Goal: Task Accomplishment & Management: Use online tool/utility

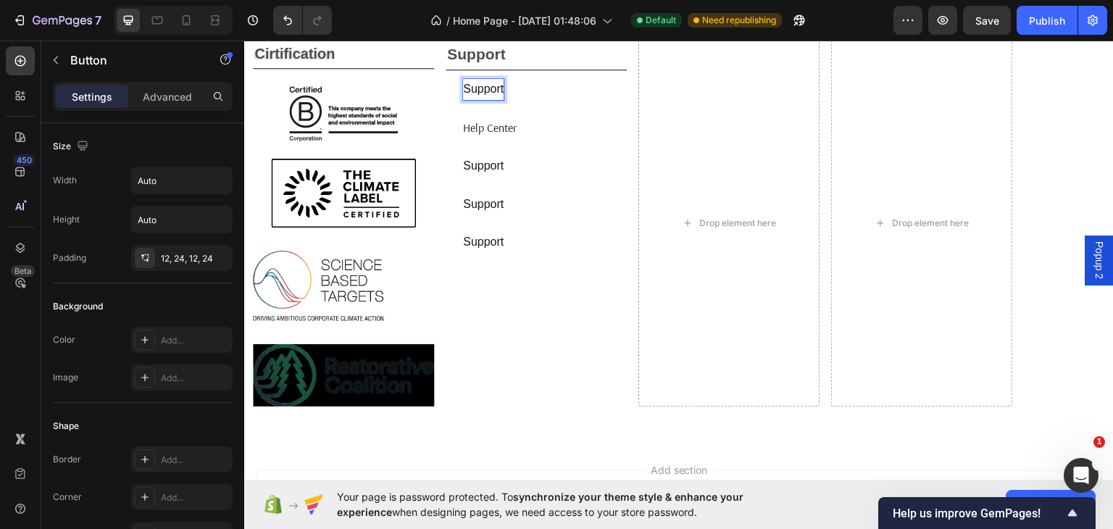
scroll to position [590, 0]
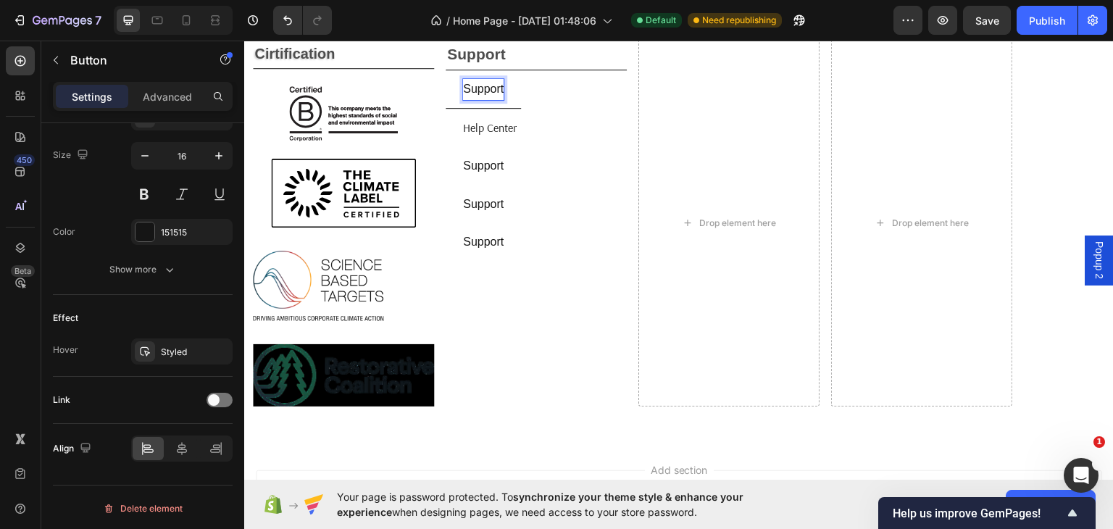
click at [498, 87] on p "support" at bounding box center [483, 88] width 41 height 21
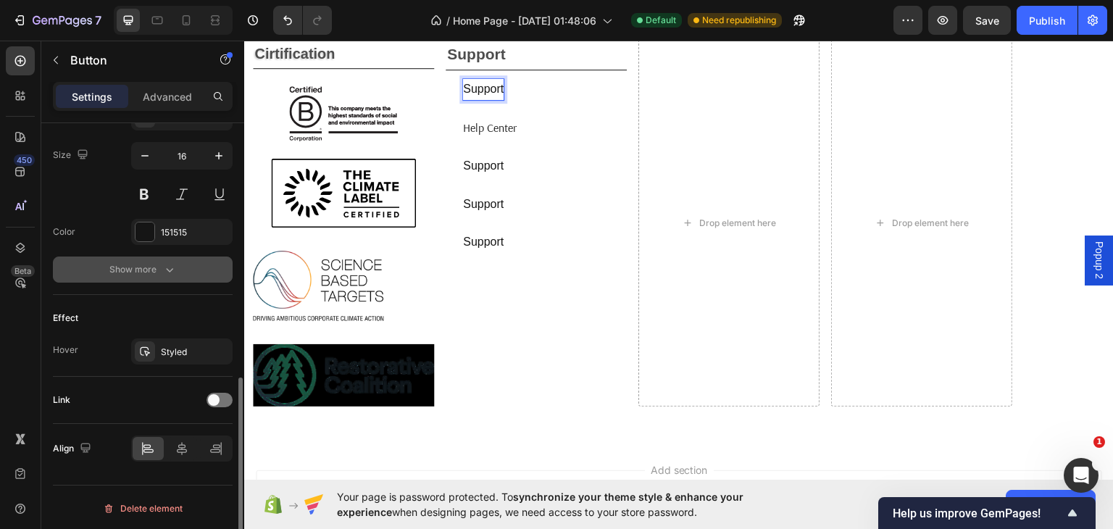
click at [161, 265] on div "Show more" at bounding box center [142, 269] width 67 height 14
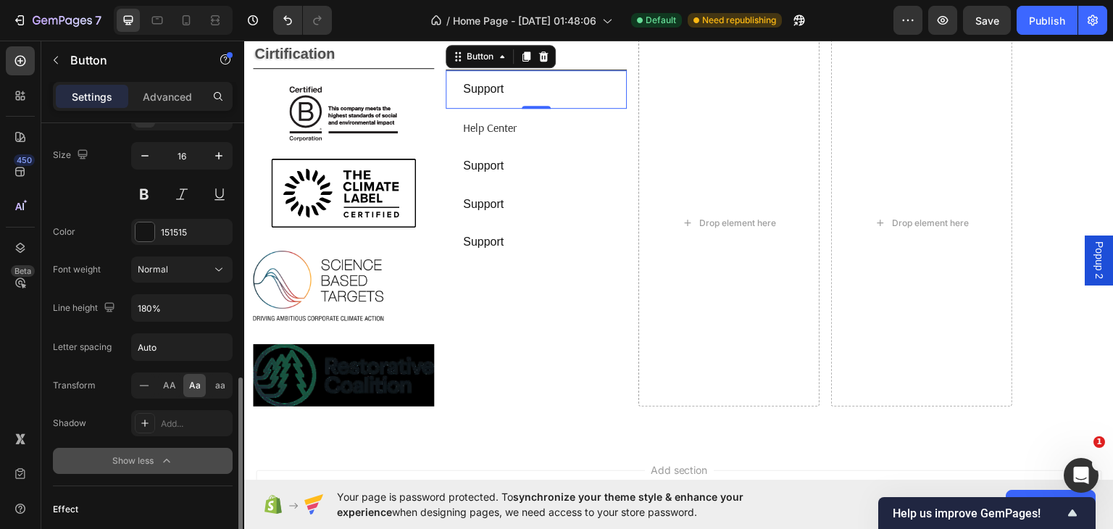
click at [161, 265] on span "Normal" at bounding box center [153, 269] width 30 height 11
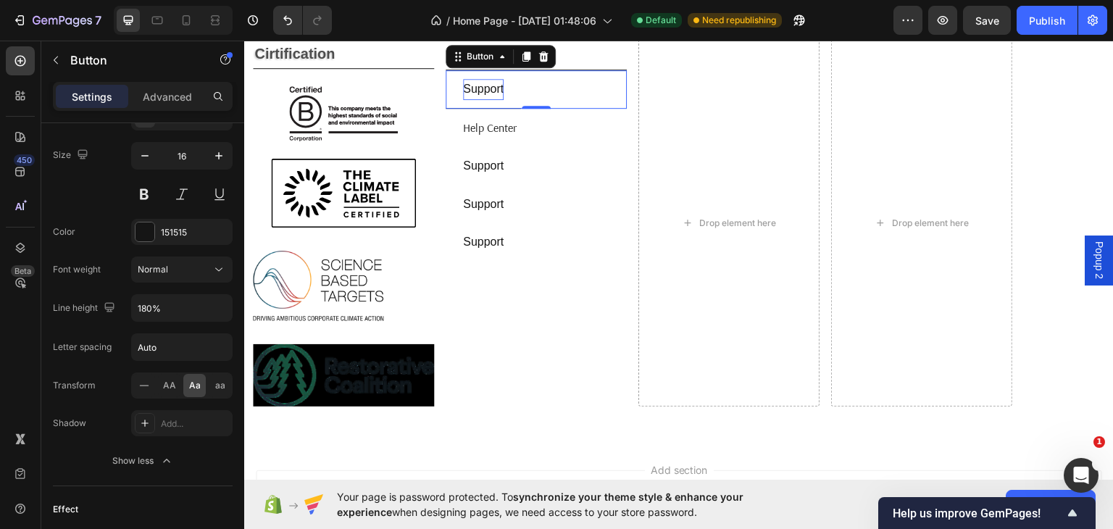
click at [508, 87] on button "support" at bounding box center [482, 89] width 75 height 38
click at [502, 87] on p "support" at bounding box center [483, 88] width 41 height 21
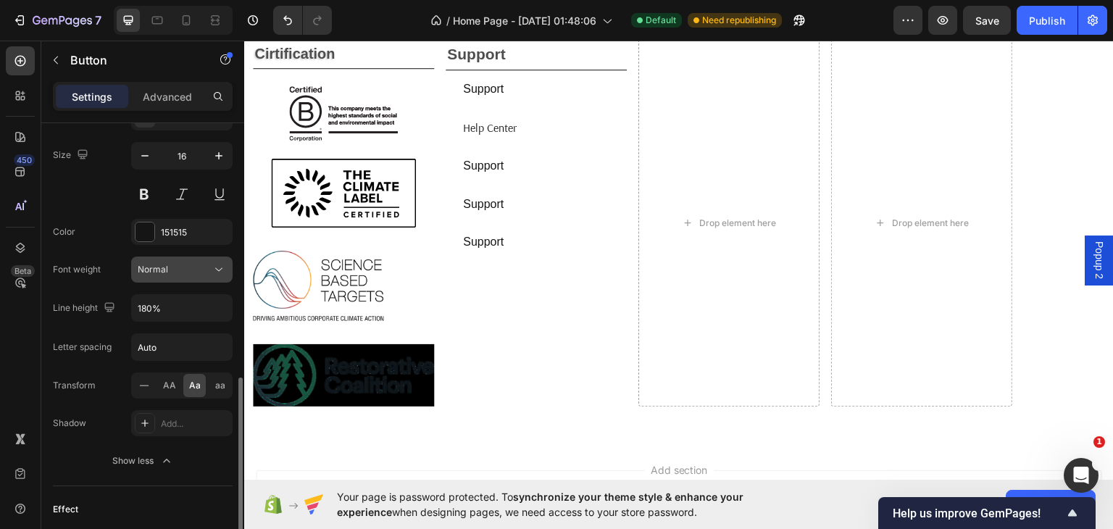
click at [206, 263] on div "Normal" at bounding box center [175, 269] width 74 height 13
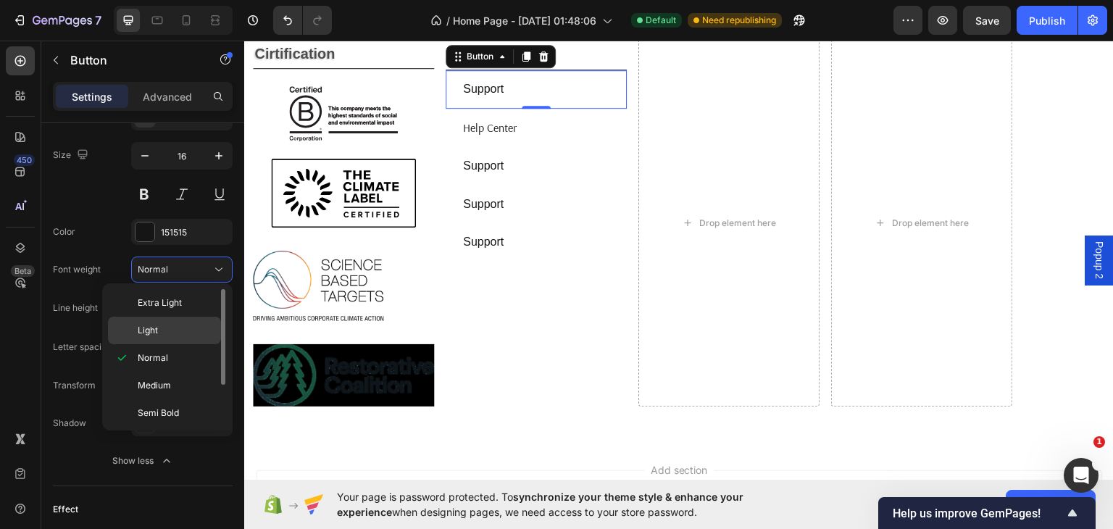
click at [130, 329] on div "Light" at bounding box center [164, 331] width 113 height 28
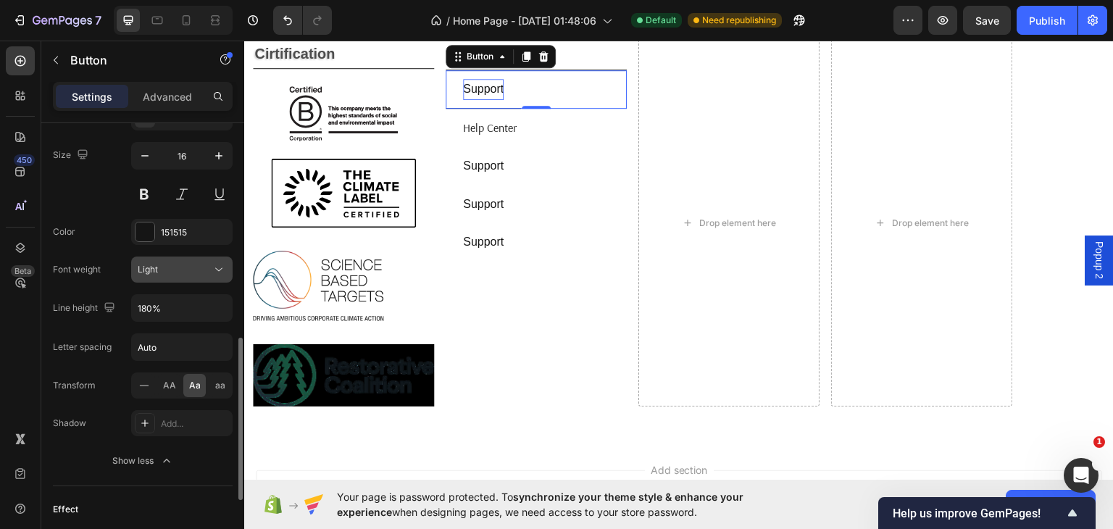
click at [201, 264] on div "Light" at bounding box center [175, 269] width 74 height 13
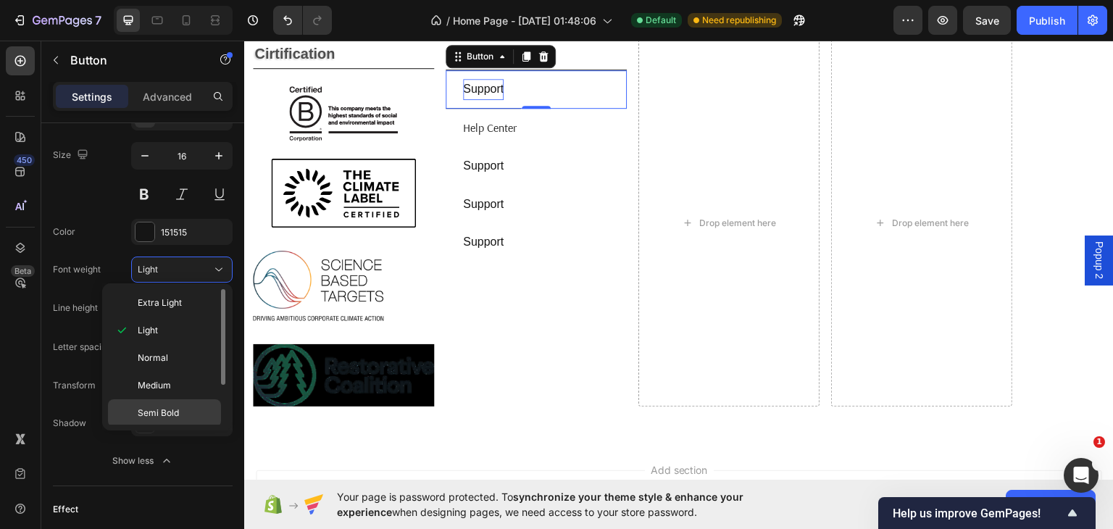
click at [157, 406] on span "Semi Bold" at bounding box center [158, 412] width 41 height 13
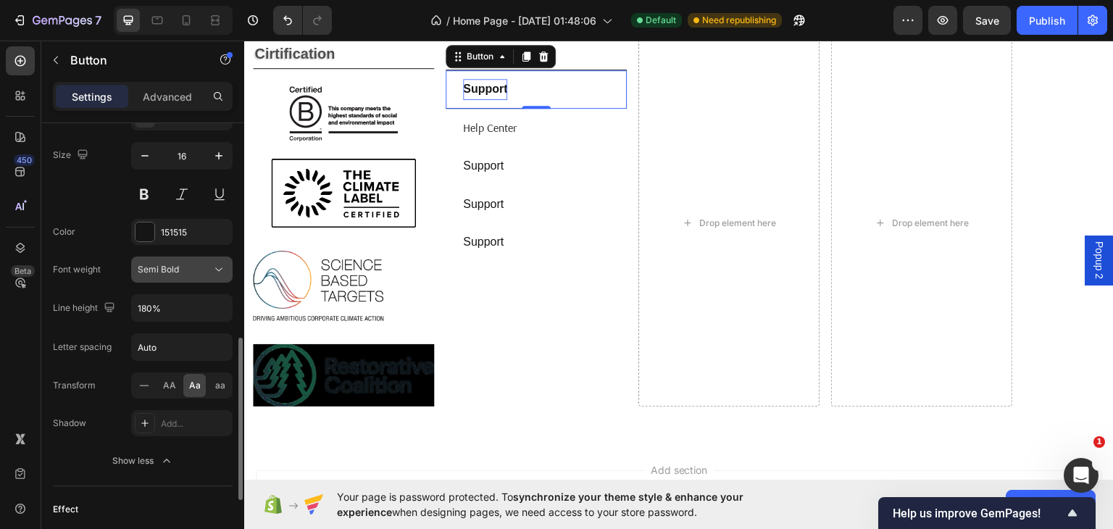
click at [212, 264] on icon at bounding box center [219, 269] width 14 height 14
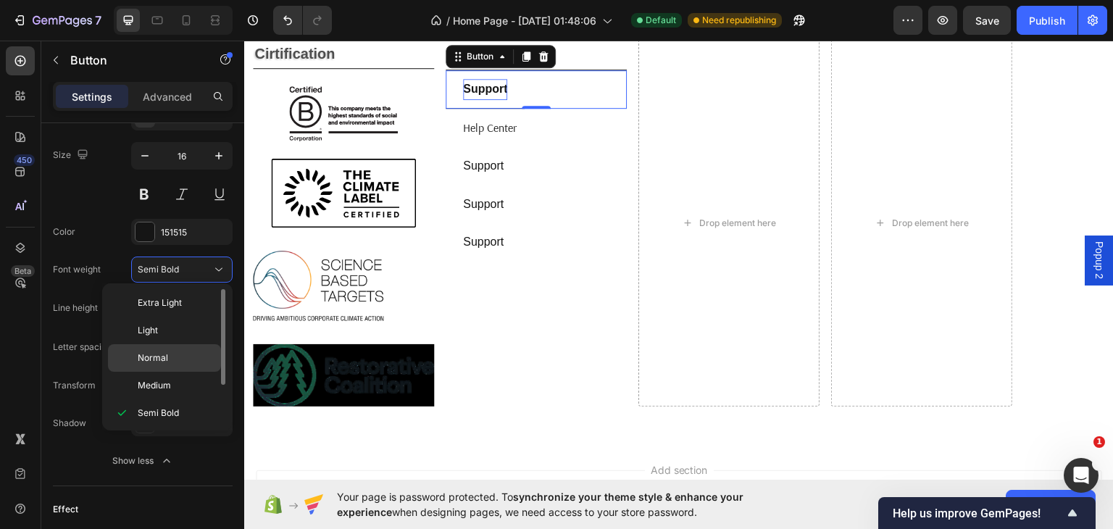
click at [146, 354] on span "Normal" at bounding box center [153, 357] width 30 height 13
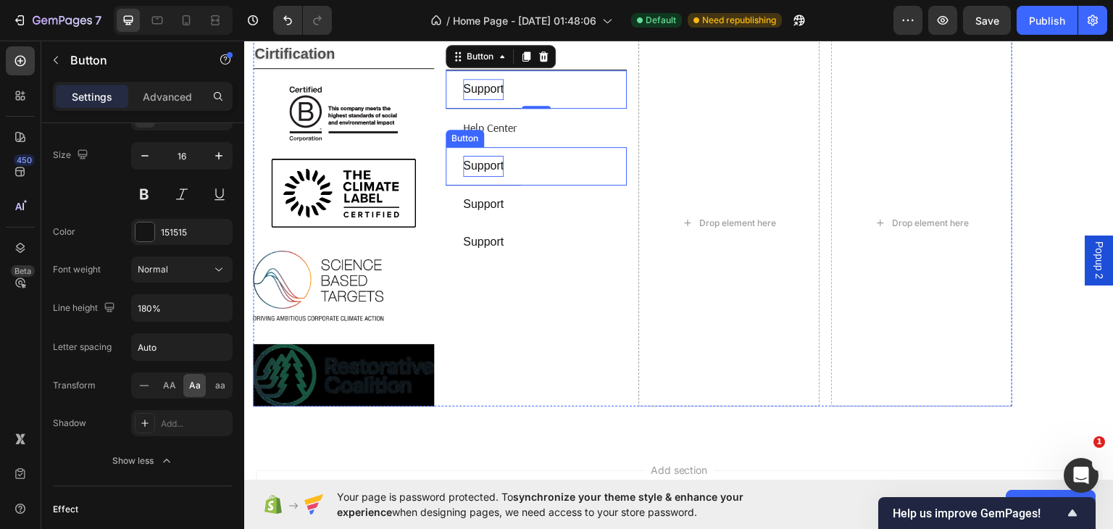
click at [494, 162] on p "support" at bounding box center [483, 165] width 41 height 21
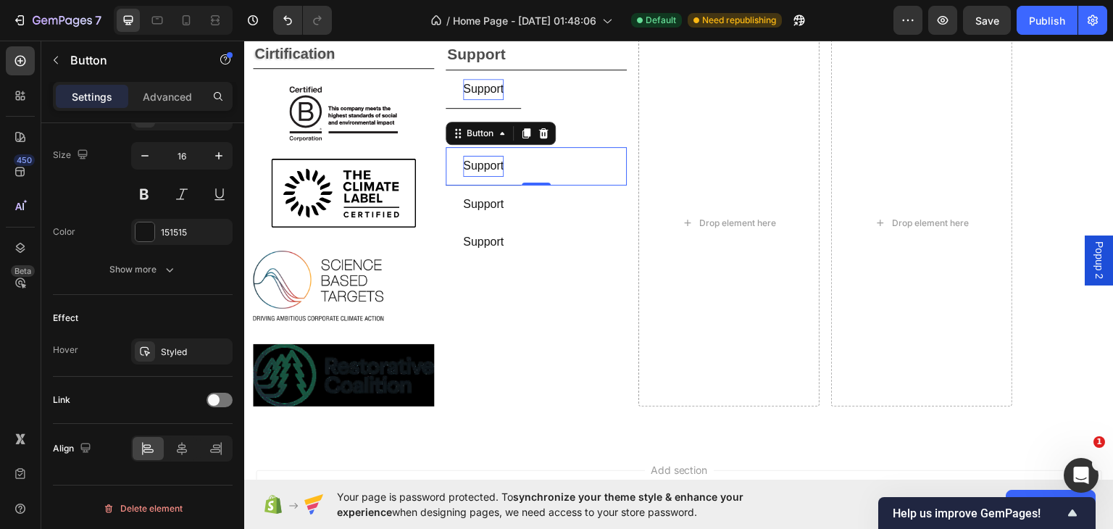
click at [501, 162] on p "support" at bounding box center [483, 165] width 41 height 21
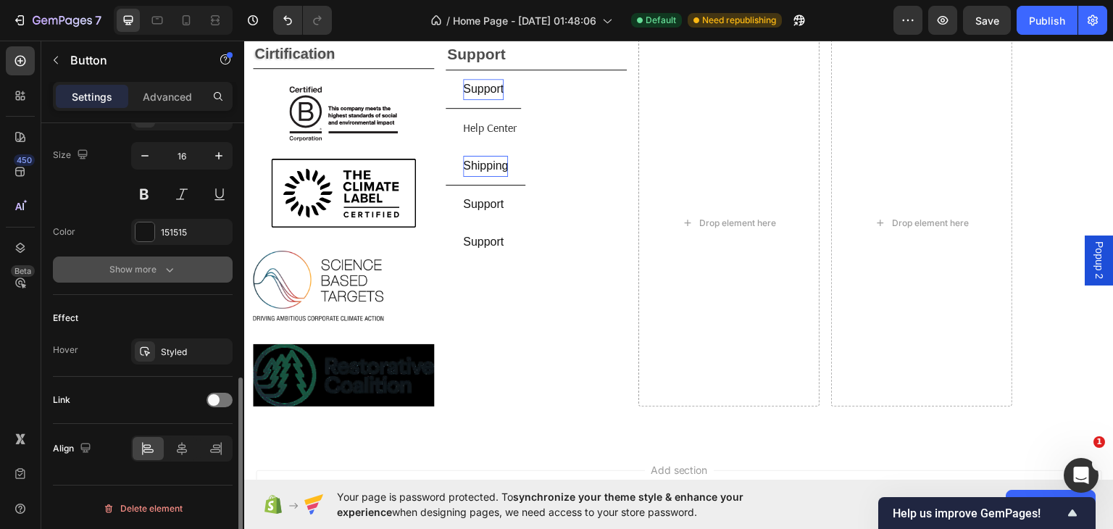
click at [174, 264] on icon "button" at bounding box center [169, 269] width 14 height 14
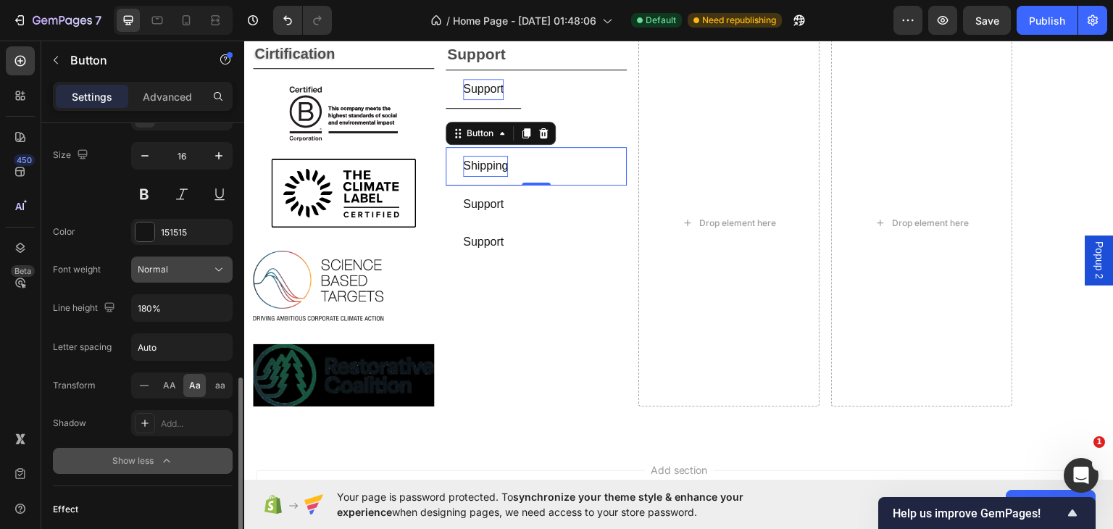
click at [188, 267] on div "Normal" at bounding box center [175, 269] width 74 height 13
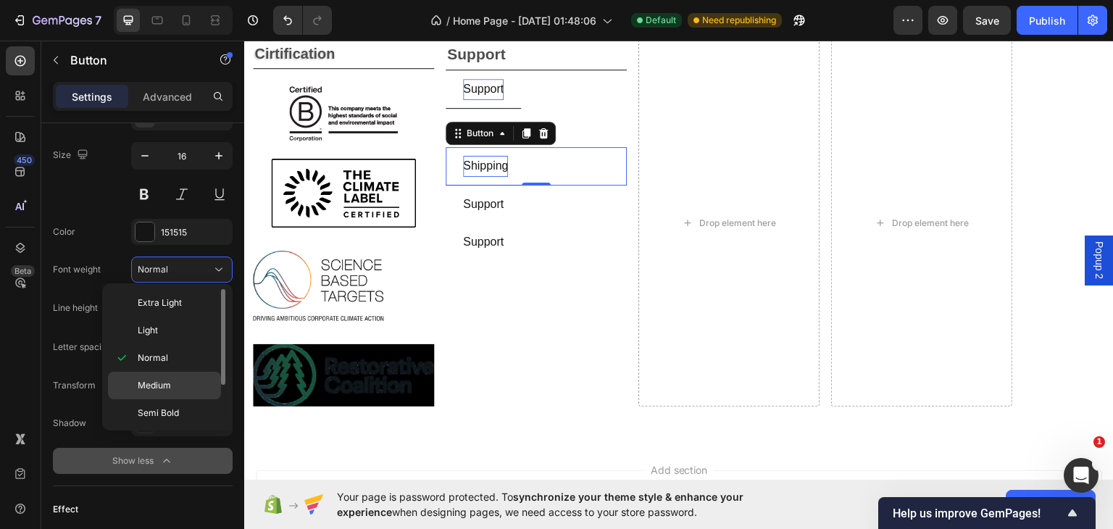
click at [126, 386] on div "Medium" at bounding box center [164, 386] width 113 height 28
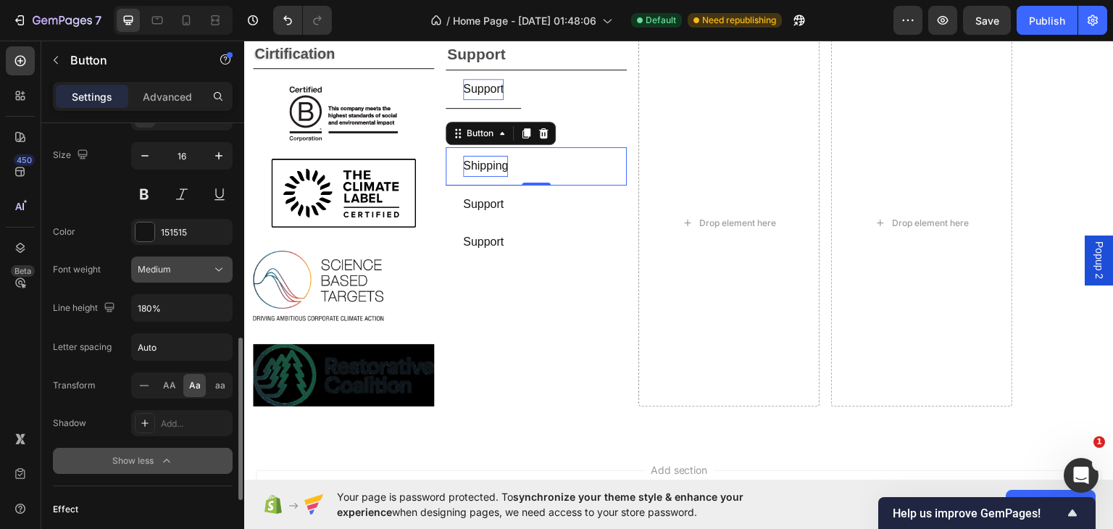
click at [197, 267] on div "Medium" at bounding box center [175, 269] width 74 height 13
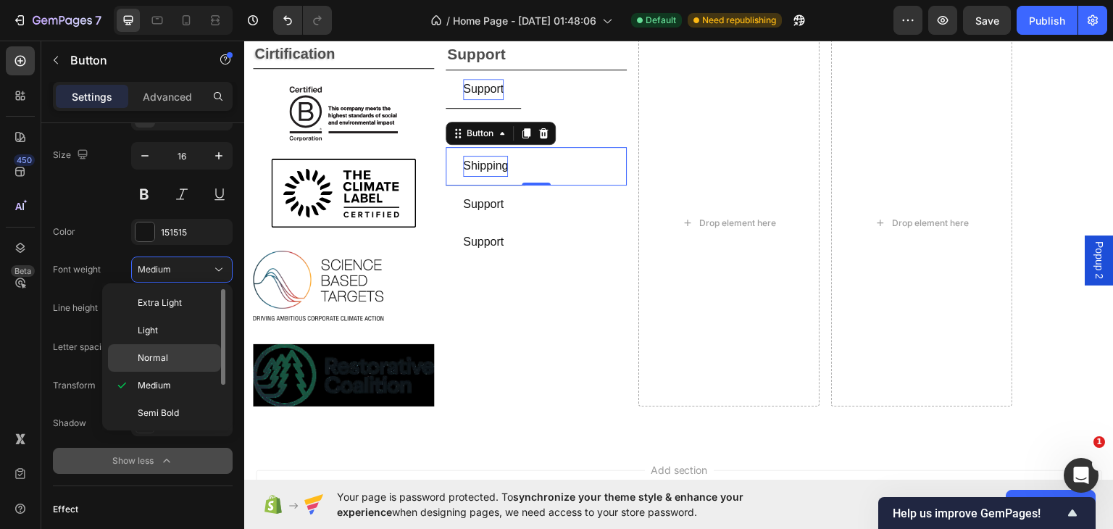
click at [134, 352] on div "Normal" at bounding box center [164, 358] width 113 height 28
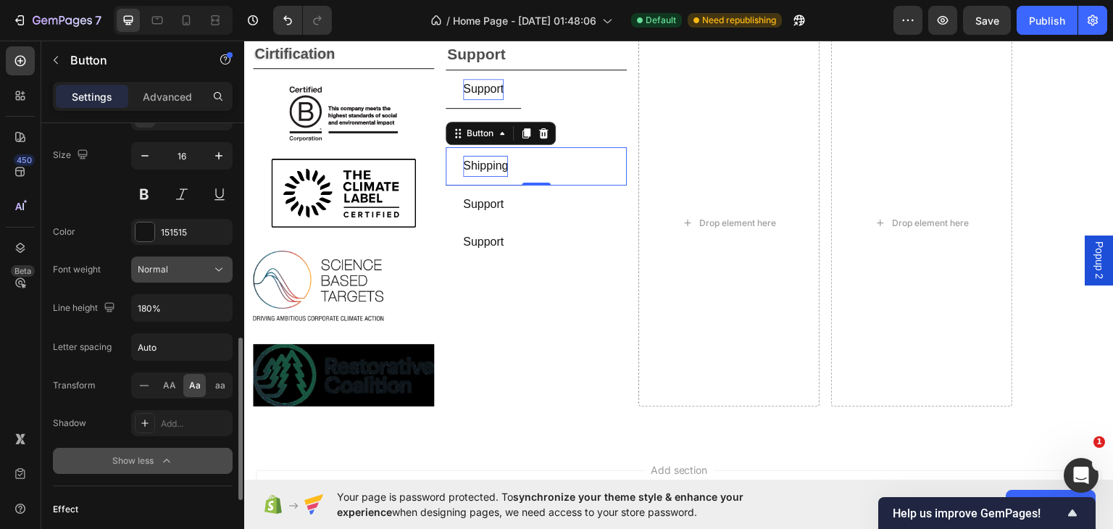
click at [217, 268] on icon at bounding box center [218, 270] width 7 height 4
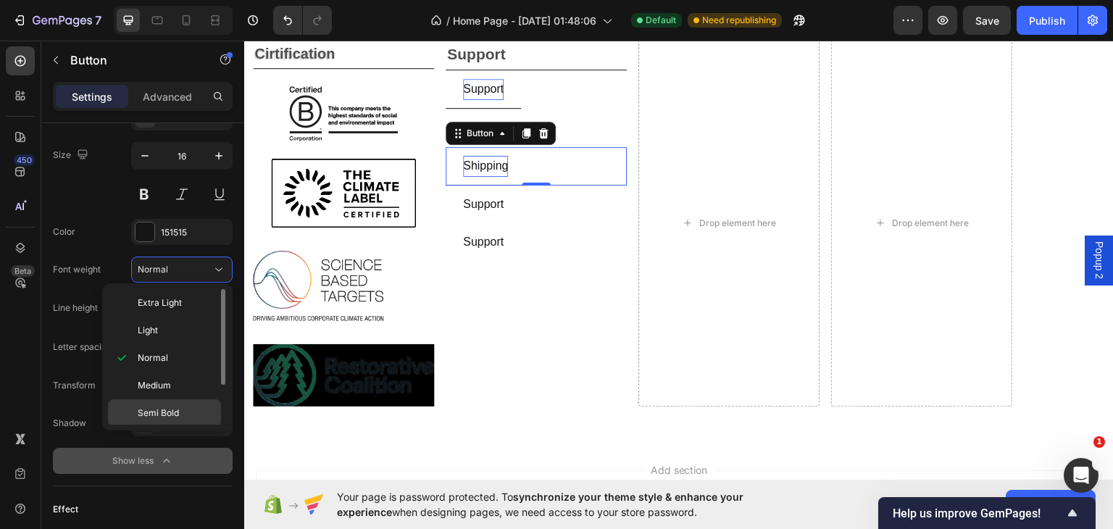
click at [144, 411] on span "Semi Bold" at bounding box center [158, 412] width 41 height 13
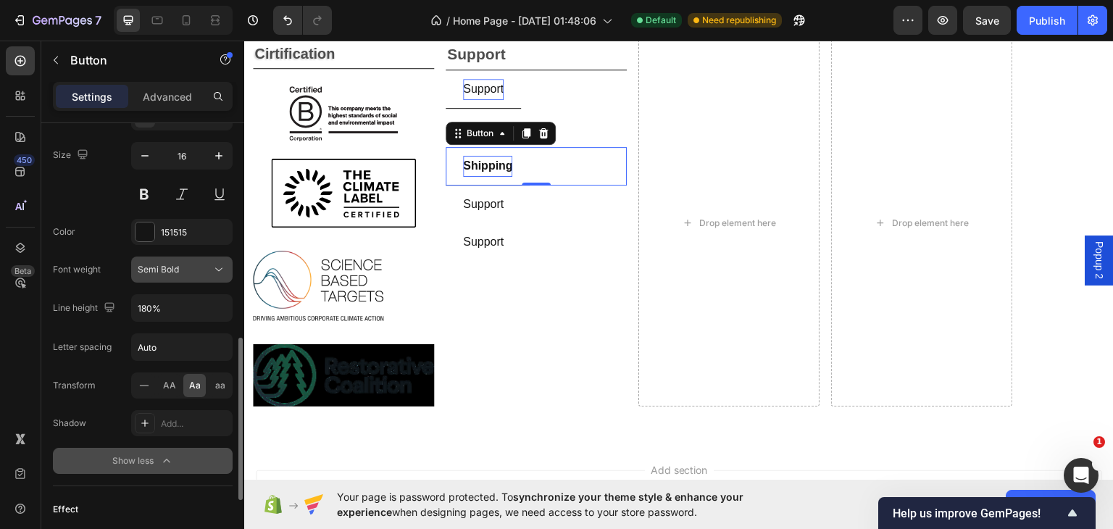
click at [218, 266] on icon at bounding box center [219, 269] width 14 height 14
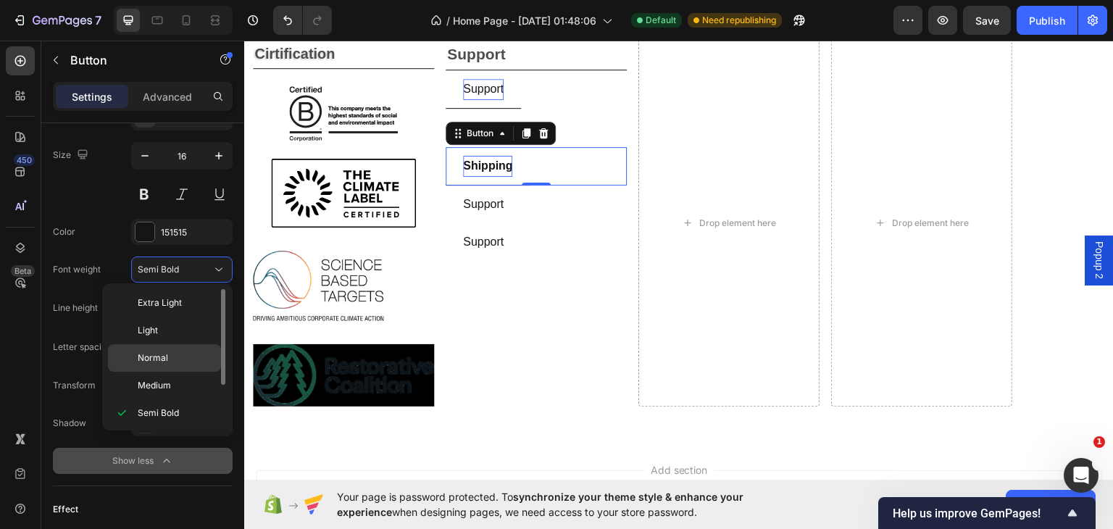
click at [143, 353] on span "Normal" at bounding box center [153, 357] width 30 height 13
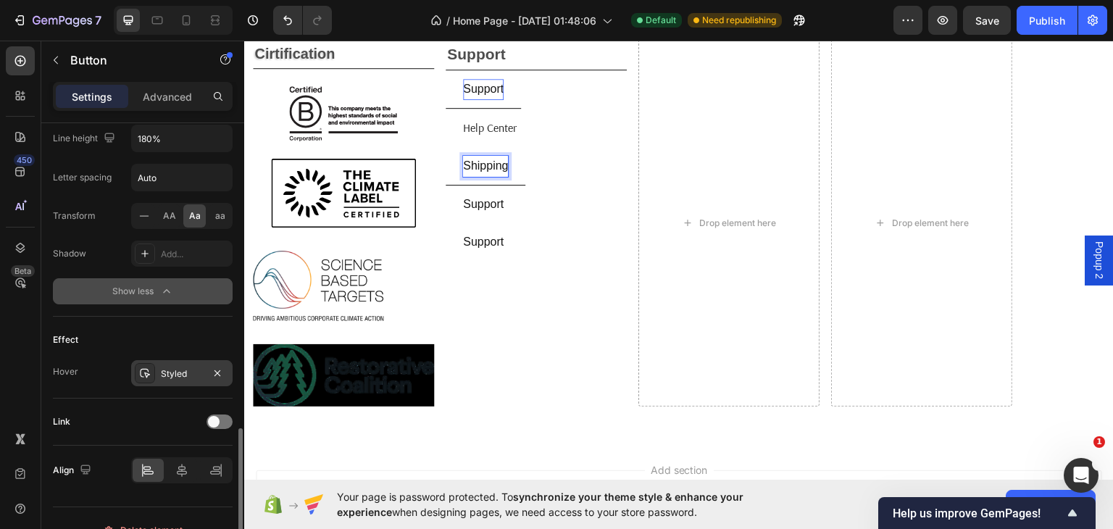
scroll to position [780, 0]
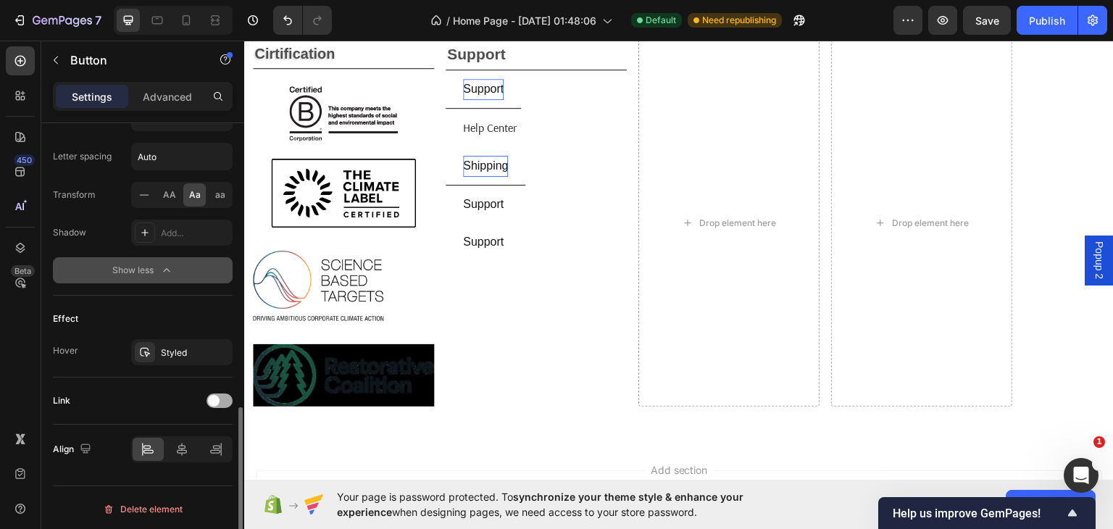
click at [221, 397] on div at bounding box center [219, 400] width 26 height 14
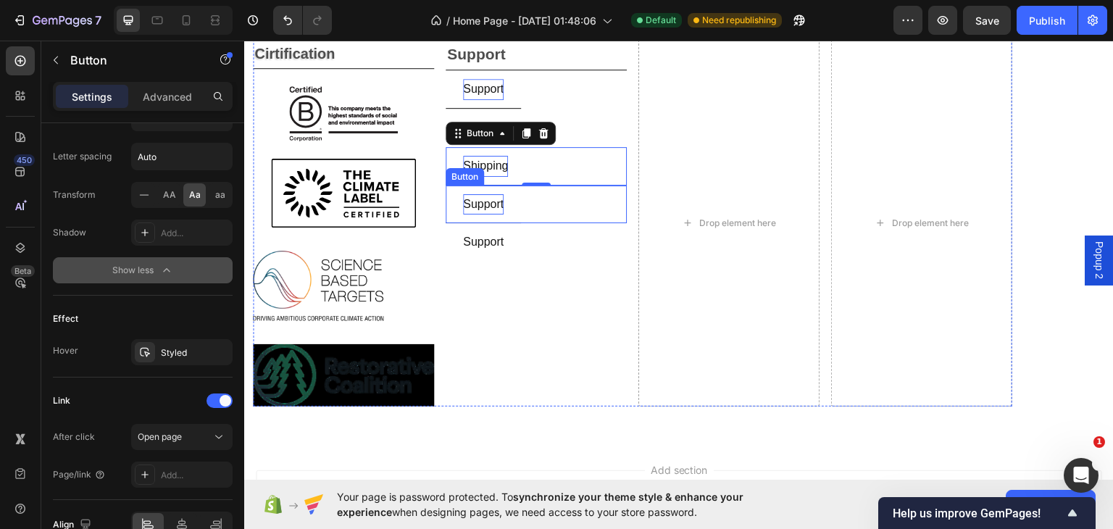
click at [495, 202] on p "support" at bounding box center [483, 203] width 41 height 21
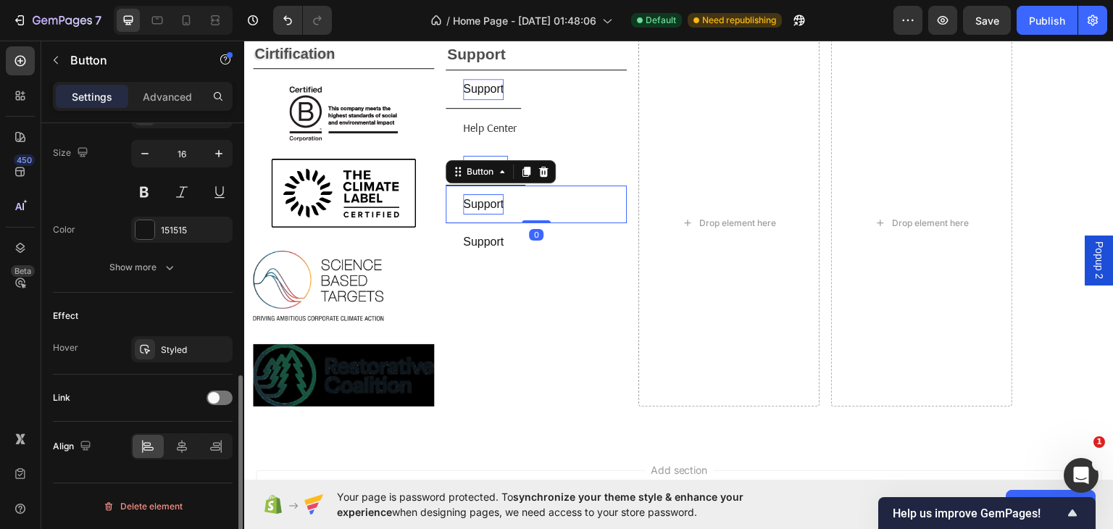
scroll to position [590, 0]
click at [500, 201] on p "support" at bounding box center [483, 203] width 41 height 21
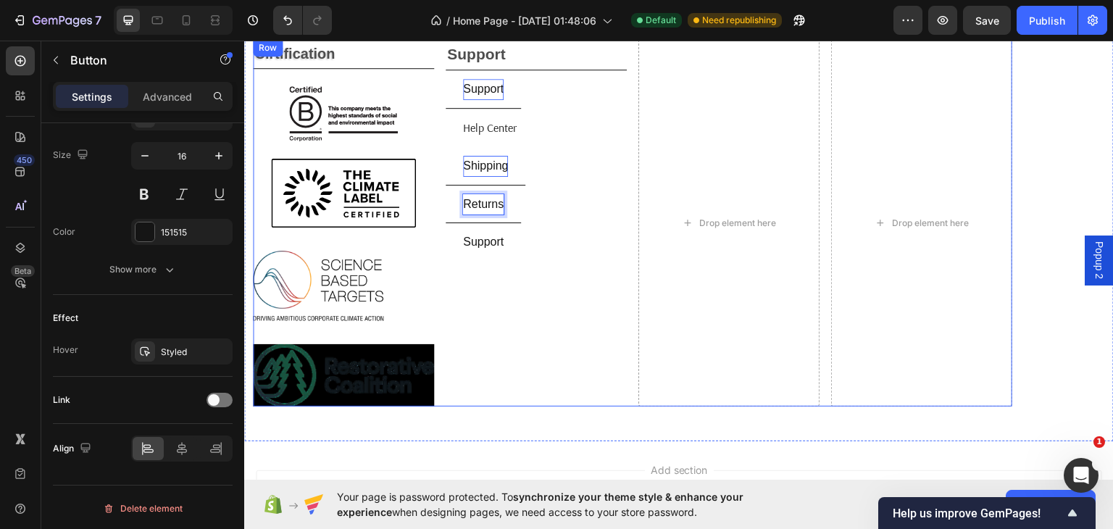
click at [445, 185] on button "returns" at bounding box center [482, 204] width 75 height 38
click at [445, 185] on button "returns and" at bounding box center [494, 204] width 99 height 38
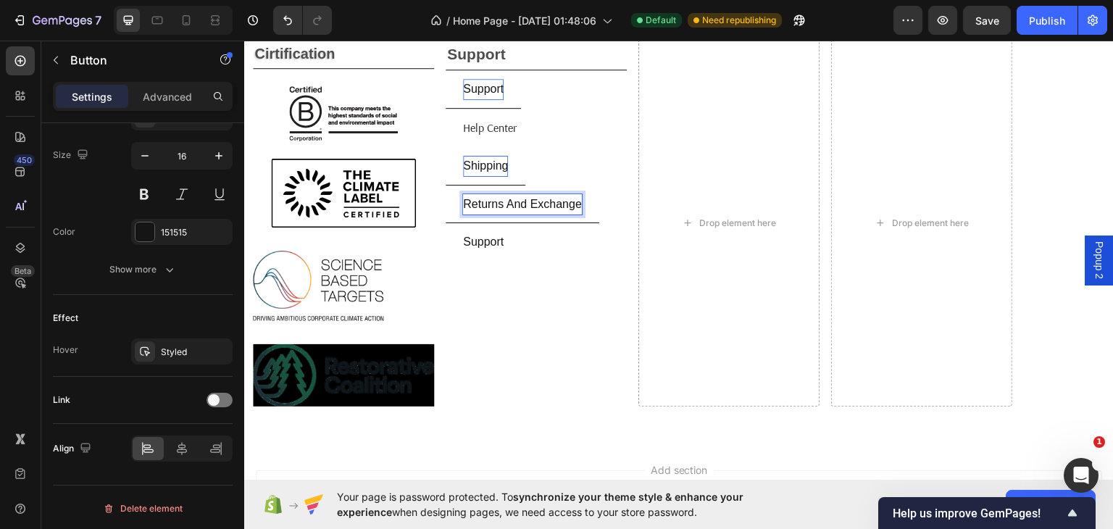
click at [526, 204] on p "returns and exchange" at bounding box center [522, 203] width 119 height 21
click at [567, 206] on p "returns & exchange" at bounding box center [516, 203] width 106 height 21
click at [567, 203] on p "returns & exchange" at bounding box center [516, 203] width 106 height 21
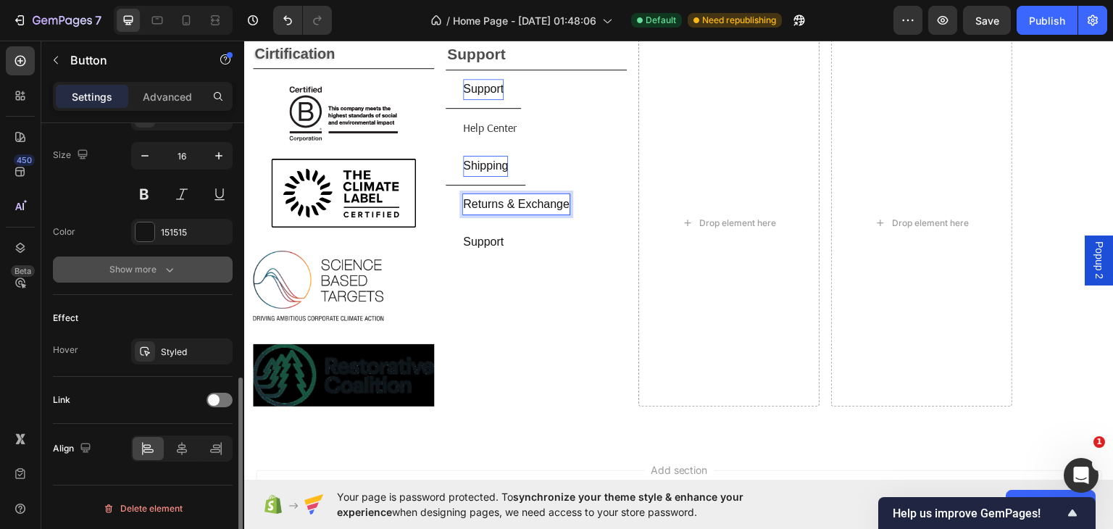
click at [176, 263] on icon "button" at bounding box center [169, 269] width 14 height 14
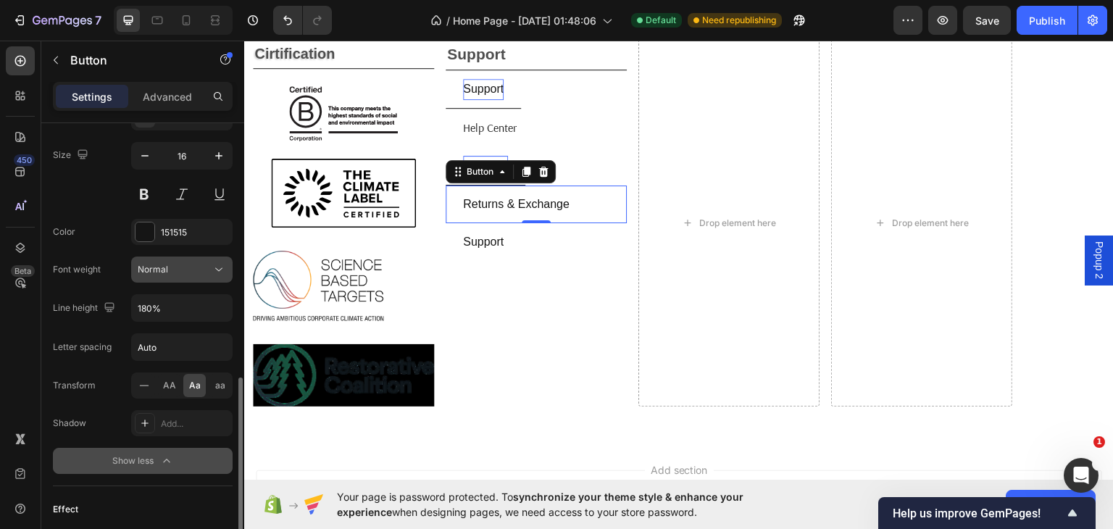
click at [206, 263] on div "Normal" at bounding box center [175, 269] width 74 height 13
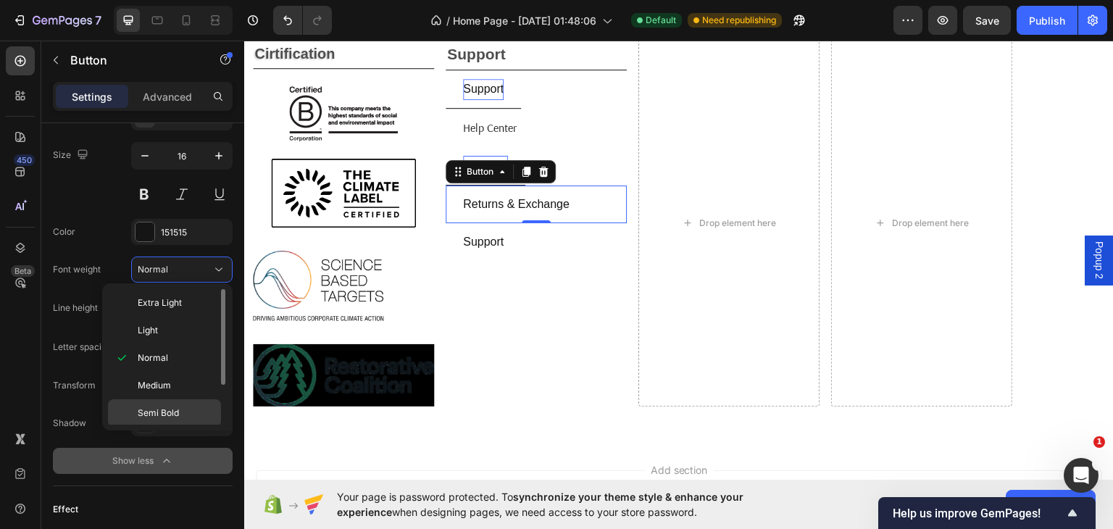
click at [159, 406] on span "Semi Bold" at bounding box center [158, 412] width 41 height 13
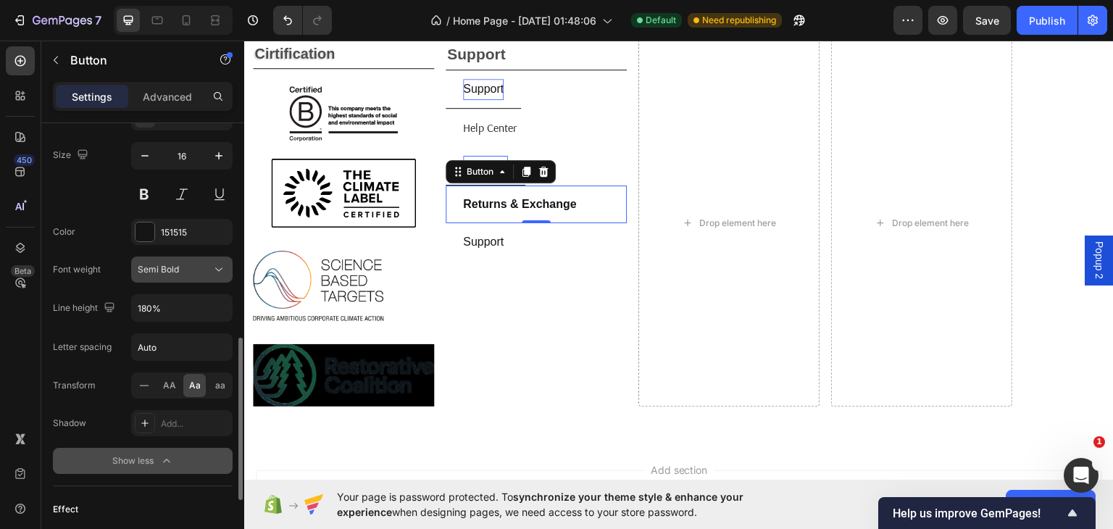
click at [217, 262] on icon at bounding box center [219, 269] width 14 height 14
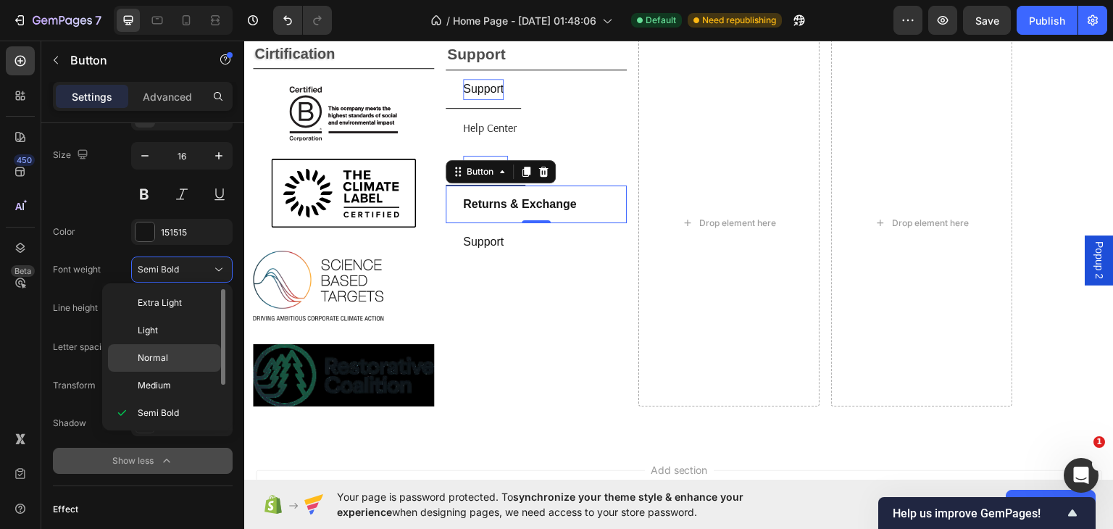
click at [163, 355] on span "Normal" at bounding box center [153, 357] width 30 height 13
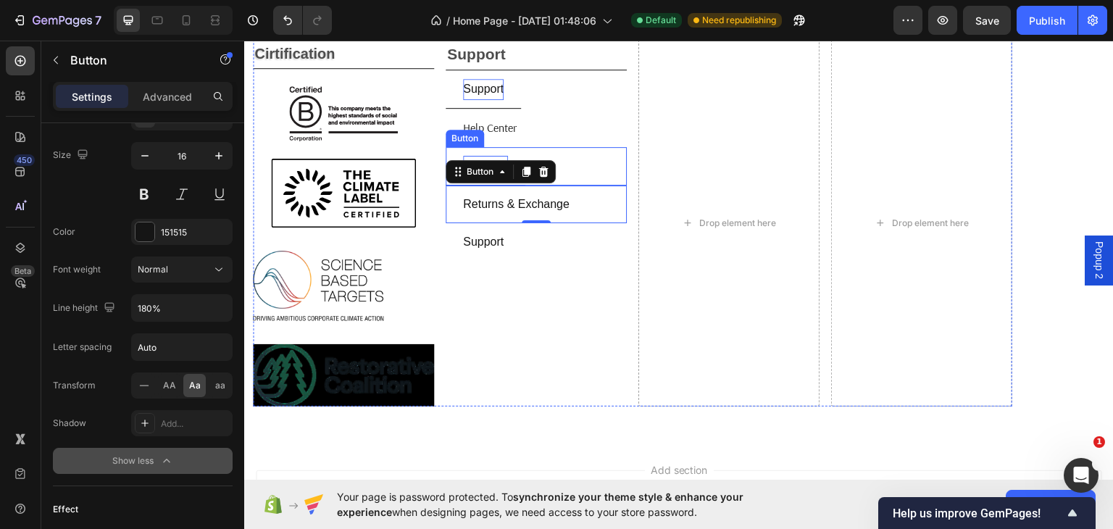
click at [522, 146] on button "shipping" at bounding box center [485, 165] width 80 height 38
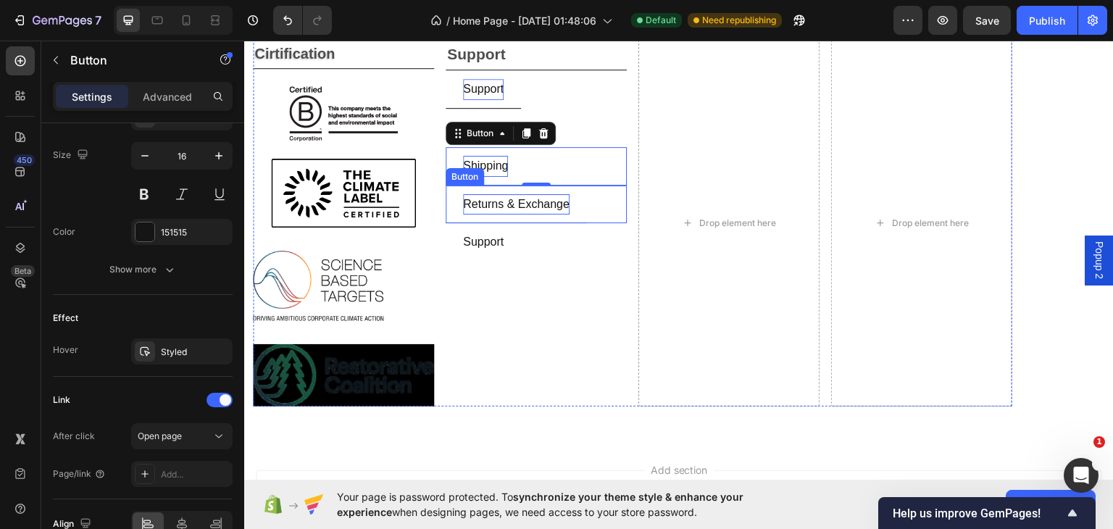
click at [550, 201] on p "returns & exchange" at bounding box center [516, 203] width 106 height 21
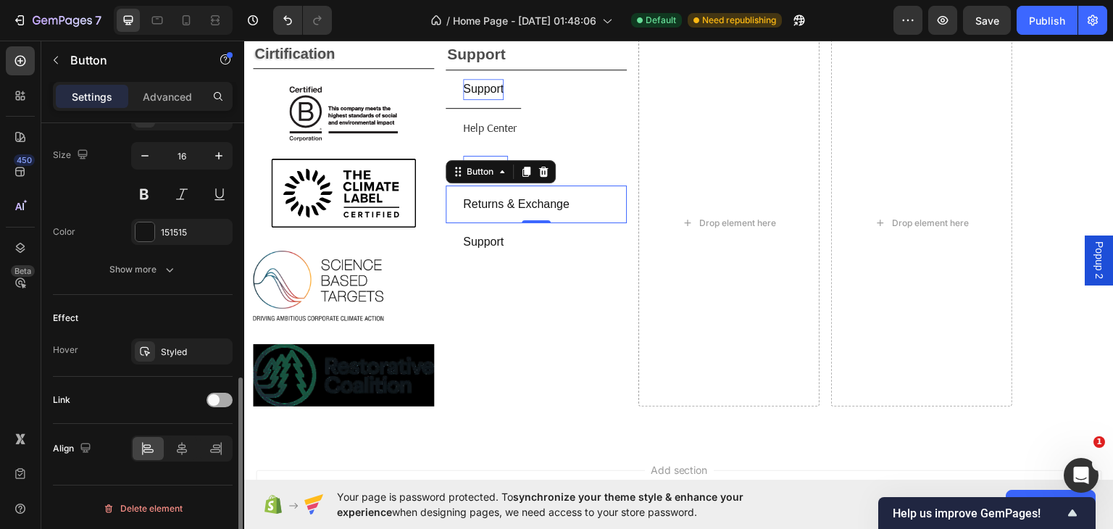
click at [219, 401] on div at bounding box center [219, 400] width 26 height 14
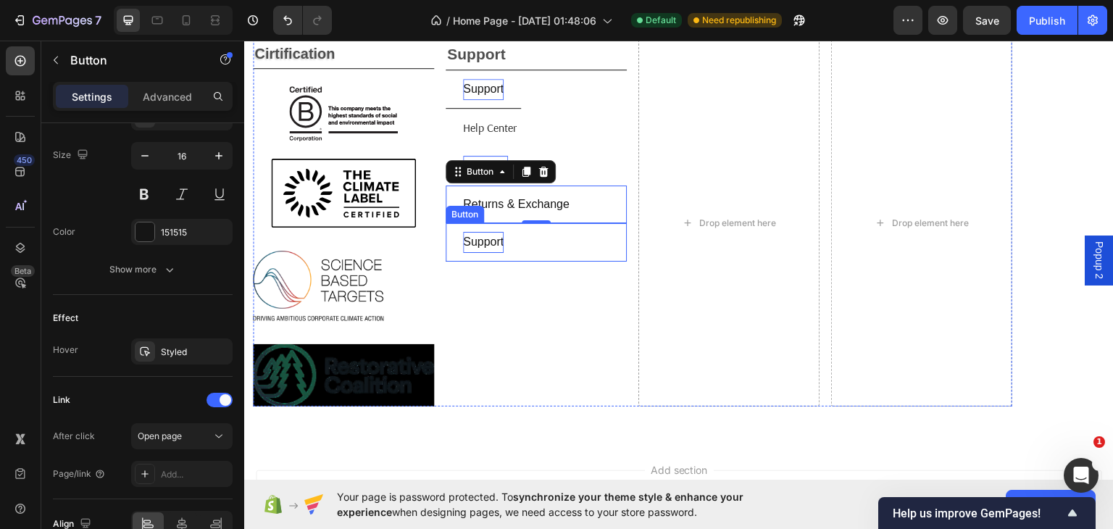
click at [502, 238] on p "support" at bounding box center [483, 241] width 41 height 21
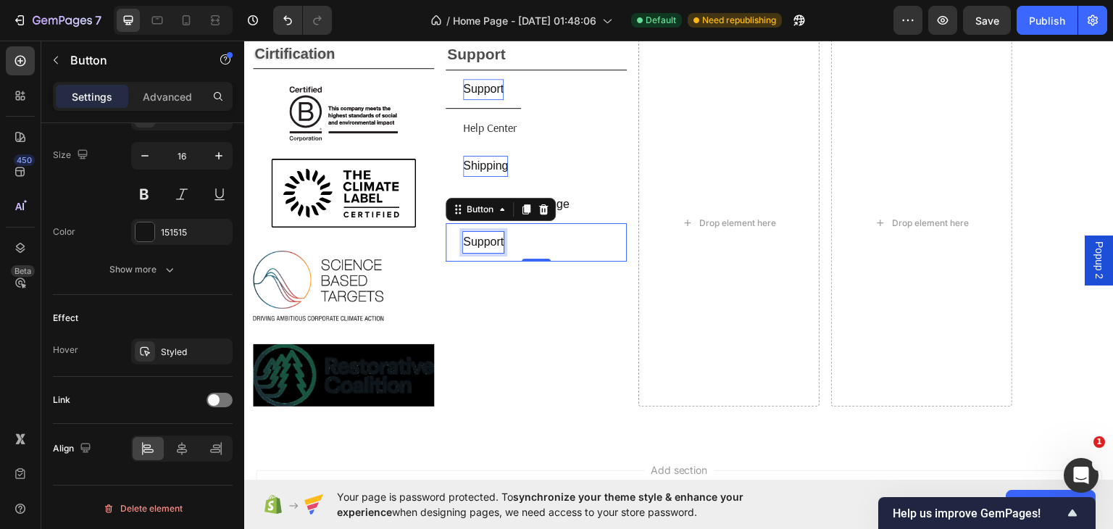
click at [498, 241] on p "support" at bounding box center [483, 241] width 41 height 21
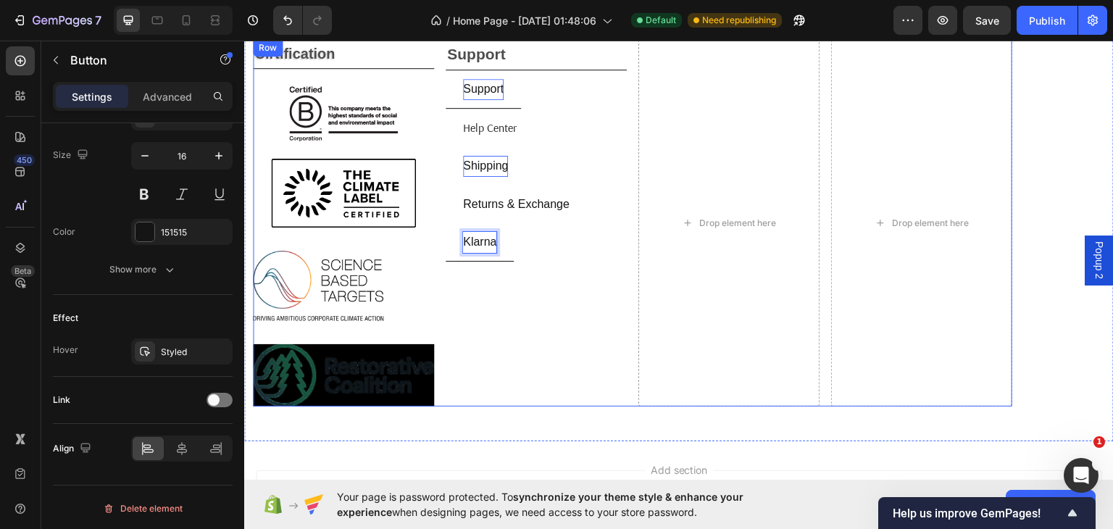
click at [445, 222] on button "klarna" at bounding box center [479, 241] width 68 height 38
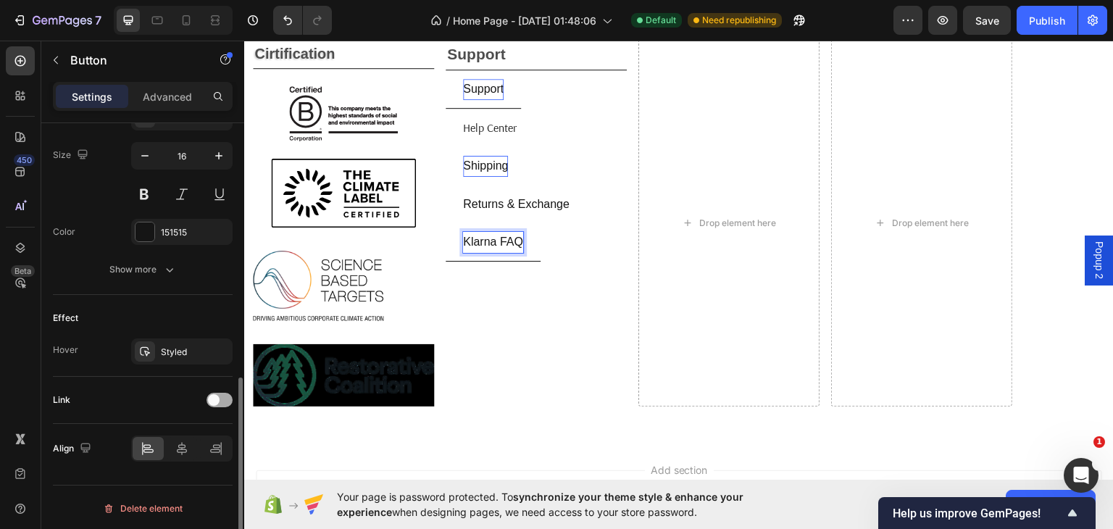
click at [219, 396] on div at bounding box center [219, 400] width 26 height 14
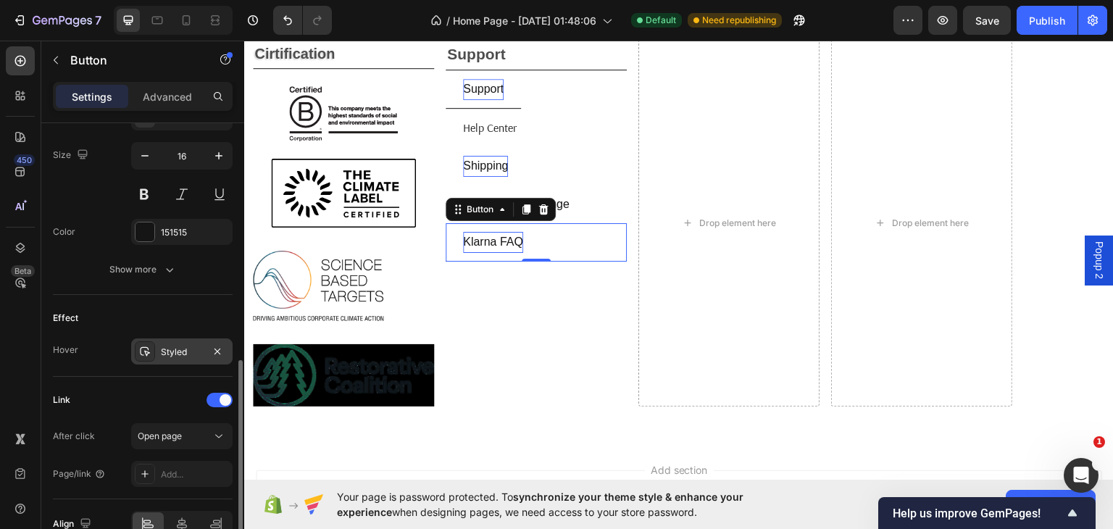
click at [183, 346] on div "Styled" at bounding box center [182, 352] width 42 height 13
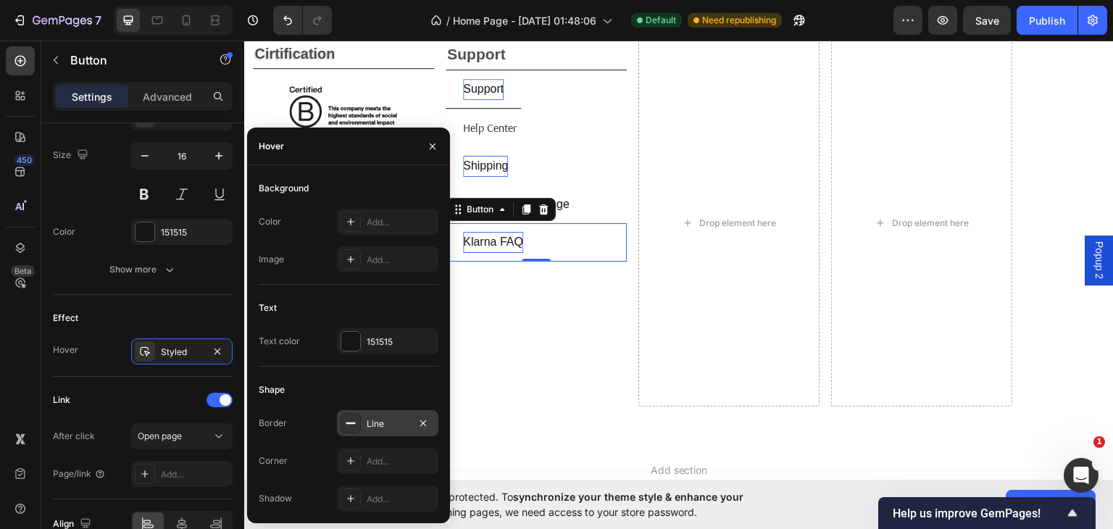
click at [392, 422] on div "Line" at bounding box center [388, 423] width 42 height 13
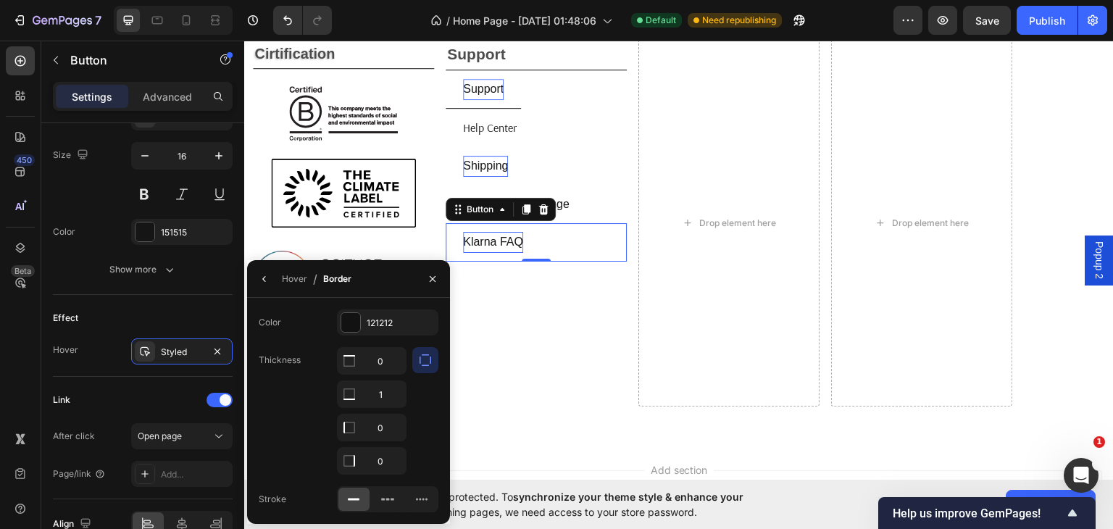
click at [398, 280] on div "Hover / Border" at bounding box center [348, 279] width 203 height 38
click at [487, 290] on div "support Text Block support Button help center Button shipping Button returns & …" at bounding box center [535, 221] width 181 height 367
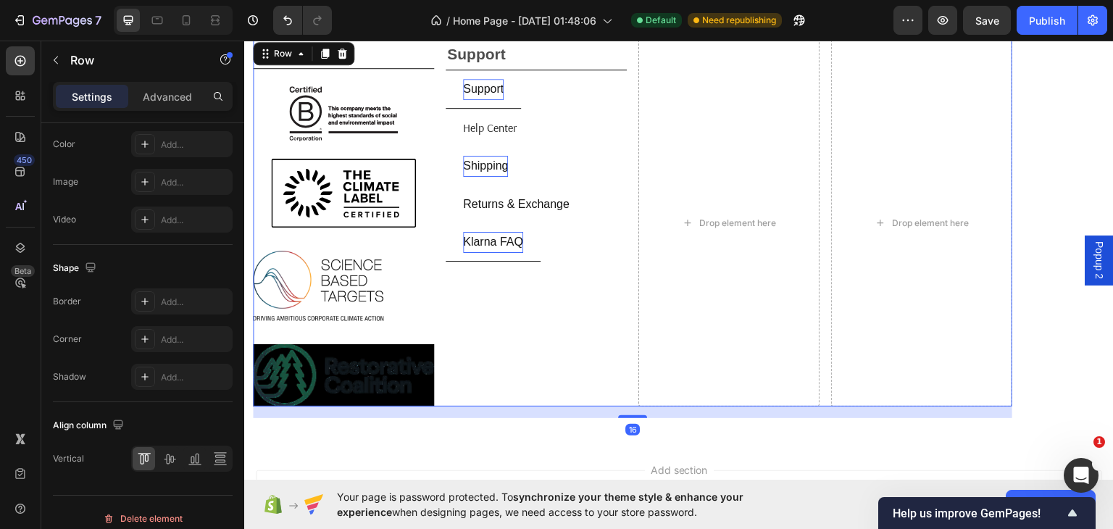
scroll to position [0, 0]
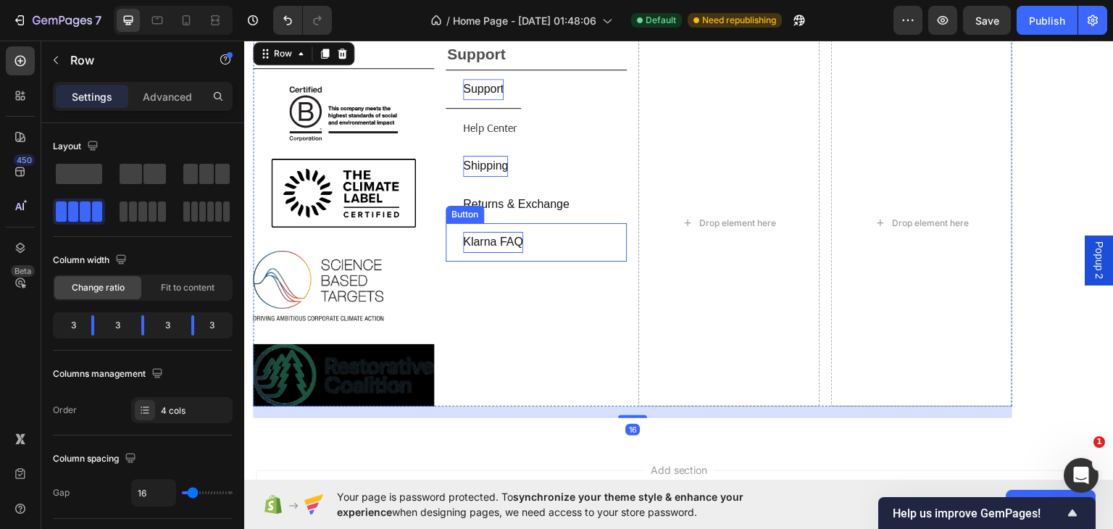
click at [521, 240] on p "klarna FAQ" at bounding box center [493, 241] width 60 height 21
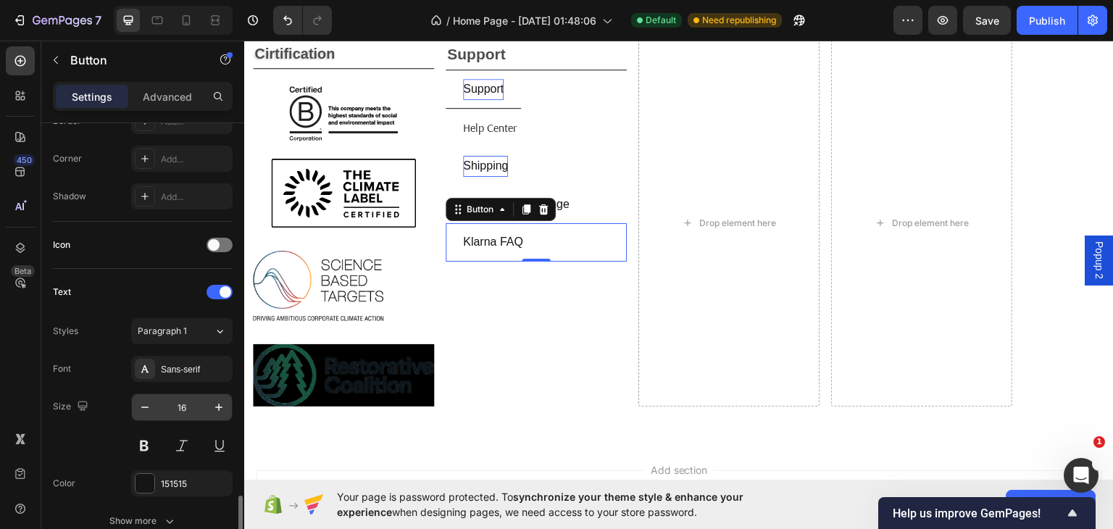
scroll to position [507, 0]
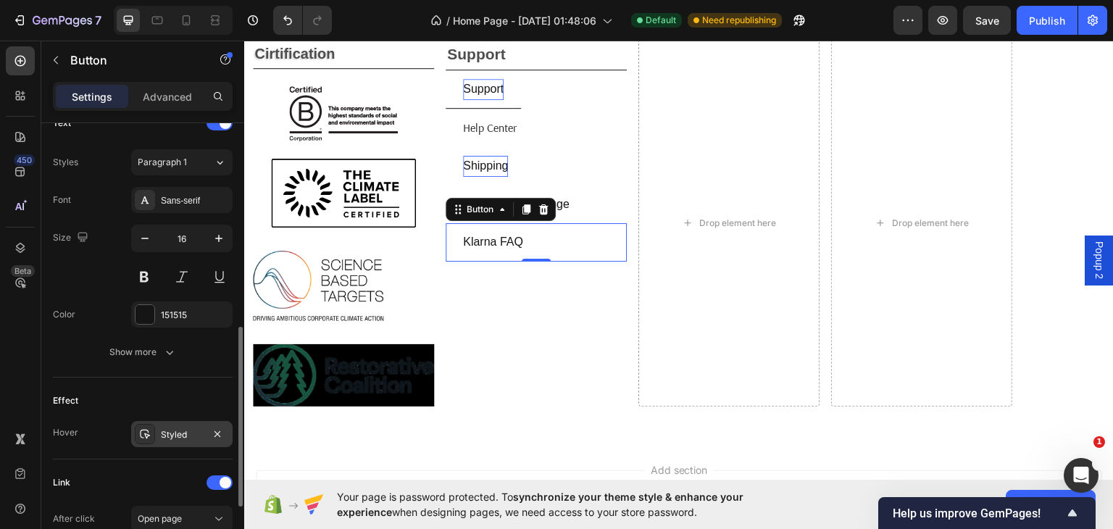
click at [185, 428] on div "Styled" at bounding box center [182, 434] width 42 height 13
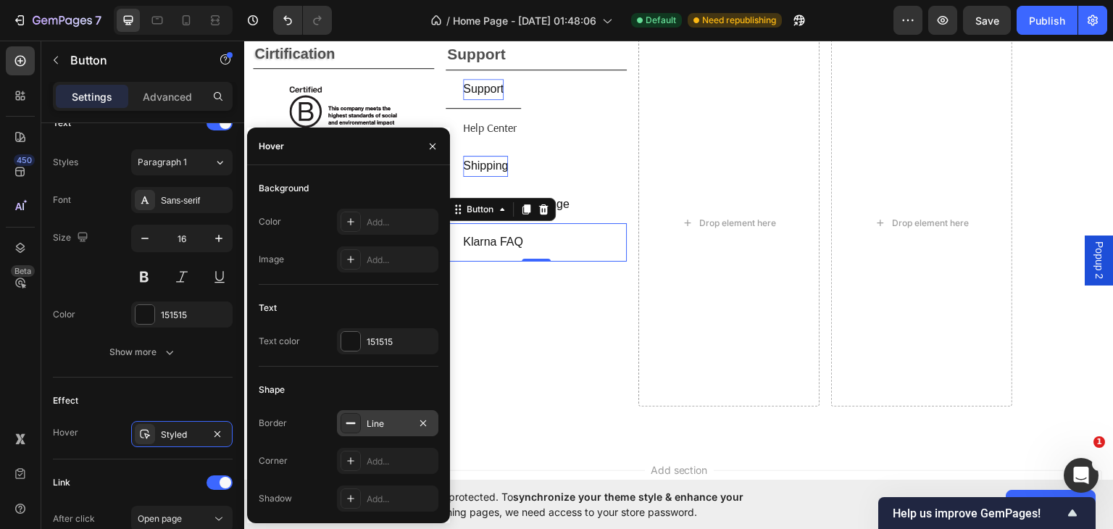
click at [385, 419] on div "Line" at bounding box center [388, 423] width 42 height 13
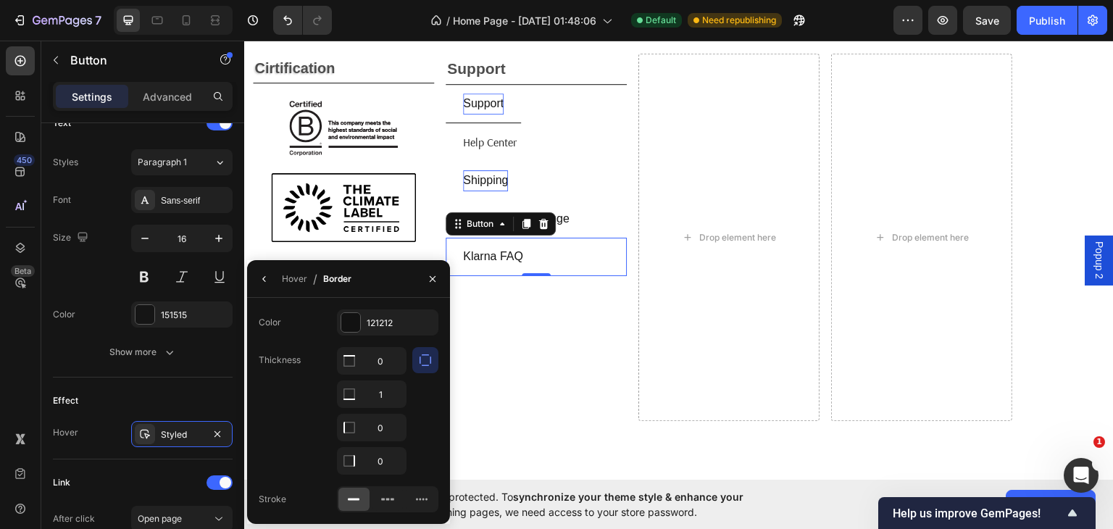
scroll to position [2005, 0]
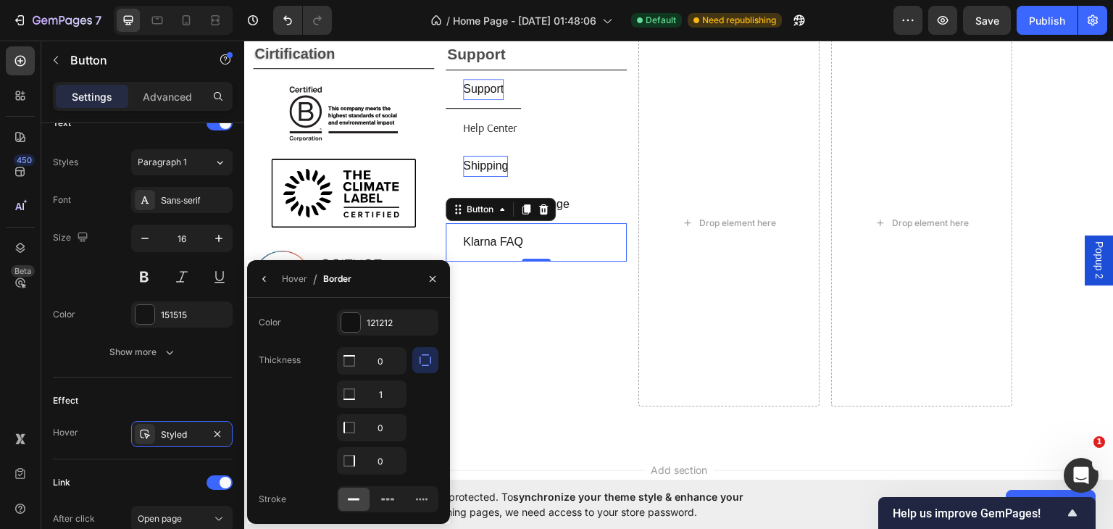
click at [422, 353] on icon "button" at bounding box center [425, 360] width 14 height 14
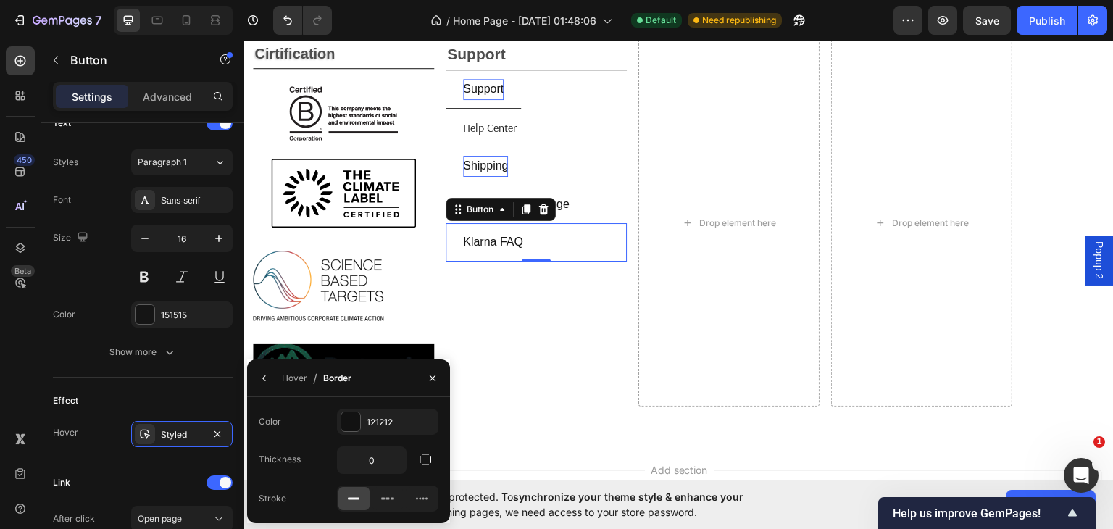
scroll to position [2174, 0]
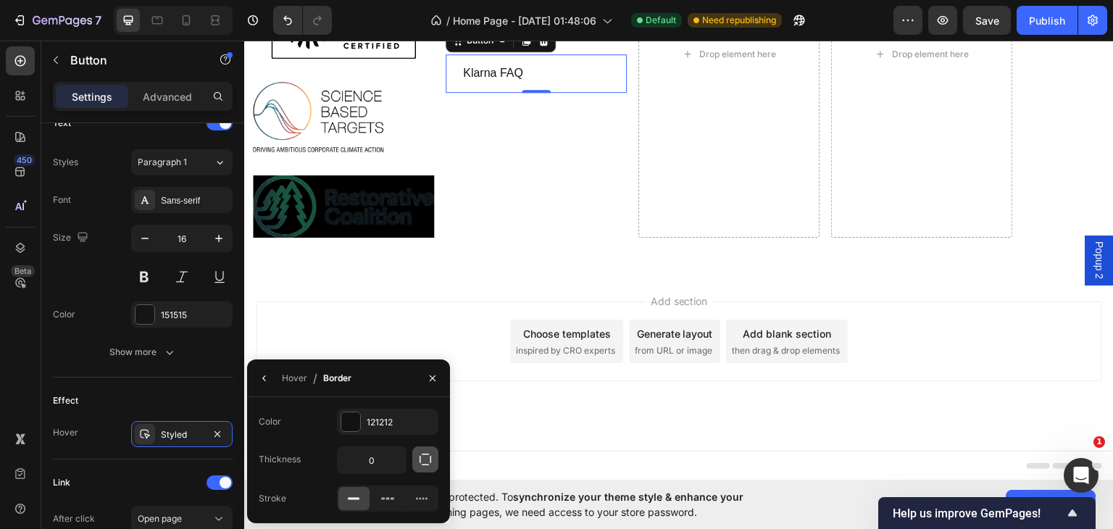
click at [430, 461] on icon "button" at bounding box center [425, 459] width 12 height 12
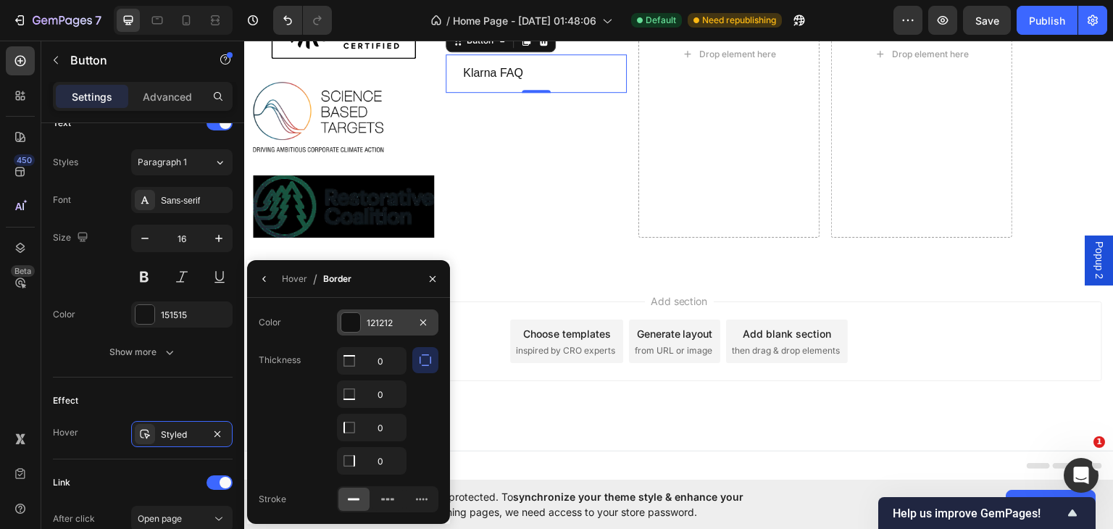
scroll to position [2005, 0]
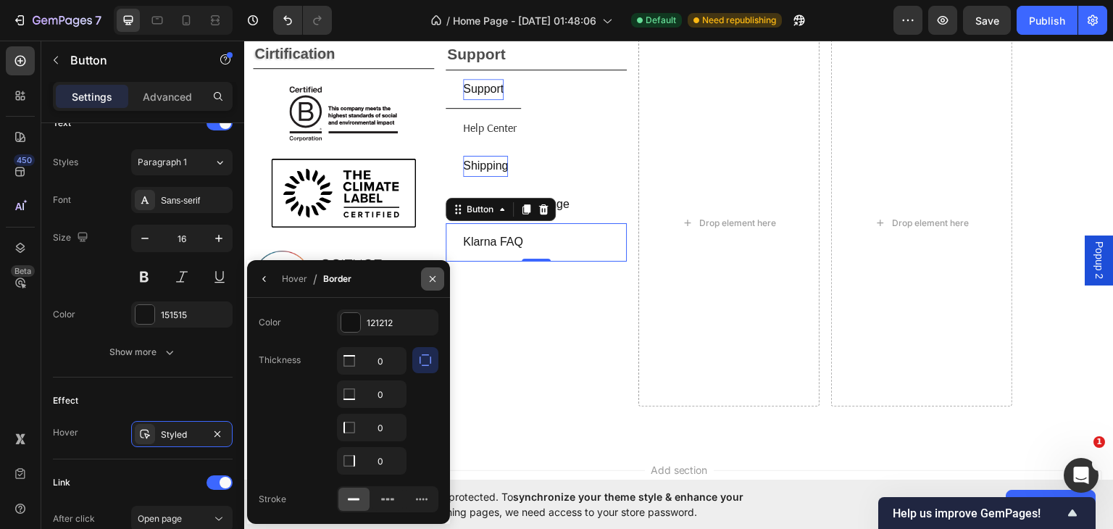
click at [424, 276] on button "button" at bounding box center [432, 278] width 23 height 23
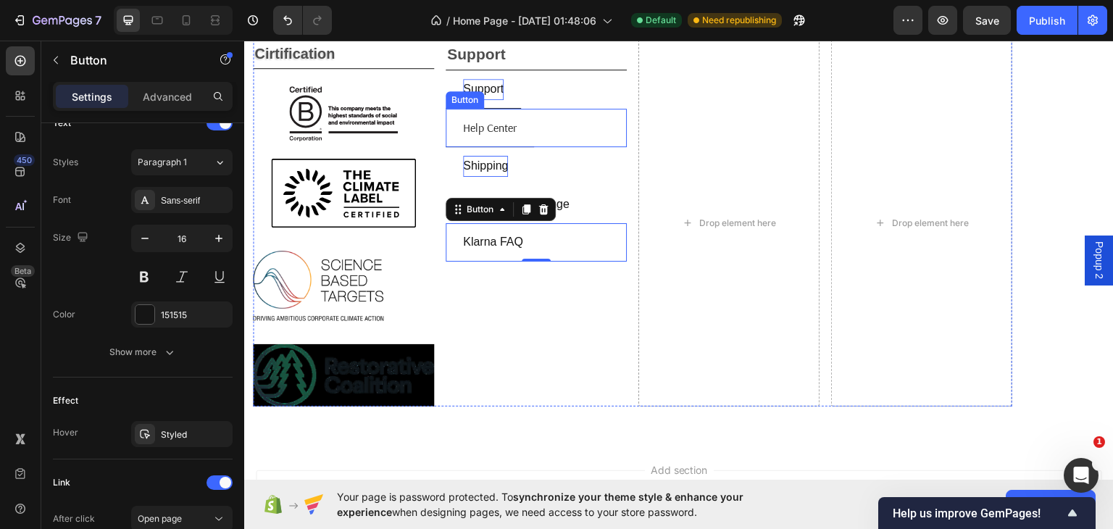
click at [529, 125] on button "help center" at bounding box center [489, 127] width 88 height 38
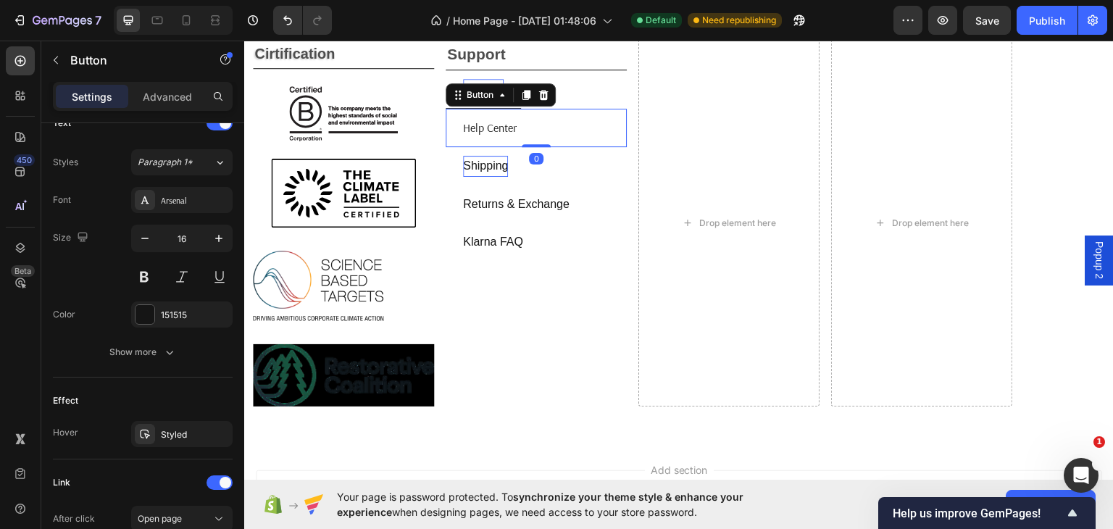
scroll to position [507, 0]
click at [174, 96] on p "Advanced" at bounding box center [167, 96] width 49 height 15
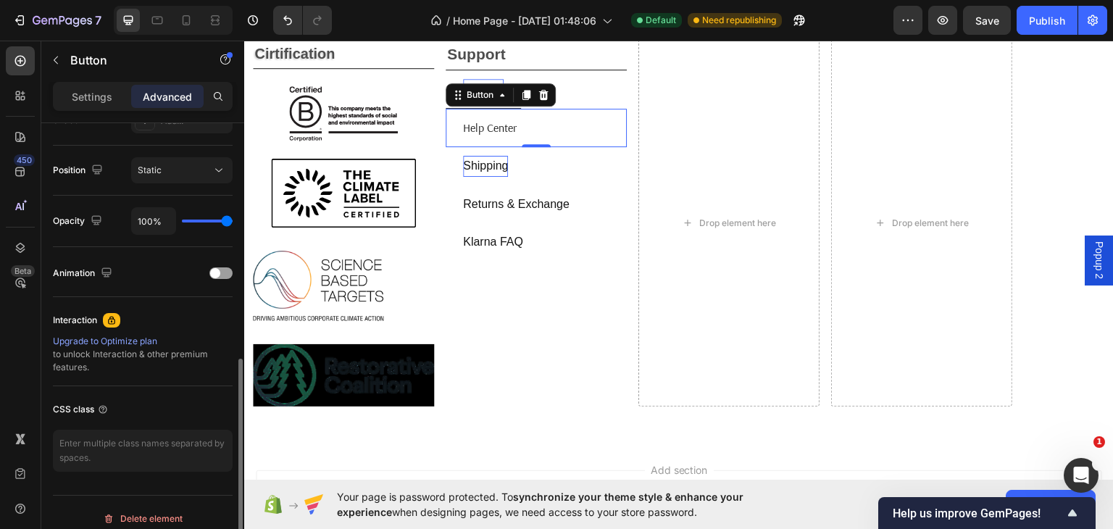
scroll to position [0, 0]
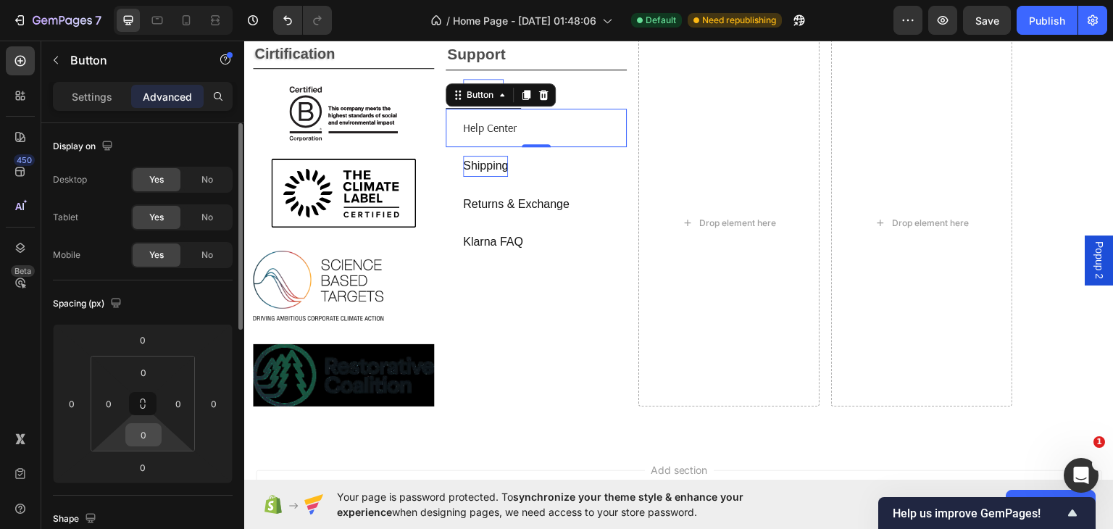
click at [146, 432] on input "0" at bounding box center [143, 435] width 29 height 22
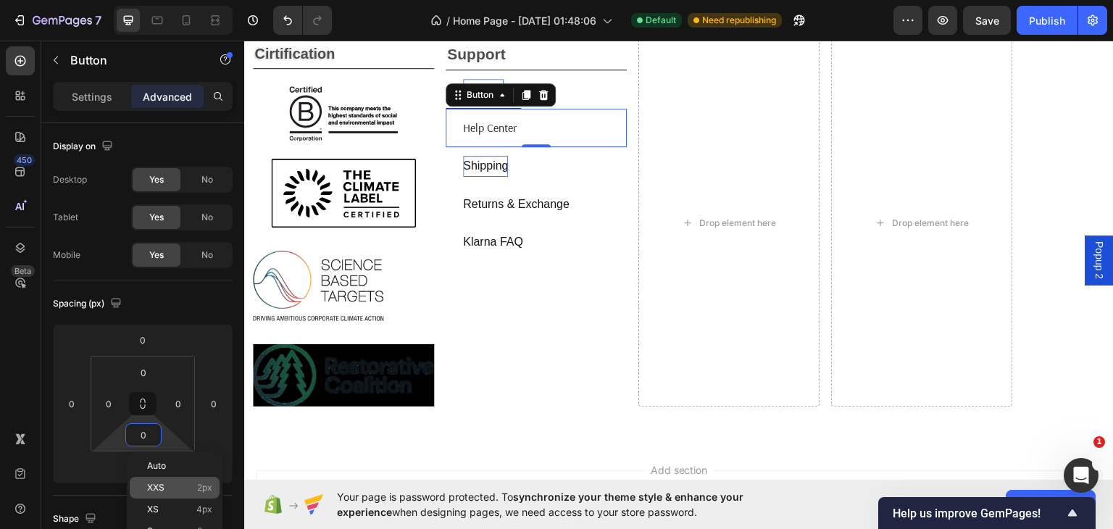
click at [162, 480] on div "XXS 2px" at bounding box center [175, 488] width 90 height 22
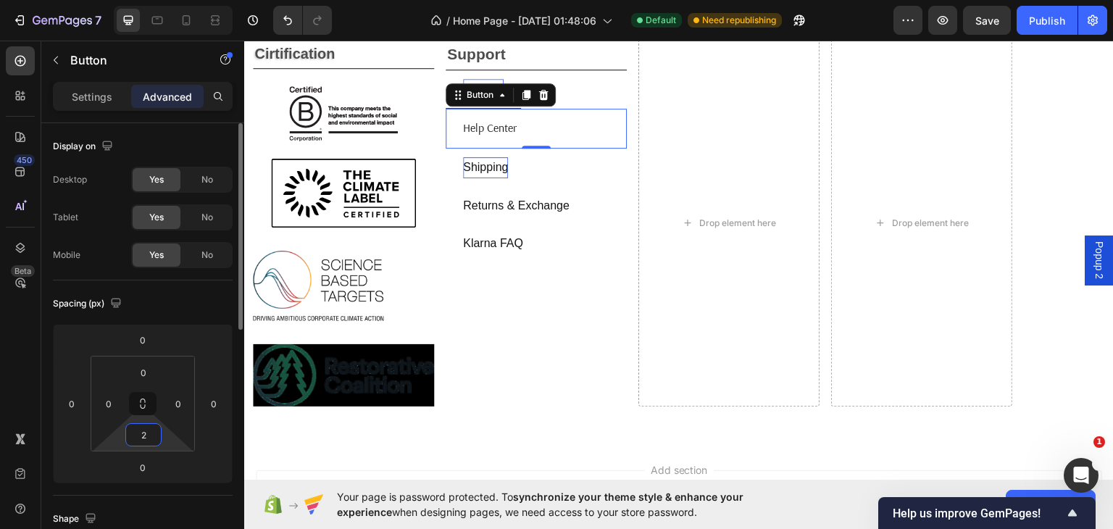
click at [138, 438] on input "2" at bounding box center [143, 435] width 29 height 22
type input "-"
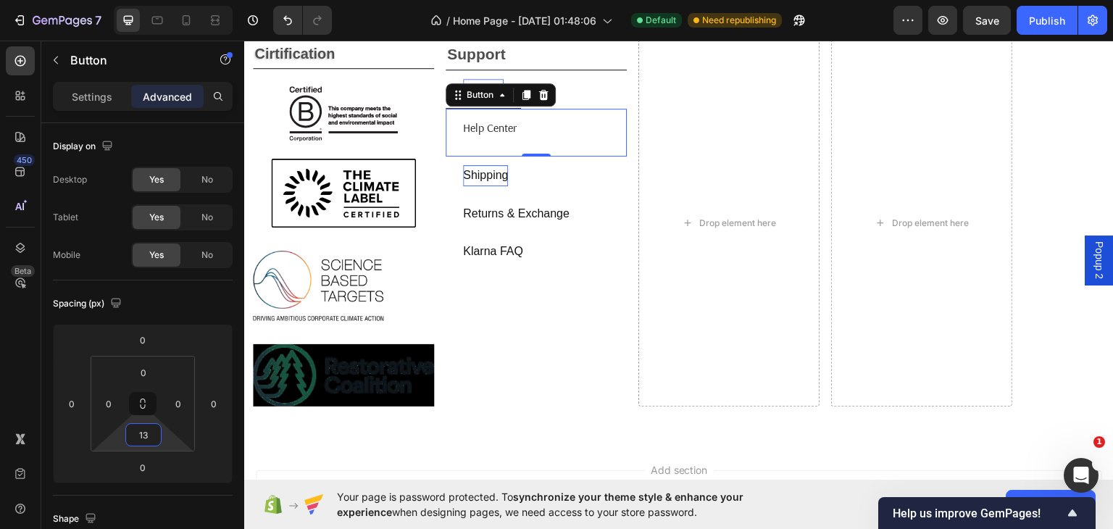
type input "1"
type input "-"
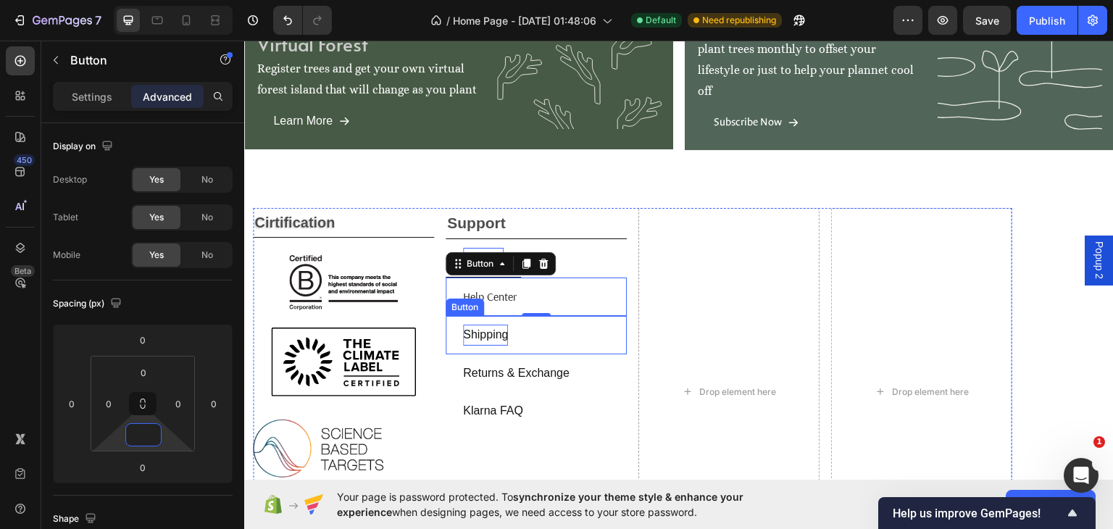
scroll to position [2005, 0]
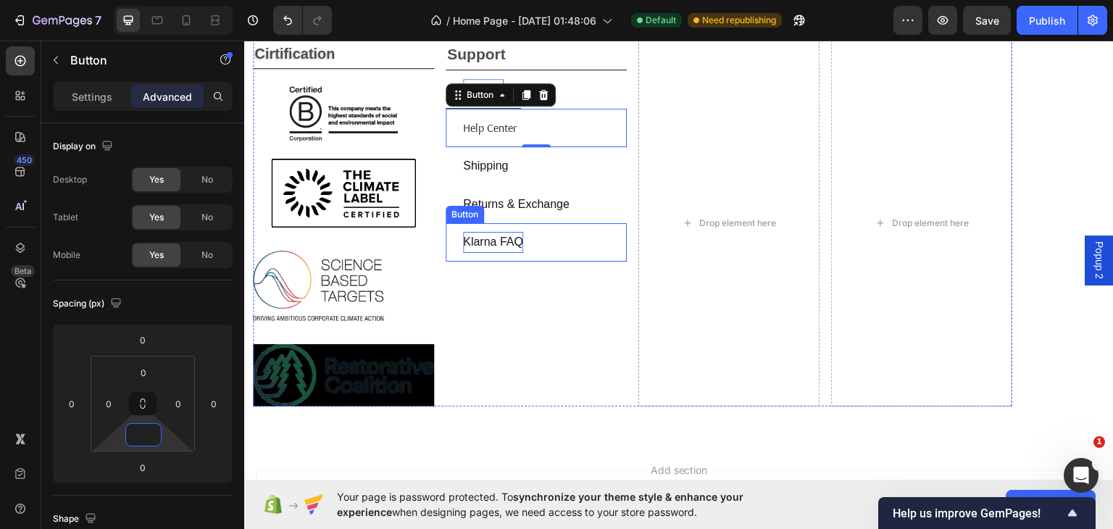
click at [506, 242] on p "klarna FAQ" at bounding box center [493, 241] width 60 height 21
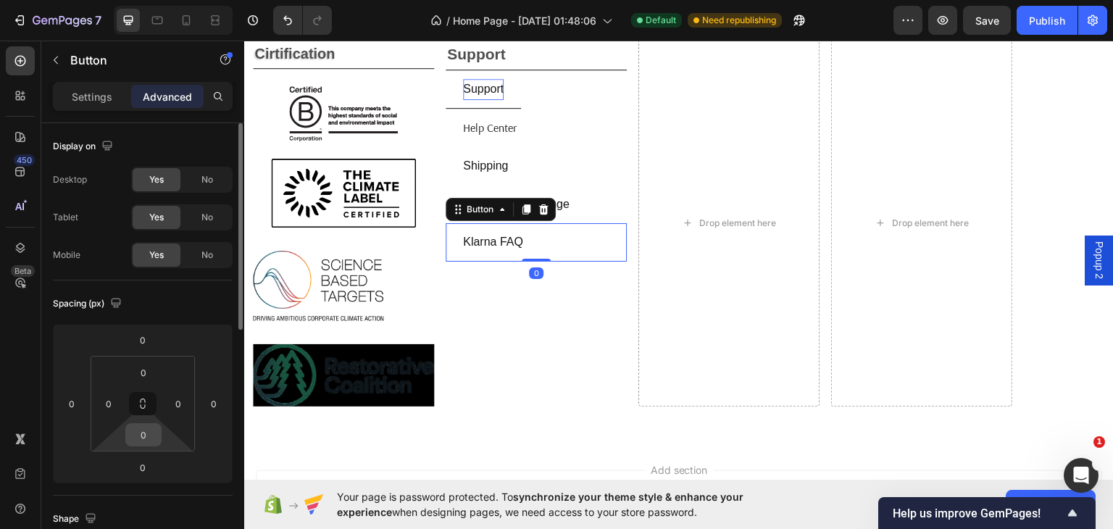
click at [150, 438] on input "0" at bounding box center [143, 435] width 29 height 22
type input "-12"
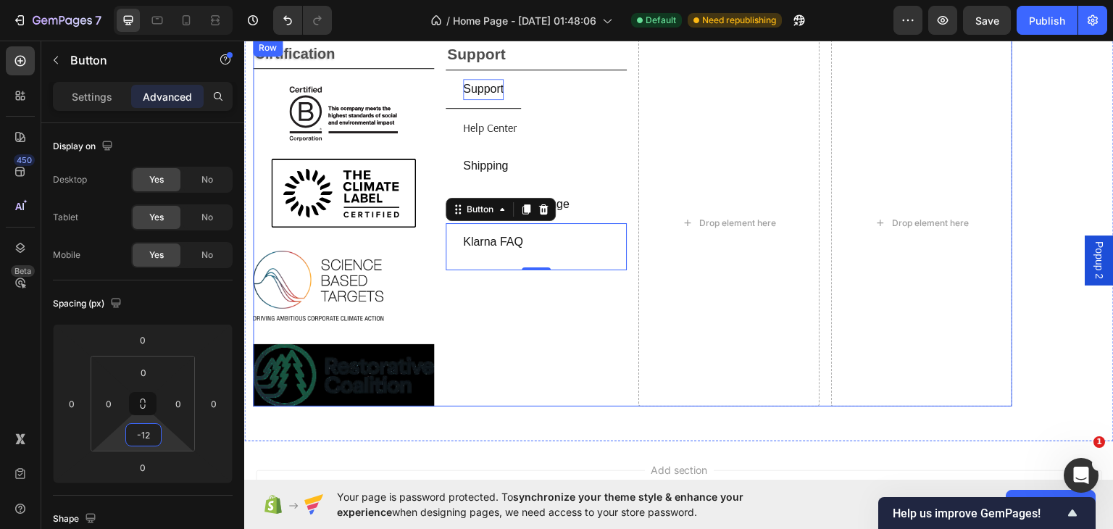
click at [554, 341] on div "support Text Block support Button help center Button shipping Button returns & …" at bounding box center [535, 221] width 181 height 367
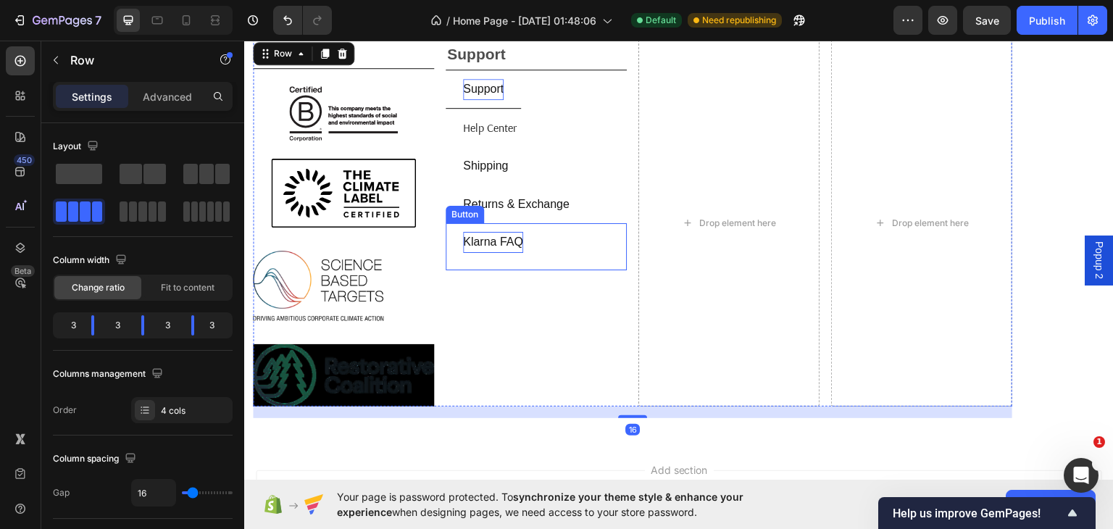
click at [520, 239] on p "klarna FAQ" at bounding box center [493, 241] width 60 height 21
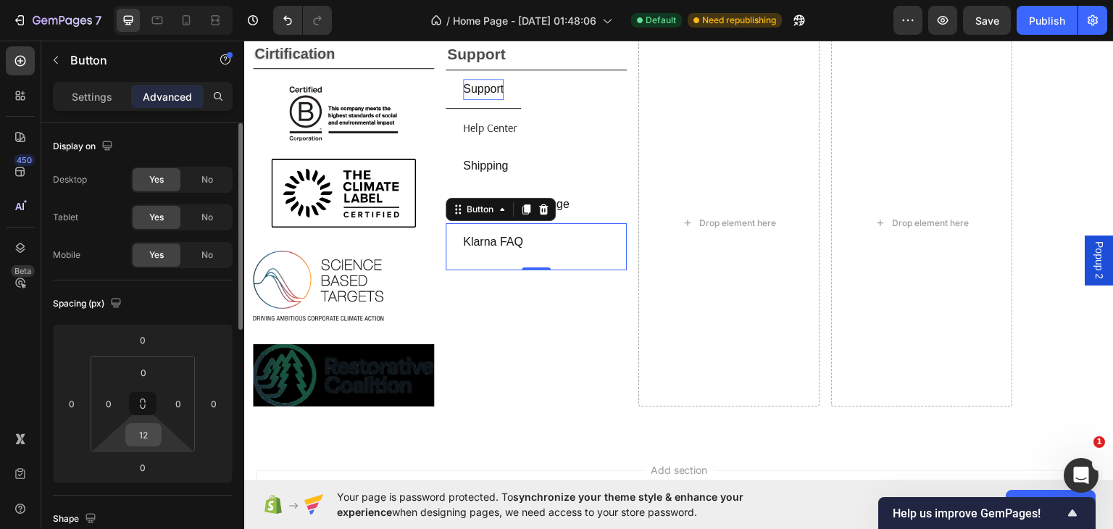
click at [136, 435] on input "12" at bounding box center [143, 435] width 29 height 22
type input "-12"
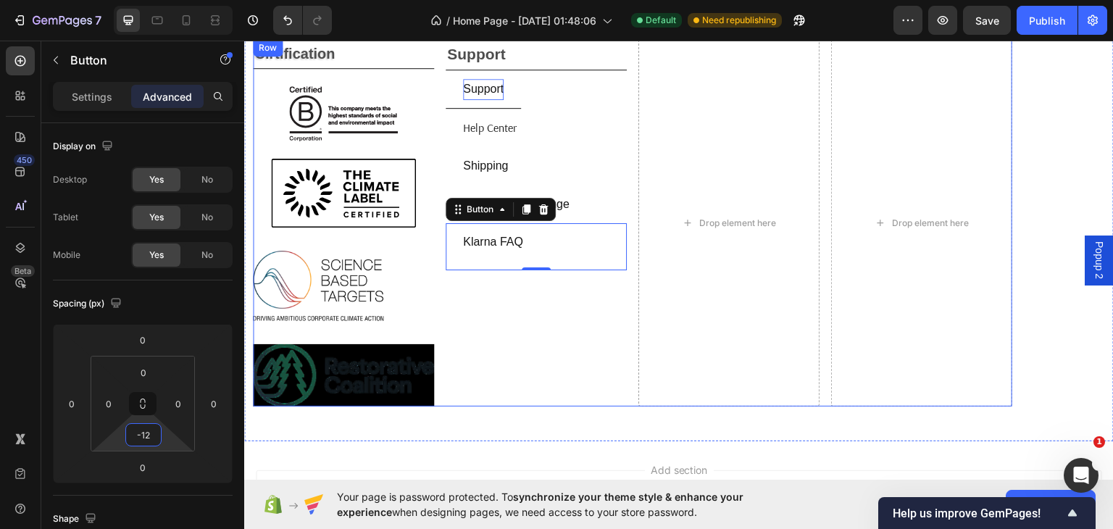
click at [461, 398] on div "support Text Block support Button help center Button shipping Button returns & …" at bounding box center [535, 221] width 181 height 367
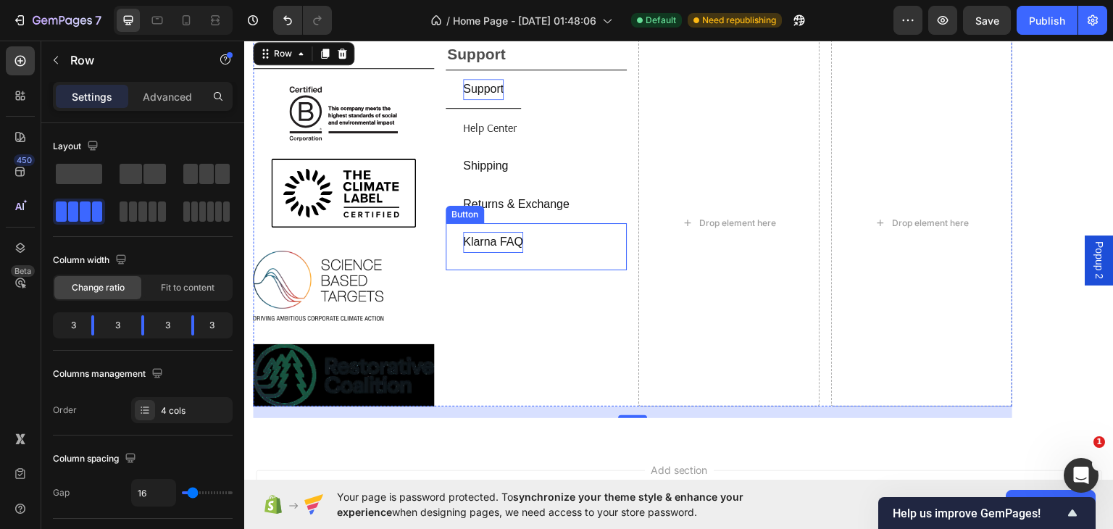
click at [496, 235] on p "klarna FAQ" at bounding box center [493, 241] width 60 height 21
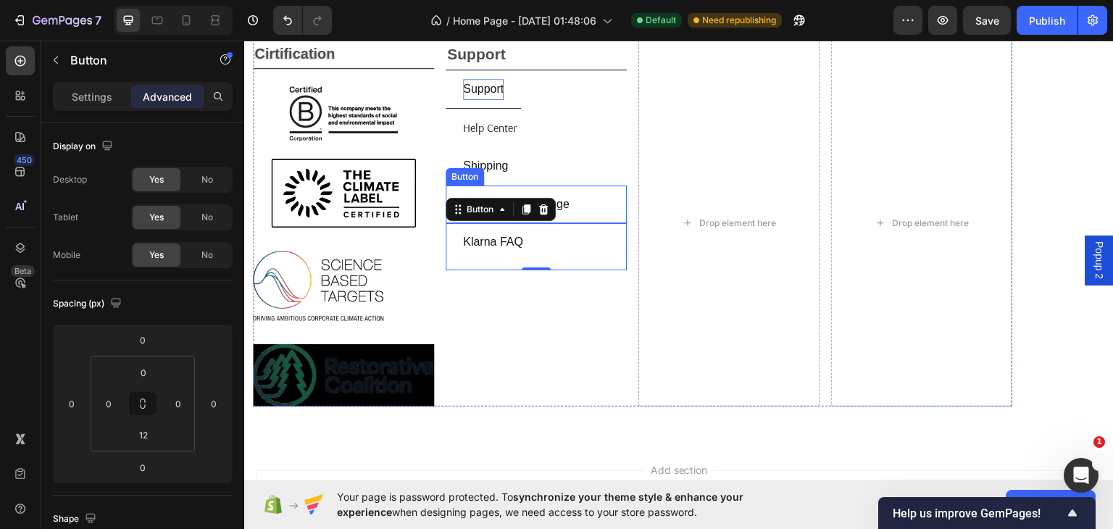
click at [617, 206] on div "returns & exchange Button" at bounding box center [535, 204] width 181 height 38
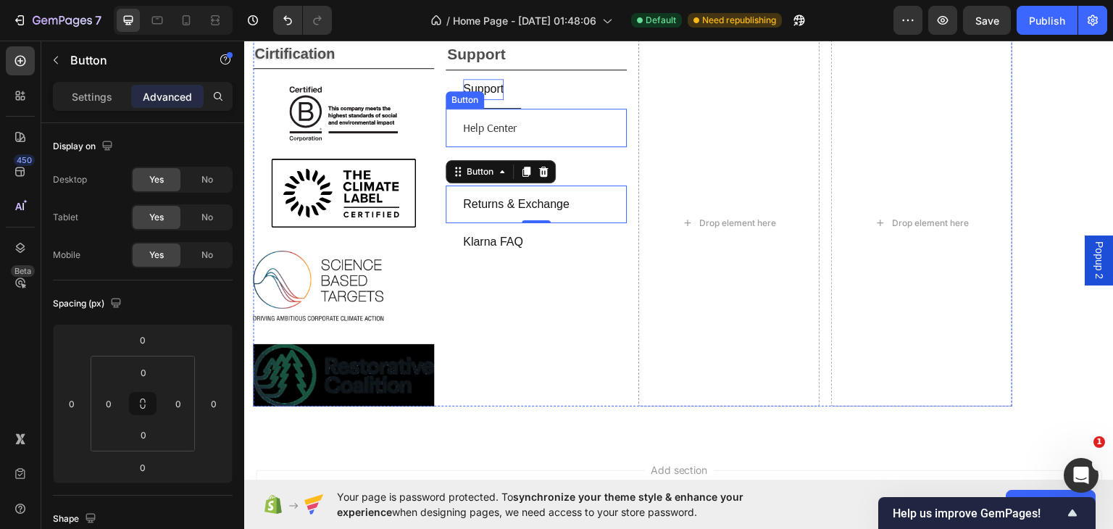
click at [553, 144] on div "help center Button" at bounding box center [535, 127] width 181 height 38
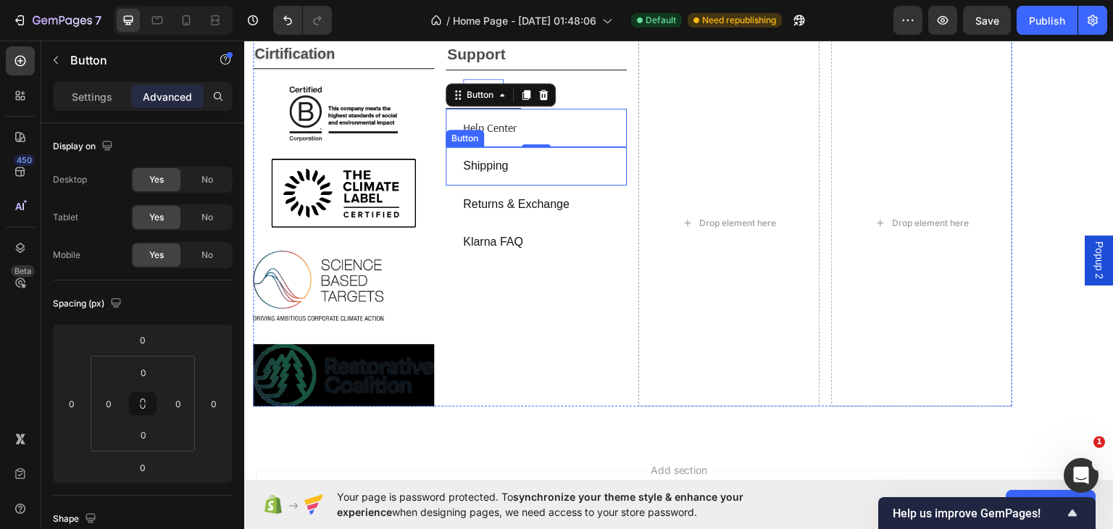
click at [531, 165] on div "shipping Button" at bounding box center [535, 165] width 181 height 38
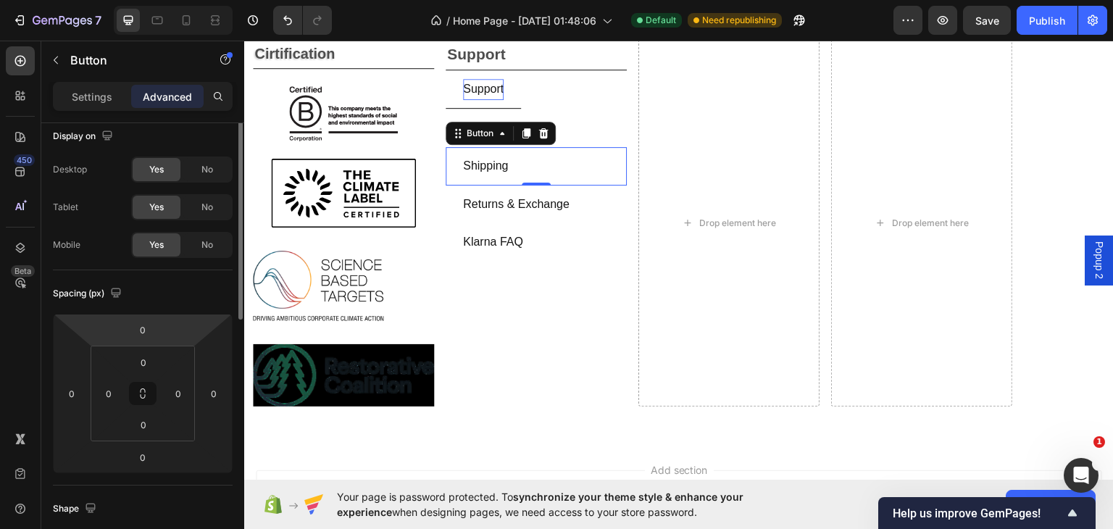
scroll to position [0, 0]
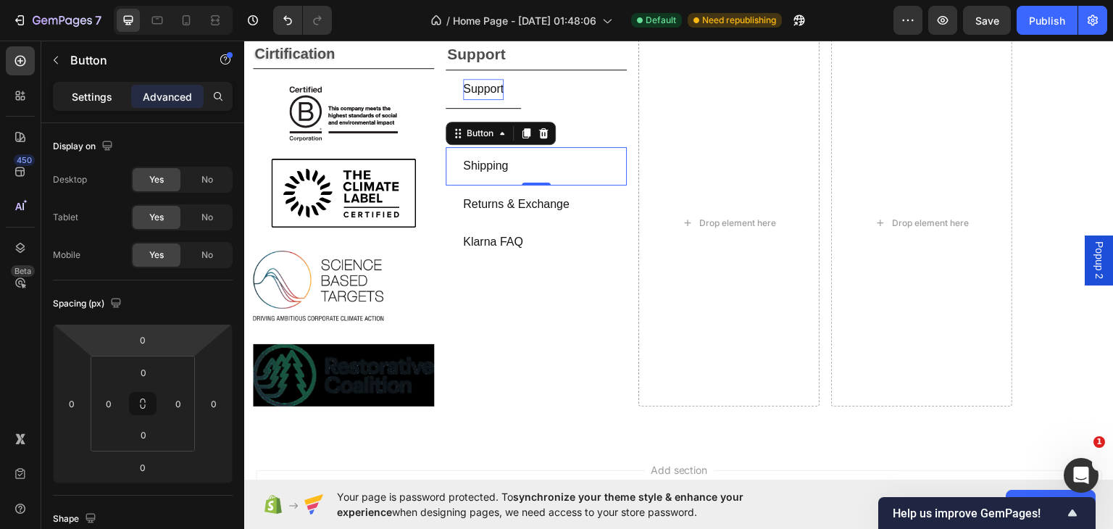
click at [106, 99] on p "Settings" at bounding box center [92, 96] width 41 height 15
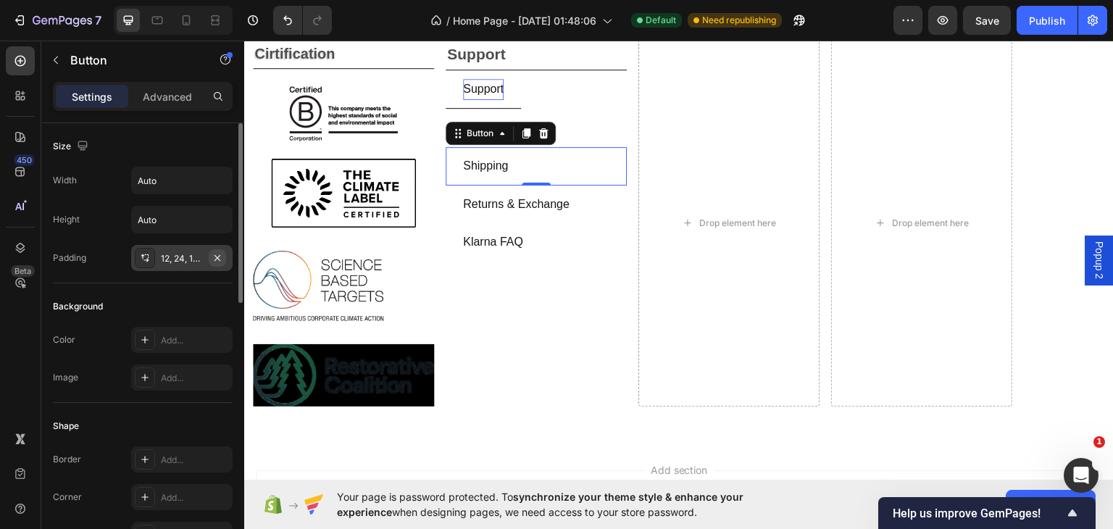
click at [219, 254] on icon "button" at bounding box center [217, 257] width 6 height 6
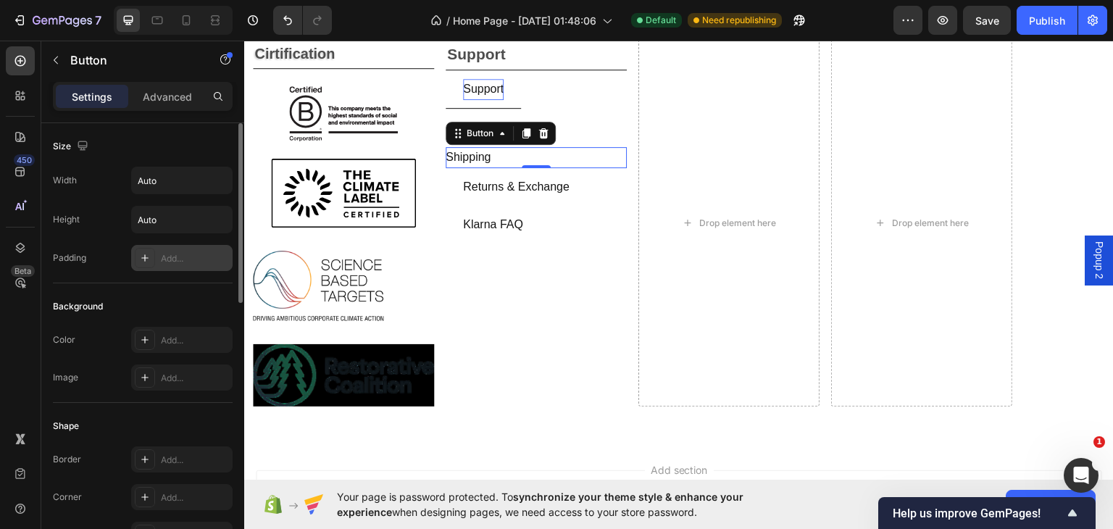
click at [176, 252] on div "Add..." at bounding box center [195, 258] width 68 height 13
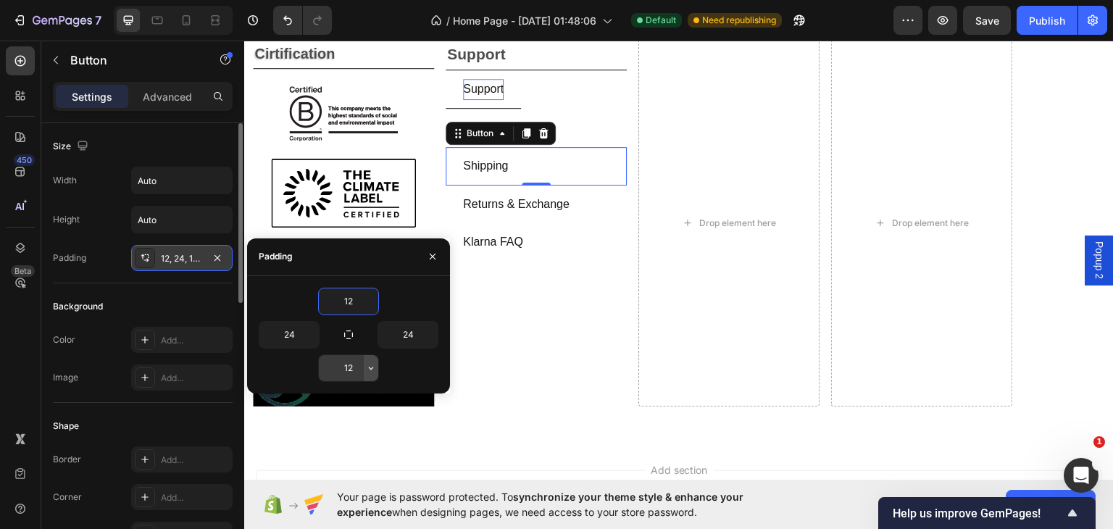
click at [368, 367] on icon "button" at bounding box center [371, 368] width 12 height 12
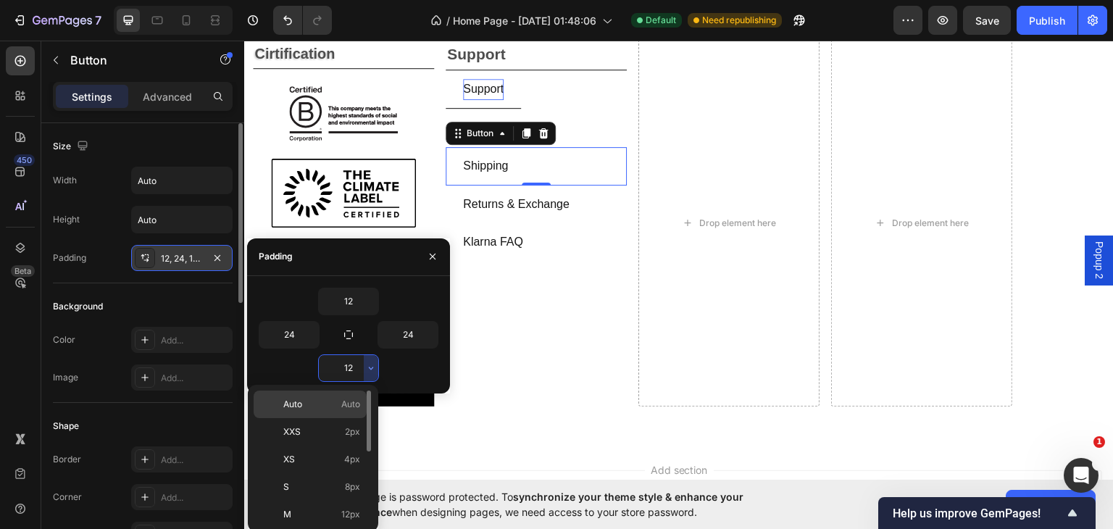
click at [321, 401] on p "Auto Auto" at bounding box center [321, 404] width 77 height 13
type input "Auto"
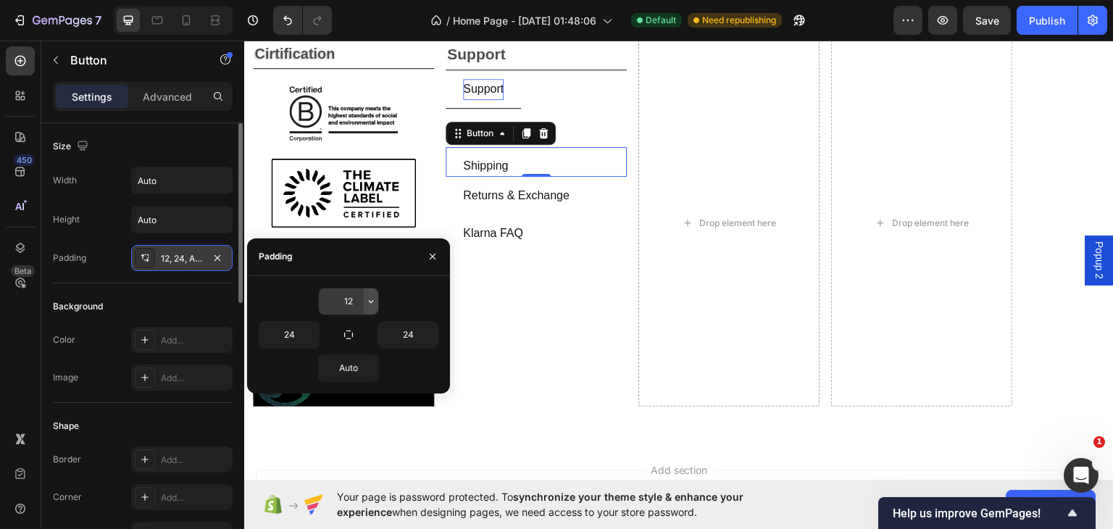
click at [368, 299] on icon "button" at bounding box center [371, 302] width 12 height 12
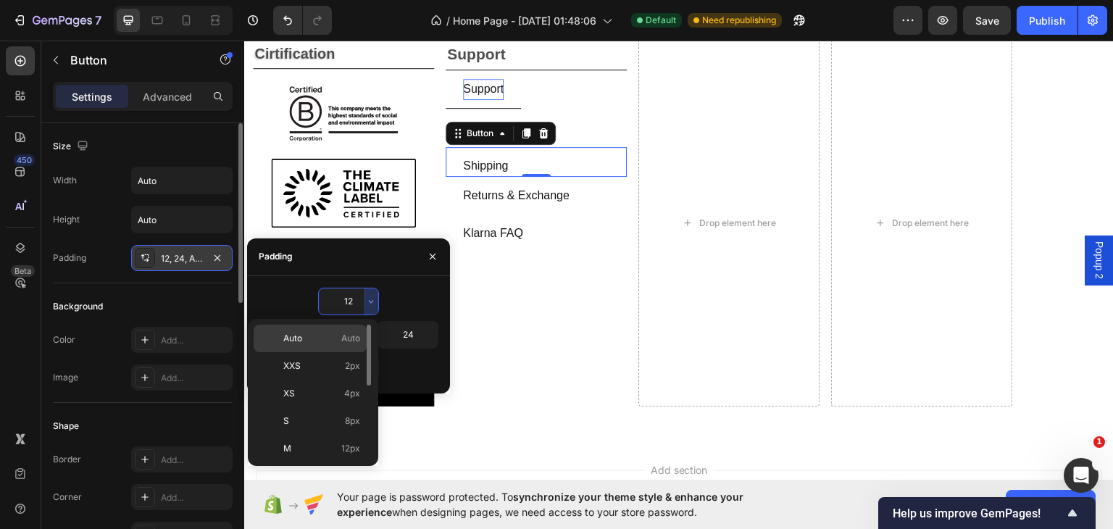
click at [345, 338] on span "Auto" at bounding box center [350, 338] width 19 height 13
type input "Auto"
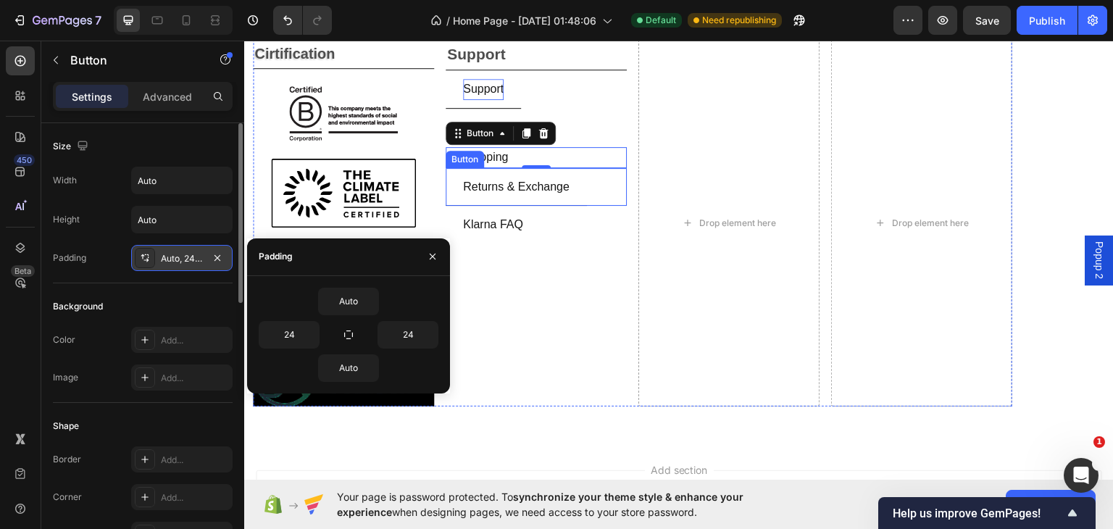
click at [584, 189] on button "returns & exchange" at bounding box center [515, 186] width 141 height 38
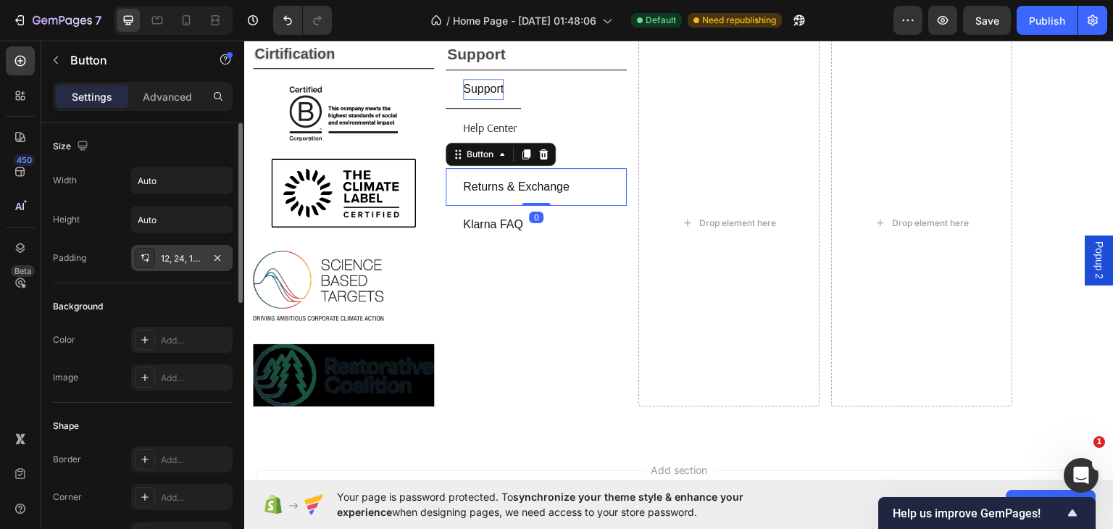
click at [192, 254] on div "12, 24, 12, 24" at bounding box center [182, 258] width 42 height 13
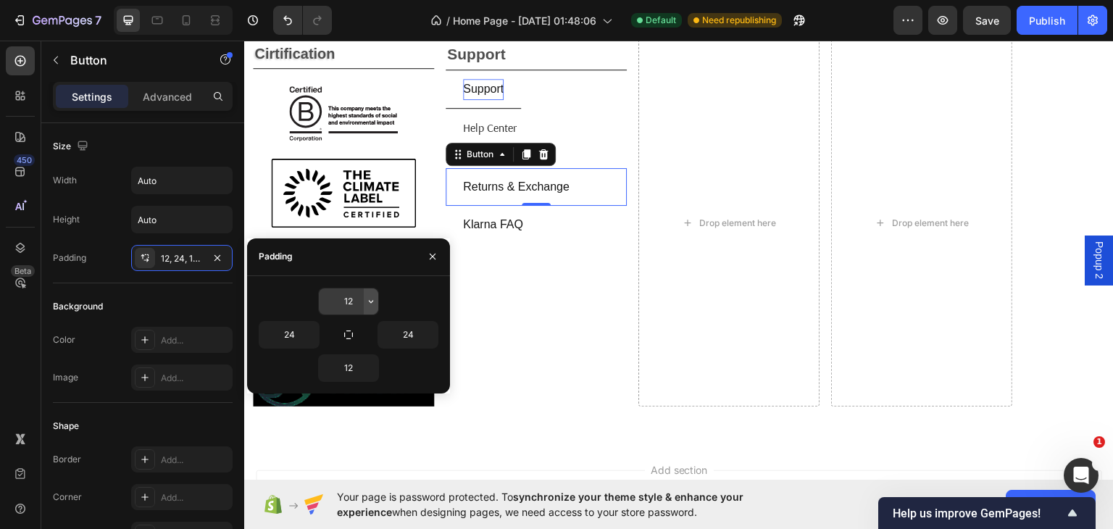
click at [368, 302] on icon "button" at bounding box center [371, 302] width 12 height 12
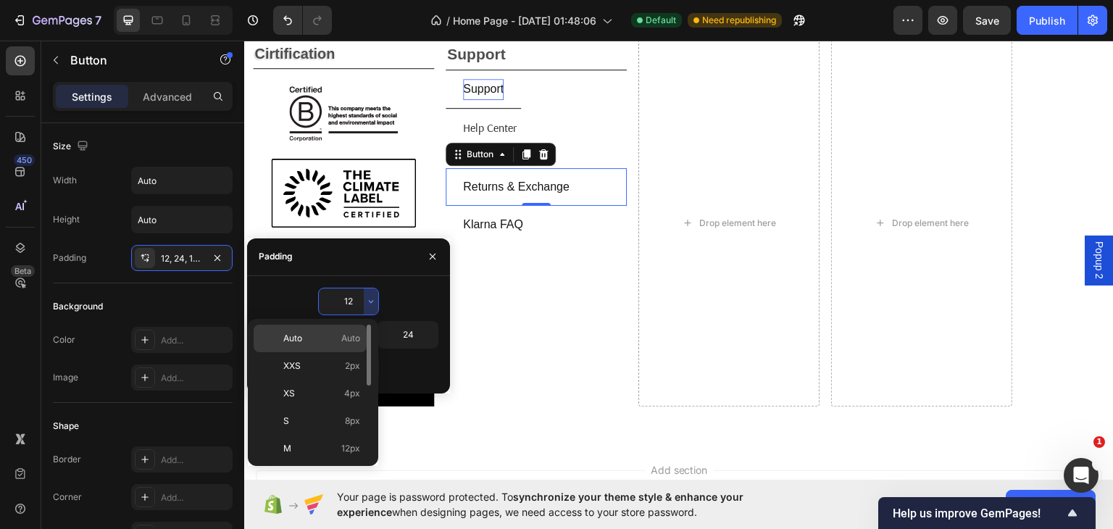
click at [334, 338] on p "Auto Auto" at bounding box center [321, 338] width 77 height 13
type input "Auto"
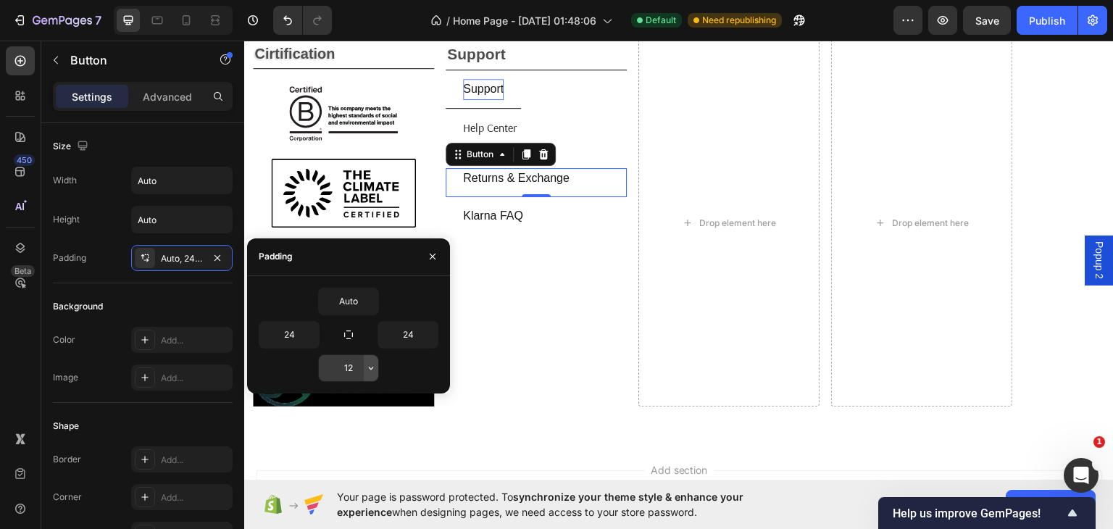
click at [369, 364] on icon "button" at bounding box center [371, 368] width 12 height 12
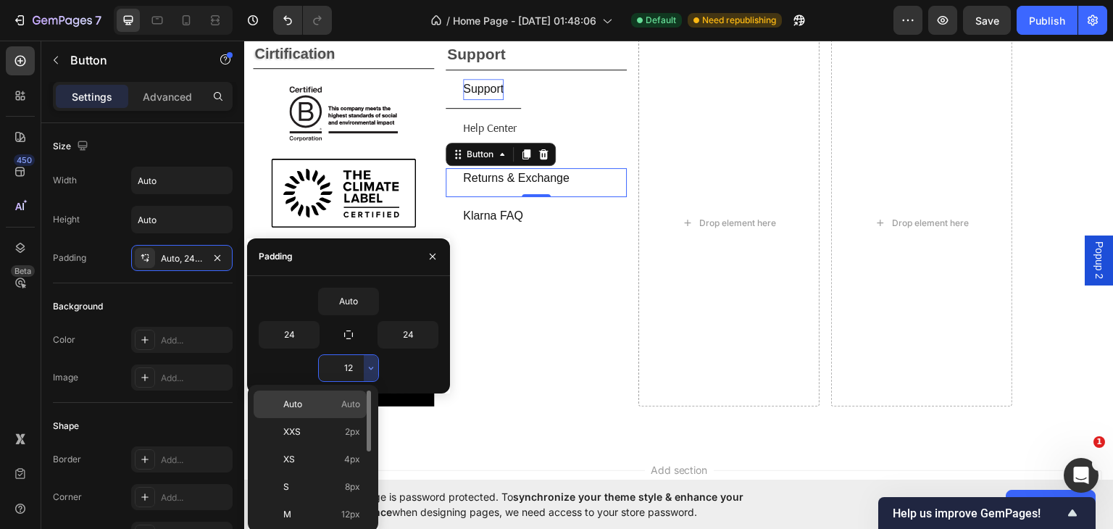
drag, startPoint x: 313, startPoint y: 401, endPoint x: 68, endPoint y: 359, distance: 248.3
click at [313, 401] on p "Auto Auto" at bounding box center [321, 404] width 77 height 13
type input "Auto"
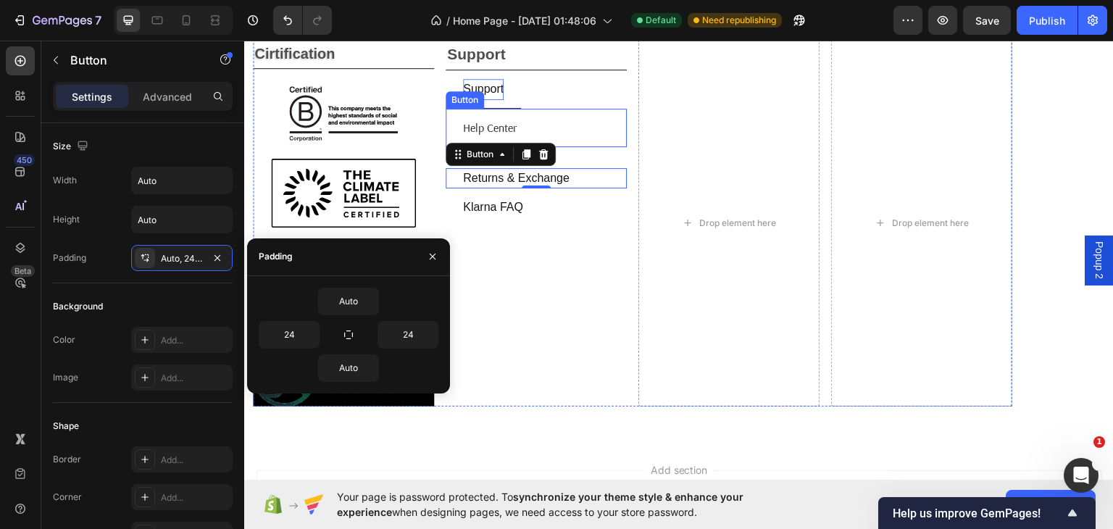
click at [527, 125] on button "help center" at bounding box center [489, 127] width 88 height 38
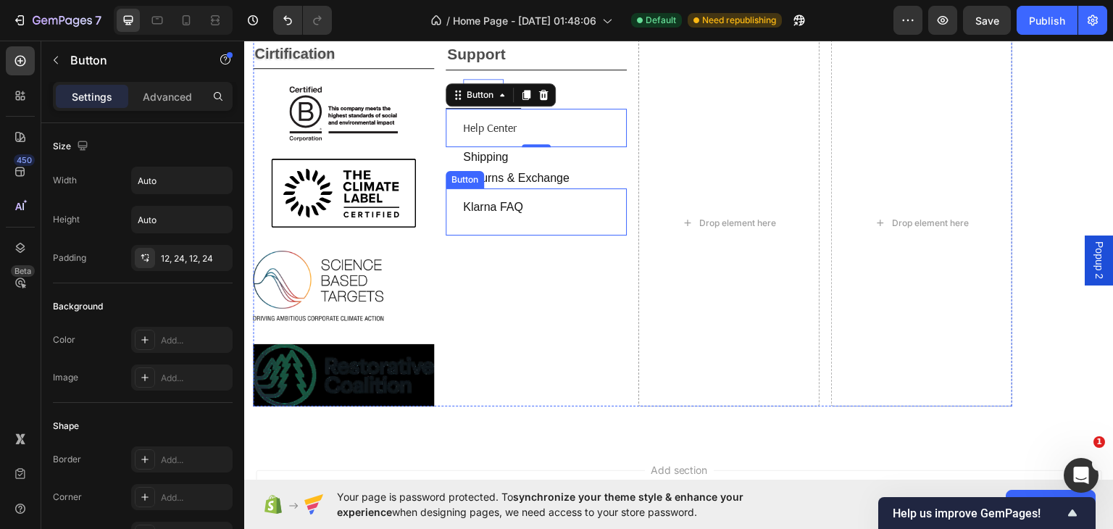
click at [547, 205] on div "klarna FAQ Button" at bounding box center [535, 211] width 181 height 47
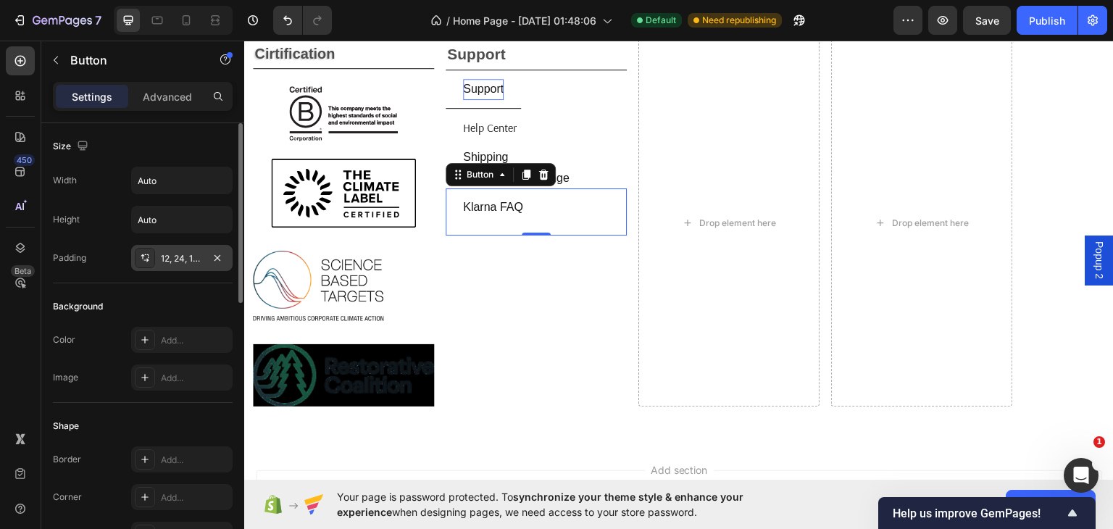
click at [188, 256] on div "12, 24, 12, 24" at bounding box center [182, 258] width 42 height 13
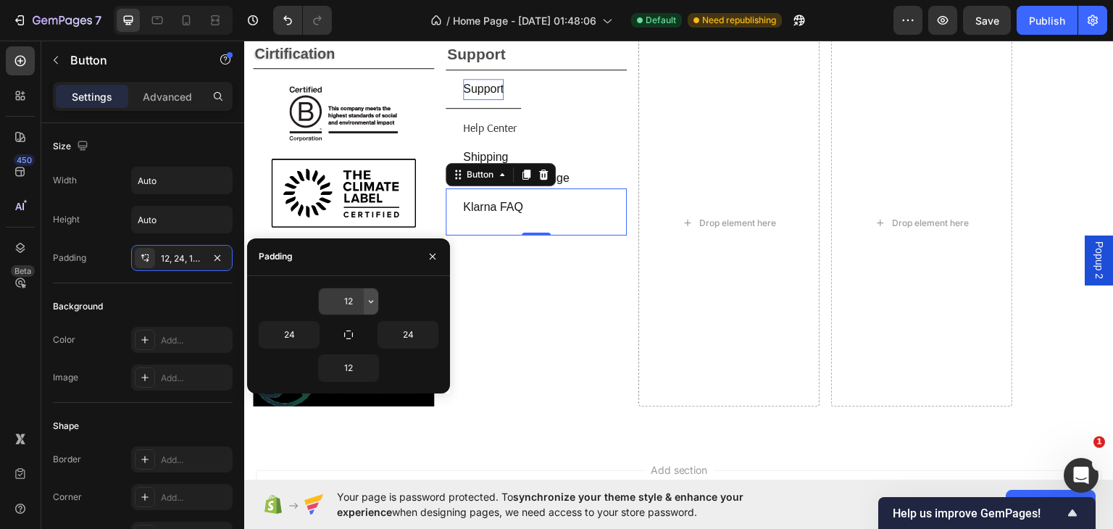
click at [369, 300] on icon "button" at bounding box center [371, 301] width 4 height 3
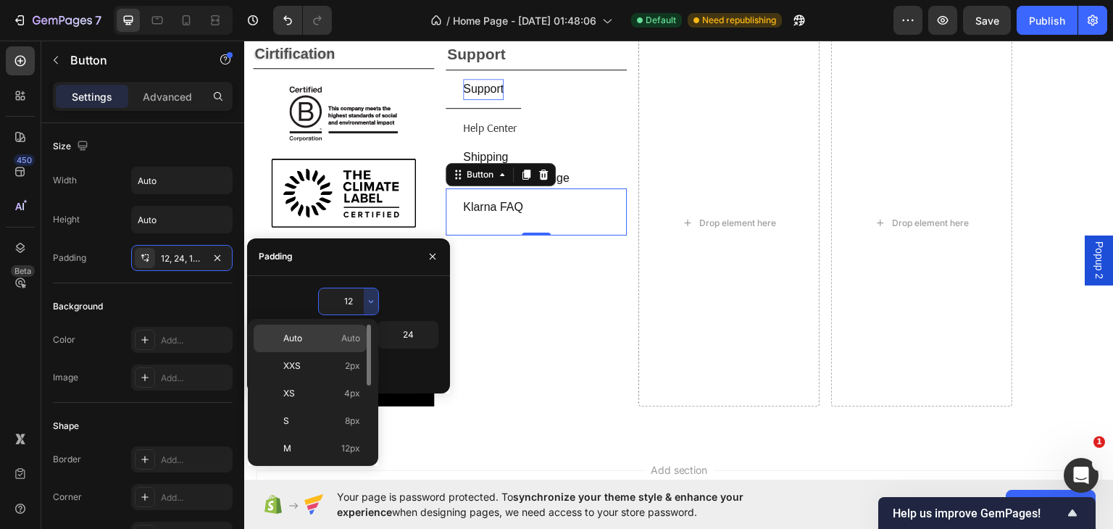
click at [343, 334] on span "Auto" at bounding box center [350, 338] width 19 height 13
type input "Auto"
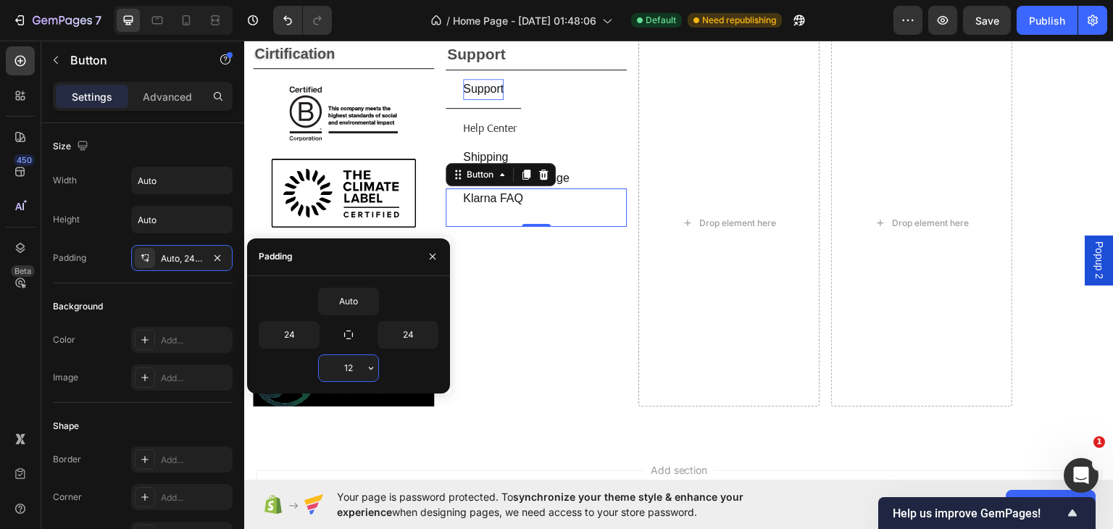
click at [356, 372] on input "12" at bounding box center [348, 368] width 59 height 26
click at [367, 371] on icon "button" at bounding box center [371, 368] width 12 height 12
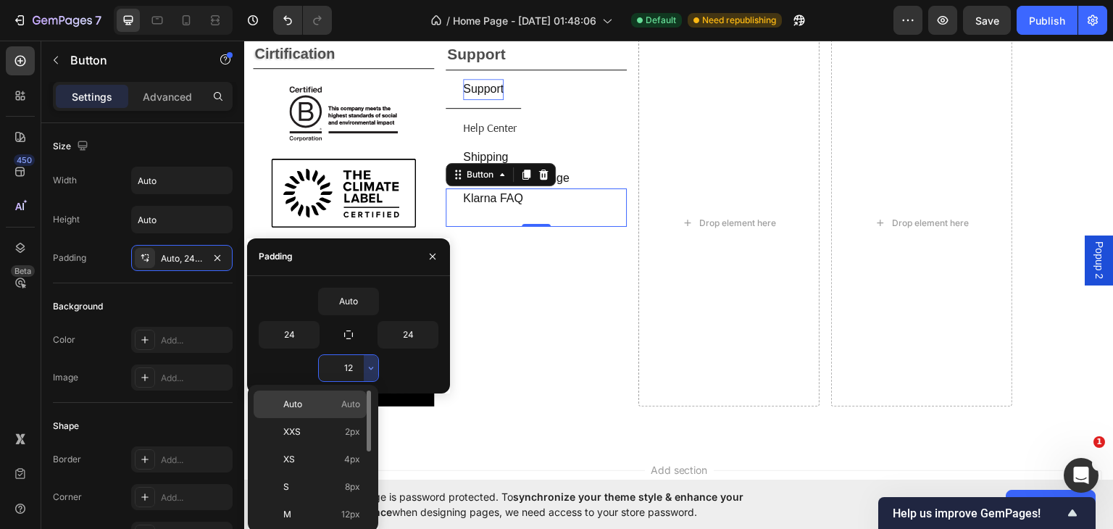
drag, startPoint x: 348, startPoint y: 399, endPoint x: 104, endPoint y: 352, distance: 248.6
click at [348, 399] on span "Auto" at bounding box center [350, 404] width 19 height 13
type input "Auto"
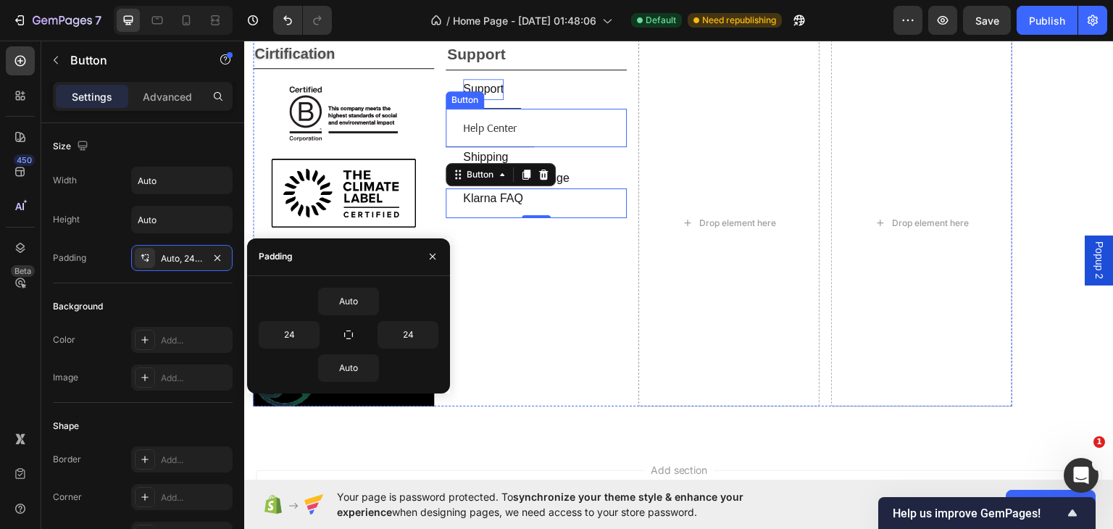
click at [525, 120] on button "help center" at bounding box center [489, 127] width 88 height 38
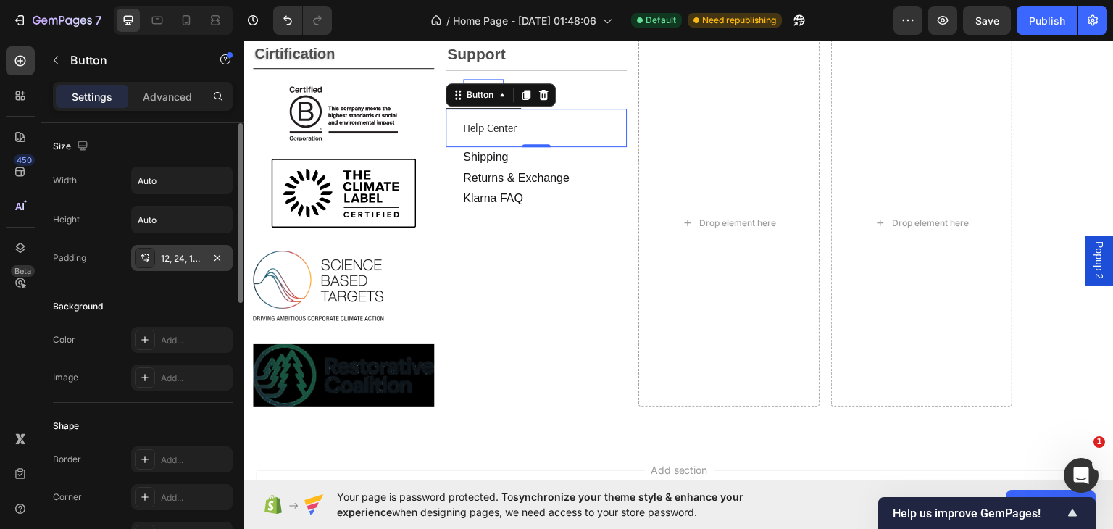
click at [200, 253] on div "12, 24, 12, 24" at bounding box center [182, 258] width 42 height 13
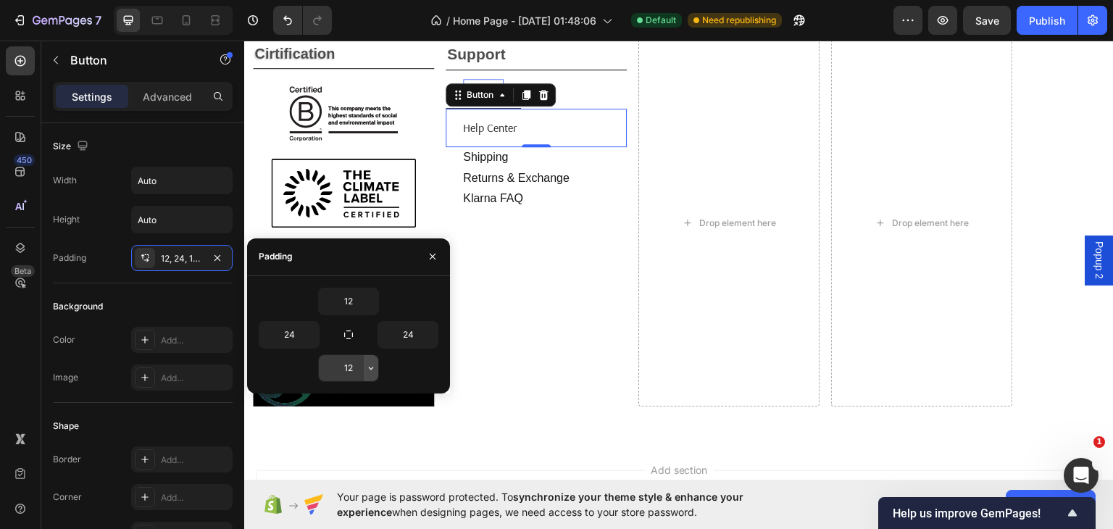
click at [374, 367] on icon "button" at bounding box center [371, 368] width 12 height 12
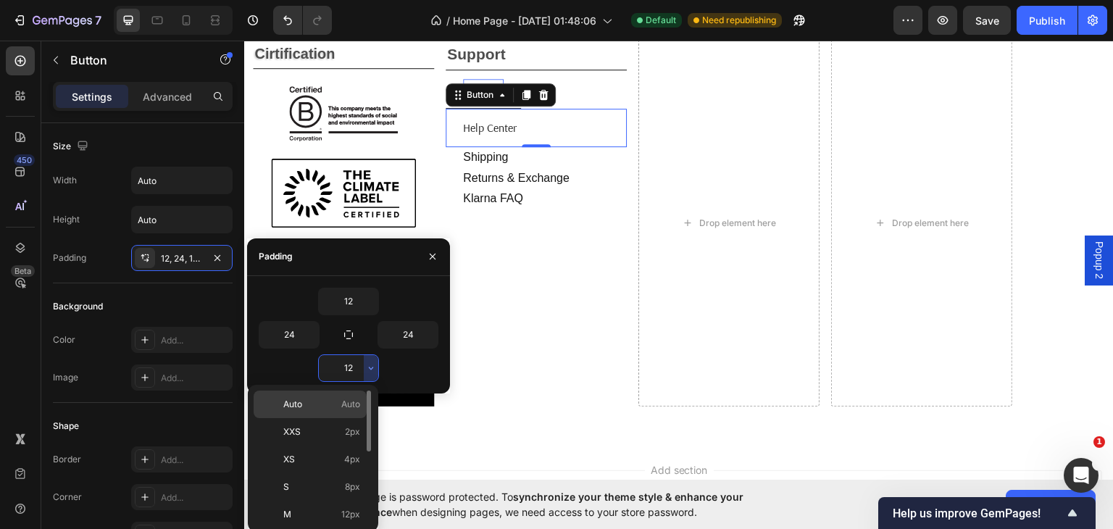
click at [332, 406] on p "Auto Auto" at bounding box center [321, 404] width 77 height 13
type input "Auto"
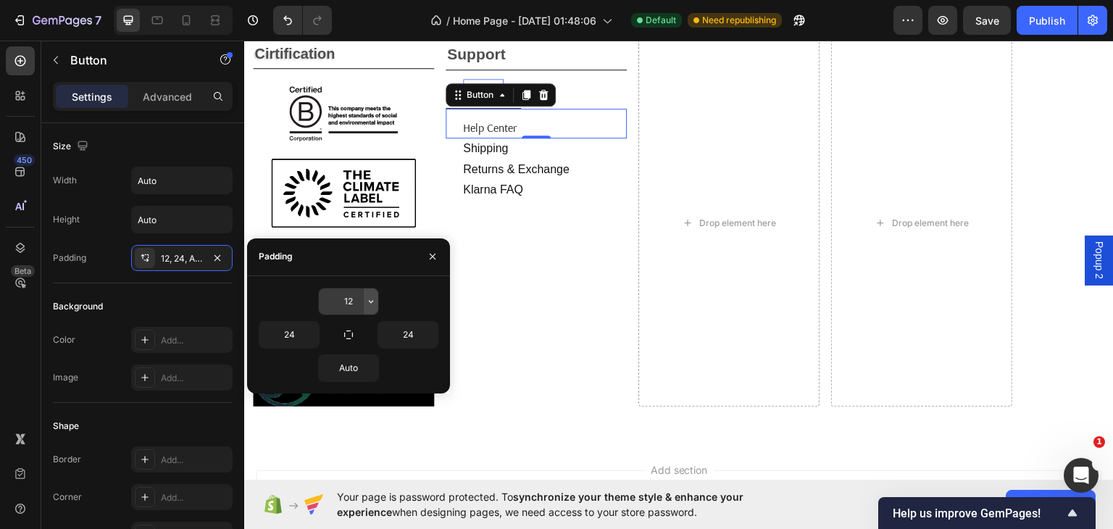
drag, startPoint x: 367, startPoint y: 297, endPoint x: 368, endPoint y: 314, distance: 16.7
click at [368, 301] on icon "button" at bounding box center [371, 302] width 12 height 12
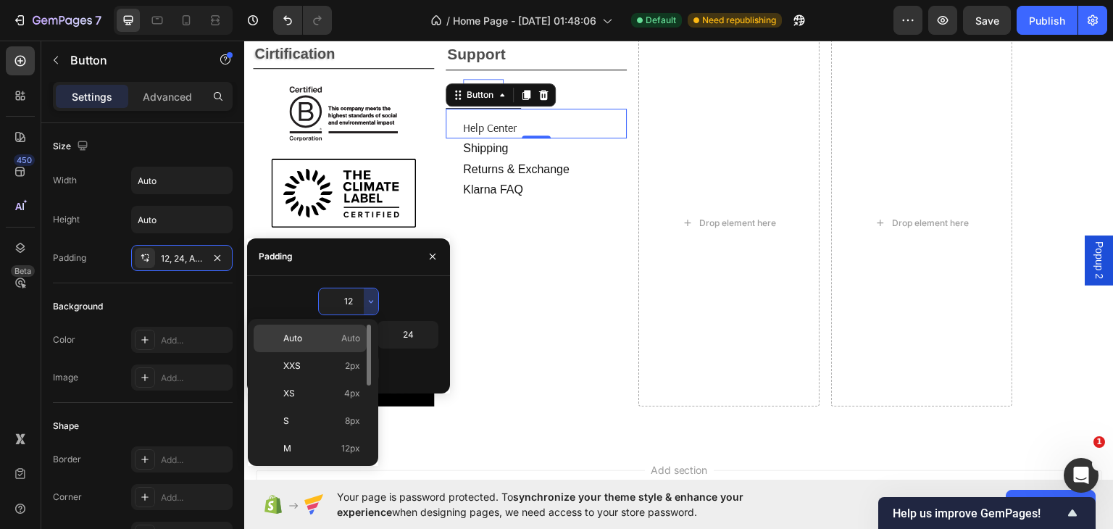
click at [331, 340] on p "Auto Auto" at bounding box center [321, 338] width 77 height 13
type input "Auto"
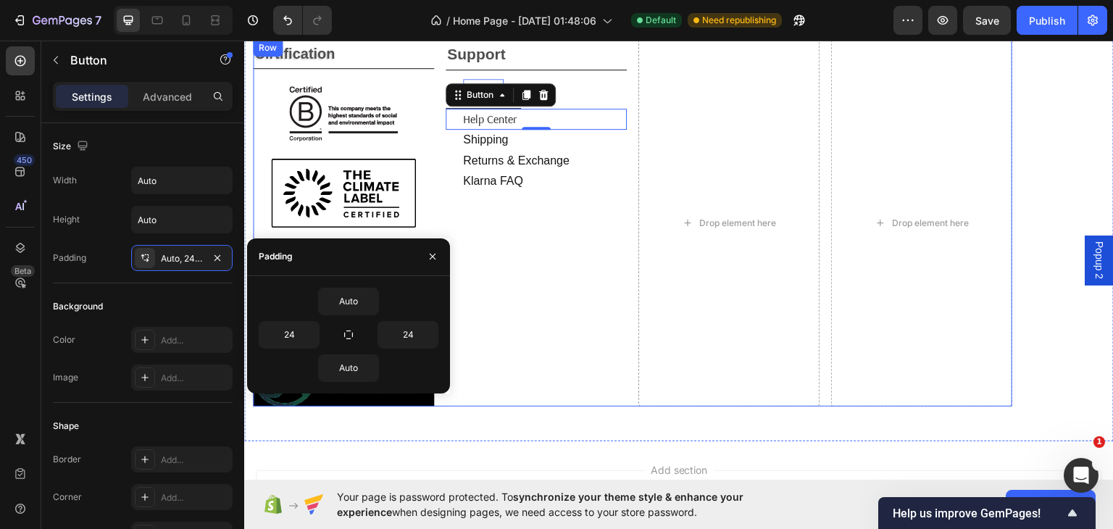
scroll to position [1836, 0]
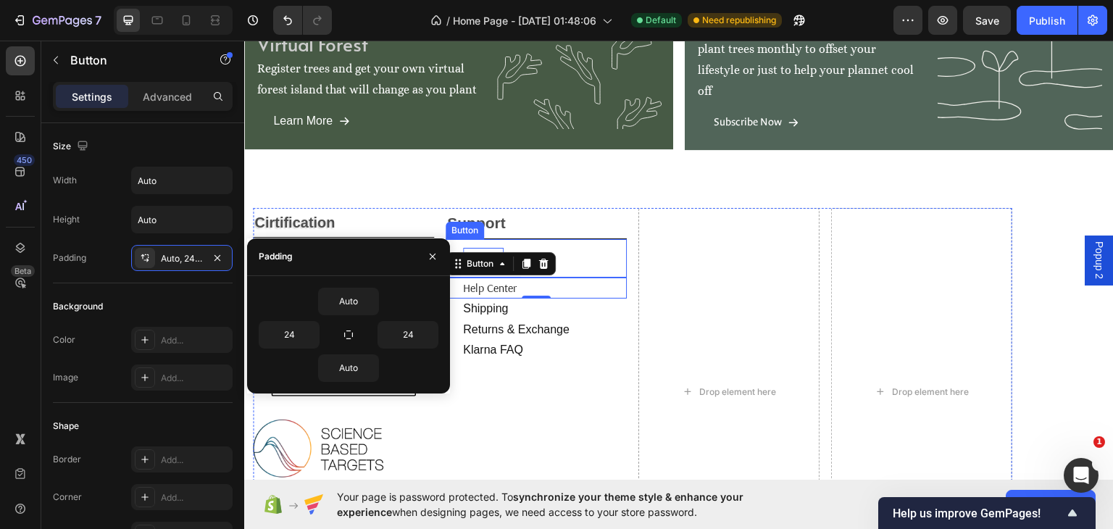
click at [587, 250] on div "support Button" at bounding box center [535, 257] width 181 height 38
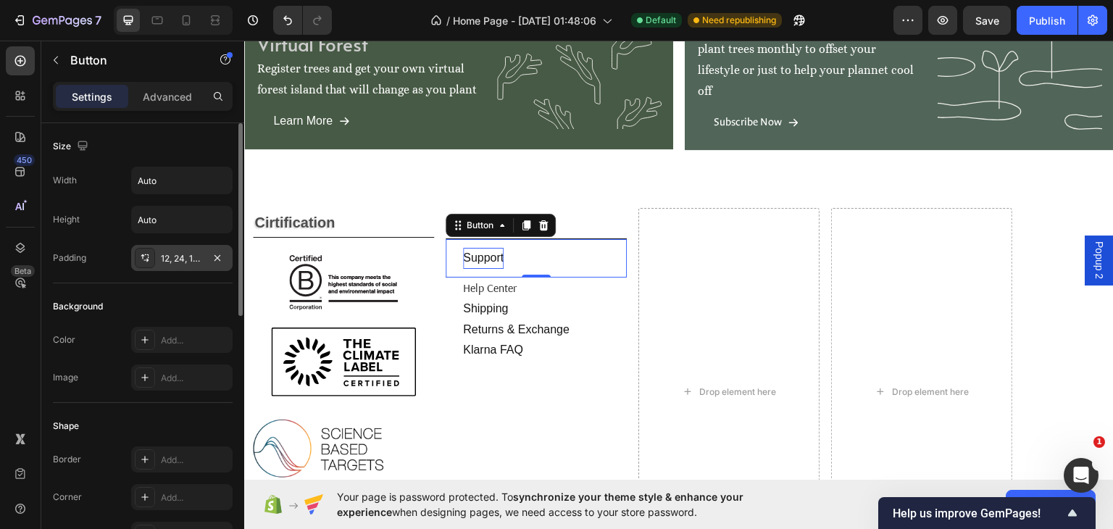
click at [194, 254] on div "12, 24, 12, 24" at bounding box center [182, 258] width 42 height 13
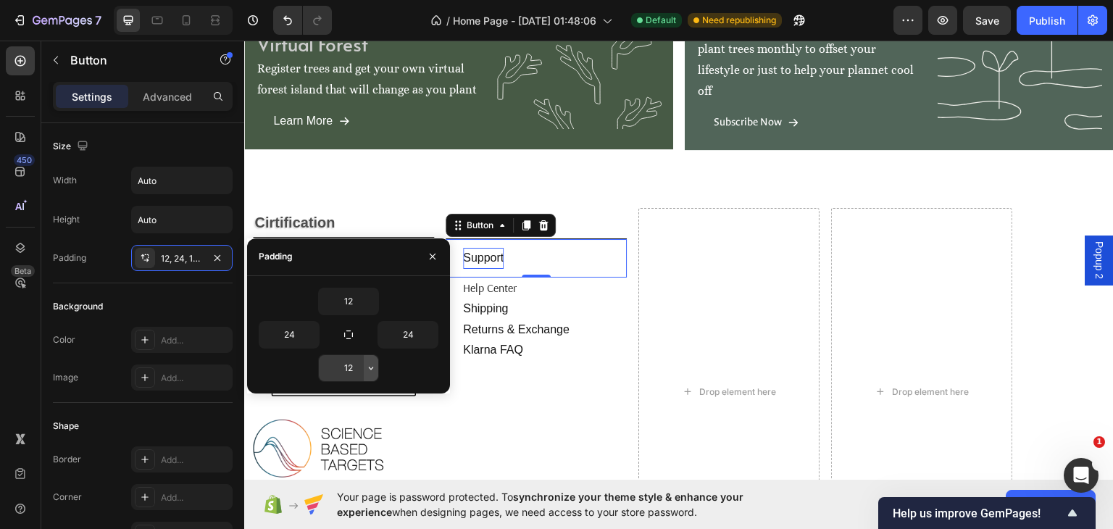
click at [366, 368] on icon "button" at bounding box center [371, 368] width 12 height 12
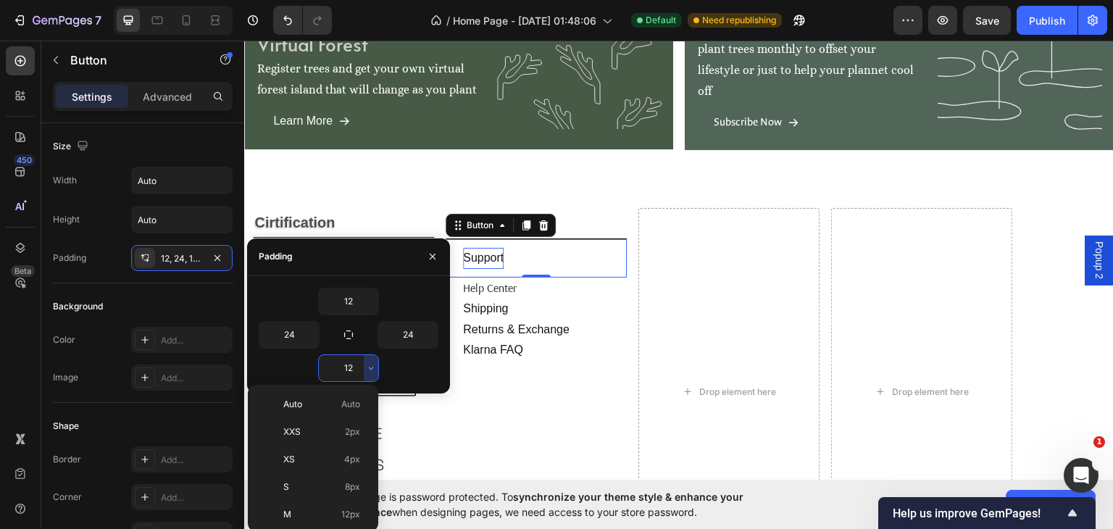
drag, startPoint x: 333, startPoint y: 395, endPoint x: 339, endPoint y: 354, distance: 41.0
click at [333, 396] on div "Auto Auto" at bounding box center [310, 404] width 113 height 28
type input "Auto"
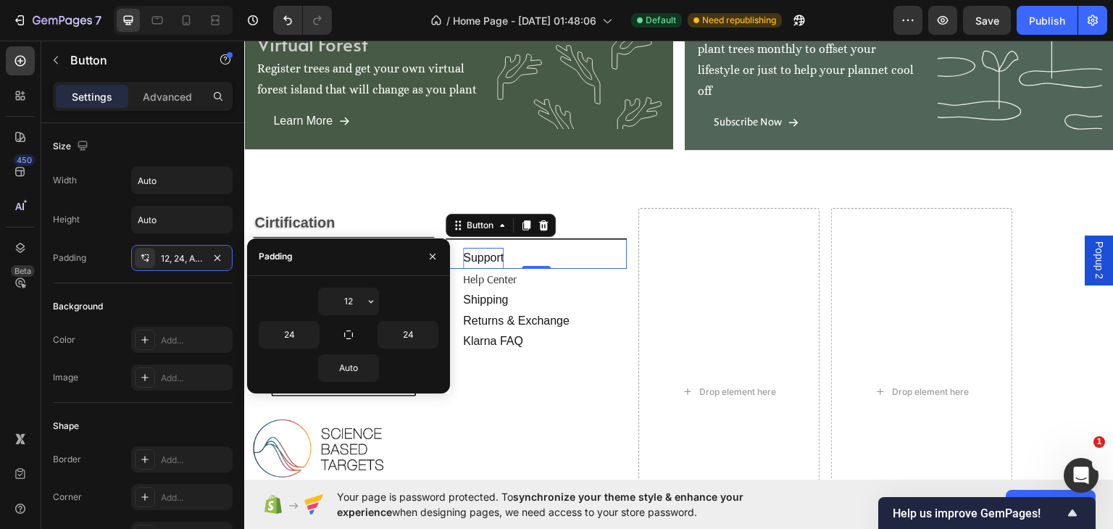
drag, startPoint x: 372, startPoint y: 300, endPoint x: 368, endPoint y: 317, distance: 17.0
click at [372, 301] on icon "button" at bounding box center [371, 302] width 12 height 12
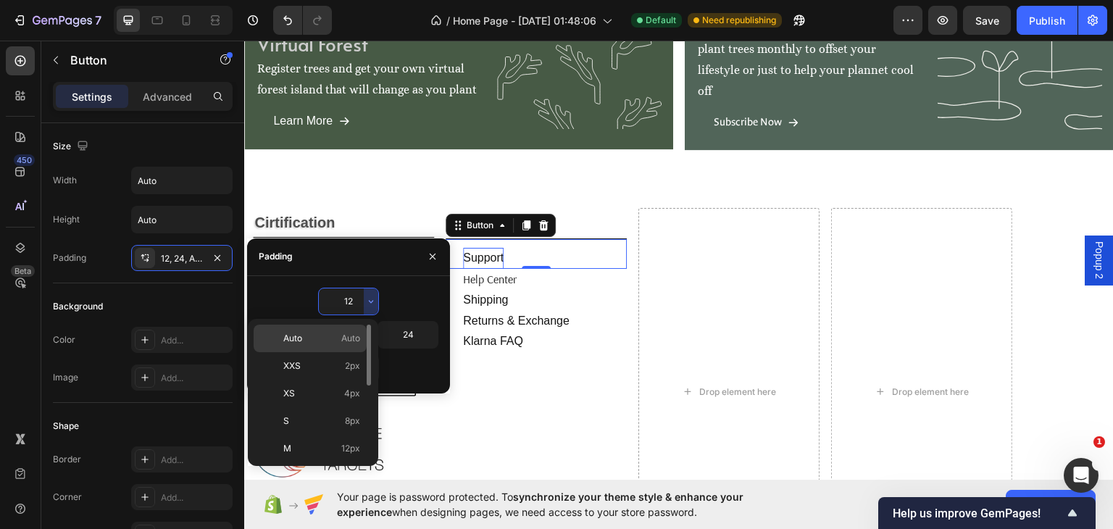
click at [315, 335] on p "Auto Auto" at bounding box center [321, 338] width 77 height 13
type input "Auto"
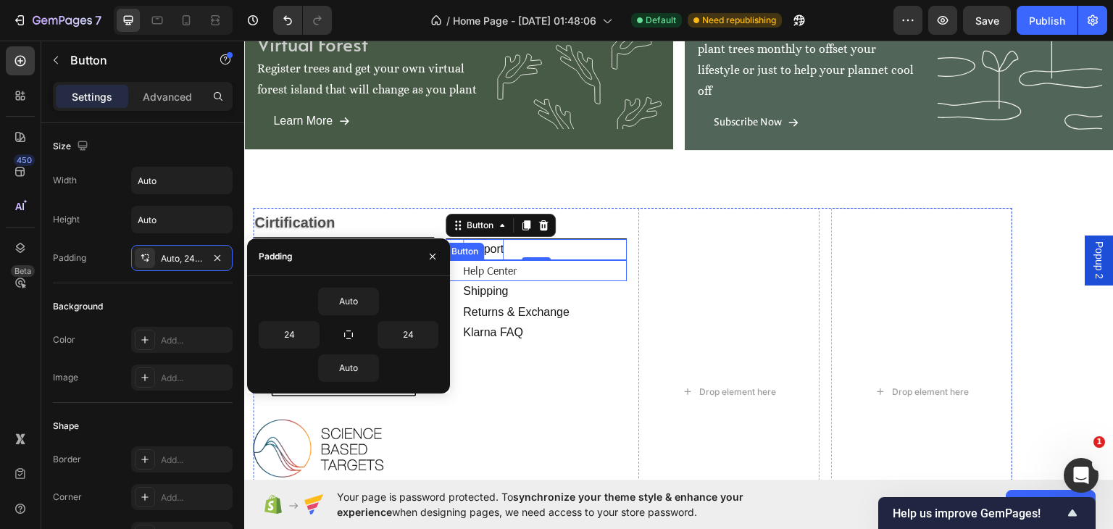
click at [581, 270] on div "help center Button" at bounding box center [535, 269] width 181 height 21
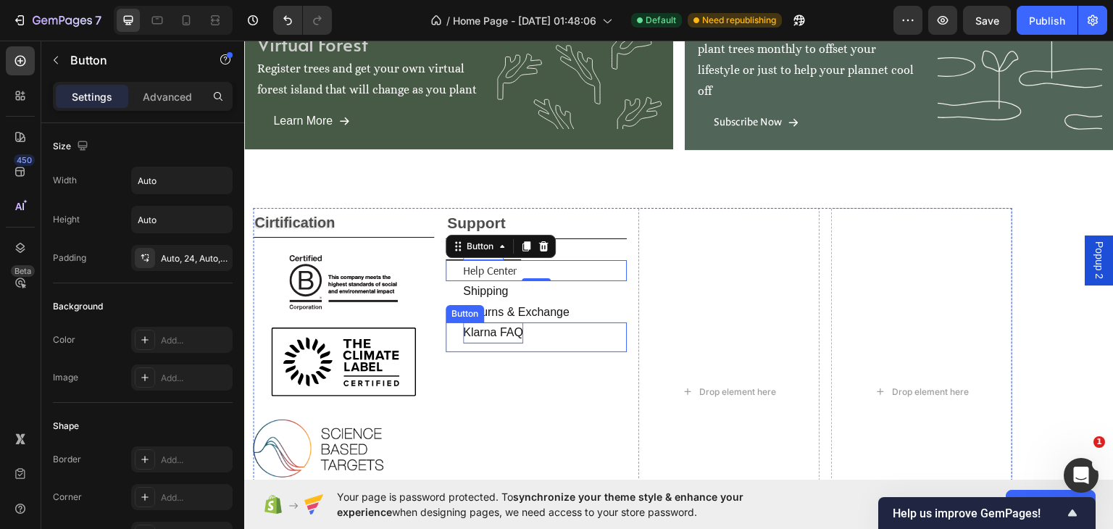
click at [517, 334] on p "klarna FAQ" at bounding box center [493, 332] width 60 height 21
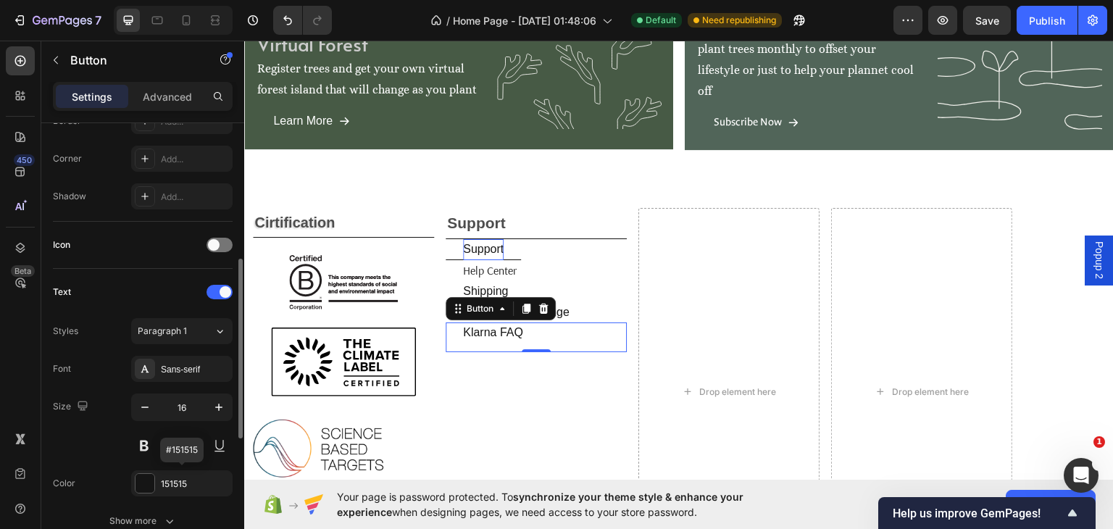
scroll to position [507, 0]
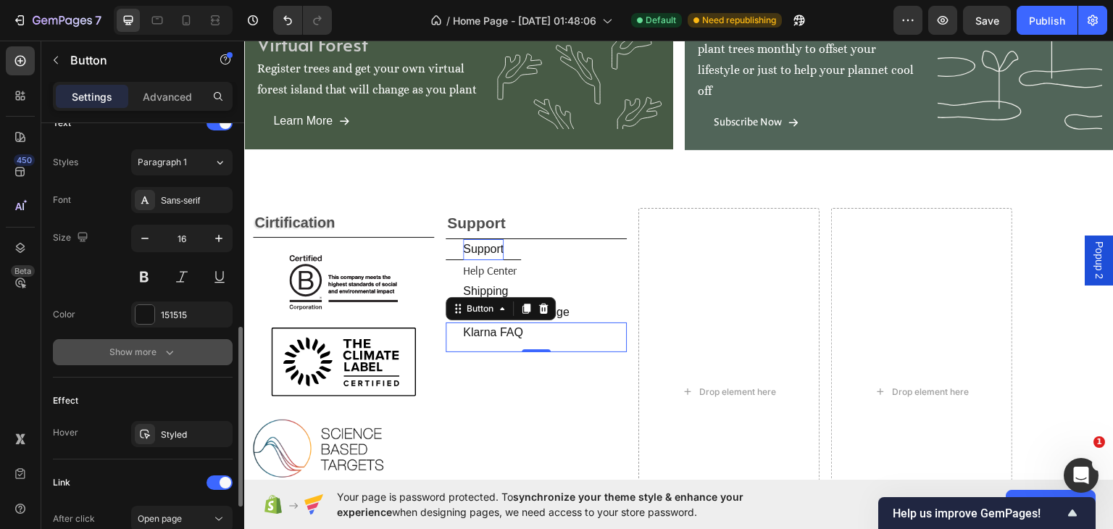
click at [146, 348] on div "Show more" at bounding box center [142, 352] width 67 height 14
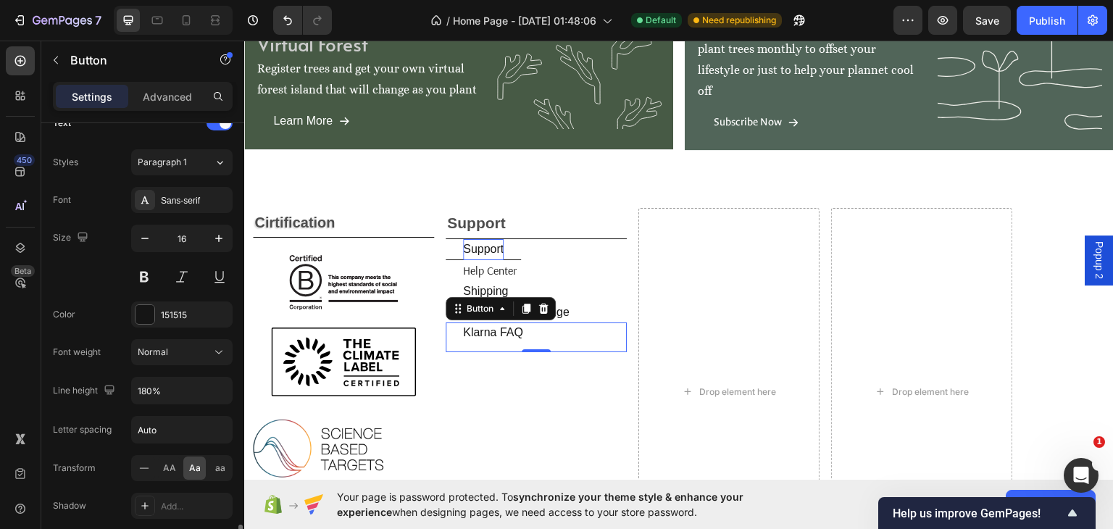
scroll to position [677, 0]
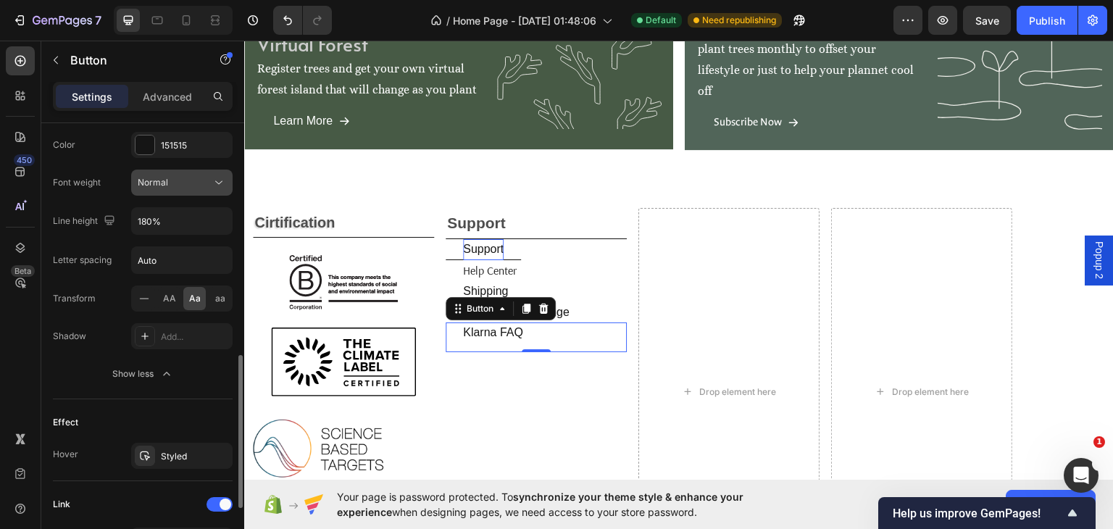
click at [198, 180] on div "Normal" at bounding box center [175, 182] width 74 height 13
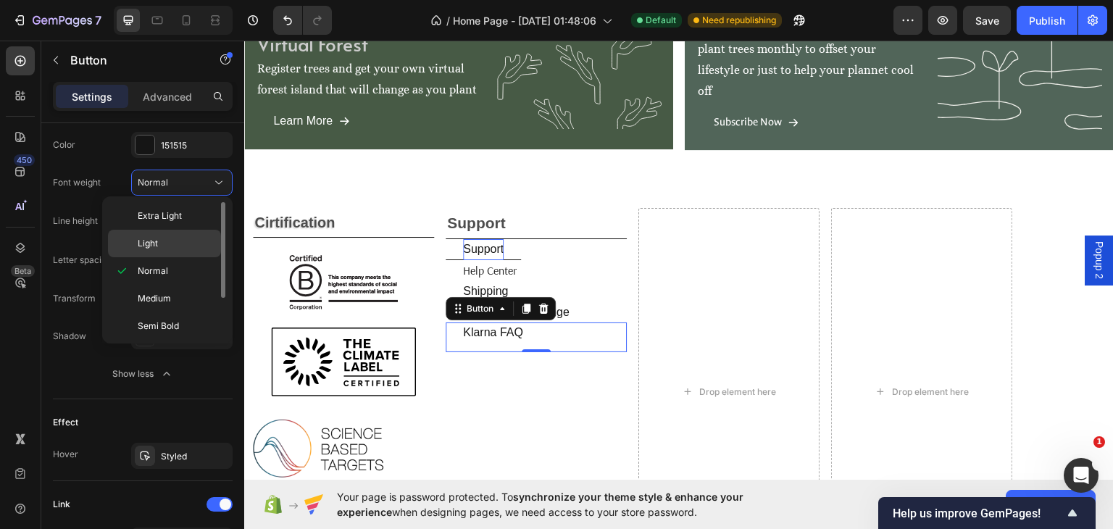
click at [125, 243] on div "Light" at bounding box center [164, 244] width 113 height 28
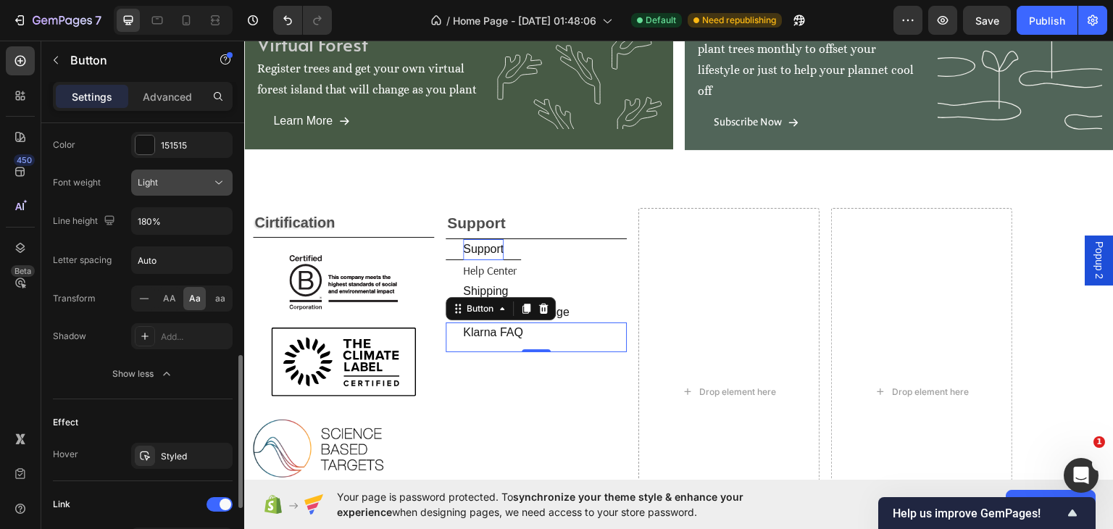
click at [209, 182] on div "Light" at bounding box center [175, 182] width 74 height 13
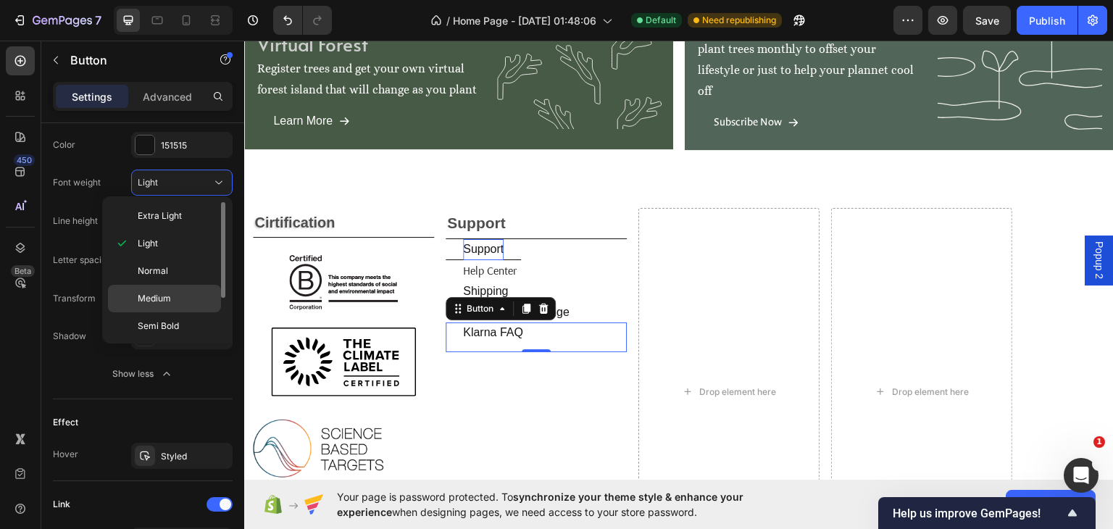
click at [133, 299] on div "Medium" at bounding box center [164, 299] width 113 height 28
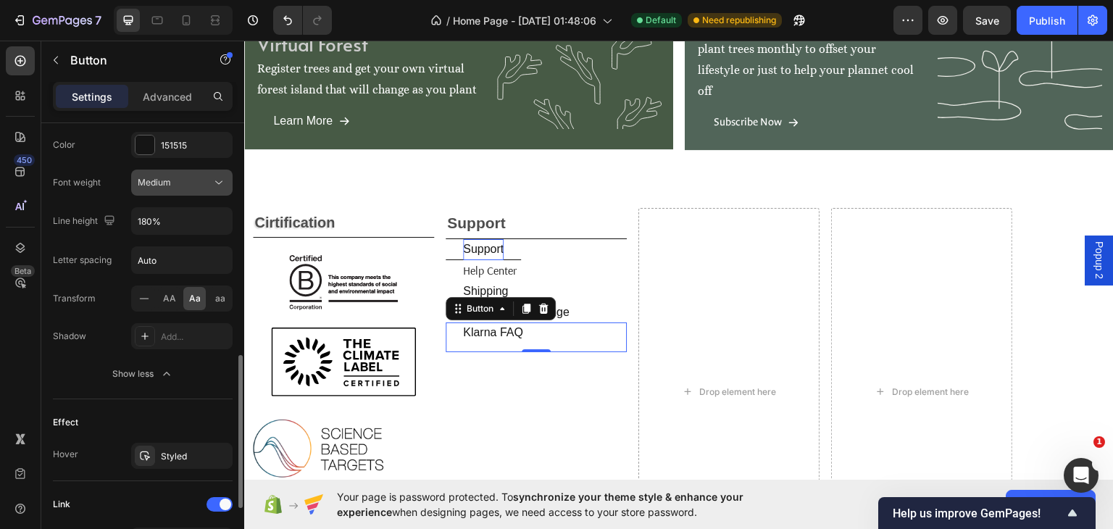
click at [202, 177] on div "Medium" at bounding box center [175, 182] width 74 height 13
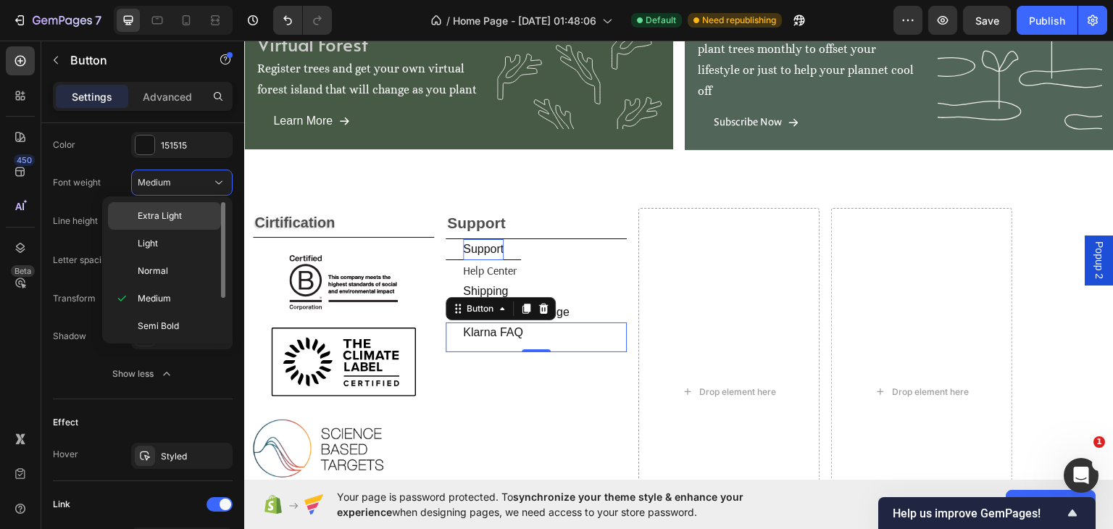
click at [138, 215] on span "Extra Light" at bounding box center [160, 215] width 44 height 13
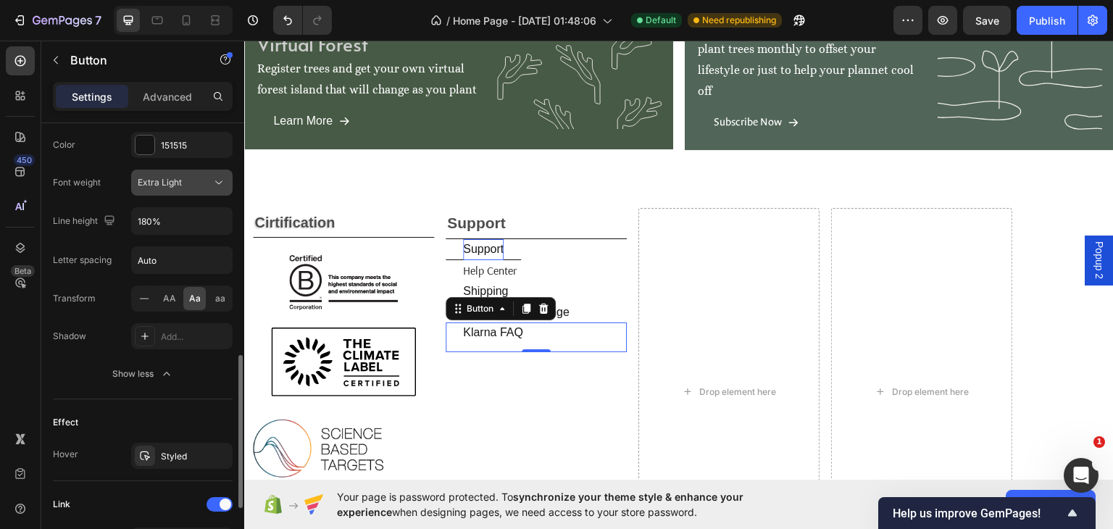
click at [206, 182] on div "Extra Light" at bounding box center [175, 182] width 74 height 13
click at [184, 178] on div "Extra Light" at bounding box center [175, 182] width 74 height 13
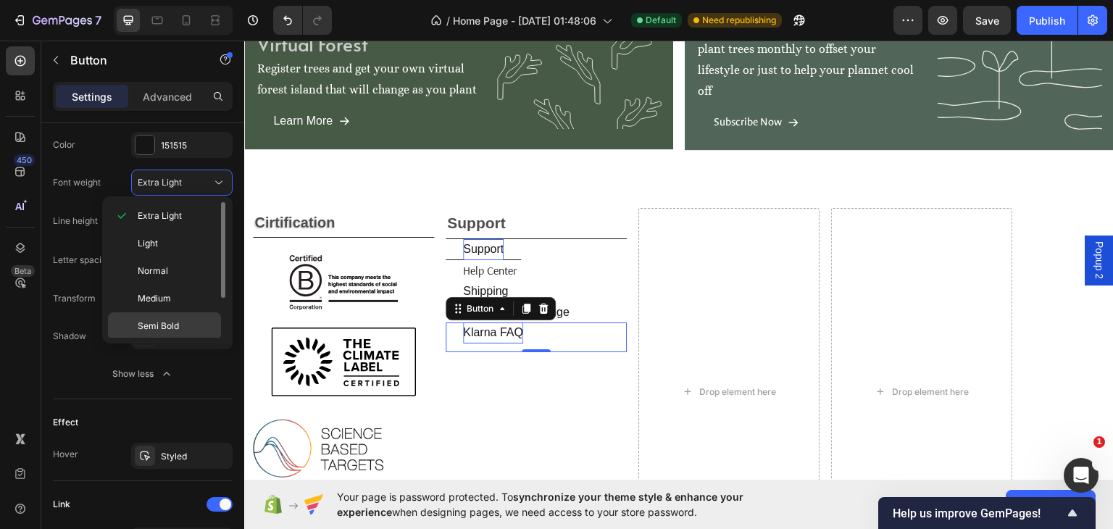
click at [147, 323] on span "Semi Bold" at bounding box center [158, 325] width 41 height 13
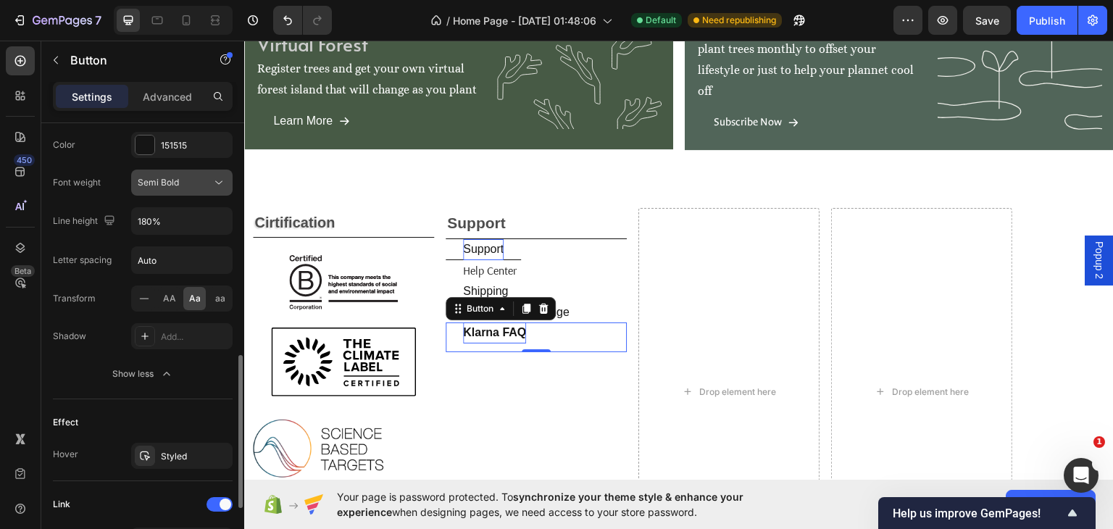
click at [212, 180] on icon at bounding box center [219, 182] width 14 height 14
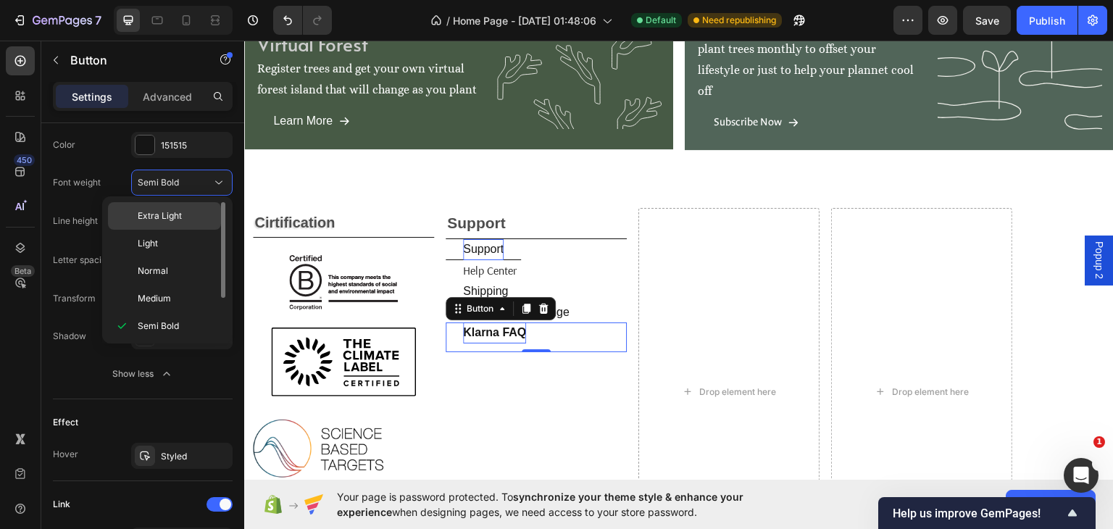
click at [154, 219] on span "Extra Light" at bounding box center [160, 215] width 44 height 13
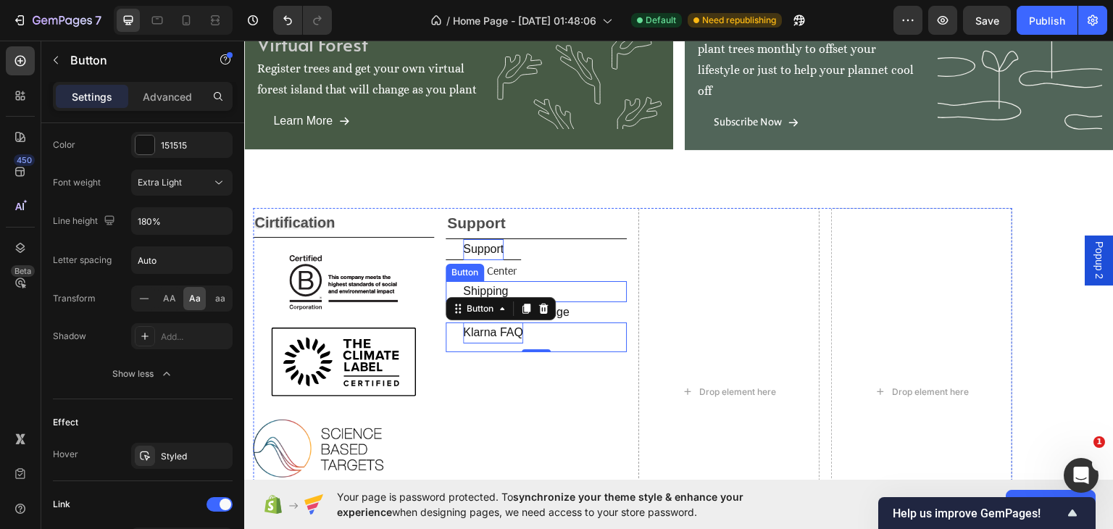
click at [585, 297] on div "shipping Button" at bounding box center [535, 290] width 181 height 21
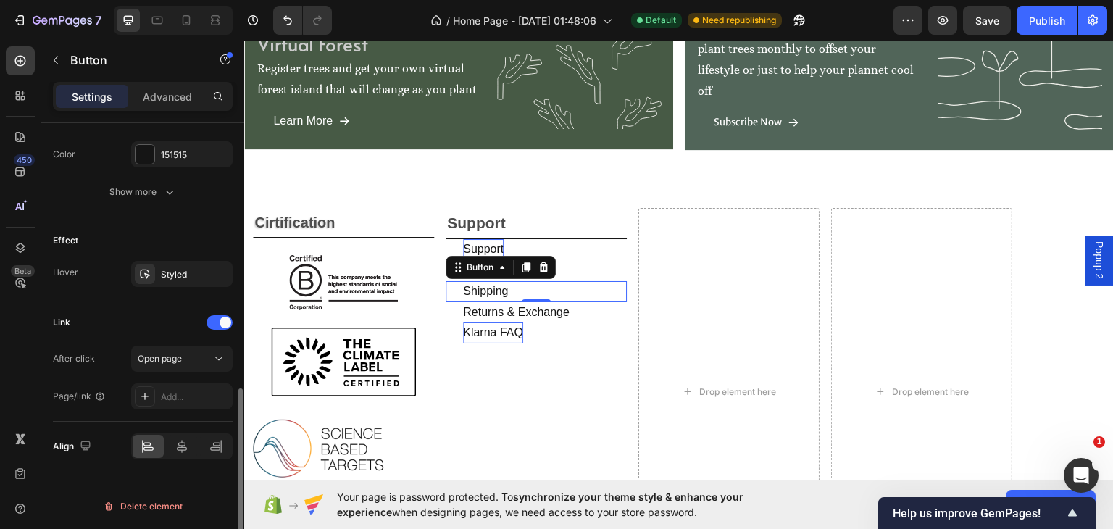
scroll to position [665, 0]
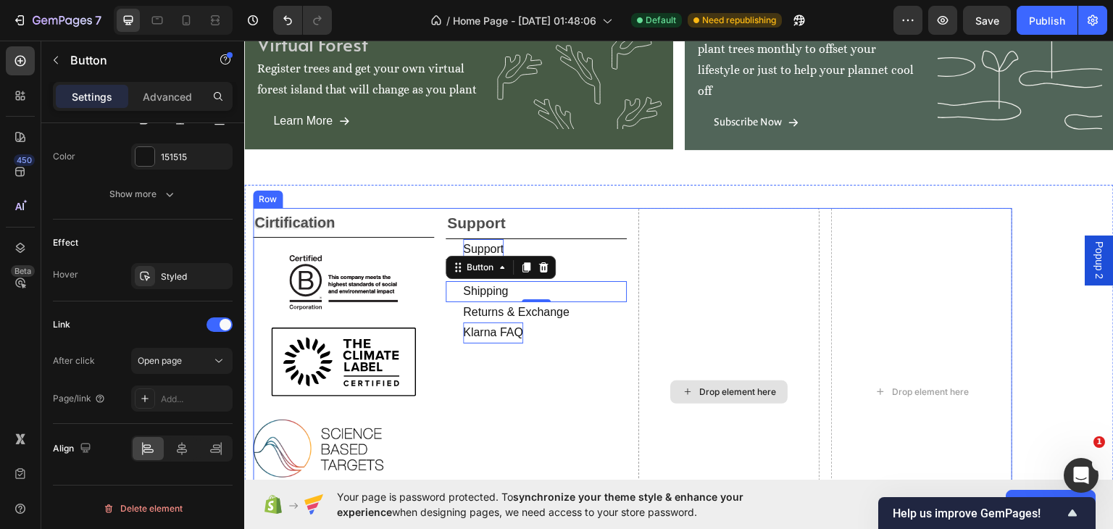
click at [659, 285] on div "Drop element here" at bounding box center [728, 390] width 181 height 367
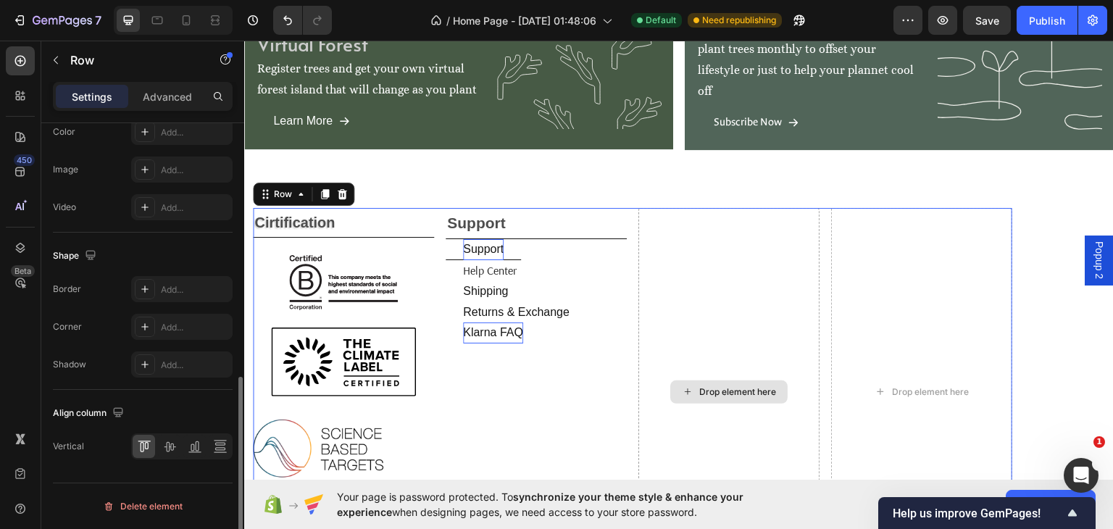
scroll to position [0, 0]
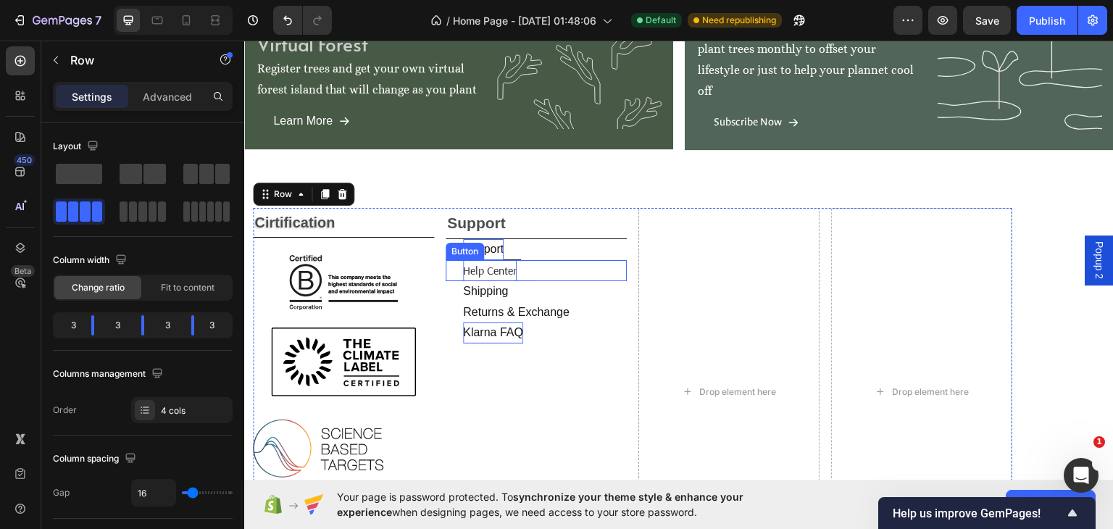
click at [507, 265] on p "help center" at bounding box center [490, 269] width 54 height 21
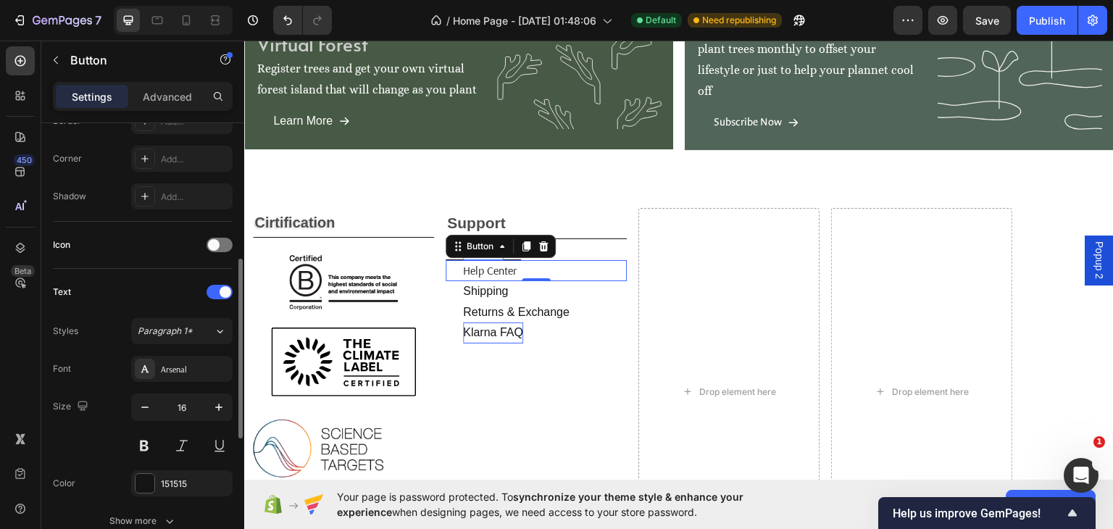
scroll to position [507, 0]
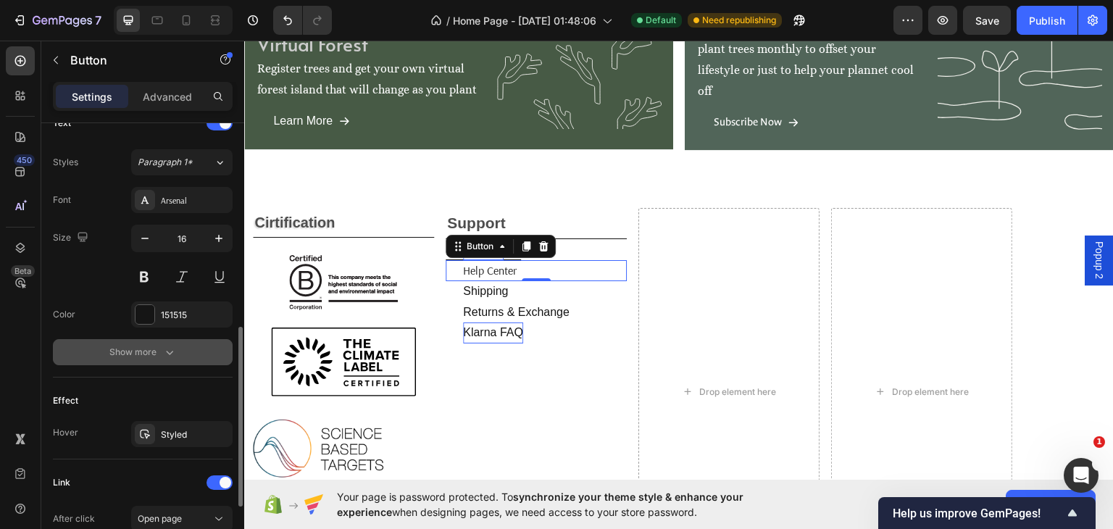
click at [169, 351] on icon "button" at bounding box center [169, 353] width 7 height 4
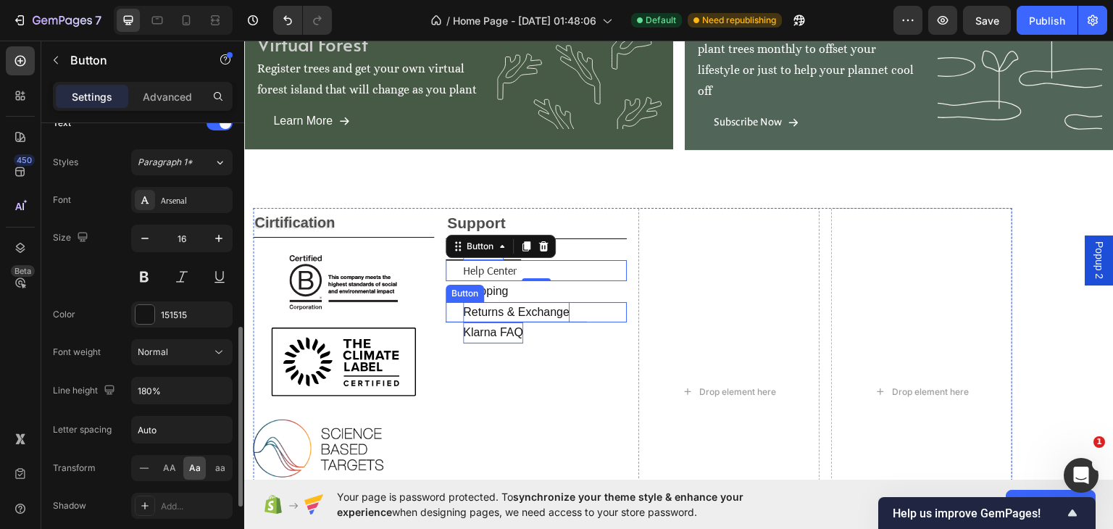
click at [562, 312] on p "returns & exchange" at bounding box center [516, 311] width 106 height 21
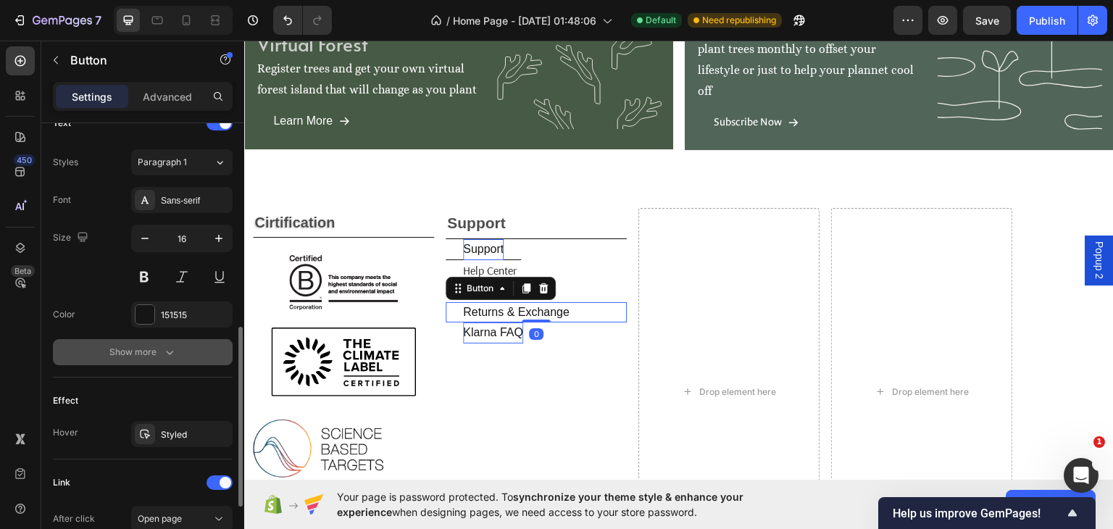
click at [168, 346] on icon "button" at bounding box center [169, 352] width 14 height 14
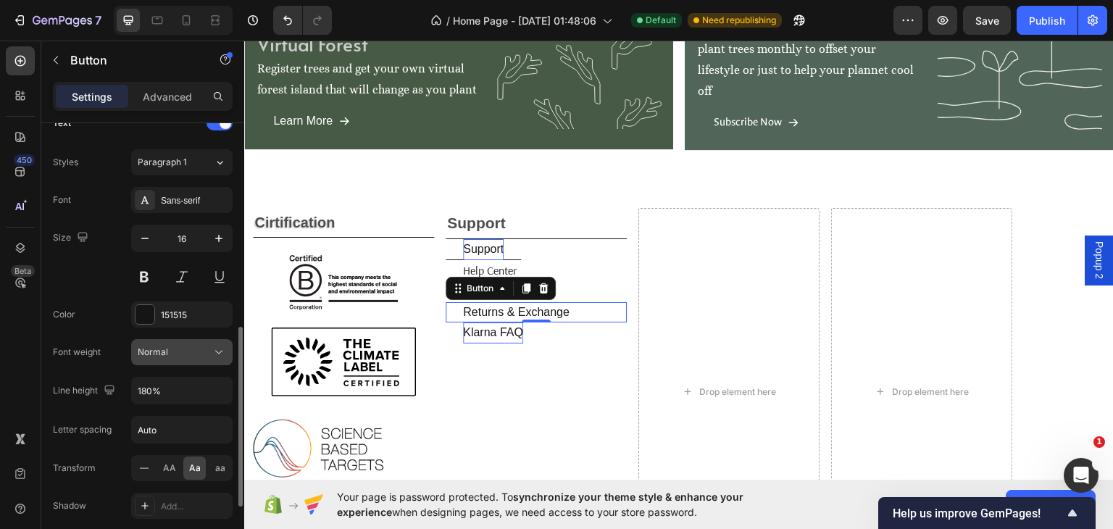
click at [204, 346] on div "Normal" at bounding box center [175, 352] width 74 height 13
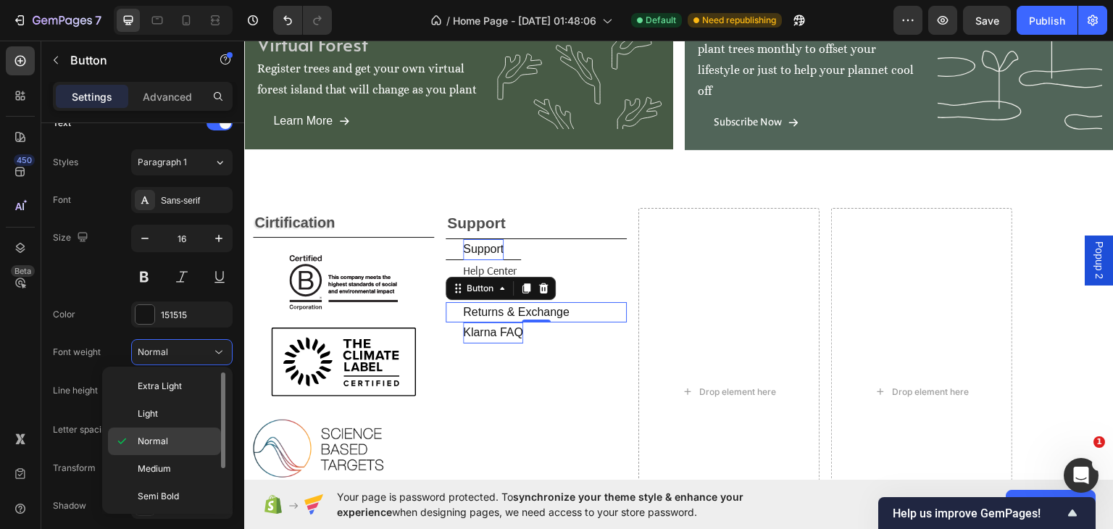
click at [155, 438] on span "Normal" at bounding box center [153, 441] width 30 height 13
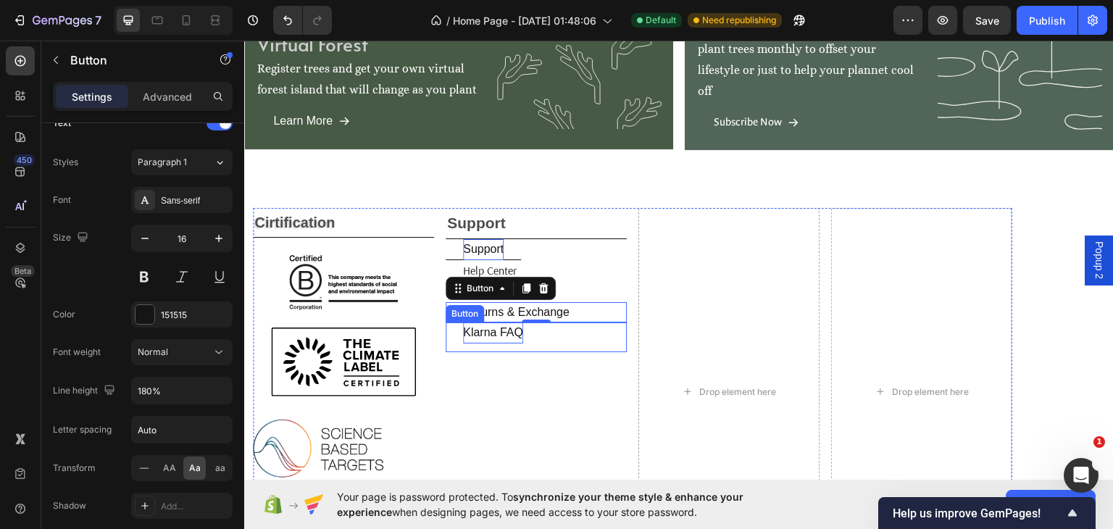
click at [511, 331] on p "klarna FAQ" at bounding box center [493, 332] width 60 height 21
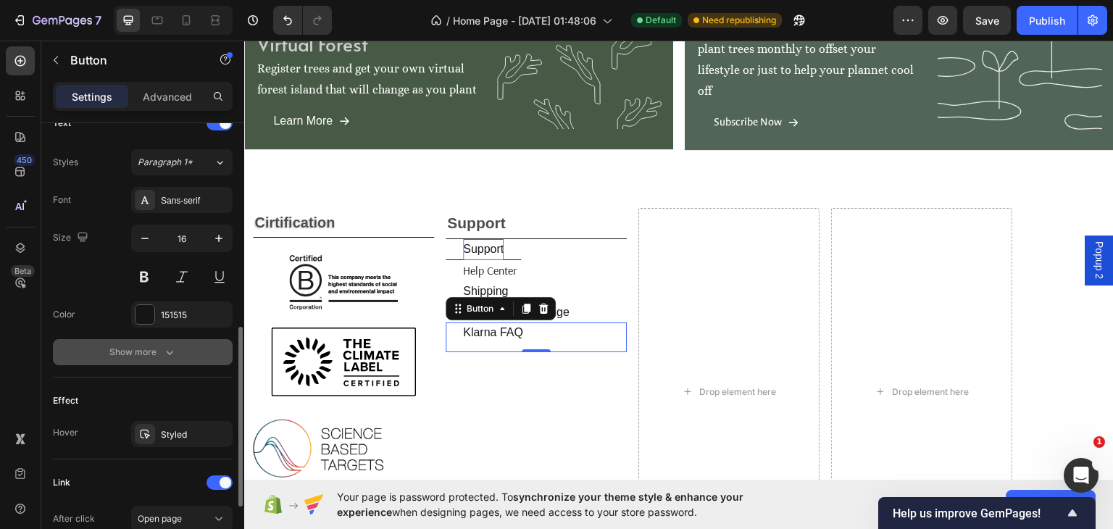
click at [156, 353] on div "Show more" at bounding box center [142, 352] width 67 height 14
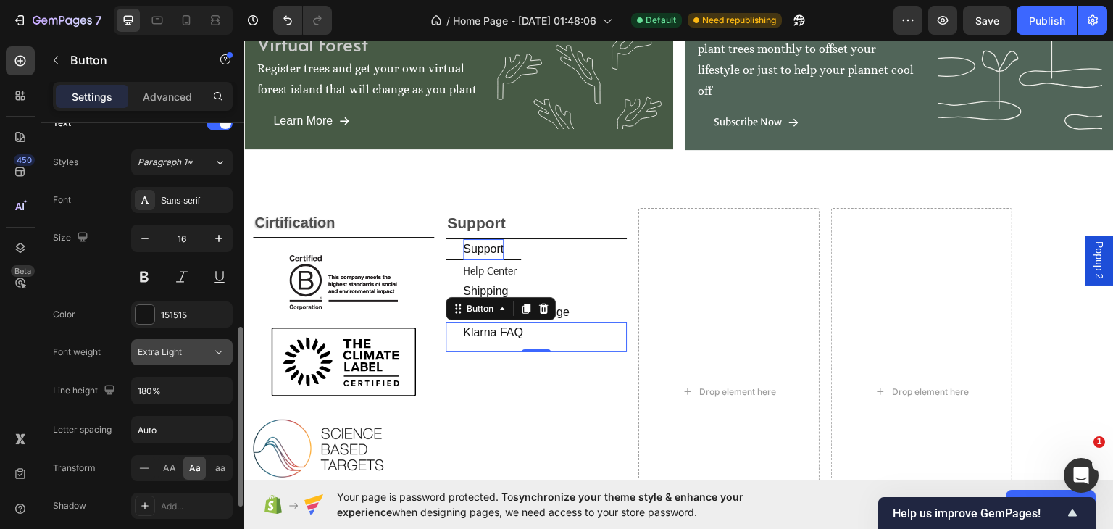
click at [186, 347] on div "Extra Light" at bounding box center [175, 352] width 74 height 13
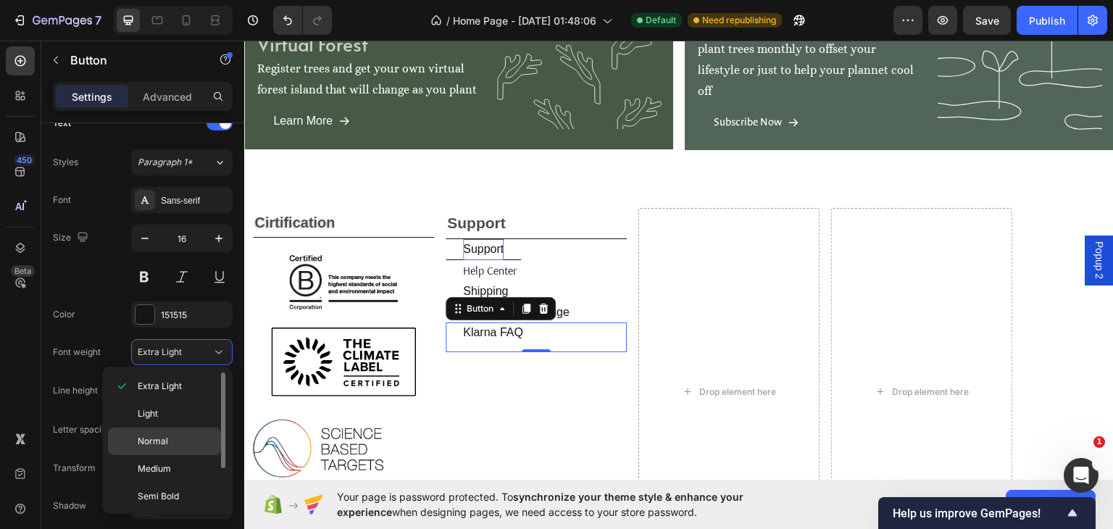
click at [156, 435] on span "Normal" at bounding box center [153, 441] width 30 height 13
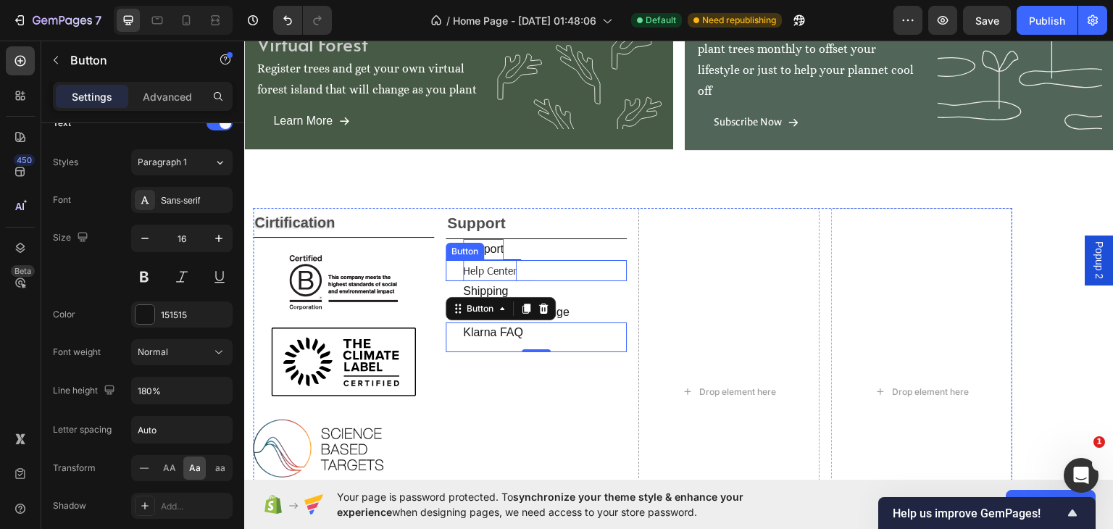
click at [511, 272] on p "help center" at bounding box center [490, 269] width 54 height 21
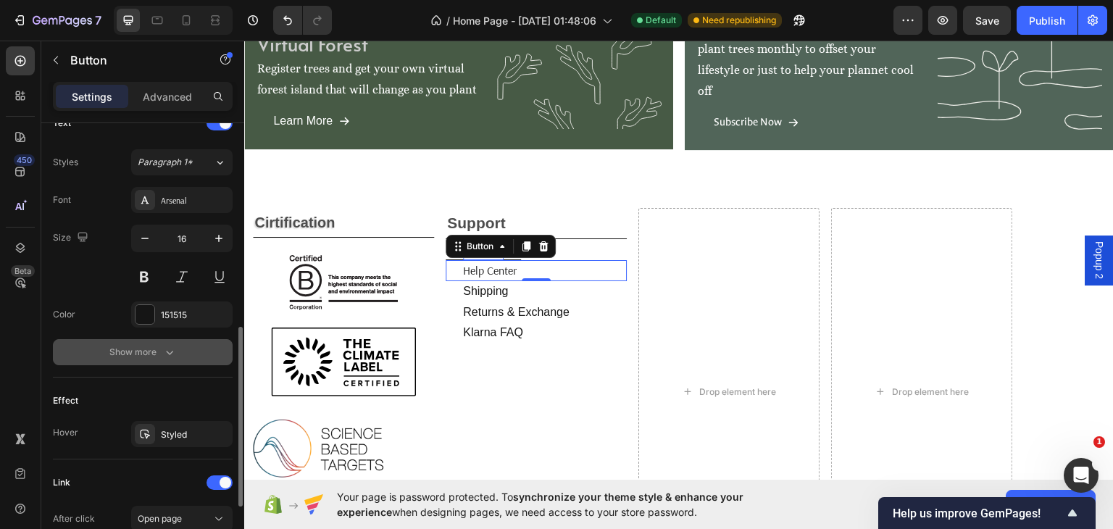
click at [155, 348] on div "Show more" at bounding box center [142, 352] width 67 height 14
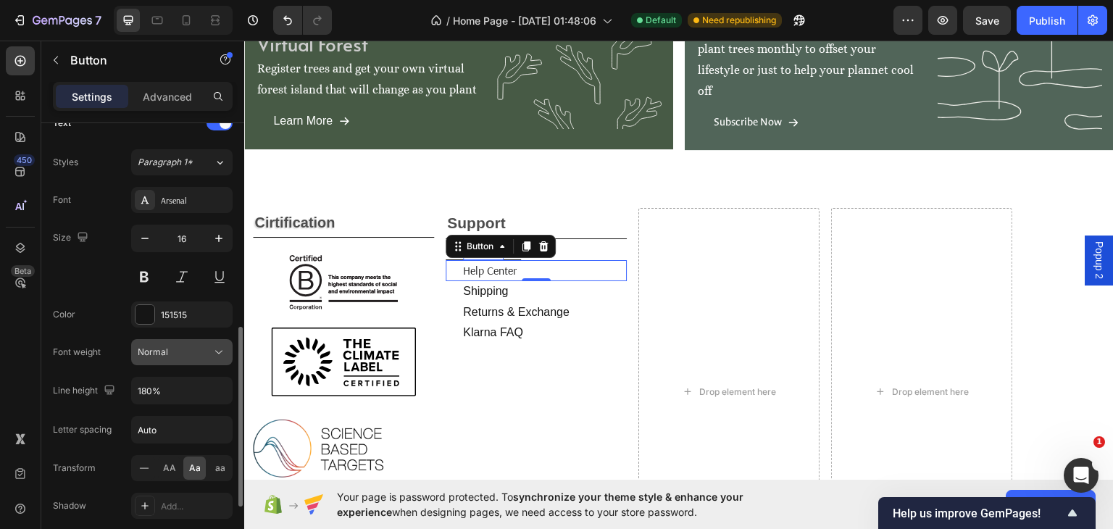
click at [206, 347] on div "Normal" at bounding box center [175, 352] width 74 height 13
click at [70, 325] on div "Color 151515" at bounding box center [143, 314] width 180 height 26
click at [218, 352] on icon at bounding box center [219, 352] width 14 height 14
click at [109, 339] on div "Font weight Normal" at bounding box center [143, 352] width 180 height 26
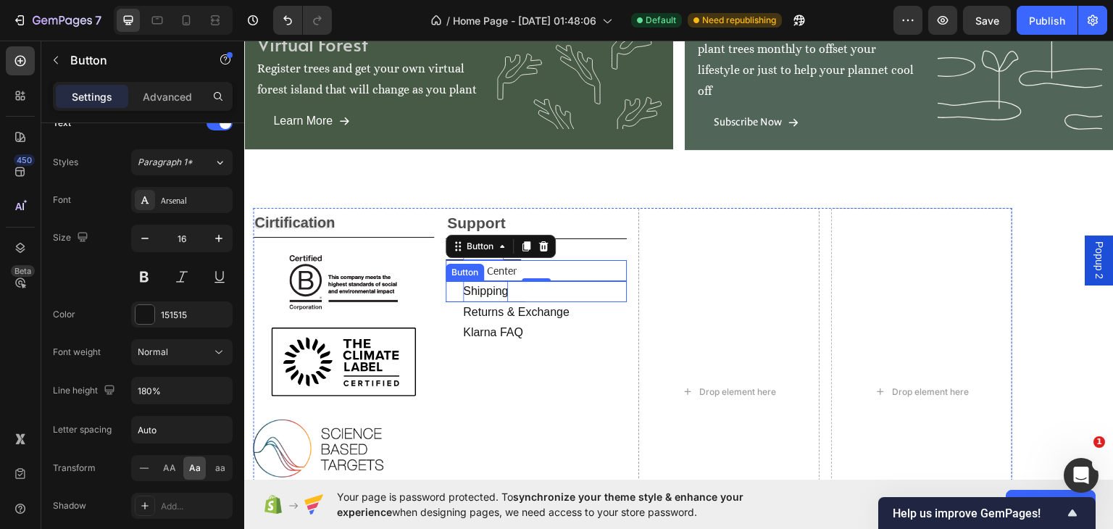
click at [504, 290] on p "shipping" at bounding box center [485, 290] width 45 height 21
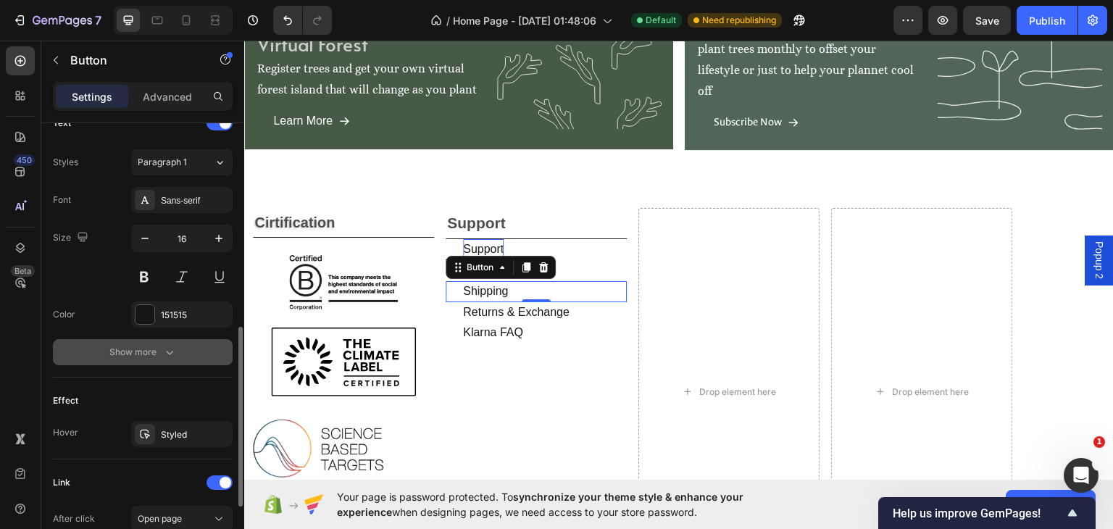
click at [143, 347] on div "Show more" at bounding box center [142, 352] width 67 height 14
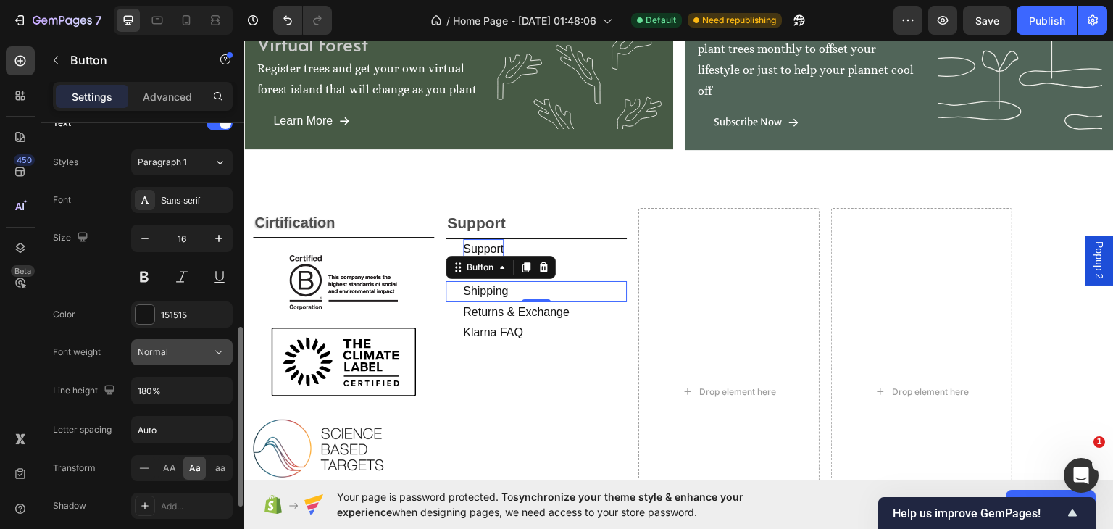
click at [223, 348] on icon at bounding box center [219, 352] width 14 height 14
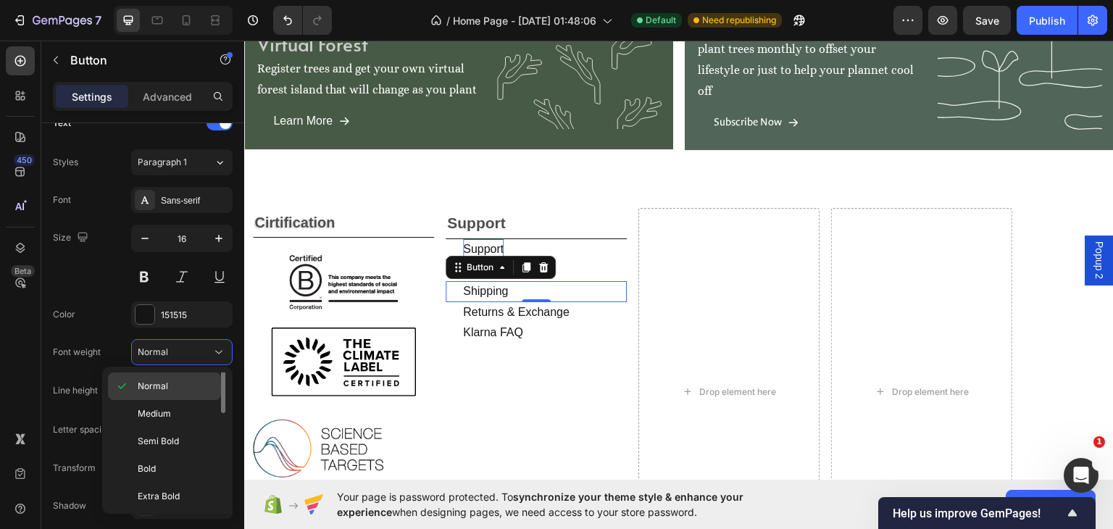
scroll to position [0, 0]
click at [142, 385] on span "Extra Light" at bounding box center [160, 386] width 44 height 13
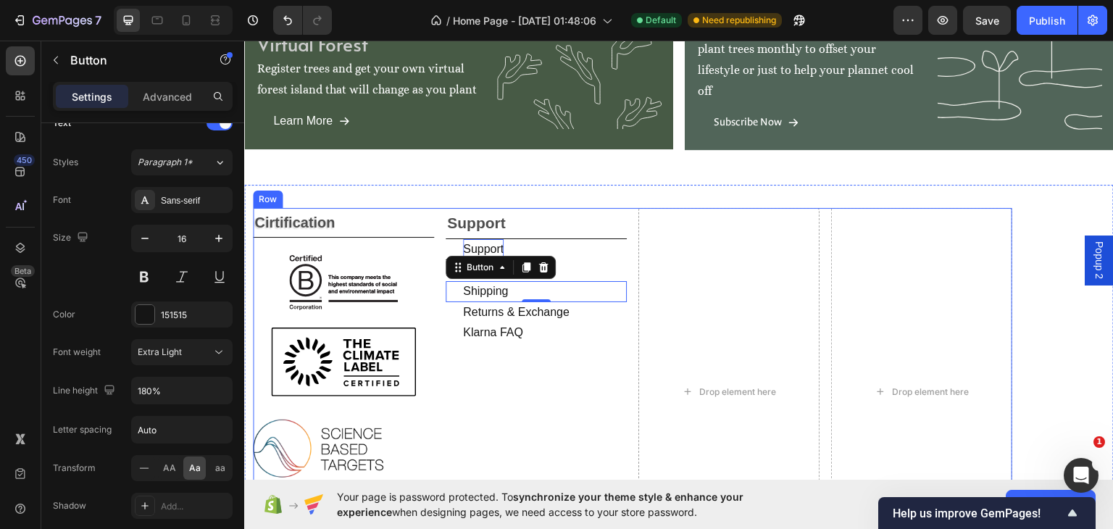
click at [531, 355] on div "support Text Block support Button help center Button shipping Button 0 returns …" at bounding box center [535, 390] width 181 height 367
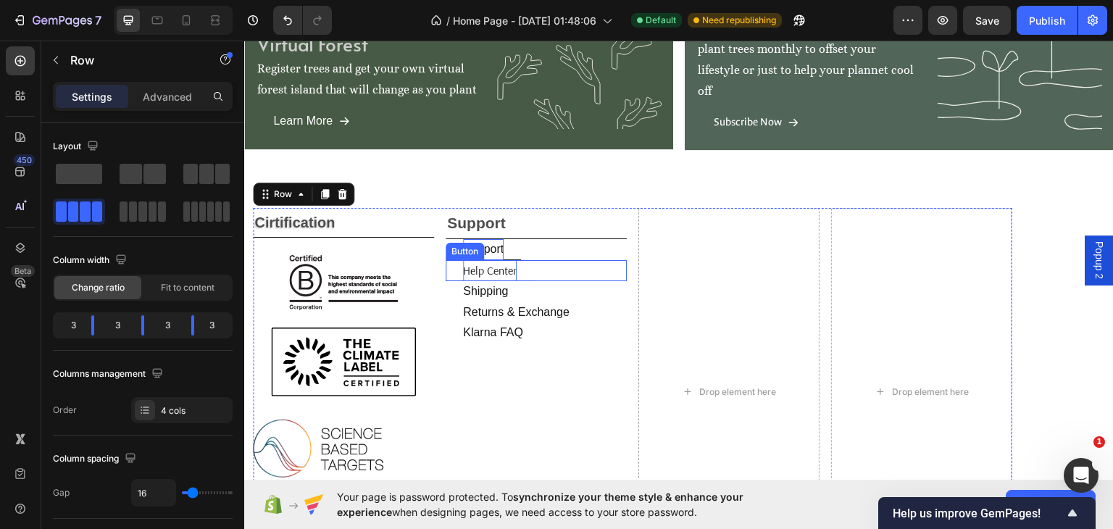
click at [511, 267] on p "help center" at bounding box center [490, 269] width 54 height 21
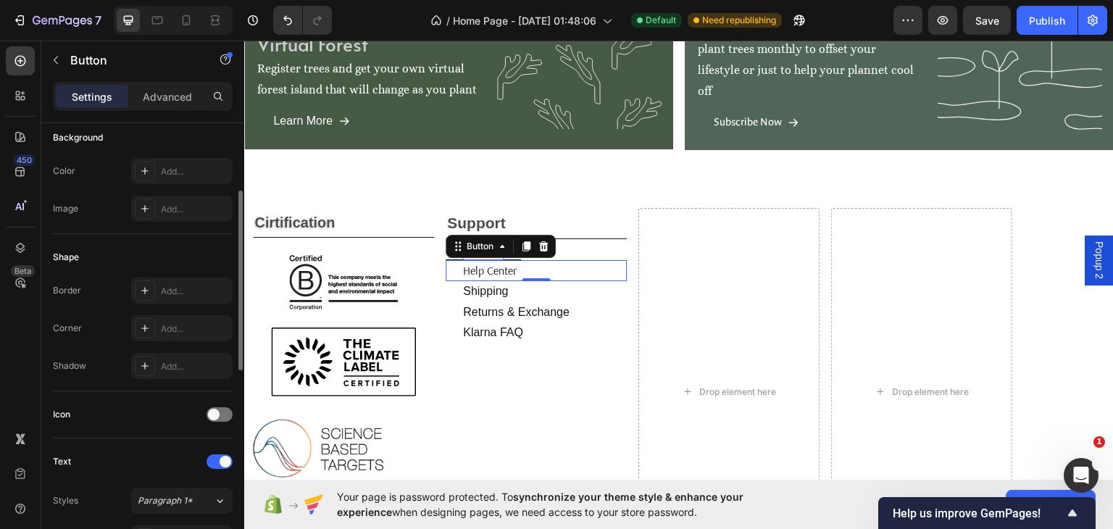
scroll to position [338, 0]
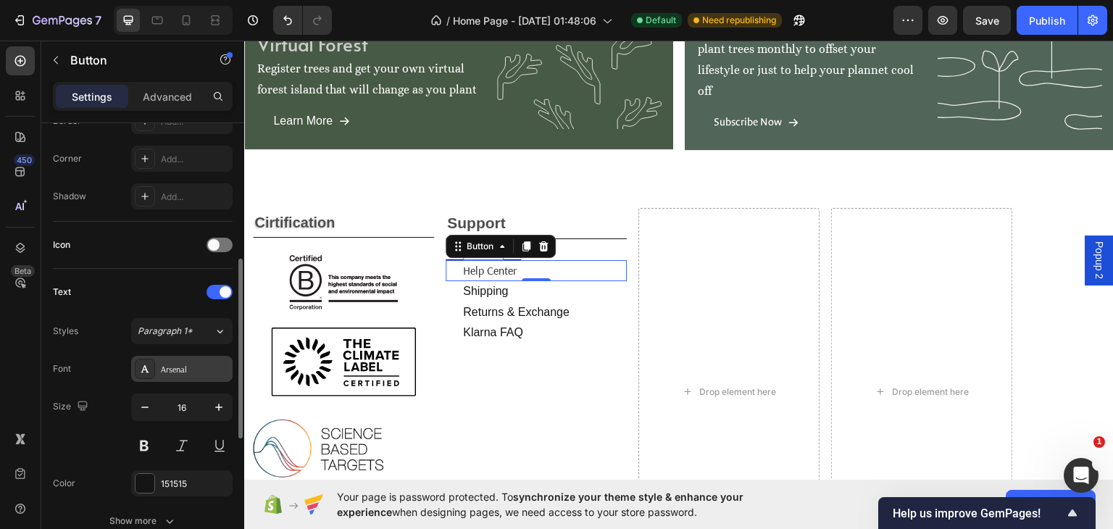
click at [201, 367] on div "Arsenal" at bounding box center [195, 369] width 68 height 13
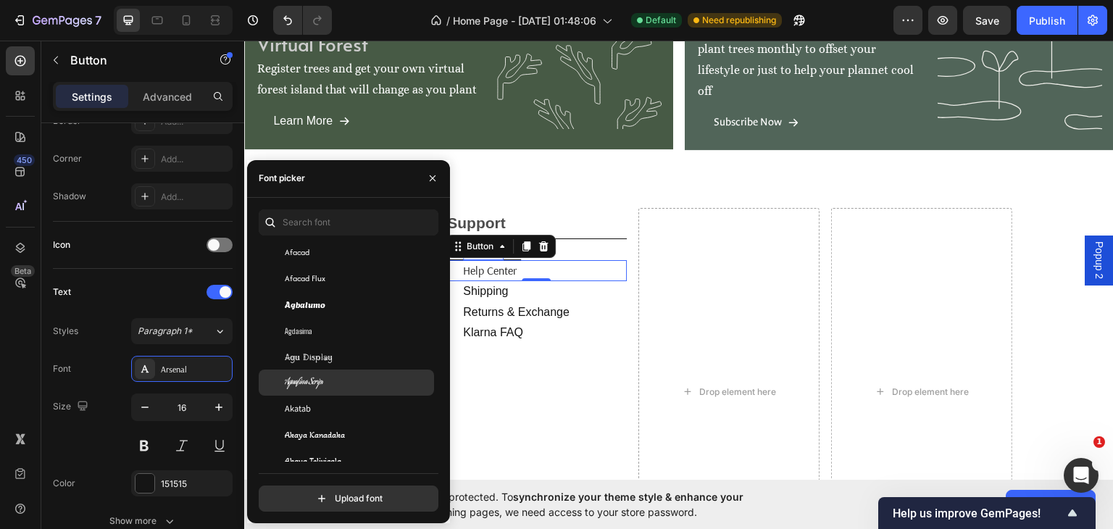
scroll to position [338, 0]
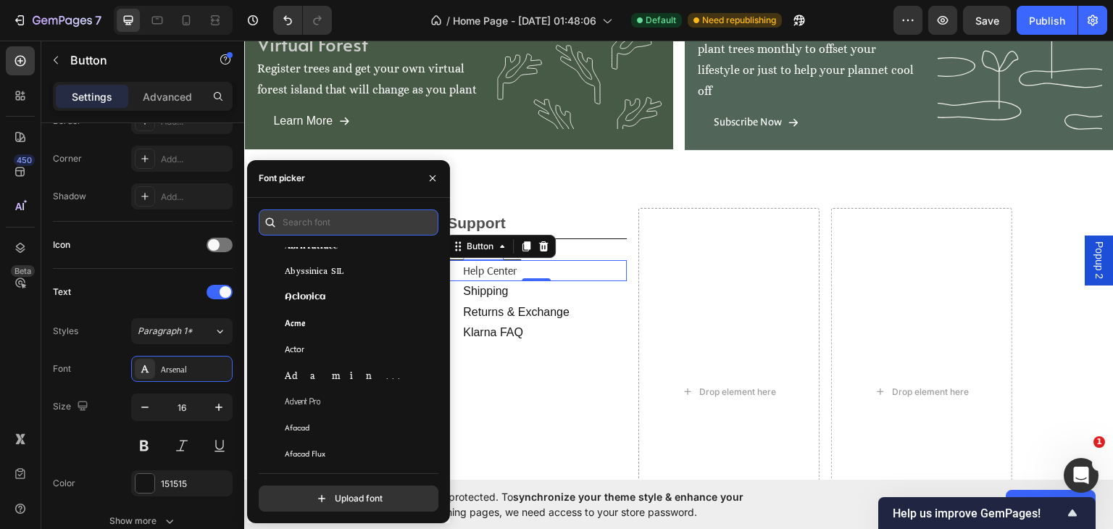
click at [284, 224] on input "text" at bounding box center [349, 222] width 180 height 26
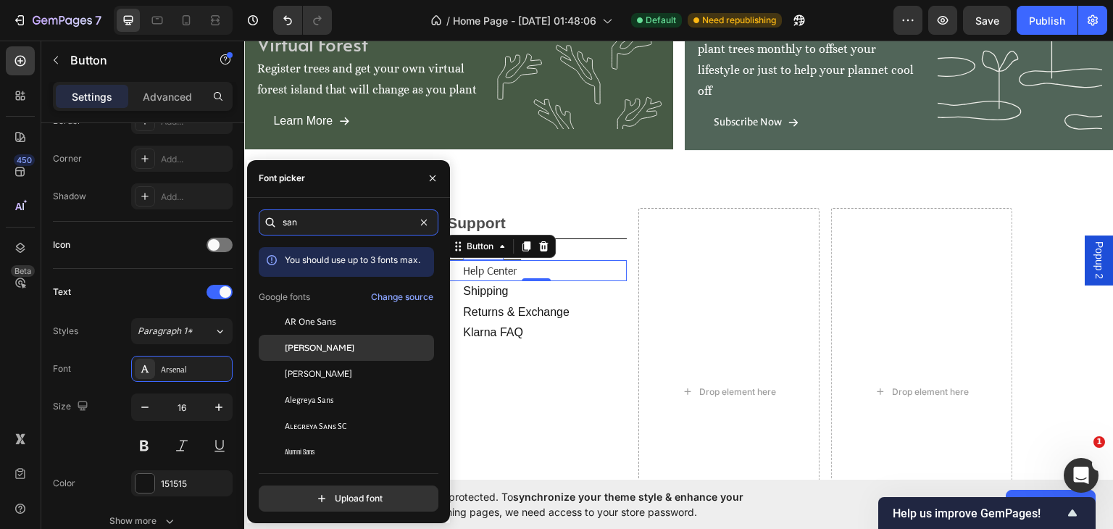
type input "san"
click at [305, 345] on span "[PERSON_NAME]" at bounding box center [320, 347] width 70 height 13
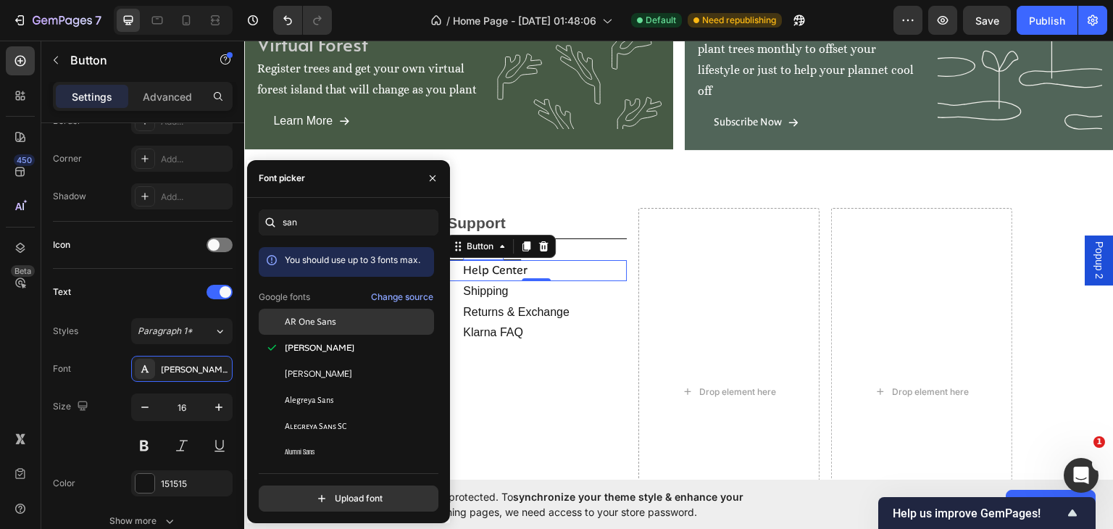
click at [304, 321] on span "AR One Sans" at bounding box center [310, 321] width 51 height 13
click at [587, 351] on div "klarna FAQ Button" at bounding box center [535, 337] width 181 height 30
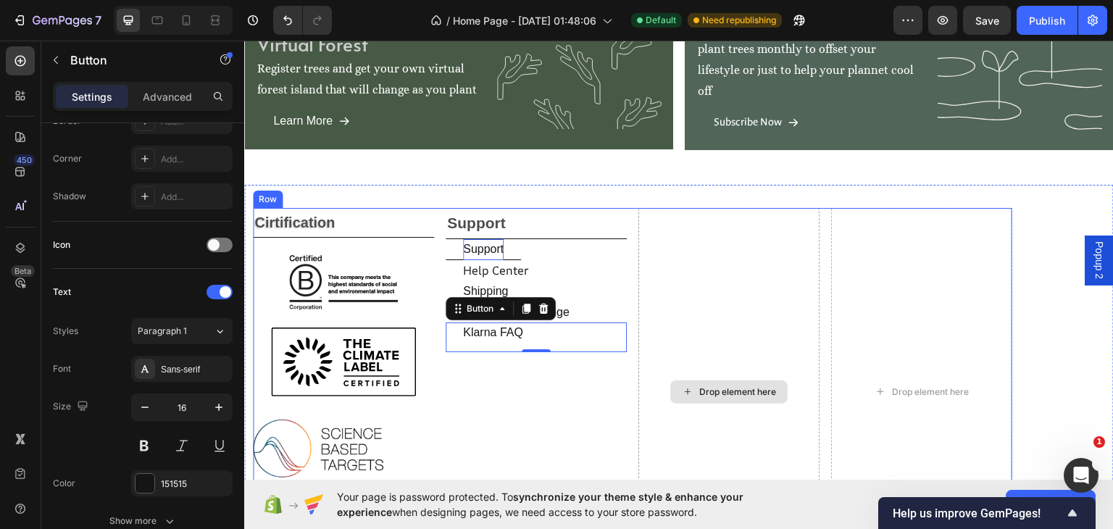
click at [671, 248] on div "Drop element here" at bounding box center [728, 390] width 181 height 367
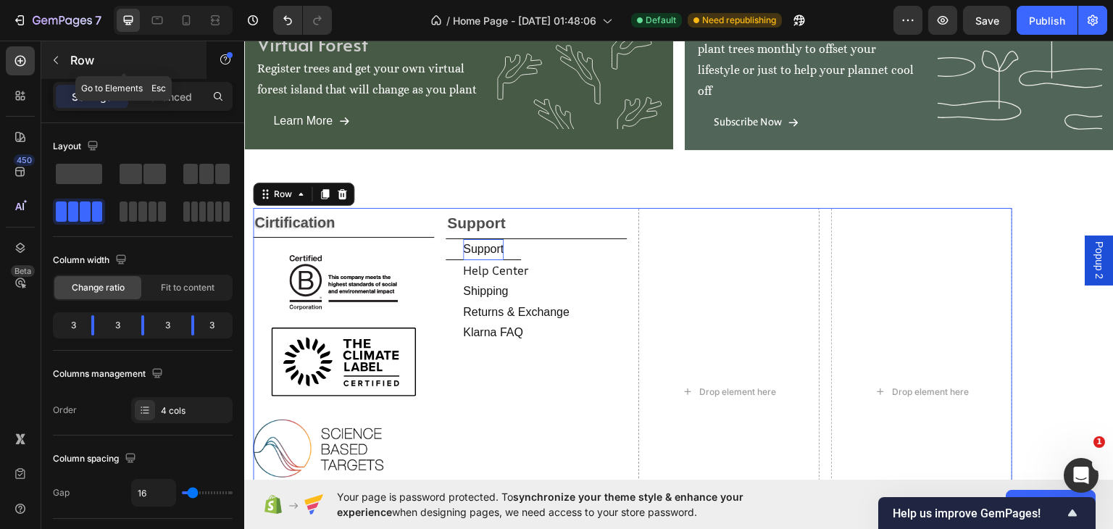
click at [54, 58] on icon "button" at bounding box center [56, 60] width 12 height 12
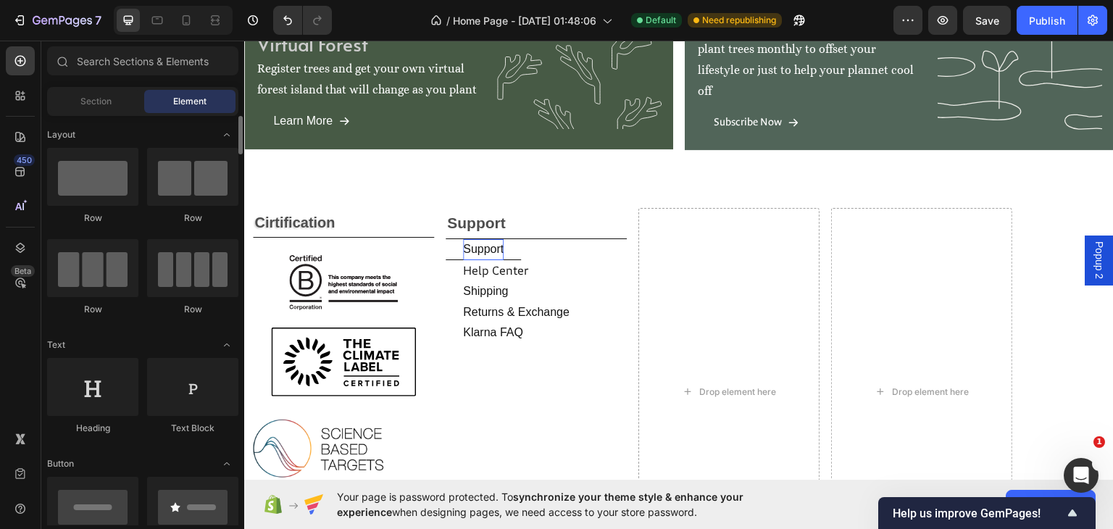
scroll to position [169, 0]
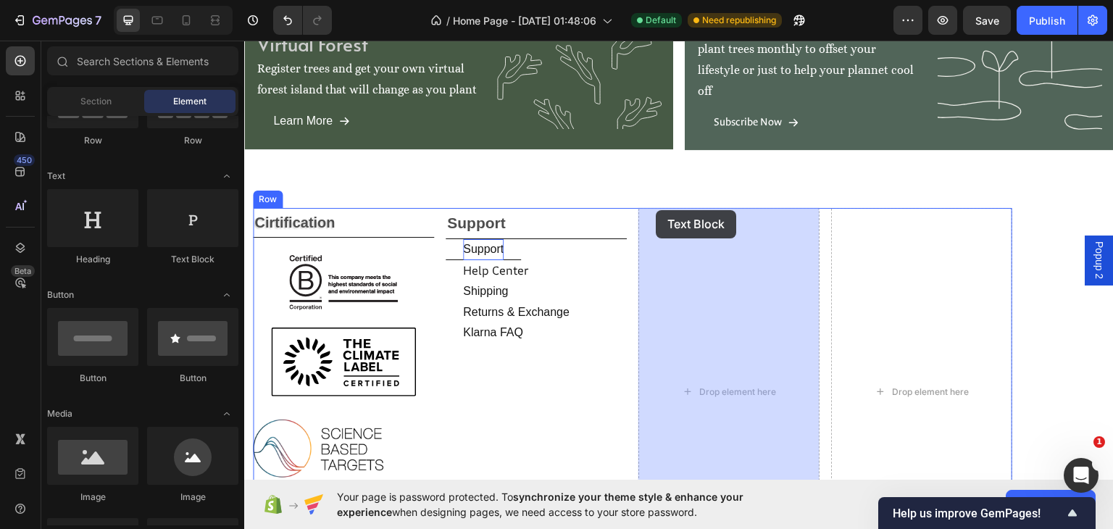
drag, startPoint x: 415, startPoint y: 266, endPoint x: 656, endPoint y: 209, distance: 247.0
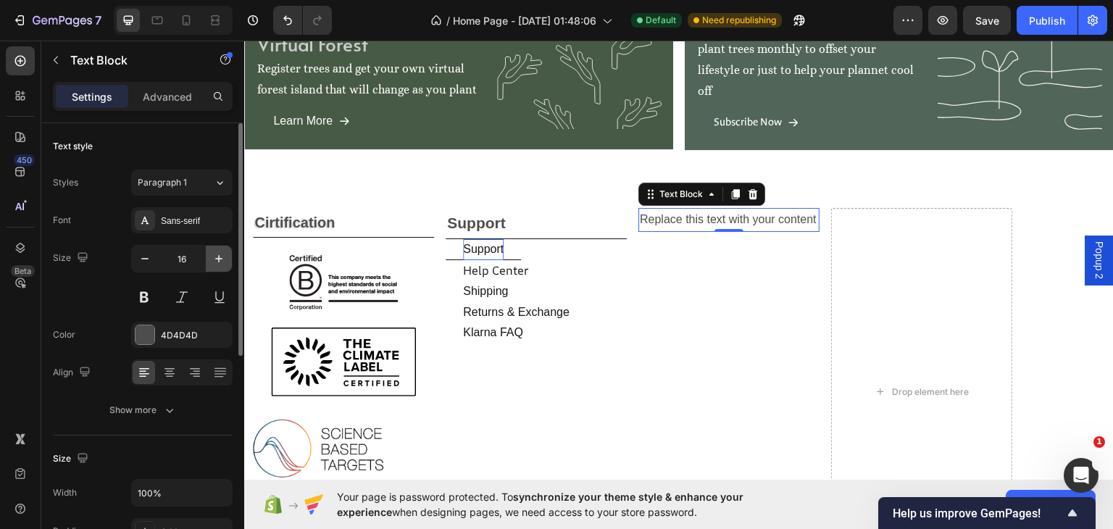
click at [217, 259] on icon "button" at bounding box center [219, 258] width 14 height 14
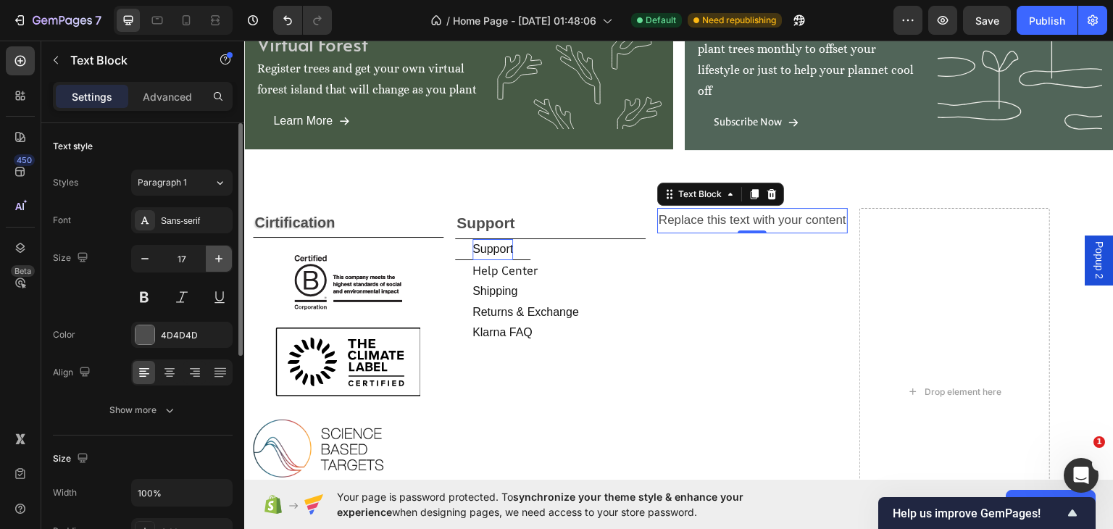
click at [217, 259] on icon "button" at bounding box center [219, 258] width 14 height 14
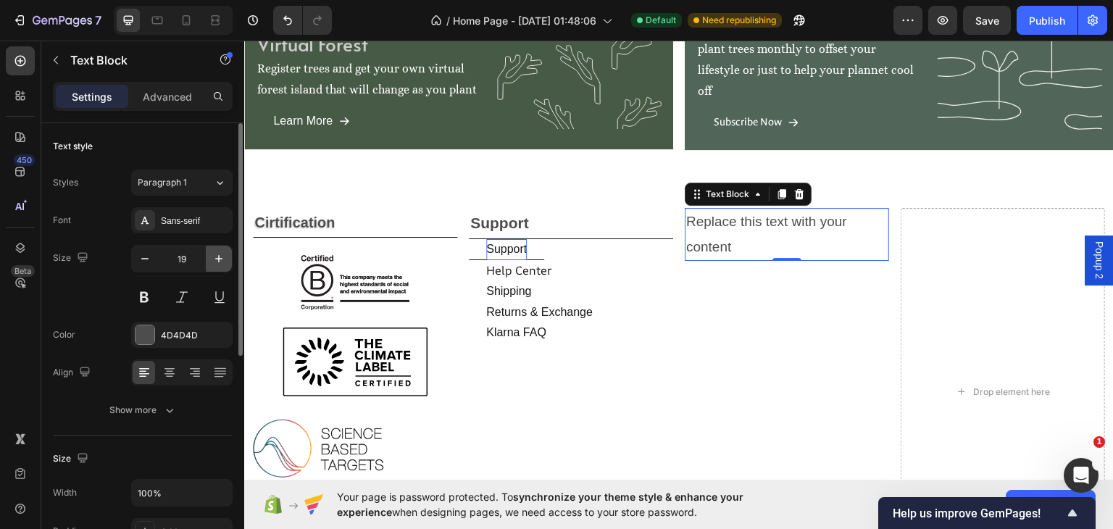
click at [217, 259] on icon "button" at bounding box center [219, 258] width 14 height 14
type input "20"
click at [142, 368] on icon at bounding box center [144, 368] width 10 height 1
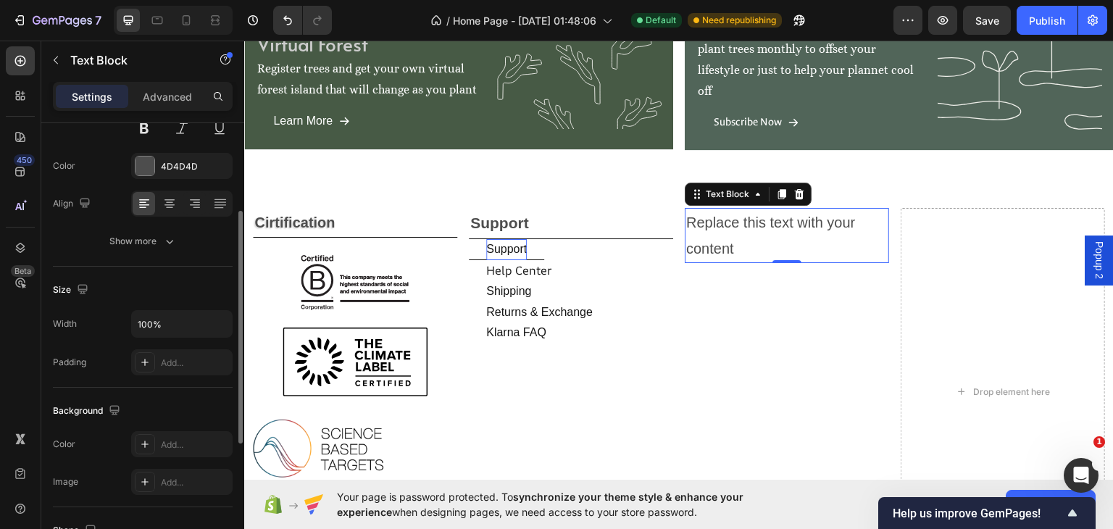
scroll to position [338, 0]
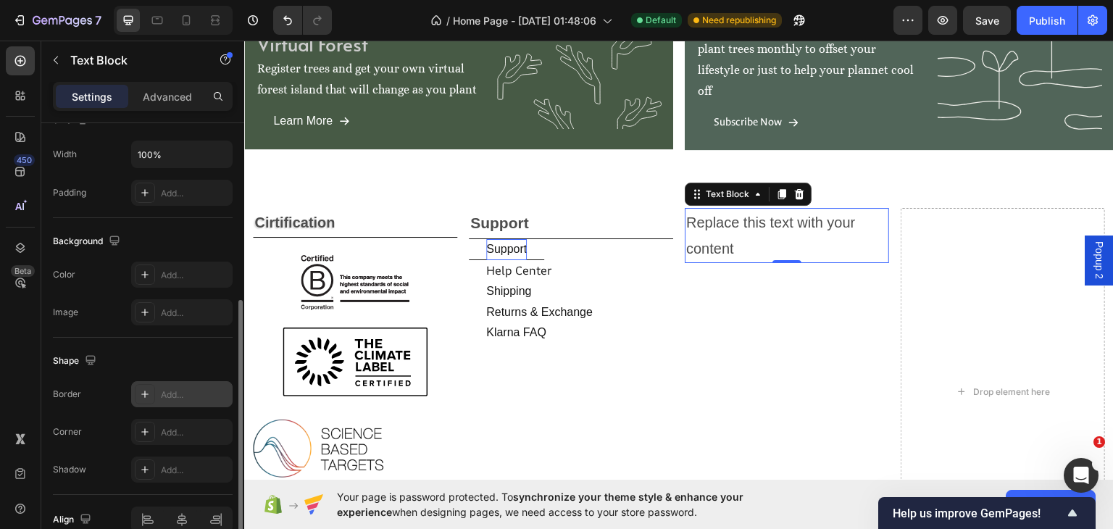
click at [168, 395] on div "Add..." at bounding box center [195, 394] width 68 height 13
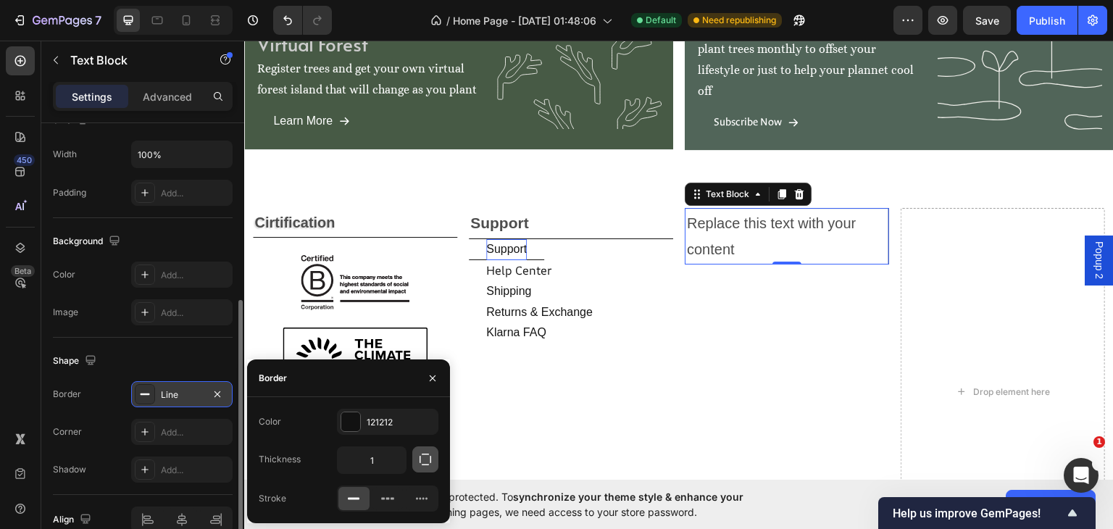
click at [432, 459] on icon "button" at bounding box center [425, 459] width 14 height 14
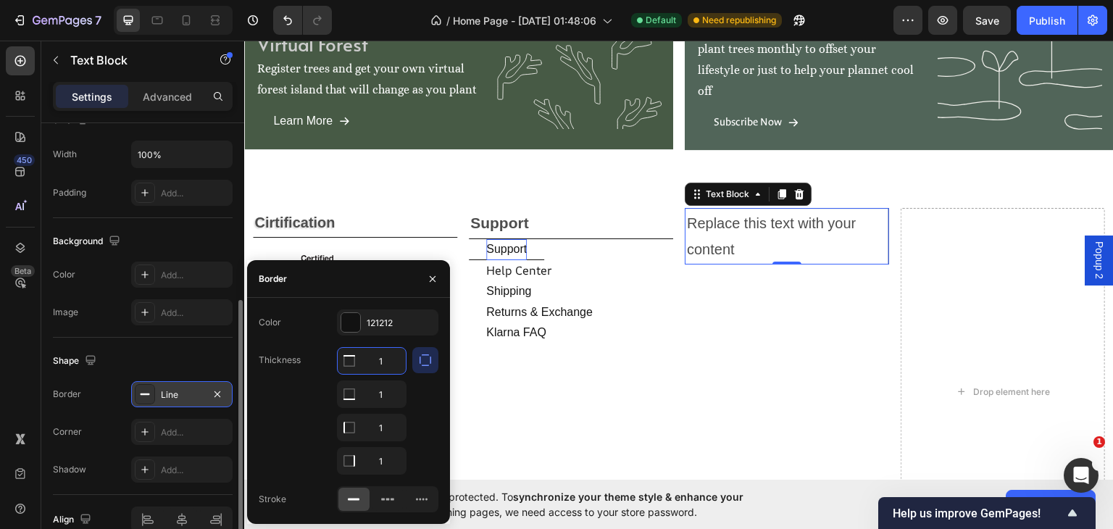
click at [384, 363] on input "1" at bounding box center [372, 361] width 68 height 26
type input "0"
click at [379, 430] on input "1" at bounding box center [372, 427] width 68 height 26
type input "0"
click at [382, 454] on input "1" at bounding box center [372, 461] width 68 height 26
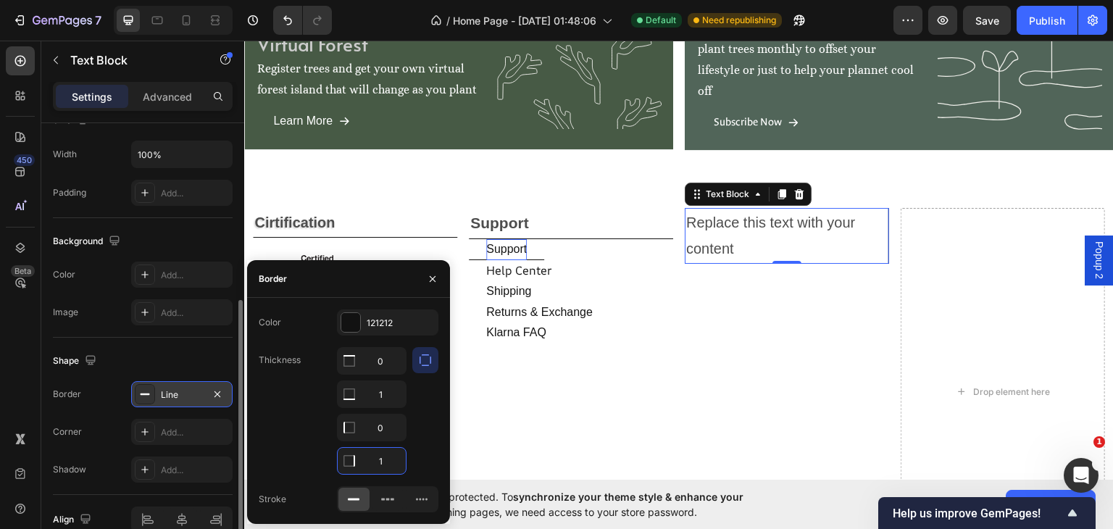
type input "0"
click at [183, 339] on div "Shape Border Line Corner Add... Shadow Add..." at bounding box center [143, 416] width 180 height 157
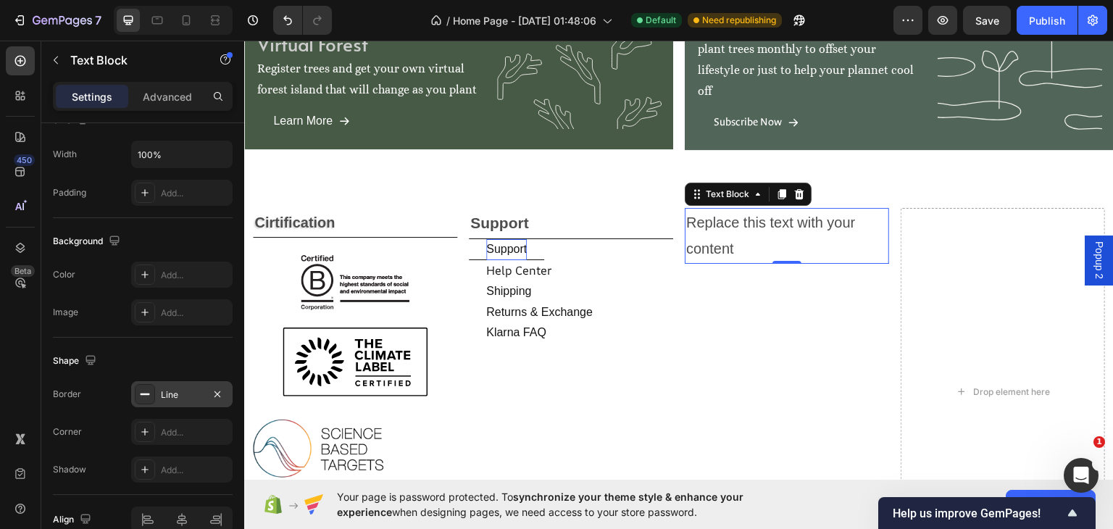
click at [729, 241] on div "Replace this text with your content" at bounding box center [787, 235] width 204 height 56
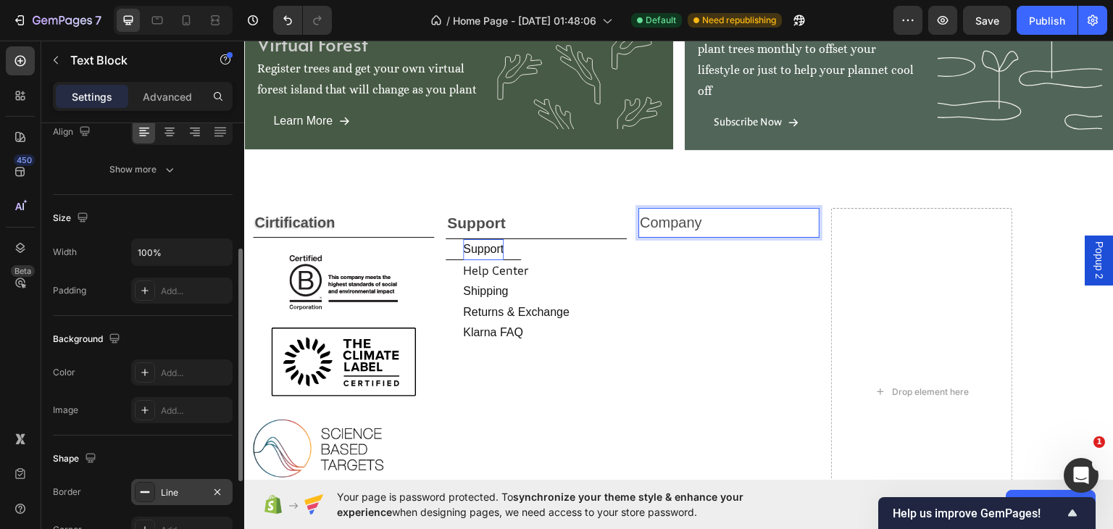
scroll to position [72, 0]
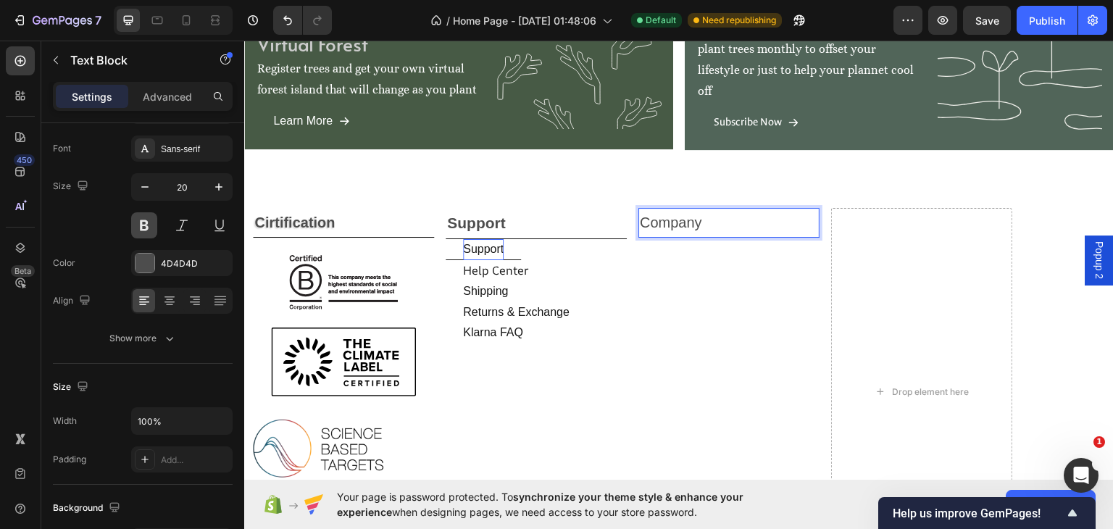
click at [139, 214] on button at bounding box center [144, 225] width 26 height 26
click at [776, 219] on p "Company" at bounding box center [729, 222] width 178 height 26
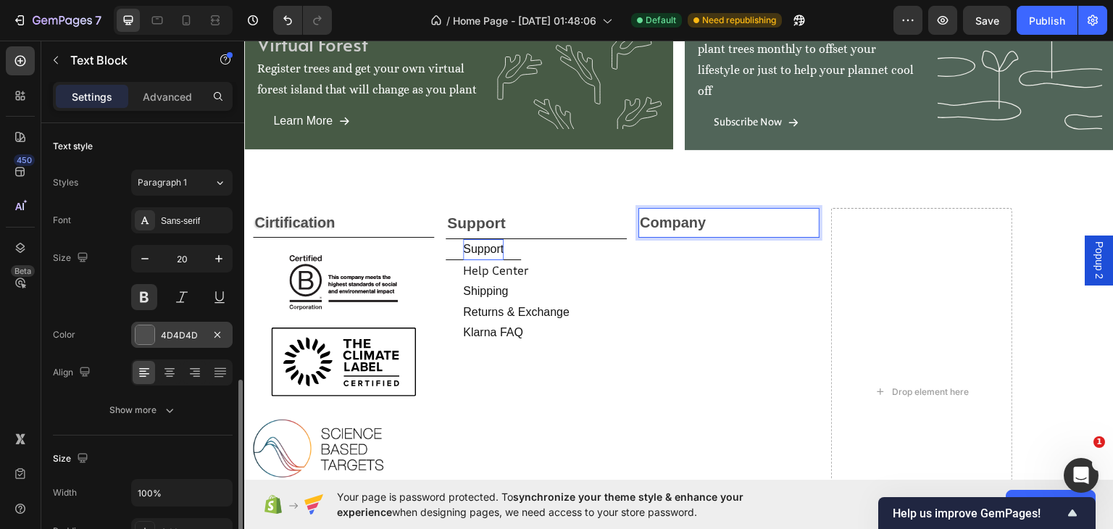
scroll to position [338, 0]
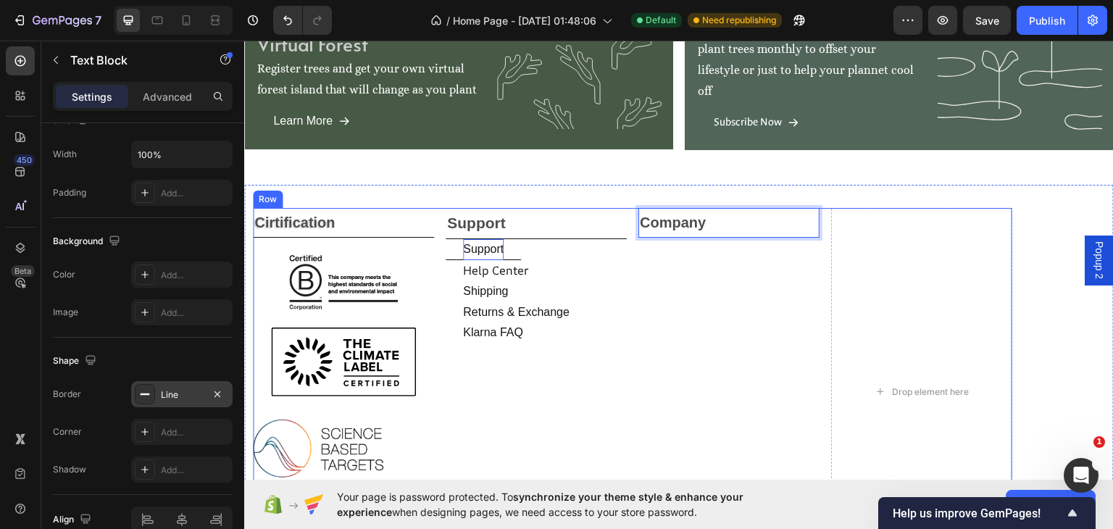
click at [704, 255] on div "Company Text Block 0" at bounding box center [728, 390] width 181 height 367
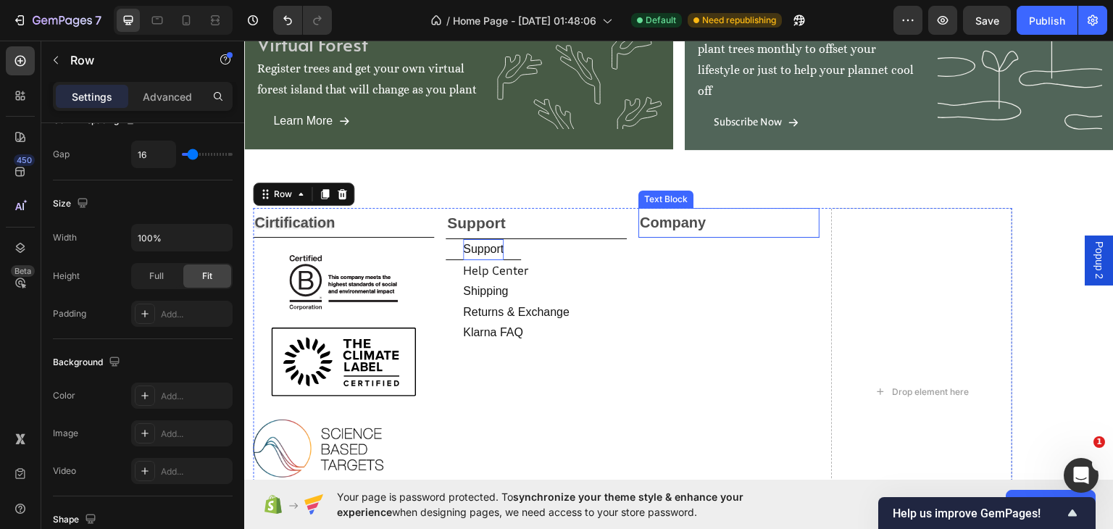
scroll to position [0, 0]
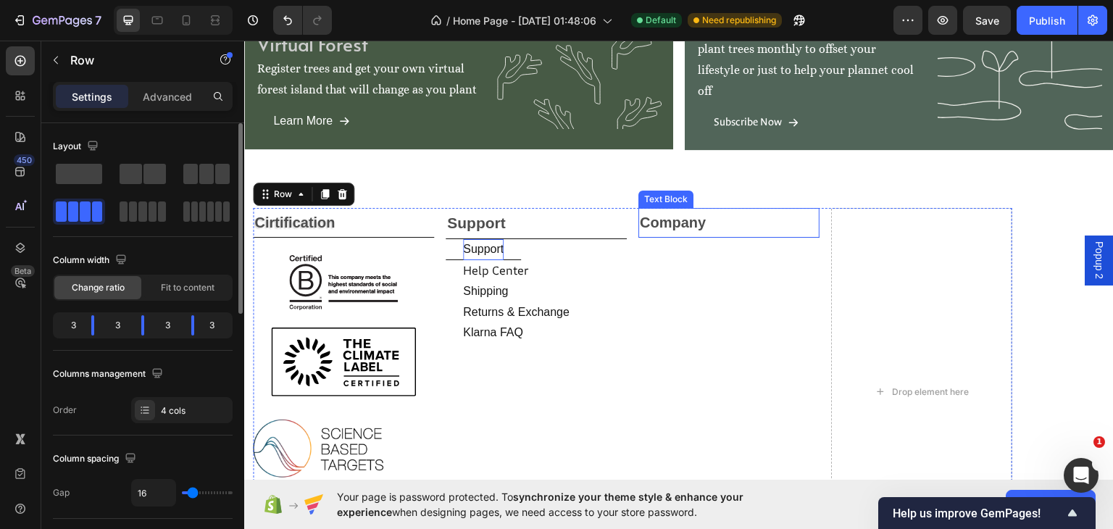
click at [729, 213] on p "Company" at bounding box center [729, 222] width 178 height 26
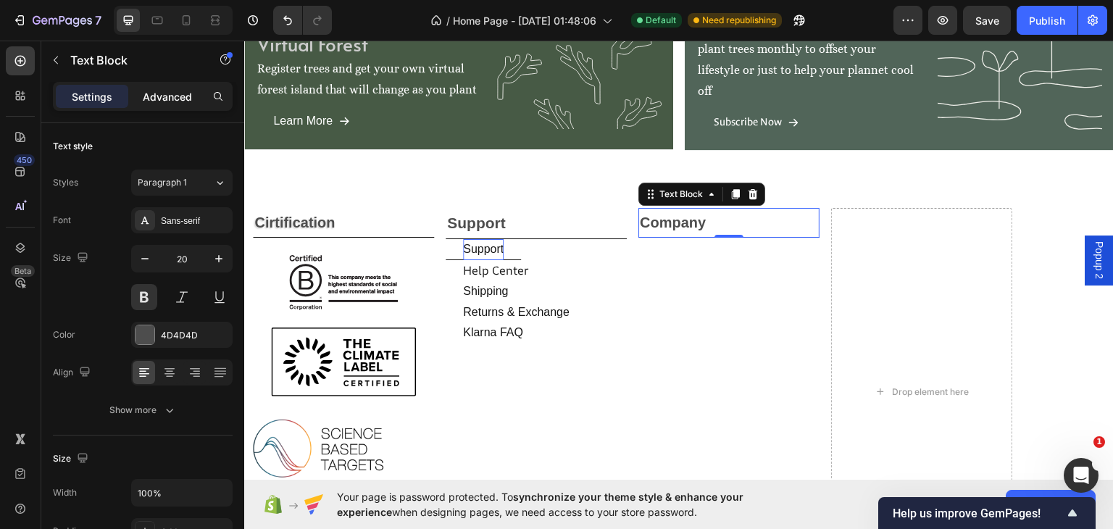
click at [188, 89] on p "Advanced" at bounding box center [167, 96] width 49 height 15
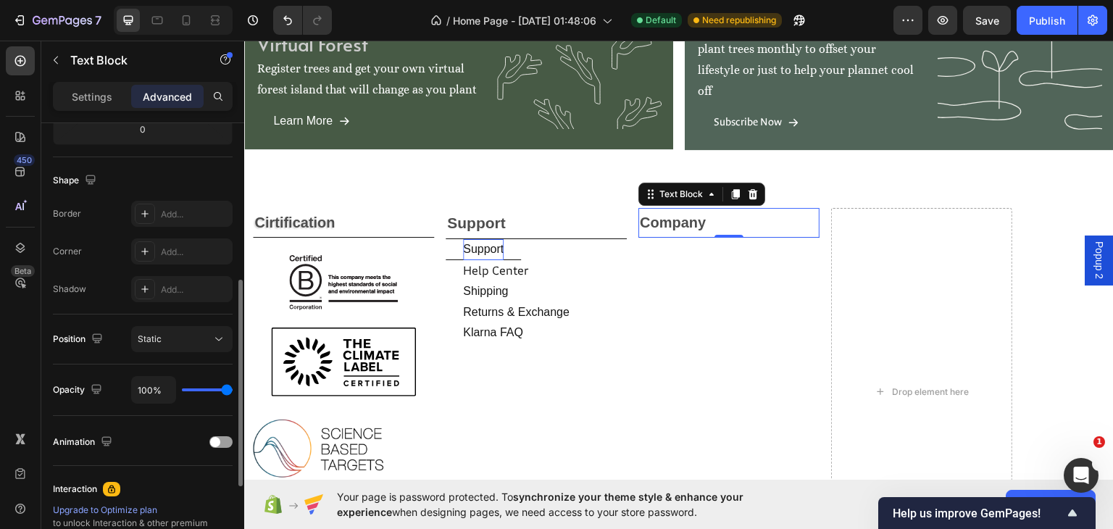
scroll to position [507, 0]
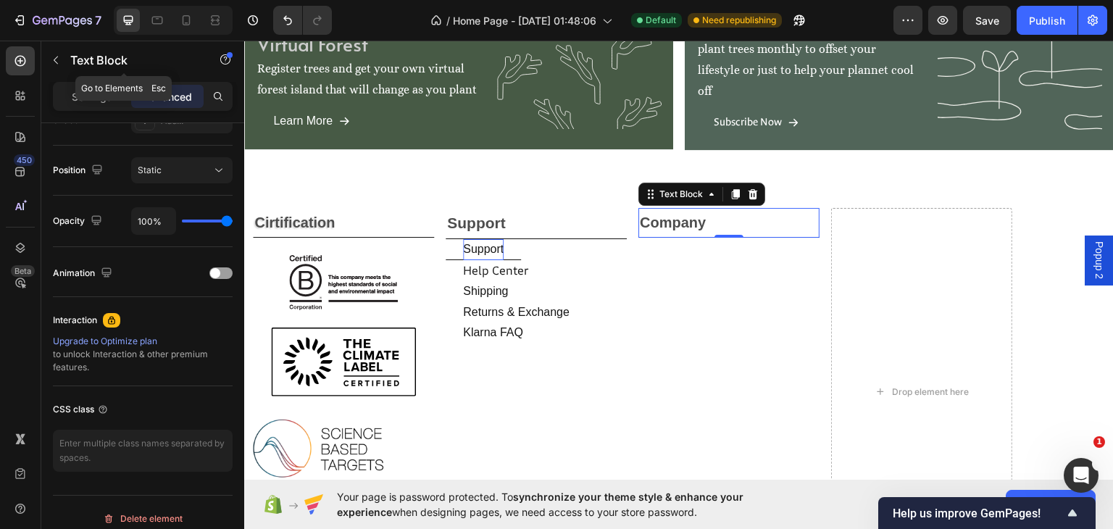
click at [54, 59] on icon "button" at bounding box center [56, 60] width 12 height 12
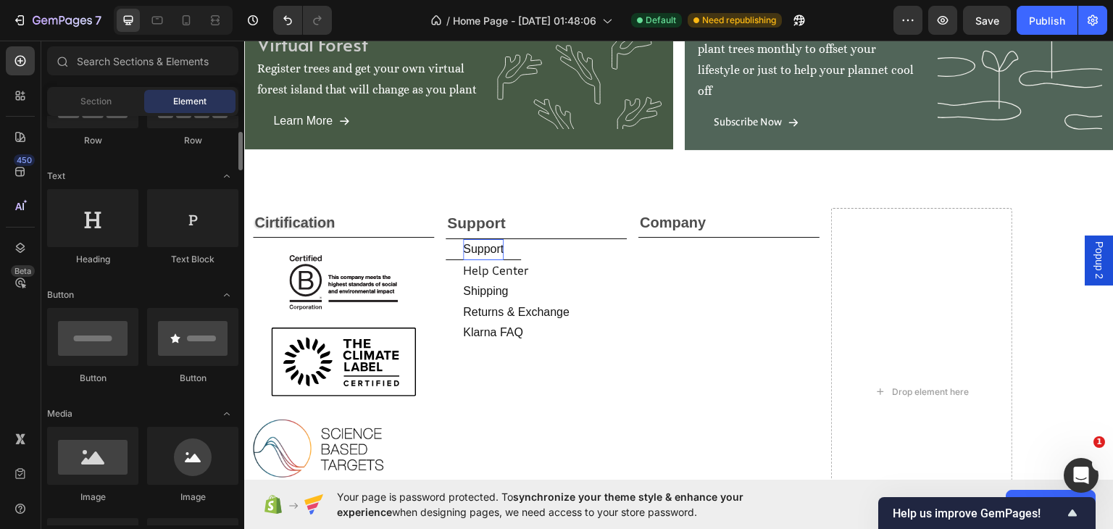
scroll to position [338, 0]
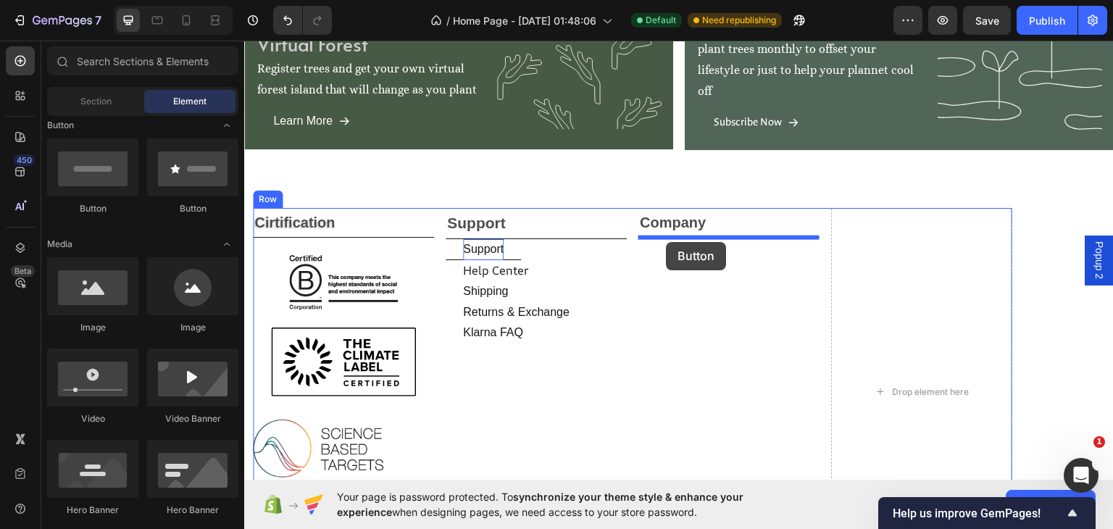
drag, startPoint x: 323, startPoint y: 217, endPoint x: 666, endPoint y: 241, distance: 343.5
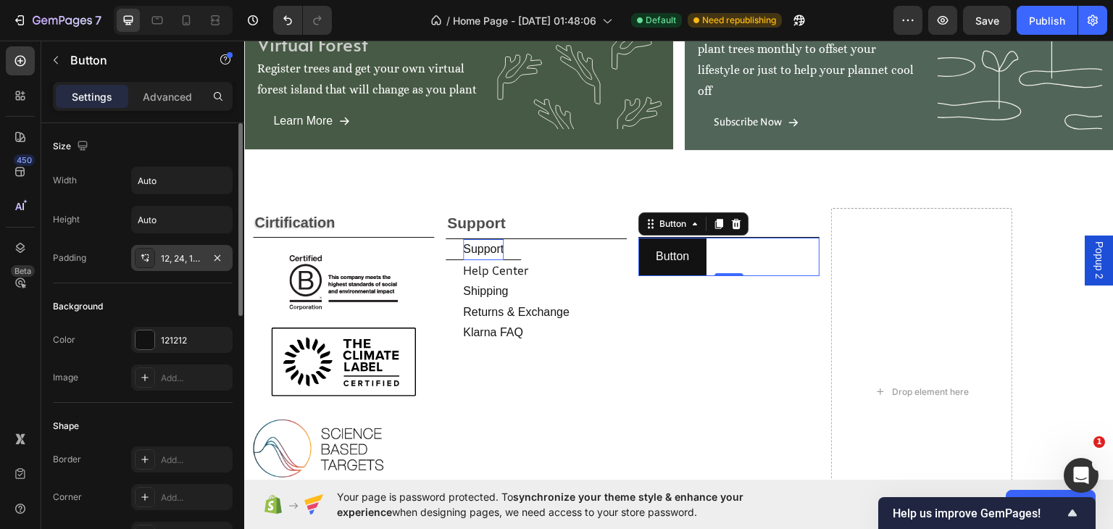
click at [194, 256] on div "12, 24, 12, 24" at bounding box center [182, 258] width 42 height 13
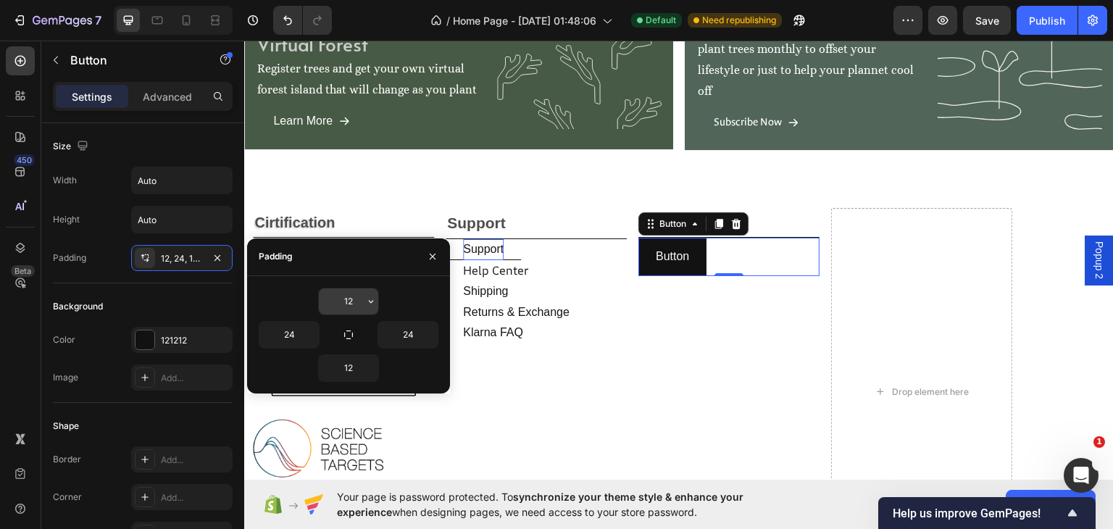
click at [369, 298] on icon "button" at bounding box center [371, 302] width 12 height 12
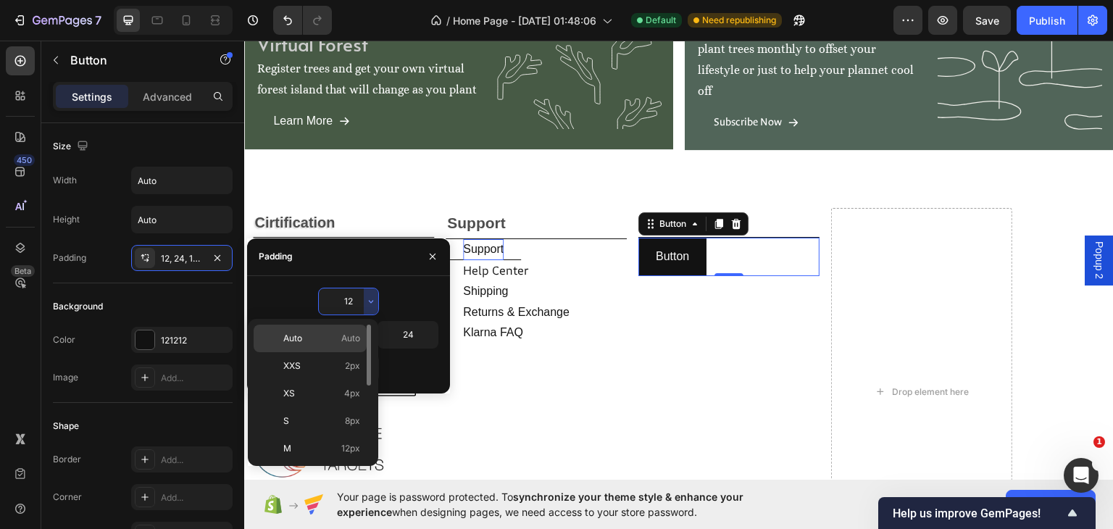
click at [338, 338] on p "Auto Auto" at bounding box center [321, 338] width 77 height 13
type input "Auto"
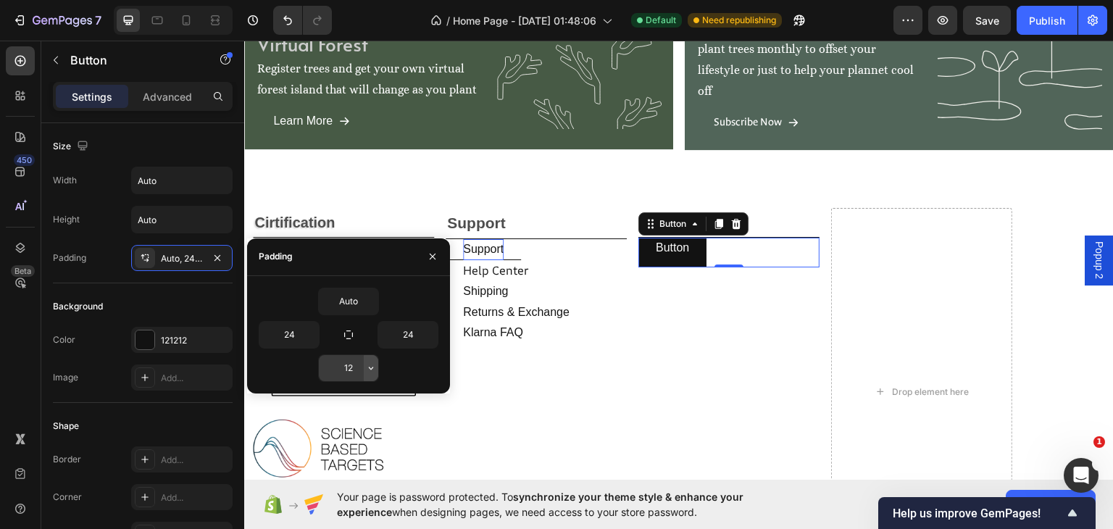
click at [365, 369] on icon "button" at bounding box center [371, 368] width 12 height 12
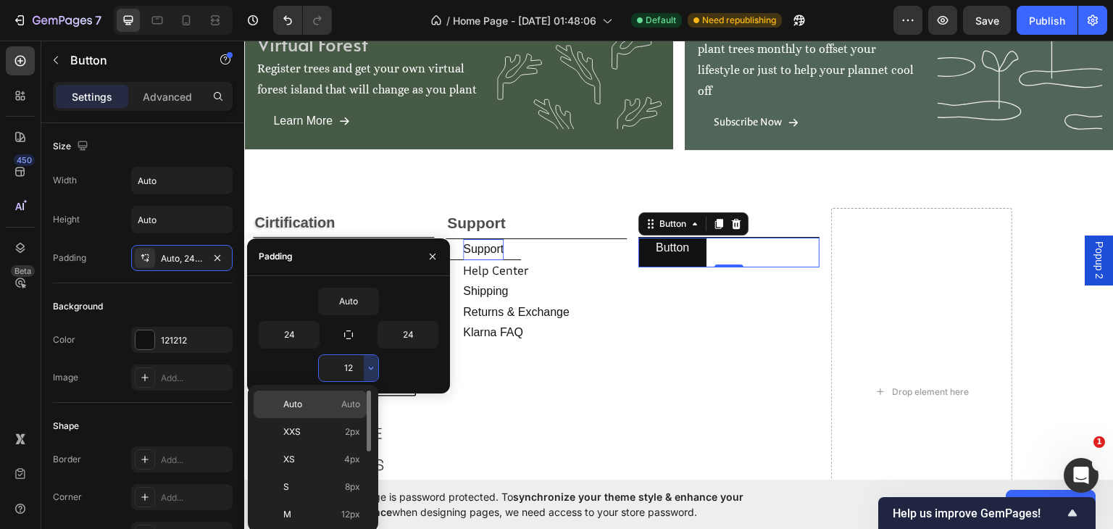
click at [320, 396] on div "Auto Auto" at bounding box center [310, 404] width 113 height 28
type input "Auto"
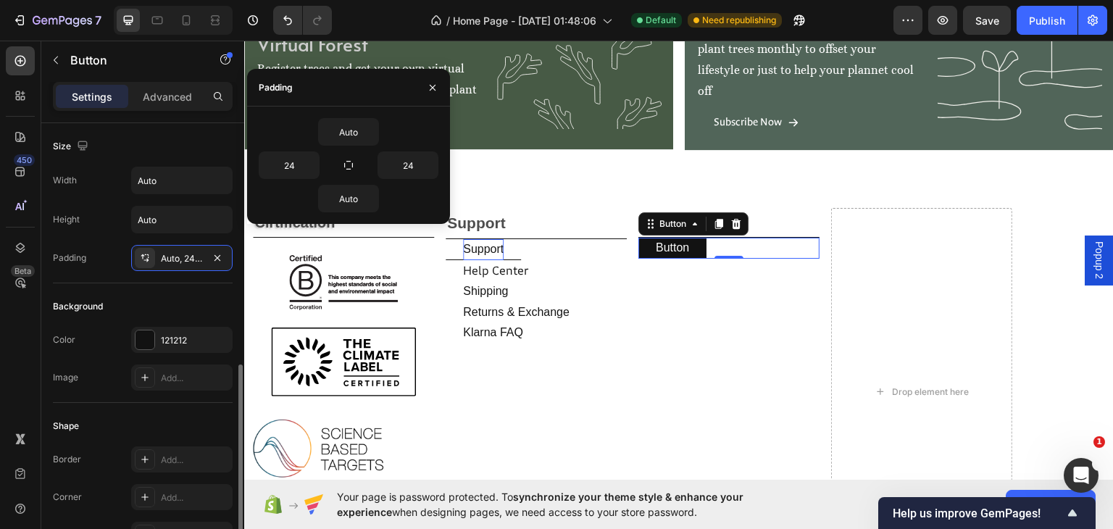
scroll to position [169, 0]
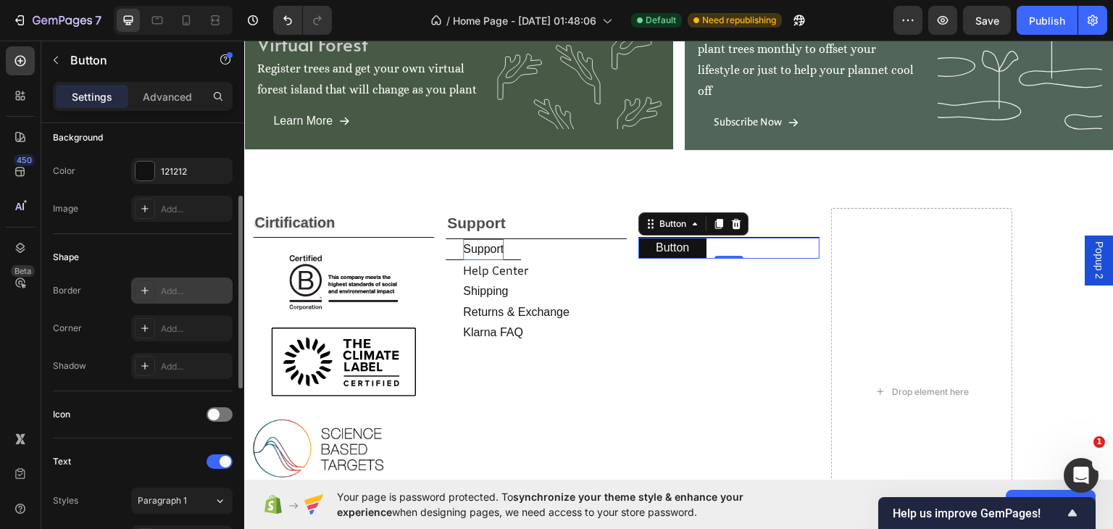
click at [173, 291] on div "Add..." at bounding box center [195, 291] width 68 height 13
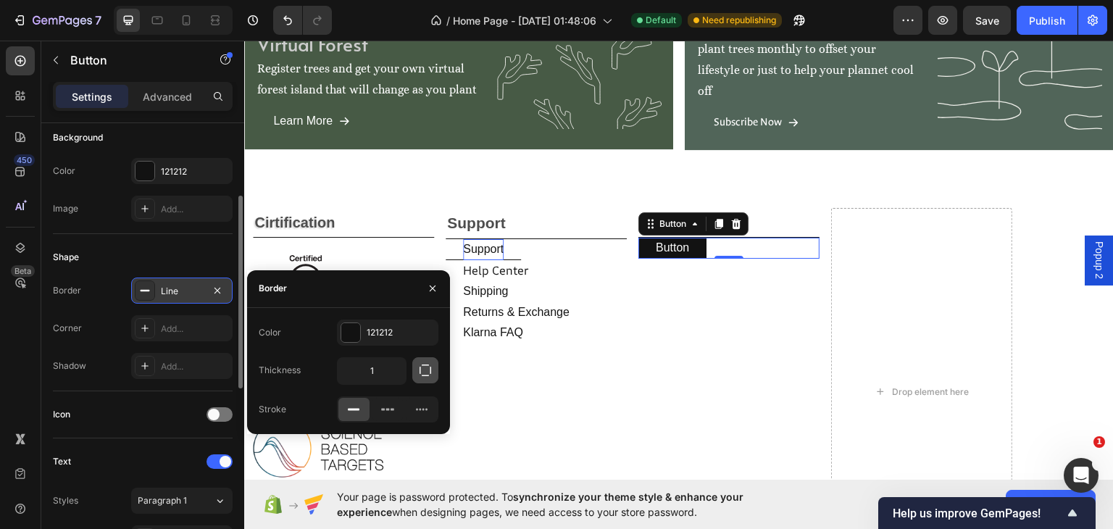
click at [429, 366] on icon "button" at bounding box center [425, 370] width 14 height 14
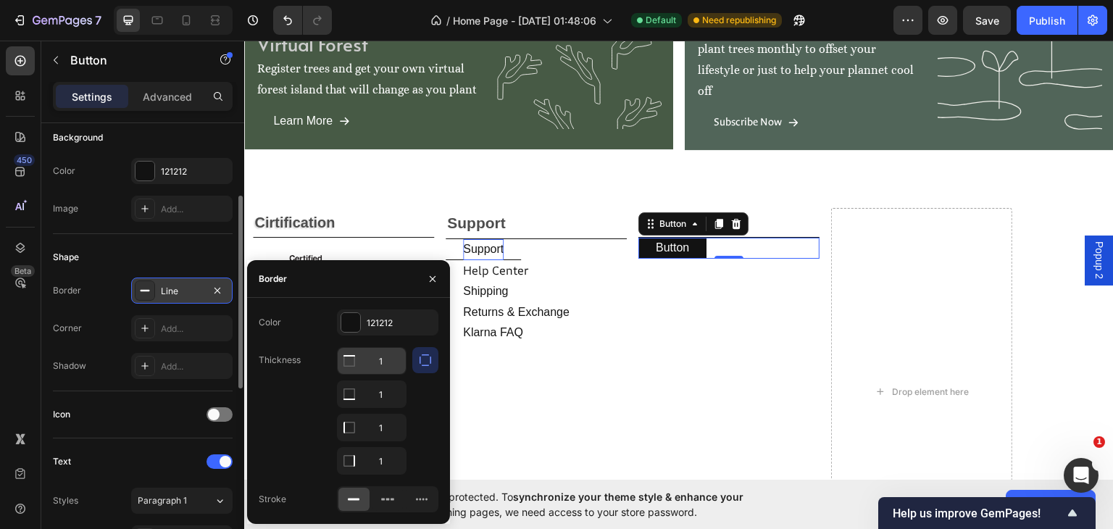
click at [382, 368] on input "1" at bounding box center [372, 361] width 68 height 26
type input "0"
click at [388, 421] on input "1" at bounding box center [372, 427] width 68 height 26
type input "0"
click at [389, 461] on input "1" at bounding box center [372, 461] width 68 height 26
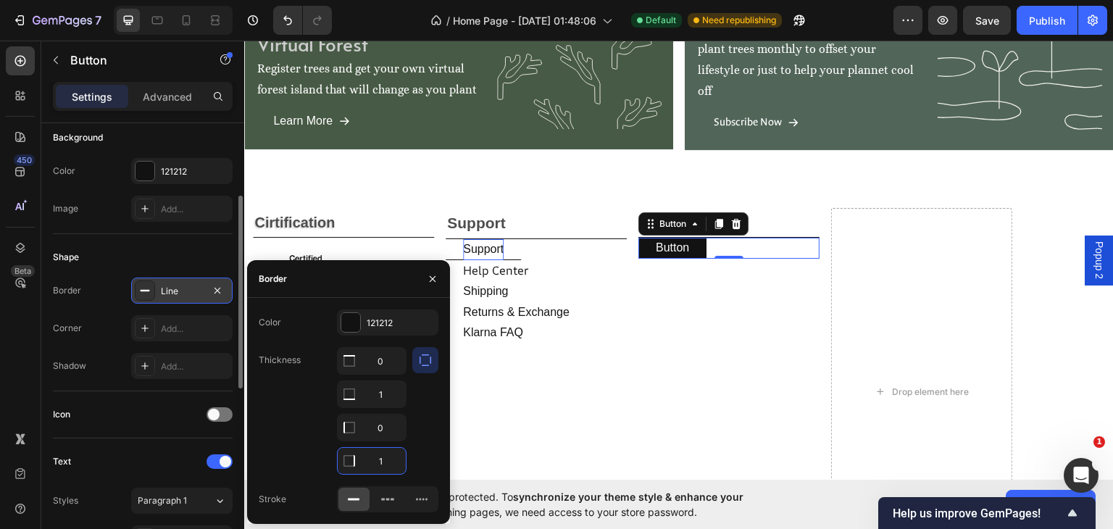
type input "0"
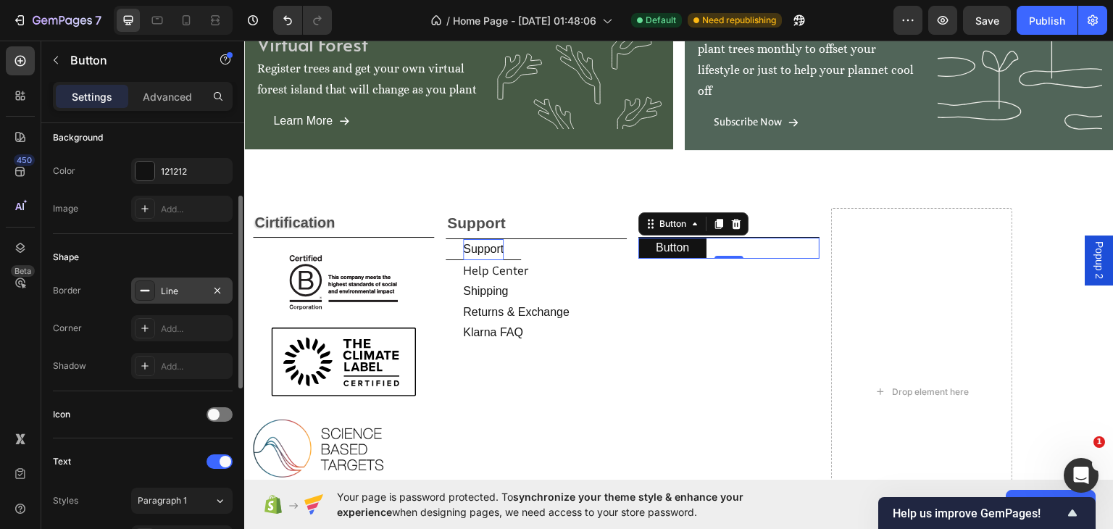
click at [156, 403] on div "Icon" at bounding box center [143, 414] width 180 height 23
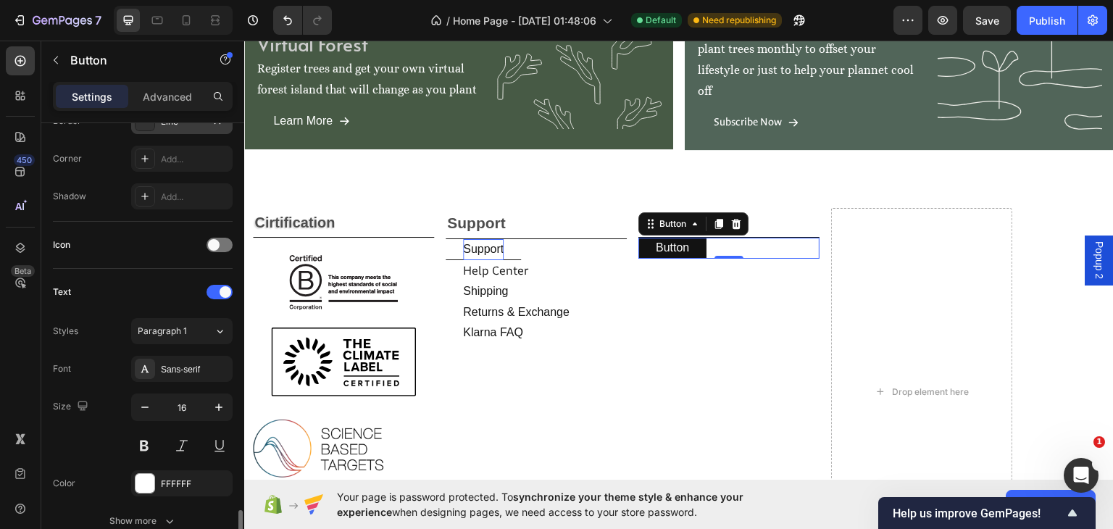
scroll to position [507, 0]
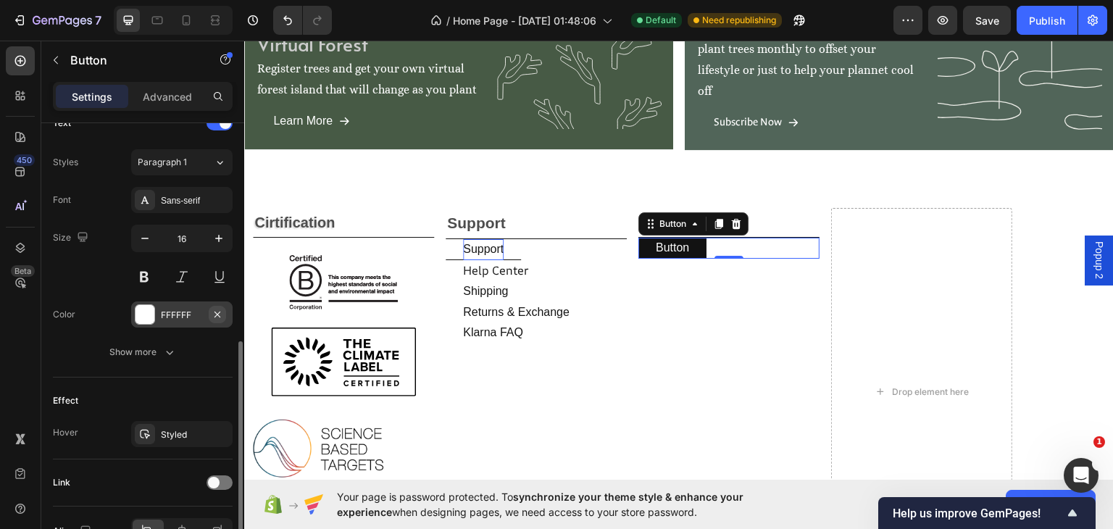
click at [212, 311] on icon "button" at bounding box center [218, 315] width 12 height 12
click at [165, 315] on div "Add..." at bounding box center [195, 315] width 68 height 13
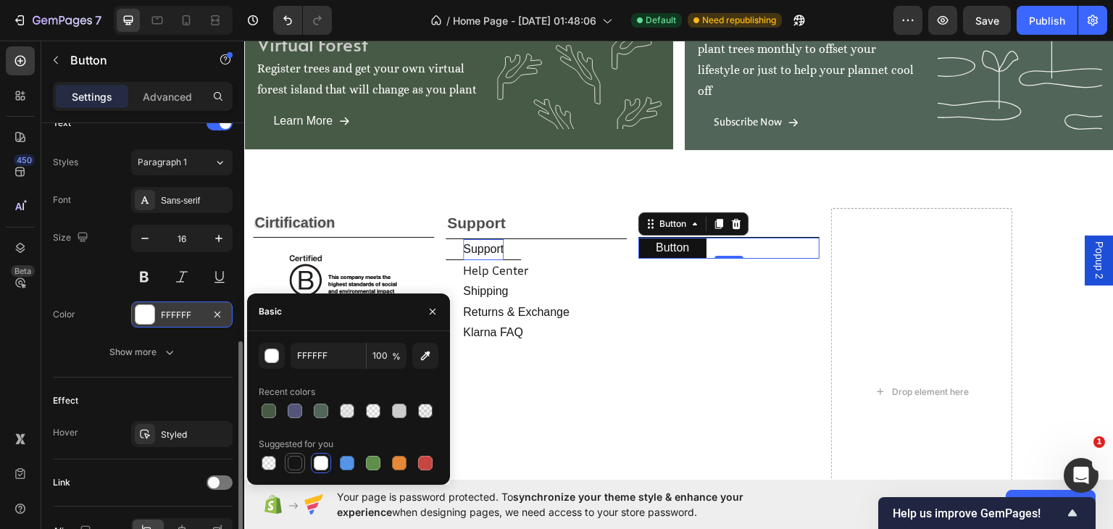
click at [287, 463] on div at bounding box center [294, 462] width 17 height 17
type input "151515"
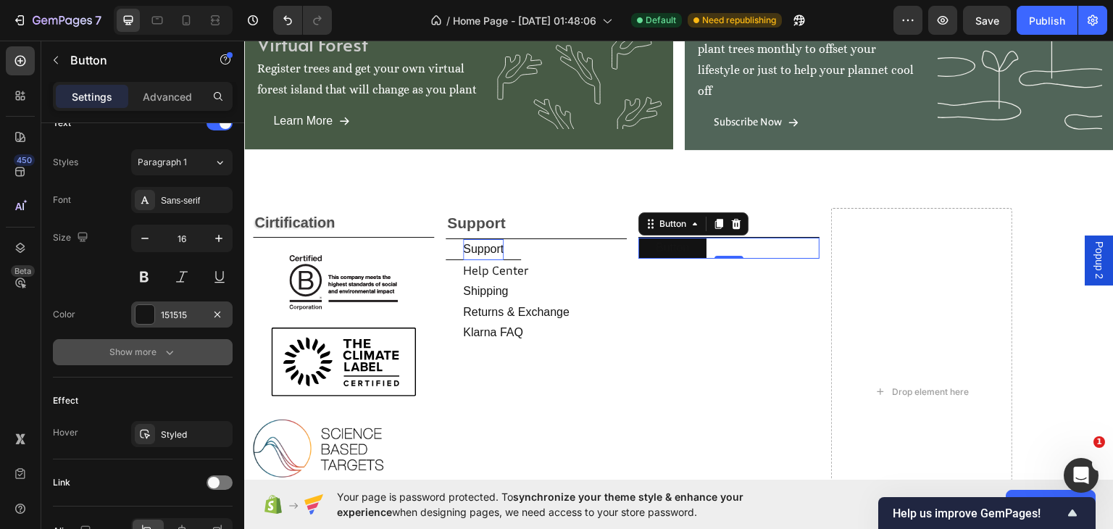
click at [174, 351] on icon "button" at bounding box center [169, 352] width 14 height 14
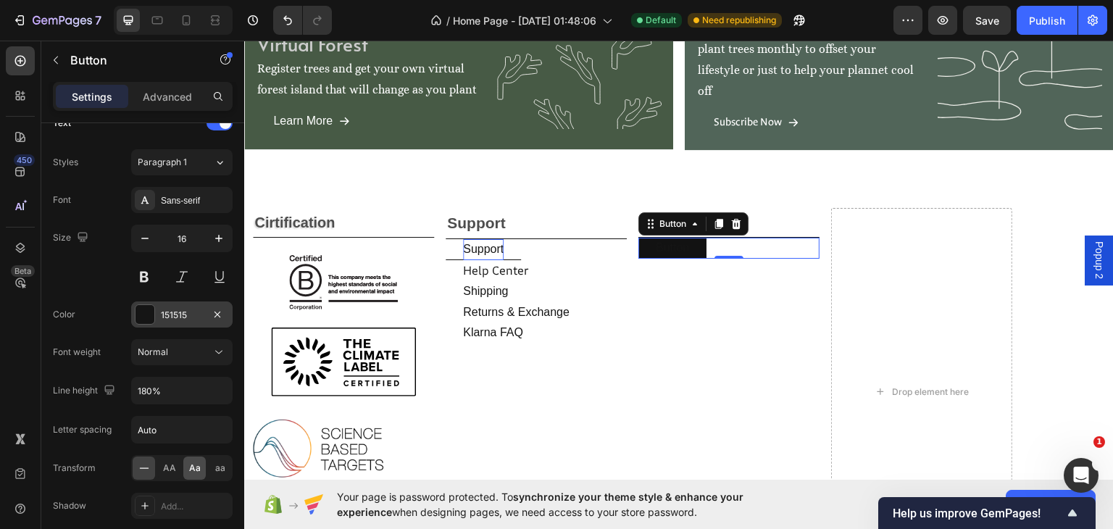
click at [196, 462] on span "Aa" at bounding box center [195, 467] width 12 height 13
click at [42, 367] on div "Size Width Auto Height Auto Padding Auto, 24, Auto, 24 Background Color 121212 …" at bounding box center [142, 231] width 203 height 1230
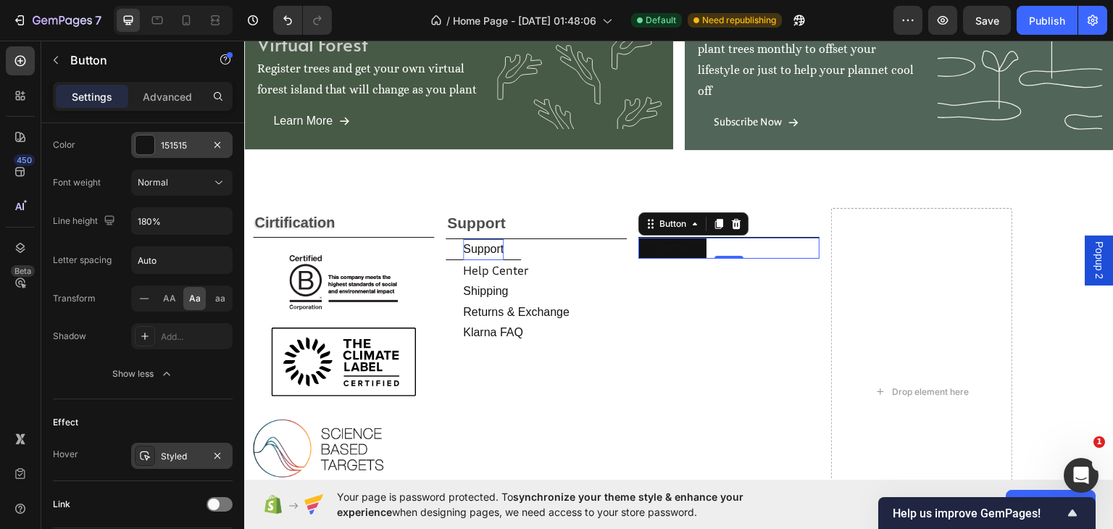
click at [180, 453] on div "Styled" at bounding box center [182, 456] width 42 height 13
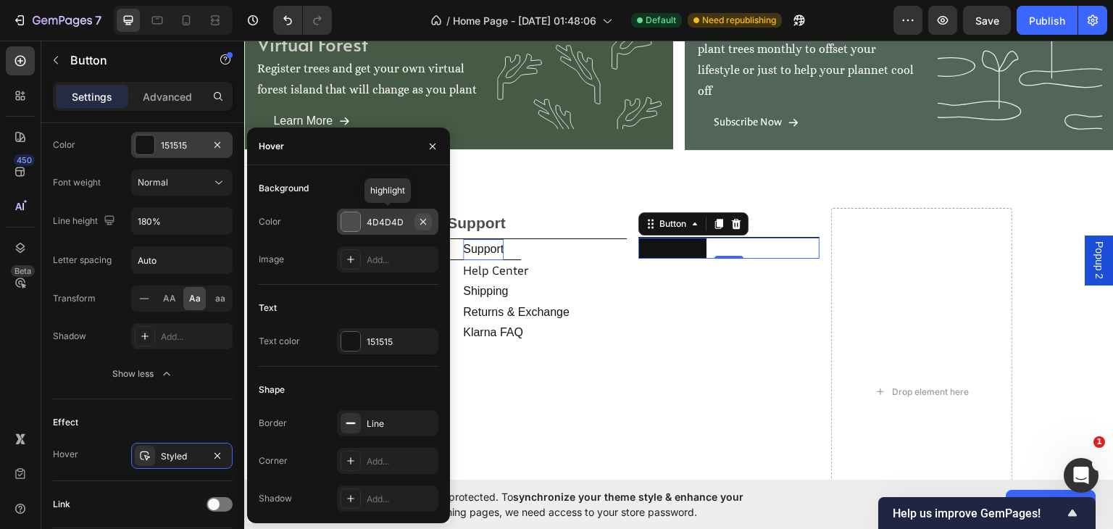
click at [420, 220] on icon "button" at bounding box center [423, 222] width 12 height 12
click at [420, 340] on icon "button" at bounding box center [423, 341] width 12 height 12
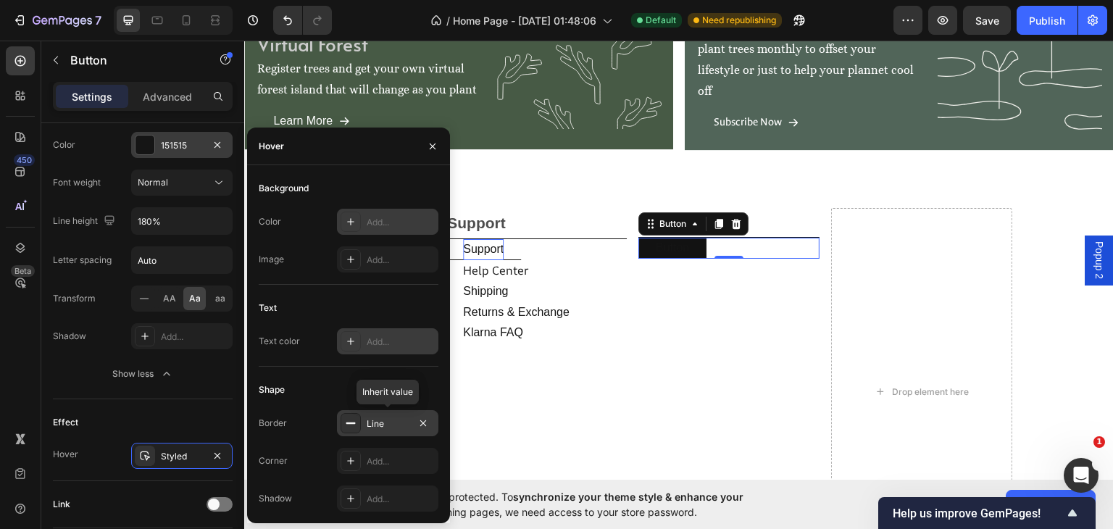
click at [386, 422] on div "Line" at bounding box center [388, 423] width 42 height 13
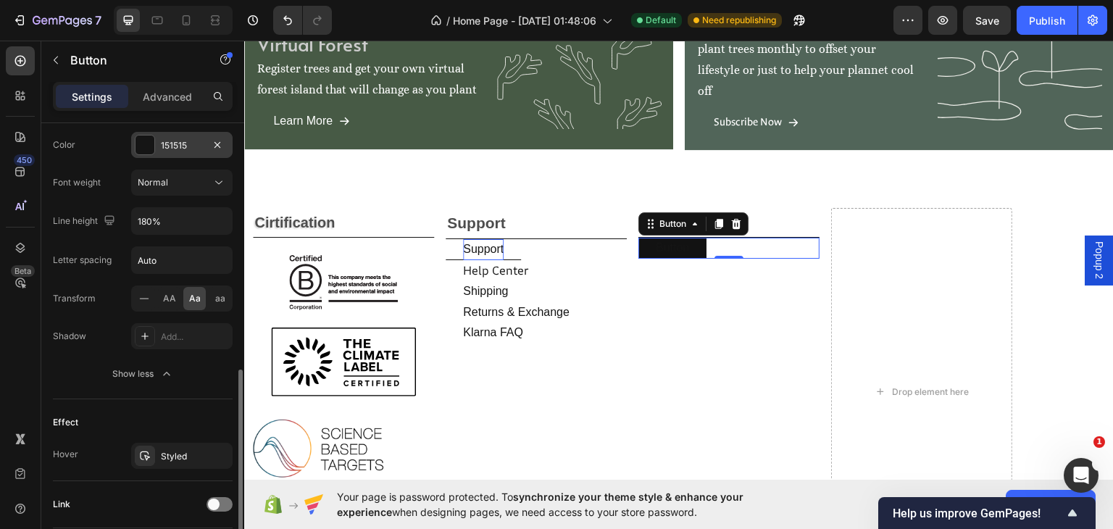
click at [169, 412] on div "Effect" at bounding box center [143, 422] width 180 height 23
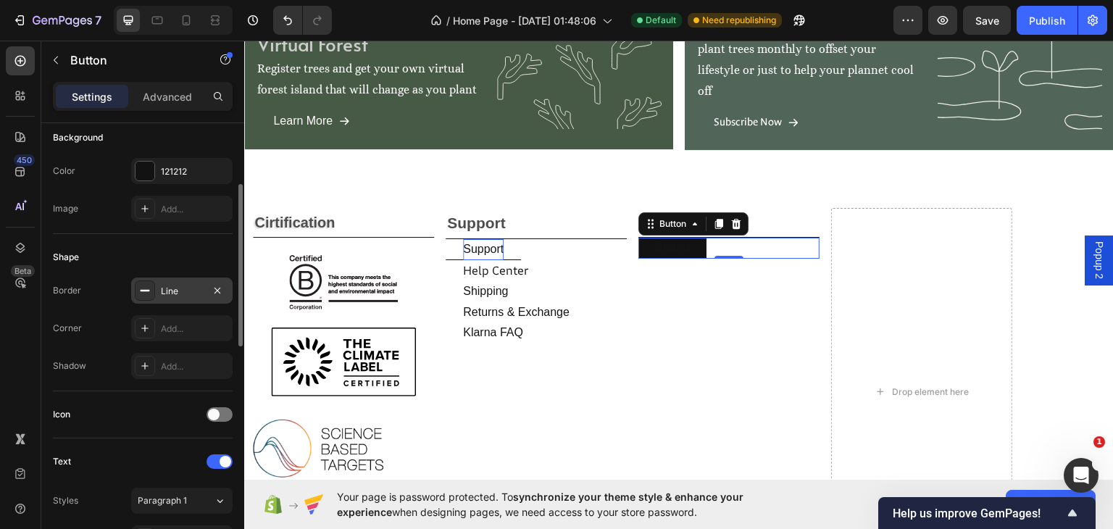
scroll to position [0, 0]
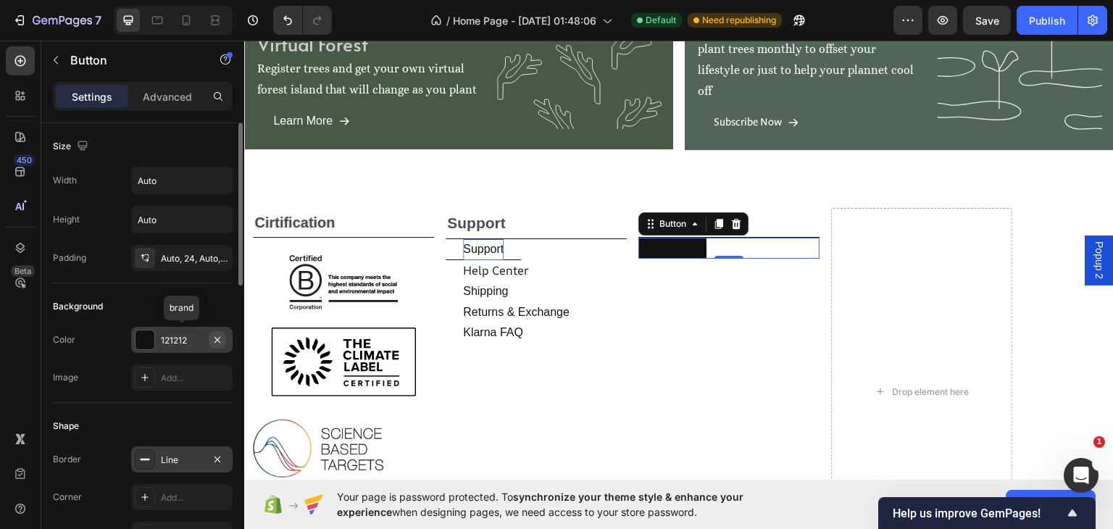
click at [215, 335] on icon "button" at bounding box center [218, 340] width 12 height 12
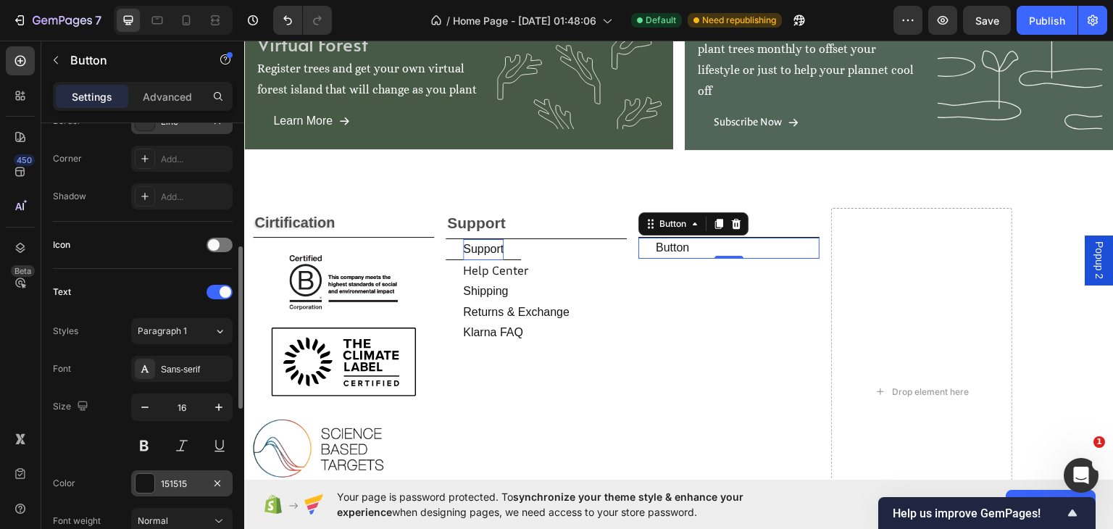
scroll to position [677, 0]
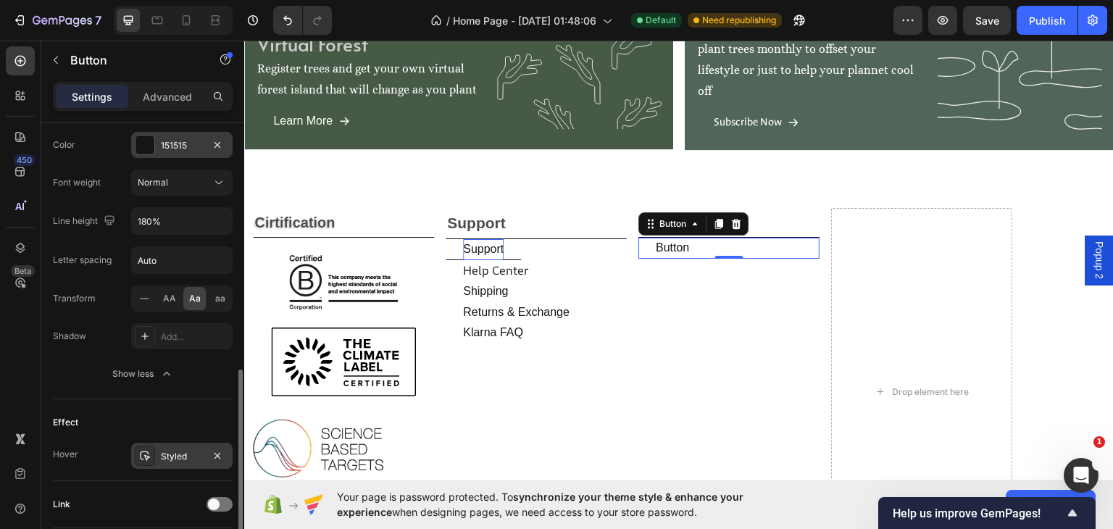
click at [191, 453] on div "Styled" at bounding box center [182, 456] width 42 height 13
click at [51, 382] on div "Size Width Auto Height Auto Padding Auto, 24, Auto, 24 Background Color Add... …" at bounding box center [142, 62] width 203 height 1230
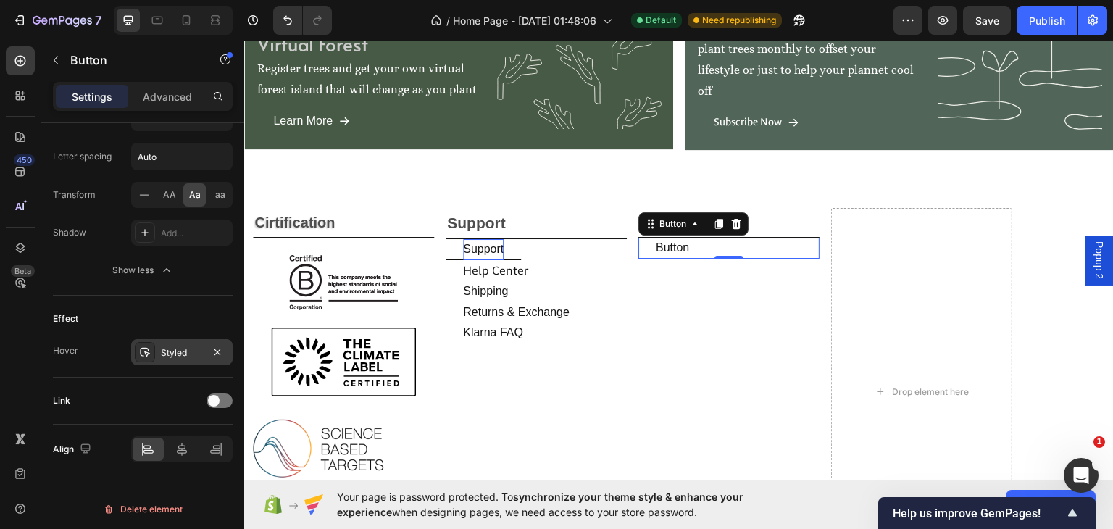
scroll to position [104, 0]
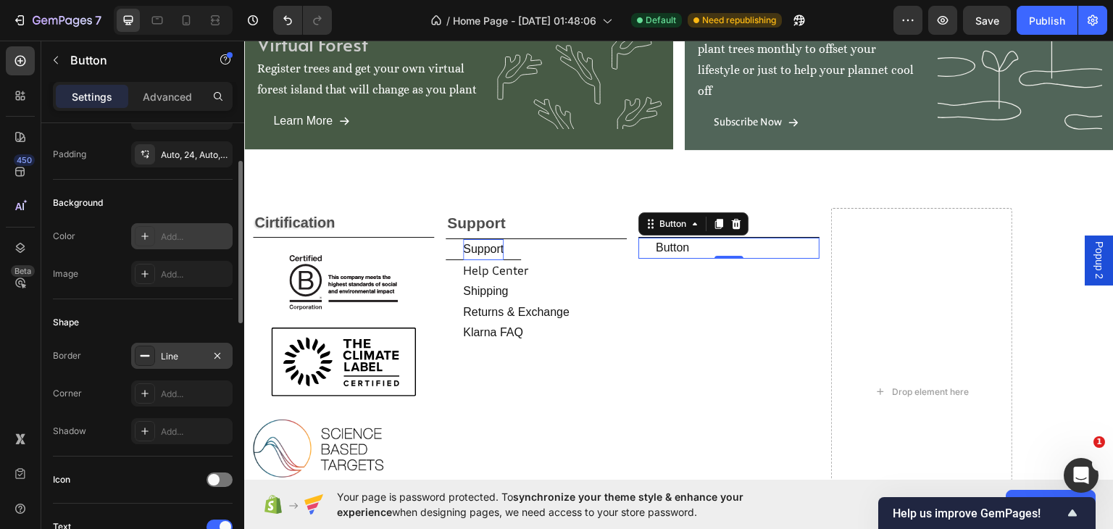
click at [109, 180] on div "Background Color Add... Image Add..." at bounding box center [143, 240] width 180 height 120
drag, startPoint x: 109, startPoint y: 177, endPoint x: 85, endPoint y: 251, distance: 77.9
click at [85, 251] on div "Color Add... Image Add..." at bounding box center [143, 255] width 180 height 64
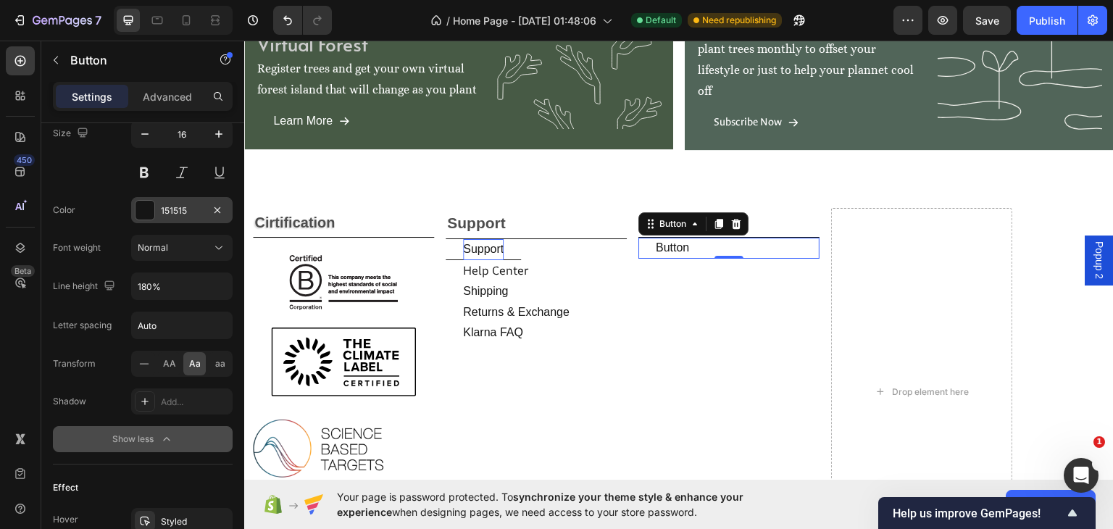
scroll to position [780, 0]
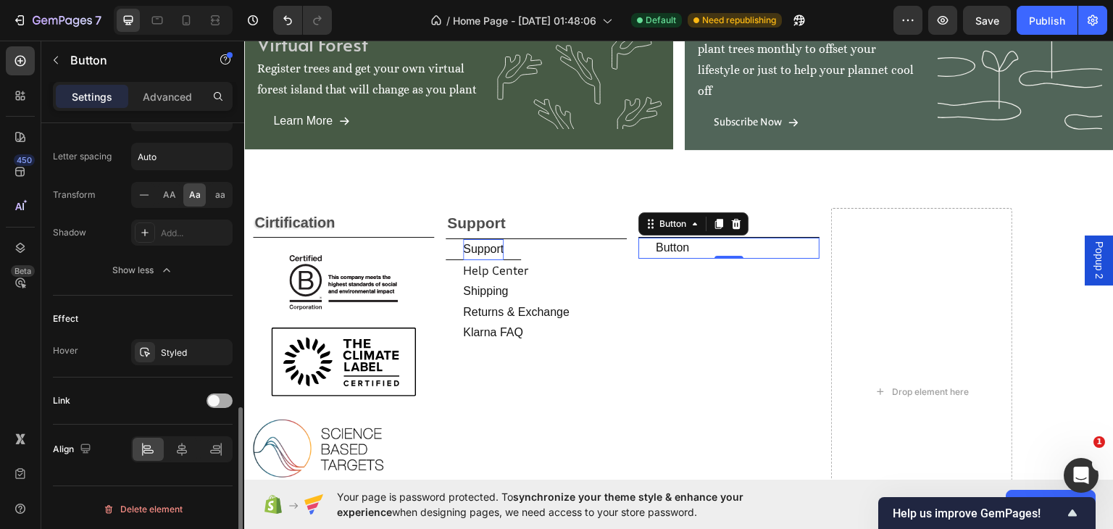
click at [220, 401] on div at bounding box center [219, 400] width 26 height 14
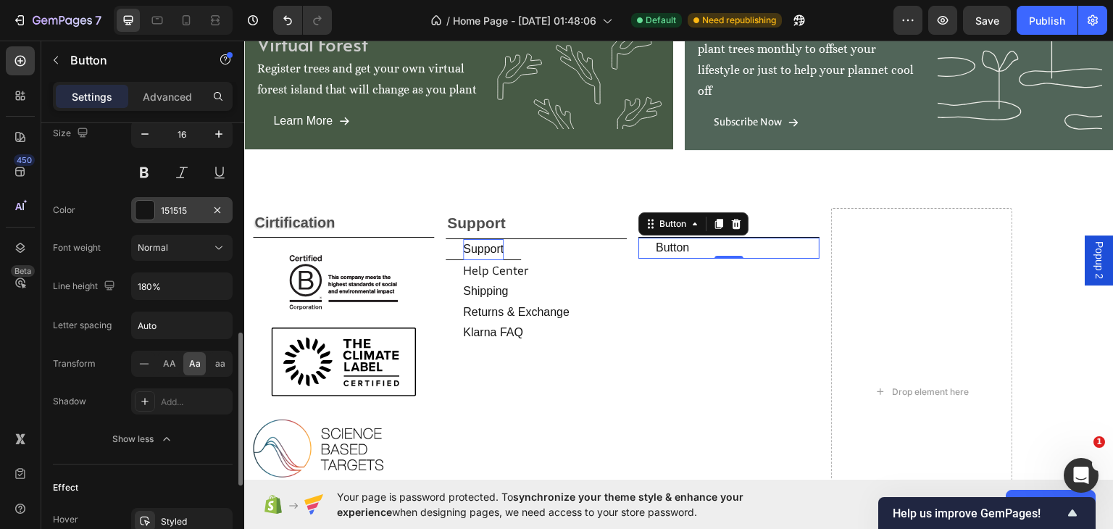
scroll to position [442, 0]
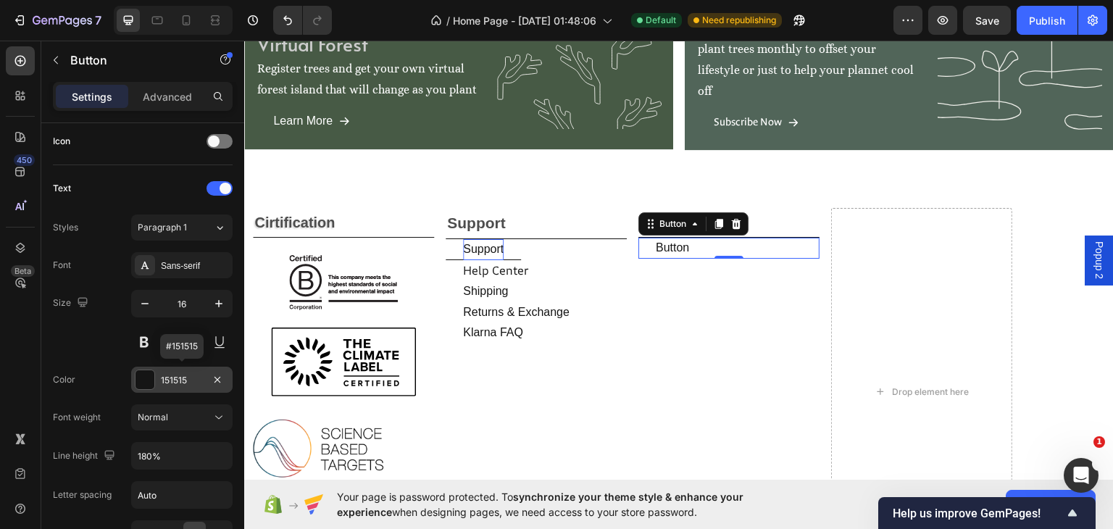
click at [180, 380] on div "151515" at bounding box center [182, 380] width 42 height 13
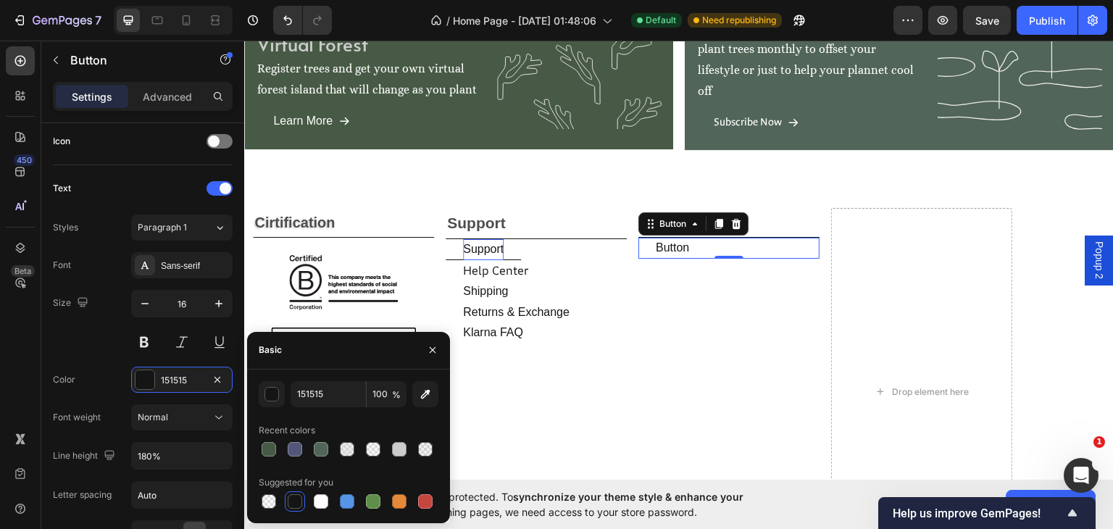
click at [93, 341] on div "Size 16" at bounding box center [143, 322] width 180 height 65
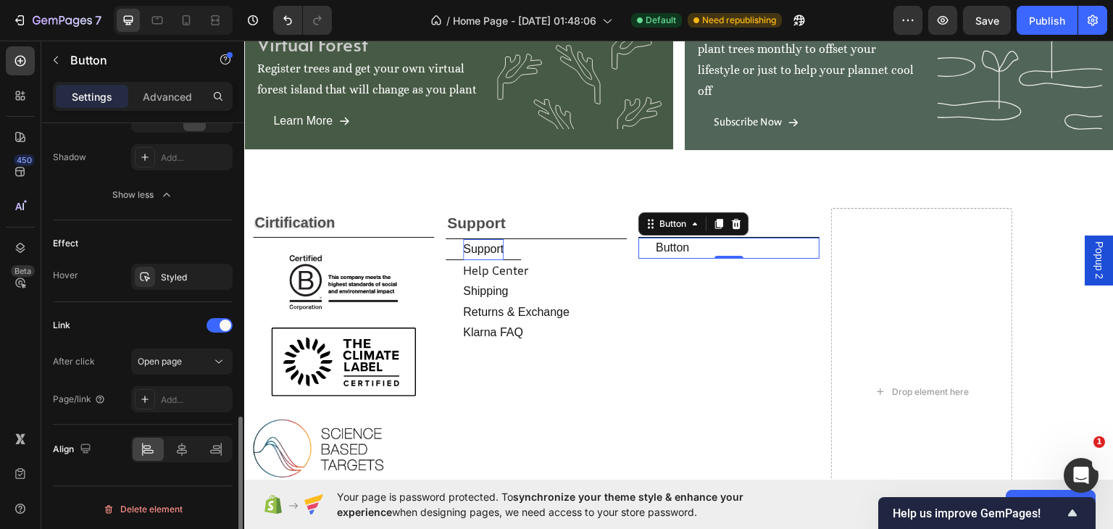
scroll to position [687, 0]
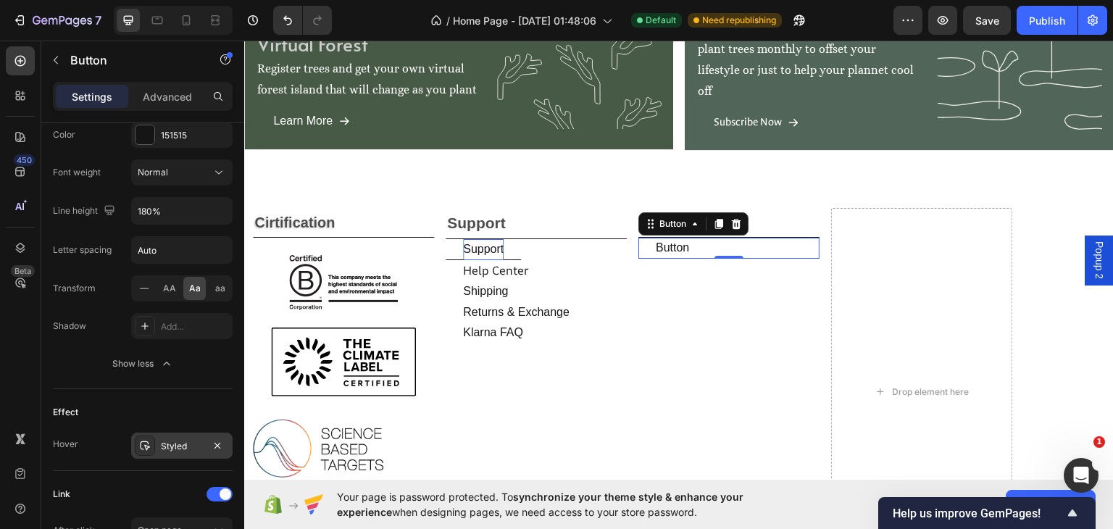
click at [193, 440] on div "Styled" at bounding box center [182, 446] width 42 height 13
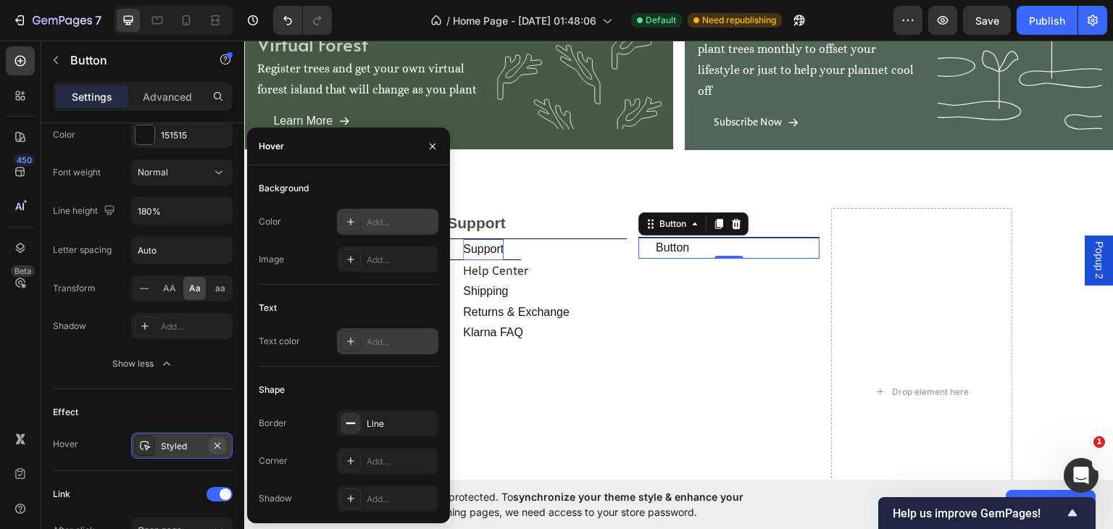
click at [217, 442] on icon "button" at bounding box center [217, 445] width 6 height 6
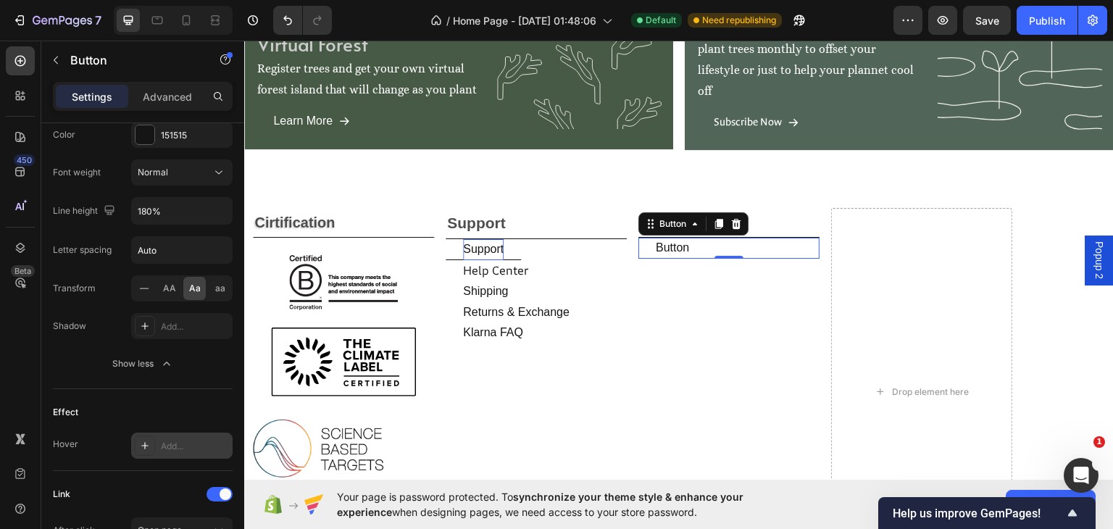
click at [167, 443] on div "Add..." at bounding box center [195, 446] width 68 height 13
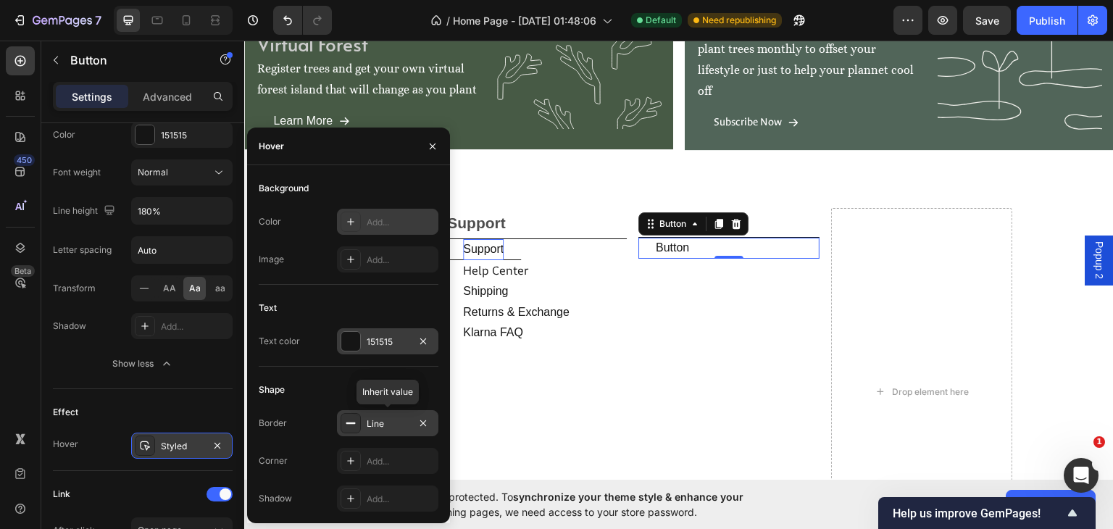
click at [384, 421] on div "Line" at bounding box center [388, 423] width 42 height 13
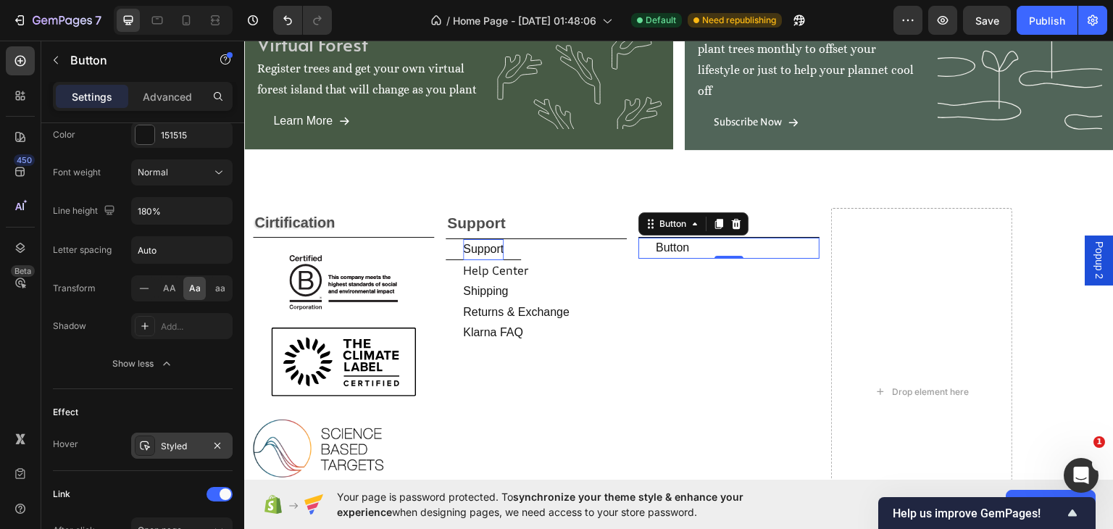
click at [127, 395] on div "Effect Hover Styled" at bounding box center [143, 430] width 180 height 82
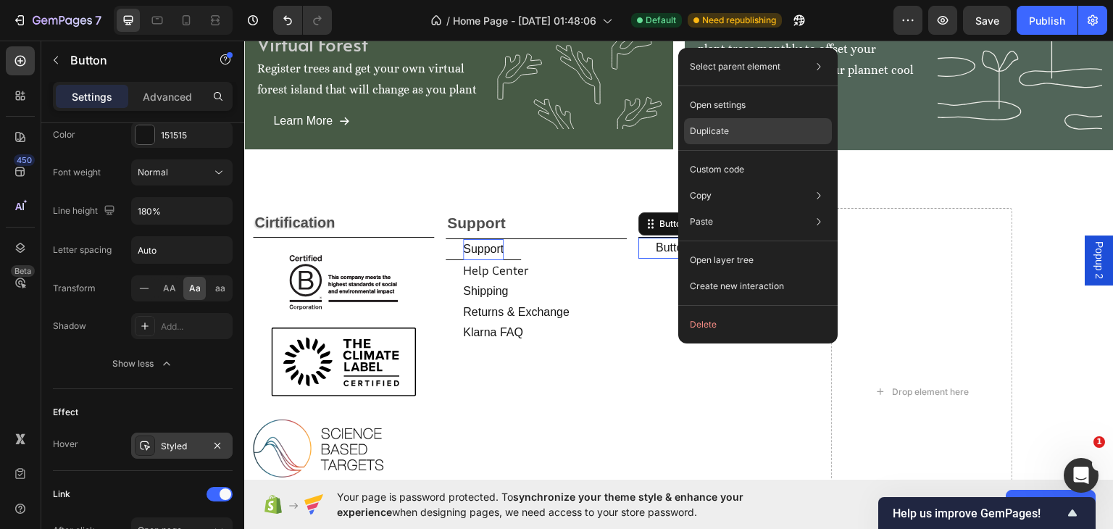
click at [711, 134] on p "Duplicate" at bounding box center [709, 131] width 39 height 13
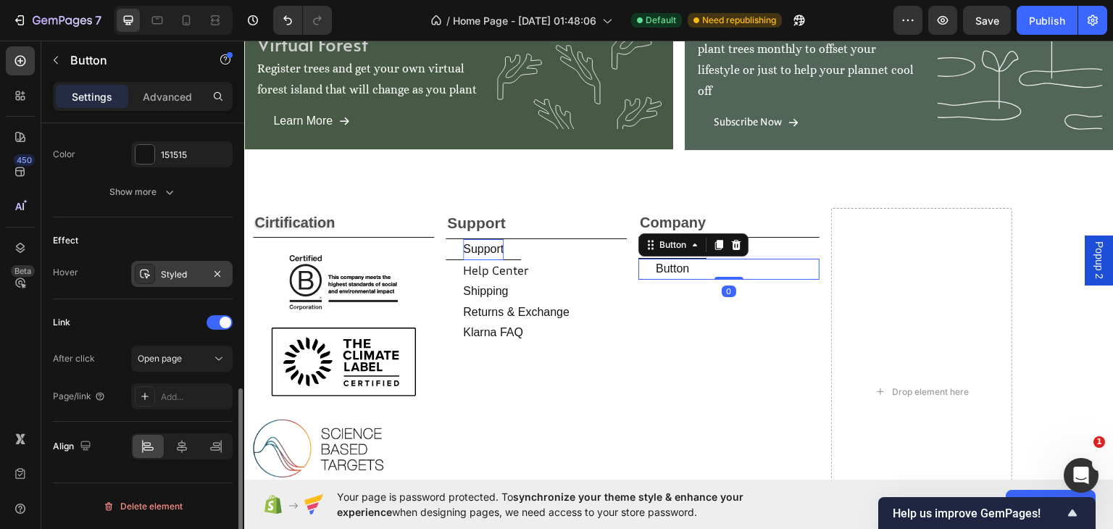
scroll to position [665, 0]
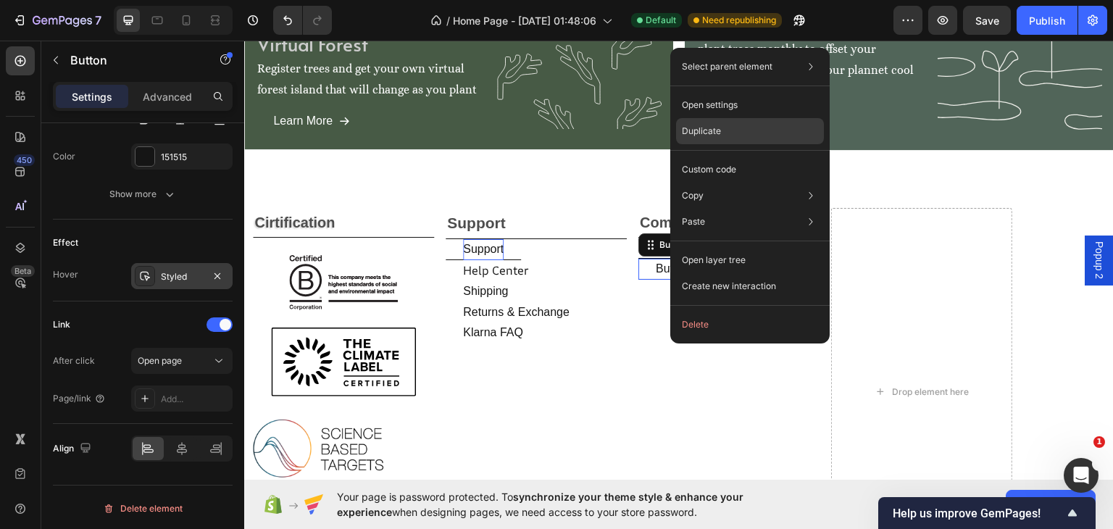
click at [690, 133] on p "Duplicate" at bounding box center [701, 131] width 39 height 13
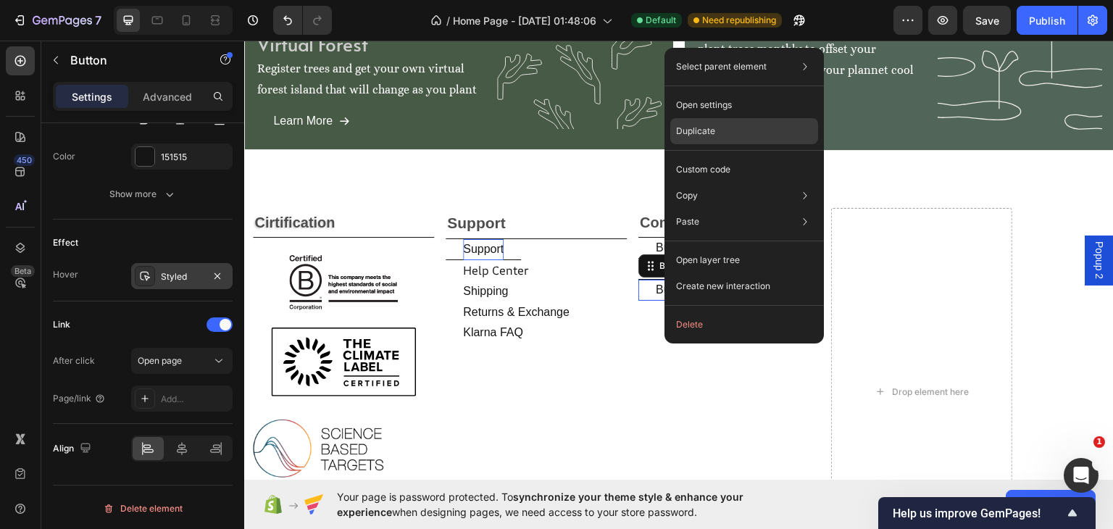
click at [687, 132] on p "Duplicate" at bounding box center [695, 131] width 39 height 13
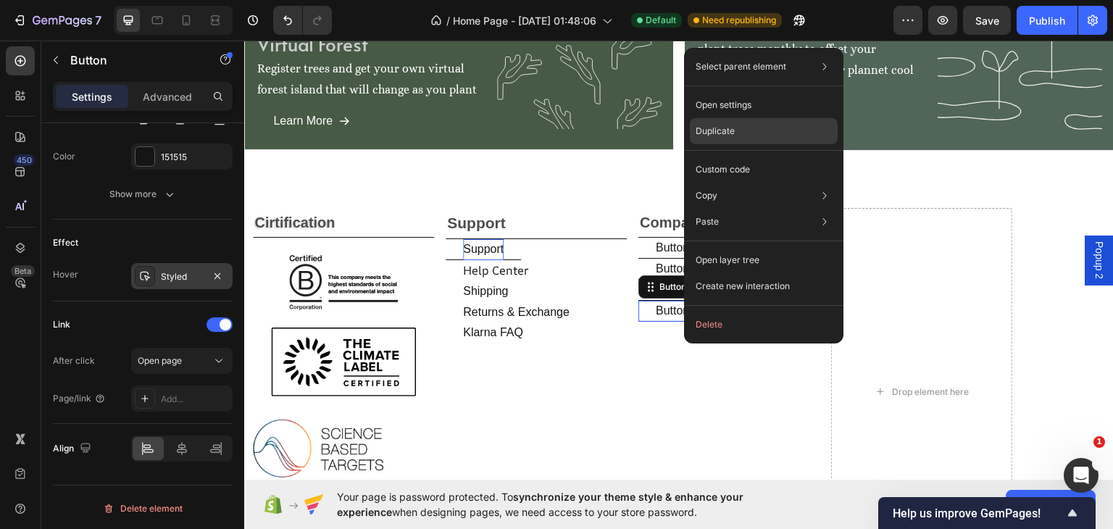
click at [711, 127] on p "Duplicate" at bounding box center [714, 131] width 39 height 13
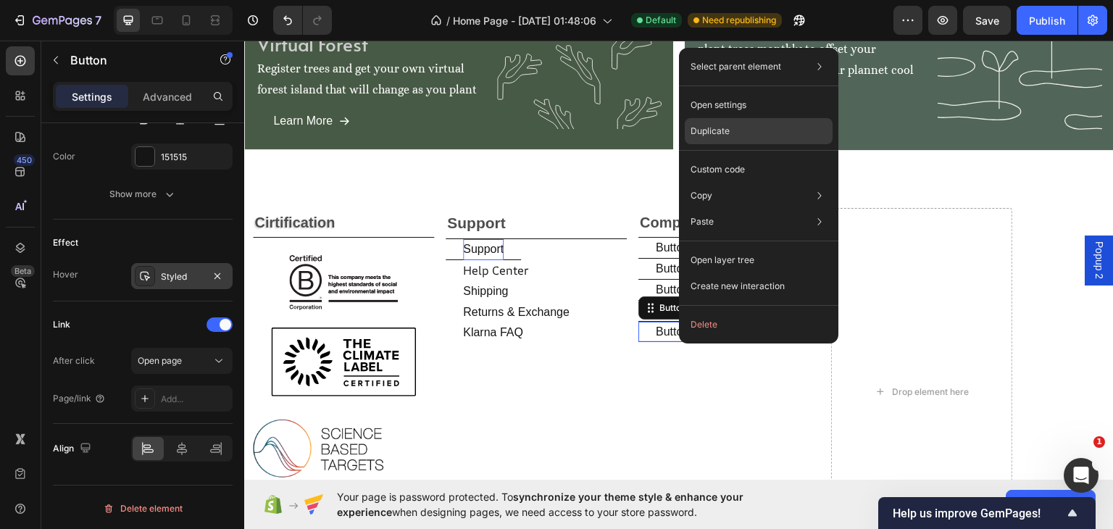
click at [705, 134] on p "Duplicate" at bounding box center [709, 131] width 39 height 13
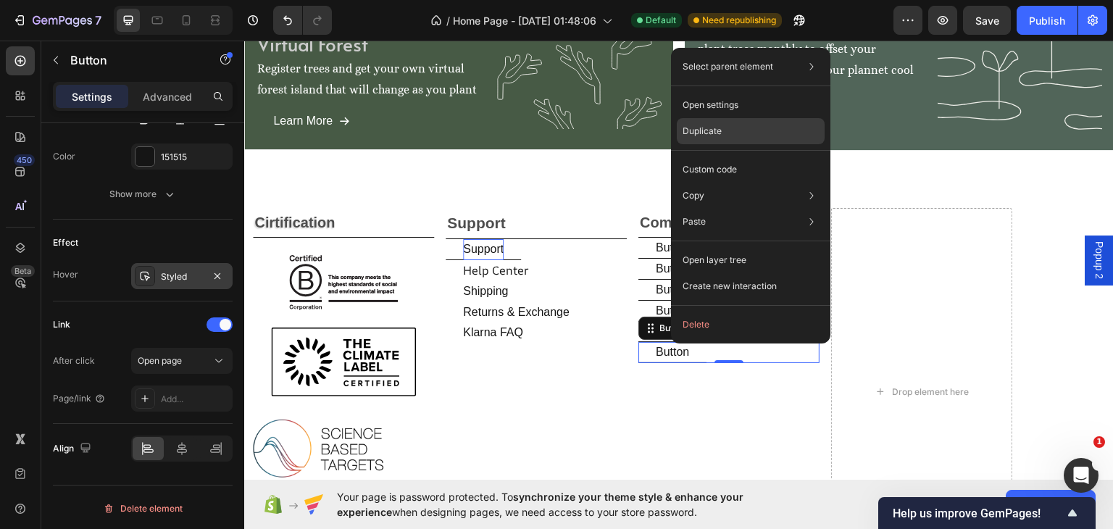
click at [701, 130] on p "Duplicate" at bounding box center [701, 131] width 39 height 13
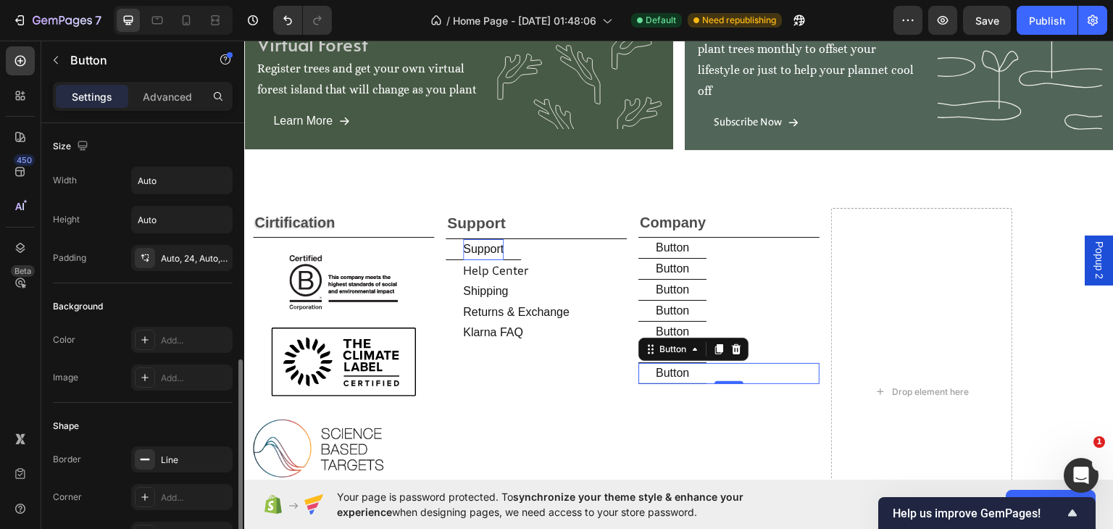
scroll to position [169, 0]
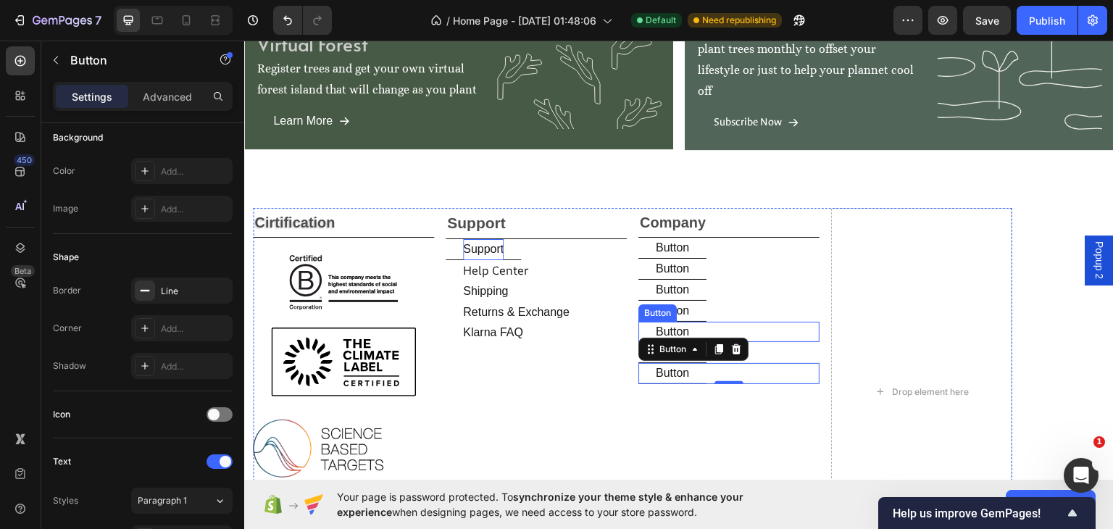
click at [692, 325] on button "Button" at bounding box center [672, 331] width 68 height 21
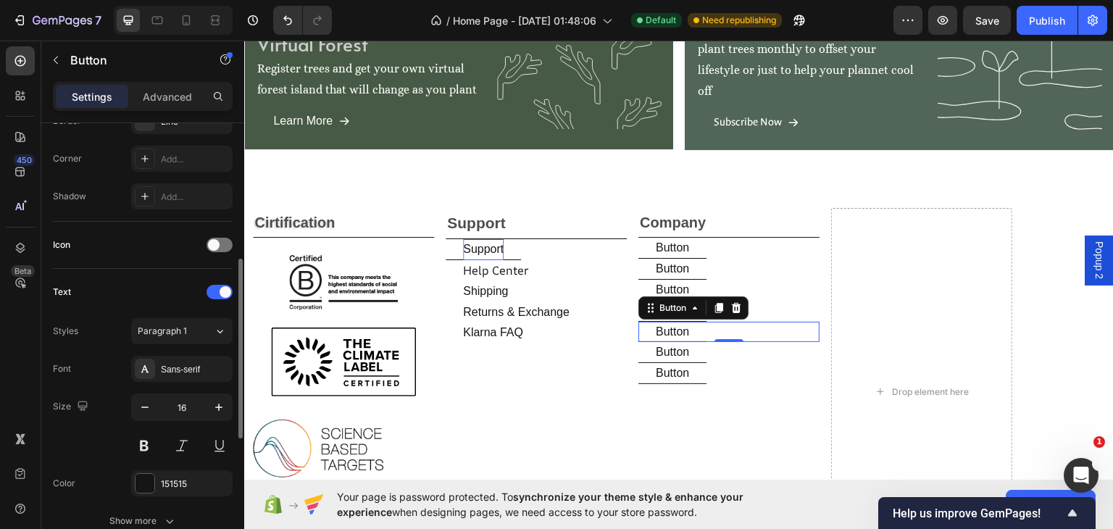
scroll to position [507, 0]
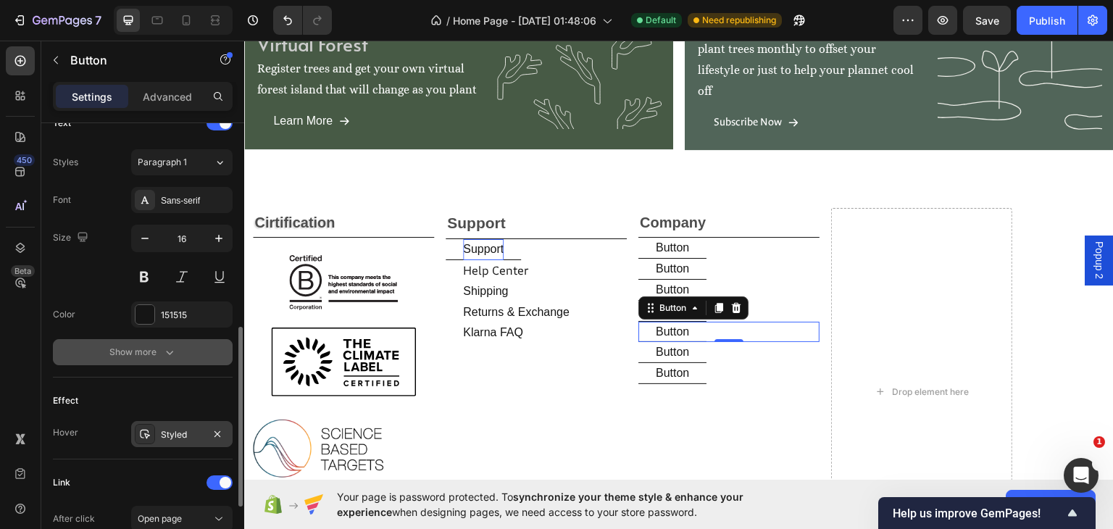
click at [151, 346] on div "Show more" at bounding box center [142, 352] width 67 height 14
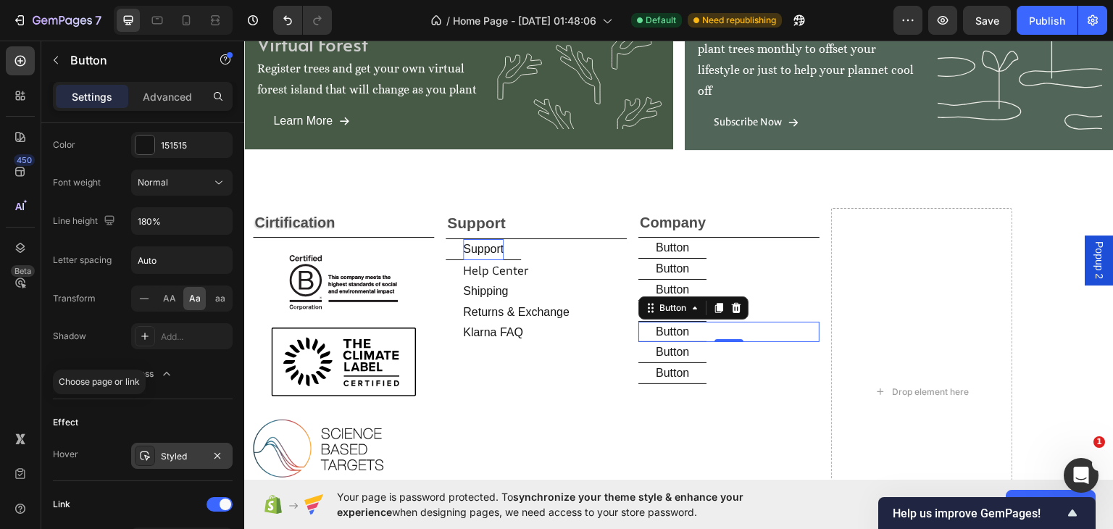
scroll to position [846, 0]
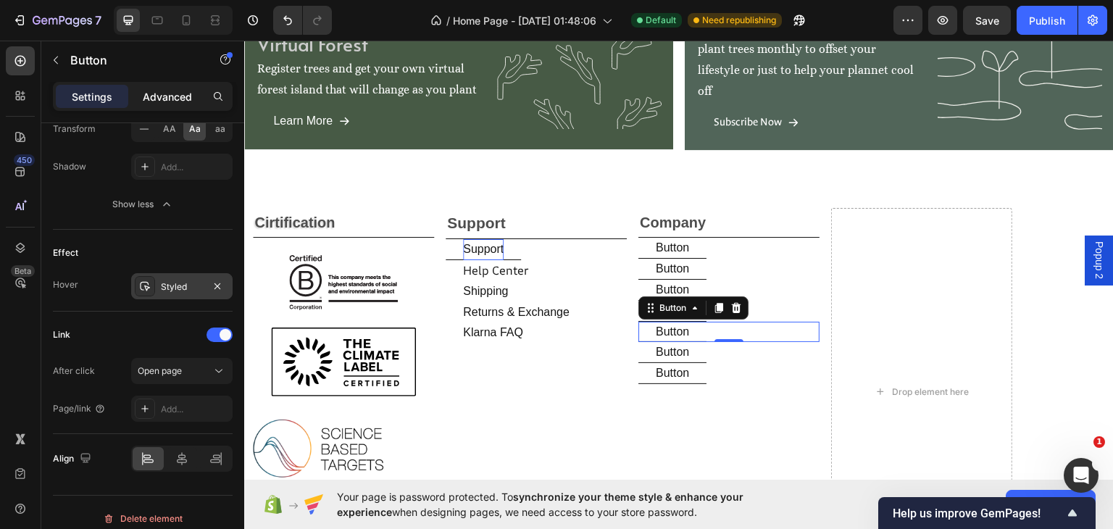
click at [172, 106] on div "Advanced" at bounding box center [167, 96] width 72 height 23
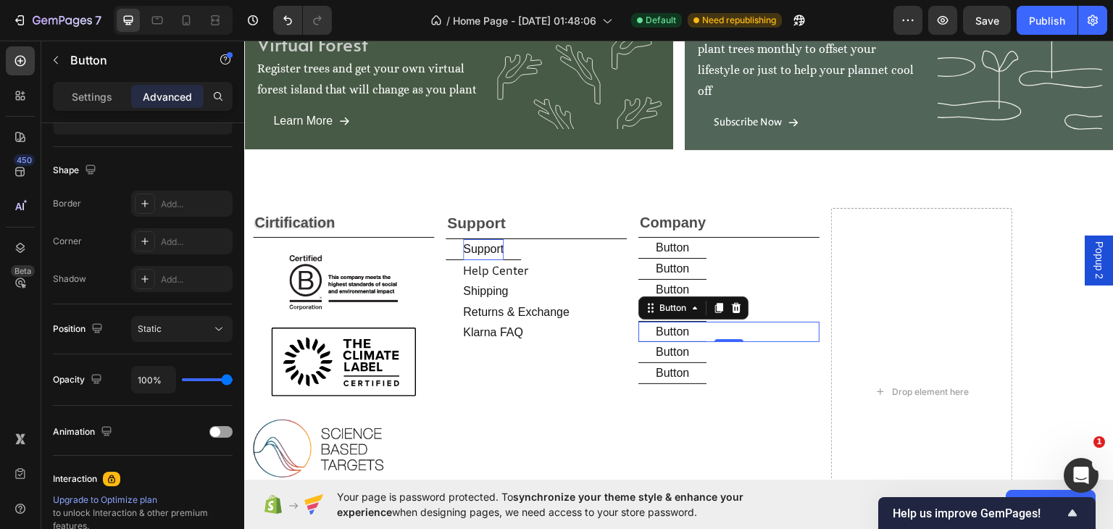
scroll to position [518, 0]
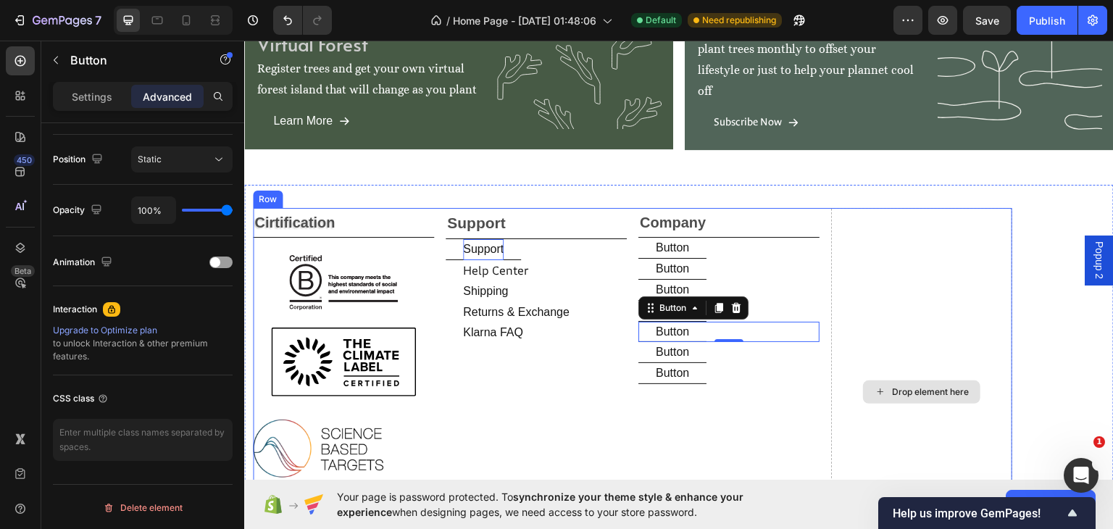
click at [848, 242] on div "Drop element here" at bounding box center [921, 390] width 181 height 367
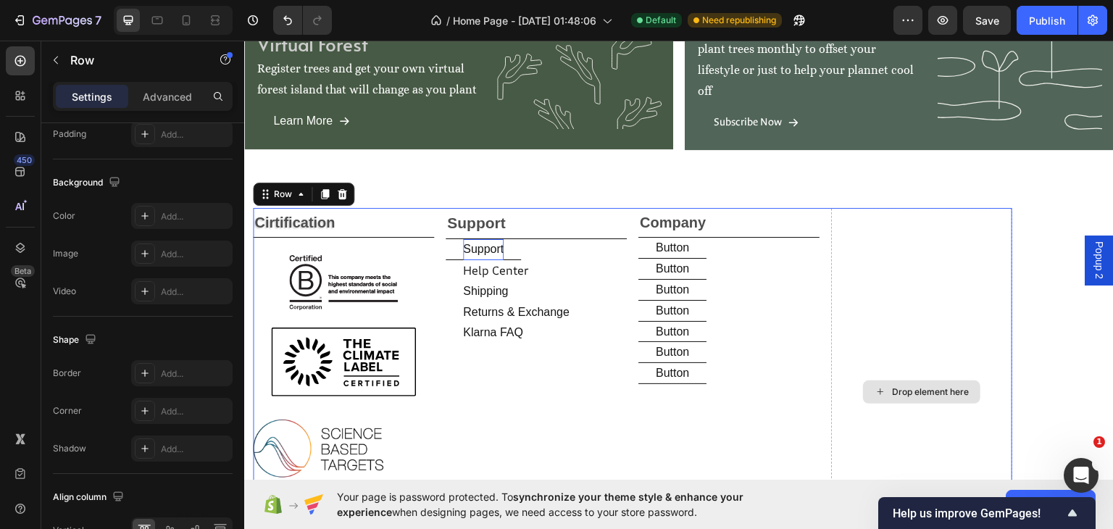
scroll to position [0, 0]
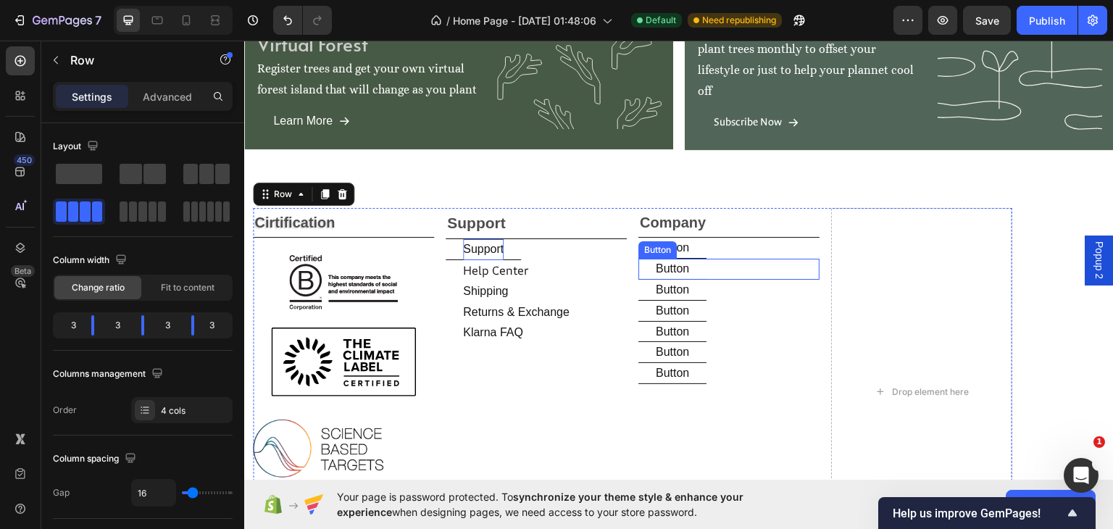
click at [715, 271] on div "Button Button" at bounding box center [728, 268] width 181 height 21
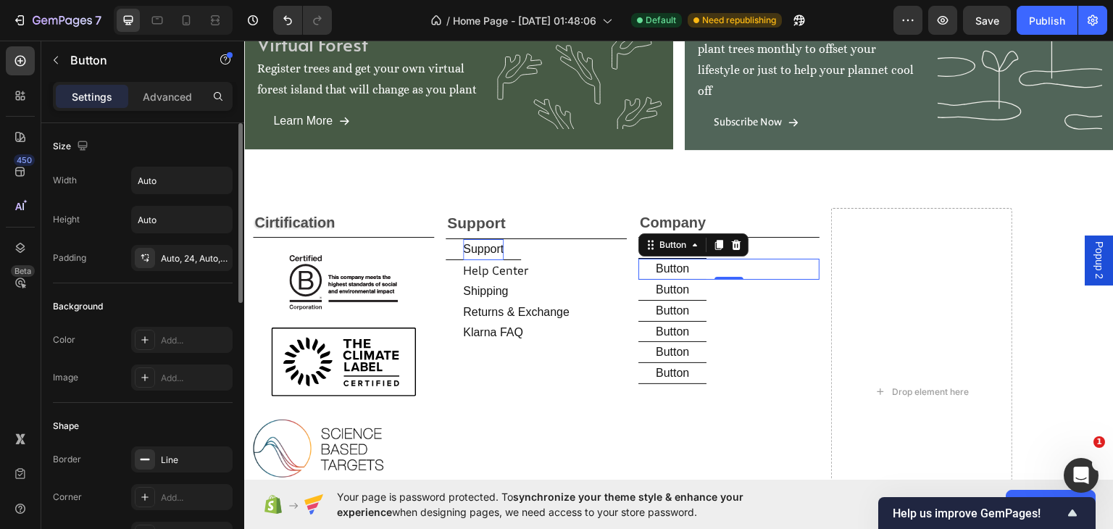
scroll to position [169, 0]
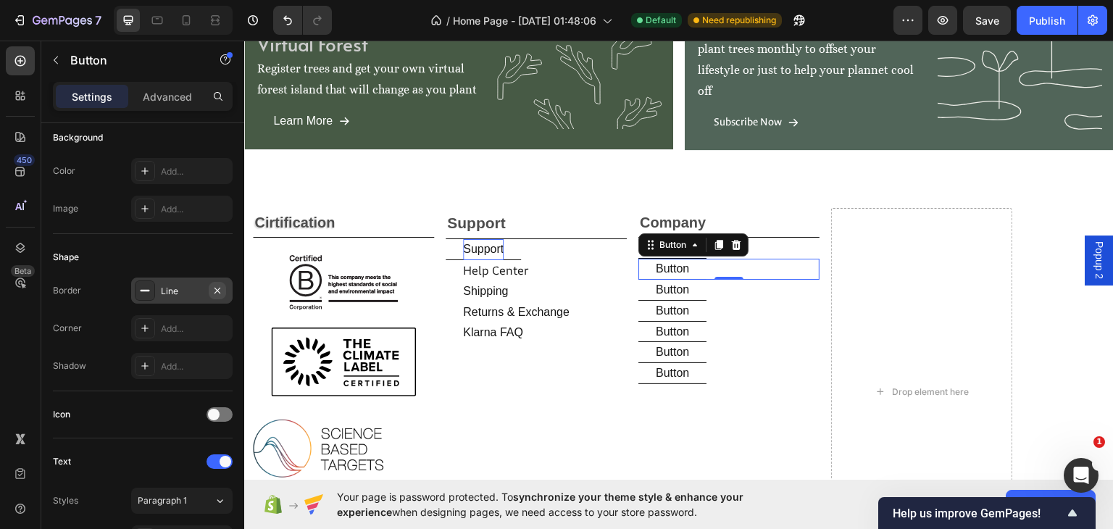
click at [217, 287] on icon "button" at bounding box center [218, 291] width 12 height 12
click at [712, 342] on div "Company Text Block Button Button Button Button 0 Button Button Button Button Bu…" at bounding box center [728, 390] width 181 height 367
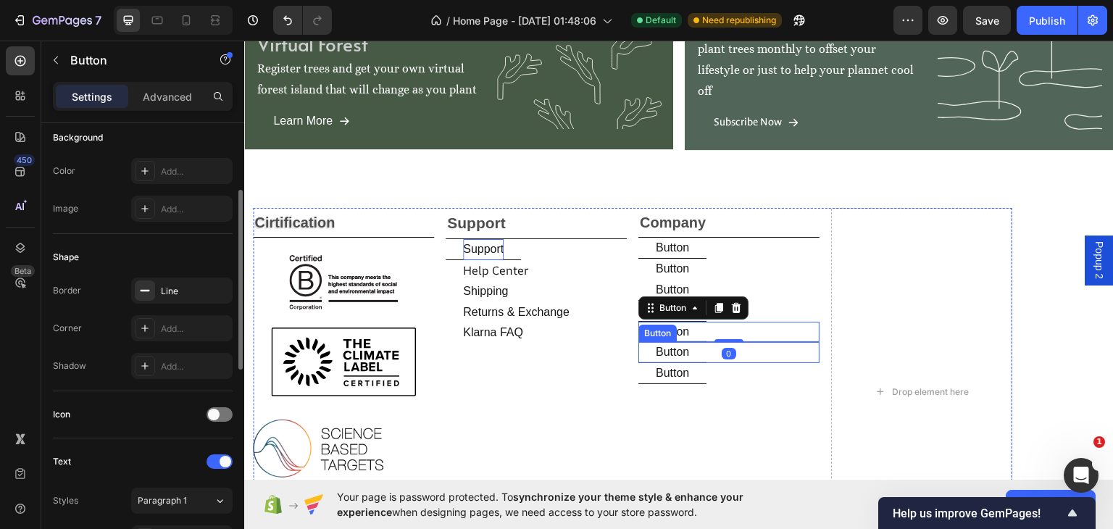
scroll to position [168, 0]
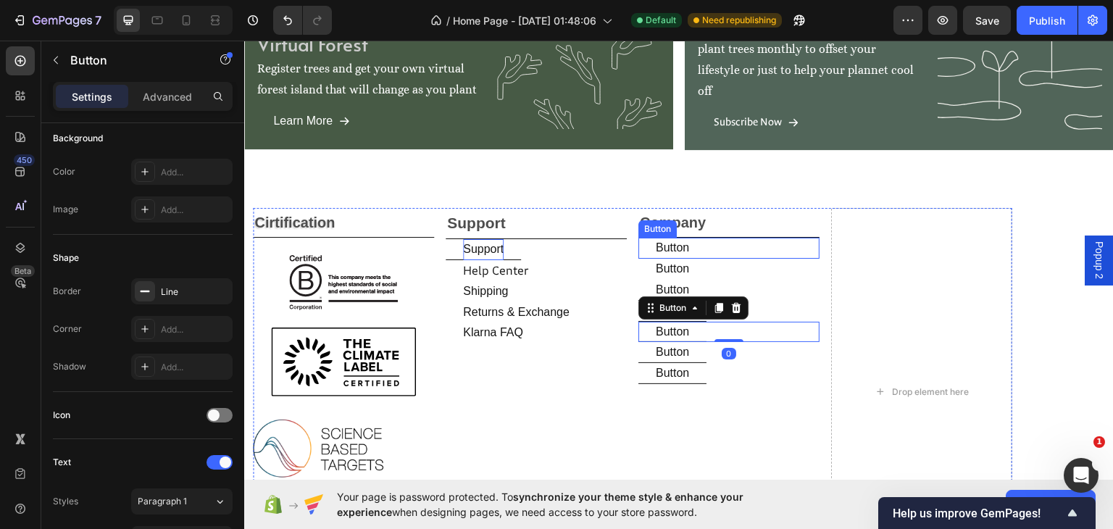
click at [774, 248] on div "Button Button" at bounding box center [728, 247] width 181 height 21
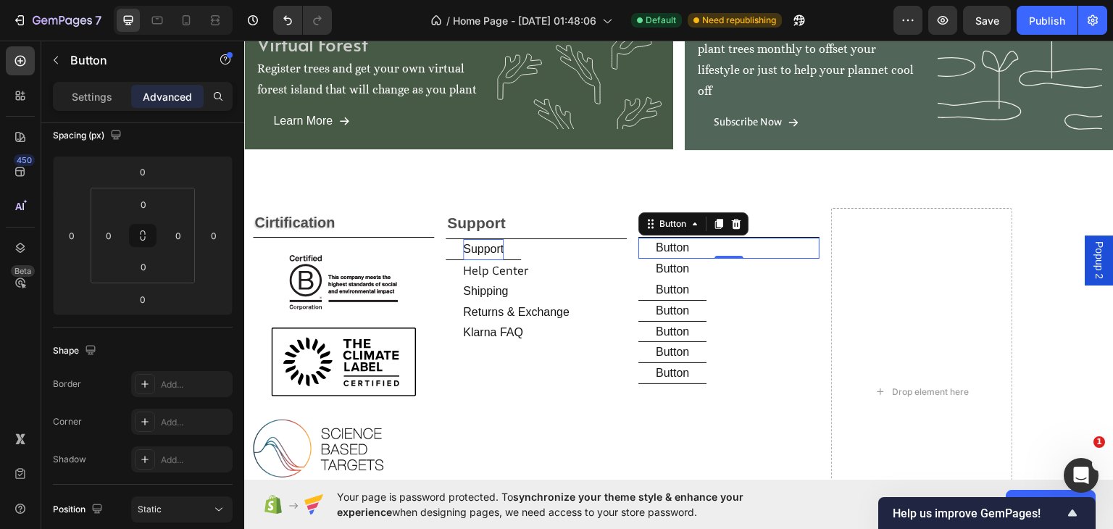
click at [793, 248] on div "Button Button 0" at bounding box center [728, 247] width 181 height 21
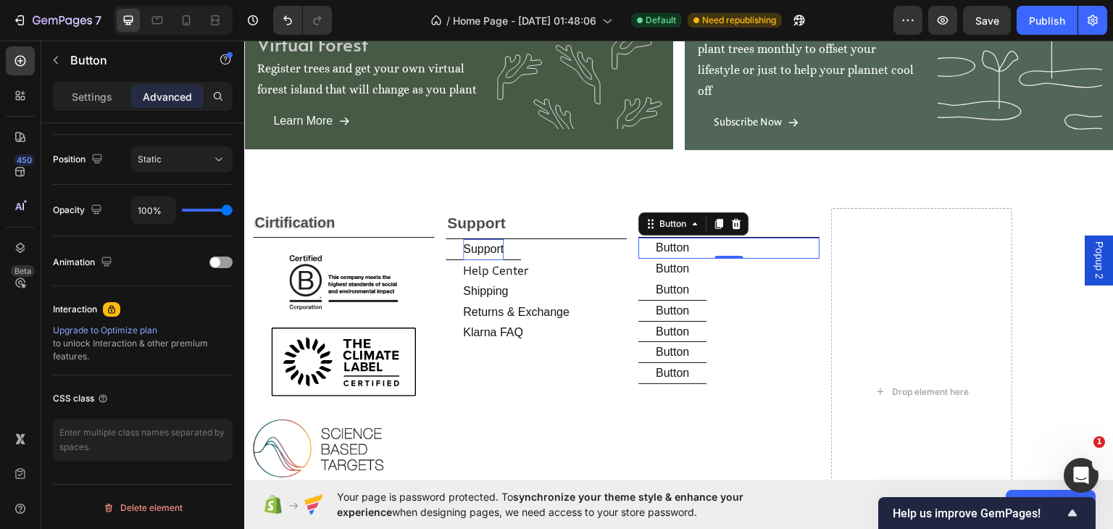
scroll to position [10, 0]
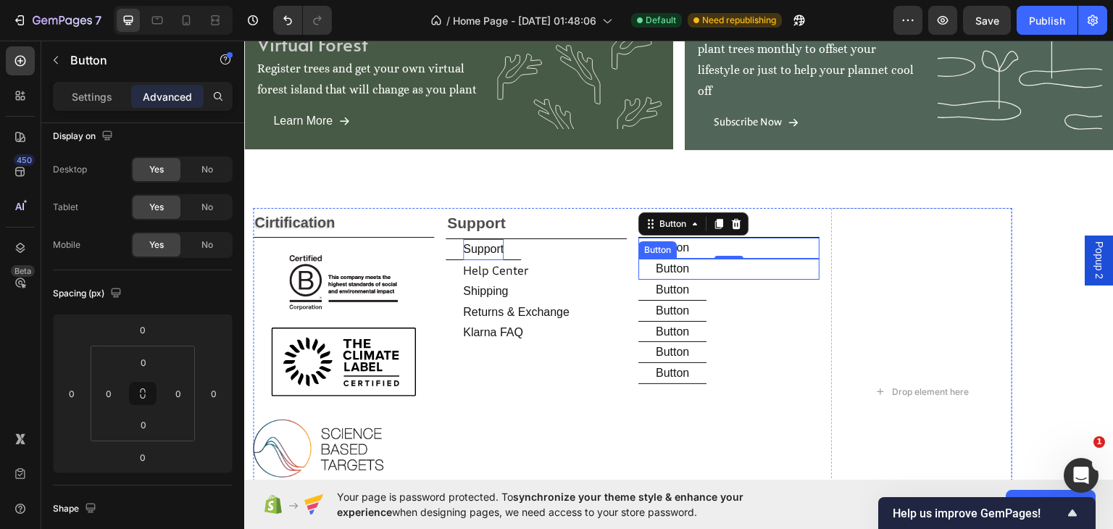
click at [818, 272] on div "Button Button" at bounding box center [728, 268] width 181 height 21
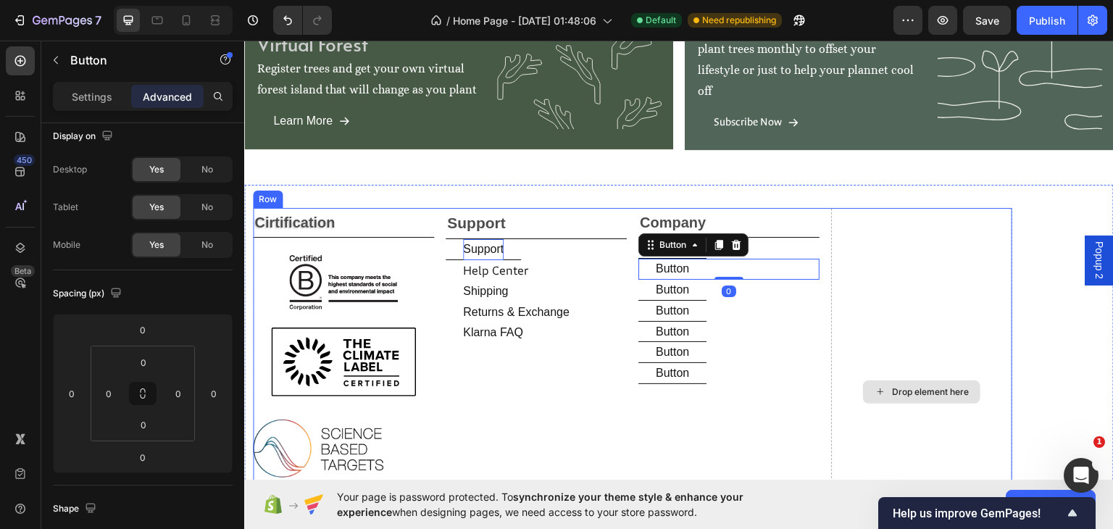
click at [907, 263] on div "Drop element here" at bounding box center [921, 390] width 181 height 367
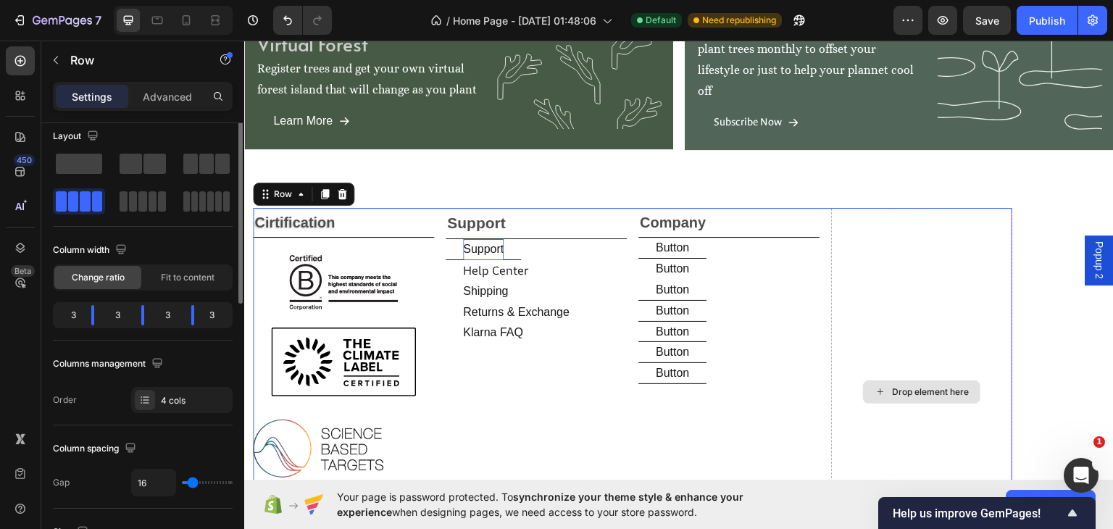
scroll to position [0, 0]
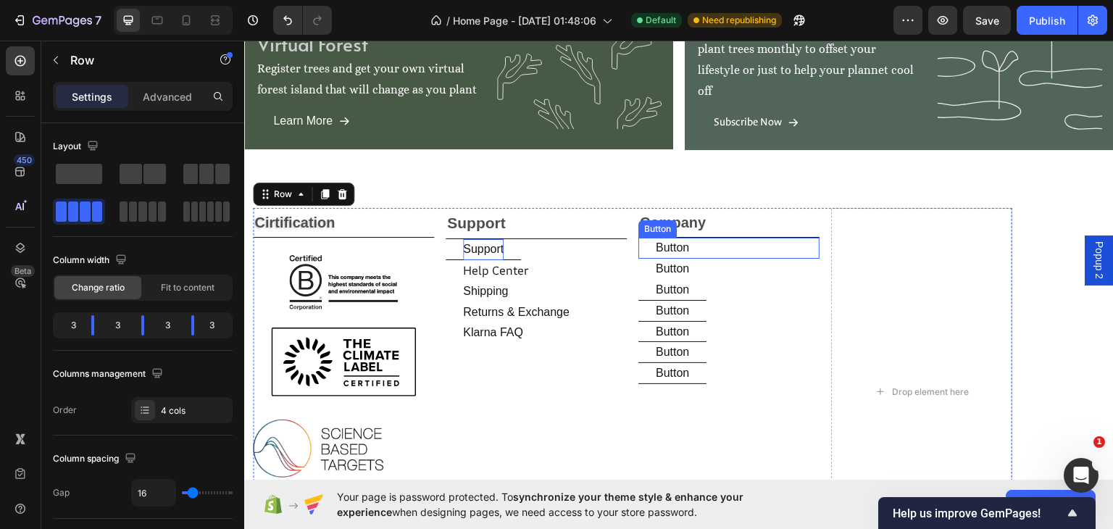
click at [703, 244] on button "Button" at bounding box center [672, 247] width 68 height 21
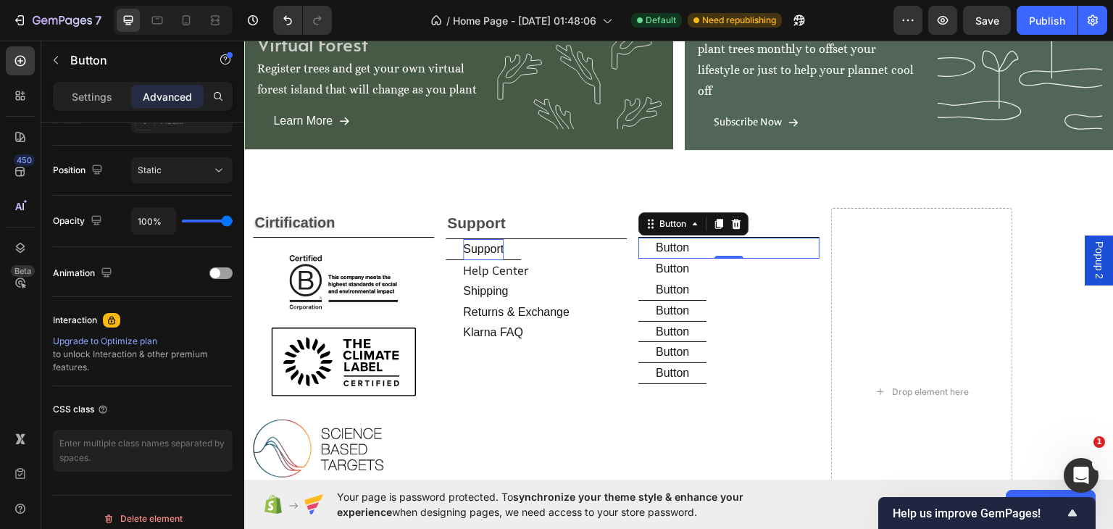
scroll to position [169, 0]
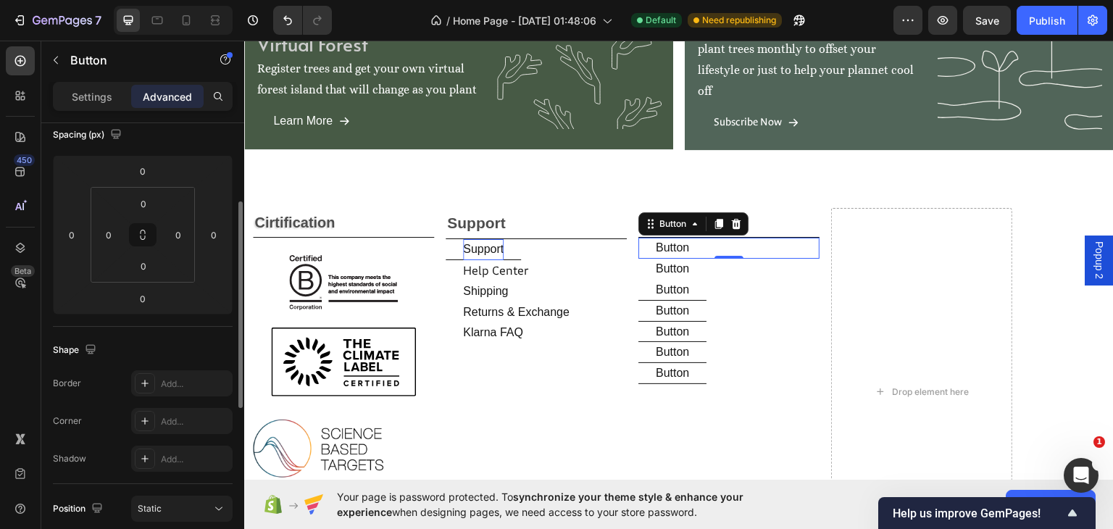
drag, startPoint x: 86, startPoint y: 91, endPoint x: 91, endPoint y: 127, distance: 36.5
click at [86, 93] on p "Settings" at bounding box center [92, 96] width 41 height 15
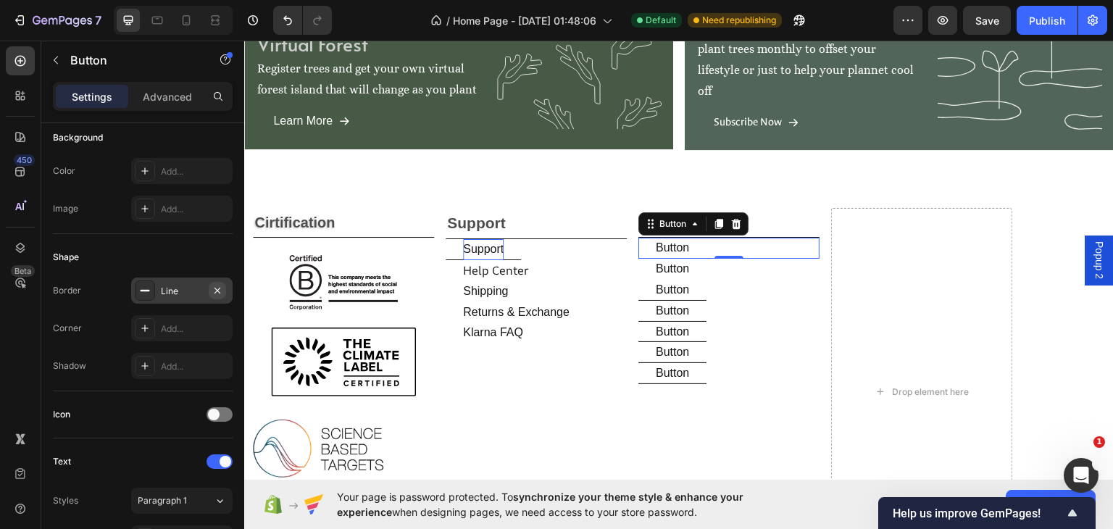
click at [215, 288] on icon "button" at bounding box center [218, 291] width 12 height 12
click at [700, 289] on button "Button" at bounding box center [672, 289] width 68 height 21
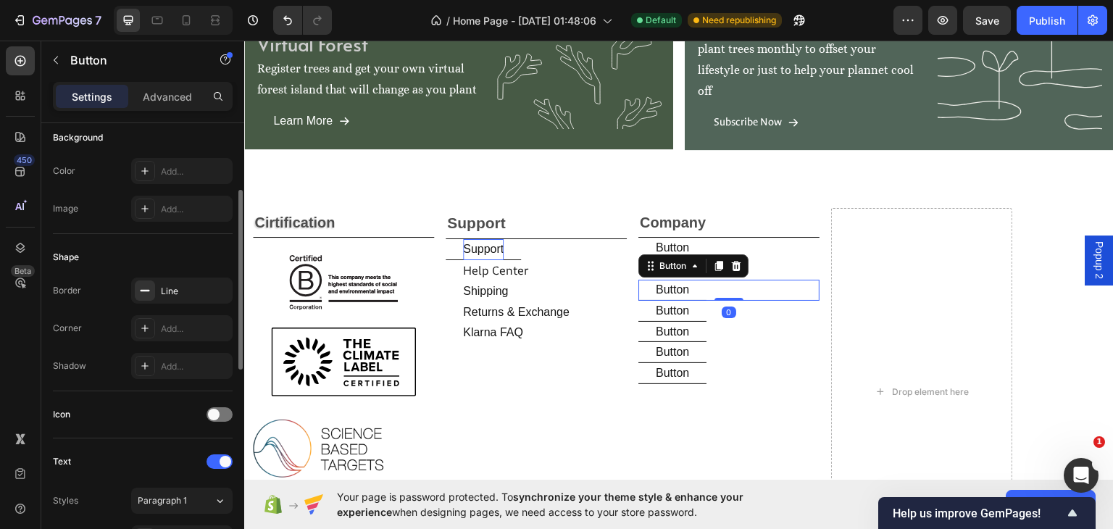
scroll to position [168, 0]
click at [218, 287] on icon "button" at bounding box center [218, 291] width 12 height 12
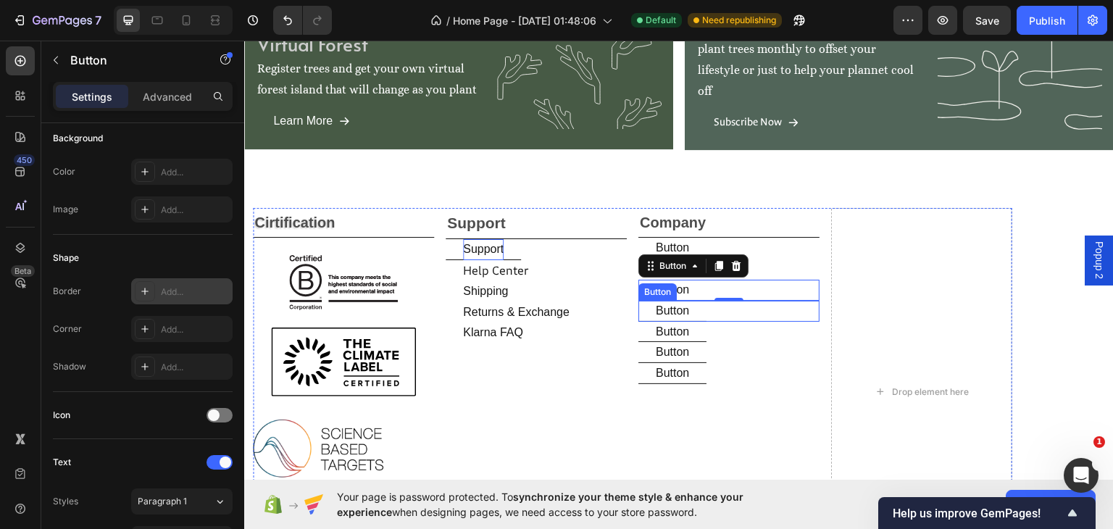
click at [697, 311] on button "Button" at bounding box center [672, 310] width 68 height 21
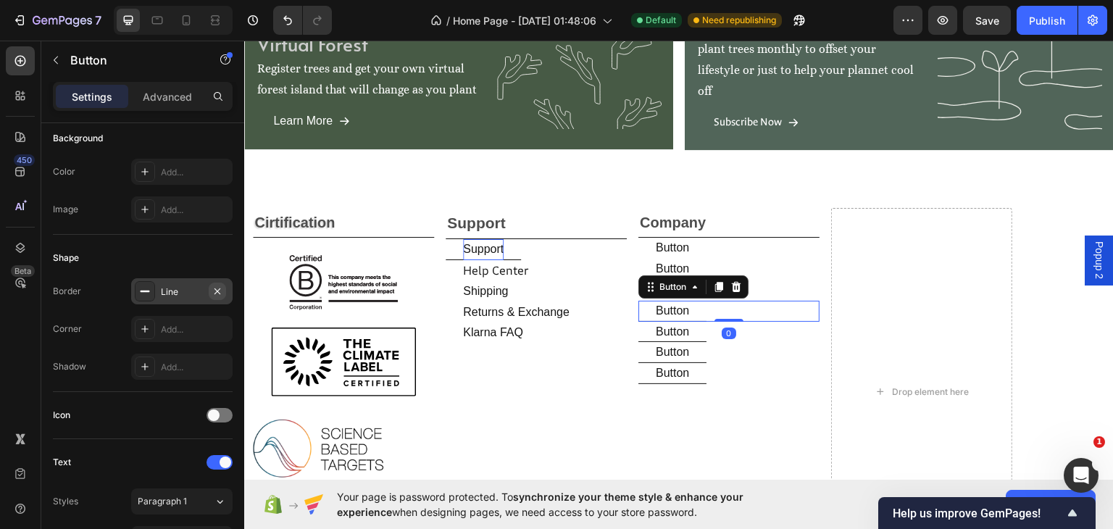
click at [212, 287] on icon "button" at bounding box center [218, 291] width 12 height 12
click at [694, 327] on button "Button" at bounding box center [672, 331] width 68 height 21
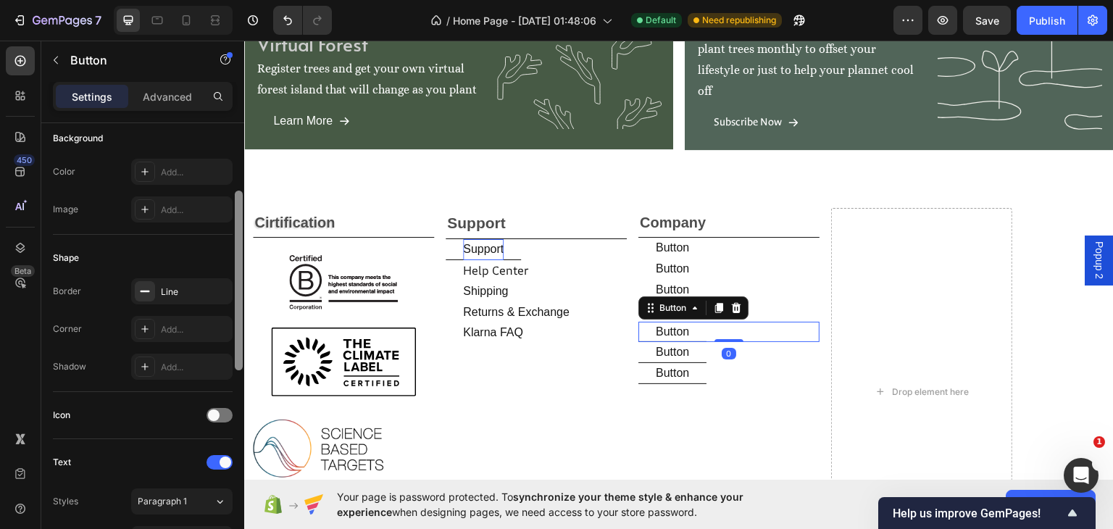
drag, startPoint x: 214, startPoint y: 289, endPoint x: 240, endPoint y: 297, distance: 27.3
click at [0, 0] on icon "button" at bounding box center [0, 0] width 0 height 0
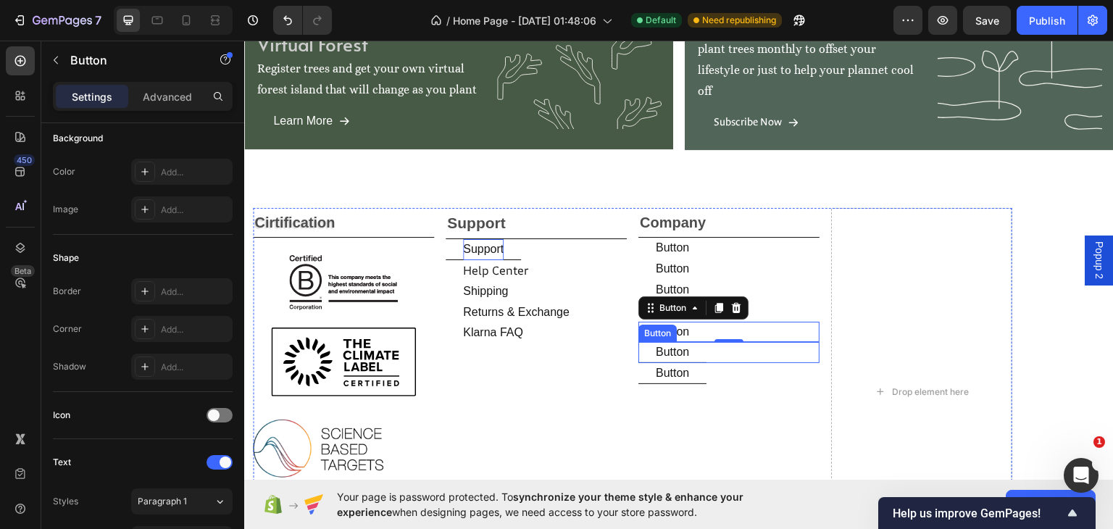
click at [705, 351] on button "Button" at bounding box center [672, 351] width 68 height 21
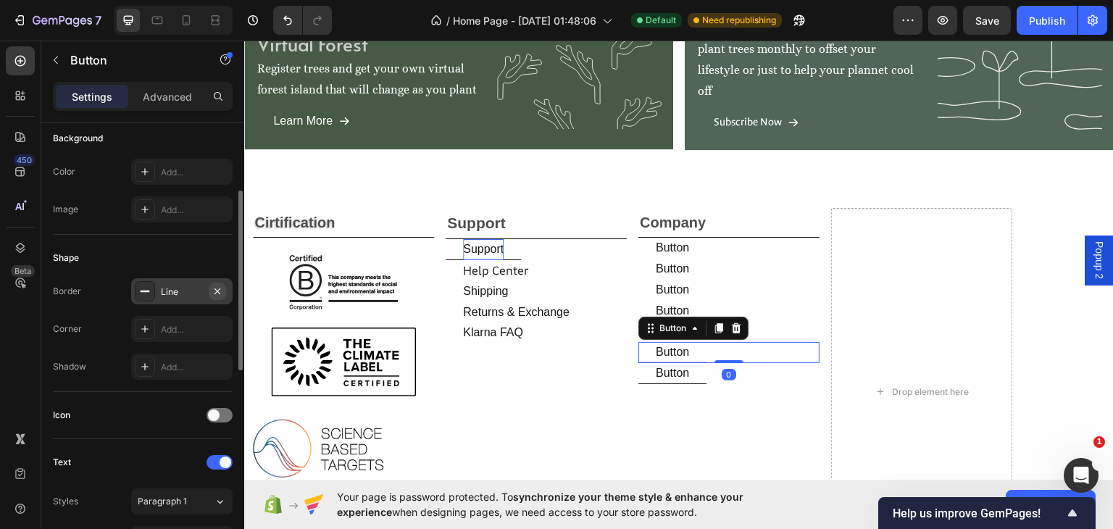
click at [216, 293] on icon "button" at bounding box center [218, 291] width 12 height 12
click at [697, 369] on button "Button" at bounding box center [672, 372] width 68 height 21
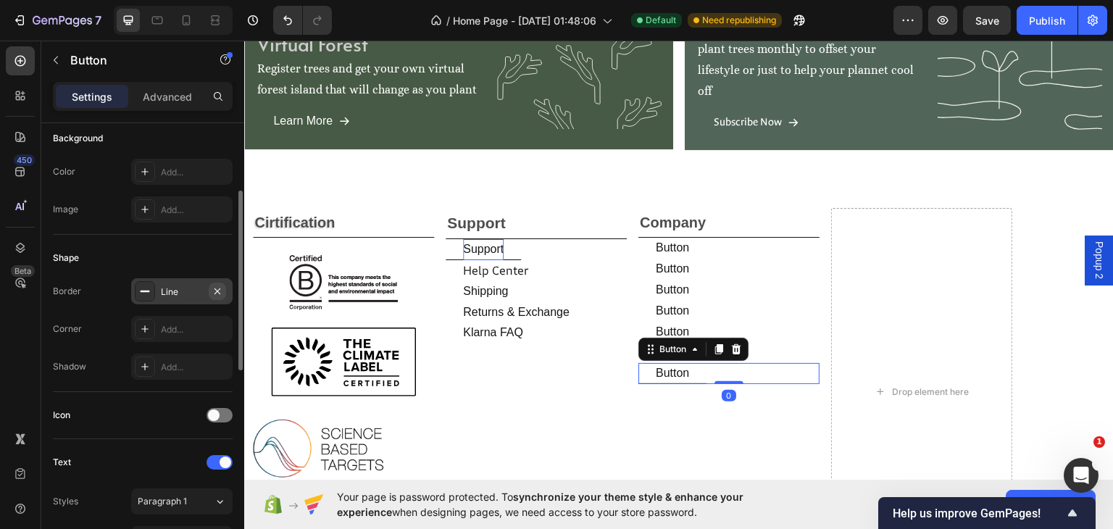
click at [214, 289] on icon "button" at bounding box center [218, 291] width 12 height 12
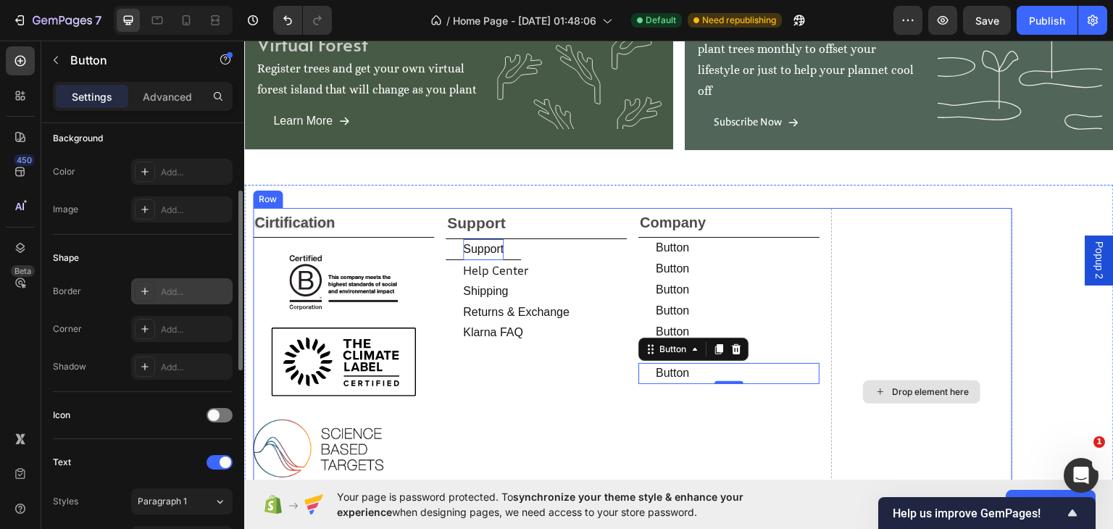
click at [874, 300] on div "Drop element here" at bounding box center [921, 390] width 181 height 367
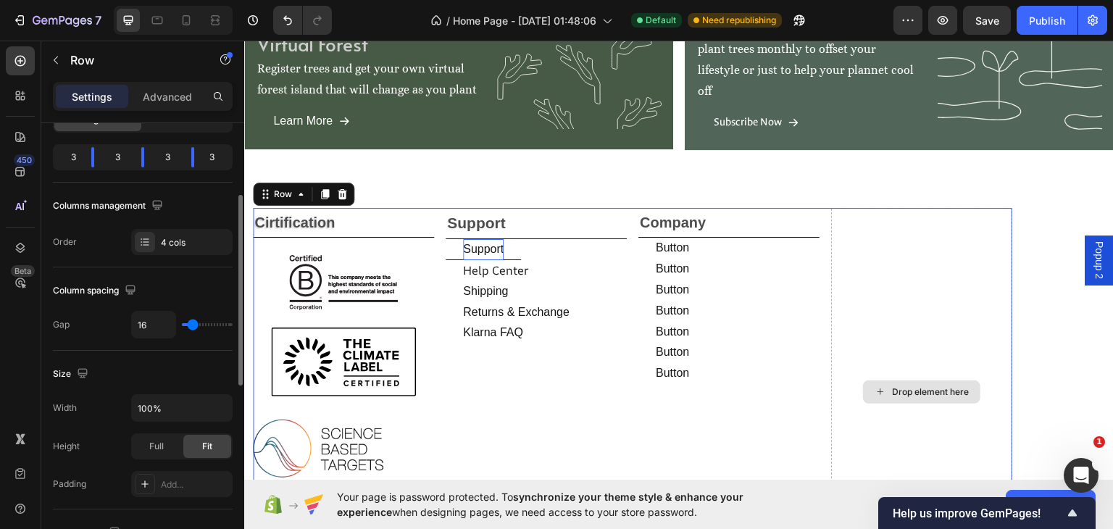
scroll to position [0, 0]
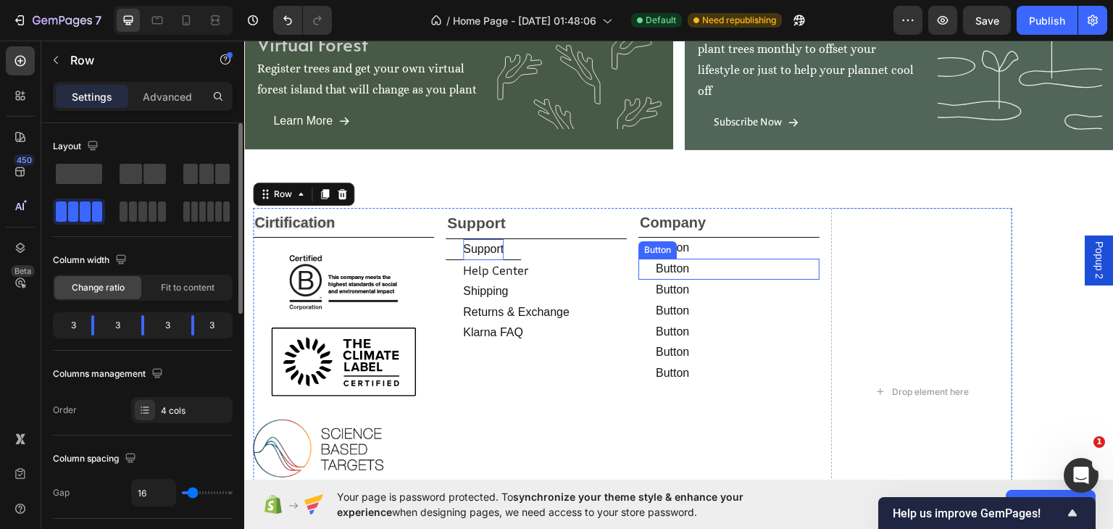
click at [729, 267] on div "Button Button" at bounding box center [728, 268] width 181 height 21
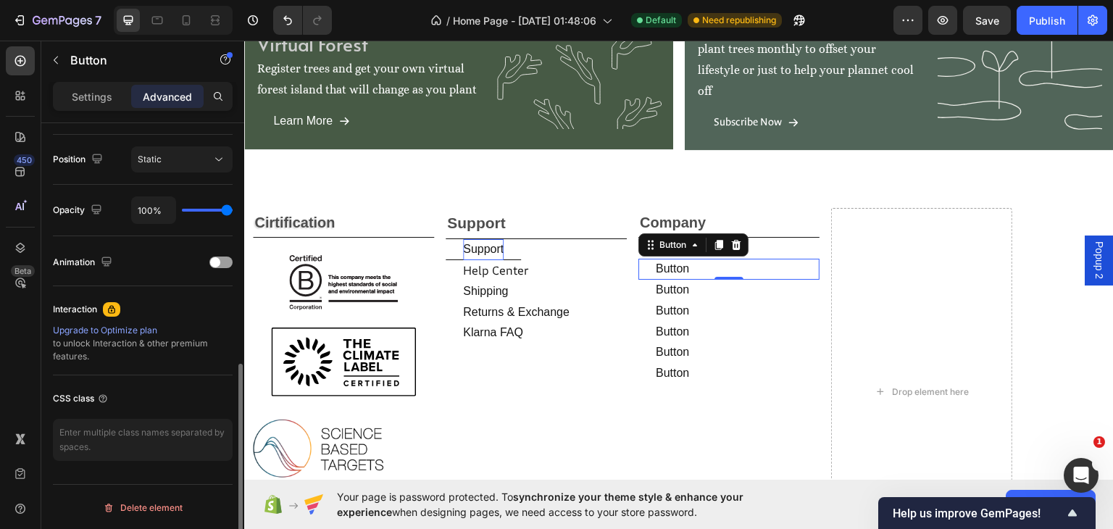
scroll to position [180, 0]
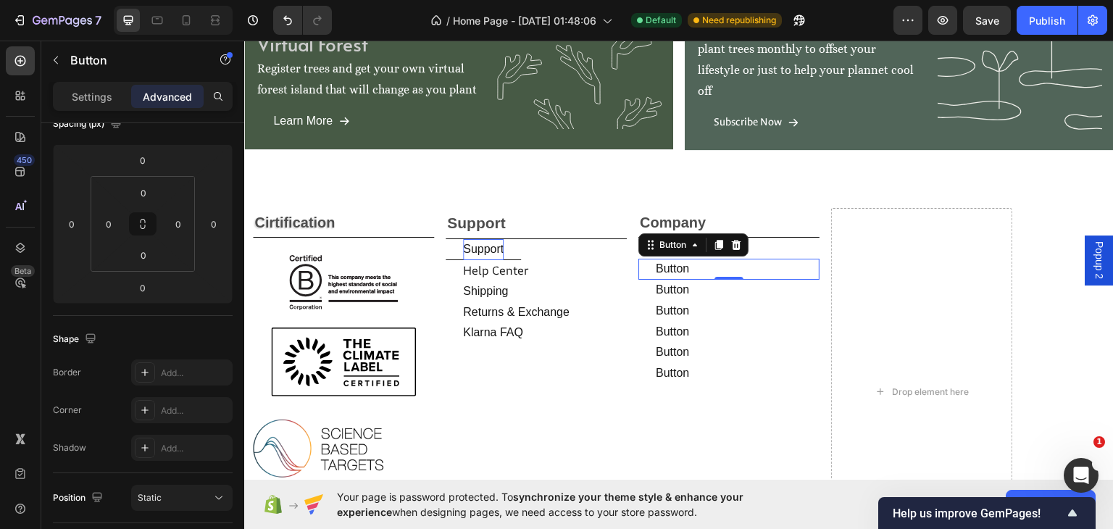
drag, startPoint x: 106, startPoint y: 88, endPoint x: 139, endPoint y: 298, distance: 212.7
click at [106, 91] on p "Settings" at bounding box center [92, 96] width 41 height 15
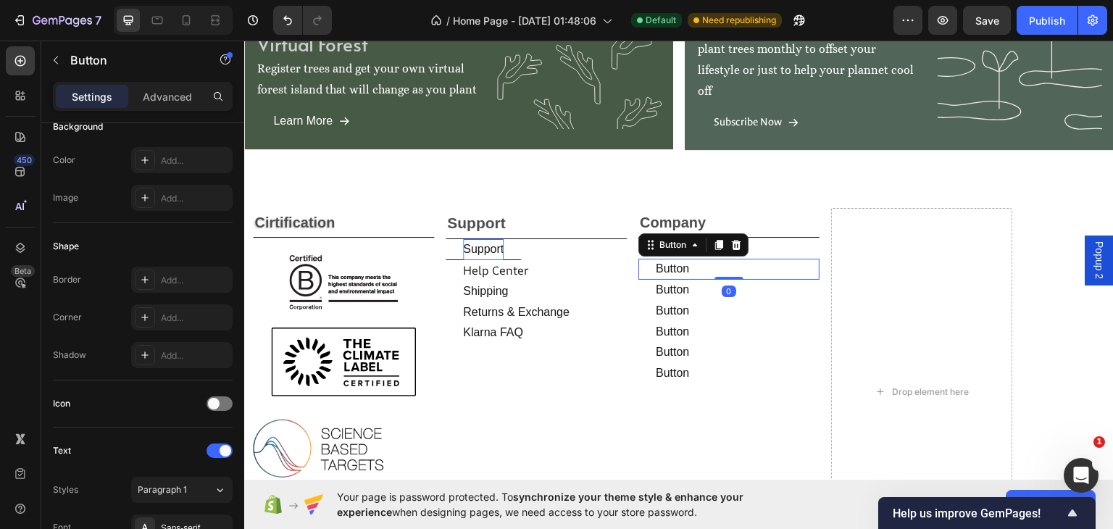
scroll to position [518, 0]
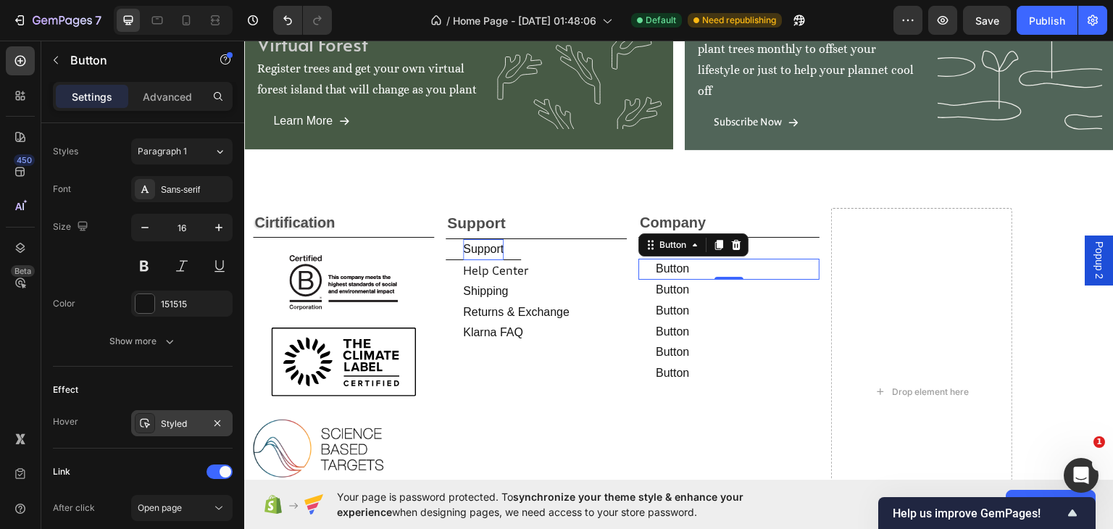
click at [184, 417] on div "Styled" at bounding box center [182, 423] width 42 height 13
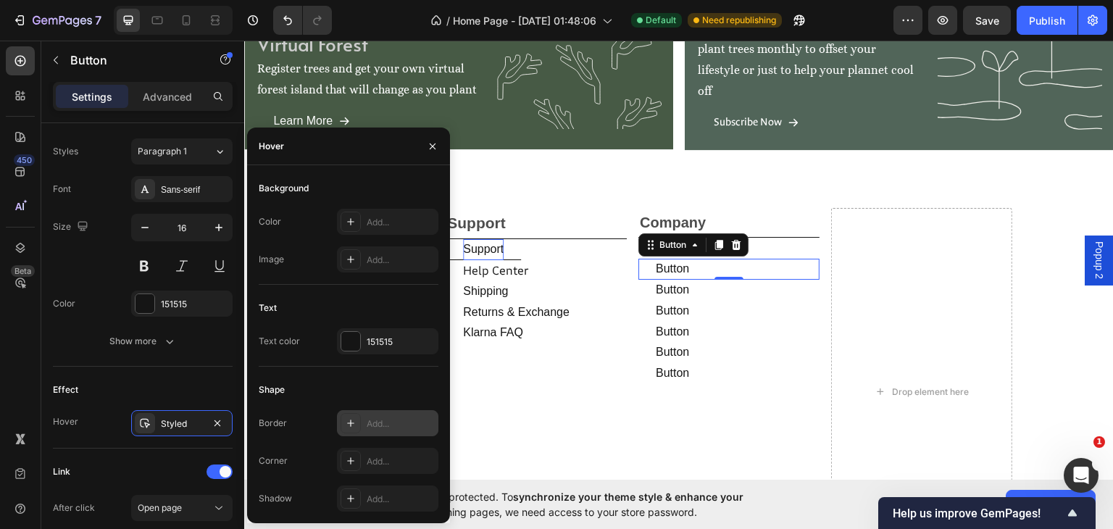
click at [375, 419] on div "Add..." at bounding box center [401, 423] width 68 height 13
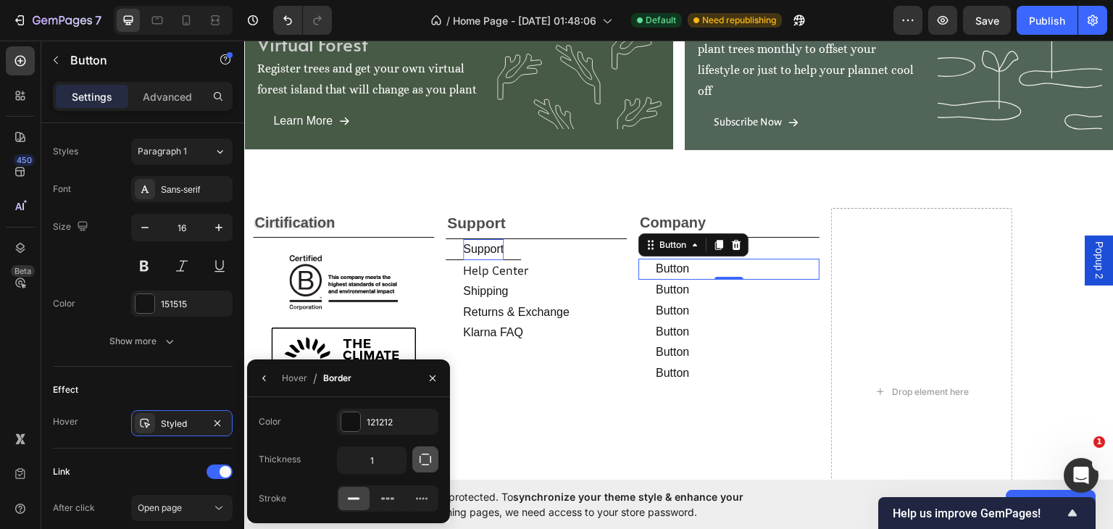
click at [422, 459] on icon "button" at bounding box center [425, 459] width 14 height 14
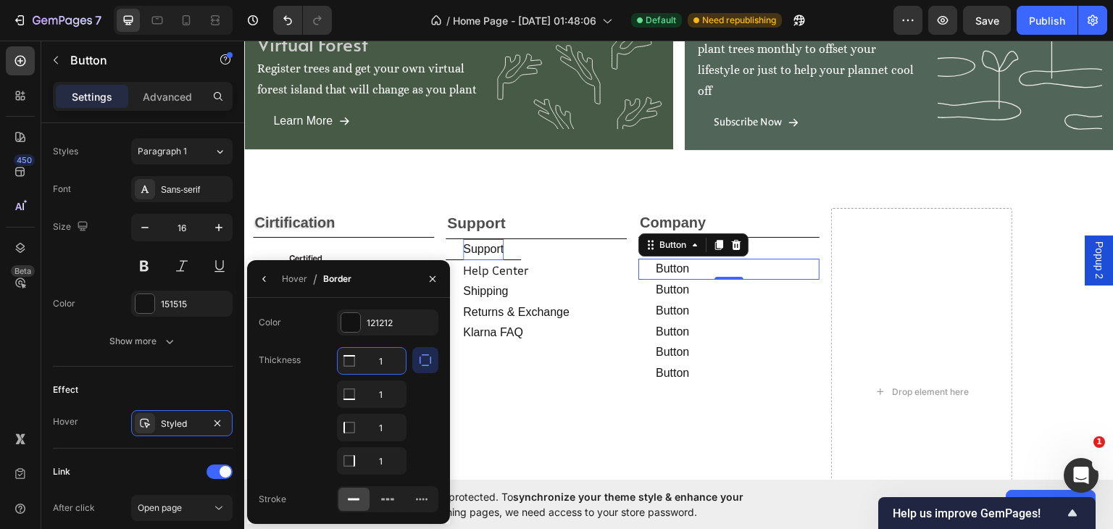
click at [385, 356] on input "1" at bounding box center [372, 361] width 68 height 26
type input "0"
click at [385, 416] on input "1" at bounding box center [372, 427] width 68 height 26
type input "0"
click at [385, 464] on input "1" at bounding box center [372, 461] width 68 height 26
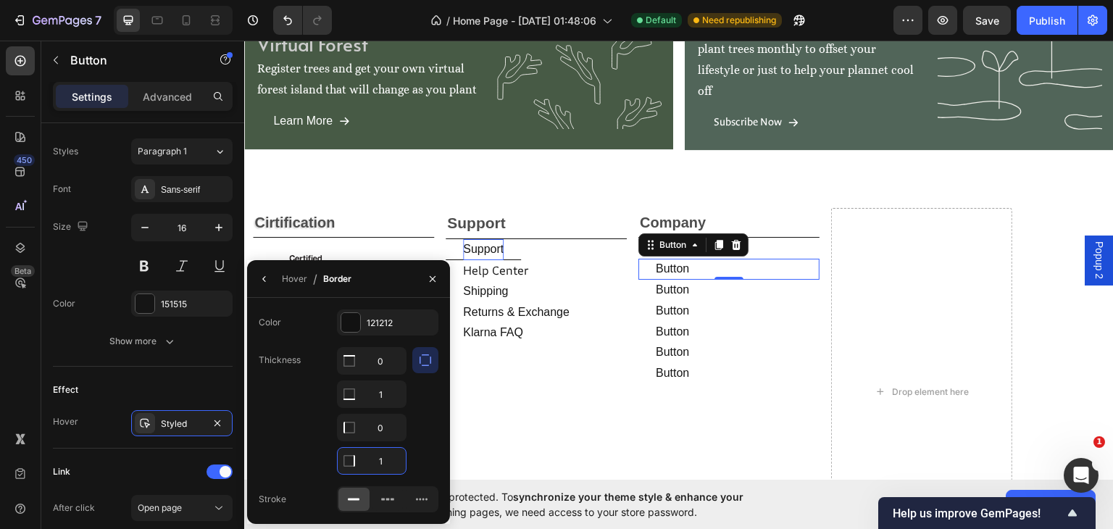
type input "0"
click at [204, 378] on div "Effect" at bounding box center [143, 389] width 180 height 23
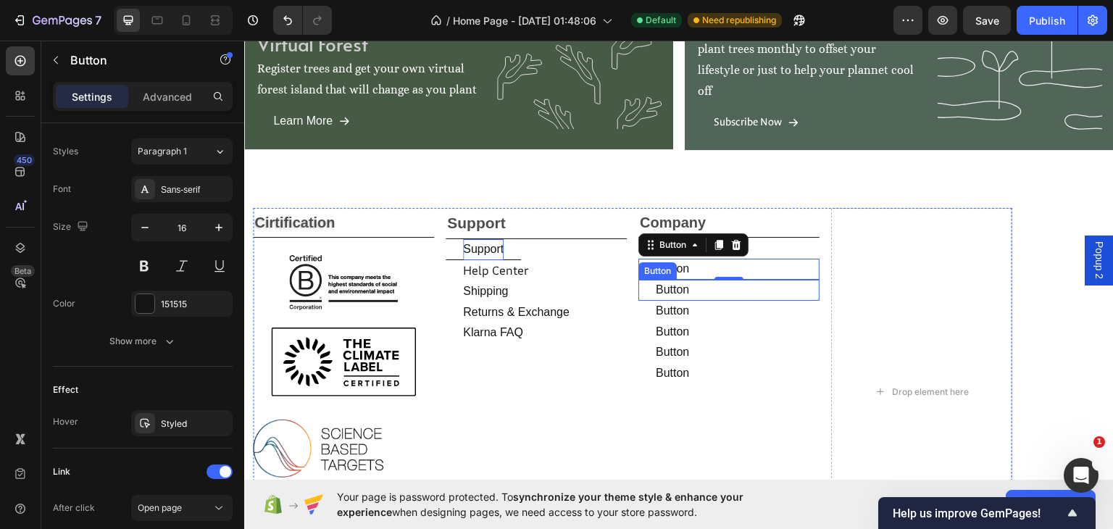
click at [763, 288] on div "Button Button" at bounding box center [728, 289] width 181 height 21
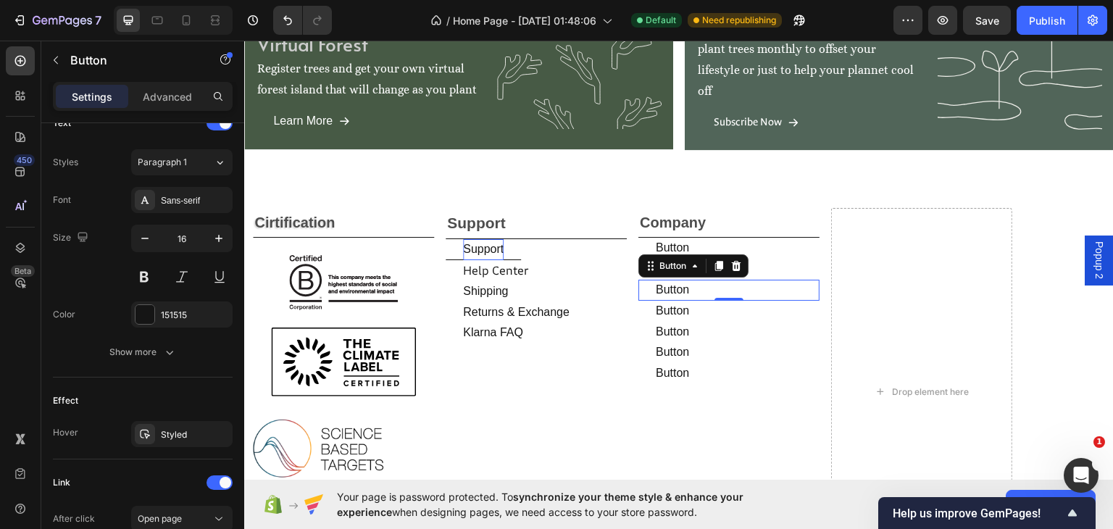
scroll to position [665, 0]
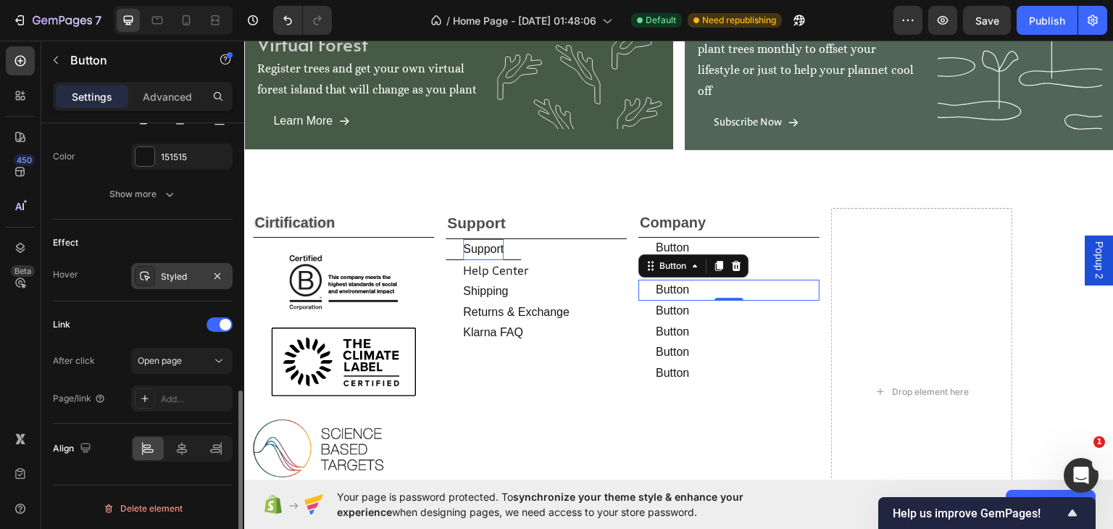
click at [191, 274] on div "Styled" at bounding box center [182, 276] width 42 height 13
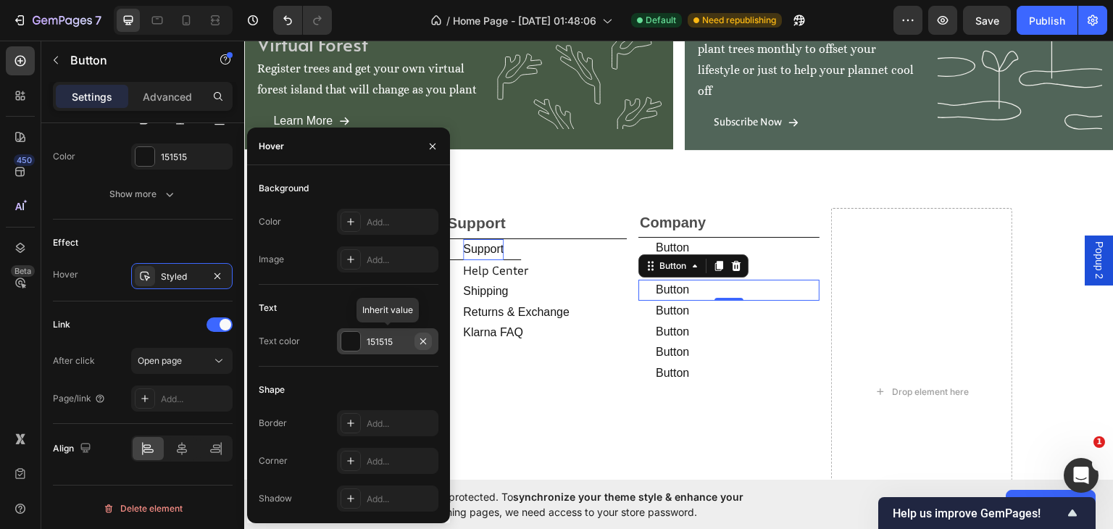
click at [424, 338] on icon "button" at bounding box center [423, 341] width 12 height 12
click at [353, 419] on icon at bounding box center [351, 423] width 12 height 12
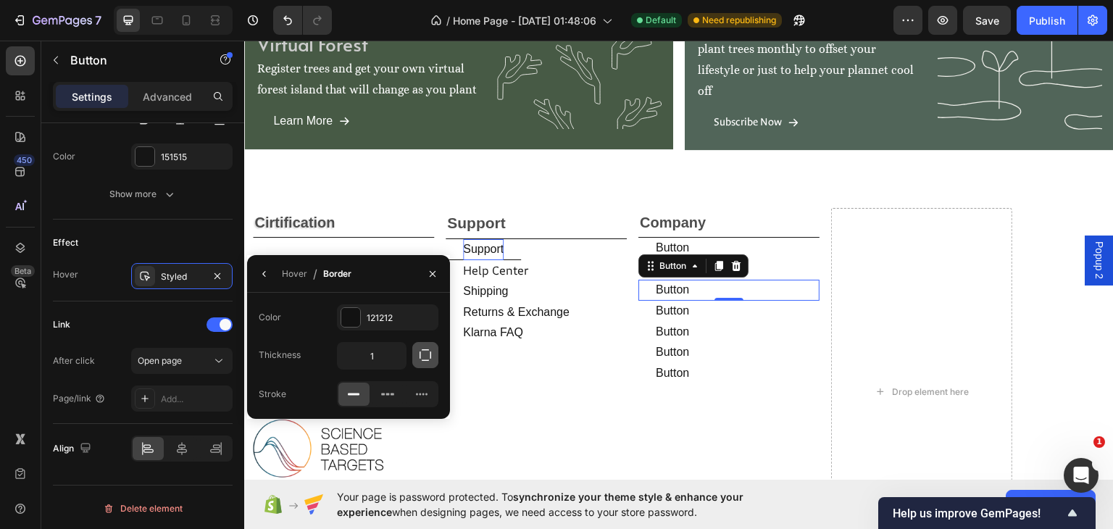
click at [424, 358] on icon "button" at bounding box center [425, 355] width 14 height 14
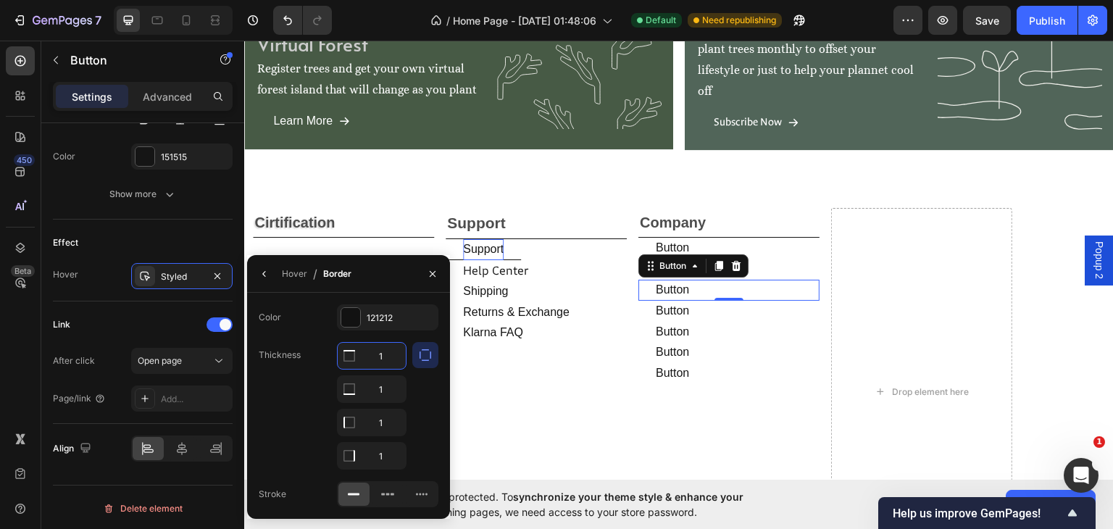
click at [385, 354] on input "1" at bounding box center [372, 356] width 68 height 26
type input "0"
click at [376, 421] on input "1" at bounding box center [372, 422] width 68 height 26
type input "0"
click at [377, 454] on input "1" at bounding box center [372, 456] width 68 height 26
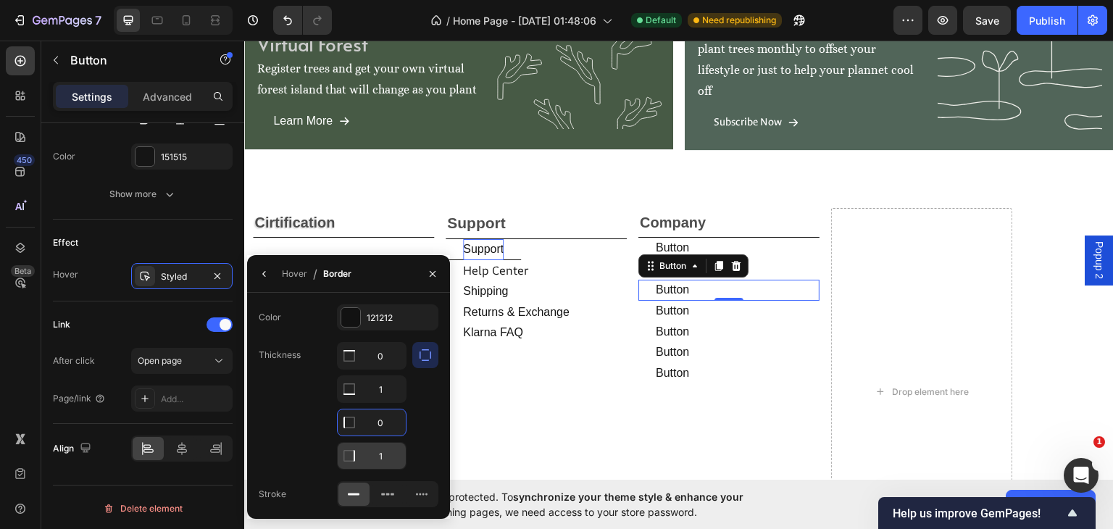
type input "0"
click at [424, 276] on button "button" at bounding box center [432, 273] width 23 height 23
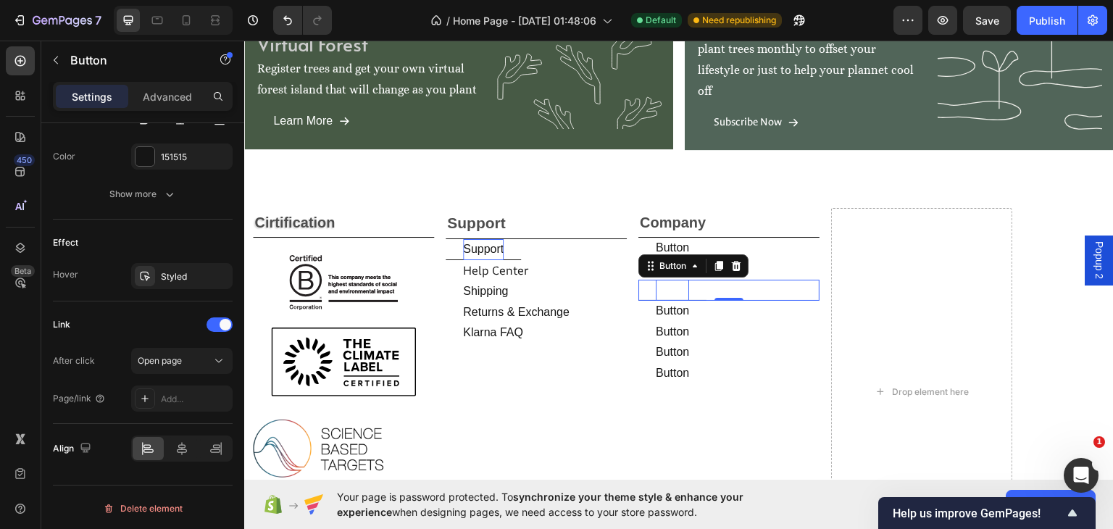
click at [682, 288] on p "Button" at bounding box center [672, 289] width 33 height 21
click at [687, 290] on p "Button" at bounding box center [672, 289] width 33 height 21
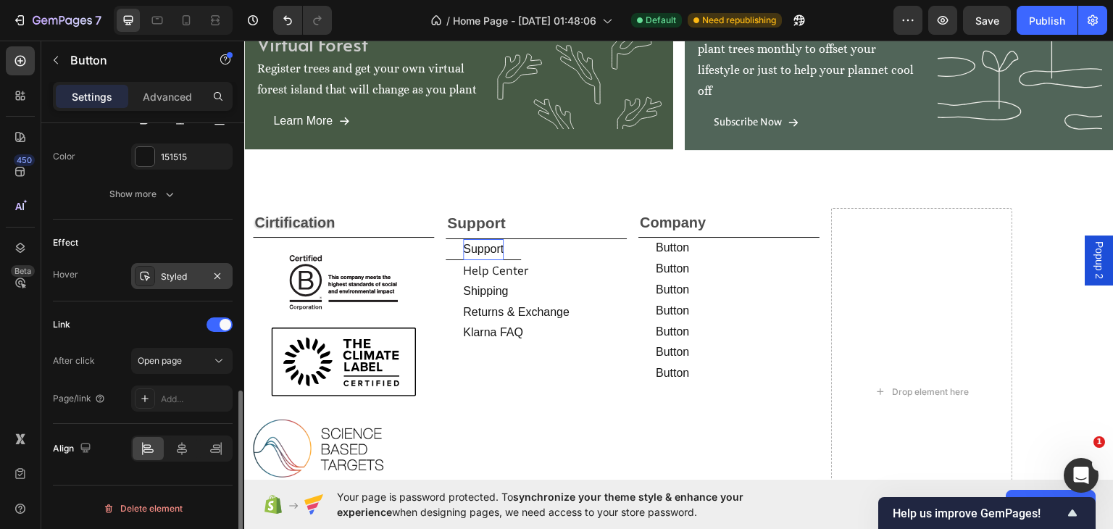
click at [200, 272] on div "Styled" at bounding box center [182, 276] width 42 height 13
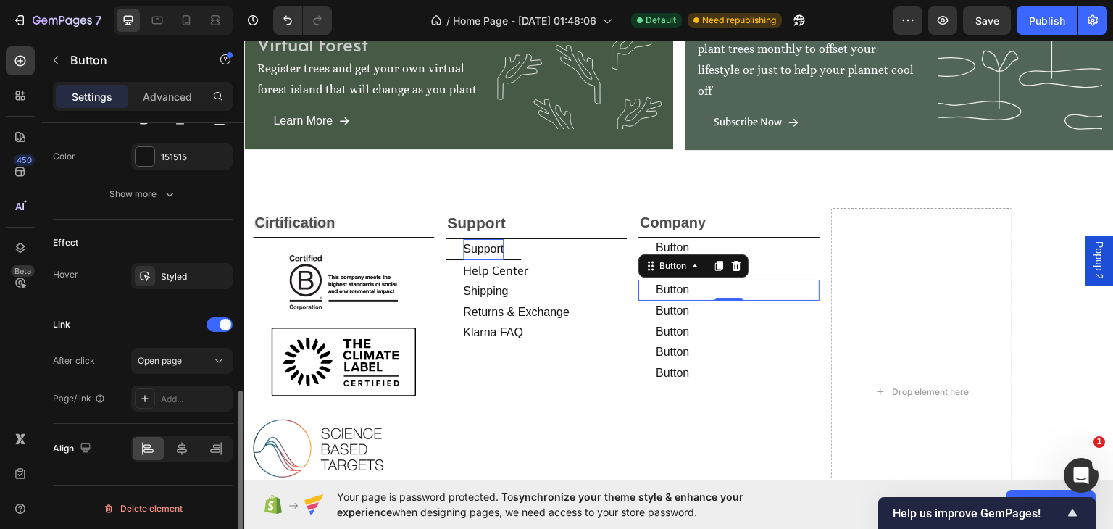
click at [143, 313] on div "Link" at bounding box center [143, 324] width 180 height 23
click at [801, 286] on div "Button Button 0" at bounding box center [728, 289] width 181 height 21
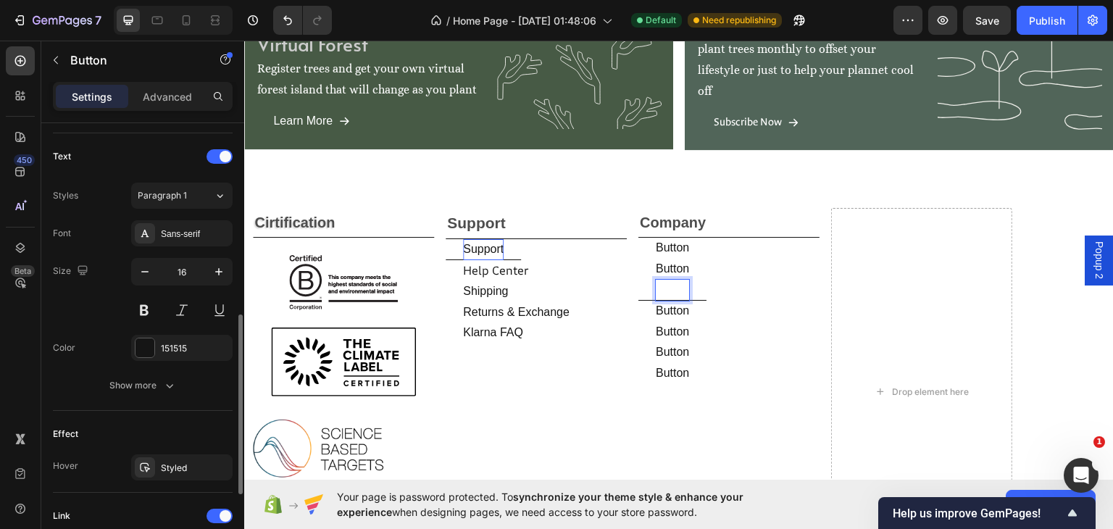
scroll to position [474, 0]
click at [171, 384] on icon "button" at bounding box center [169, 384] width 14 height 14
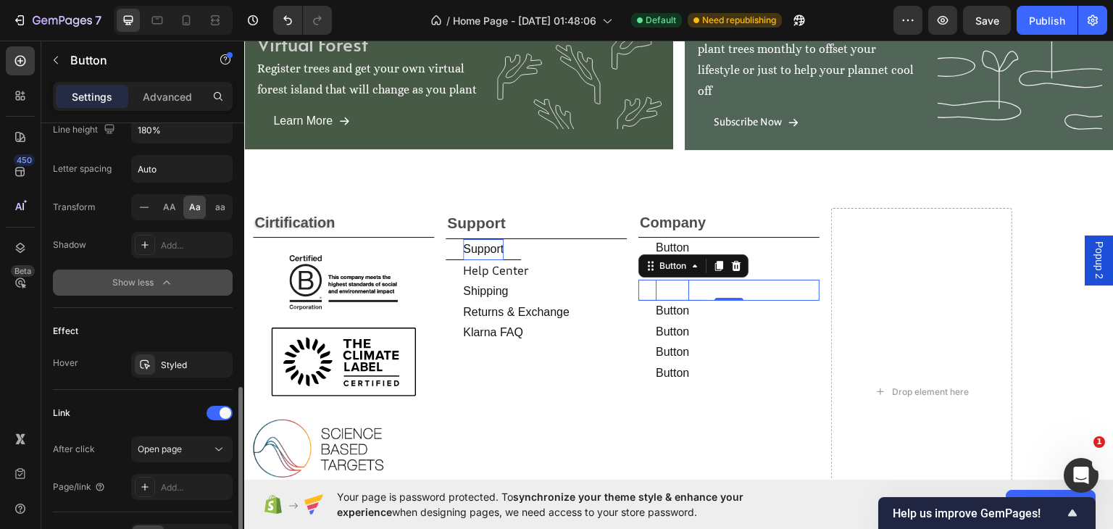
scroll to position [768, 0]
click at [182, 354] on div "Styled" at bounding box center [181, 364] width 101 height 26
click at [102, 338] on div "Effect" at bounding box center [143, 330] width 180 height 23
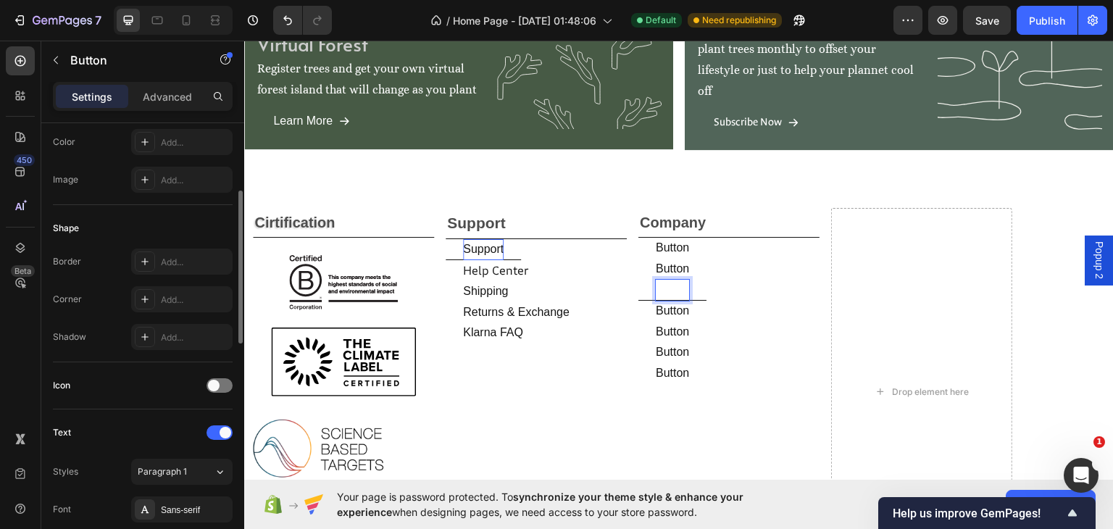
scroll to position [193, 0]
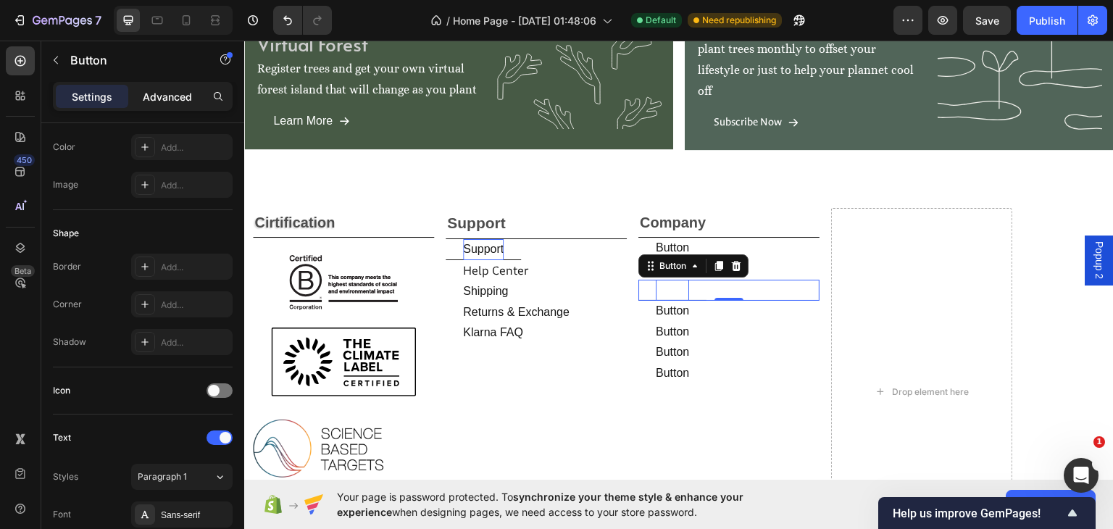
click at [155, 104] on div "Advanced" at bounding box center [167, 96] width 72 height 23
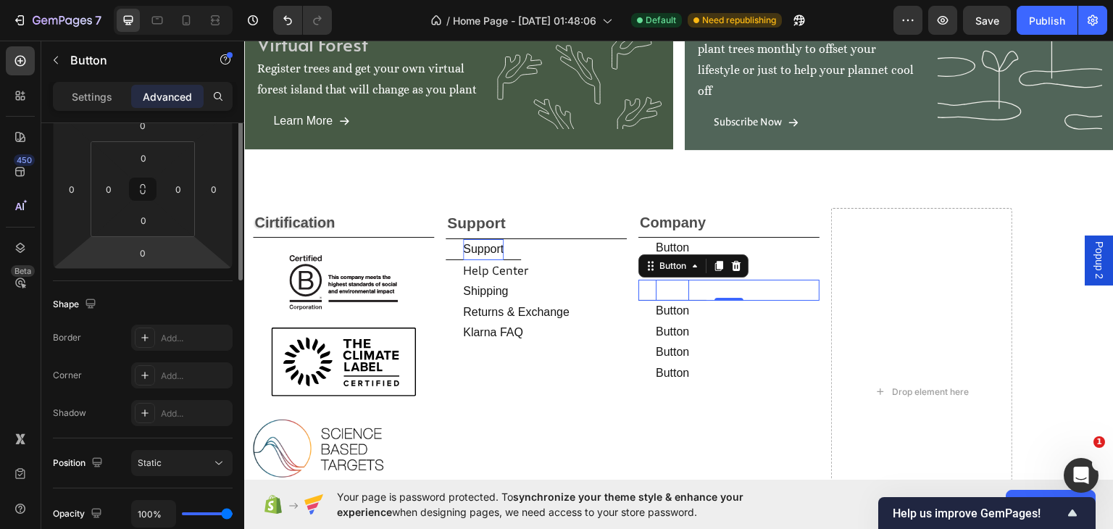
scroll to position [0, 0]
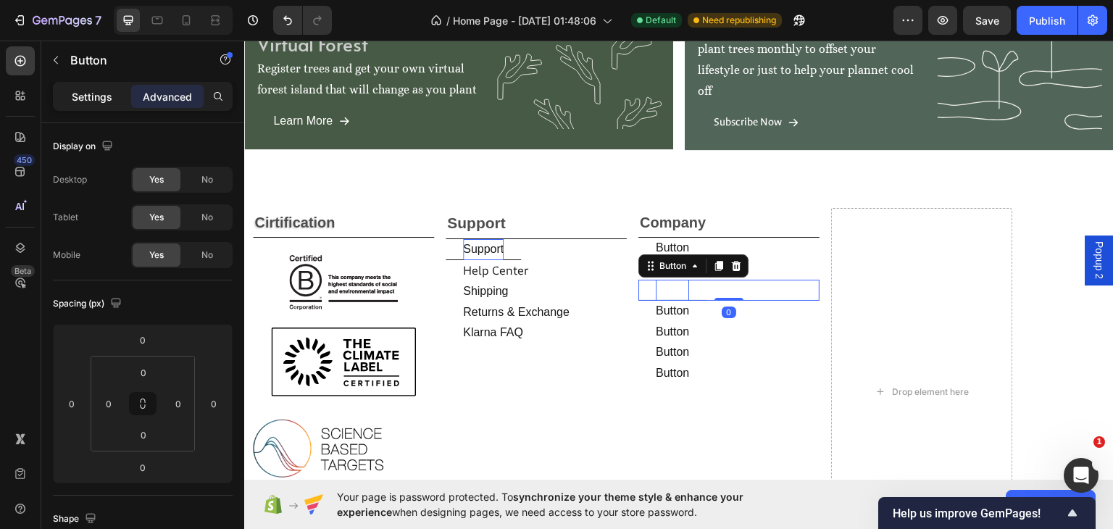
click at [85, 97] on p "Settings" at bounding box center [92, 96] width 41 height 15
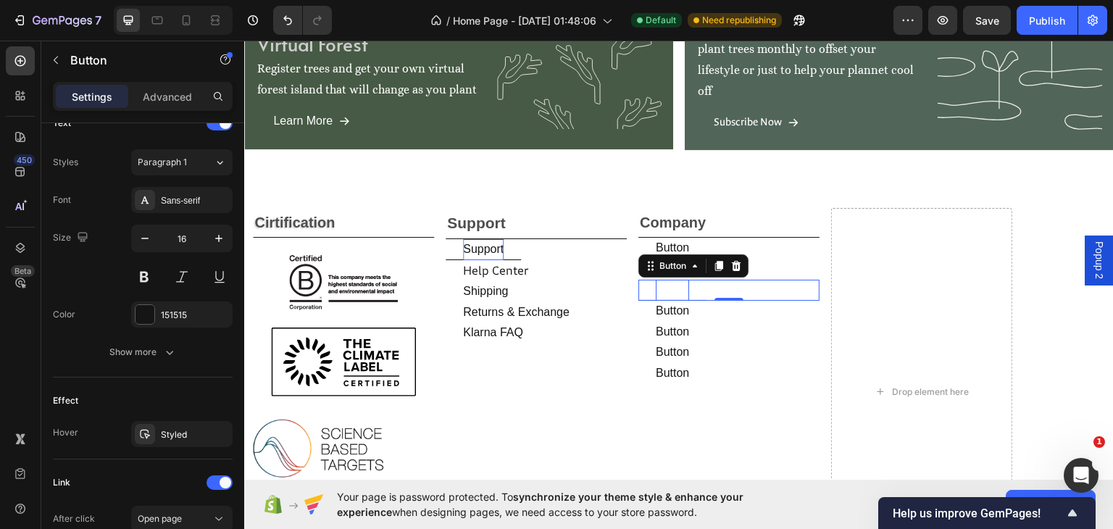
scroll to position [665, 0]
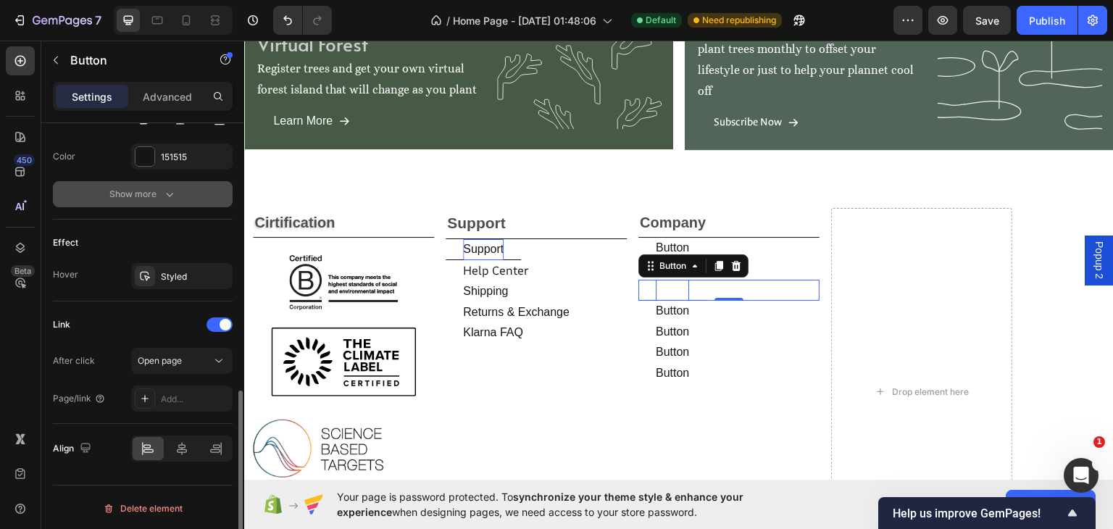
click at [169, 192] on icon "button" at bounding box center [169, 194] width 14 height 14
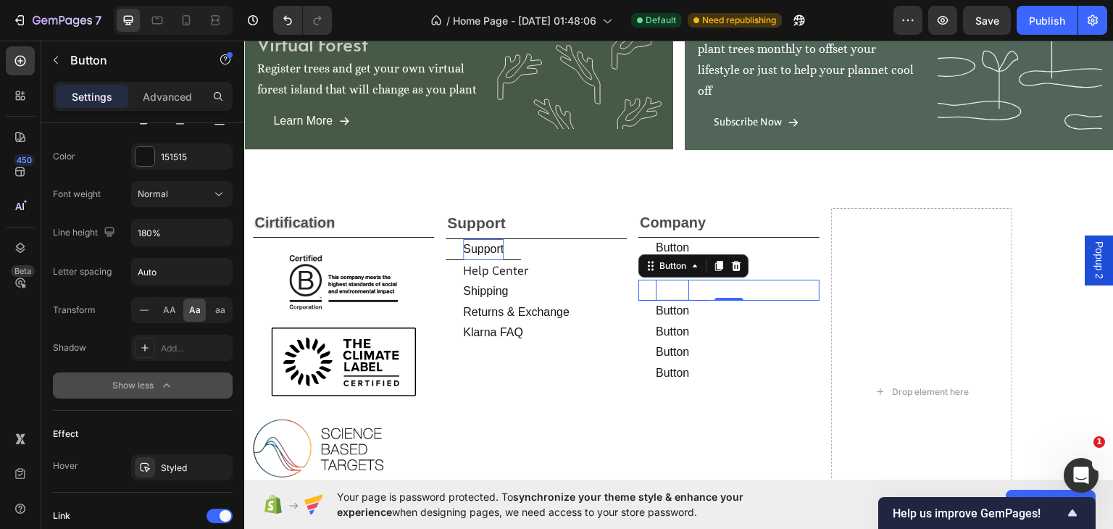
scroll to position [834, 0]
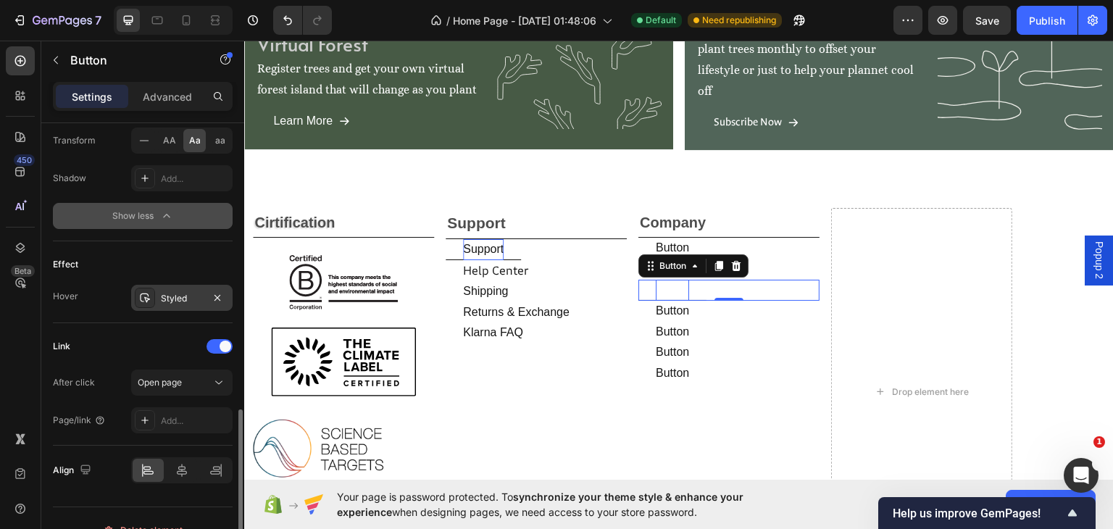
click at [187, 292] on div "Styled" at bounding box center [182, 298] width 42 height 13
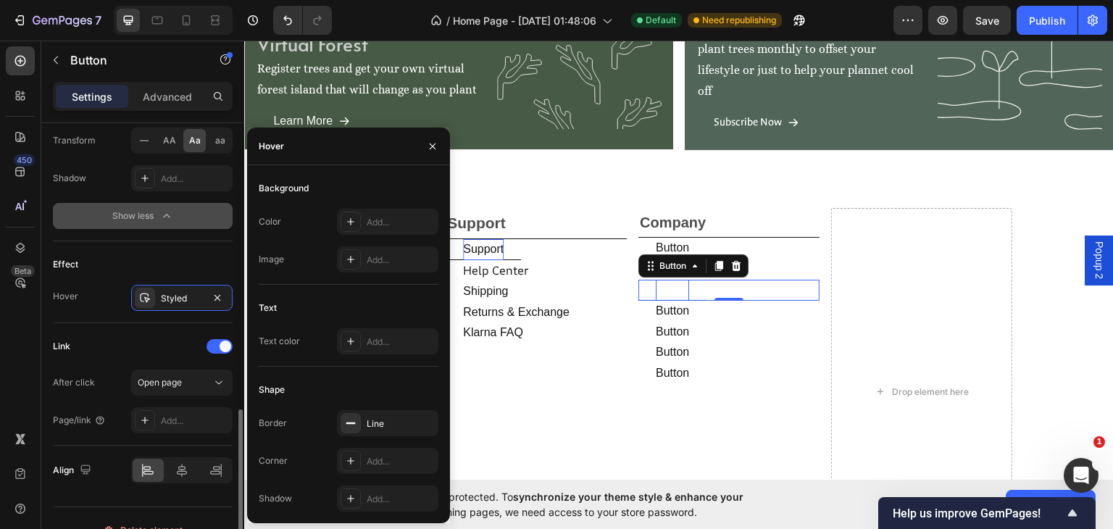
click at [121, 341] on div "Link" at bounding box center [143, 346] width 180 height 23
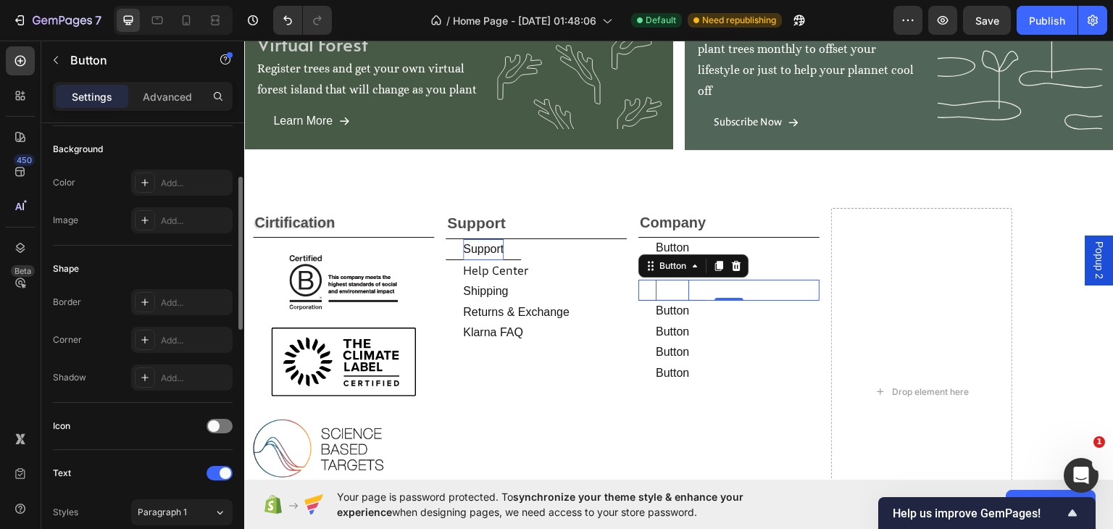
scroll to position [0, 0]
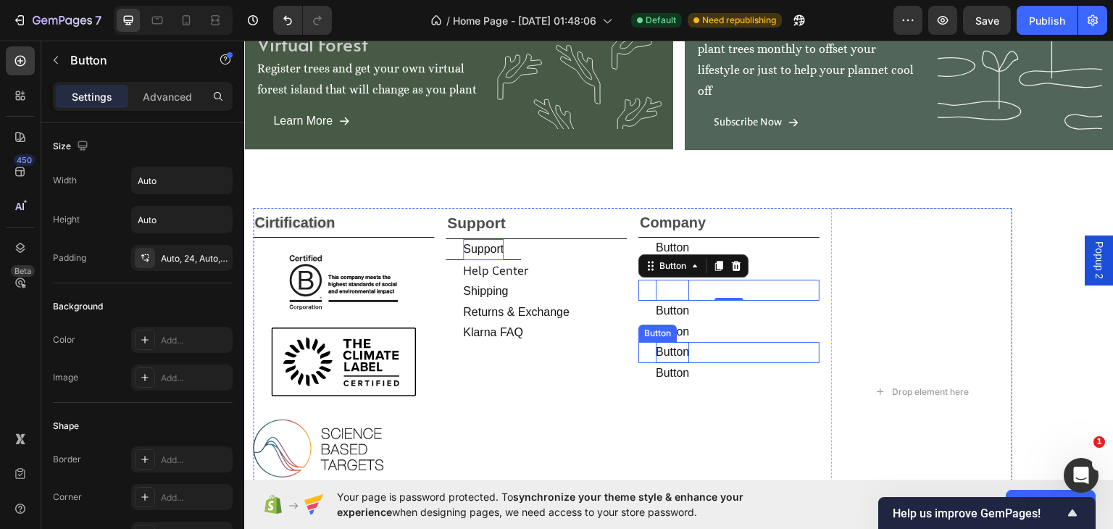
click at [688, 353] on p "Button" at bounding box center [672, 351] width 33 height 21
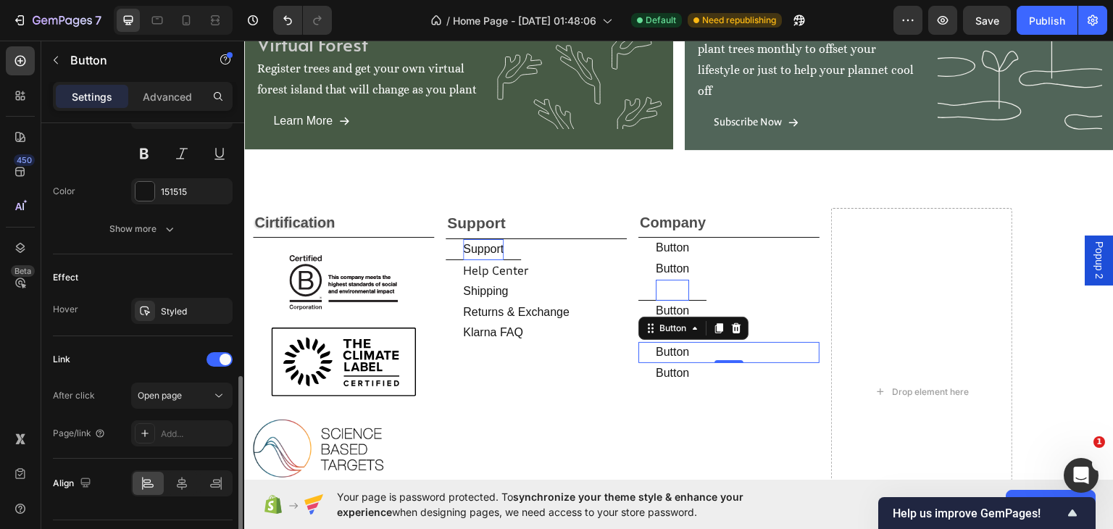
scroll to position [631, 0]
click at [181, 304] on div "Styled" at bounding box center [182, 310] width 42 height 13
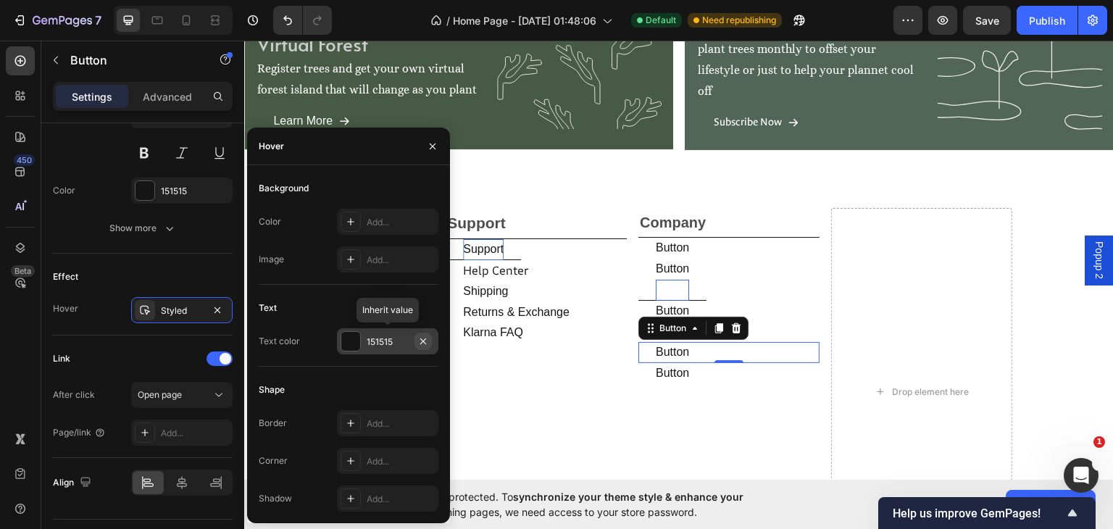
click at [424, 340] on icon "button" at bounding box center [423, 341] width 12 height 12
click at [359, 416] on div at bounding box center [350, 423] width 20 height 20
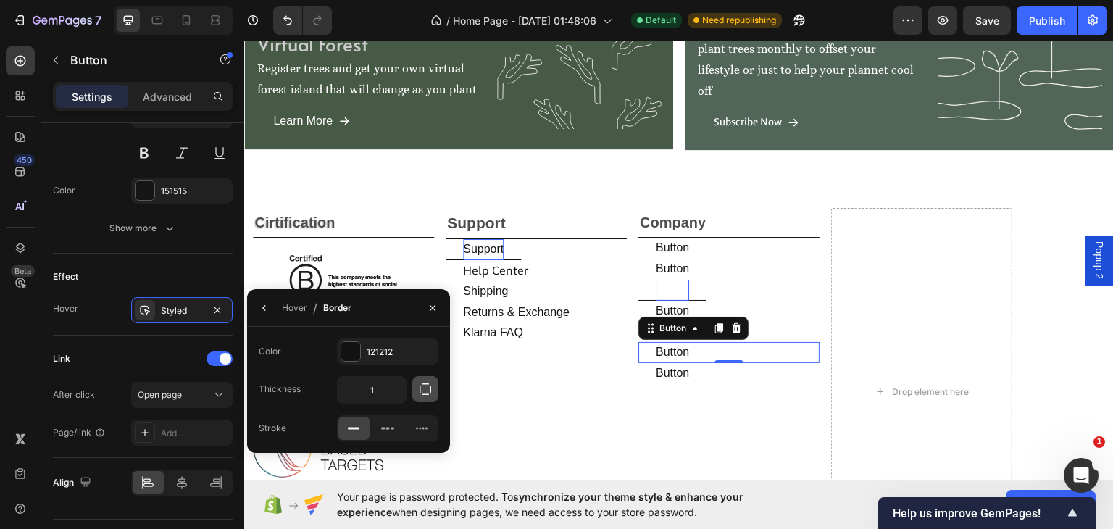
click at [423, 388] on icon "button" at bounding box center [425, 389] width 14 height 14
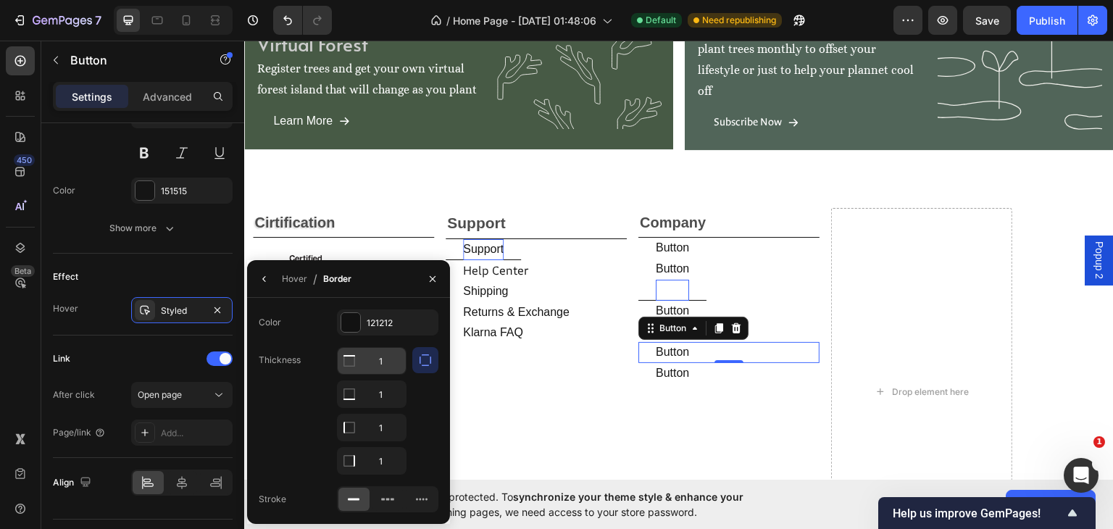
click at [390, 353] on input "1" at bounding box center [372, 361] width 68 height 26
type input "0"
click at [388, 417] on input "1" at bounding box center [372, 427] width 68 height 26
type input "0"
click at [382, 469] on input "1" at bounding box center [372, 461] width 68 height 26
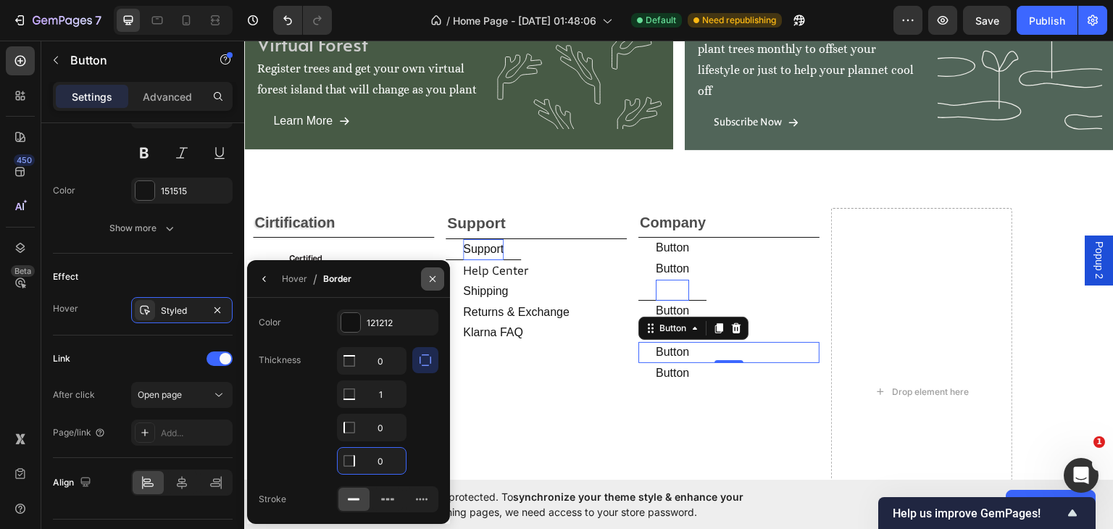
type input "0"
click at [430, 279] on icon "button" at bounding box center [433, 279] width 12 height 12
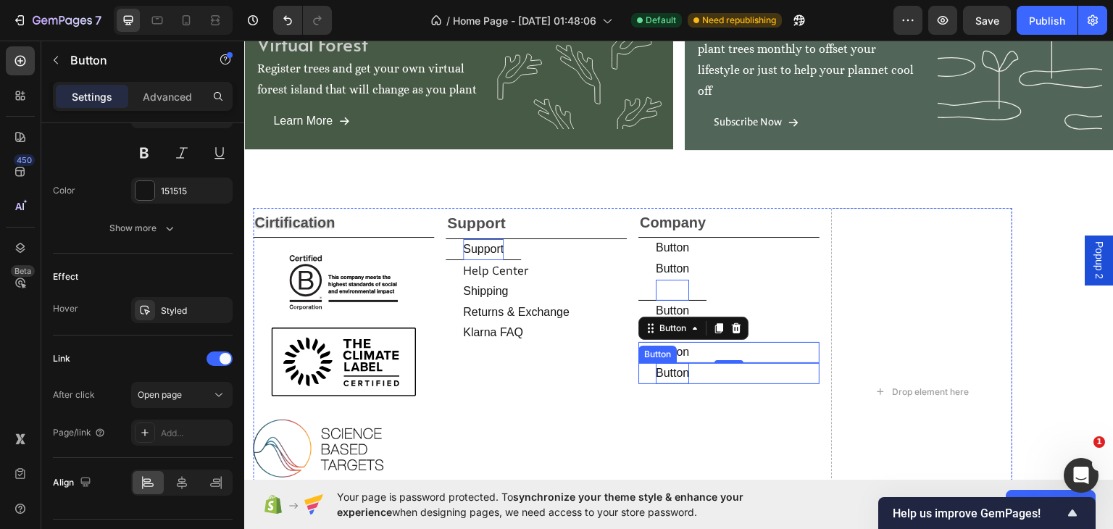
click at [682, 368] on p "Button" at bounding box center [672, 372] width 33 height 21
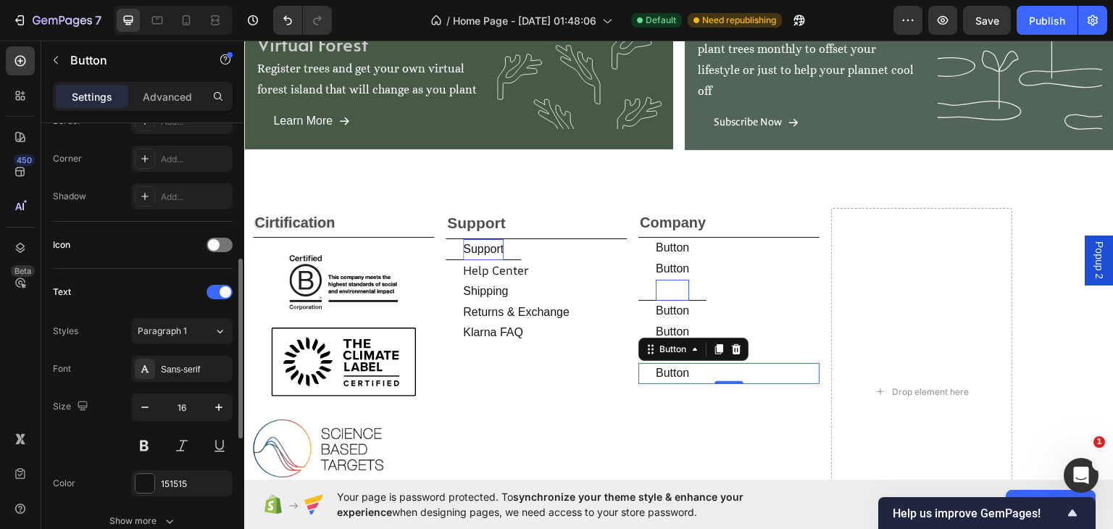
scroll to position [507, 0]
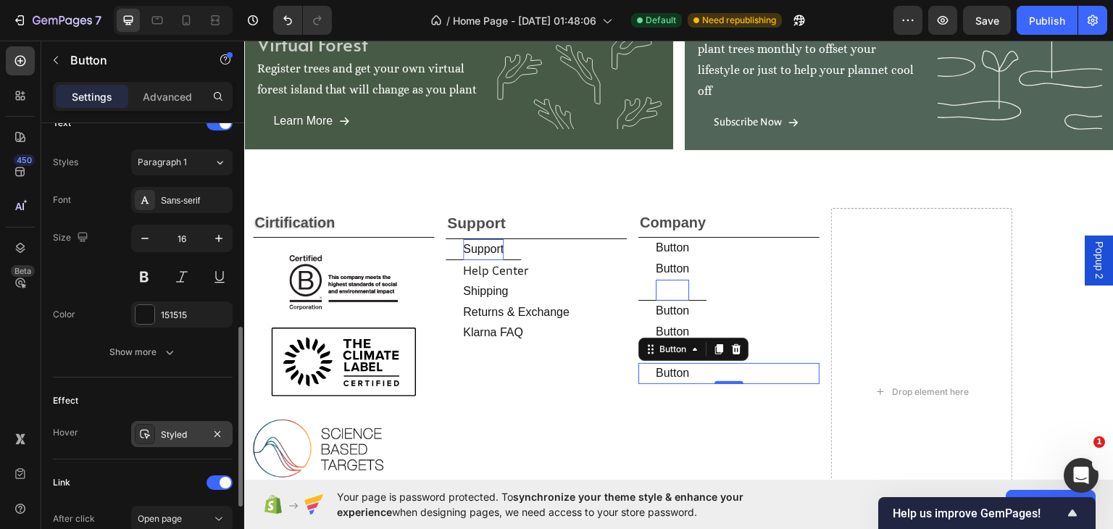
click at [194, 429] on div "Styled" at bounding box center [182, 434] width 42 height 13
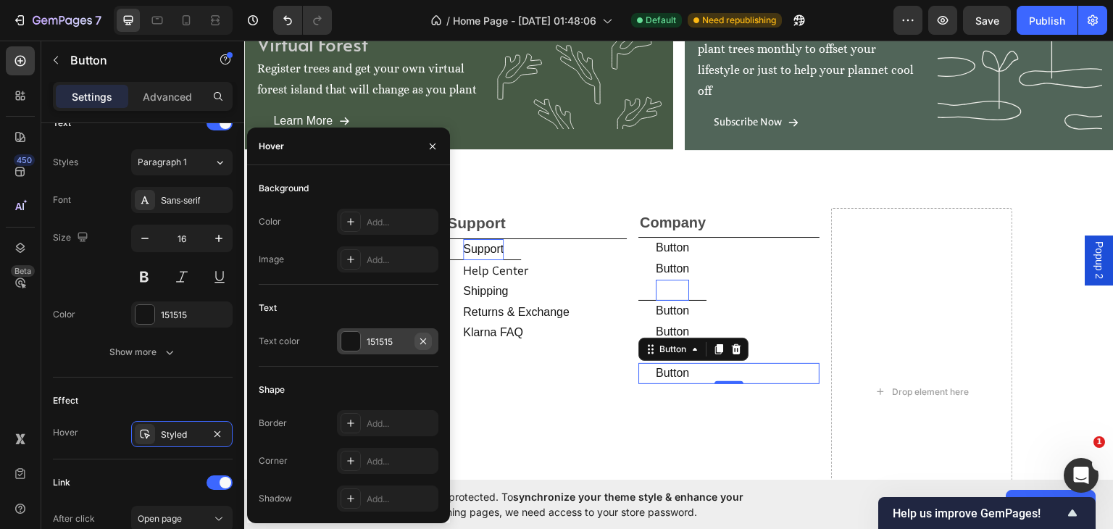
click at [423, 340] on icon "button" at bounding box center [423, 341] width 6 height 6
click at [364, 424] on div "Add..." at bounding box center [387, 423] width 101 height 26
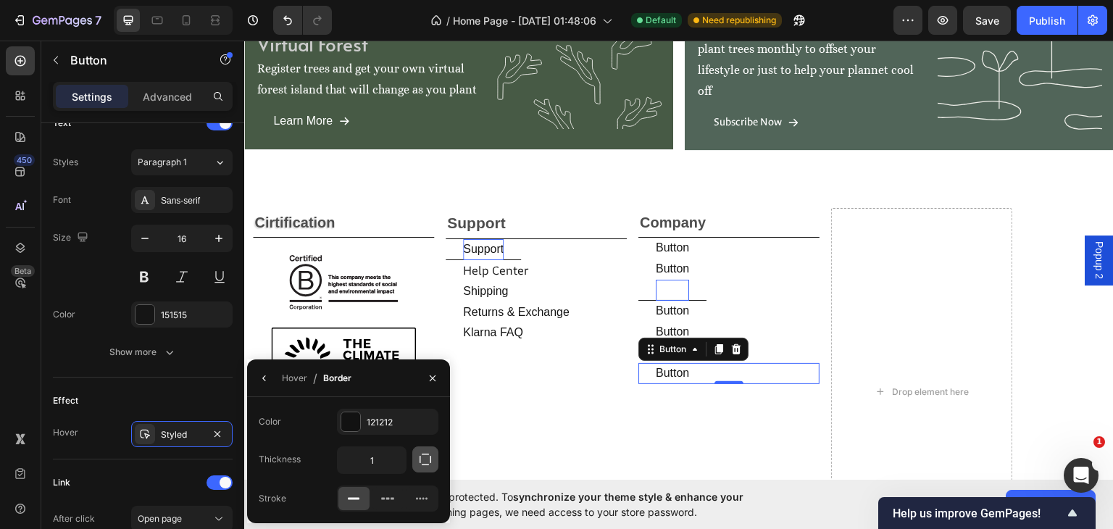
click at [420, 459] on icon "button" at bounding box center [425, 459] width 14 height 14
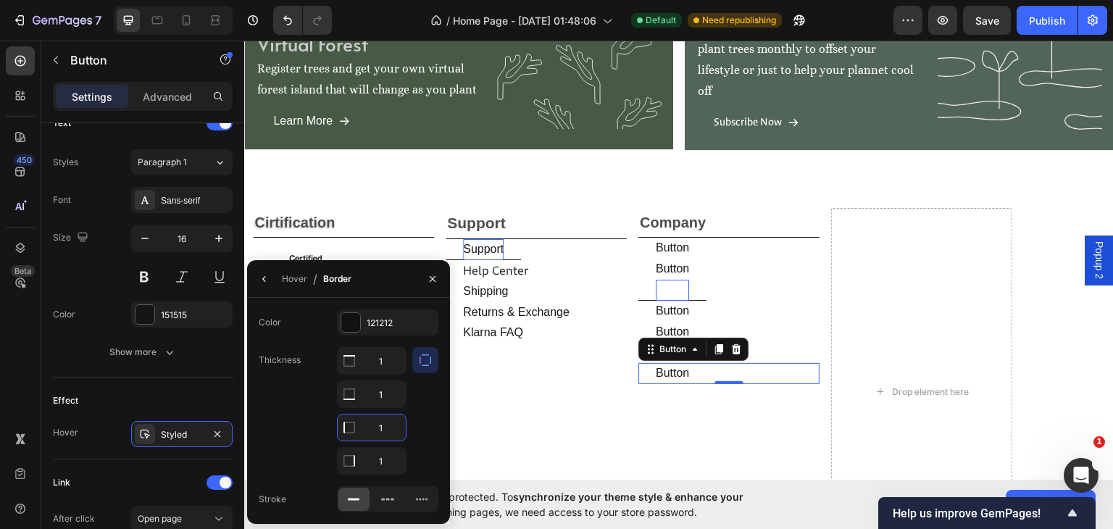
click at [382, 427] on input "1" at bounding box center [372, 427] width 68 height 26
click at [386, 365] on input "1" at bounding box center [372, 361] width 68 height 26
type input "0"
click at [381, 417] on input "1" at bounding box center [372, 427] width 68 height 26
type input "0"
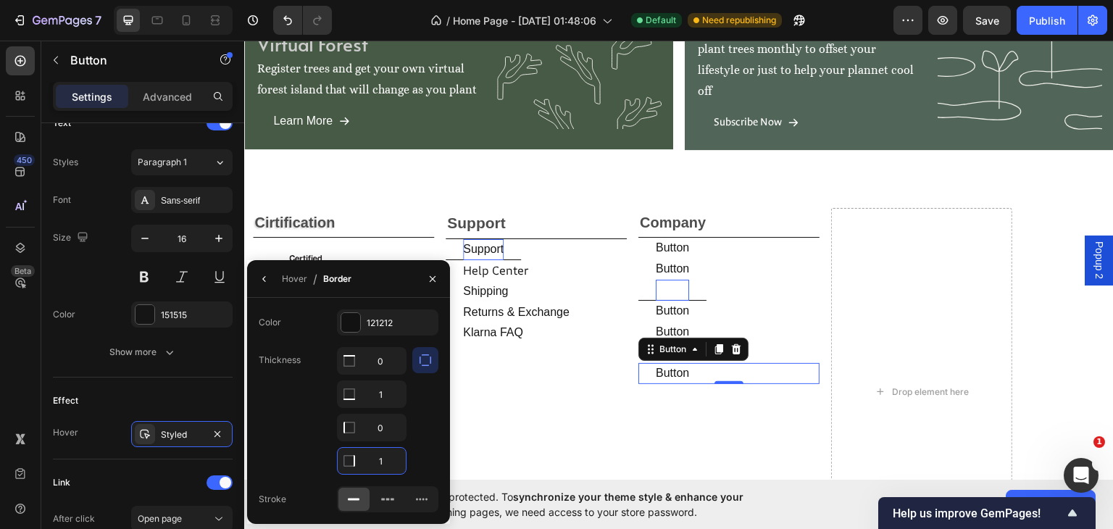
click at [377, 467] on input "1" at bounding box center [372, 461] width 68 height 26
type input "0"
click at [432, 280] on icon "button" at bounding box center [433, 279] width 12 height 12
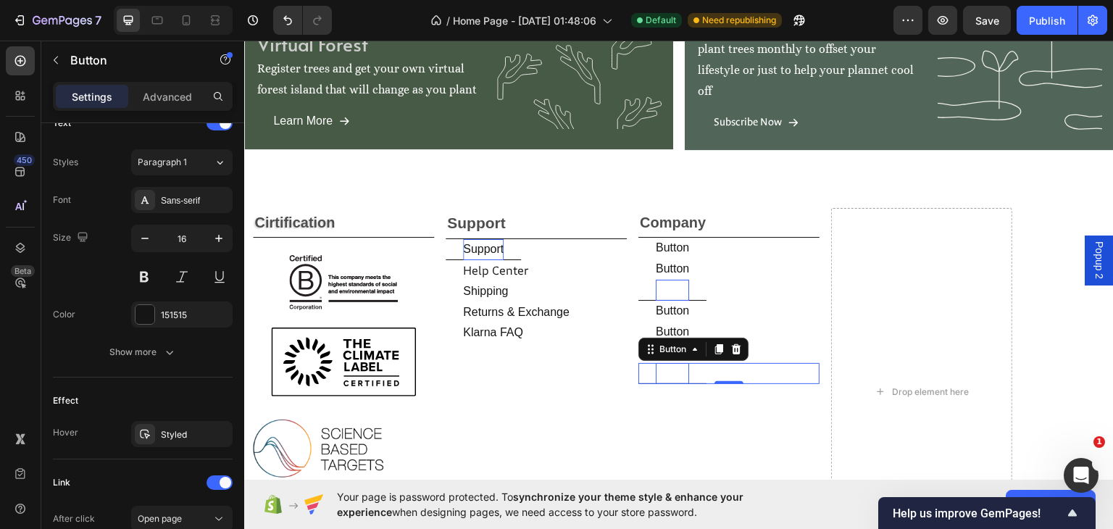
click at [676, 375] on p "Button" at bounding box center [672, 372] width 33 height 21
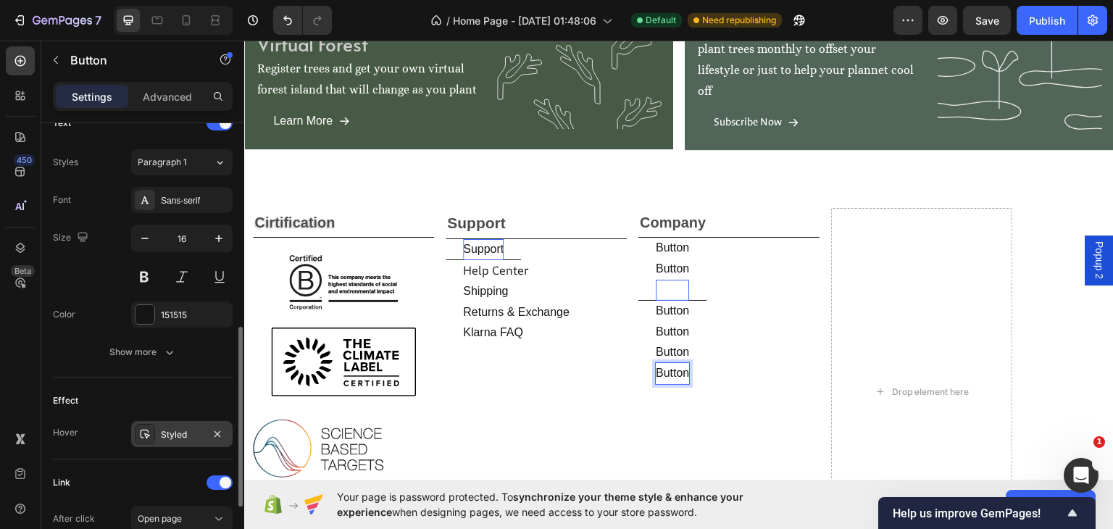
click at [177, 428] on div "Styled" at bounding box center [182, 434] width 42 height 13
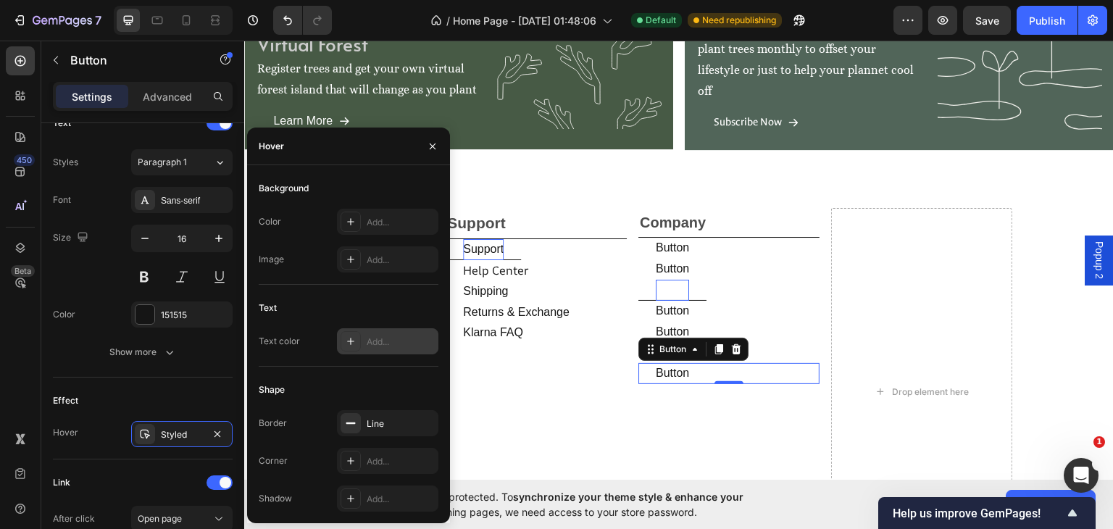
click at [386, 342] on div "Add..." at bounding box center [401, 341] width 68 height 13
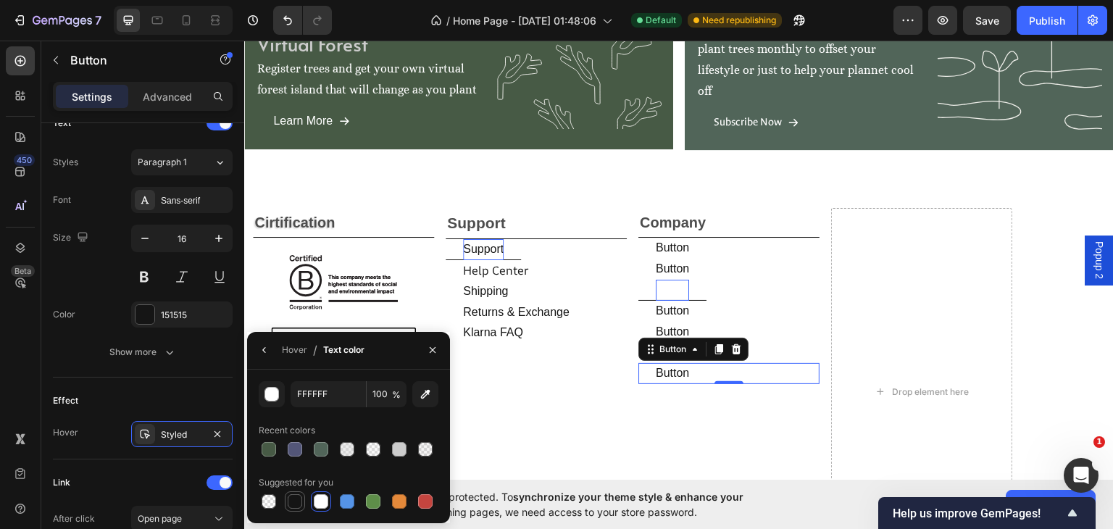
click at [293, 503] on div at bounding box center [295, 501] width 14 height 14
type input "151515"
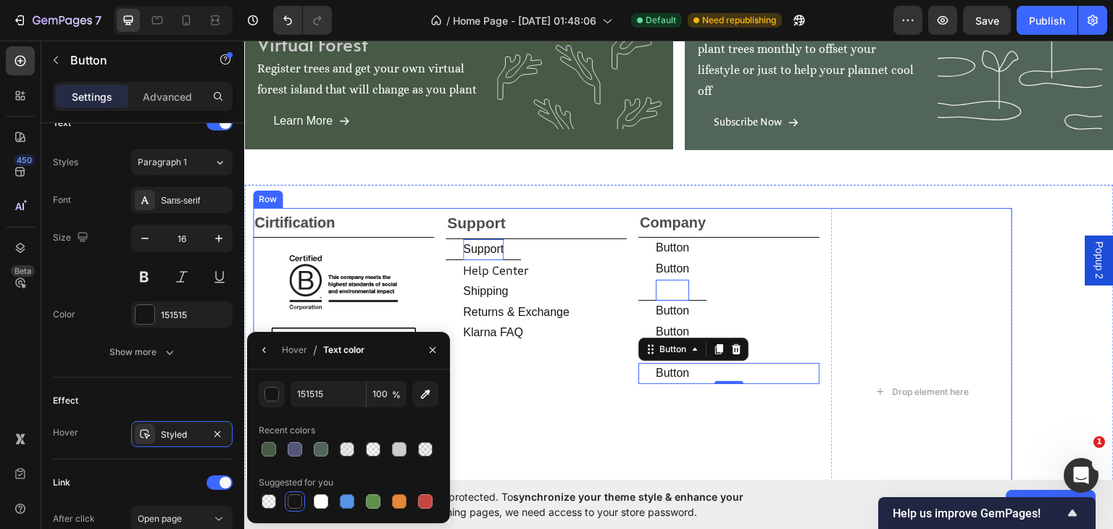
click at [503, 448] on div "support Text Block support Button help center Button shipping Button returns & …" at bounding box center [535, 390] width 181 height 367
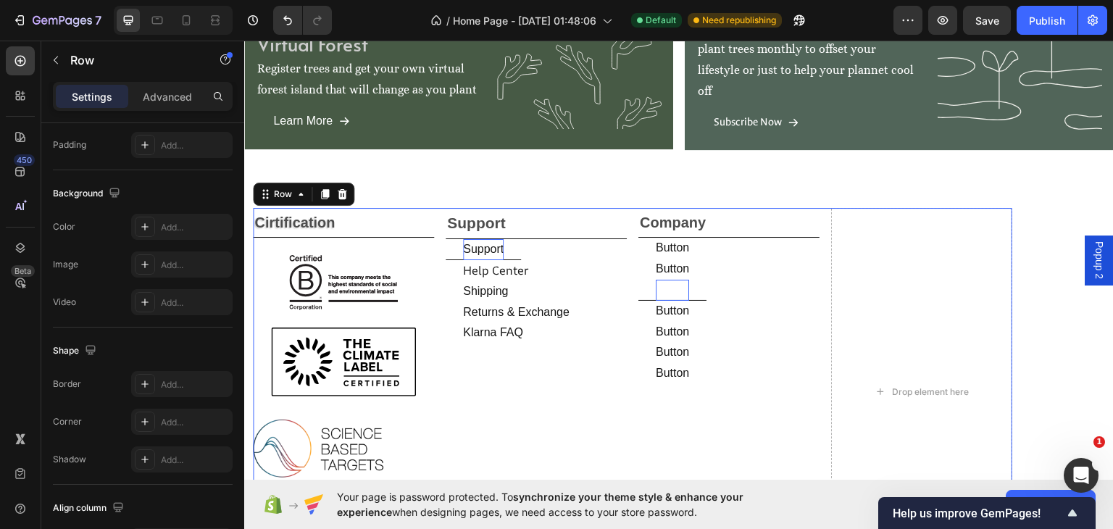
scroll to position [0, 0]
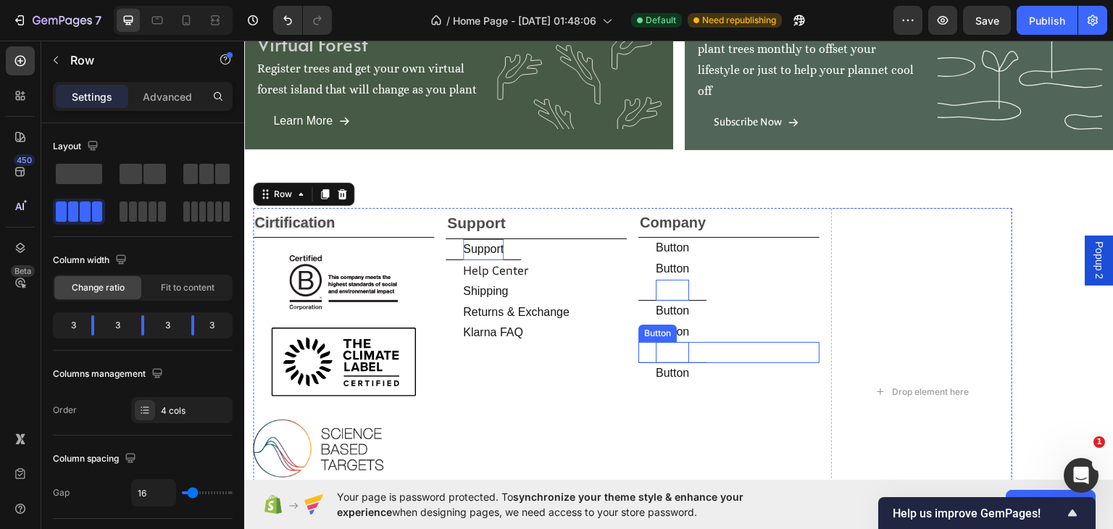
click at [677, 350] on p "Button" at bounding box center [672, 351] width 33 height 21
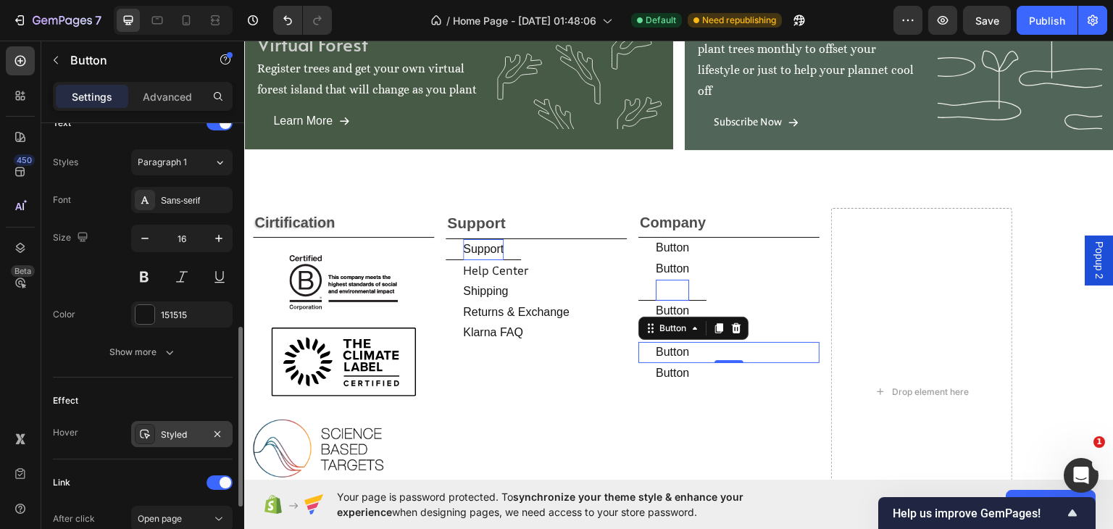
scroll to position [665, 0]
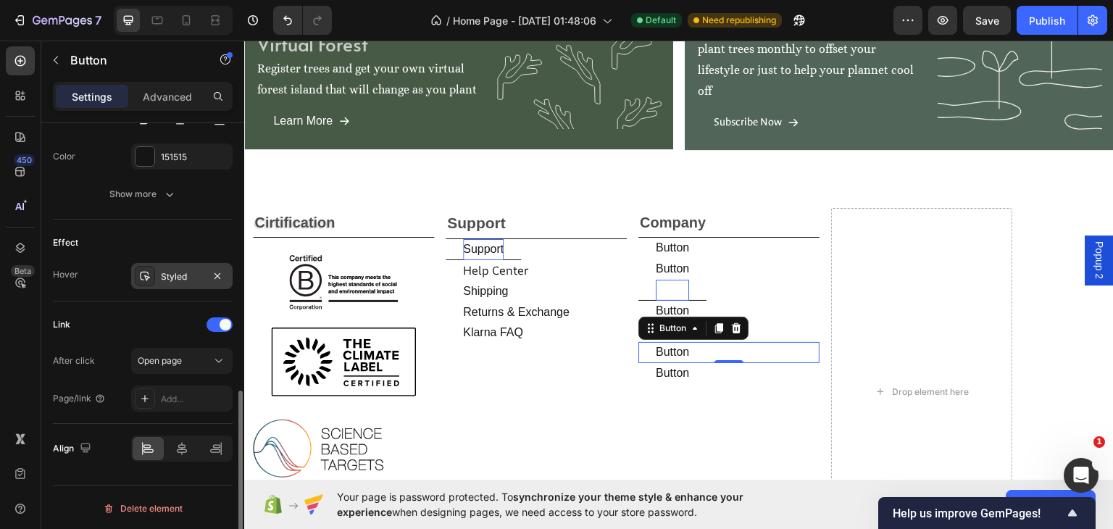
click at [179, 276] on div "Styled" at bounding box center [182, 276] width 42 height 13
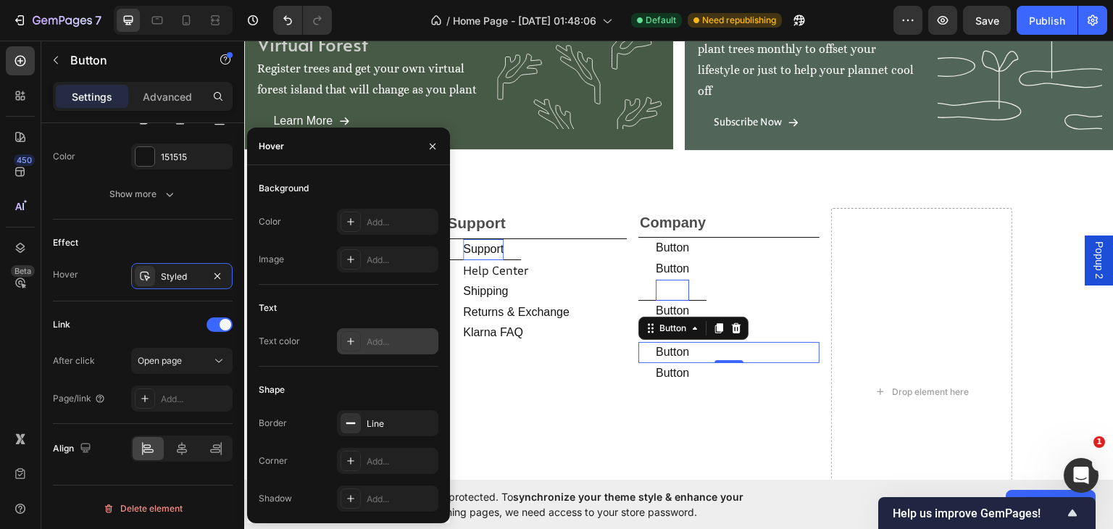
click at [382, 345] on div "Add..." at bounding box center [401, 341] width 68 height 13
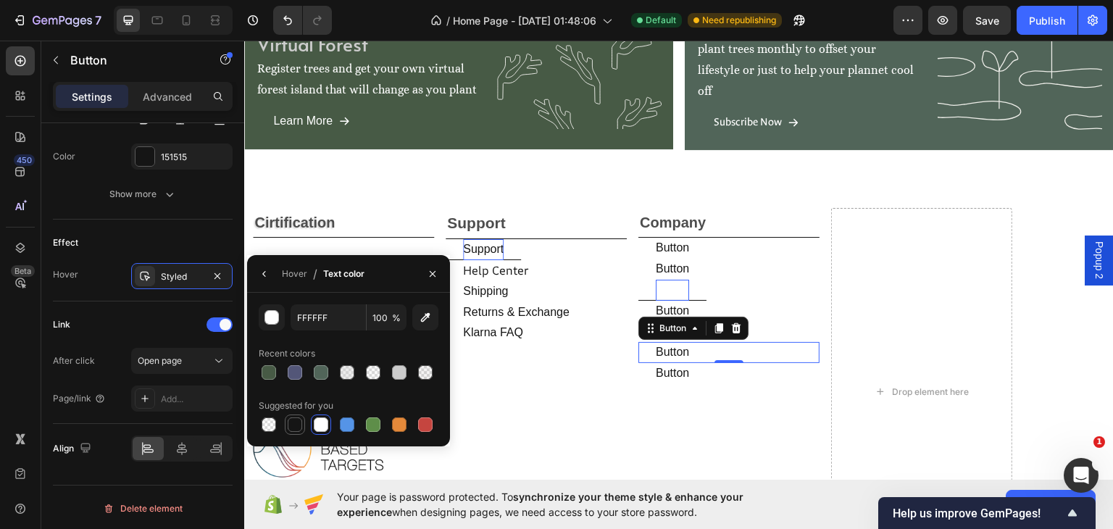
click at [294, 424] on div at bounding box center [295, 424] width 14 height 14
type input "151515"
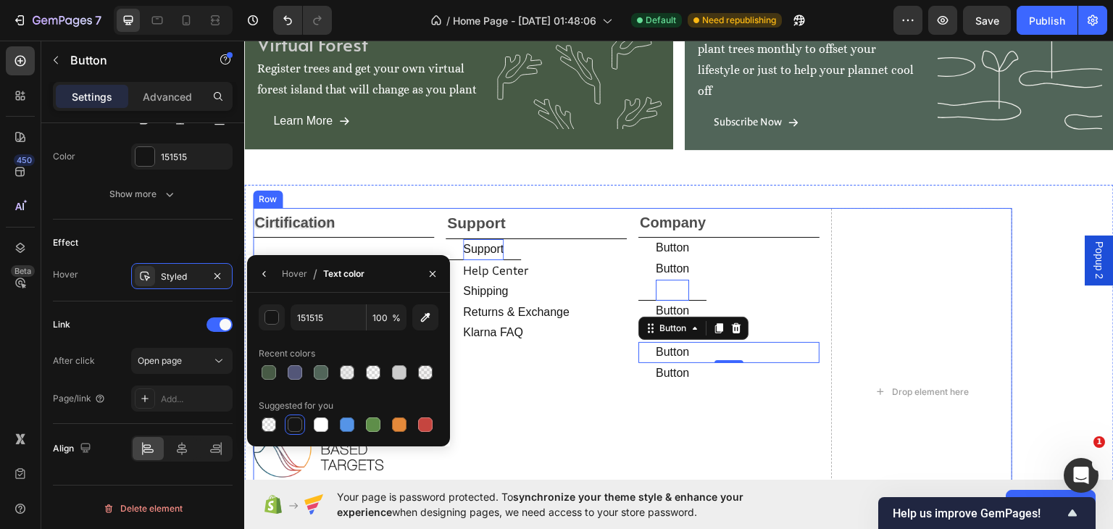
click at [538, 419] on div "support Text Block support Button help center Button shipping Button returns & …" at bounding box center [535, 390] width 181 height 367
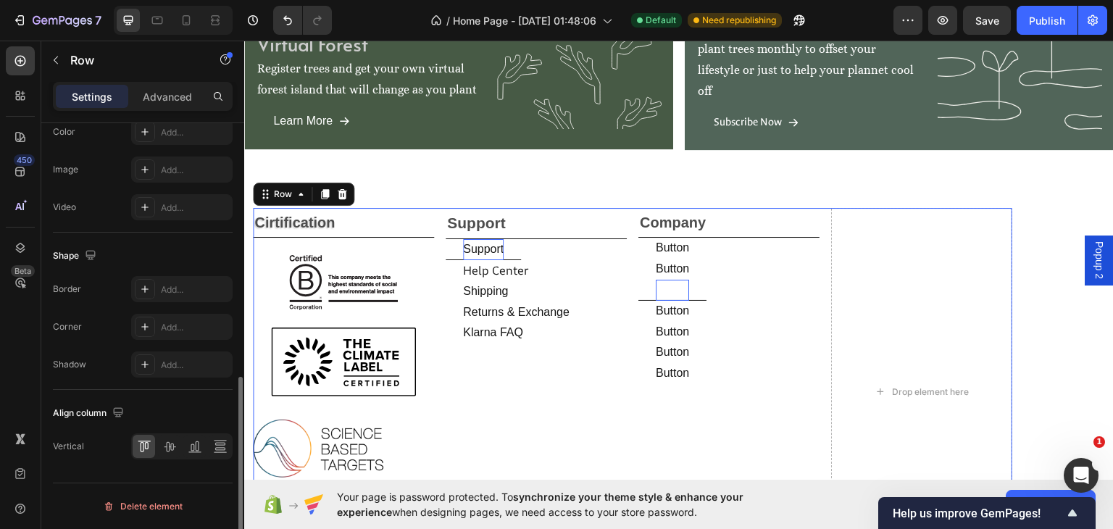
scroll to position [0, 0]
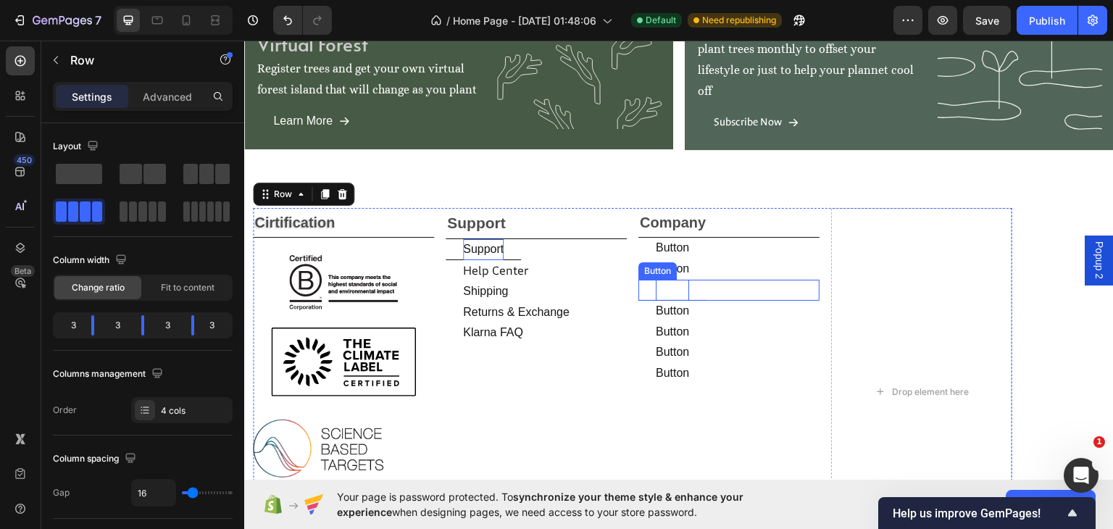
click at [674, 289] on p "Button" at bounding box center [672, 289] width 33 height 21
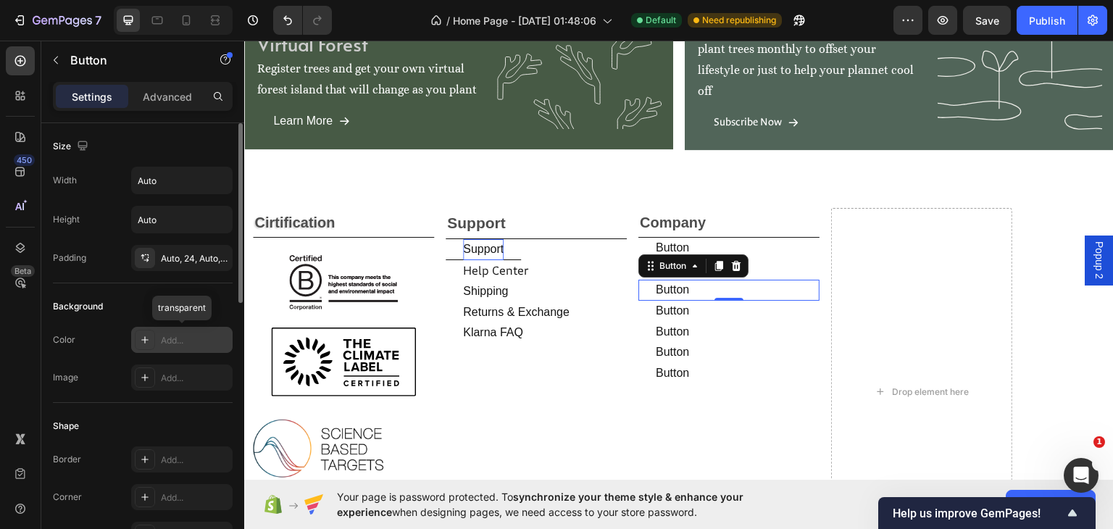
click at [147, 335] on icon at bounding box center [145, 340] width 12 height 12
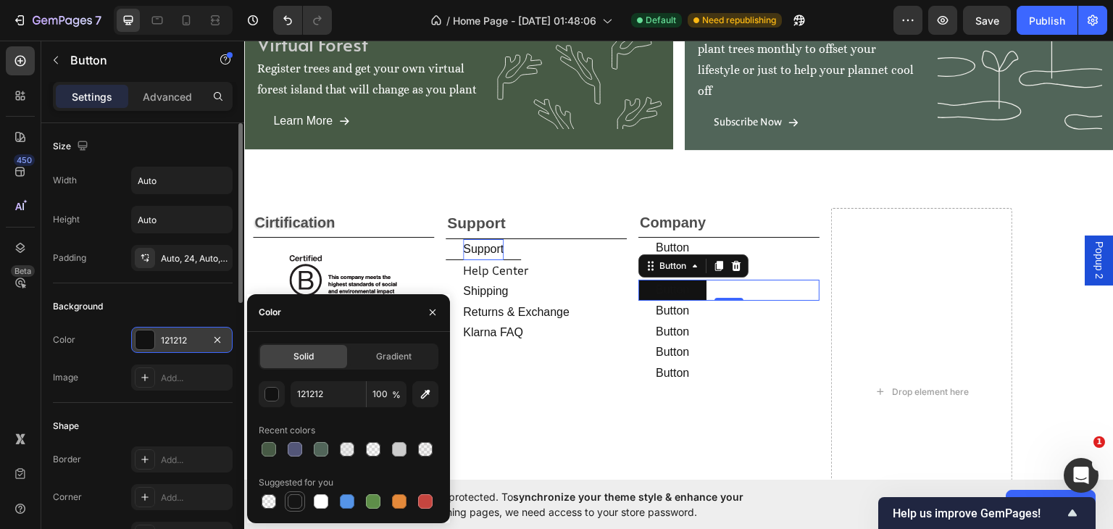
click at [293, 501] on div at bounding box center [295, 501] width 14 height 14
type input "151515"
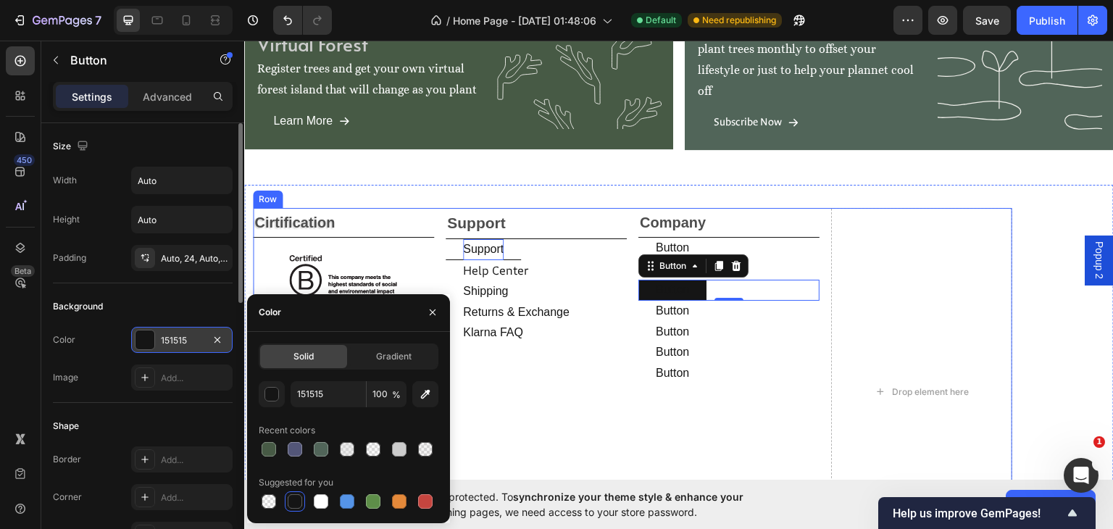
click at [485, 456] on div "support Text Block support Button help center Button shipping Button returns & …" at bounding box center [535, 390] width 181 height 367
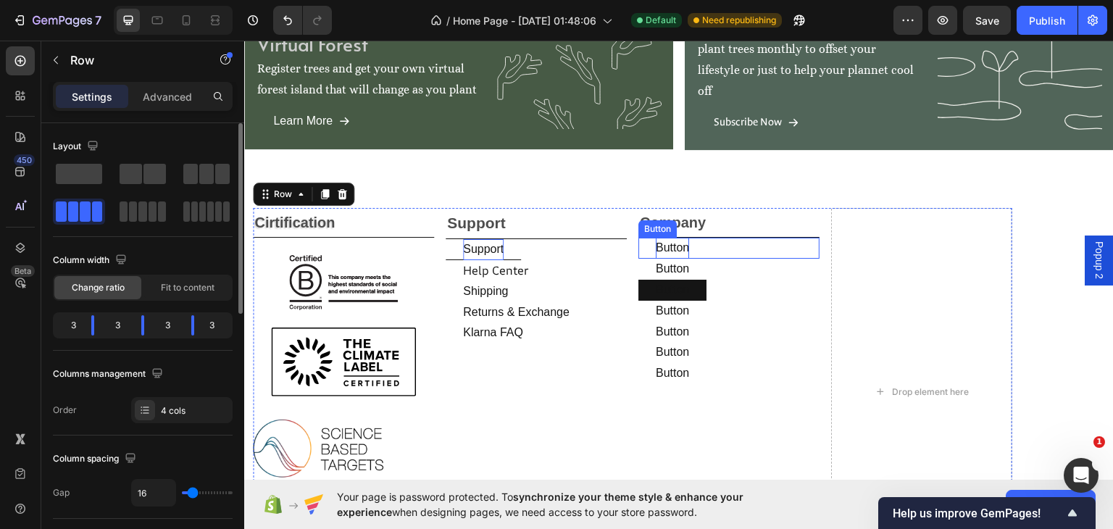
click at [681, 244] on p "Button" at bounding box center [672, 247] width 33 height 21
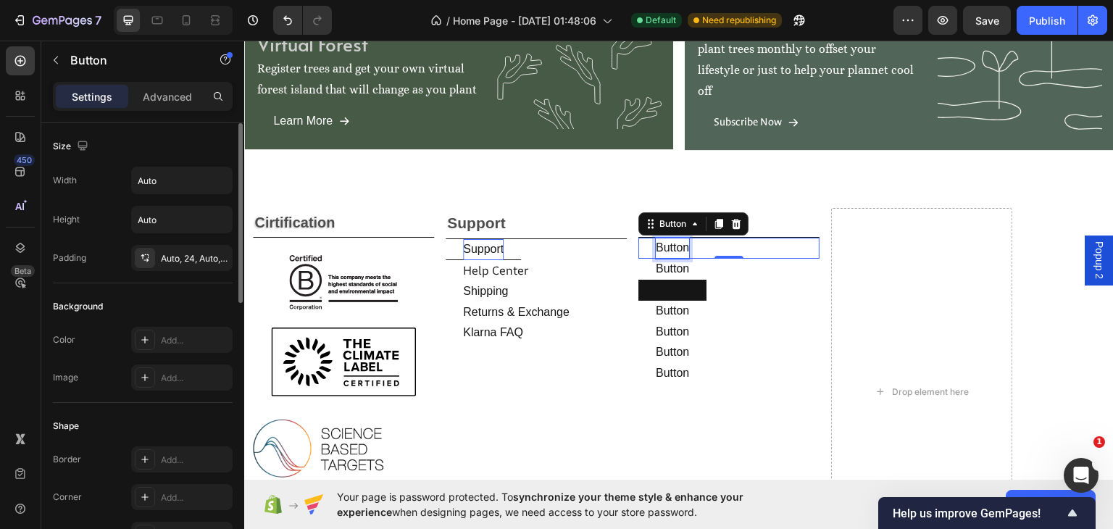
click at [686, 244] on p "Button" at bounding box center [672, 247] width 33 height 21
click at [655, 246] on button at bounding box center [655, 247] width 35 height 21
click at [663, 246] on button at bounding box center [655, 247] width 35 height 21
click at [678, 253] on div "Button 0" at bounding box center [728, 247] width 181 height 21
click at [675, 248] on div "Button 0" at bounding box center [728, 247] width 181 height 21
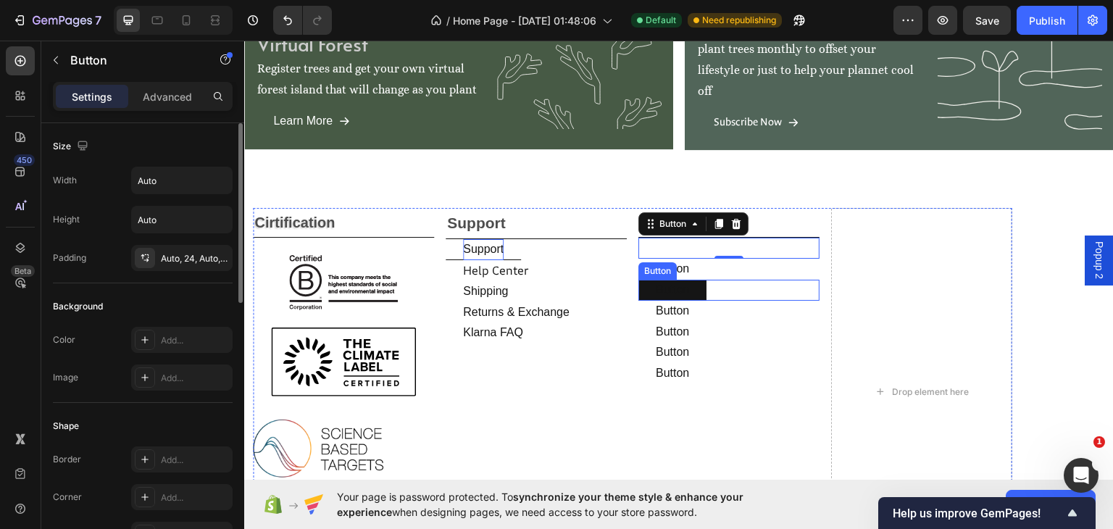
click at [752, 296] on div "Company Text Block Button 0 Button Button Button Button Button Button Button Bu…" at bounding box center [728, 390] width 181 height 367
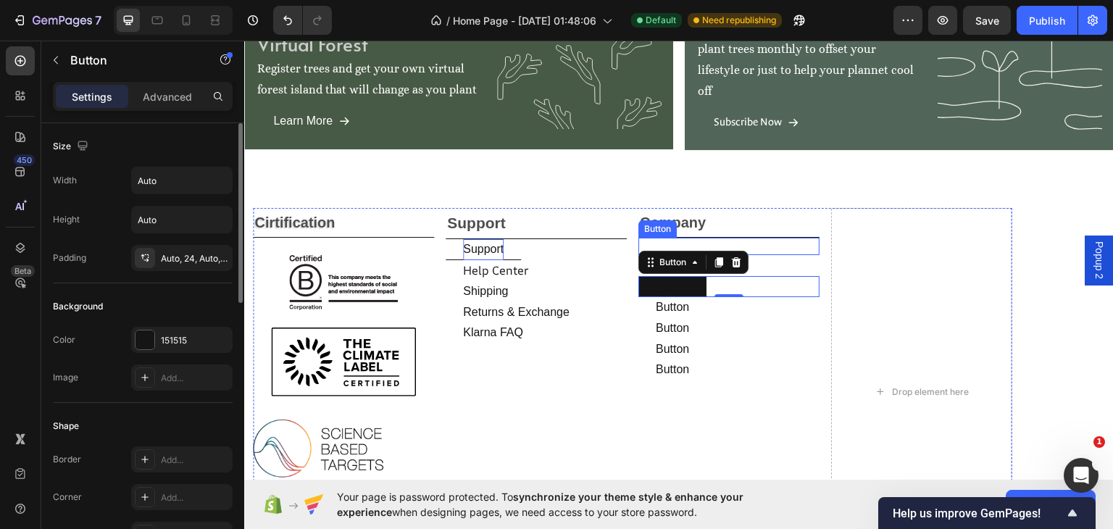
click at [684, 243] on div "Button" at bounding box center [728, 245] width 181 height 17
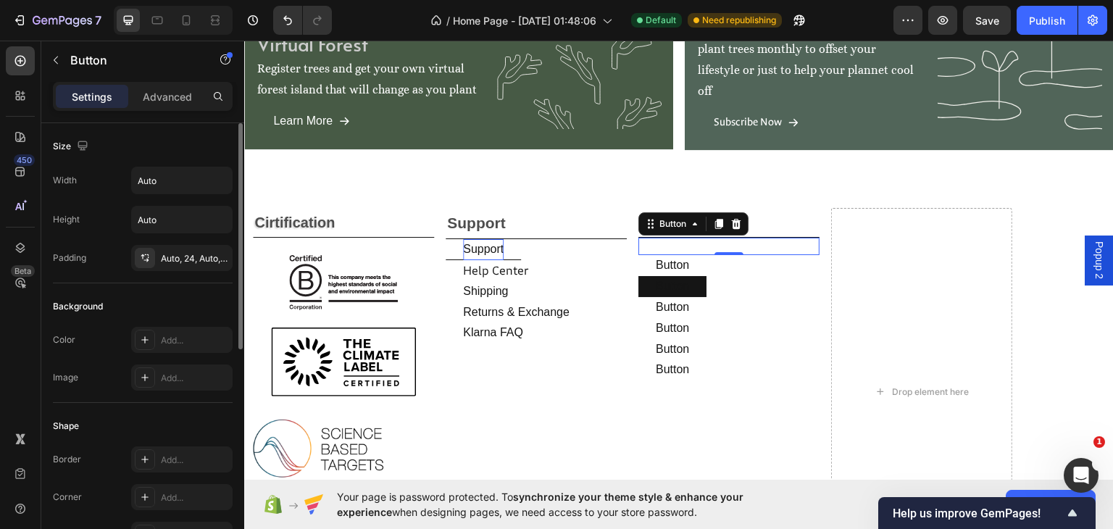
click at [674, 243] on div "Button 0" at bounding box center [728, 245] width 181 height 17
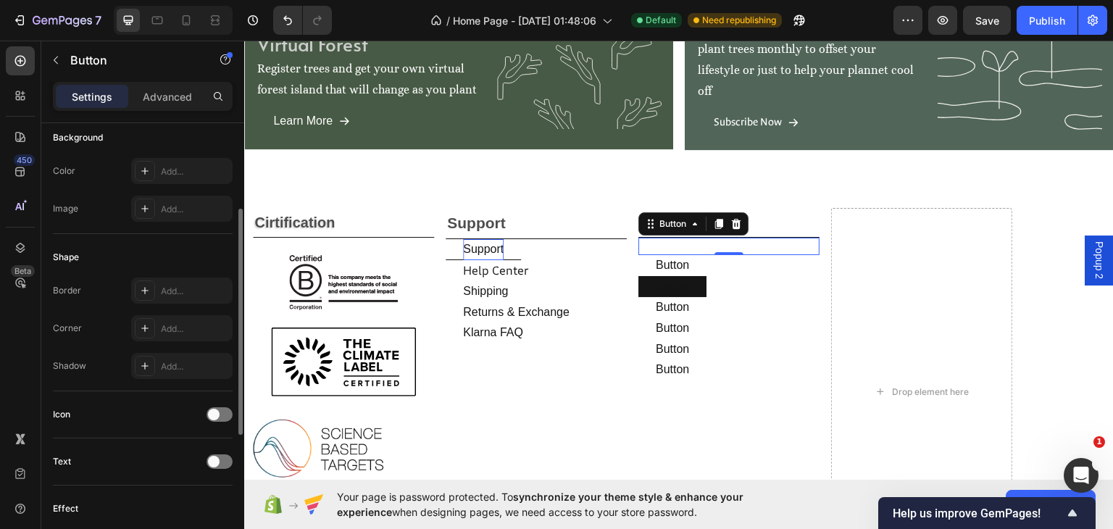
scroll to position [338, 0]
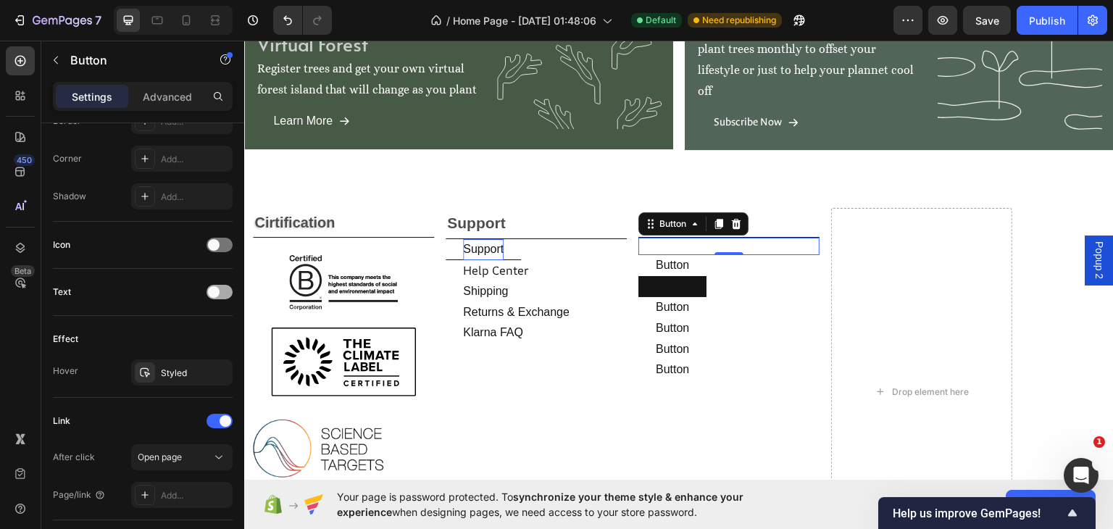
click at [226, 287] on div at bounding box center [219, 292] width 26 height 14
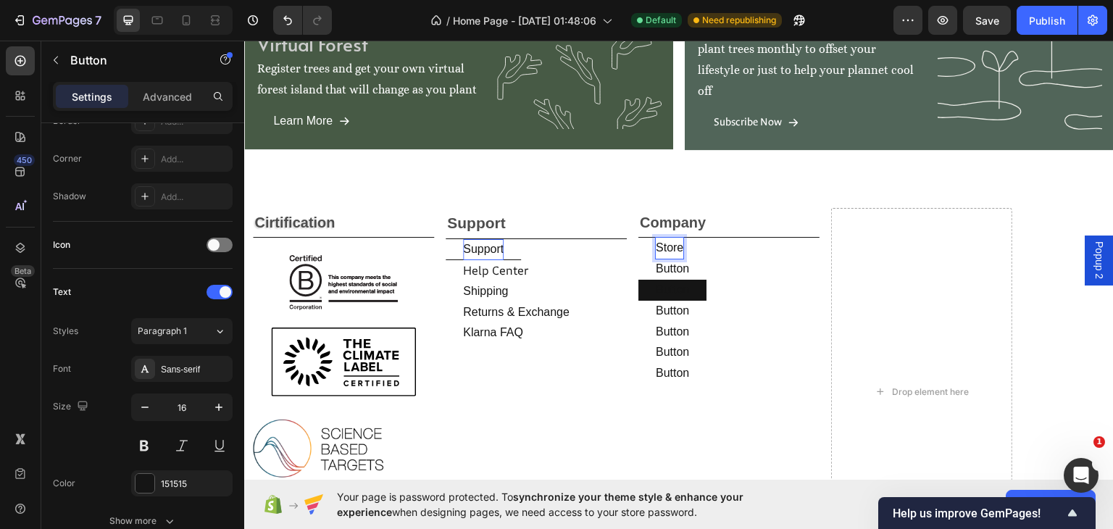
click at [638, 237] on button "store" at bounding box center [669, 247] width 62 height 21
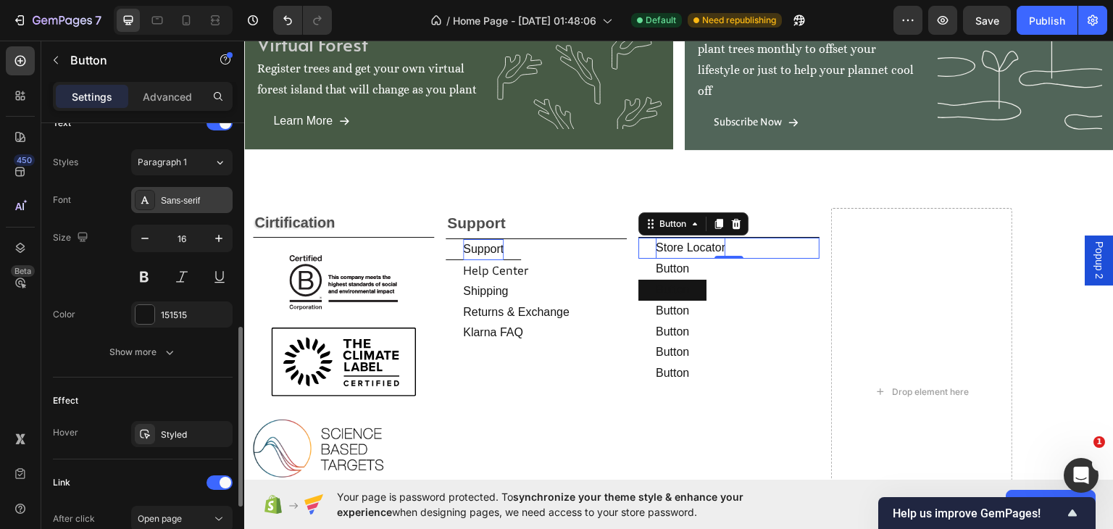
click at [199, 195] on div "Sans-serif" at bounding box center [195, 200] width 68 height 13
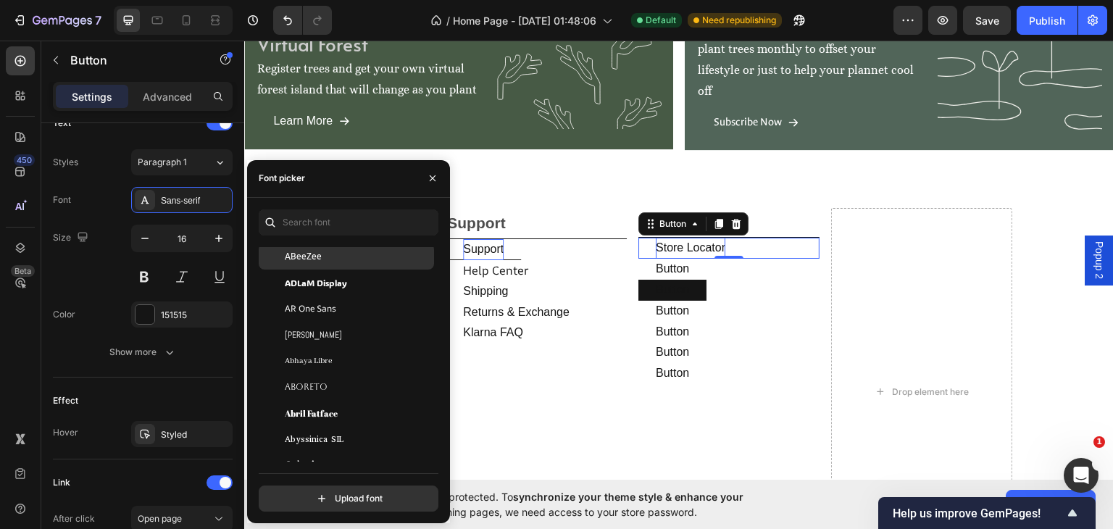
scroll to position [338, 0]
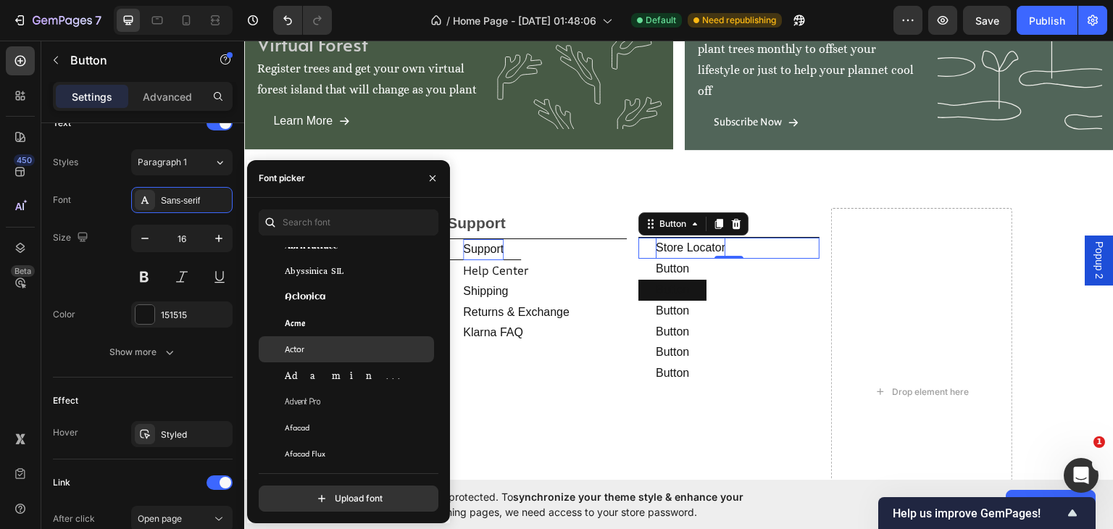
click at [296, 347] on span "Actor" at bounding box center [295, 349] width 20 height 13
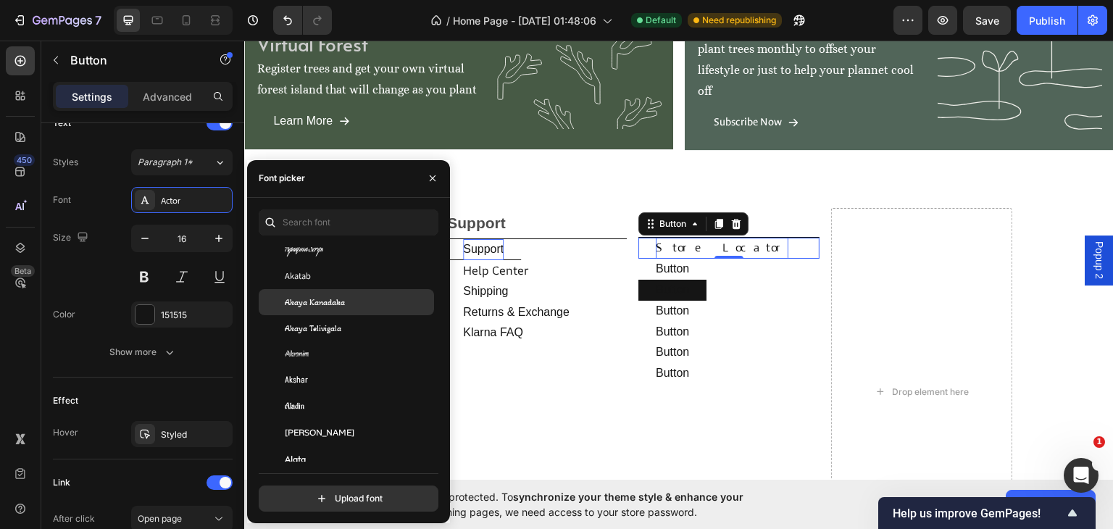
scroll to position [676, 0]
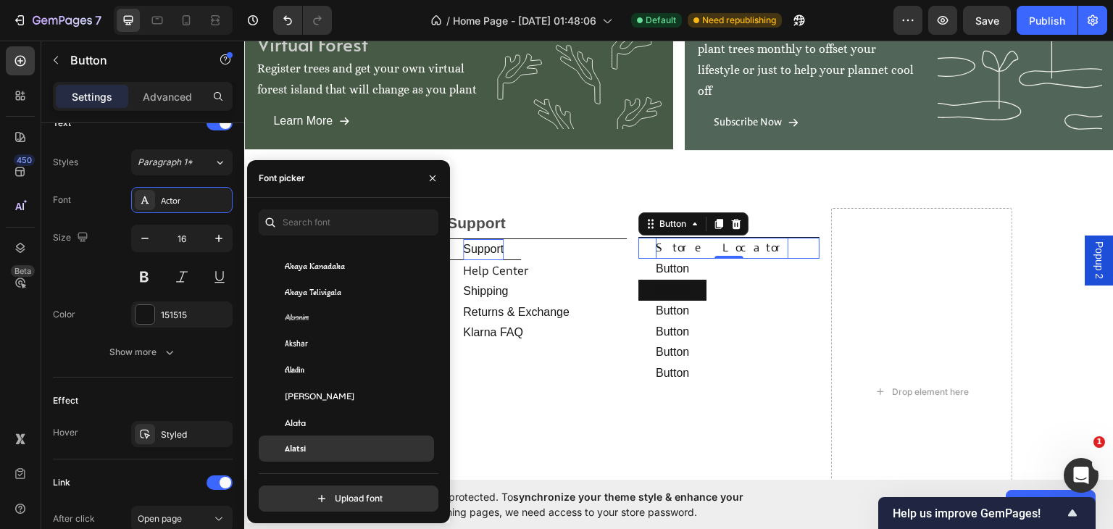
click at [287, 443] on span "Alatsi" at bounding box center [295, 448] width 21 height 13
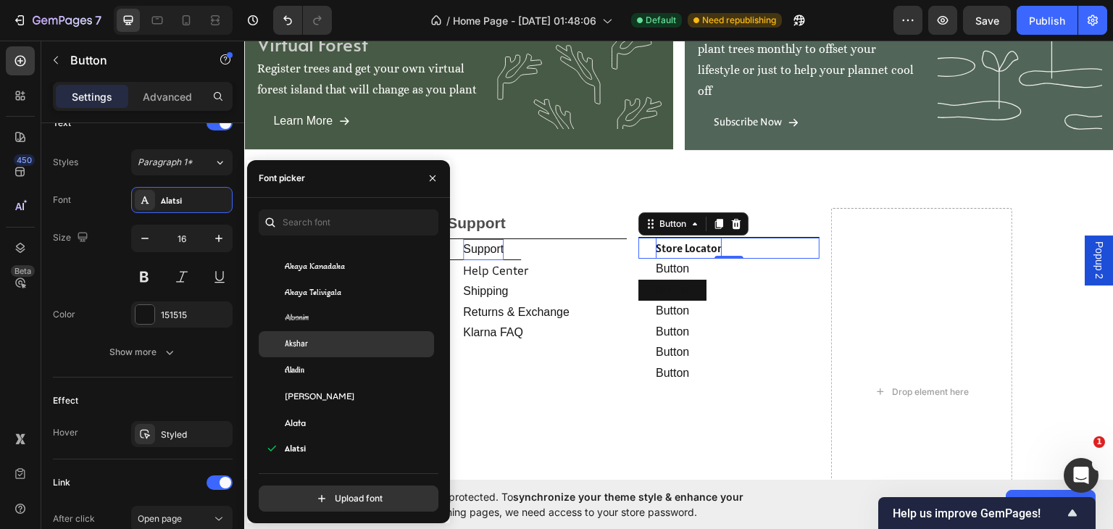
click at [288, 343] on span "Akshar" at bounding box center [296, 344] width 23 height 13
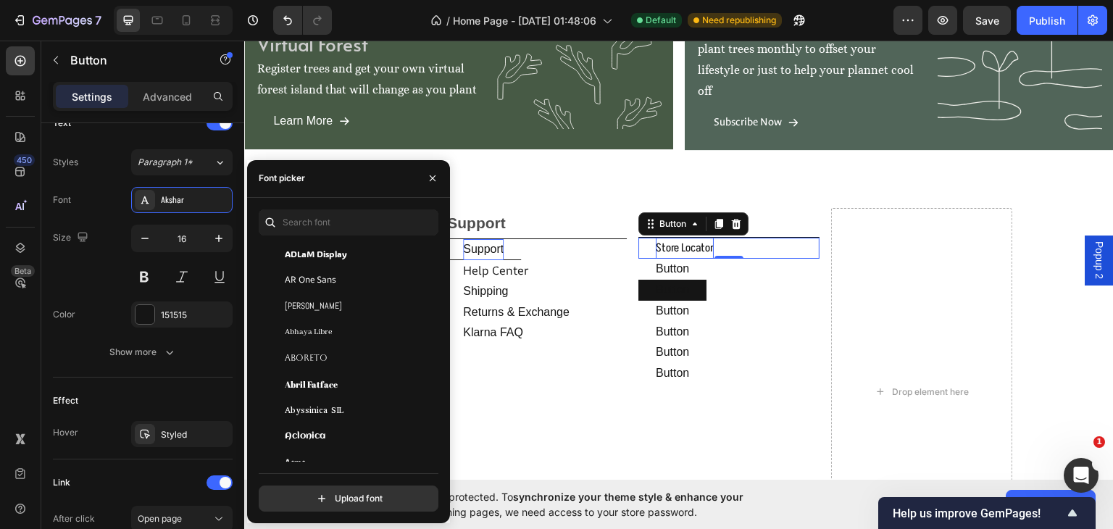
scroll to position [0, 0]
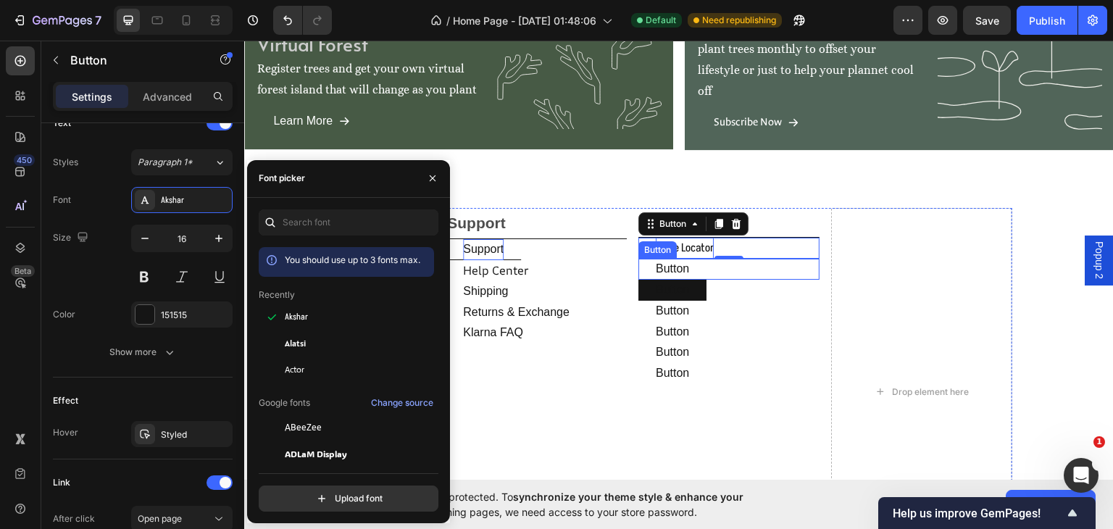
click at [691, 264] on button "Button" at bounding box center [672, 268] width 68 height 21
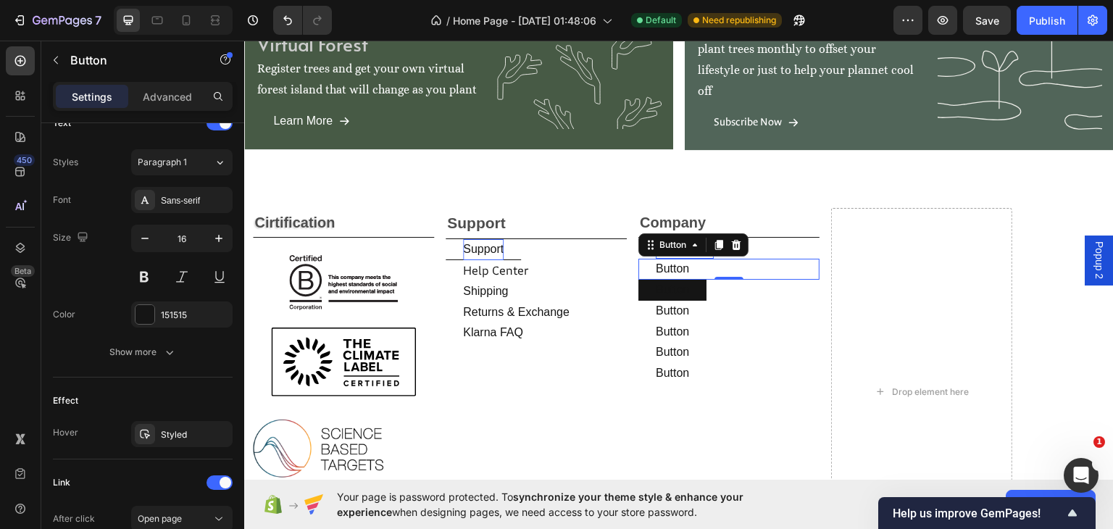
scroll to position [507, 0]
click at [690, 264] on button "Button" at bounding box center [672, 268] width 68 height 21
click at [685, 261] on p "Button" at bounding box center [672, 268] width 33 height 21
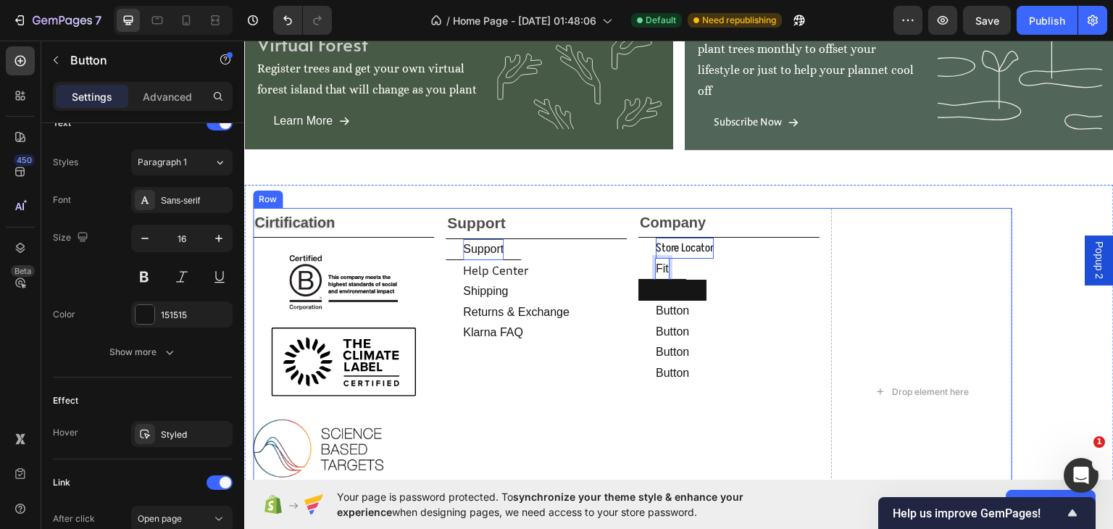
click at [638, 258] on button "fit" at bounding box center [662, 268] width 48 height 21
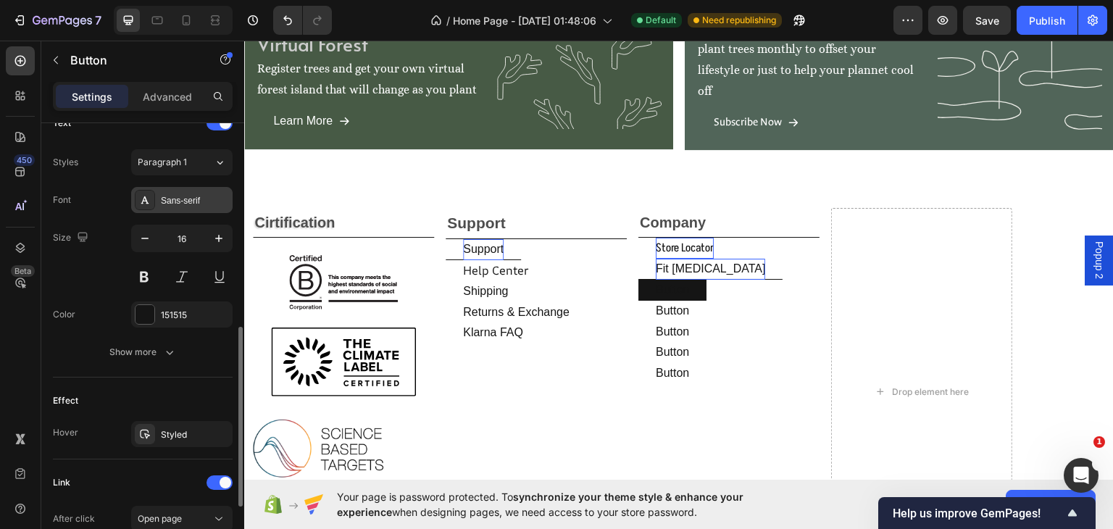
click at [200, 196] on div "Sans-serif" at bounding box center [195, 200] width 68 height 13
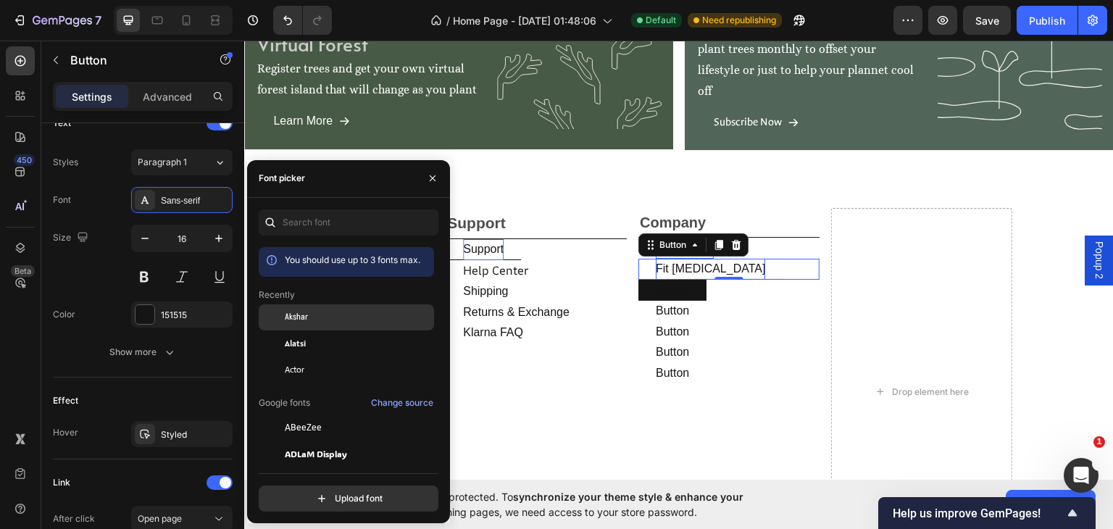
click at [301, 313] on span "Akshar" at bounding box center [296, 317] width 23 height 13
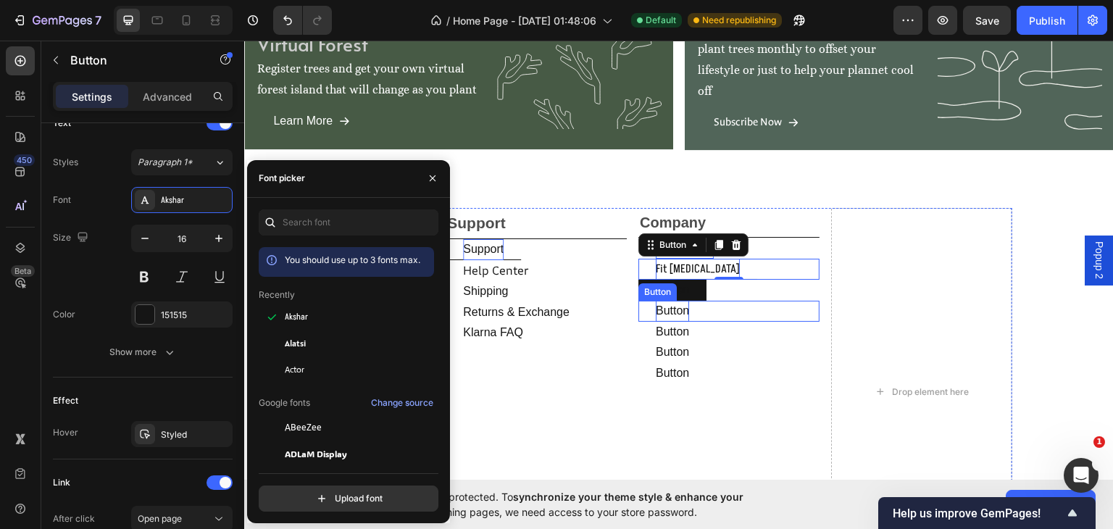
click at [684, 304] on p "Button" at bounding box center [672, 310] width 33 height 21
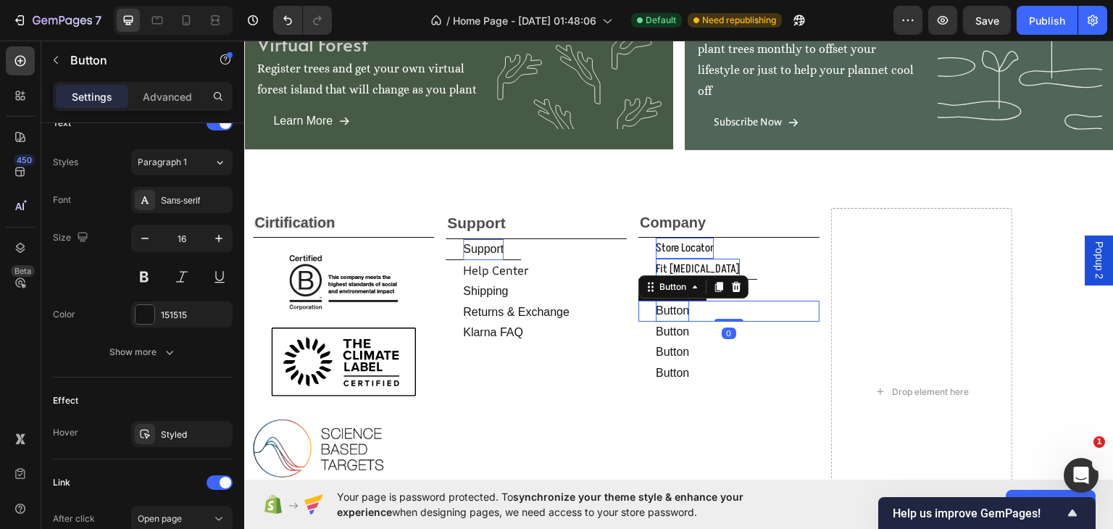
click at [687, 309] on p "Button" at bounding box center [672, 310] width 33 height 21
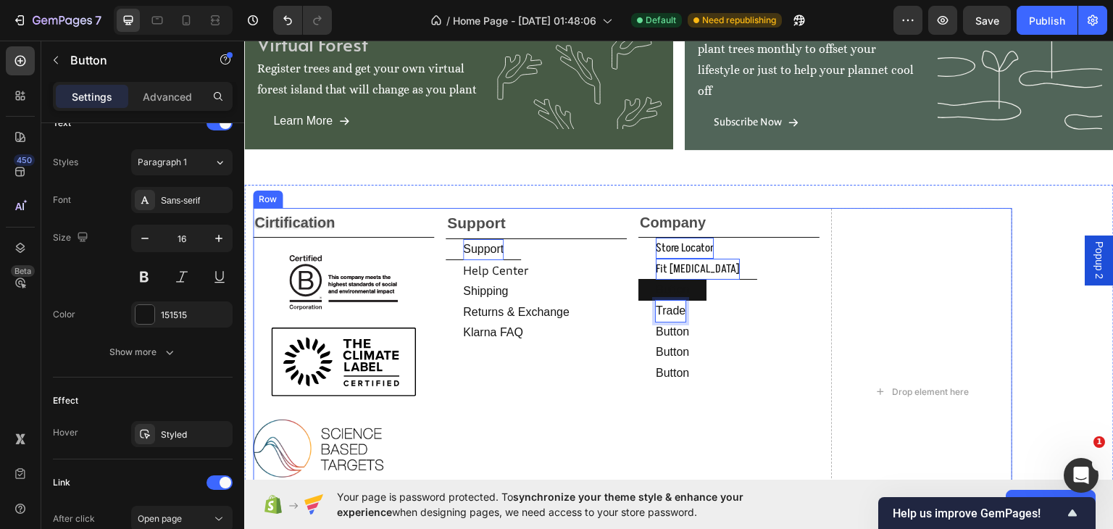
click at [638, 300] on button "trade" at bounding box center [670, 310] width 64 height 21
click at [638, 300] on button "trade in" at bounding box center [677, 310] width 78 height 21
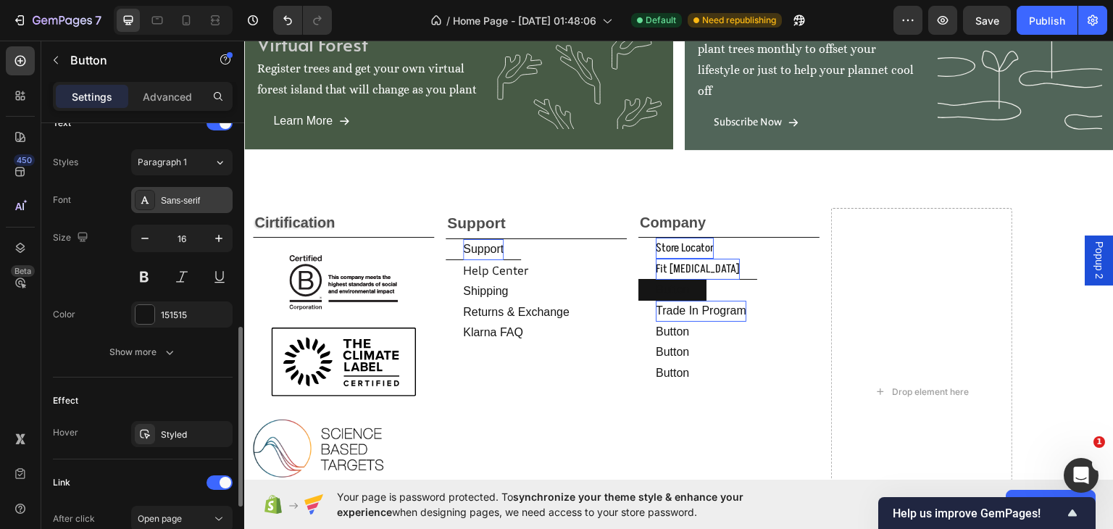
click at [167, 196] on div "Sans-serif" at bounding box center [195, 200] width 68 height 13
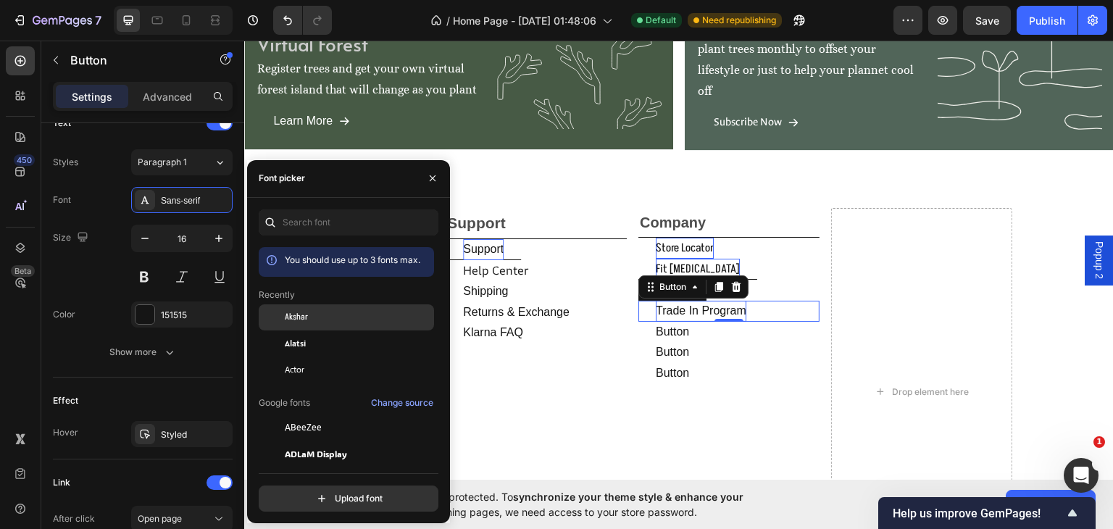
click at [301, 314] on span "Akshar" at bounding box center [296, 317] width 23 height 13
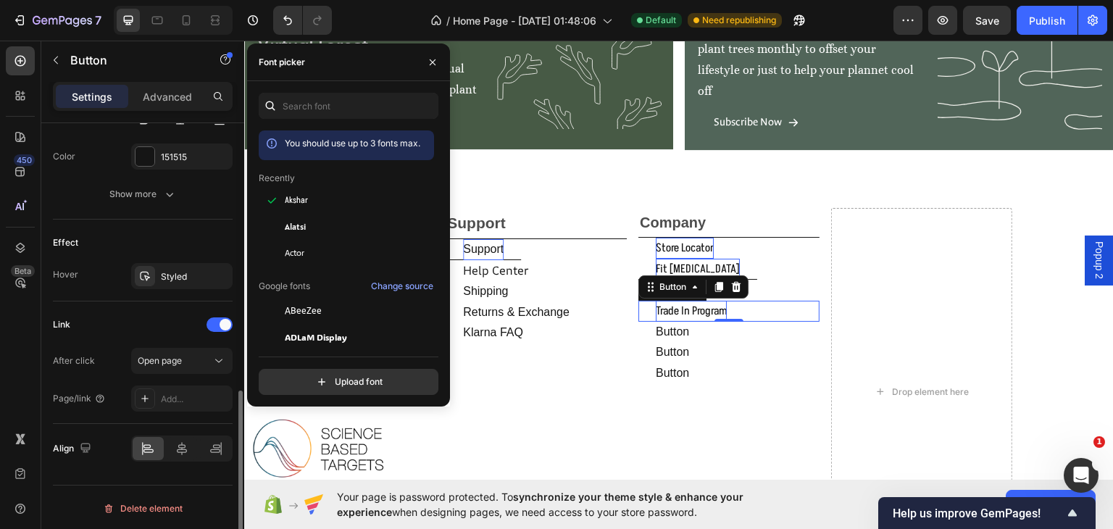
scroll to position [495, 0]
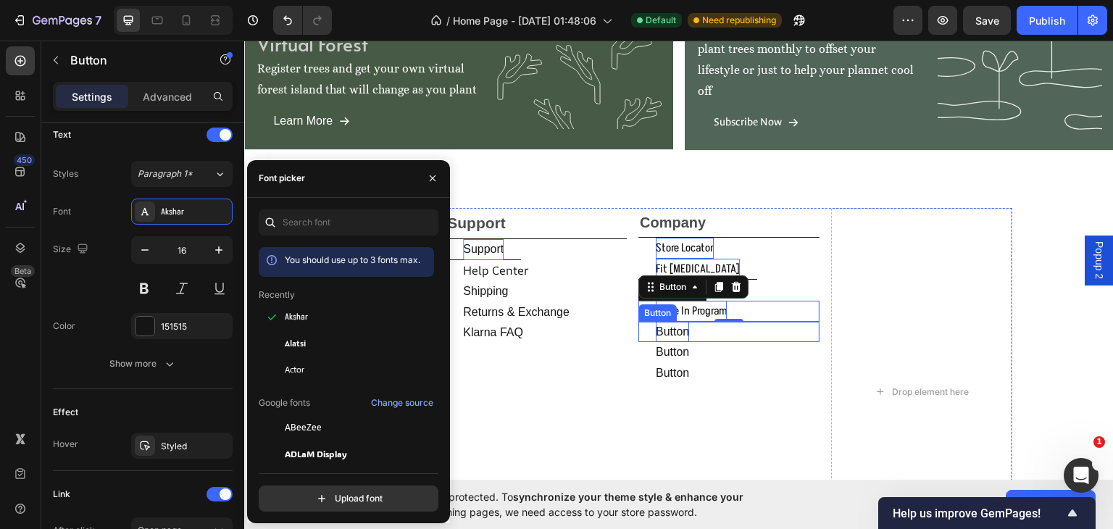
click at [682, 326] on p "Button" at bounding box center [672, 331] width 33 height 21
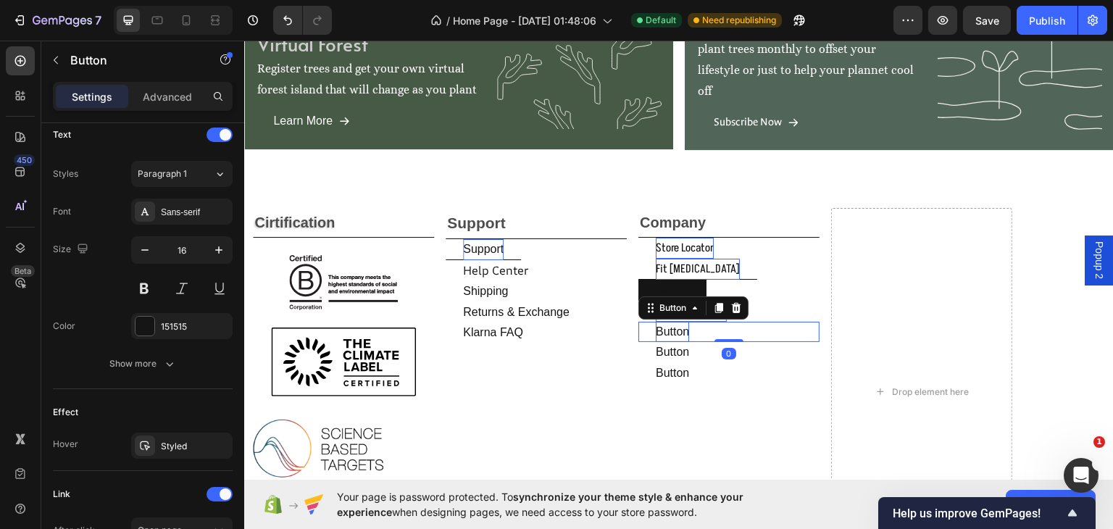
click at [684, 326] on p "Button" at bounding box center [672, 331] width 33 height 21
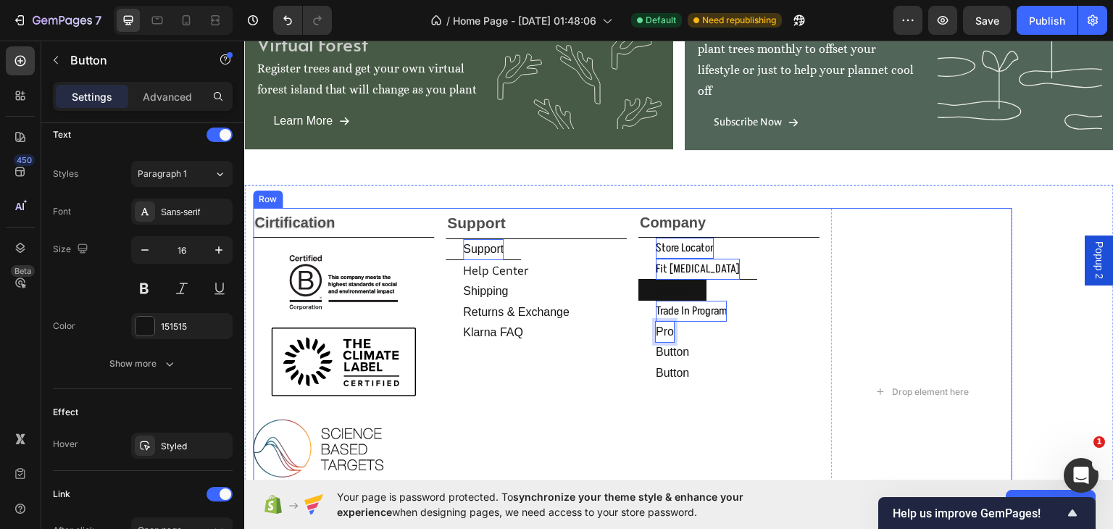
click at [638, 321] on button "pro" at bounding box center [664, 331] width 53 height 21
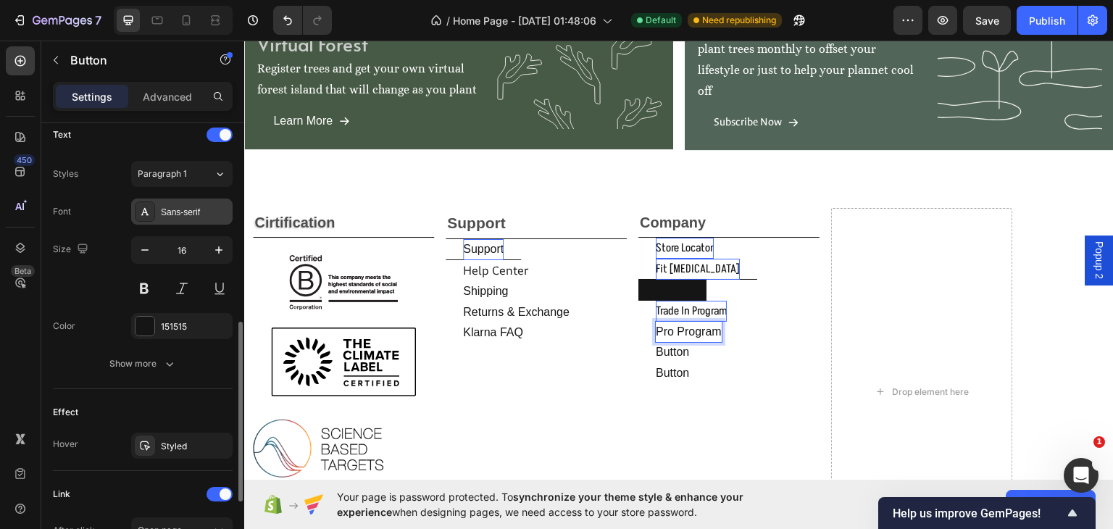
click at [203, 211] on div "Sans-serif" at bounding box center [195, 212] width 68 height 13
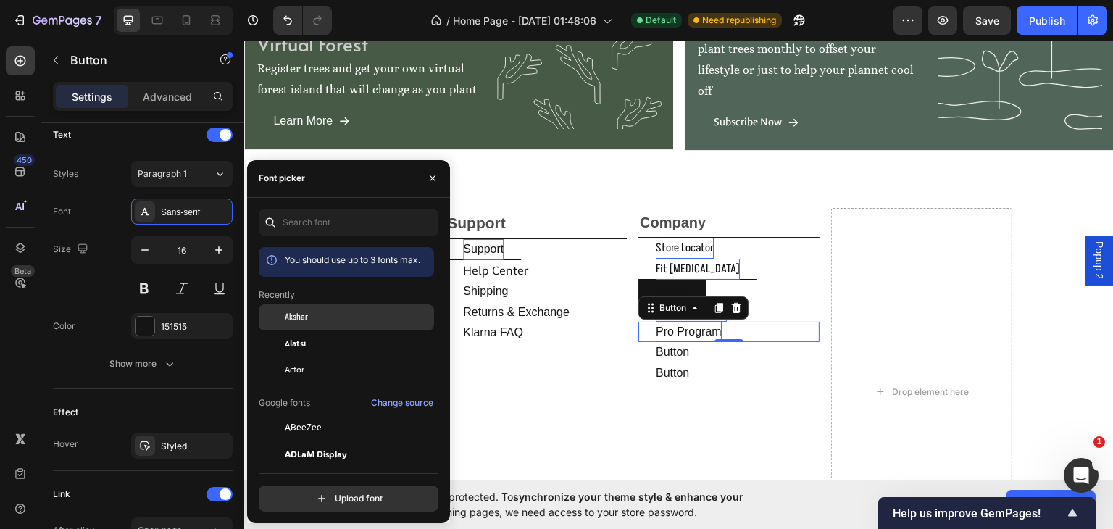
click at [294, 322] on span "Akshar" at bounding box center [296, 317] width 23 height 13
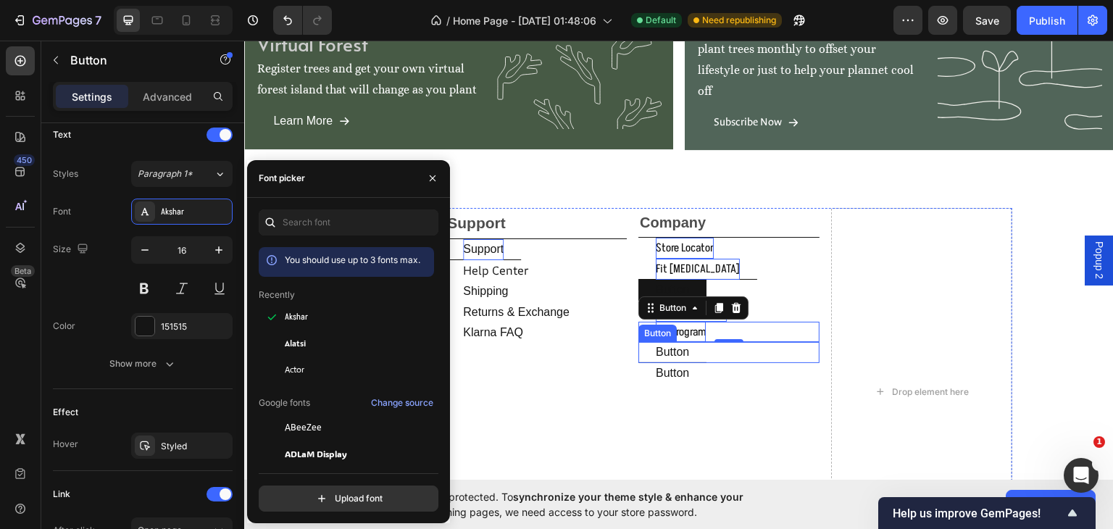
click at [692, 350] on button "Button" at bounding box center [672, 351] width 68 height 21
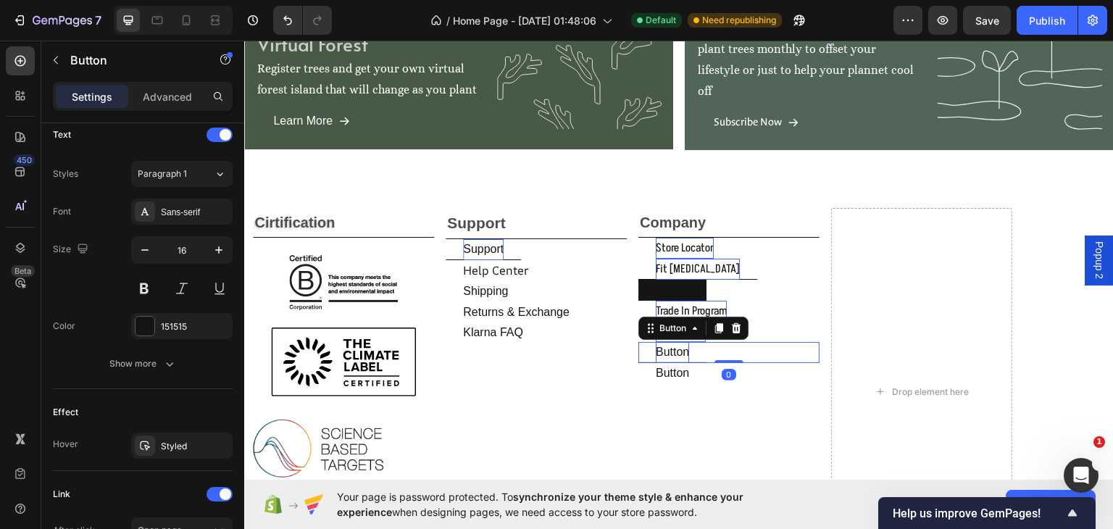
click at [686, 351] on p "Button" at bounding box center [672, 351] width 33 height 21
click at [638, 341] on button "become" at bounding box center [677, 351] width 78 height 21
click at [638, 341] on button "become a" at bounding box center [682, 351] width 88 height 21
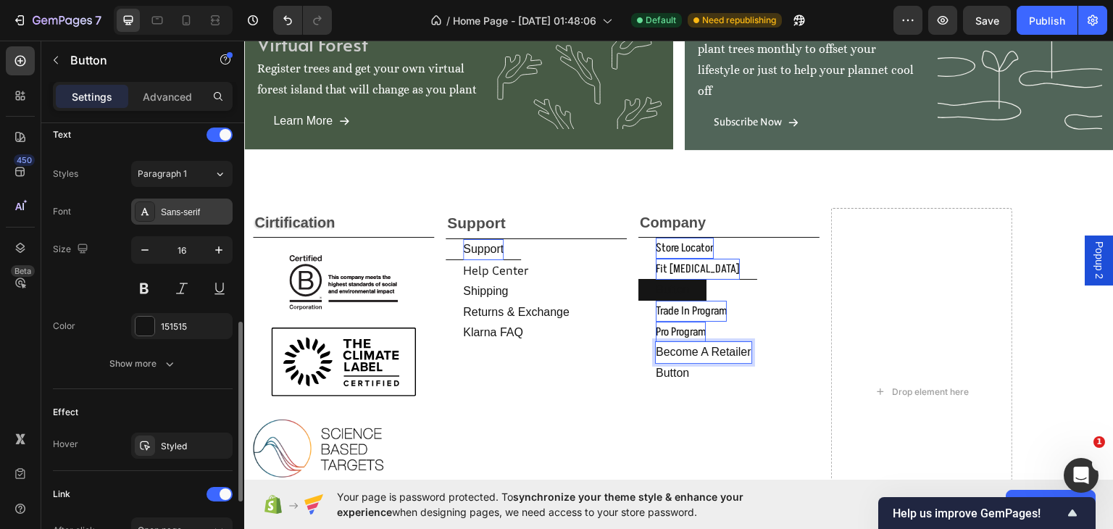
click at [191, 209] on div "Sans-serif" at bounding box center [195, 212] width 68 height 13
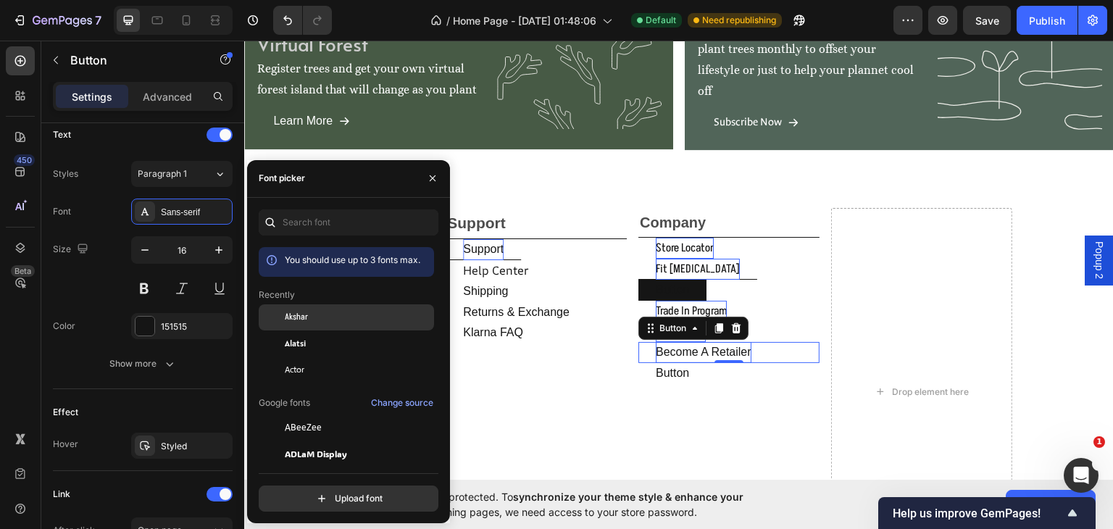
click at [293, 314] on span "Akshar" at bounding box center [296, 317] width 23 height 13
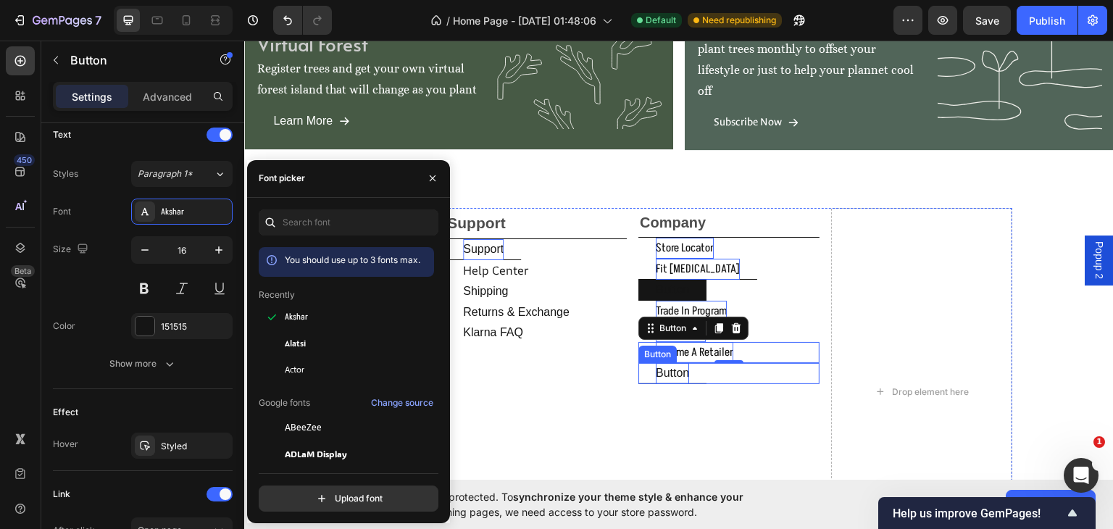
click at [687, 369] on p "Button" at bounding box center [672, 372] width 33 height 21
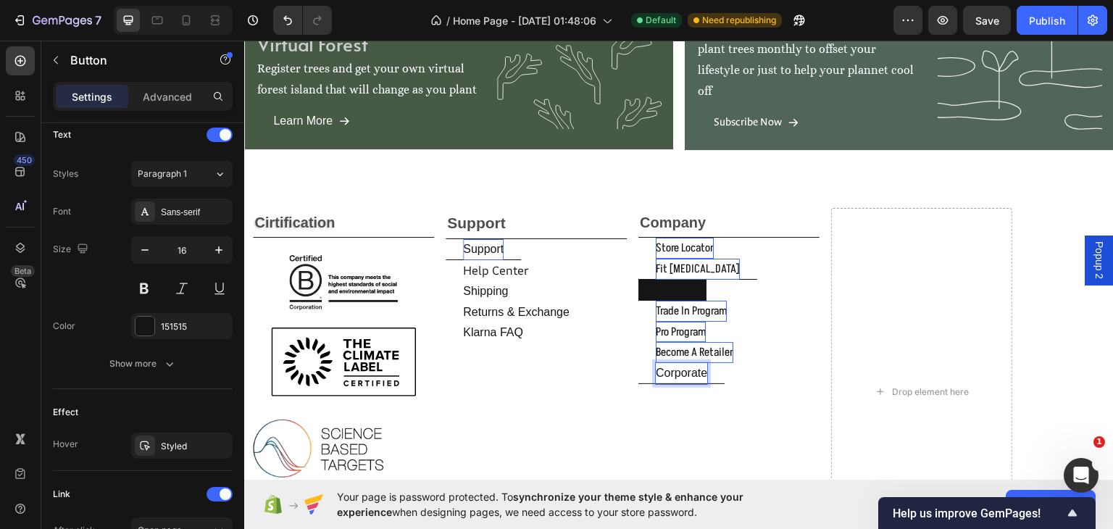
click at [638, 362] on button "corporate" at bounding box center [681, 372] width 86 height 21
click at [638, 362] on button "corporate product" at bounding box center [703, 372] width 130 height 21
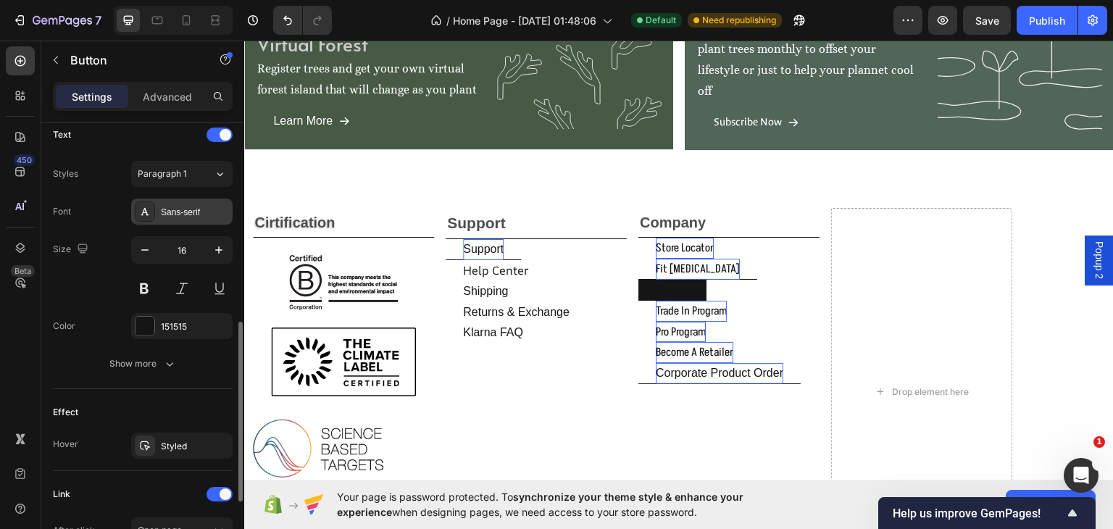
click at [205, 206] on div "Sans-serif" at bounding box center [195, 212] width 68 height 13
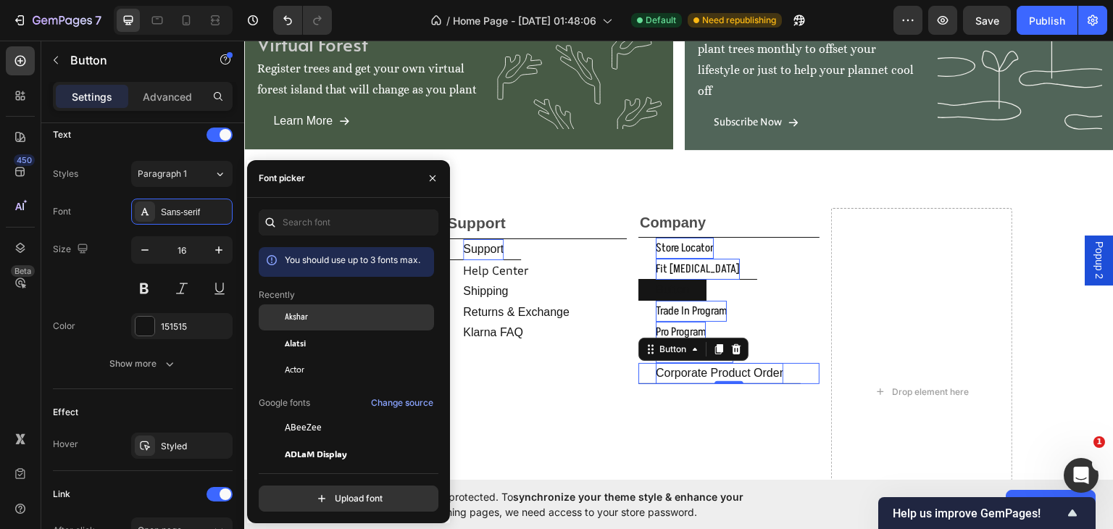
click at [309, 311] on div "Akshar" at bounding box center [358, 317] width 146 height 13
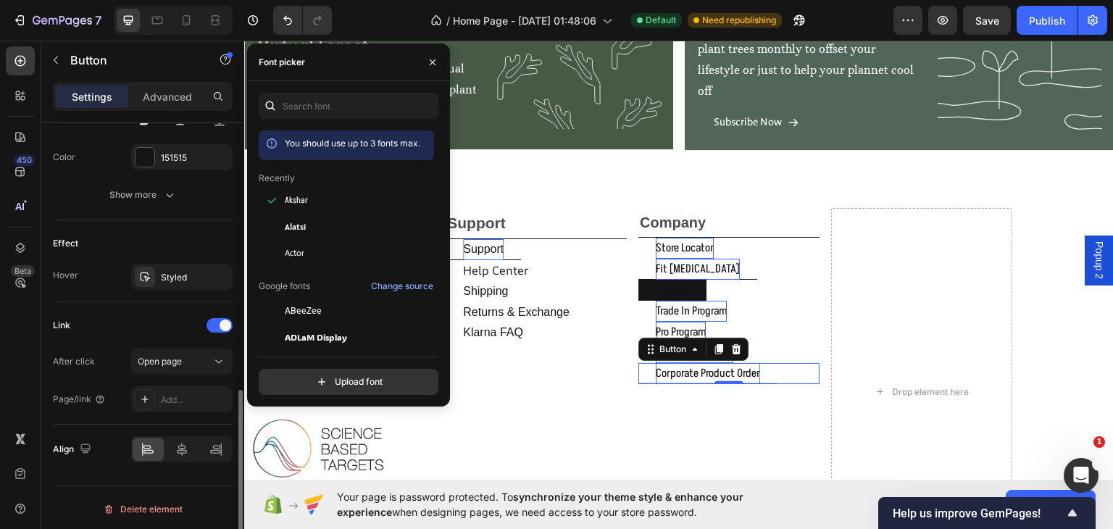
scroll to position [665, 0]
click at [177, 273] on div "Styled" at bounding box center [182, 276] width 42 height 13
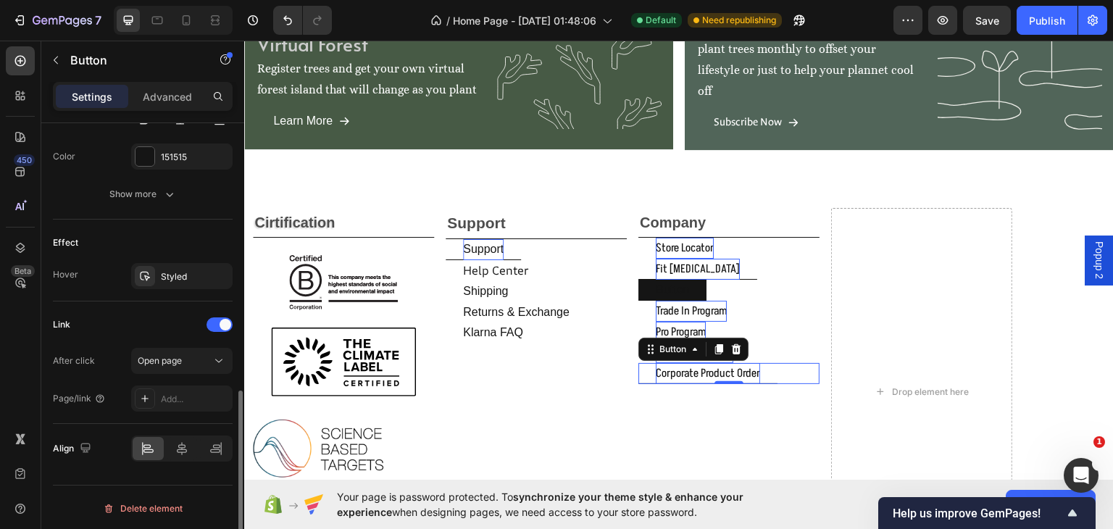
click at [109, 322] on div "Link" at bounding box center [143, 324] width 180 height 23
click at [783, 175] on div "get your own interactive virtual forest Heading Register trees and get your own…" at bounding box center [678, 79] width 869 height 212
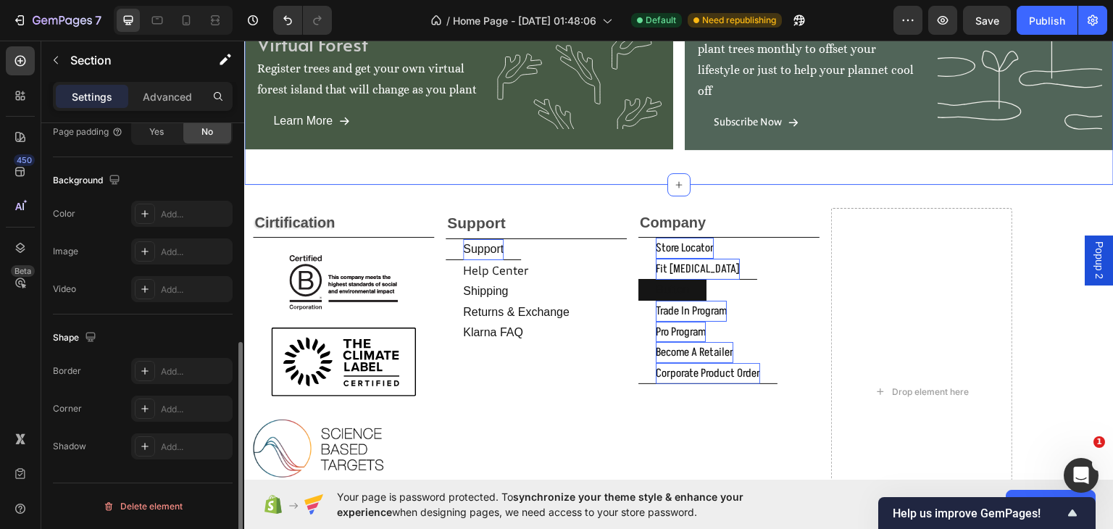
scroll to position [0, 0]
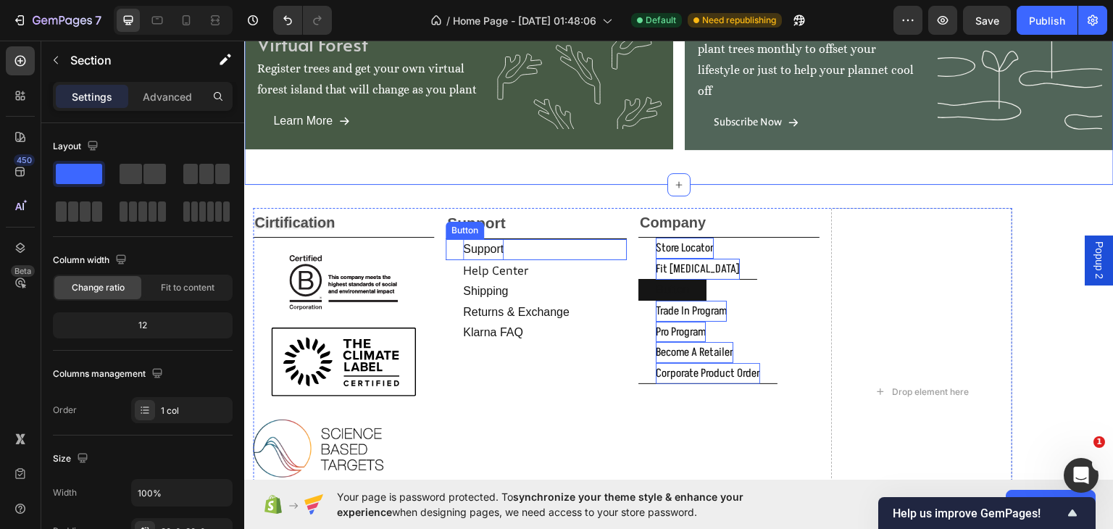
click at [505, 249] on button "support" at bounding box center [482, 248] width 75 height 21
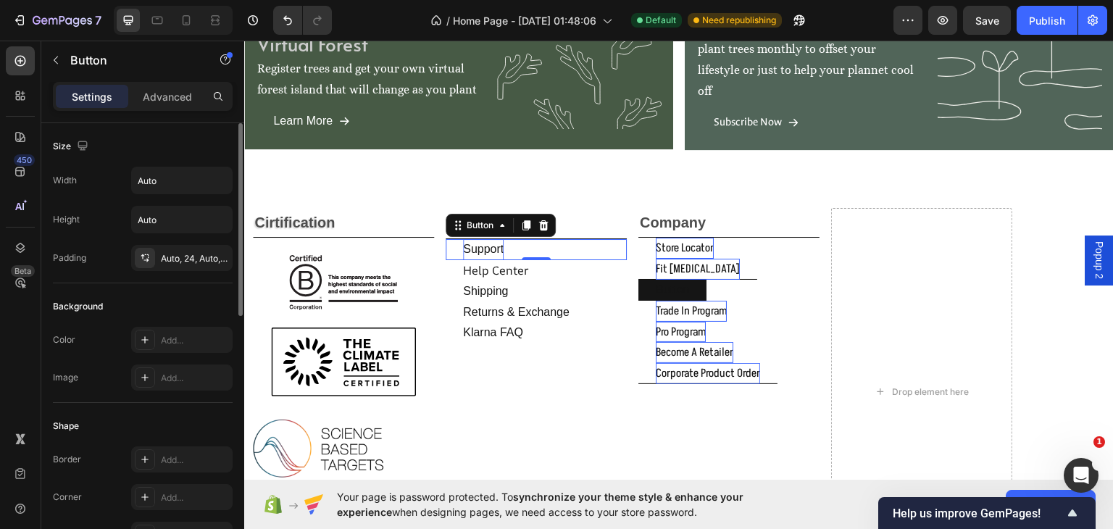
scroll to position [338, 0]
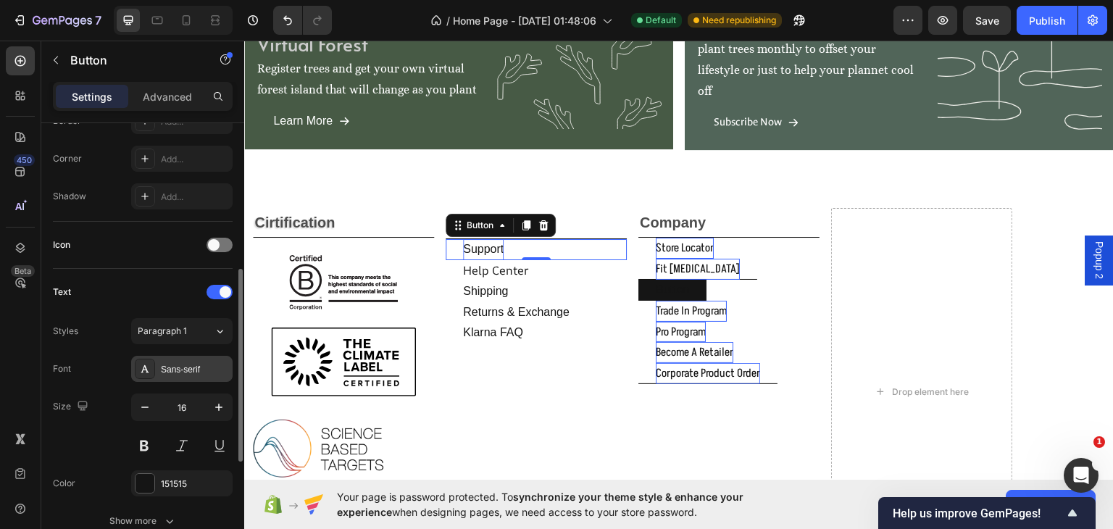
click at [185, 363] on div "Sans-serif" at bounding box center [195, 369] width 68 height 13
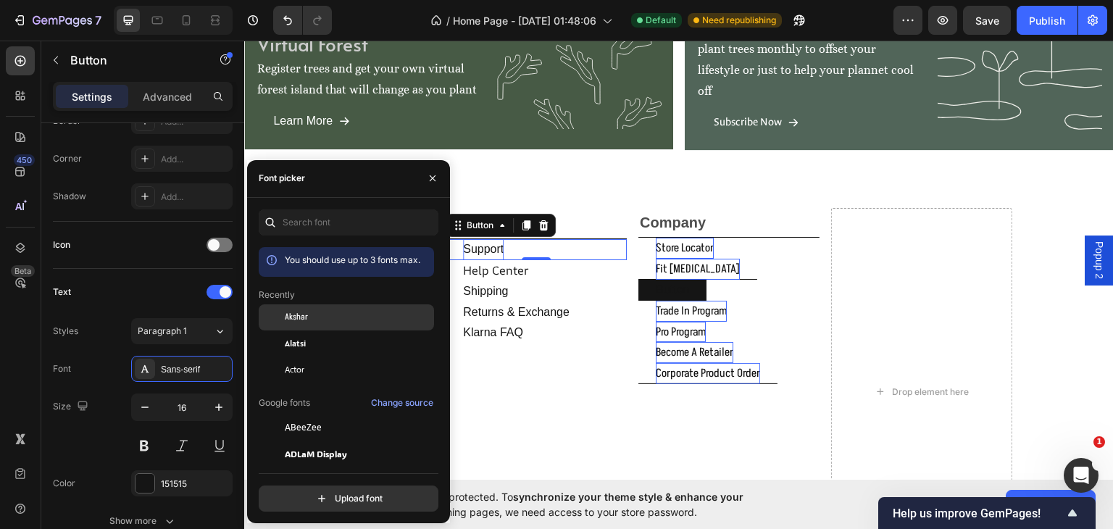
click at [277, 309] on div at bounding box center [272, 317] width 26 height 26
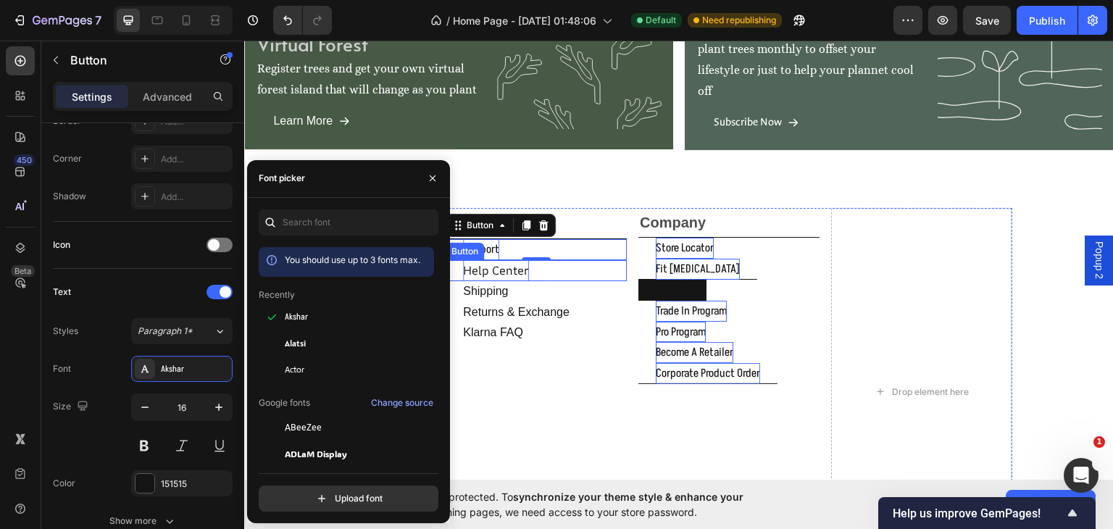
click at [495, 267] on p "help center" at bounding box center [496, 269] width 66 height 21
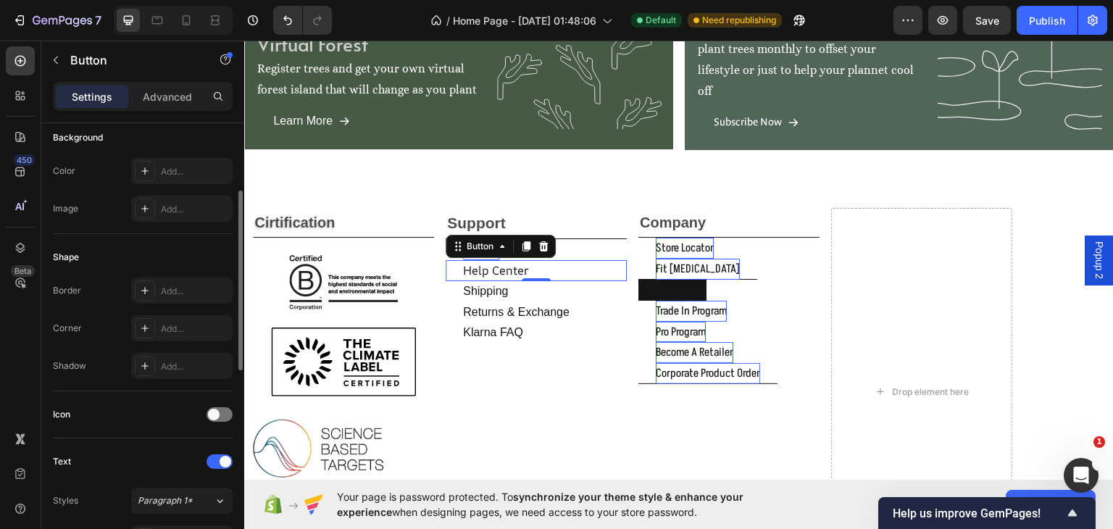
scroll to position [507, 0]
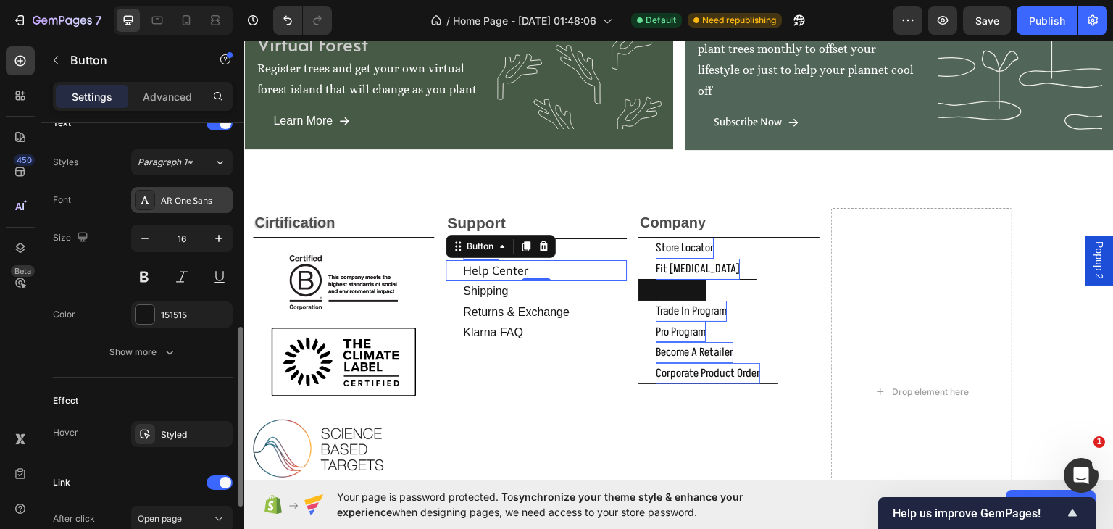
click at [184, 196] on div "AR One Sans" at bounding box center [195, 200] width 68 height 13
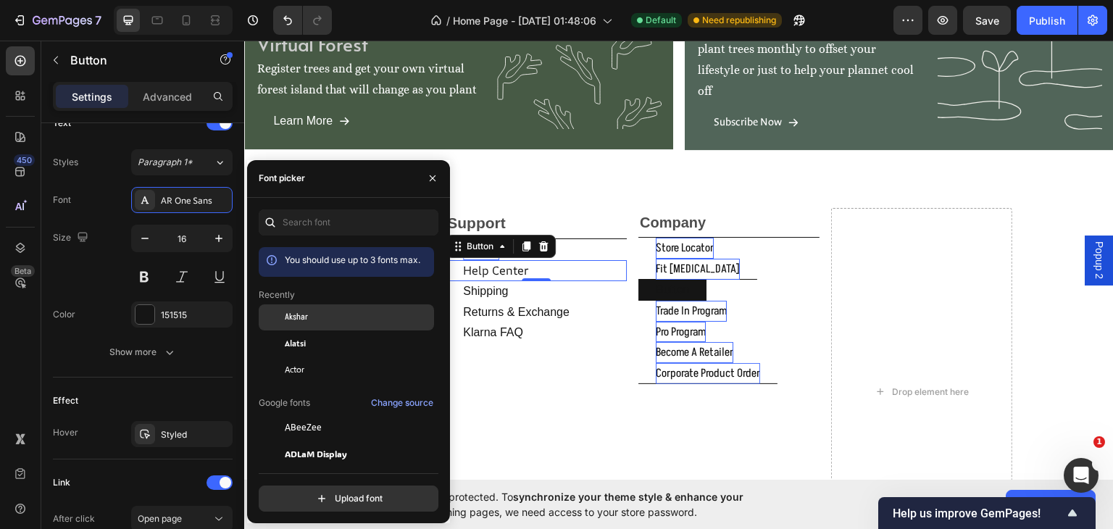
click at [288, 314] on span "Akshar" at bounding box center [296, 317] width 23 height 13
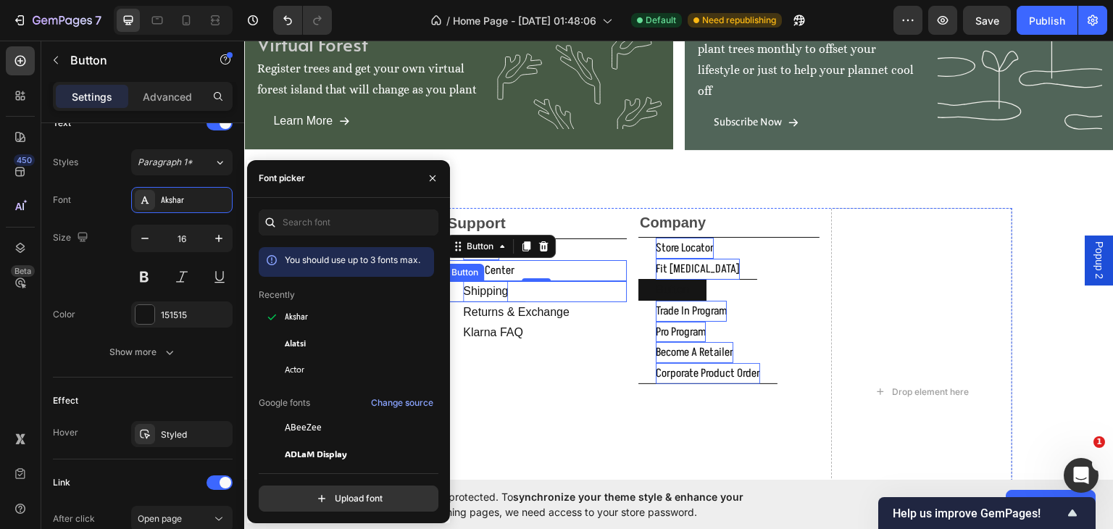
click at [493, 288] on p "shipping" at bounding box center [485, 290] width 45 height 21
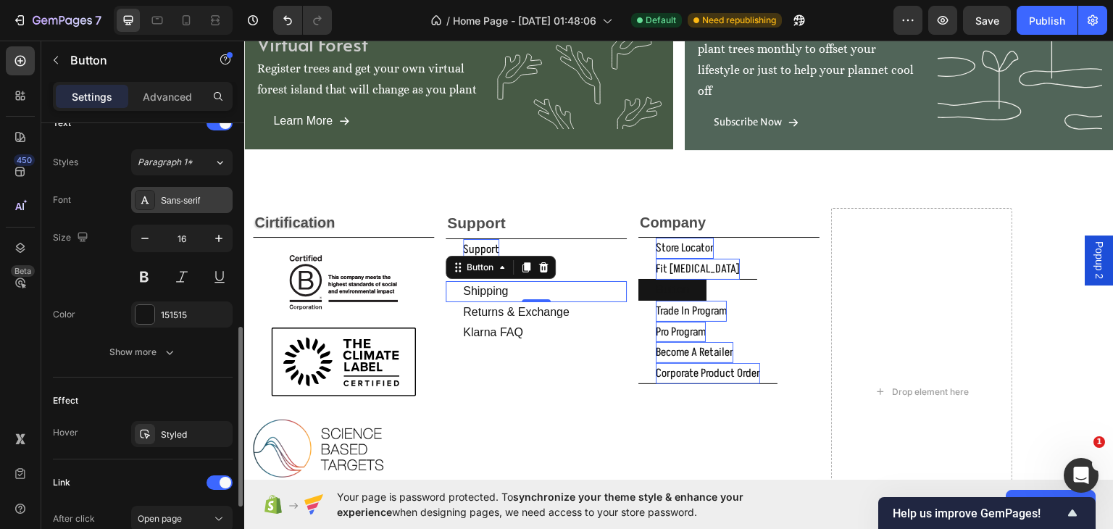
click at [206, 191] on div "Sans-serif" at bounding box center [181, 200] width 101 height 26
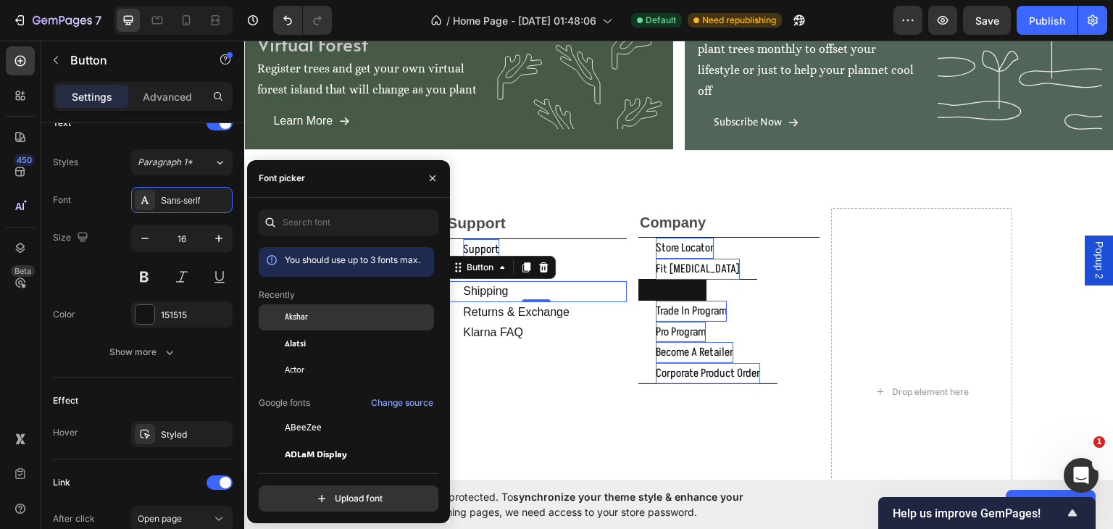
click at [300, 313] on span "Akshar" at bounding box center [296, 317] width 23 height 13
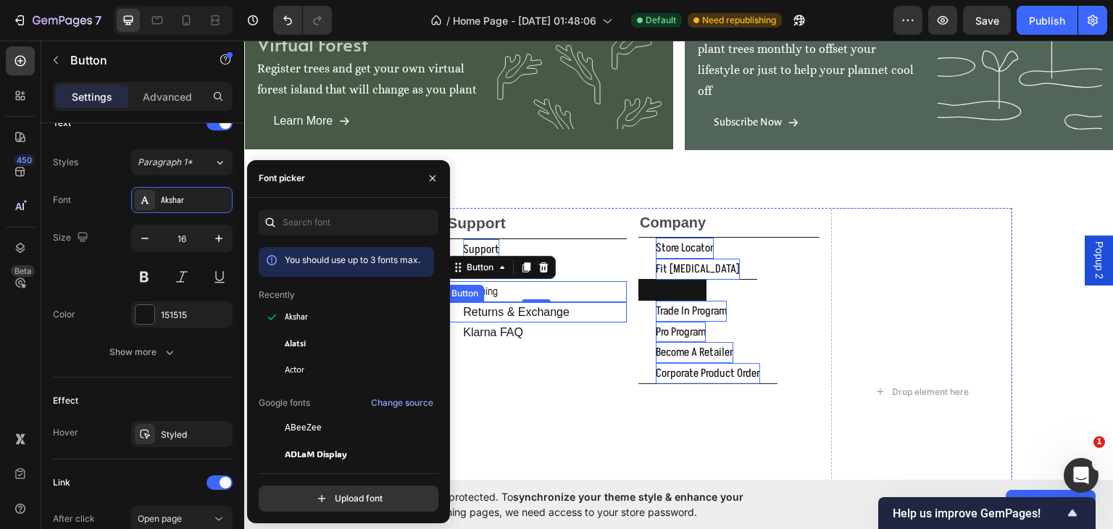
click at [485, 311] on p "returns & exchange" at bounding box center [516, 311] width 106 height 21
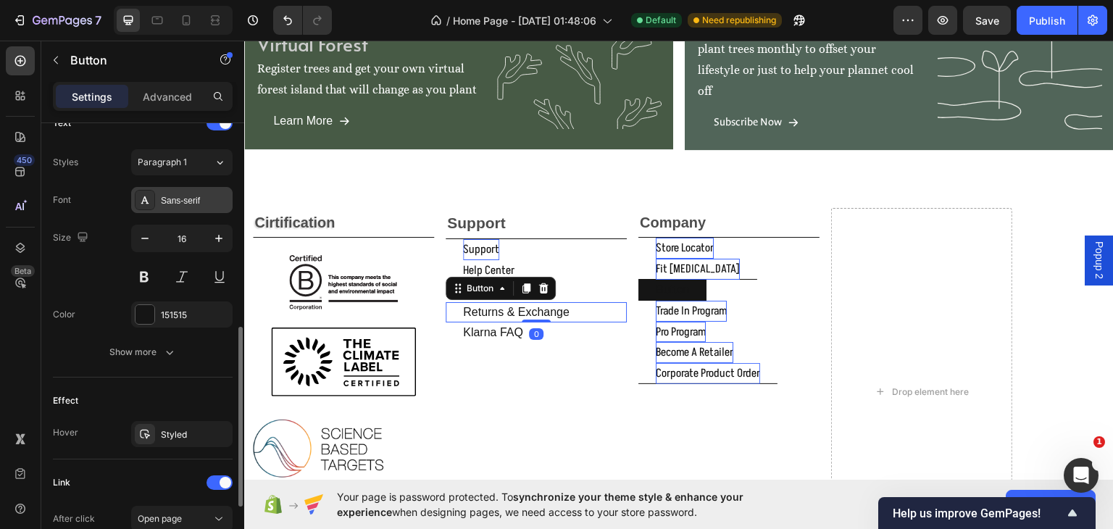
click at [202, 195] on div "Sans-serif" at bounding box center [195, 200] width 68 height 13
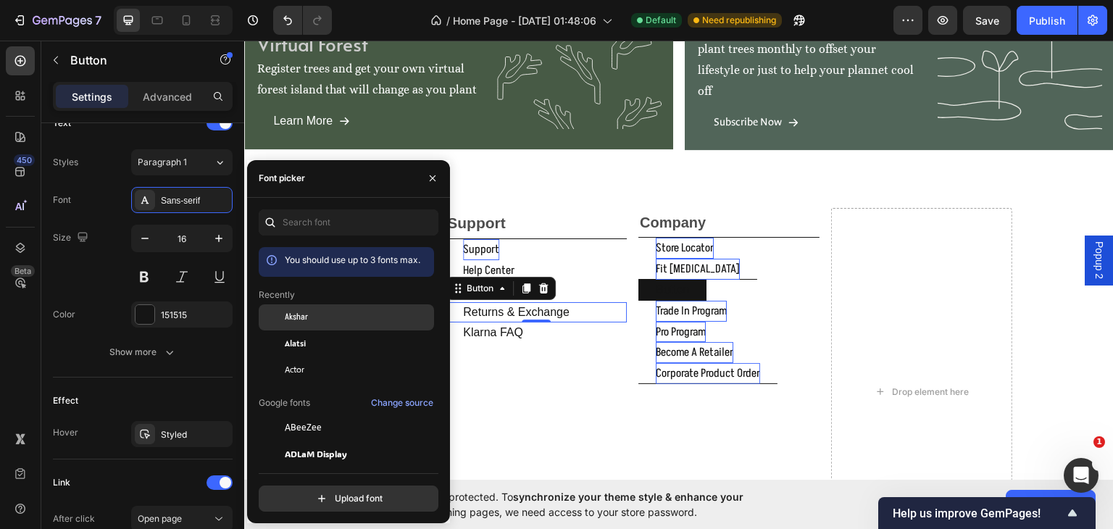
click at [310, 318] on div "Akshar" at bounding box center [358, 317] width 146 height 13
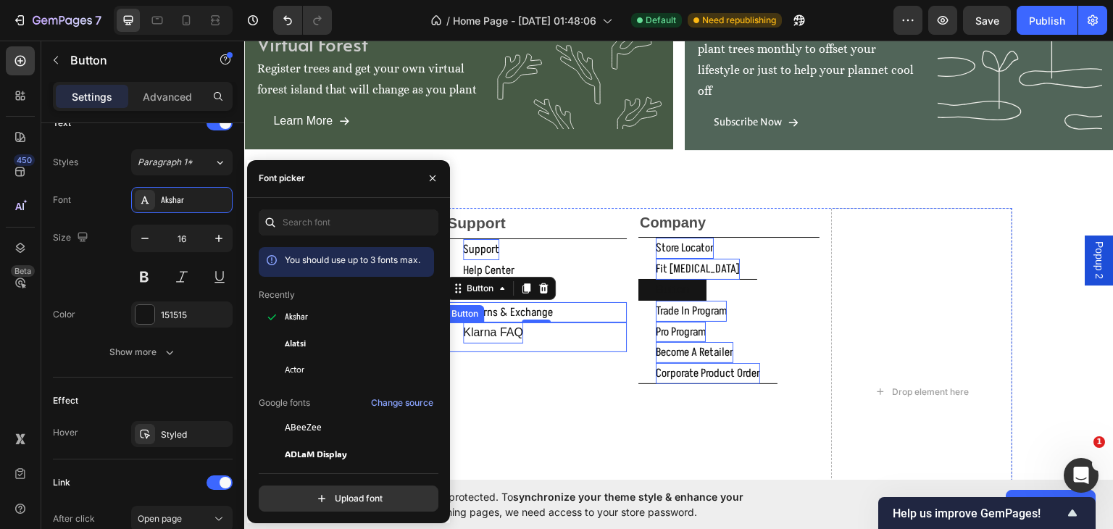
click at [500, 329] on p "klarna FAQ" at bounding box center [493, 332] width 60 height 21
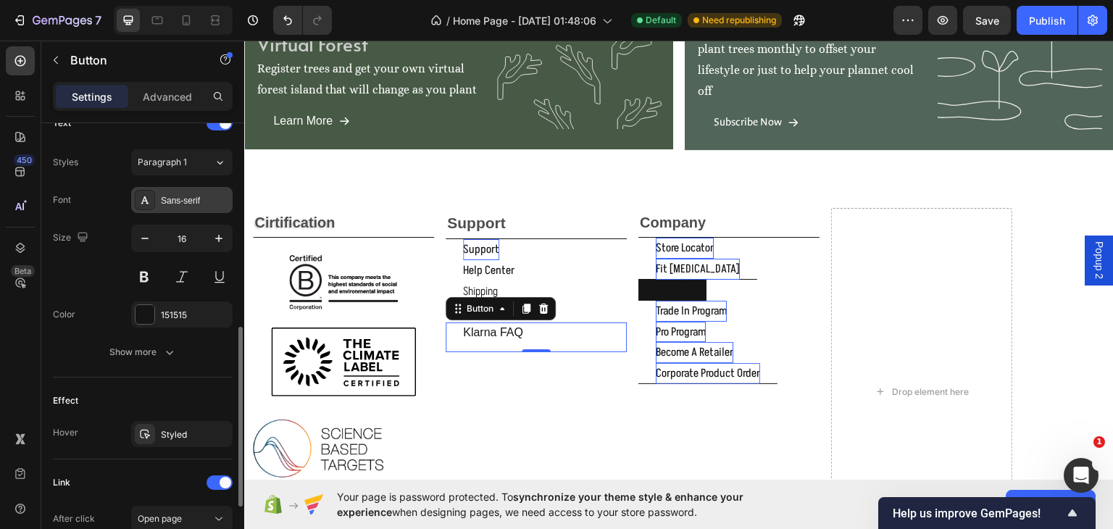
click at [188, 198] on div "Sans-serif" at bounding box center [195, 200] width 68 height 13
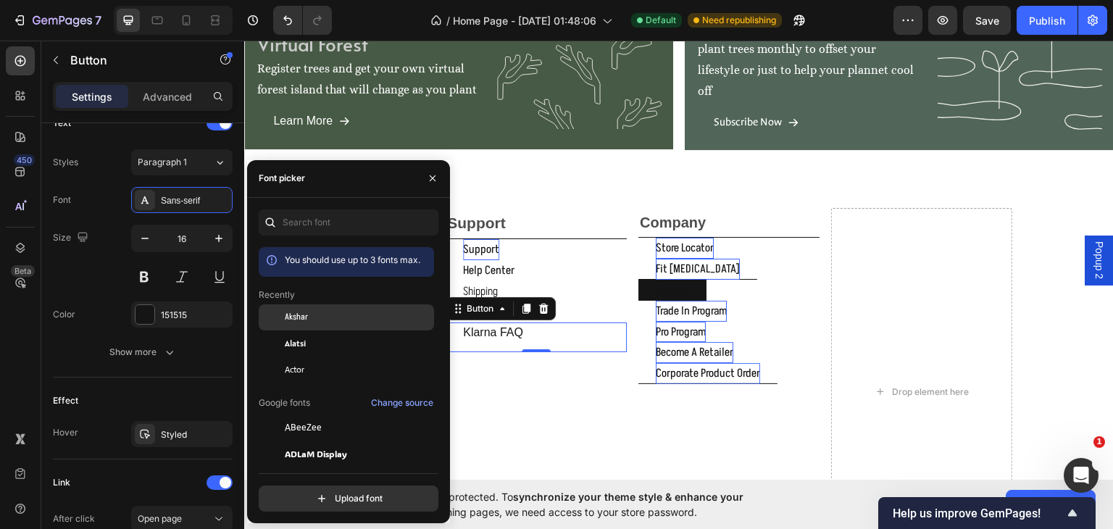
click at [292, 317] on span "Akshar" at bounding box center [296, 317] width 23 height 13
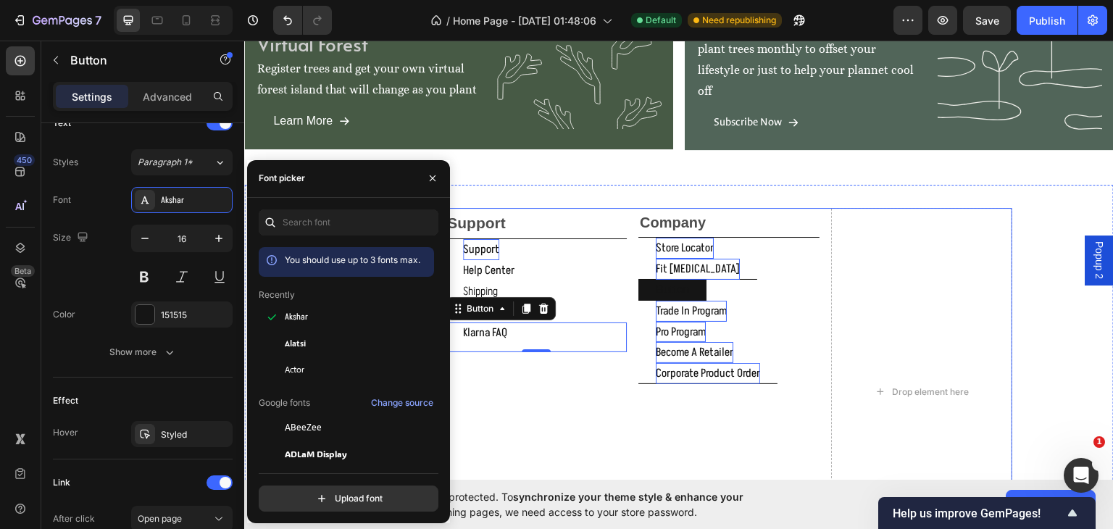
click at [517, 372] on div "support Text Block support Button help center Button shipping Button returns & …" at bounding box center [535, 390] width 181 height 367
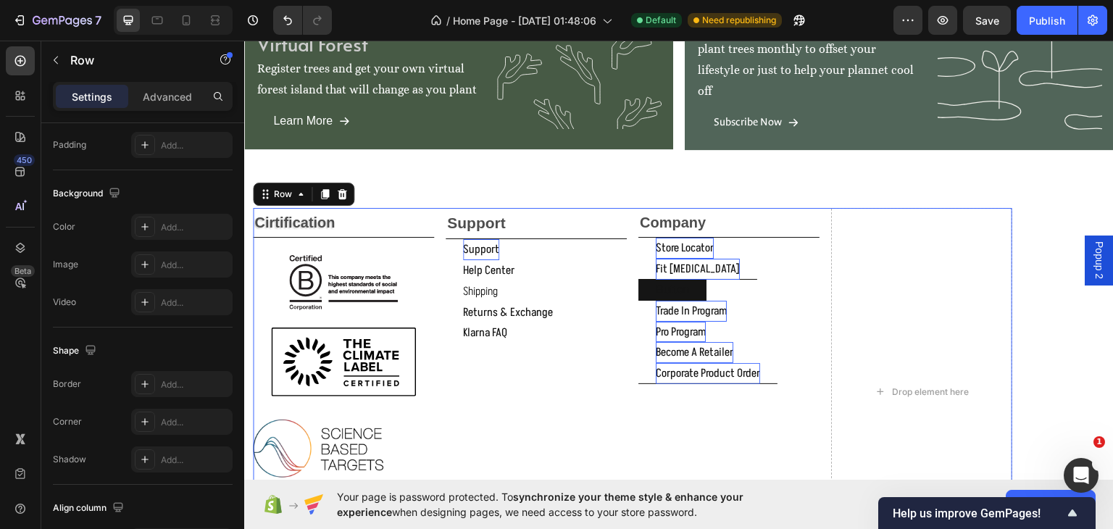
scroll to position [0, 0]
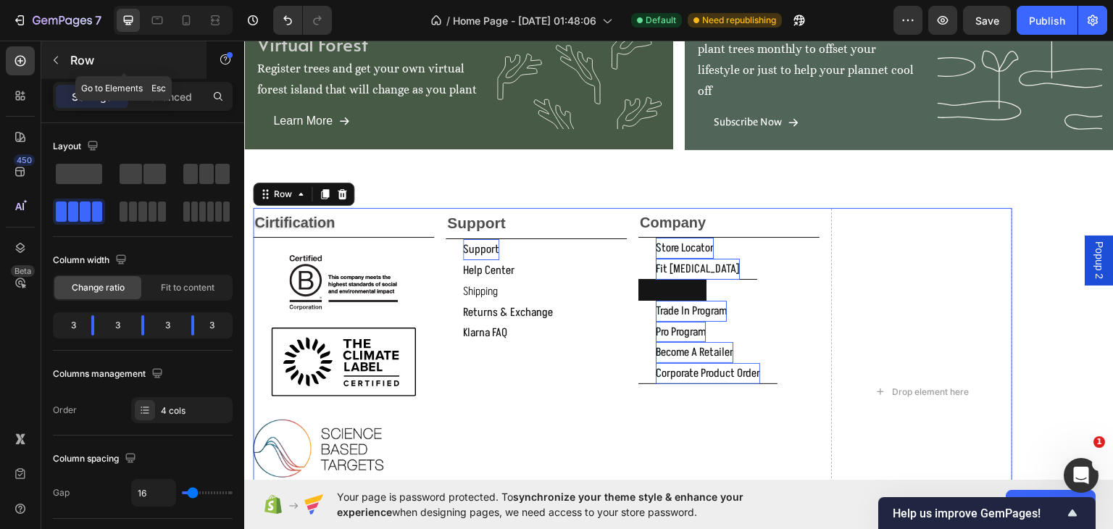
click at [57, 52] on button "button" at bounding box center [55, 60] width 23 height 23
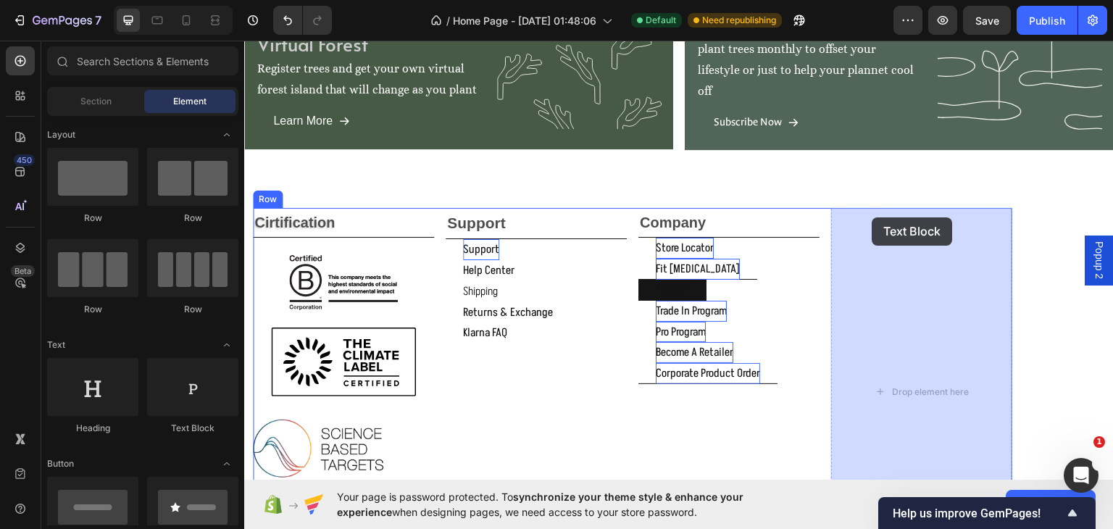
drag, startPoint x: 847, startPoint y: 268, endPoint x: 872, endPoint y: 217, distance: 57.3
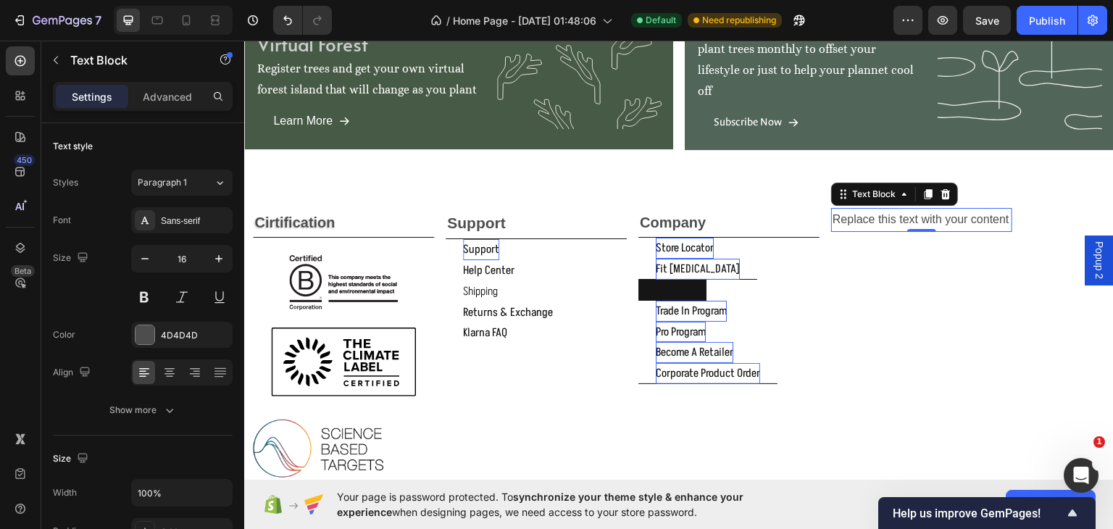
click at [1007, 216] on div "Replace this text with your content" at bounding box center [921, 219] width 181 height 24
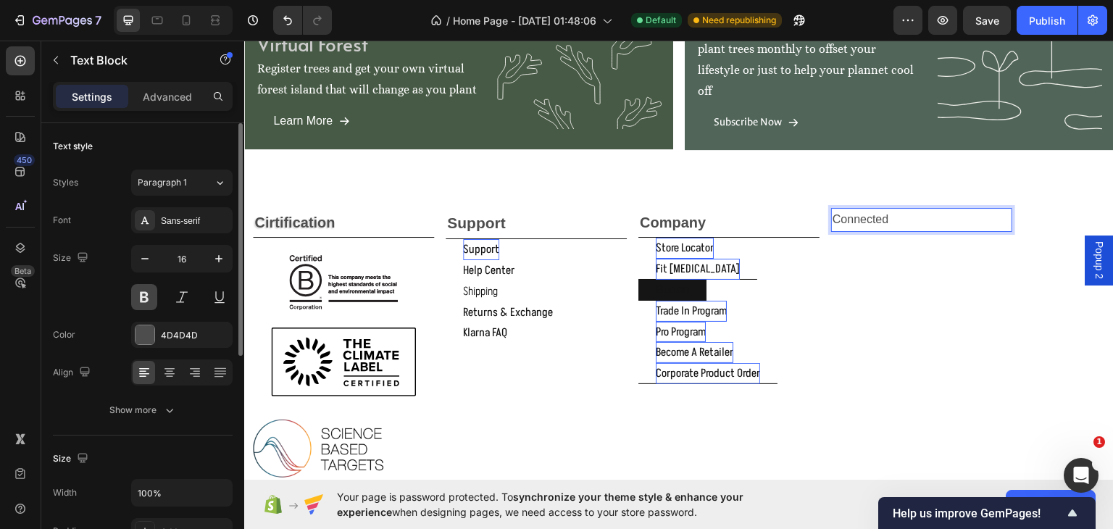
click at [141, 301] on button at bounding box center [144, 297] width 26 height 26
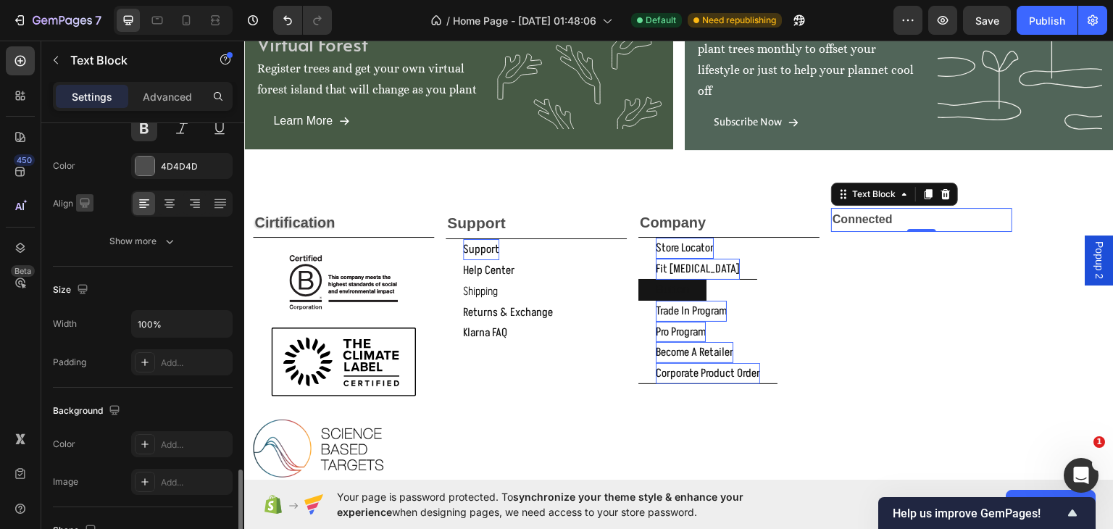
scroll to position [338, 0]
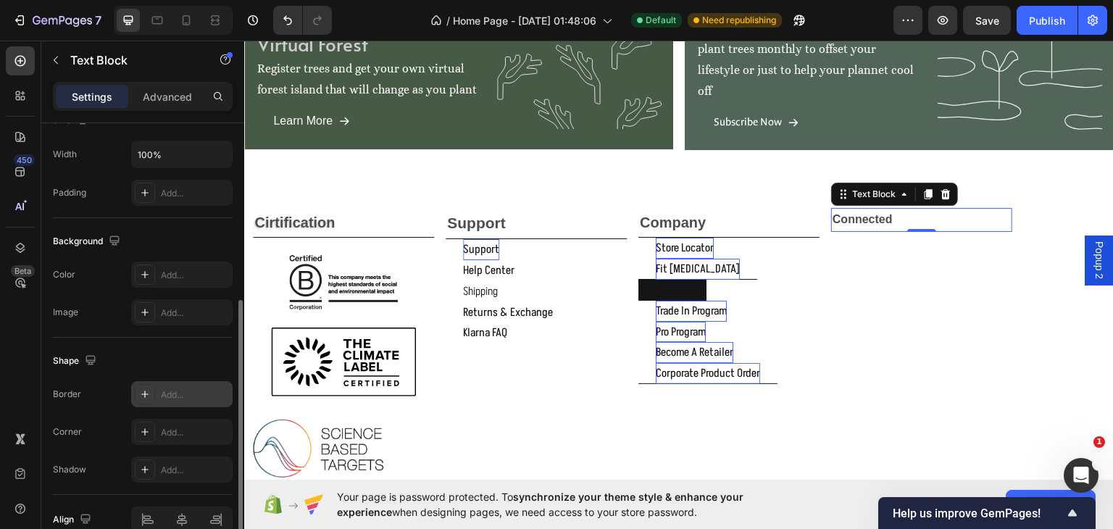
click at [183, 389] on div "Add..." at bounding box center [195, 394] width 68 height 13
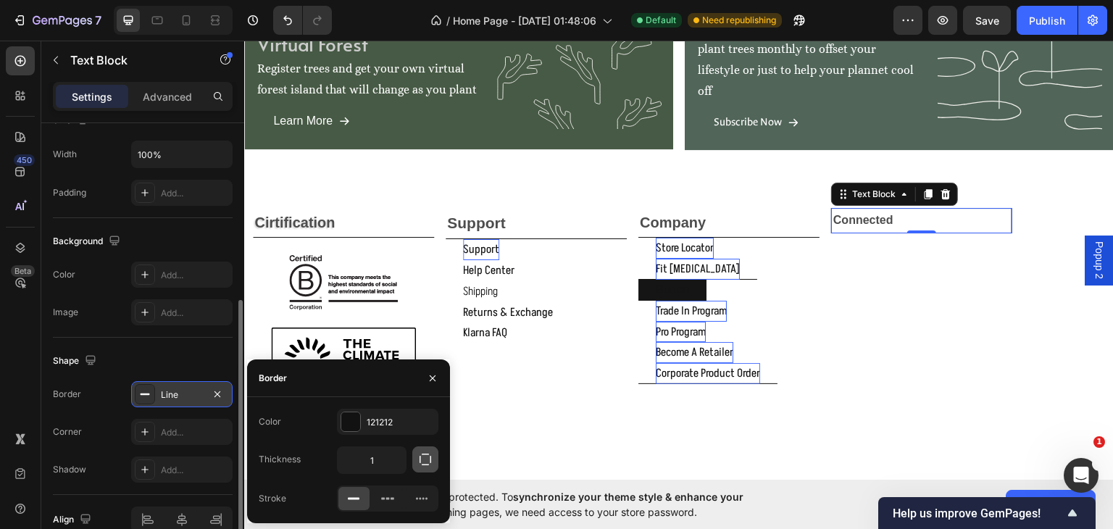
click at [417, 456] on button "button" at bounding box center [425, 459] width 26 height 26
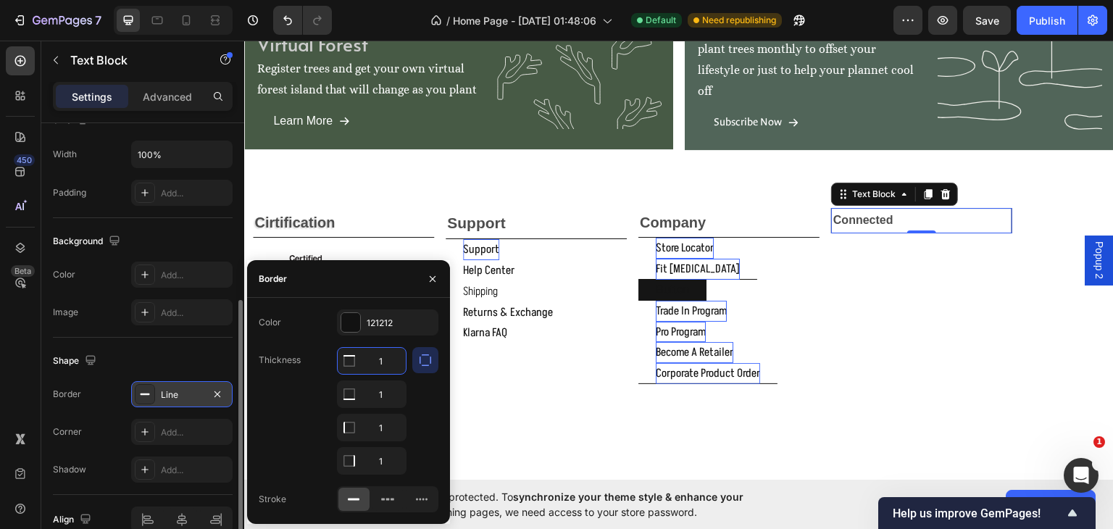
click at [381, 354] on input "1" at bounding box center [372, 361] width 68 height 26
type input "0"
click at [375, 421] on input "1" at bounding box center [372, 427] width 68 height 26
type input "0"
click at [374, 459] on input "1" at bounding box center [372, 461] width 68 height 26
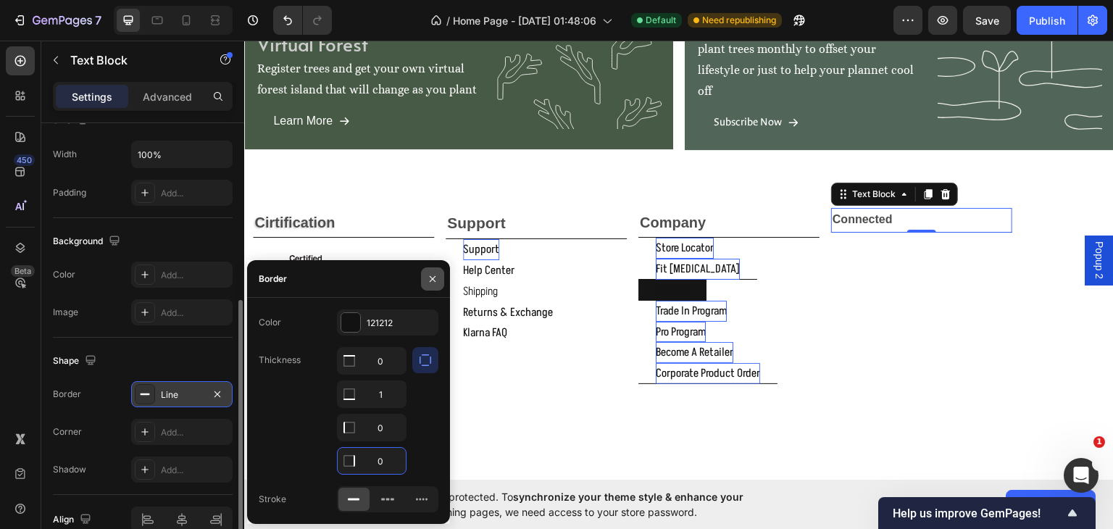
type input "0"
click at [430, 279] on icon "button" at bounding box center [433, 279] width 12 height 12
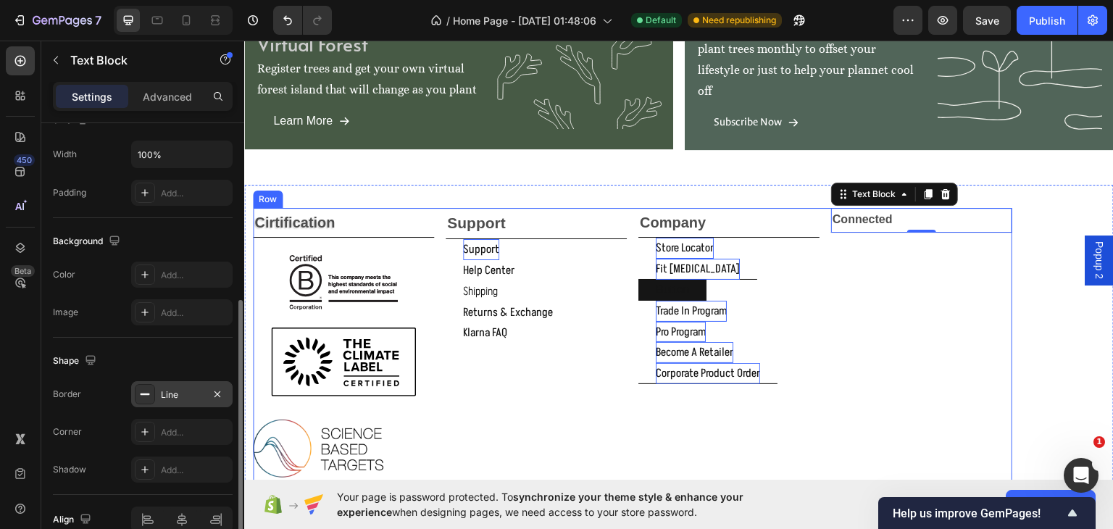
click at [960, 320] on div "Connected Text Block 0" at bounding box center [921, 390] width 181 height 367
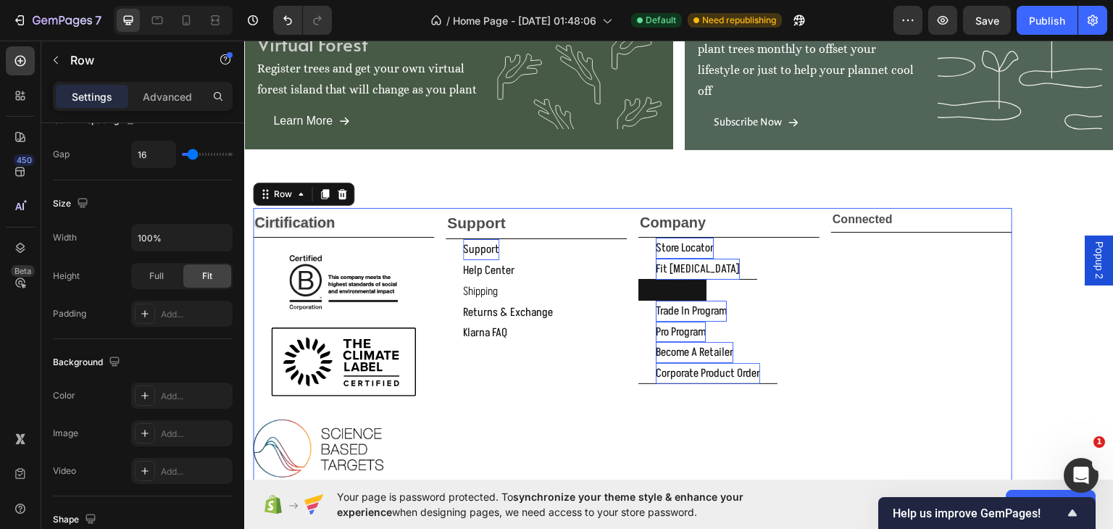
scroll to position [0, 0]
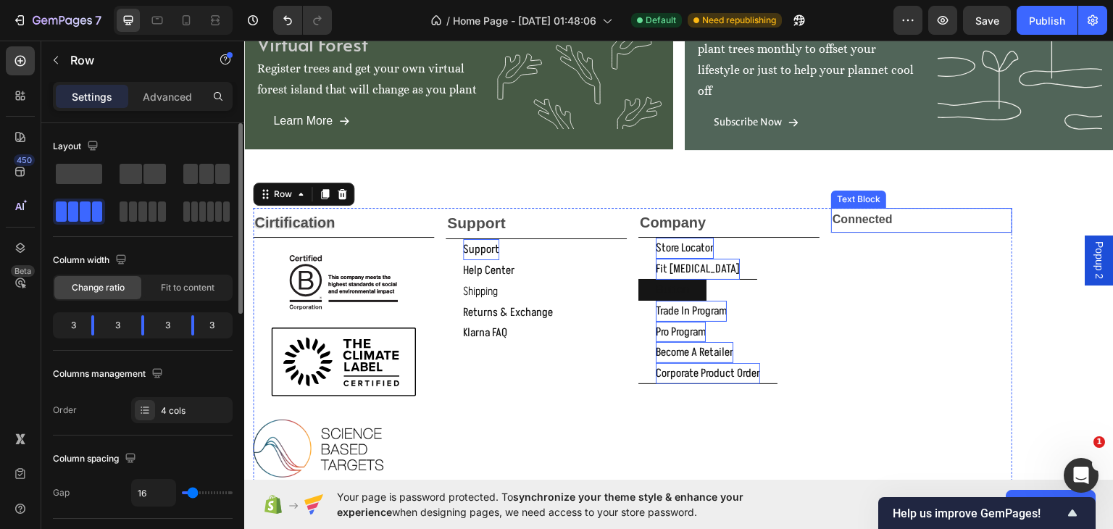
click at [906, 220] on p "Connected" at bounding box center [921, 219] width 178 height 21
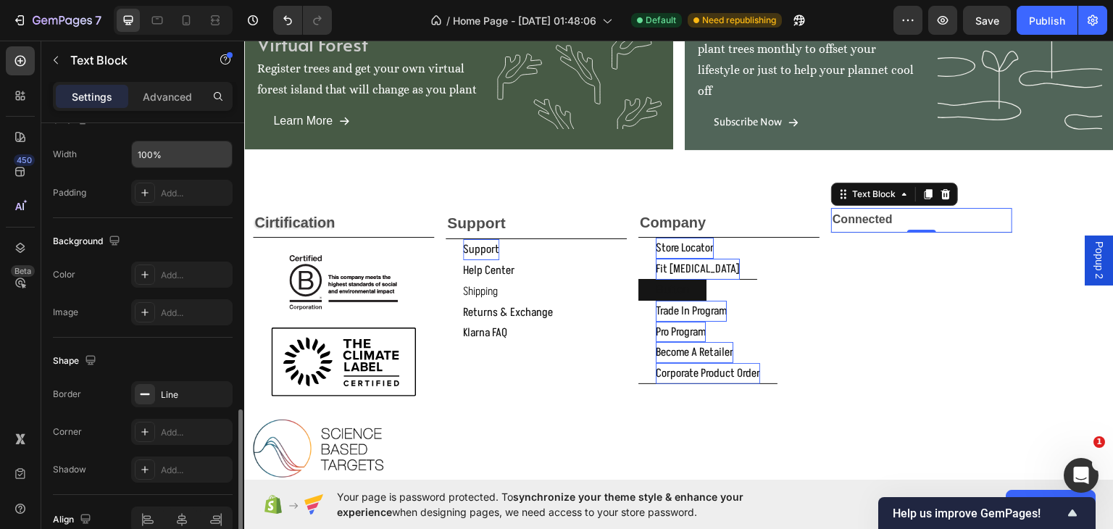
scroll to position [410, 0]
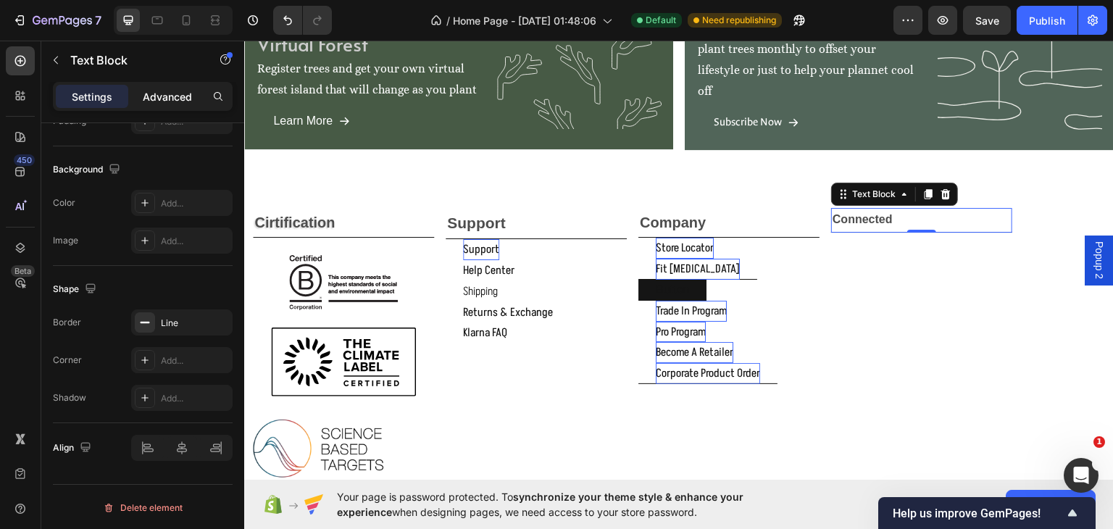
click at [159, 94] on p "Advanced" at bounding box center [167, 96] width 49 height 15
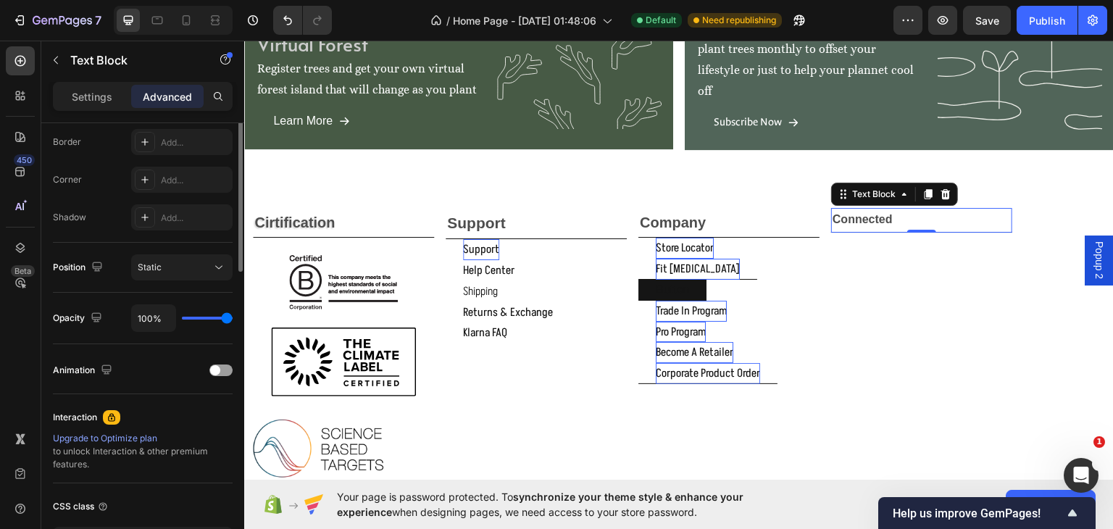
scroll to position [72, 0]
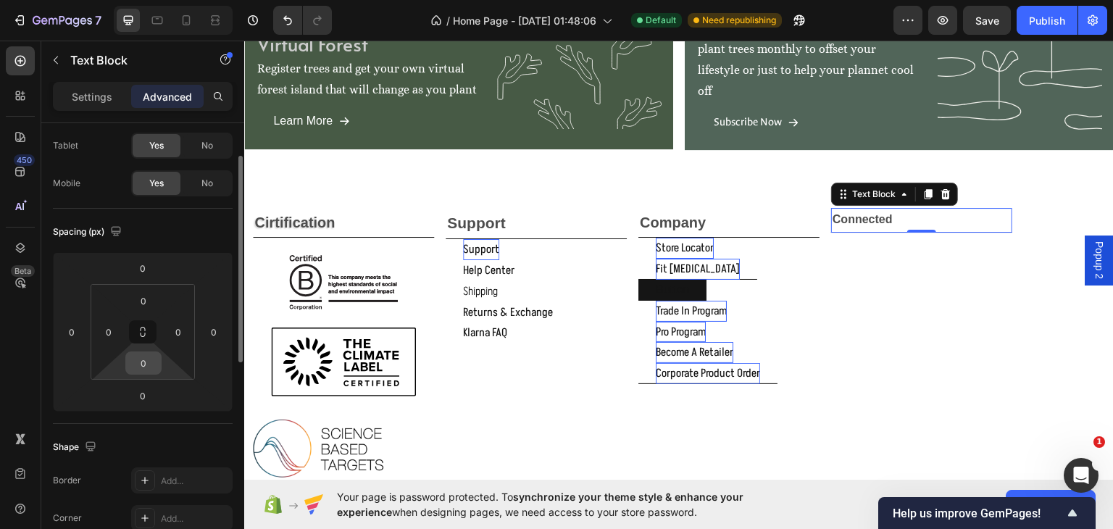
click at [151, 358] on input "0" at bounding box center [143, 363] width 29 height 22
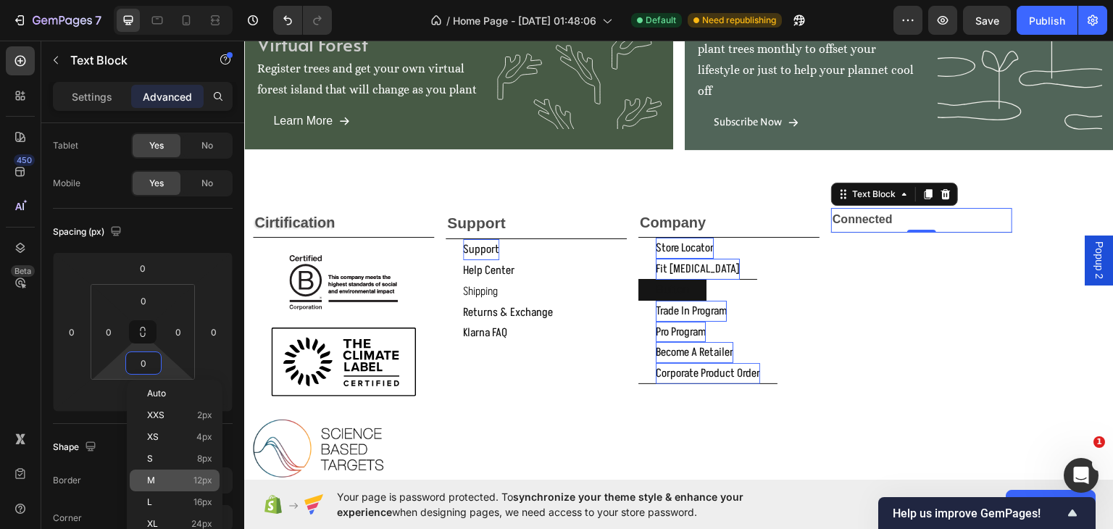
click at [151, 472] on div "M 12px" at bounding box center [175, 480] width 90 height 22
type input "12"
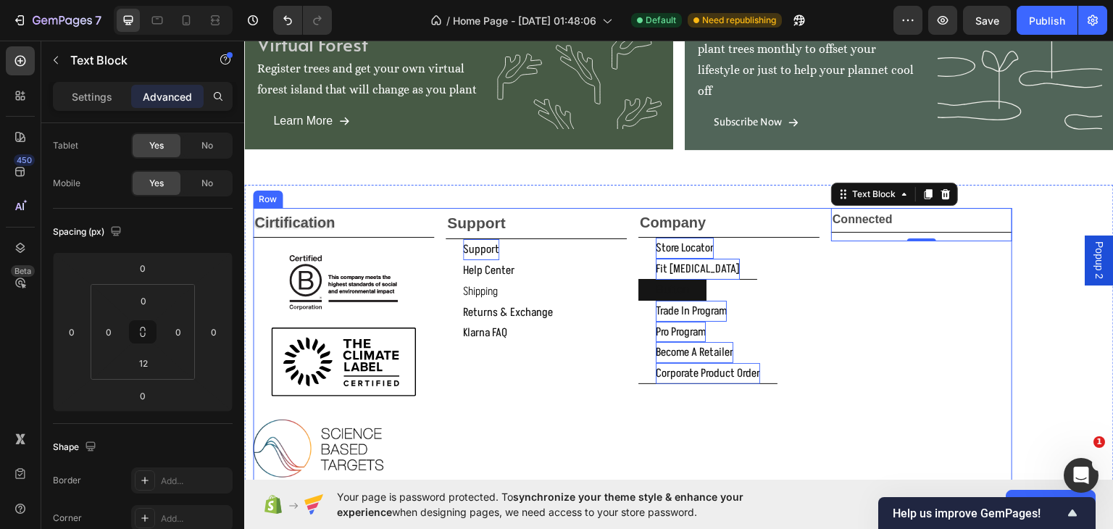
click at [937, 343] on div "Connected Text Block 0" at bounding box center [921, 390] width 181 height 367
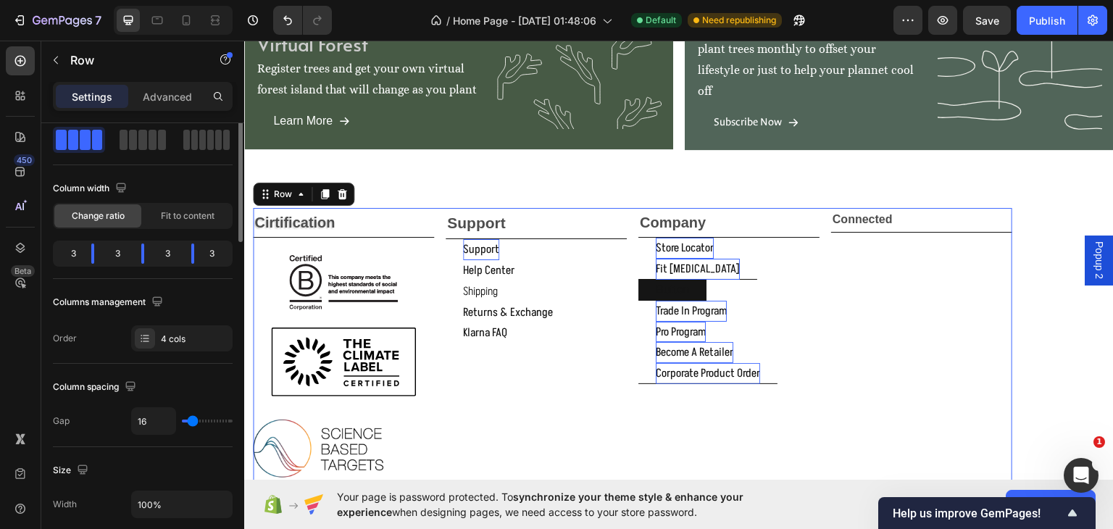
scroll to position [0, 0]
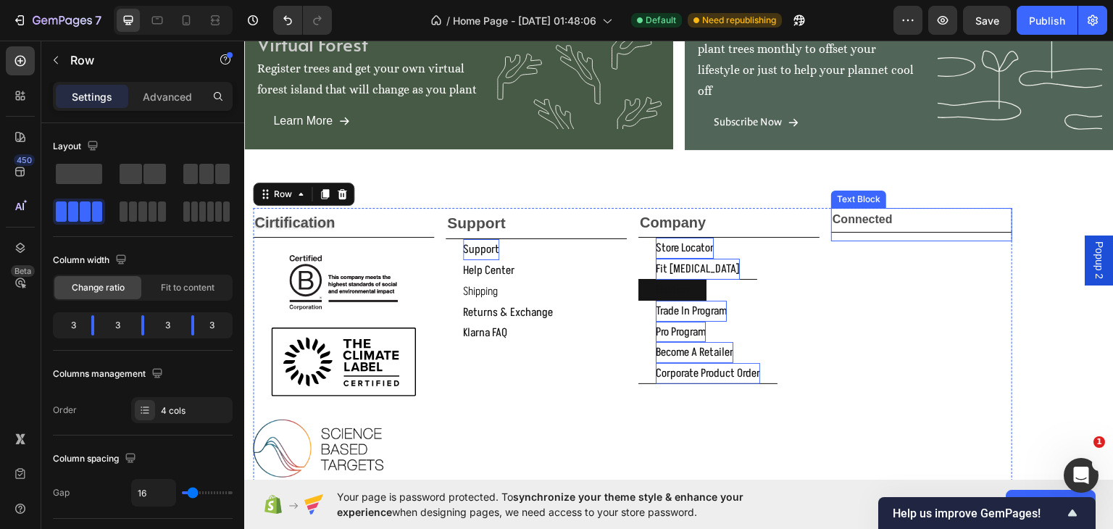
click at [897, 214] on p "Connected" at bounding box center [921, 219] width 178 height 21
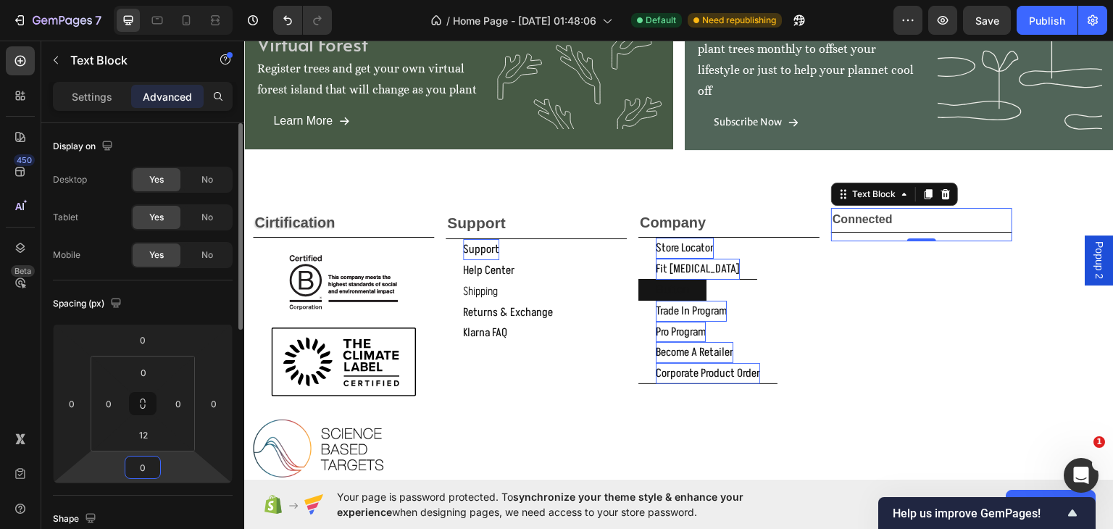
click at [141, 467] on input "0" at bounding box center [142, 467] width 29 height 22
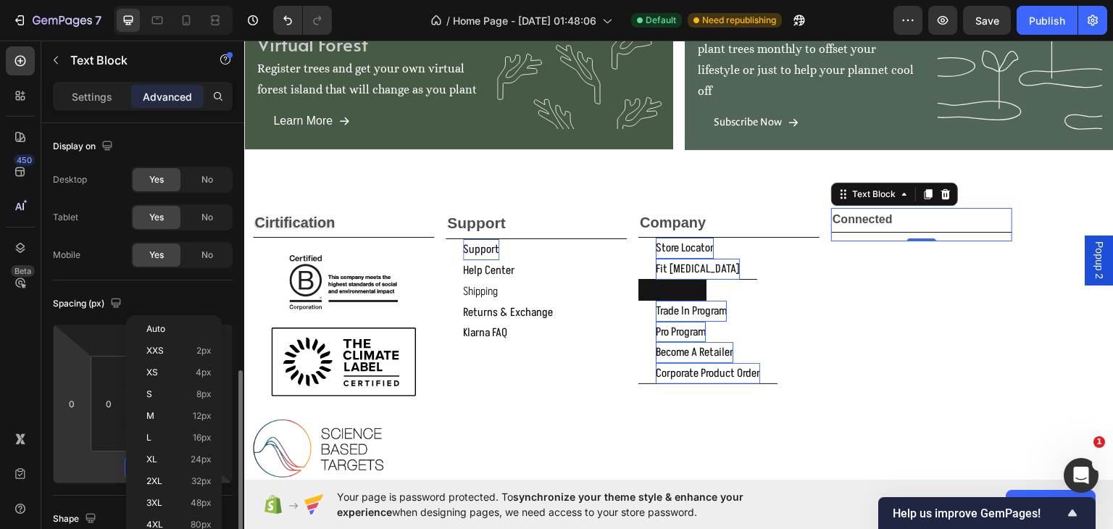
scroll to position [169, 0]
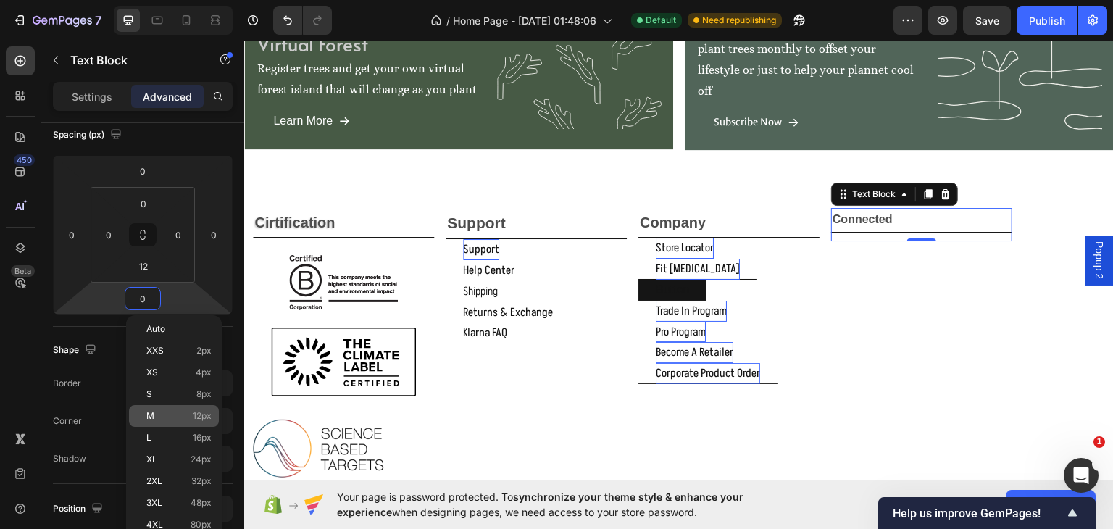
click at [156, 409] on div "M 12px" at bounding box center [174, 416] width 90 height 22
type input "12"
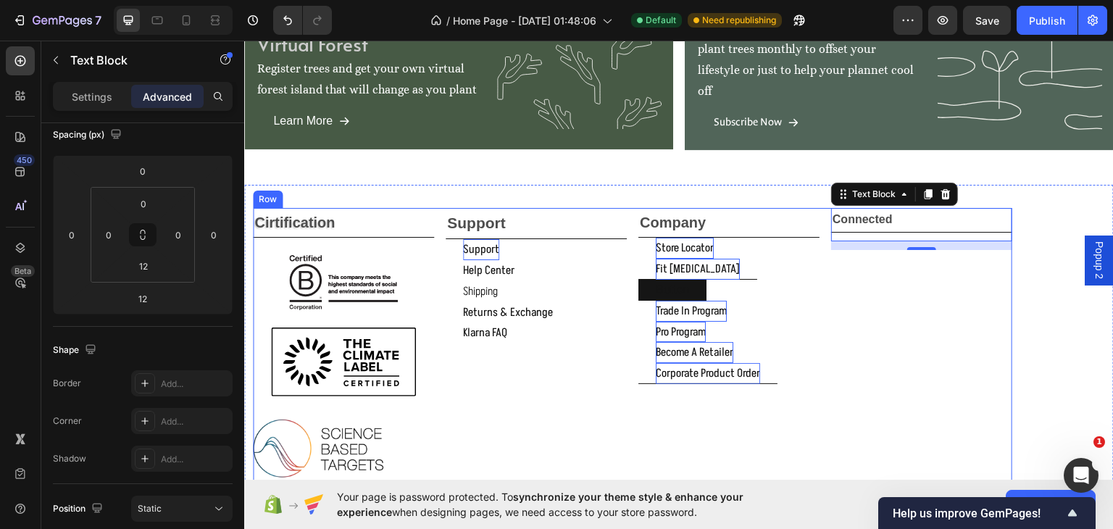
click at [896, 340] on div "Connected Text Block 12" at bounding box center [921, 390] width 181 height 367
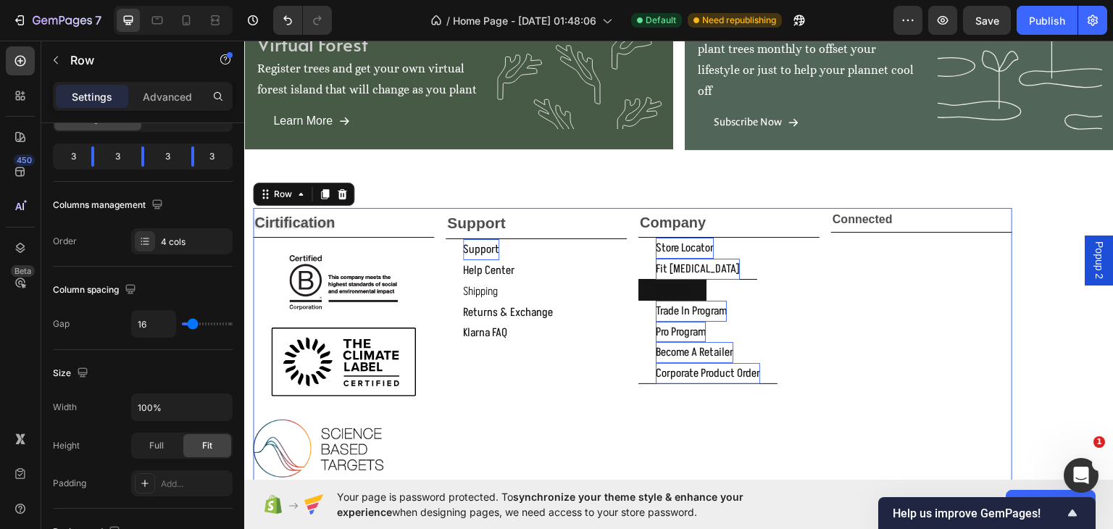
scroll to position [0, 0]
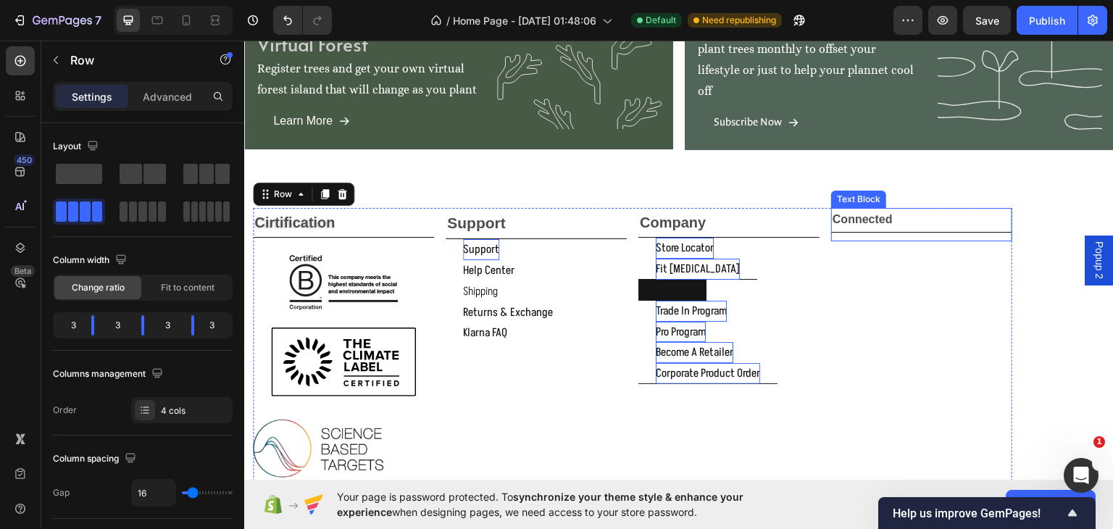
click at [914, 213] on p "Connected" at bounding box center [921, 219] width 178 height 21
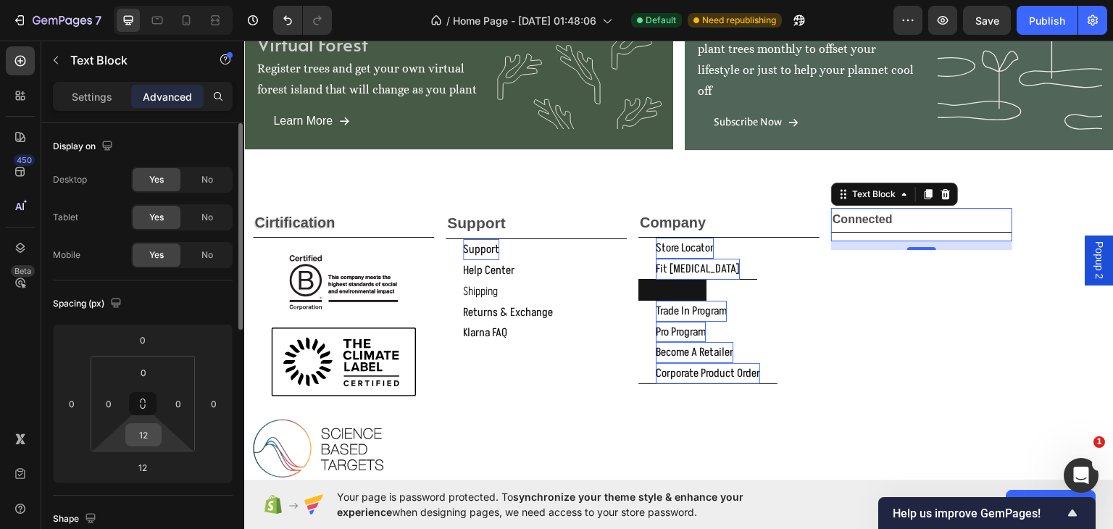
click at [150, 435] on input "12" at bounding box center [143, 435] width 29 height 22
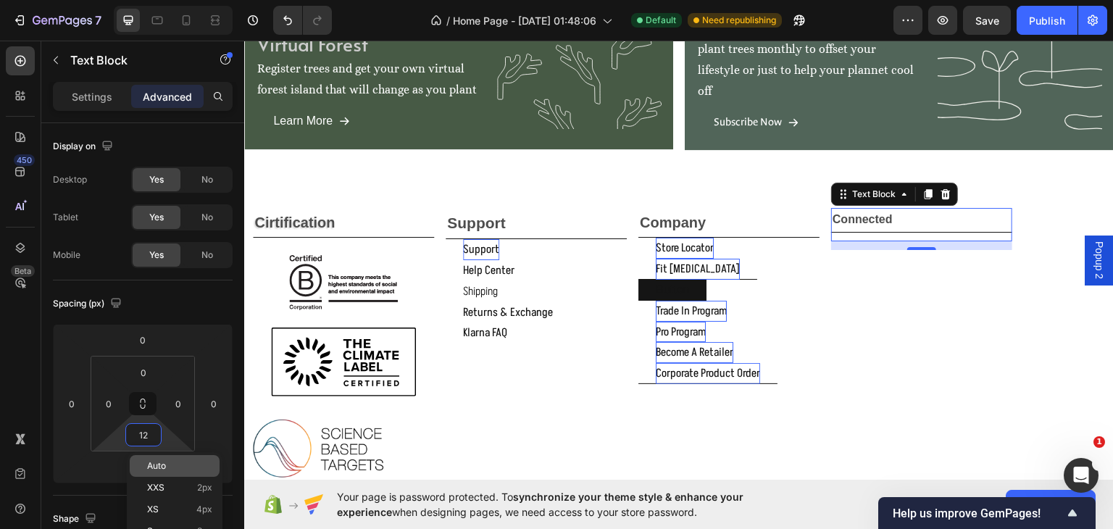
click at [162, 466] on span "Auto" at bounding box center [156, 466] width 19 height 10
type input "Auto"
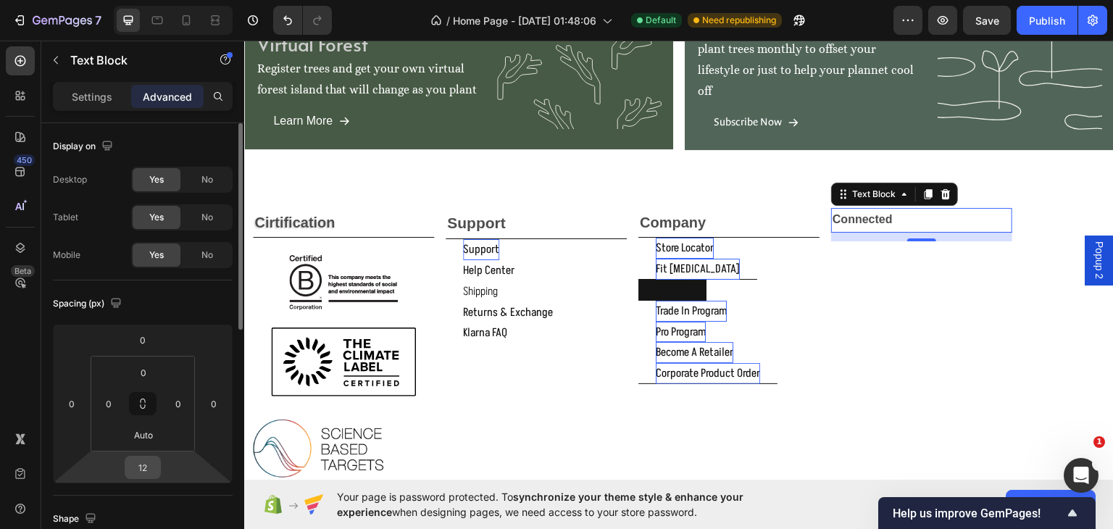
click at [160, 468] on div "12" at bounding box center [143, 467] width 36 height 23
click at [159, 501] on span "Auto" at bounding box center [155, 498] width 19 height 10
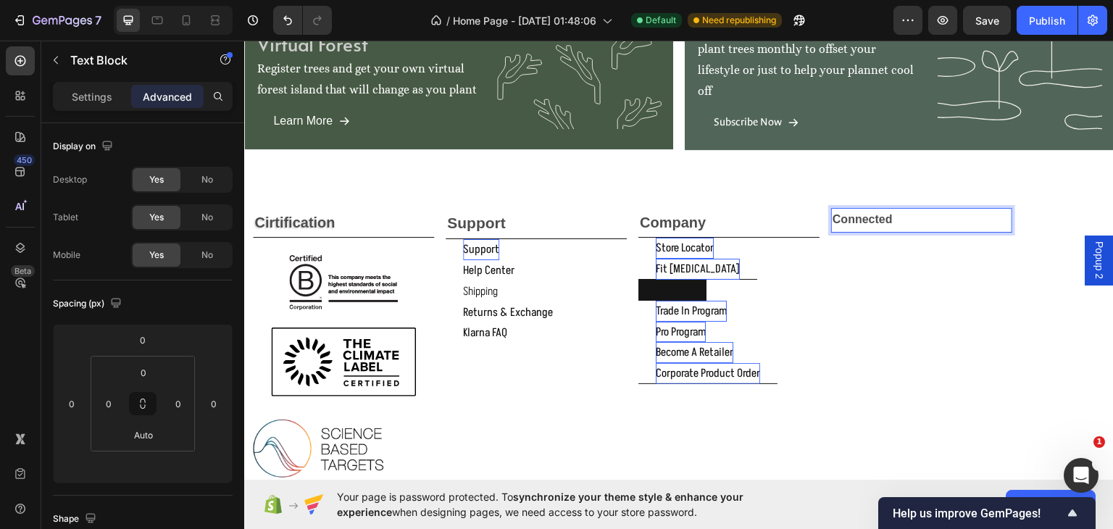
drag, startPoint x: 101, startPoint y: 90, endPoint x: 99, endPoint y: 121, distance: 31.2
click at [99, 91] on p "Settings" at bounding box center [92, 96] width 41 height 15
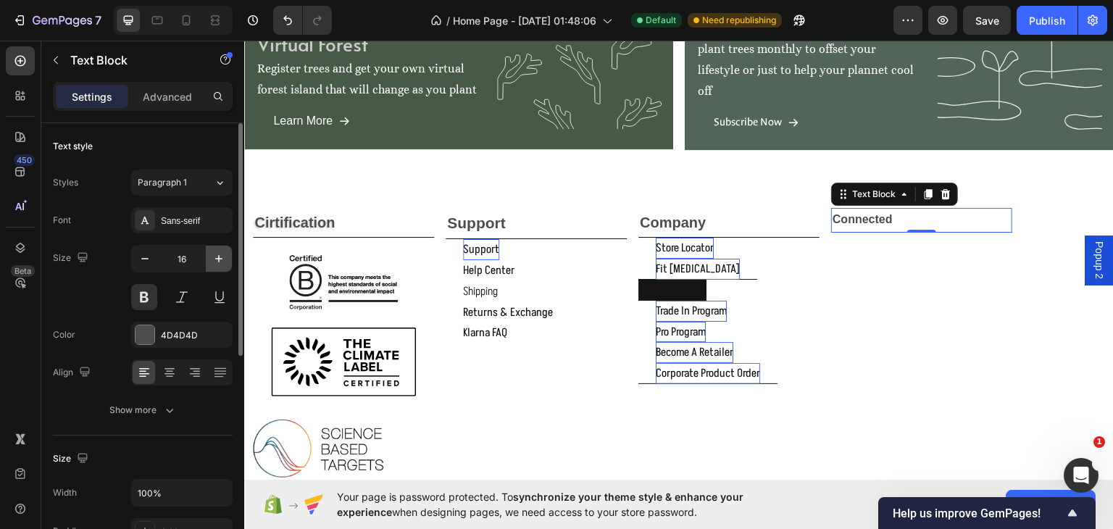
click at [217, 257] on icon "button" at bounding box center [219, 258] width 14 height 14
type input "18"
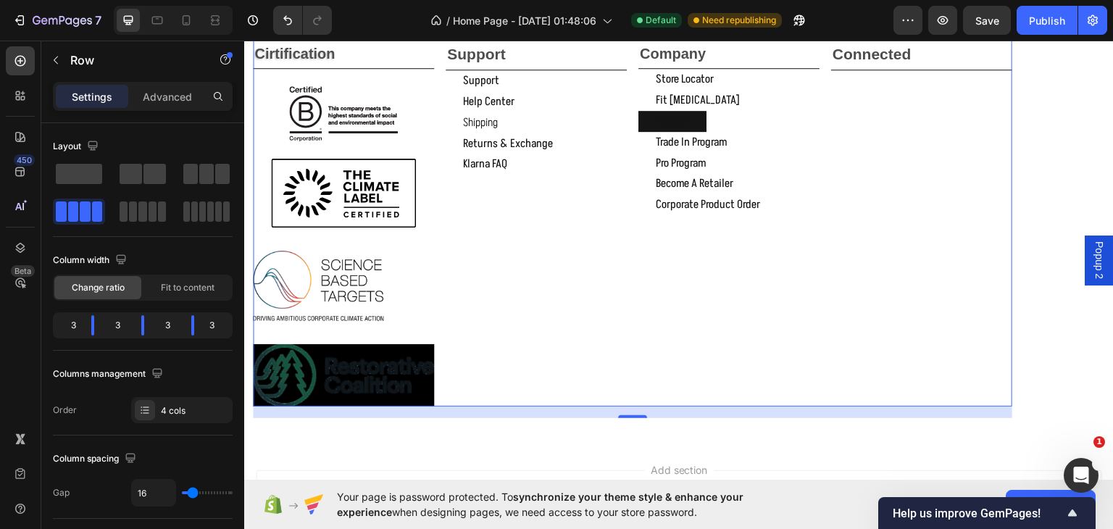
scroll to position [1836, 0]
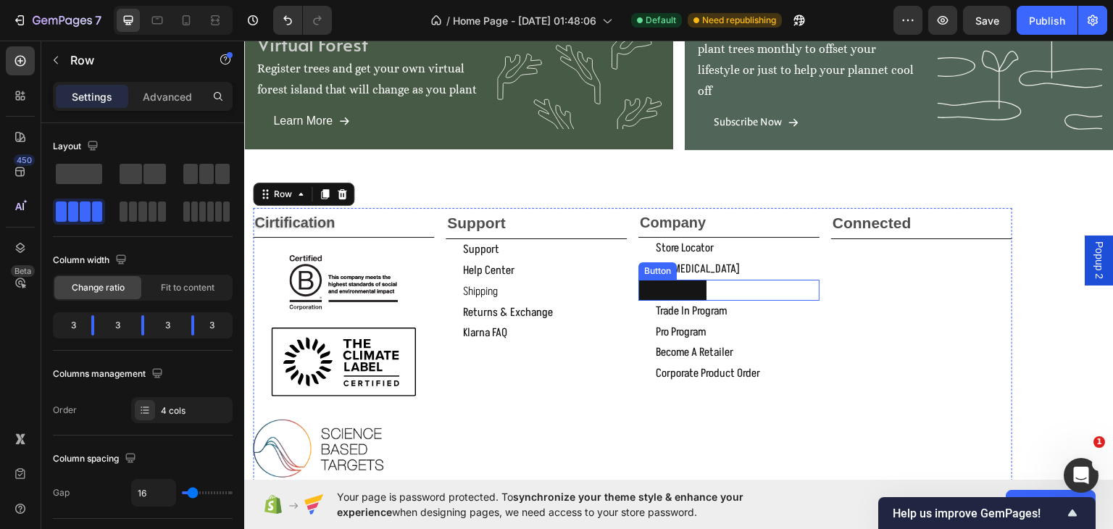
click at [700, 284] on button "Button" at bounding box center [672, 289] width 68 height 21
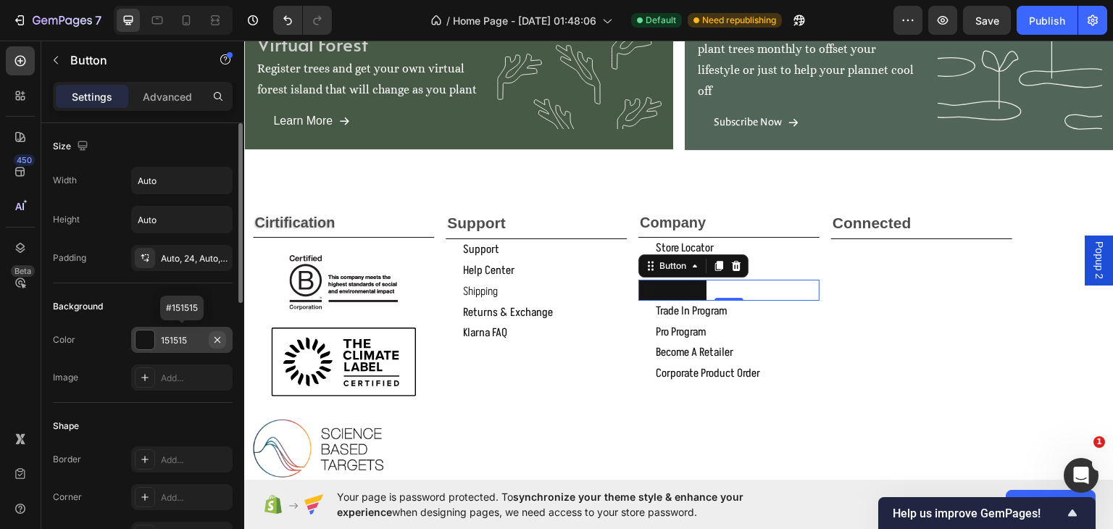
click at [215, 338] on icon "button" at bounding box center [218, 340] width 12 height 12
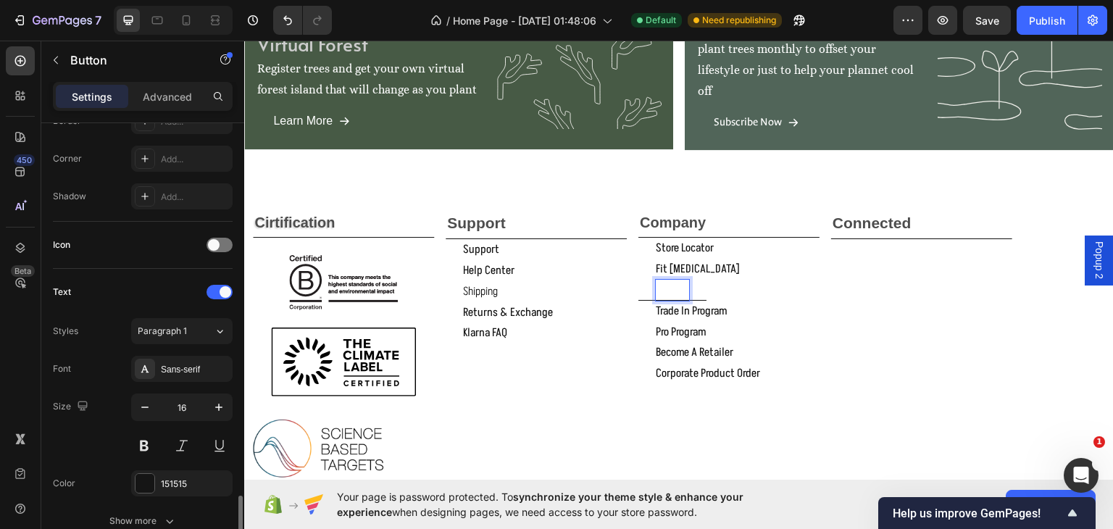
scroll to position [507, 0]
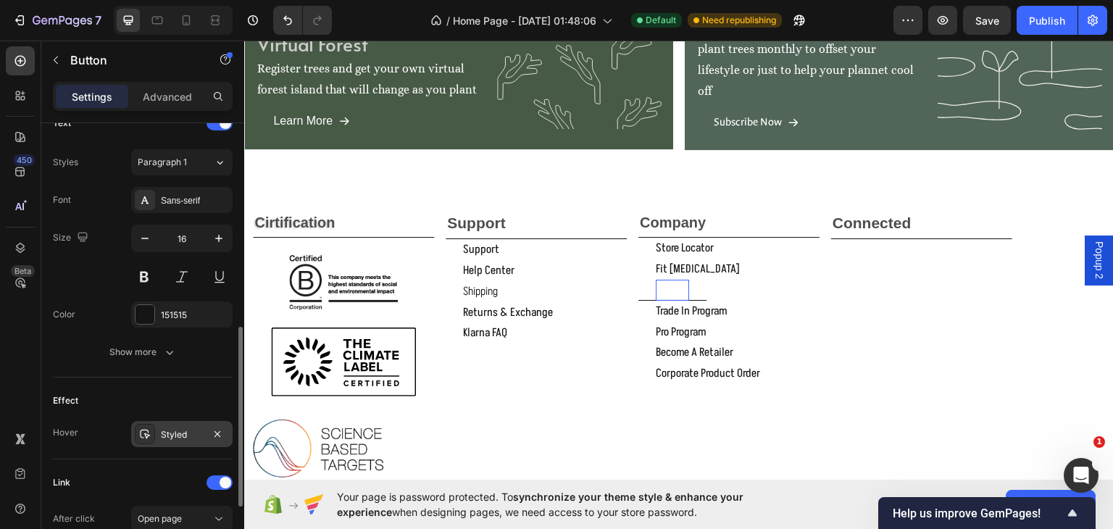
click at [185, 431] on div "Styled" at bounding box center [182, 434] width 42 height 13
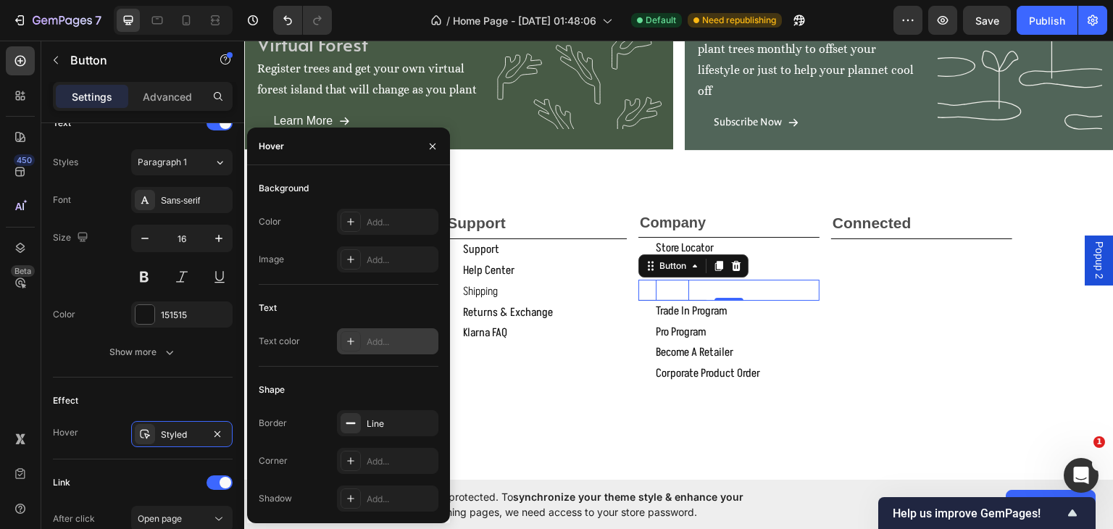
click at [359, 339] on div at bounding box center [350, 341] width 20 height 20
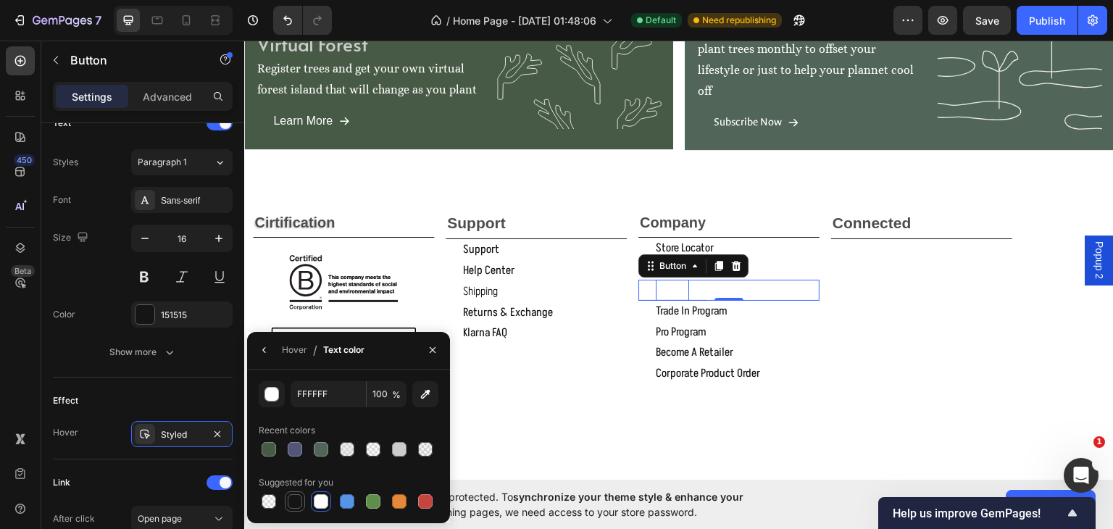
click at [295, 504] on div at bounding box center [295, 501] width 14 height 14
type input "151515"
click at [173, 366] on div "Text Styles Paragraph 1 Font Sans-serif Size 16 Color 151515 Show more" at bounding box center [143, 238] width 180 height 277
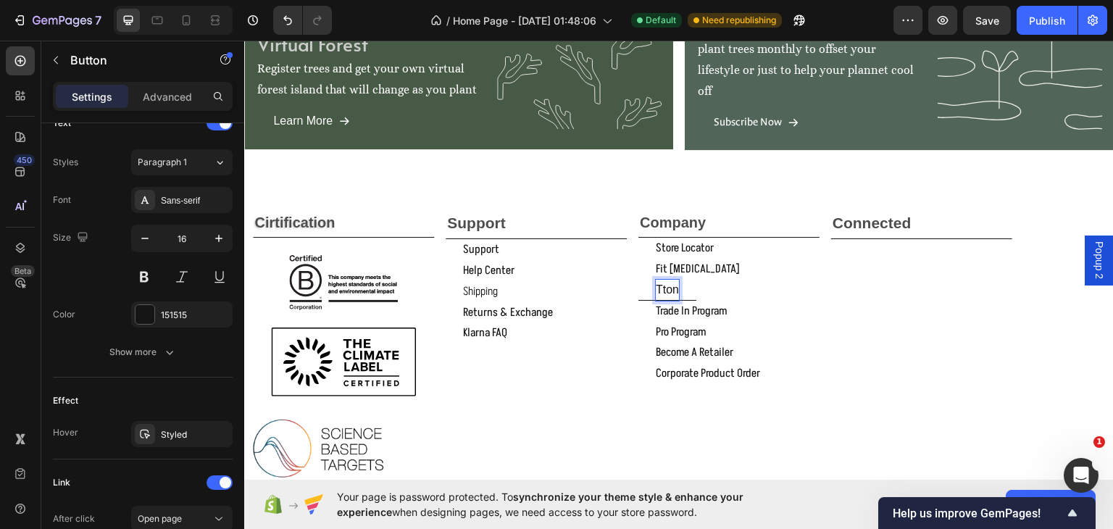
click at [673, 288] on p "tton" at bounding box center [667, 289] width 23 height 21
click at [638, 279] on button "trade" at bounding box center [670, 289] width 64 height 21
click at [638, 279] on button "trade in" at bounding box center [677, 289] width 78 height 21
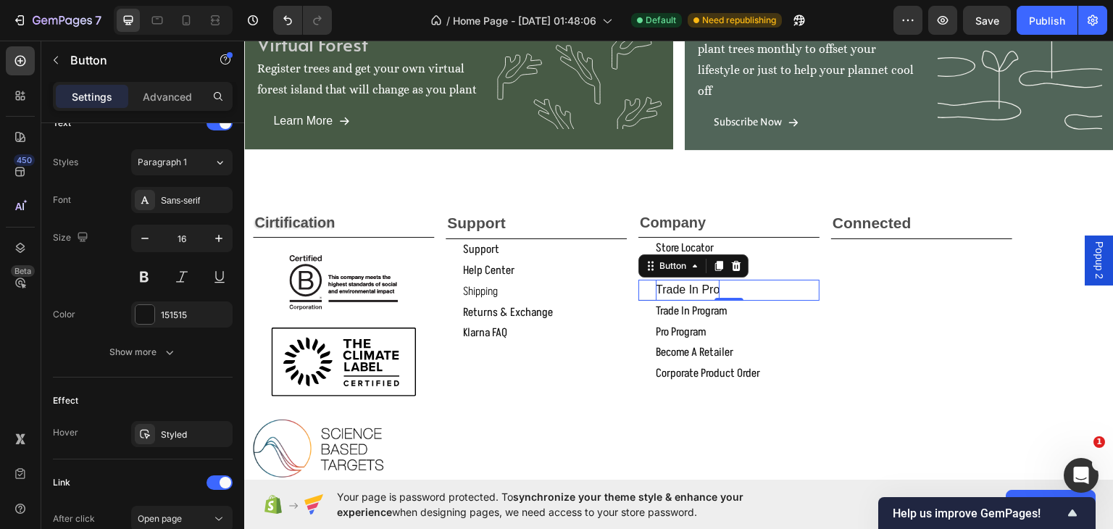
click at [725, 282] on button "trade in pro" at bounding box center [687, 289] width 99 height 21
click at [735, 266] on icon at bounding box center [736, 265] width 12 height 12
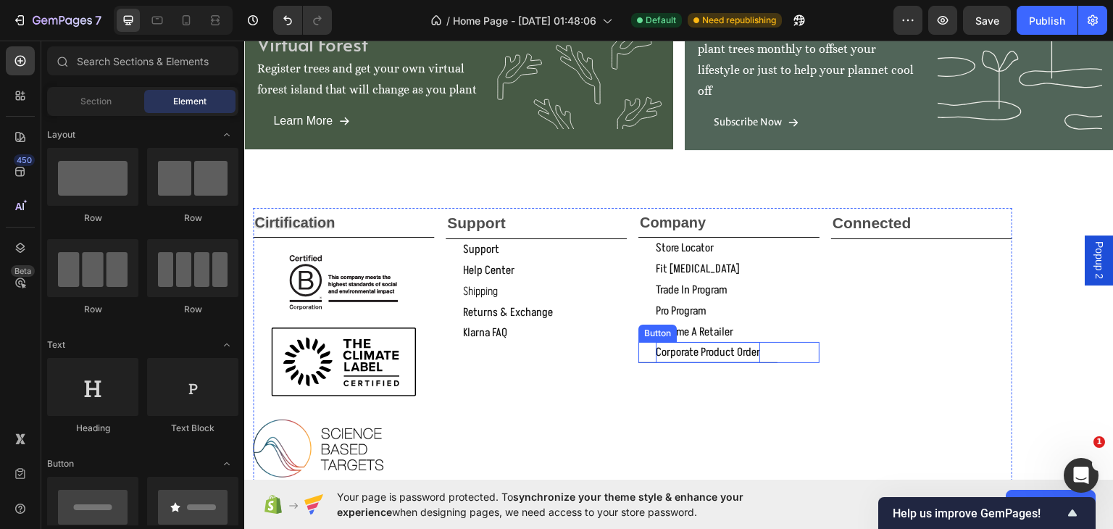
click at [683, 350] on p "corporate product order" at bounding box center [708, 351] width 104 height 21
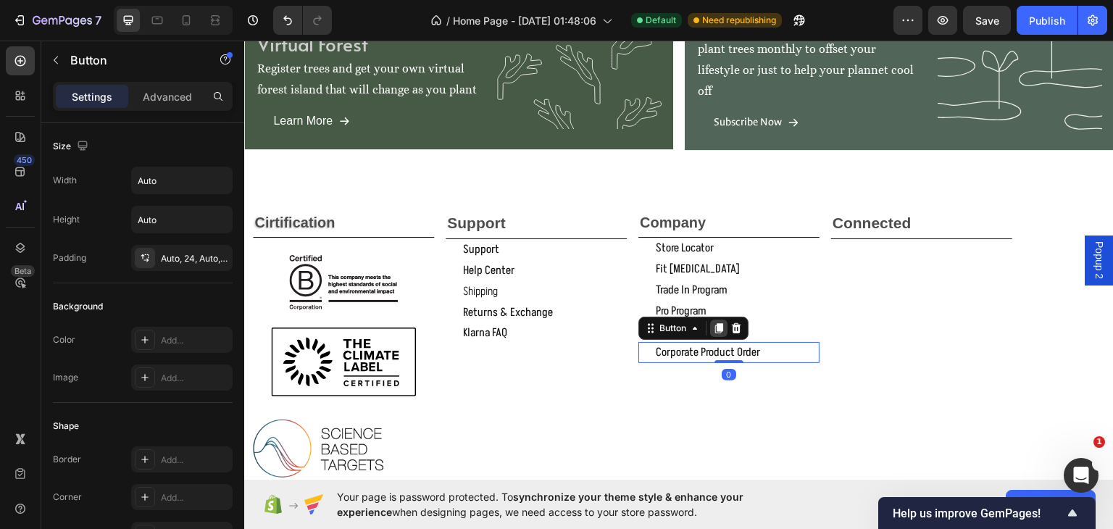
click at [720, 327] on icon at bounding box center [719, 328] width 8 height 10
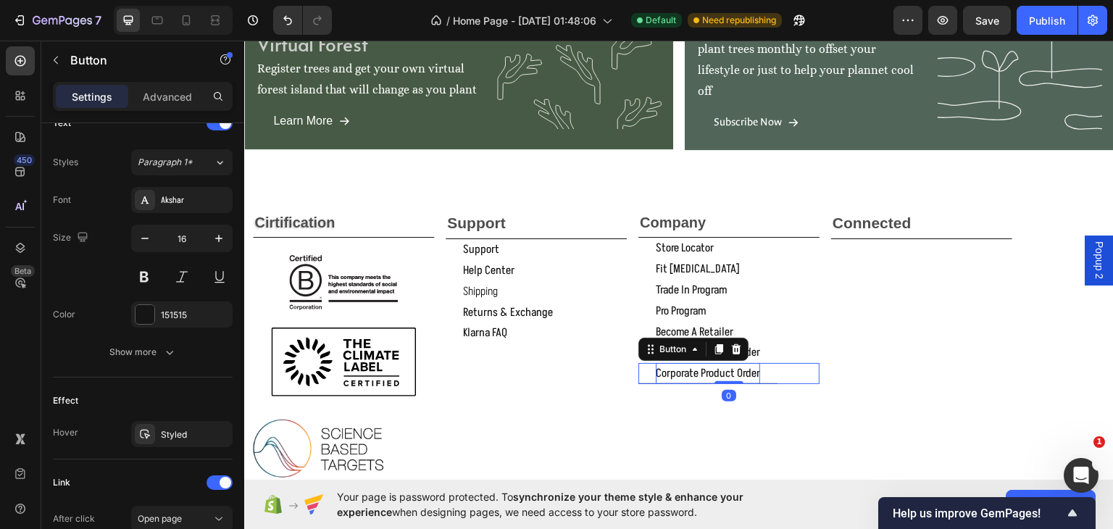
click at [755, 366] on p "corporate product order" at bounding box center [708, 372] width 104 height 21
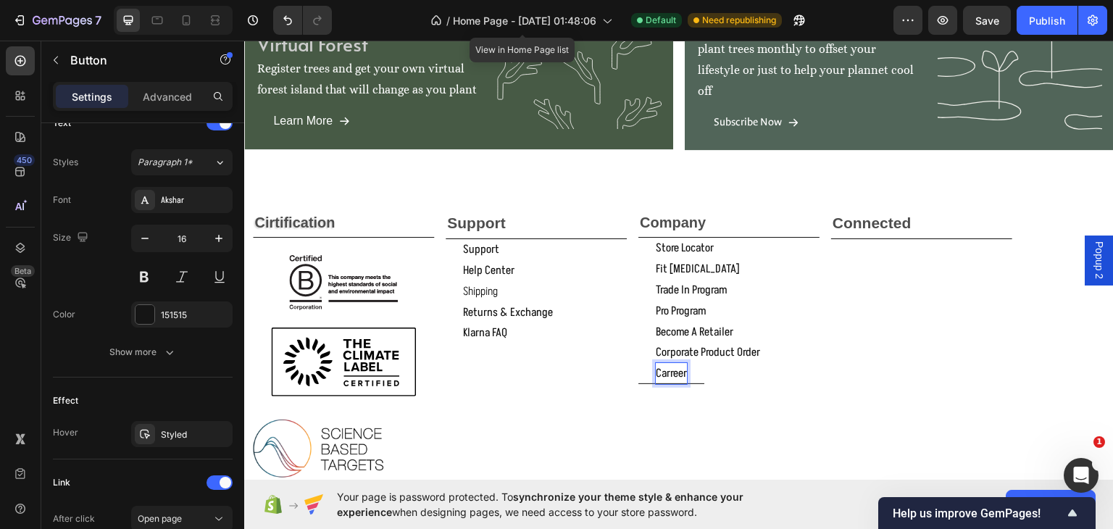
click at [672, 373] on p "carreer" at bounding box center [671, 372] width 31 height 21
click at [682, 372] on p "career" at bounding box center [670, 372] width 28 height 21
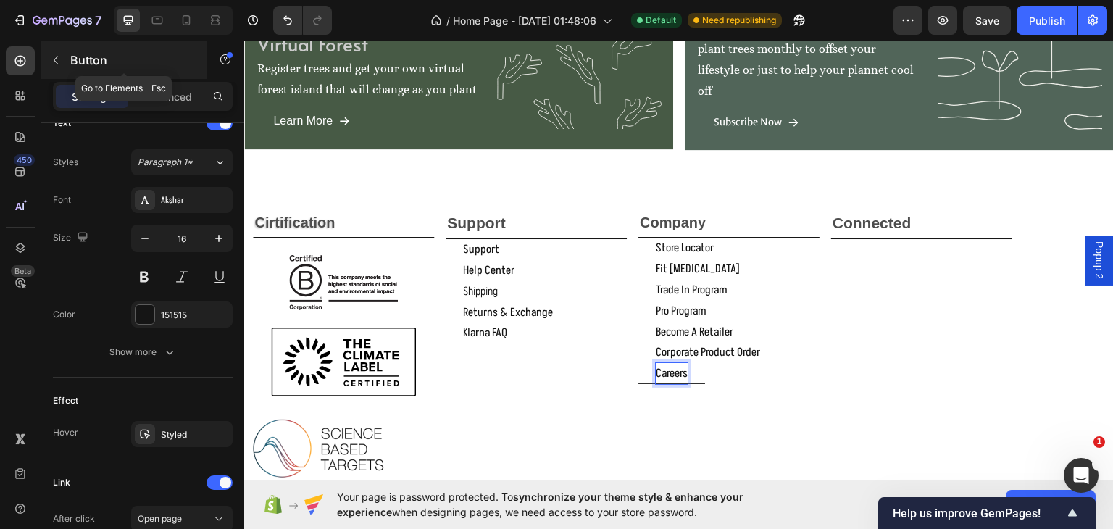
click at [51, 58] on icon "button" at bounding box center [56, 60] width 12 height 12
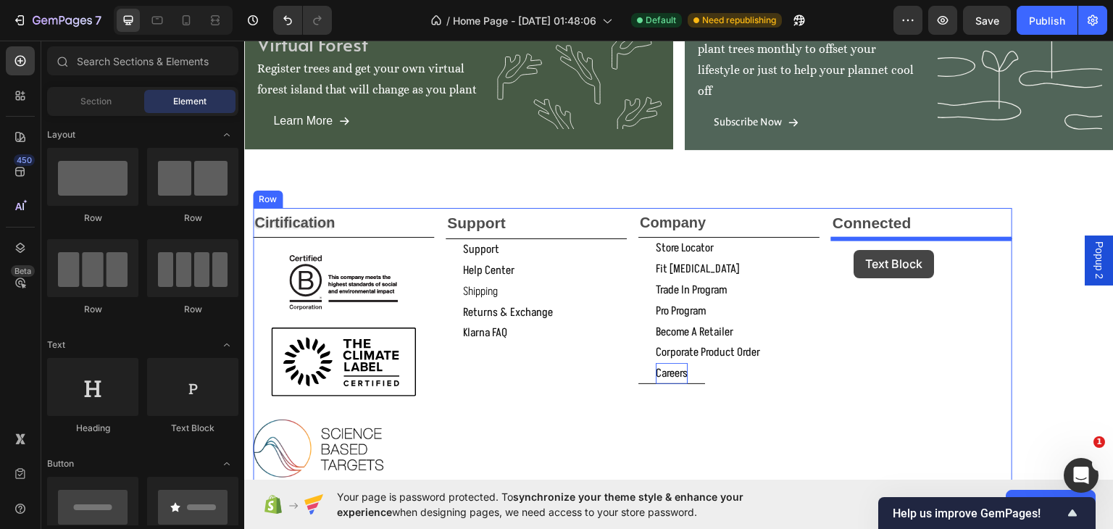
drag, startPoint x: 398, startPoint y: 436, endPoint x: 854, endPoint y: 249, distance: 493.1
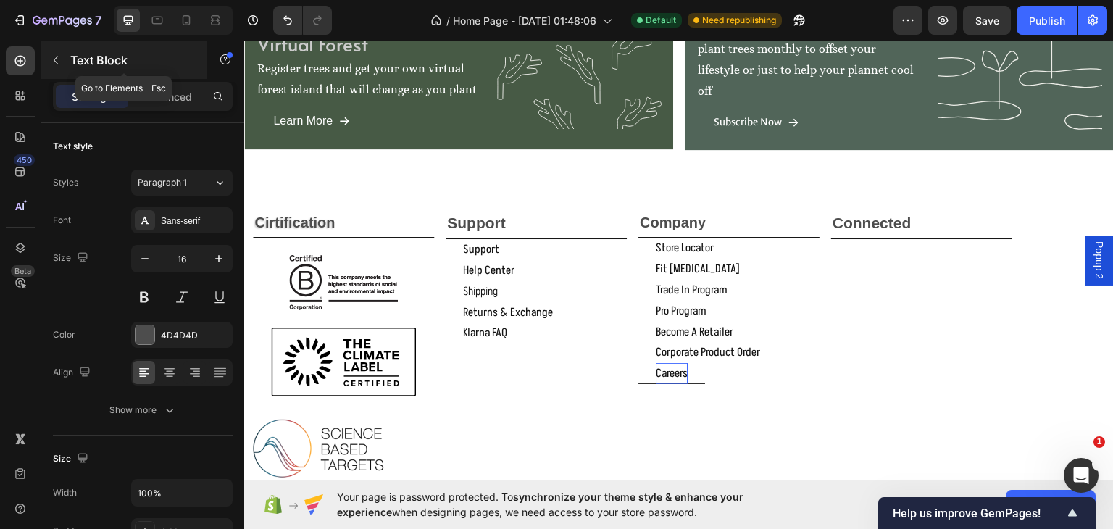
click at [56, 61] on icon "button" at bounding box center [56, 60] width 12 height 12
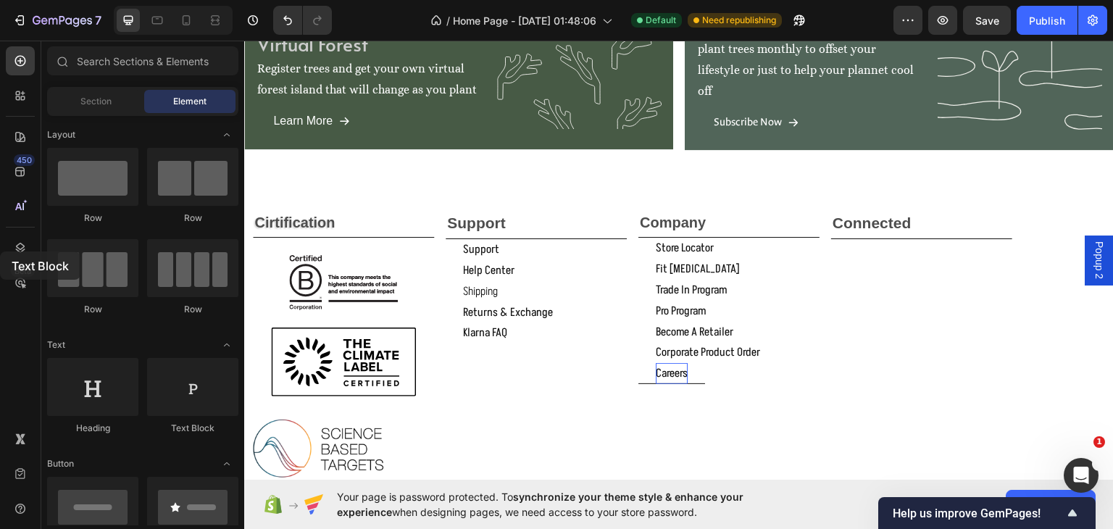
drag, startPoint x: 188, startPoint y: 390, endPoint x: 0, endPoint y: 241, distance: 239.7
click at [0, 248] on div "450 Beta Sections(0) Elements(83) Section Element Hero Section Product Detail B…" at bounding box center [122, 285] width 244 height 488
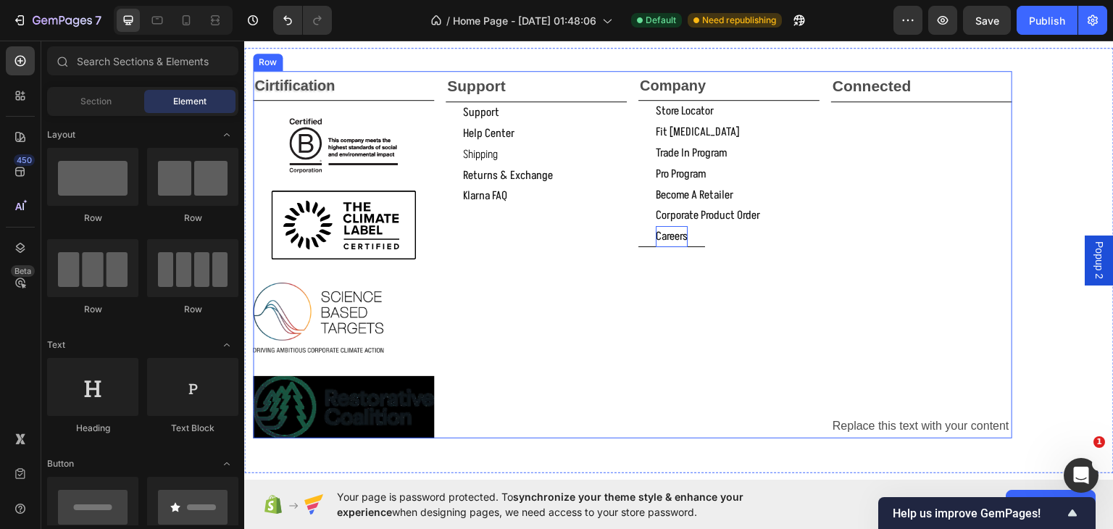
scroll to position [2005, 0]
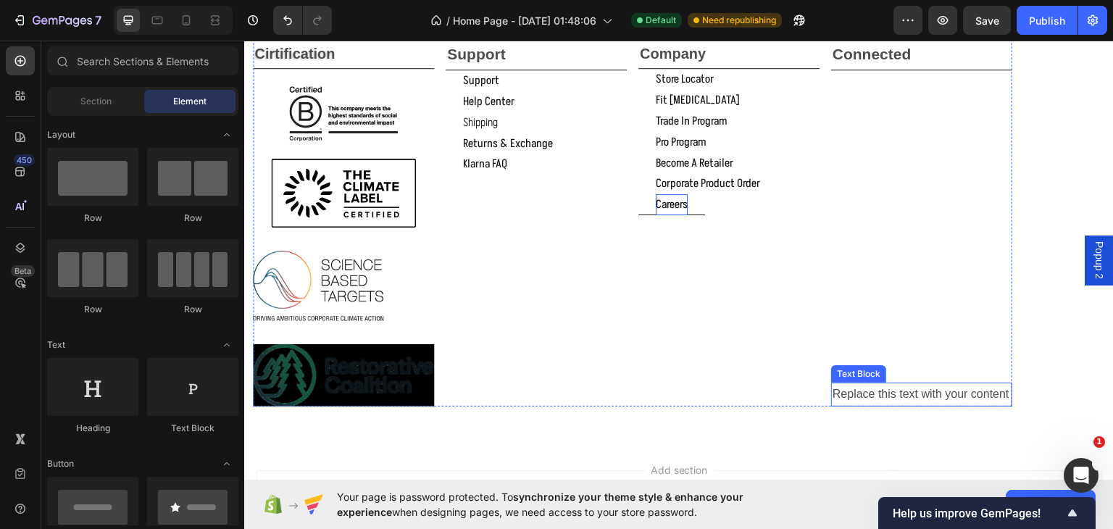
click at [942, 396] on div "Replace this text with your content" at bounding box center [921, 394] width 181 height 24
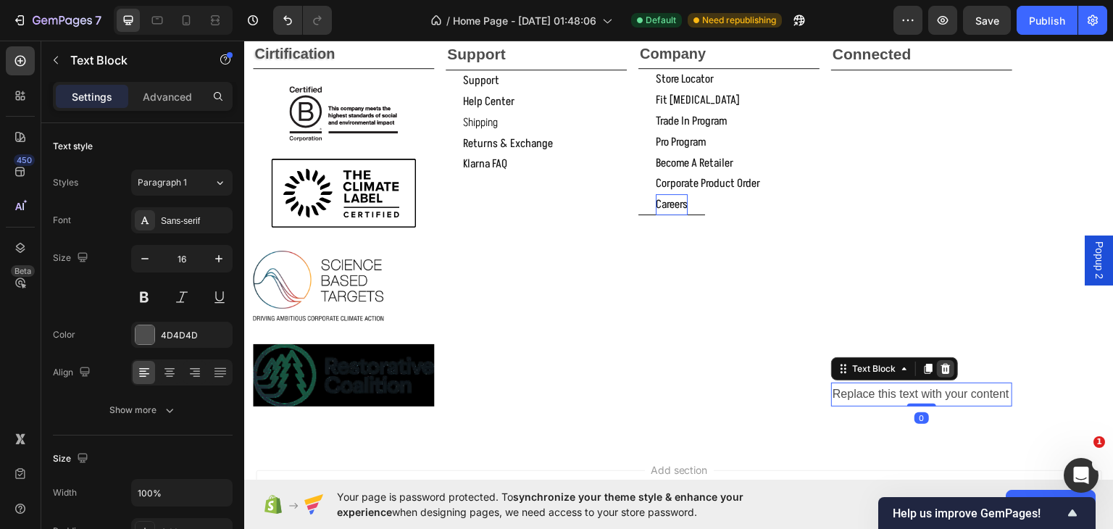
click at [947, 366] on icon at bounding box center [945, 368] width 9 height 10
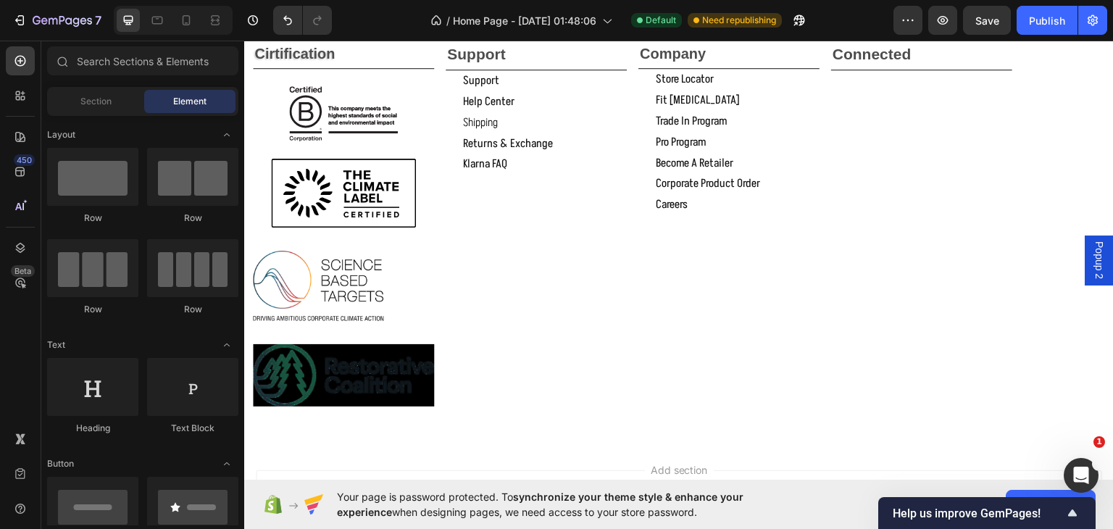
scroll to position [1836, 0]
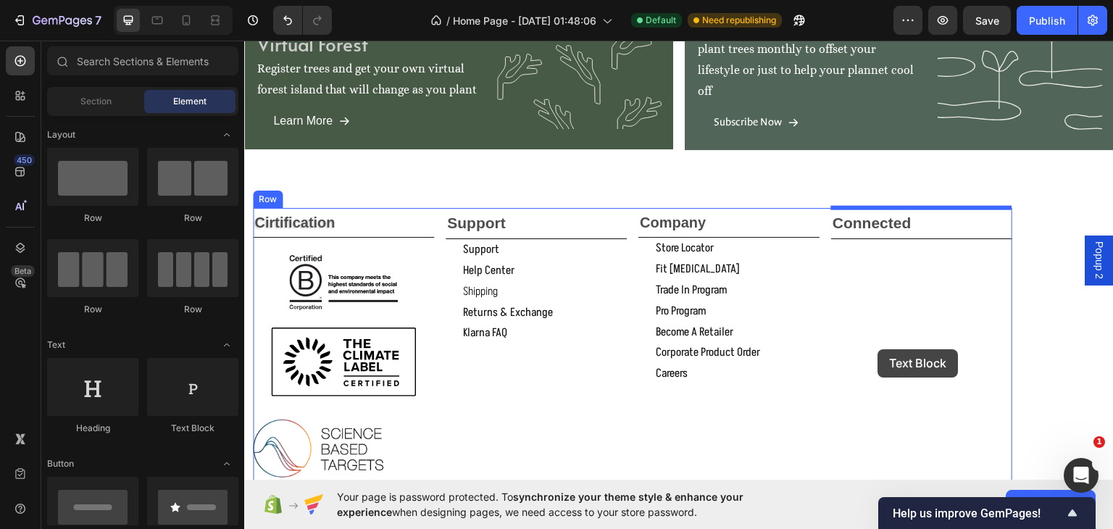
drag, startPoint x: 417, startPoint y: 415, endPoint x: 878, endPoint y: 348, distance: 465.5
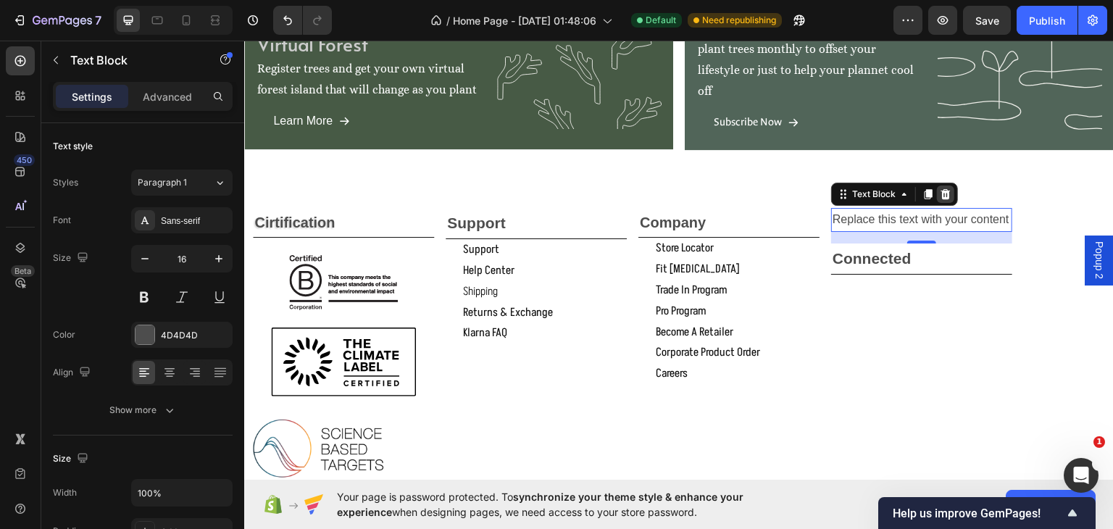
click at [942, 192] on icon at bounding box center [945, 193] width 9 height 10
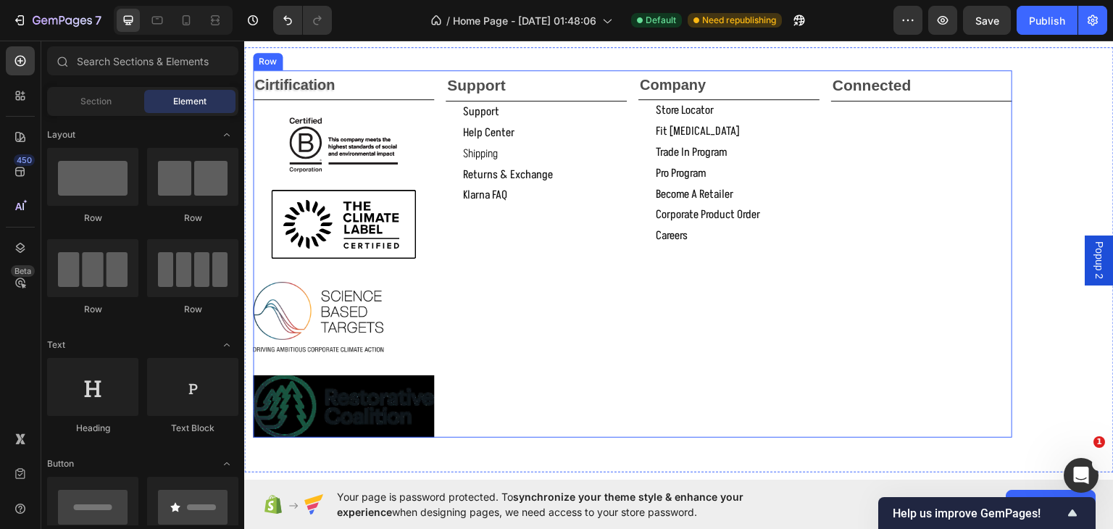
scroll to position [2005, 0]
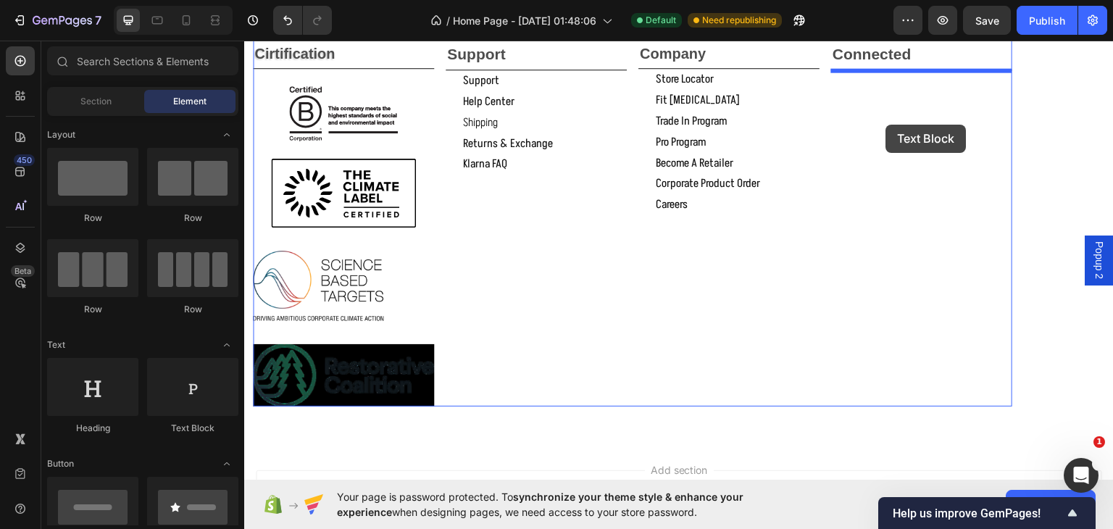
drag, startPoint x: 427, startPoint y: 428, endPoint x: 886, endPoint y: 124, distance: 550.3
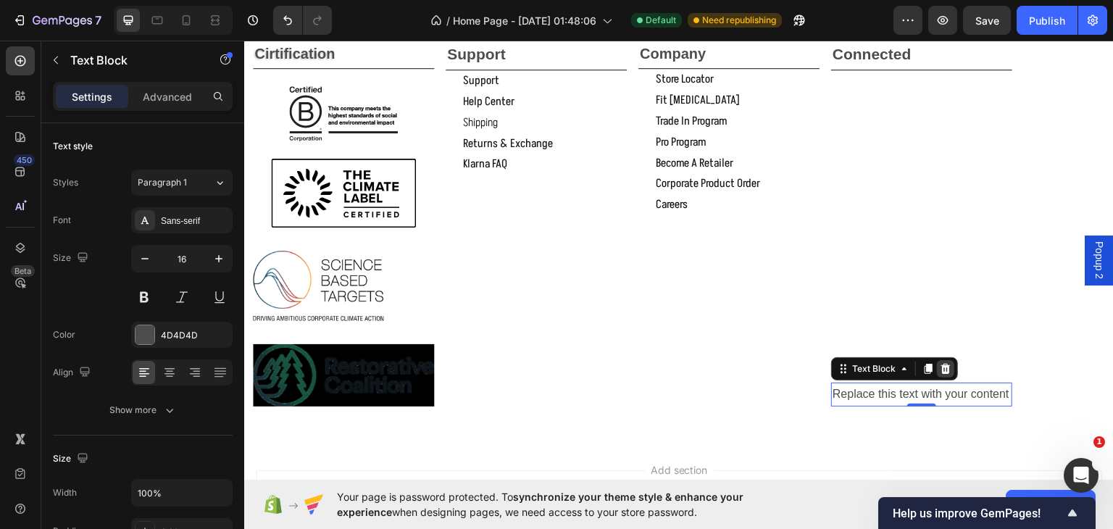
click at [945, 366] on icon at bounding box center [945, 368] width 9 height 10
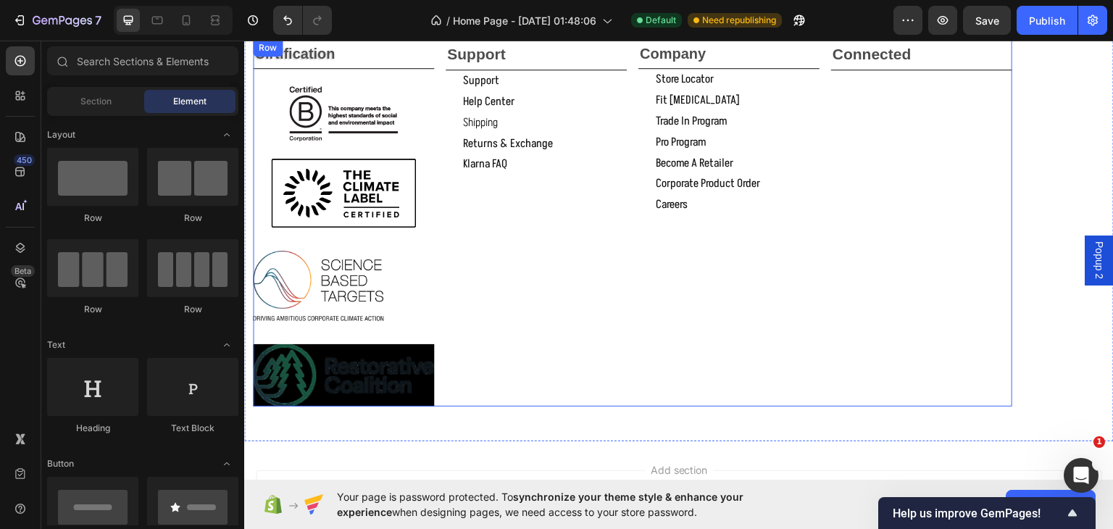
scroll to position [1836, 0]
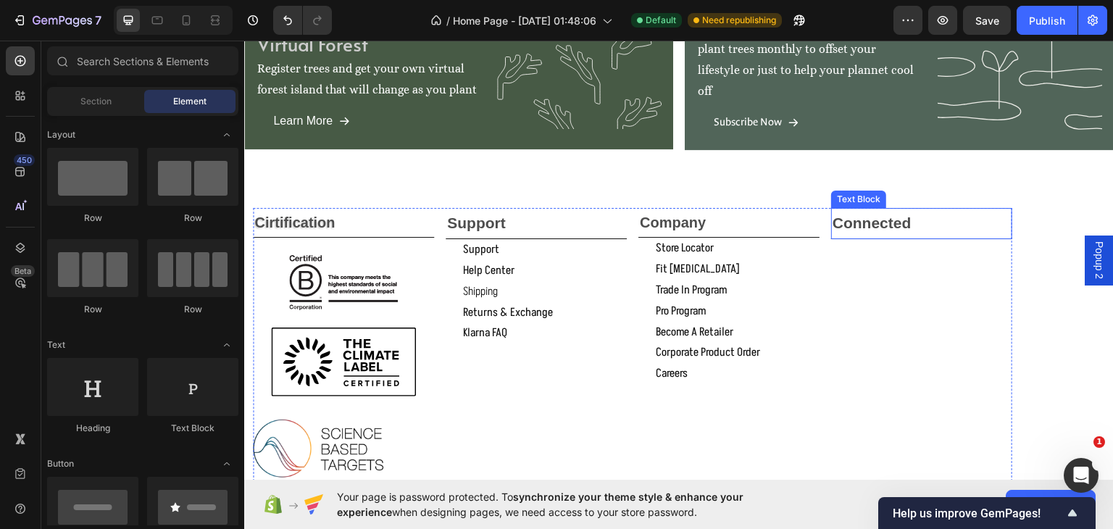
click at [929, 228] on p "Connected" at bounding box center [921, 223] width 178 height 28
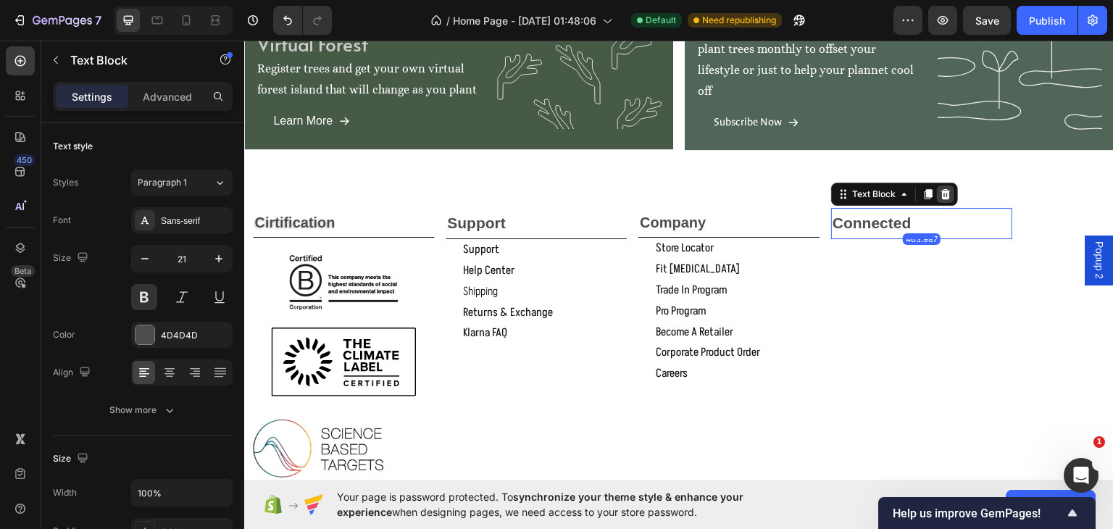
click at [948, 198] on icon at bounding box center [946, 194] width 12 height 12
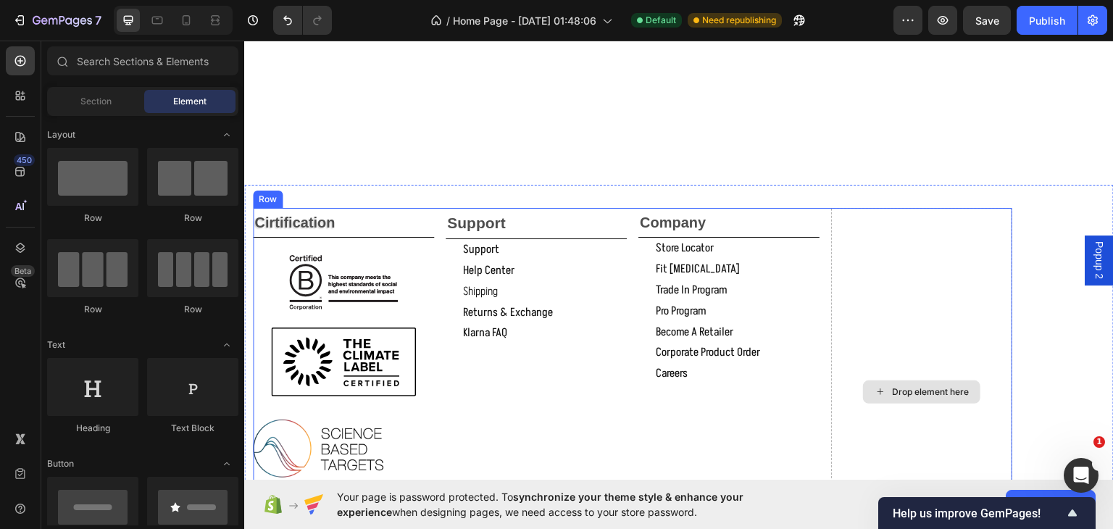
scroll to position [2005, 0]
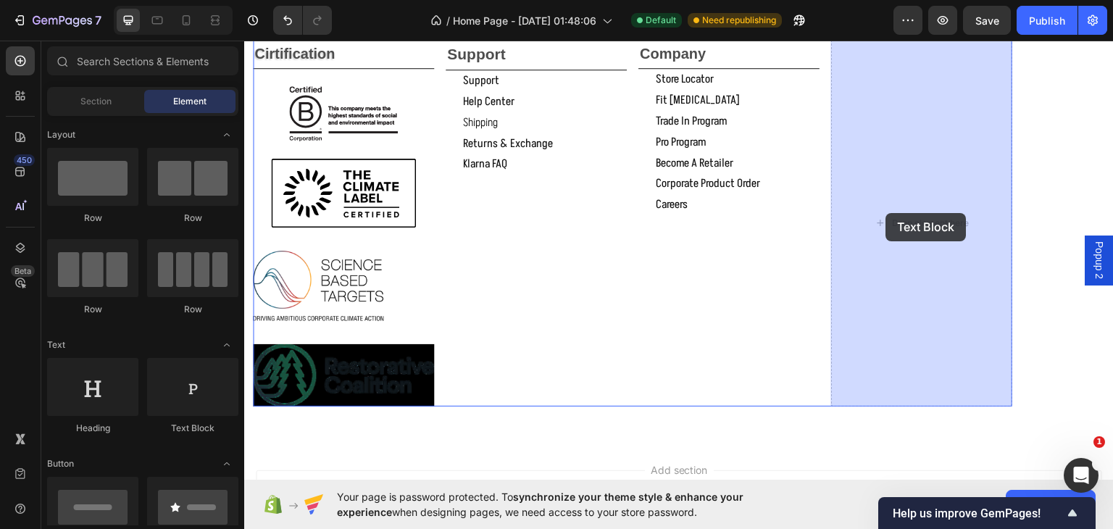
drag, startPoint x: 405, startPoint y: 430, endPoint x: 886, endPoint y: 212, distance: 527.8
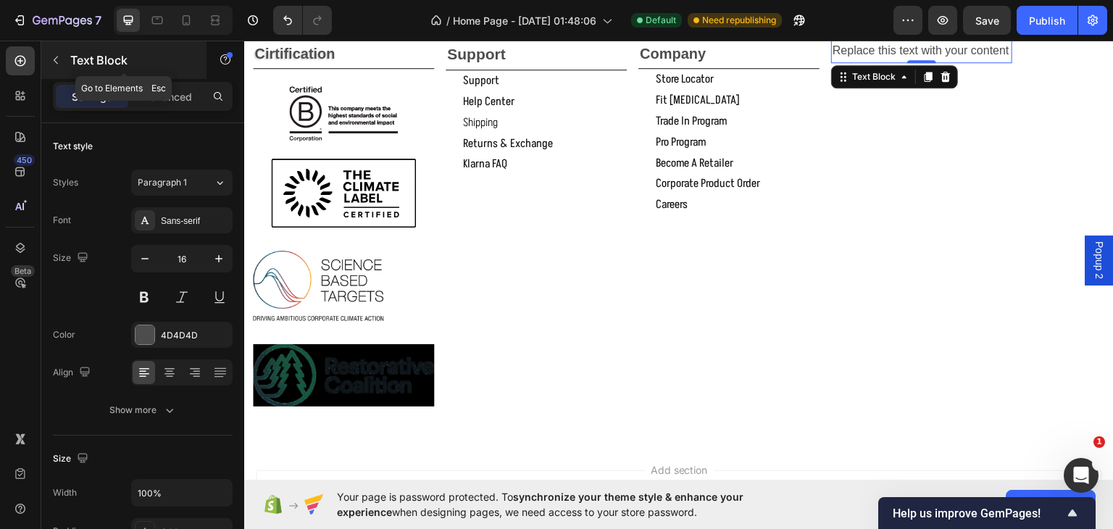
click at [55, 55] on icon "button" at bounding box center [56, 60] width 12 height 12
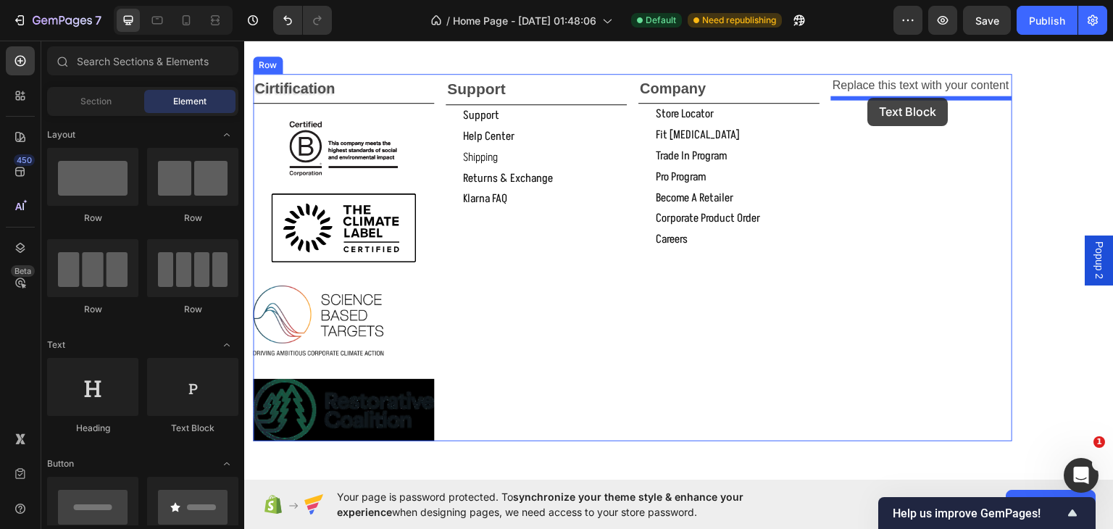
scroll to position [1967, 0]
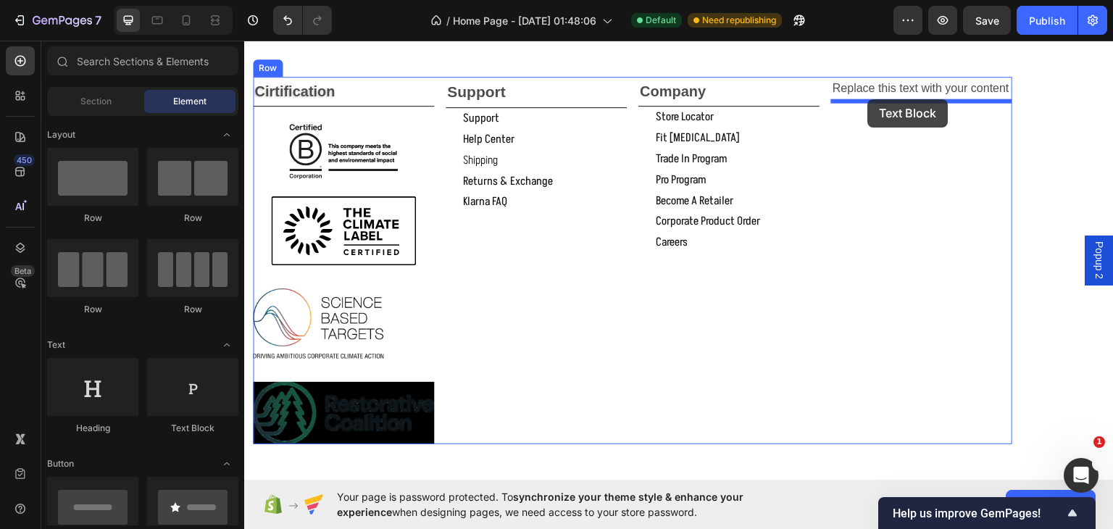
drag, startPoint x: 424, startPoint y: 418, endPoint x: 868, endPoint y: 99, distance: 547.0
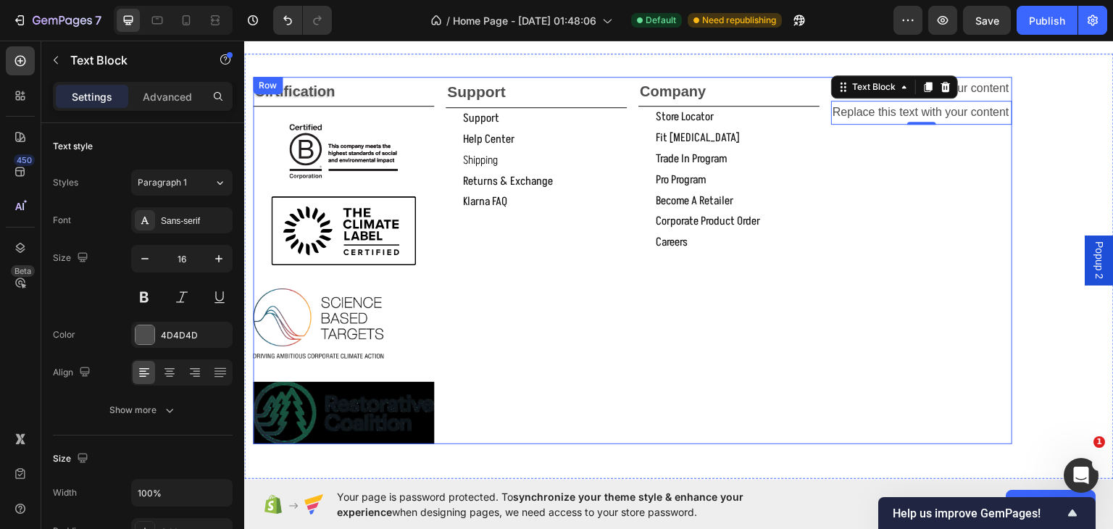
click at [888, 206] on div "Replace this text with your content Text Block Replace this text with your cont…" at bounding box center [921, 259] width 181 height 367
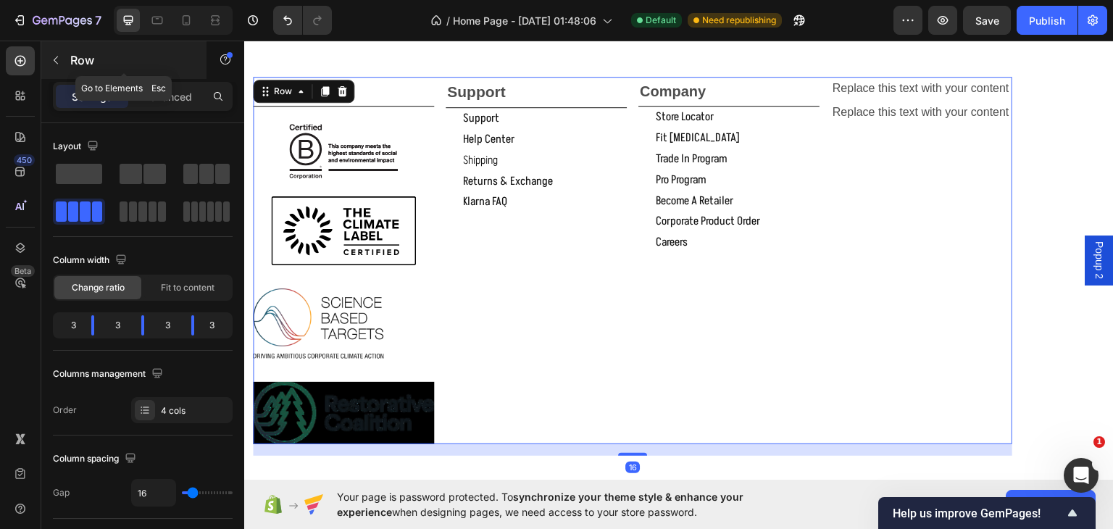
click at [50, 56] on icon "button" at bounding box center [56, 60] width 12 height 12
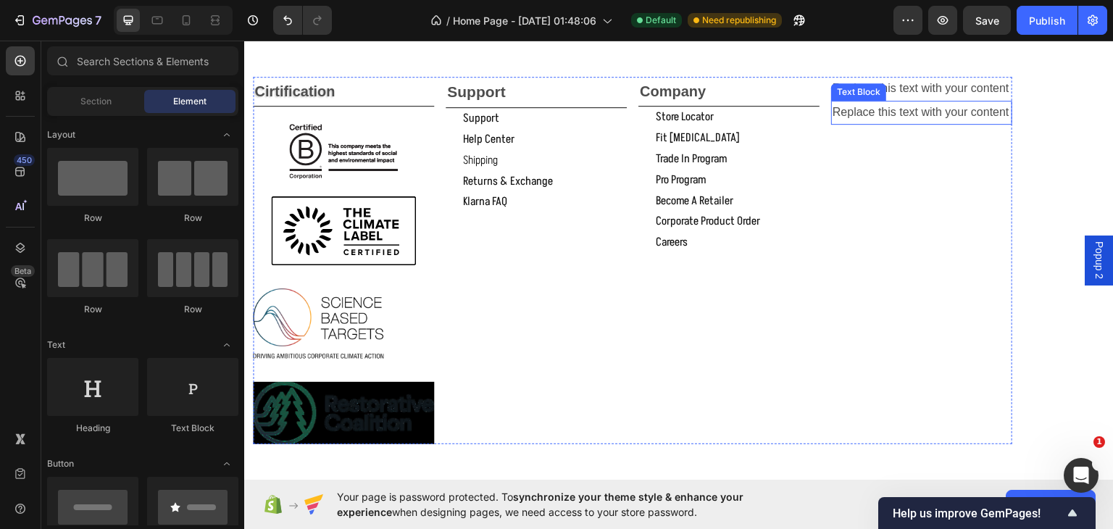
click at [978, 113] on div "Replace this text with your content" at bounding box center [921, 112] width 181 height 24
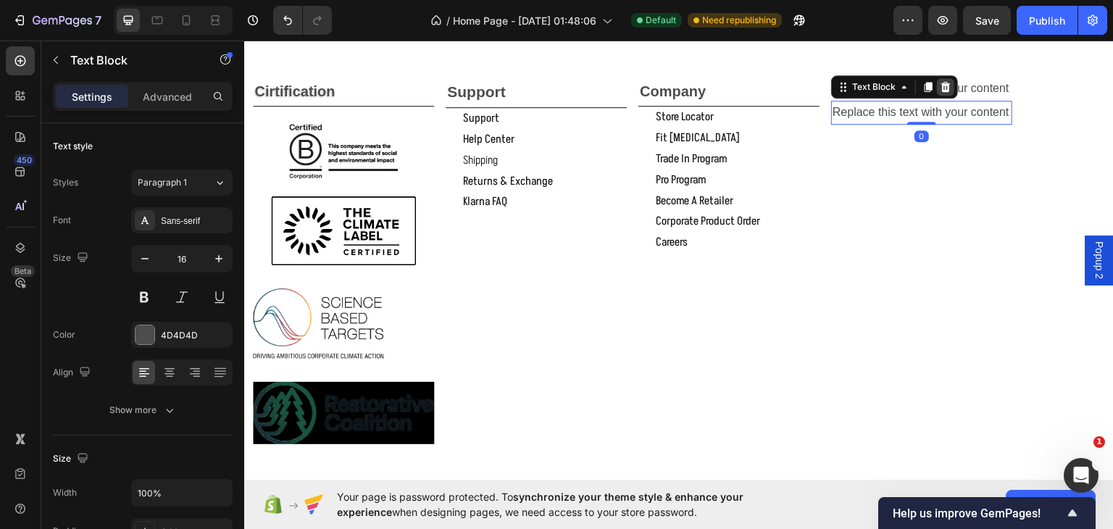
click at [942, 88] on icon at bounding box center [945, 86] width 9 height 10
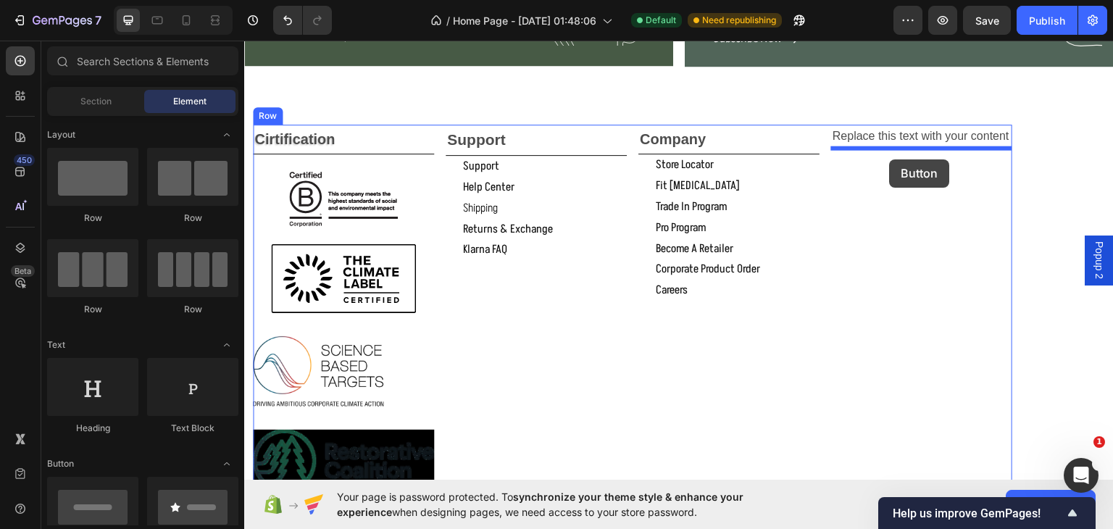
scroll to position [1912, 0]
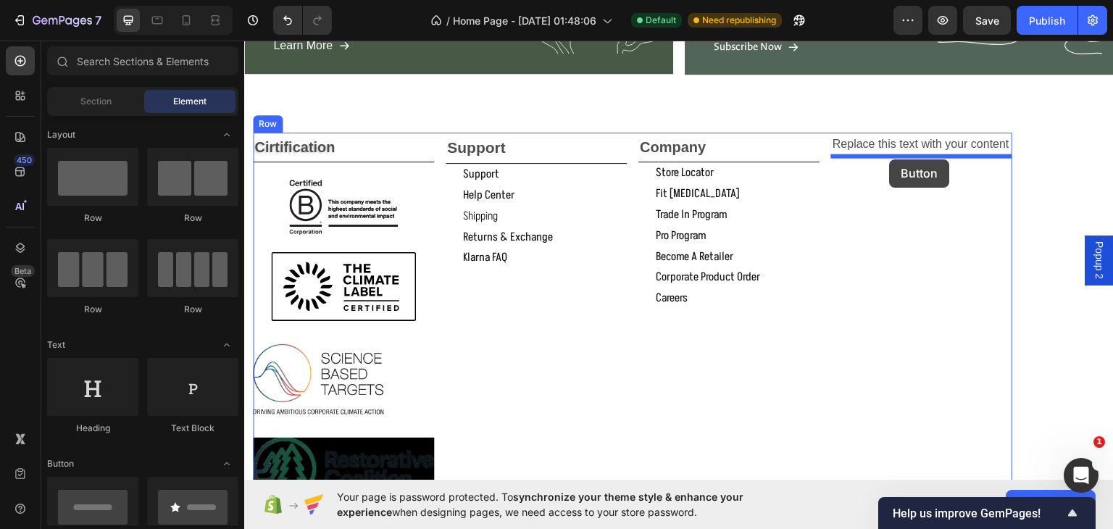
drag, startPoint x: 319, startPoint y: 546, endPoint x: 890, endPoint y: 159, distance: 689.3
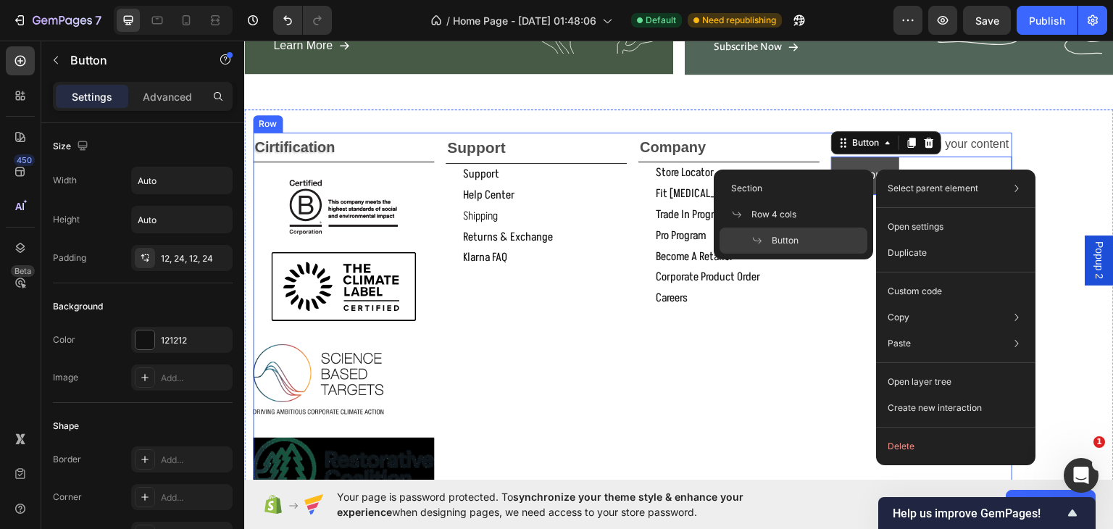
drag, startPoint x: 827, startPoint y: 275, endPoint x: 890, endPoint y: 170, distance: 122.7
click at [827, 276] on div "Cirtification Text Block Image Image Image Image support Text Block support But…" at bounding box center [632, 315] width 759 height 367
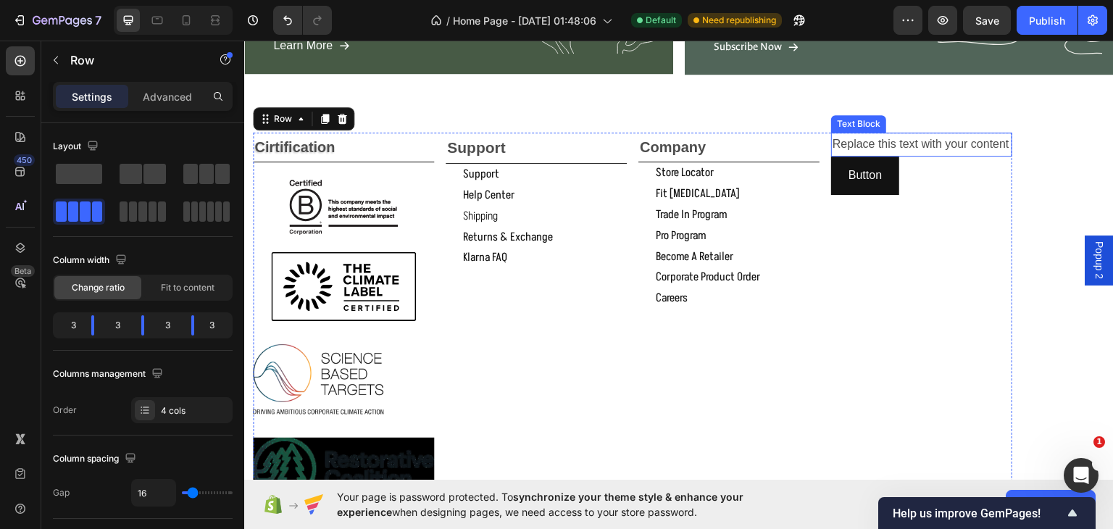
click at [943, 138] on div "Replace this text with your content" at bounding box center [921, 144] width 181 height 24
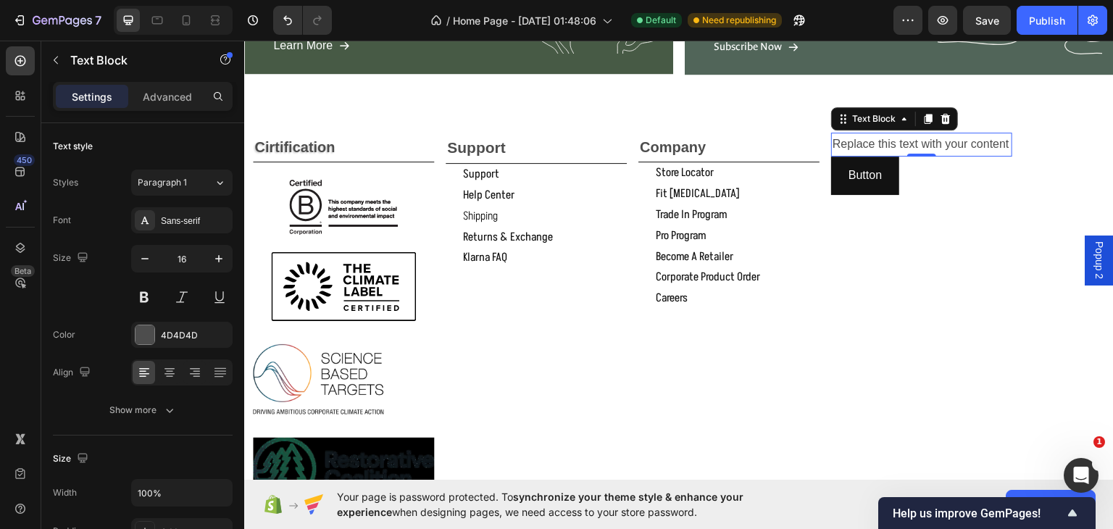
click at [1009, 143] on div "Replace this text with your content" at bounding box center [921, 144] width 181 height 24
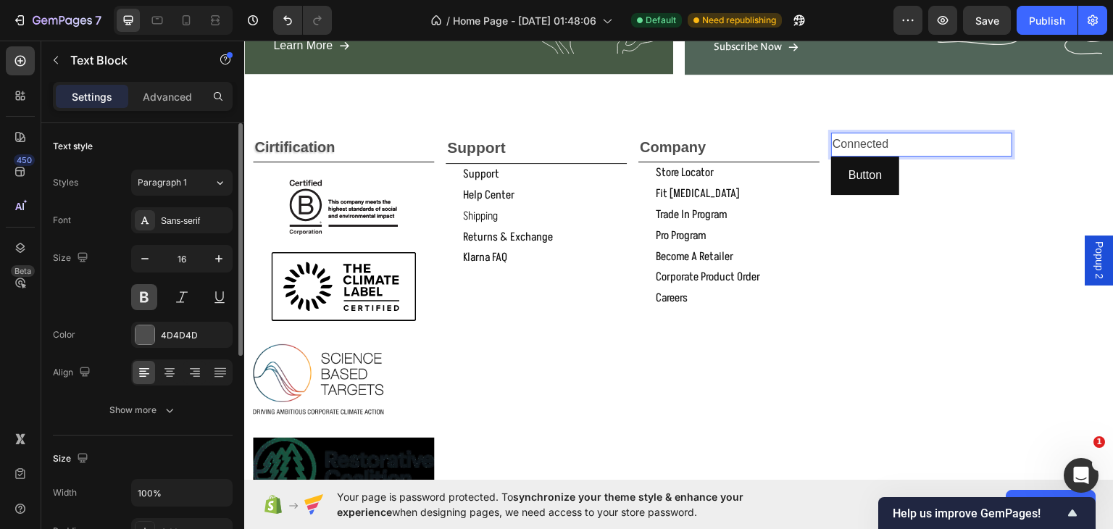
click at [138, 293] on button at bounding box center [144, 297] width 26 height 26
click at [217, 256] on icon "button" at bounding box center [219, 258] width 14 height 14
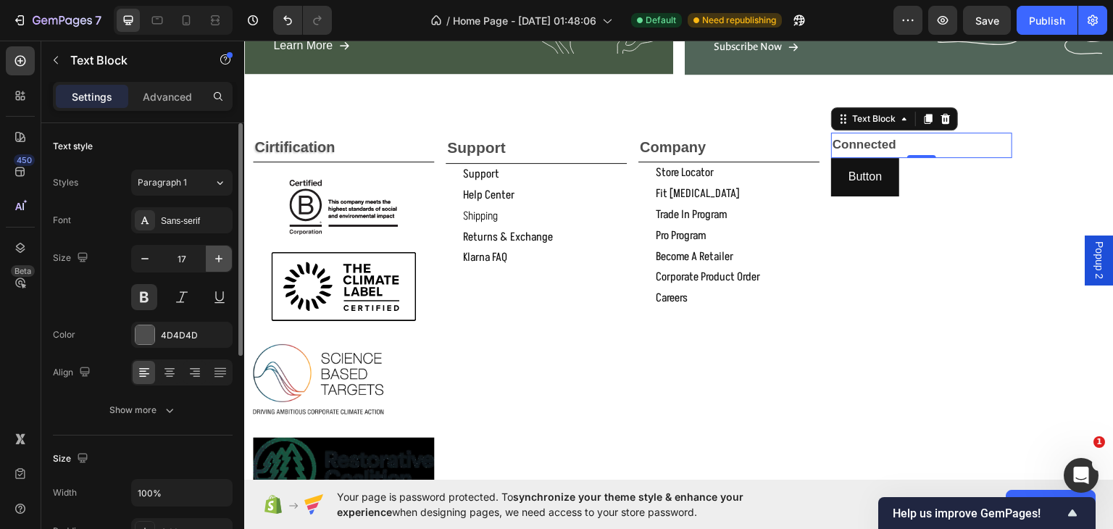
click at [217, 256] on icon "button" at bounding box center [219, 258] width 14 height 14
type input "20"
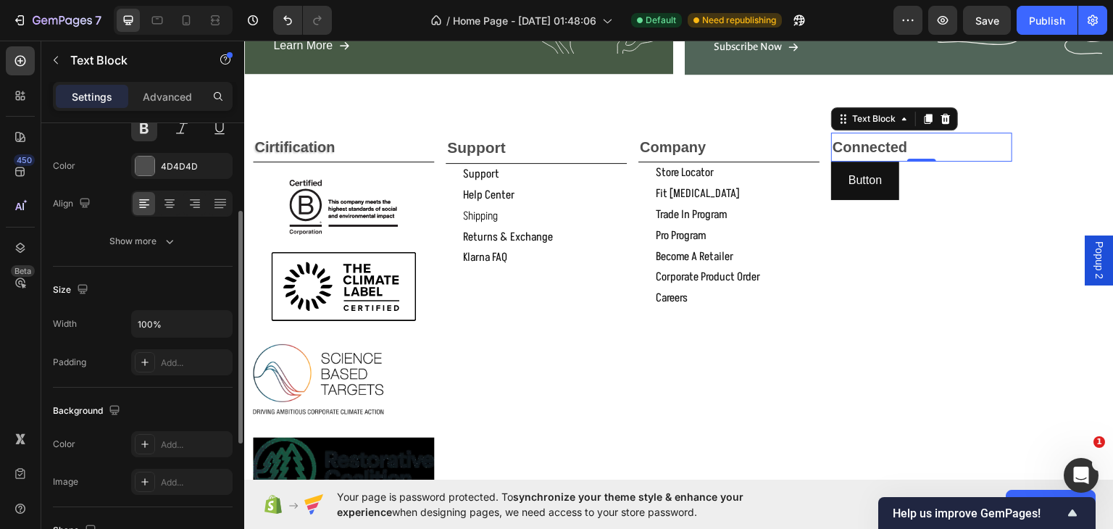
scroll to position [338, 0]
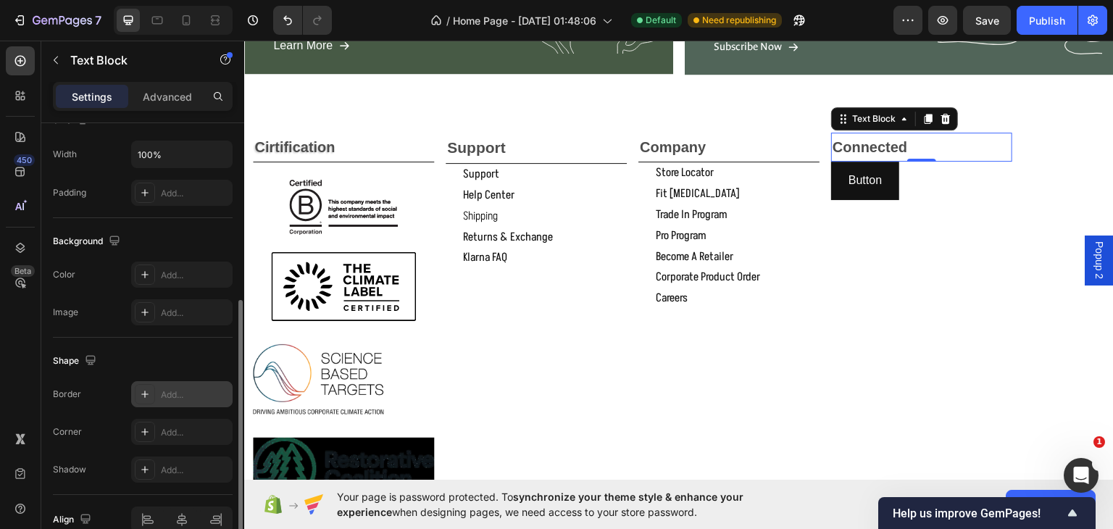
click at [169, 388] on div "Add..." at bounding box center [195, 394] width 68 height 13
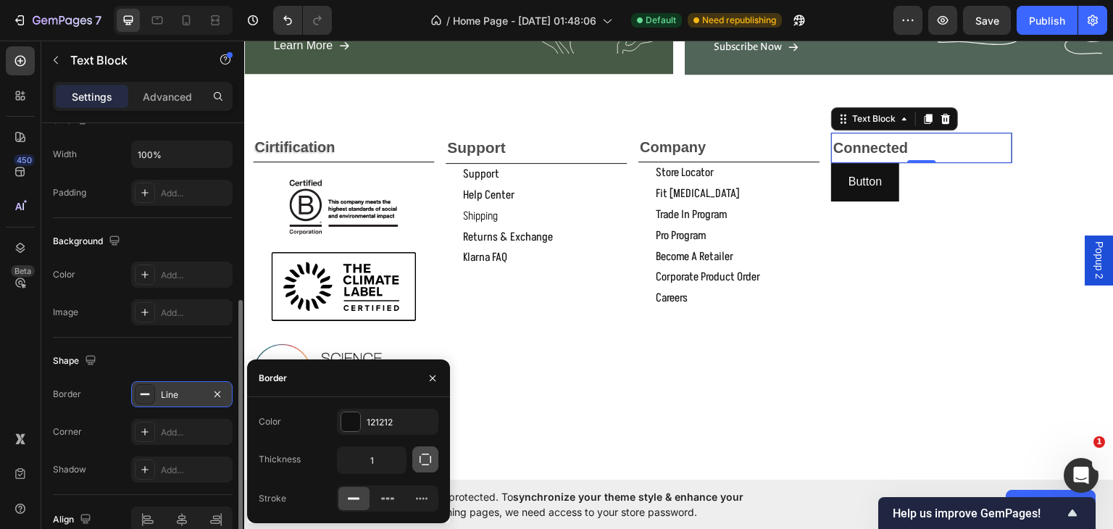
click at [423, 459] on icon "button" at bounding box center [425, 459] width 14 height 14
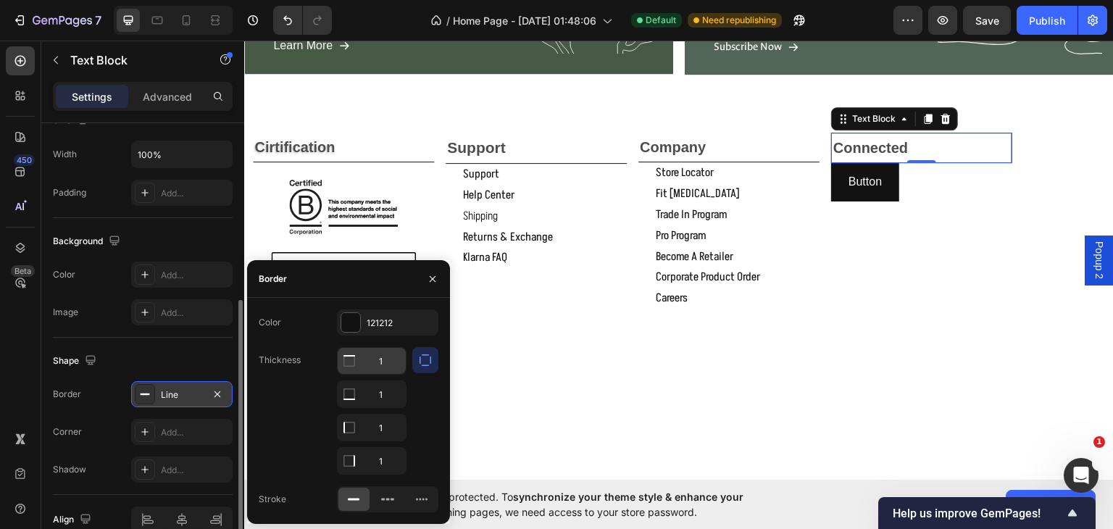
click at [381, 360] on input "1" at bounding box center [372, 361] width 68 height 26
type input "0"
click at [377, 430] on input "1" at bounding box center [372, 427] width 68 height 26
type input "0"
click at [377, 461] on input "1" at bounding box center [372, 461] width 68 height 26
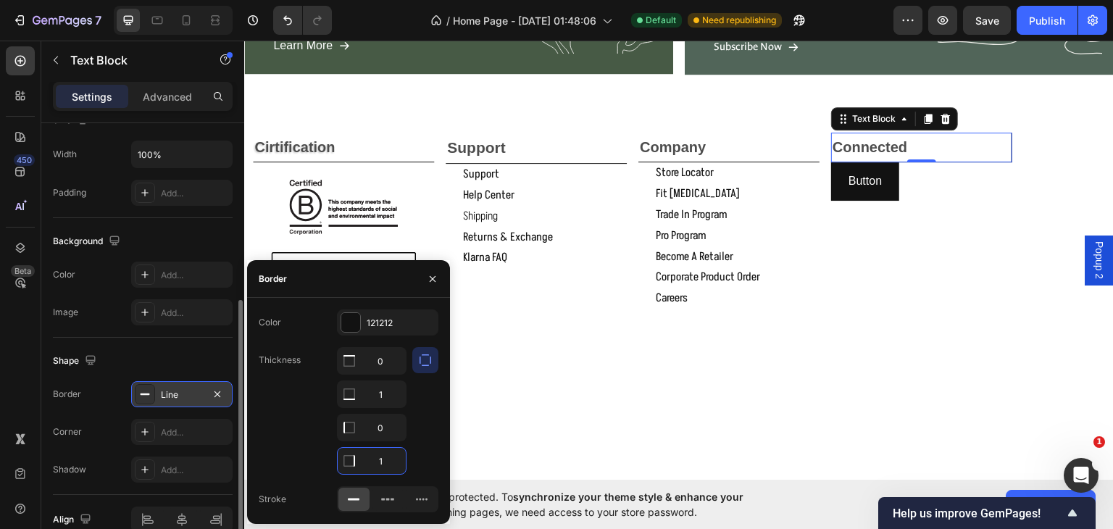
type input "0"
click at [430, 283] on icon "button" at bounding box center [433, 279] width 12 height 12
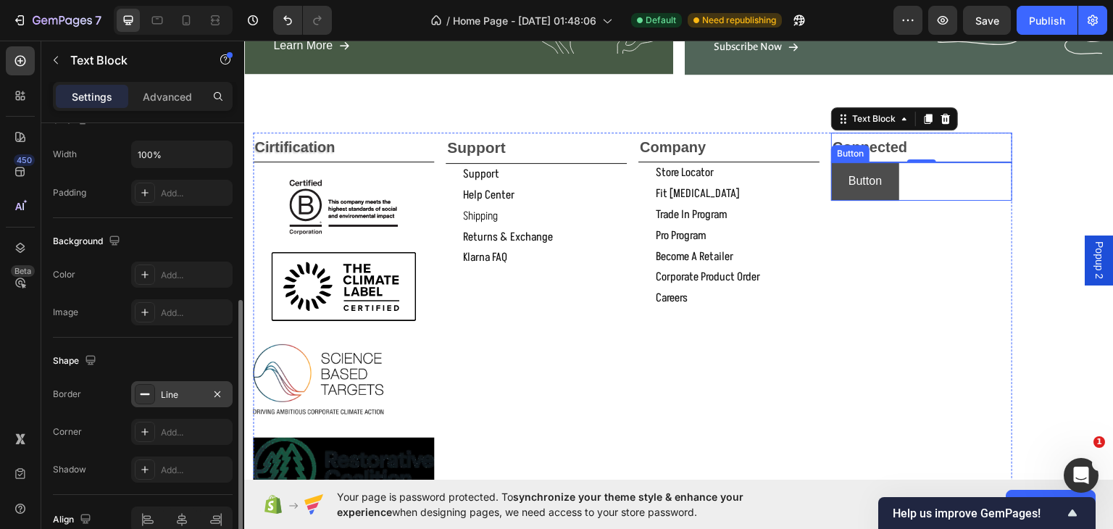
click at [888, 177] on button "Button" at bounding box center [865, 181] width 68 height 38
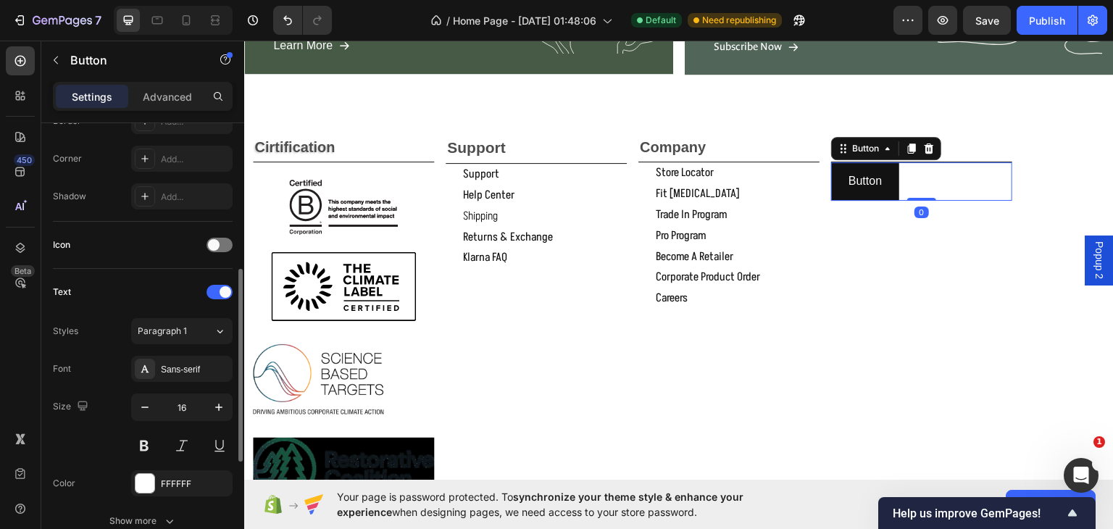
scroll to position [0, 0]
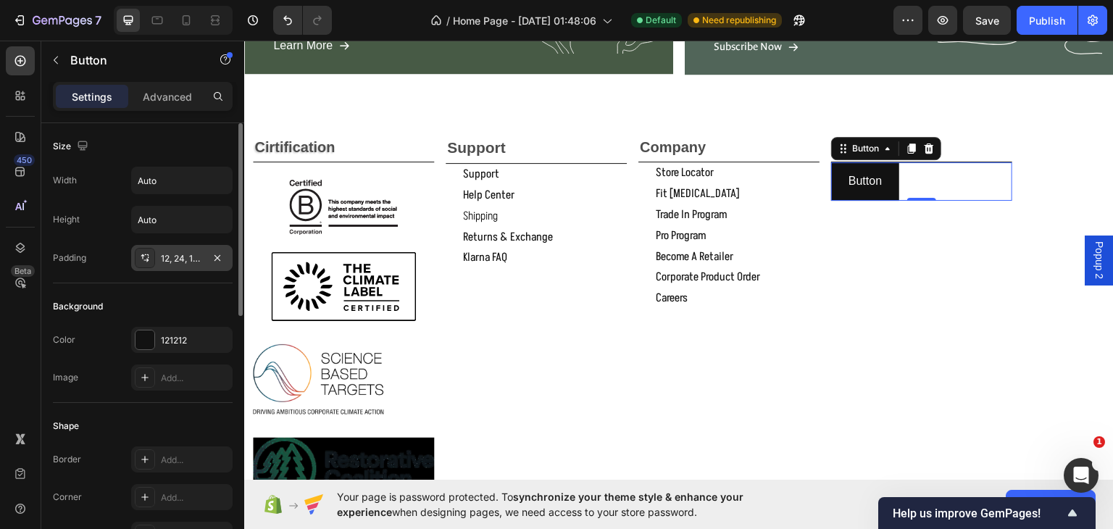
click at [191, 256] on div "12, 24, 12, 24" at bounding box center [182, 258] width 42 height 13
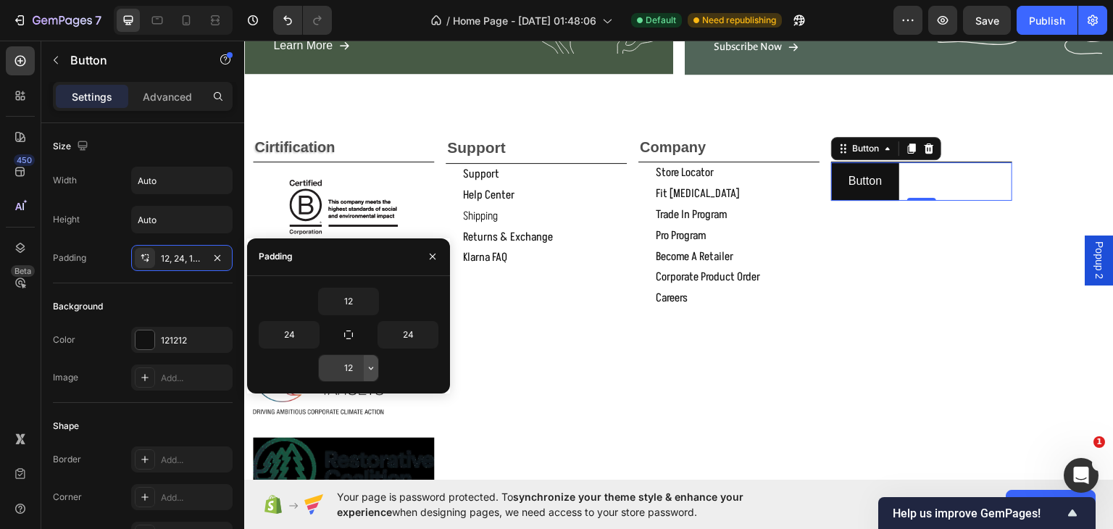
click at [367, 362] on icon "button" at bounding box center [371, 368] width 12 height 12
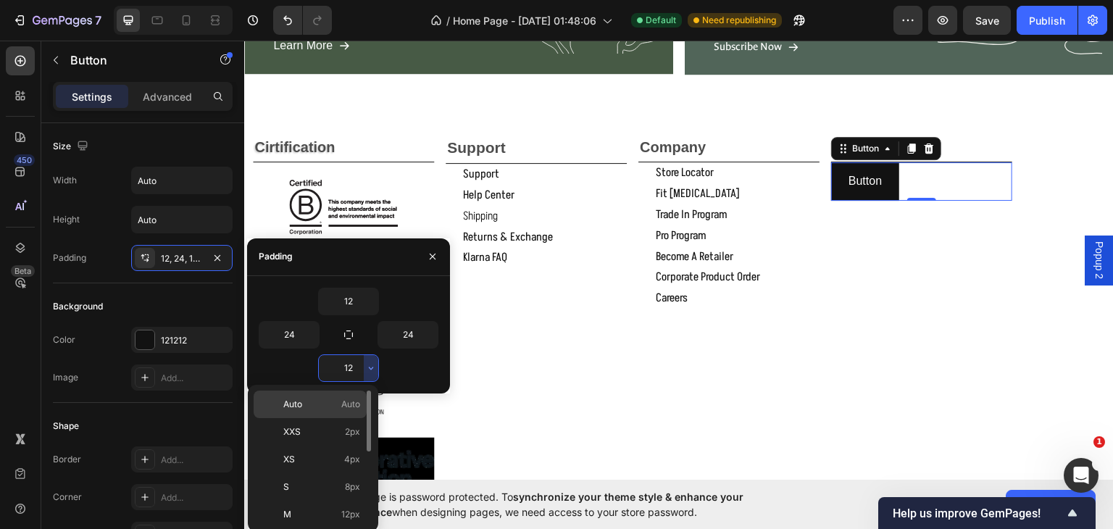
click at [323, 403] on p "Auto Auto" at bounding box center [321, 404] width 77 height 13
type input "Auto"
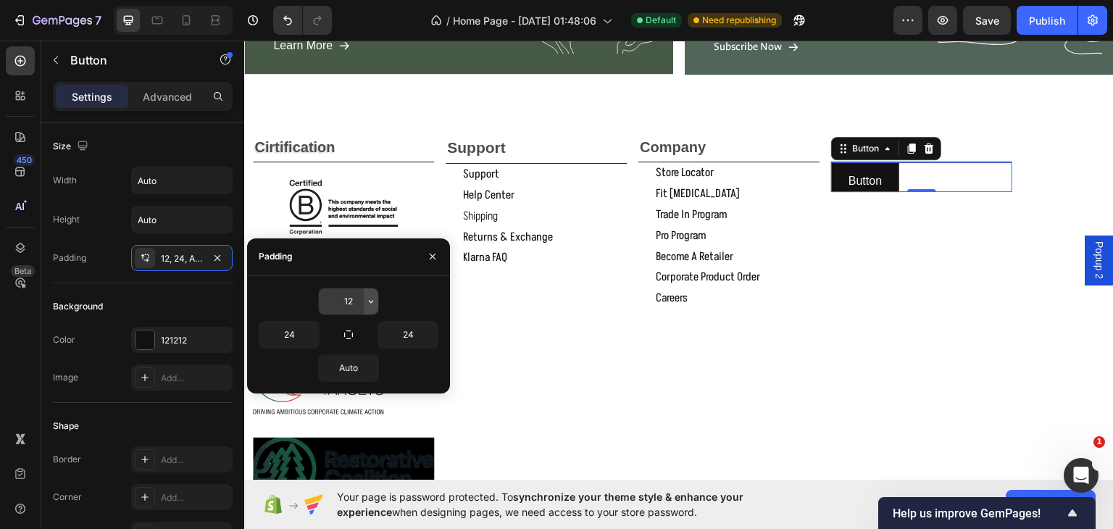
click at [372, 298] on icon "button" at bounding box center [371, 302] width 12 height 12
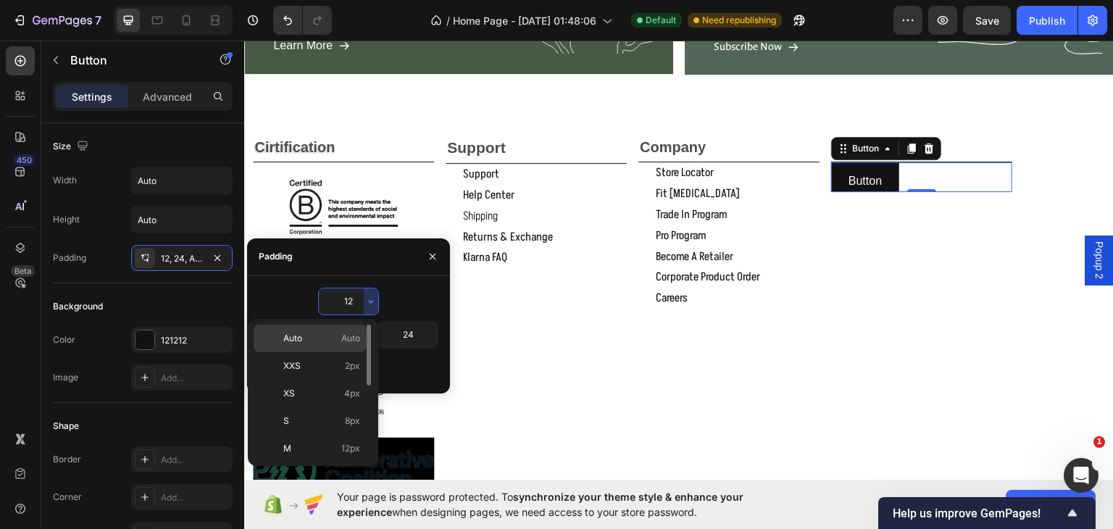
click at [337, 338] on p "Auto Auto" at bounding box center [321, 338] width 77 height 13
type input "Auto"
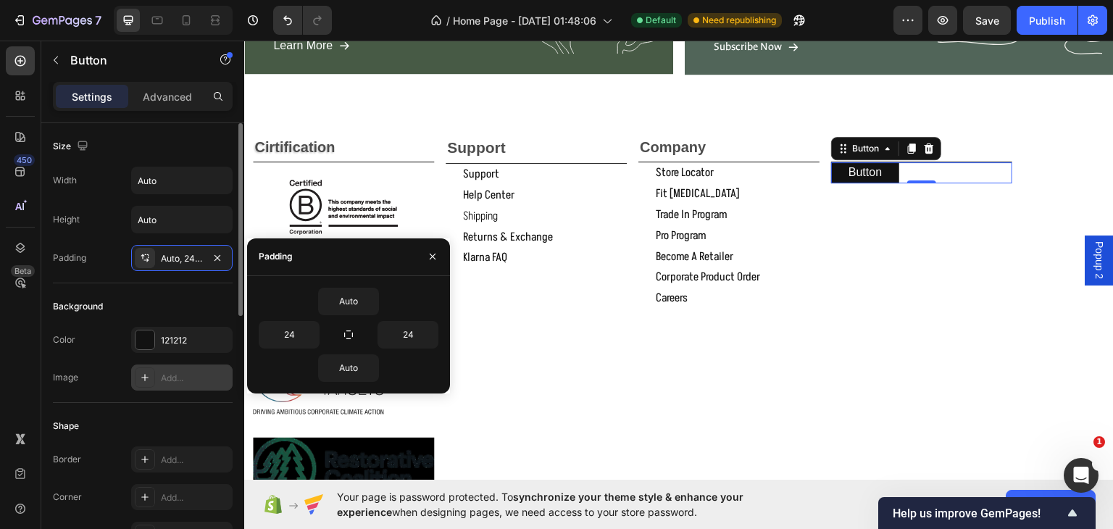
scroll to position [169, 0]
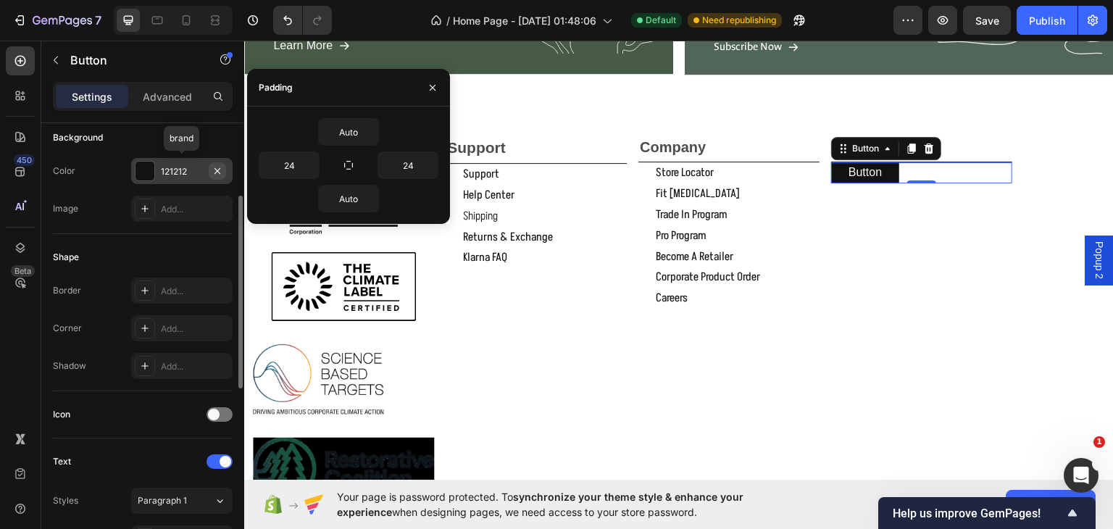
click at [219, 166] on icon "button" at bounding box center [218, 171] width 12 height 12
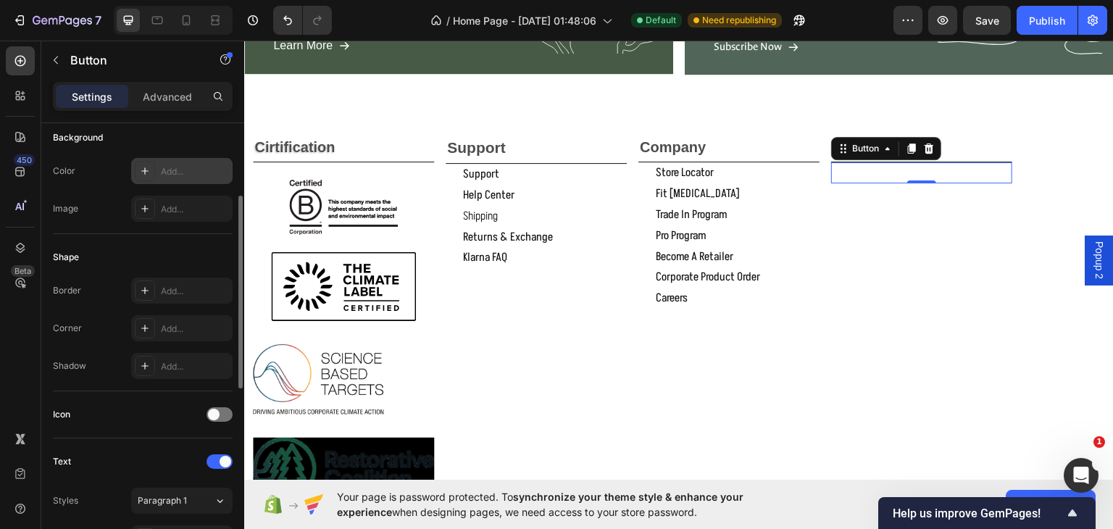
scroll to position [338, 0]
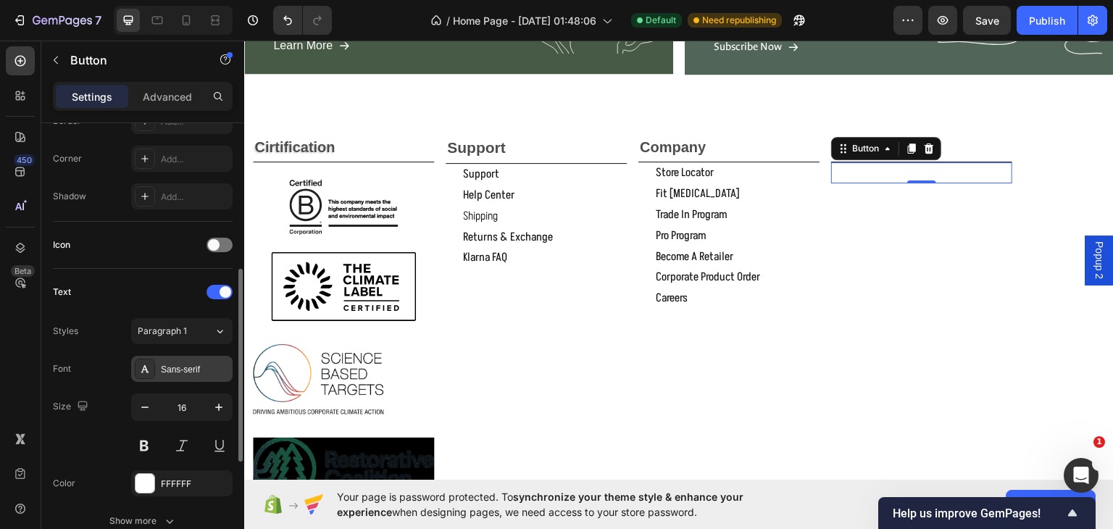
click at [198, 363] on div "Sans-serif" at bounding box center [195, 369] width 68 height 13
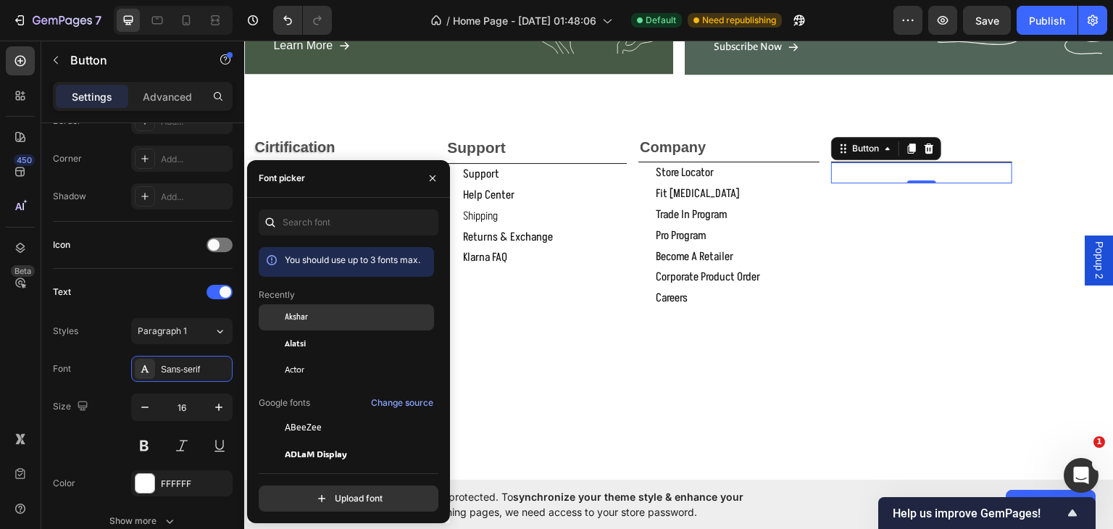
click at [285, 317] on span "Akshar" at bounding box center [296, 317] width 23 height 13
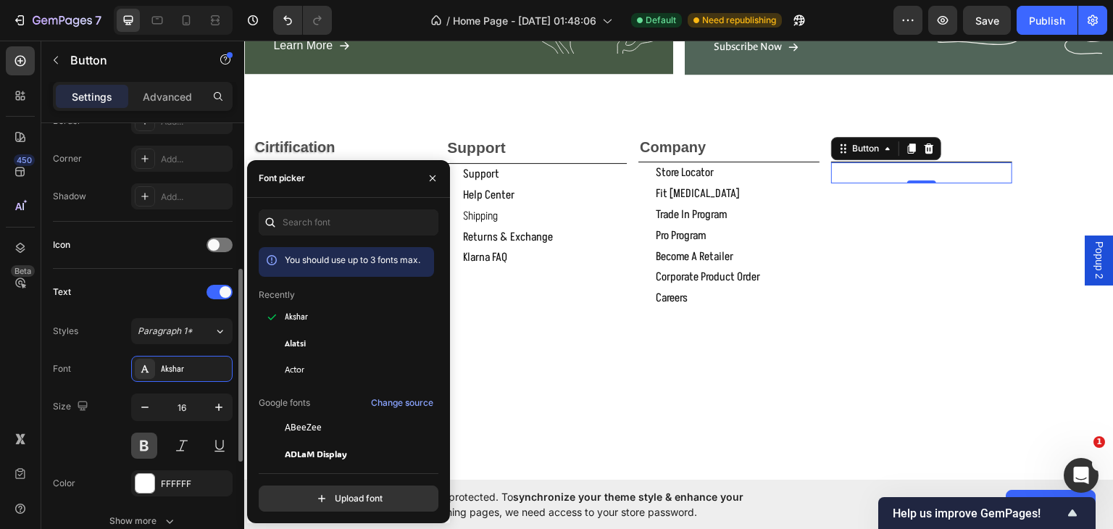
scroll to position [507, 0]
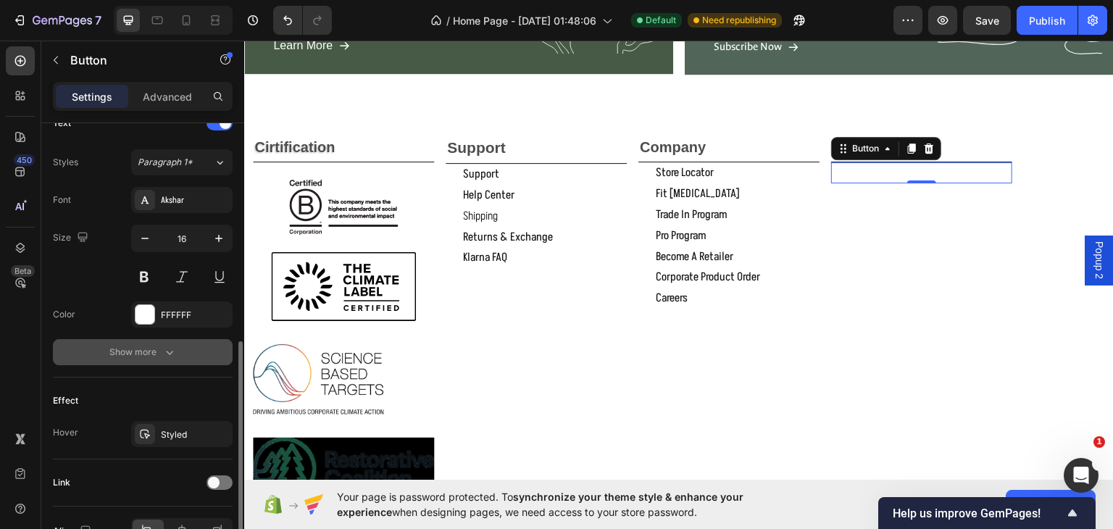
click at [170, 354] on icon "button" at bounding box center [169, 352] width 14 height 14
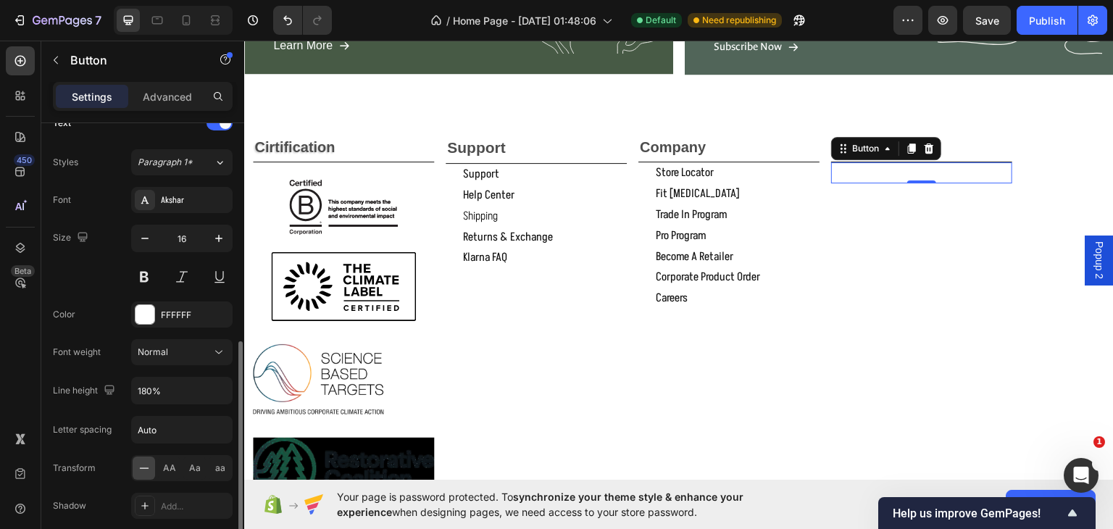
scroll to position [677, 0]
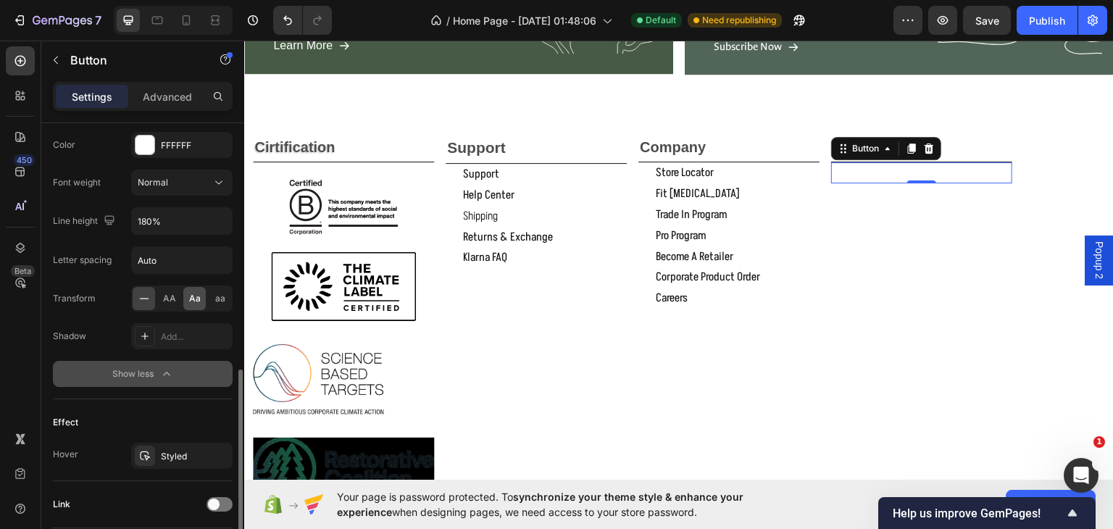
click at [188, 295] on div "Aa" at bounding box center [194, 298] width 22 height 23
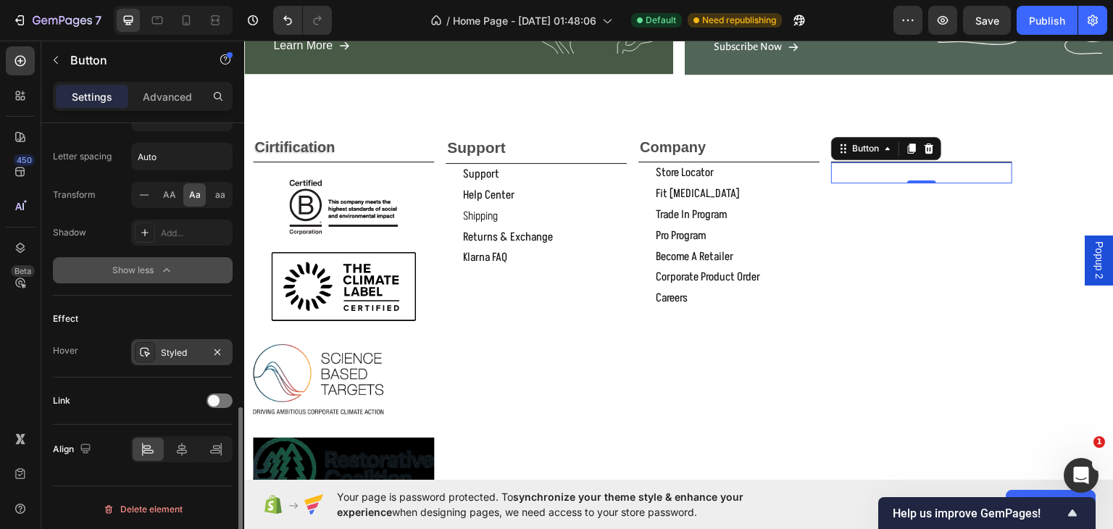
click at [174, 348] on div "Styled" at bounding box center [182, 352] width 42 height 13
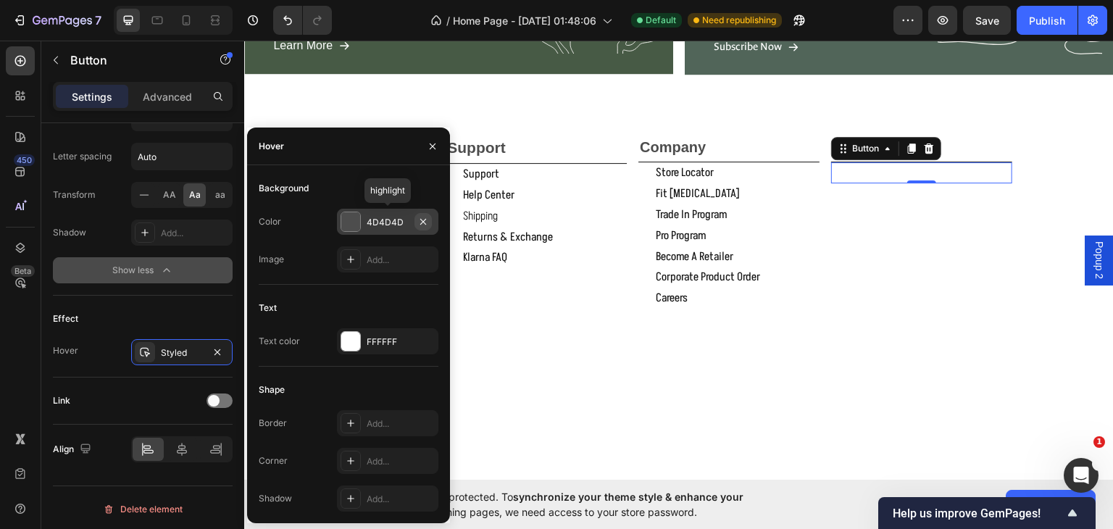
click at [420, 218] on icon "button" at bounding box center [423, 221] width 6 height 6
click at [388, 340] on div "FFFFFF" at bounding box center [388, 341] width 42 height 13
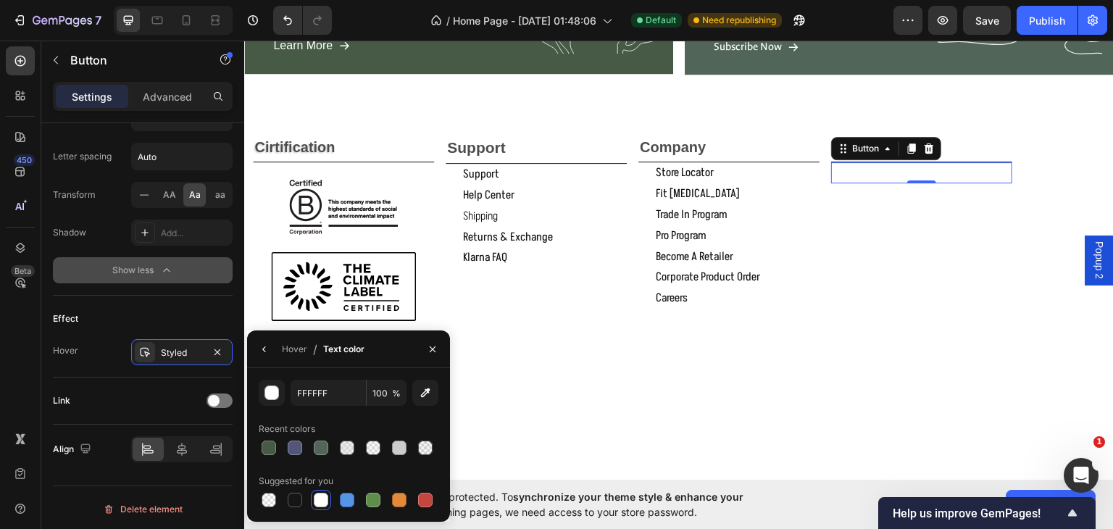
drag, startPoint x: 296, startPoint y: 503, endPoint x: 293, endPoint y: 432, distance: 71.1
click at [293, 496] on div at bounding box center [295, 500] width 14 height 14
type input "151515"
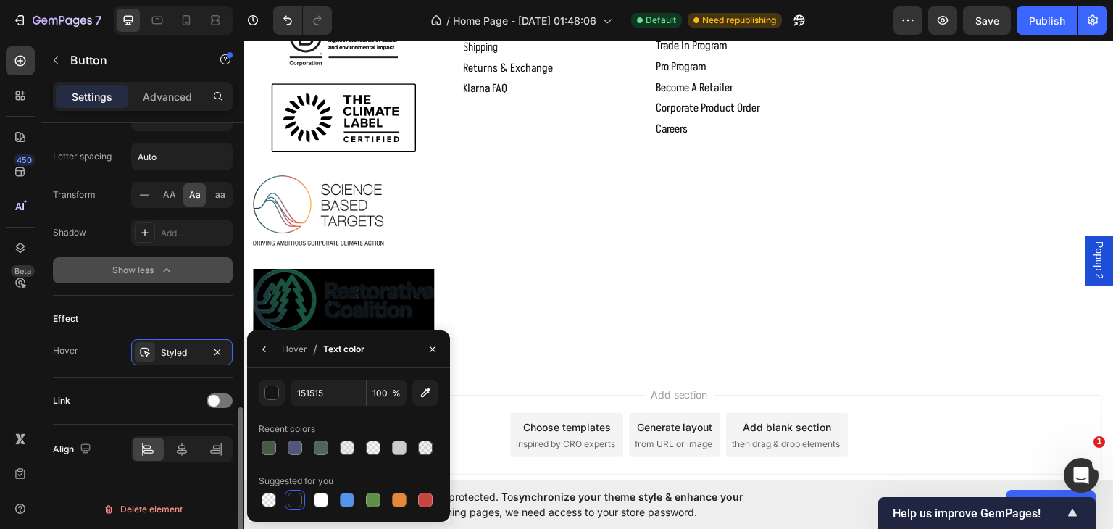
click at [190, 315] on div "Effect" at bounding box center [143, 318] width 180 height 23
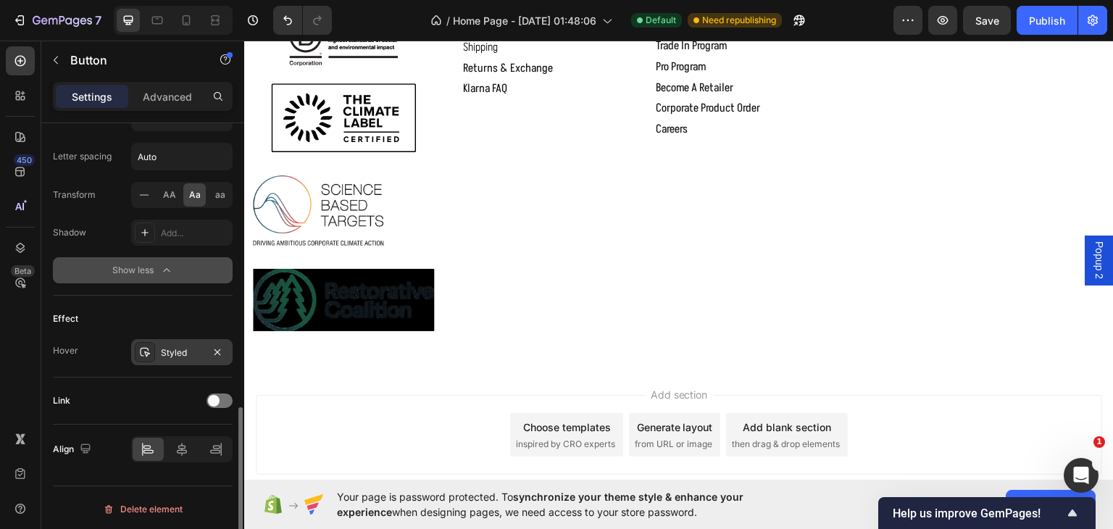
click at [177, 348] on div "Styled" at bounding box center [182, 352] width 42 height 13
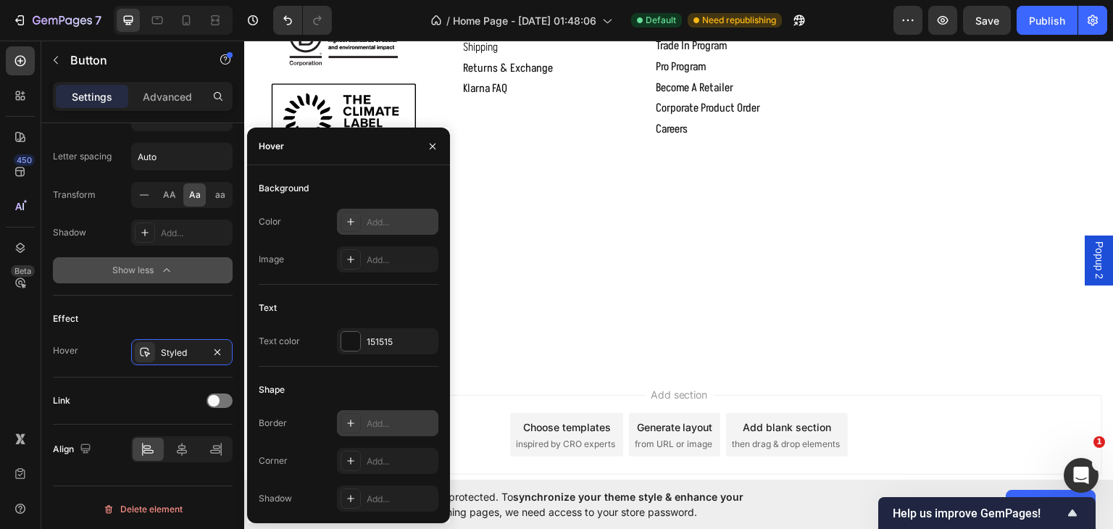
click at [367, 415] on div "Add..." at bounding box center [387, 423] width 101 height 26
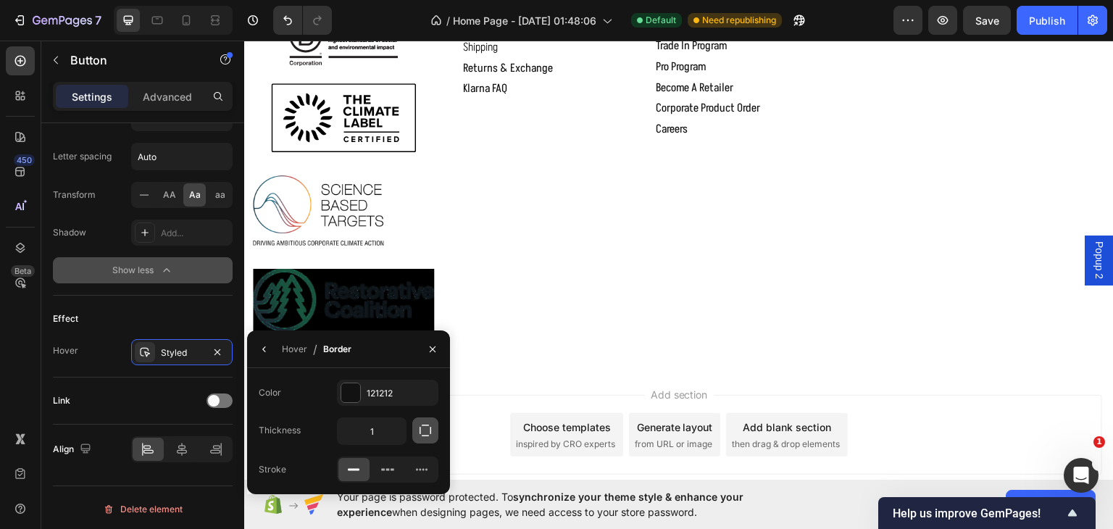
click at [423, 434] on icon "button" at bounding box center [425, 430] width 14 height 14
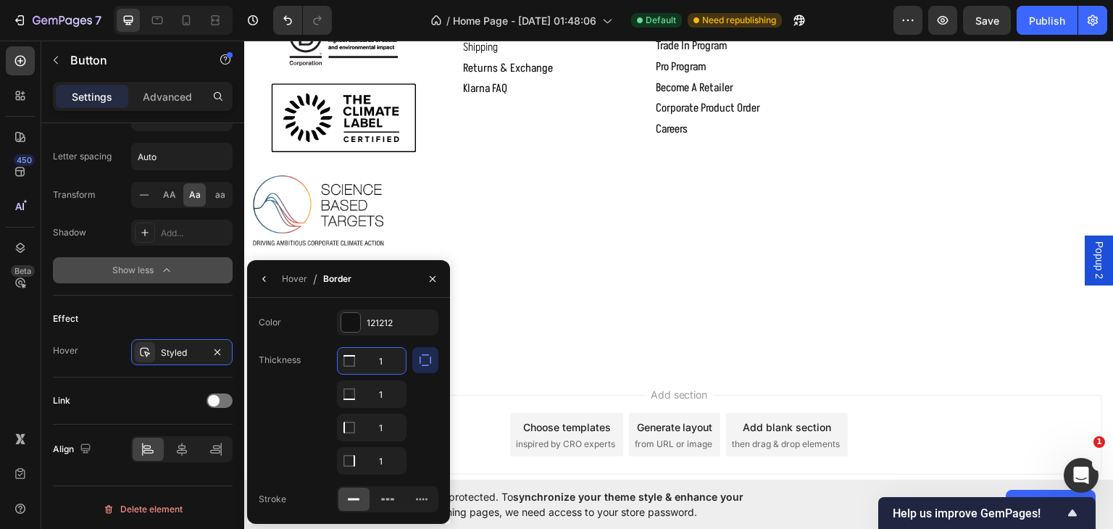
click at [384, 355] on input "1" at bounding box center [372, 361] width 68 height 26
type input "0"
click at [382, 430] on input "1" at bounding box center [372, 427] width 68 height 26
type input "0"
click at [377, 453] on input "1" at bounding box center [372, 461] width 68 height 26
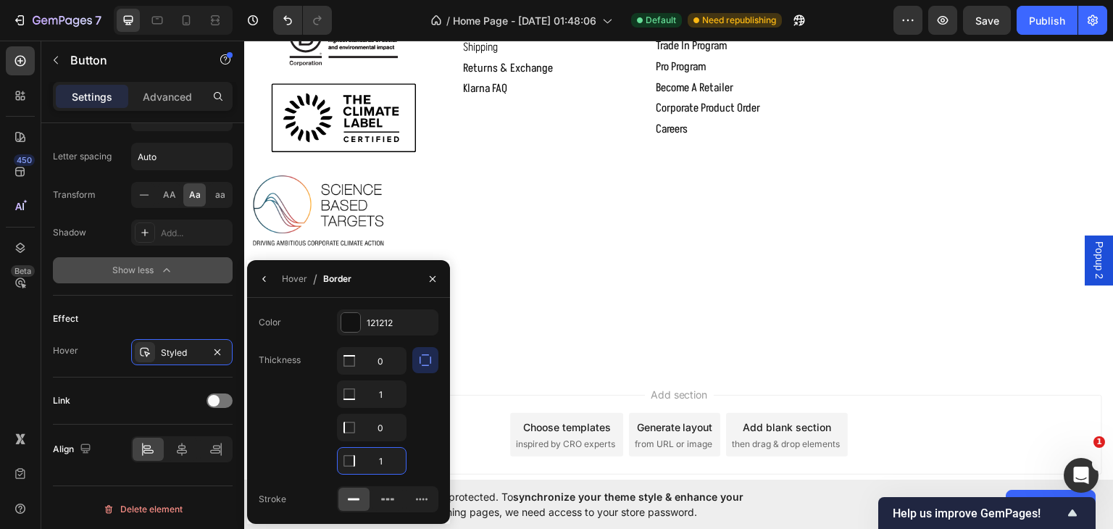
type input "0"
click at [432, 283] on icon "button" at bounding box center [433, 279] width 12 height 12
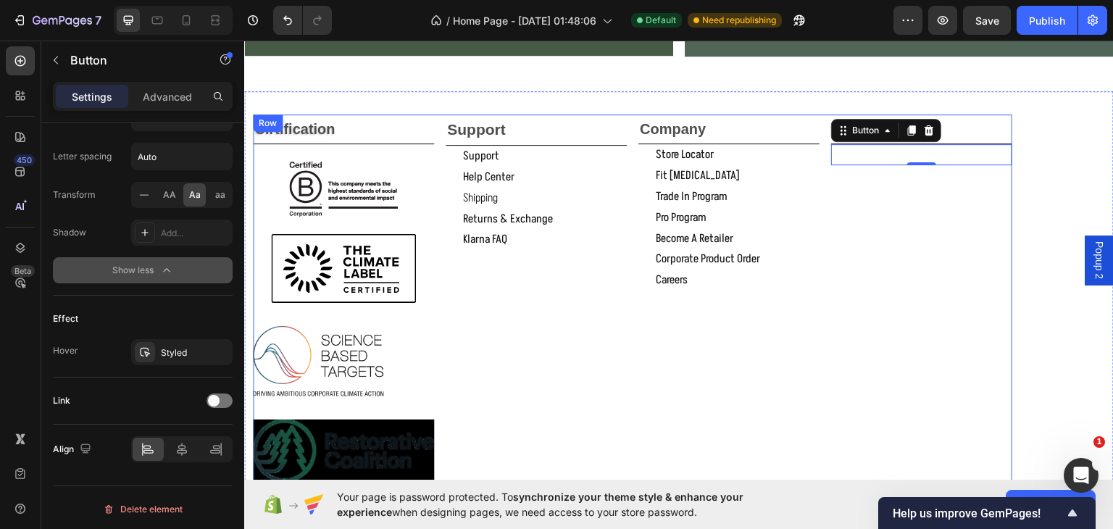
scroll to position [1912, 0]
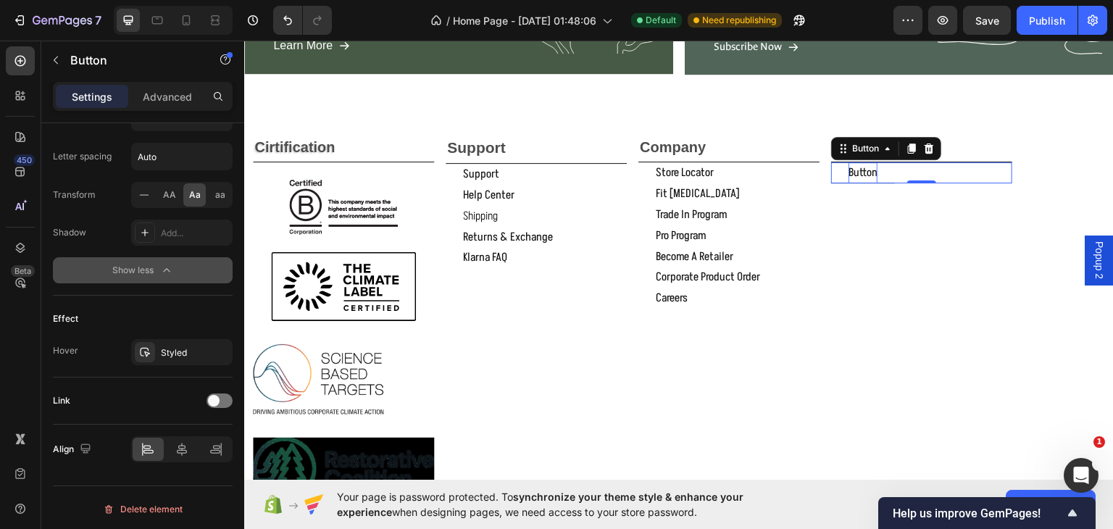
click at [871, 165] on p "Button" at bounding box center [862, 172] width 29 height 21
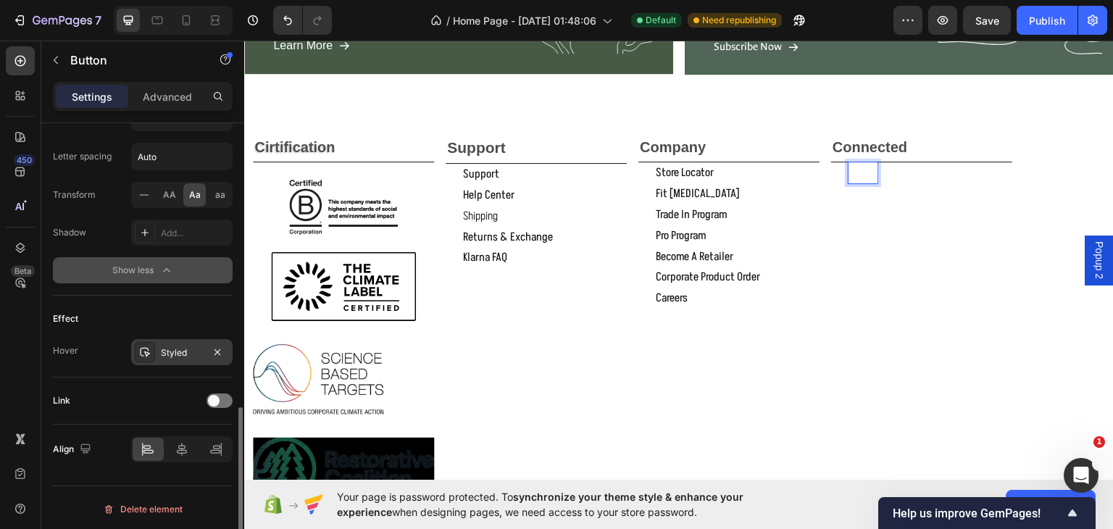
click at [188, 346] on div "Styled" at bounding box center [182, 352] width 42 height 13
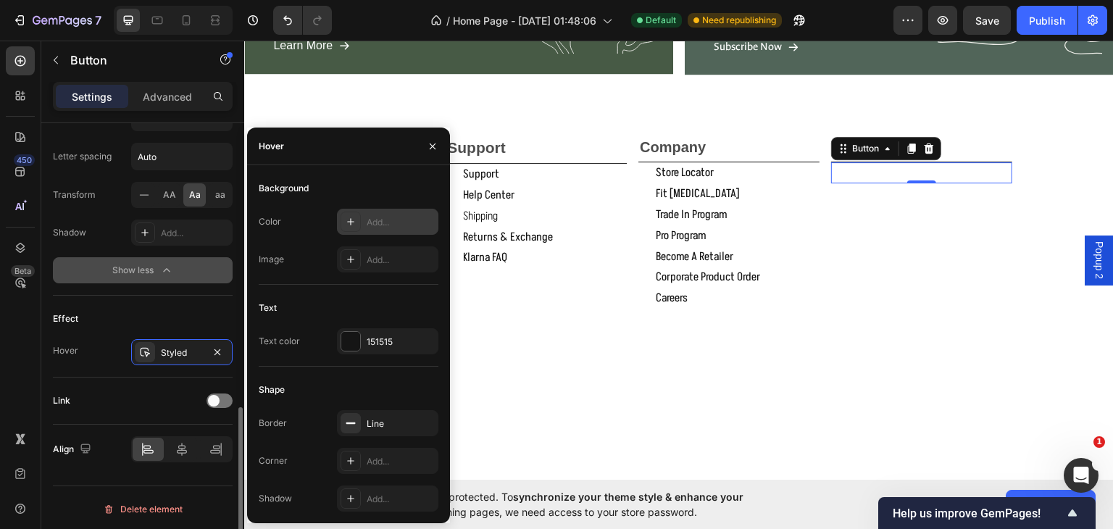
scroll to position [780, 0]
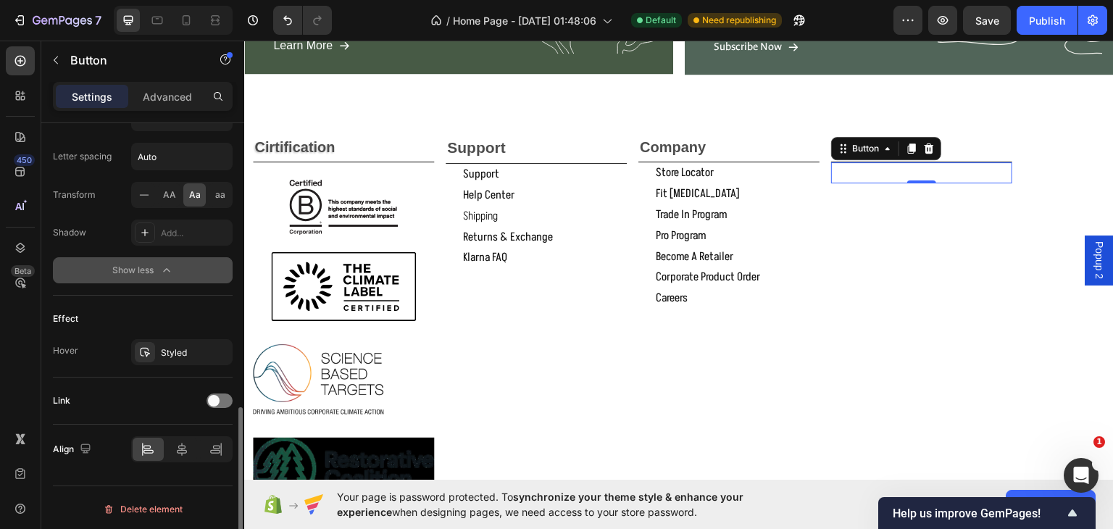
click at [190, 308] on div "Effect" at bounding box center [143, 318] width 180 height 23
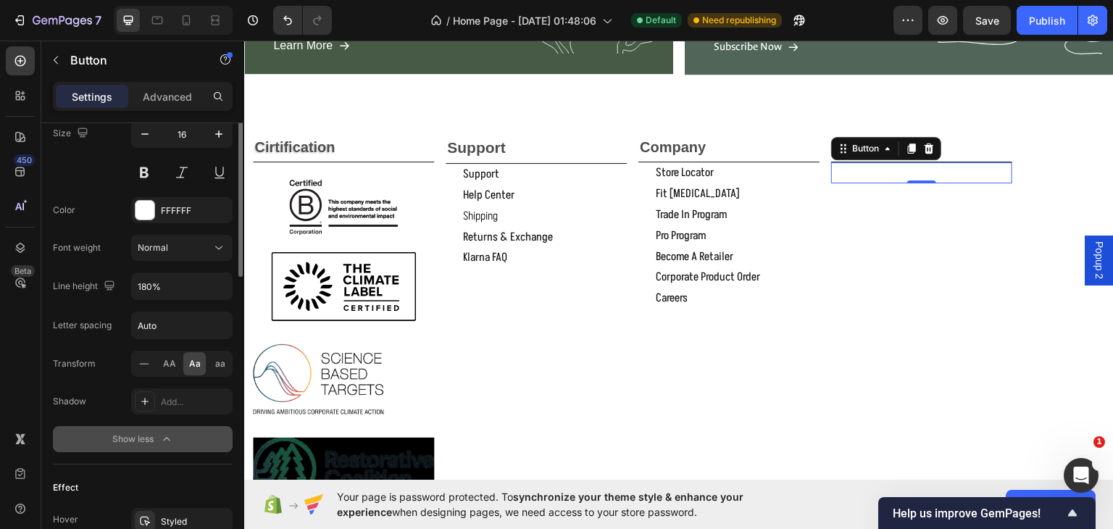
scroll to position [442, 0]
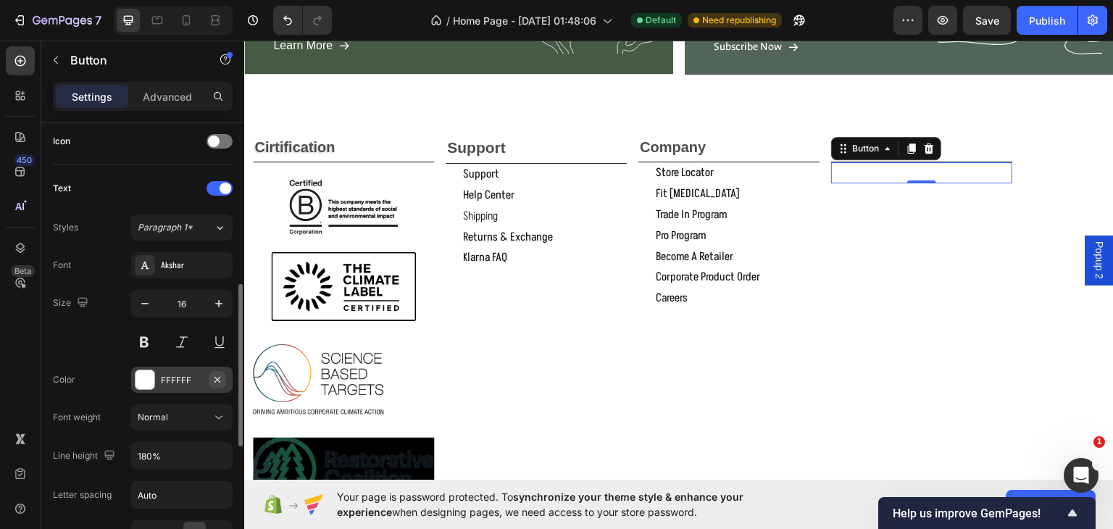
click at [214, 377] on icon "button" at bounding box center [218, 380] width 12 height 12
click at [146, 379] on icon at bounding box center [145, 380] width 12 height 12
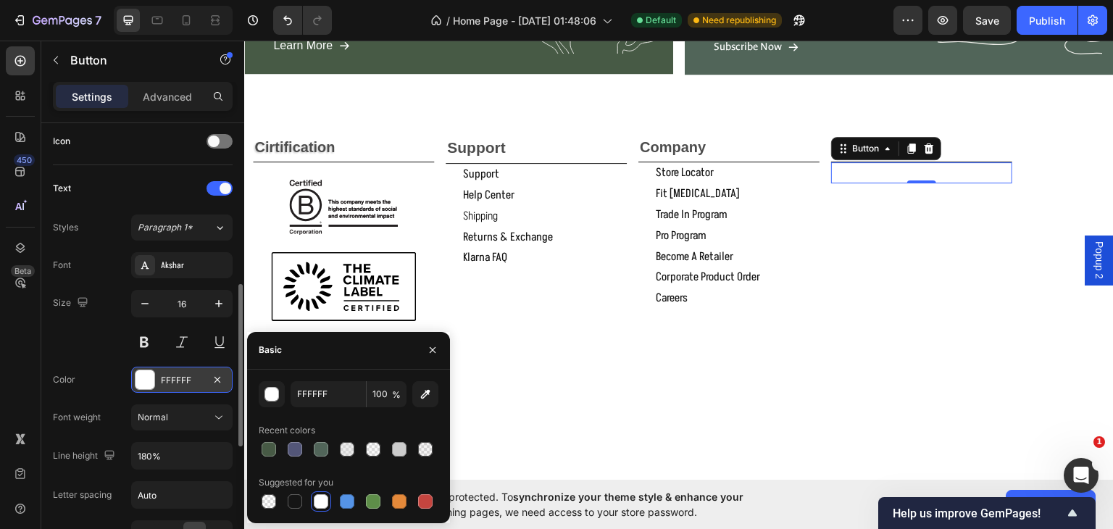
drag, startPoint x: 288, startPoint y: 503, endPoint x: 277, endPoint y: 469, distance: 36.0
click at [288, 503] on div at bounding box center [295, 501] width 14 height 14
type input "151515"
click at [94, 346] on div "Size 16" at bounding box center [143, 322] width 180 height 65
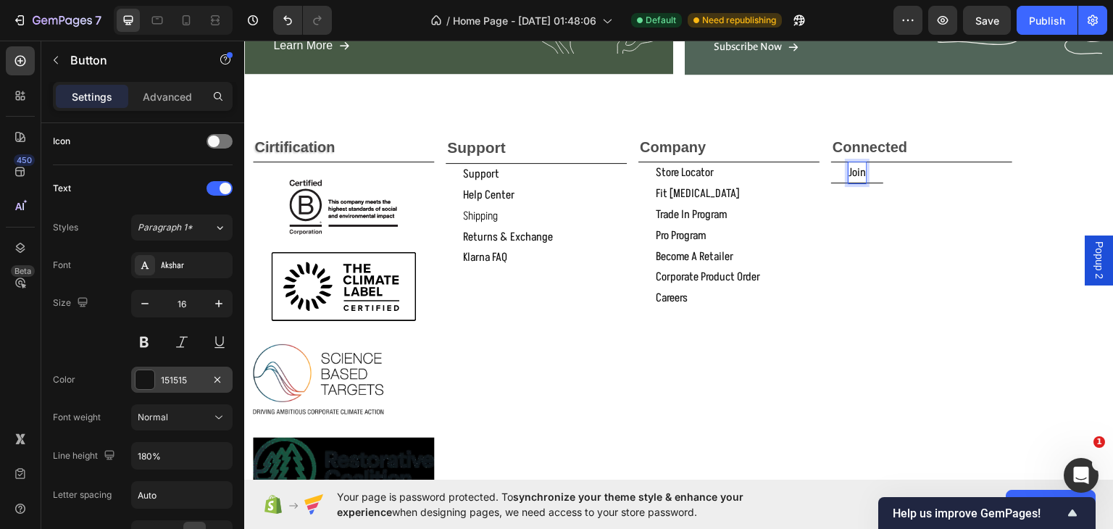
click at [831, 162] on button "join" at bounding box center [857, 172] width 52 height 21
click at [831, 162] on button "join our" at bounding box center [866, 172] width 70 height 21
click at [831, 162] on button "join tentree's" at bounding box center [877, 172] width 93 height 21
click at [831, 162] on button "join tentree's email" at bounding box center [891, 172] width 120 height 21
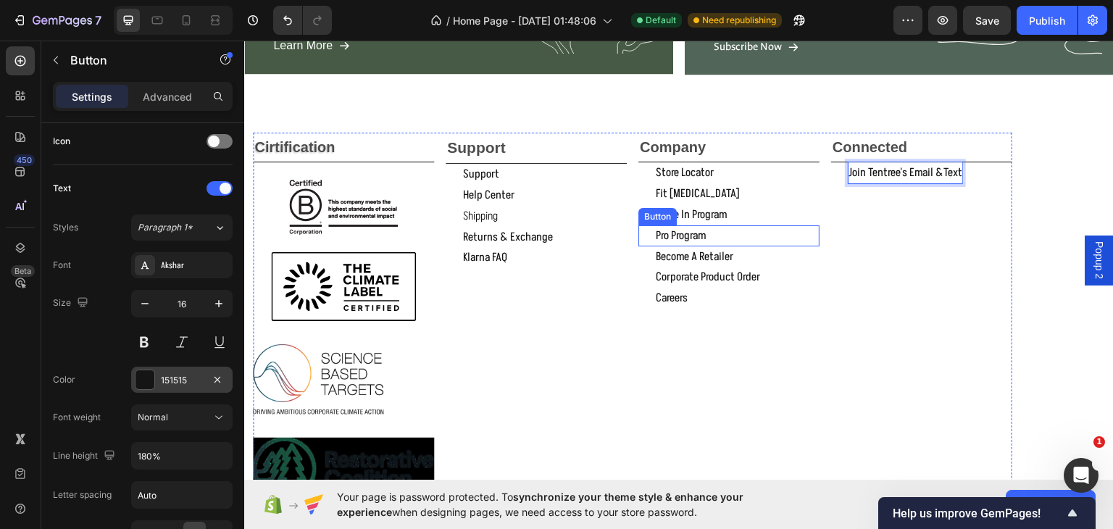
click at [831, 162] on button "join tentree's email &text" at bounding box center [905, 172] width 148 height 21
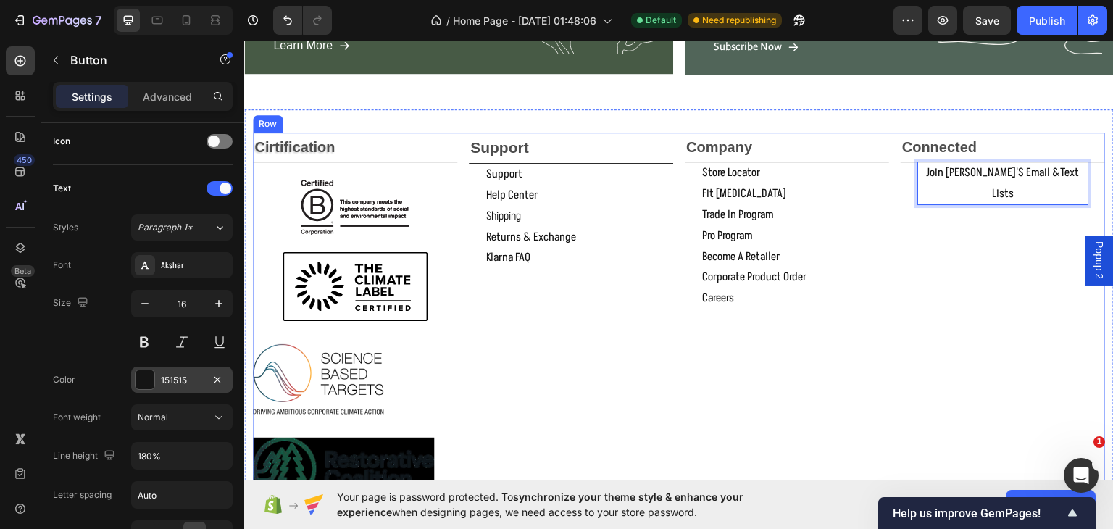
click at [900, 162] on button "join tentree's email &text lists" at bounding box center [1002, 183] width 204 height 42
click at [900, 162] on button "join tentree's email &text lists to" at bounding box center [1002, 183] width 204 height 42
click at [900, 162] on button "join tentree's email &text lists to get" at bounding box center [1002, 183] width 204 height 42
click at [900, 162] on button "join tentree's email &text lists to get 15%" at bounding box center [1002, 183] width 204 height 42
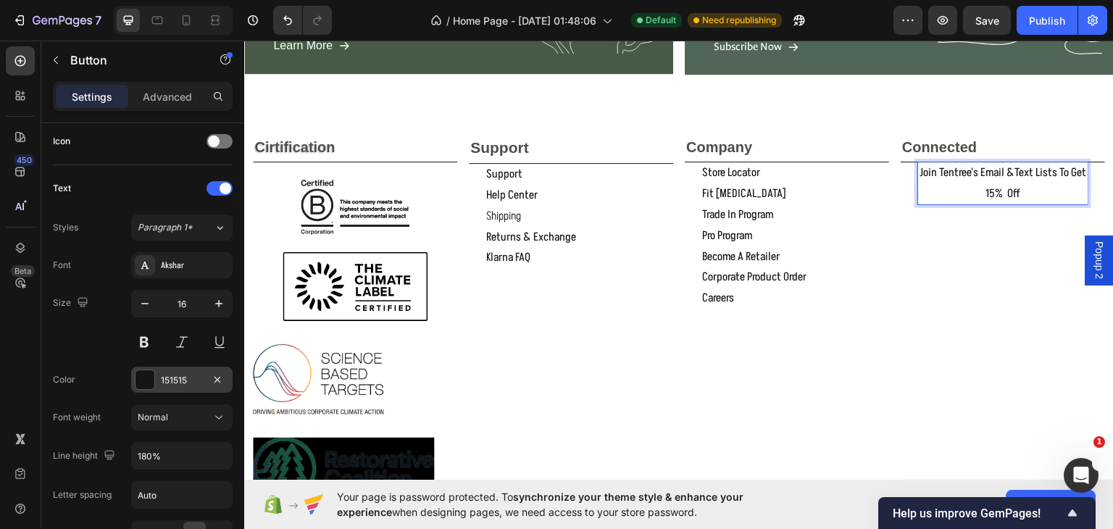
click at [992, 191] on p "join tentree's email &text lists to get 15% off" at bounding box center [1003, 183] width 170 height 42
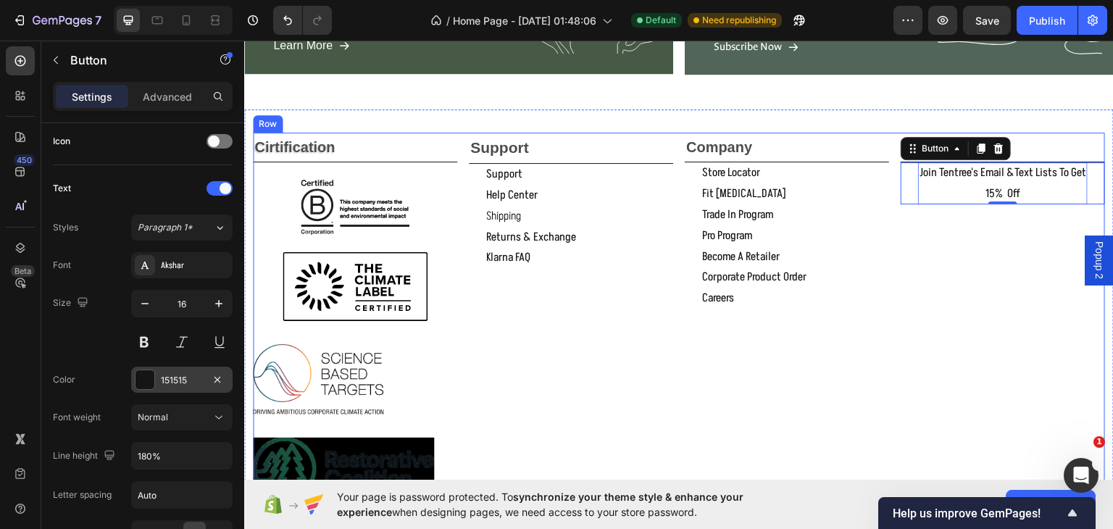
drag, startPoint x: 890, startPoint y: 286, endPoint x: 895, endPoint y: 275, distance: 11.7
click at [890, 286] on div "Cirtification Text Block Image Image Image Image support Text Block support But…" at bounding box center [679, 315] width 852 height 367
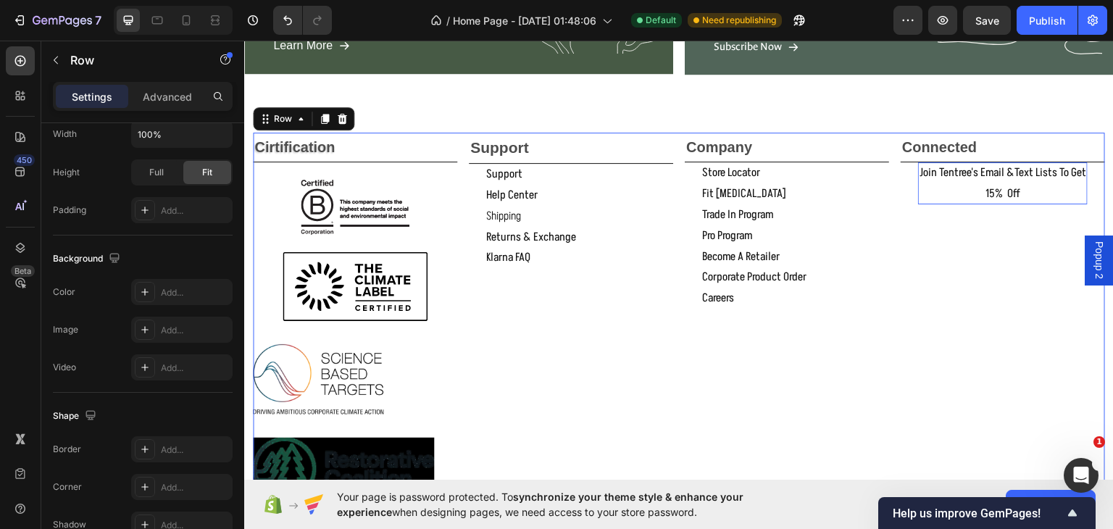
scroll to position [0, 0]
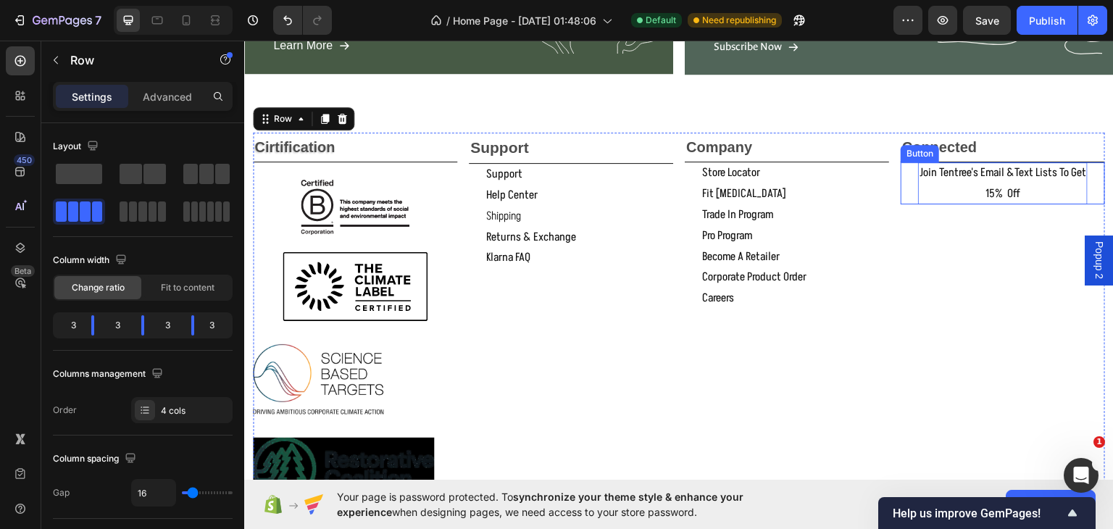
click at [1013, 188] on p "join tentree's email &text lists to get 15% off" at bounding box center [1003, 183] width 170 height 42
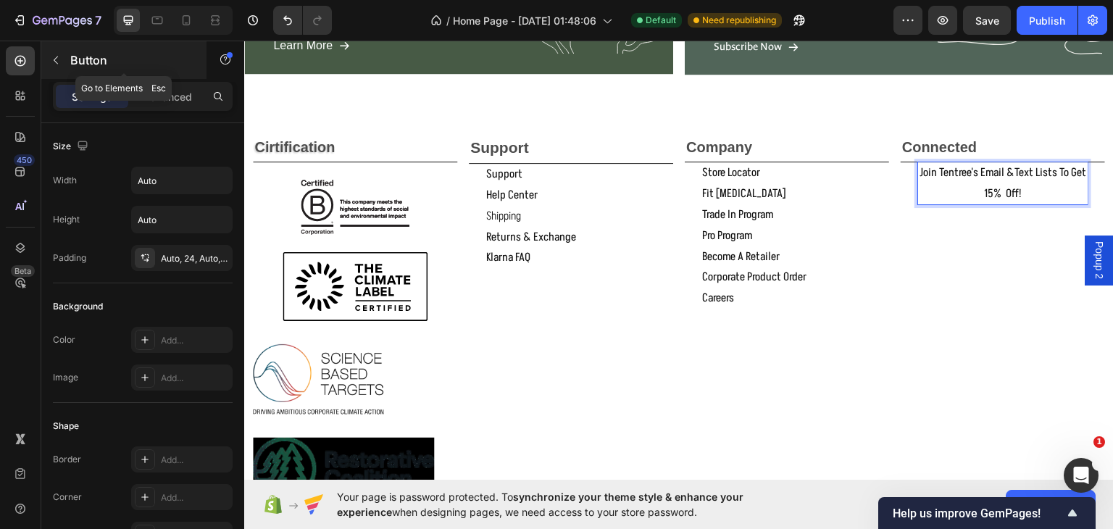
click at [53, 59] on icon "button" at bounding box center [56, 60] width 12 height 12
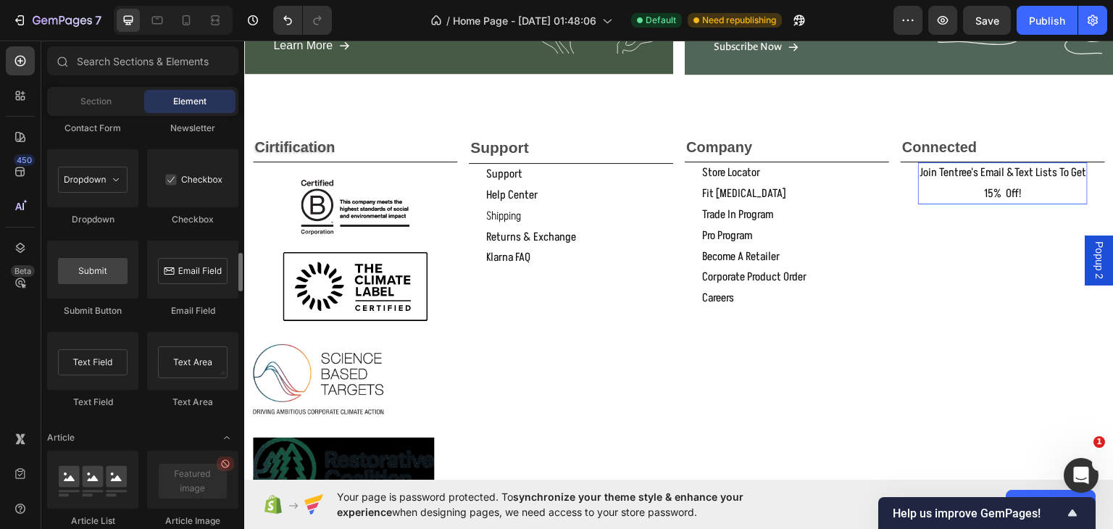
scroll to position [3215, 0]
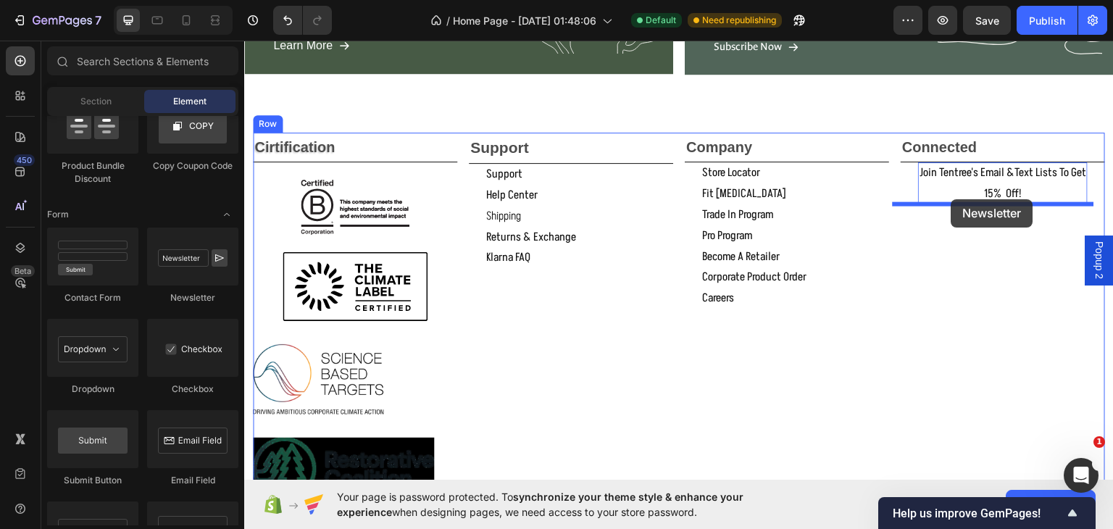
drag, startPoint x: 410, startPoint y: 301, endPoint x: 951, endPoint y: 198, distance: 550.8
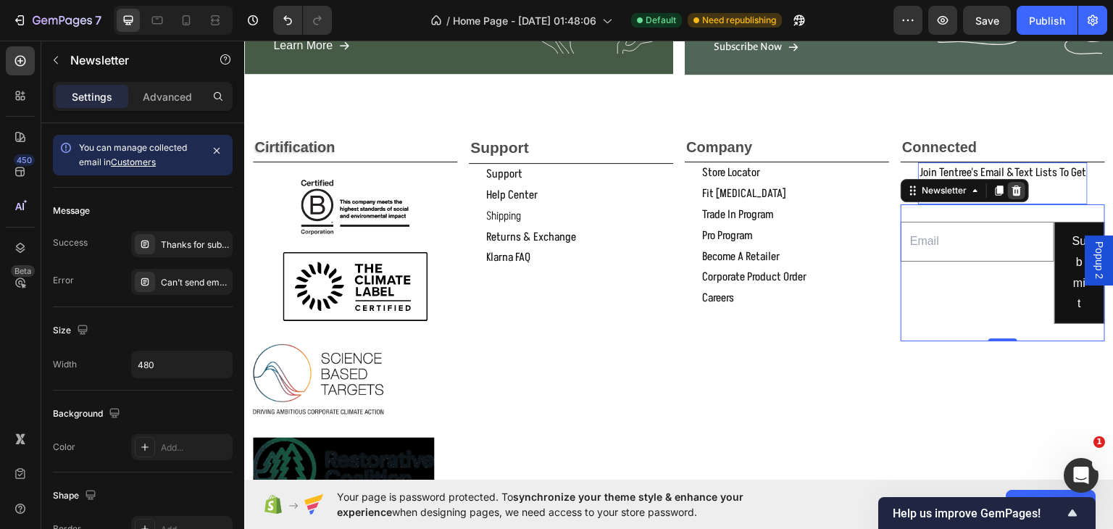
click at [1012, 188] on icon at bounding box center [1016, 190] width 9 height 10
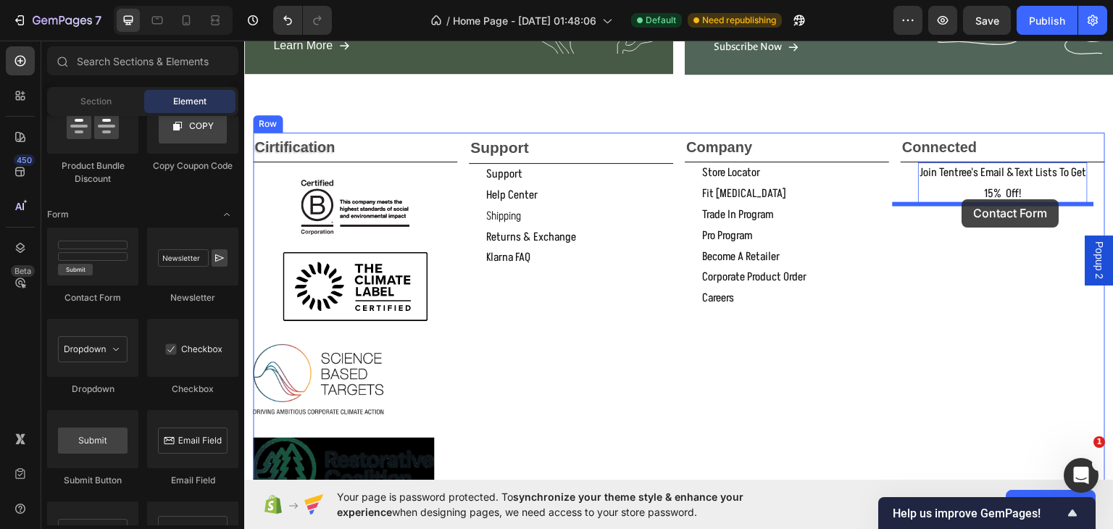
drag, startPoint x: 322, startPoint y: 293, endPoint x: 962, endPoint y: 198, distance: 647.2
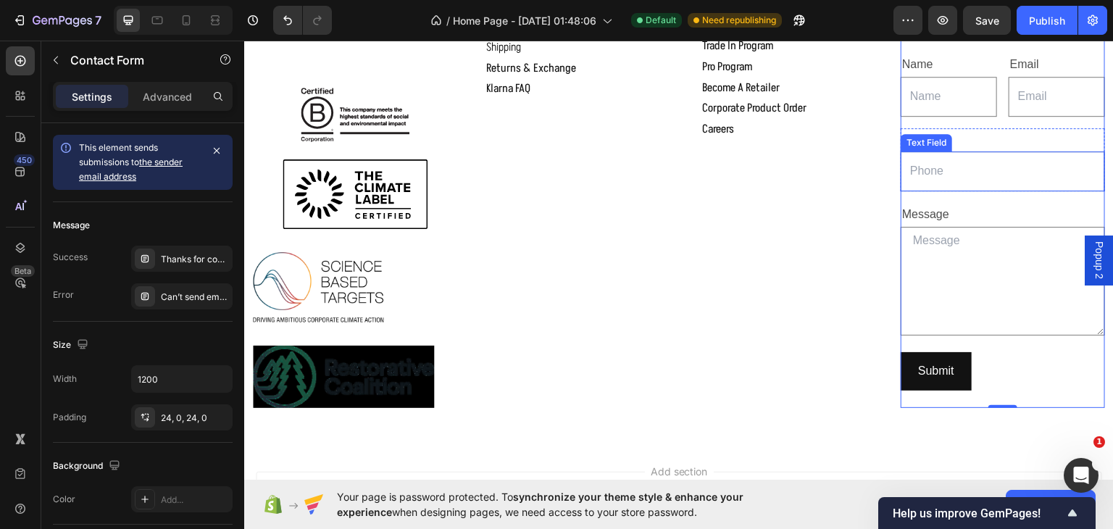
scroll to position [1912, 0]
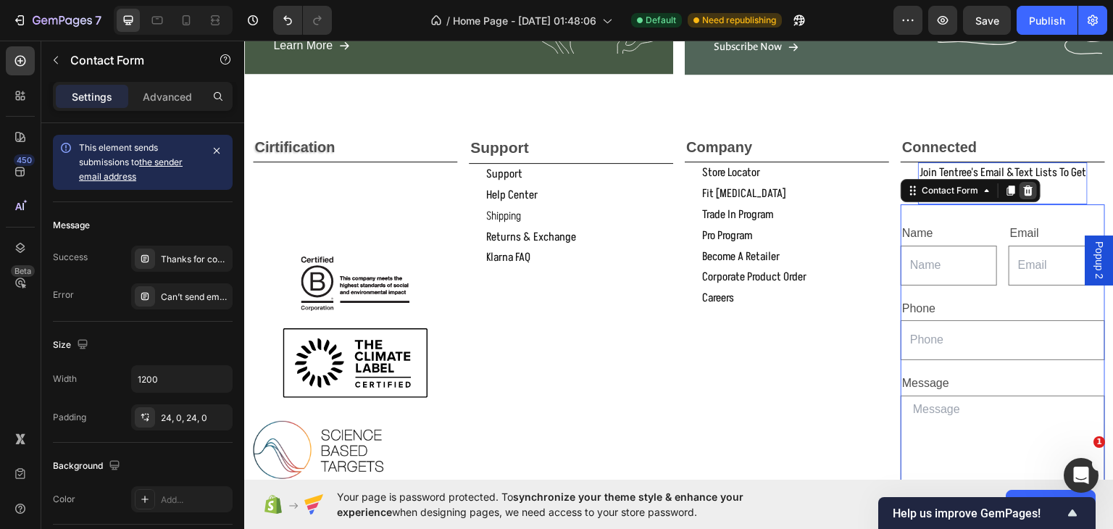
click at [1022, 195] on div at bounding box center [1027, 189] width 17 height 17
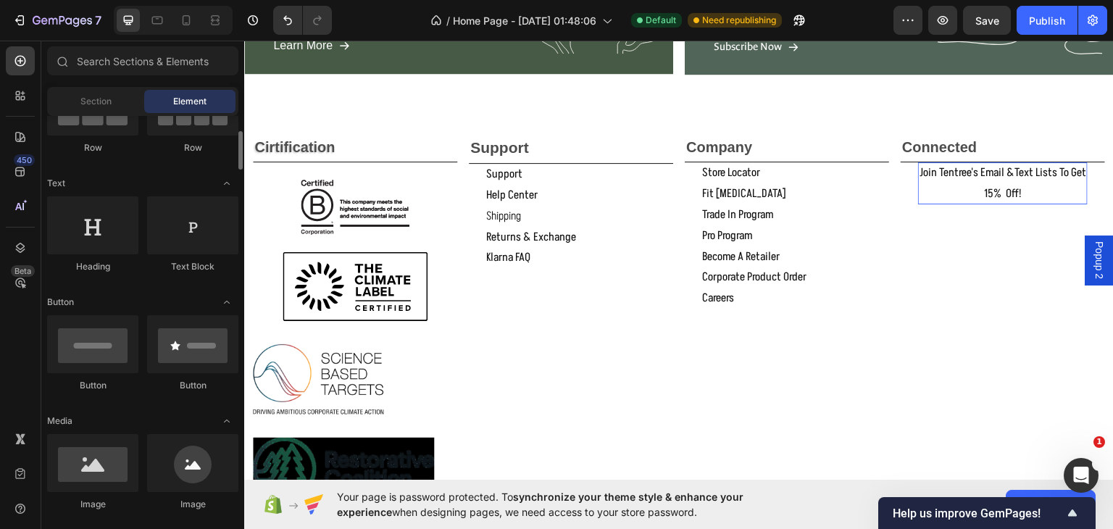
scroll to position [0, 0]
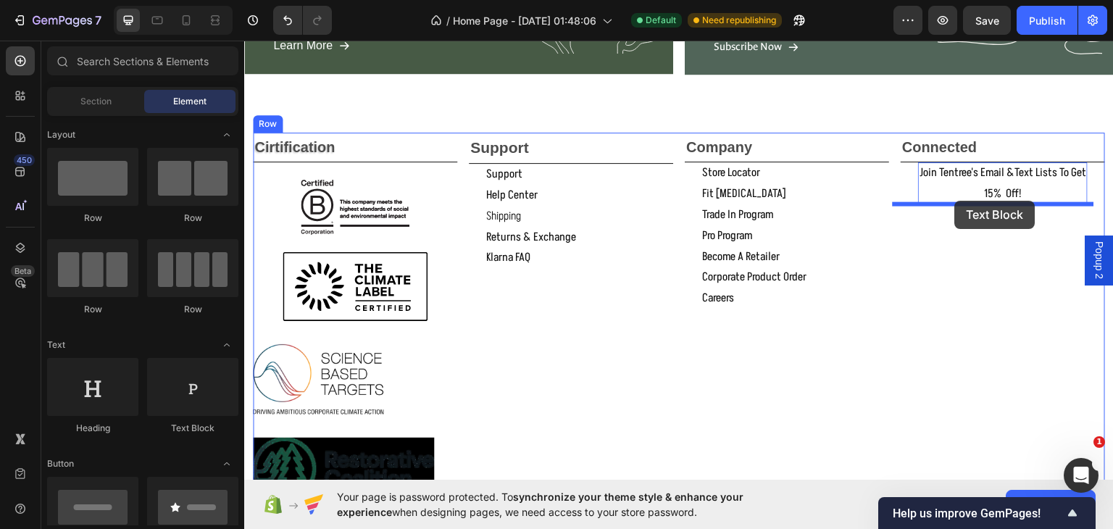
drag, startPoint x: 431, startPoint y: 432, endPoint x: 955, endPoint y: 200, distance: 572.7
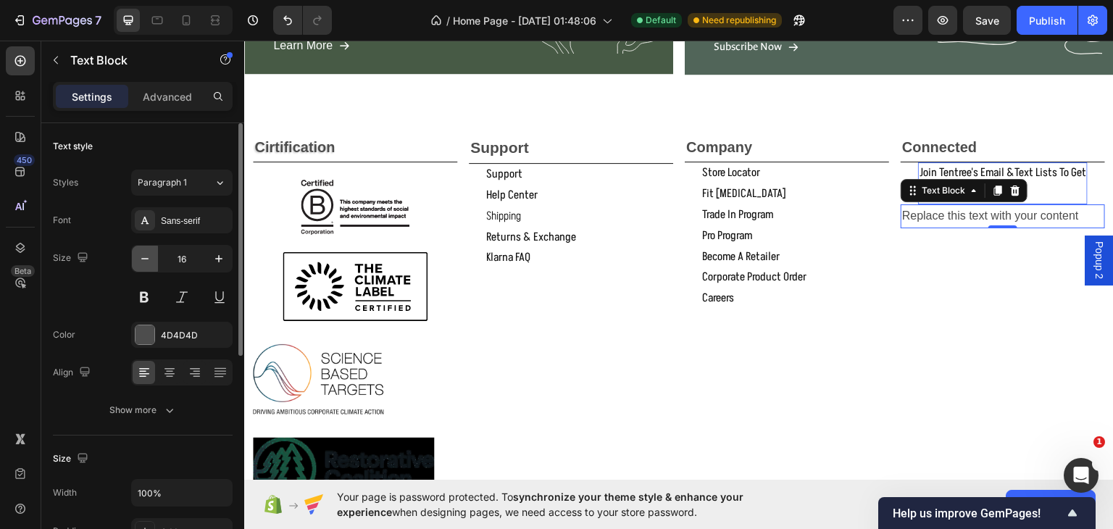
click at [139, 253] on icon "button" at bounding box center [145, 258] width 14 height 14
click at [209, 256] on button "button" at bounding box center [219, 259] width 26 height 26
type input "15"
click at [191, 212] on div "Sans-serif" at bounding box center [181, 220] width 101 height 26
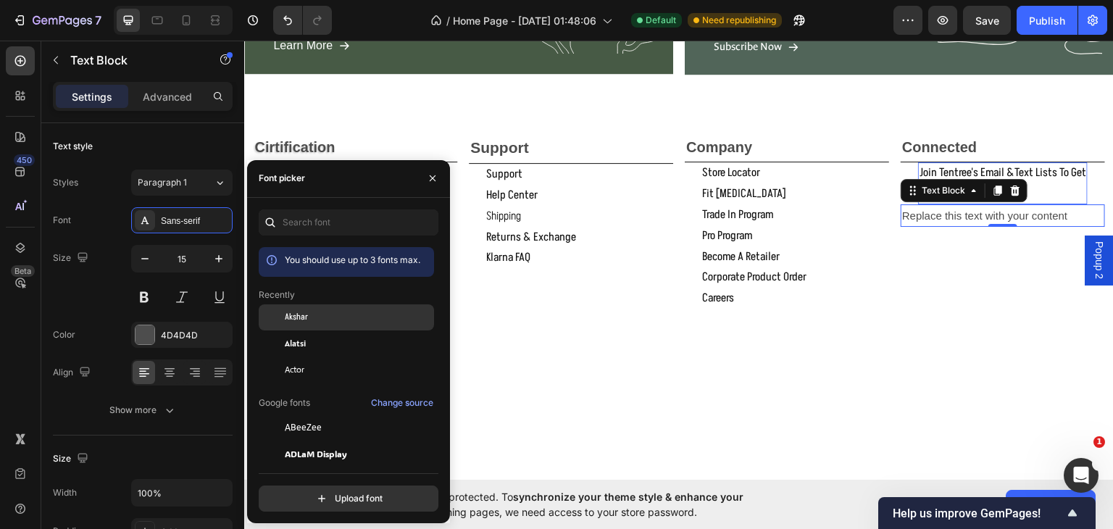
click at [286, 314] on span "Akshar" at bounding box center [296, 317] width 23 height 13
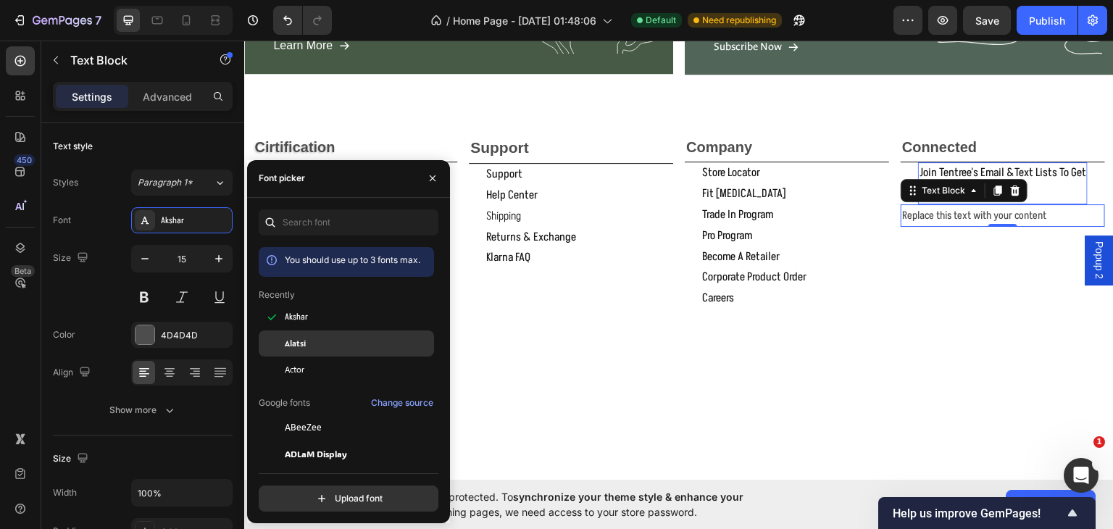
click at [285, 340] on span "Alatsi" at bounding box center [295, 343] width 21 height 13
click at [1054, 209] on div "Replace this text with your content" at bounding box center [1002, 215] width 204 height 22
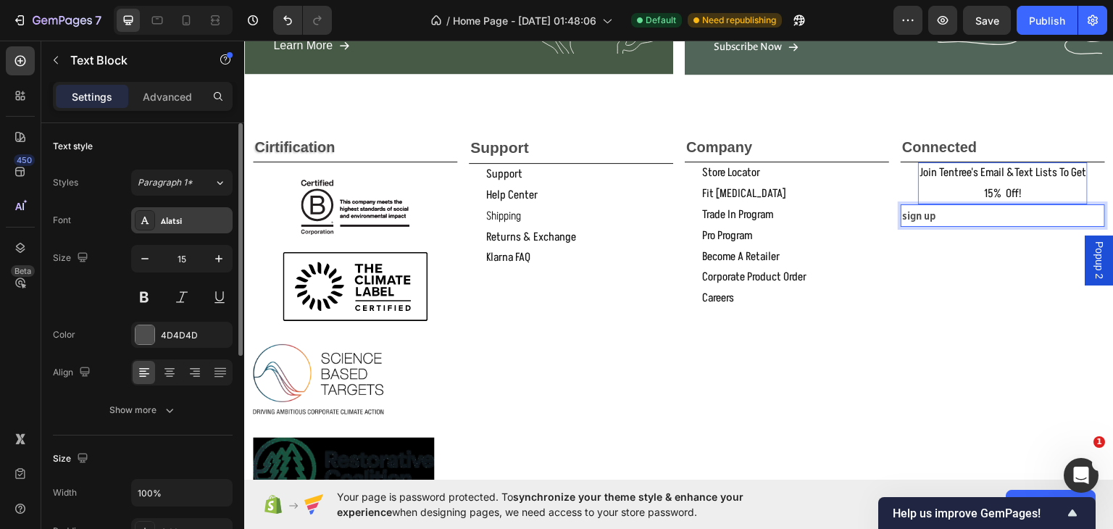
click at [185, 222] on div "Alatsi" at bounding box center [195, 220] width 68 height 13
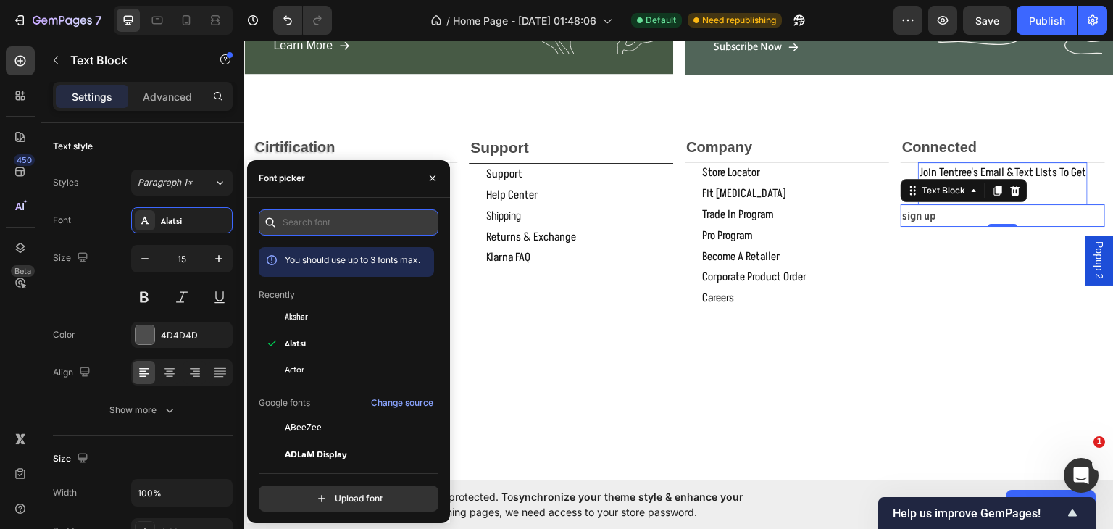
click at [296, 225] on input "text" at bounding box center [349, 222] width 180 height 26
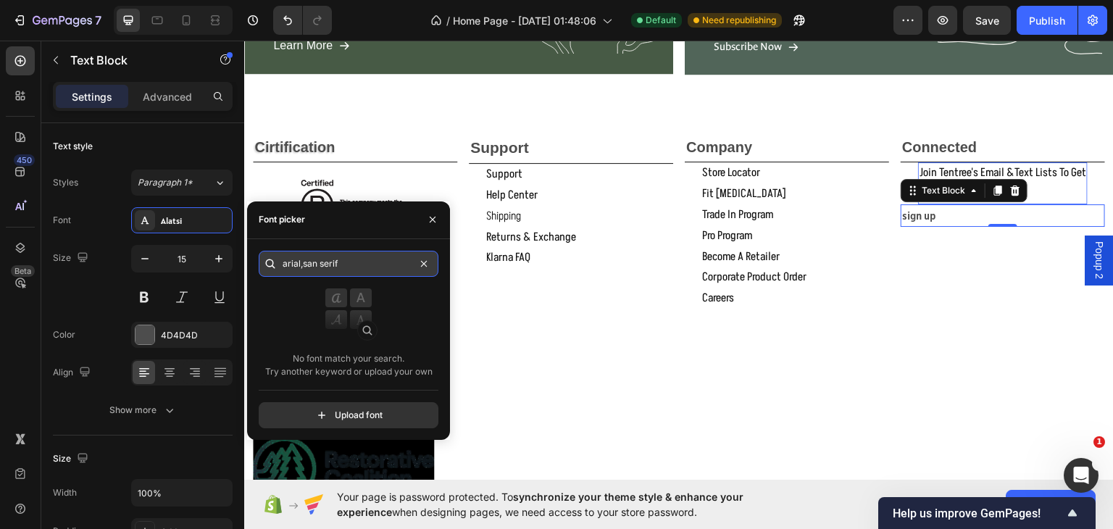
click at [319, 261] on input "arial,san serif" at bounding box center [349, 264] width 180 height 26
click at [303, 263] on input "arial,san-serif" at bounding box center [349, 264] width 180 height 26
click at [301, 264] on input "san-serif" at bounding box center [349, 264] width 180 height 26
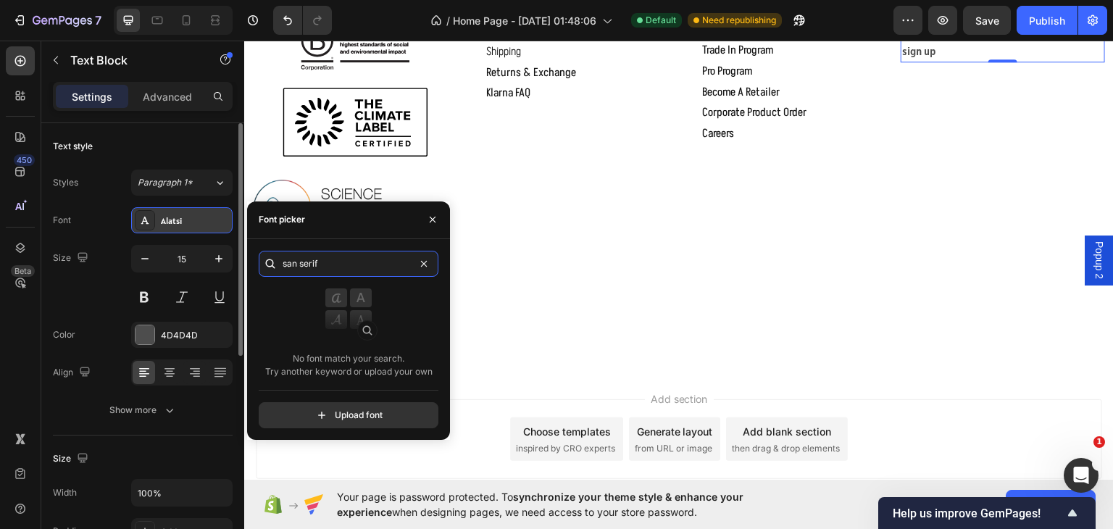
scroll to position [1912, 0]
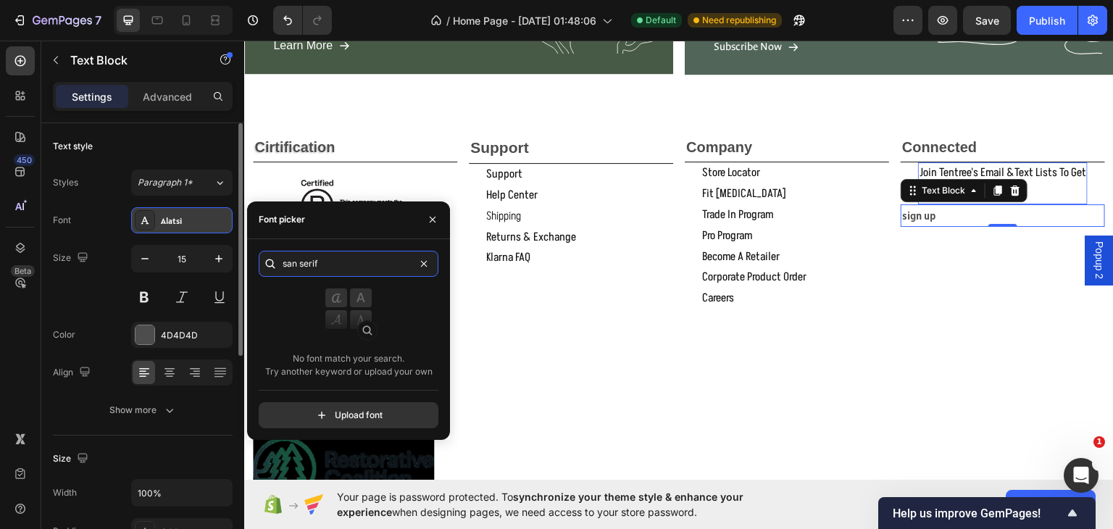
type input "san serif"
click at [192, 220] on div "Alatsi" at bounding box center [195, 220] width 68 height 13
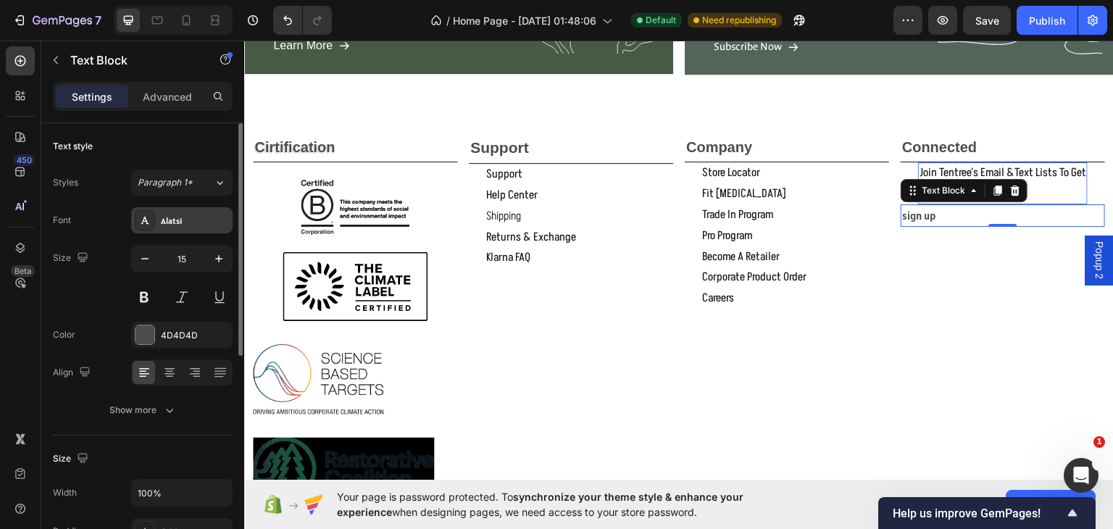
click at [200, 217] on div "Alatsi" at bounding box center [195, 220] width 68 height 13
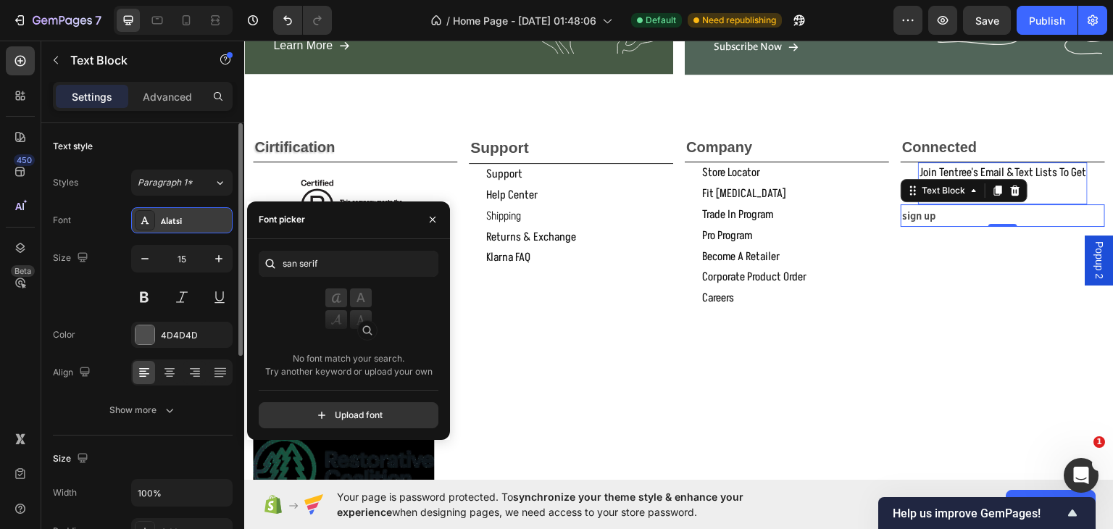
click at [166, 218] on div "Alatsi" at bounding box center [195, 220] width 68 height 13
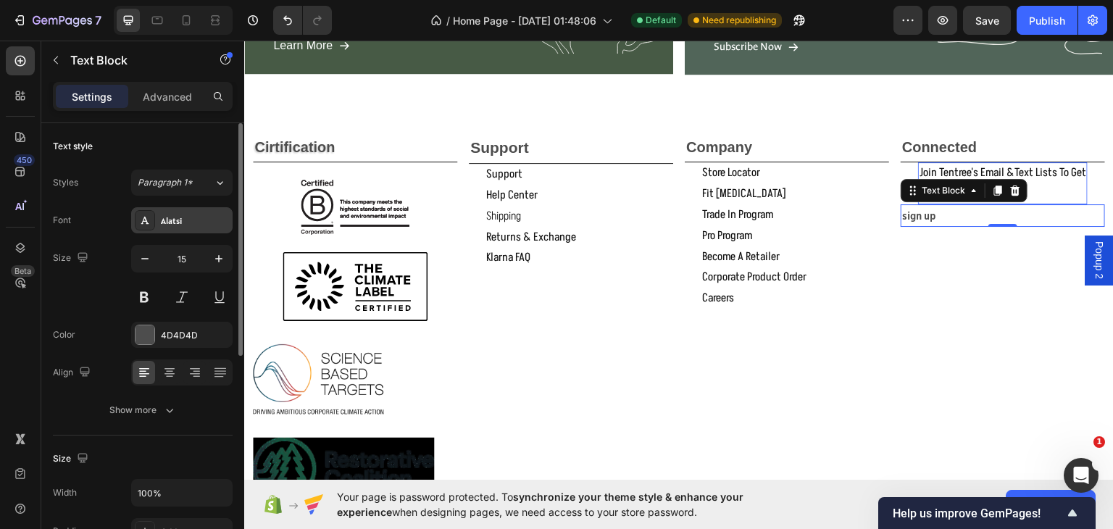
click at [139, 218] on icon at bounding box center [145, 220] width 12 height 12
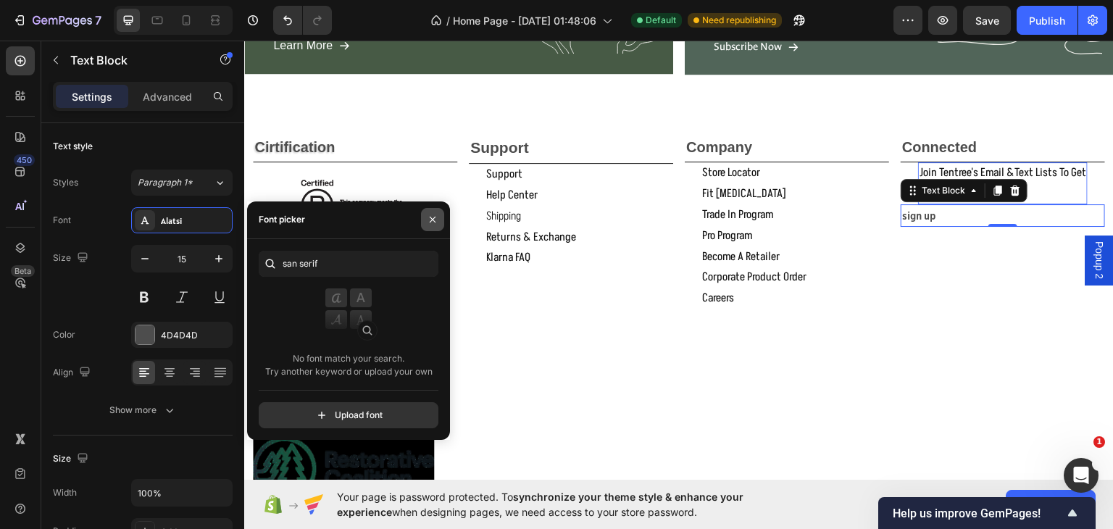
click at [426, 221] on button "button" at bounding box center [432, 219] width 23 height 23
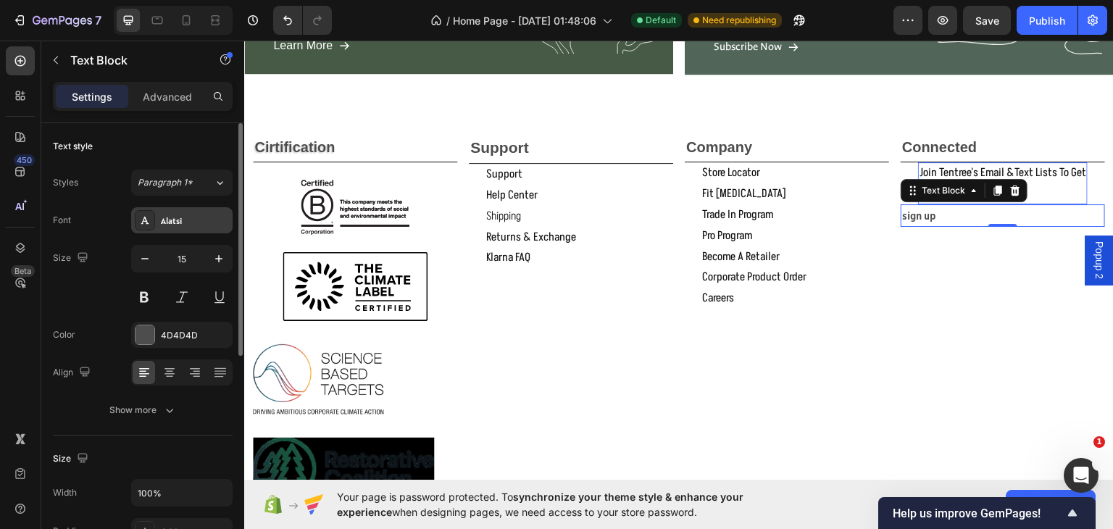
click at [177, 218] on div "Alatsi" at bounding box center [195, 220] width 68 height 13
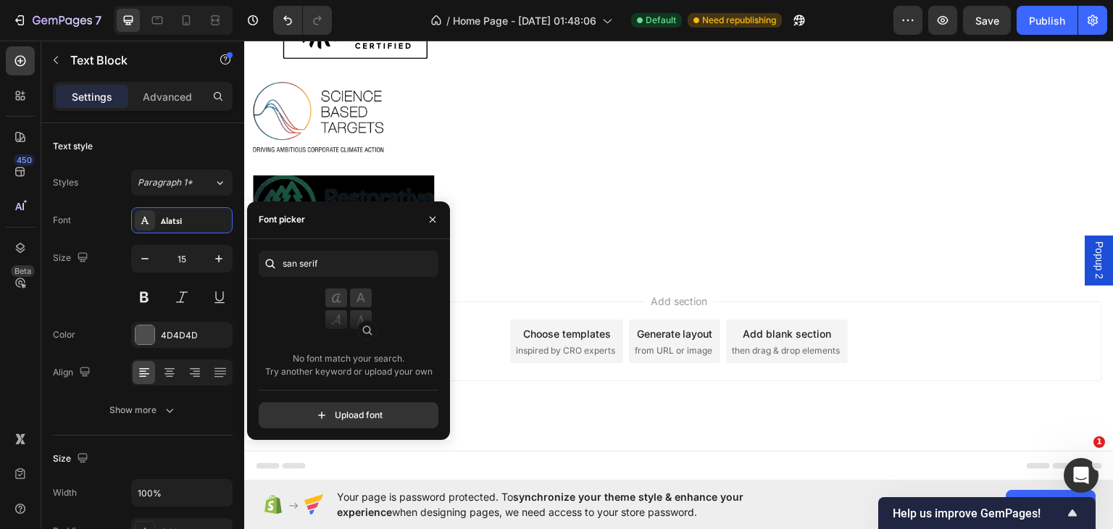
scroll to position [1836, 0]
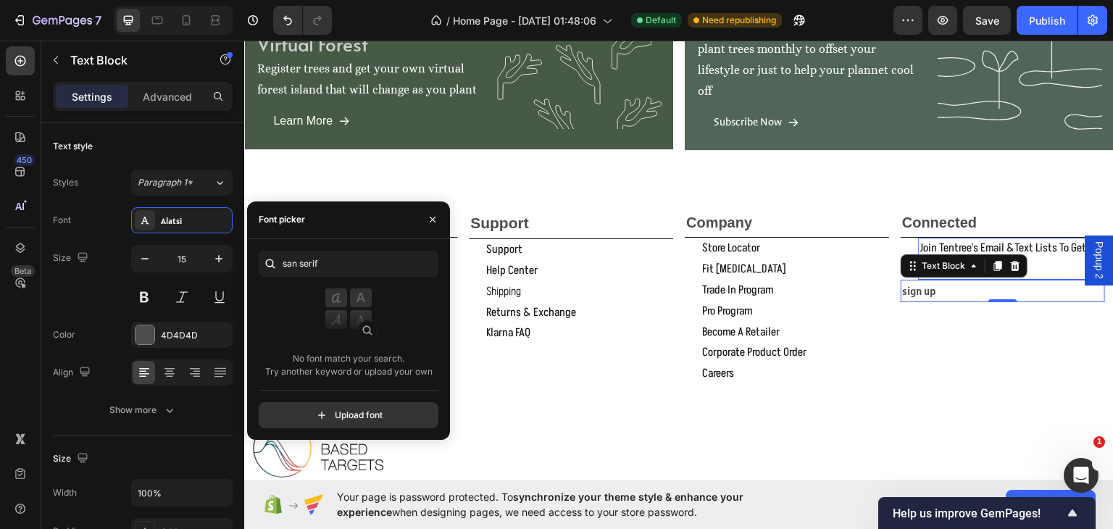
click at [348, 311] on img at bounding box center [348, 317] width 58 height 58
click at [283, 261] on input "san serif" at bounding box center [349, 264] width 180 height 26
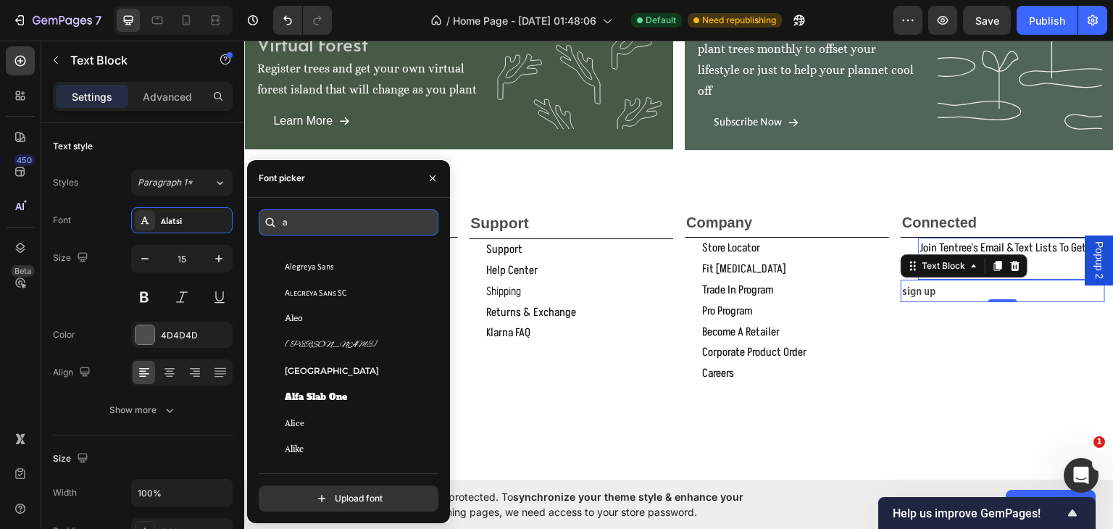
scroll to position [0, 0]
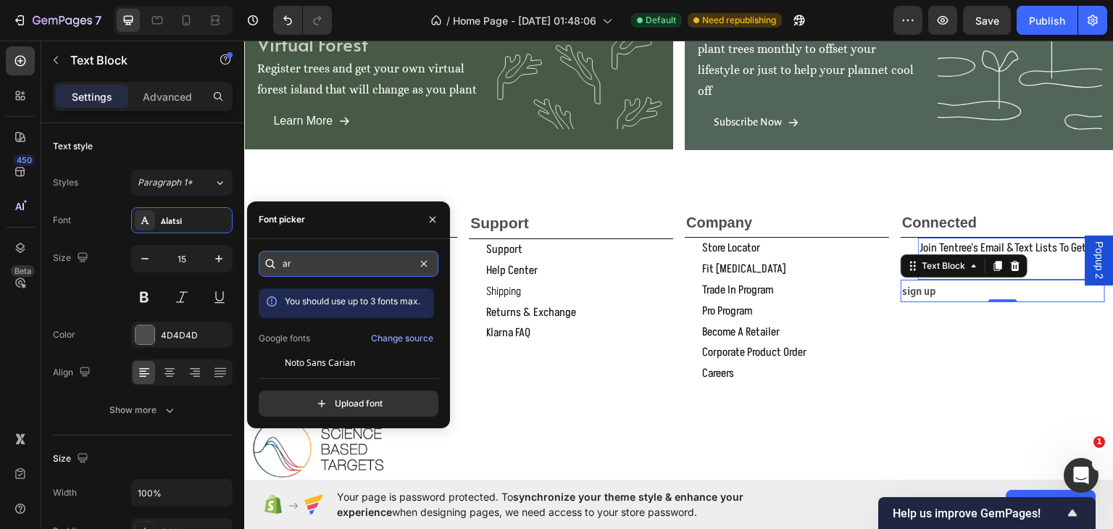
type input "a"
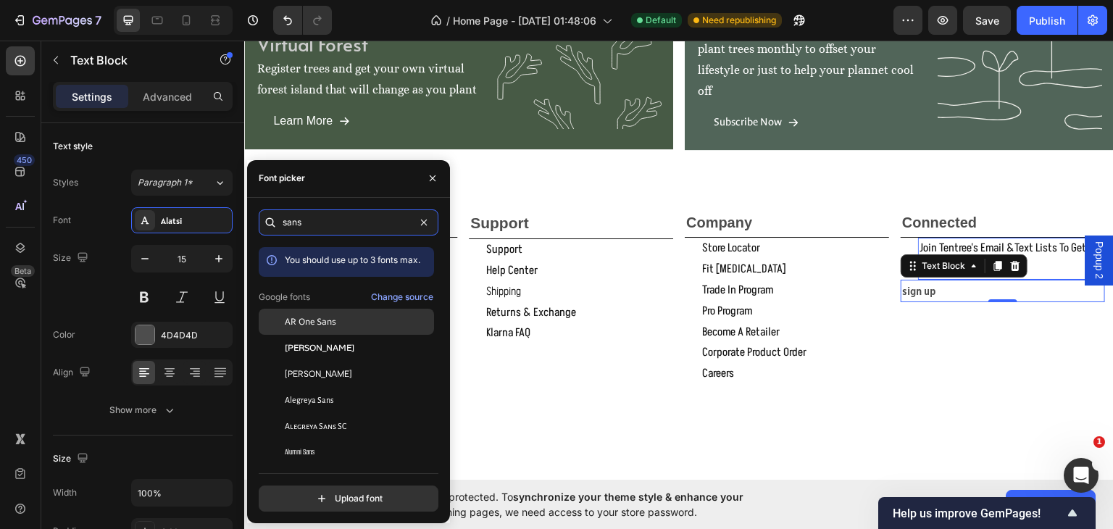
type input "sans"
click at [313, 319] on span "AR One Sans" at bounding box center [310, 321] width 51 height 13
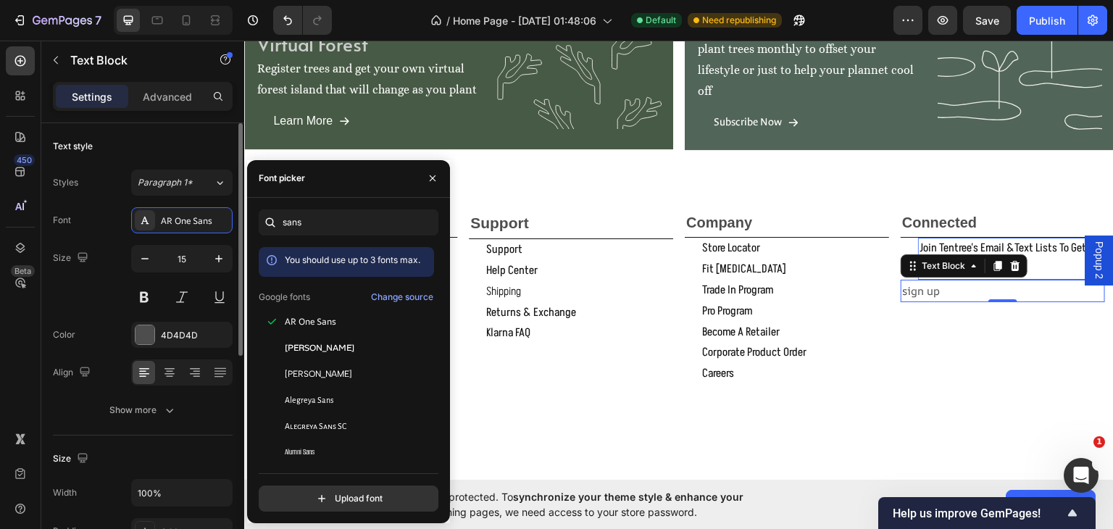
click at [110, 233] on div "Font AR One Sans" at bounding box center [143, 220] width 180 height 26
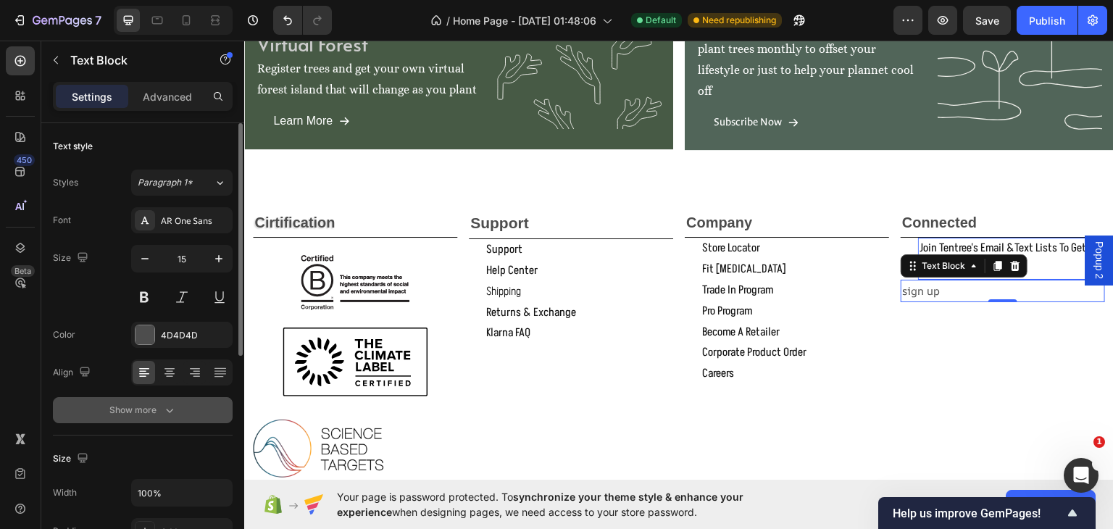
click at [162, 403] on icon "button" at bounding box center [169, 410] width 14 height 14
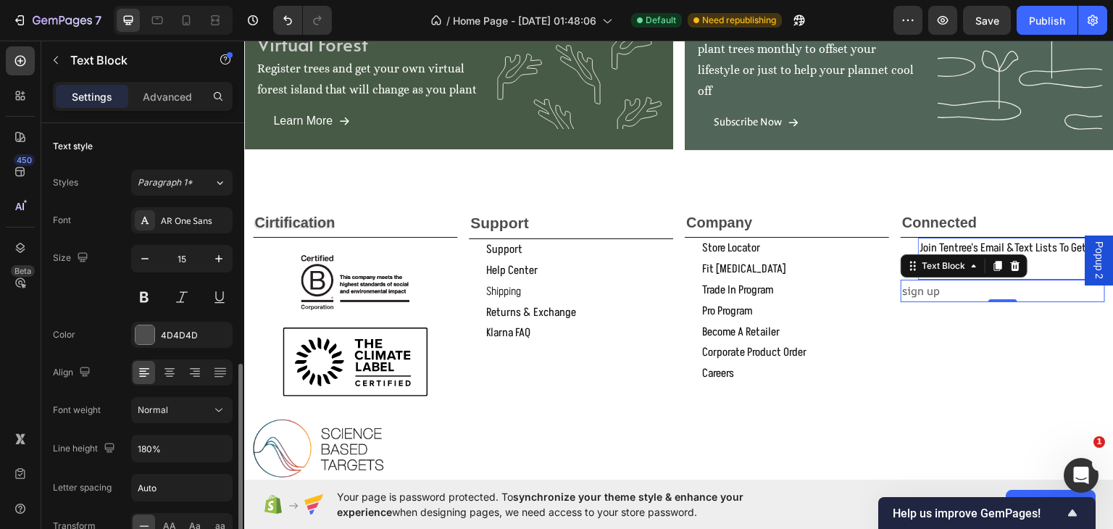
scroll to position [169, 0]
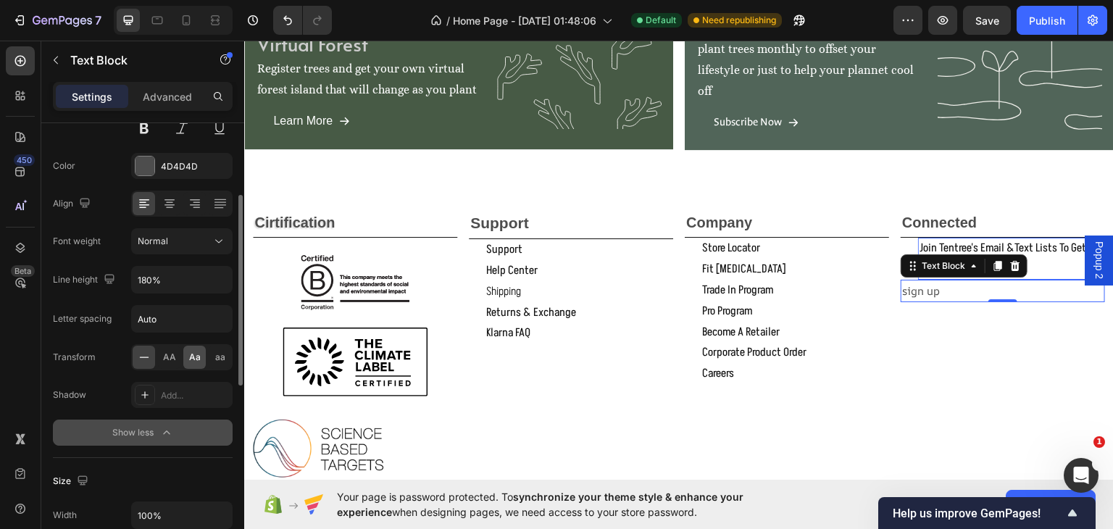
click at [188, 353] on div "Aa" at bounding box center [194, 357] width 22 height 23
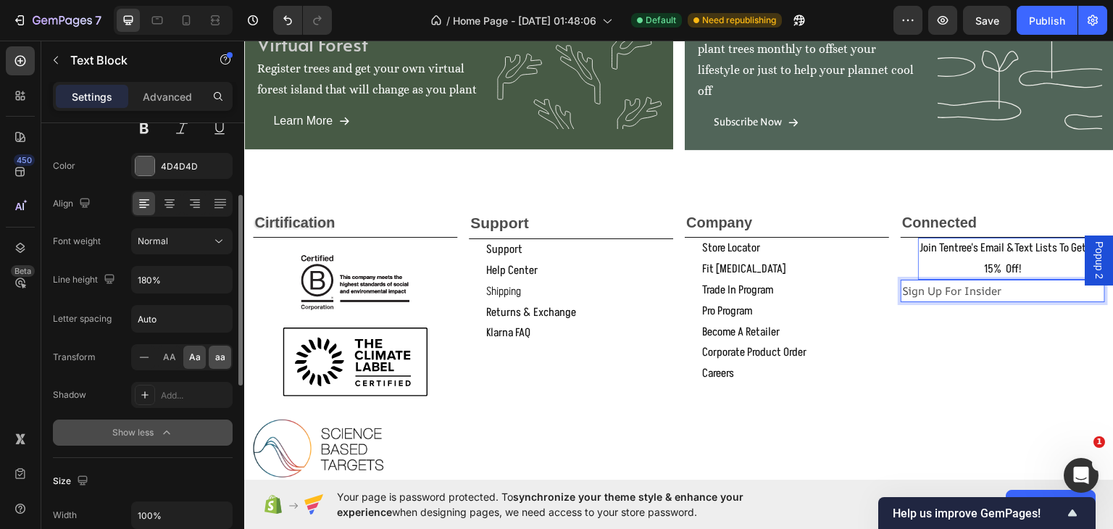
click at [212, 357] on div "aa" at bounding box center [220, 357] width 22 height 23
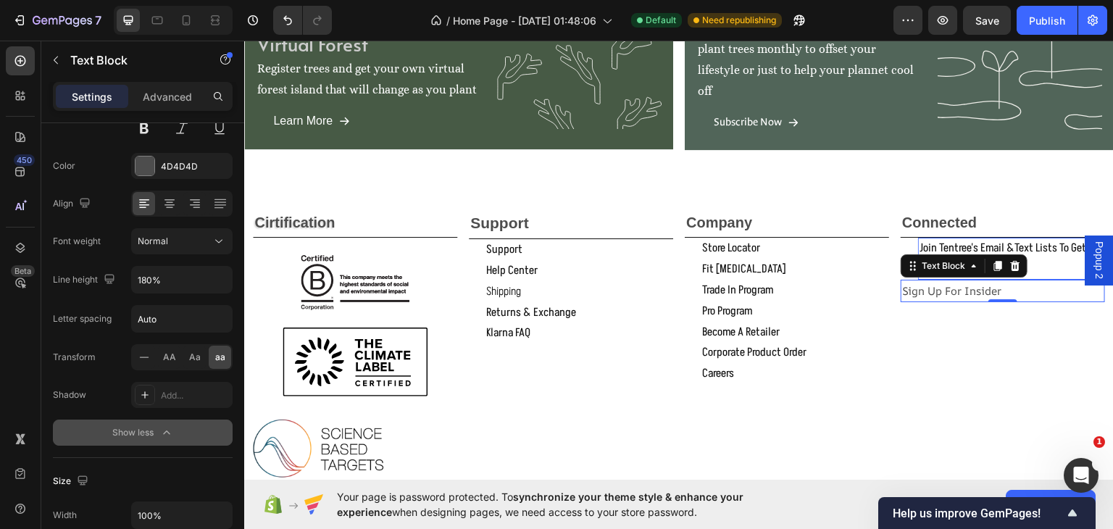
click at [960, 285] on p "sign up for insider" at bounding box center [1002, 290] width 201 height 20
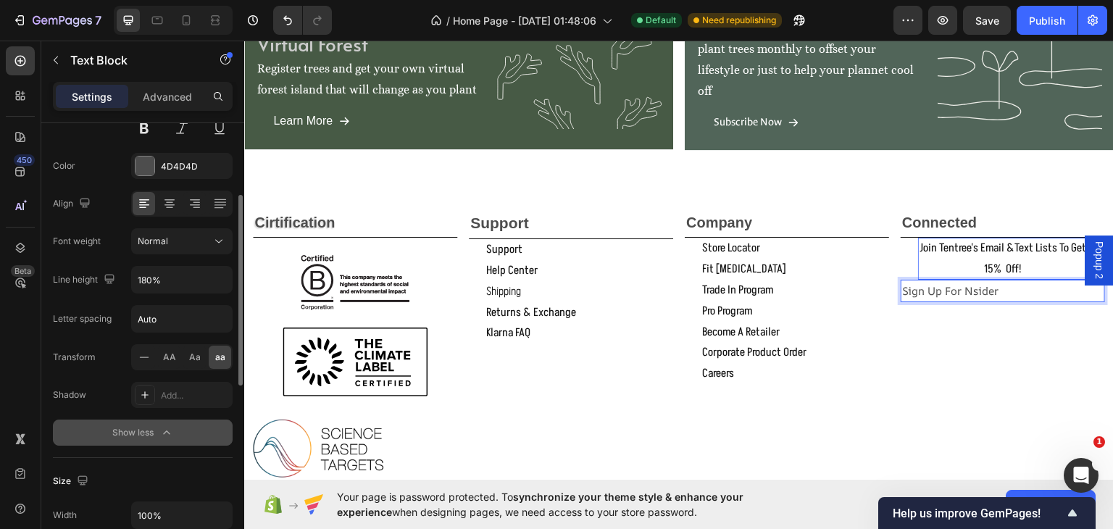
click at [213, 351] on div "aa" at bounding box center [220, 357] width 22 height 23
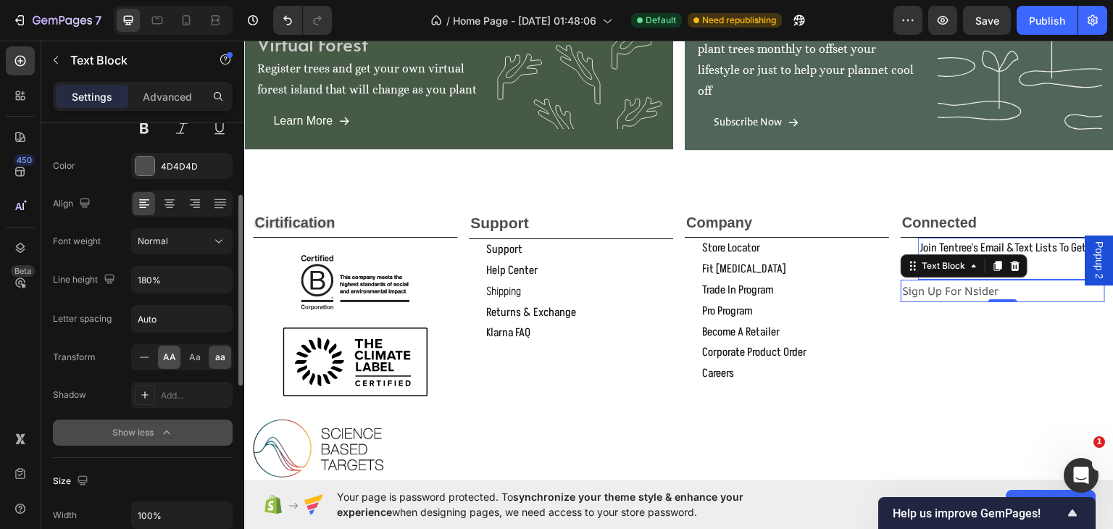
click at [173, 360] on span "AA" at bounding box center [169, 357] width 13 height 13
click at [191, 355] on span "Aa" at bounding box center [195, 357] width 12 height 13
click at [964, 287] on p "sign up for nsider" at bounding box center [1002, 290] width 201 height 20
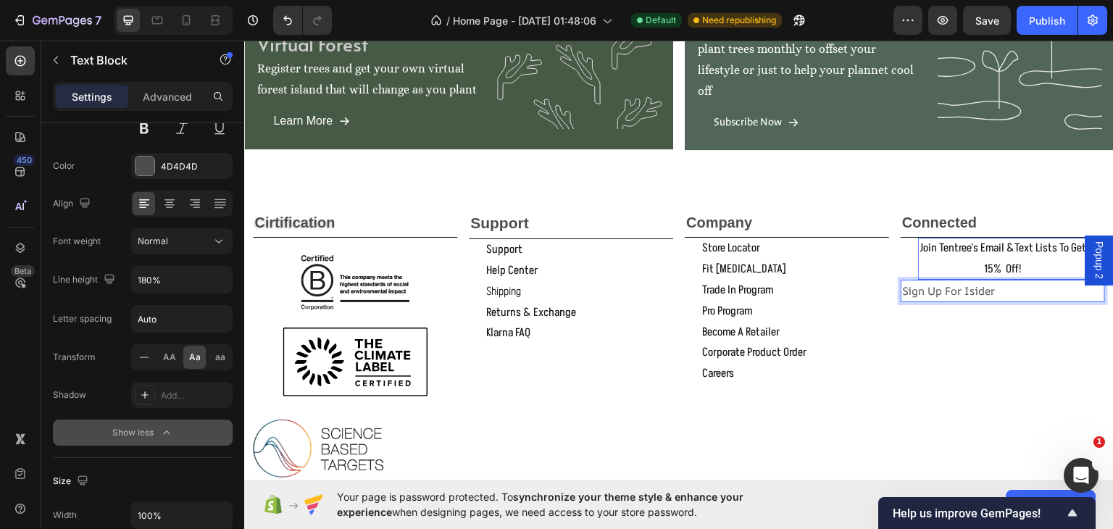
click at [995, 285] on p "sign up for isider" at bounding box center [1002, 290] width 201 height 20
click at [945, 306] on p "sign up for isider info on sales,new arrivals" at bounding box center [1002, 299] width 201 height 39
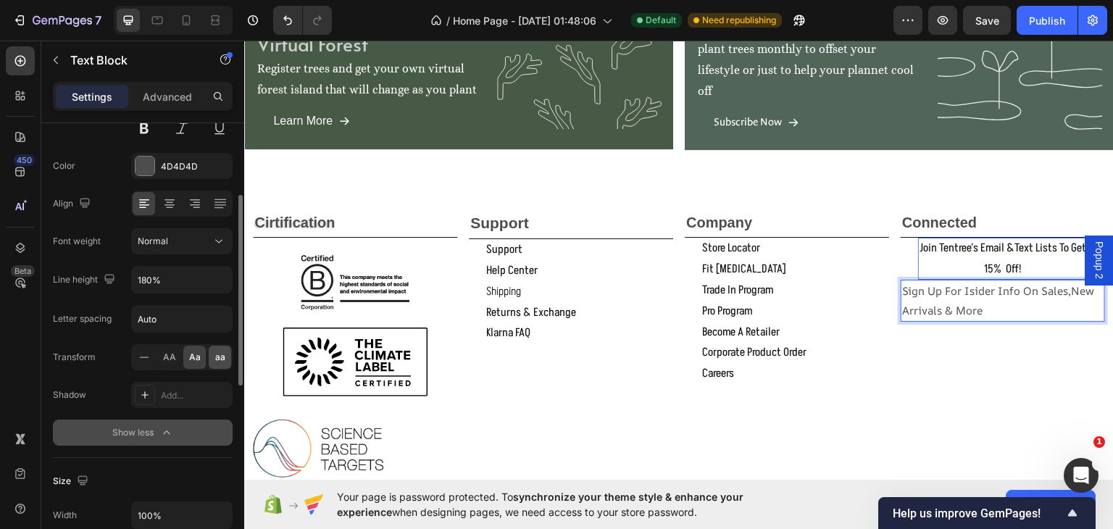
click at [211, 353] on div "aa" at bounding box center [220, 357] width 22 height 23
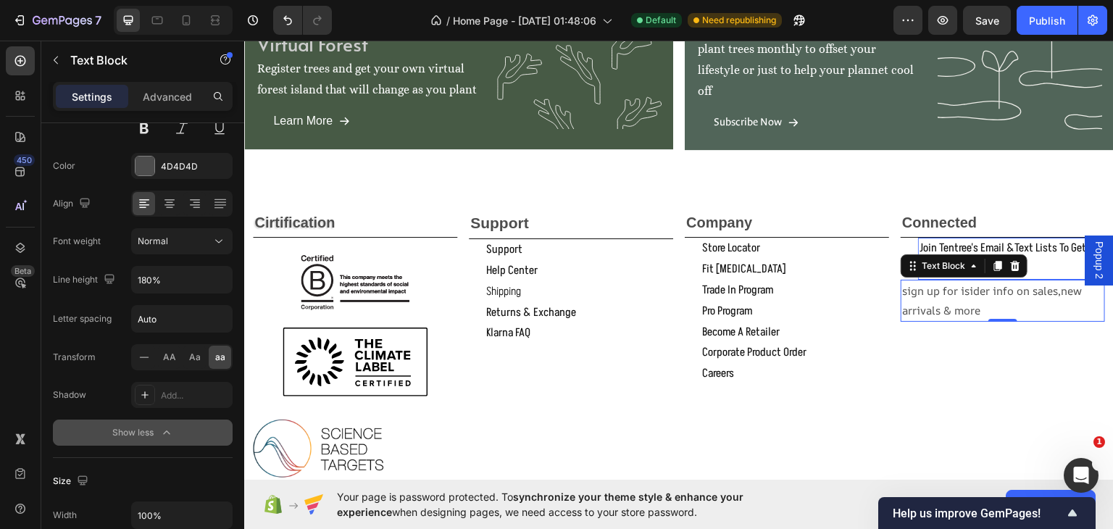
click at [902, 288] on p "sign up for isider info on sales,new arrivals & more" at bounding box center [1002, 299] width 201 height 39
click at [976, 300] on p "Sign up for isider info on sales,new arrivals & more" at bounding box center [1002, 299] width 201 height 39
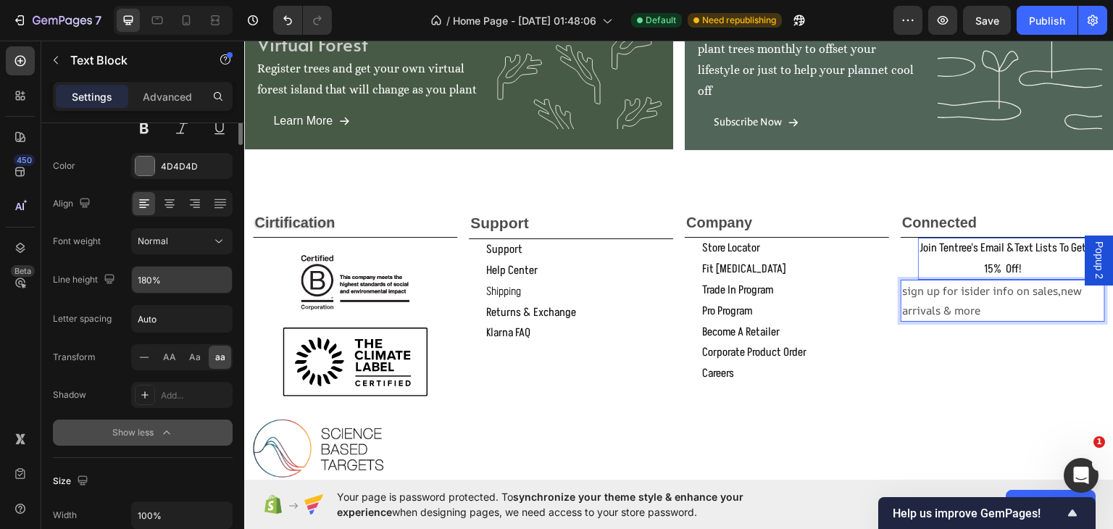
scroll to position [0, 0]
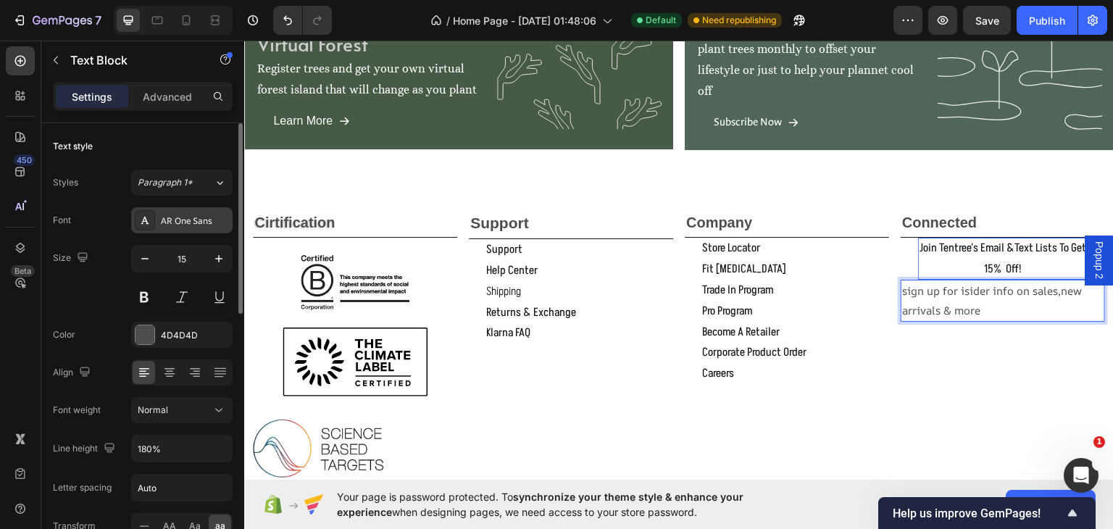
click at [190, 221] on div "AR One Sans" at bounding box center [195, 220] width 68 height 13
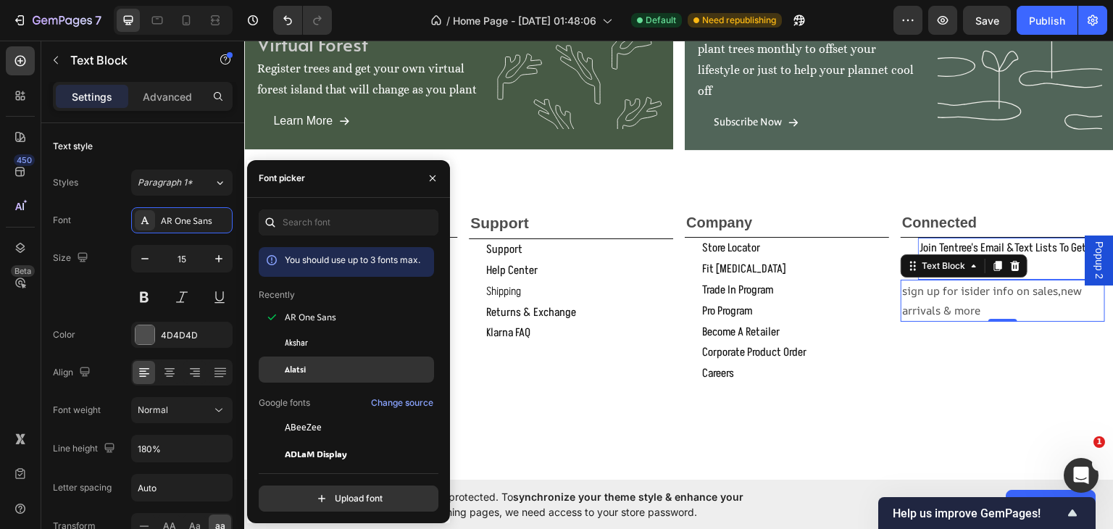
click at [301, 369] on span "Alatsi" at bounding box center [295, 369] width 21 height 13
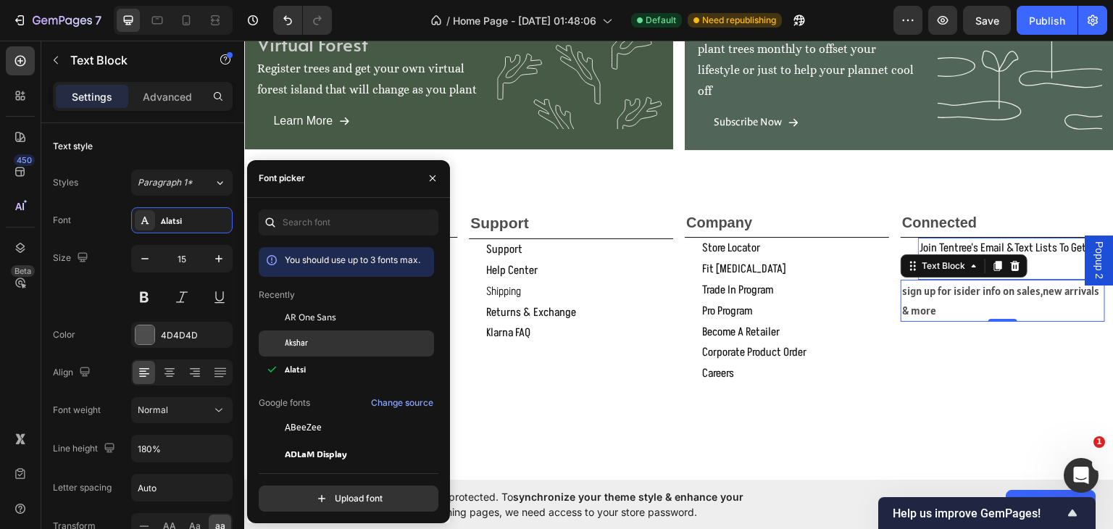
click at [301, 343] on span "Akshar" at bounding box center [296, 343] width 23 height 13
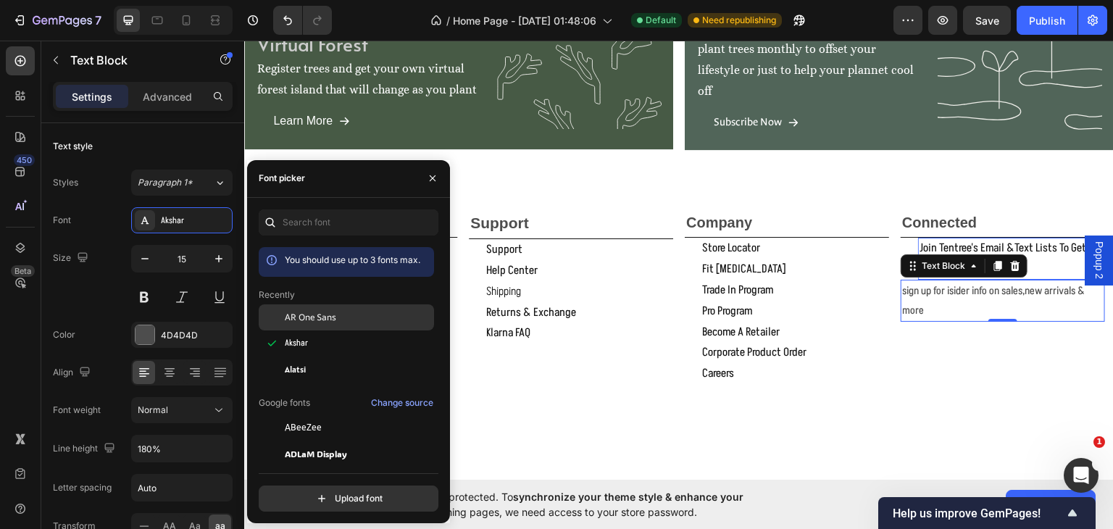
click at [305, 314] on span "AR One Sans" at bounding box center [310, 317] width 51 height 13
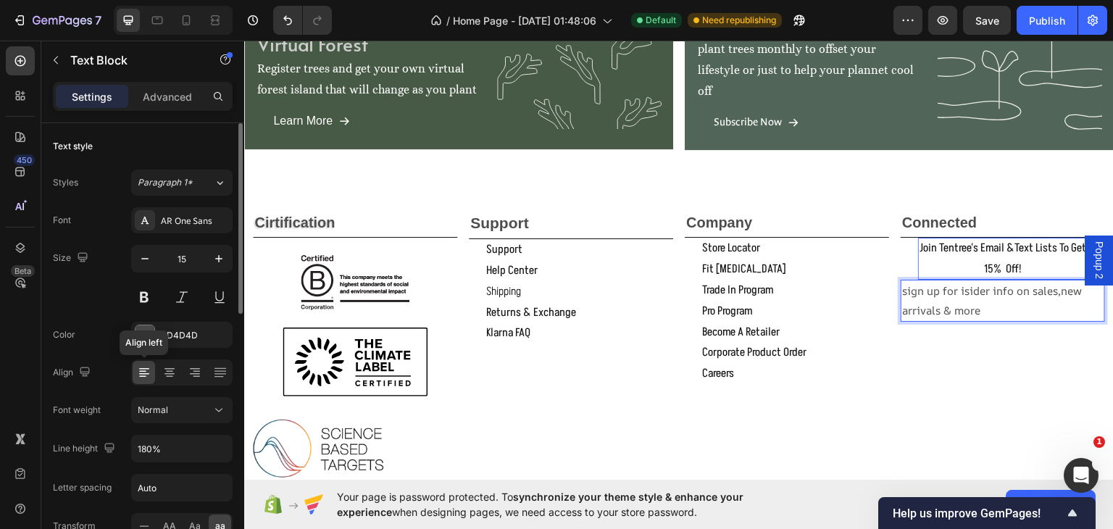
scroll to position [169, 0]
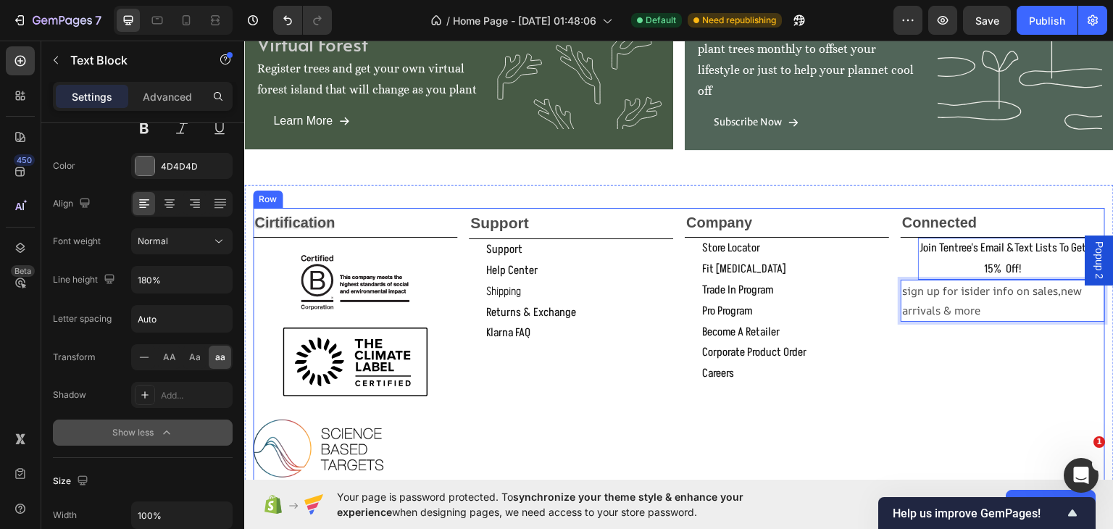
click at [944, 362] on div "Connected Text Block join tentree's email &text lists to get 15% off! Button Si…" at bounding box center [1002, 390] width 204 height 367
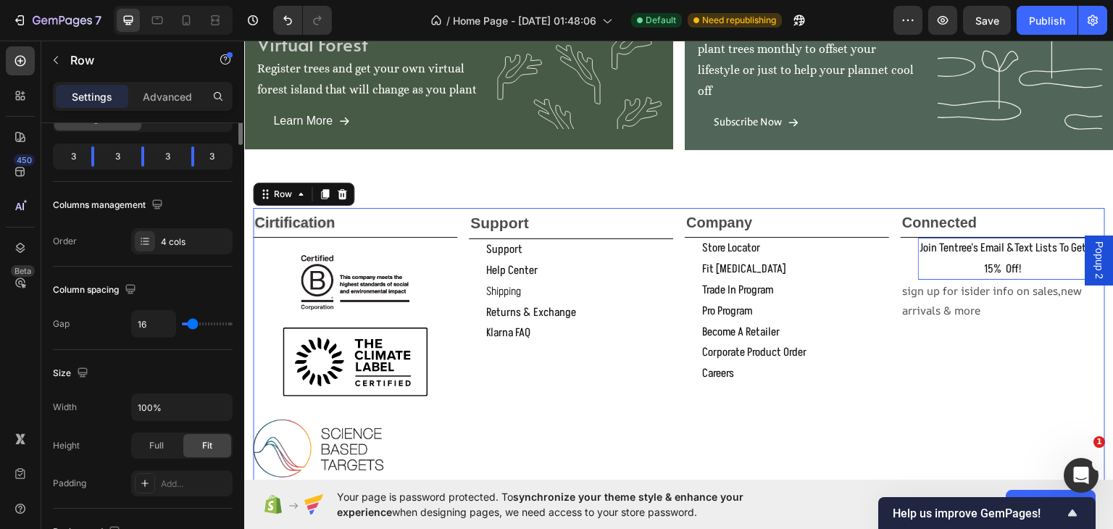
scroll to position [0, 0]
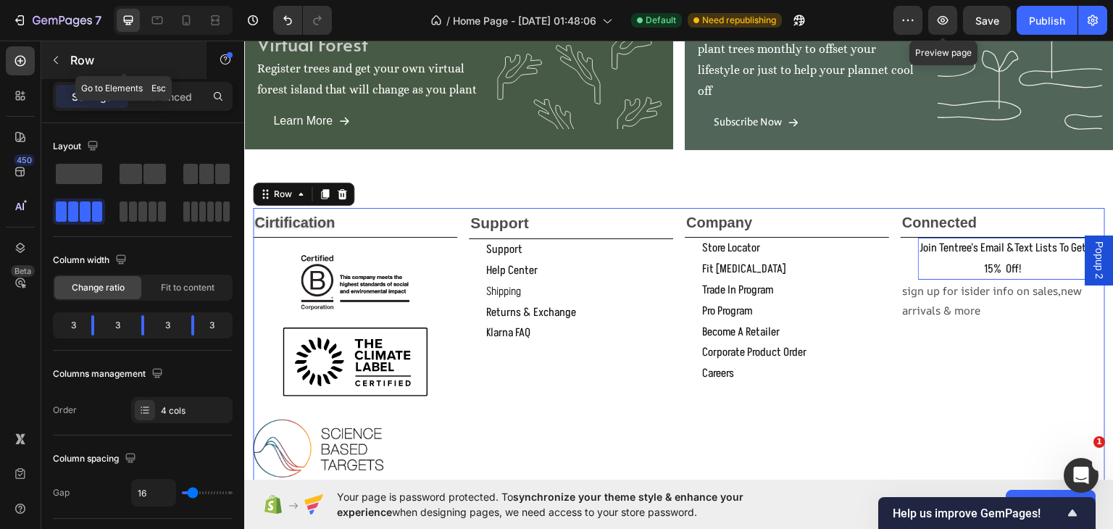
click at [56, 62] on icon "button" at bounding box center [56, 61] width 4 height 8
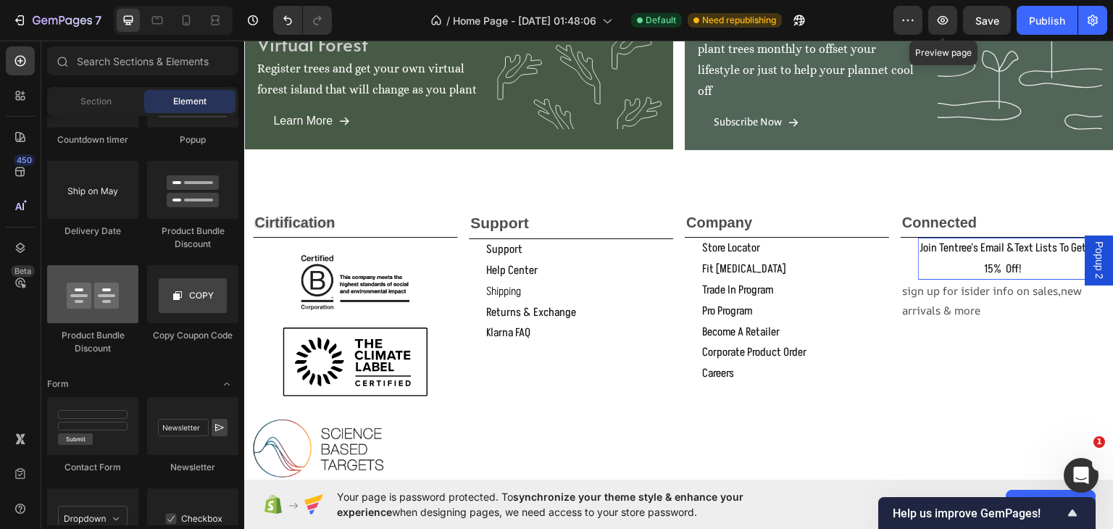
scroll to position [3215, 0]
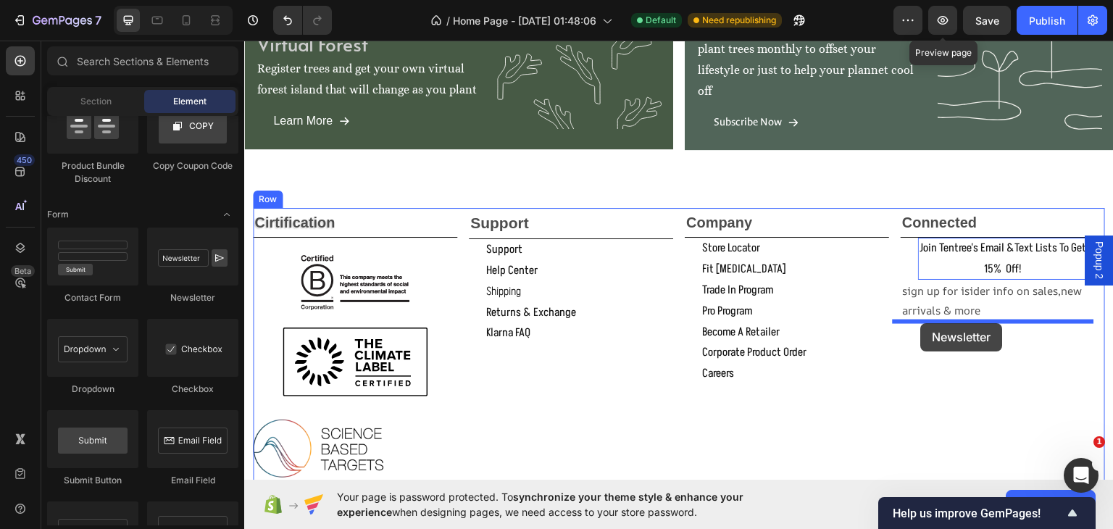
drag, startPoint x: 417, startPoint y: 296, endPoint x: 921, endPoint y: 322, distance: 504.9
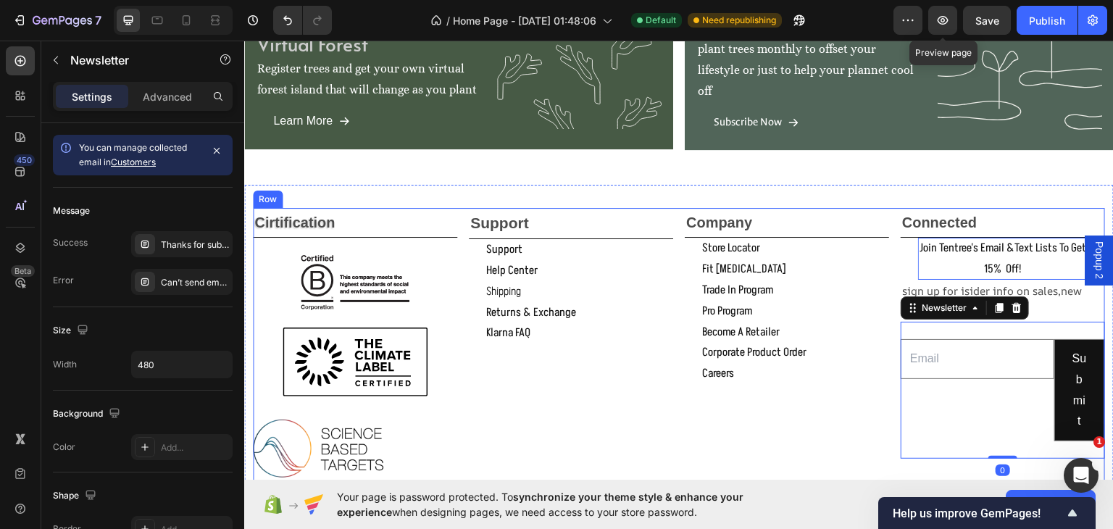
click at [834, 419] on div "Company Text Block store locator Button fit quide Button trade in program Butto…" at bounding box center [787, 390] width 204 height 367
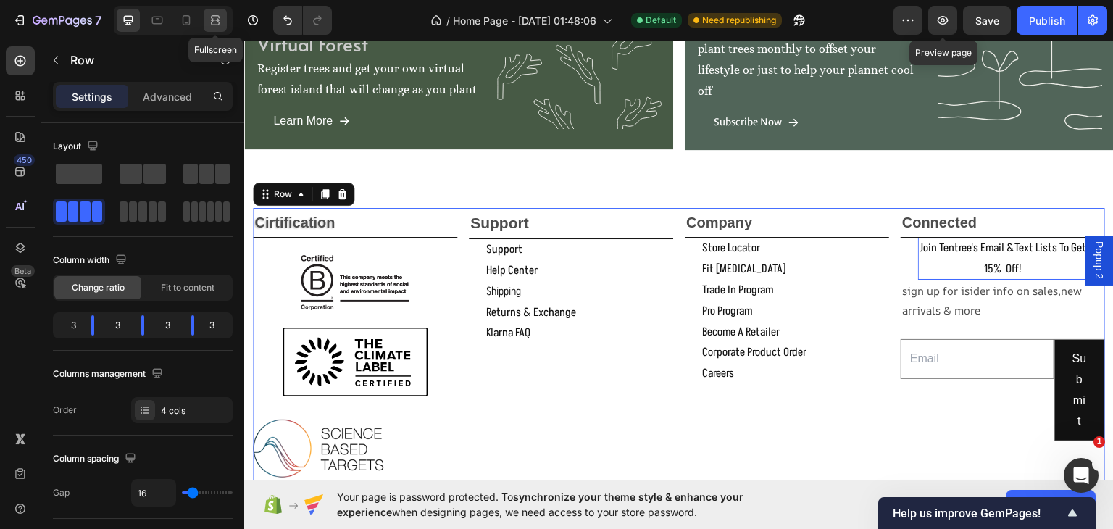
click at [214, 18] on icon at bounding box center [215, 20] width 14 height 14
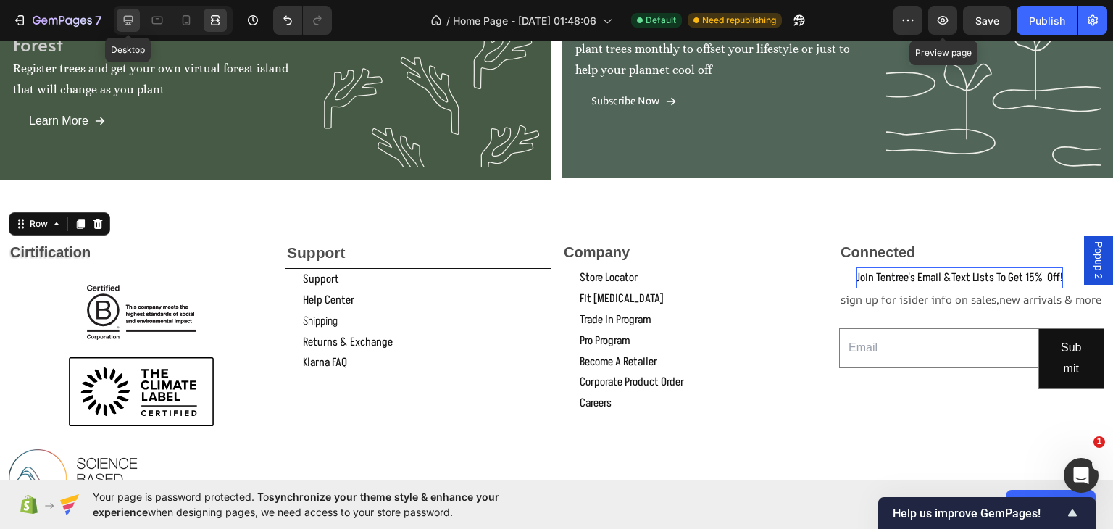
click at [129, 21] on icon at bounding box center [128, 20] width 14 height 14
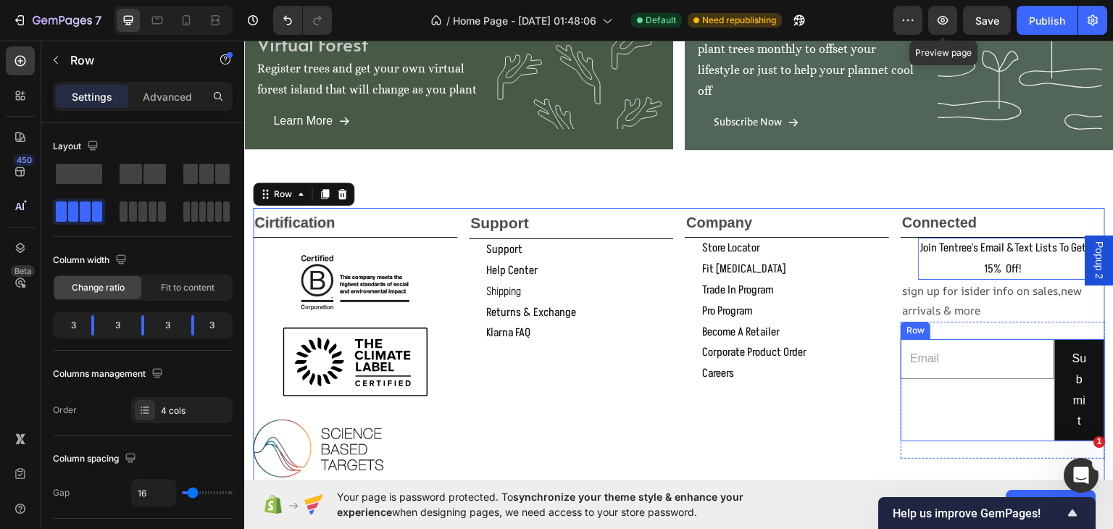
click at [1000, 407] on div "Email Field" at bounding box center [977, 389] width 154 height 102
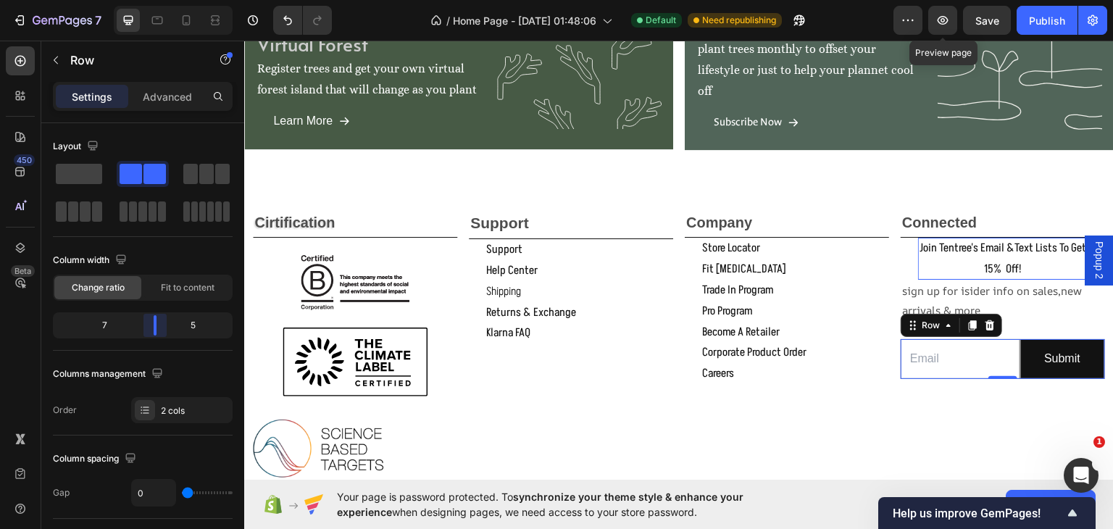
drag, startPoint x: 175, startPoint y: 321, endPoint x: 164, endPoint y: 319, distance: 11.7
click at [164, 0] on body "7 Version history / Home Page - Sep 15, 01:48:06 Default Need republishing Prev…" at bounding box center [556, 0] width 1113 height 0
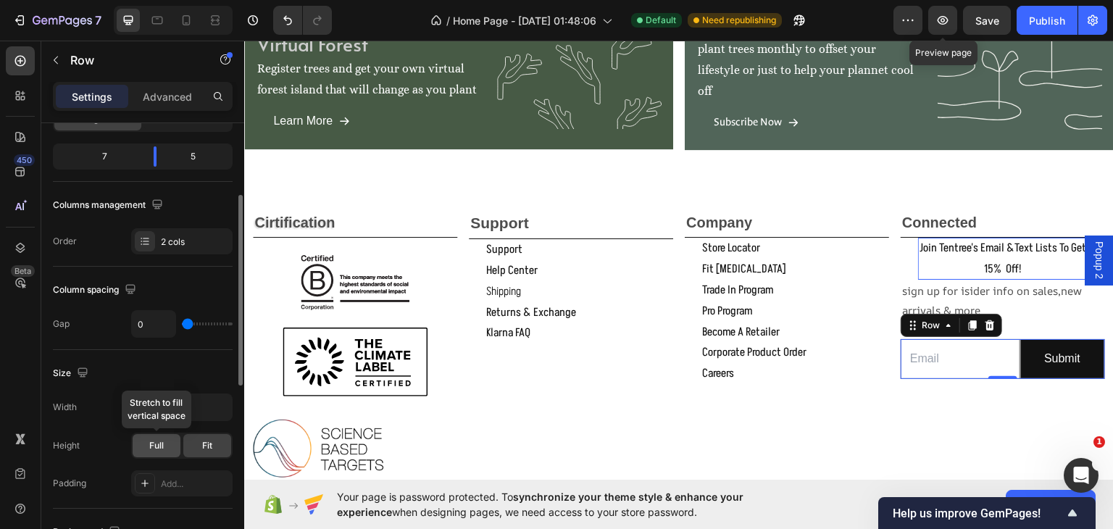
click at [148, 445] on div "Full" at bounding box center [157, 445] width 48 height 23
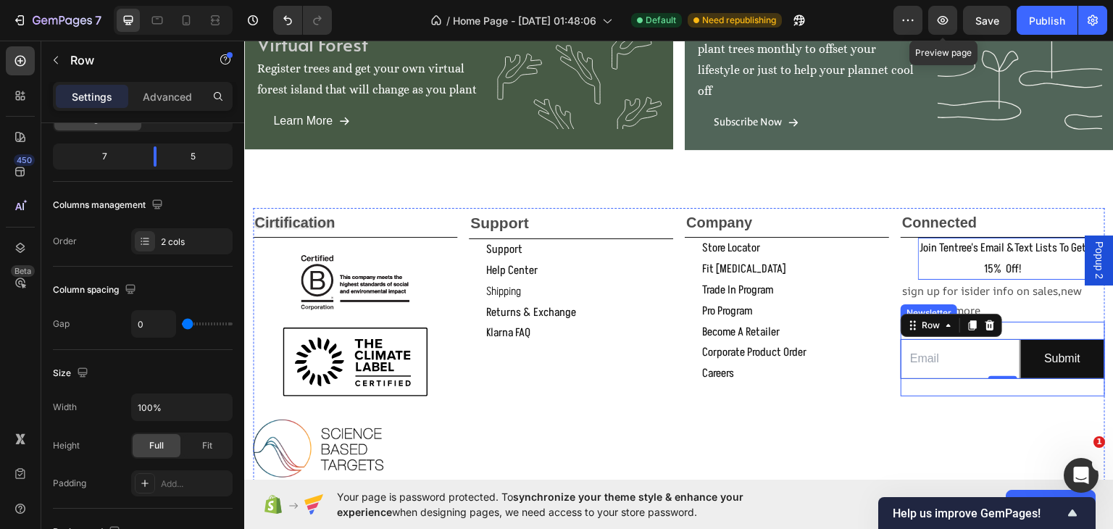
click at [1018, 381] on div "Email Field Submit Submit Button Row 0 Newsletter" at bounding box center [1002, 358] width 204 height 75
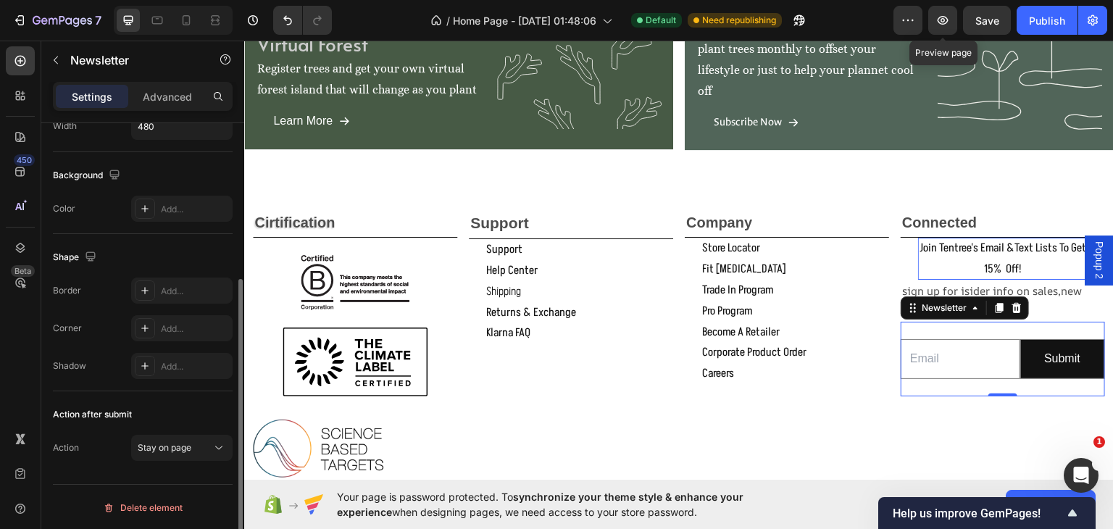
scroll to position [0, 0]
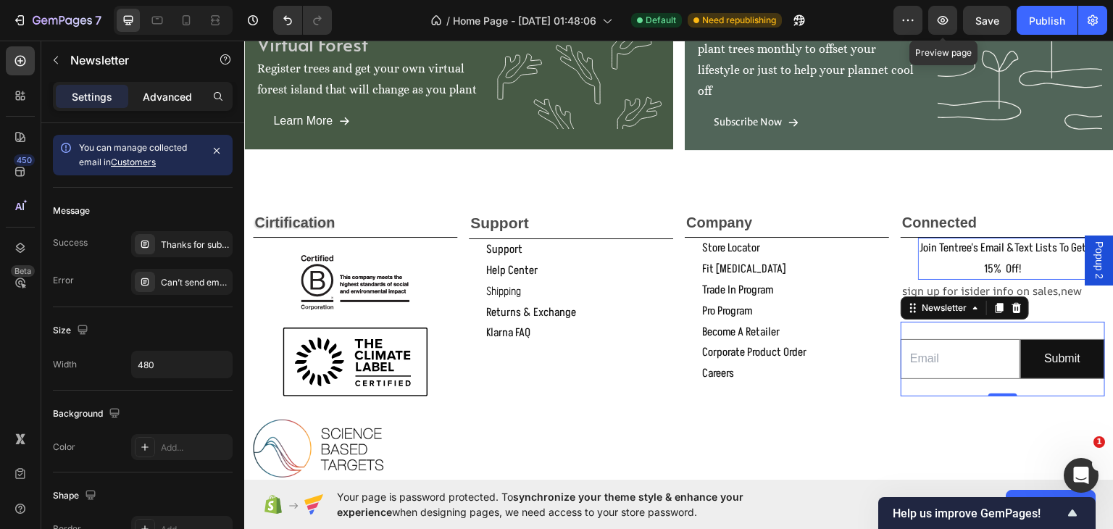
click at [185, 96] on p "Advanced" at bounding box center [167, 96] width 49 height 15
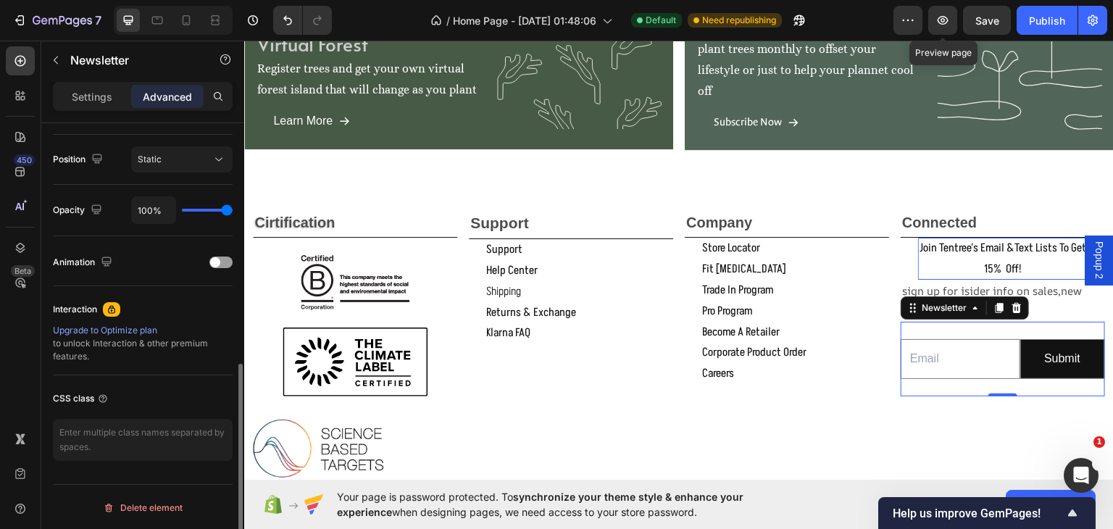
scroll to position [10, 0]
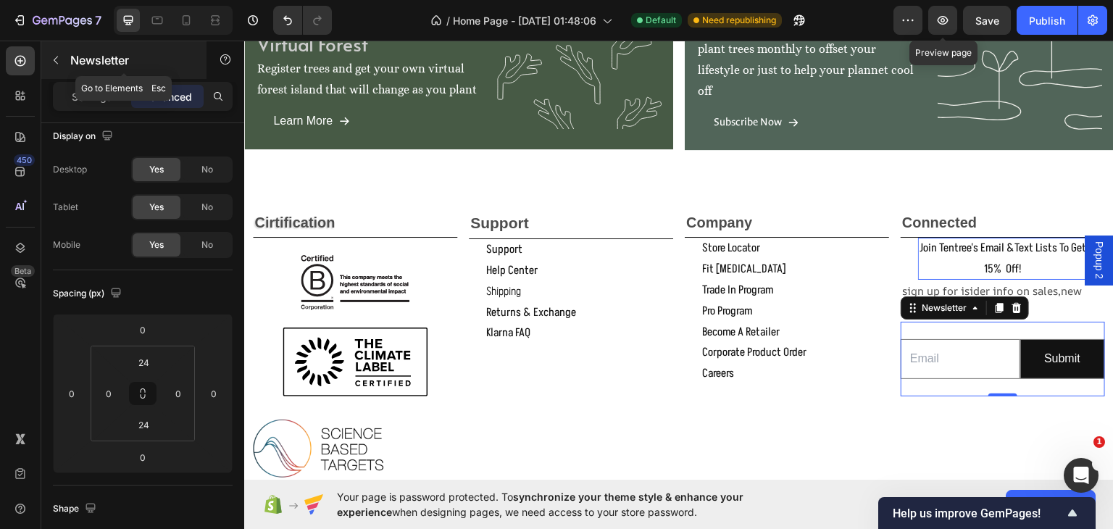
click at [57, 53] on button "button" at bounding box center [55, 60] width 23 height 23
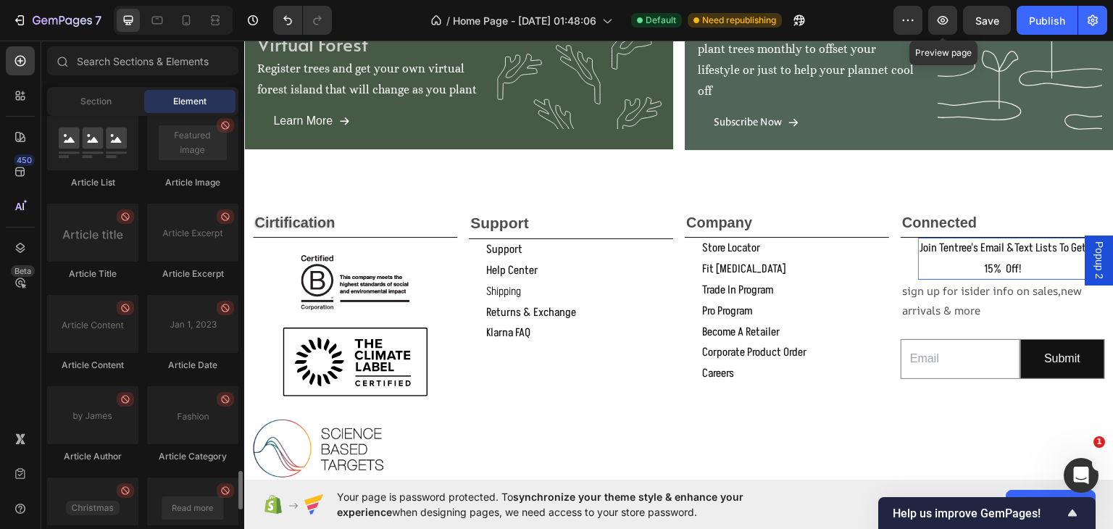
scroll to position [3384, 0]
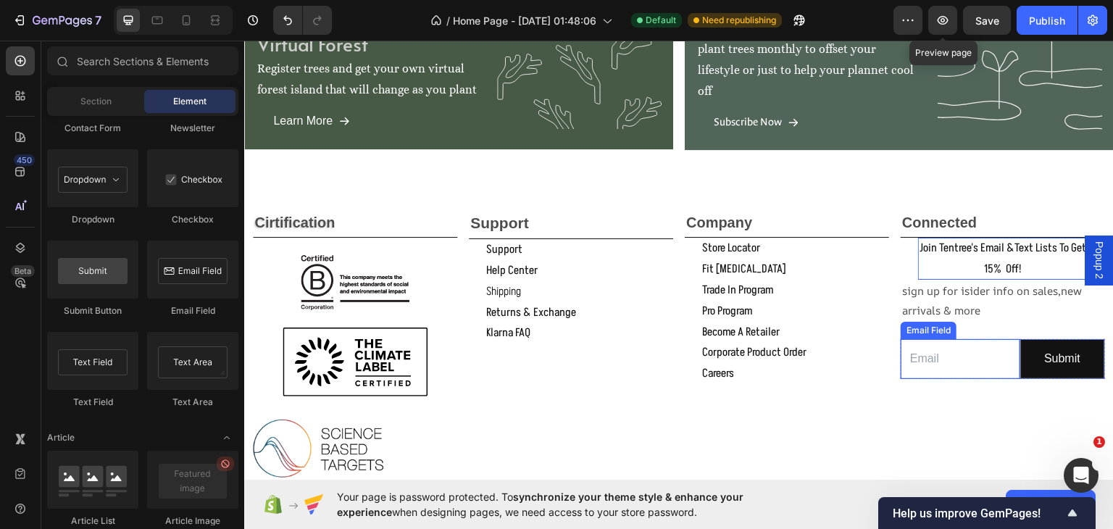
click at [978, 354] on input "email" at bounding box center [960, 358] width 120 height 40
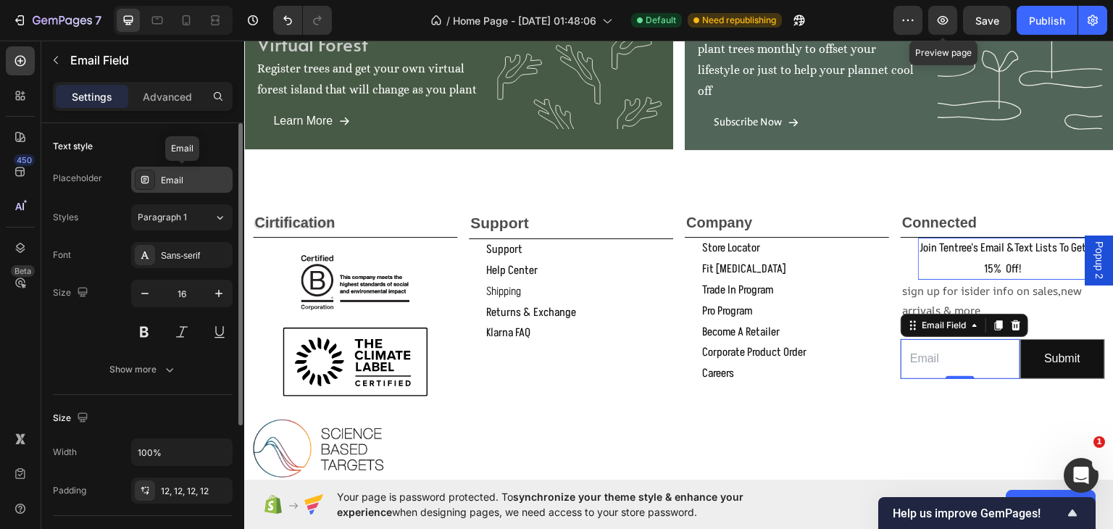
click at [190, 174] on div "Email" at bounding box center [195, 180] width 68 height 13
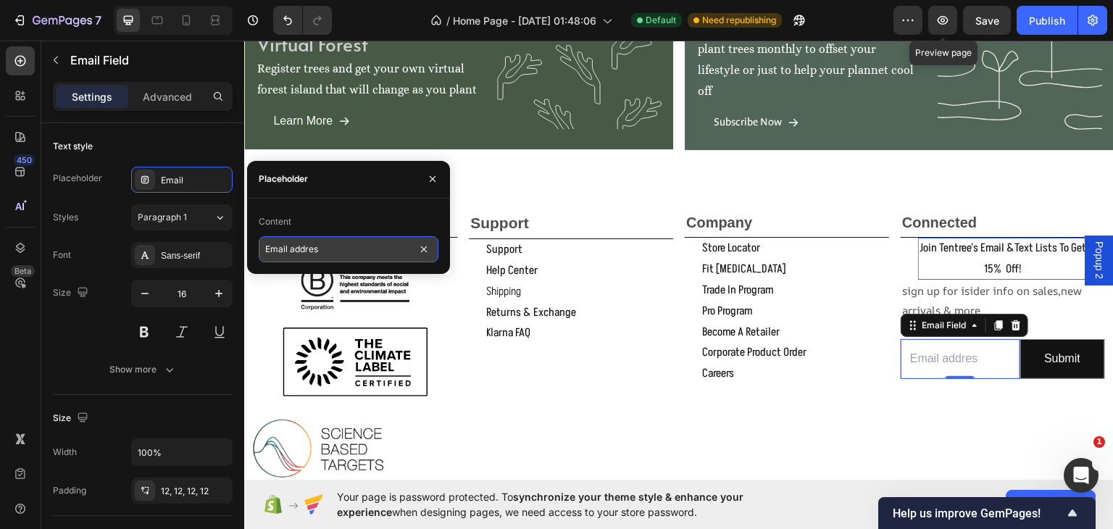
type input "Email address"
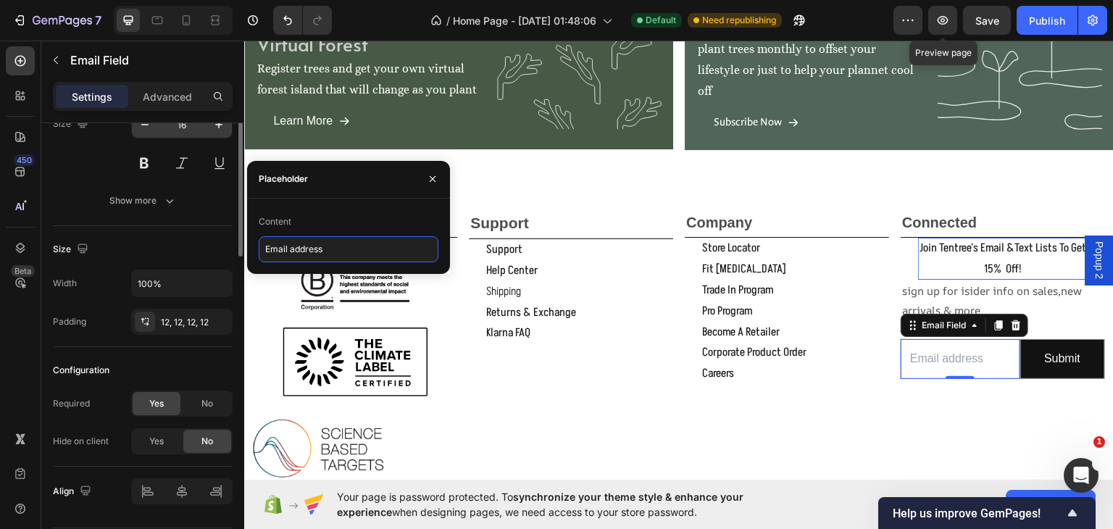
scroll to position [0, 0]
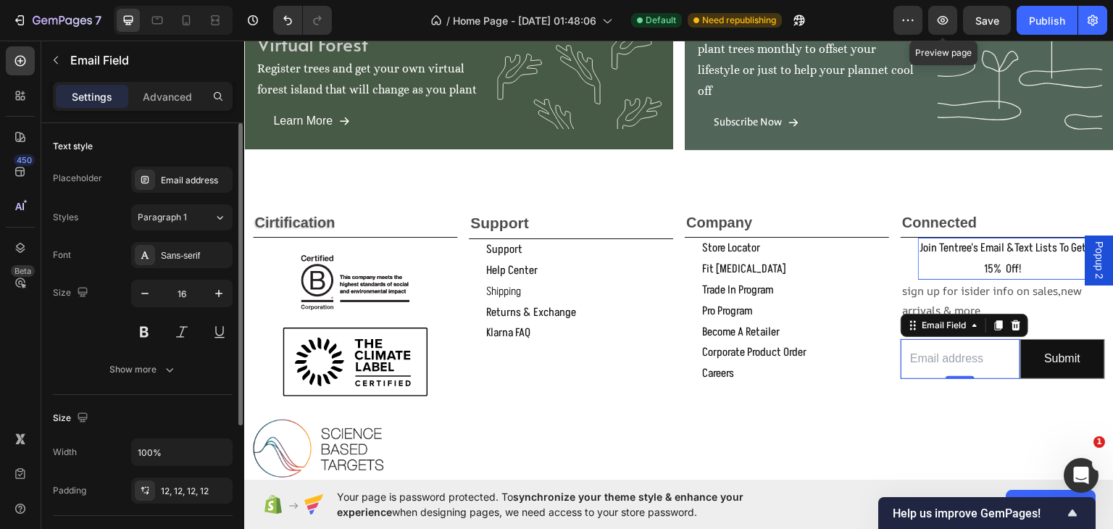
click at [98, 188] on div "Placeholder" at bounding box center [77, 178] width 49 height 23
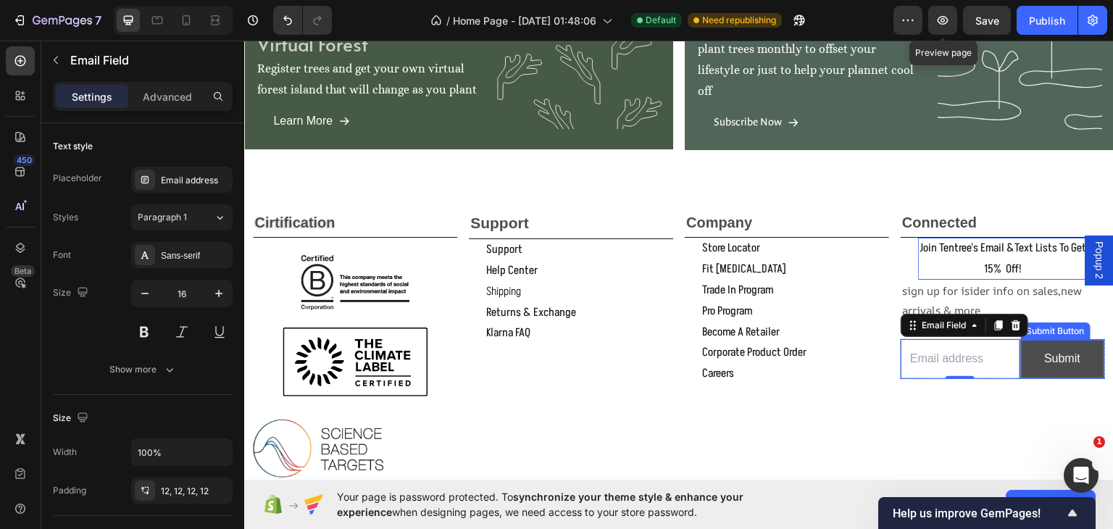
click at [1021, 375] on button "Submit" at bounding box center [1063, 358] width 84 height 38
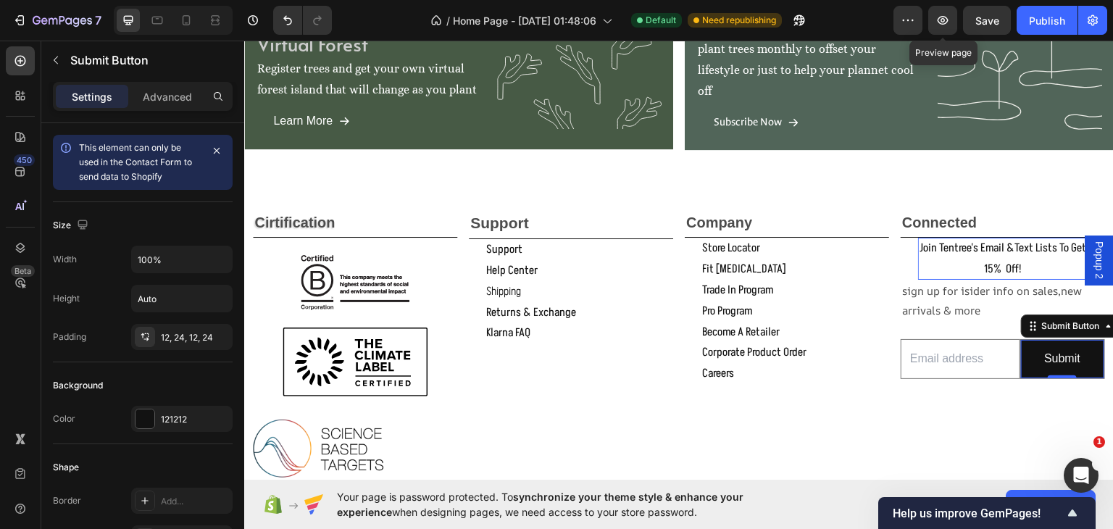
click at [1001, 350] on input "email" at bounding box center [960, 358] width 120 height 40
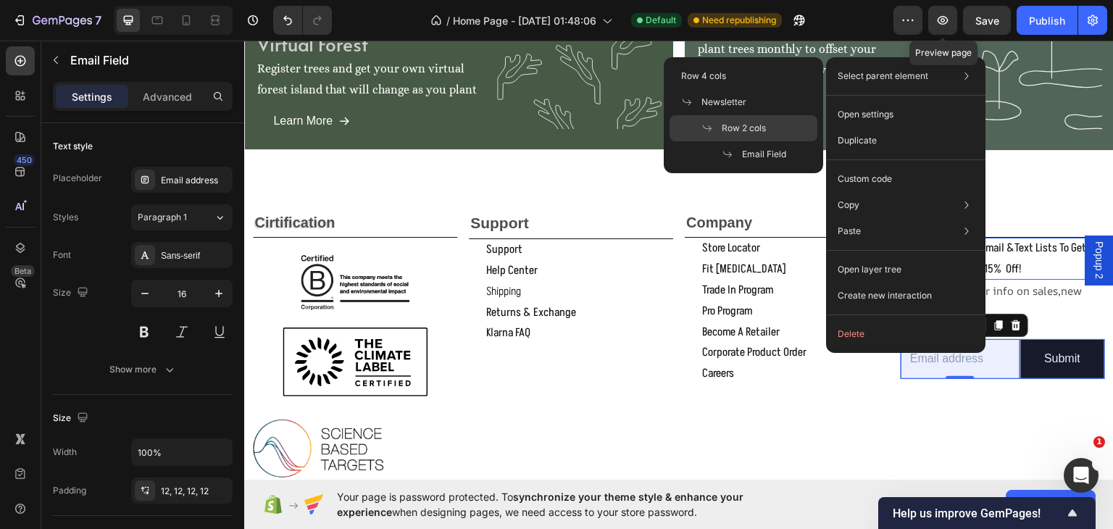
click at [737, 122] on span "Row 2 cols" at bounding box center [743, 128] width 44 height 13
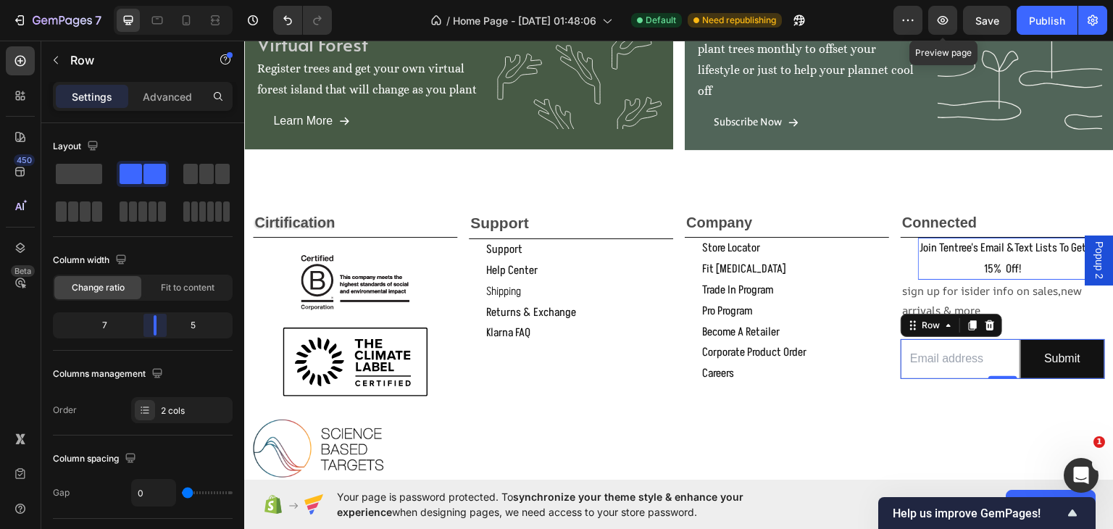
drag, startPoint x: 151, startPoint y: 317, endPoint x: 166, endPoint y: 321, distance: 15.6
click at [166, 0] on body "7 Version history / Home Page - Sep 15, 01:48:06 Default Need republishing Prev…" at bounding box center [556, 0] width 1113 height 0
drag, startPoint x: 155, startPoint y: 323, endPoint x: 164, endPoint y: 323, distance: 8.7
click at [164, 0] on body "7 Version history / Home Page - Sep 15, 01:48:06 Default Need republishing Prev…" at bounding box center [556, 0] width 1113 height 0
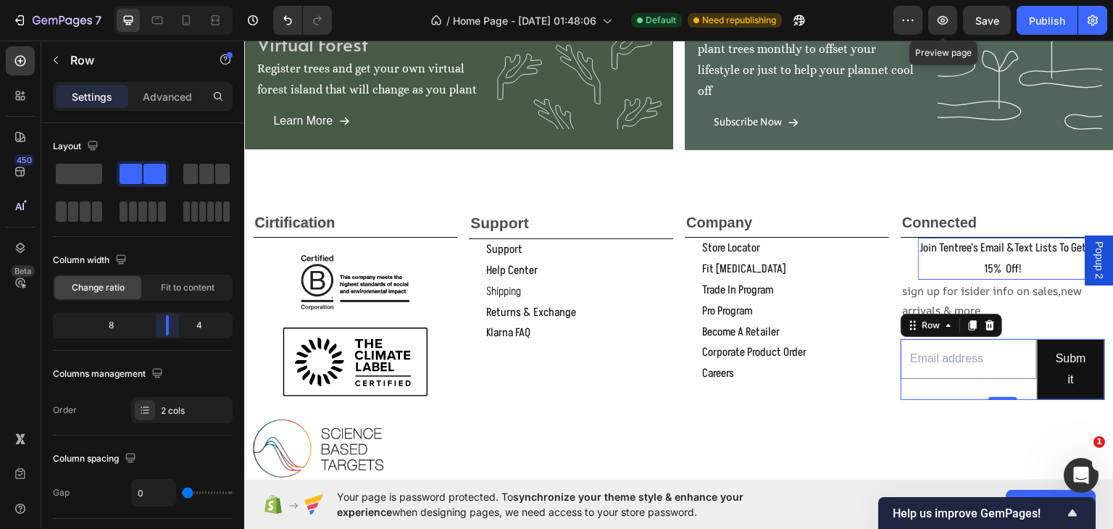
drag, startPoint x: 154, startPoint y: 325, endPoint x: 172, endPoint y: 322, distance: 17.6
click at [172, 0] on body "7 Version history / Home Page - Sep 15, 01:48:06 Default Need republishing Prev…" at bounding box center [556, 0] width 1113 height 0
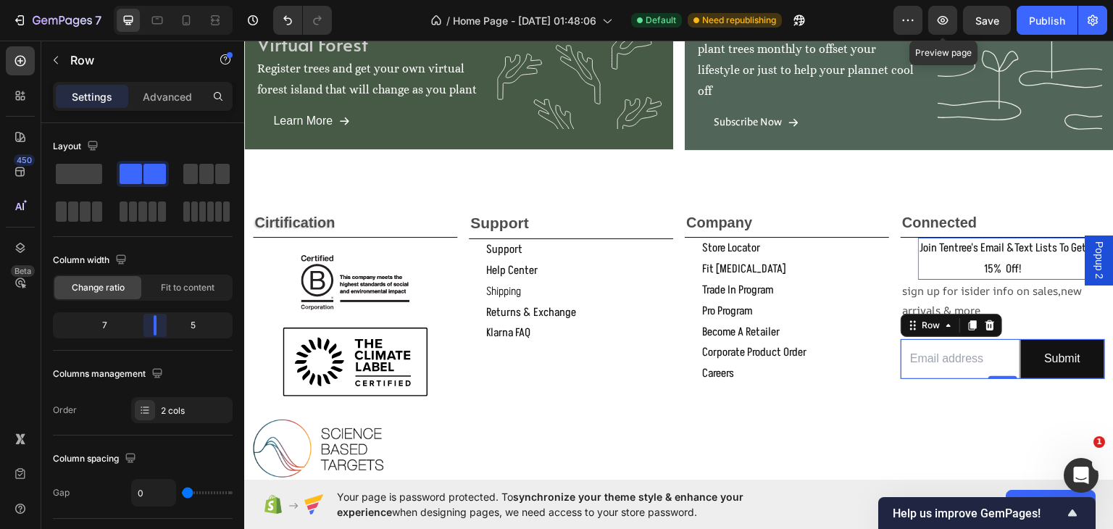
click at [160, 0] on body "7 Version history / Home Page - Sep 15, 01:48:06 Default Need republishing Prev…" at bounding box center [556, 0] width 1113 height 0
click at [1021, 356] on button "Submit" at bounding box center [1063, 358] width 84 height 38
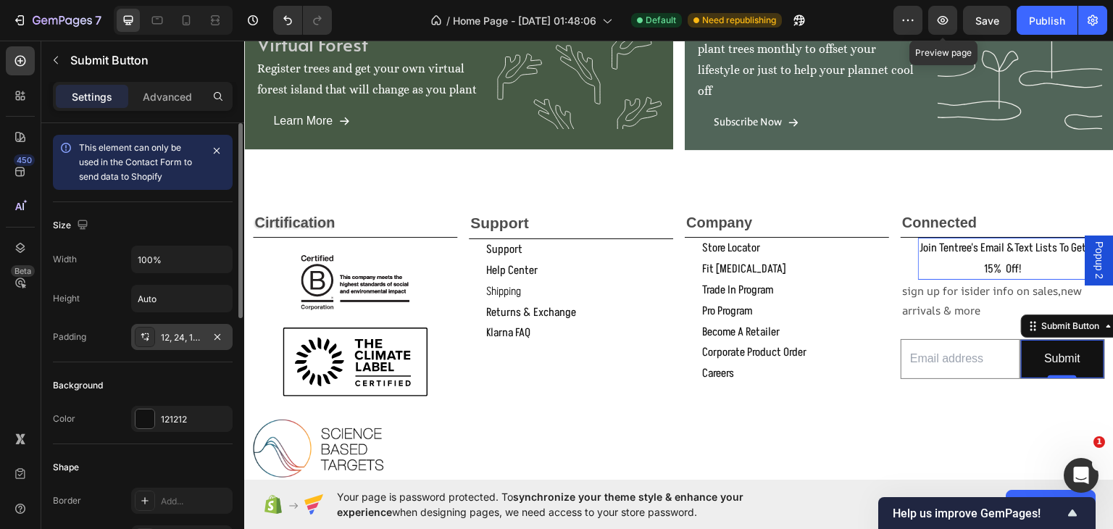
click at [191, 333] on div "12, 24, 12, 24" at bounding box center [182, 337] width 42 height 13
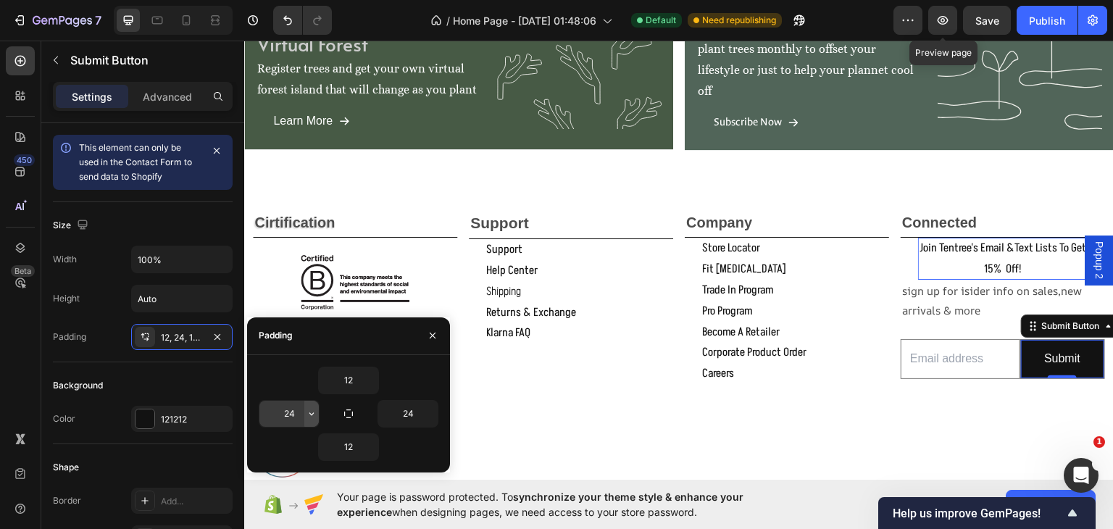
click at [310, 411] on icon "button" at bounding box center [312, 414] width 12 height 12
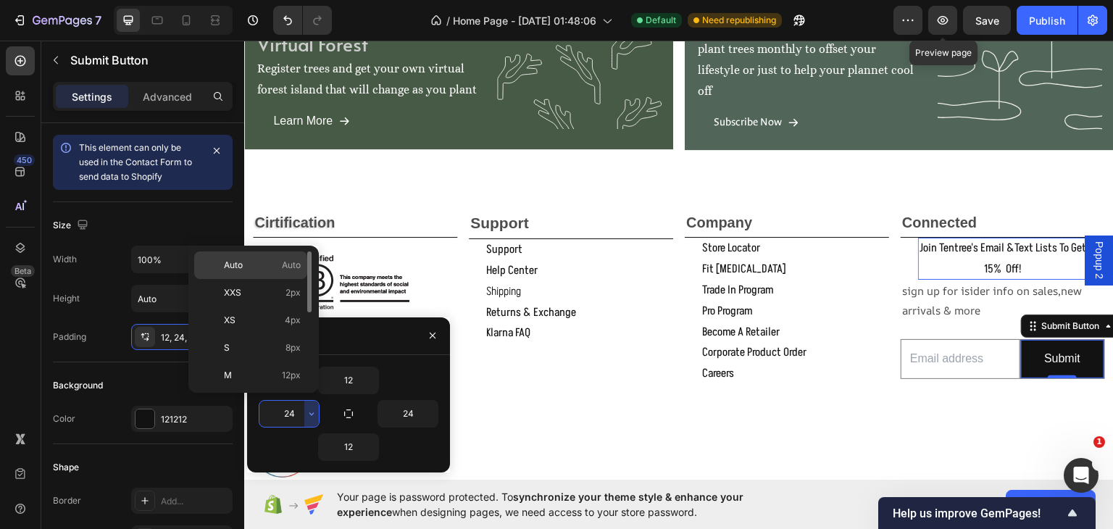
click at [251, 260] on p "Auto Auto" at bounding box center [262, 265] width 77 height 13
type input "Auto"
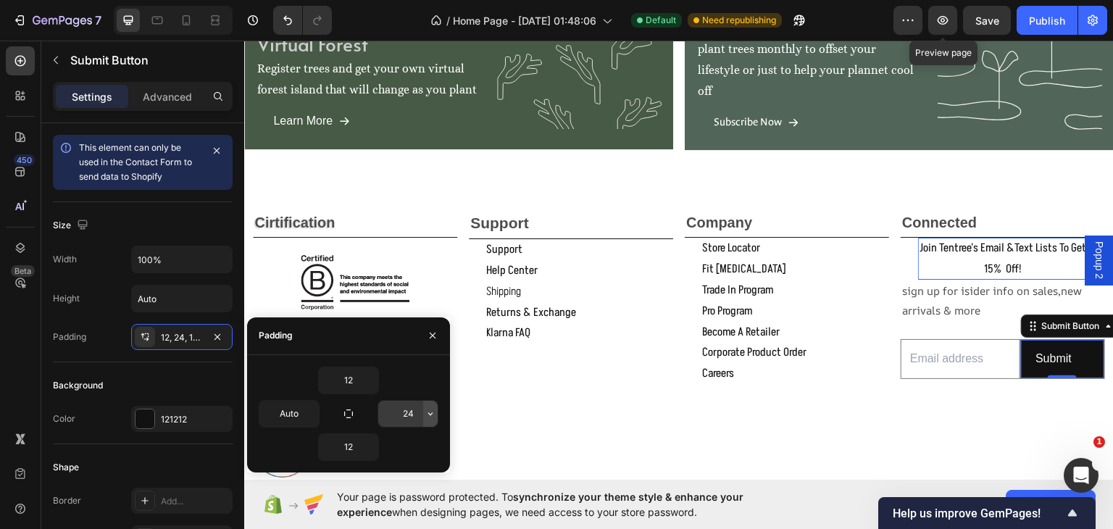
click at [432, 414] on icon "button" at bounding box center [430, 414] width 12 height 12
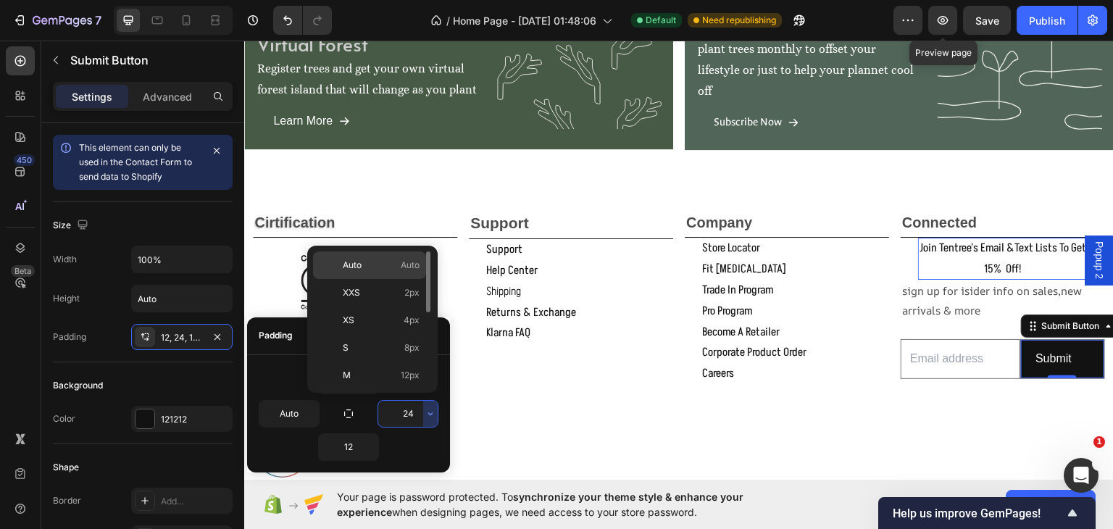
click at [393, 264] on p "Auto Auto" at bounding box center [381, 265] width 77 height 13
type input "Auto"
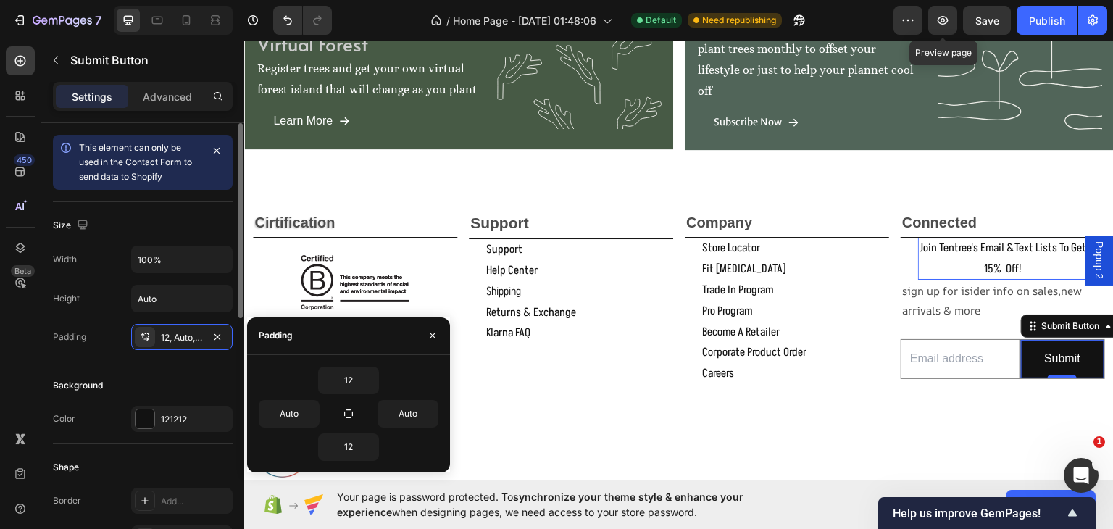
click at [180, 381] on div "Background" at bounding box center [143, 385] width 180 height 23
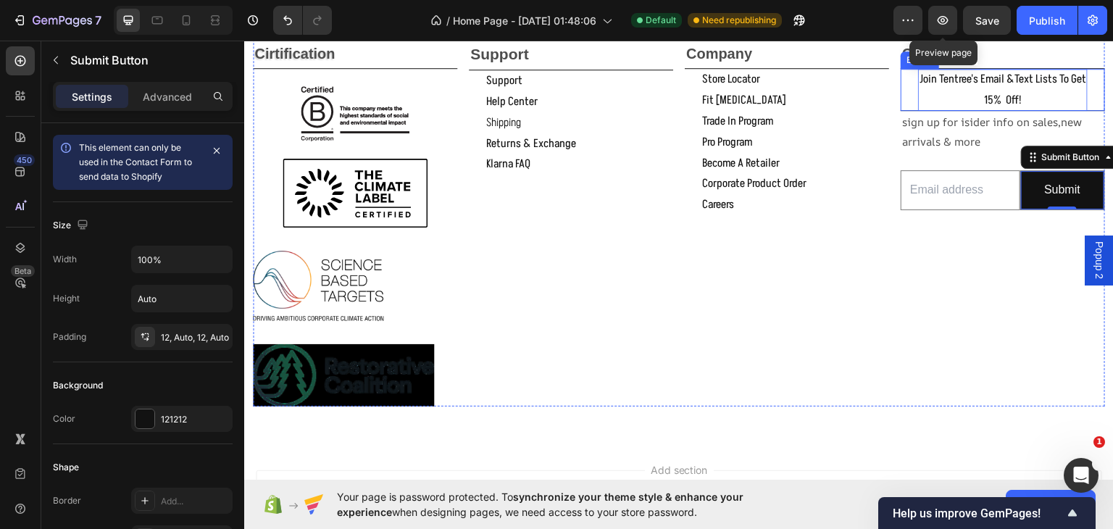
scroll to position [1836, 0]
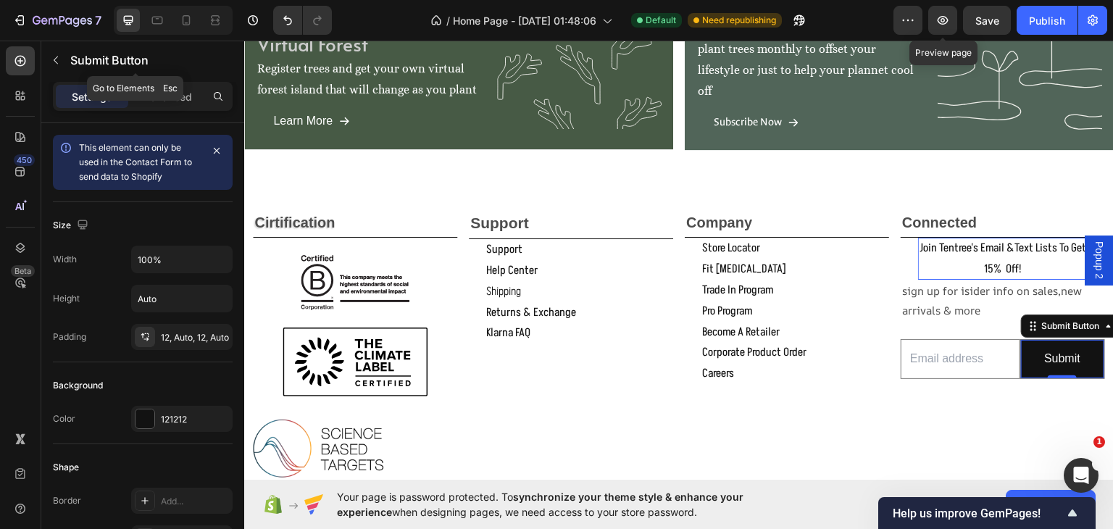
click at [50, 56] on icon "button" at bounding box center [56, 60] width 12 height 12
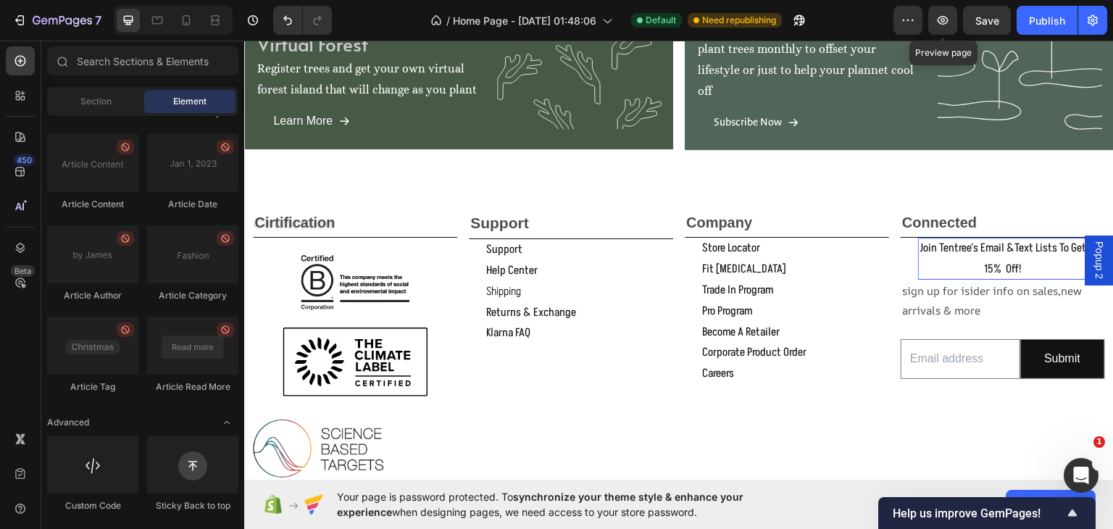
scroll to position [3208, 0]
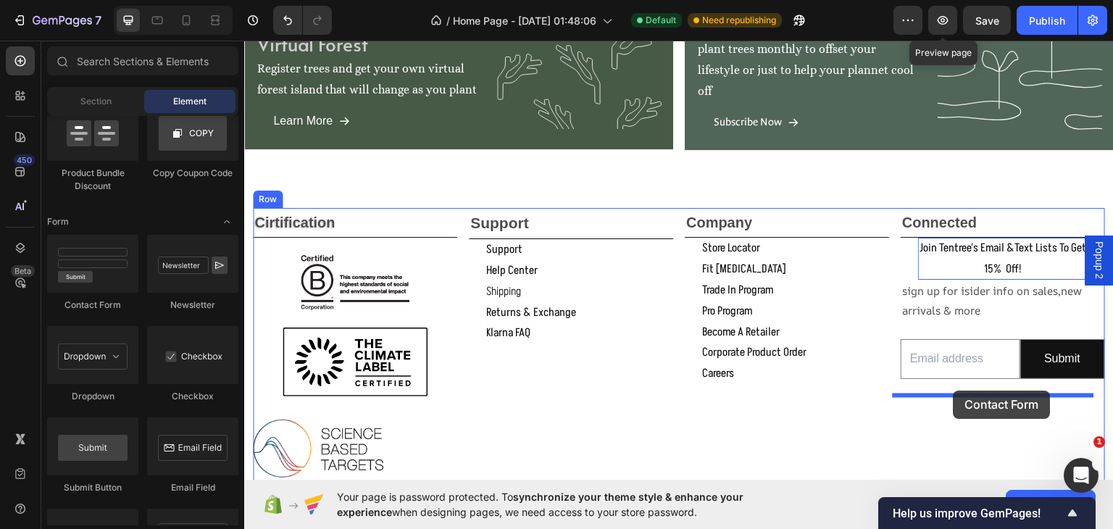
drag, startPoint x: 315, startPoint y: 293, endPoint x: 953, endPoint y: 390, distance: 645.4
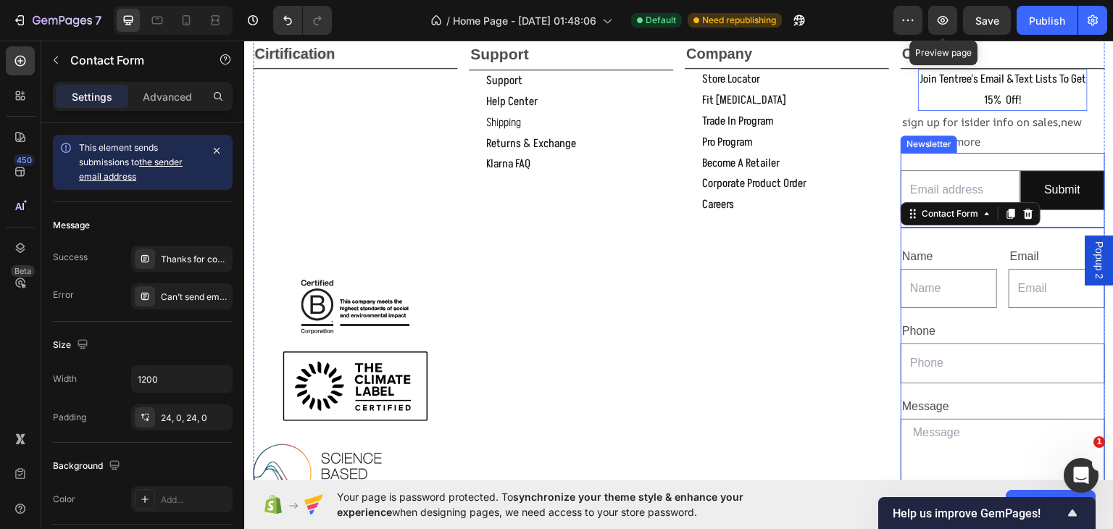
scroll to position [2174, 0]
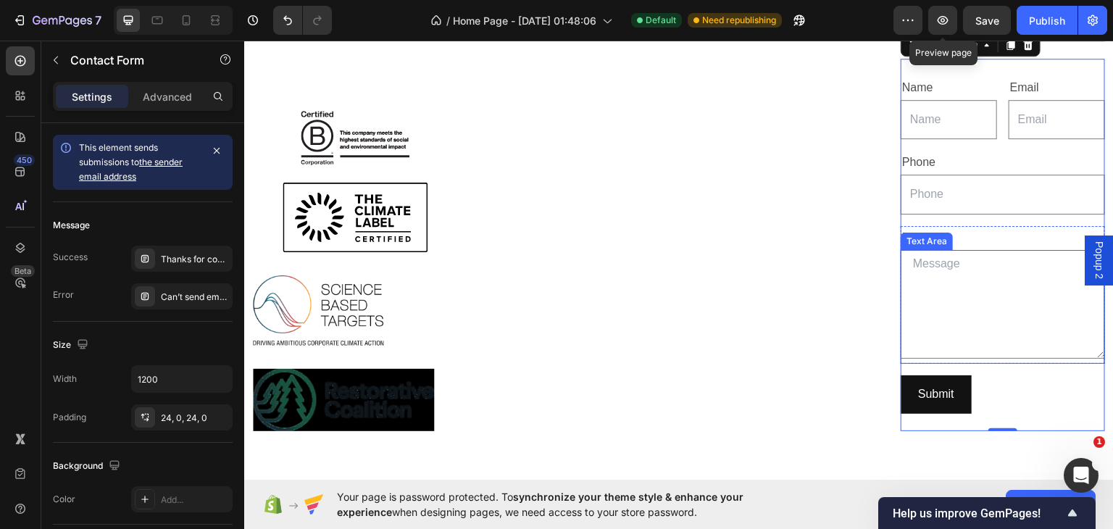
click at [981, 288] on textarea at bounding box center [1002, 303] width 204 height 109
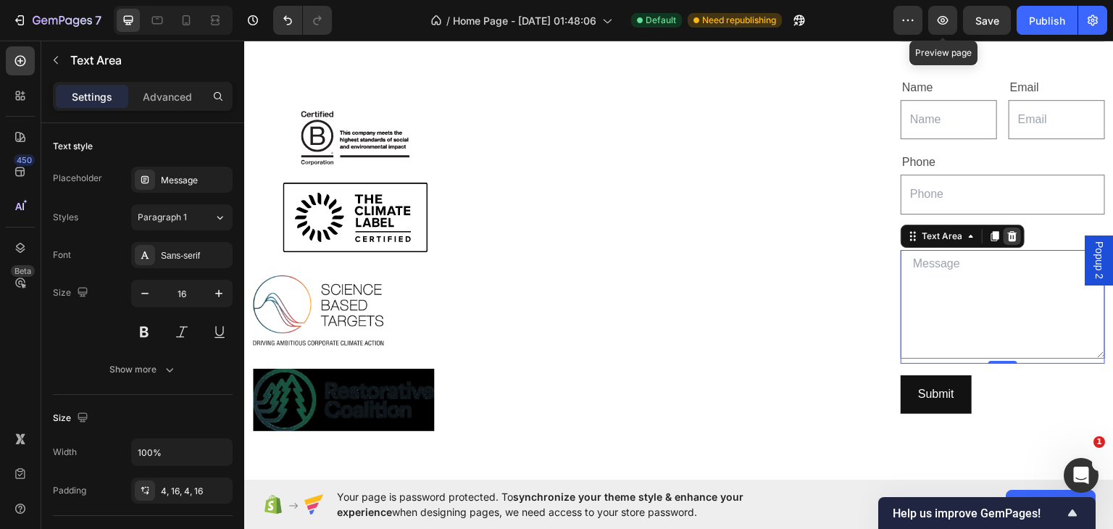
click at [1008, 235] on icon at bounding box center [1012, 235] width 9 height 10
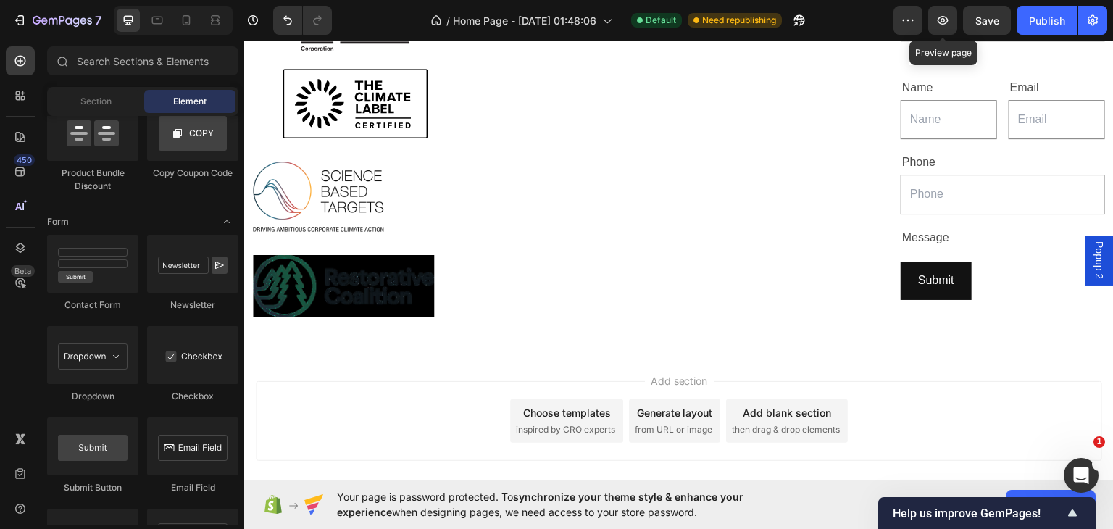
scroll to position [2060, 0]
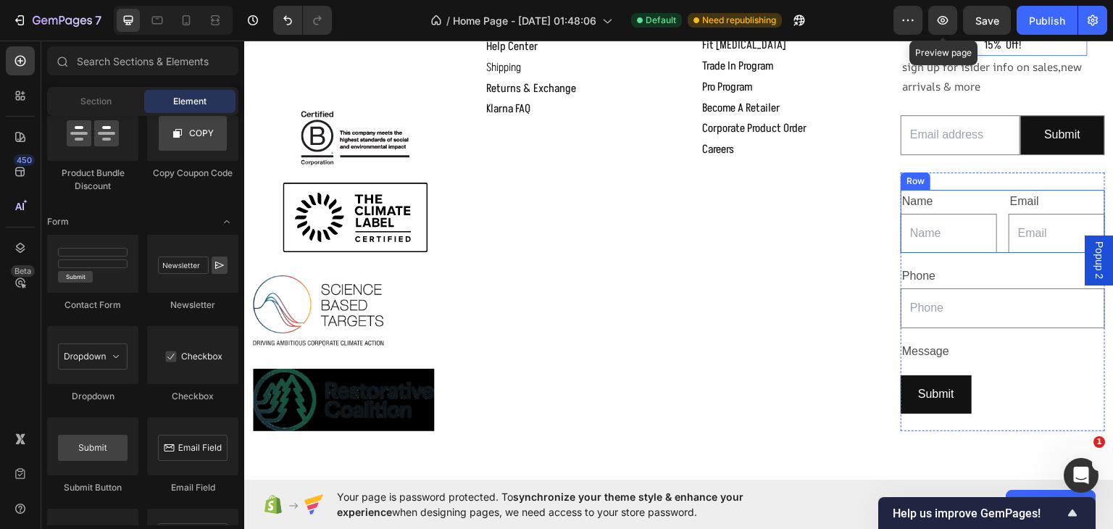
click at [989, 196] on div "Name Text Block Text Field Email Text Block Email Field Row" at bounding box center [1002, 221] width 204 height 64
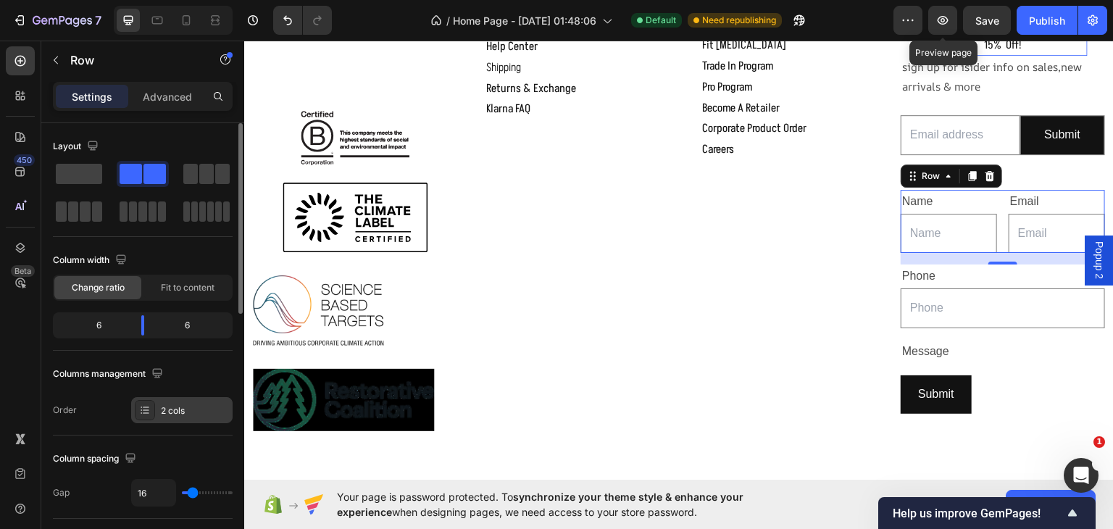
click at [197, 404] on div "2 cols" at bounding box center [195, 410] width 68 height 13
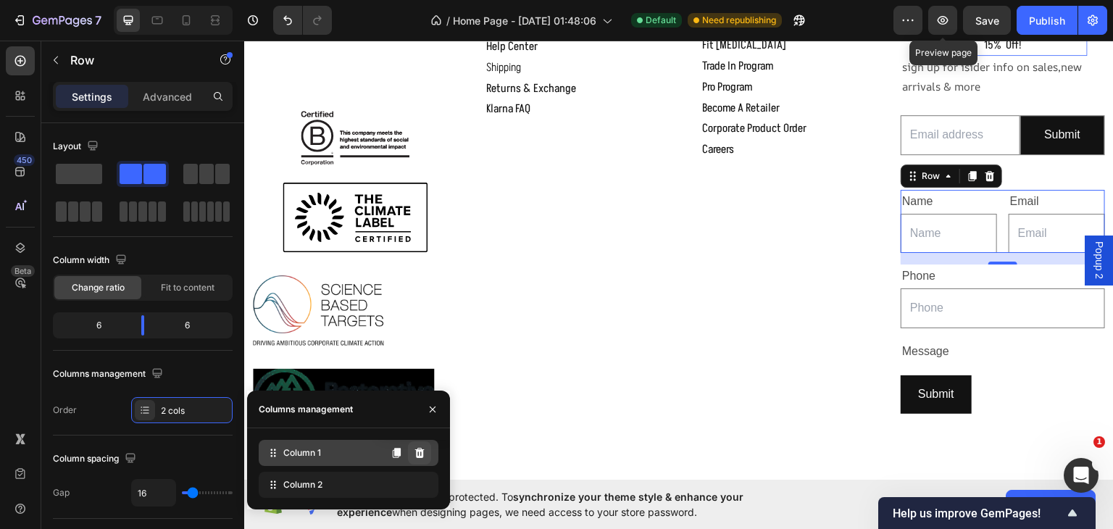
click at [419, 453] on icon at bounding box center [419, 453] width 9 height 10
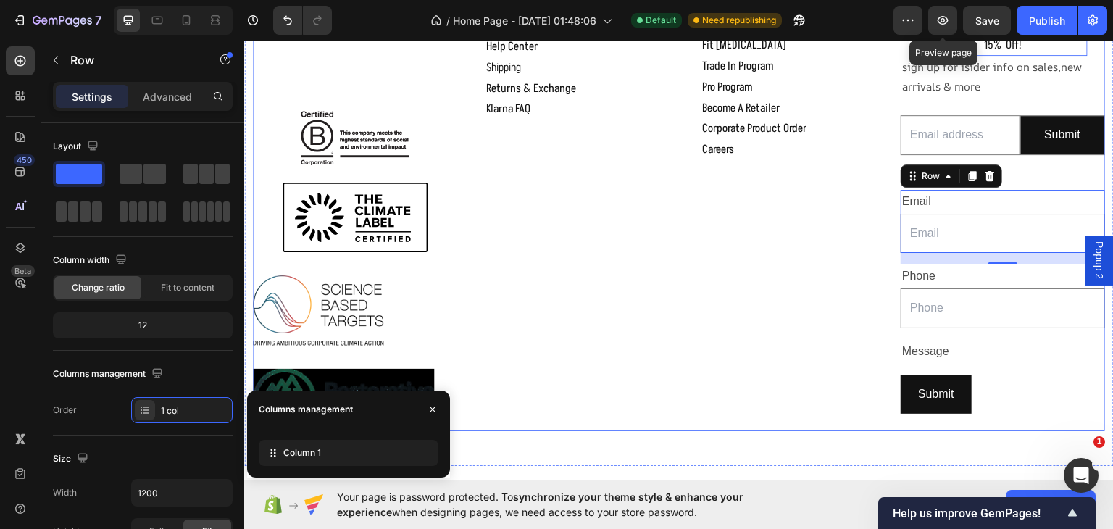
click at [737, 309] on div "Company Text Block store locator Button fit quide Button trade in program Butto…" at bounding box center [787, 206] width 204 height 446
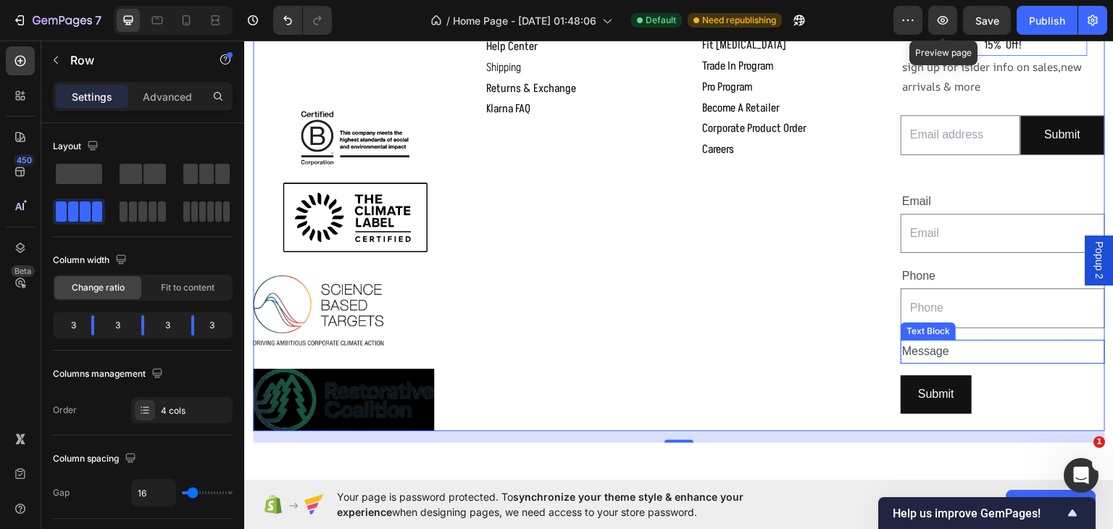
click at [973, 340] on div "Message" at bounding box center [1002, 351] width 204 height 24
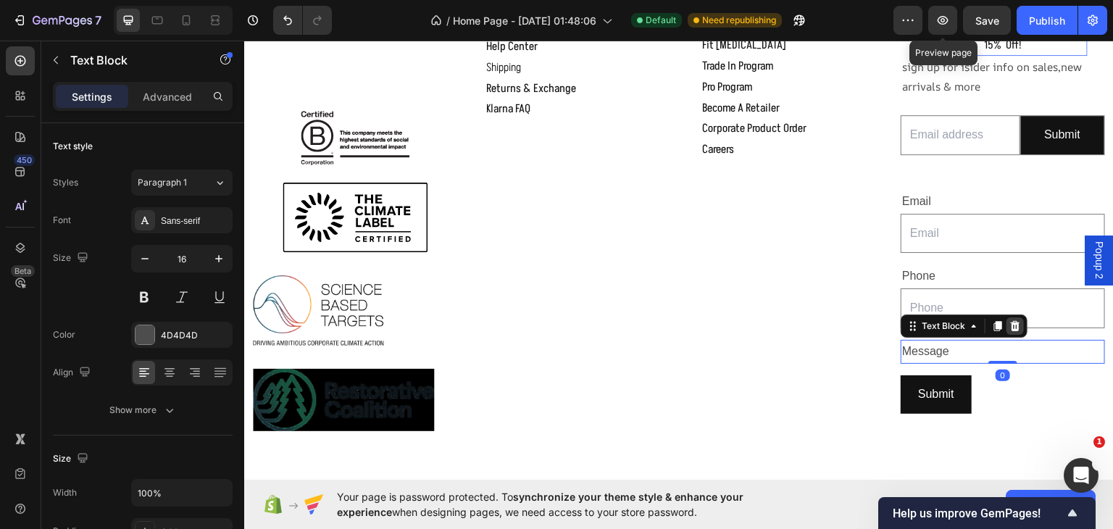
click at [1009, 319] on icon at bounding box center [1015, 325] width 12 height 12
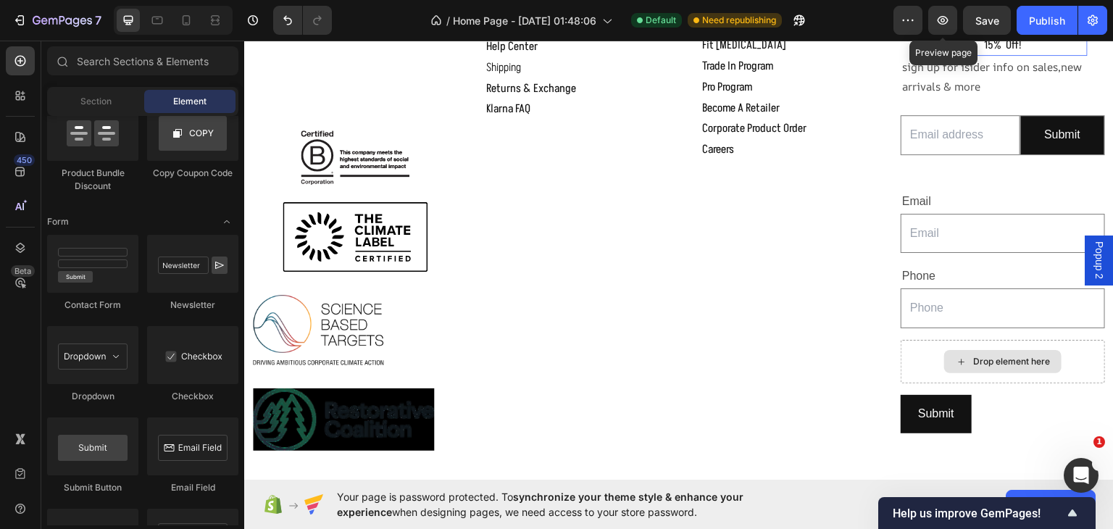
scroll to position [2080, 0]
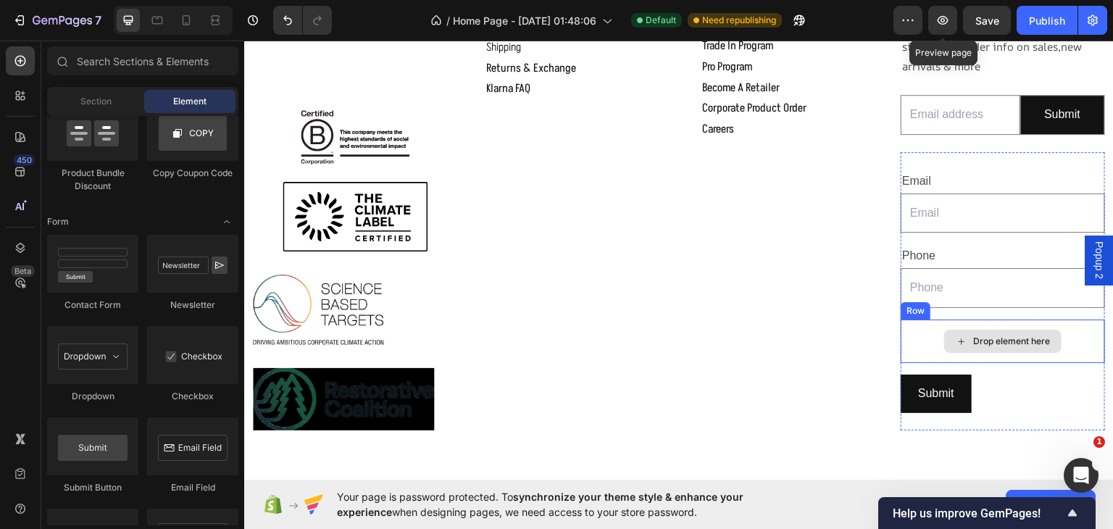
click at [1055, 334] on div "Drop element here" at bounding box center [1002, 340] width 204 height 43
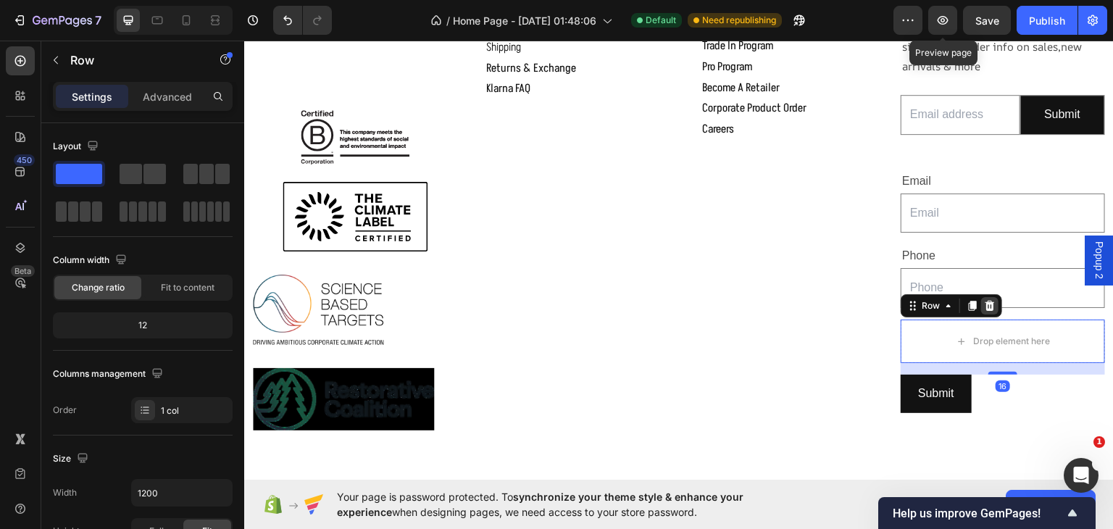
click at [985, 307] on icon at bounding box center [989, 305] width 9 height 10
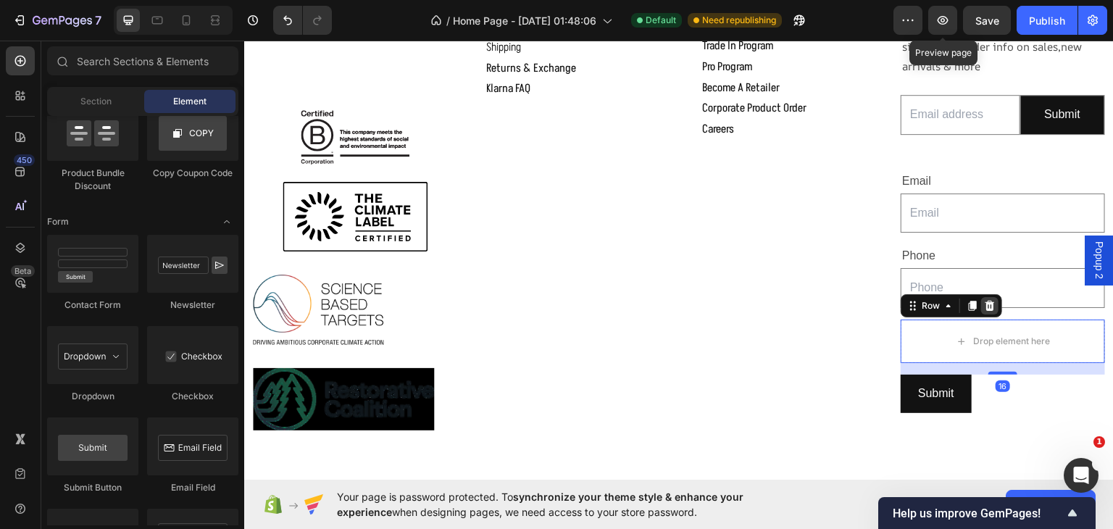
scroll to position [2025, 0]
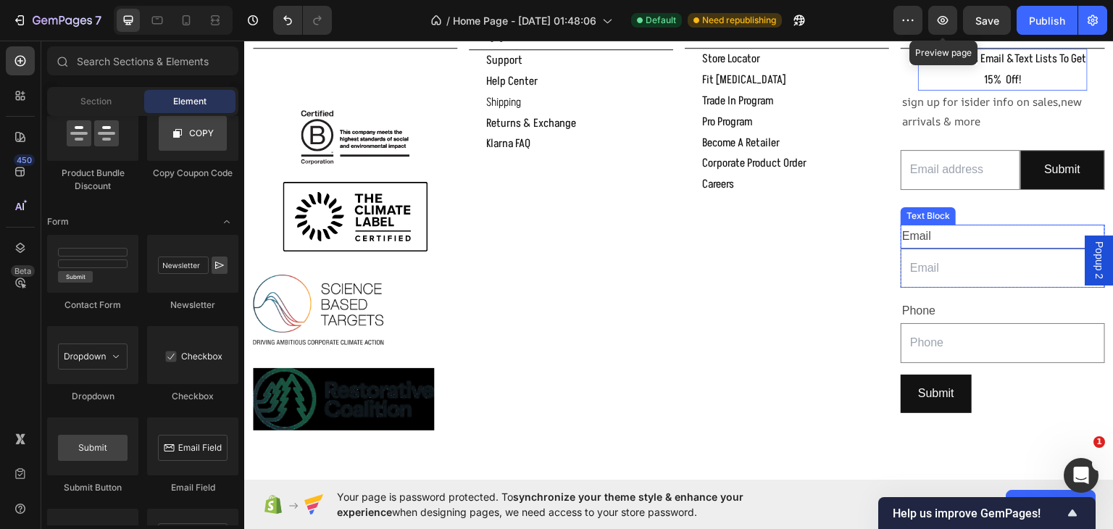
click at [950, 235] on div "Email" at bounding box center [1002, 236] width 204 height 24
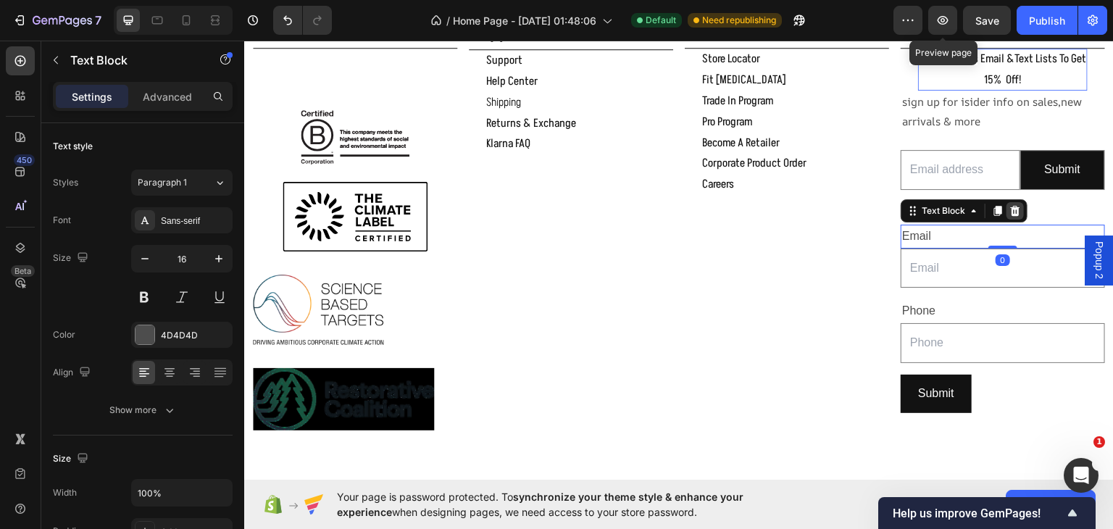
click at [1010, 206] on icon at bounding box center [1014, 210] width 9 height 10
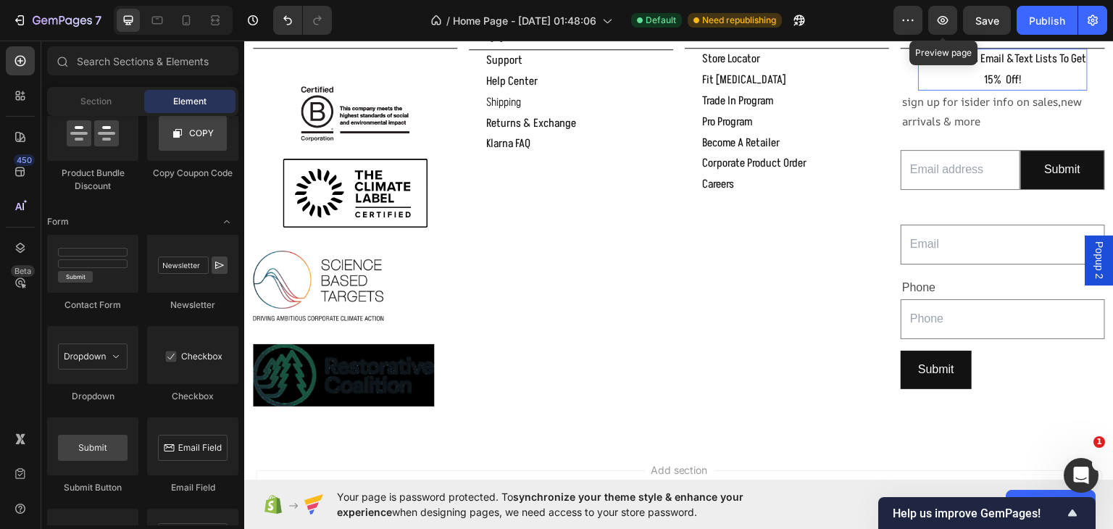
scroll to position [2001, 0]
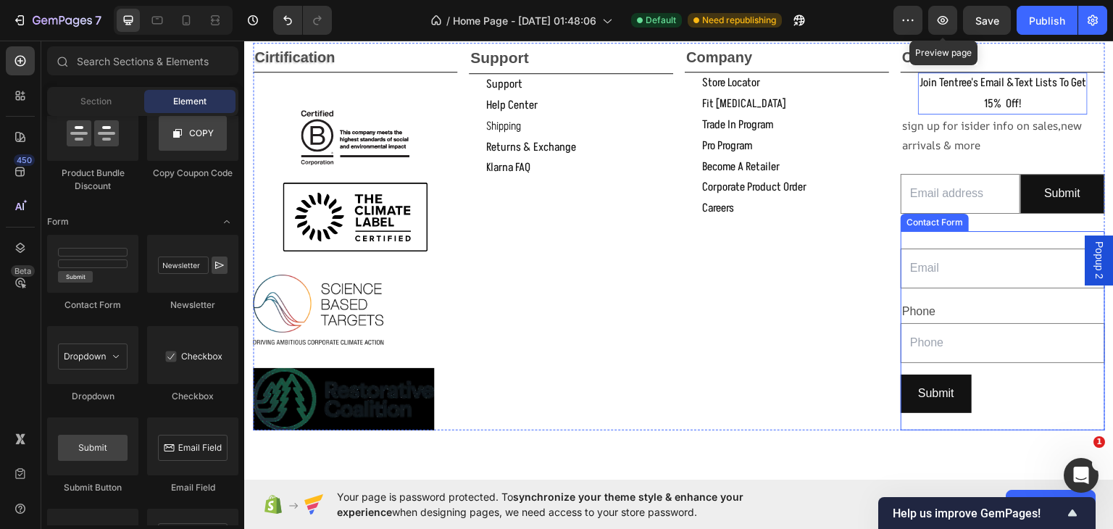
click at [1006, 244] on div "Email Field Row Phone Text Block Text Field Row Submit Submit Button Contact Fo…" at bounding box center [1002, 329] width 204 height 199
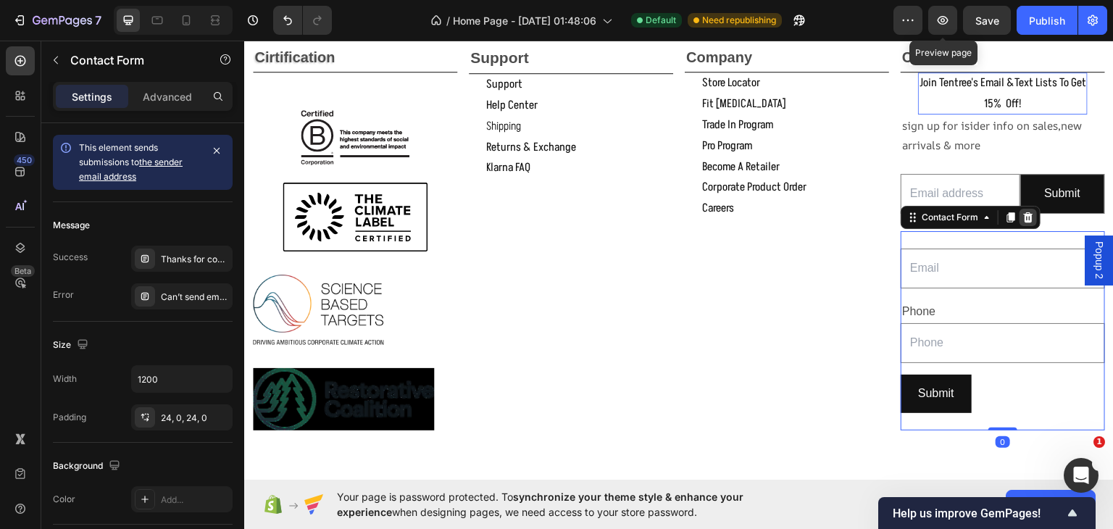
click at [1022, 216] on icon at bounding box center [1028, 217] width 12 height 12
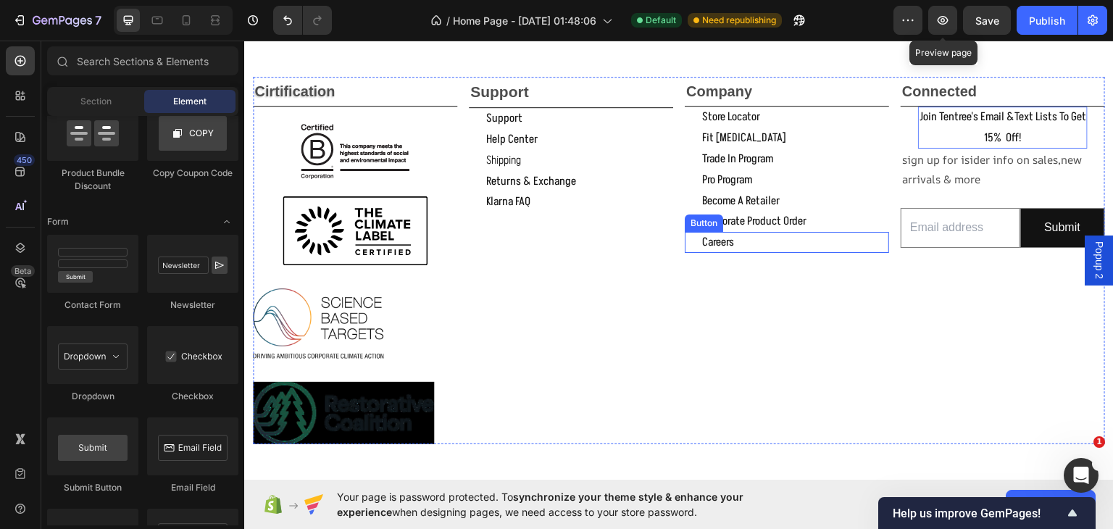
scroll to position [1982, 0]
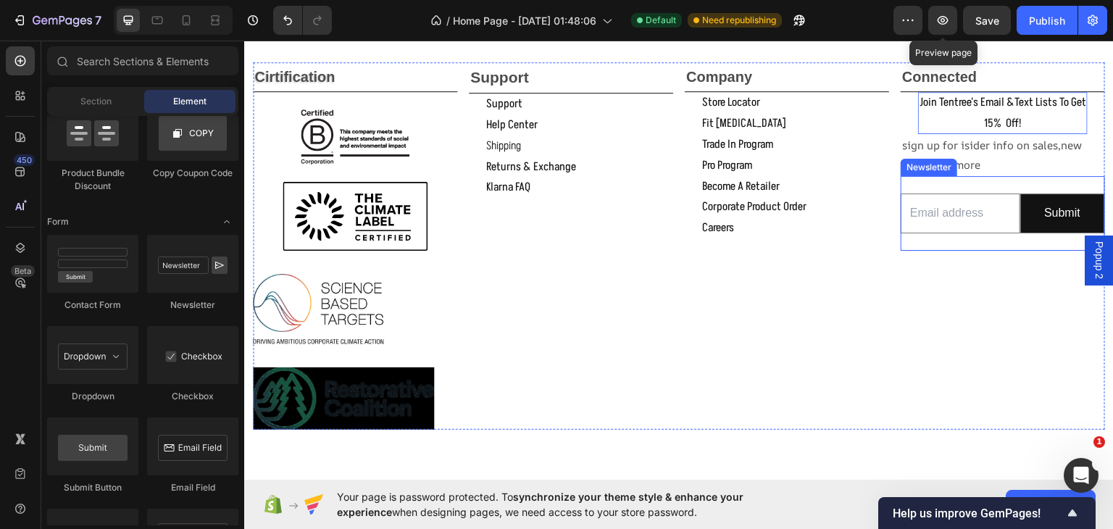
click at [982, 181] on div "Email Field Submit Submit Button Row Newsletter" at bounding box center [1002, 212] width 204 height 75
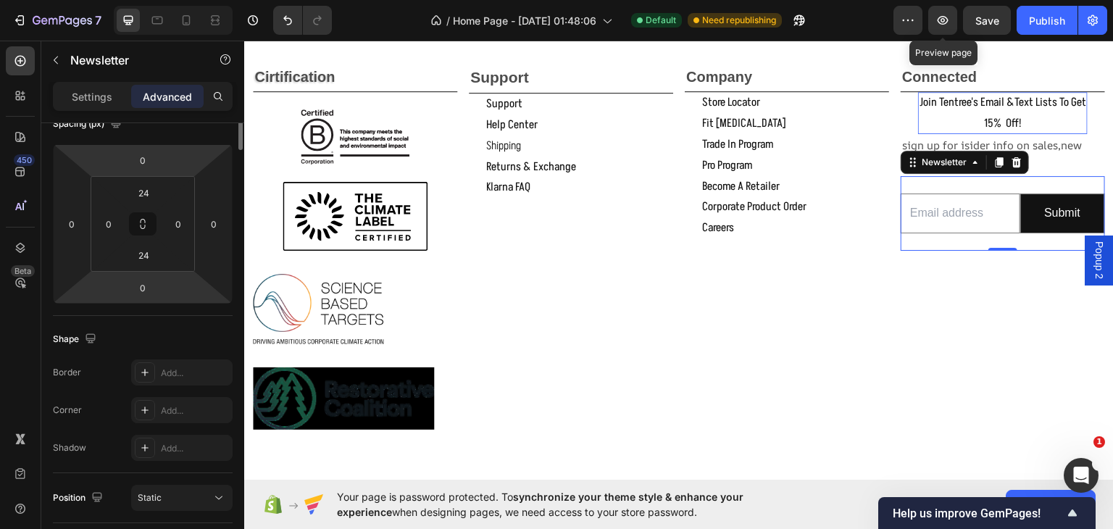
scroll to position [0, 0]
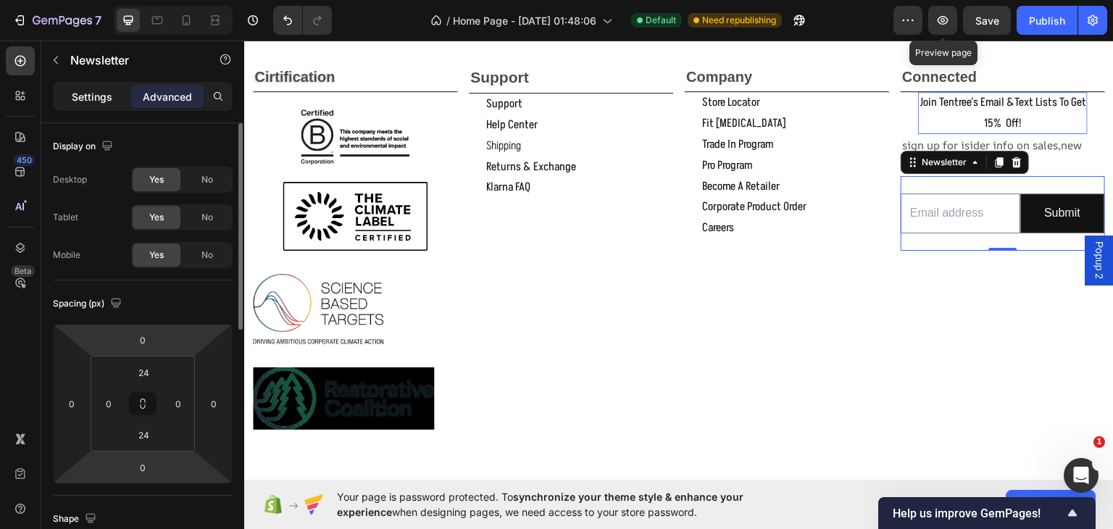
click at [97, 105] on div "Settings" at bounding box center [92, 96] width 72 height 23
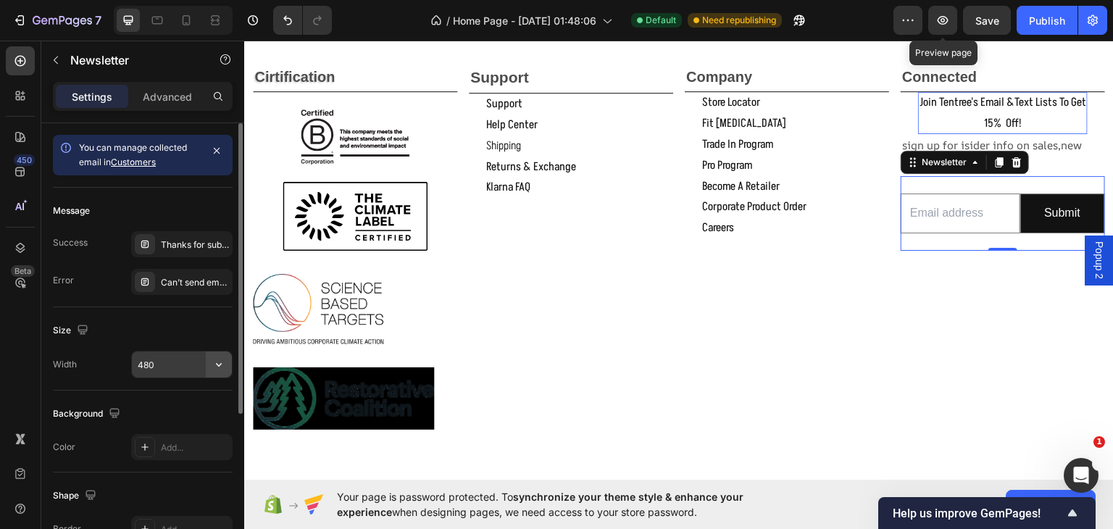
click at [214, 362] on icon "button" at bounding box center [219, 364] width 14 height 14
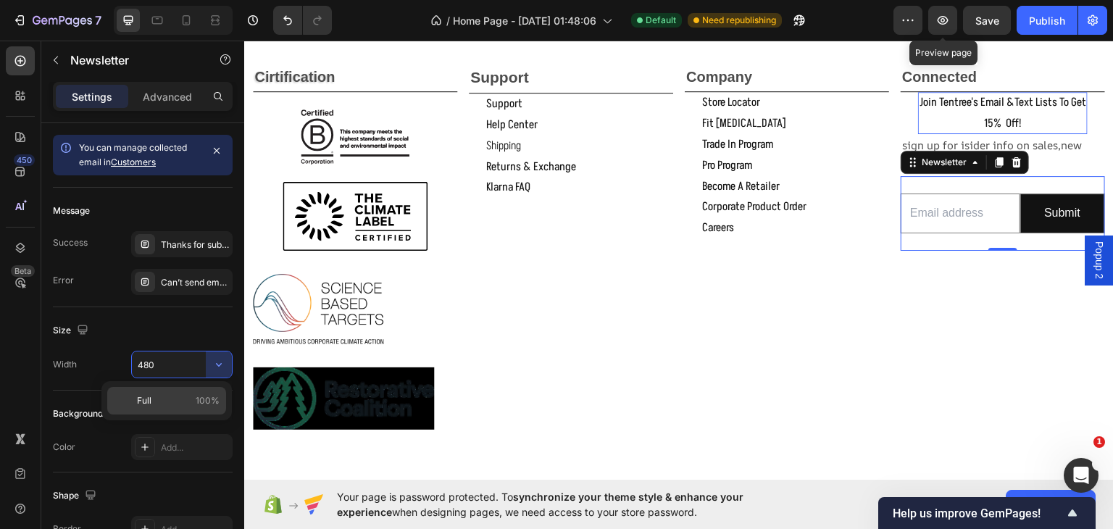
click at [165, 402] on p "Full 100%" at bounding box center [178, 400] width 83 height 13
type input "100%"
click at [996, 238] on div "Email Field Submit Submit Button Row Newsletter 0" at bounding box center [1002, 212] width 204 height 75
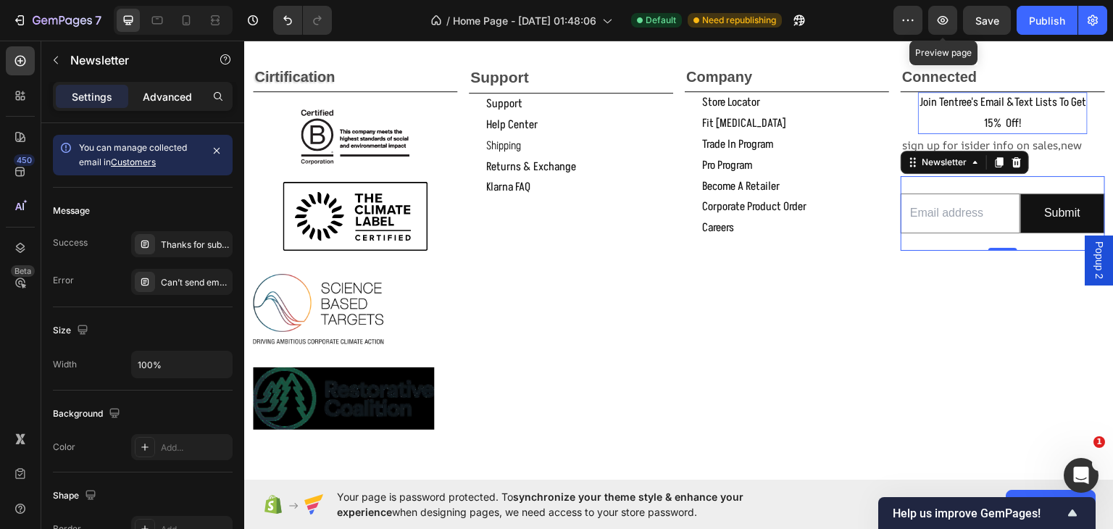
click at [150, 98] on p "Advanced" at bounding box center [167, 96] width 49 height 15
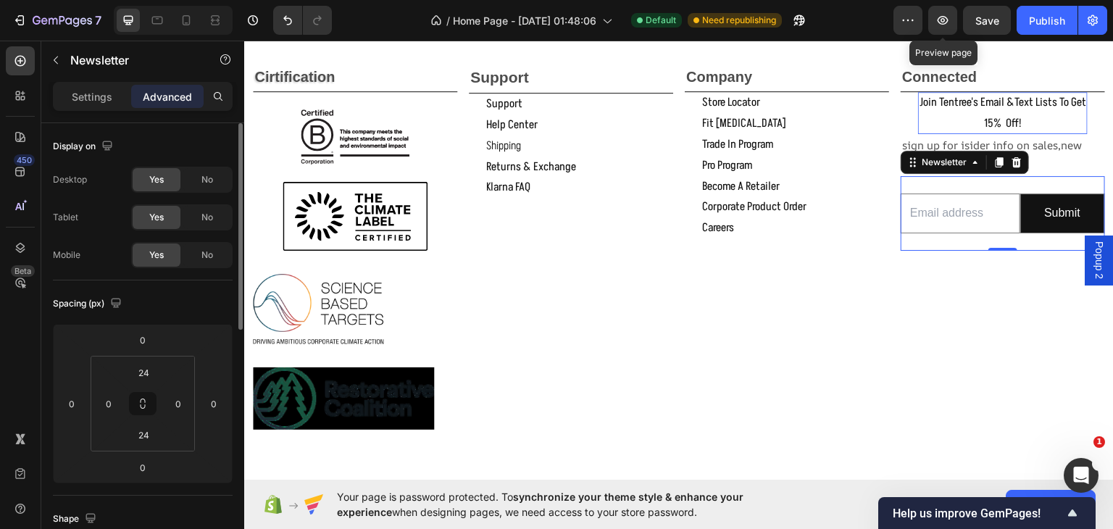
scroll to position [169, 0]
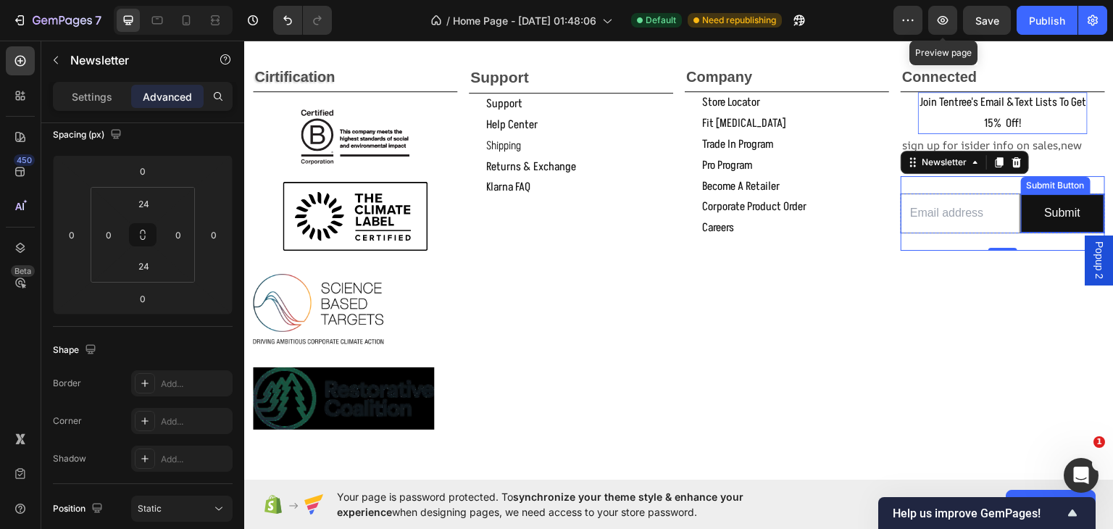
click at [1021, 201] on button "Submit" at bounding box center [1063, 212] width 84 height 38
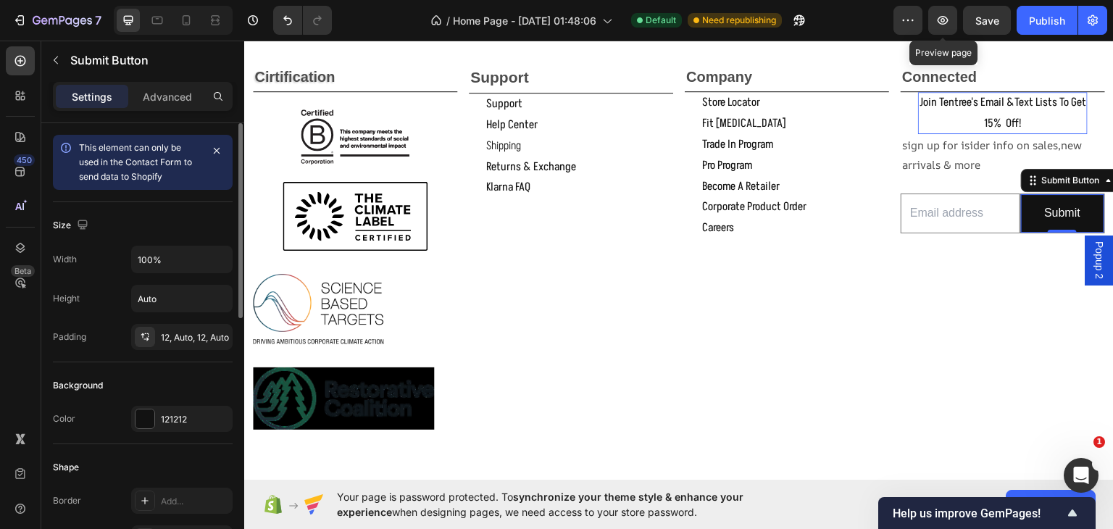
scroll to position [578, 0]
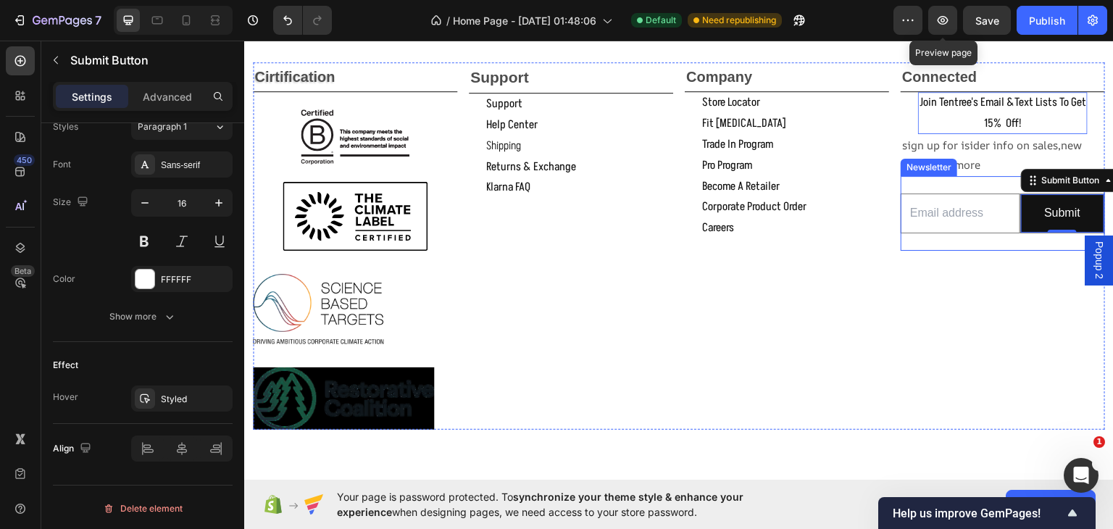
click at [934, 180] on div "Email Field Submit Submit Button 0 Row Newsletter" at bounding box center [1002, 212] width 204 height 75
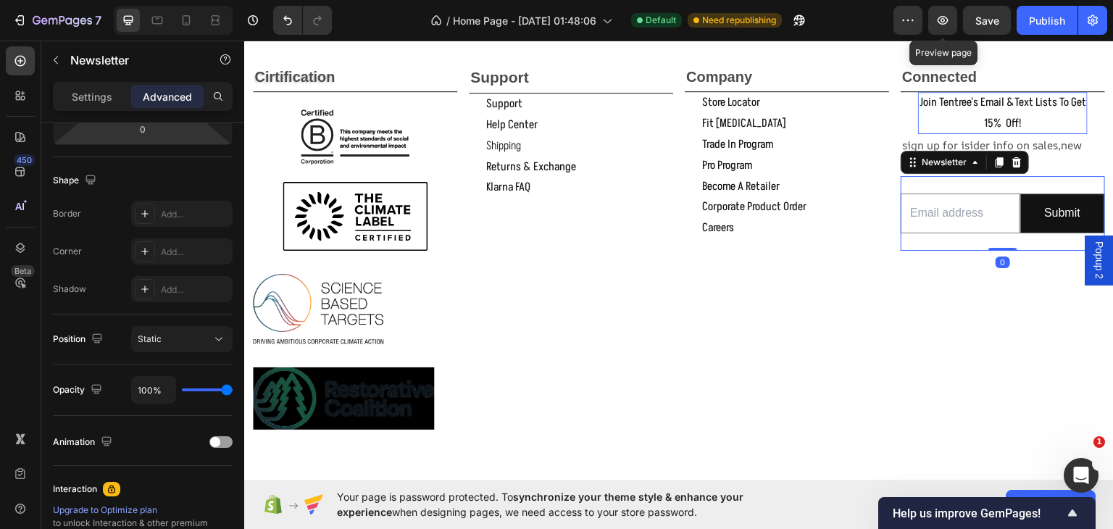
scroll to position [0, 0]
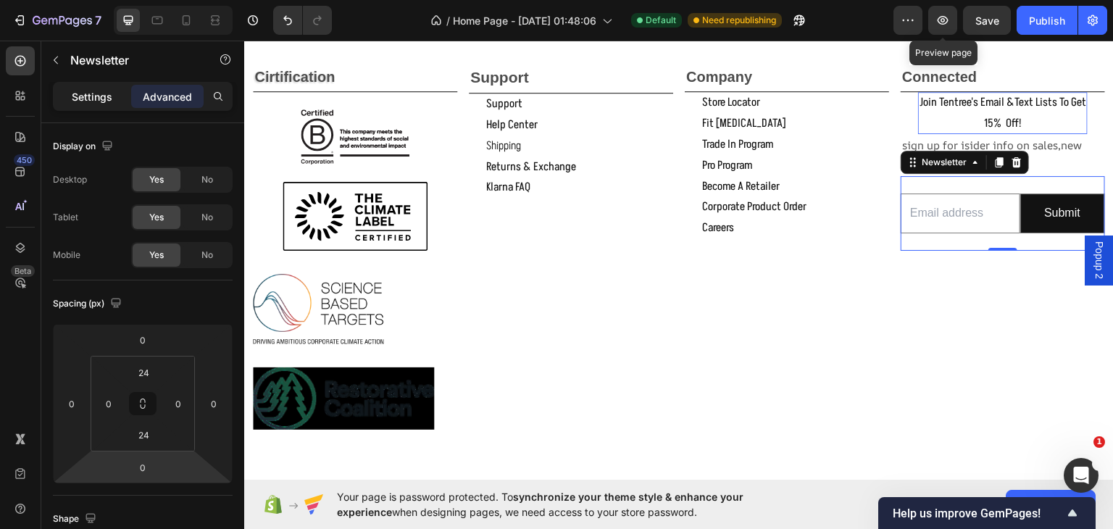
click at [93, 96] on p "Settings" at bounding box center [92, 96] width 41 height 15
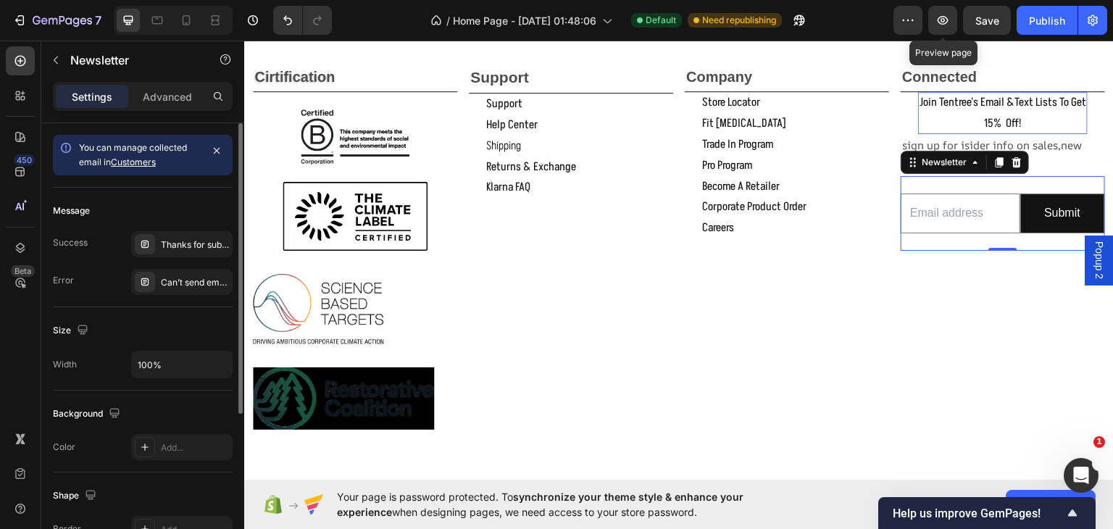
scroll to position [238, 0]
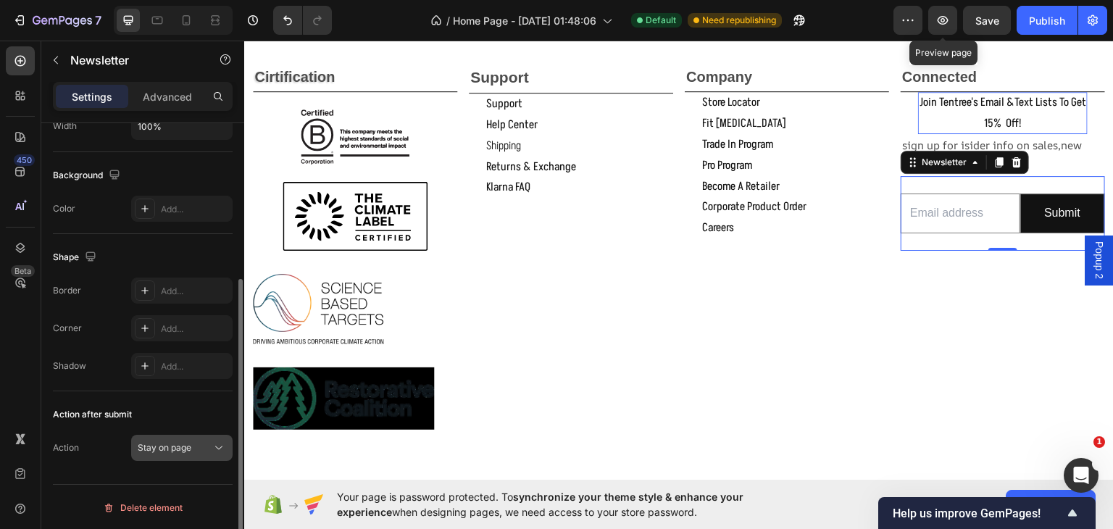
click at [188, 446] on span "Stay on page" at bounding box center [165, 447] width 54 height 11
click at [47, 316] on div "You can manage collected email in Customers Message Success Thanks for subscrib…" at bounding box center [142, 228] width 203 height 687
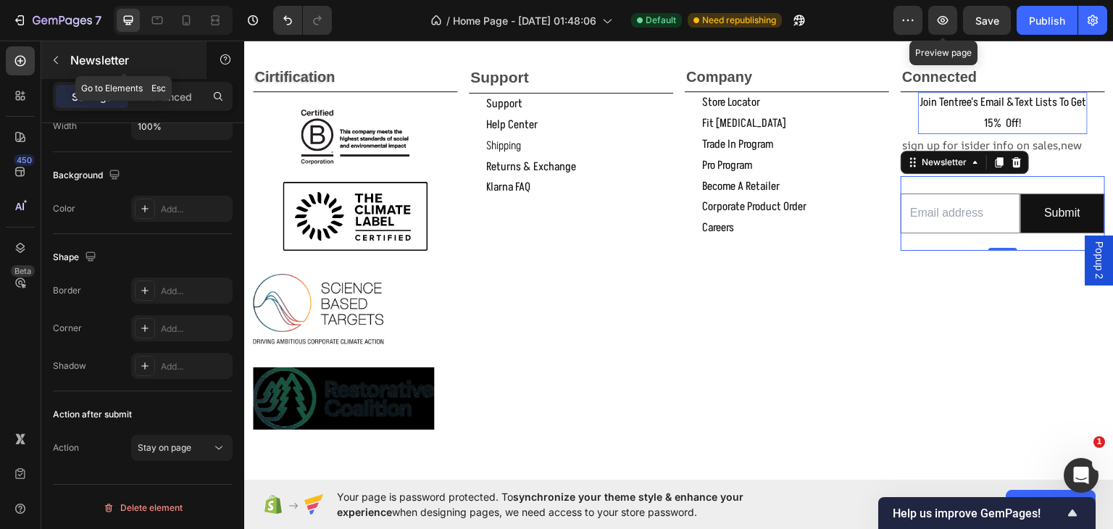
click at [55, 57] on icon "button" at bounding box center [56, 60] width 12 height 12
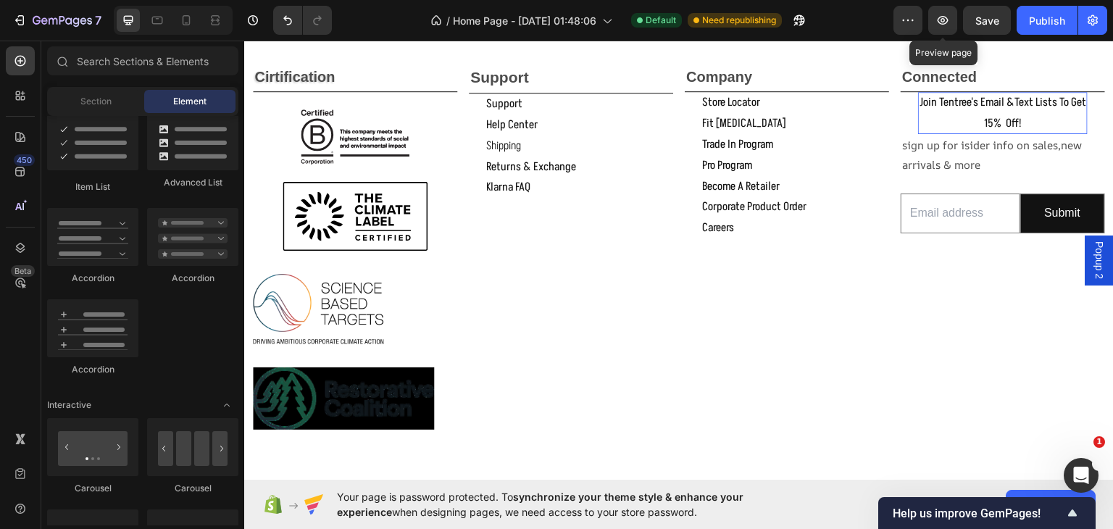
scroll to position [669, 0]
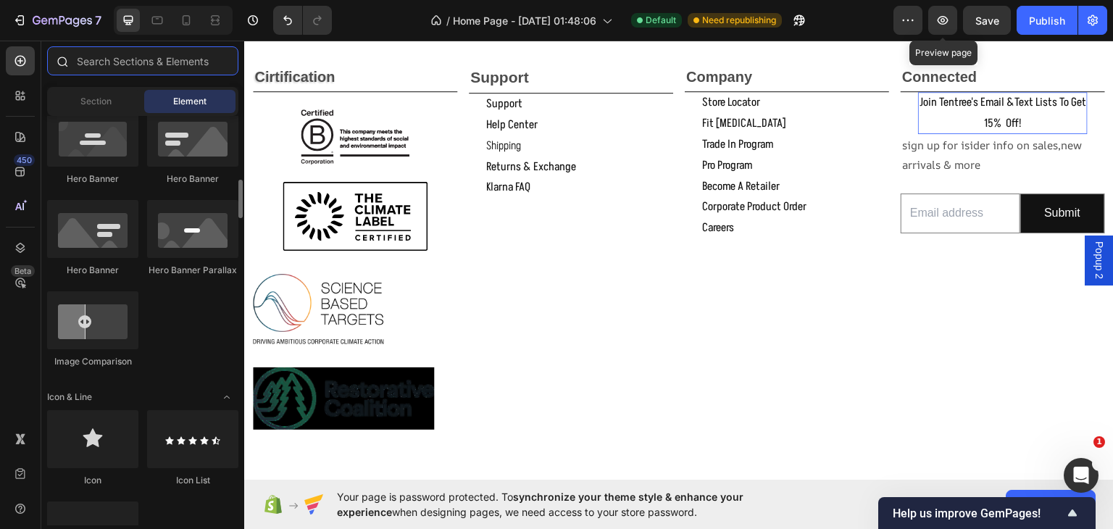
click at [154, 59] on input "text" at bounding box center [142, 60] width 191 height 29
type input "p"
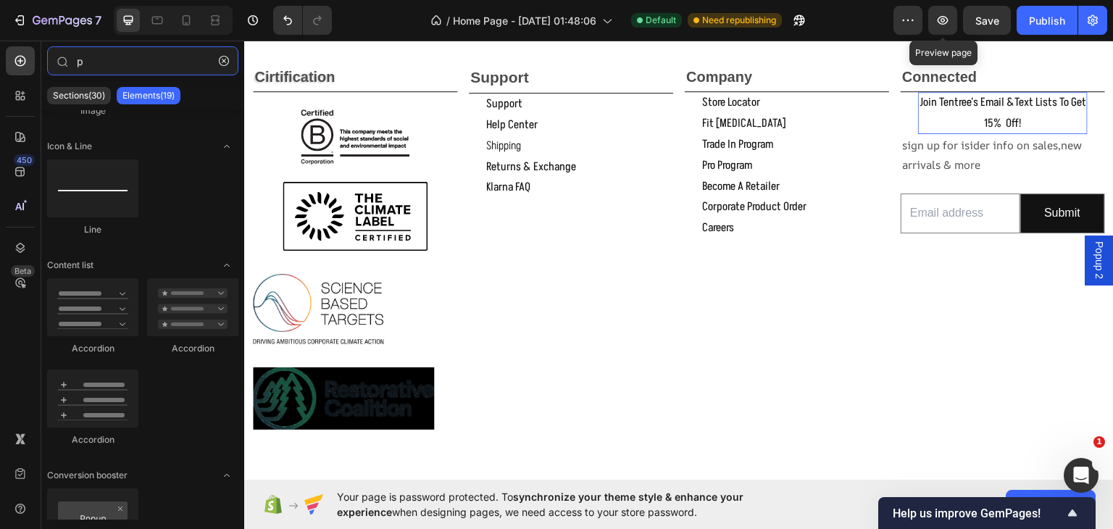
scroll to position [990, 0]
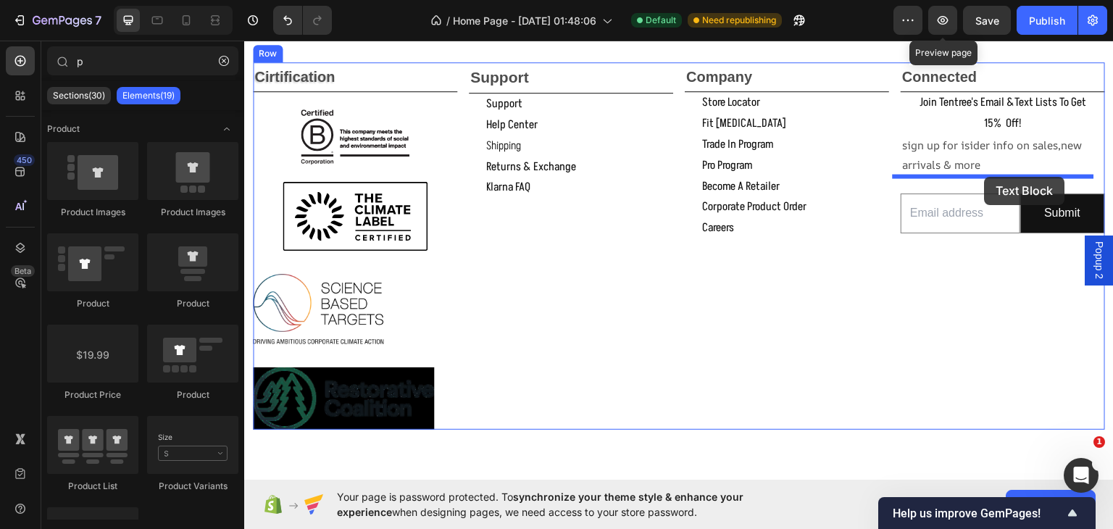
scroll to position [990, 0]
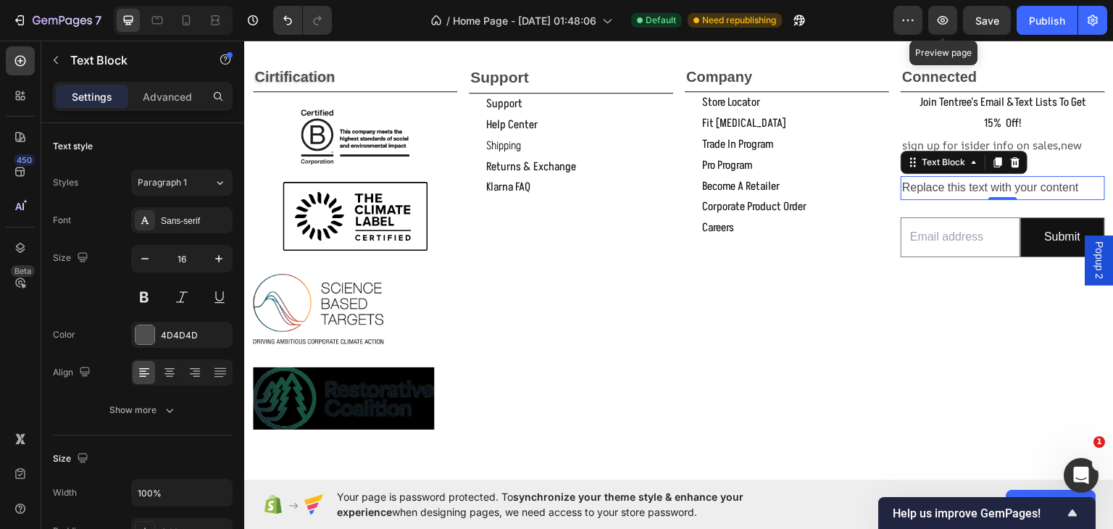
click at [1086, 182] on div "Replace this text with your content" at bounding box center [1002, 187] width 204 height 24
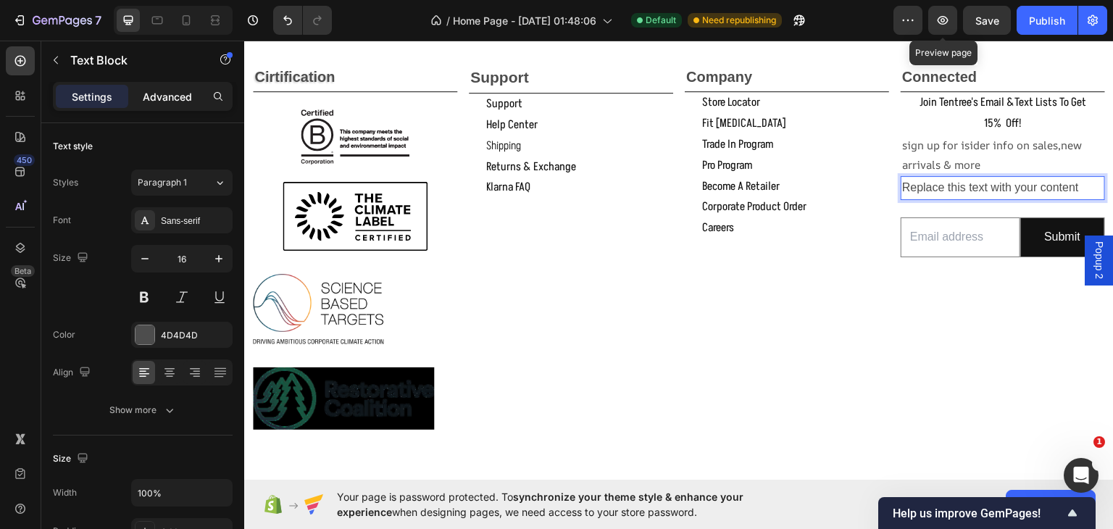
click at [173, 100] on p "Advanced" at bounding box center [167, 96] width 49 height 15
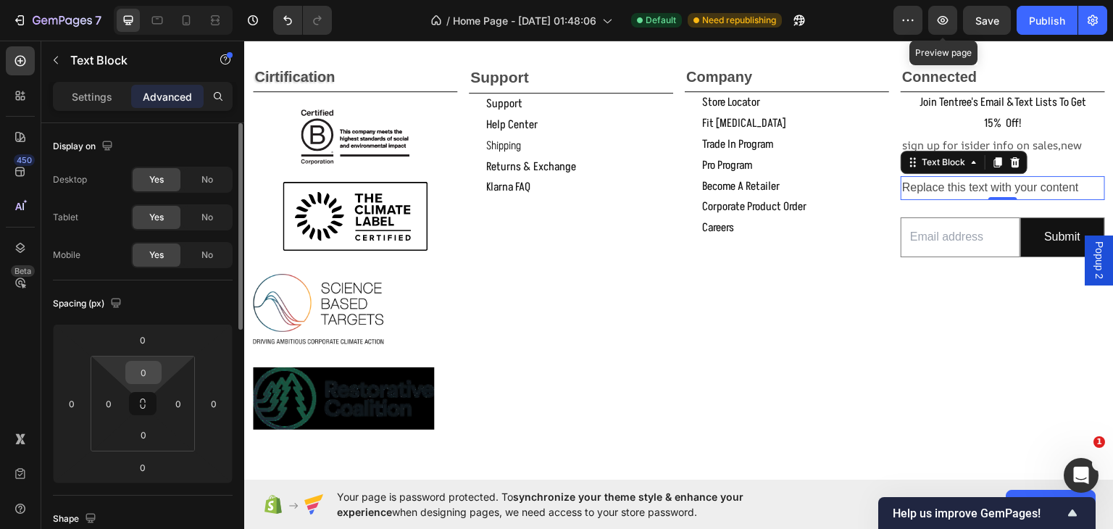
click at [145, 374] on input "0" at bounding box center [143, 372] width 29 height 22
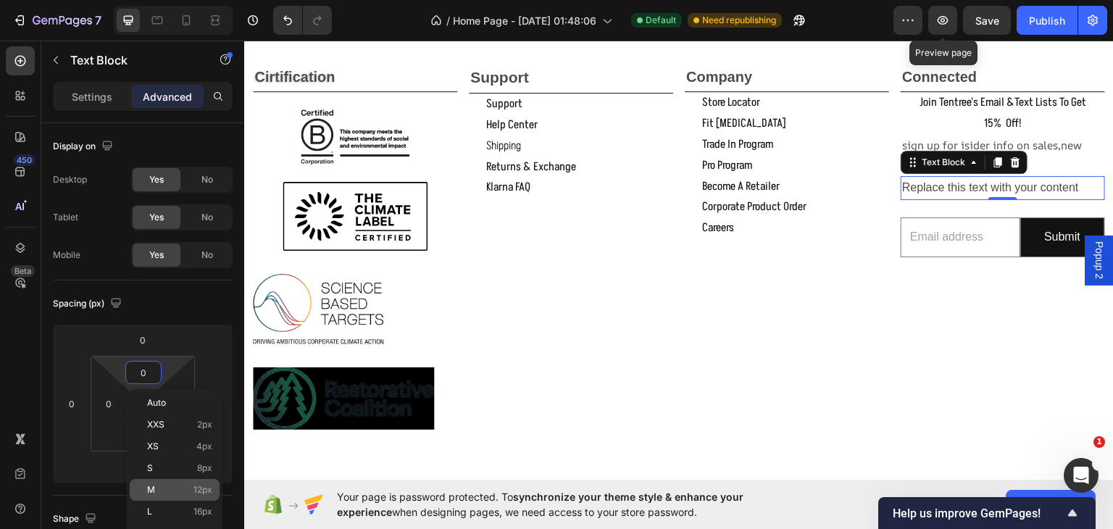
click at [151, 487] on span "M" at bounding box center [151, 490] width 8 height 10
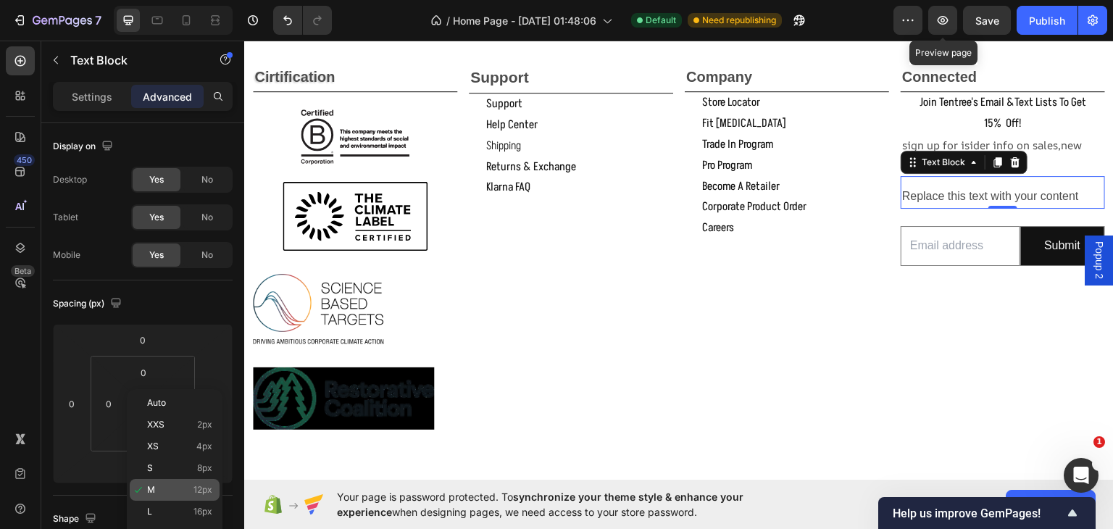
type input "12"
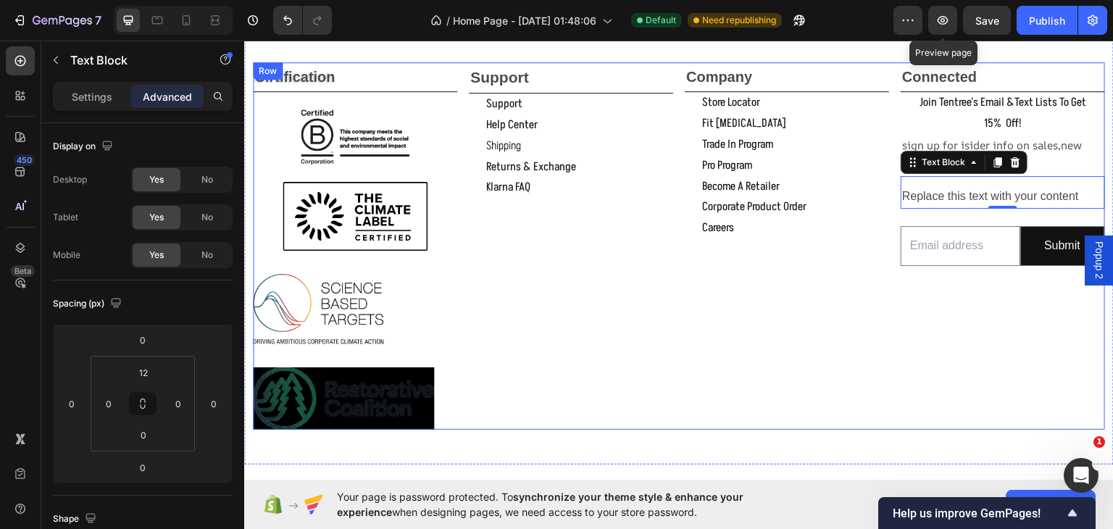
click at [846, 298] on div "Company Text Block store locator Button fit [MEDICAL_DATA] Button trade in prog…" at bounding box center [787, 245] width 204 height 367
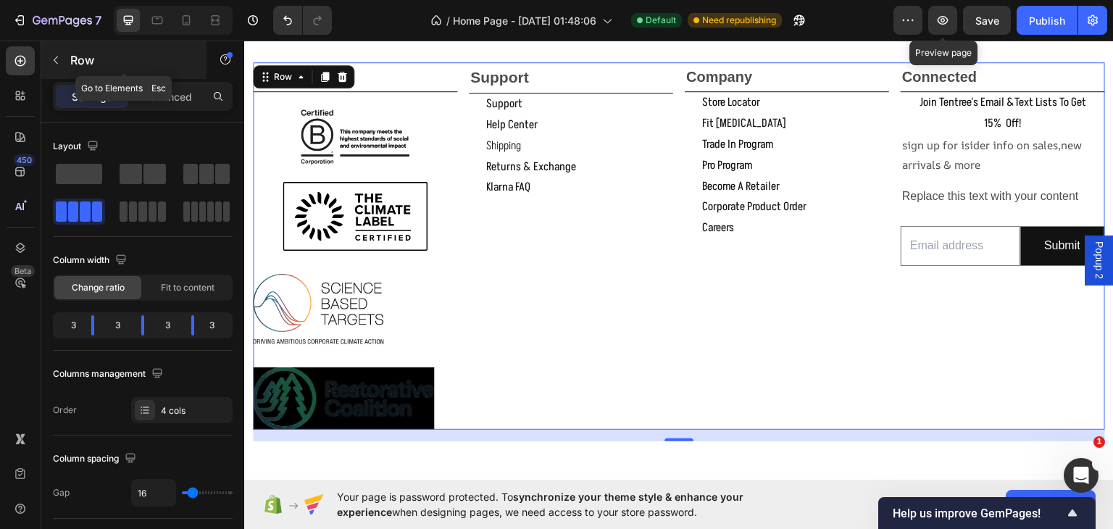
click at [58, 61] on icon "button" at bounding box center [56, 60] width 12 height 12
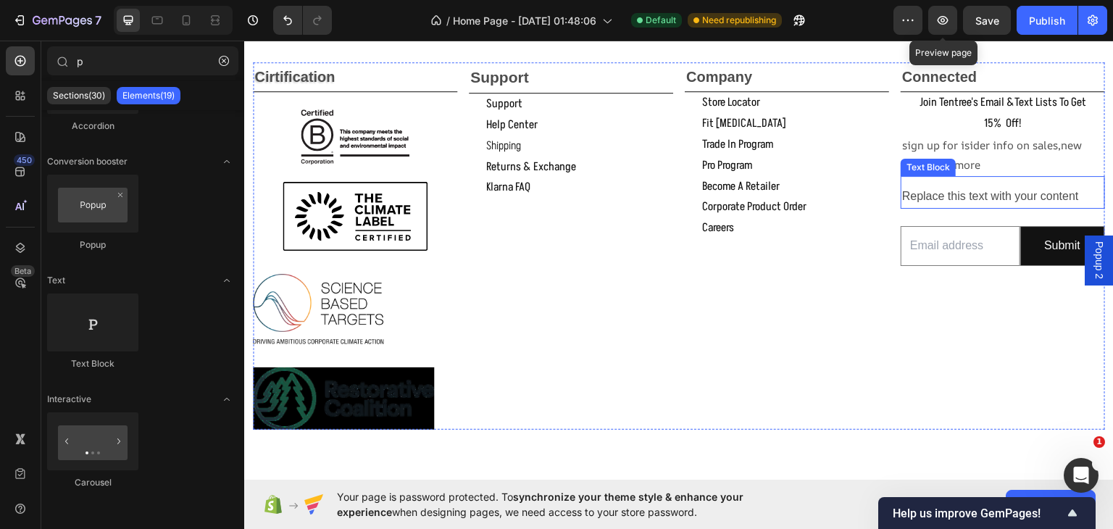
click at [1003, 199] on p "Replace this text with your content" at bounding box center [1002, 195] width 201 height 21
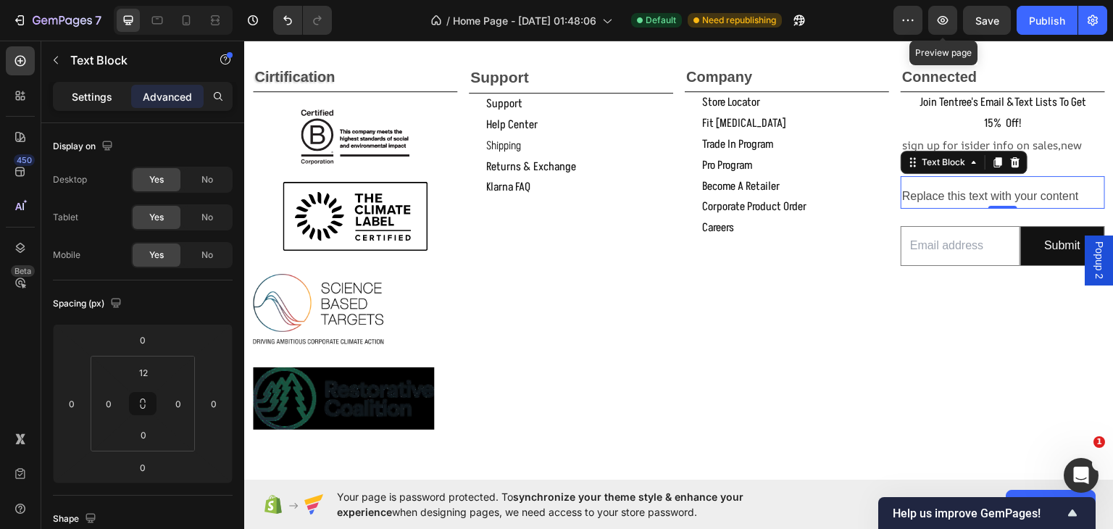
click at [75, 92] on p "Settings" at bounding box center [92, 96] width 41 height 15
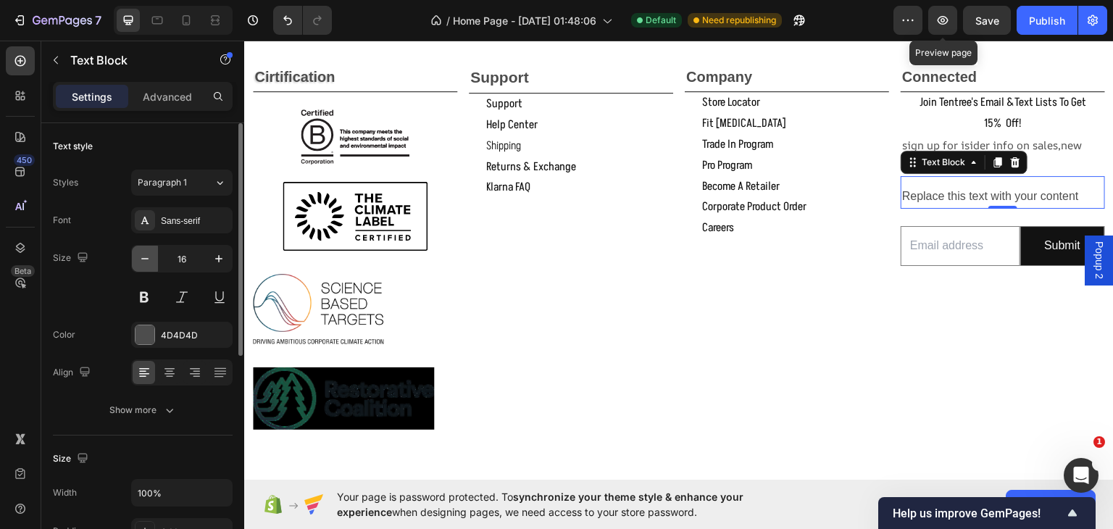
click at [143, 260] on icon "button" at bounding box center [145, 258] width 14 height 14
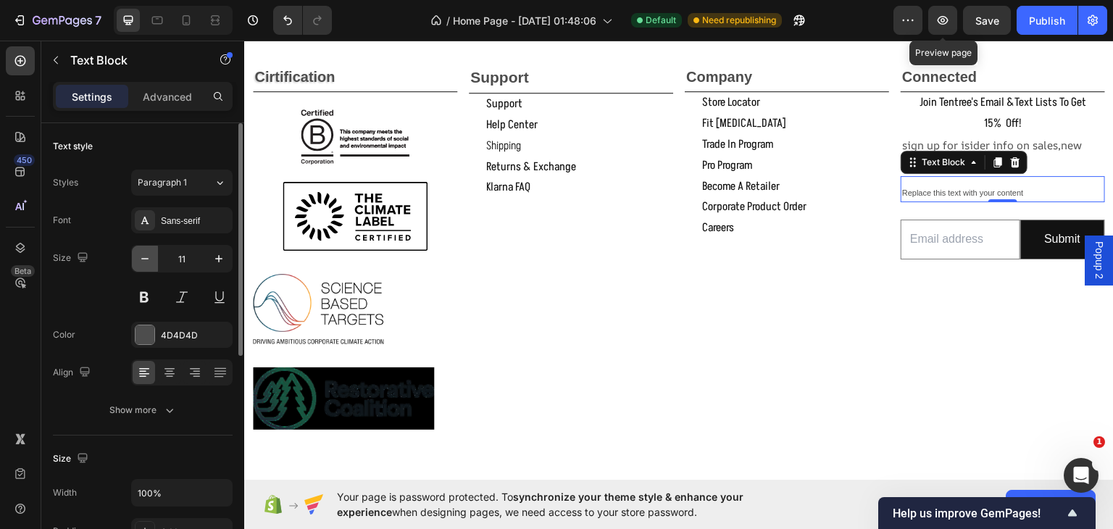
click at [143, 260] on icon "button" at bounding box center [145, 258] width 14 height 14
type input "10"
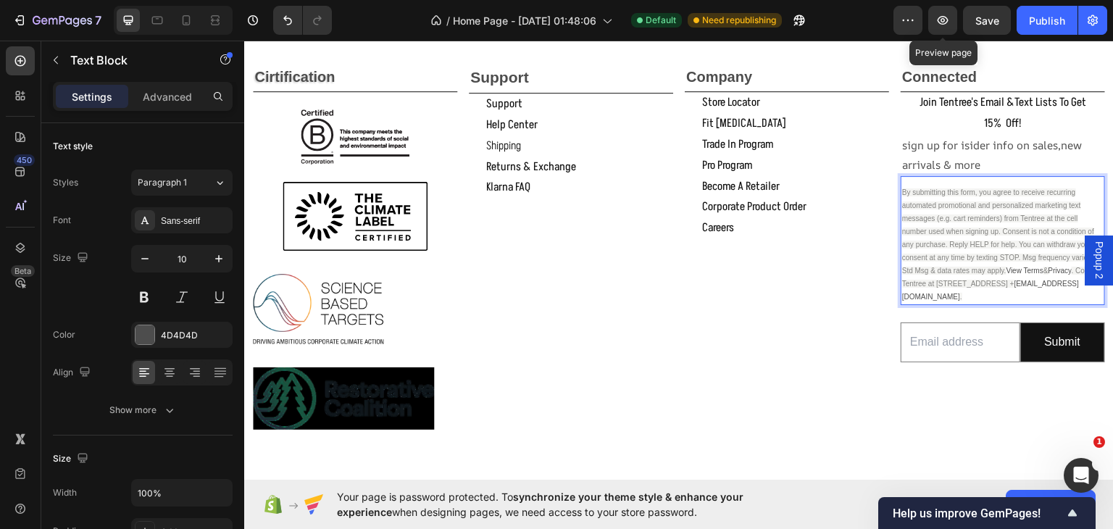
click at [1016, 291] on p "By submitting this form, you agree to receive recurring automated promotional a…" at bounding box center [1002, 243] width 201 height 117
click at [947, 293] on link "support@tentree.com" at bounding box center [990, 289] width 177 height 21
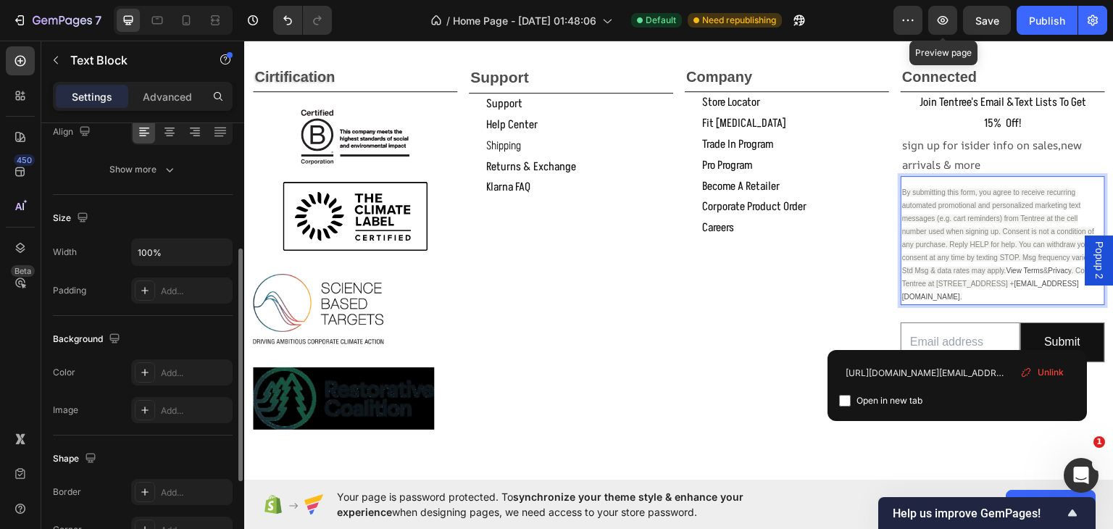
scroll to position [0, 0]
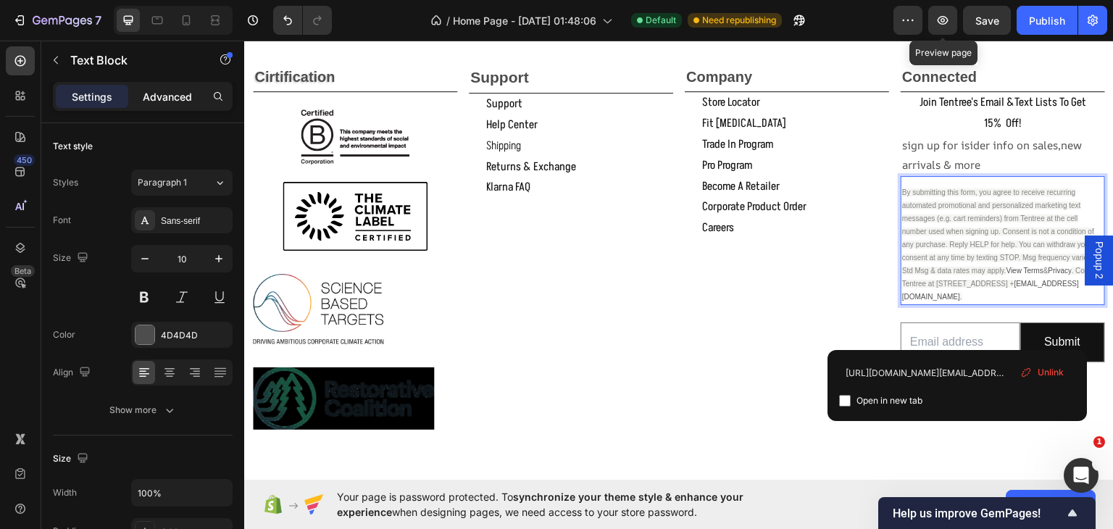
click at [157, 96] on p "Advanced" at bounding box center [167, 96] width 49 height 15
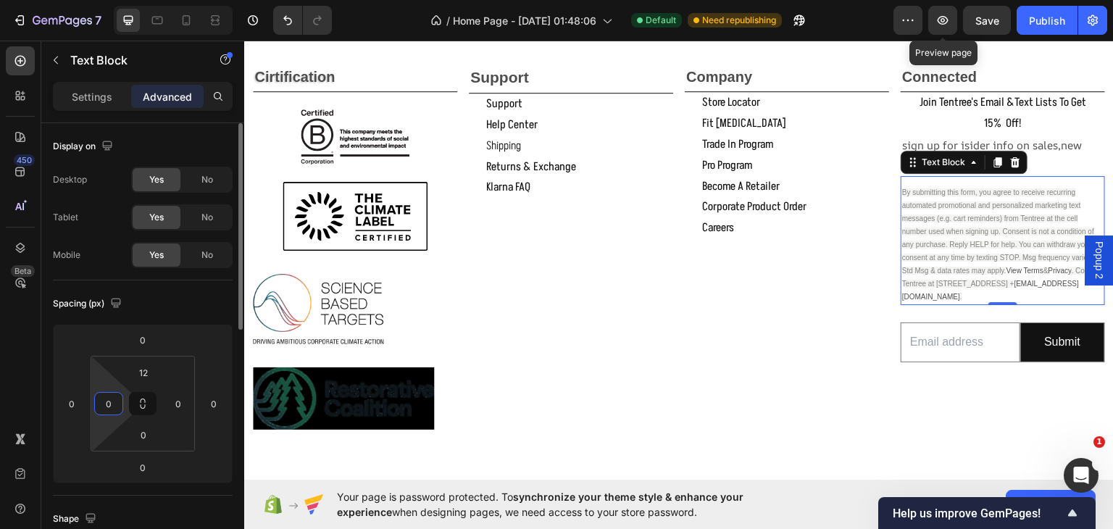
click at [104, 405] on input "0" at bounding box center [109, 404] width 22 height 22
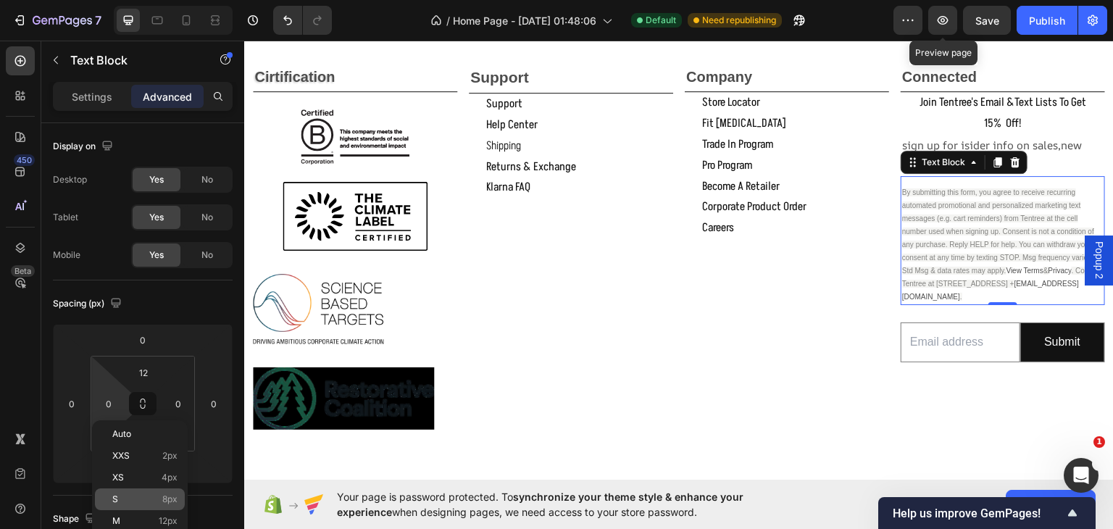
click at [118, 496] on p "S 8px" at bounding box center [144, 499] width 65 height 10
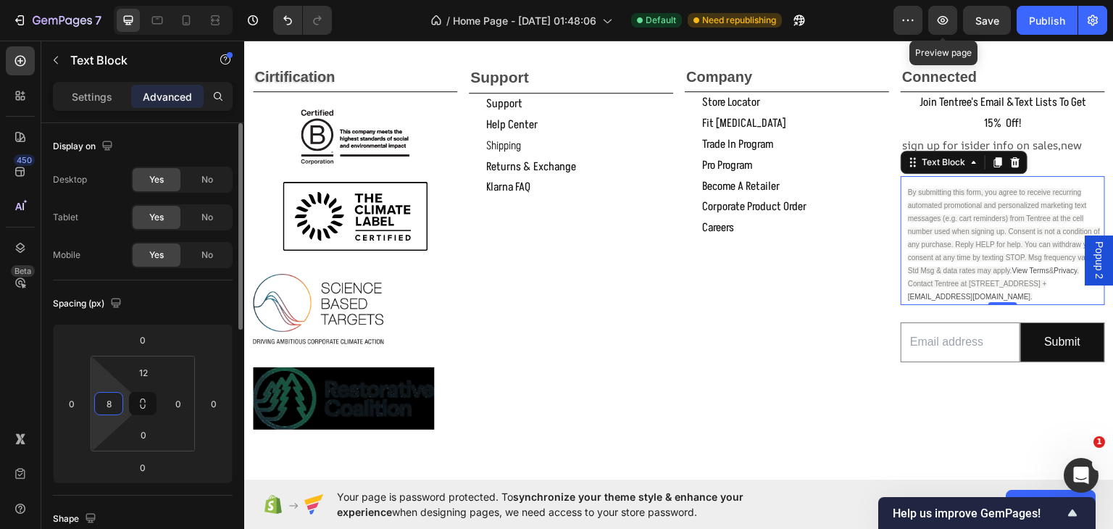
click at [110, 407] on input "8" at bounding box center [109, 404] width 22 height 22
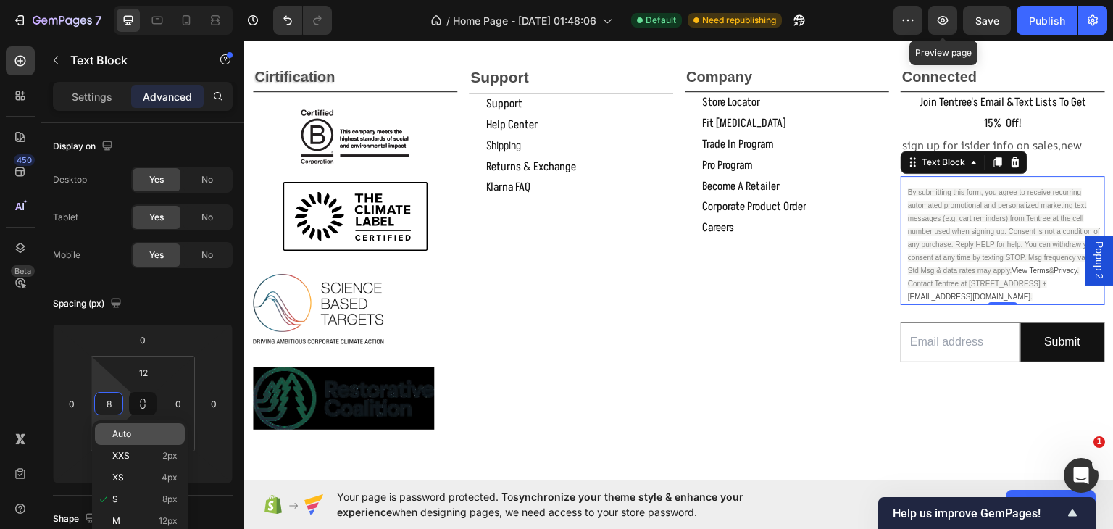
click at [140, 433] on p "Auto" at bounding box center [144, 434] width 65 height 10
type input "Auto"
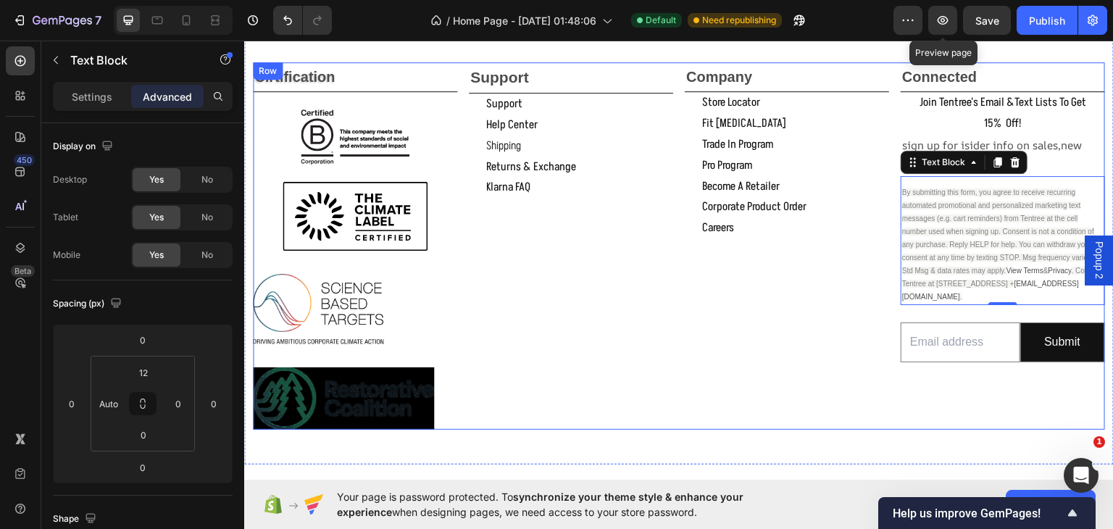
click at [767, 259] on div "Company Text Block store locator Button fit [MEDICAL_DATA] Button trade in prog…" at bounding box center [787, 245] width 204 height 367
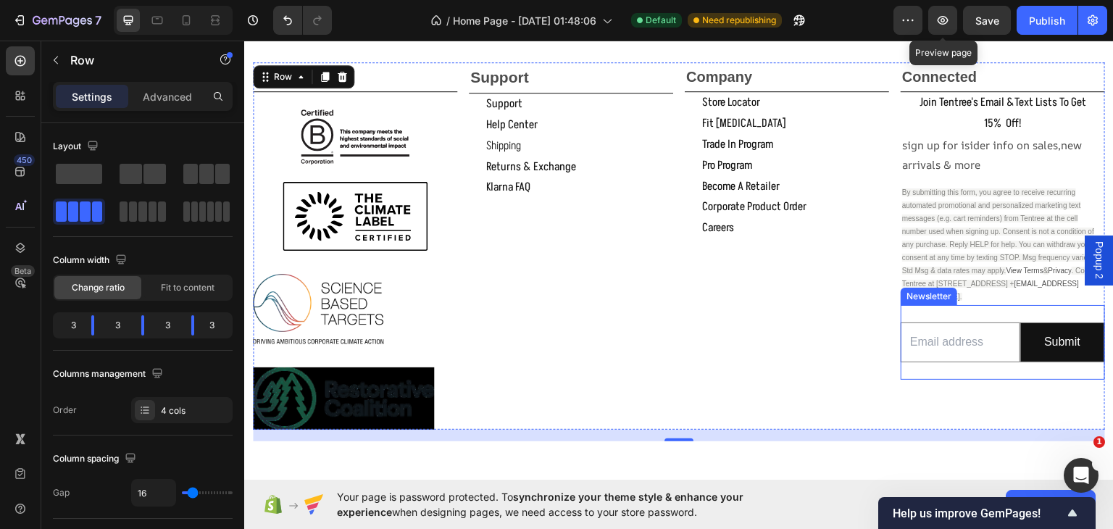
click at [949, 367] on div "Email Field Submit Submit Button Row Newsletter" at bounding box center [1002, 341] width 204 height 75
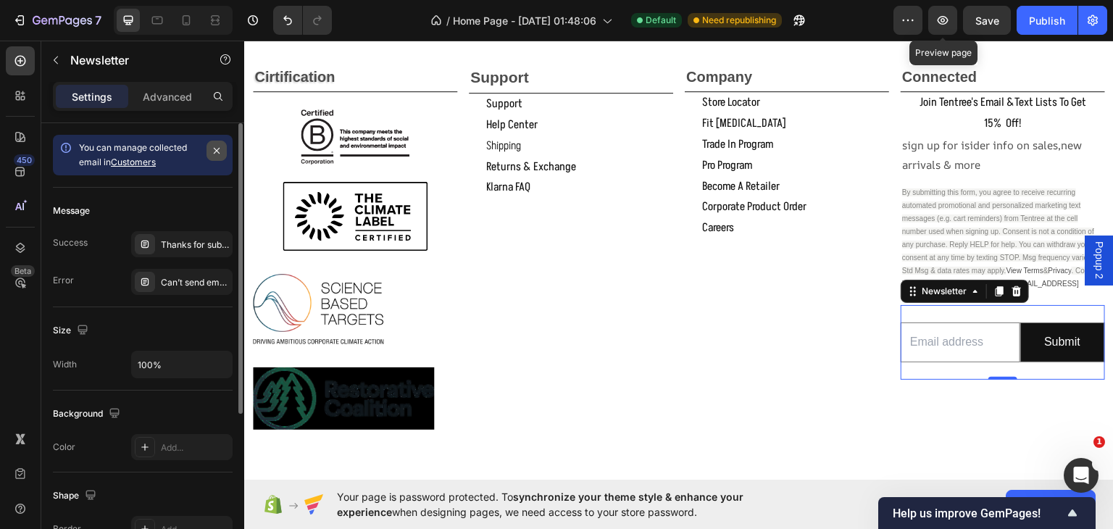
click at [218, 148] on icon "button" at bounding box center [217, 151] width 6 height 6
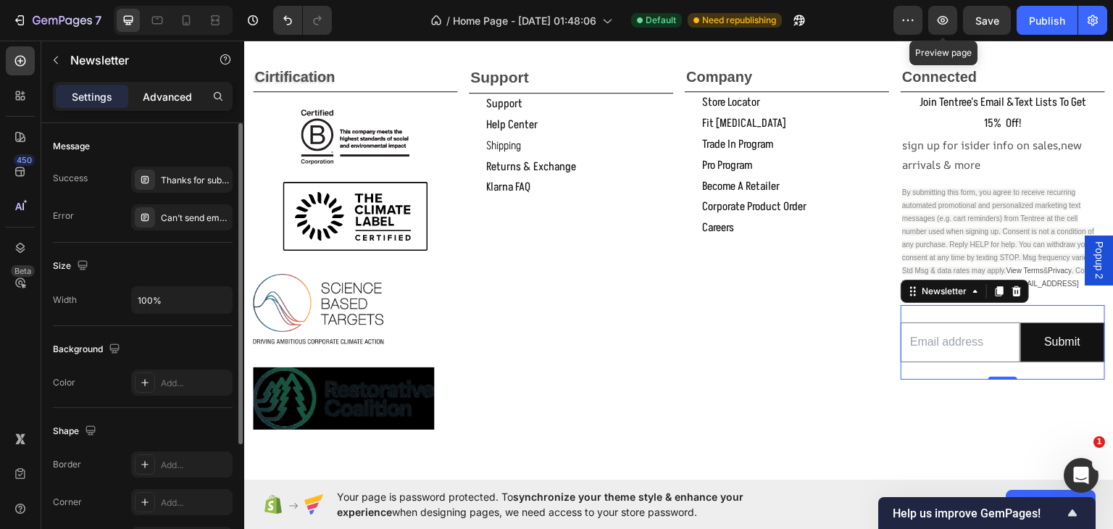
click at [172, 97] on p "Advanced" at bounding box center [167, 96] width 49 height 15
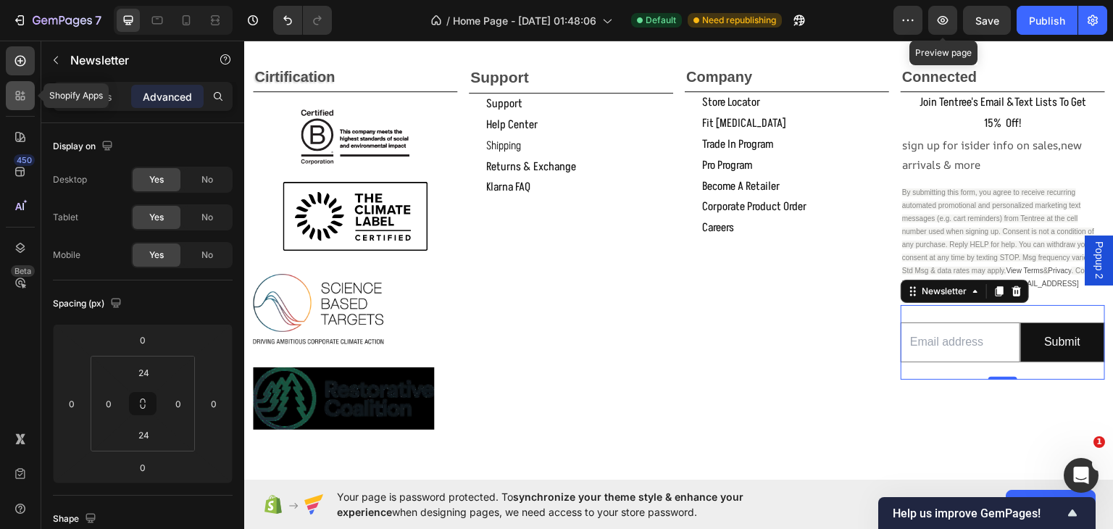
click at [22, 91] on icon at bounding box center [20, 95] width 14 height 14
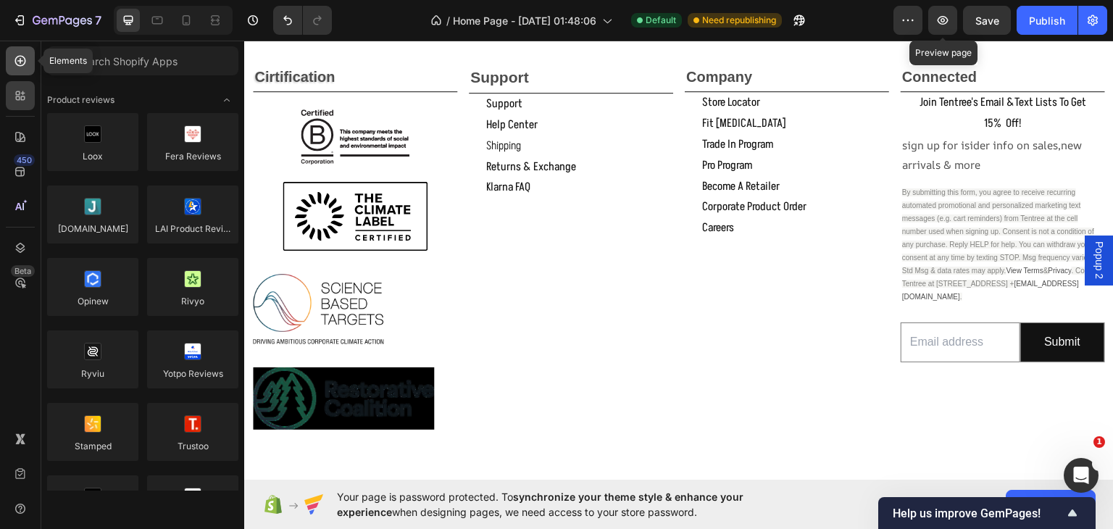
click at [14, 63] on icon at bounding box center [20, 61] width 14 height 14
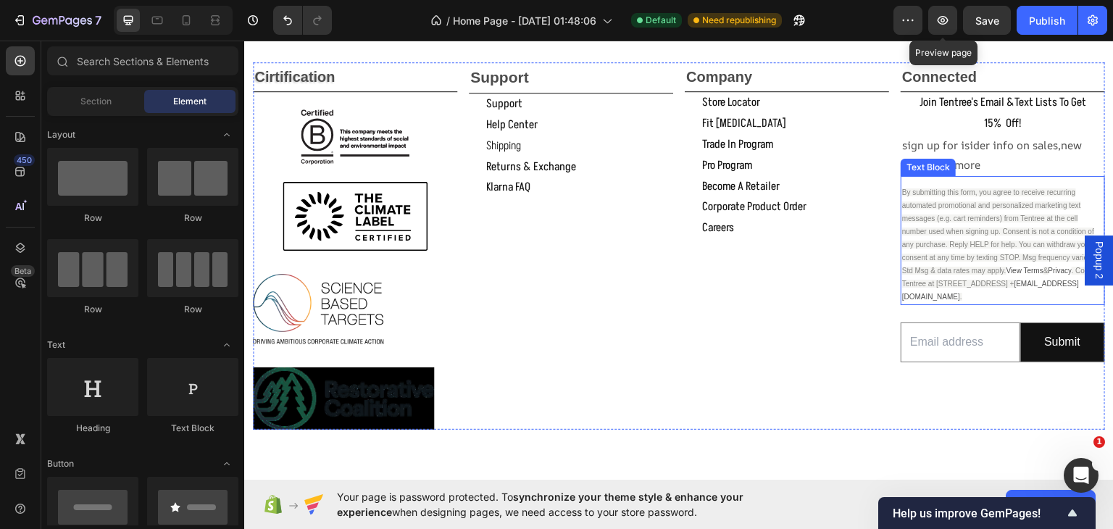
click at [991, 219] on span "By submitting this form, you agree to receive recurring automated promotional a…" at bounding box center [998, 231] width 192 height 86
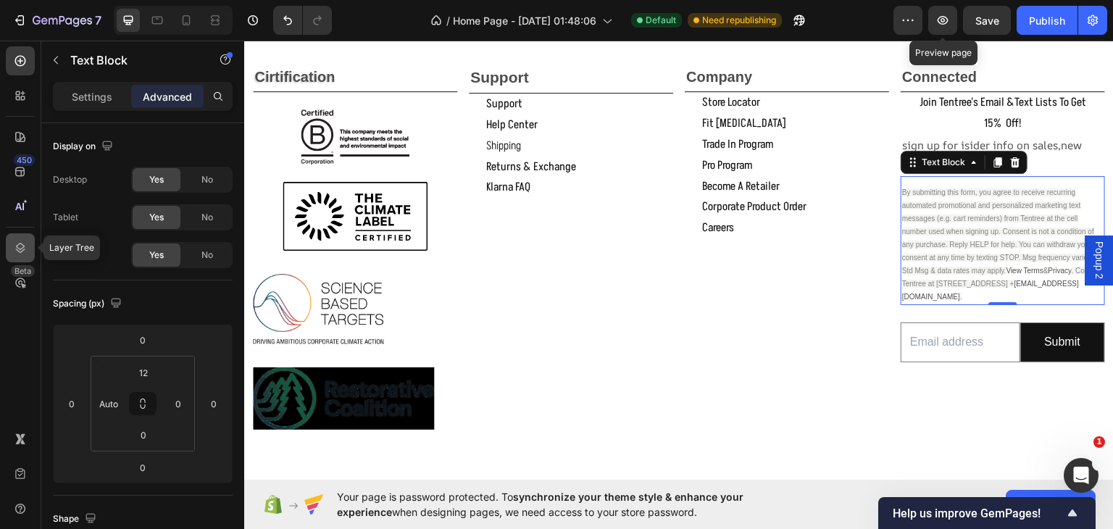
click at [17, 248] on icon at bounding box center [20, 247] width 14 height 14
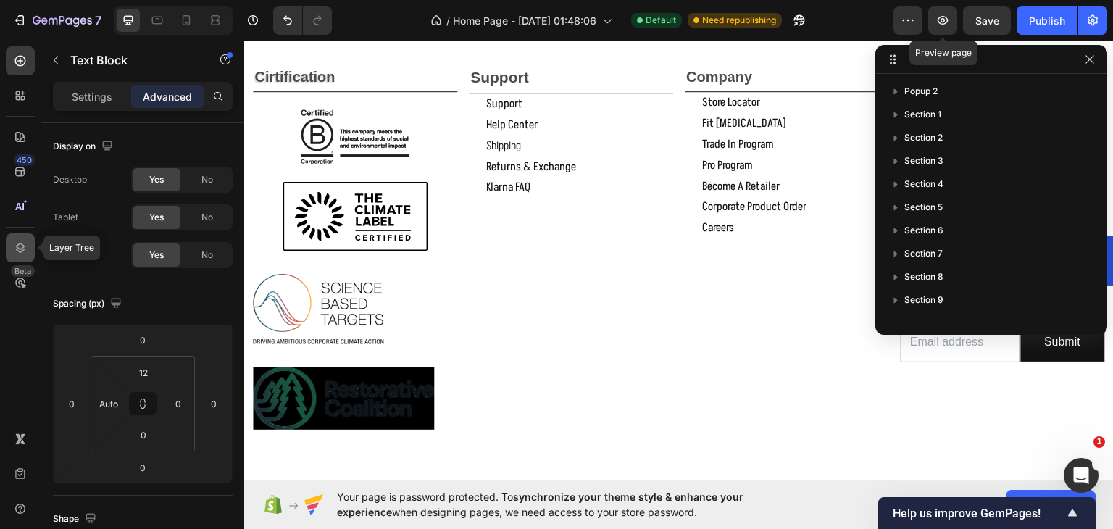
scroll to position [757, 0]
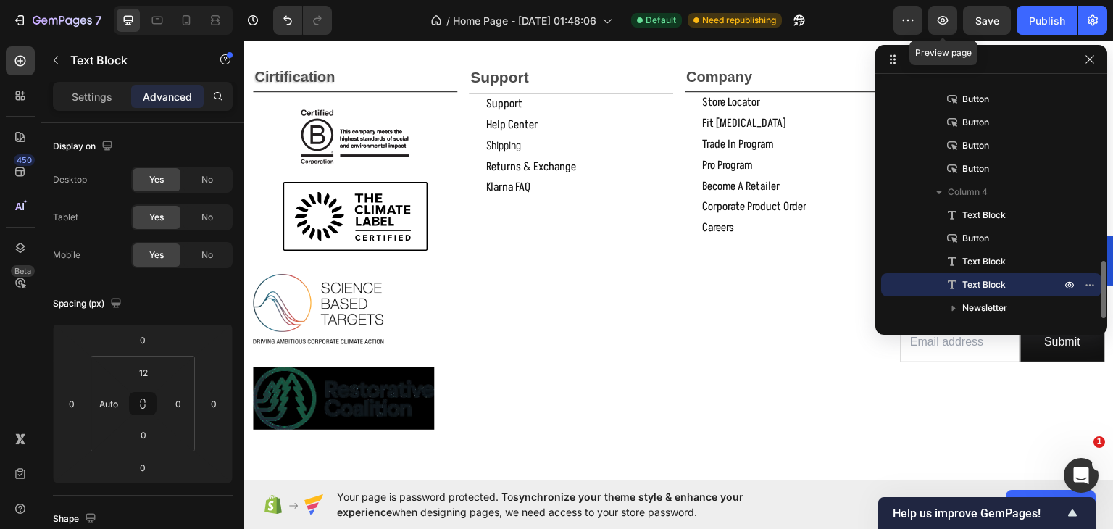
drag, startPoint x: 959, startPoint y: 285, endPoint x: 945, endPoint y: 283, distance: 14.6
click at [945, 283] on p "Text Block" at bounding box center [995, 284] width 101 height 14
click at [901, 284] on div "Text Block" at bounding box center [991, 284] width 209 height 23
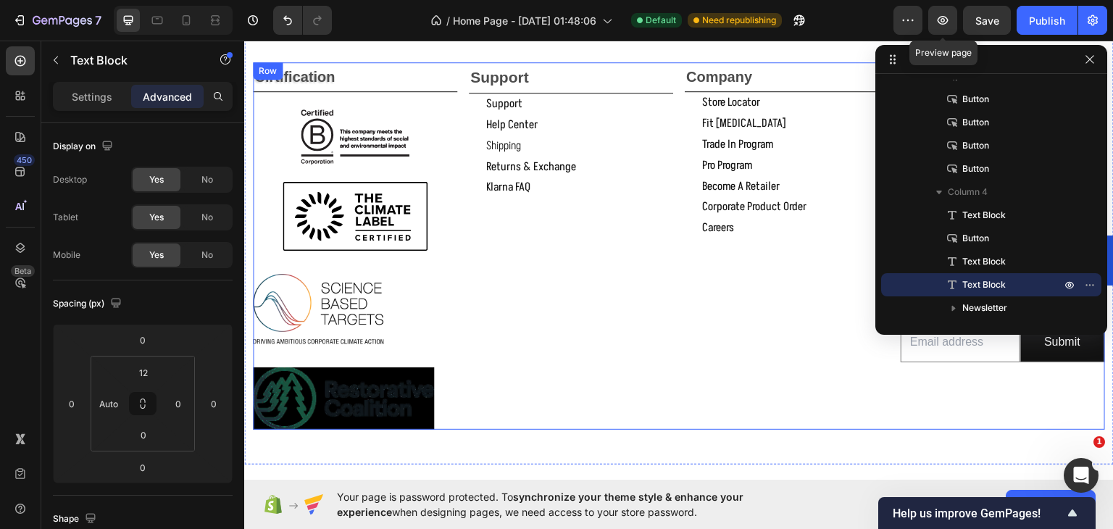
click at [714, 288] on div "Company Text Block store locator Button fit [MEDICAL_DATA] Button trade in prog…" at bounding box center [787, 245] width 204 height 367
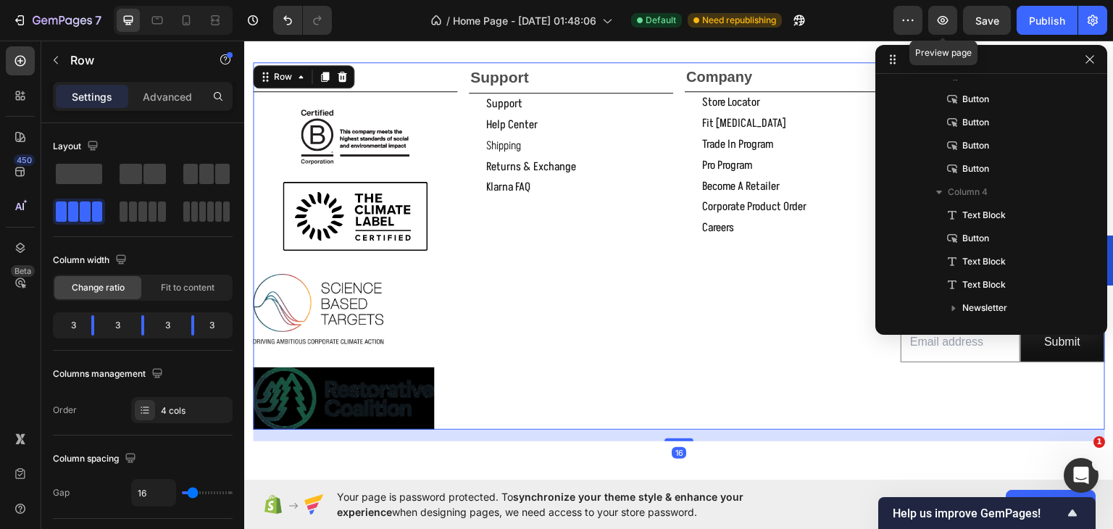
scroll to position [227, 0]
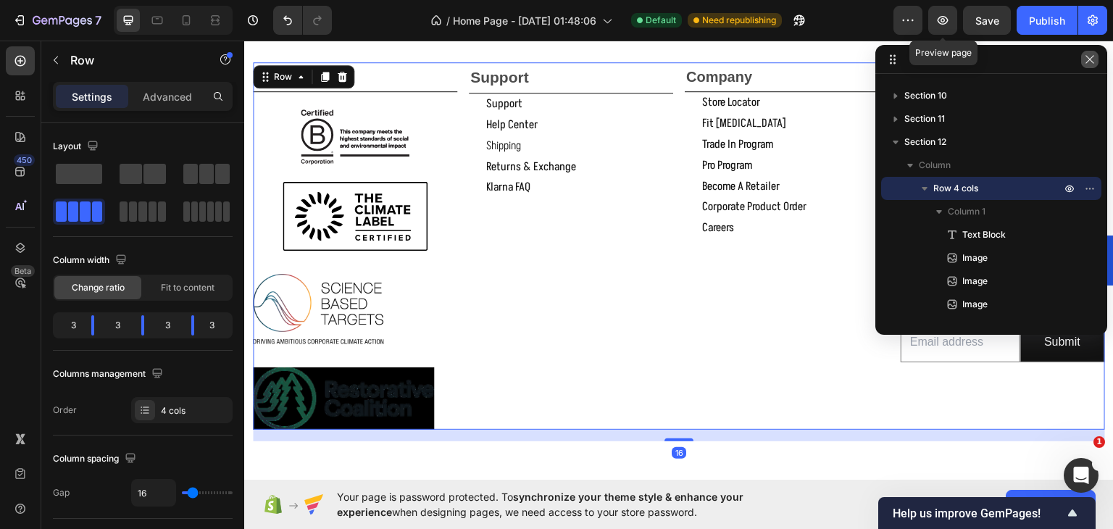
click at [1089, 62] on icon "button" at bounding box center [1090, 60] width 12 height 12
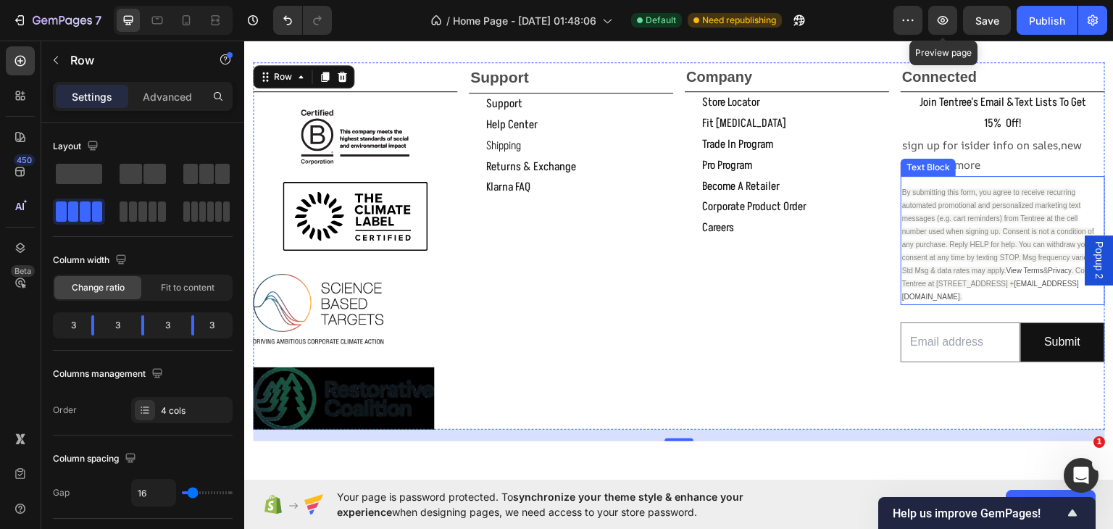
click at [997, 233] on span "By submitting this form, you agree to receive recurring automated promotional a…" at bounding box center [998, 231] width 192 height 86
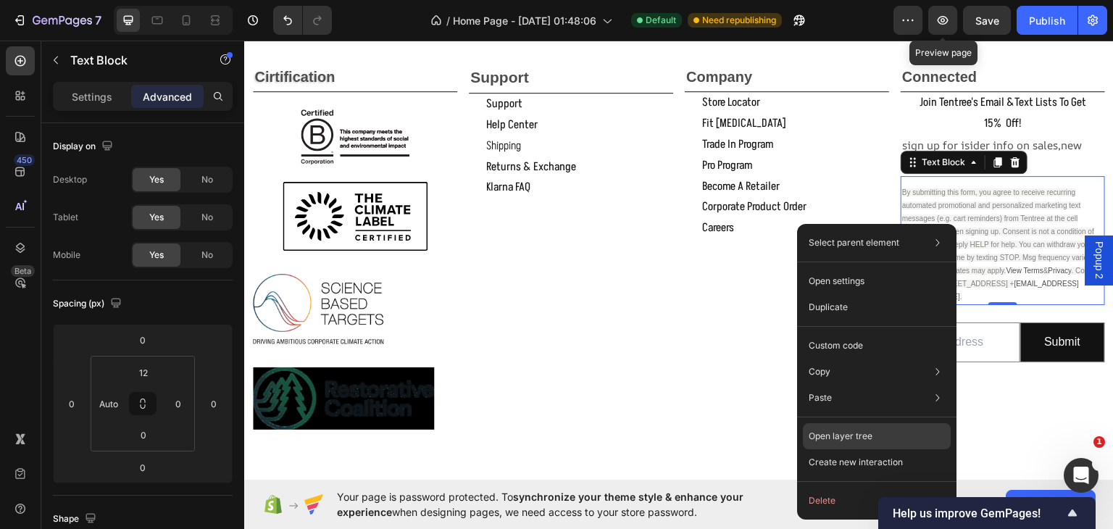
click at [820, 435] on p "Open layer tree" at bounding box center [840, 436] width 64 height 13
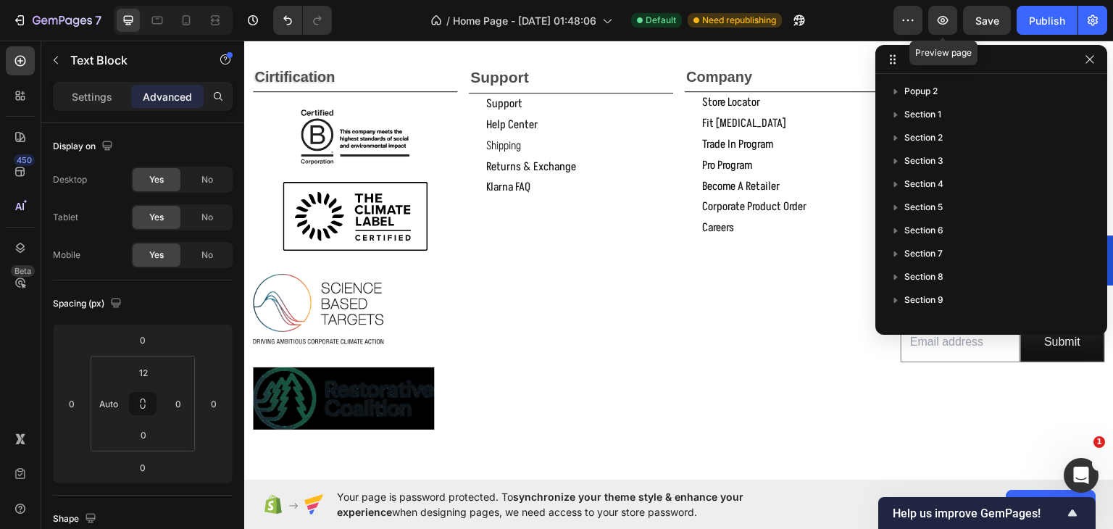
scroll to position [757, 0]
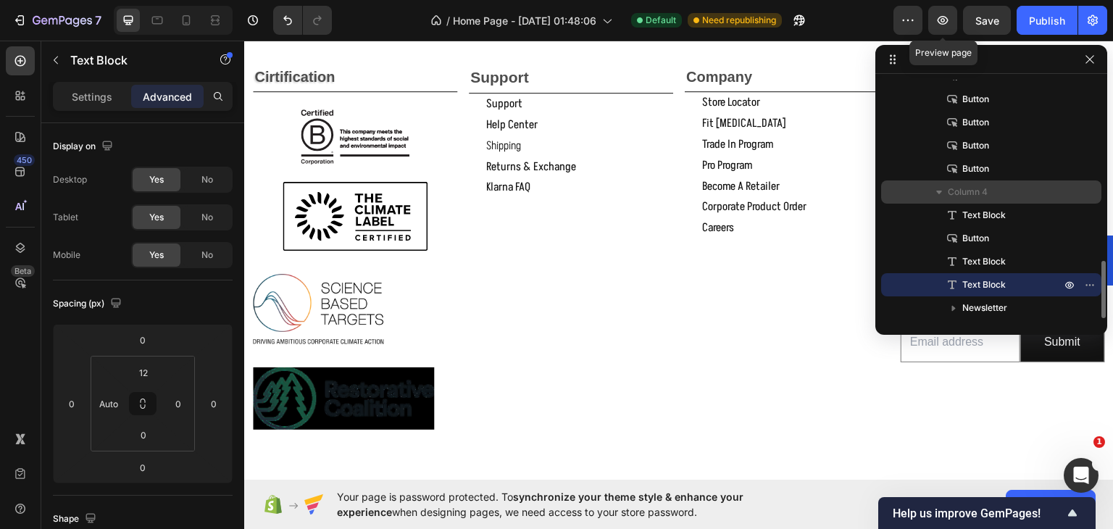
click at [940, 191] on icon "button" at bounding box center [939, 193] width 6 height 4
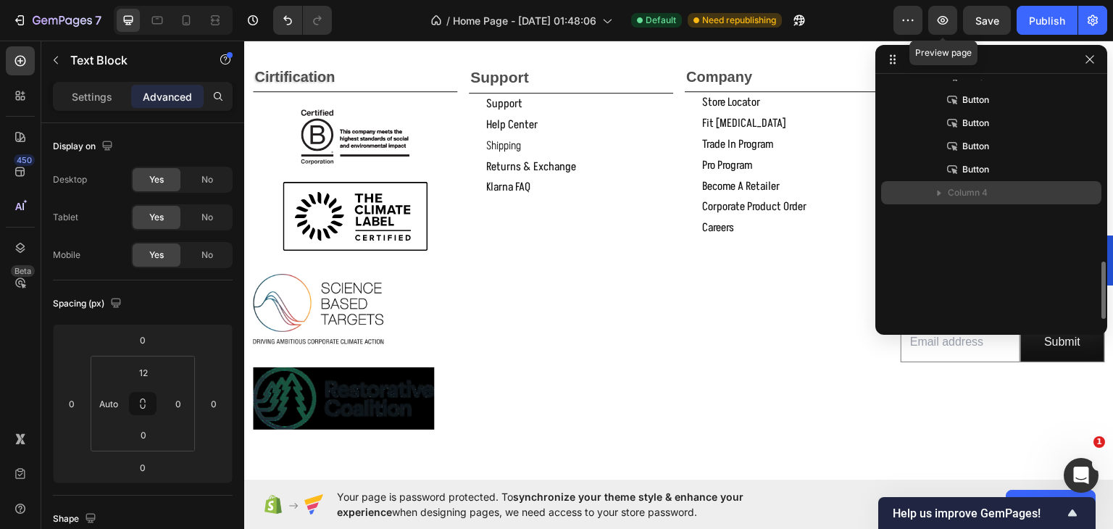
click at [939, 191] on icon "button" at bounding box center [939, 192] width 14 height 14
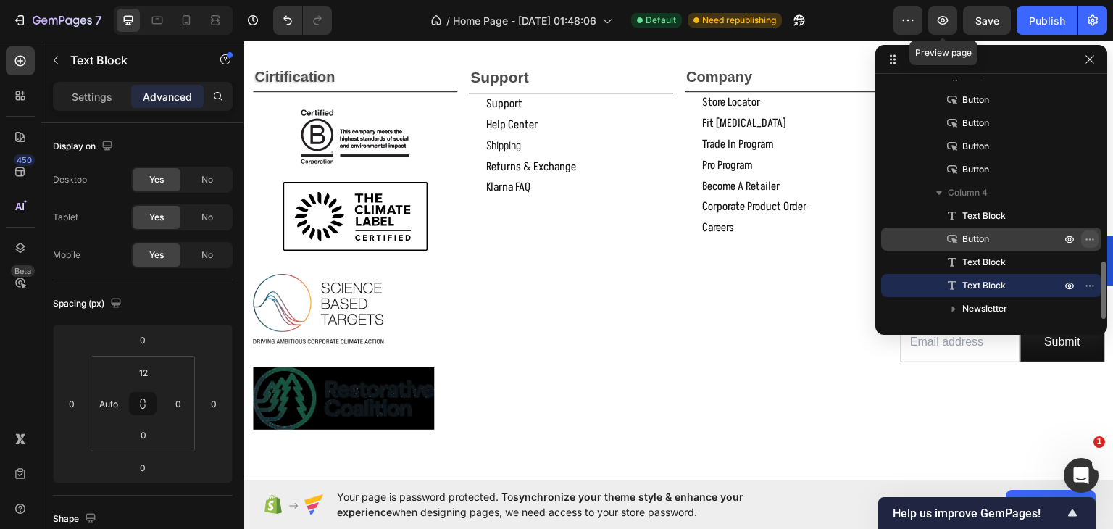
click at [1092, 238] on icon "button" at bounding box center [1092, 238] width 1 height 1
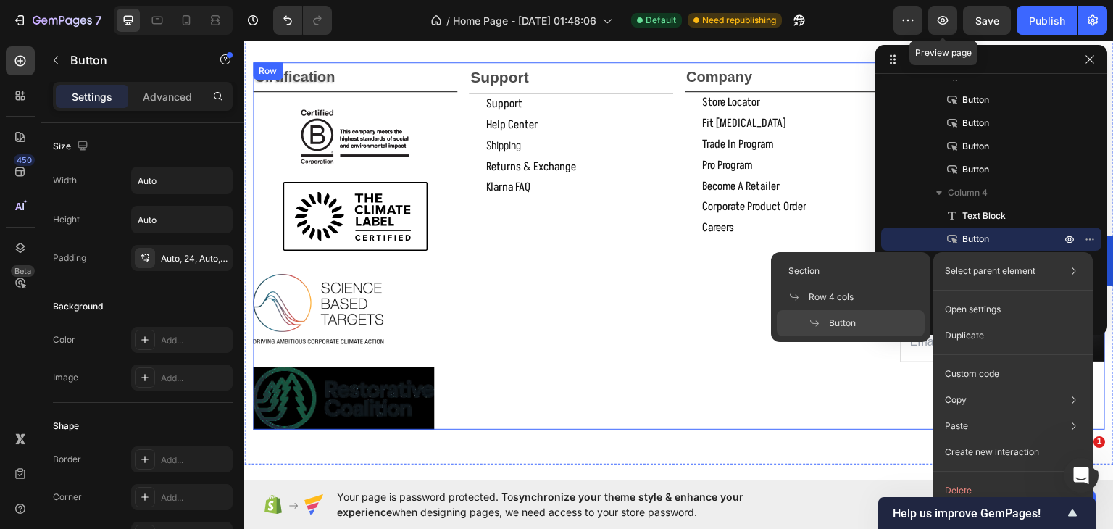
click at [711, 364] on div "Company Text Block store locator Button fit [MEDICAL_DATA] Button trade in prog…" at bounding box center [787, 245] width 204 height 367
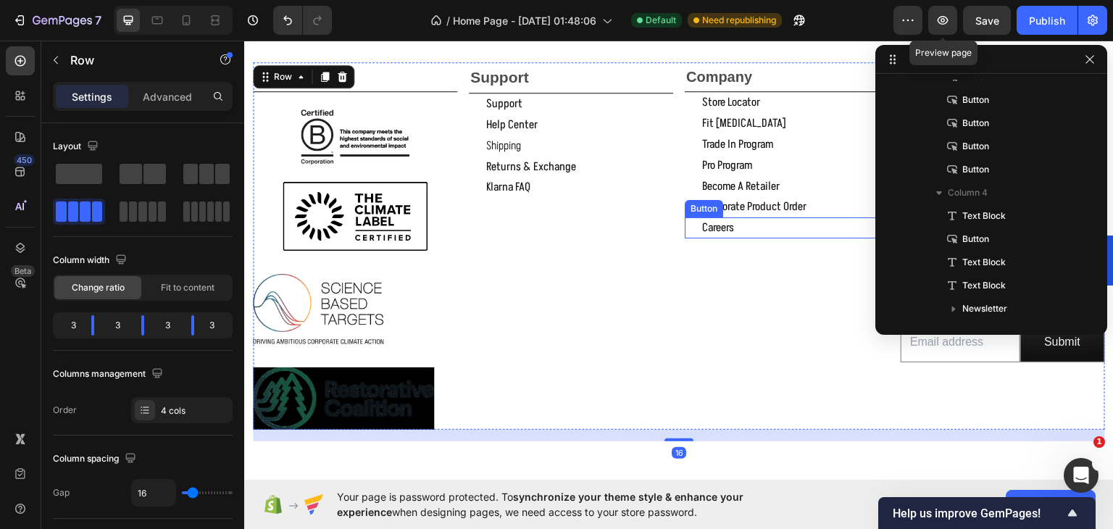
scroll to position [227, 0]
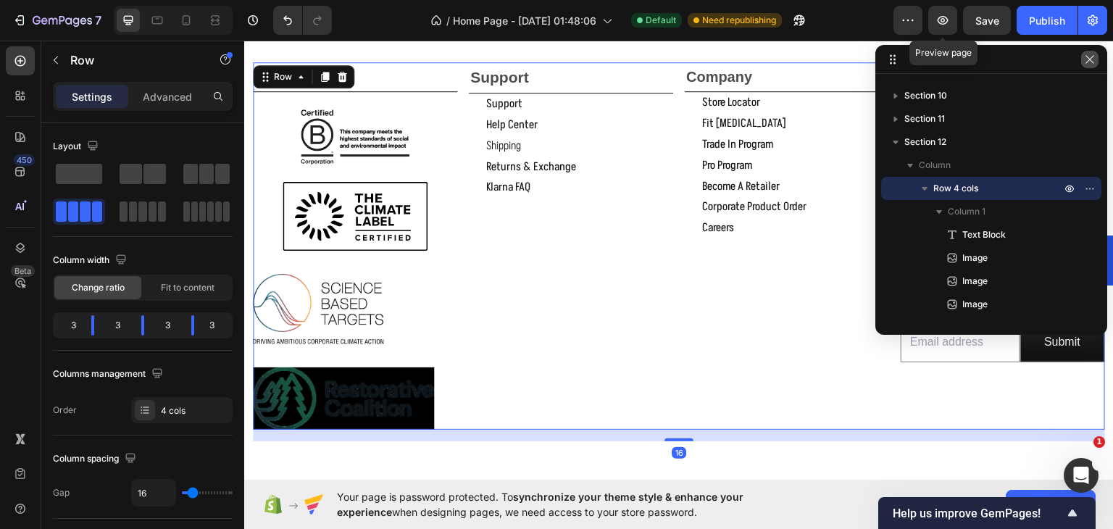
click at [1087, 59] on icon "button" at bounding box center [1090, 60] width 12 height 12
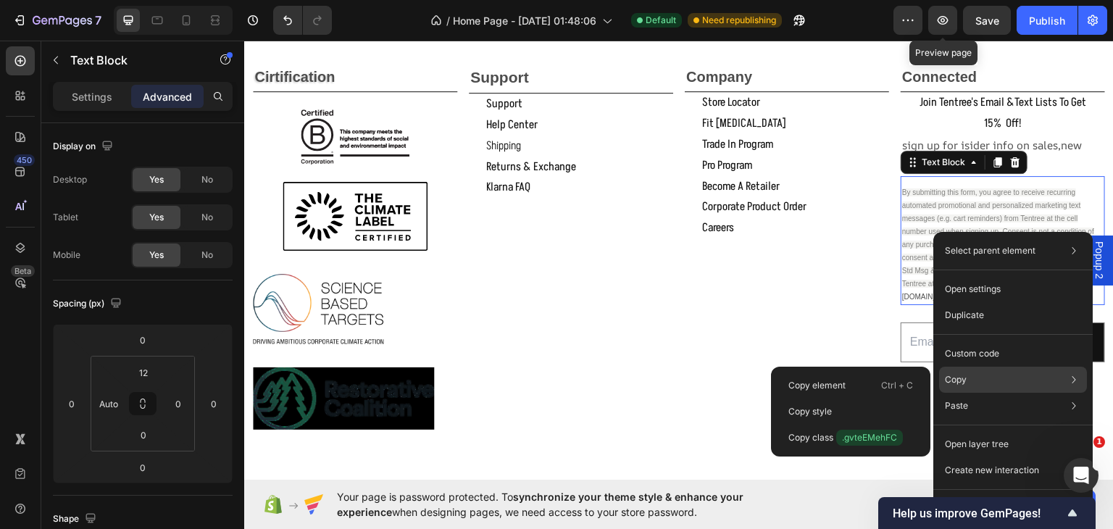
click at [955, 377] on p "Copy" at bounding box center [956, 379] width 22 height 13
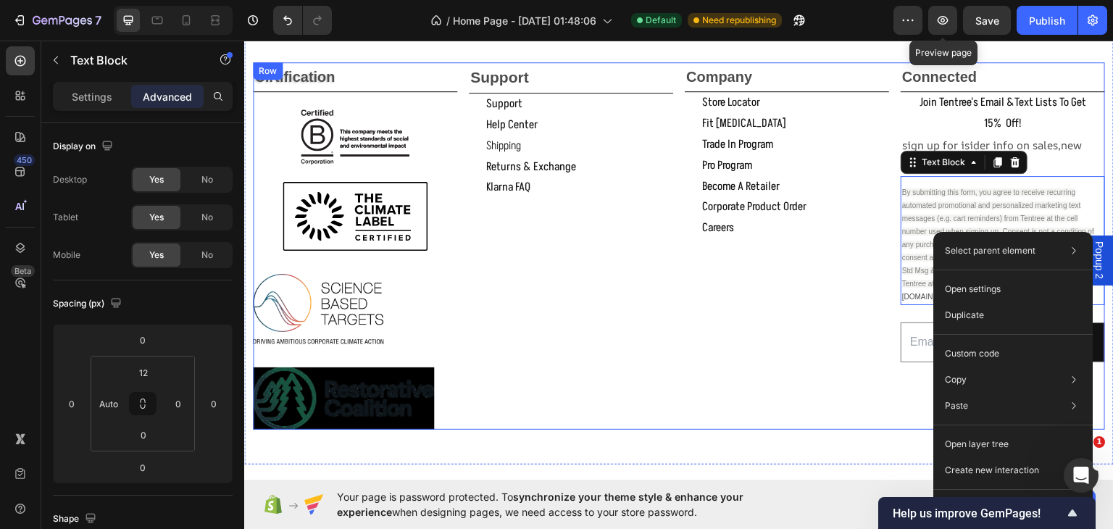
click at [833, 330] on div "Company Text Block store locator Button fit [MEDICAL_DATA] Button trade in prog…" at bounding box center [787, 245] width 204 height 367
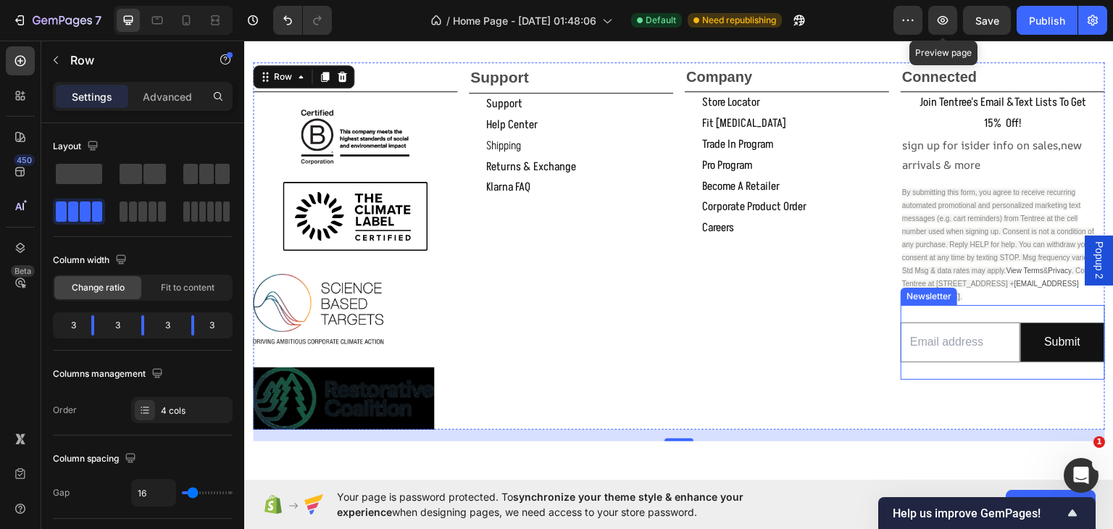
click at [979, 369] on div "Email Field Submit Submit Button Row Newsletter" at bounding box center [1002, 341] width 204 height 75
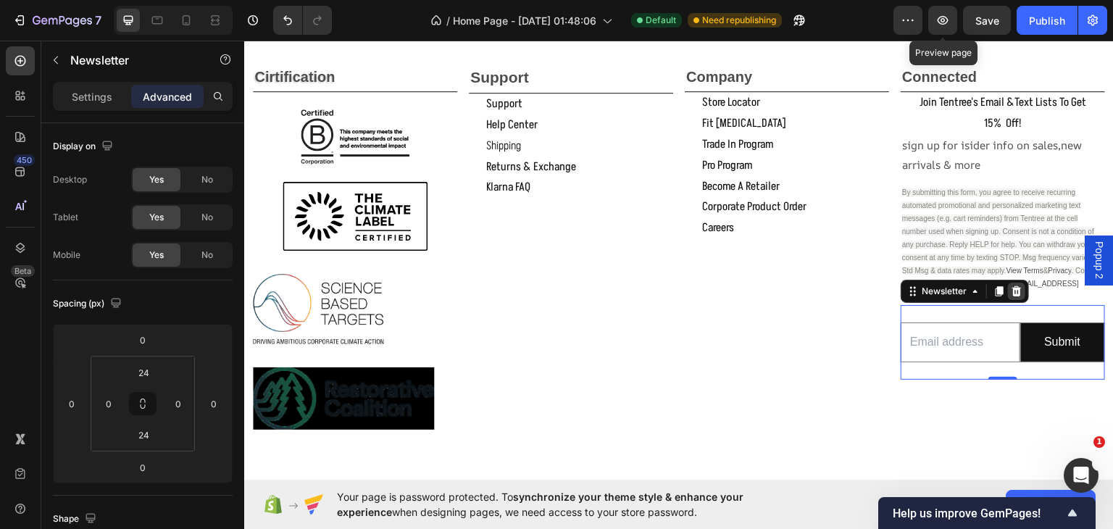
click at [1012, 288] on icon at bounding box center [1016, 290] width 9 height 10
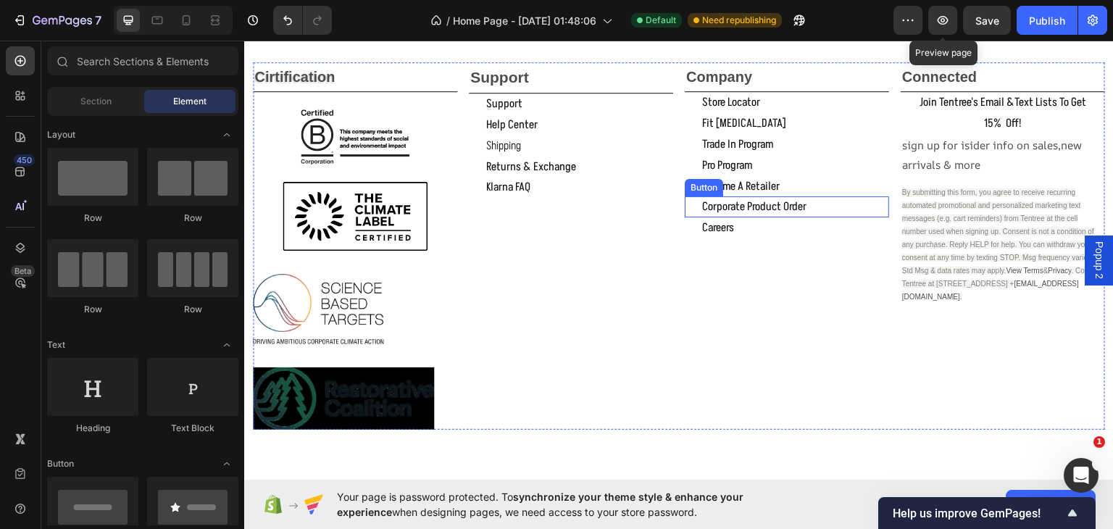
click at [833, 214] on div "corporate product order Button" at bounding box center [787, 206] width 204 height 21
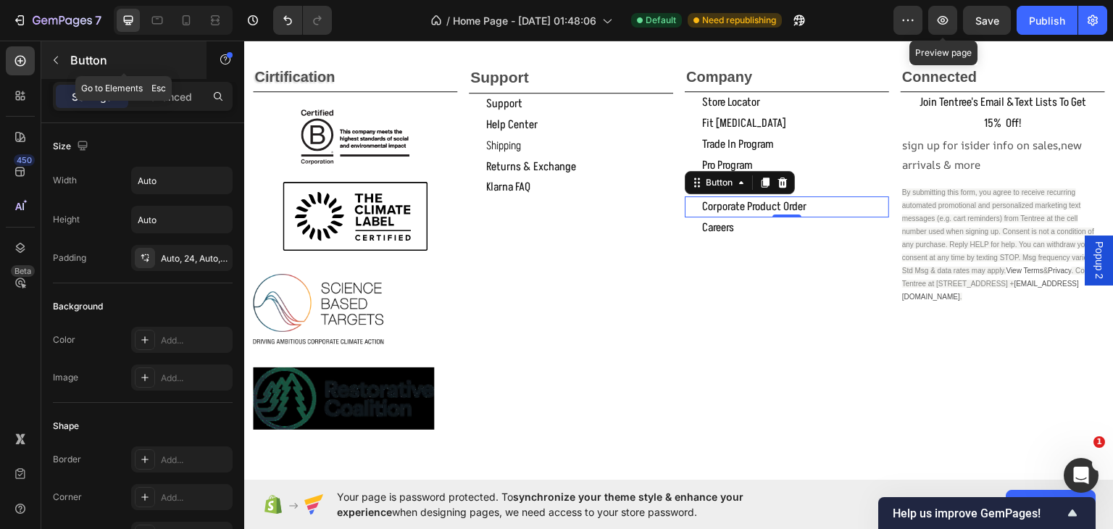
click at [53, 53] on button "button" at bounding box center [55, 60] width 23 height 23
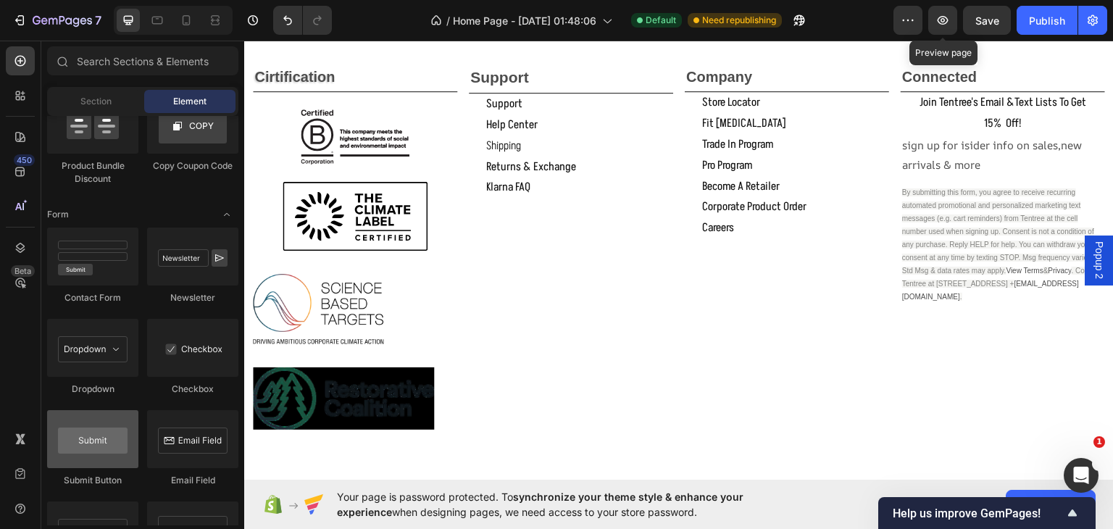
scroll to position [3384, 0]
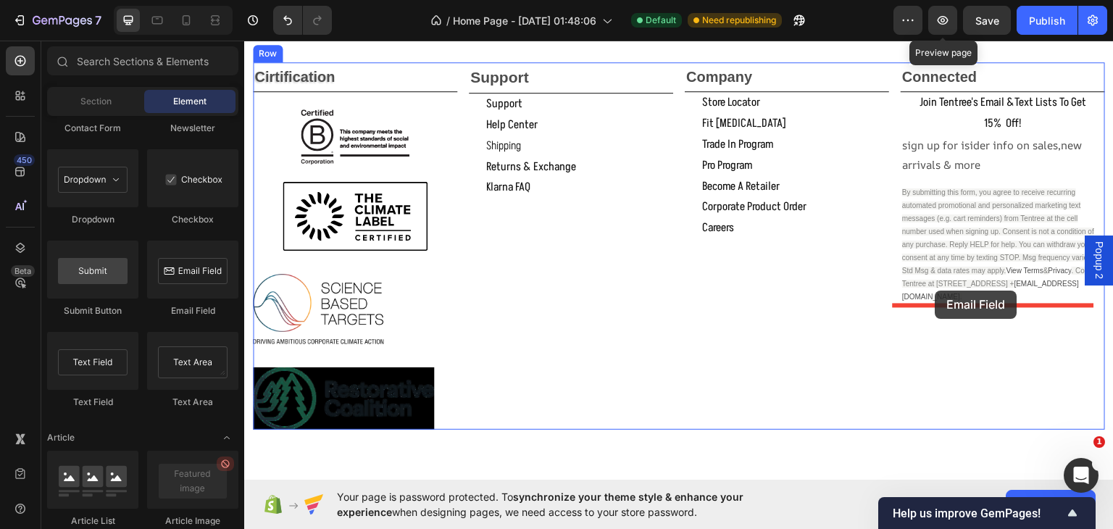
drag, startPoint x: 418, startPoint y: 319, endPoint x: 935, endPoint y: 290, distance: 518.0
drag, startPoint x: 419, startPoint y: 320, endPoint x: 928, endPoint y: 296, distance: 509.8
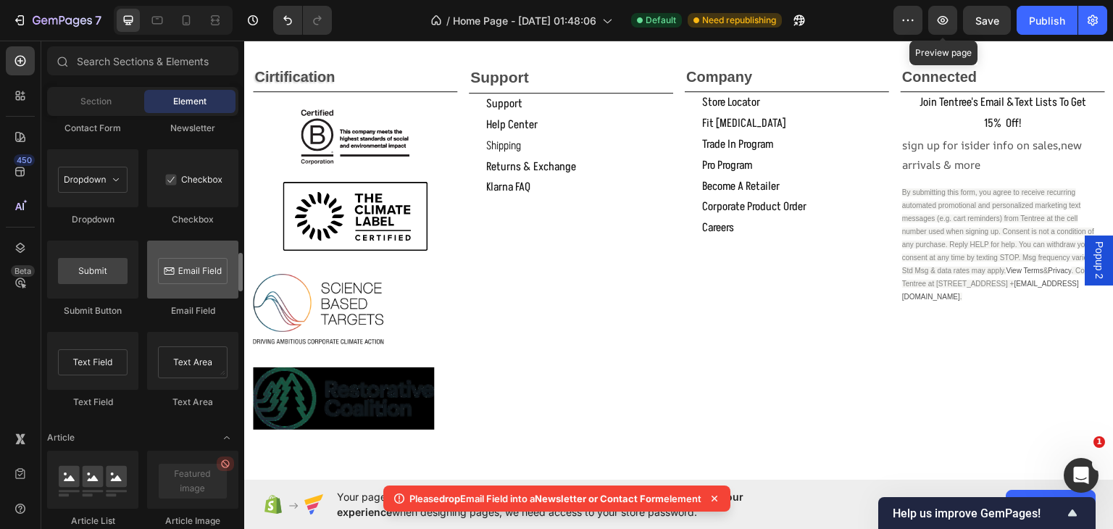
scroll to position [3215, 0]
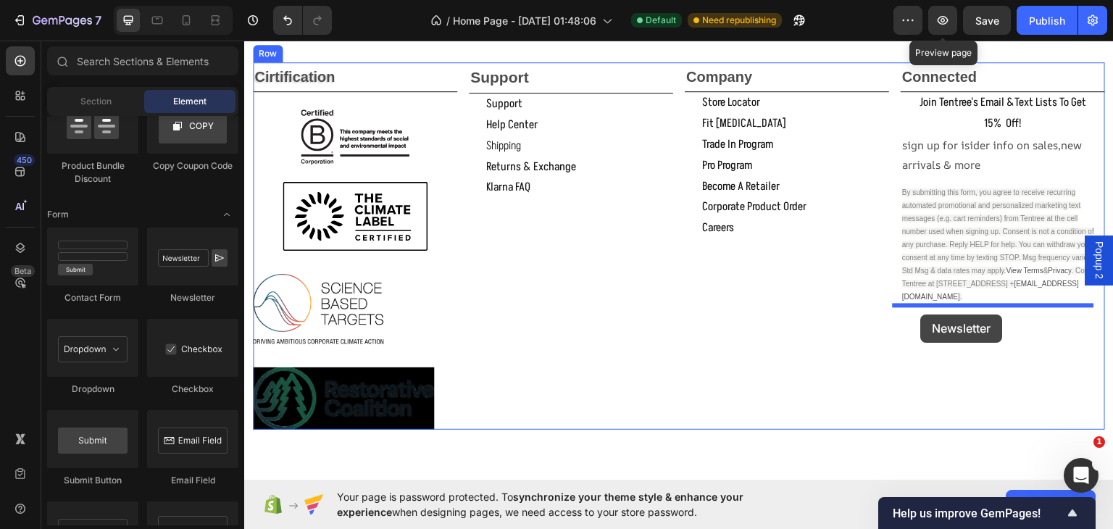
drag, startPoint x: 426, startPoint y: 300, endPoint x: 921, endPoint y: 314, distance: 494.9
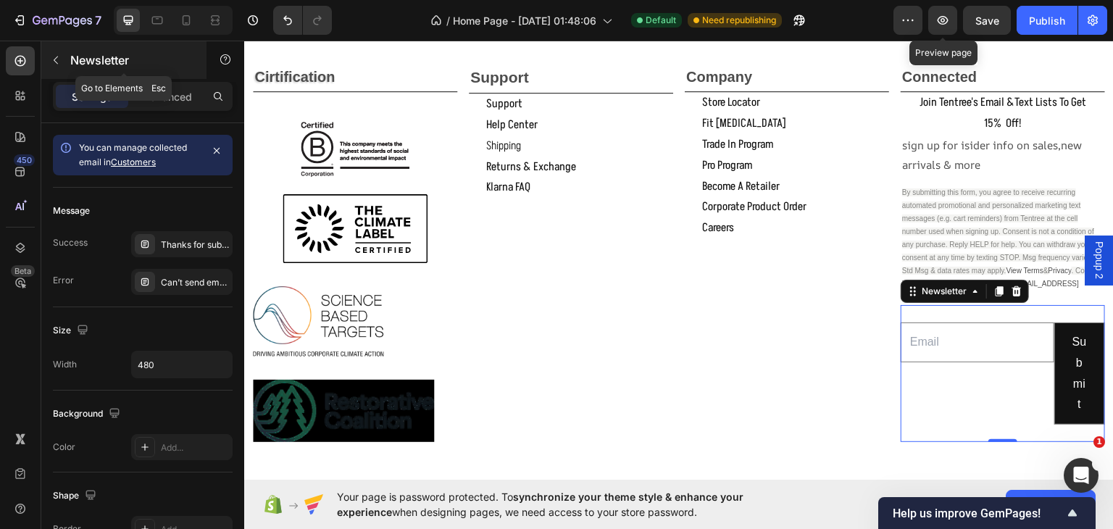
click at [57, 59] on icon "button" at bounding box center [56, 60] width 12 height 12
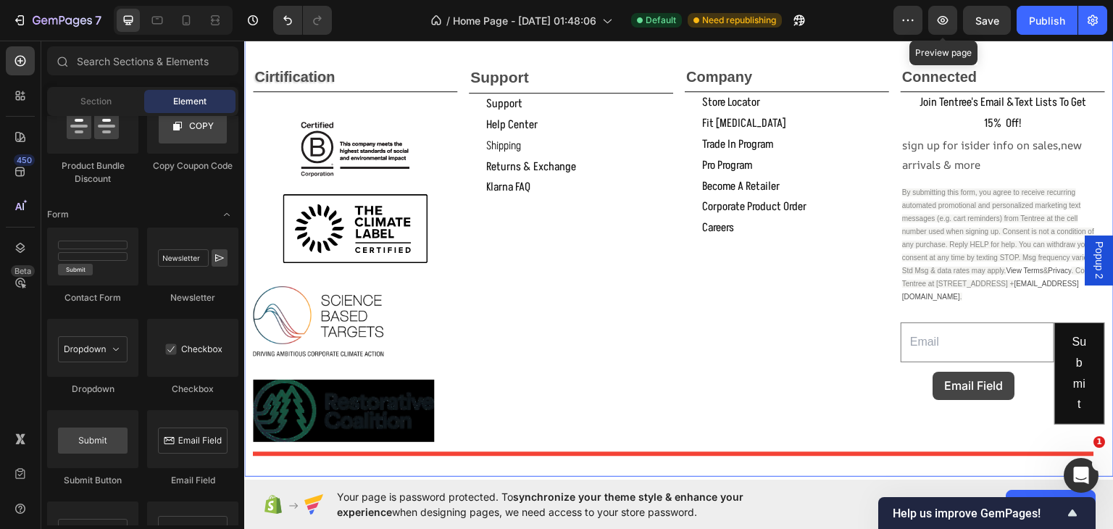
scroll to position [1993, 0]
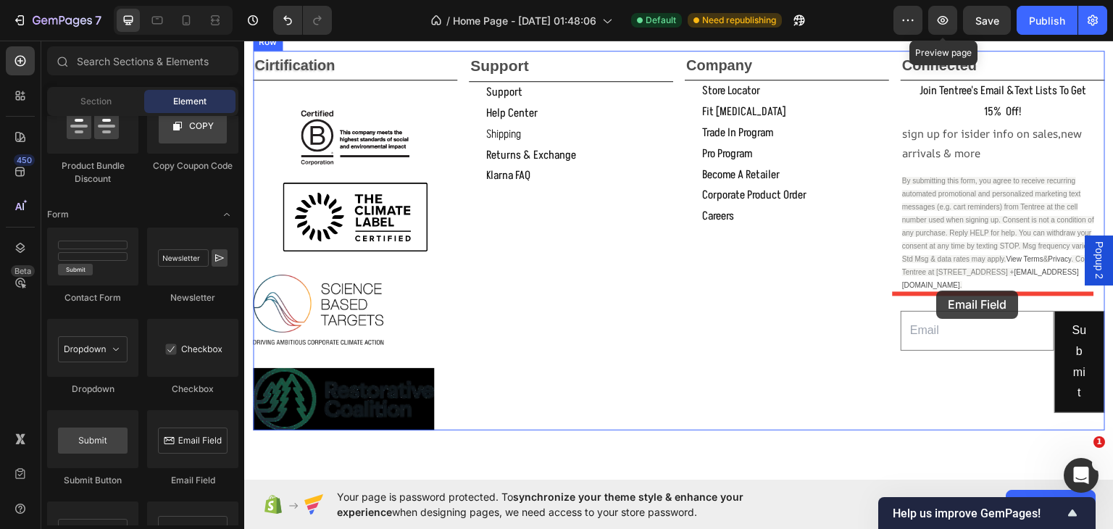
drag, startPoint x: 428, startPoint y: 477, endPoint x: 937, endPoint y: 290, distance: 542.0
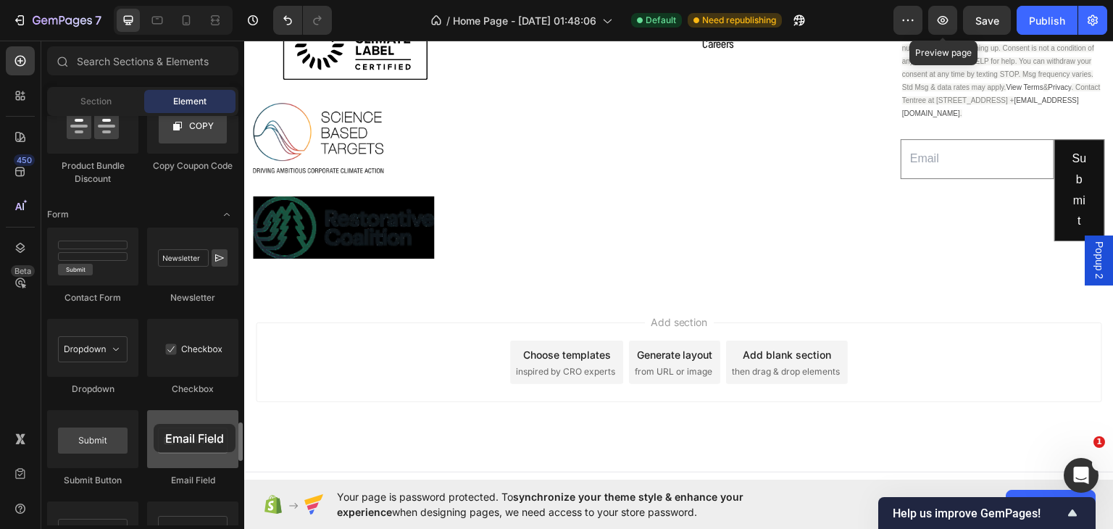
scroll to position [2186, 0]
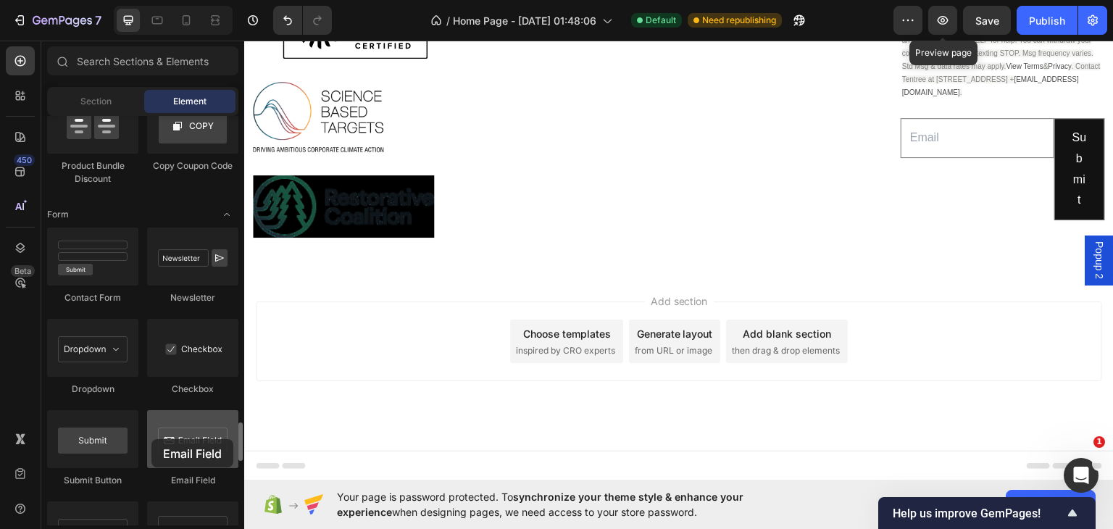
drag, startPoint x: 177, startPoint y: 440, endPoint x: 151, endPoint y: 439, distance: 25.4
click at [151, 439] on div at bounding box center [192, 439] width 91 height 58
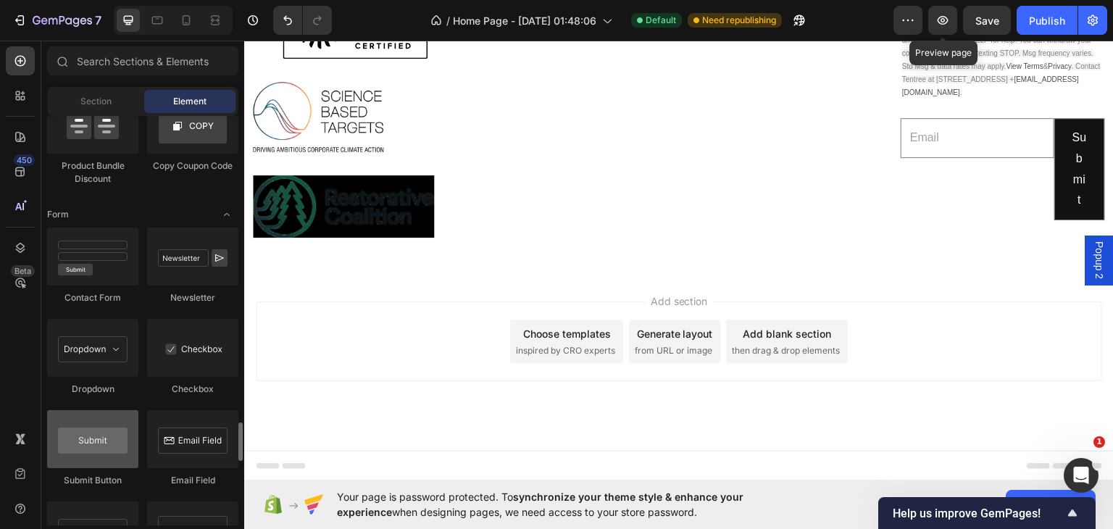
scroll to position [3384, 0]
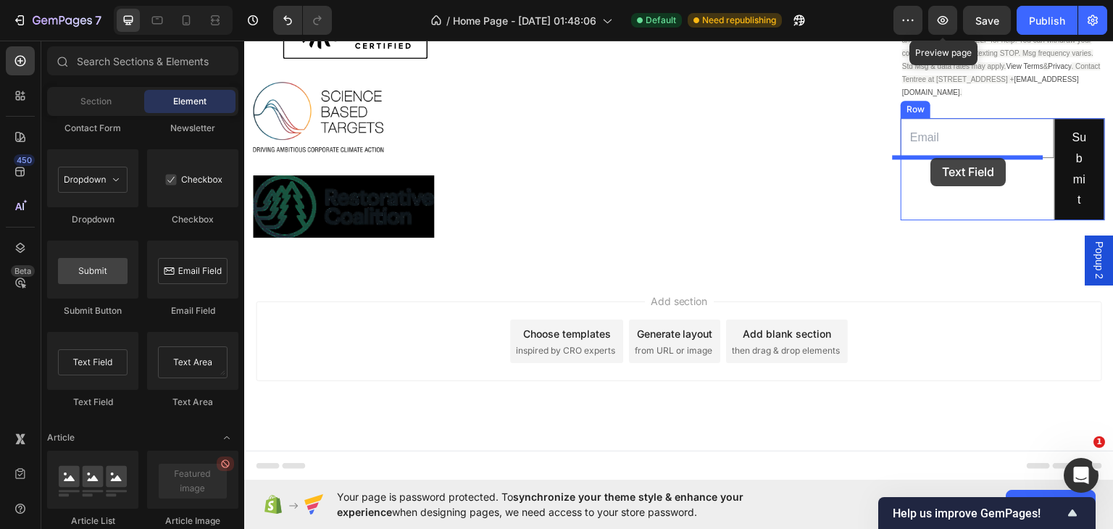
drag, startPoint x: 319, startPoint y: 415, endPoint x: 931, endPoint y: 157, distance: 663.5
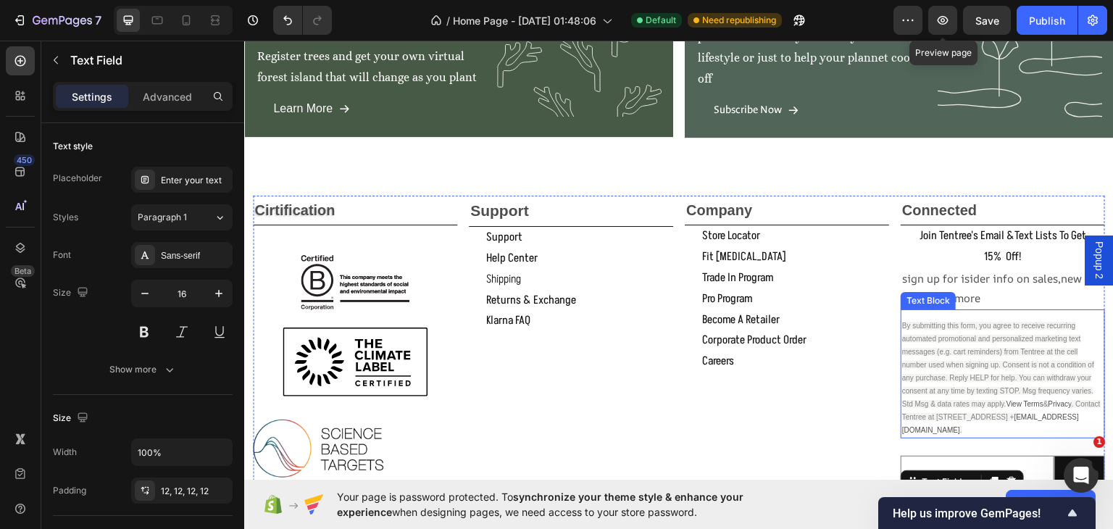
scroll to position [2017, 0]
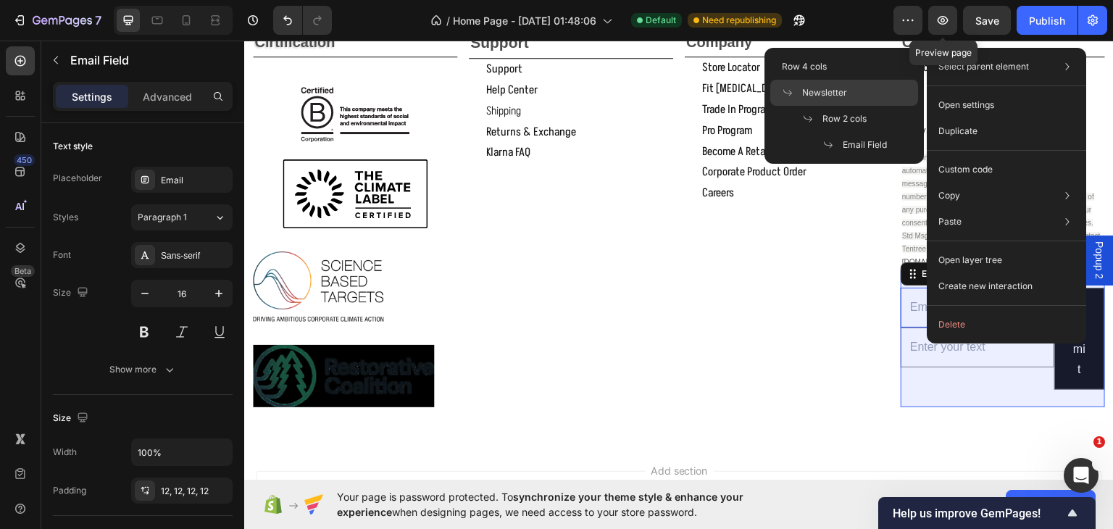
click at [797, 83] on div "Newsletter" at bounding box center [844, 93] width 148 height 26
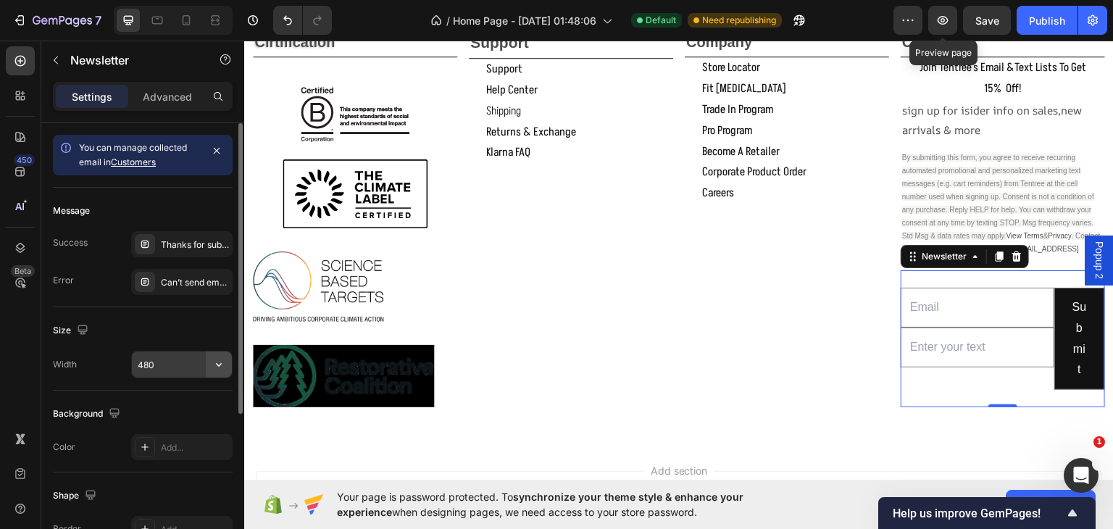
click at [216, 360] on icon "button" at bounding box center [219, 364] width 14 height 14
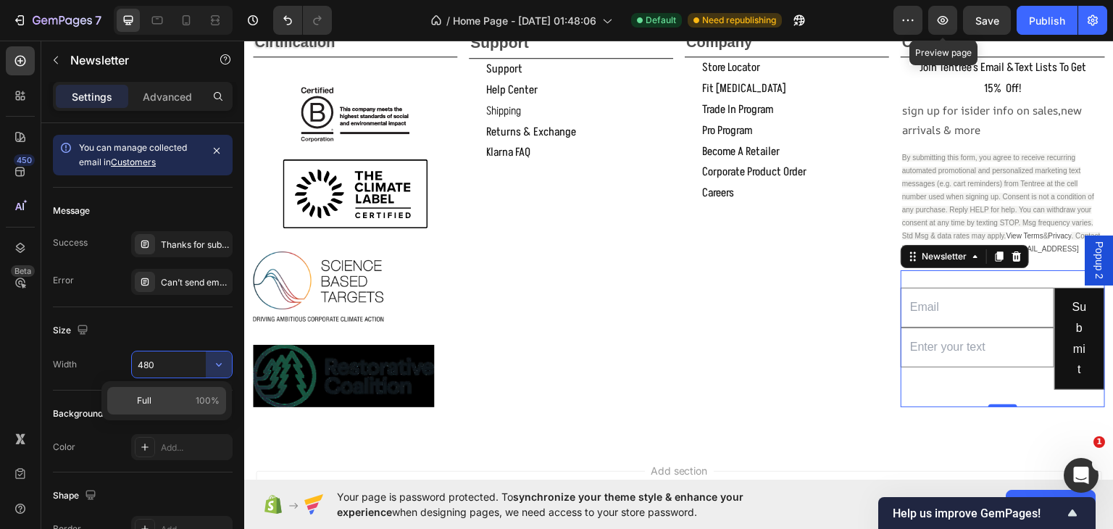
click at [188, 401] on p "Full 100%" at bounding box center [178, 400] width 83 height 13
type input "100%"
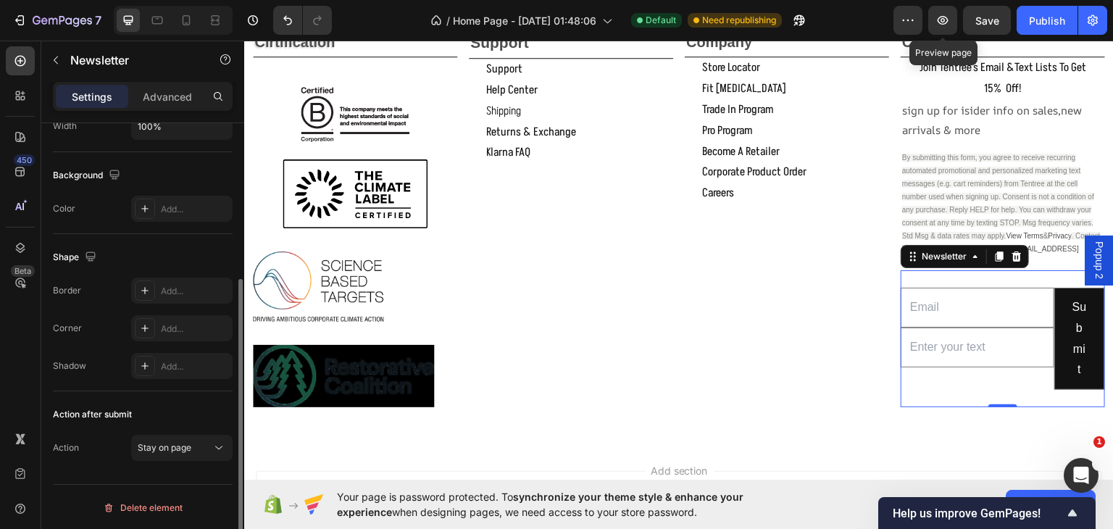
scroll to position [0, 0]
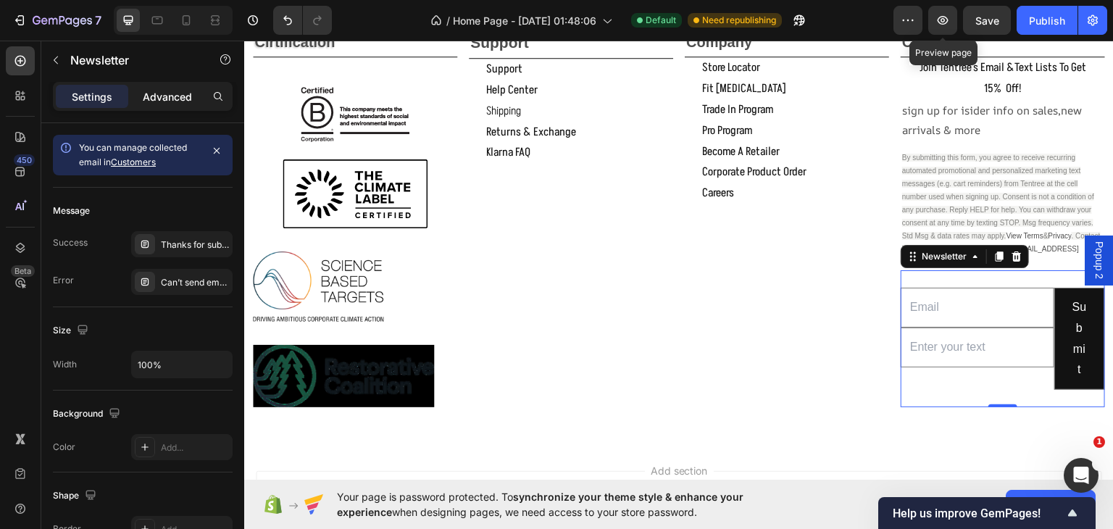
click at [164, 96] on p "Advanced" at bounding box center [167, 96] width 49 height 15
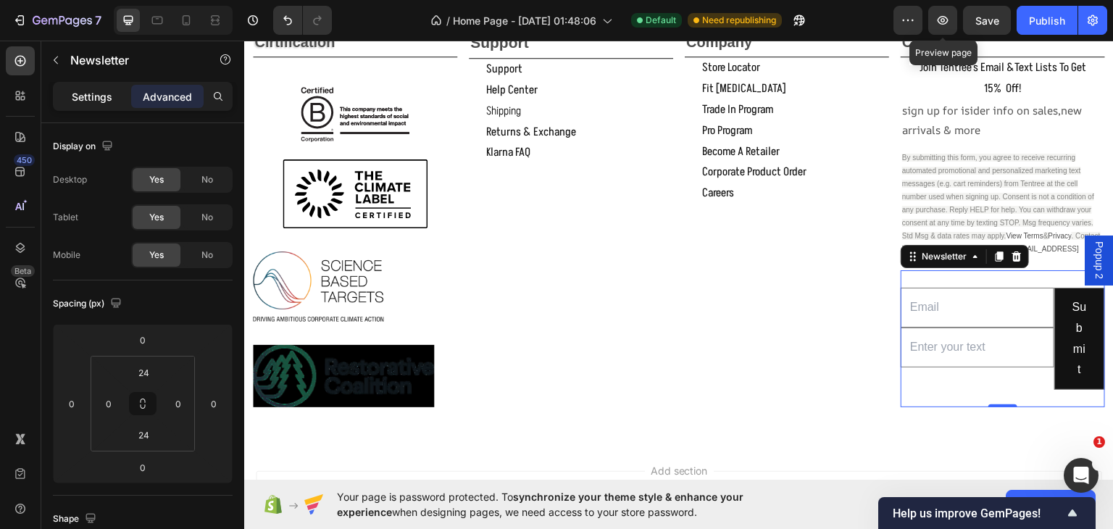
click at [108, 96] on p "Settings" at bounding box center [92, 96] width 41 height 15
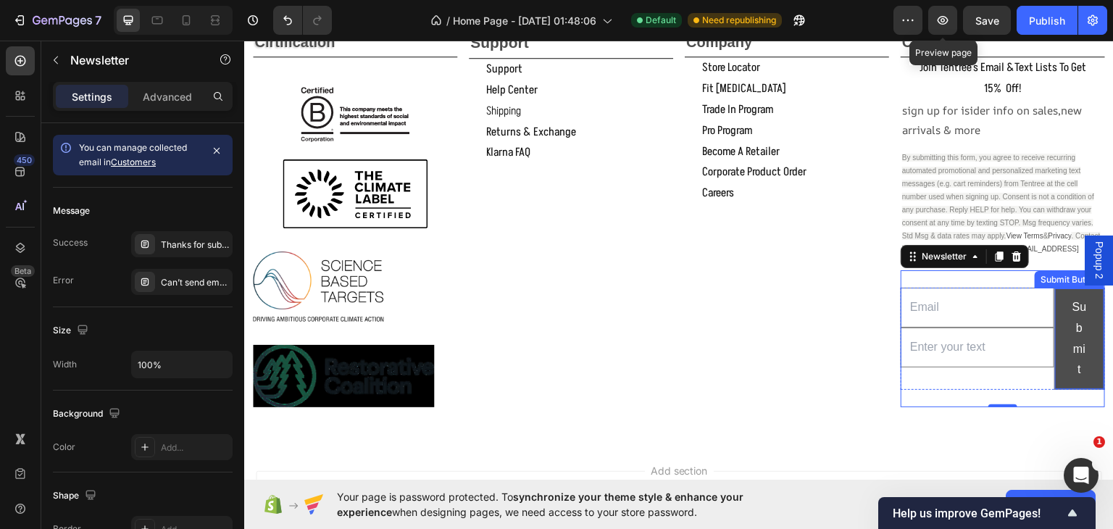
click at [1081, 317] on button "Submit" at bounding box center [1080, 338] width 50 height 101
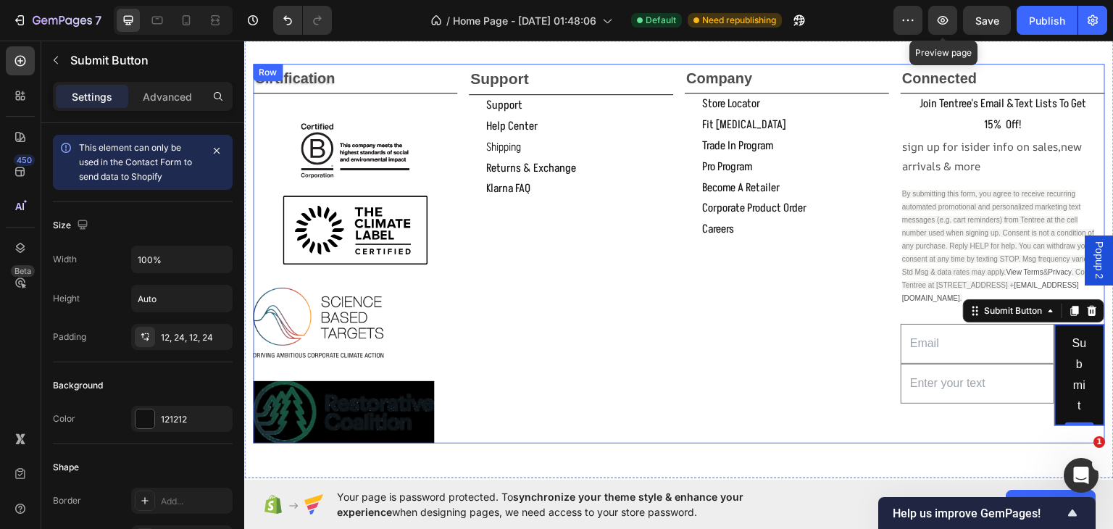
scroll to position [1979, 0]
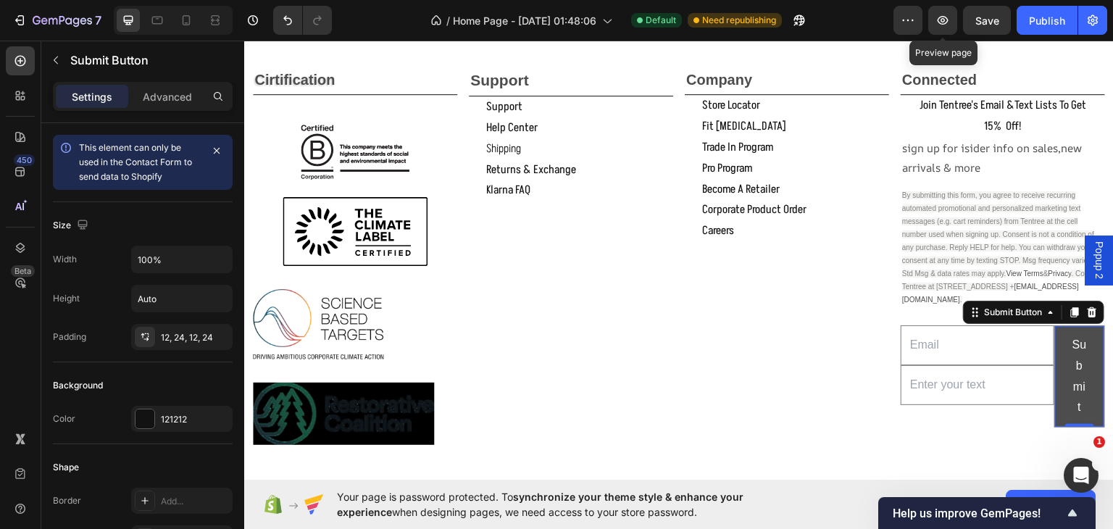
click at [1087, 360] on button "Submit" at bounding box center [1080, 375] width 50 height 101
click at [1087, 311] on icon at bounding box center [1091, 311] width 9 height 10
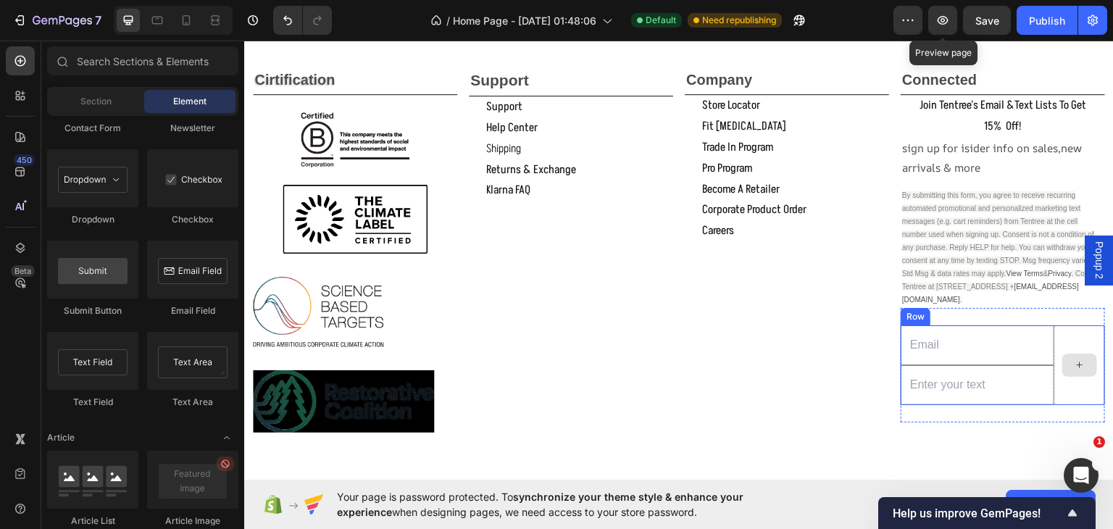
click at [1079, 336] on div at bounding box center [1079, 365] width 51 height 80
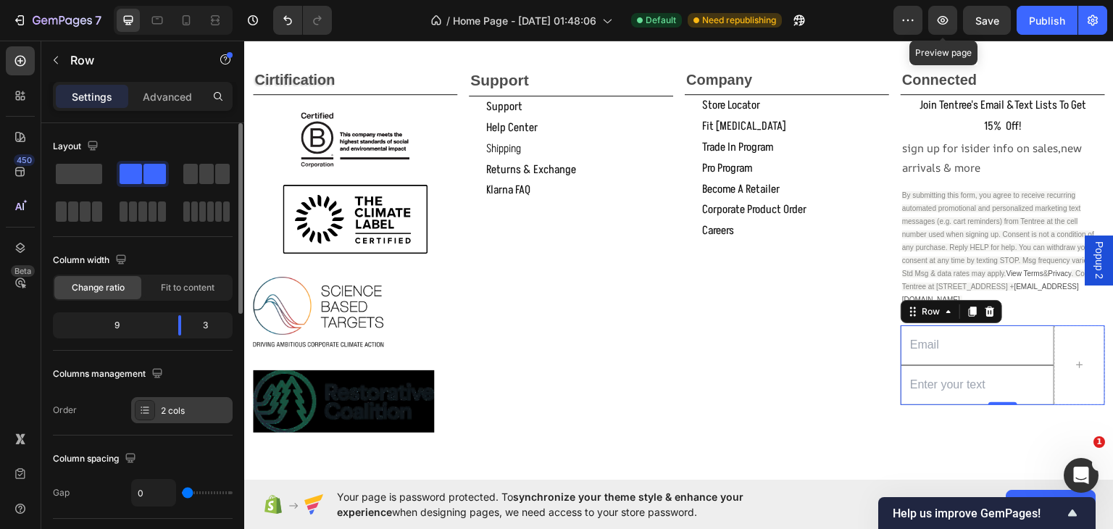
click at [214, 409] on div "2 cols" at bounding box center [195, 410] width 68 height 13
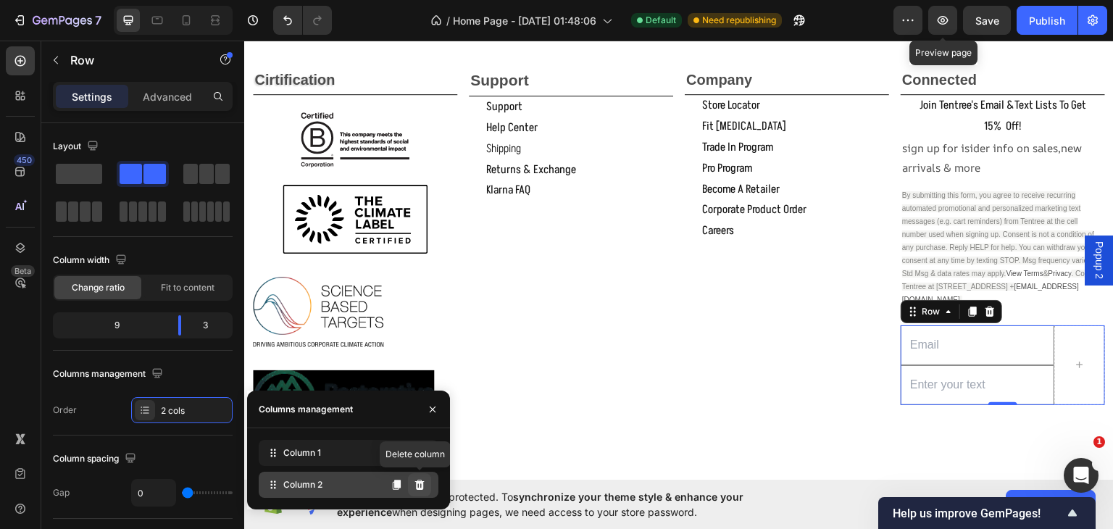
click at [422, 483] on icon at bounding box center [419, 485] width 9 height 10
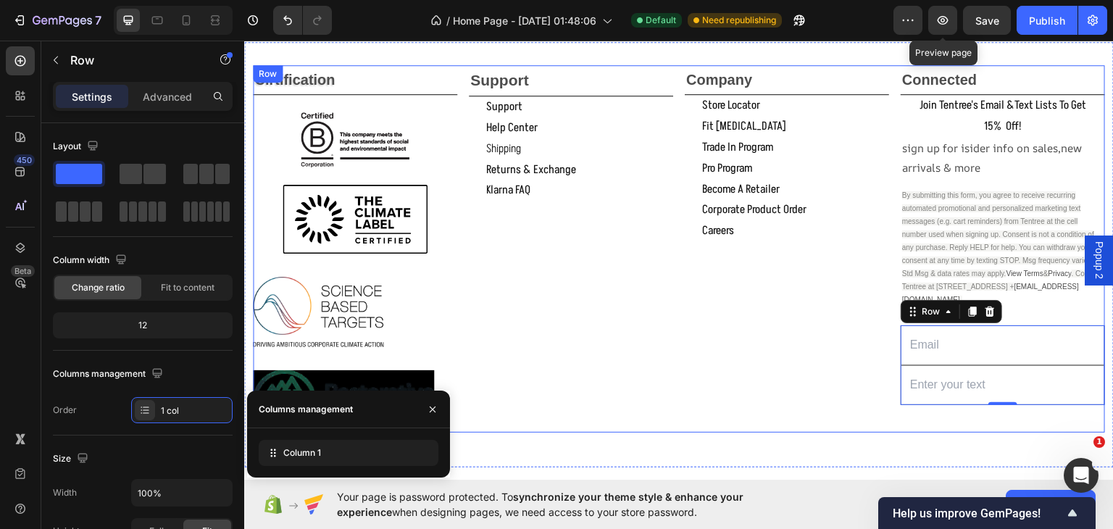
click at [543, 397] on div "support Text Block support Button help center Button shipping Button returns & …" at bounding box center [571, 247] width 204 height 367
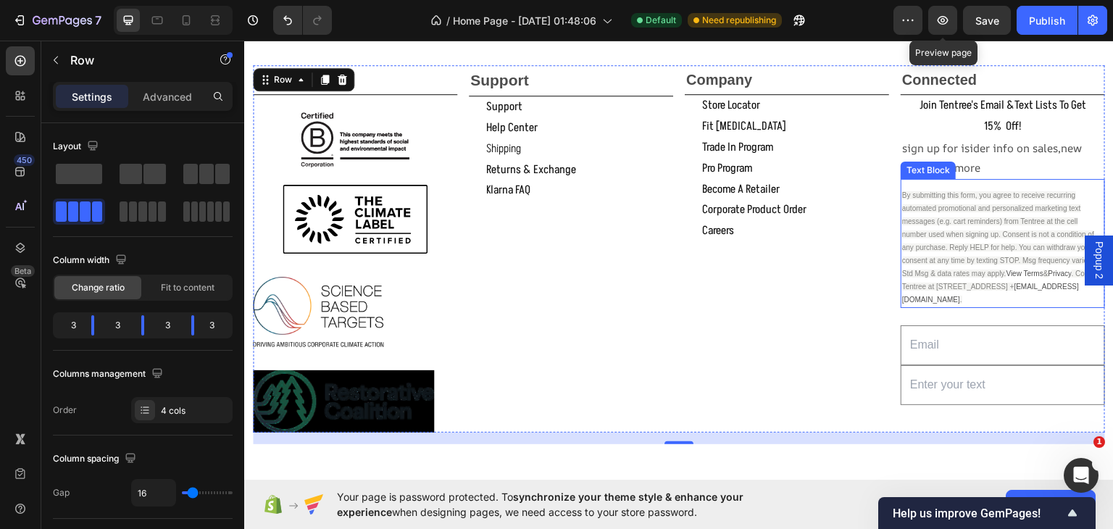
click at [943, 284] on span ". Contact Tentree at 230 - 1275 Venables St, Vancouver +" at bounding box center [1001, 279] width 198 height 21
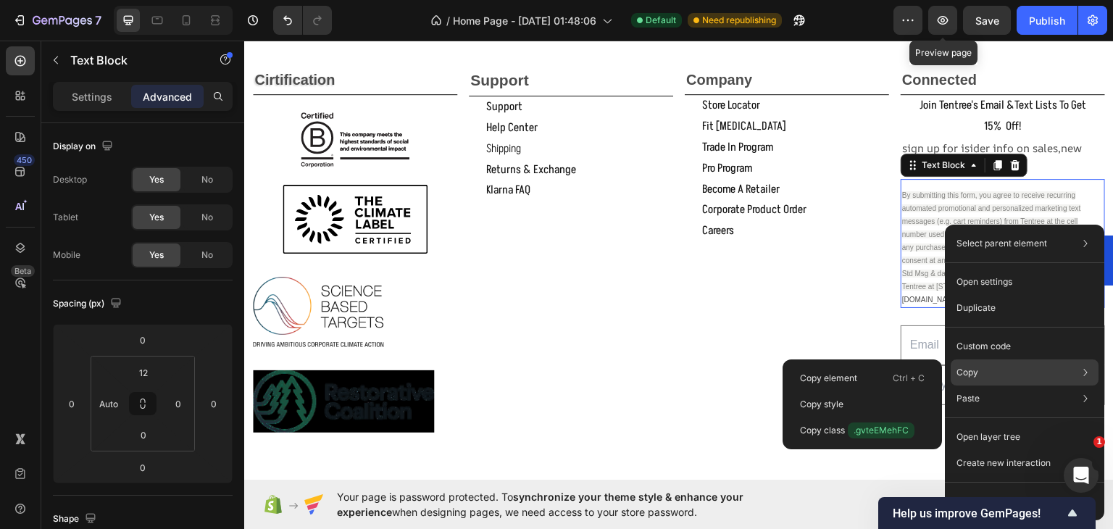
click at [970, 374] on p "Copy" at bounding box center [967, 372] width 22 height 13
click at [823, 374] on p "Copy element" at bounding box center [828, 378] width 57 height 13
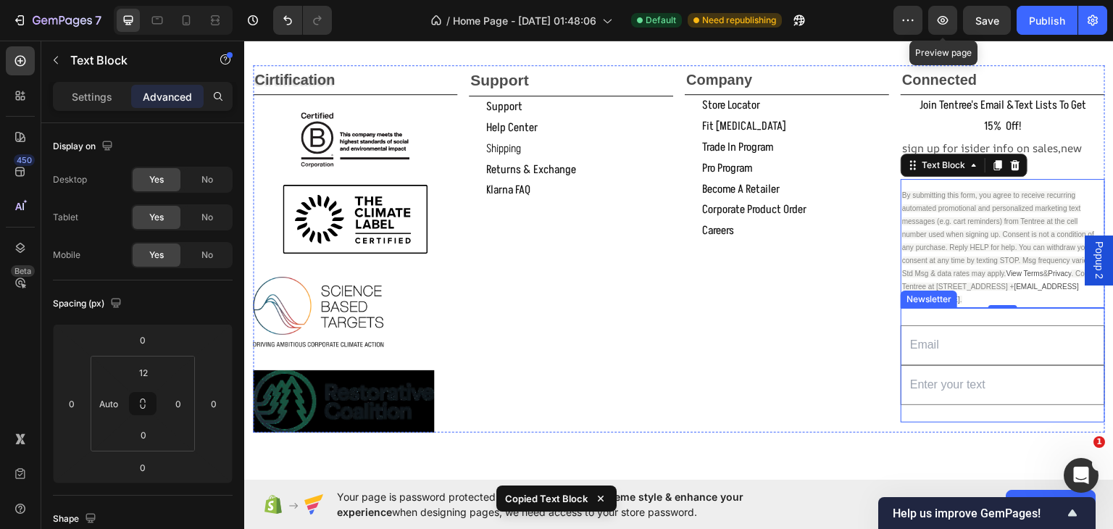
scroll to position [2148, 0]
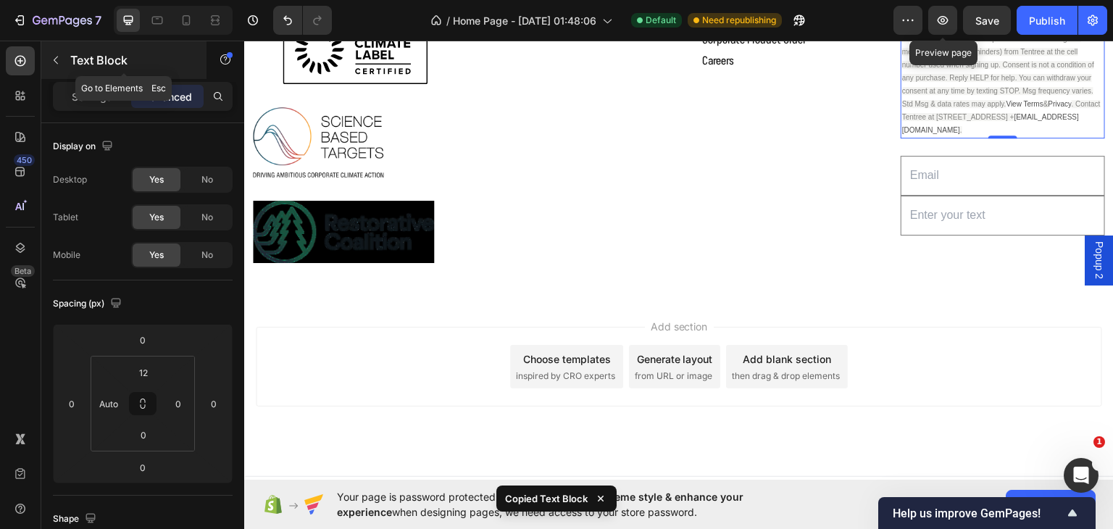
click at [57, 53] on button "button" at bounding box center [55, 60] width 23 height 23
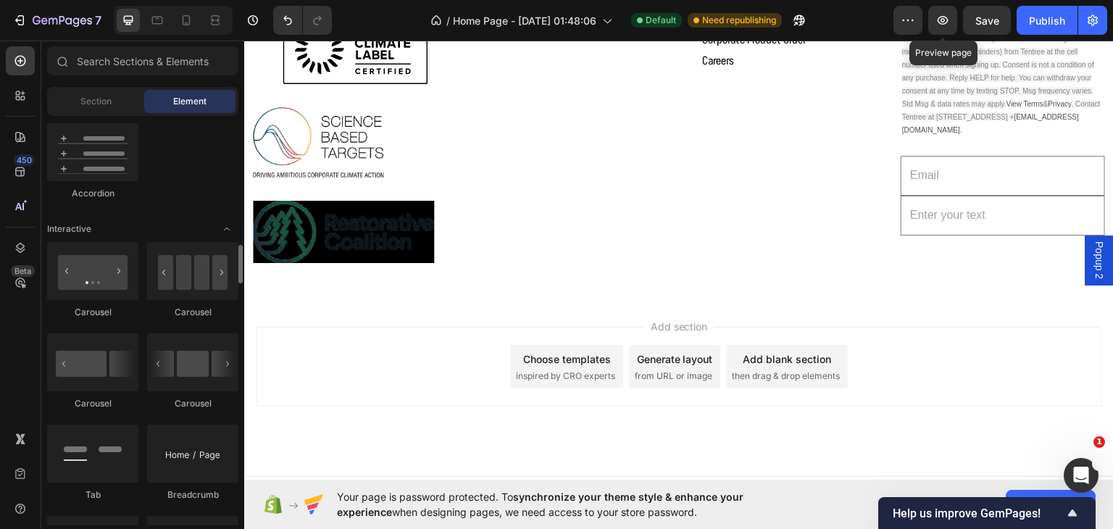
scroll to position [1523, 0]
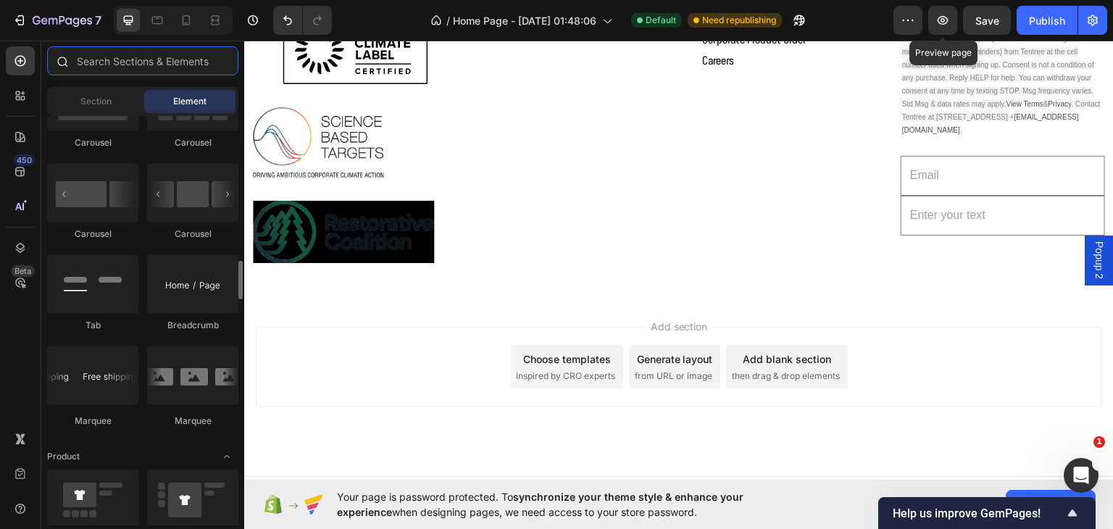
click at [116, 59] on input "text" at bounding box center [142, 60] width 191 height 29
type input "p"
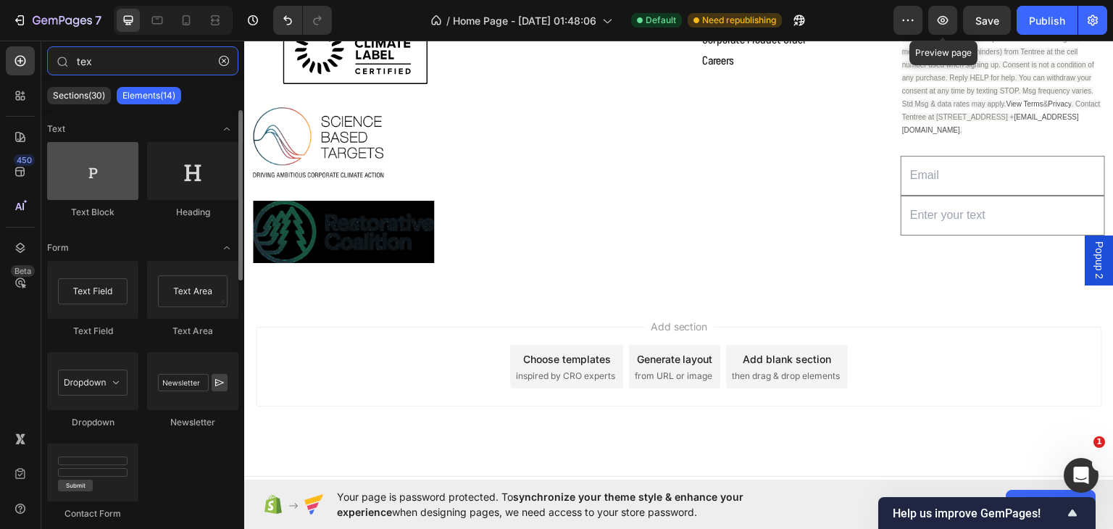
type input "tex"
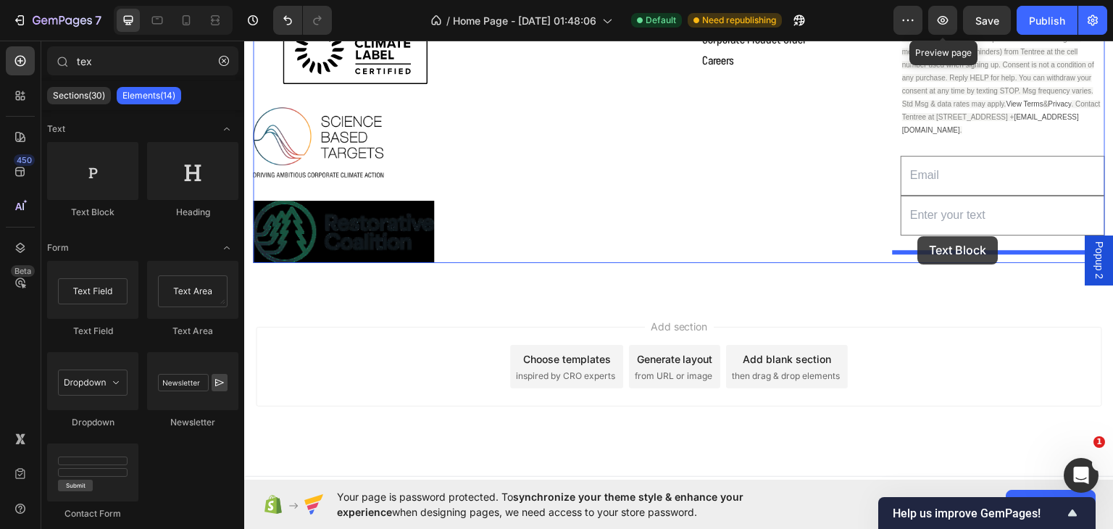
drag, startPoint x: 331, startPoint y: 216, endPoint x: 779, endPoint y: 45, distance: 479.2
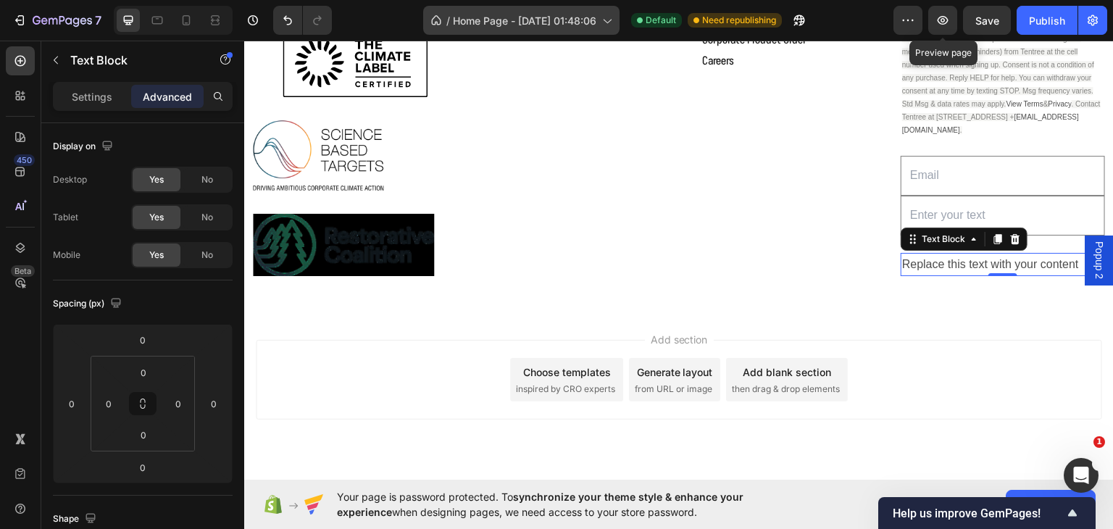
scroll to position [2162, 0]
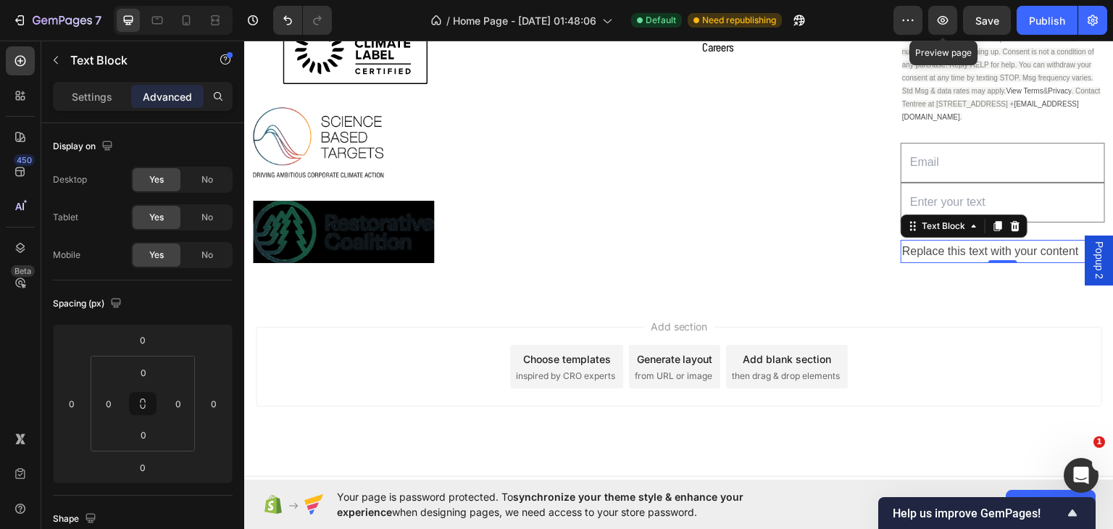
click at [1068, 247] on div "Replace this text with your content" at bounding box center [1002, 251] width 204 height 24
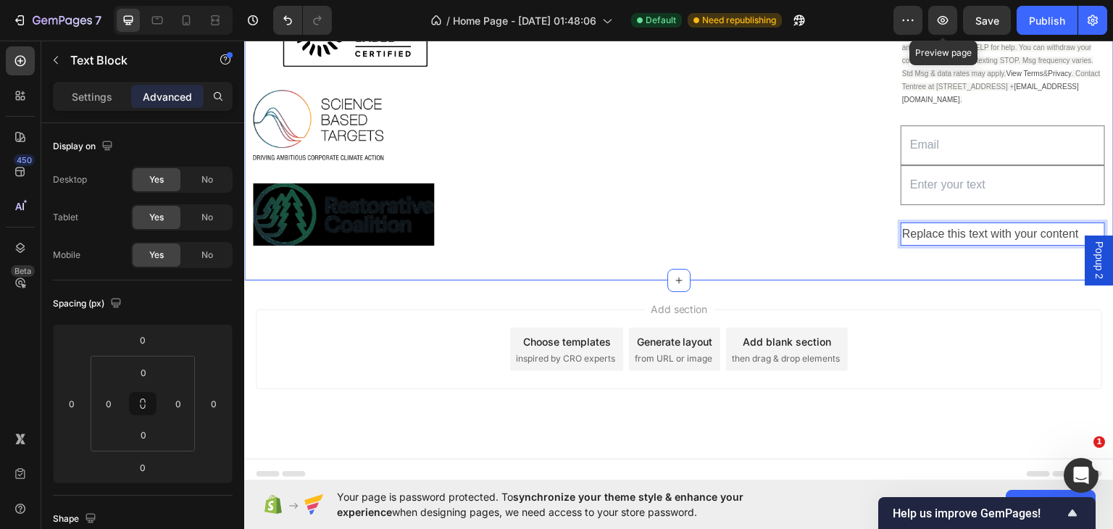
scroll to position [2187, 0]
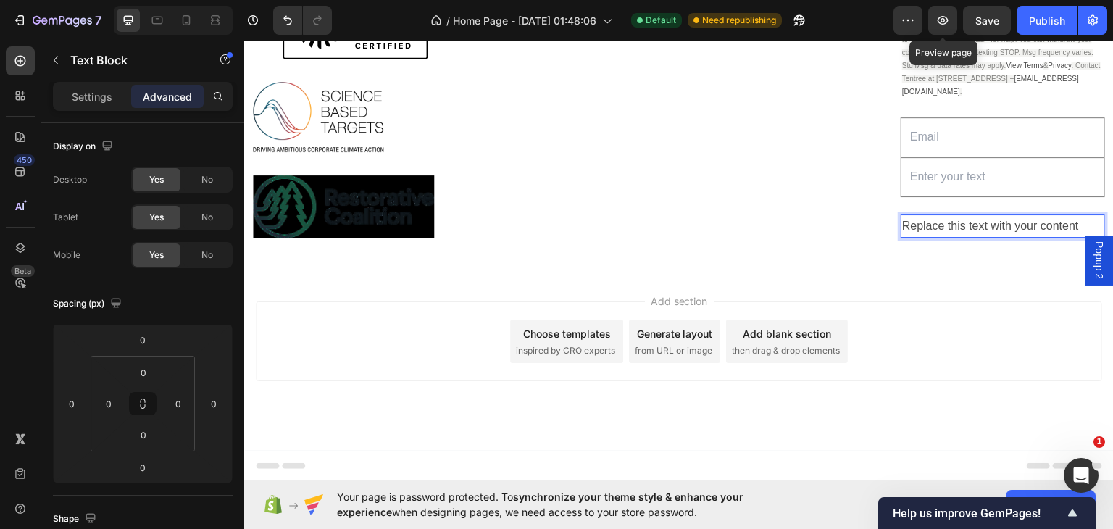
click at [1076, 224] on p "Replace this text with your content" at bounding box center [1002, 225] width 201 height 21
click at [905, 217] on div "Rich Text Editor. Editing area: main" at bounding box center [1002, 226] width 204 height 24
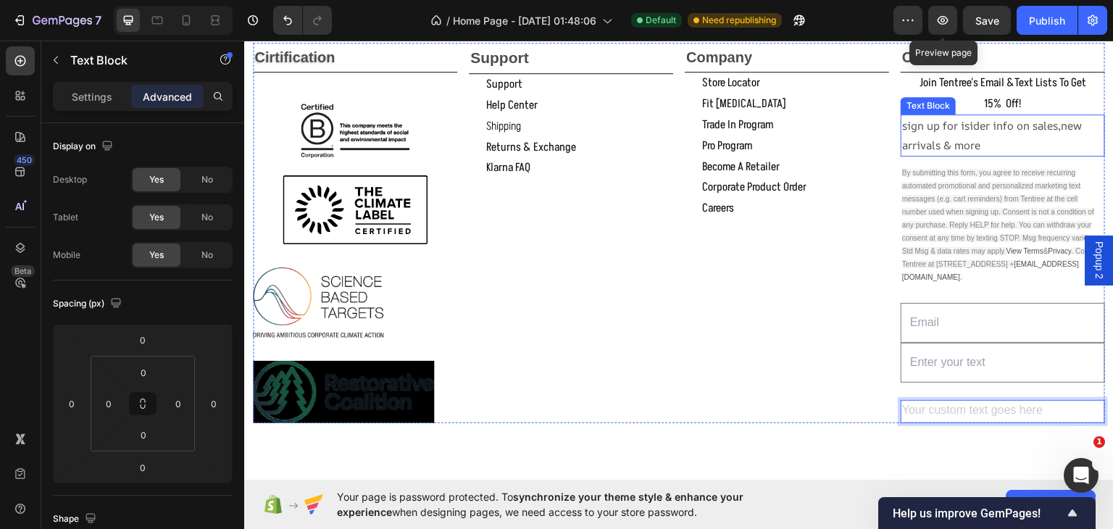
scroll to position [1849, 0]
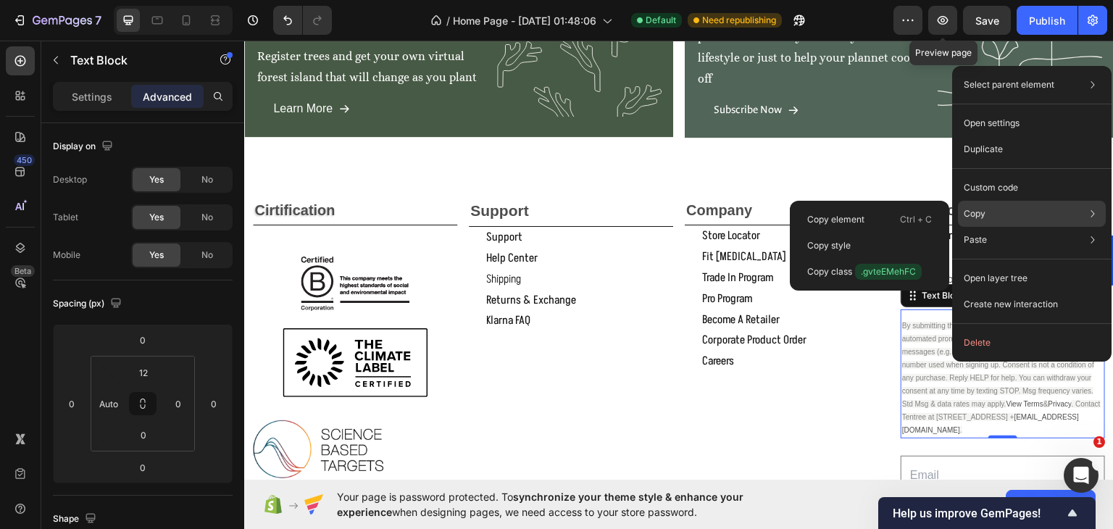
click at [973, 209] on p "Copy" at bounding box center [974, 213] width 22 height 13
click at [842, 209] on div "Copy element Ctrl + C" at bounding box center [869, 219] width 148 height 26
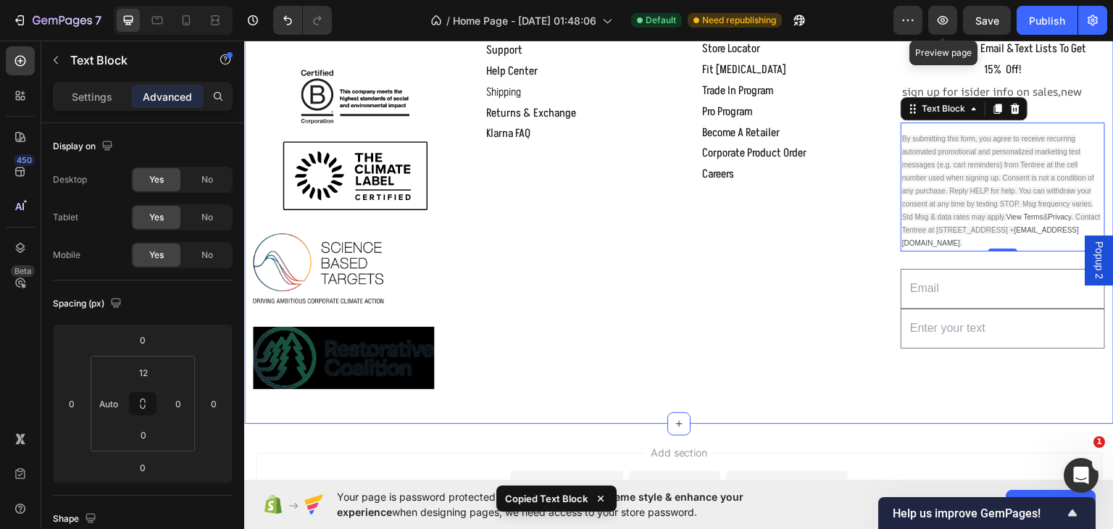
scroll to position [2017, 0]
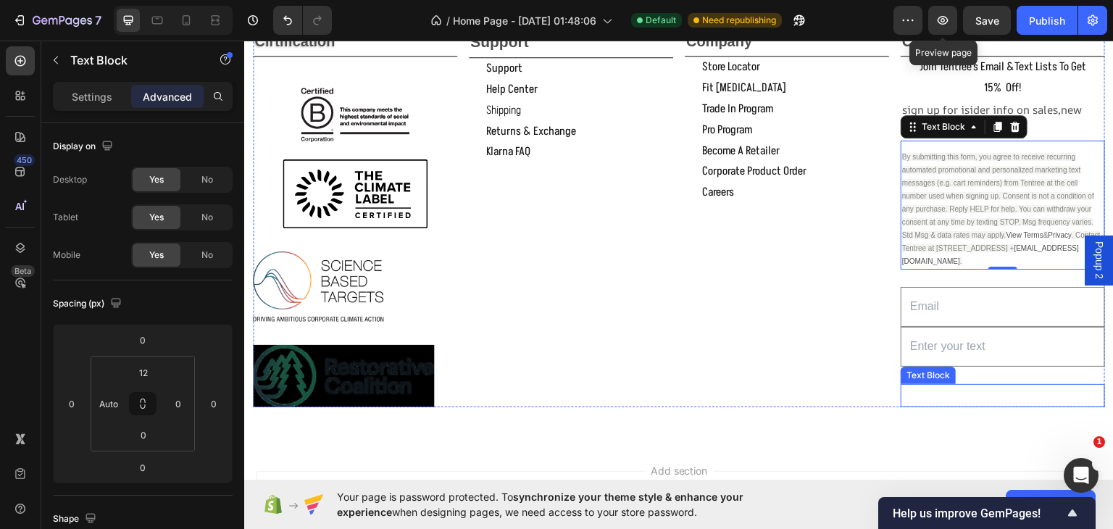
click at [942, 387] on p "Rich Text Editor. Editing area: main" at bounding box center [1002, 395] width 201 height 21
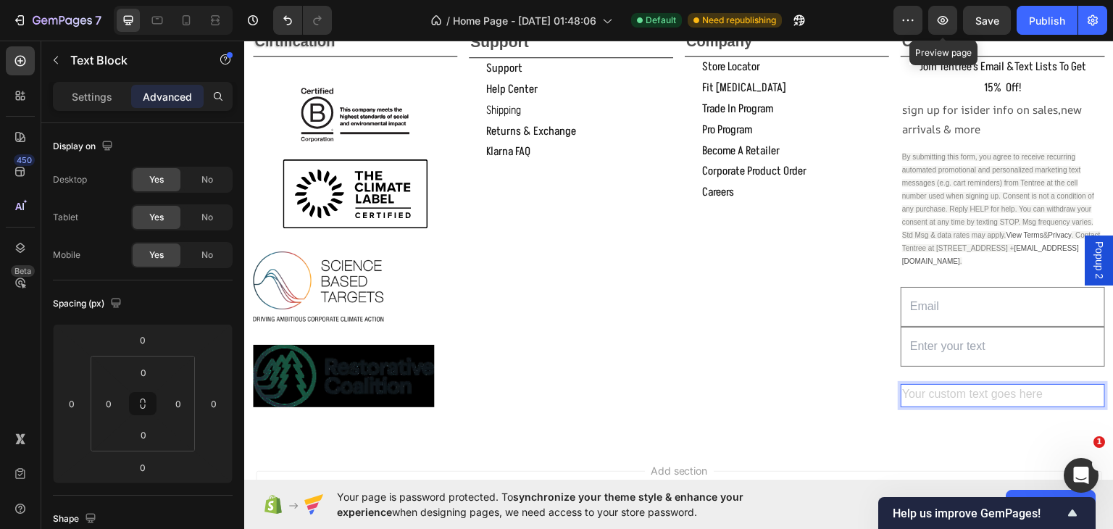
click at [1045, 390] on div "Rich Text Editor. Editing area: main" at bounding box center [1002, 395] width 204 height 24
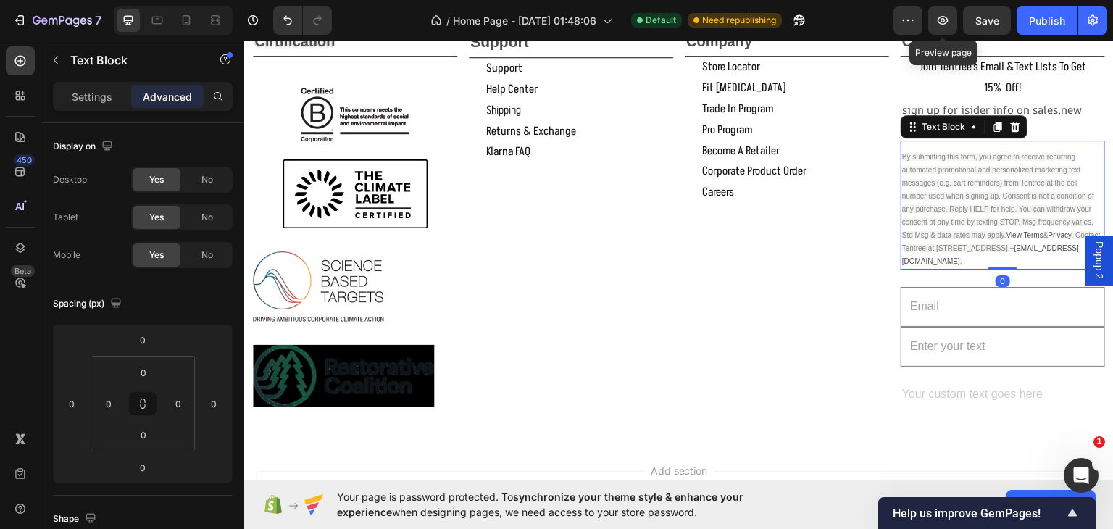
drag, startPoint x: 897, startPoint y: 149, endPoint x: 937, endPoint y: 214, distance: 76.8
click at [915, 211] on p "By submitting this form, you agree to receive recurring automated promotional a…" at bounding box center [1002, 208] width 201 height 117
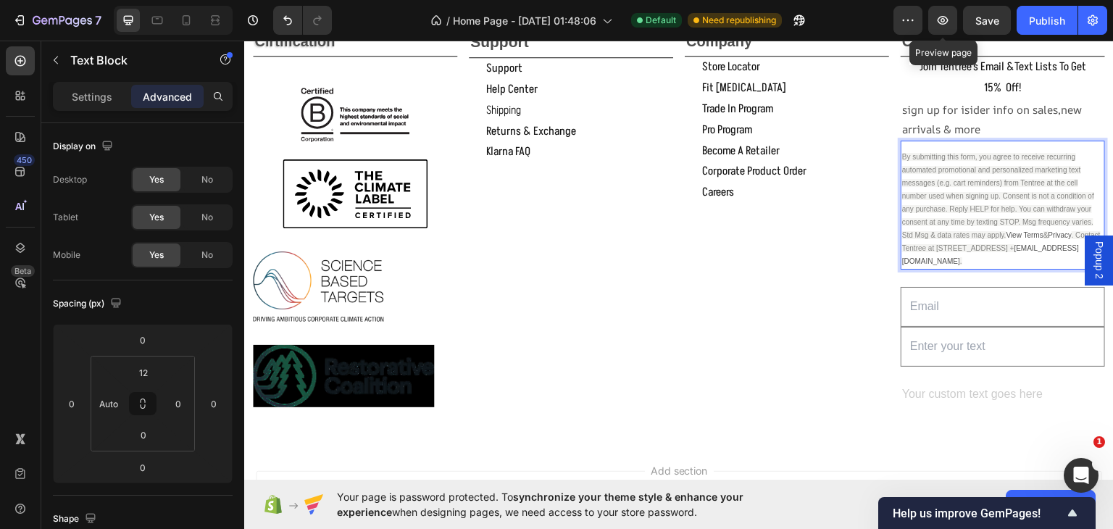
drag, startPoint x: 974, startPoint y: 259, endPoint x: 914, endPoint y: 176, distance: 102.3
click at [914, 162] on p "By submitting this form, you agree to receive recurring automated promotional a…" at bounding box center [1002, 208] width 201 height 117
drag, startPoint x: 932, startPoint y: 168, endPoint x: 930, endPoint y: 214, distance: 46.4
click at [840, 297] on div "Company Text Block store locator Button fit [MEDICAL_DATA] Button trade in prog…" at bounding box center [787, 216] width 204 height 380
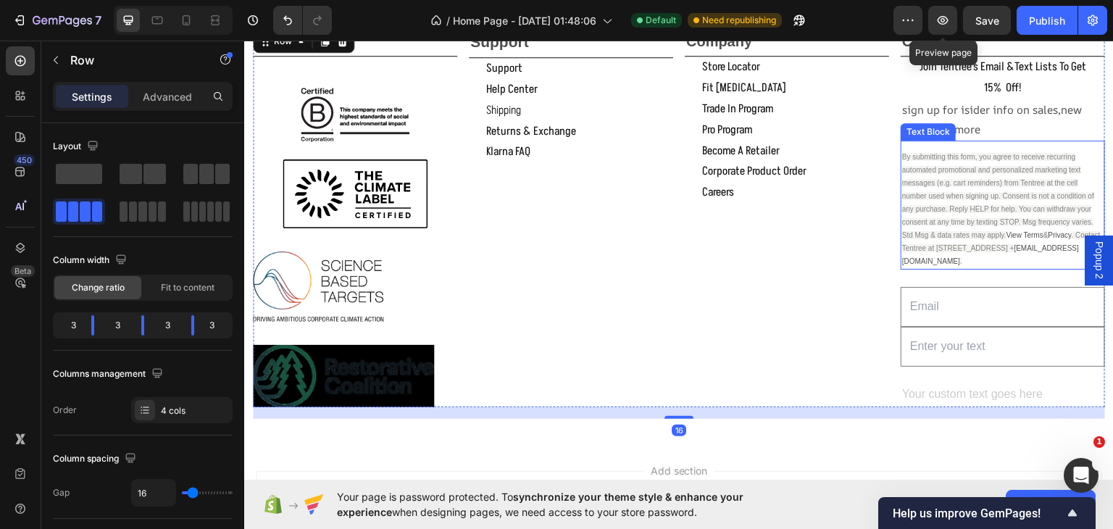
click at [937, 209] on span "By submitting this form, you agree to receive recurring automated promotional a…" at bounding box center [998, 195] width 192 height 86
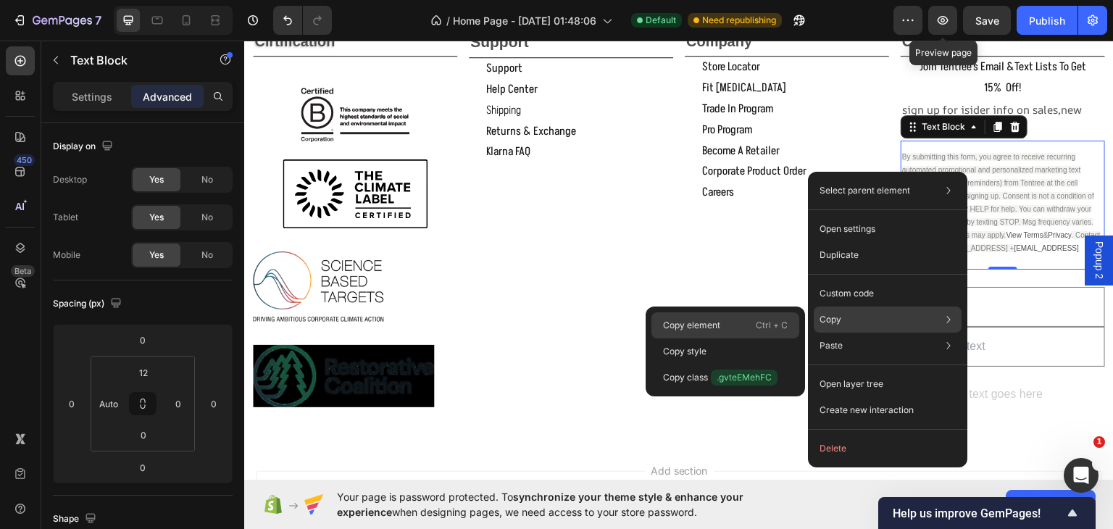
click at [692, 323] on p "Copy element" at bounding box center [691, 325] width 57 height 13
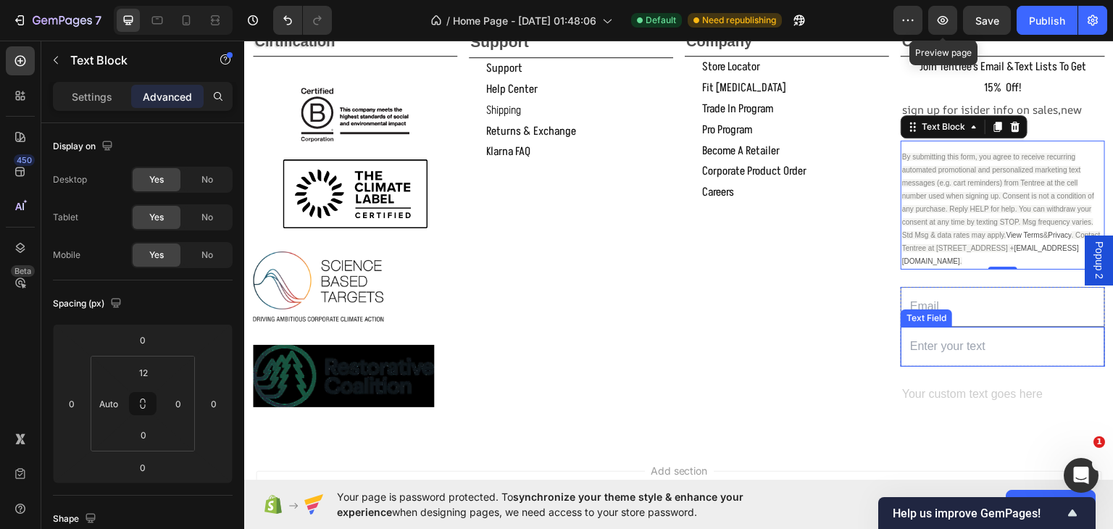
click at [920, 344] on input "text" at bounding box center [1002, 346] width 204 height 40
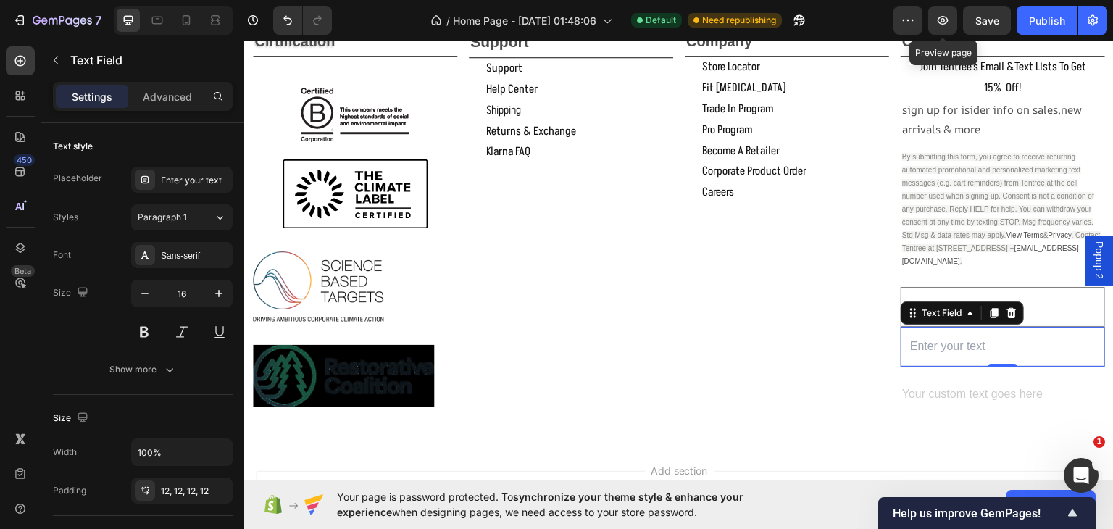
paste input "Copy element from Gempages!"
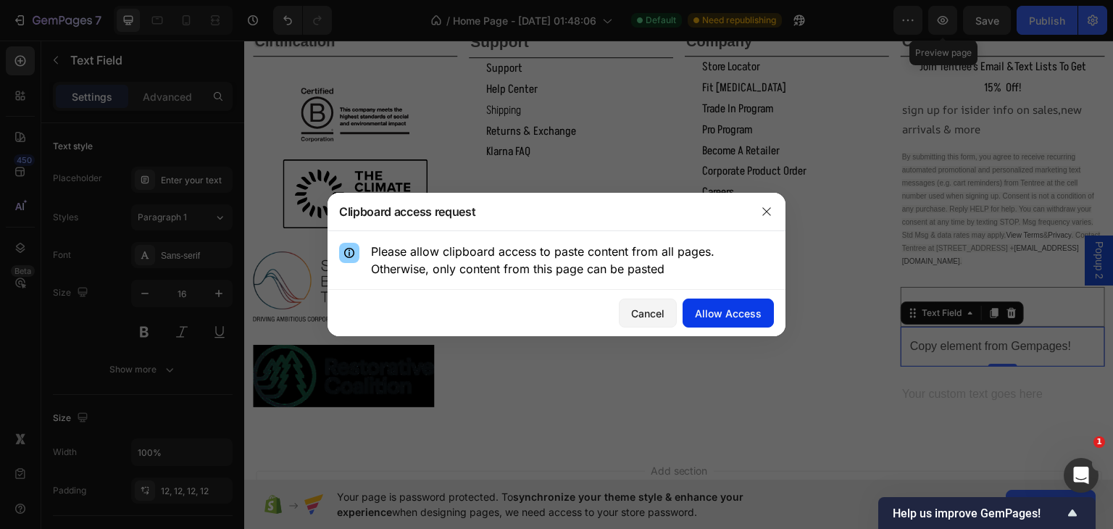
type input "Copy element from Gempages!"
click at [722, 311] on div "Allow Access" at bounding box center [728, 313] width 67 height 15
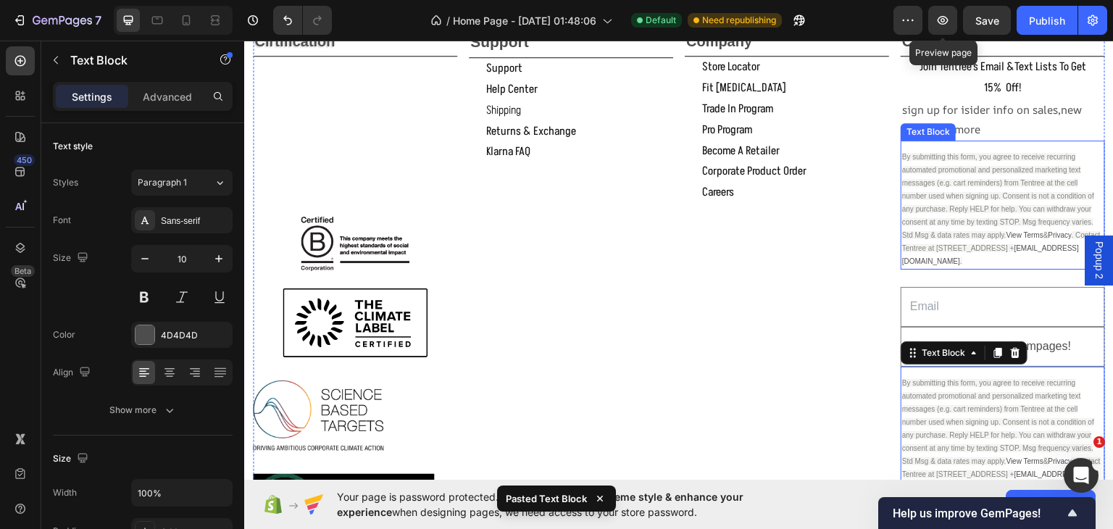
click at [992, 212] on p "By submitting this form, you agree to receive recurring automated promotional a…" at bounding box center [1002, 208] width 201 height 117
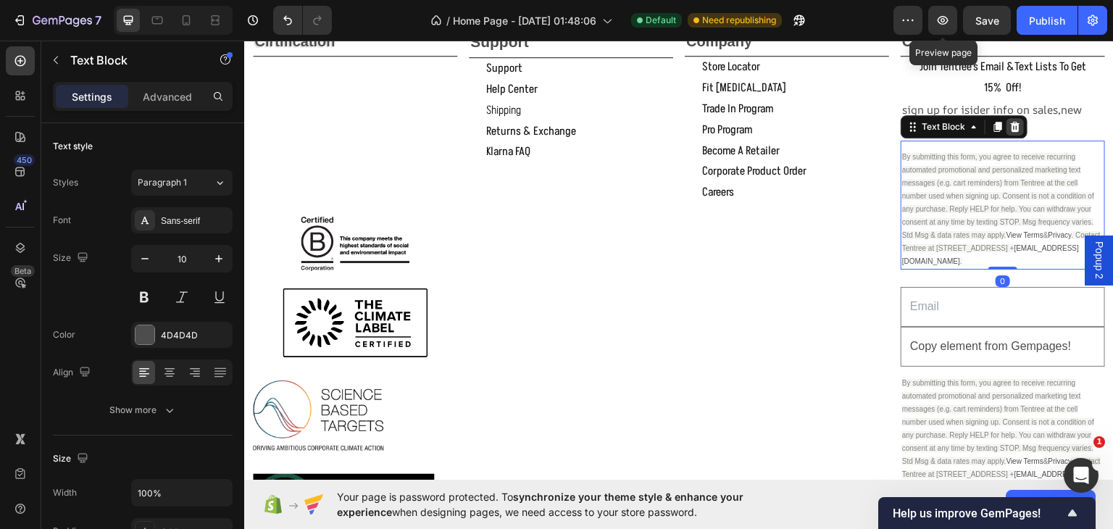
click at [1010, 122] on icon at bounding box center [1014, 126] width 9 height 10
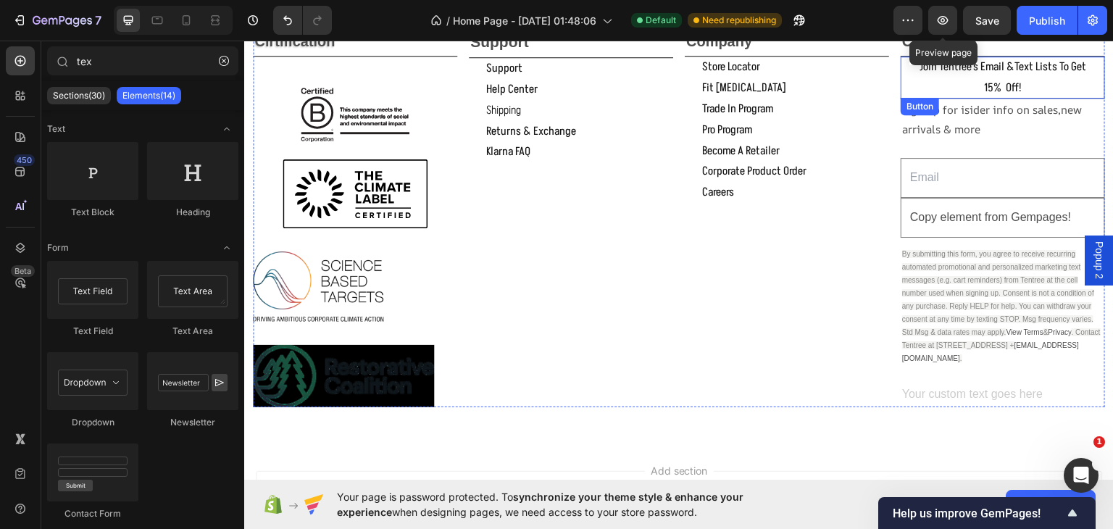
click at [900, 80] on button "join tentree's email &text lists to get 15% off!" at bounding box center [1002, 77] width 204 height 42
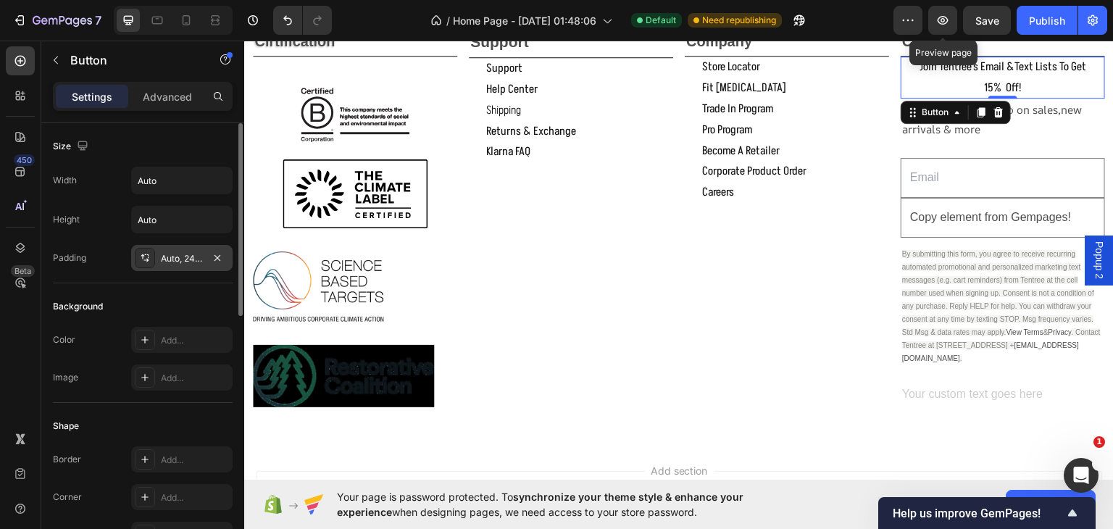
click at [183, 256] on div "Auto, 24, Auto, 24" at bounding box center [182, 258] width 42 height 13
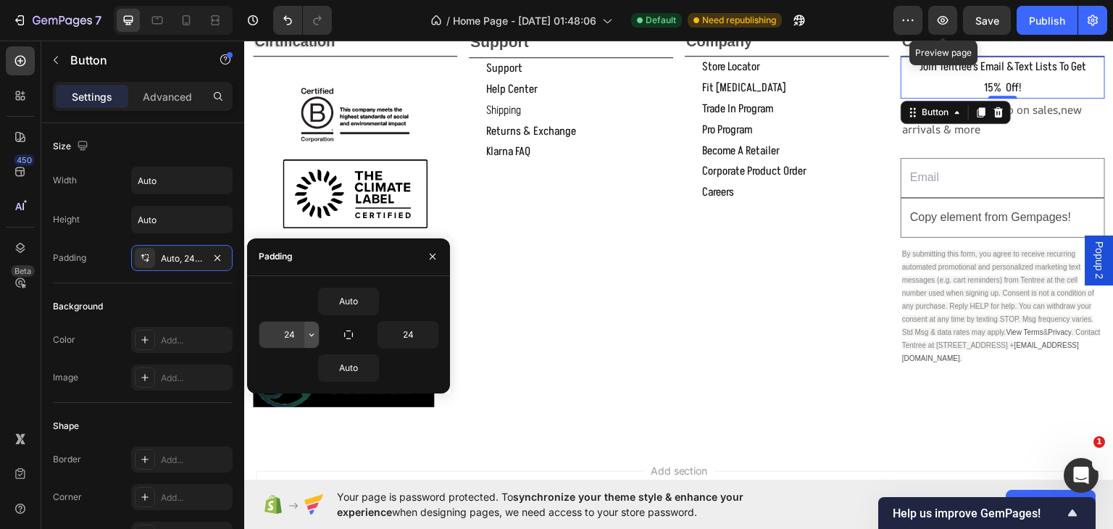
click at [314, 335] on icon "button" at bounding box center [312, 335] width 12 height 12
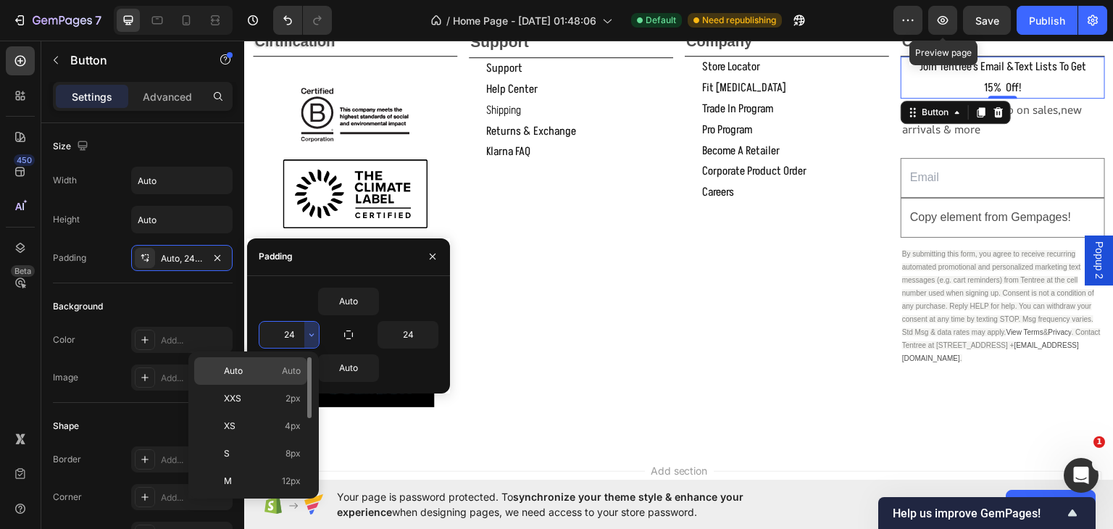
click at [278, 370] on p "Auto Auto" at bounding box center [262, 370] width 77 height 13
type input "Auto"
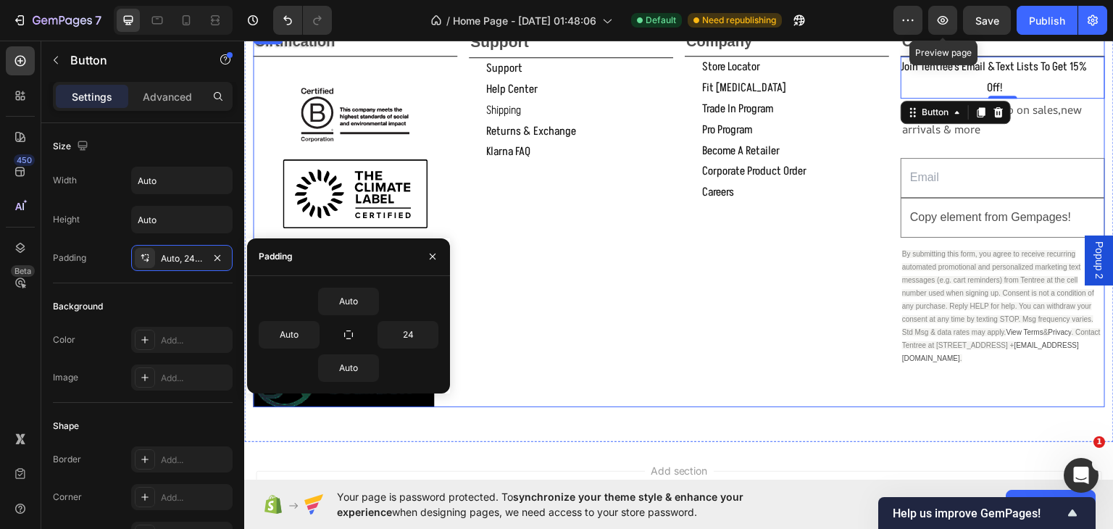
click at [593, 357] on div "support Text Block support Button help center Button shipping Button returns & …" at bounding box center [571, 216] width 204 height 380
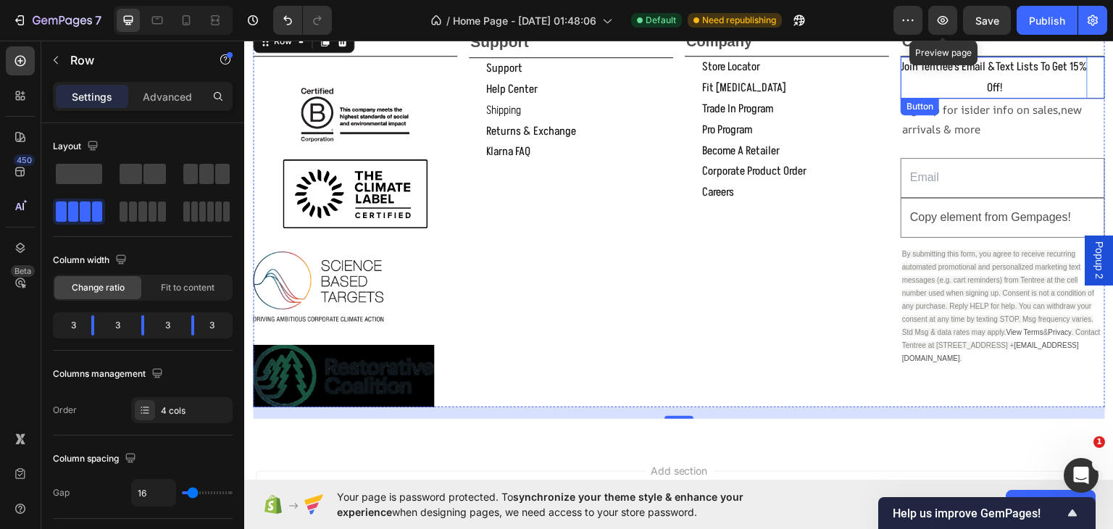
click at [900, 71] on p "join tentree's email &text lists to get 15% off!" at bounding box center [993, 77] width 187 height 42
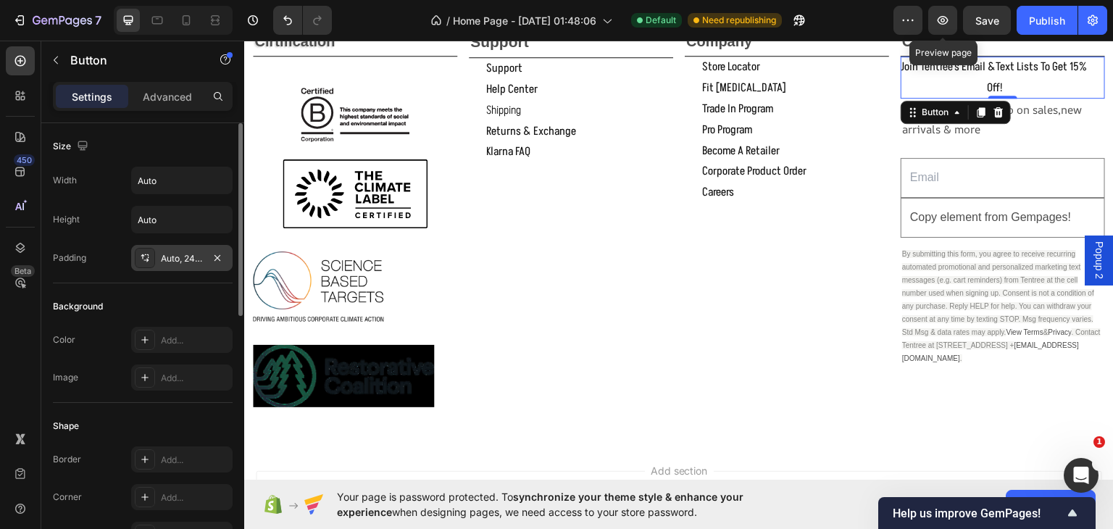
click at [175, 253] on div "Auto, 24, Auto, Auto" at bounding box center [182, 258] width 42 height 13
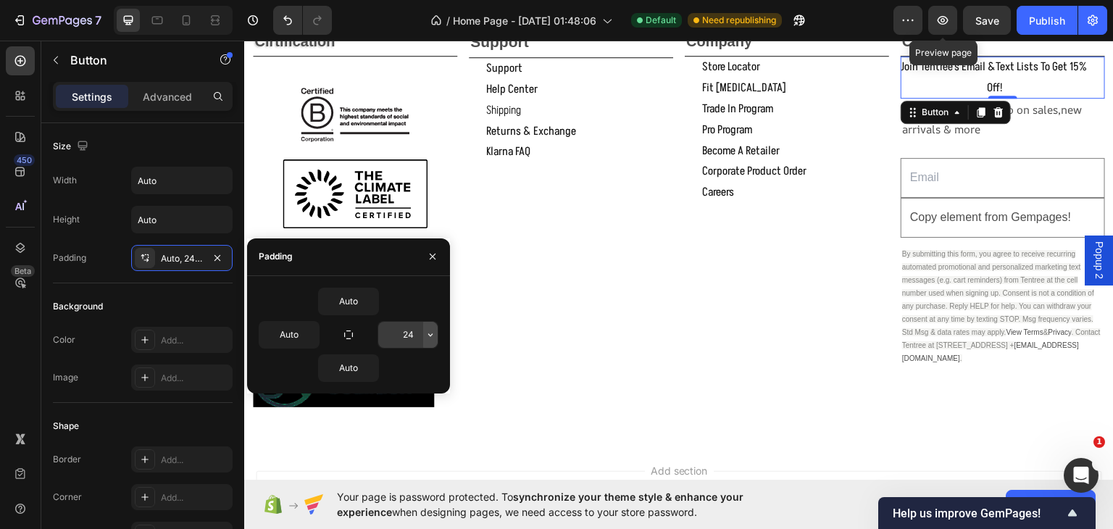
click at [429, 338] on icon "button" at bounding box center [430, 335] width 12 height 12
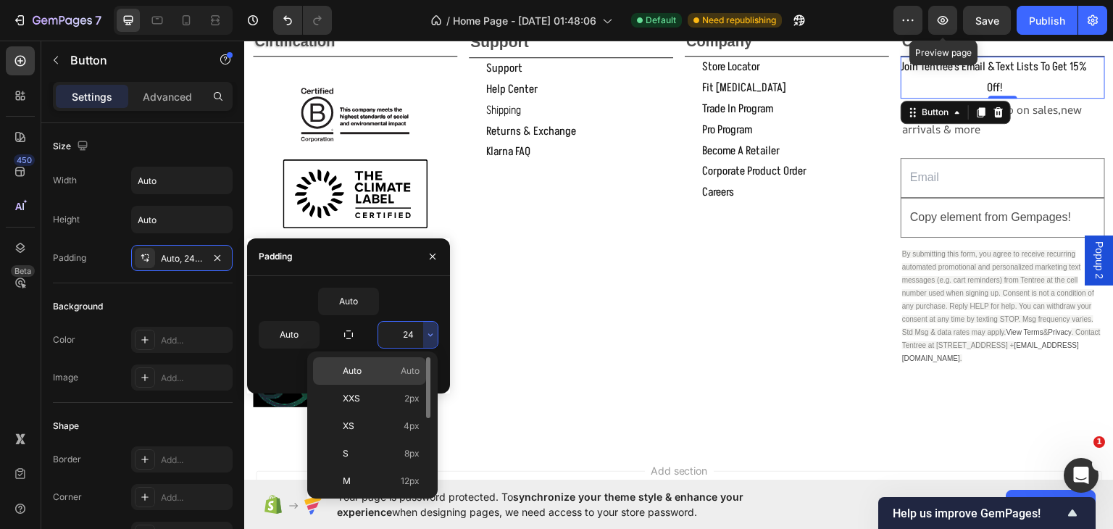
click at [380, 367] on p "Auto Auto" at bounding box center [381, 370] width 77 height 13
type input "Auto"
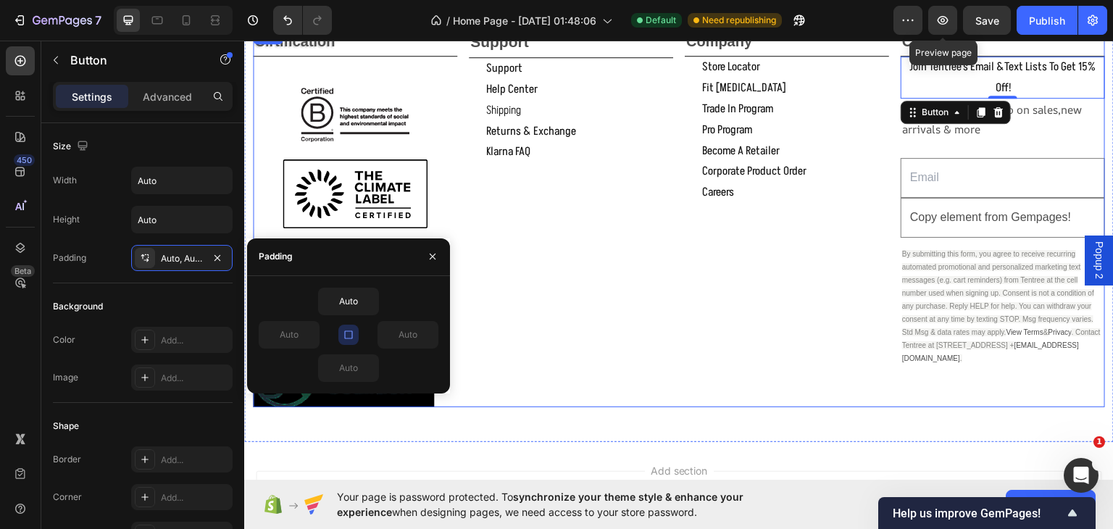
click at [745, 329] on div "Company Text Block store locator Button fit [MEDICAL_DATA] Button trade in prog…" at bounding box center [787, 216] width 204 height 380
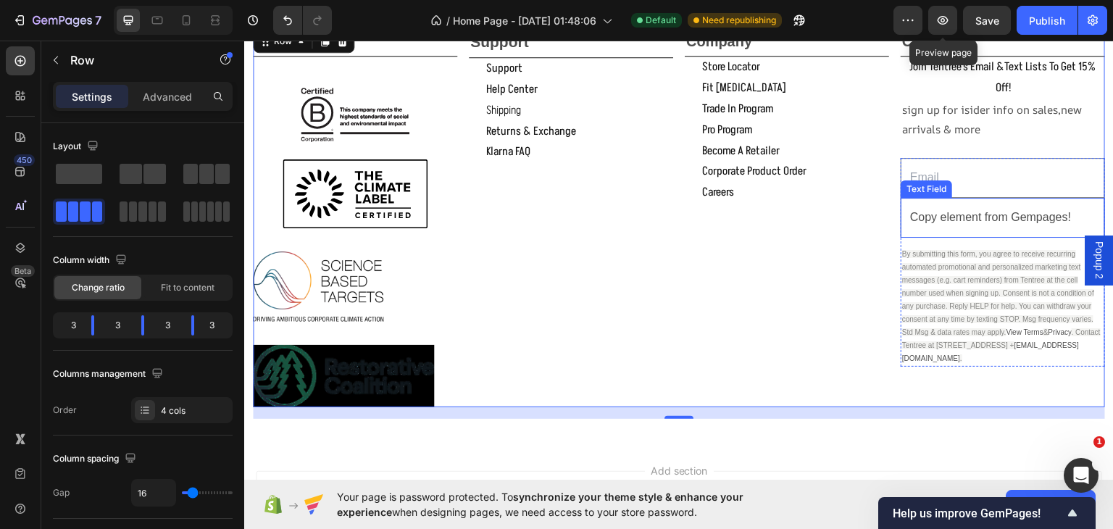
click at [1066, 214] on input "Copy element from Gempages!" at bounding box center [1002, 217] width 204 height 40
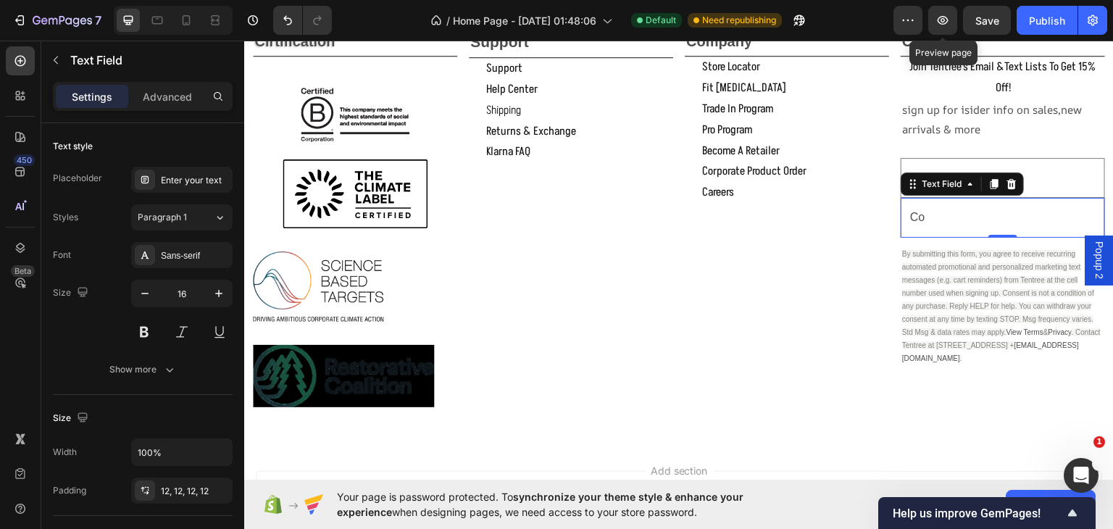
type input "C"
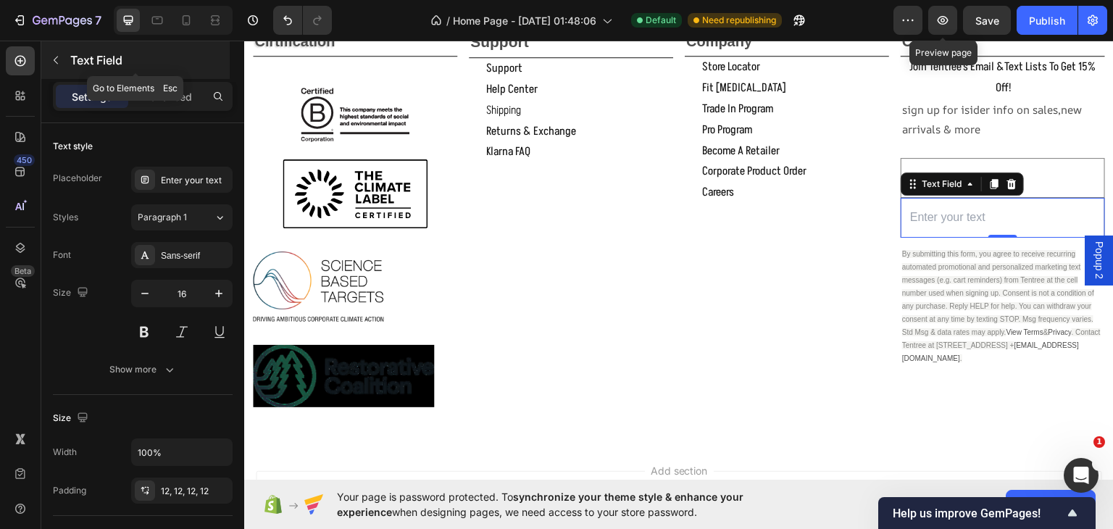
click at [62, 64] on button "button" at bounding box center [55, 60] width 23 height 23
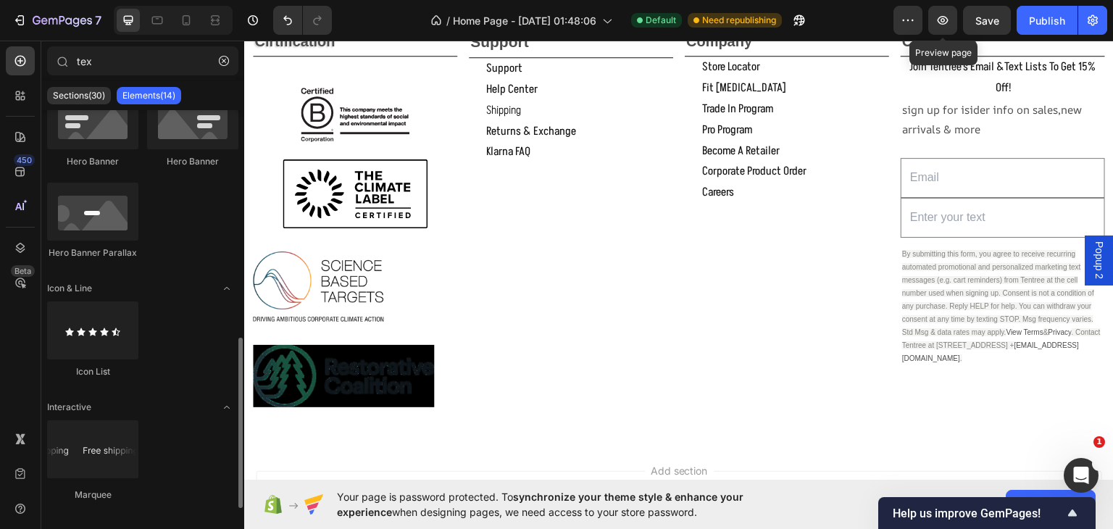
scroll to position [574, 0]
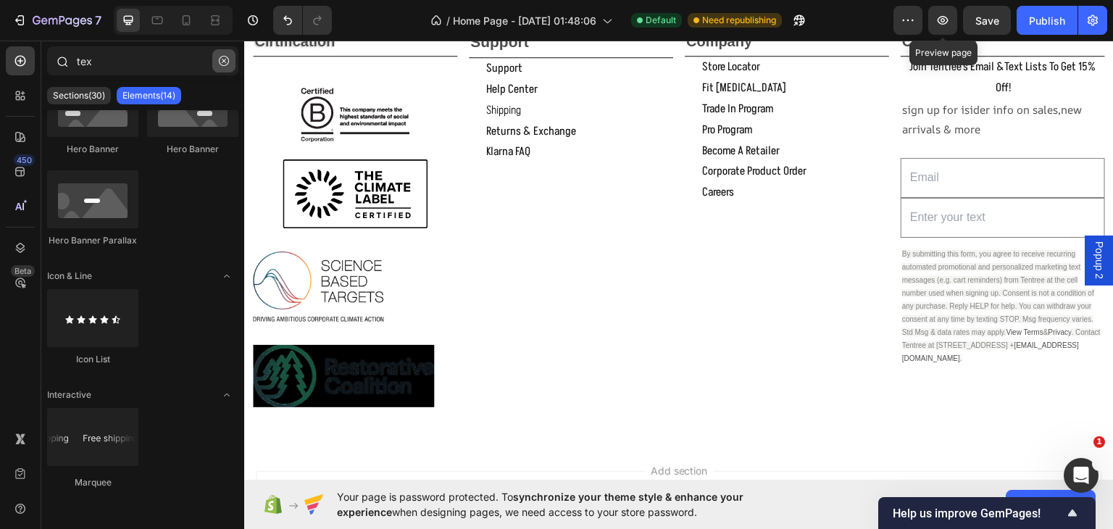
click at [225, 57] on icon "button" at bounding box center [224, 61] width 10 height 10
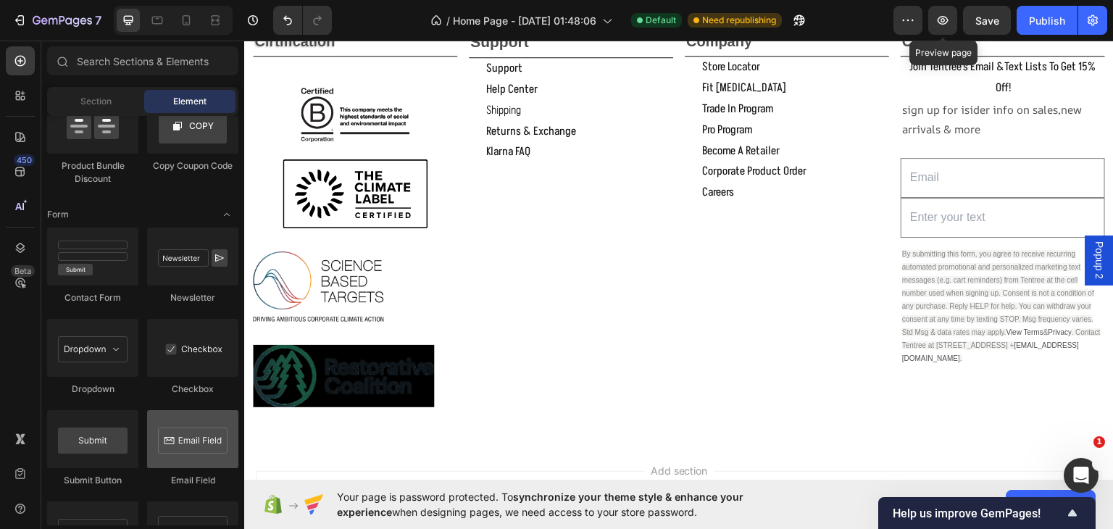
scroll to position [3384, 0]
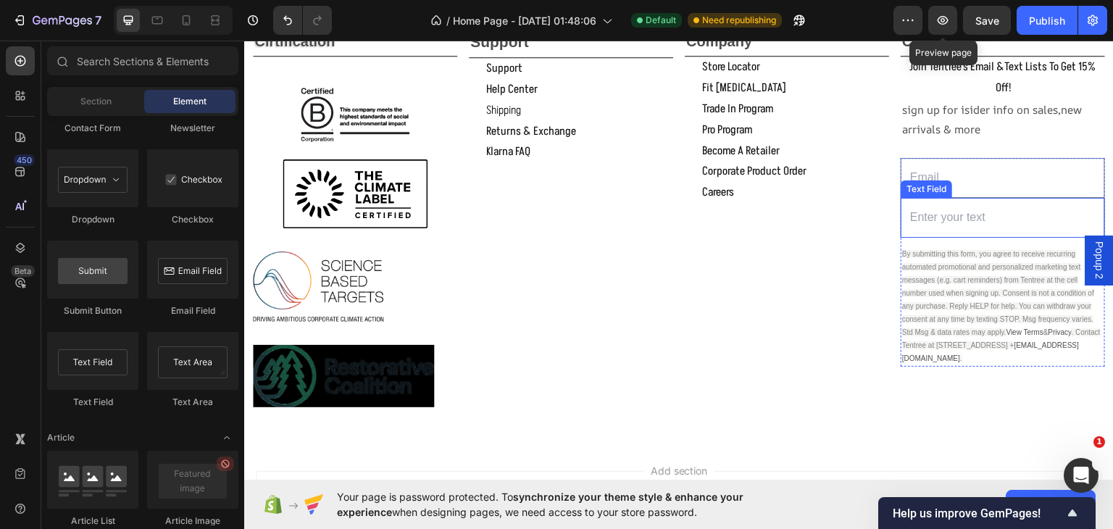
click at [993, 219] on input "text" at bounding box center [1002, 217] width 204 height 40
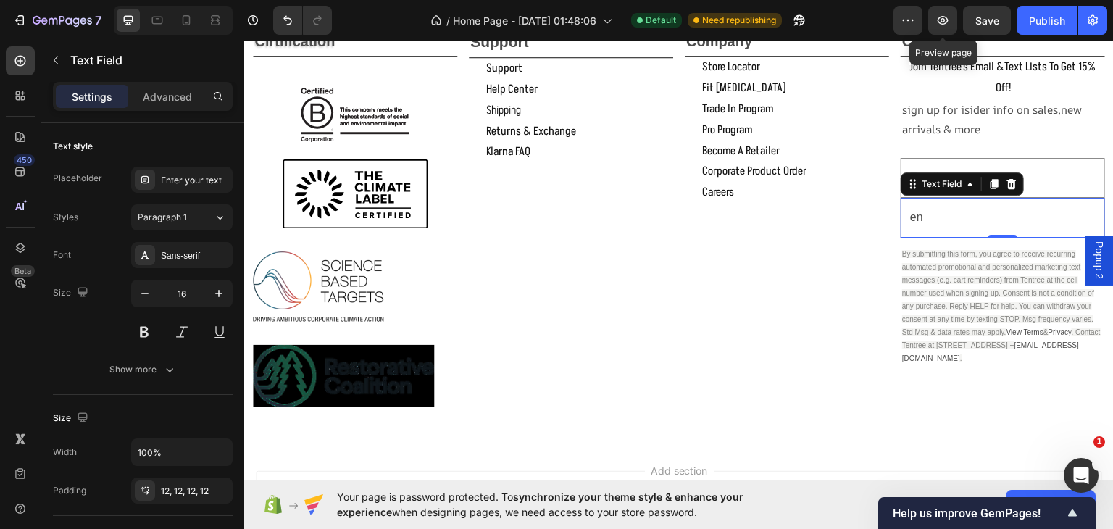
type input "e"
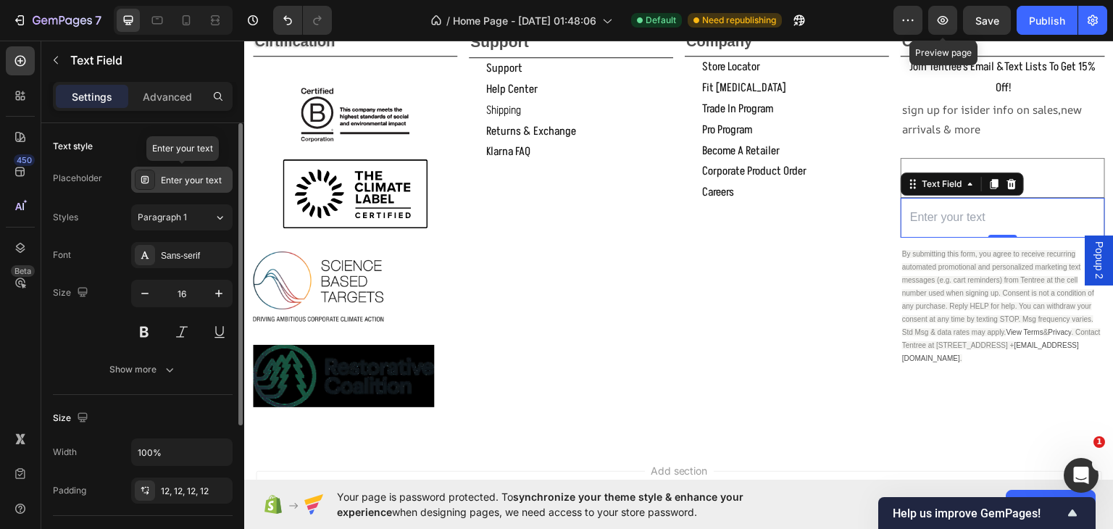
click at [185, 177] on div "Enter your text" at bounding box center [195, 180] width 68 height 13
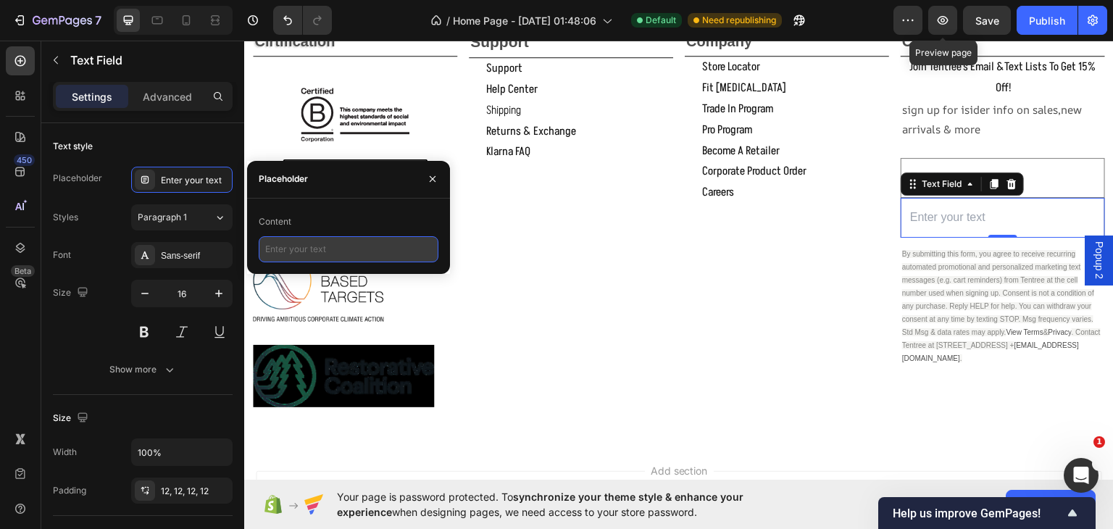
type input "e"
type input "E"
type input "US phone number"
click at [1032, 172] on input "email" at bounding box center [1002, 177] width 204 height 40
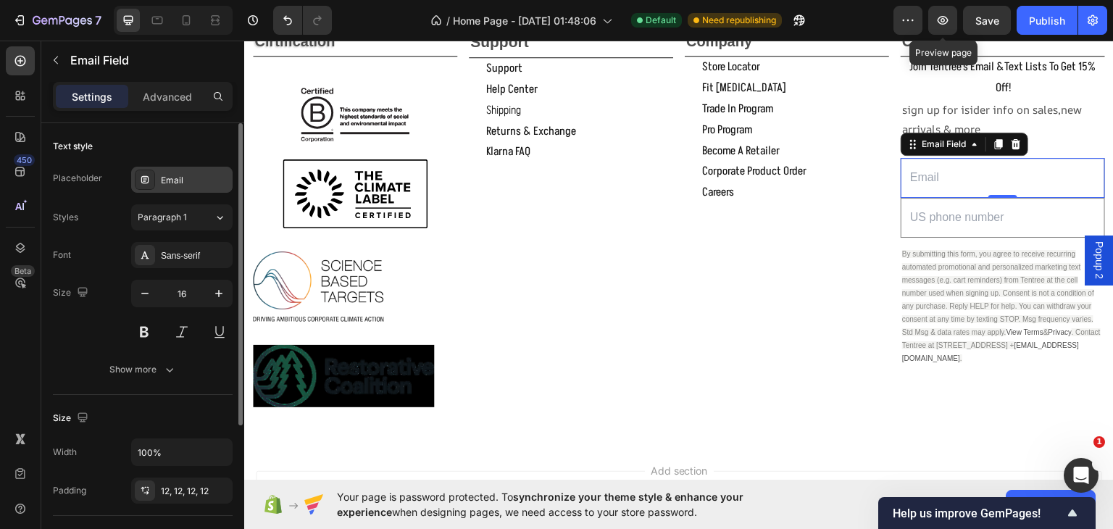
click at [203, 179] on div "Email" at bounding box center [195, 180] width 68 height 13
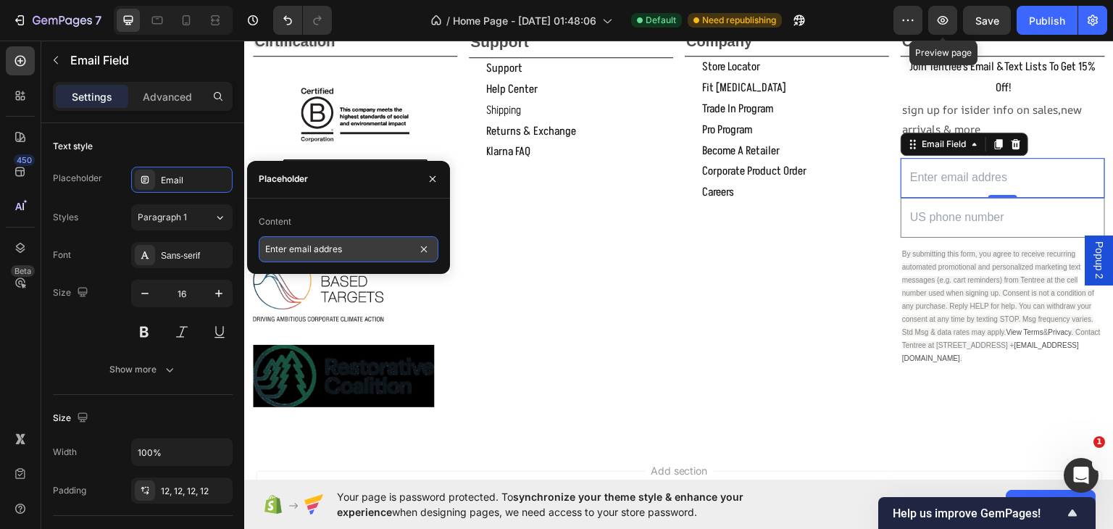
type input "Enter email address"
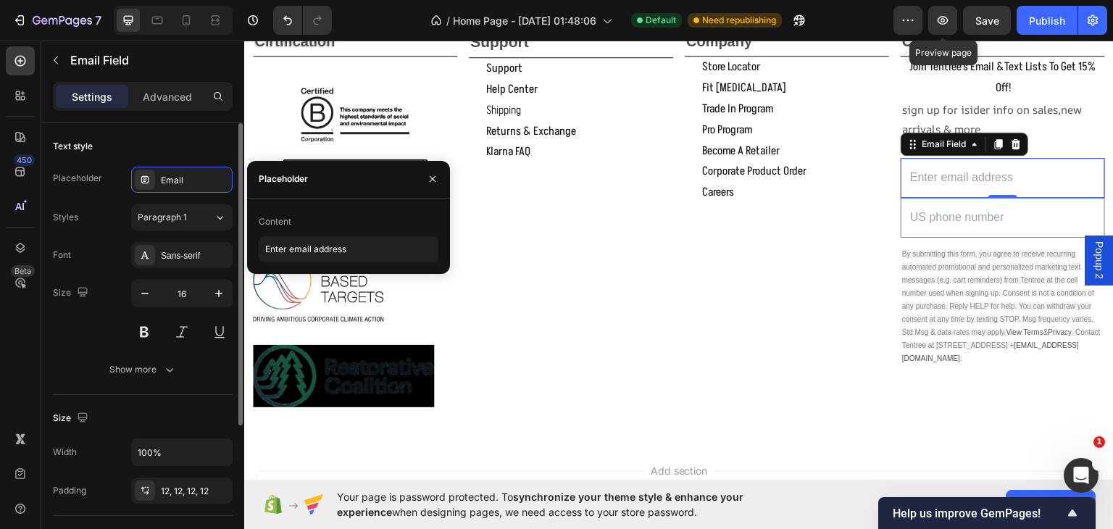
click at [93, 214] on div "Styles Paragraph 1" at bounding box center [143, 217] width 180 height 26
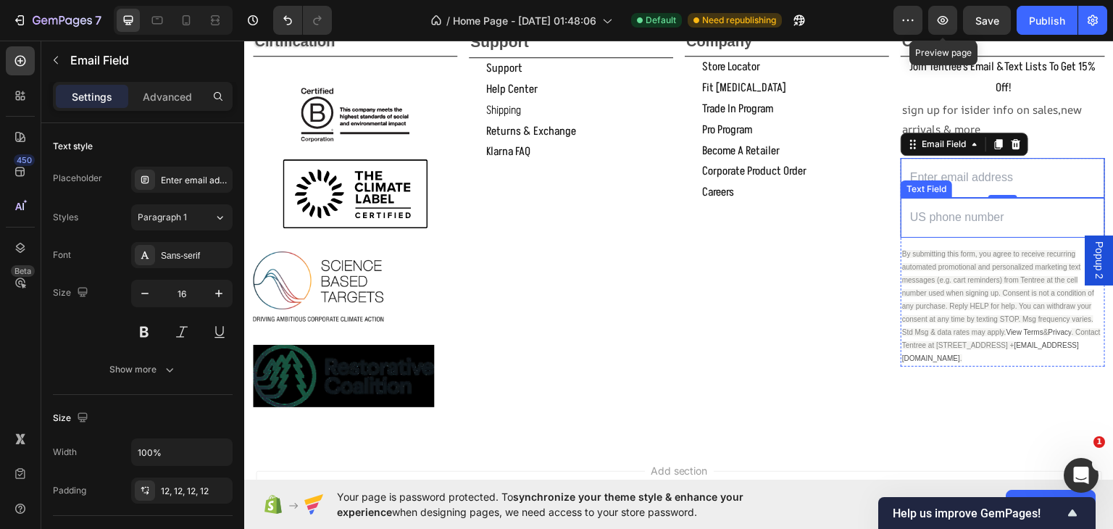
click at [1075, 214] on input "text" at bounding box center [1002, 217] width 204 height 40
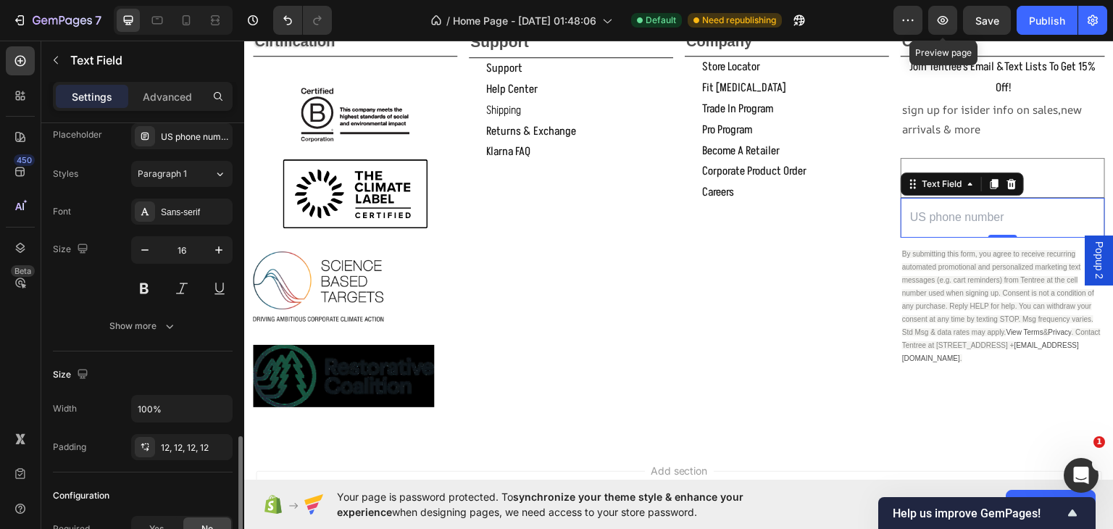
scroll to position [212, 0]
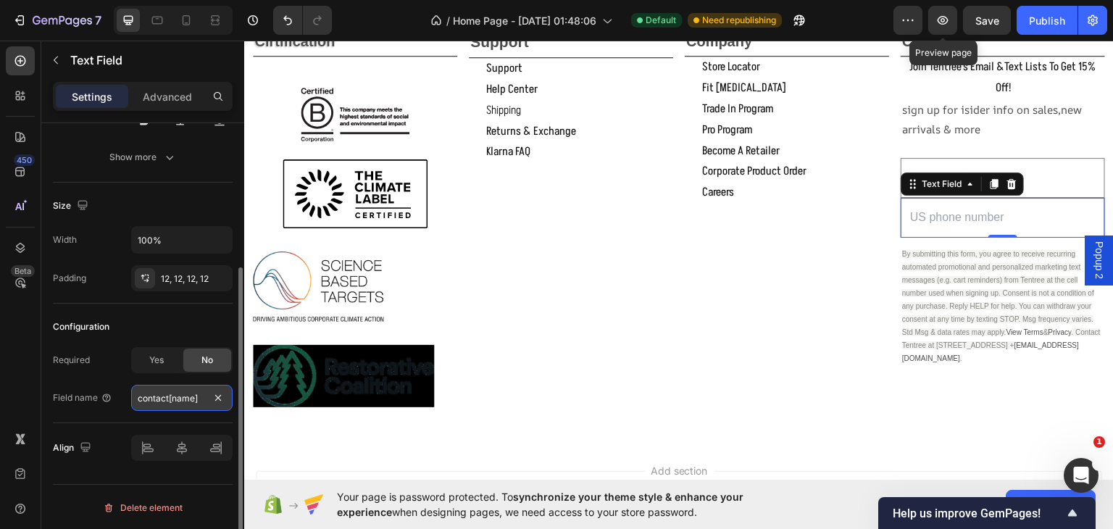
click at [192, 397] on input "contact[name]" at bounding box center [181, 398] width 101 height 26
click at [1037, 220] on input "text" at bounding box center [1002, 217] width 204 height 40
click at [192, 396] on input "contact[name]" at bounding box center [181, 398] width 101 height 26
click at [174, 396] on input "customer[phone]" at bounding box center [181, 398] width 101 height 26
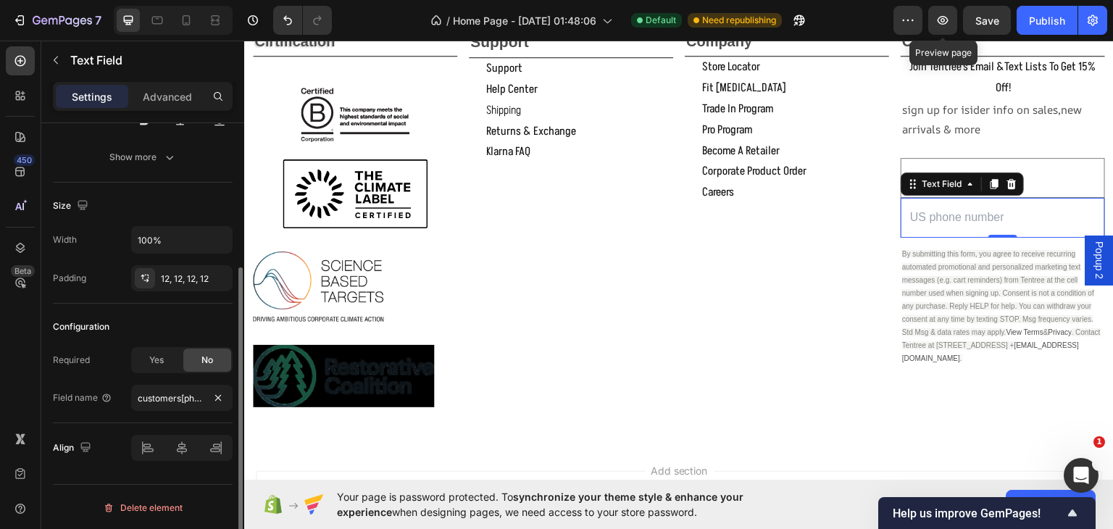
click at [151, 381] on div "Required Yes No Field name customers[phone]" at bounding box center [143, 379] width 180 height 64
click at [177, 397] on input "customers[phone]" at bounding box center [181, 398] width 101 height 26
click at [115, 348] on div "Required Yes No" at bounding box center [143, 360] width 180 height 26
click at [180, 398] on input "customers[phone]" at bounding box center [181, 398] width 101 height 26
type input "customer[phone]"
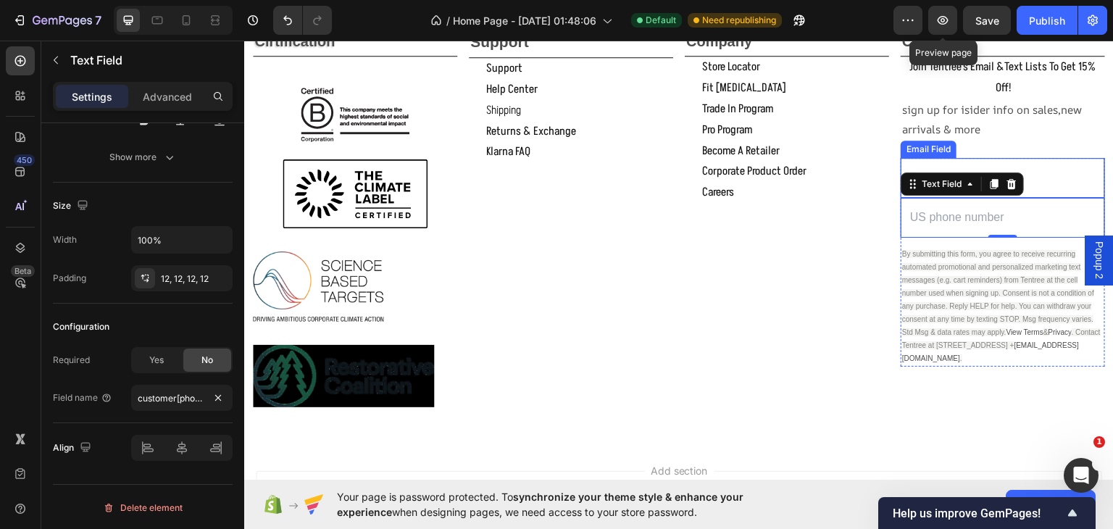
click at [1058, 176] on input "email" at bounding box center [1002, 177] width 204 height 40
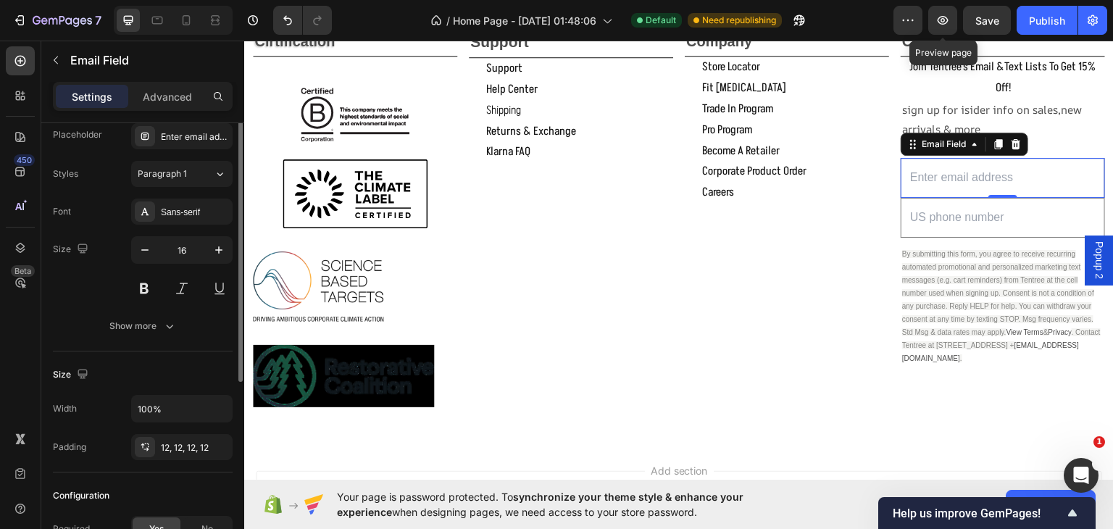
scroll to position [169, 0]
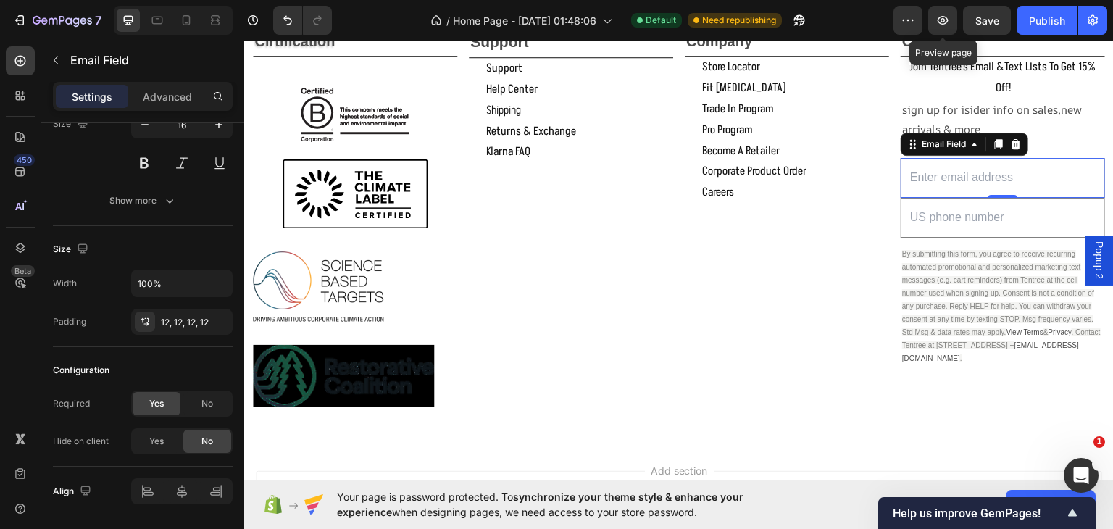
click at [1022, 174] on input "email" at bounding box center [1002, 177] width 204 height 40
click at [1016, 164] on input "email" at bounding box center [1002, 177] width 204 height 40
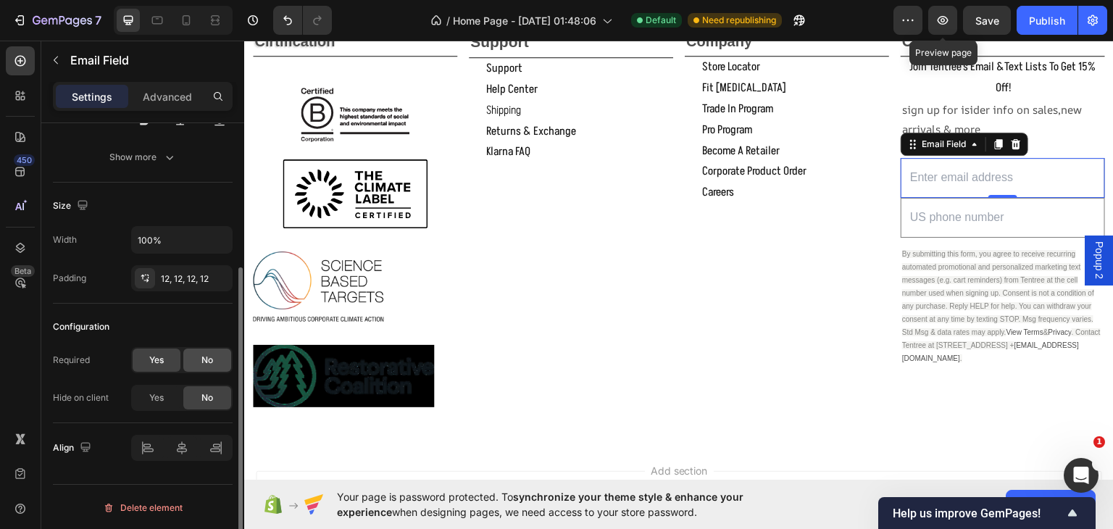
click at [203, 364] on span "No" at bounding box center [207, 359] width 12 height 13
click at [153, 364] on span "Yes" at bounding box center [156, 359] width 14 height 13
click at [997, 212] on input "text" at bounding box center [1002, 217] width 204 height 40
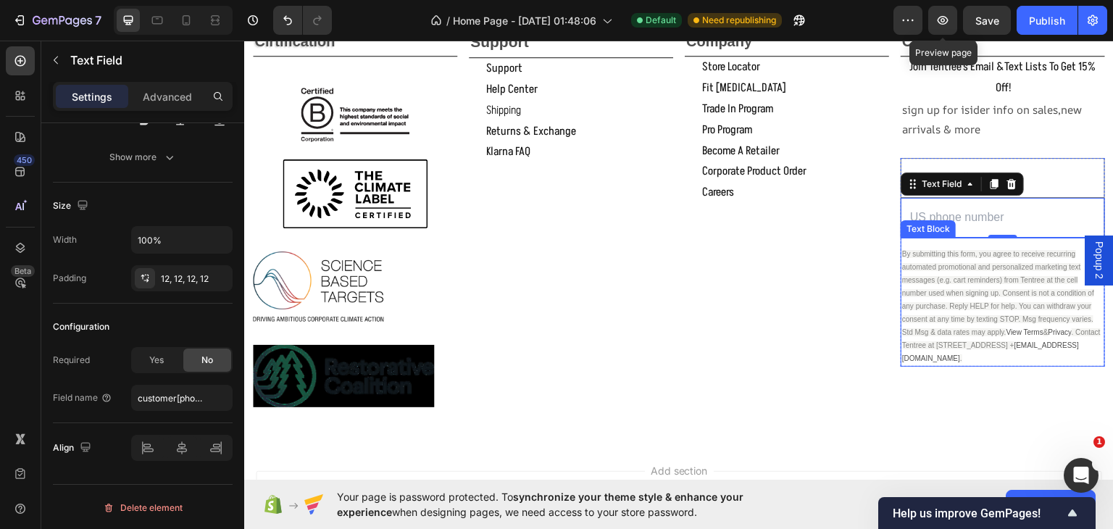
drag, startPoint x: 950, startPoint y: 307, endPoint x: 490, endPoint y: 283, distance: 460.6
click at [950, 309] on p "By submitting this form, you agree to receive recurring automated promotional a…" at bounding box center [1002, 305] width 201 height 117
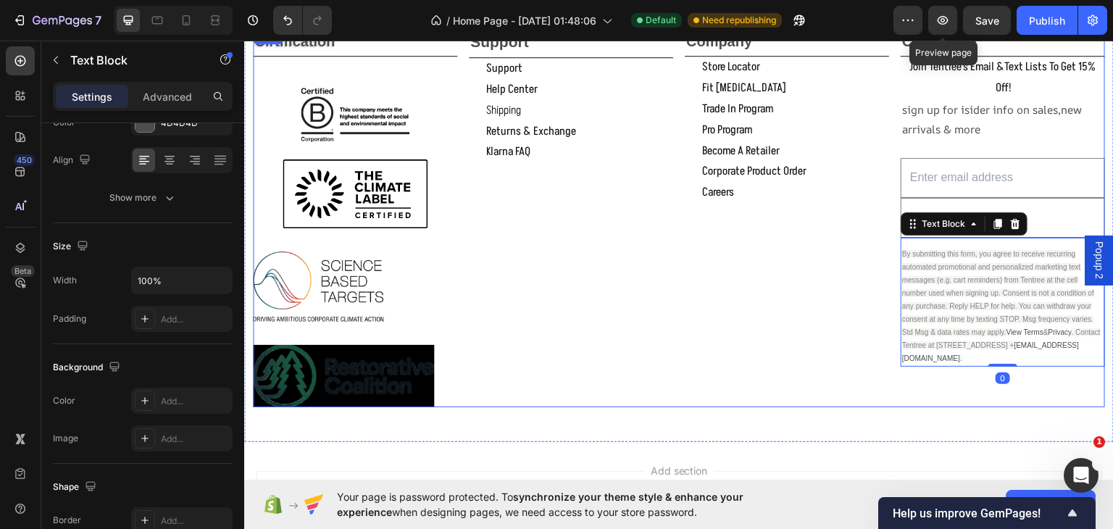
scroll to position [0, 0]
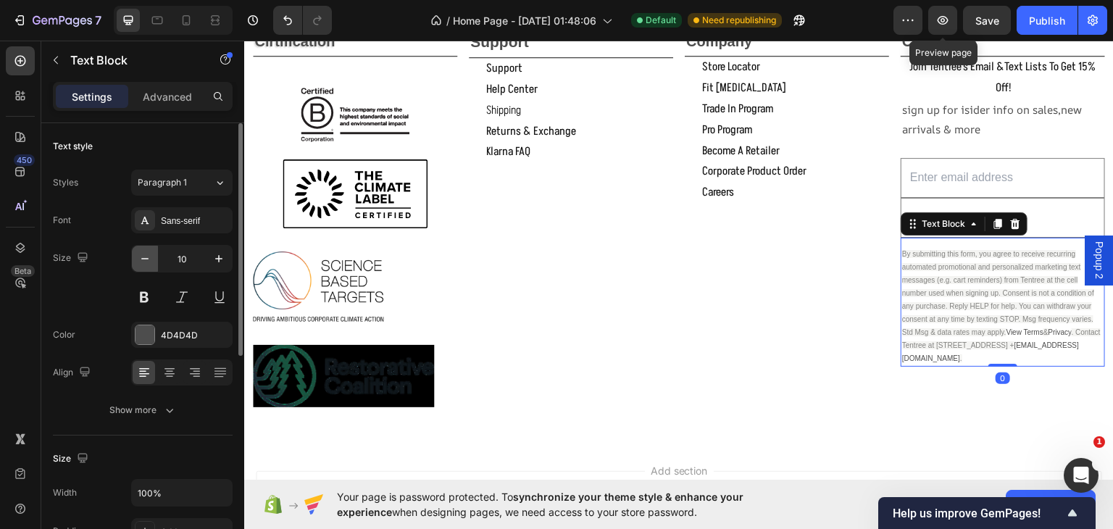
click at [142, 253] on icon "button" at bounding box center [145, 258] width 14 height 14
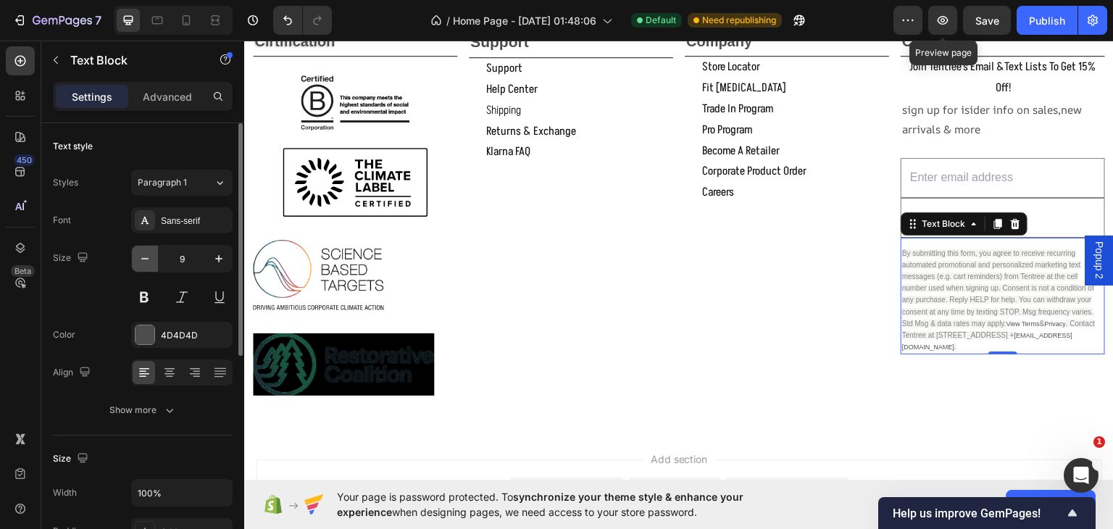
click at [142, 255] on icon "button" at bounding box center [145, 258] width 14 height 14
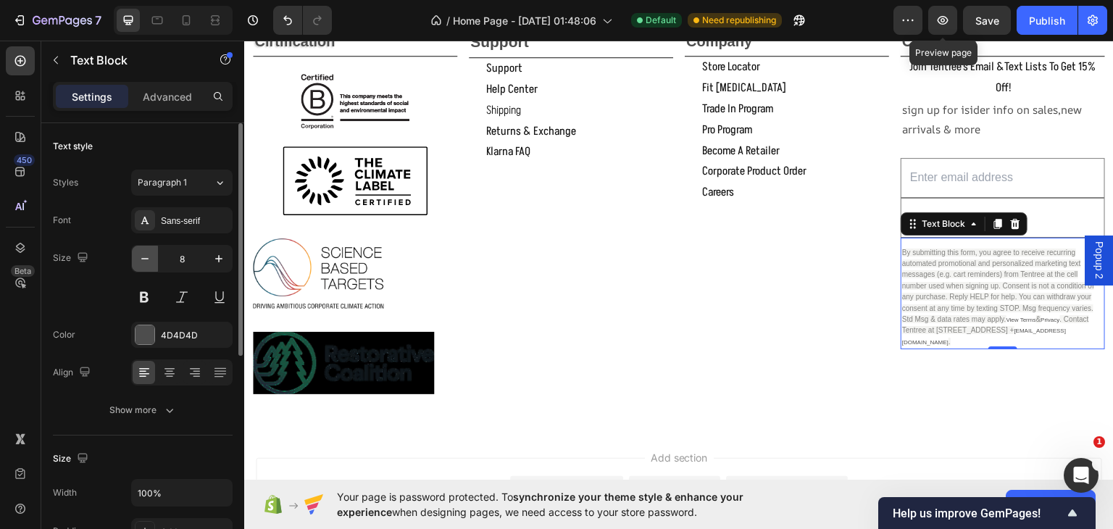
click at [142, 255] on icon "button" at bounding box center [145, 258] width 14 height 14
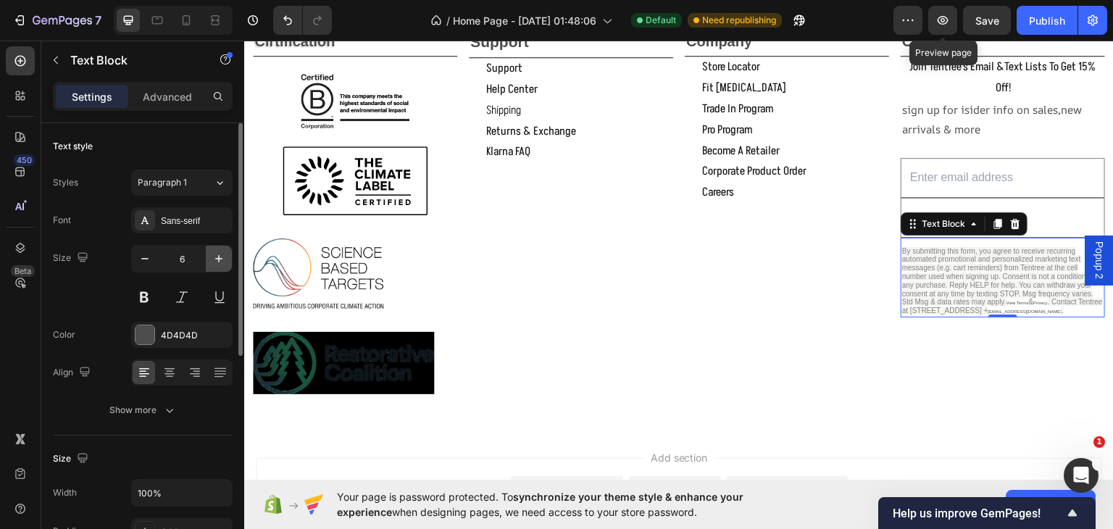
click at [217, 251] on icon "button" at bounding box center [219, 258] width 14 height 14
type input "7"
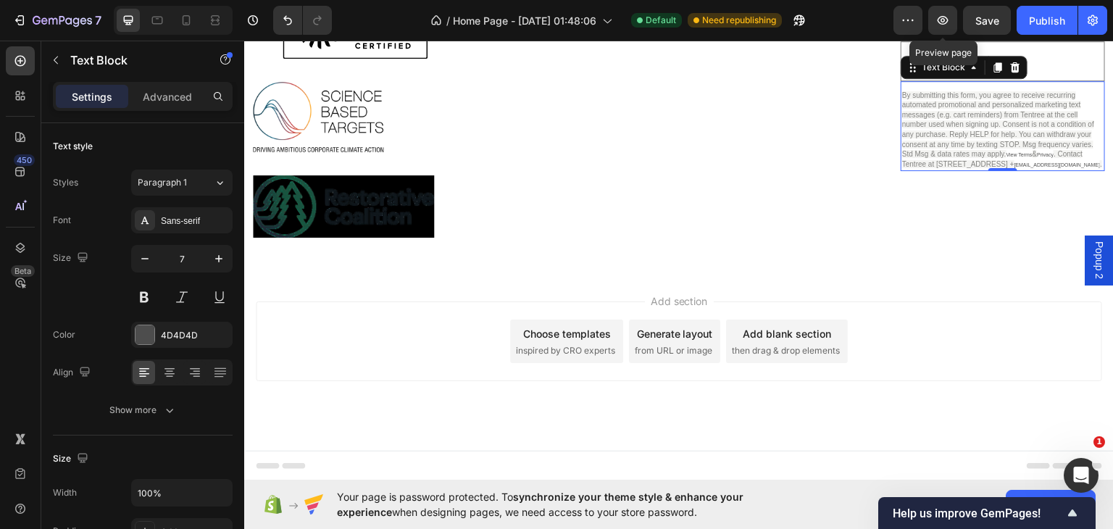
scroll to position [2005, 0]
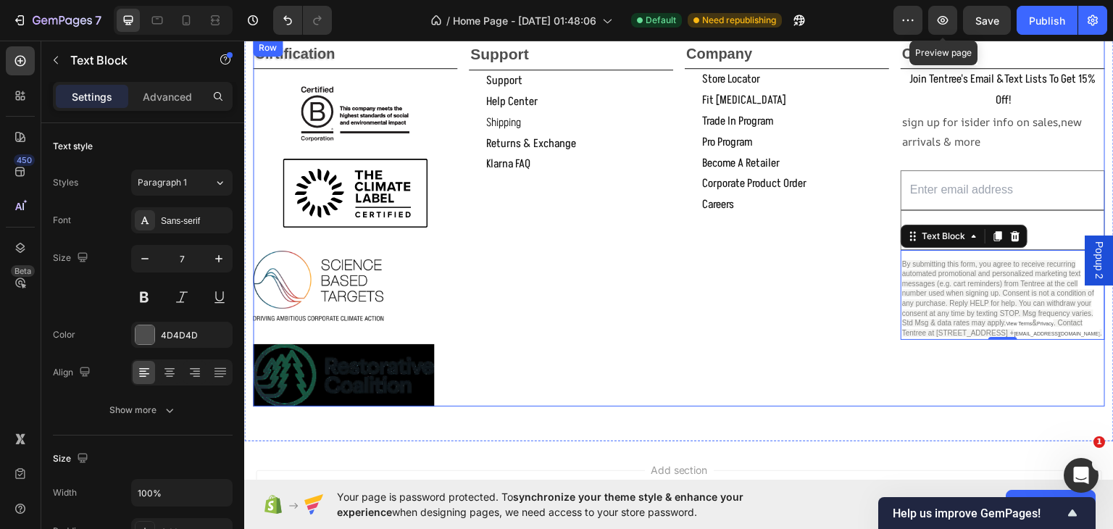
click at [842, 264] on div "Company Text Block store locator Button fit [MEDICAL_DATA] Button trade in prog…" at bounding box center [787, 221] width 204 height 367
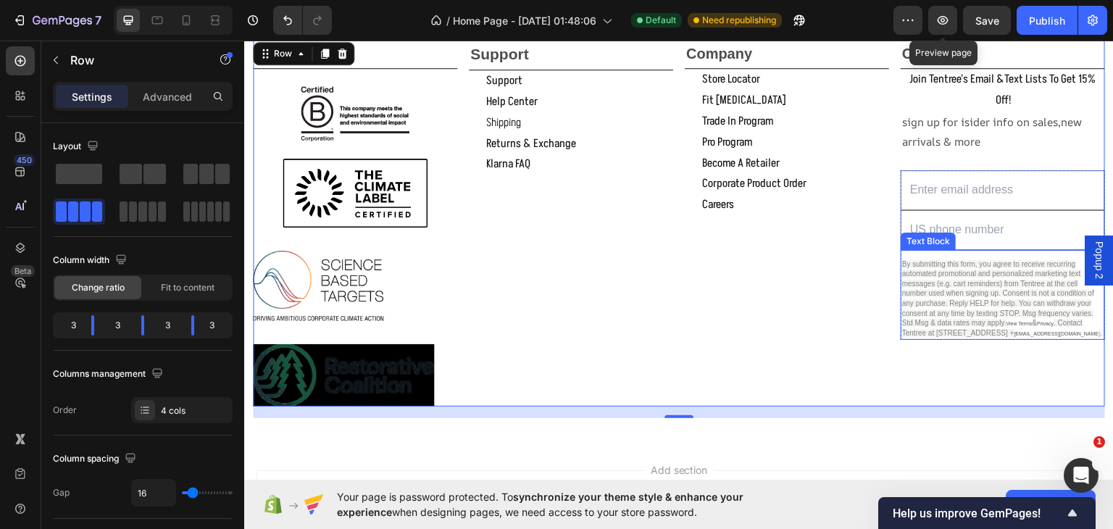
click at [950, 253] on div "By submitting this form, you agree to receive recurring automated promotional a…" at bounding box center [1002, 294] width 204 height 91
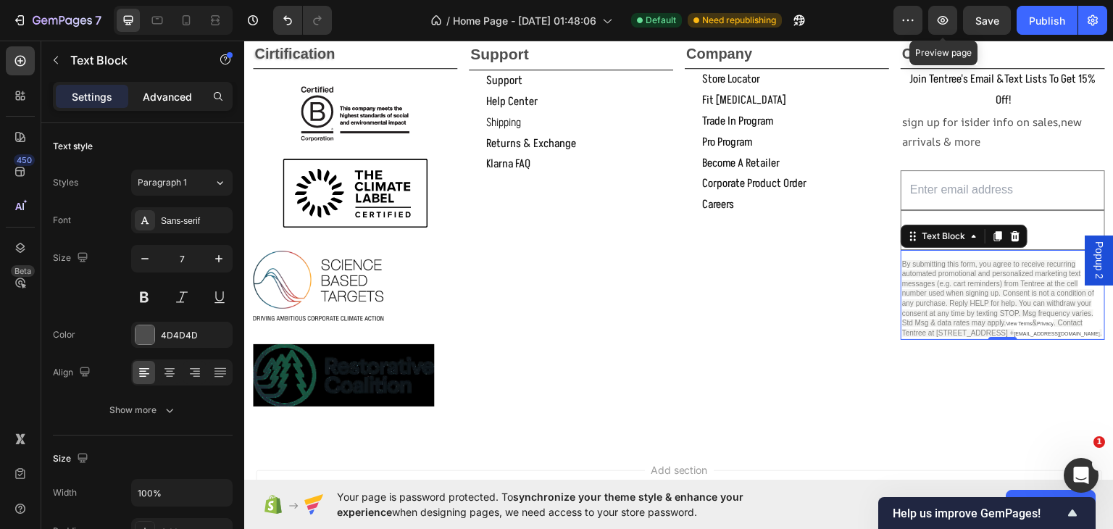
click at [167, 95] on p "Advanced" at bounding box center [167, 96] width 49 height 15
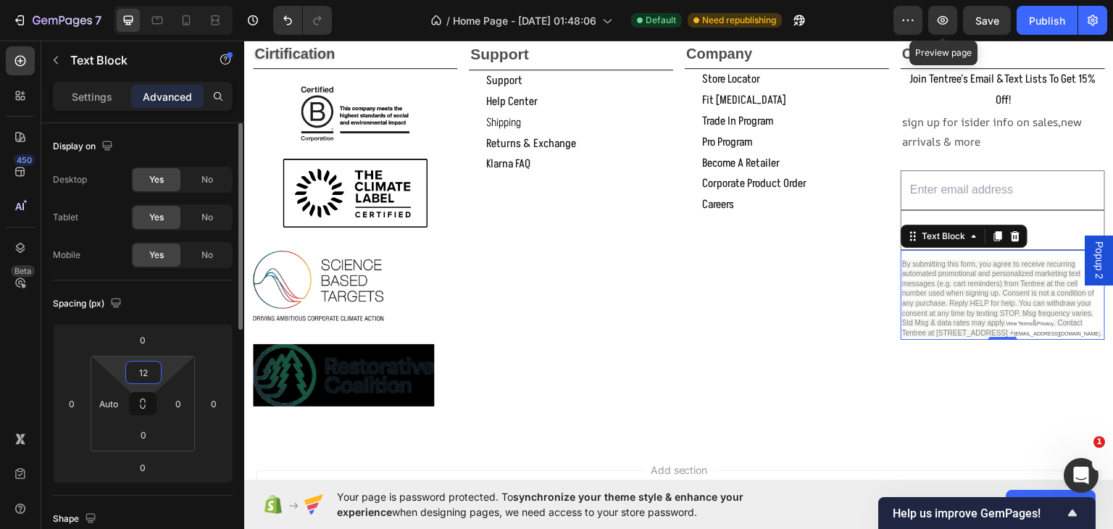
click at [150, 372] on input "12" at bounding box center [143, 372] width 29 height 22
click at [153, 508] on p "L 16px" at bounding box center [179, 511] width 65 height 10
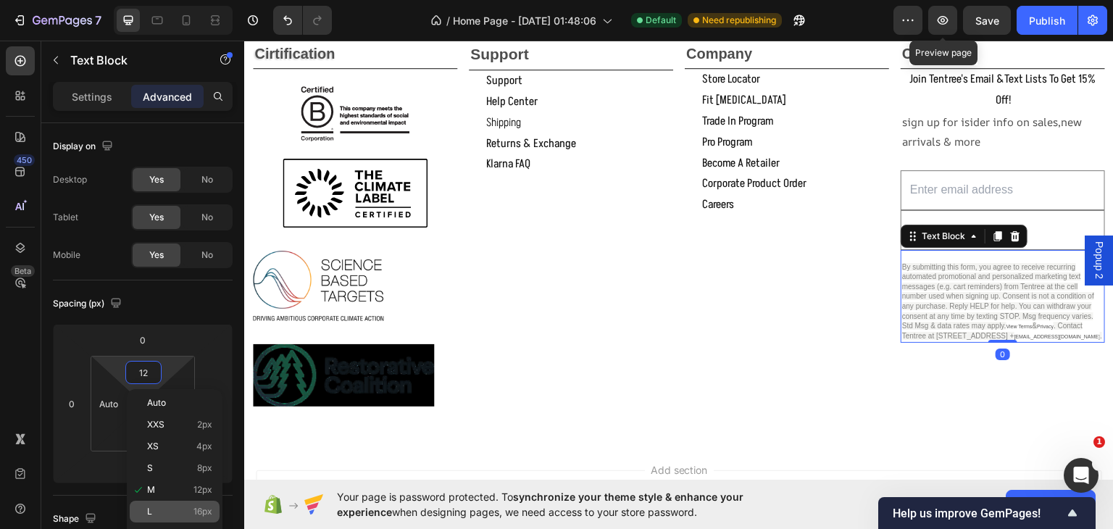
type input "16"
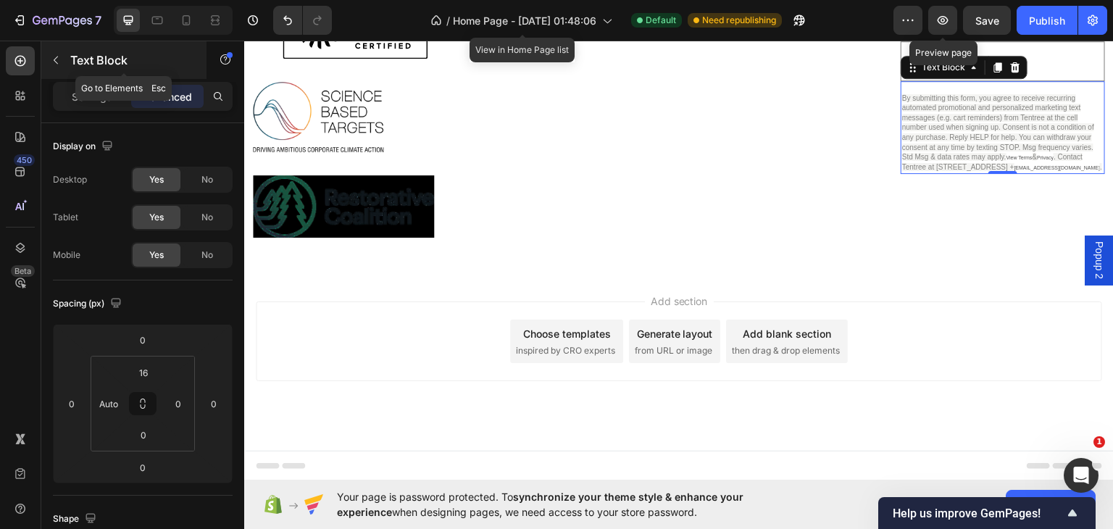
click at [52, 54] on icon "button" at bounding box center [56, 60] width 12 height 12
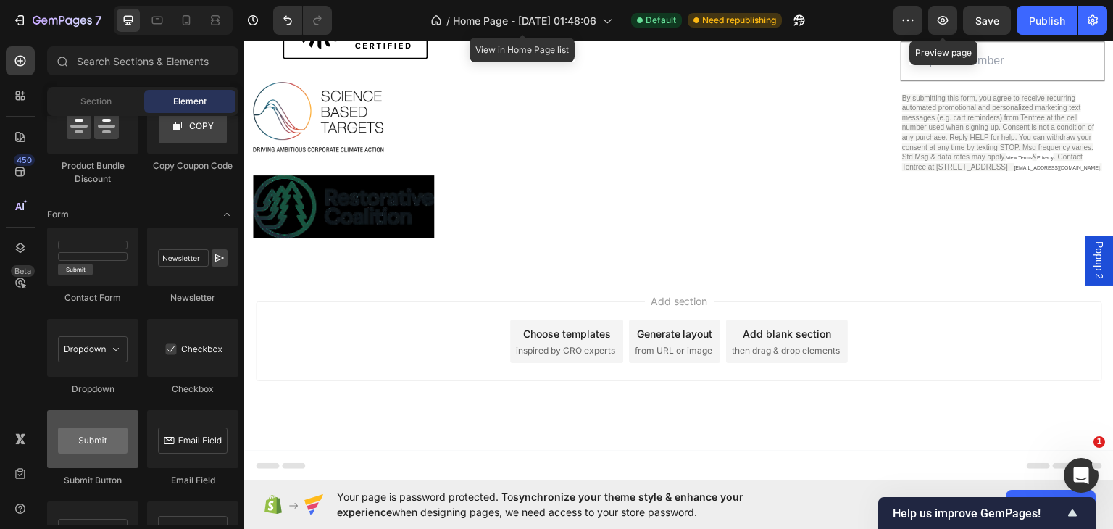
scroll to position [3384, 0]
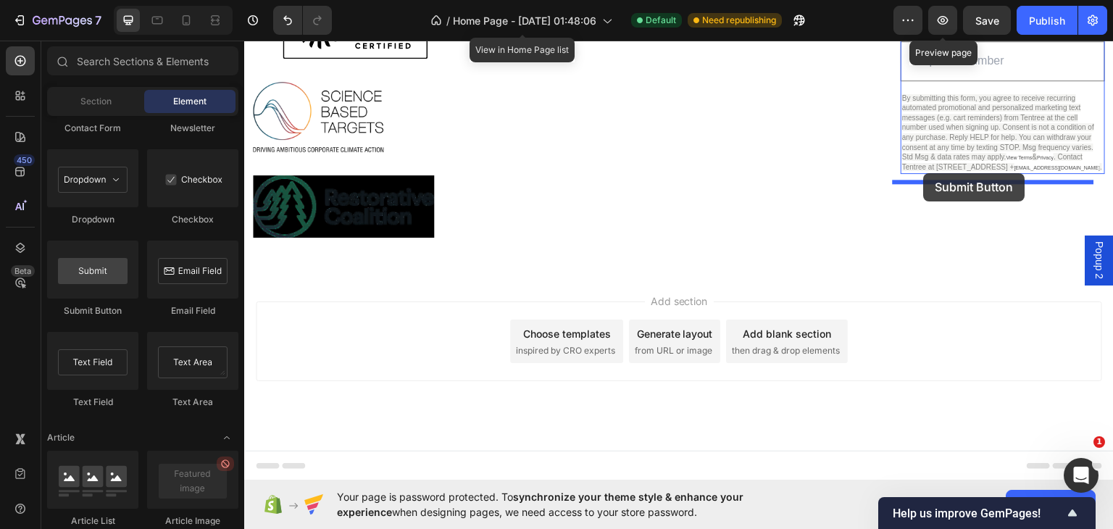
drag, startPoint x: 325, startPoint y: 314, endPoint x: 924, endPoint y: 172, distance: 614.9
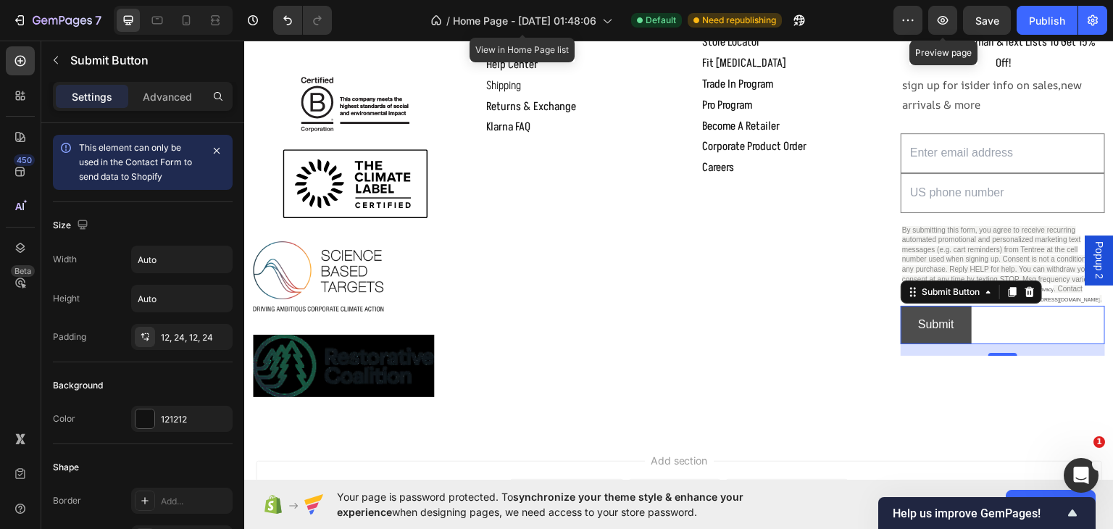
scroll to position [2040, 0]
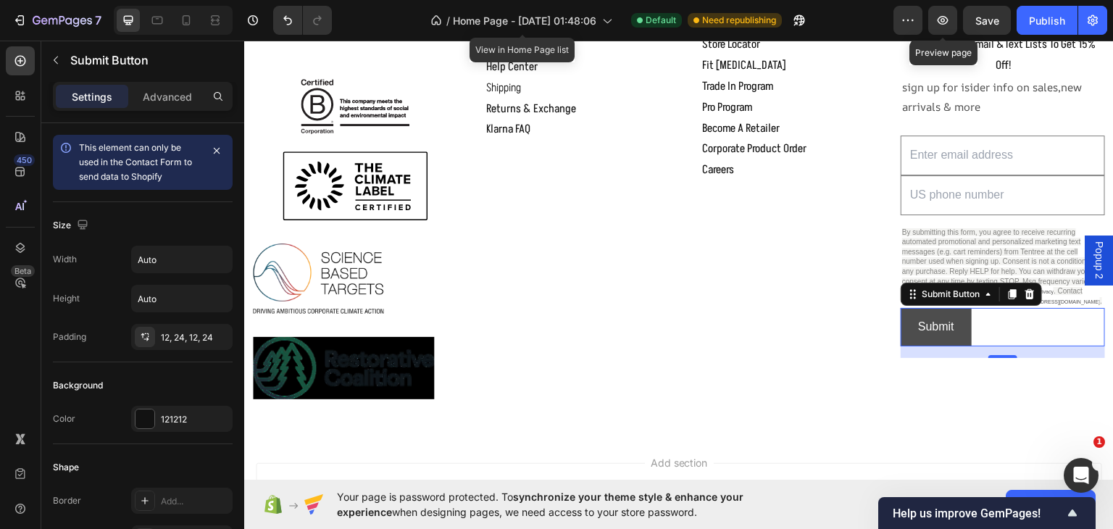
click at [953, 334] on button "Submit" at bounding box center [935, 326] width 71 height 38
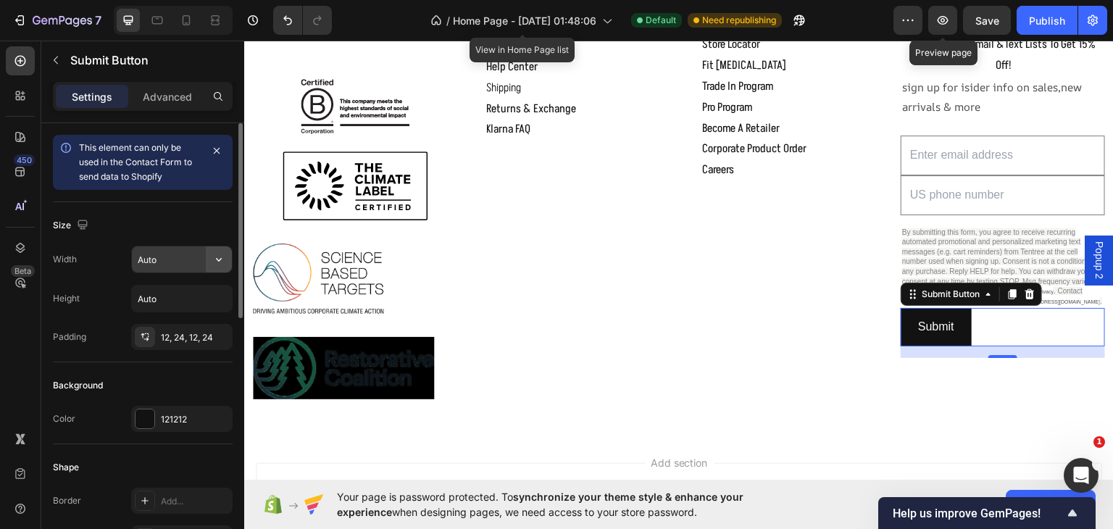
click at [219, 261] on icon "button" at bounding box center [219, 259] width 14 height 14
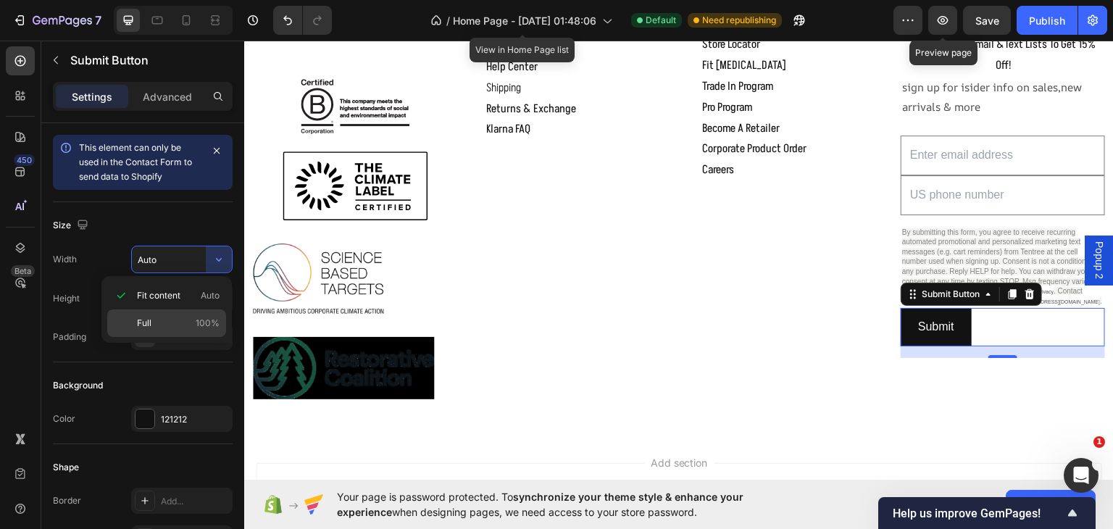
click at [169, 317] on p "Full 100%" at bounding box center [178, 323] width 83 height 13
type input "100%"
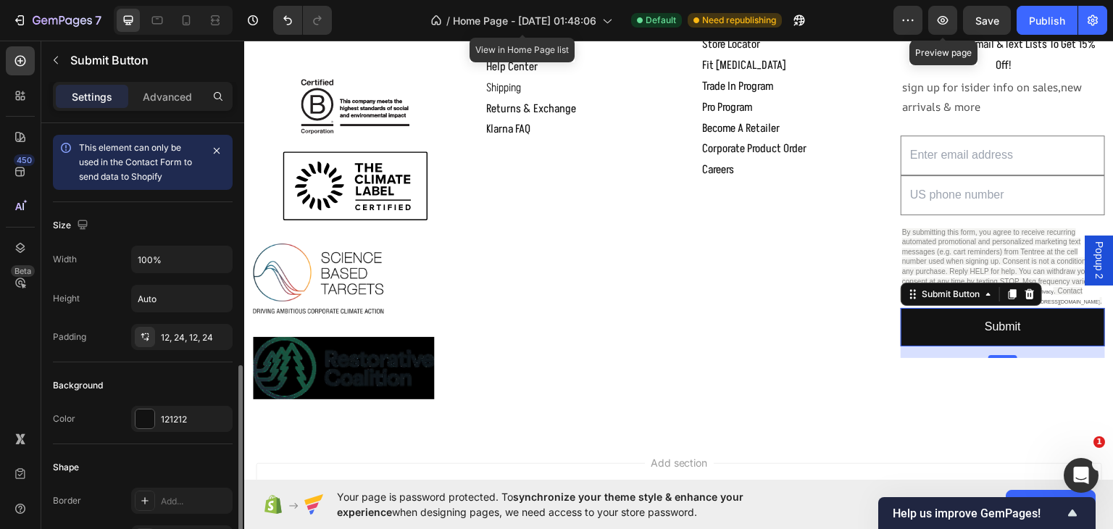
scroll to position [169, 0]
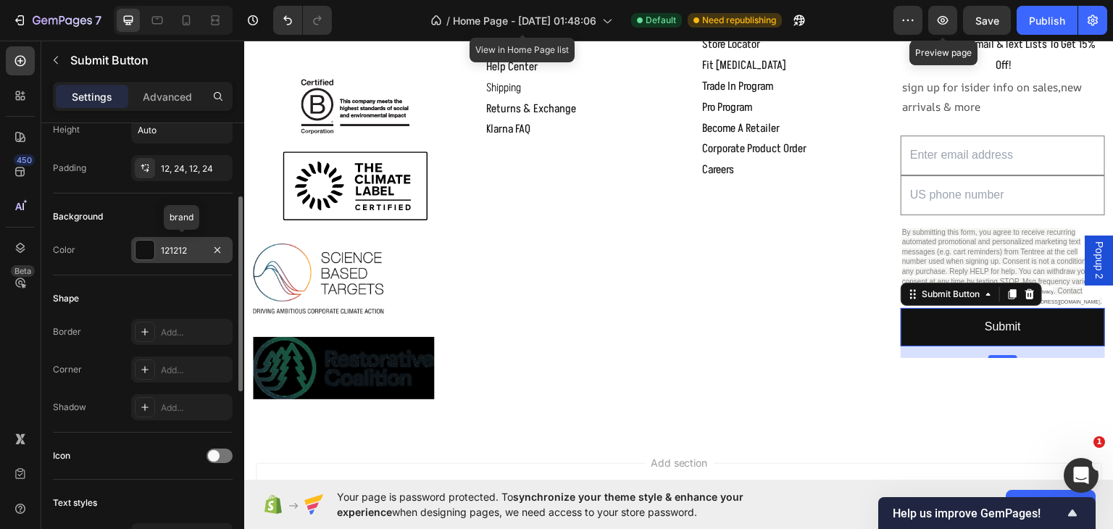
click at [200, 245] on div "121212" at bounding box center [182, 250] width 42 height 13
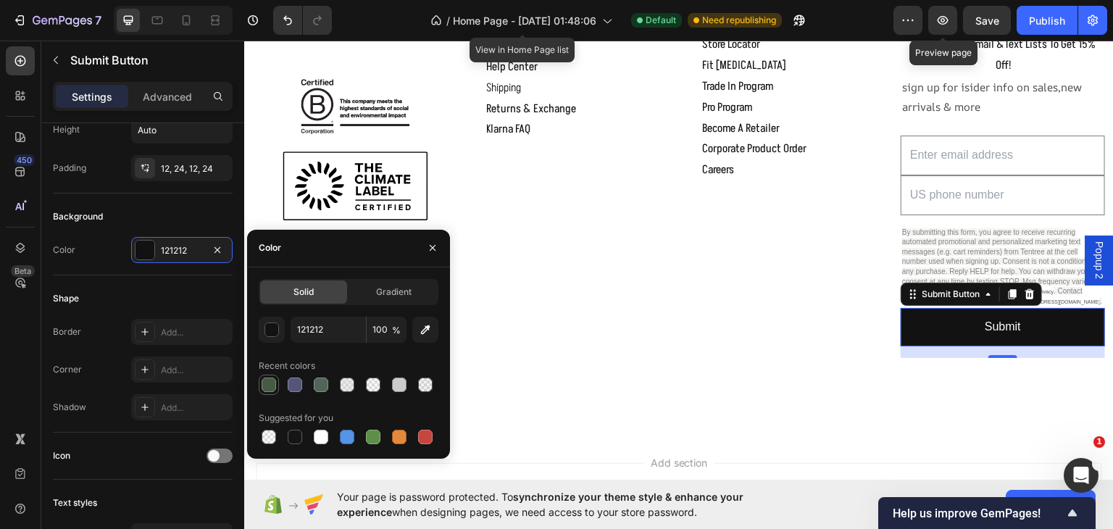
click at [264, 383] on div at bounding box center [268, 384] width 14 height 14
type input "475A45"
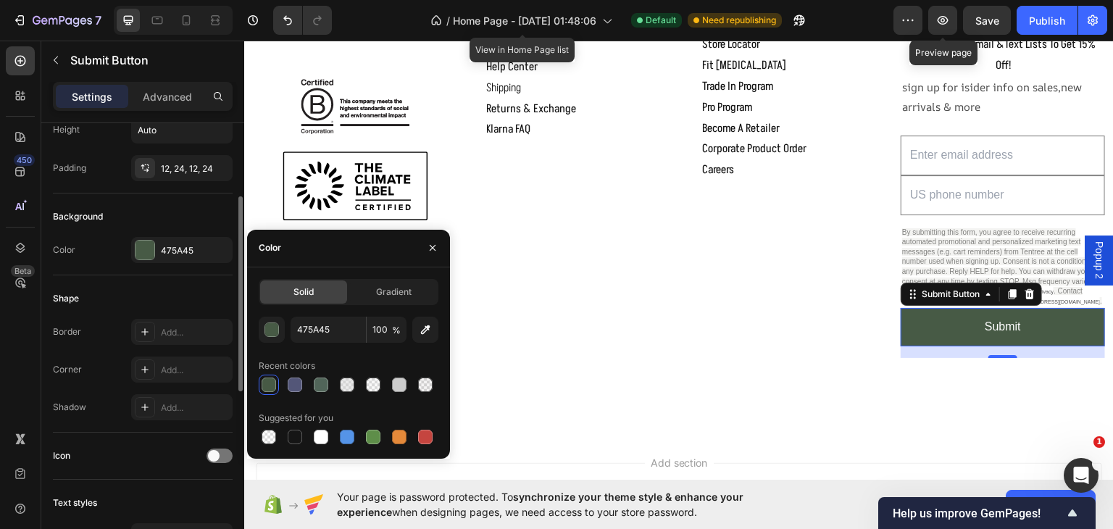
click at [163, 290] on div "Shape" at bounding box center [143, 298] width 180 height 23
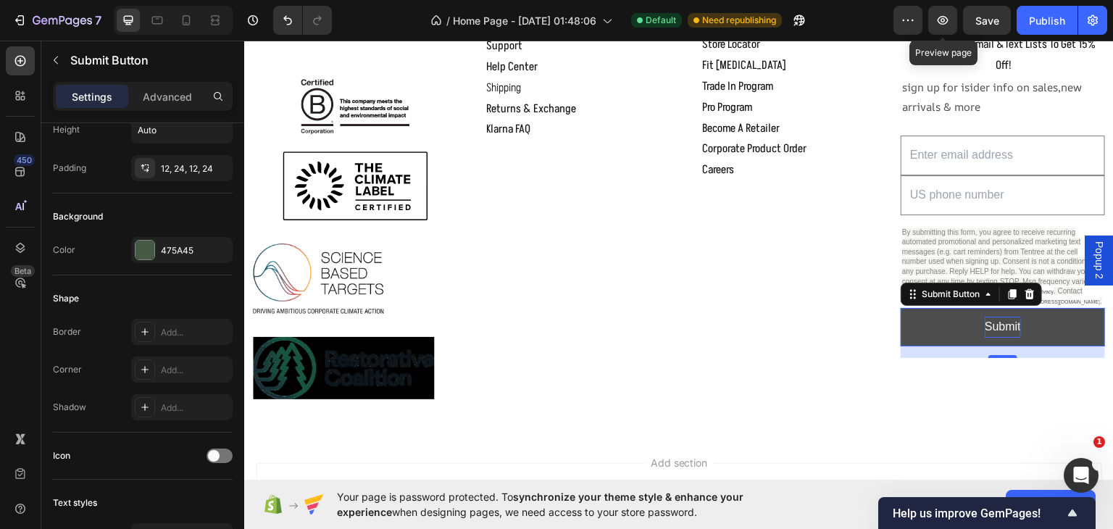
click at [1010, 330] on p "Submit" at bounding box center [1002, 326] width 36 height 21
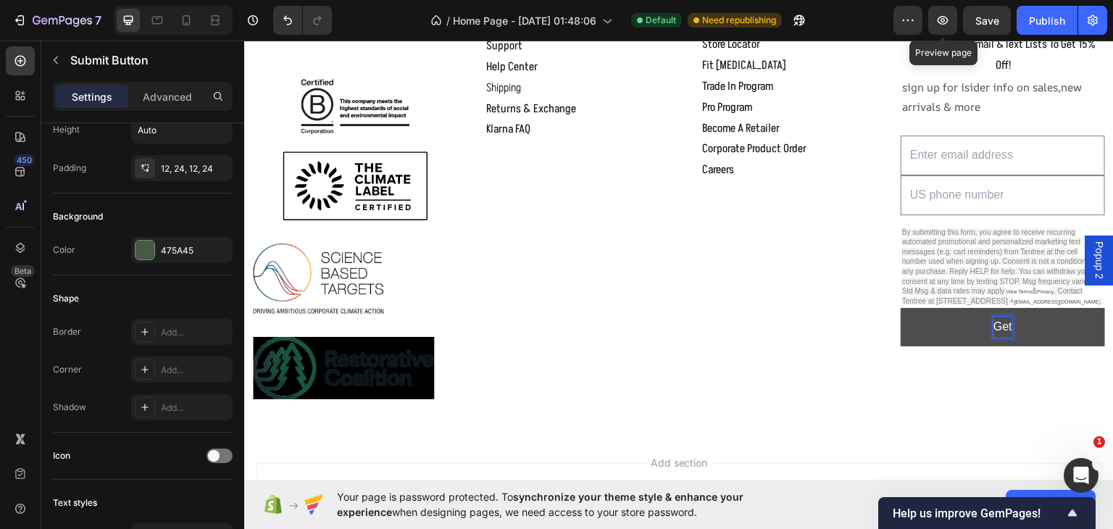
click at [900, 307] on button "Get" at bounding box center [1002, 326] width 204 height 38
click at [900, 307] on button "Get 20%" at bounding box center [1002, 326] width 204 height 38
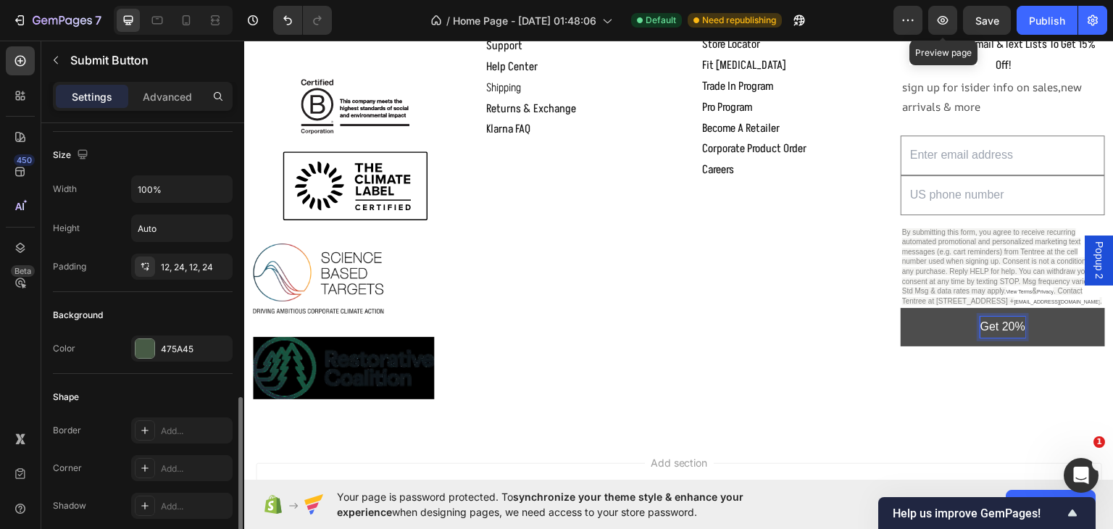
scroll to position [240, 0]
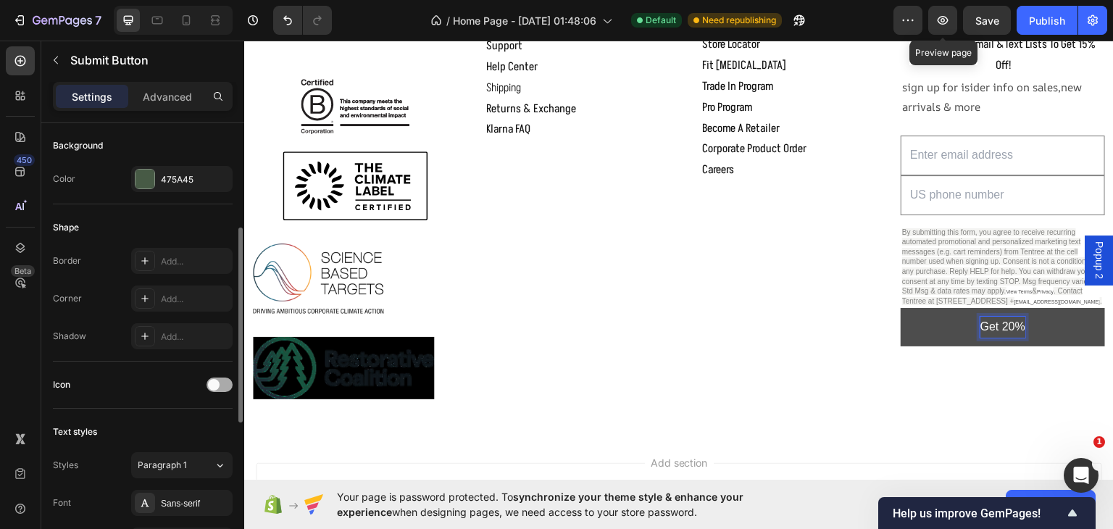
click at [220, 380] on div at bounding box center [219, 384] width 26 height 14
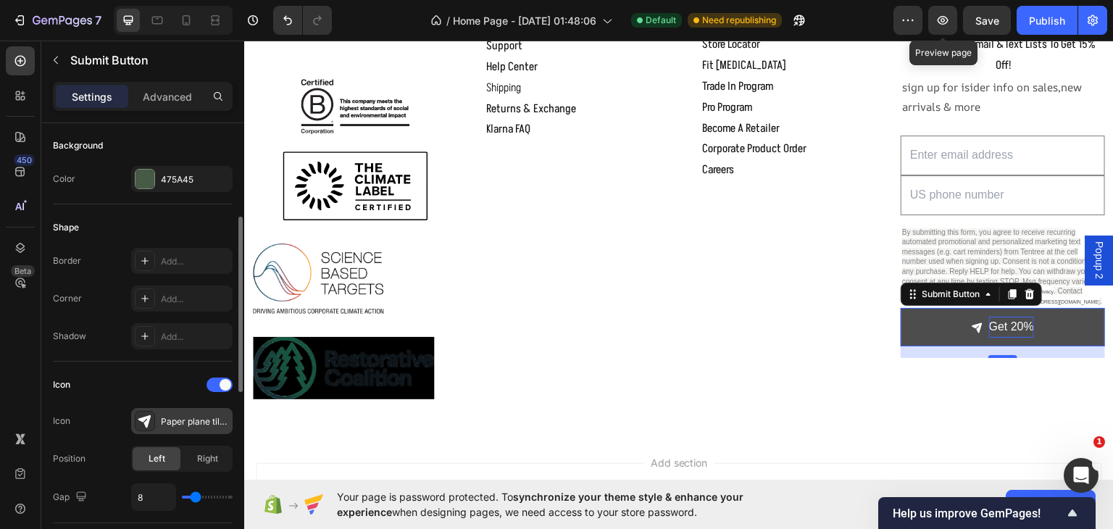
click at [167, 418] on div "Paper plane tilt filled" at bounding box center [195, 421] width 68 height 13
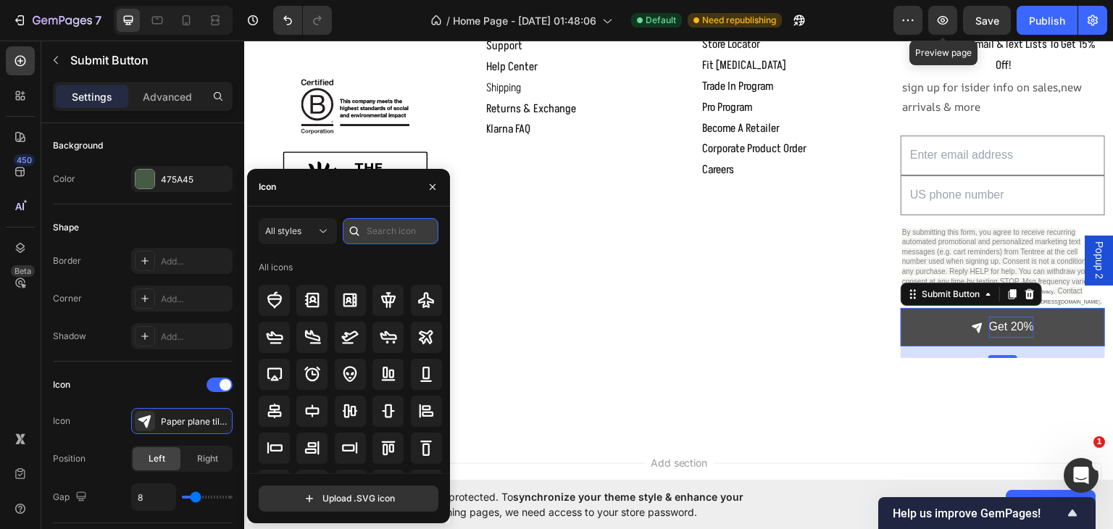
click at [369, 231] on input "text" at bounding box center [391, 231] width 96 height 26
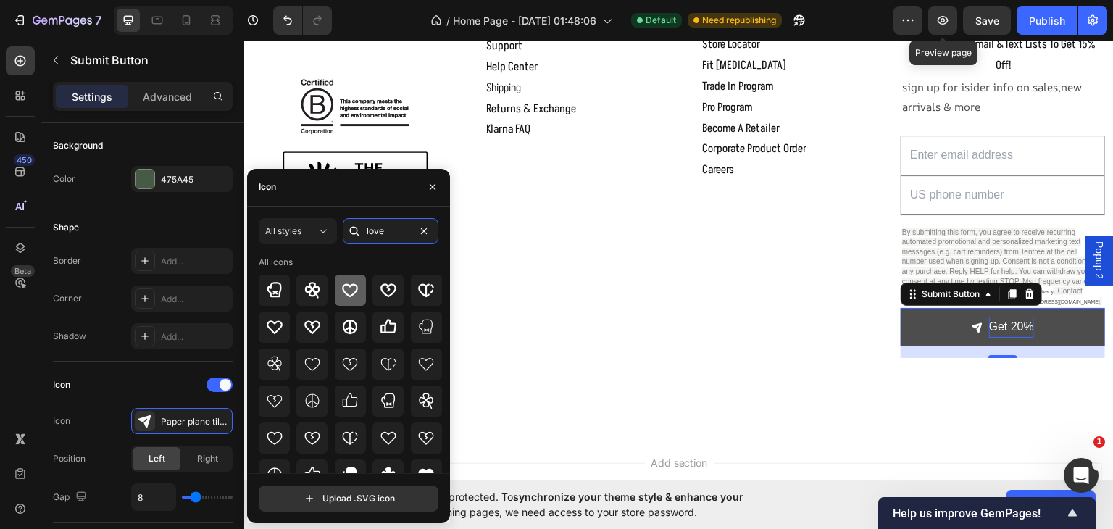
type input "love"
click at [347, 288] on icon at bounding box center [349, 289] width 17 height 17
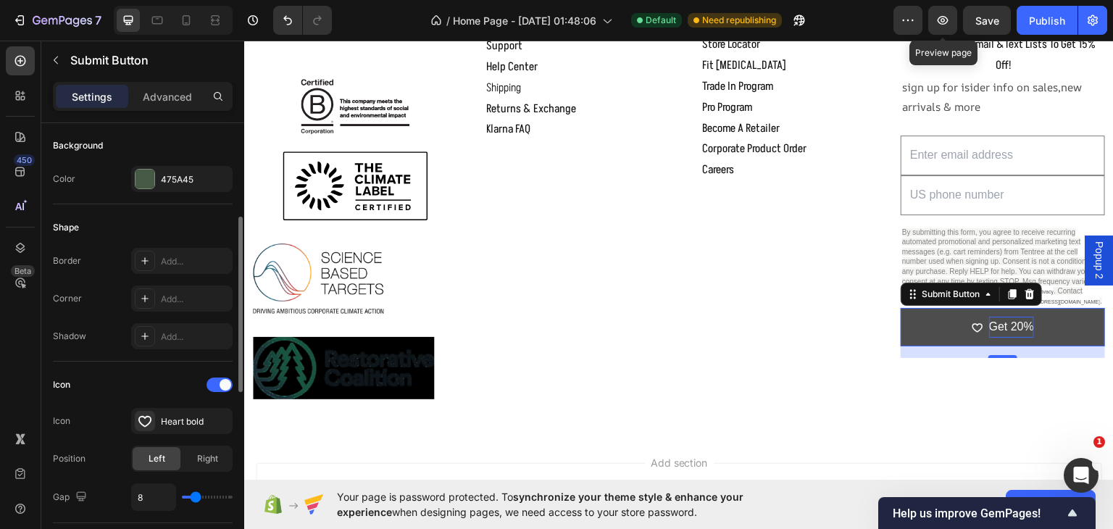
click at [170, 383] on div "Icon" at bounding box center [143, 384] width 180 height 23
click at [204, 454] on span "Right" at bounding box center [207, 458] width 21 height 13
click at [1034, 331] on button "Get 20%" at bounding box center [1002, 326] width 204 height 38
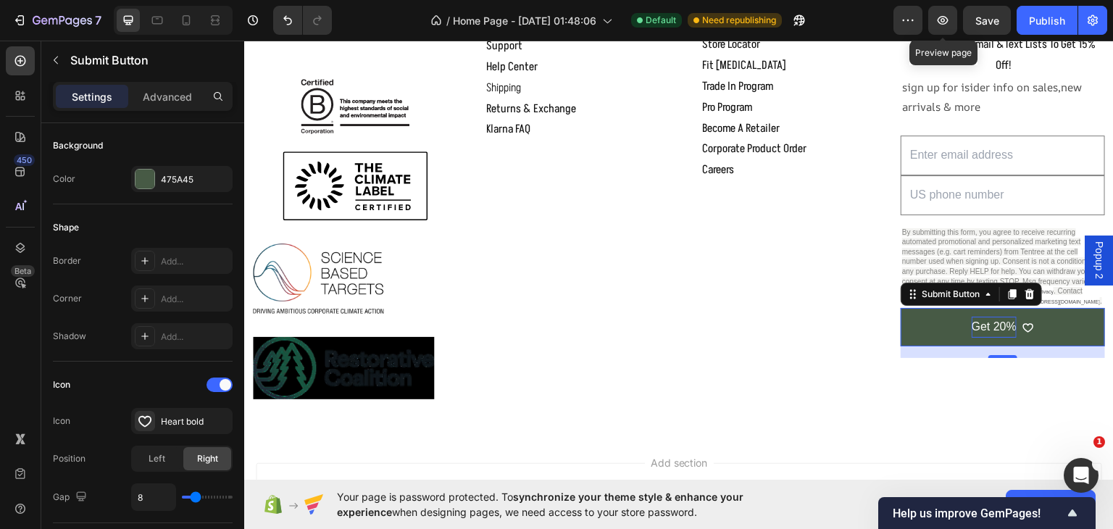
click at [1011, 330] on div "Get 20%" at bounding box center [1002, 326] width 62 height 21
click at [122, 369] on div "Icon Icon Heart bold Position Left Right Gap 8" at bounding box center [143, 442] width 180 height 162
click at [1026, 331] on button "Get 20%" at bounding box center [1002, 326] width 204 height 38
click at [1011, 330] on div "Get 20%" at bounding box center [1002, 326] width 62 height 21
click at [210, 380] on div at bounding box center [219, 384] width 26 height 14
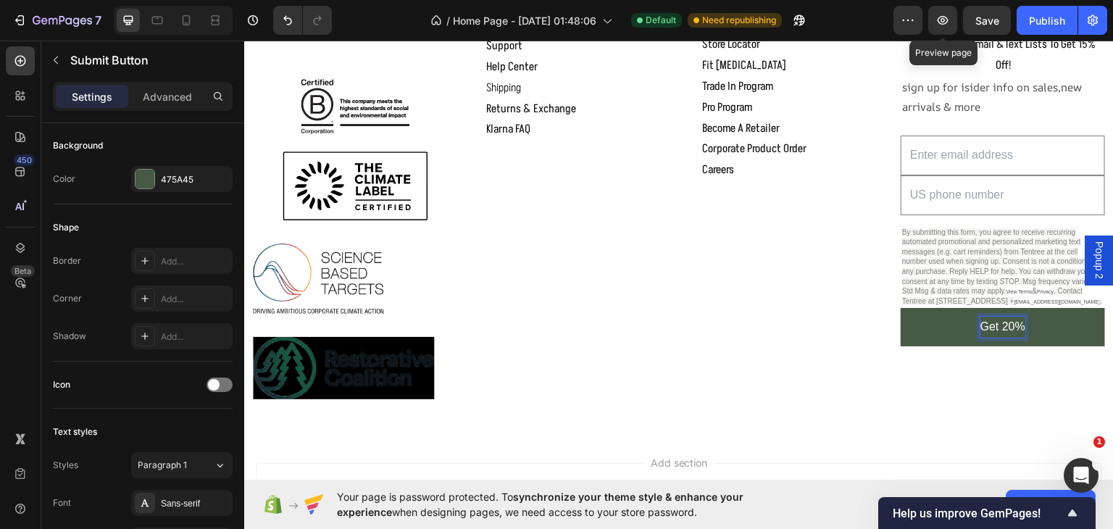
click at [1014, 332] on p "Get 20%" at bounding box center [1002, 326] width 45 height 21
click at [900, 307] on button "Get 20%" at bounding box center [1002, 326] width 204 height 38
click at [900, 307] on button "Get 20% 💗" at bounding box center [1002, 326] width 204 height 38
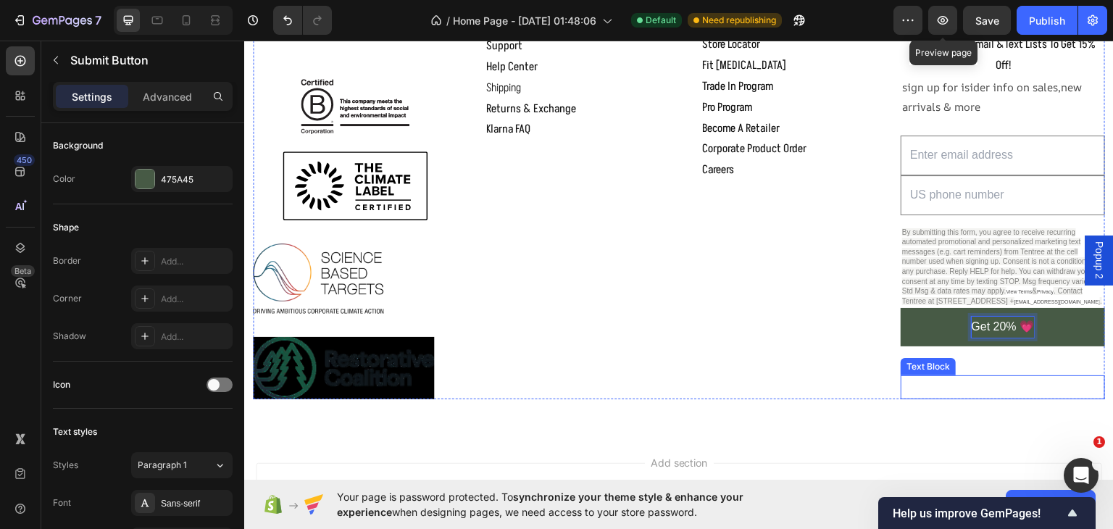
click at [900, 307] on button "Get 20% 💗" at bounding box center [1002, 326] width 204 height 38
click at [900, 307] on button "Get 20% 💗 Get" at bounding box center [1002, 326] width 204 height 38
click at [977, 332] on p "Get 20% 💗 Get $20" at bounding box center [1002, 326] width 117 height 21
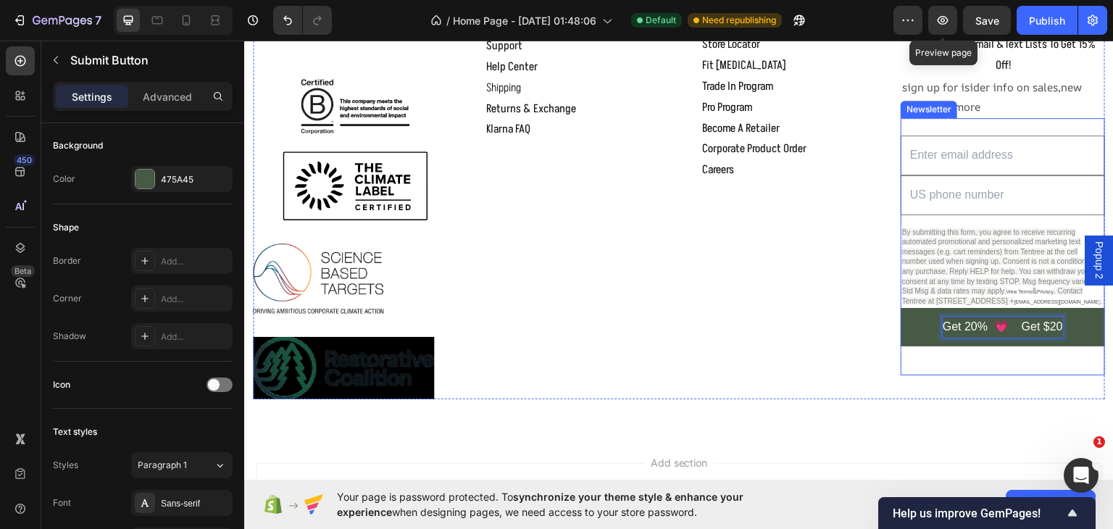
click at [900, 307] on button "Get 20% 💗 Get $20" at bounding box center [1002, 326] width 204 height 38
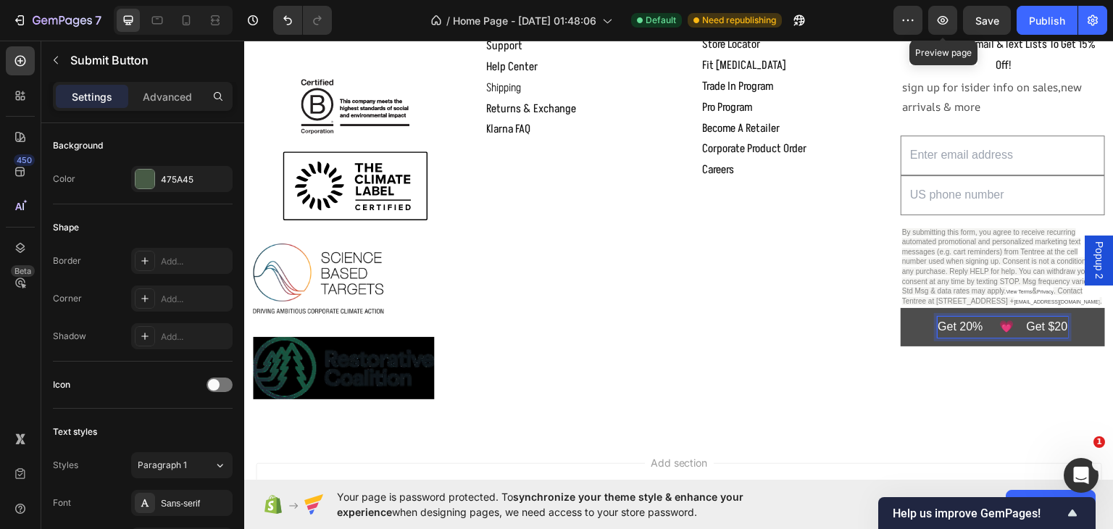
click at [1058, 330] on p "Get 20% 💗 Get $20" at bounding box center [1002, 326] width 130 height 21
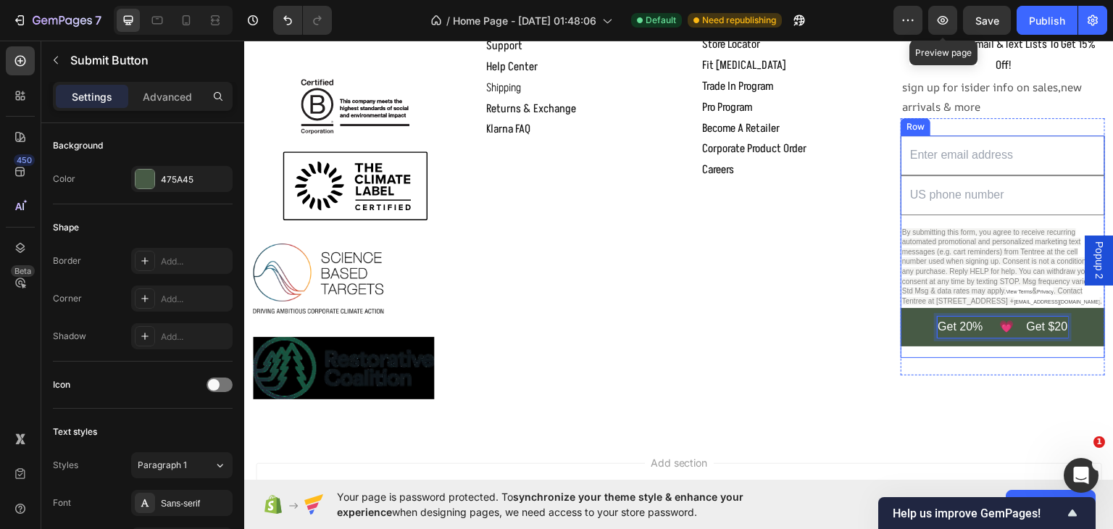
click at [900, 307] on button "Get 20% 💗 Get $20" at bounding box center [1002, 326] width 204 height 38
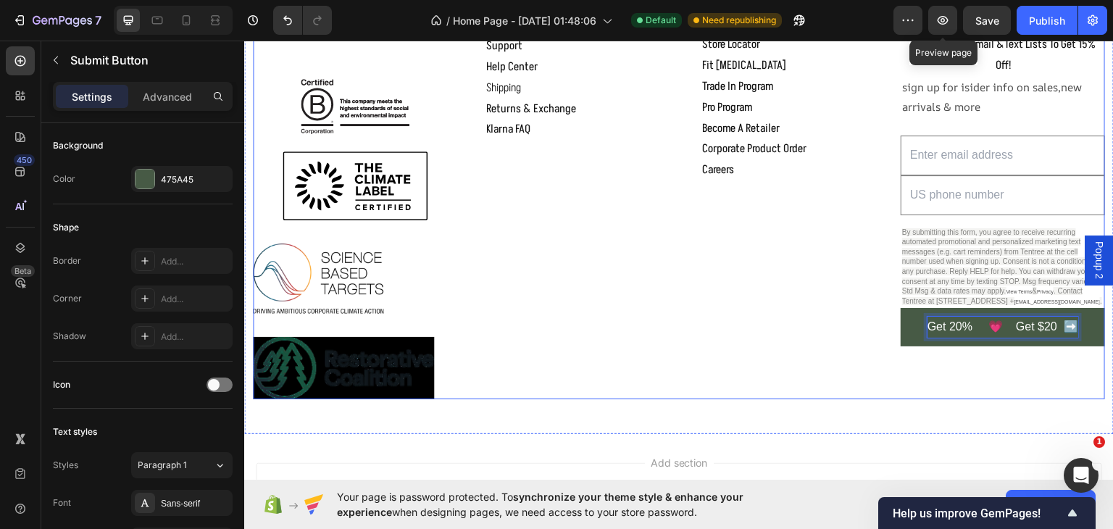
click at [1008, 374] on div "Email Field Text Field By submitting this form, you agree to receive recurring …" at bounding box center [1002, 245] width 204 height 257
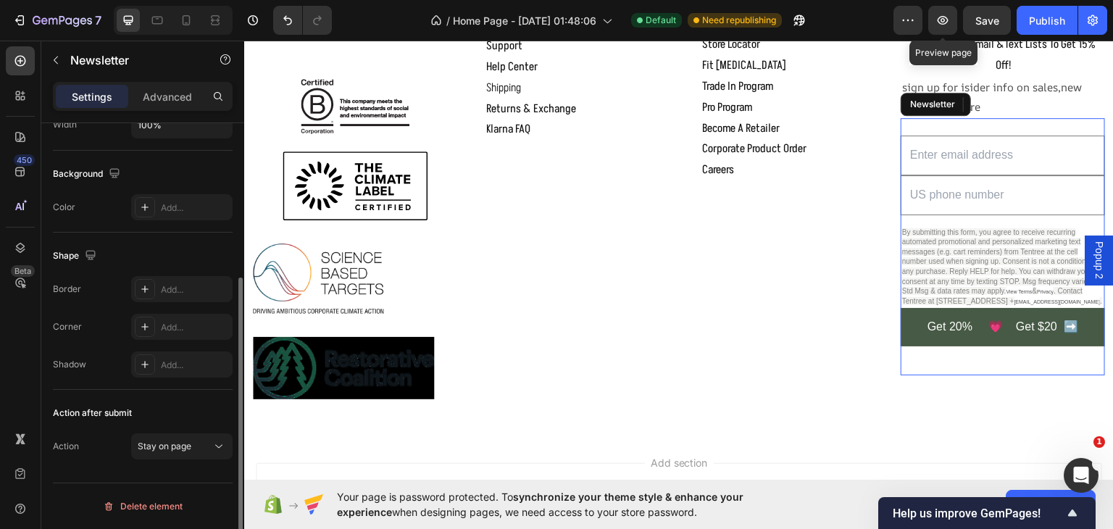
scroll to position [0, 0]
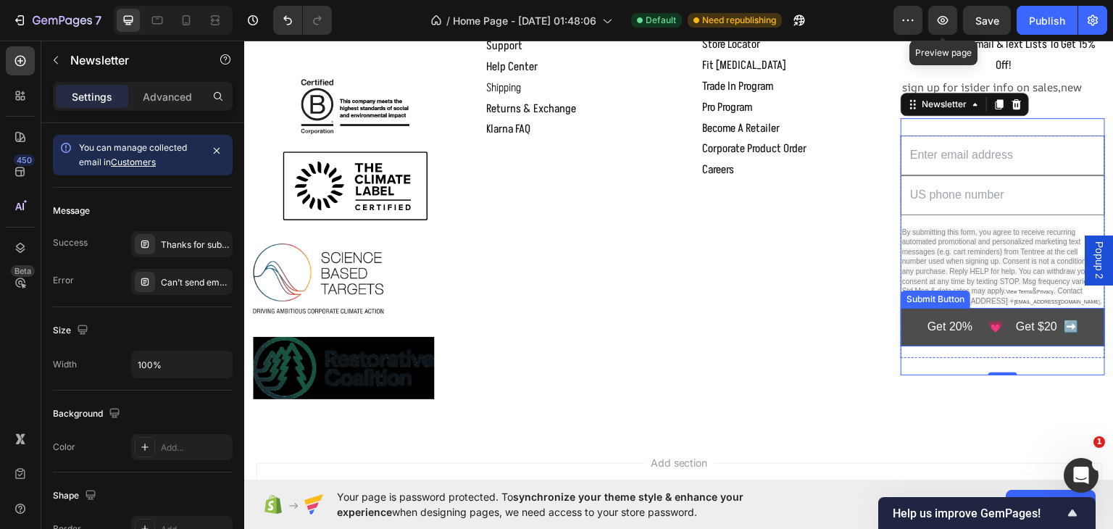
click at [1085, 330] on button "Get 20% 💗 Get $20 ➡️" at bounding box center [1002, 326] width 204 height 38
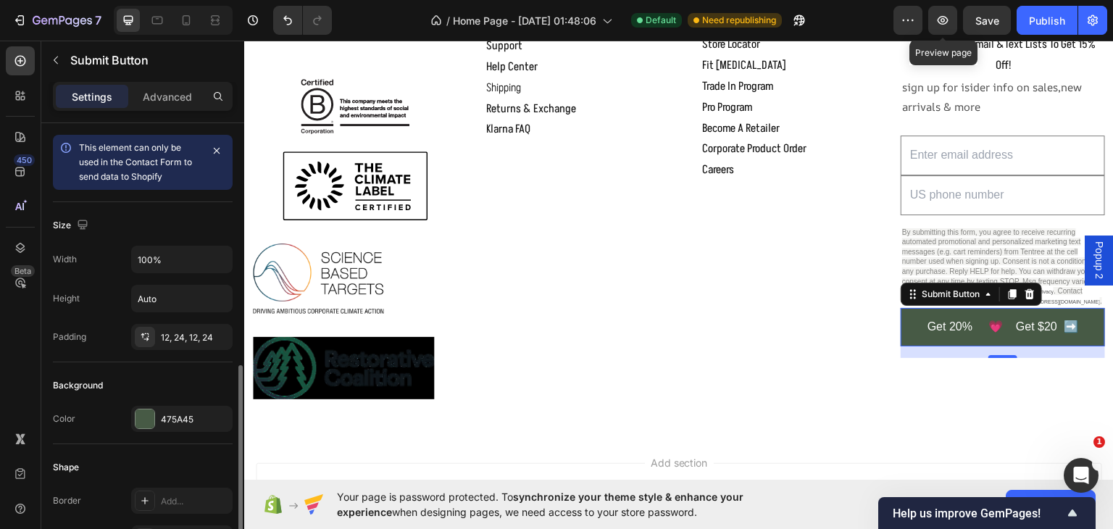
scroll to position [169, 0]
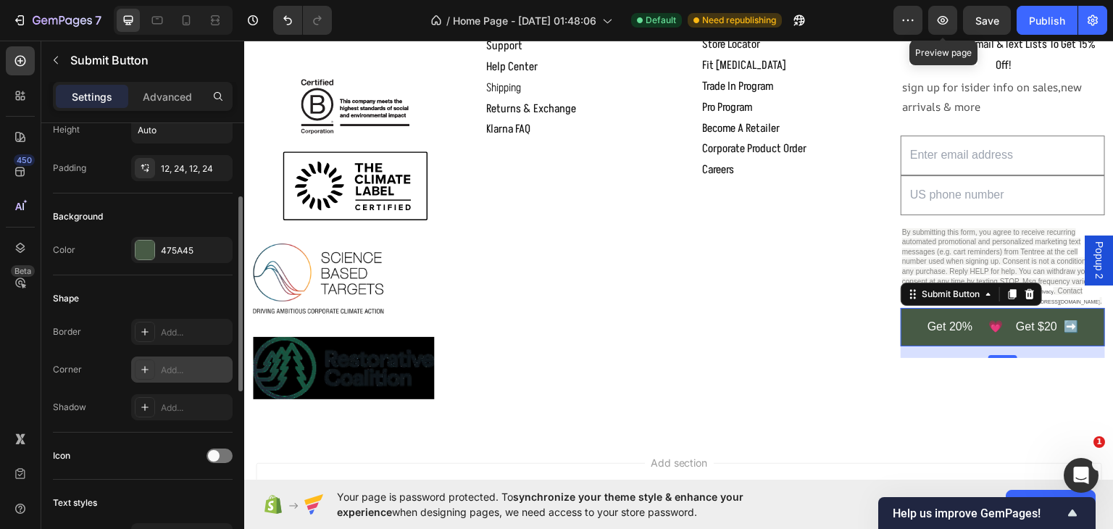
click at [162, 367] on div "Add..." at bounding box center [195, 370] width 68 height 13
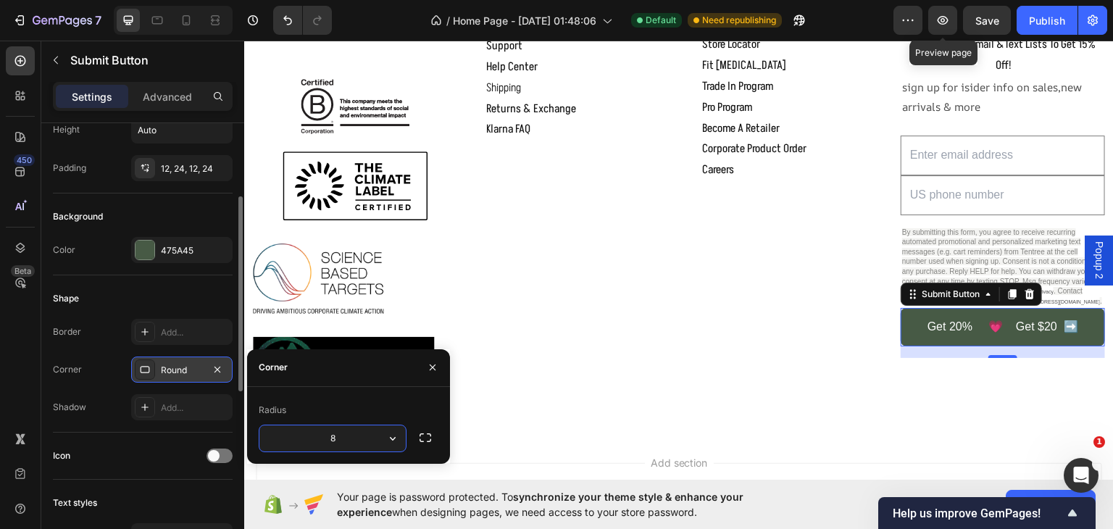
click at [339, 437] on input "8" at bounding box center [332, 438] width 146 height 26
type input "2"
click at [388, 438] on icon "button" at bounding box center [392, 438] width 14 height 14
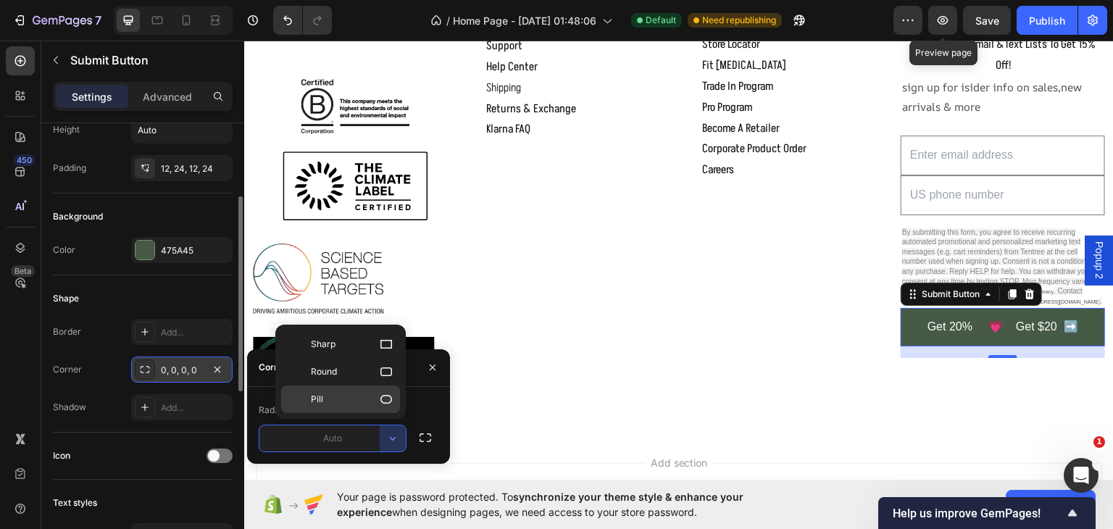
click at [335, 399] on p "Pill" at bounding box center [352, 399] width 83 height 14
type input "9999"
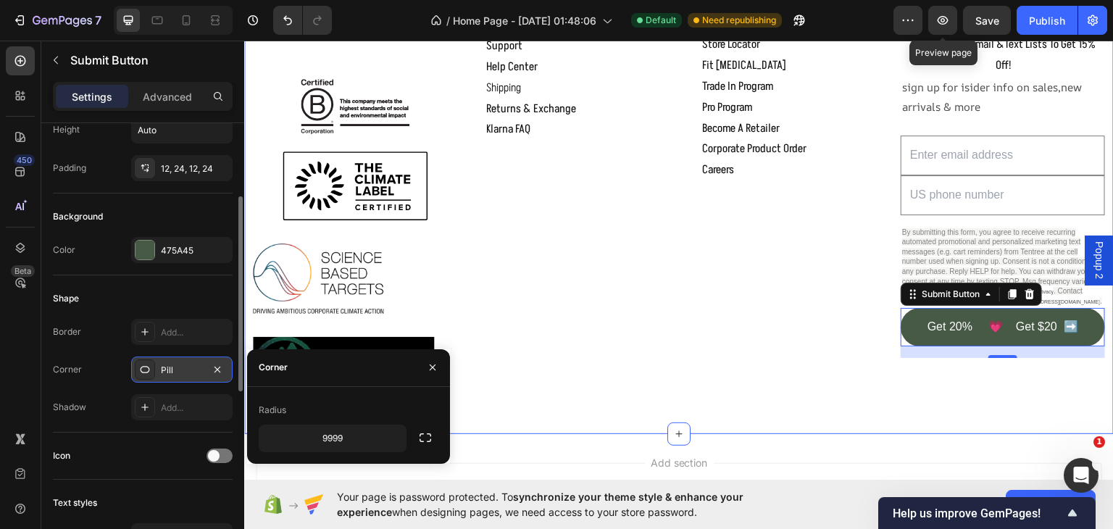
click at [491, 427] on div "Cirtification Text Block Image Image Image Image support Text Block support But…" at bounding box center [678, 206] width 869 height 453
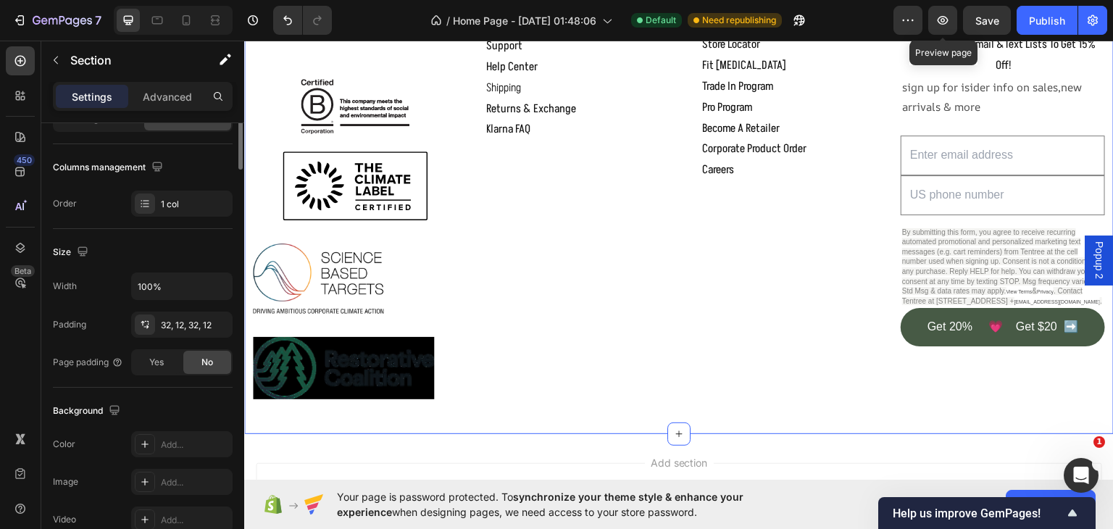
scroll to position [0, 0]
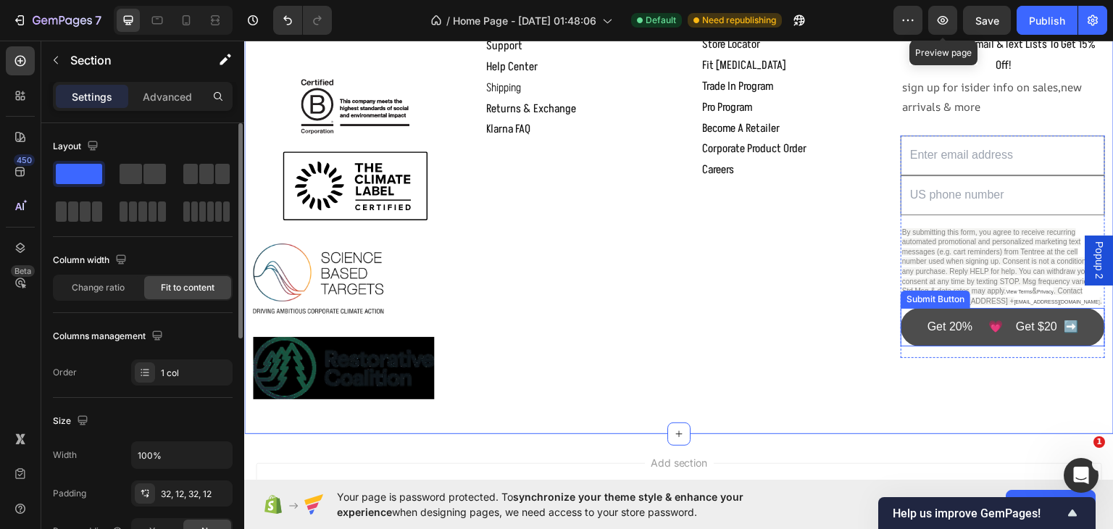
click at [1087, 325] on button "Get 20% 💗 Get $20 ➡️" at bounding box center [1002, 326] width 204 height 38
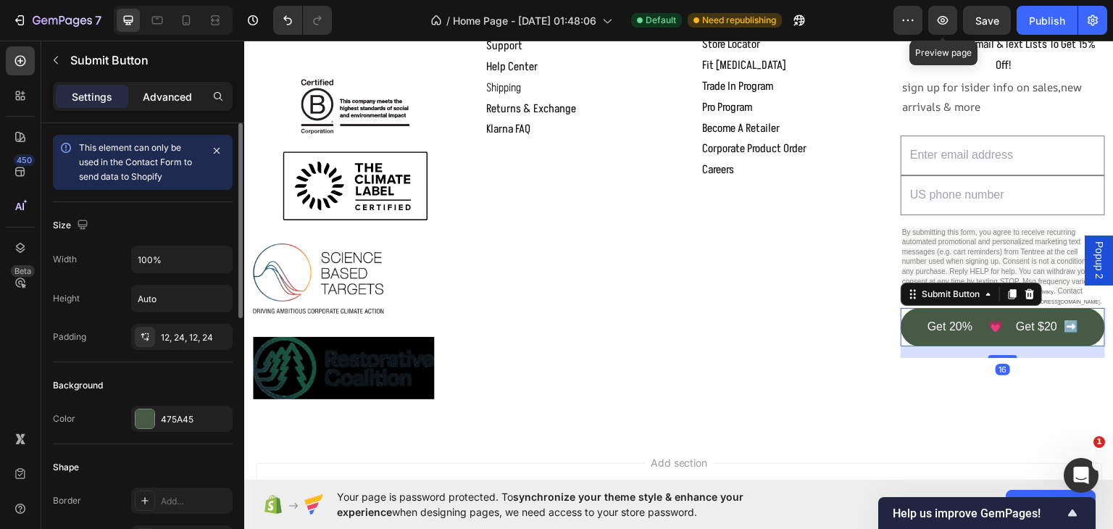
click at [165, 101] on p "Advanced" at bounding box center [167, 96] width 49 height 15
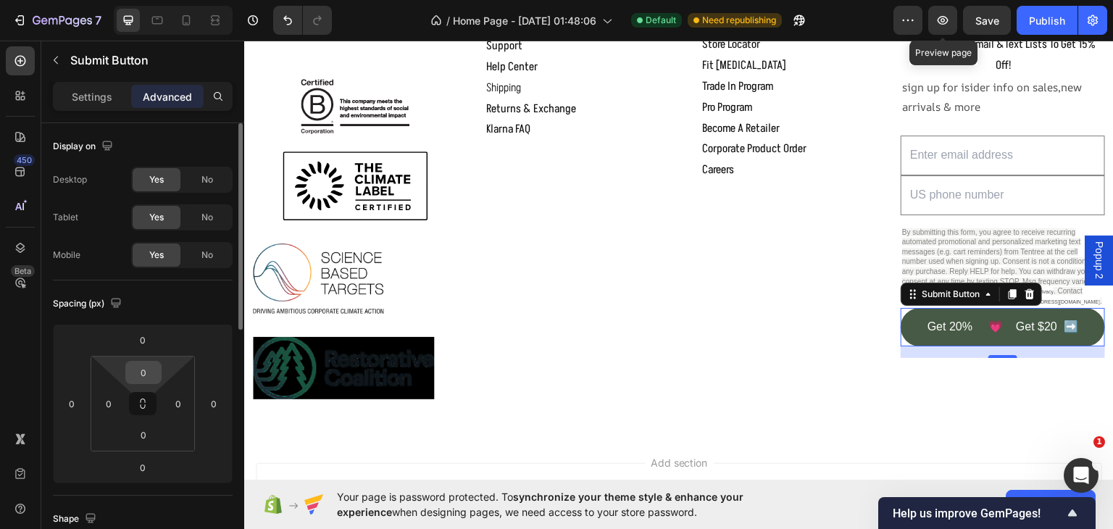
click at [150, 377] on input "0" at bounding box center [143, 372] width 29 height 22
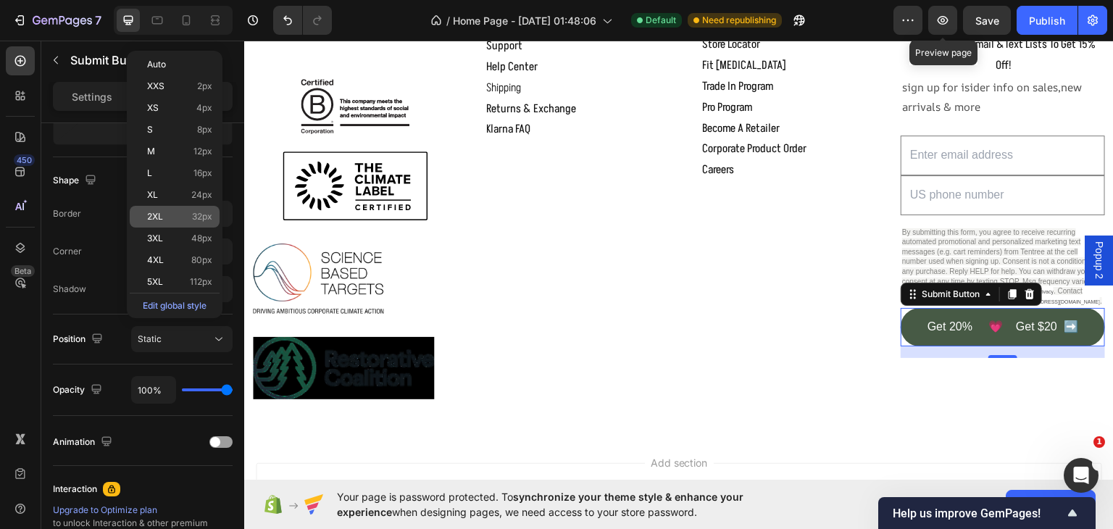
click at [164, 218] on p "2XL 32px" at bounding box center [179, 217] width 65 height 10
type input "32"
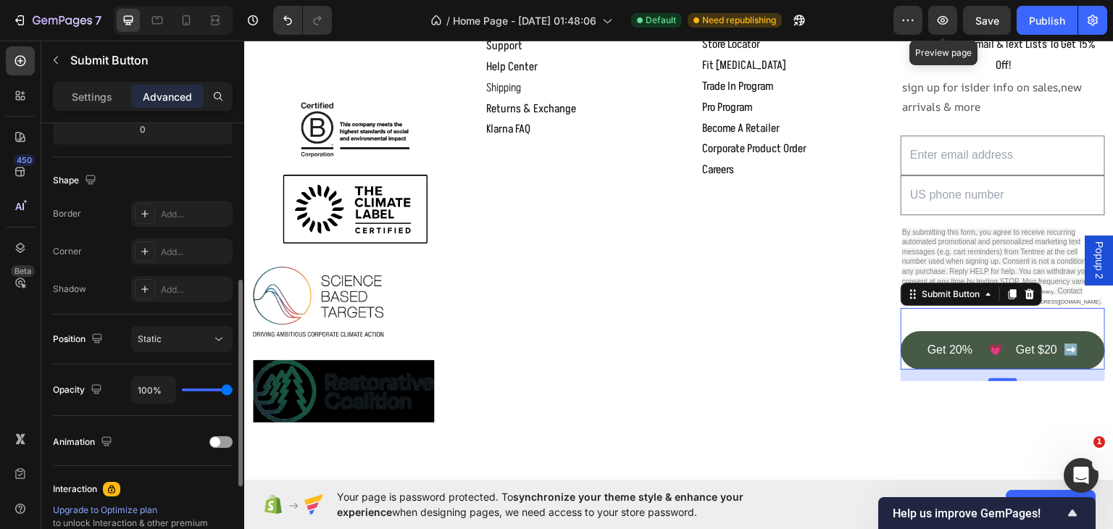
click at [177, 159] on div "Shape Border Add... Corner Add... Shadow Add..." at bounding box center [143, 235] width 180 height 157
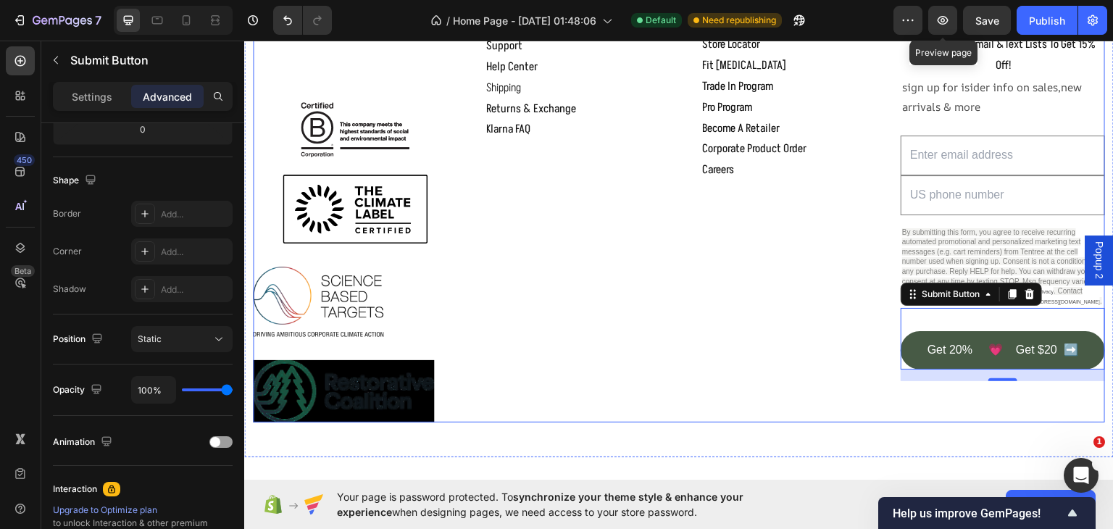
click at [734, 356] on div "Company Text Block store locator Button fit [MEDICAL_DATA] Button trade in prog…" at bounding box center [787, 213] width 204 height 418
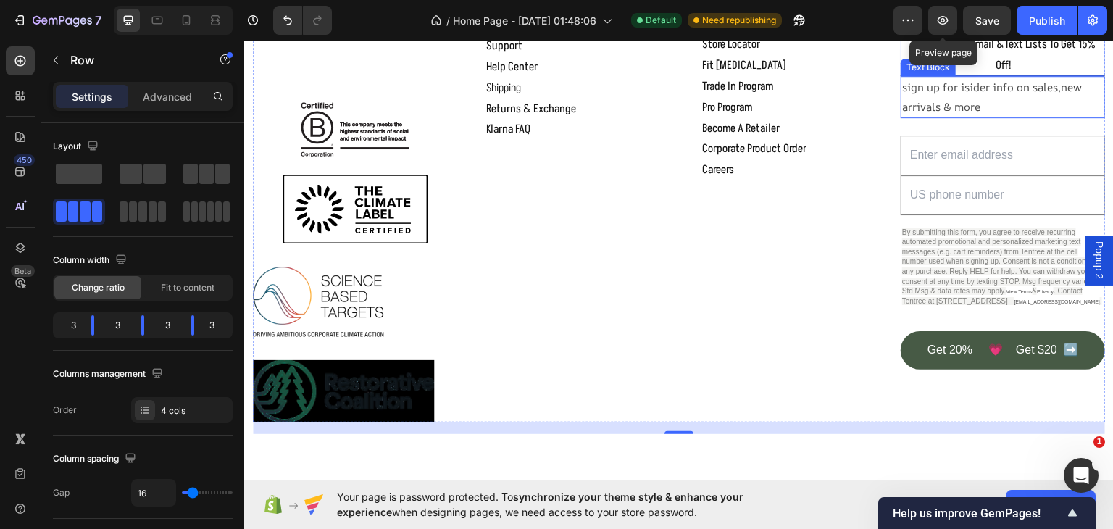
scroll to position [1872, 0]
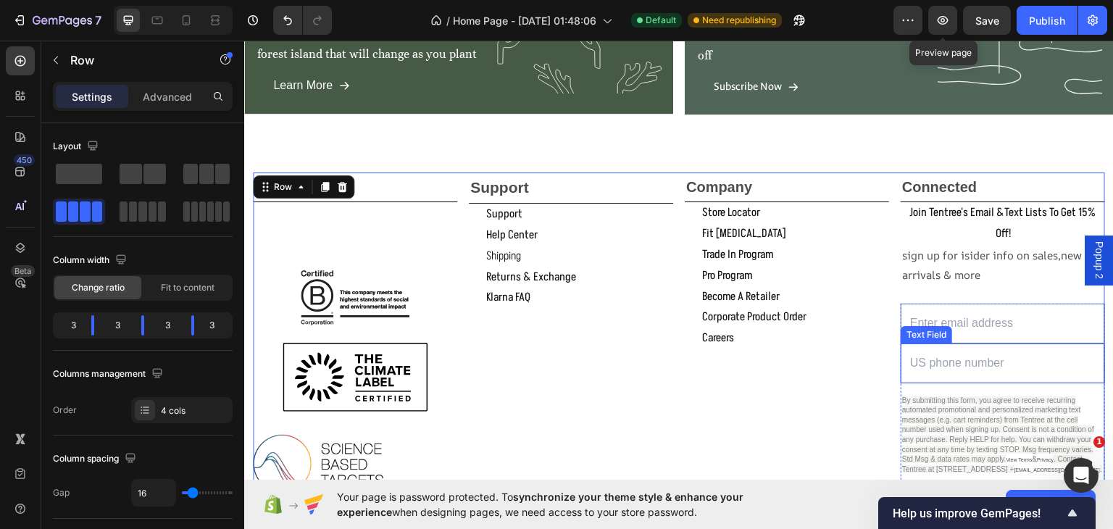
click at [1023, 365] on input "text" at bounding box center [1002, 363] width 204 height 40
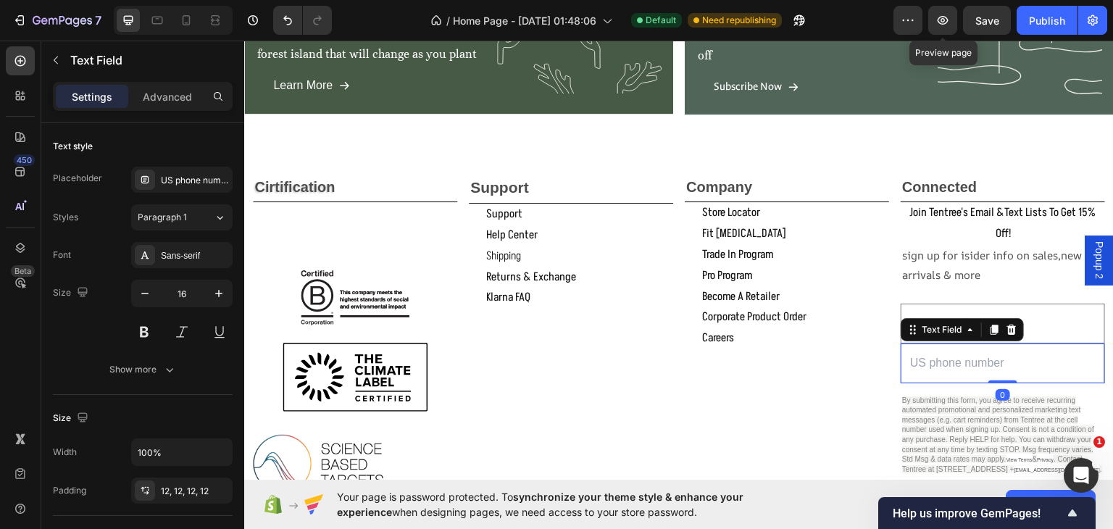
click at [1078, 354] on input "text" at bounding box center [1002, 363] width 204 height 40
click at [1081, 326] on input "email" at bounding box center [1002, 323] width 204 height 40
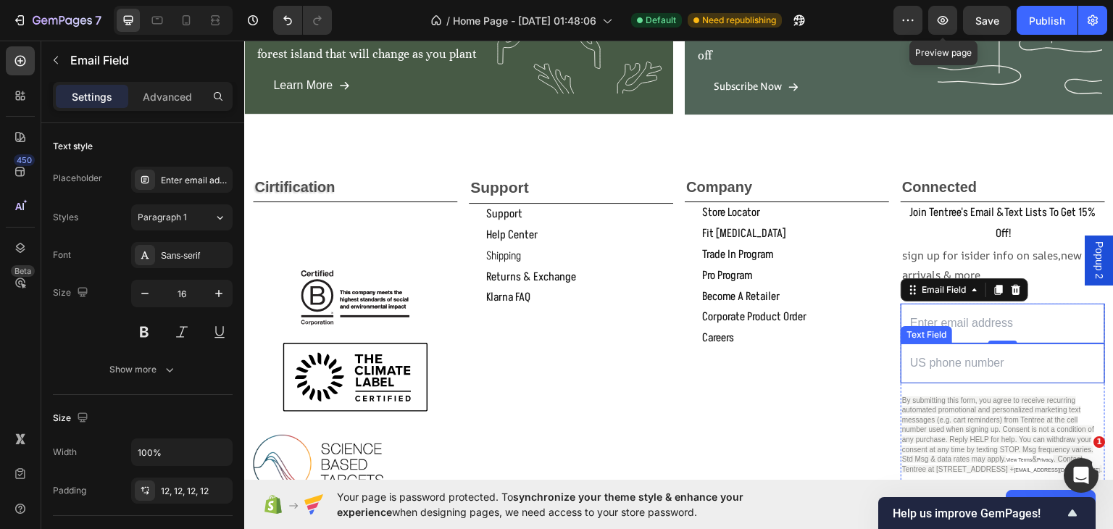
click at [926, 365] on input "text" at bounding box center [1002, 363] width 204 height 40
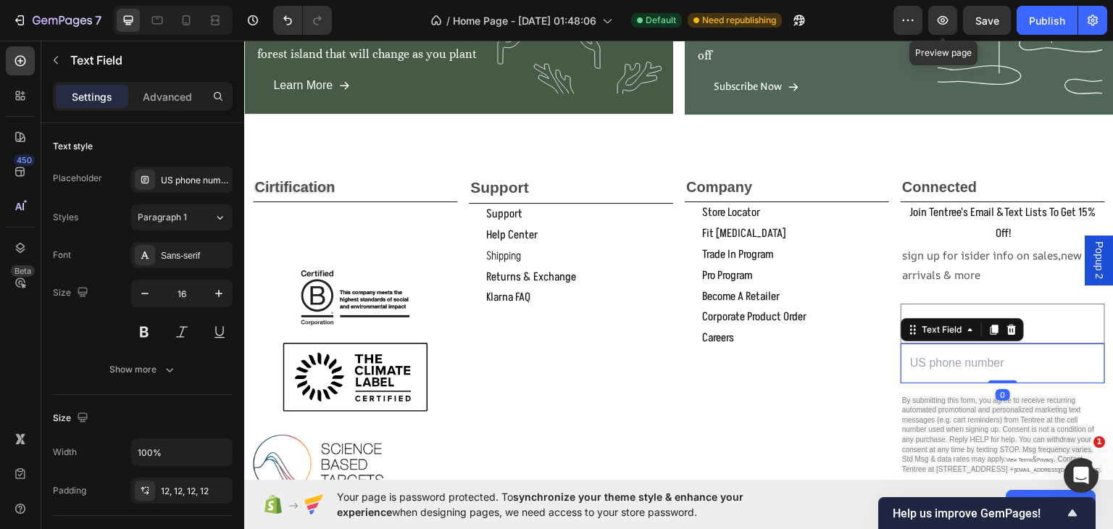
click at [1050, 365] on input "text" at bounding box center [1002, 363] width 204 height 40
click at [1062, 361] on input "text" at bounding box center [1002, 363] width 204 height 40
drag, startPoint x: 162, startPoint y: 96, endPoint x: 170, endPoint y: 303, distance: 206.6
click at [162, 96] on p "Advanced" at bounding box center [167, 96] width 49 height 15
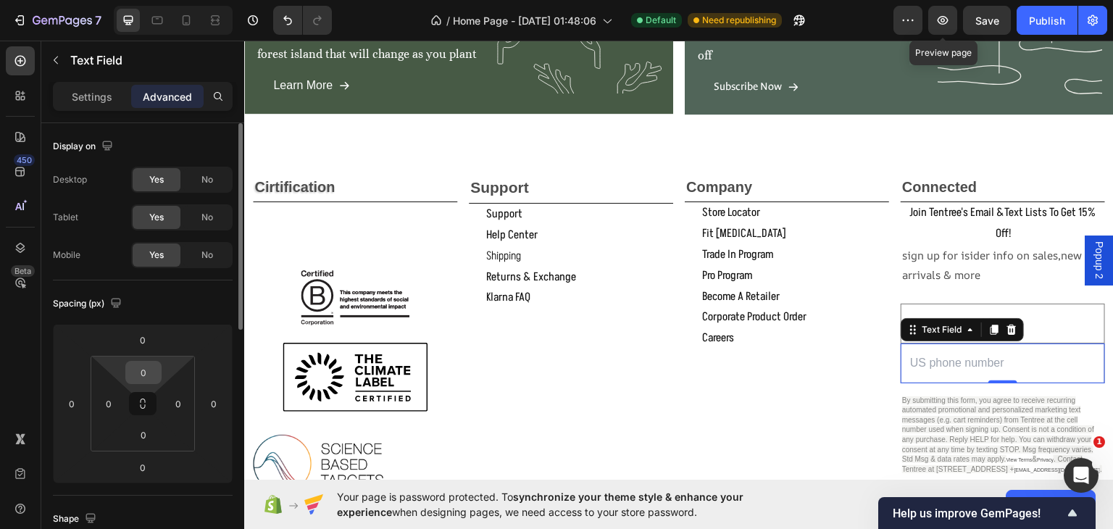
click at [142, 373] on input "0" at bounding box center [143, 372] width 29 height 22
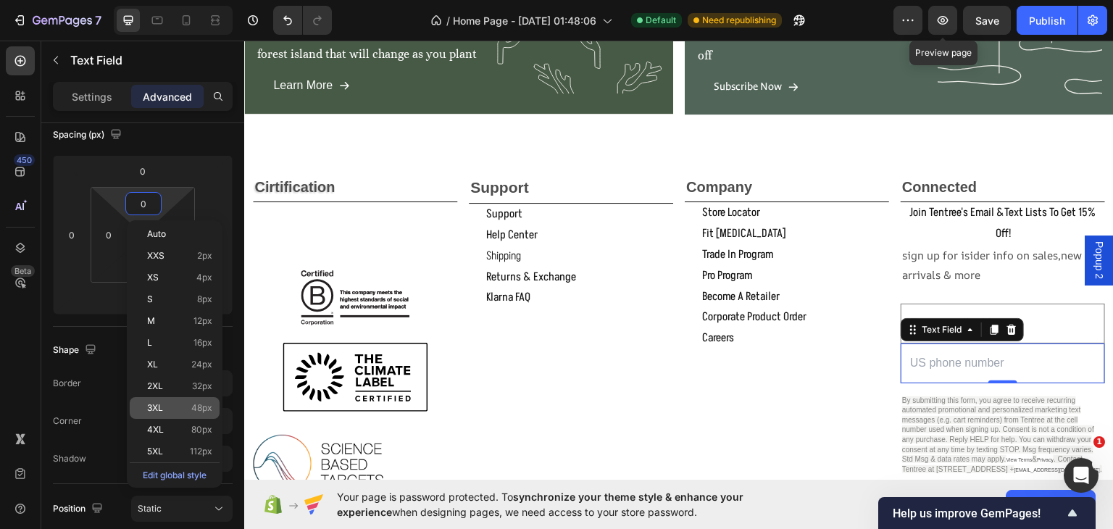
click at [148, 411] on span "3XL" at bounding box center [155, 408] width 16 height 10
type input "48"
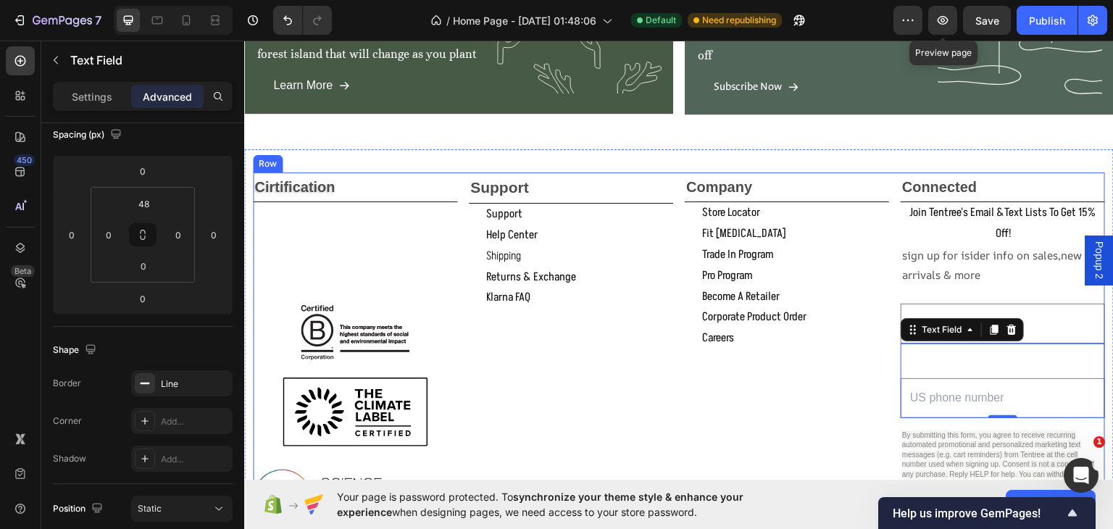
click at [784, 421] on div "Company Text Block store locator Button fit [MEDICAL_DATA] Button trade in prog…" at bounding box center [787, 398] width 204 height 453
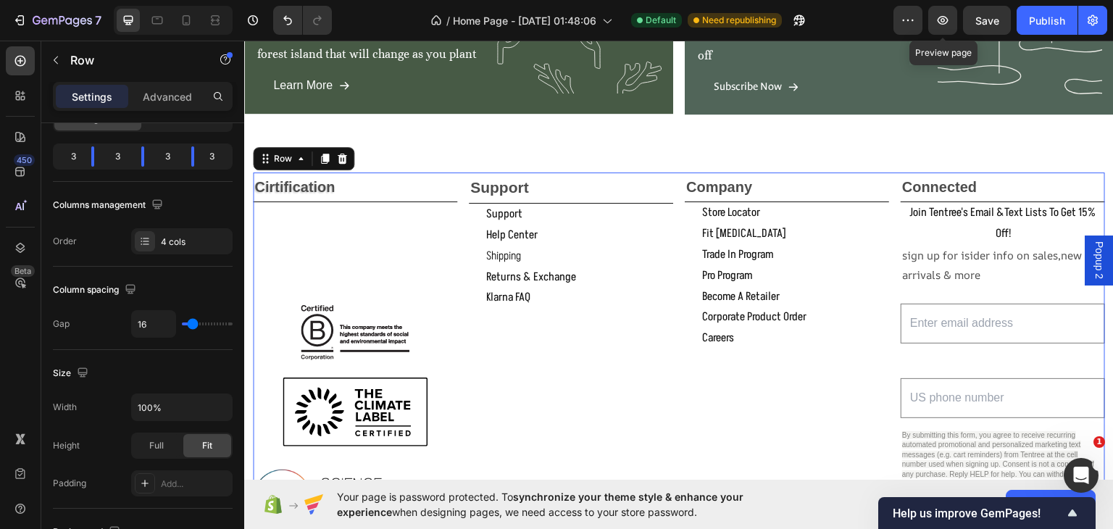
scroll to position [0, 0]
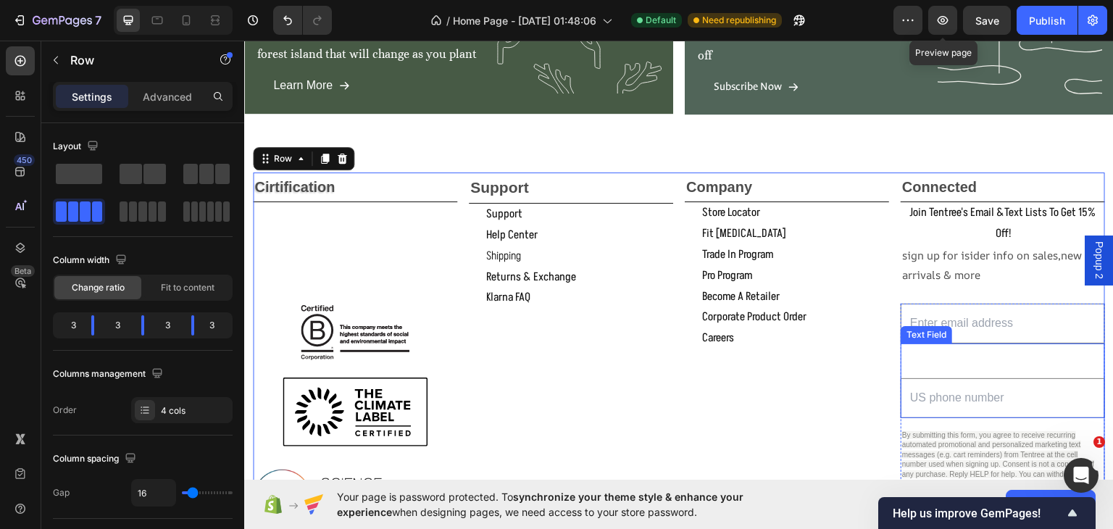
click at [1036, 400] on input "text" at bounding box center [1002, 397] width 204 height 40
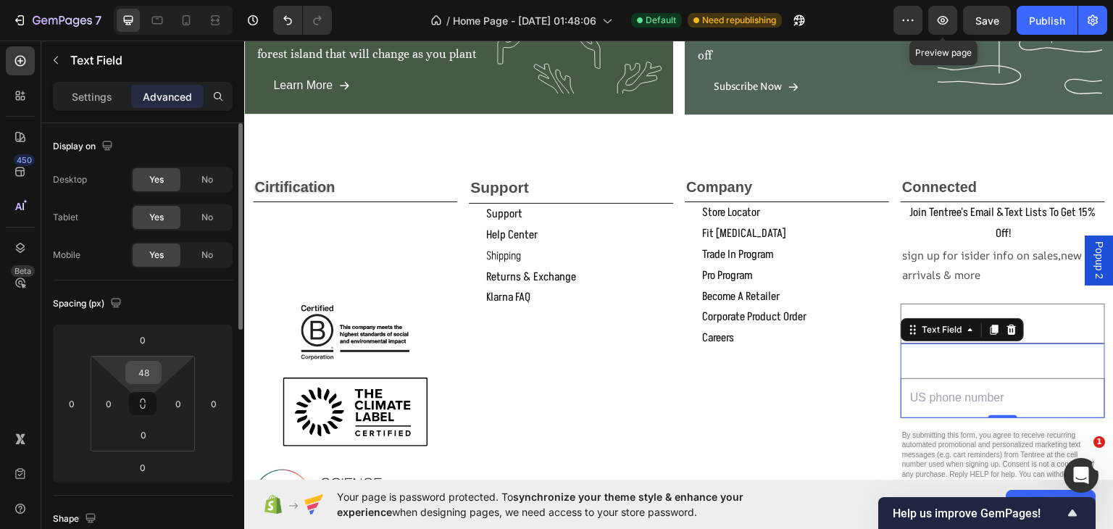
click at [151, 369] on input "48" at bounding box center [143, 372] width 29 height 22
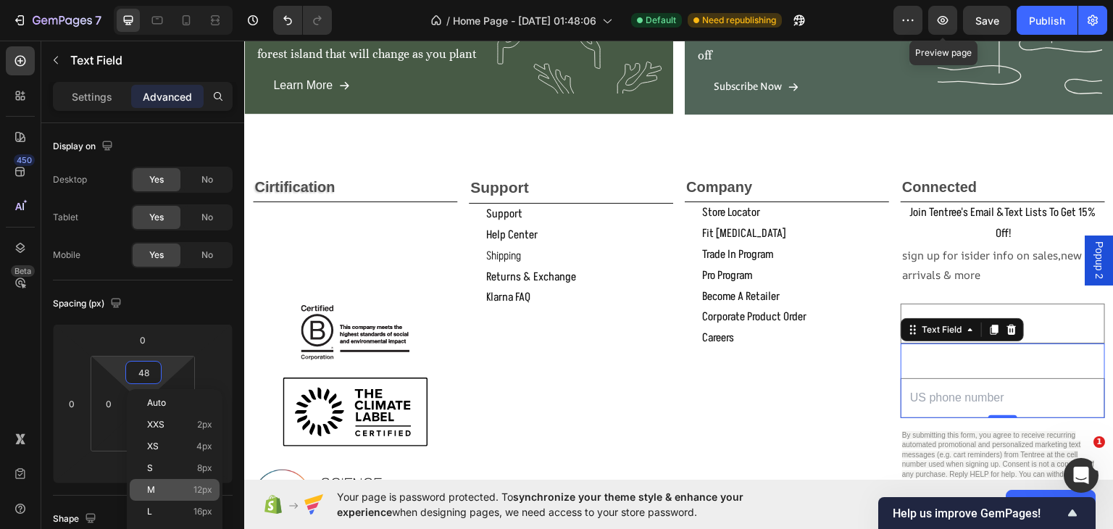
click at [151, 482] on div "M 12px" at bounding box center [175, 490] width 90 height 22
type input "12"
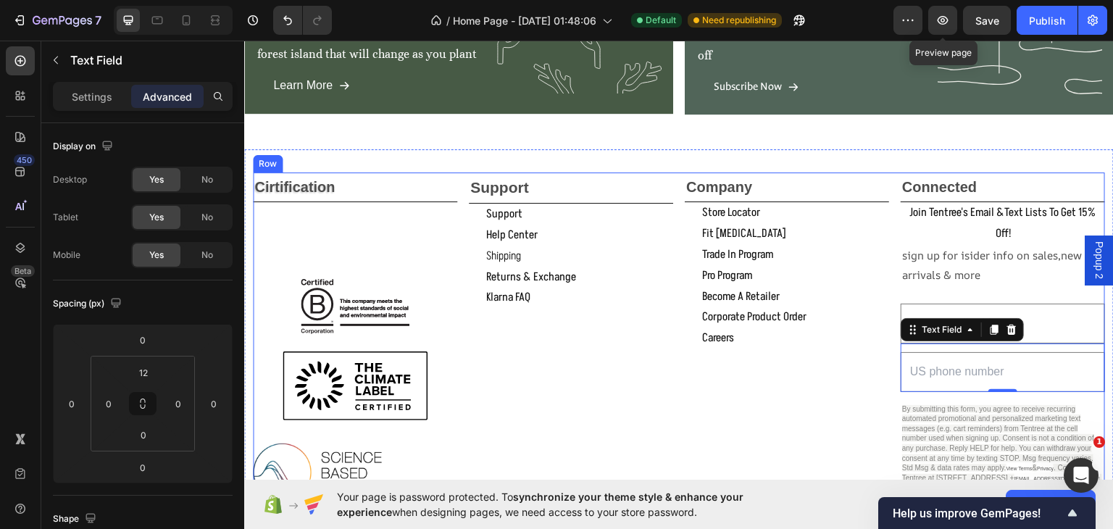
click at [787, 438] on div "Company Text Block store locator Button fit [MEDICAL_DATA] Button trade in prog…" at bounding box center [787, 385] width 204 height 427
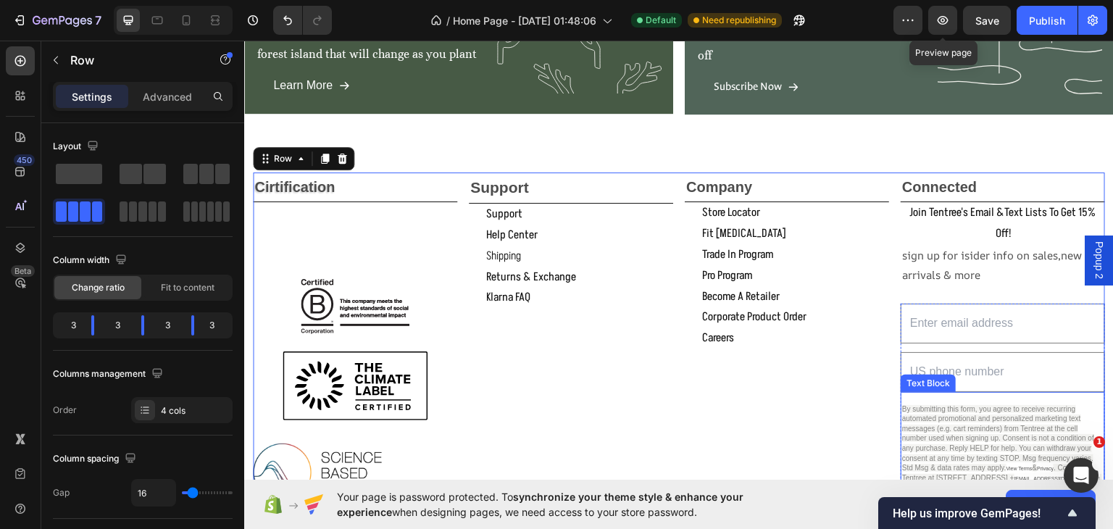
click at [1083, 407] on p "By submitting this form, you agree to receive recurring automated promotional a…" at bounding box center [1002, 443] width 201 height 79
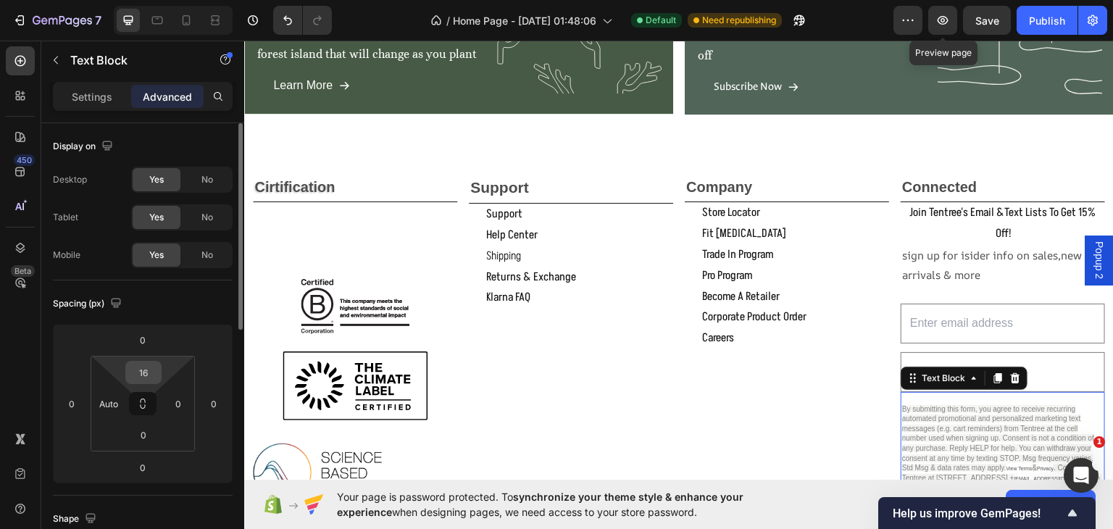
click at [159, 374] on div "16" at bounding box center [143, 372] width 36 height 23
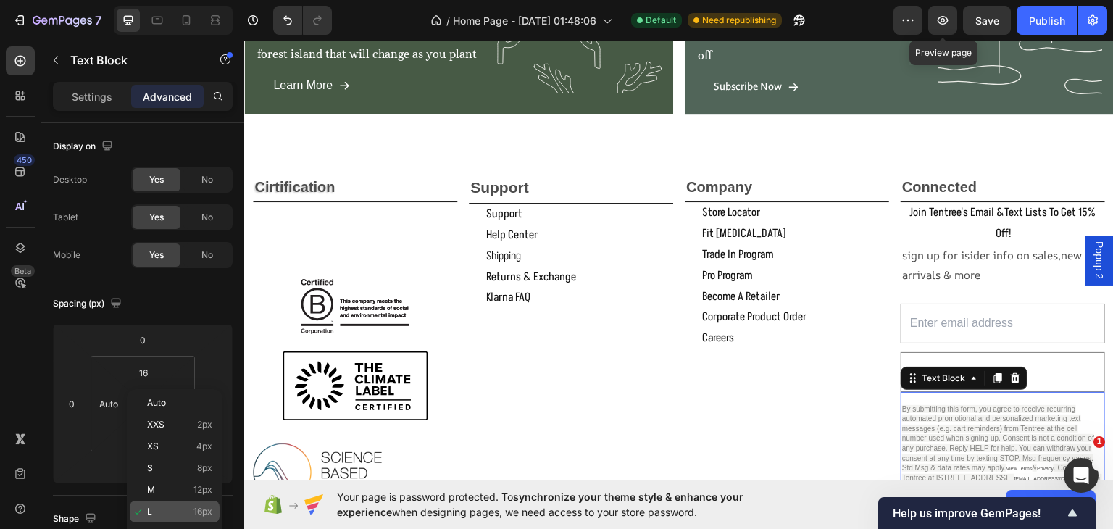
click at [165, 508] on p "L 16px" at bounding box center [179, 511] width 65 height 10
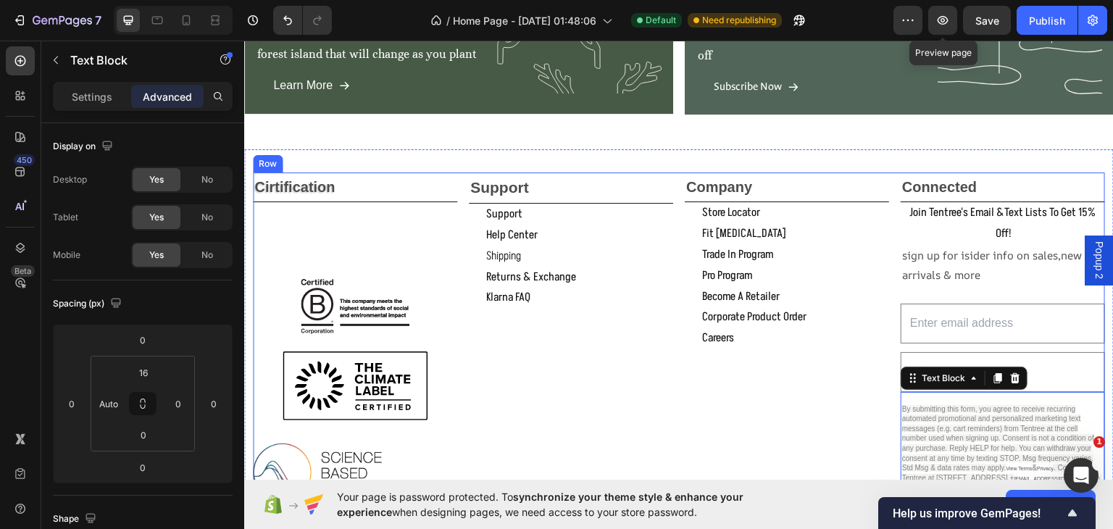
click at [748, 408] on div "Company Text Block store locator Button fit [MEDICAL_DATA] Button trade in prog…" at bounding box center [787, 385] width 204 height 427
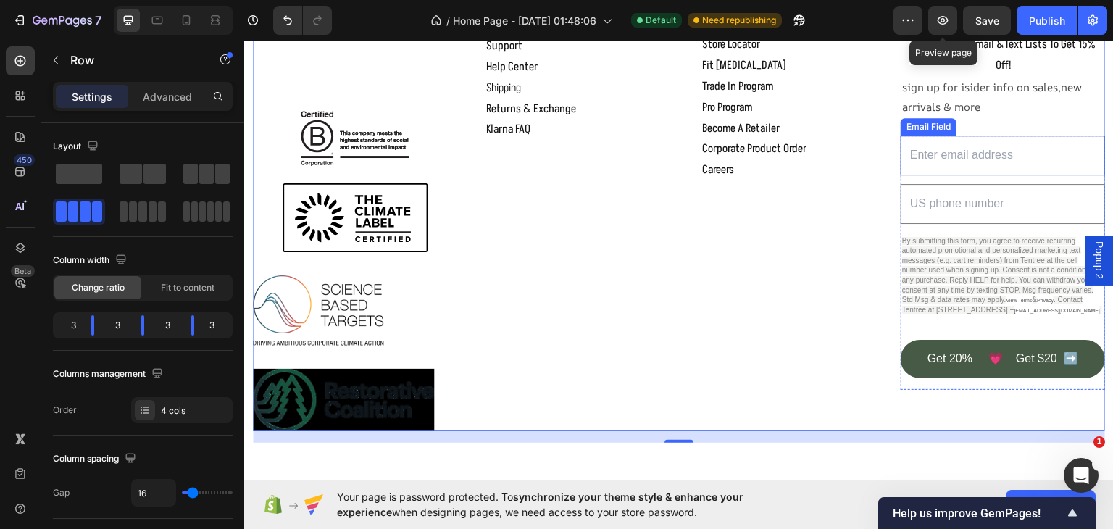
scroll to position [1872, 0]
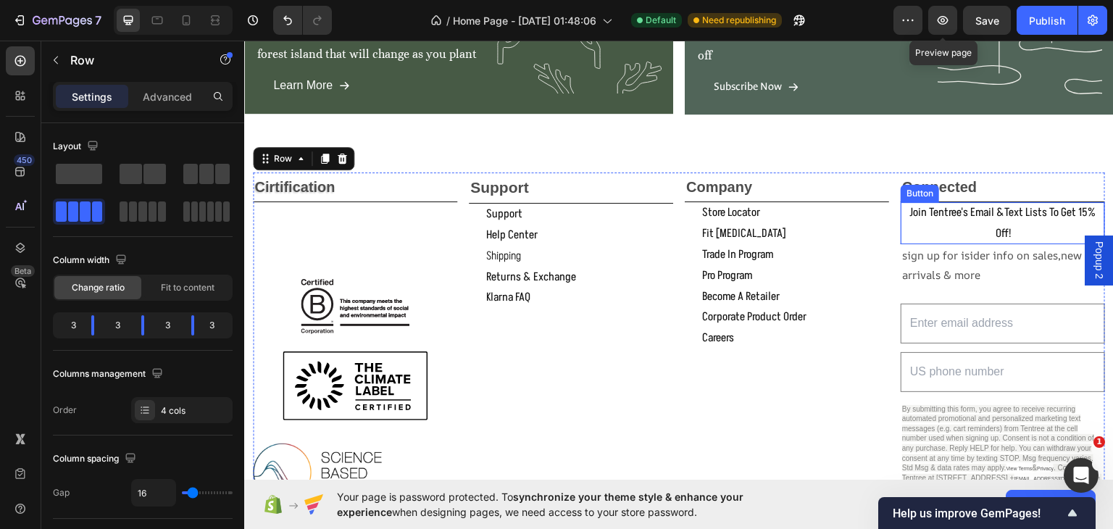
click at [955, 233] on p "join tentree's email &text lists to get 15% off!" at bounding box center [1002, 222] width 204 height 42
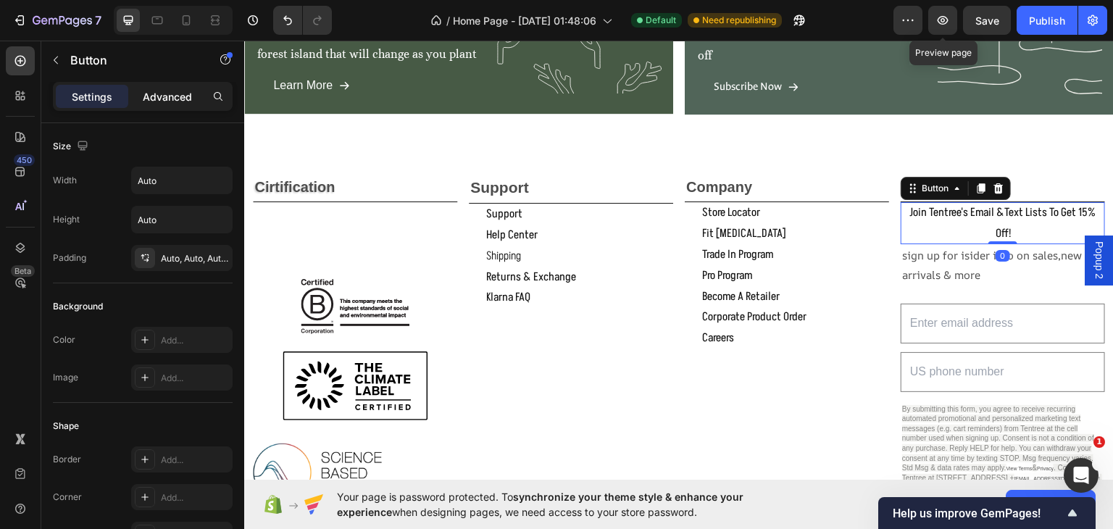
click at [172, 99] on p "Advanced" at bounding box center [167, 96] width 49 height 15
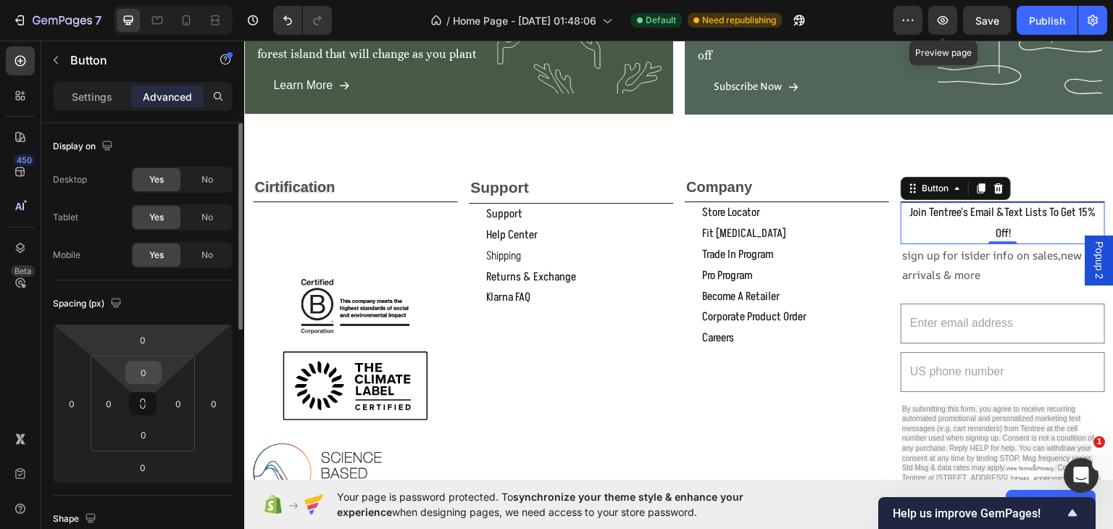
click at [136, 367] on input "0" at bounding box center [143, 372] width 29 height 22
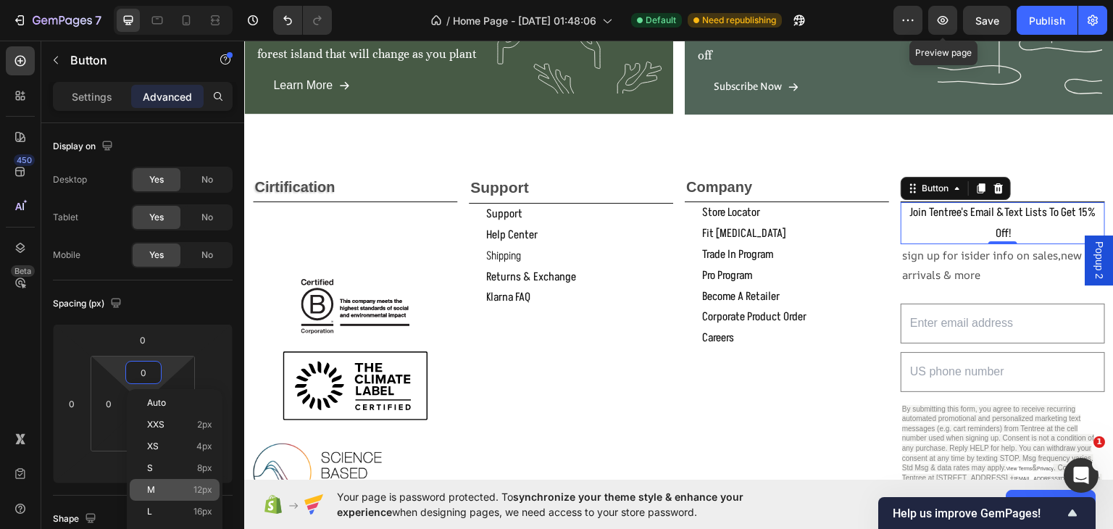
click at [155, 484] on div "M 12px" at bounding box center [175, 490] width 90 height 22
type input "12"
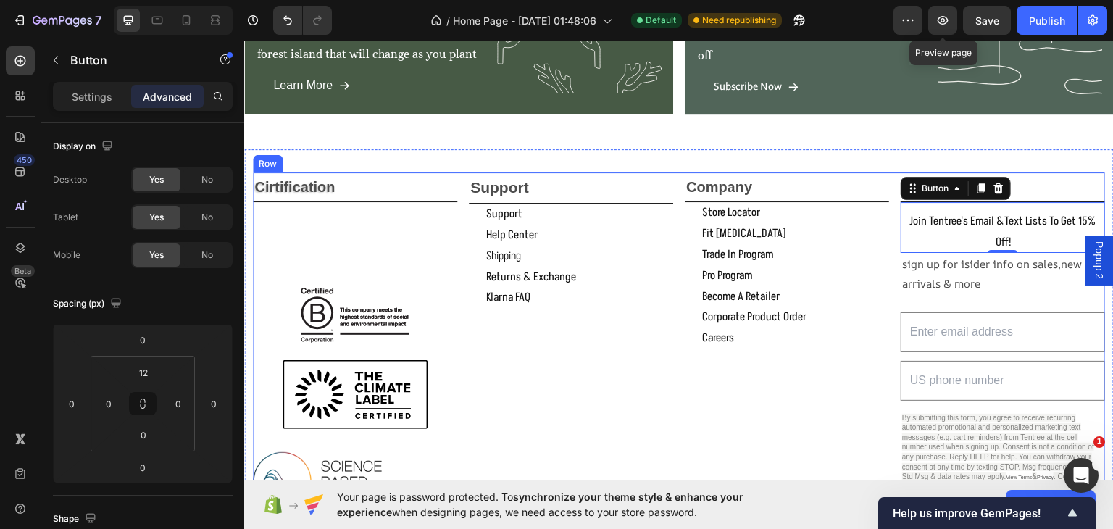
click at [816, 393] on div "Company Text Block store locator Button fit [MEDICAL_DATA] Button trade in prog…" at bounding box center [787, 389] width 204 height 435
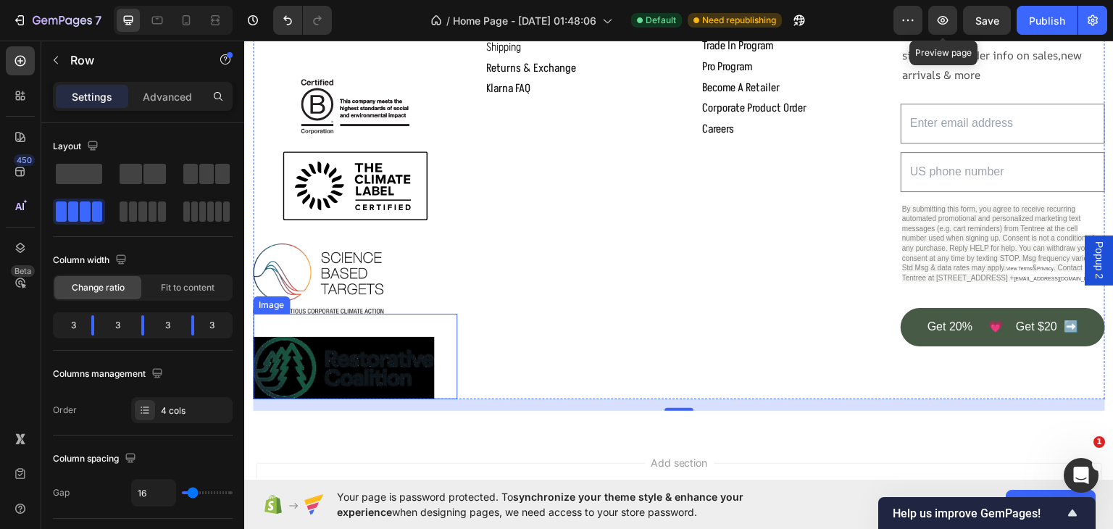
scroll to position [1912, 0]
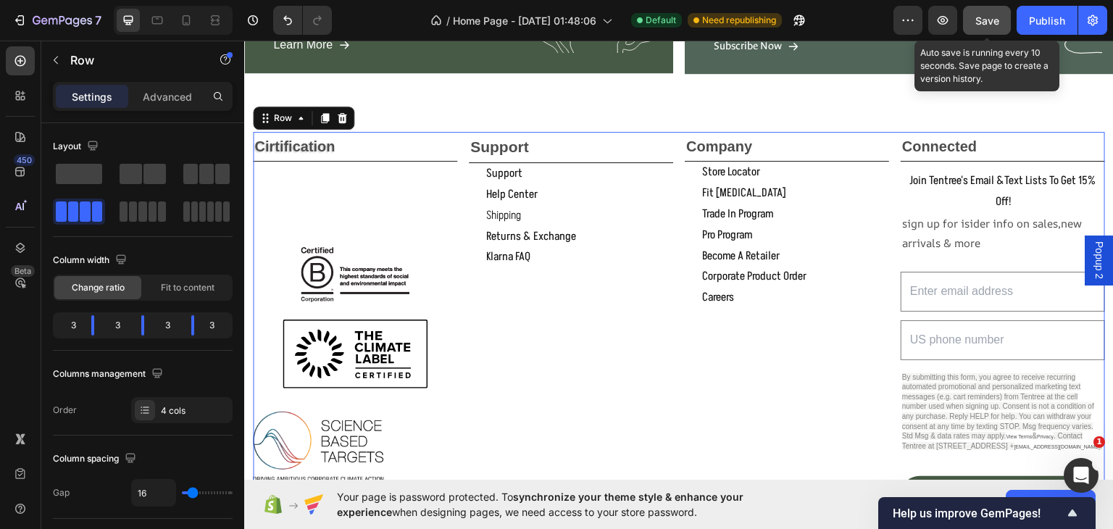
click at [992, 14] on span "Save" at bounding box center [987, 20] width 24 height 12
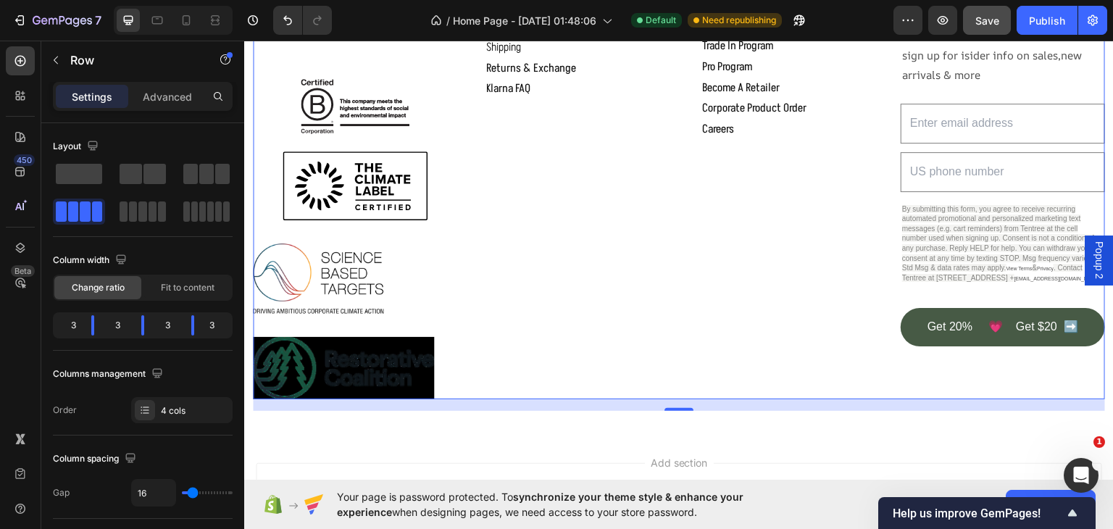
scroll to position [1743, 0]
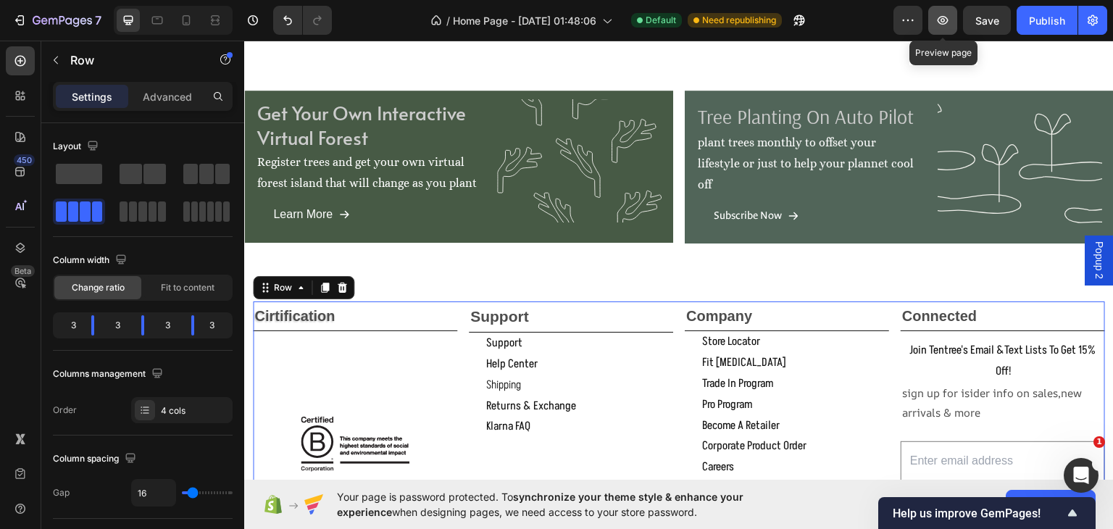
click at [936, 24] on icon "button" at bounding box center [942, 20] width 14 height 14
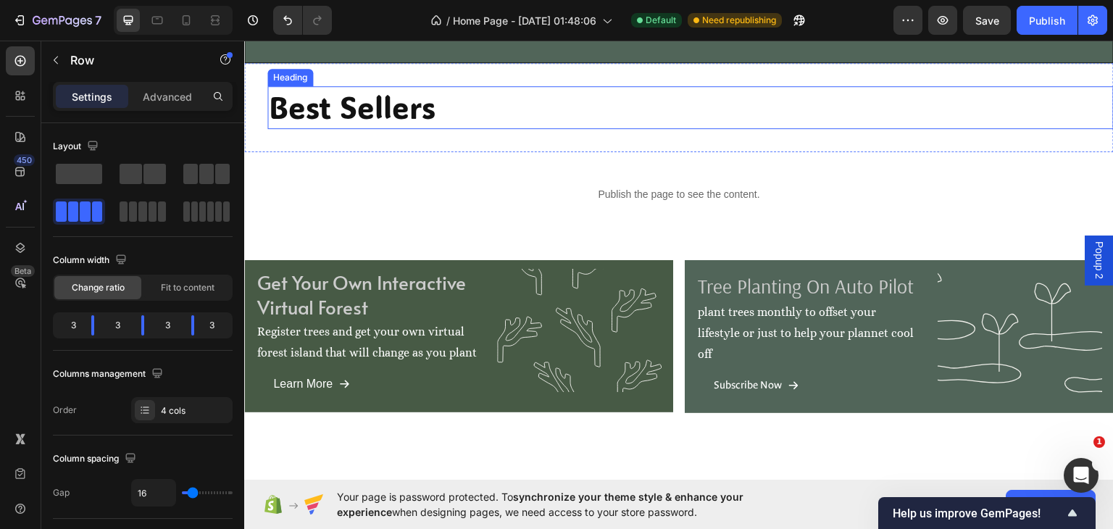
scroll to position [1405, 0]
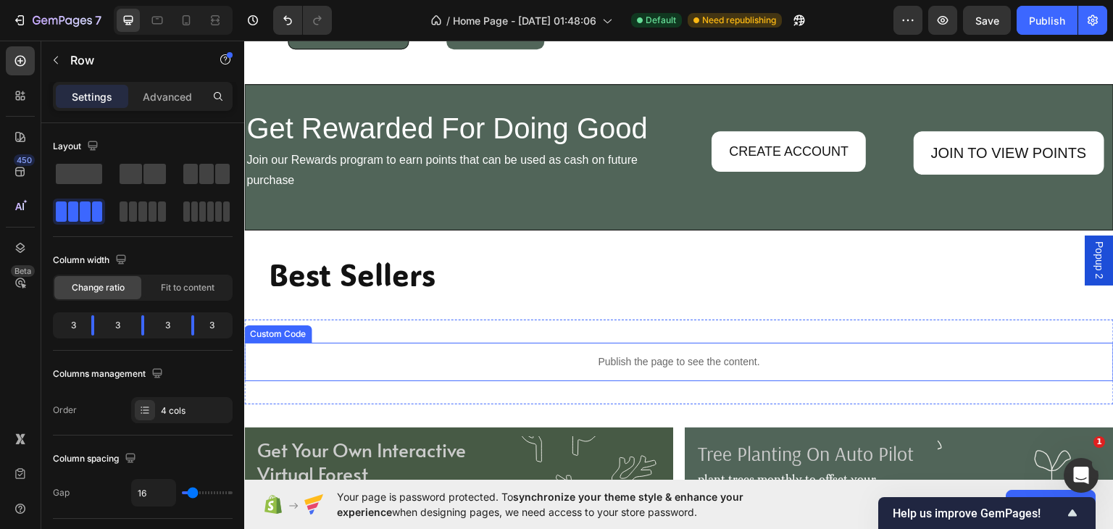
click at [528, 356] on p "Publish the page to see the content." at bounding box center [678, 360] width 869 height 15
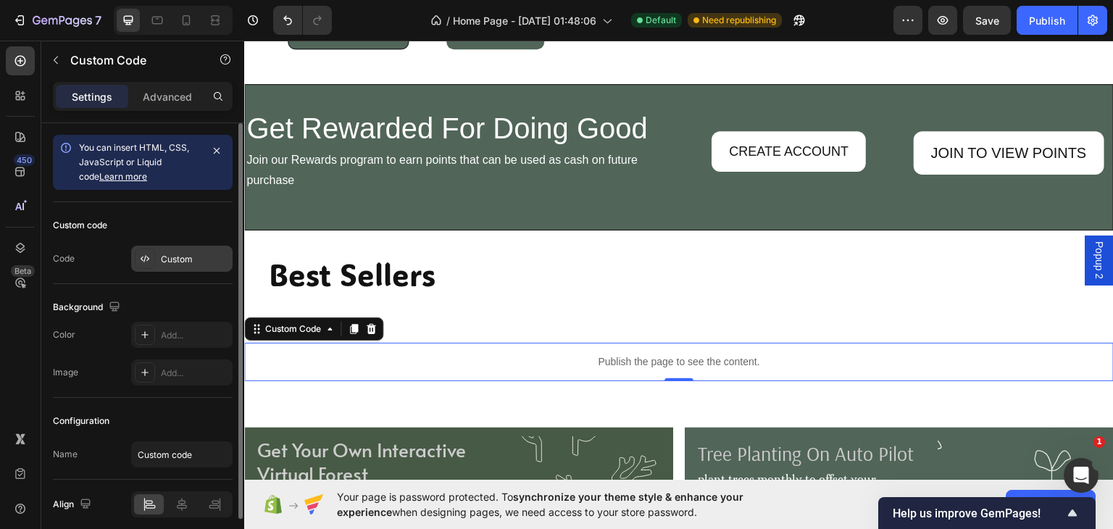
click at [152, 254] on div at bounding box center [145, 258] width 20 height 20
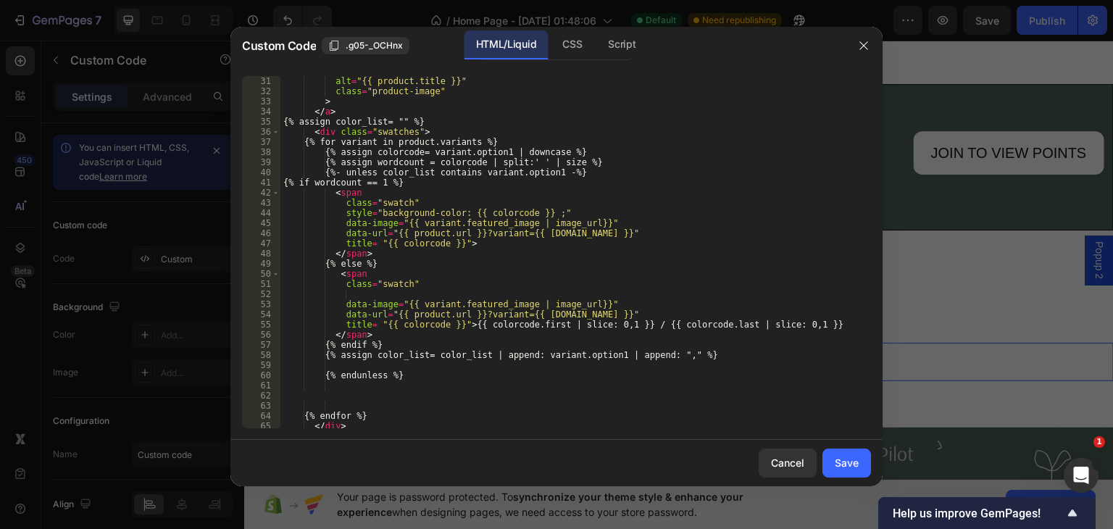
scroll to position [0, 0]
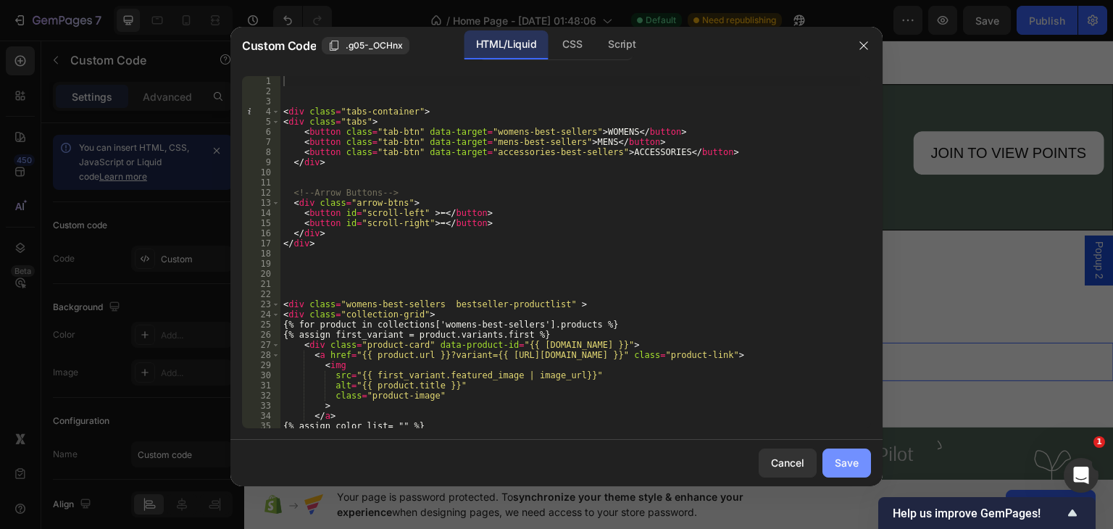
click at [858, 456] on div "Save" at bounding box center [846, 462] width 24 height 15
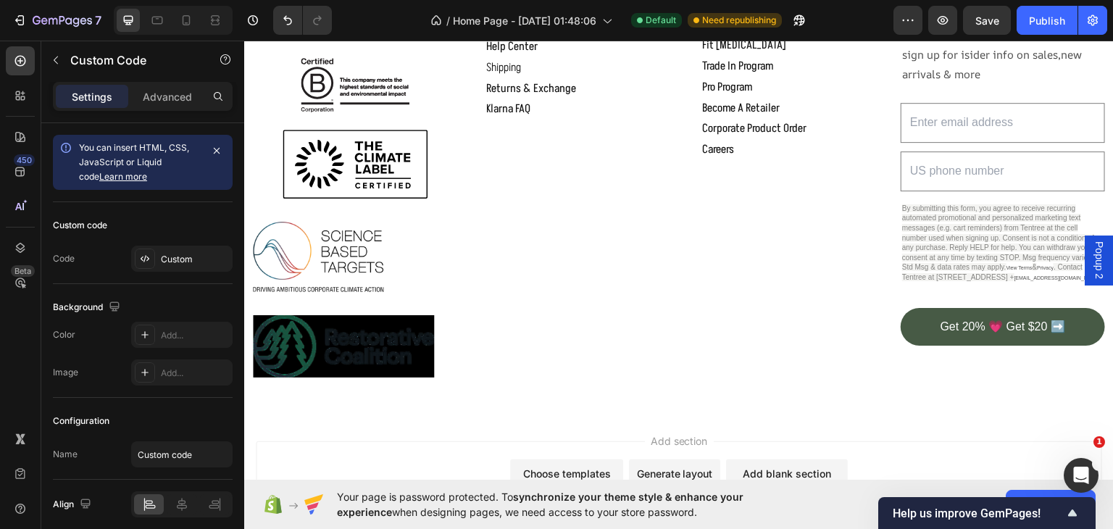
scroll to position [1891, 0]
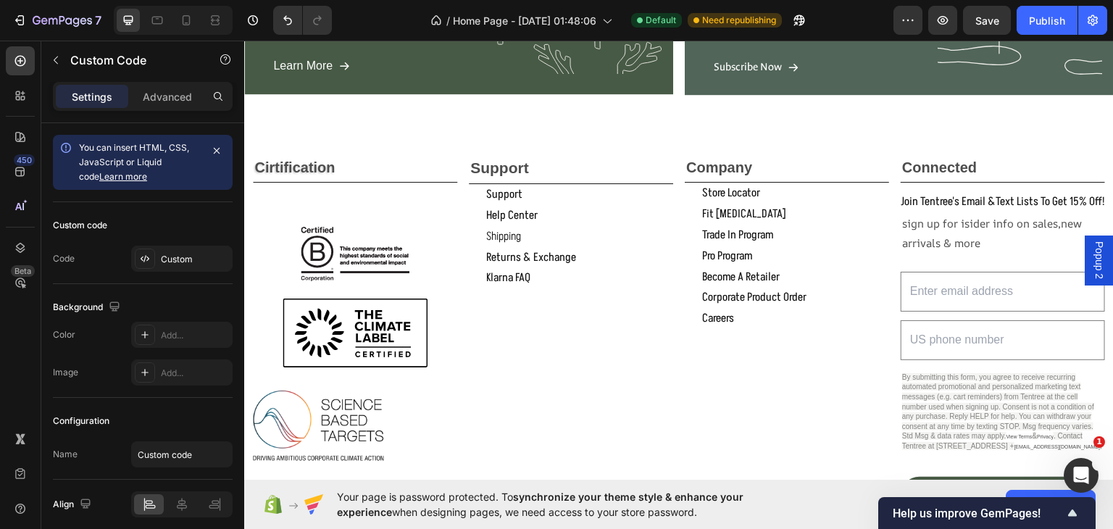
click at [632, 511] on span "Your page is password protected. To synchronize your theme style & enhance your…" at bounding box center [568, 504] width 463 height 30
click at [695, 498] on span "synchronize your theme style & enhance your experience" at bounding box center [540, 504] width 406 height 28
click at [1020, 509] on span "Help us improve GemPages!" at bounding box center [977, 513] width 171 height 14
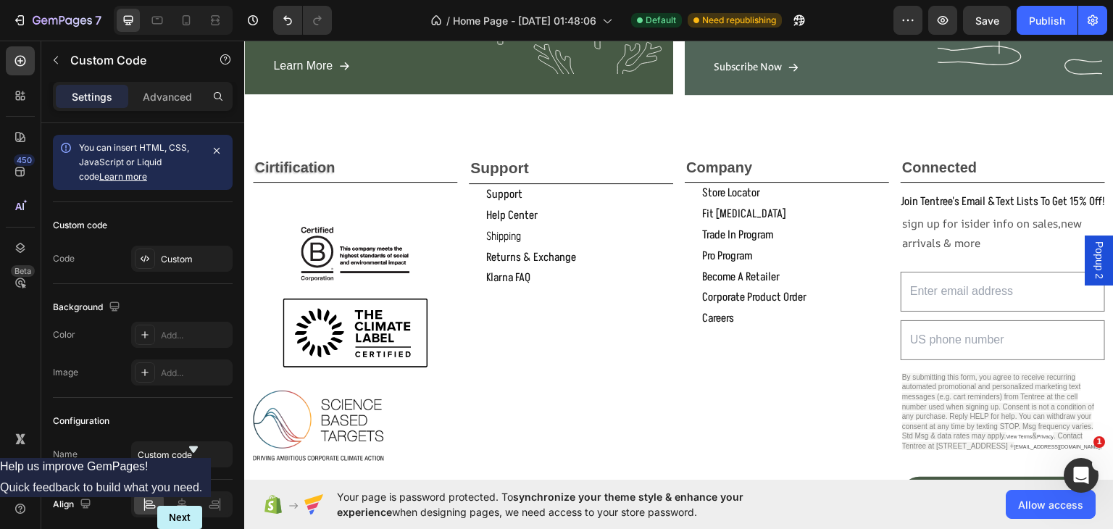
click at [202, 440] on icon "Hide survey" at bounding box center [193, 448] width 17 height 17
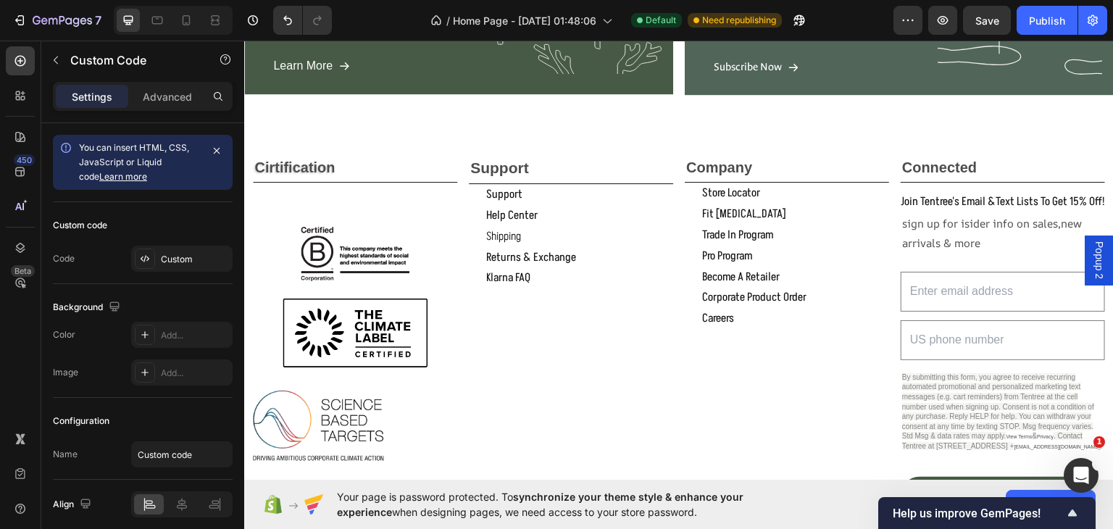
click at [272, 503] on icon at bounding box center [272, 504] width 17 height 19
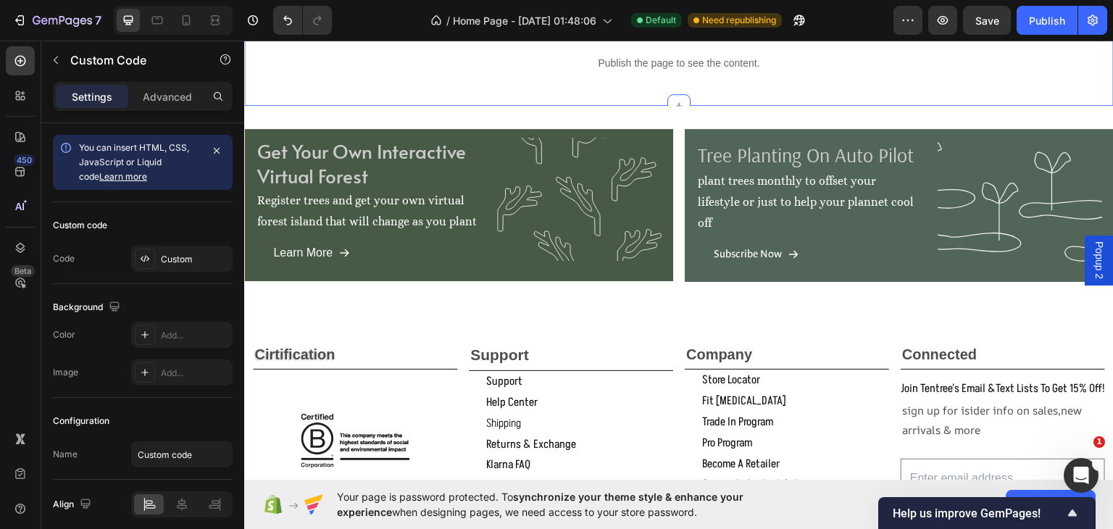
scroll to position [1553, 0]
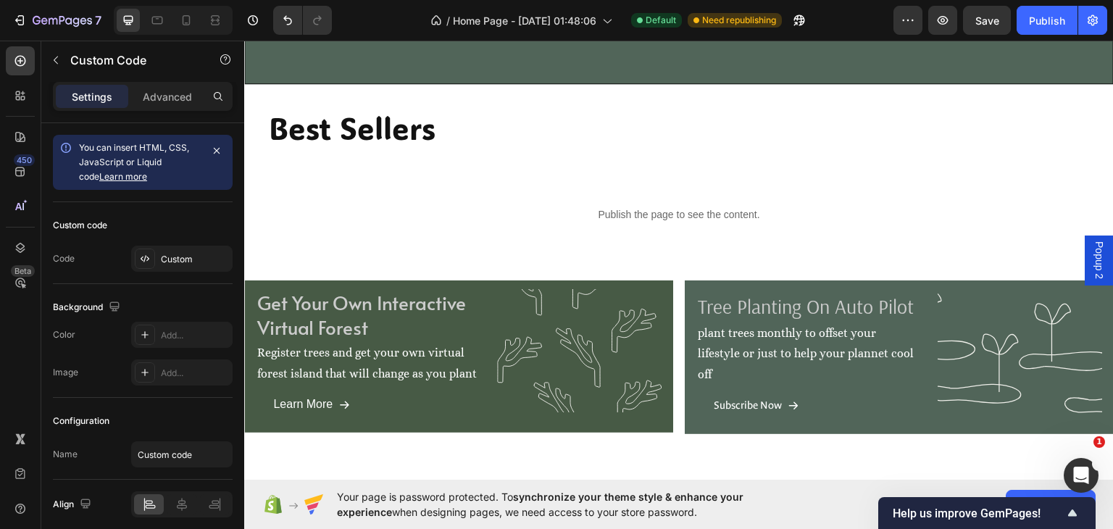
click at [552, 232] on div "Publish the page to see the content." at bounding box center [678, 214] width 869 height 38
click at [626, 211] on p "Publish the page to see the content." at bounding box center [678, 213] width 869 height 15
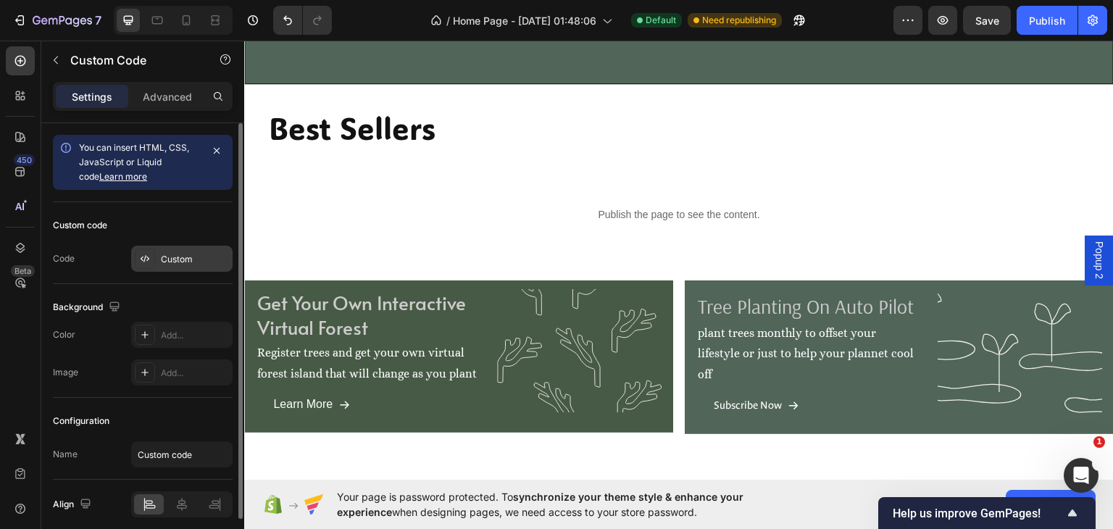
click at [154, 256] on div at bounding box center [145, 258] width 20 height 20
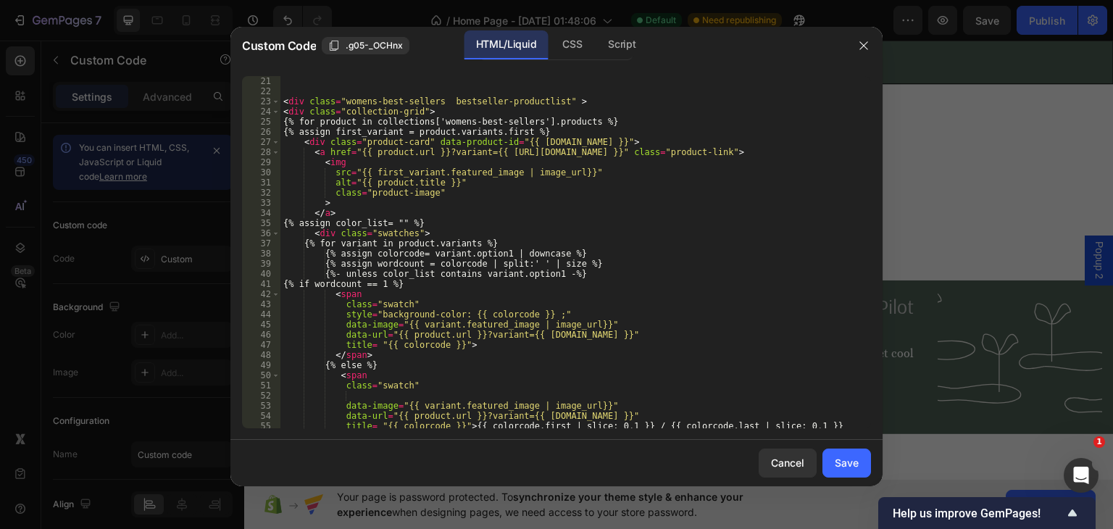
scroll to position [101, 0]
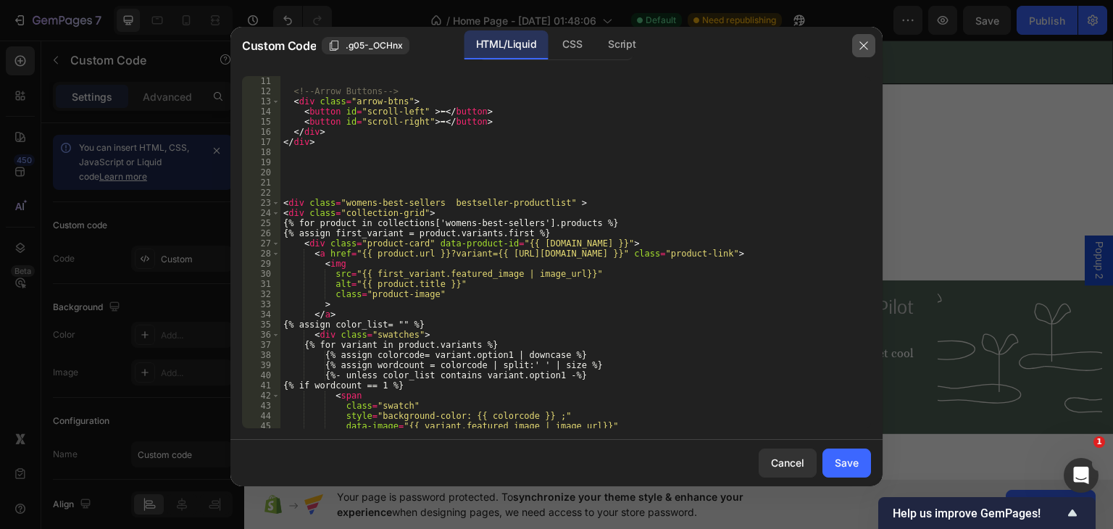
click at [863, 41] on icon "button" at bounding box center [864, 46] width 12 height 12
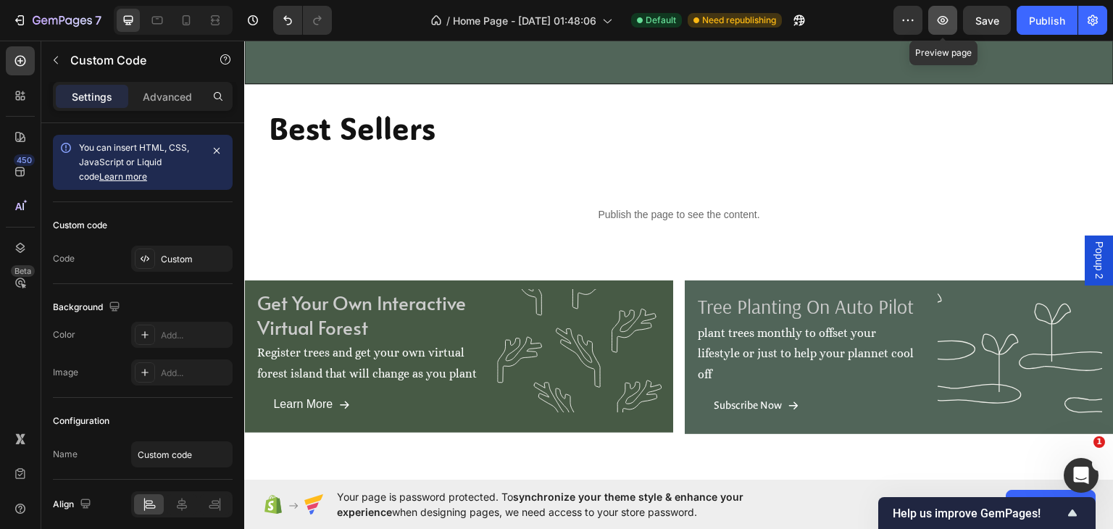
click at [934, 14] on button "button" at bounding box center [942, 20] width 29 height 29
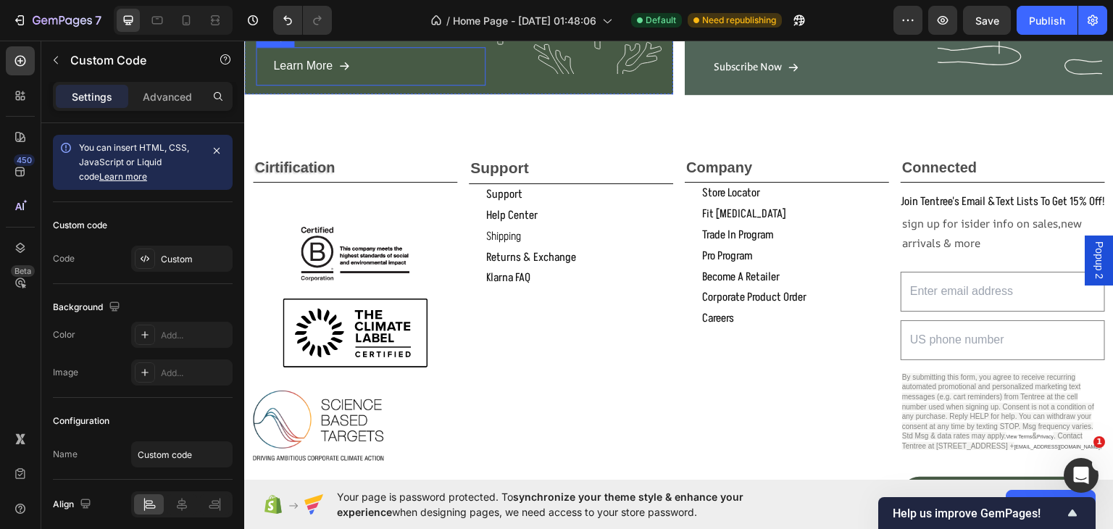
scroll to position [2060, 0]
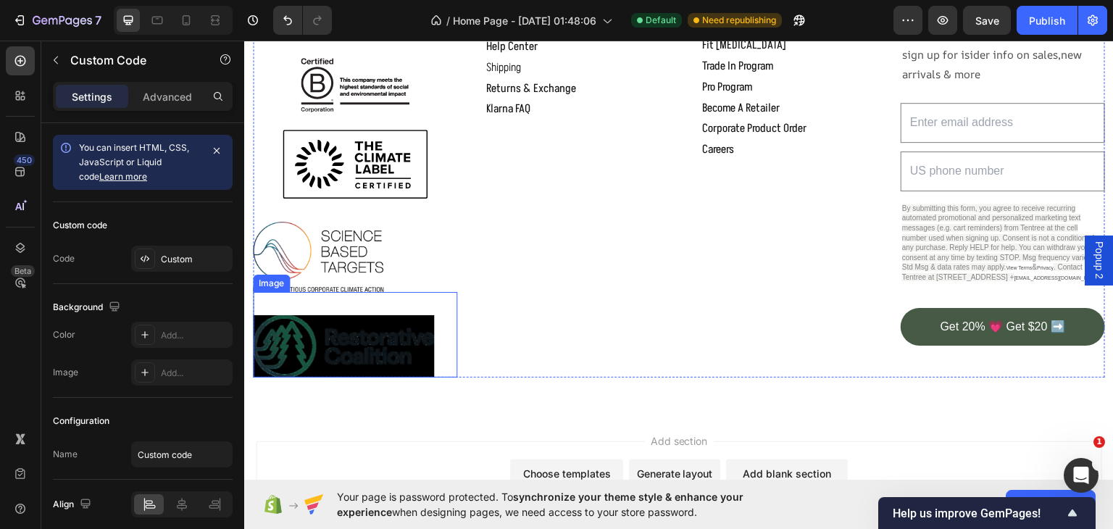
click at [365, 377] on img at bounding box center [343, 345] width 181 height 62
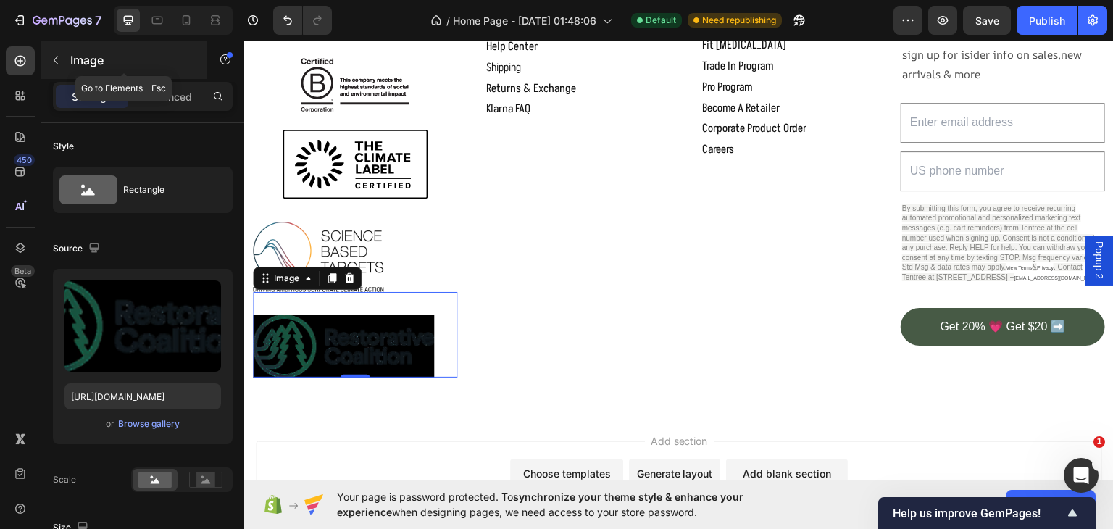
click at [58, 57] on icon "button" at bounding box center [56, 60] width 12 height 12
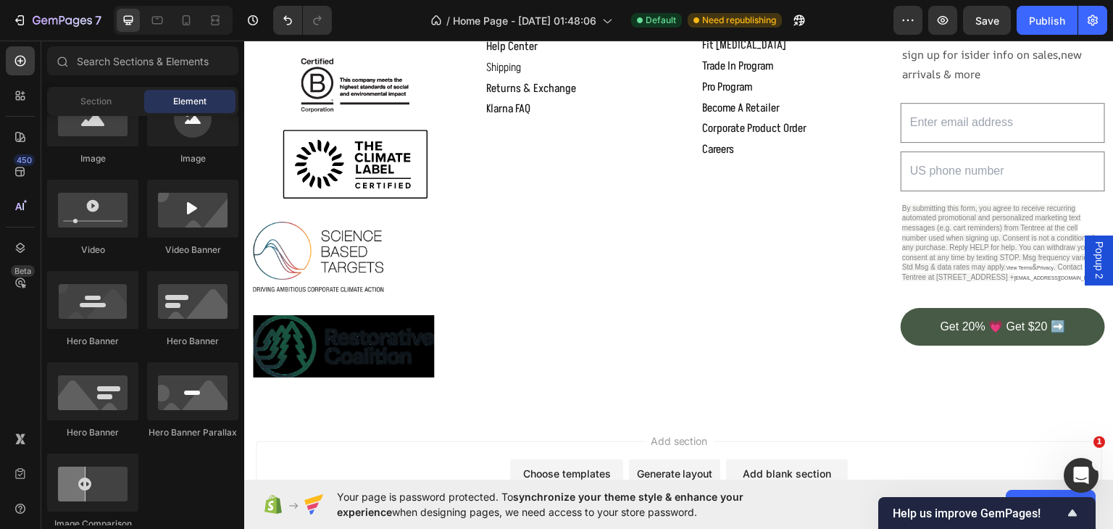
scroll to position [0, 0]
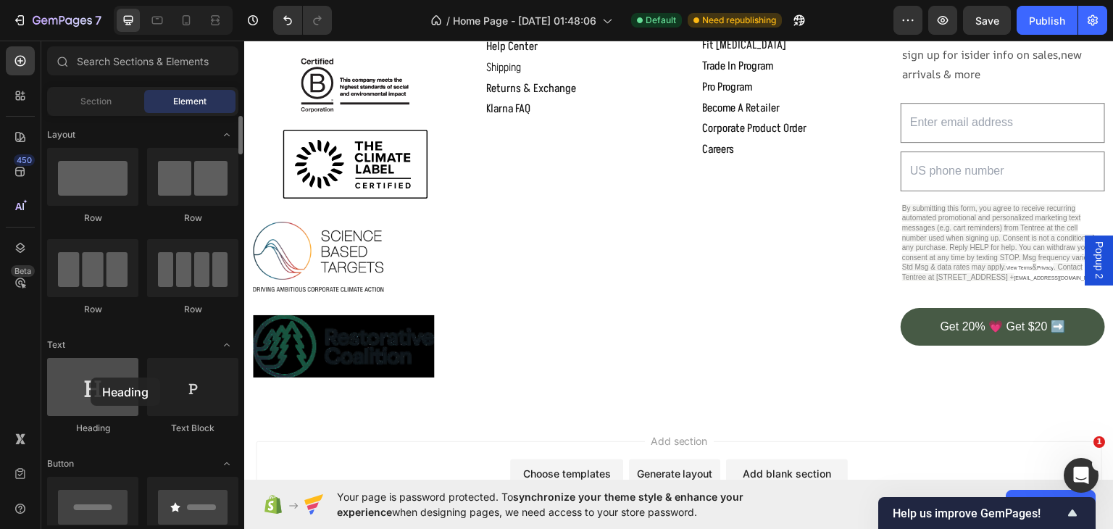
click at [91, 377] on div at bounding box center [92, 387] width 91 height 58
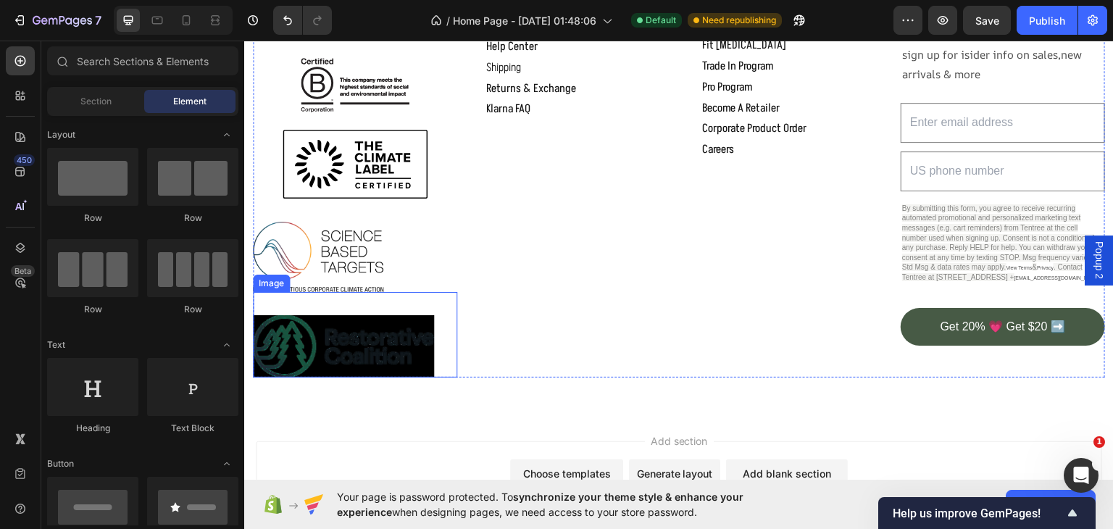
click at [359, 372] on img at bounding box center [343, 345] width 181 height 62
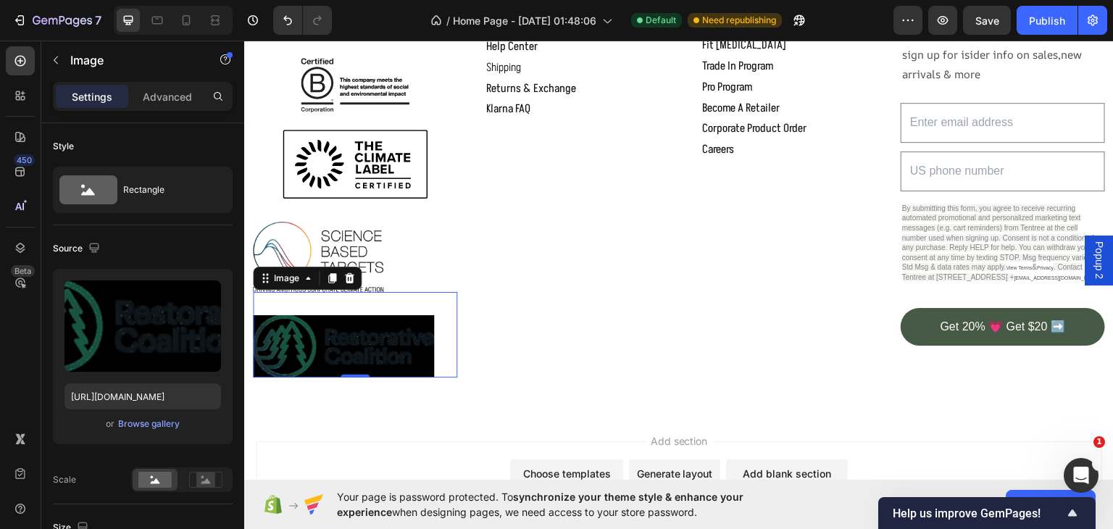
click at [439, 347] on div at bounding box center [355, 345] width 204 height 62
click at [340, 330] on div "Image 0" at bounding box center [355, 333] width 204 height 85
click at [347, 371] on img at bounding box center [343, 345] width 181 height 62
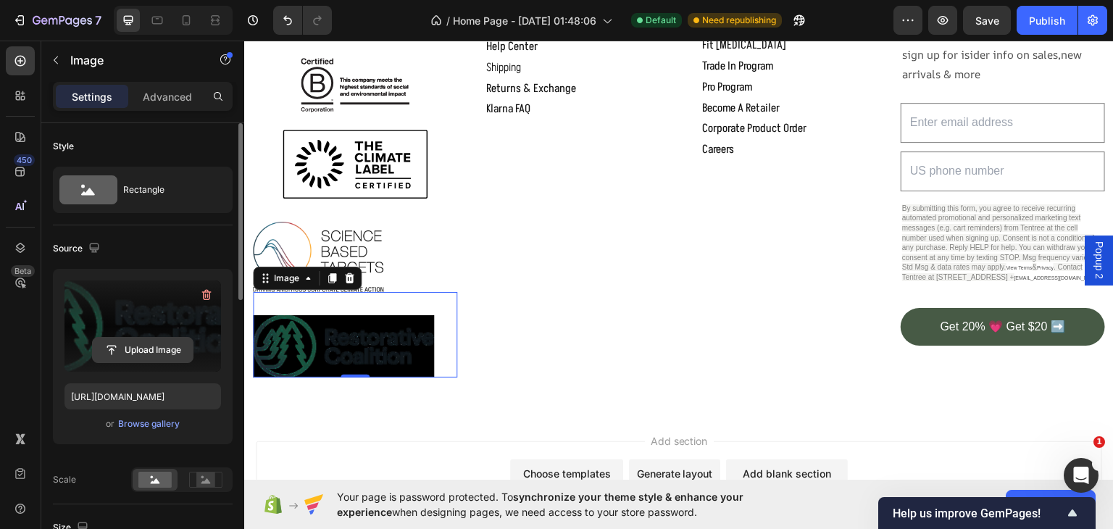
scroll to position [169, 0]
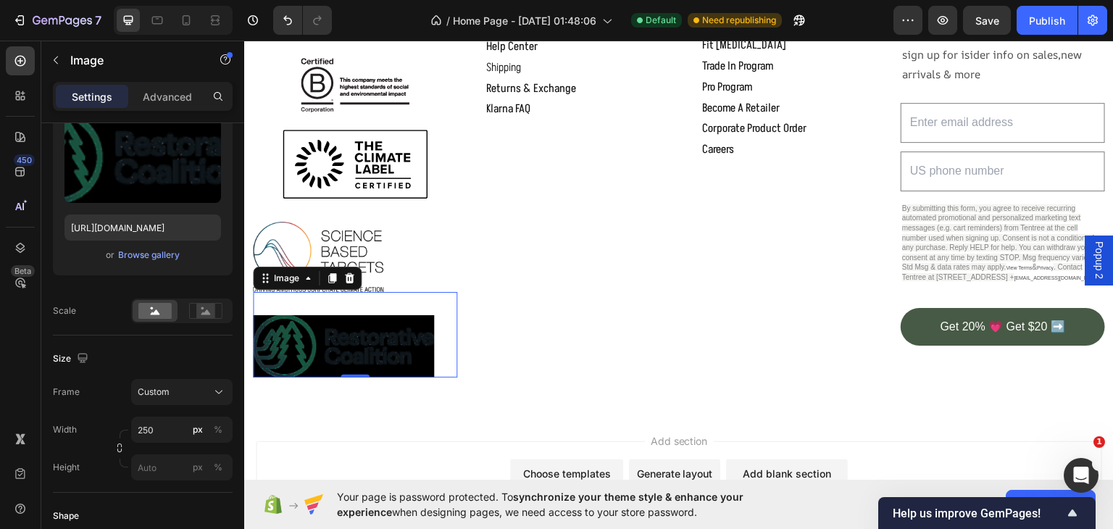
click at [328, 361] on img at bounding box center [343, 345] width 181 height 62
click at [148, 250] on div "Browse gallery" at bounding box center [149, 254] width 62 height 13
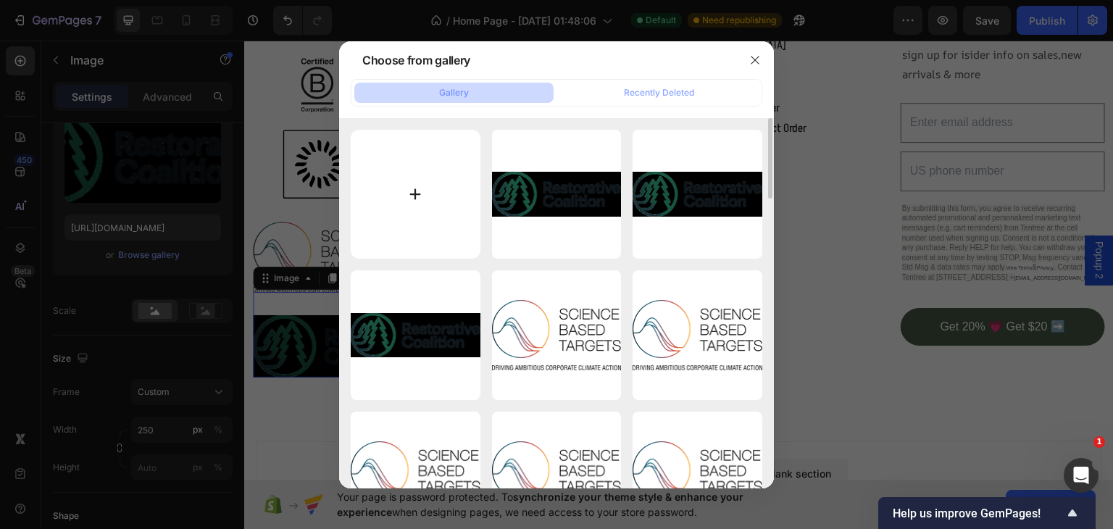
click at [414, 199] on input "file" at bounding box center [416, 195] width 130 height 130
type input "C:\fakepath\Gemini_Generated_Image_jngwndjngwndjngw.png"
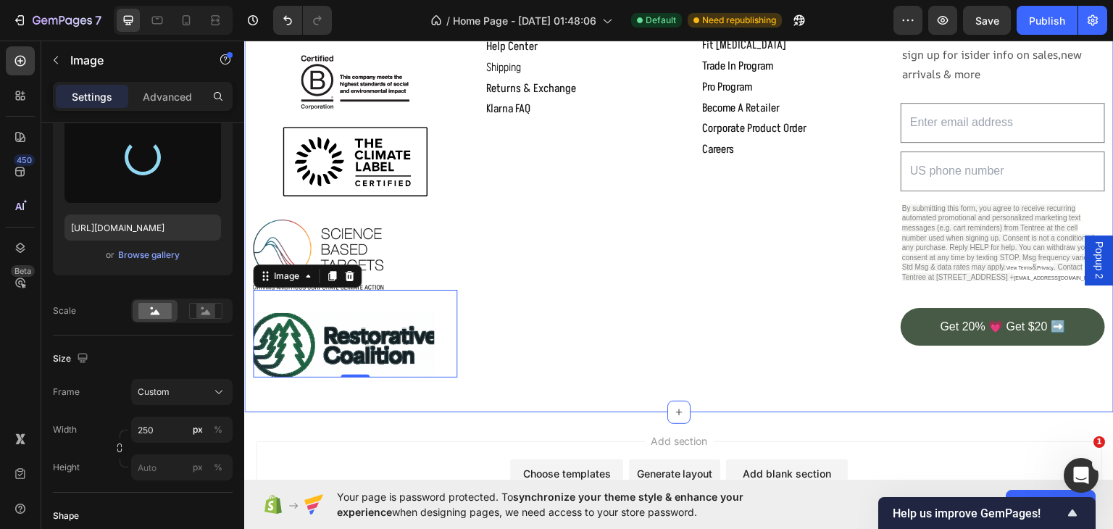
type input "https://cdn.shopify.com/s/files/1/0897/7537/4706/files/gempages_556547549306028…"
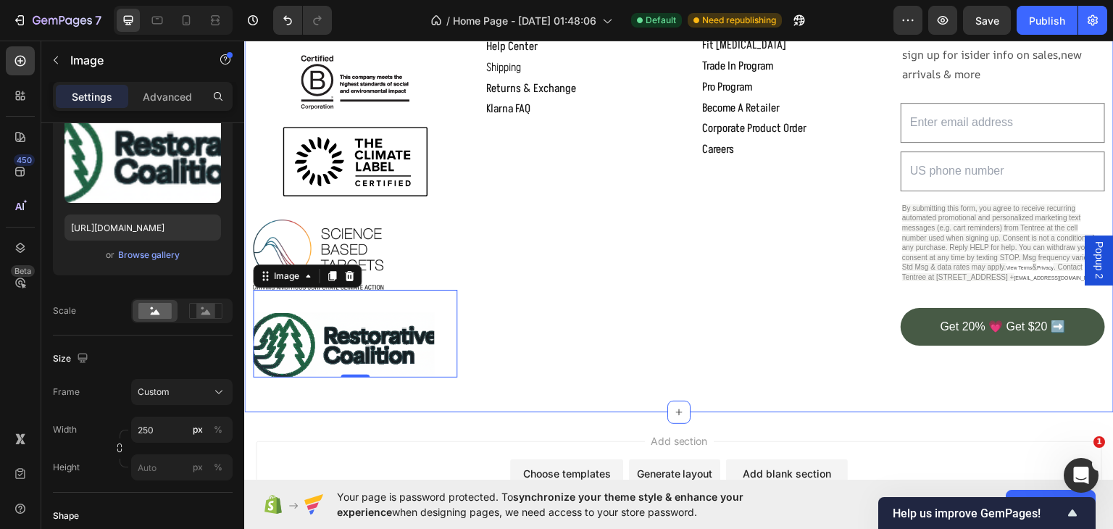
scroll to position [2057, 0]
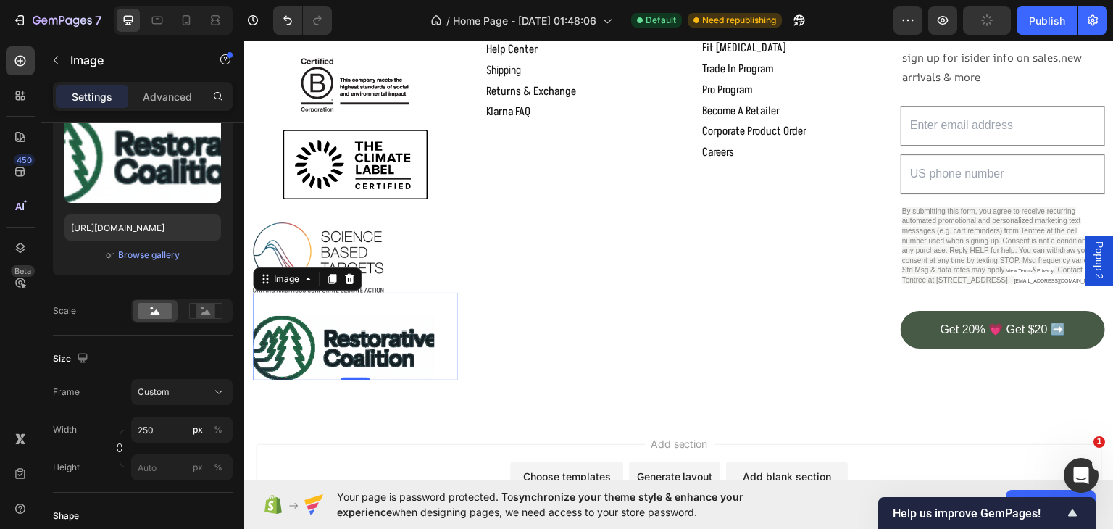
click at [345, 347] on img at bounding box center [343, 347] width 181 height 65
click at [148, 429] on input "250" at bounding box center [181, 430] width 101 height 26
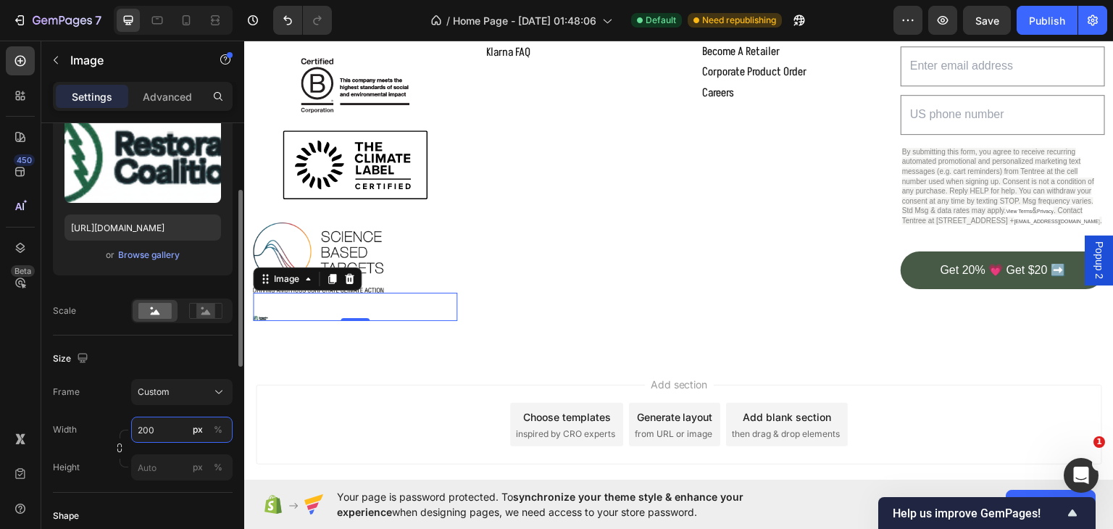
scroll to position [2070, 0]
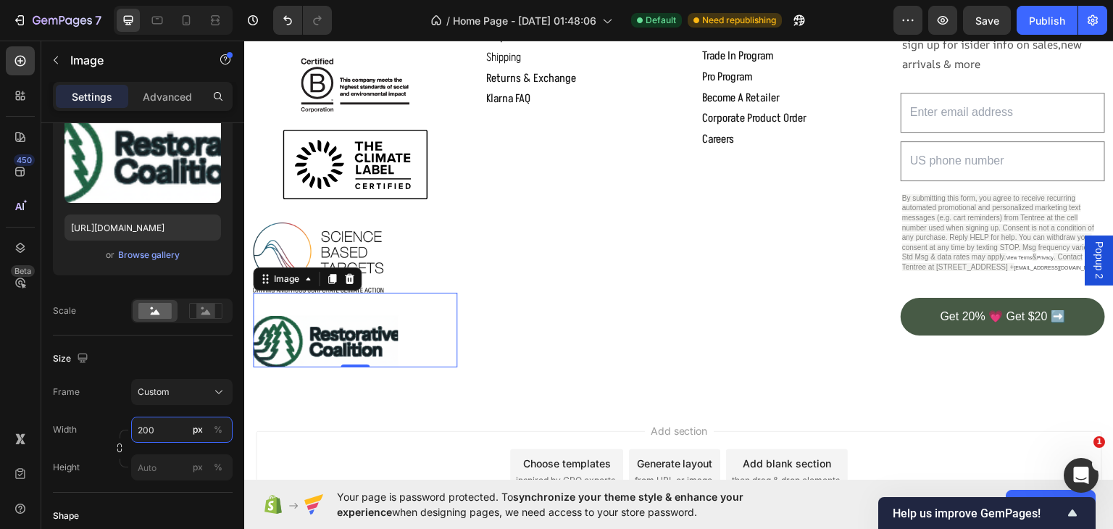
type input "200"
click at [432, 361] on div at bounding box center [355, 341] width 204 height 52
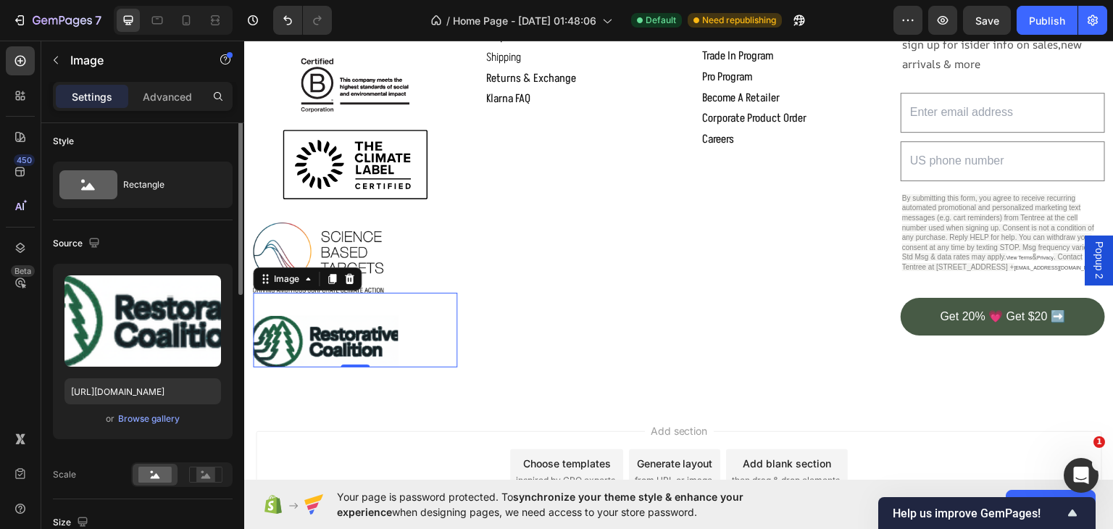
scroll to position [0, 0]
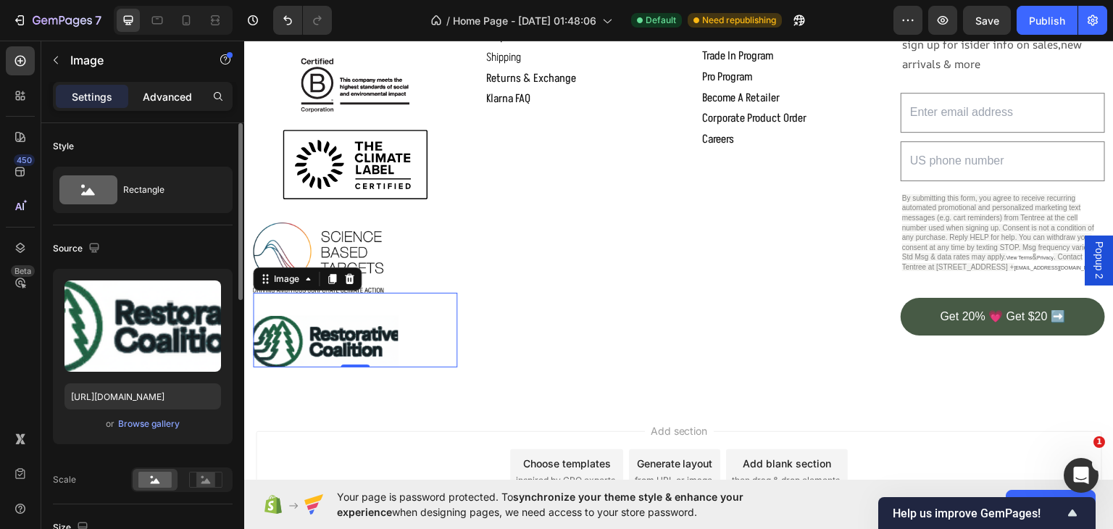
click at [164, 86] on div "Advanced" at bounding box center [167, 96] width 72 height 23
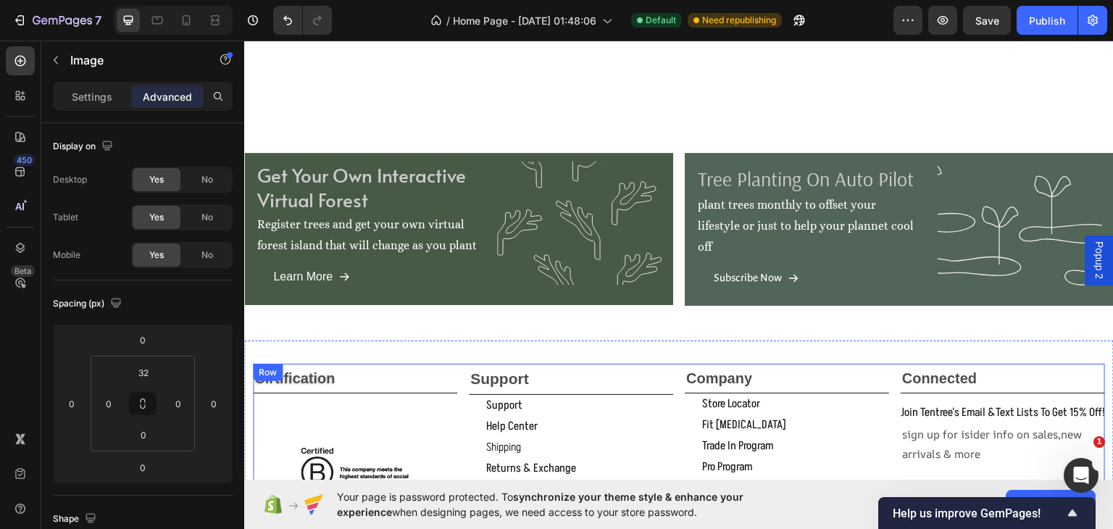
scroll to position [1901, 0]
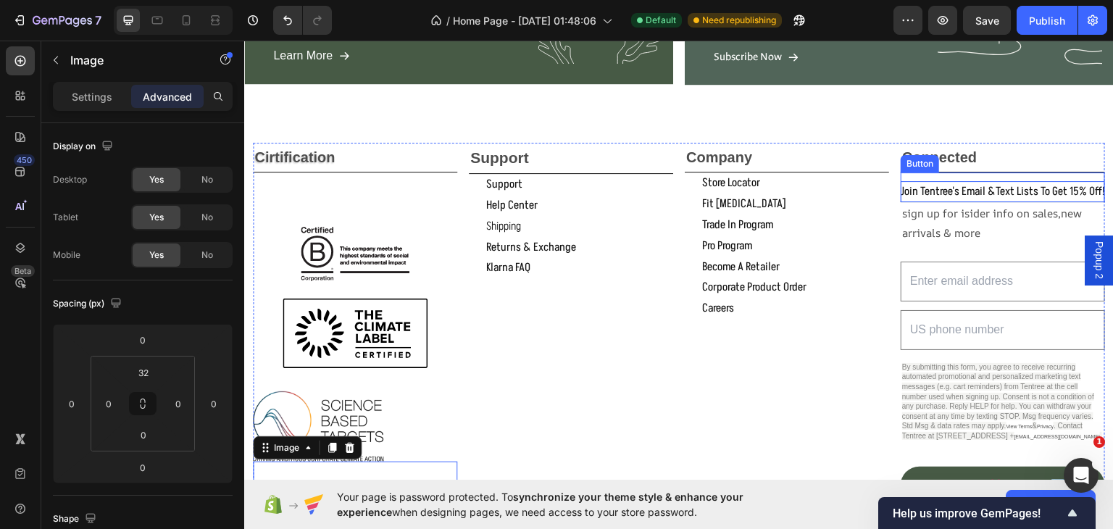
click at [948, 185] on p "join tentree's email &text lists to get 15% off!" at bounding box center [1002, 190] width 204 height 21
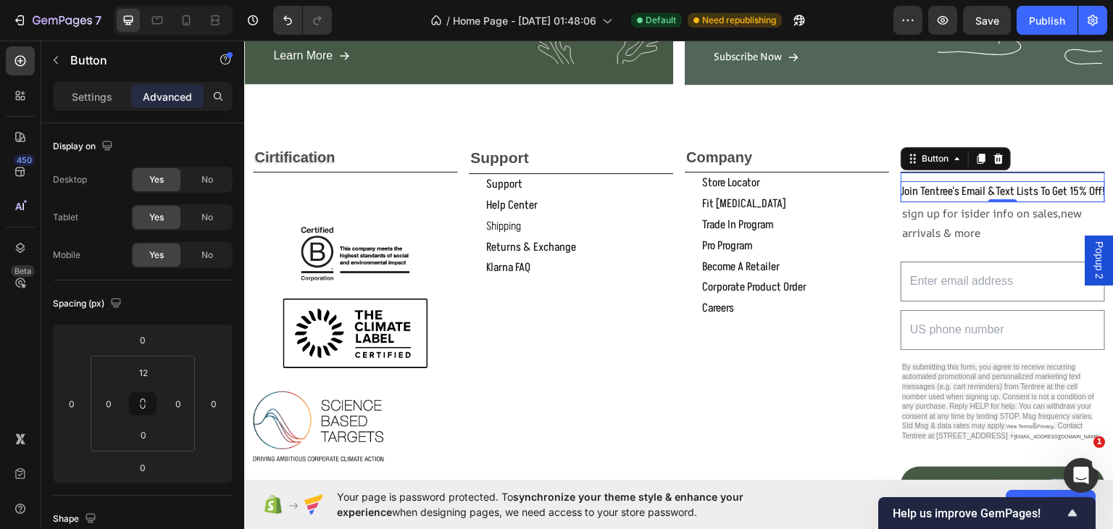
click at [950, 185] on p "join tentree's email &text lists to get 15% off!" at bounding box center [1002, 190] width 204 height 21
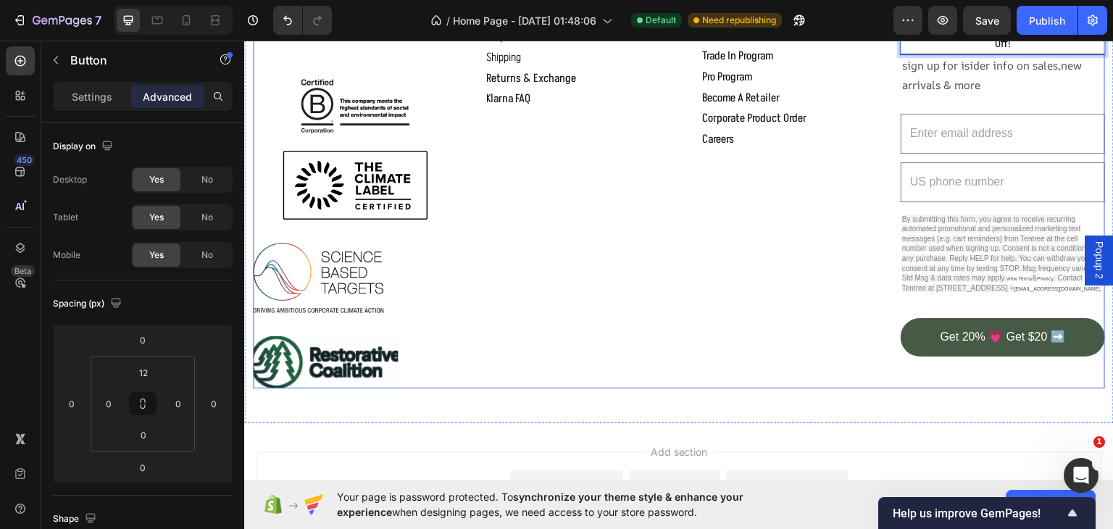
scroll to position [2229, 0]
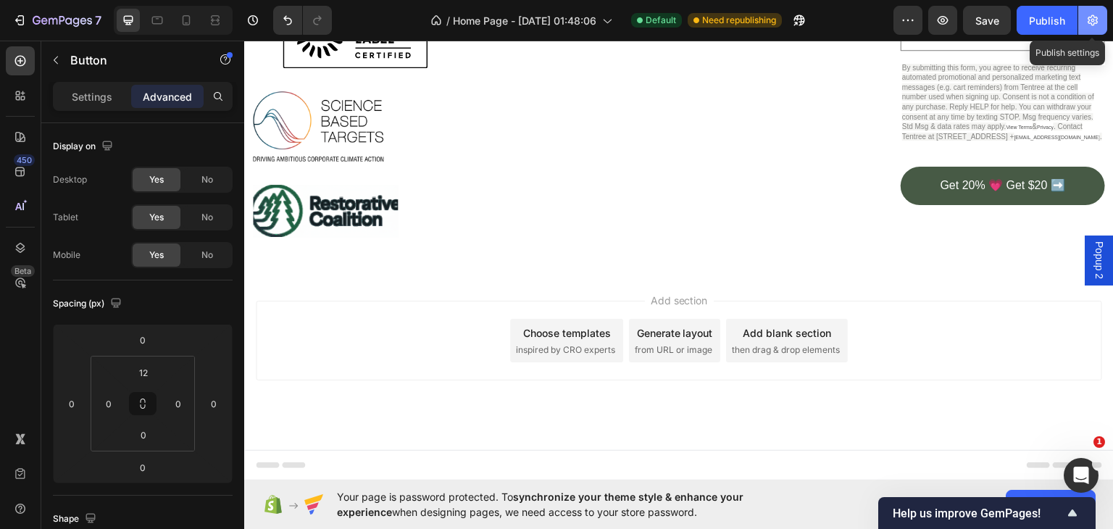
click at [1091, 19] on icon "button" at bounding box center [1093, 21] width 4 height 4
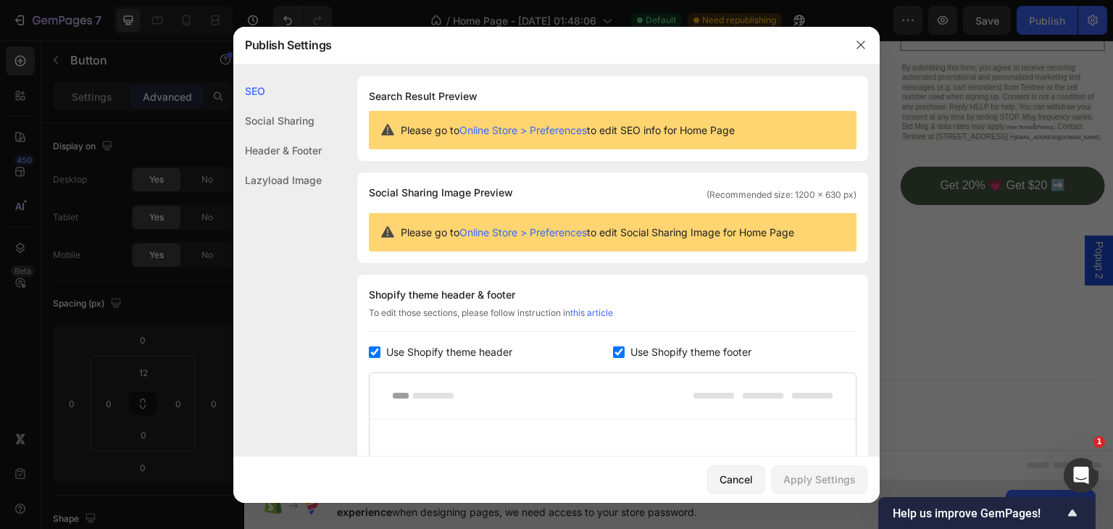
click at [613, 351] on input "checkbox" at bounding box center [619, 352] width 12 height 12
checkbox input "false"
click at [807, 474] on div "Apply Settings" at bounding box center [819, 479] width 72 height 15
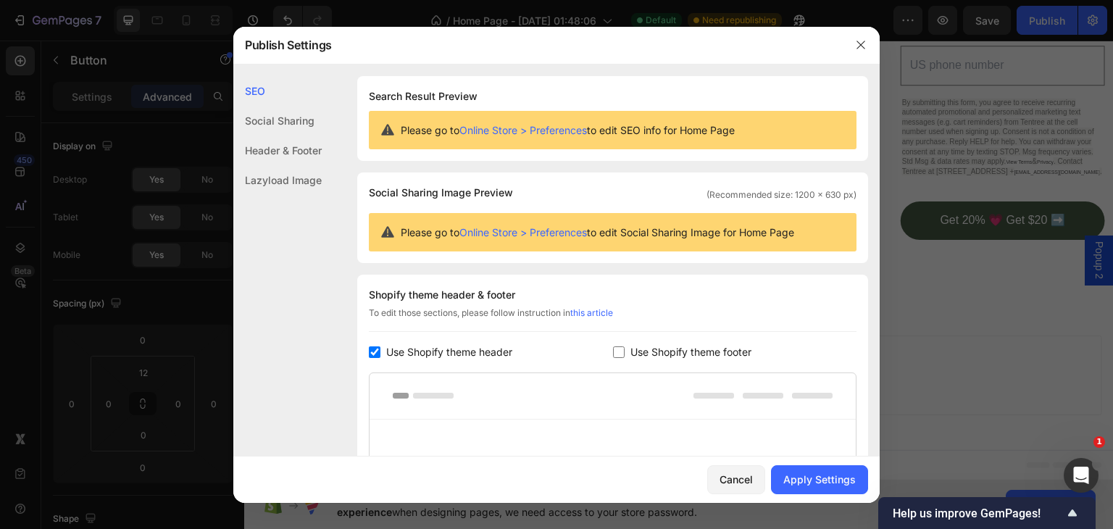
scroll to position [2194, 0]
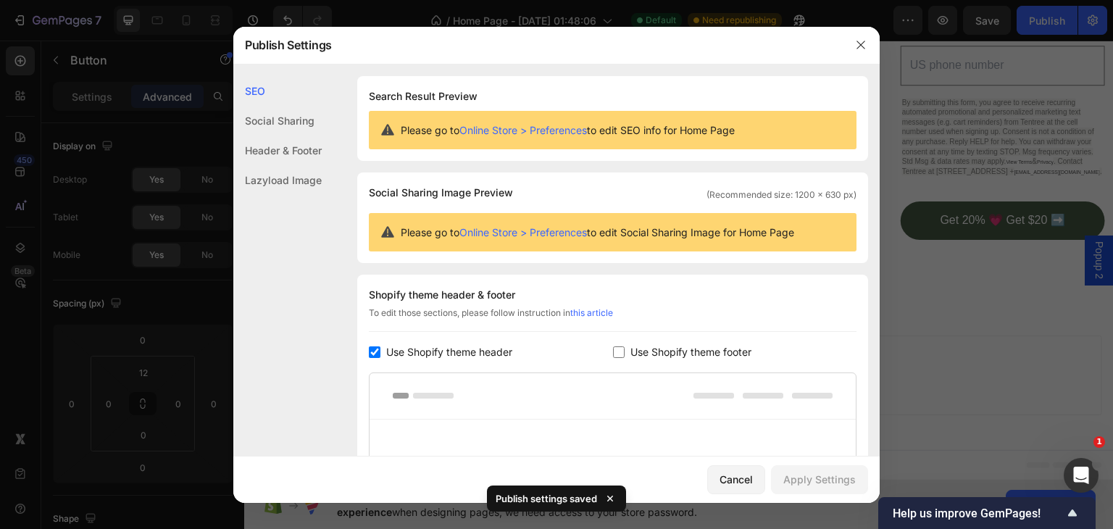
click at [947, 306] on div at bounding box center [556, 264] width 1113 height 529
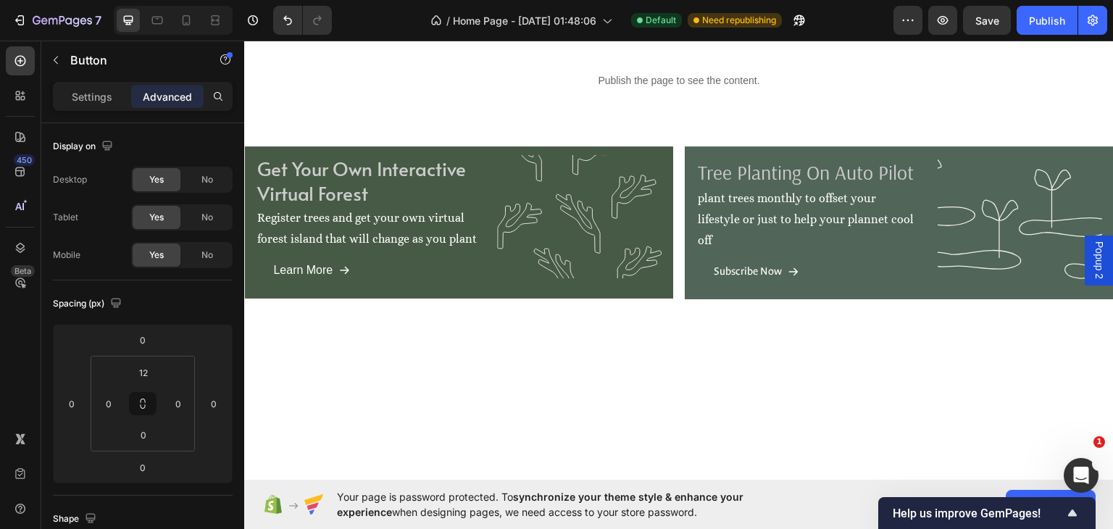
scroll to position [1349, 0]
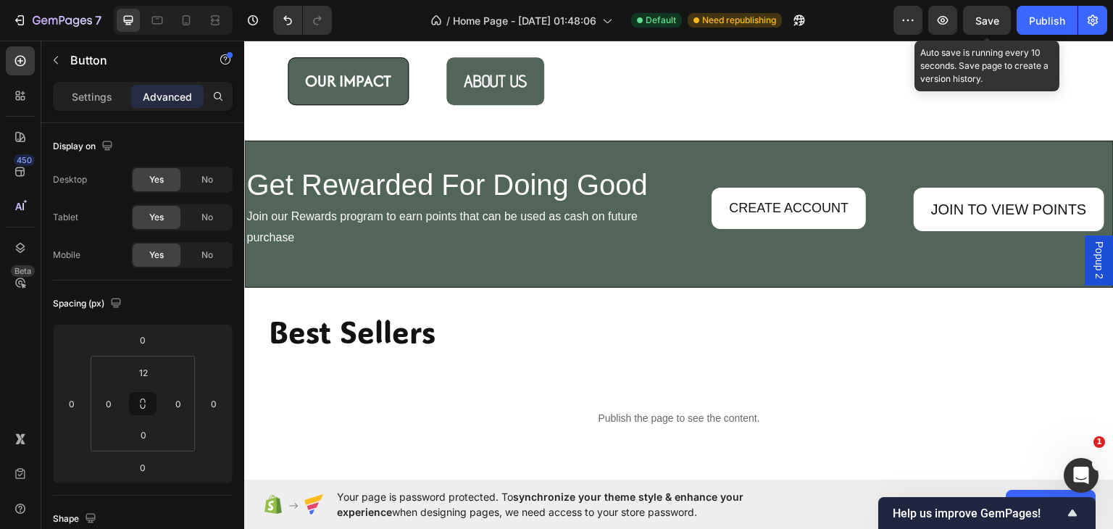
click at [977, 21] on span "Save" at bounding box center [987, 20] width 24 height 12
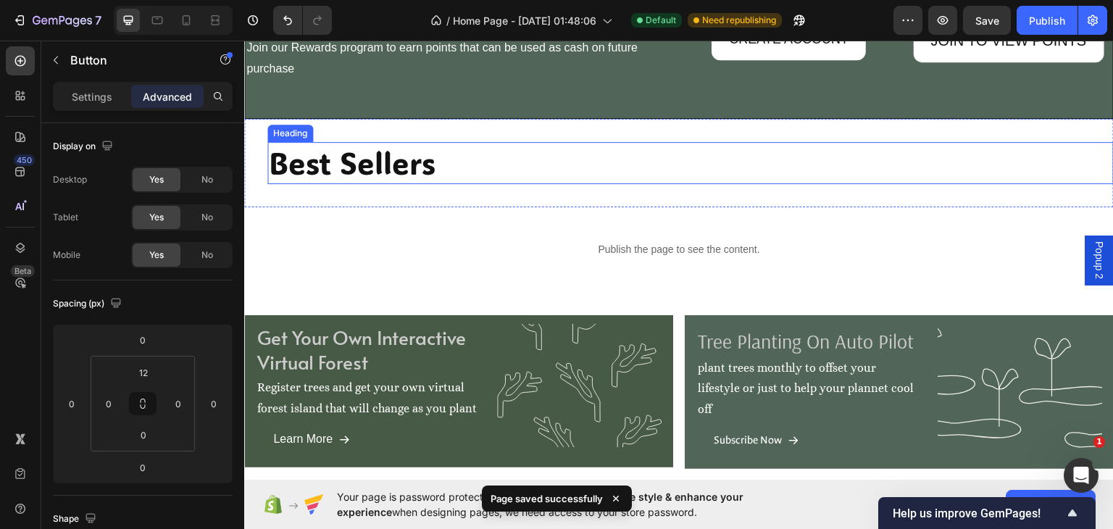
scroll to position [1448, 0]
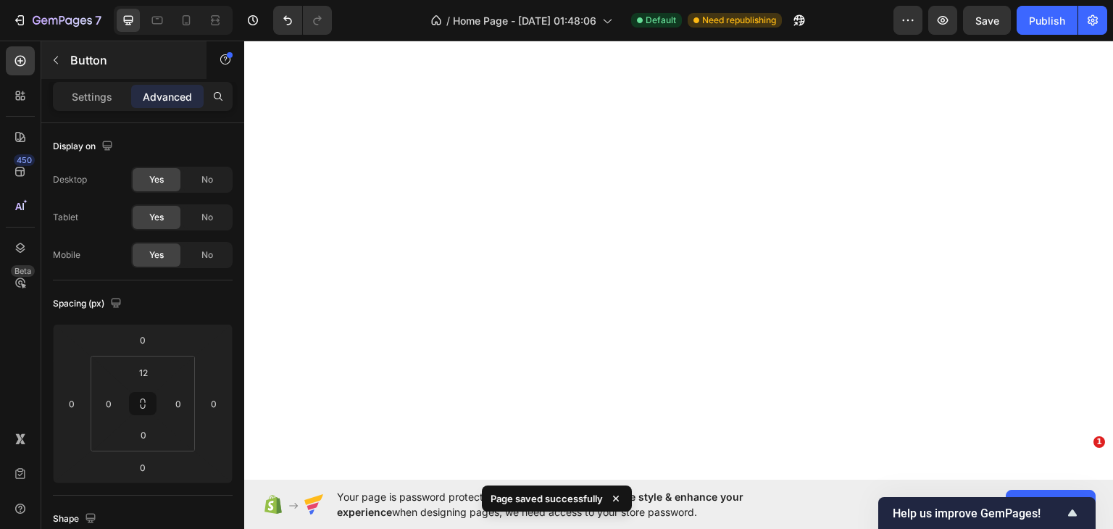
click at [53, 55] on icon "button" at bounding box center [56, 60] width 12 height 12
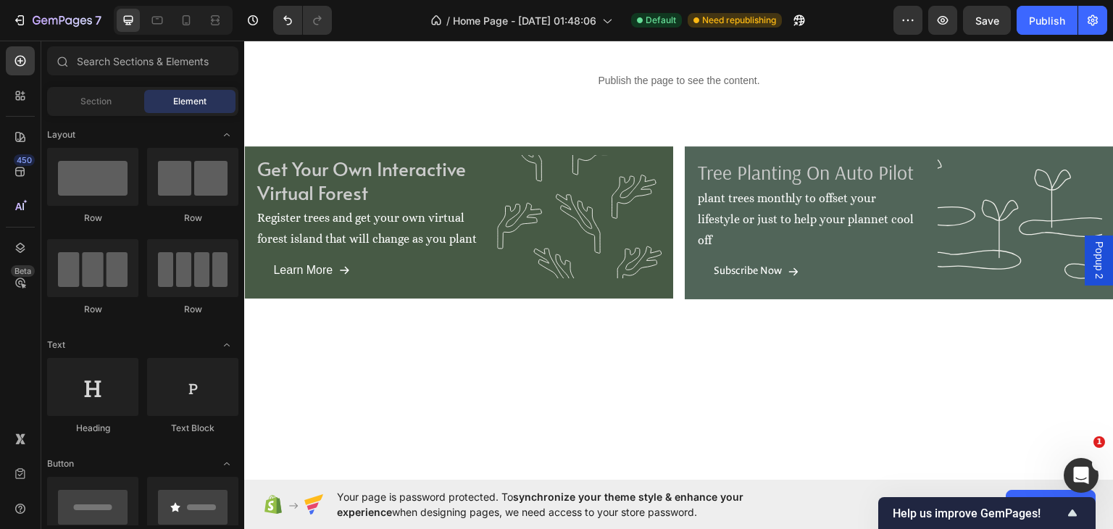
scroll to position [1675, 0]
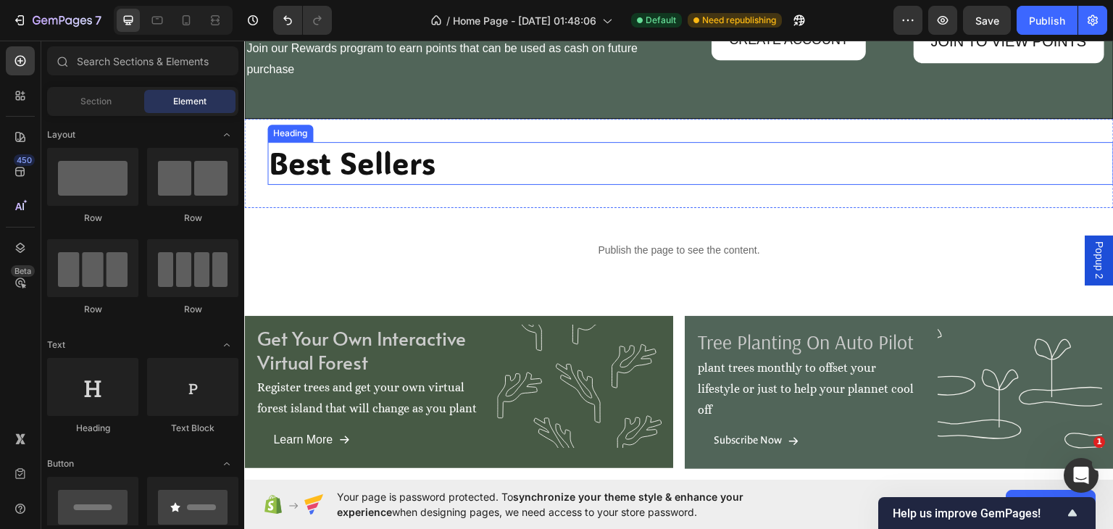
click at [639, 177] on h2 "Best Sellers" at bounding box center [690, 162] width 846 height 43
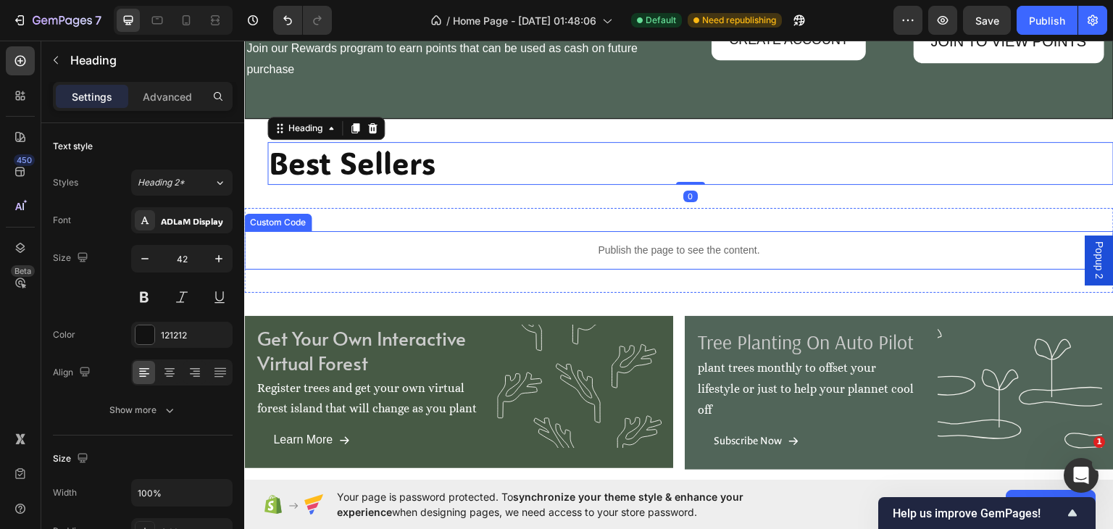
click at [629, 250] on p "Publish the page to see the content." at bounding box center [678, 249] width 869 height 15
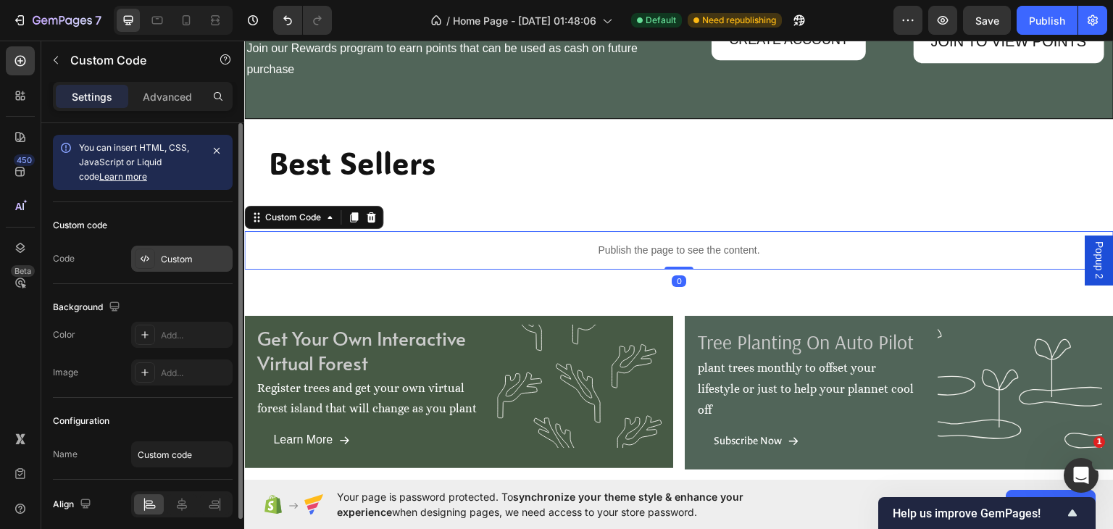
click at [198, 251] on div "Custom" at bounding box center [181, 259] width 101 height 26
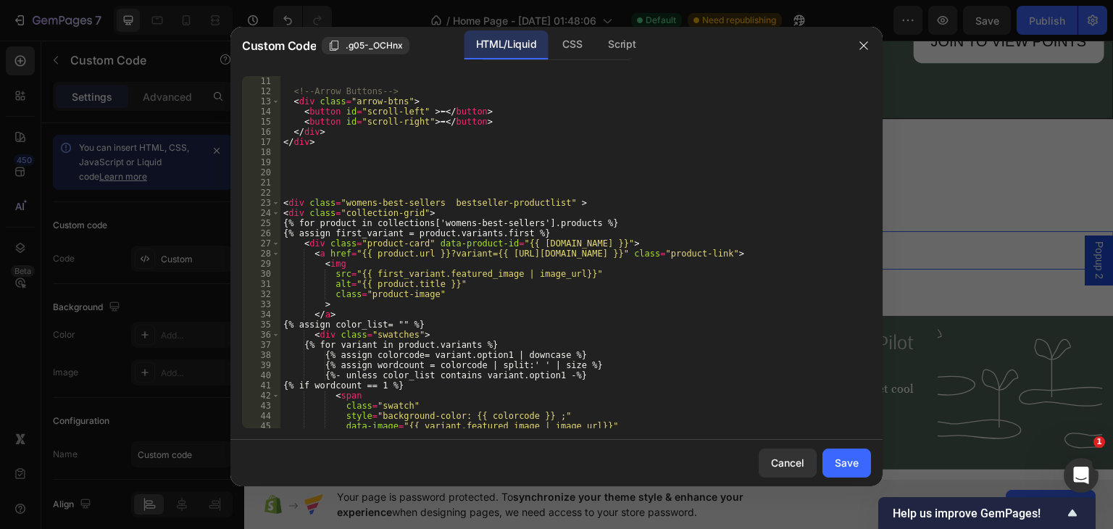
scroll to position [203, 0]
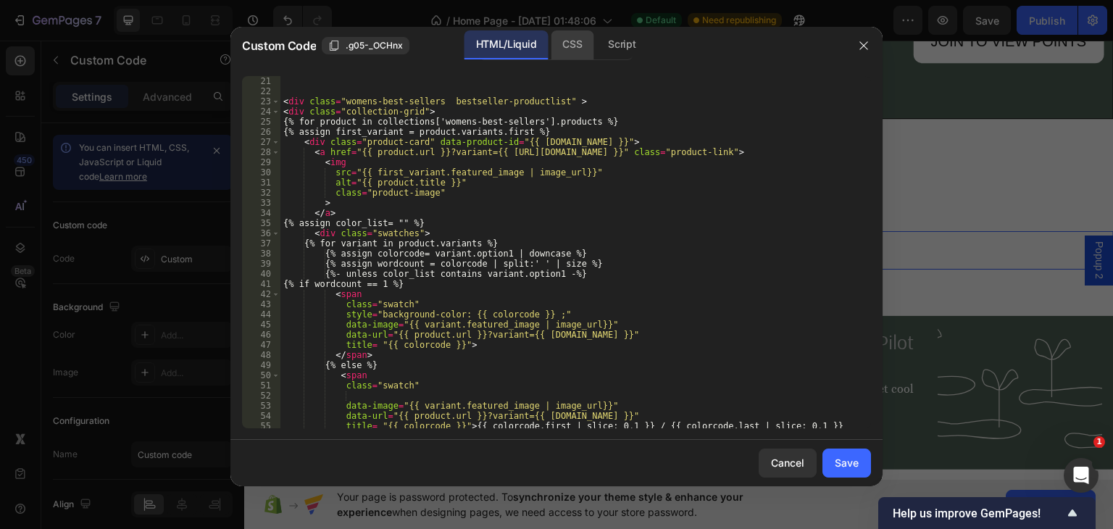
click at [566, 40] on div "CSS" at bounding box center [572, 44] width 43 height 29
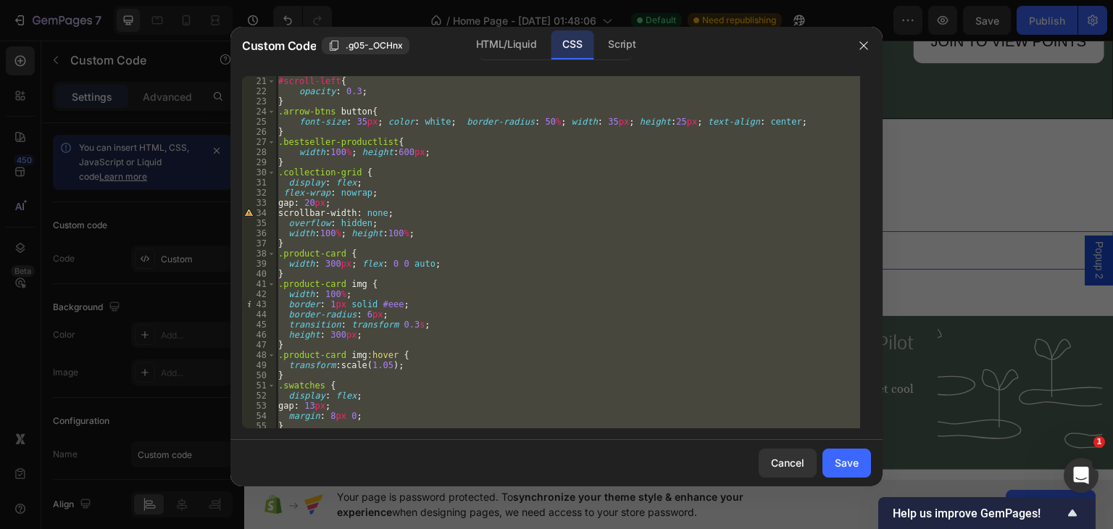
click at [329, 260] on div "#scroll-left { opacity : 0.3 ; } .arrow-btns button { font-size : 35 px ; color…" at bounding box center [567, 252] width 585 height 352
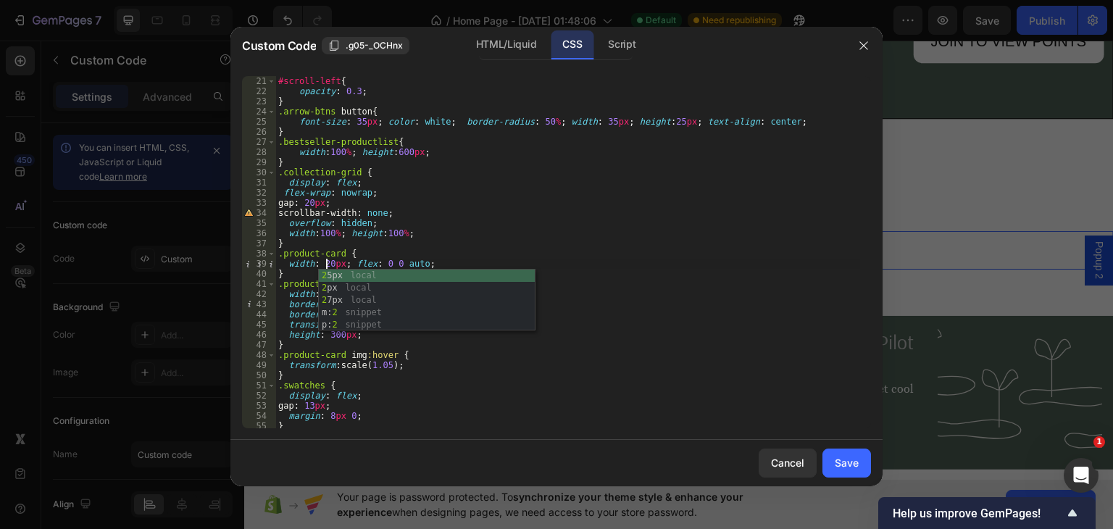
scroll to position [0, 4]
click at [509, 238] on div "#scroll-left { opacity : 0.3 ; } .arrow-btns button { font-size : 35 px ; color…" at bounding box center [567, 252] width 585 height 372
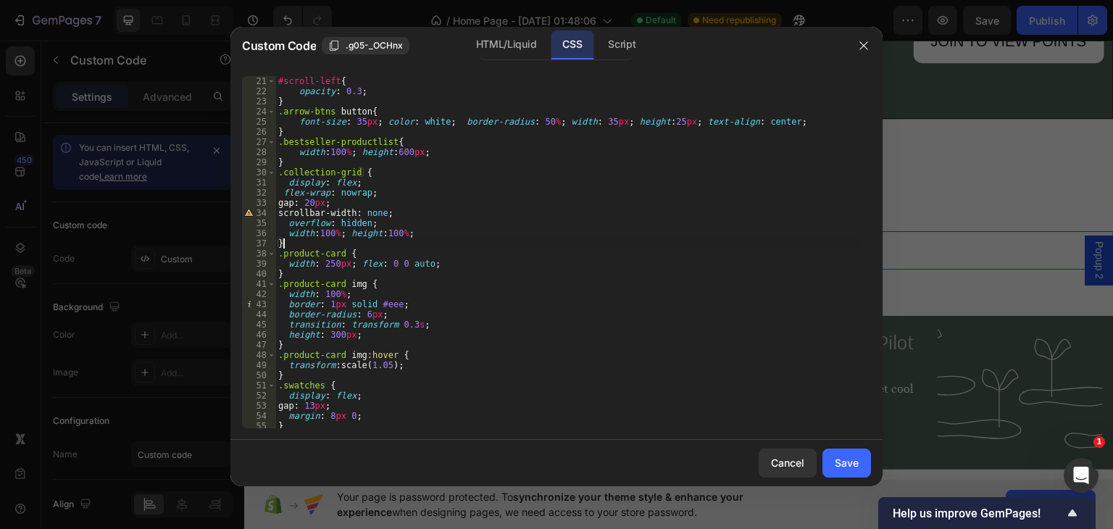
scroll to position [0, 0]
type textarea "}"
click at [490, 35] on div "HTML/Liquid" at bounding box center [505, 44] width 83 height 29
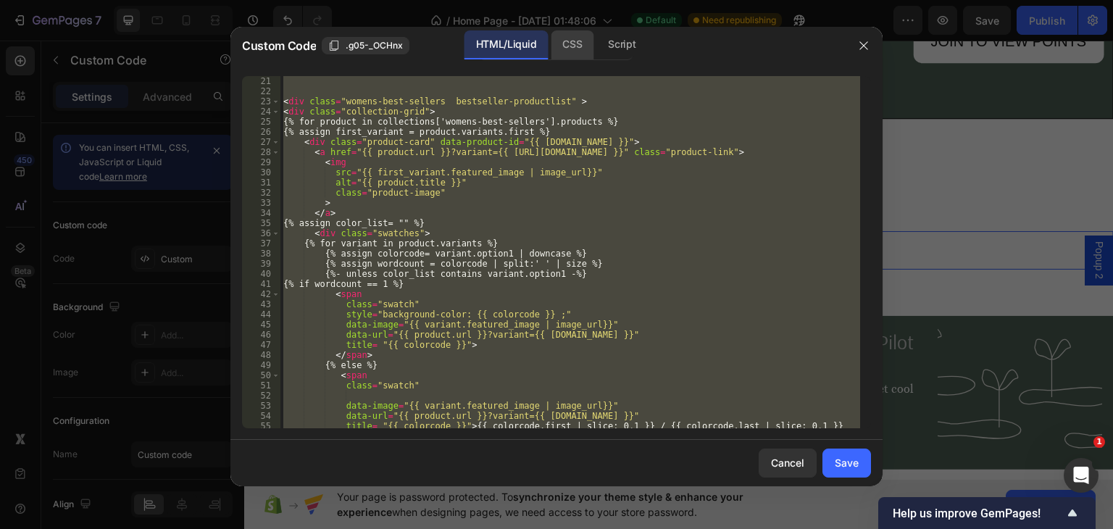
click at [578, 43] on div "CSS" at bounding box center [572, 44] width 43 height 29
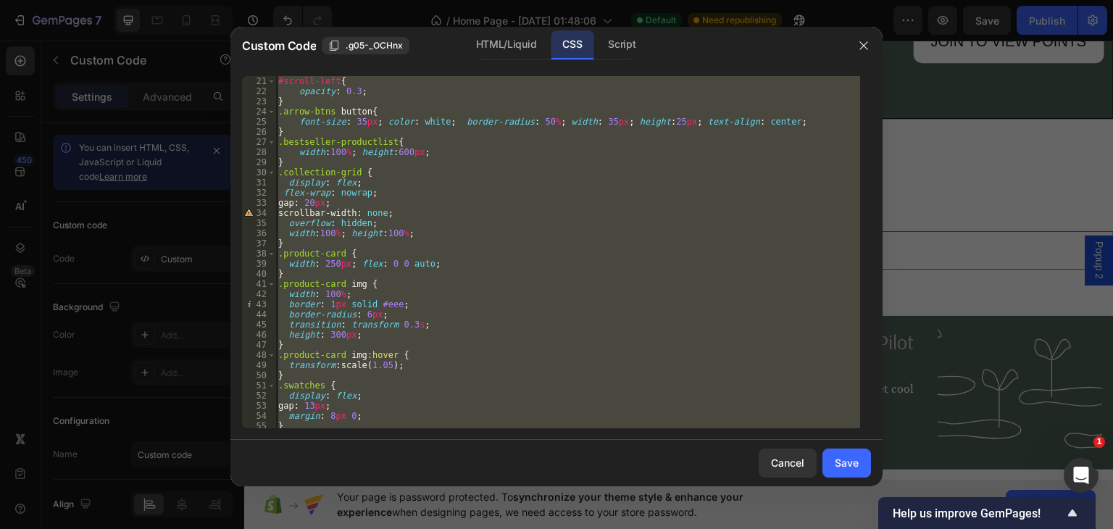
scroll to position [406, 0]
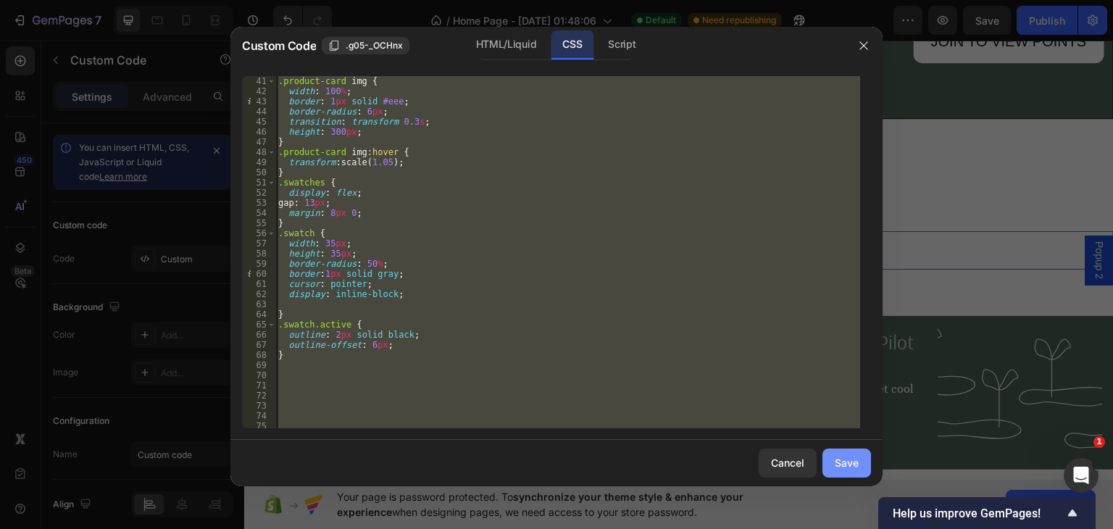
click at [853, 461] on div "Save" at bounding box center [846, 462] width 24 height 15
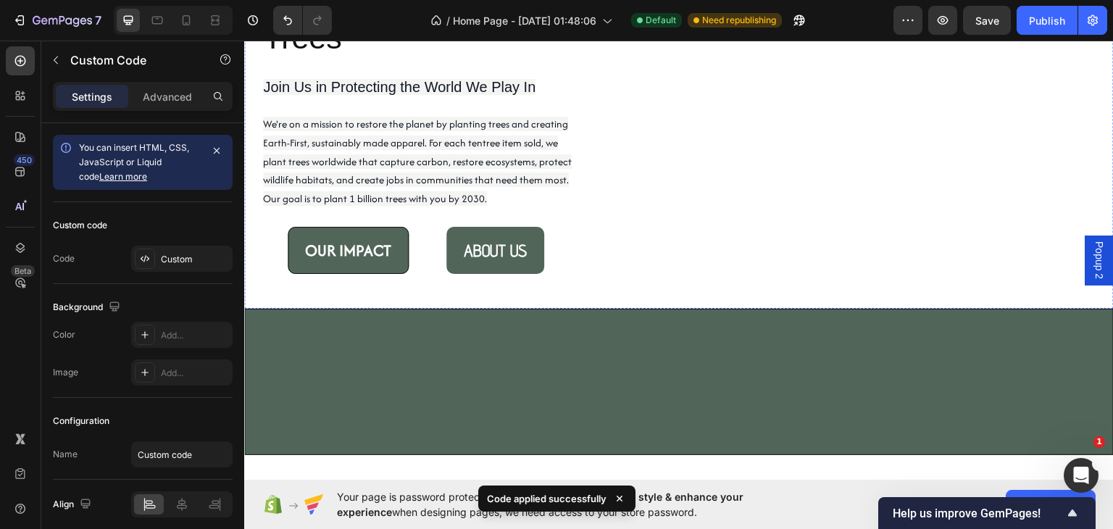
scroll to position [831, 0]
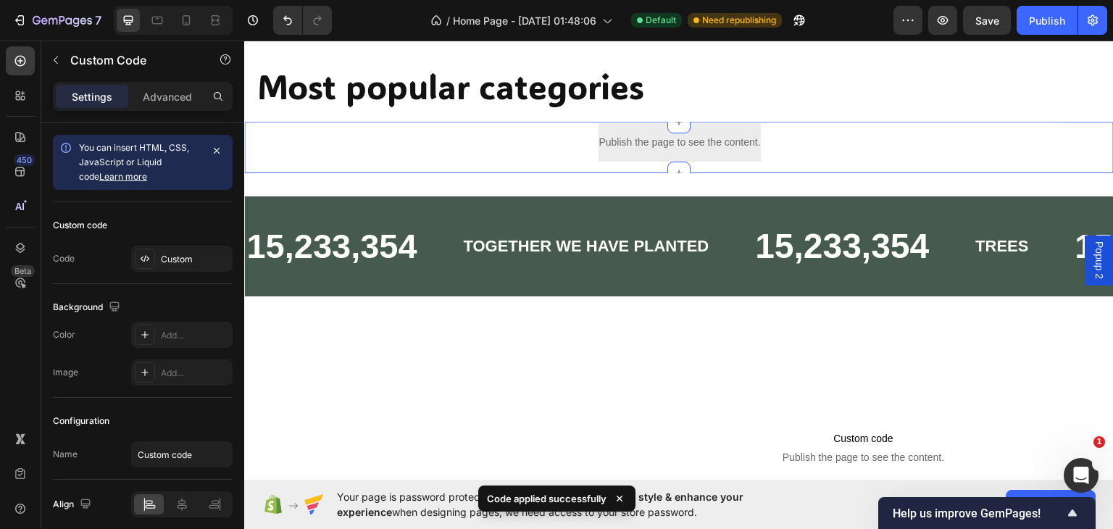
click at [585, 146] on div "Publish the page to see the content. Custom Code Row Section 5" at bounding box center [678, 146] width 869 height 51
click at [648, 140] on div "Publish the page to see the content." at bounding box center [679, 141] width 162 height 38
click at [55, 58] on icon "button" at bounding box center [56, 61] width 4 height 8
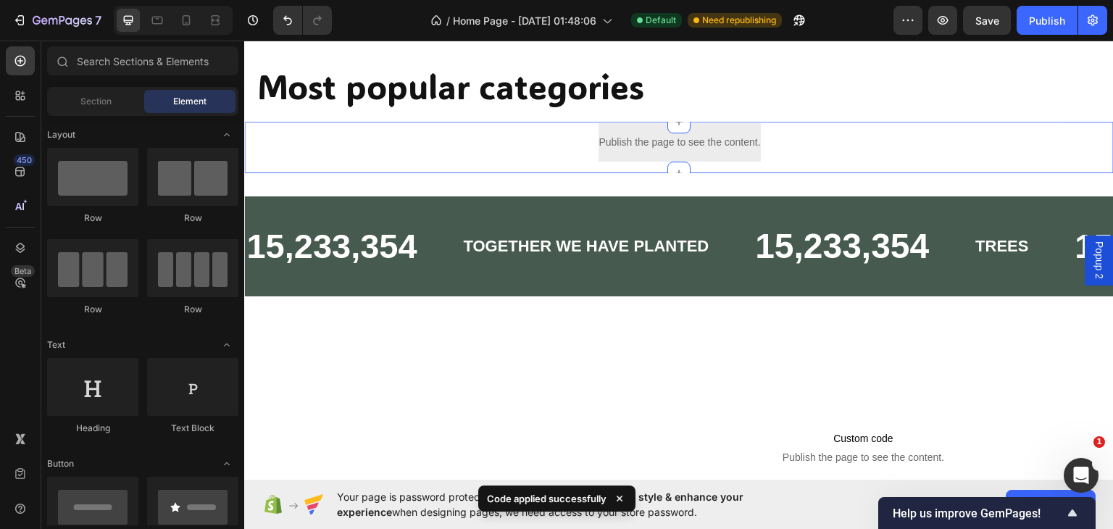
click at [634, 146] on p "Publish the page to see the content." at bounding box center [679, 141] width 162 height 15
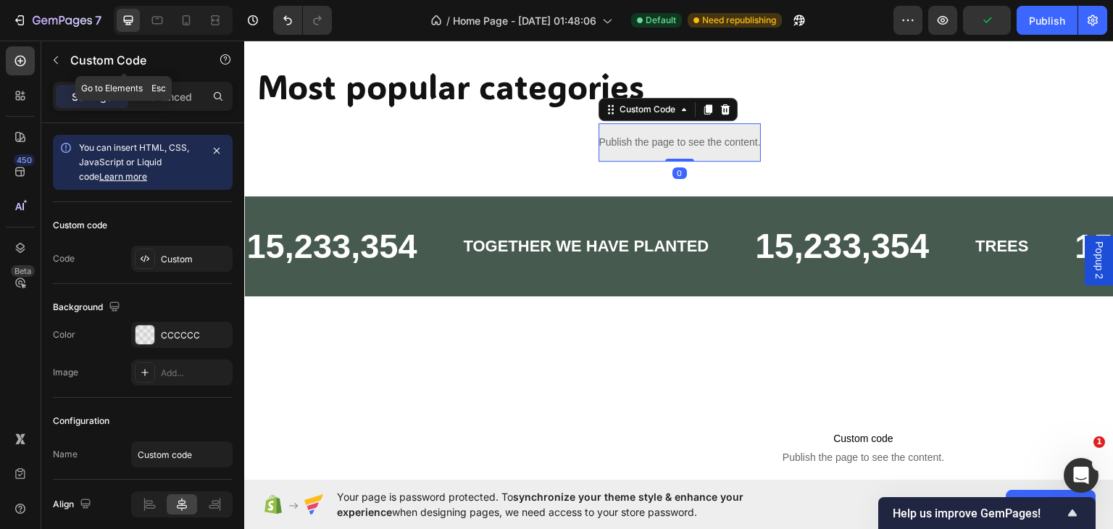
click at [629, 142] on p "Publish the page to see the content." at bounding box center [679, 141] width 162 height 15
click at [185, 257] on div "Custom" at bounding box center [195, 259] width 68 height 13
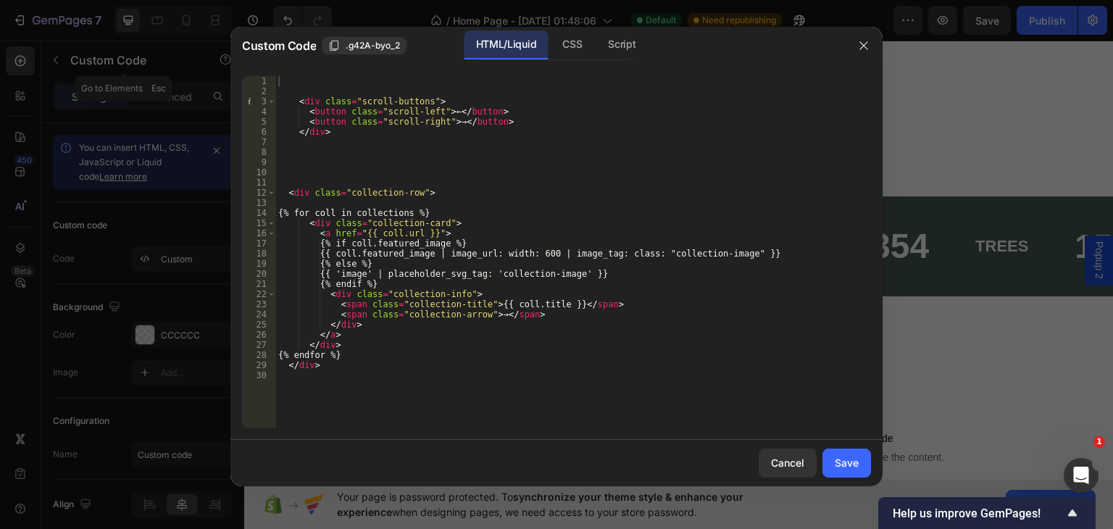
click at [571, 50] on div "CSS" at bounding box center [572, 44] width 43 height 29
click at [574, 42] on div "CSS" at bounding box center [572, 44] width 43 height 29
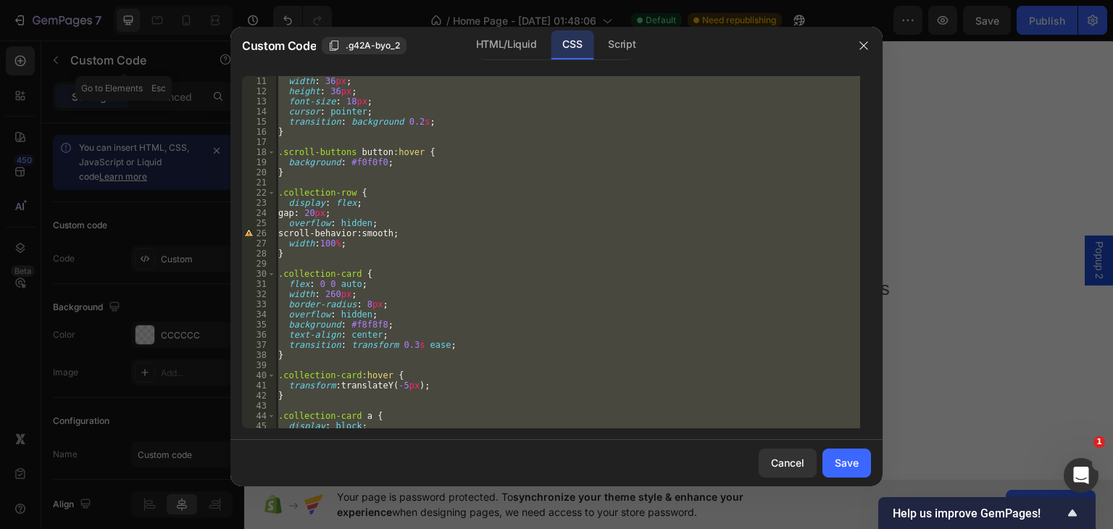
scroll to position [101, 0]
click at [448, 340] on div "border-radius : 50 % ; width : 36 px ; height : 36 px ; font-size : 18 px ; cur…" at bounding box center [567, 252] width 585 height 352
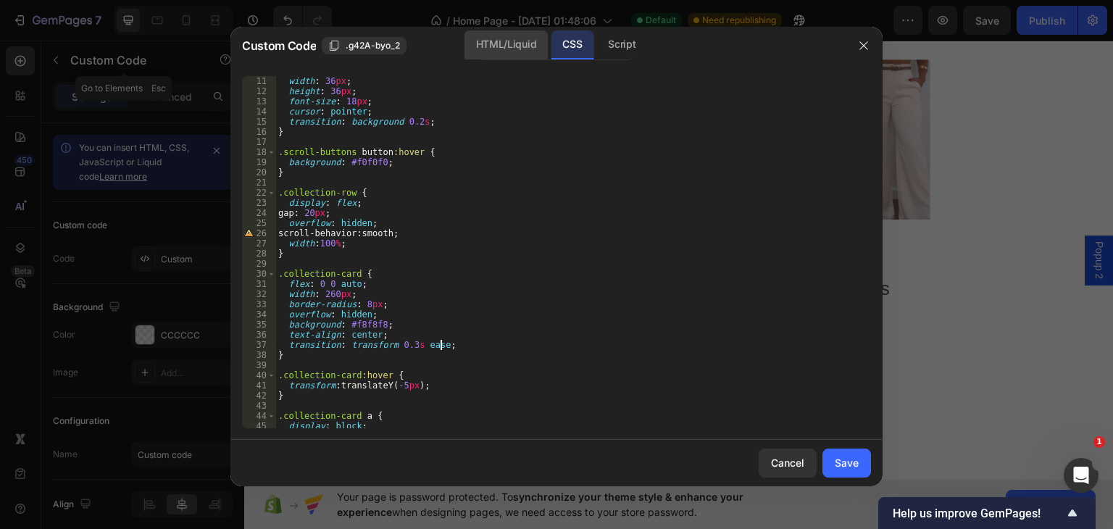
click at [485, 46] on div "HTML/Liquid" at bounding box center [505, 44] width 83 height 29
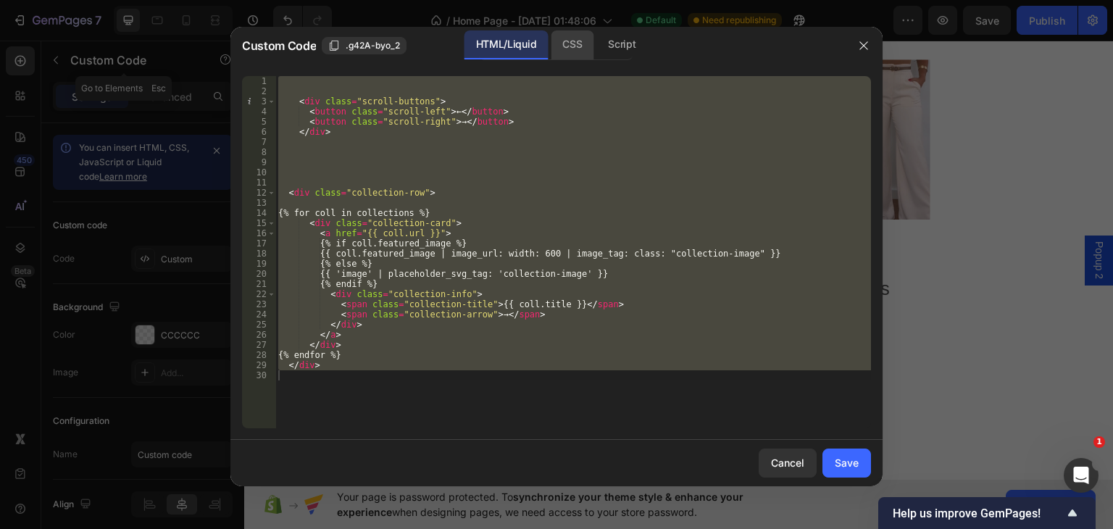
click at [564, 49] on div "CSS" at bounding box center [572, 44] width 43 height 29
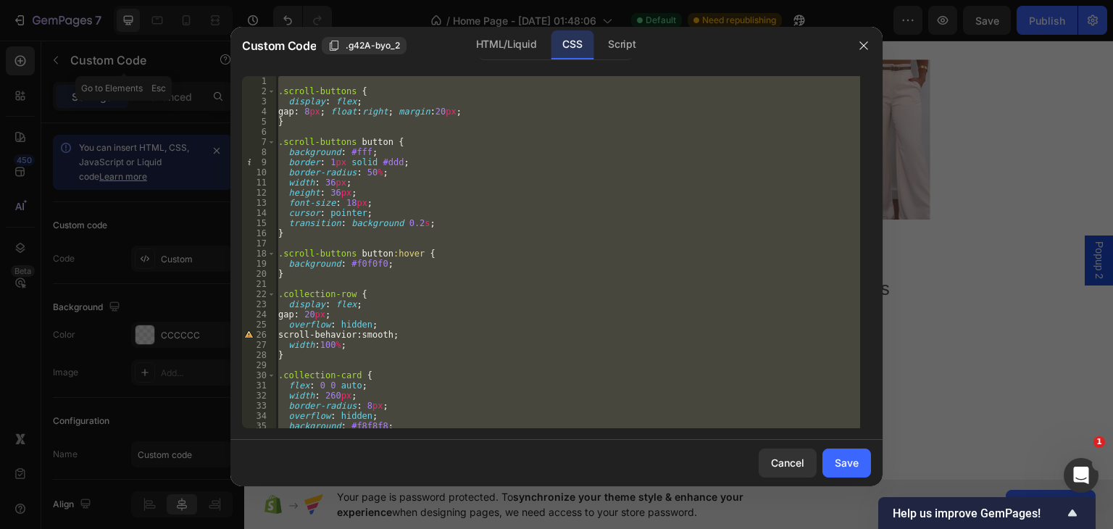
click at [356, 340] on div ".scroll-buttons { display : flex ; gap : 8 px ; float : right ; margin : 20 px …" at bounding box center [567, 252] width 585 height 352
type textarea "width:100%;"
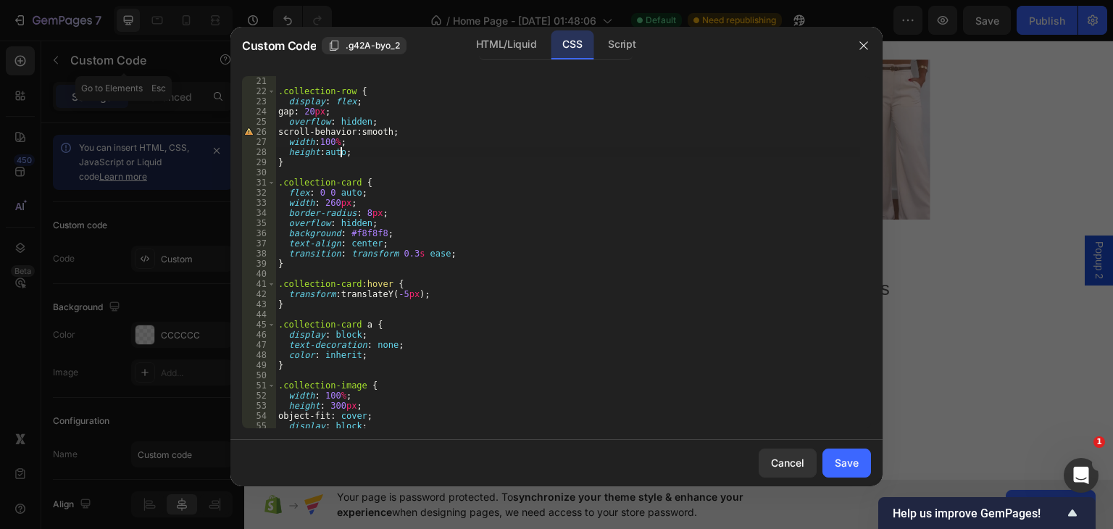
scroll to position [304, 0]
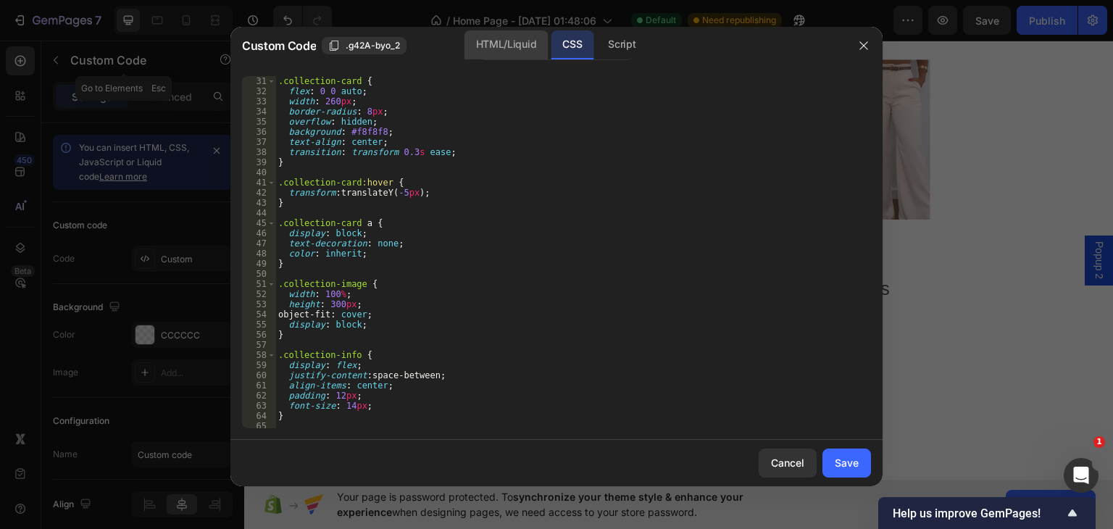
click at [501, 36] on div "HTML/Liquid" at bounding box center [505, 44] width 83 height 29
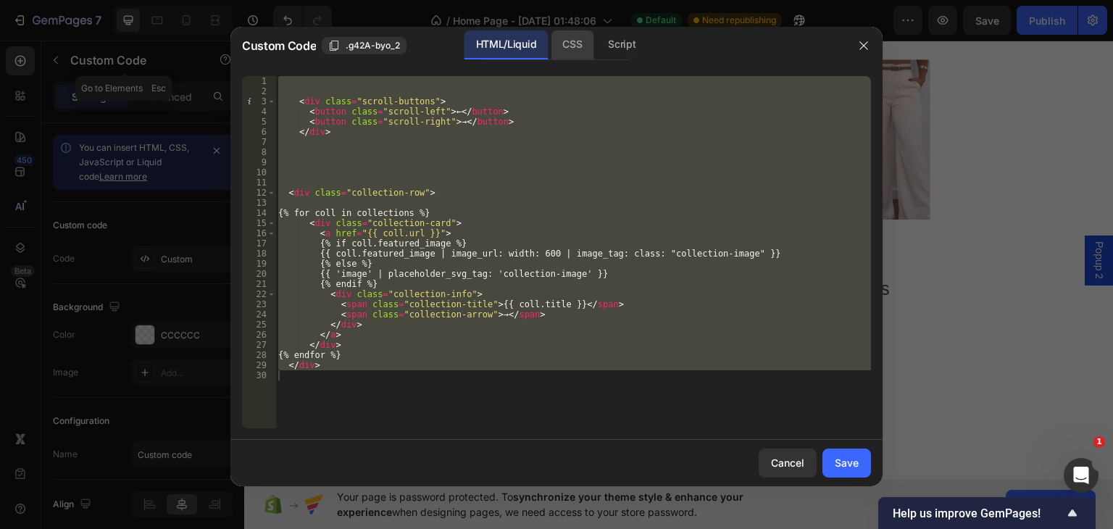
click at [569, 49] on div "CSS" at bounding box center [572, 44] width 43 height 29
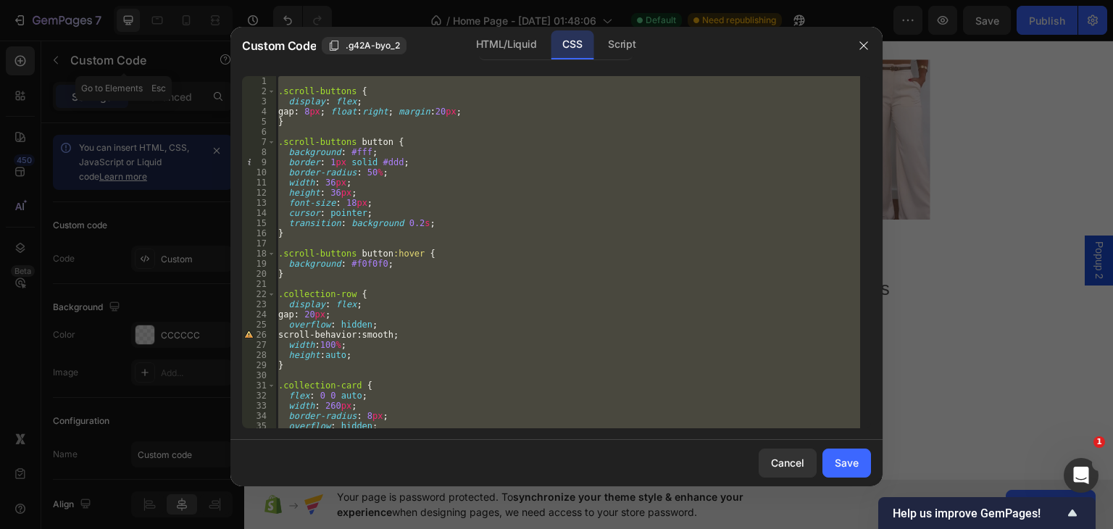
scroll to position [101, 0]
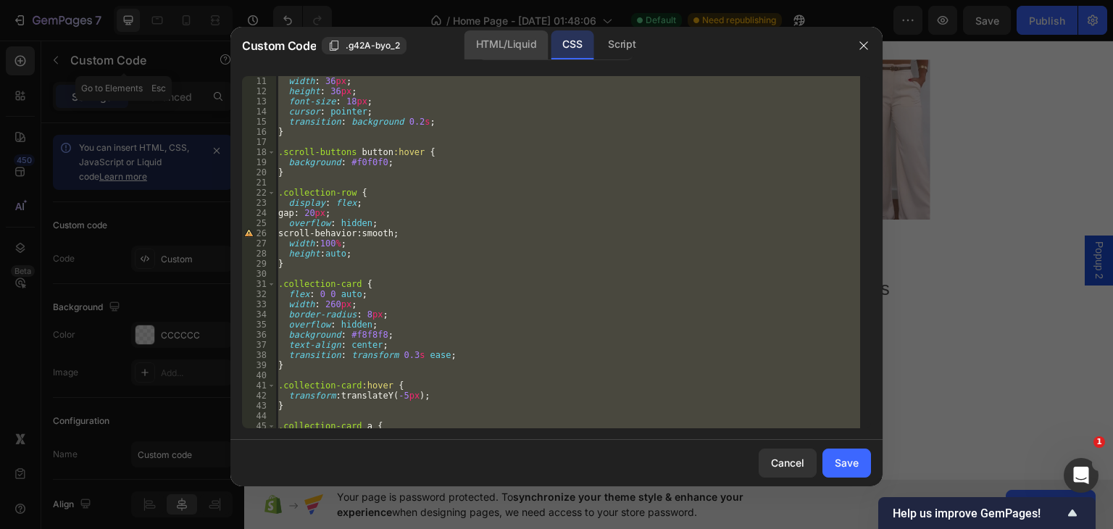
click at [503, 41] on div "HTML/Liquid" at bounding box center [505, 44] width 83 height 29
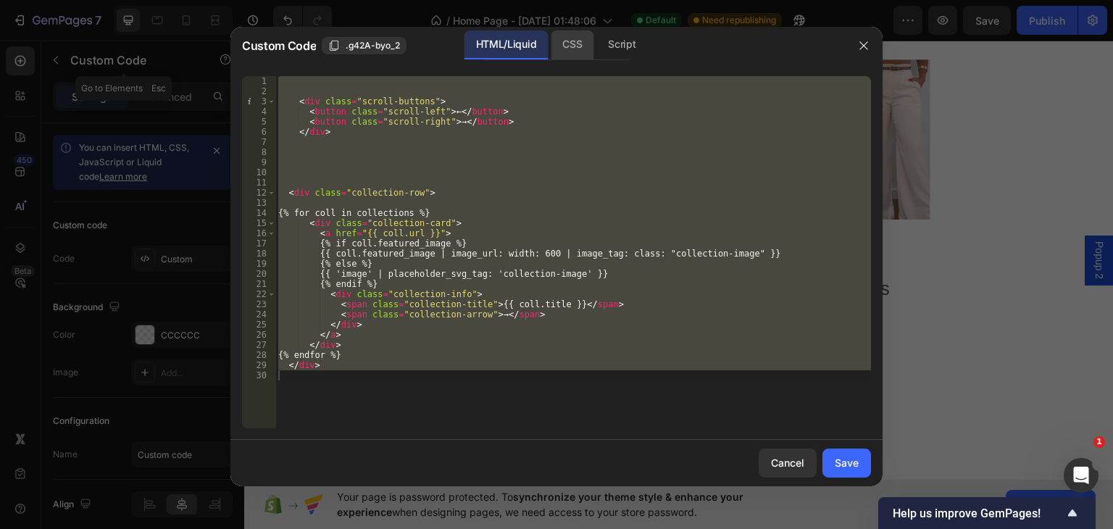
click at [562, 41] on div "CSS" at bounding box center [572, 44] width 43 height 29
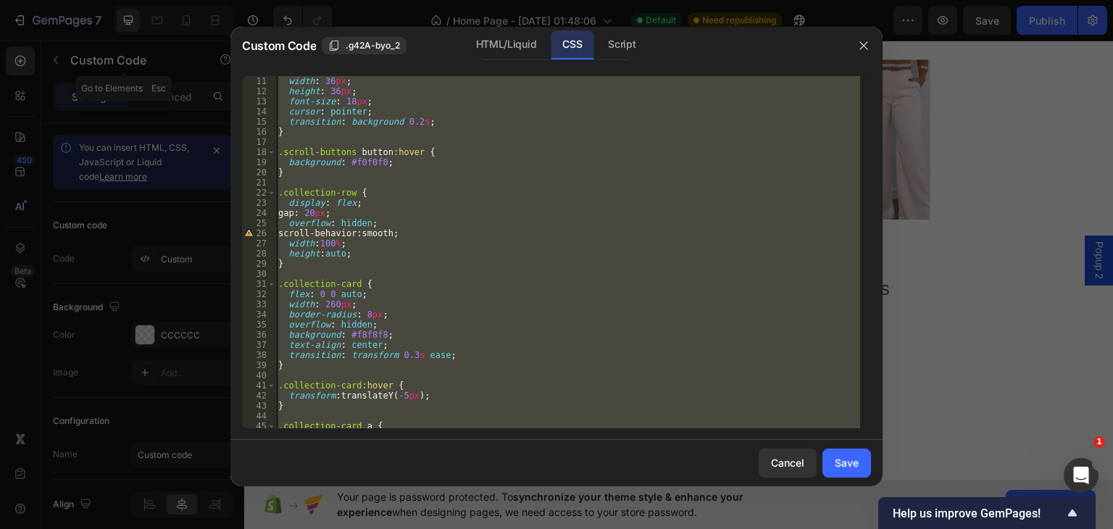
click at [455, 351] on div "border-radius : 50 % ; width : 36 px ; height : 36 px ; font-size : 18 px ; cur…" at bounding box center [567, 252] width 585 height 352
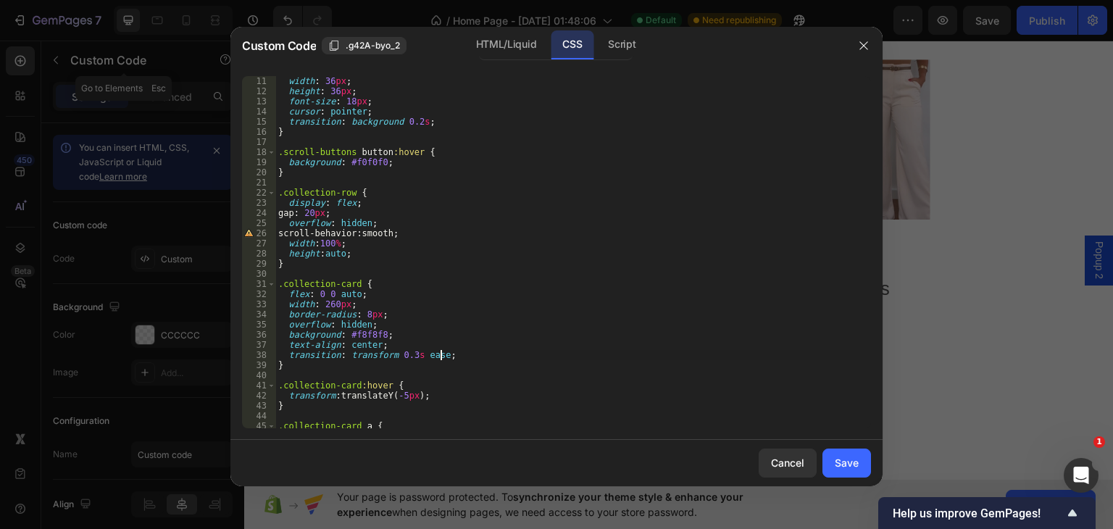
type textarea "transition: transform 0.3s ease;"
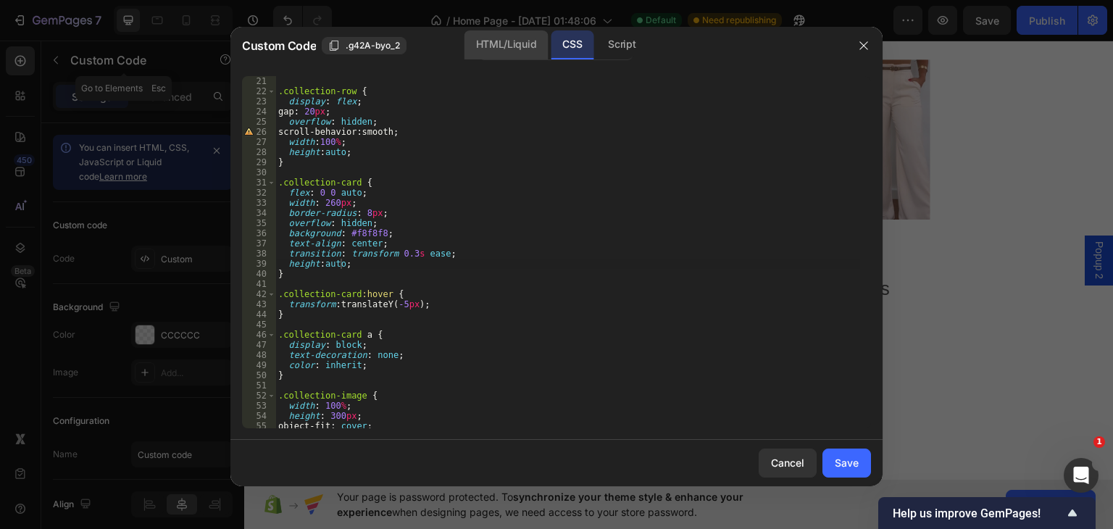
click at [507, 52] on div "HTML/Liquid" at bounding box center [505, 44] width 83 height 29
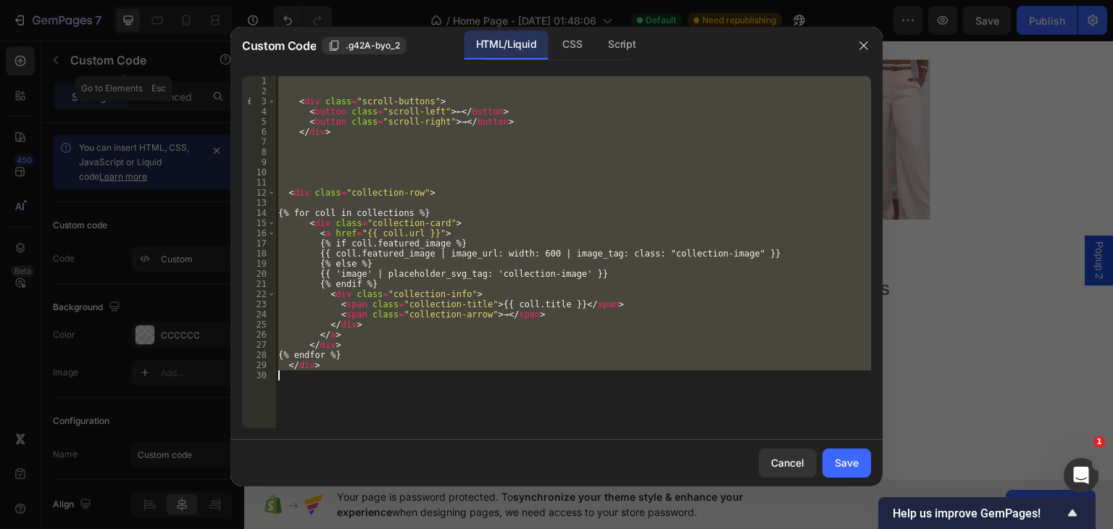
scroll to position [0, 2]
click at [340, 334] on div "< div class = "scroll-buttons" > < button class = "scroll-left" > ← </ button >…" at bounding box center [572, 252] width 595 height 352
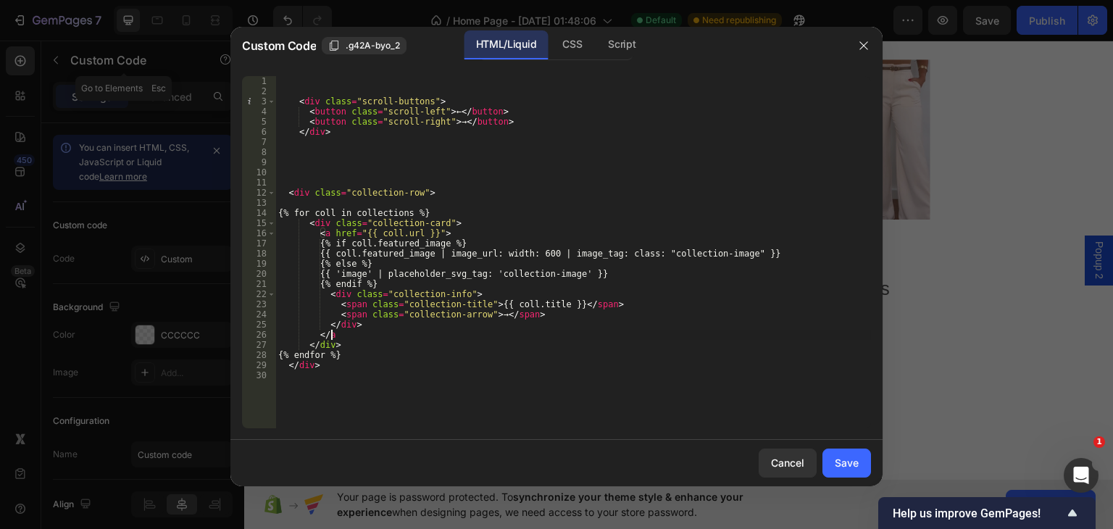
type textarea "<"
click at [399, 285] on div "< div class = "scroll-buttons" > < button class = "scroll-left" > ← </ button >…" at bounding box center [572, 262] width 595 height 372
type textarea "{% endif %}"
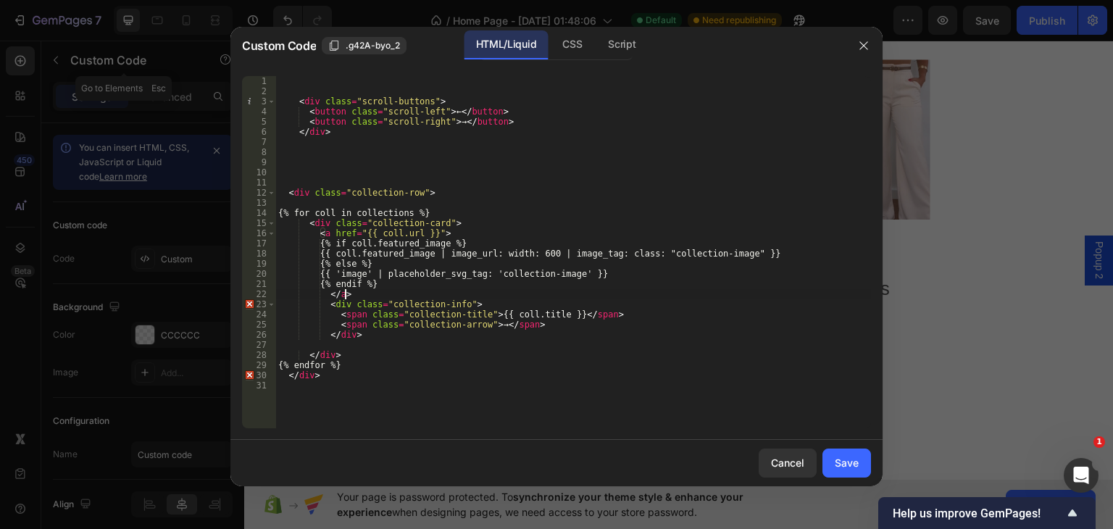
scroll to position [0, 4]
click at [561, 41] on div "CSS" at bounding box center [572, 44] width 43 height 29
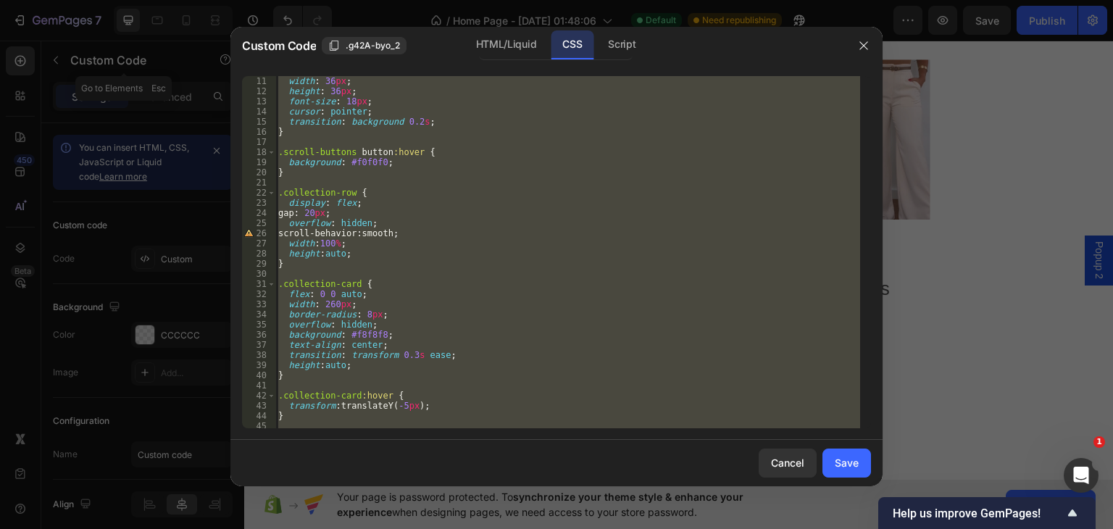
scroll to position [203, 0]
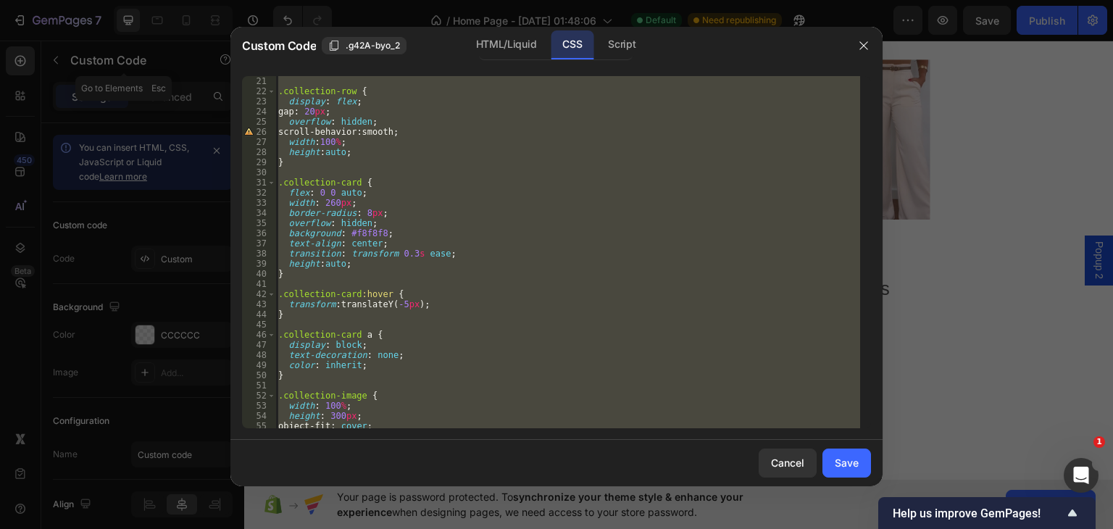
click at [362, 343] on div "} .collection-row { display : flex ; gap : 20 px ; overflow : hidden ; scroll-b…" at bounding box center [567, 252] width 585 height 352
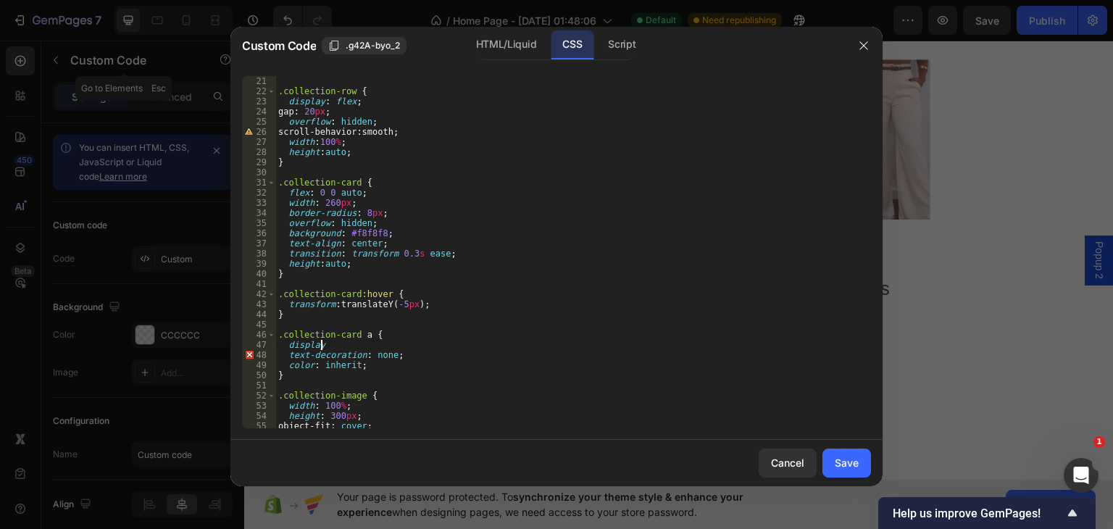
scroll to position [0, 1]
type textarea "d"
click at [351, 348] on div "} .collection-row { display : flex ; gap : 20 px ; overflow : hidden ; scroll-b…" at bounding box center [567, 252] width 585 height 372
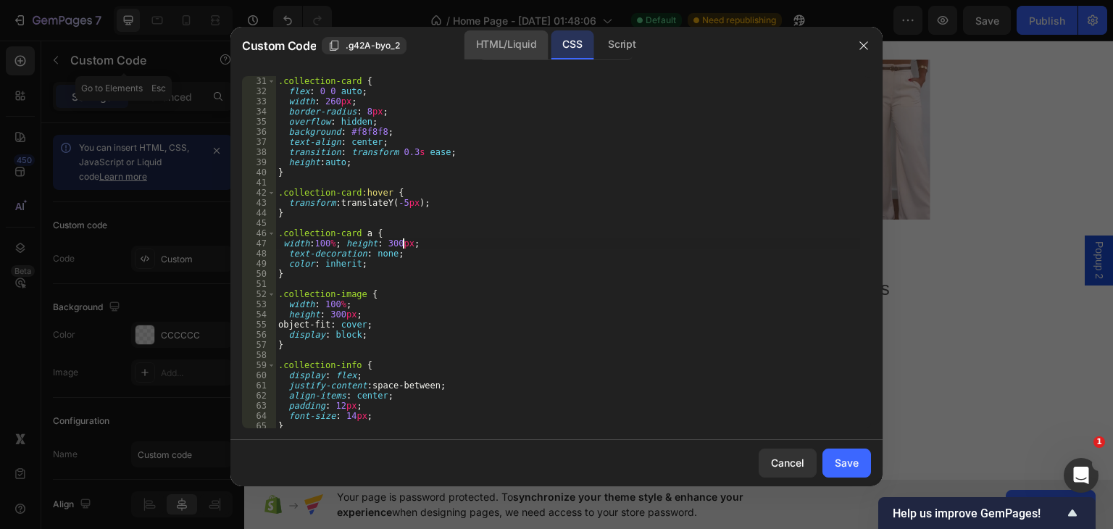
type textarea "width:100%; height: 300px"
click at [498, 44] on div "HTML/Liquid" at bounding box center [505, 44] width 83 height 29
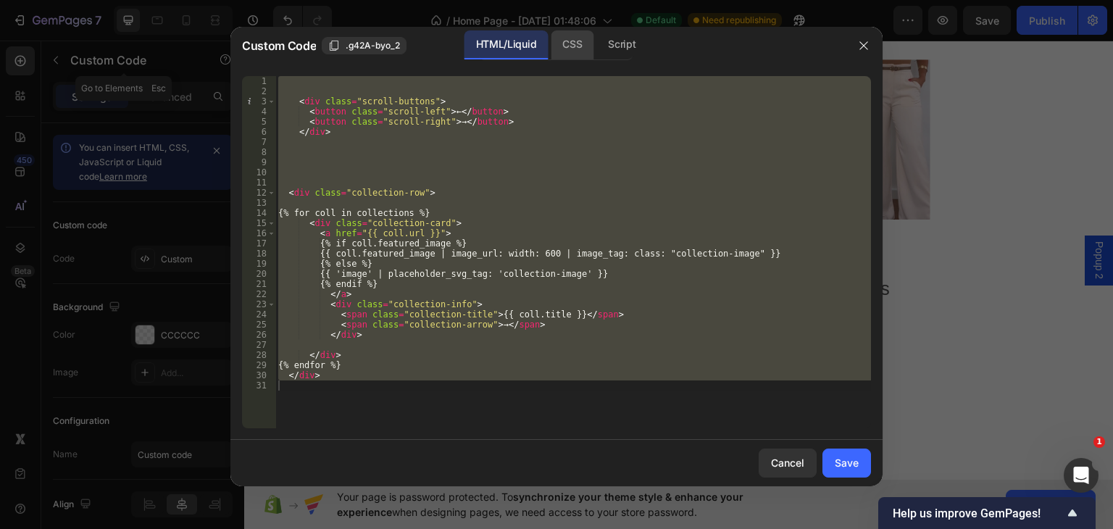
click at [570, 41] on div "CSS" at bounding box center [572, 44] width 43 height 29
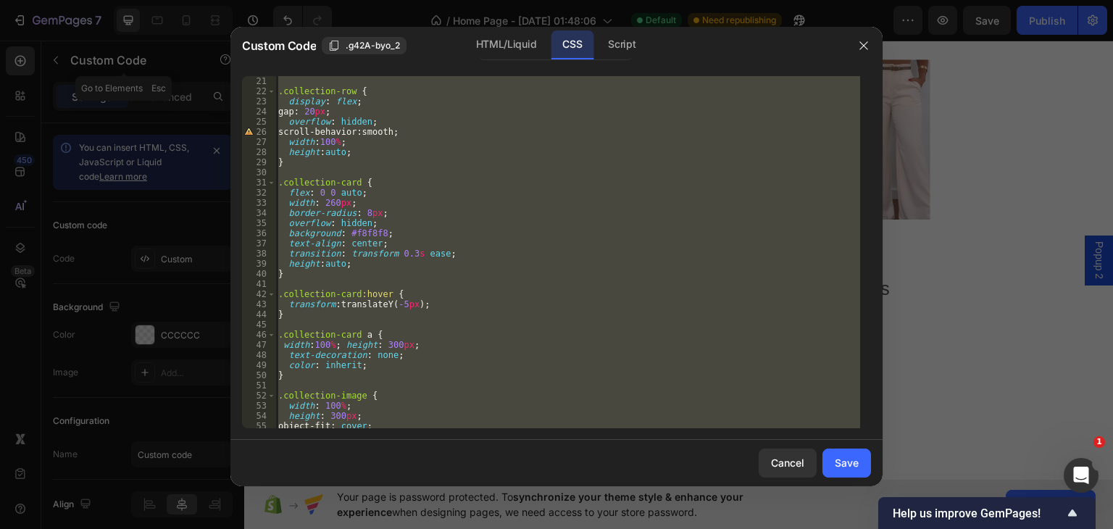
scroll to position [101, 0]
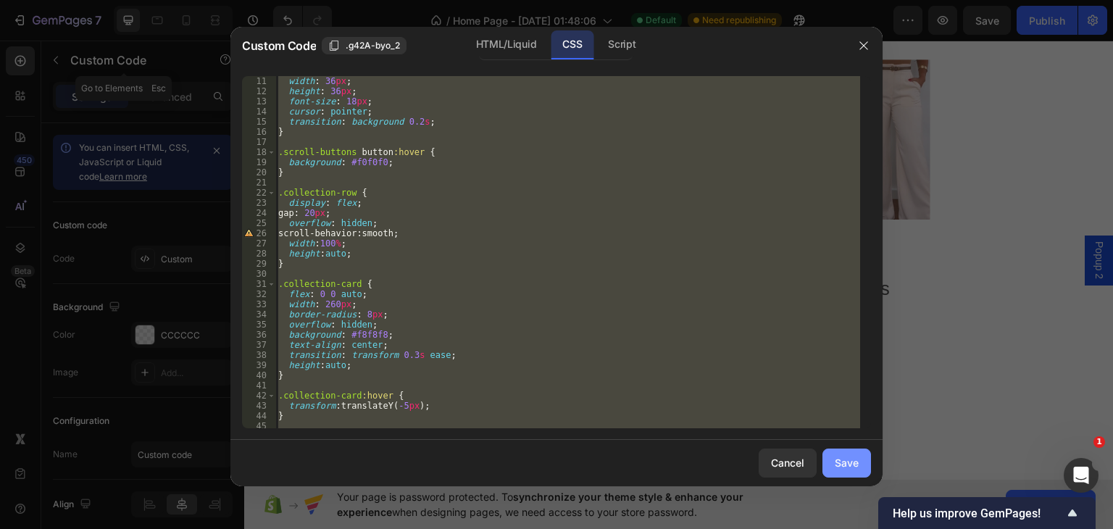
click at [839, 466] on div "Save" at bounding box center [846, 462] width 24 height 15
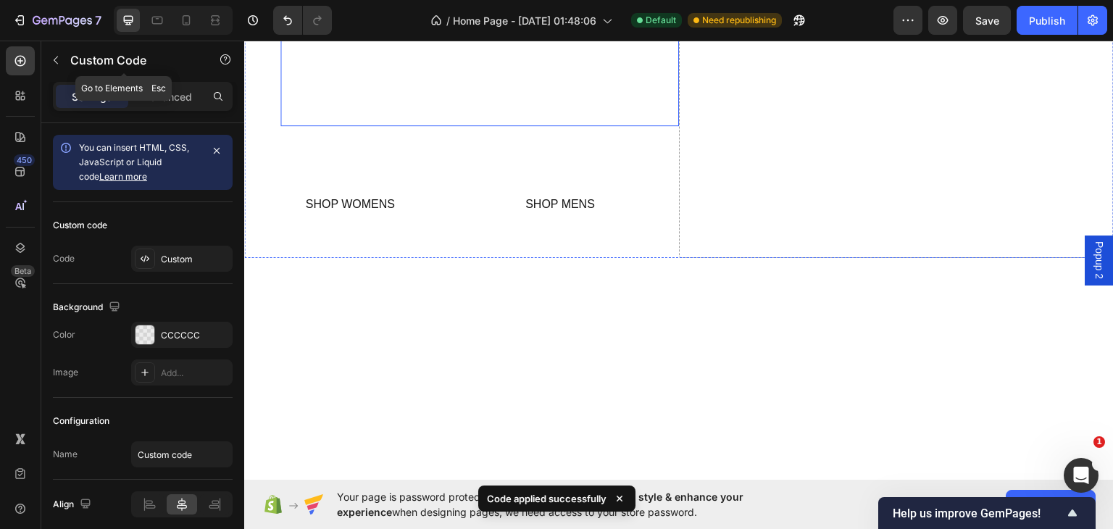
scroll to position [0, 0]
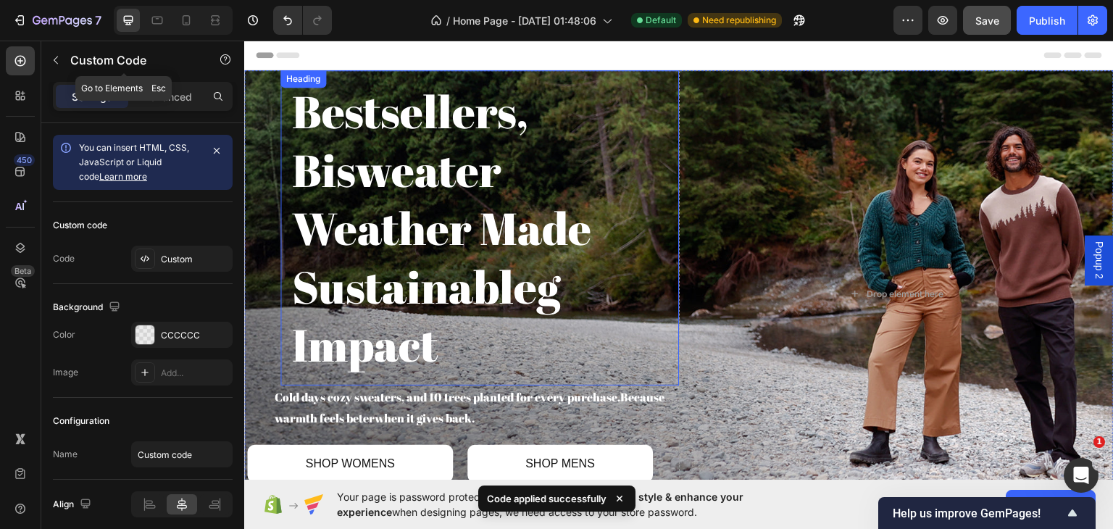
click at [993, 21] on span "Save" at bounding box center [987, 20] width 24 height 12
click at [987, 12] on button "Save" at bounding box center [987, 20] width 48 height 29
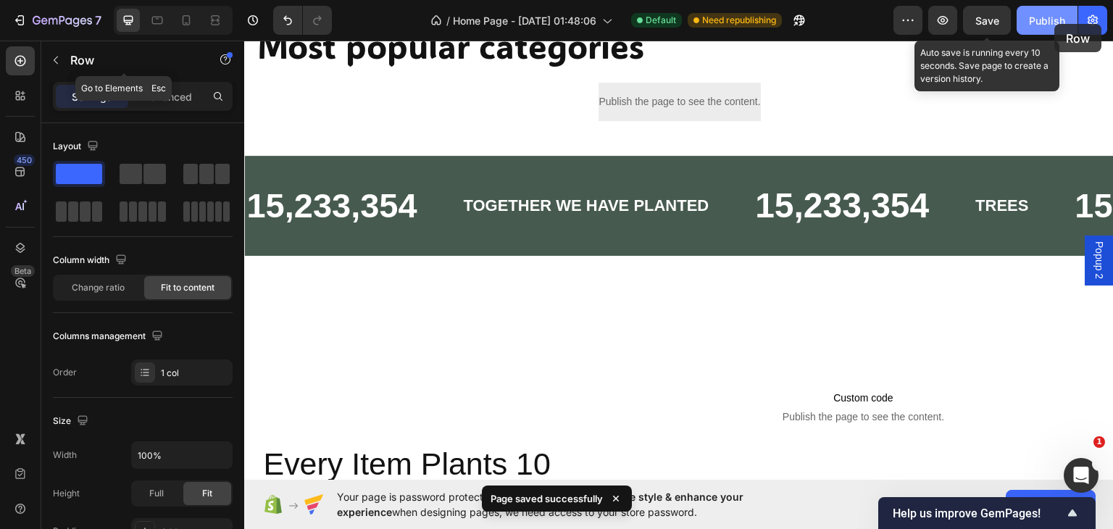
scroll to position [965, 0]
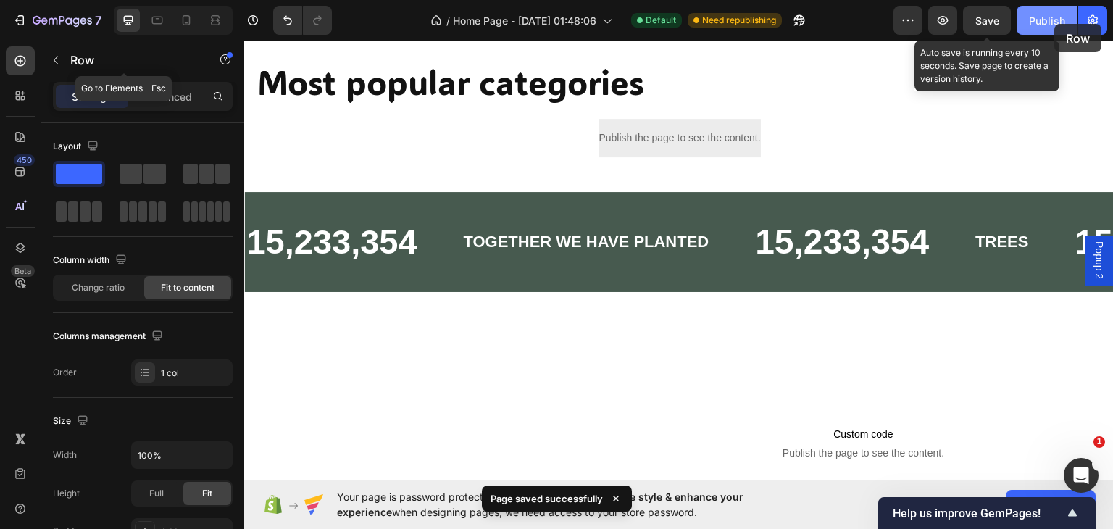
click at [1032, 20] on div "Publish" at bounding box center [1047, 20] width 36 height 15
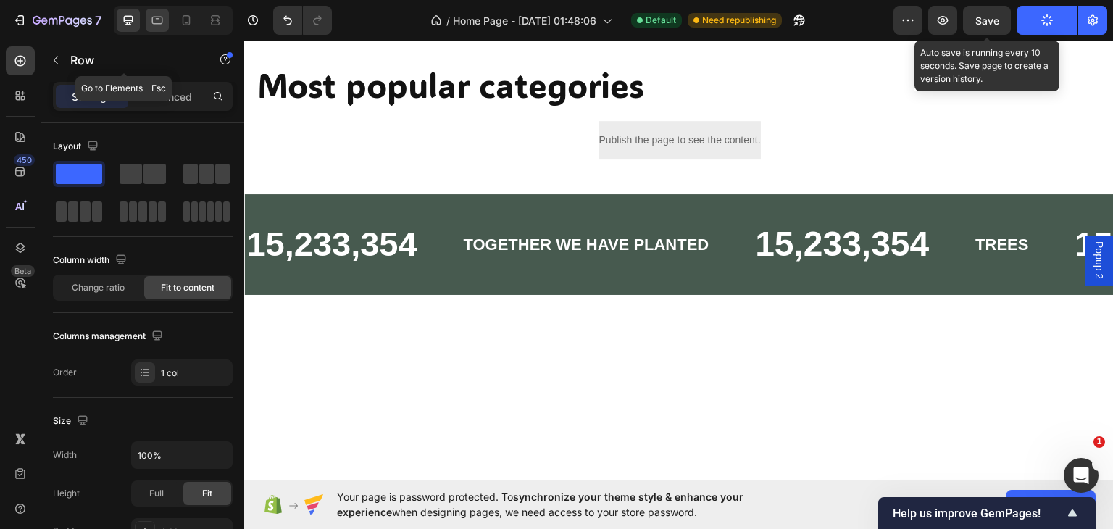
scroll to position [787, 0]
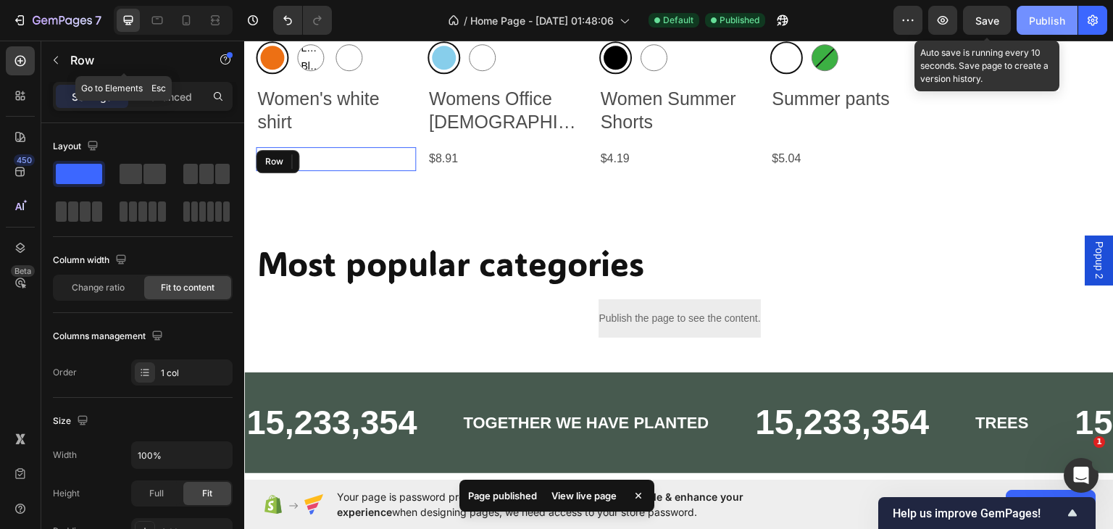
click at [1037, 20] on div "Publish" at bounding box center [1047, 20] width 36 height 15
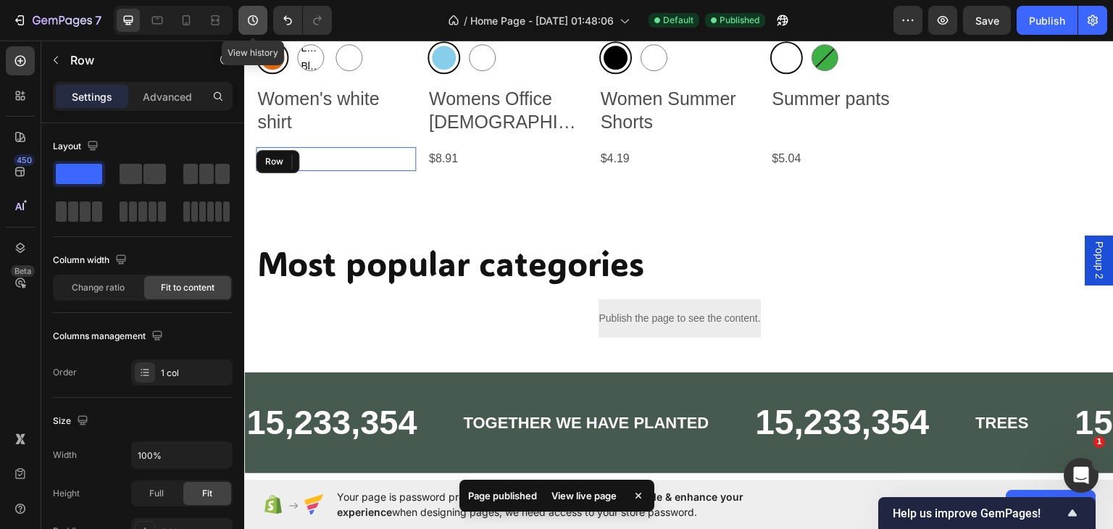
click at [254, 18] on icon "button" at bounding box center [253, 20] width 14 height 14
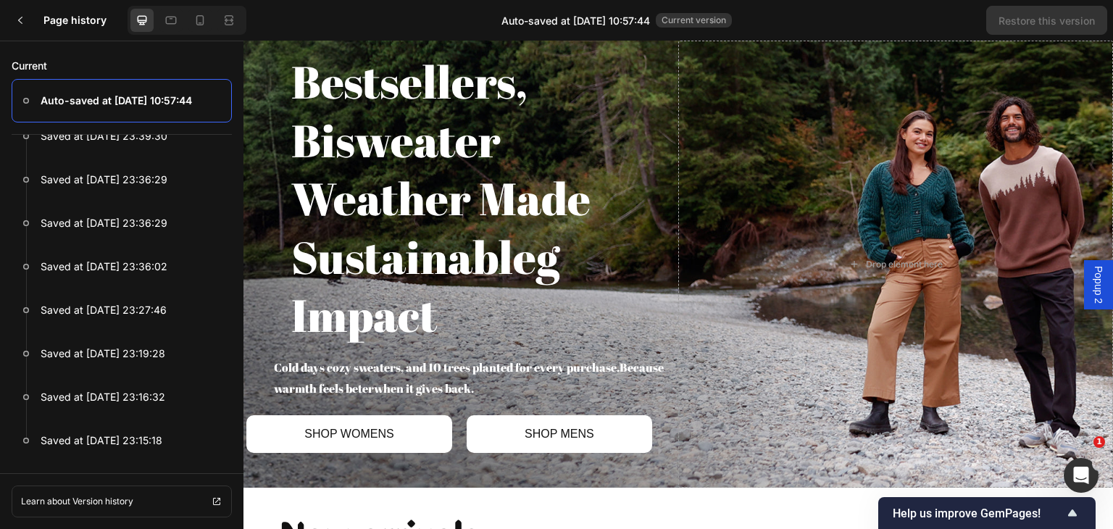
scroll to position [519, 0]
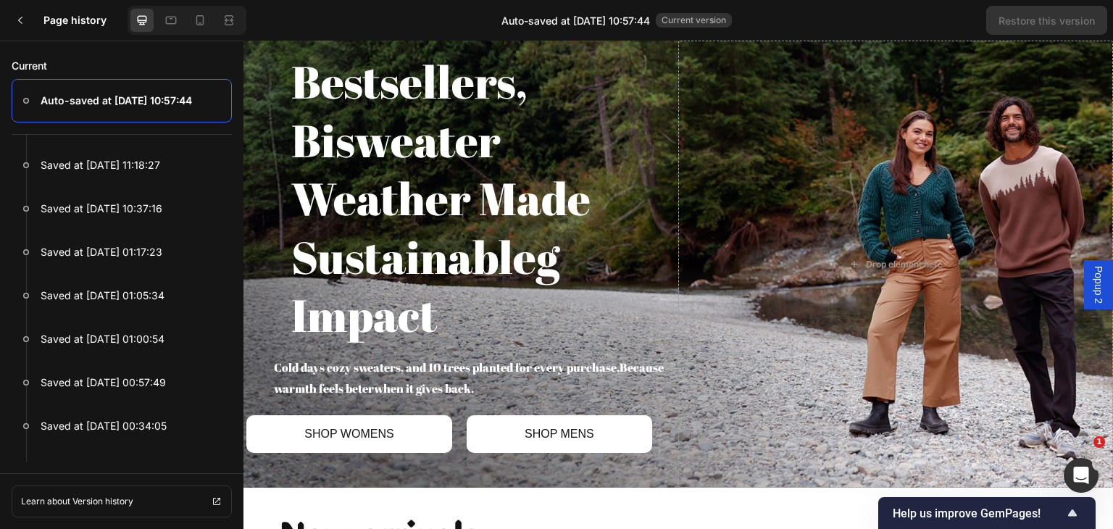
click at [200, 101] on div at bounding box center [122, 100] width 220 height 43
click at [35, 95] on div "Auto-saved at Sep 28, 10:57:44" at bounding box center [102, 100] width 180 height 17
click at [24, 100] on circle at bounding box center [26, 101] width 5 height 5
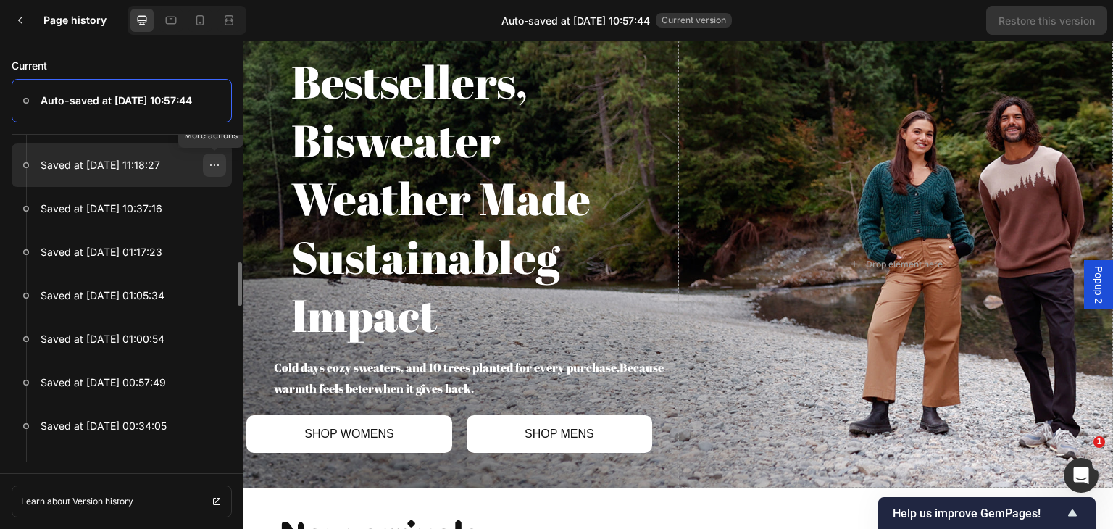
click at [209, 162] on icon at bounding box center [215, 165] width 12 height 12
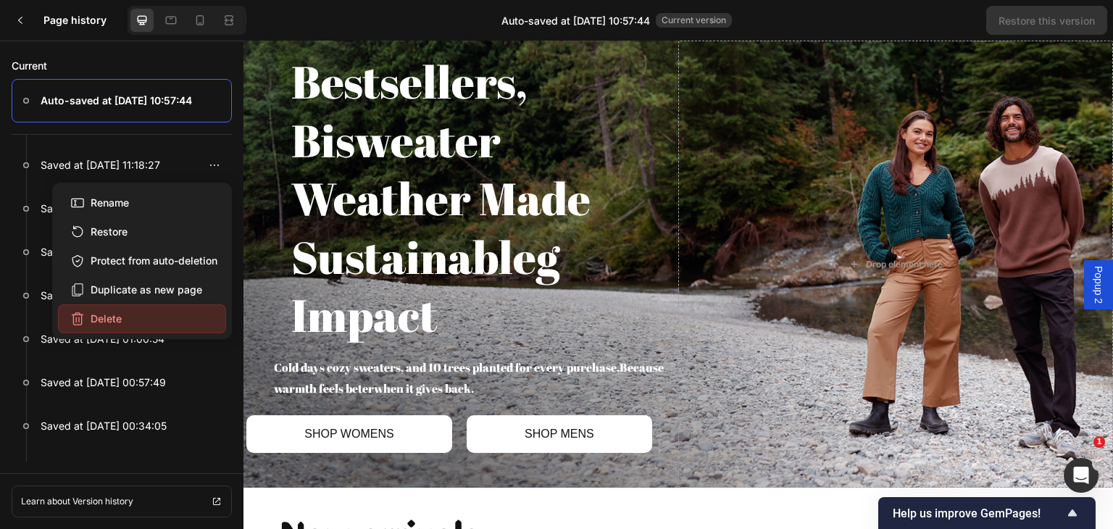
click at [113, 319] on div "Delete" at bounding box center [95, 318] width 51 height 15
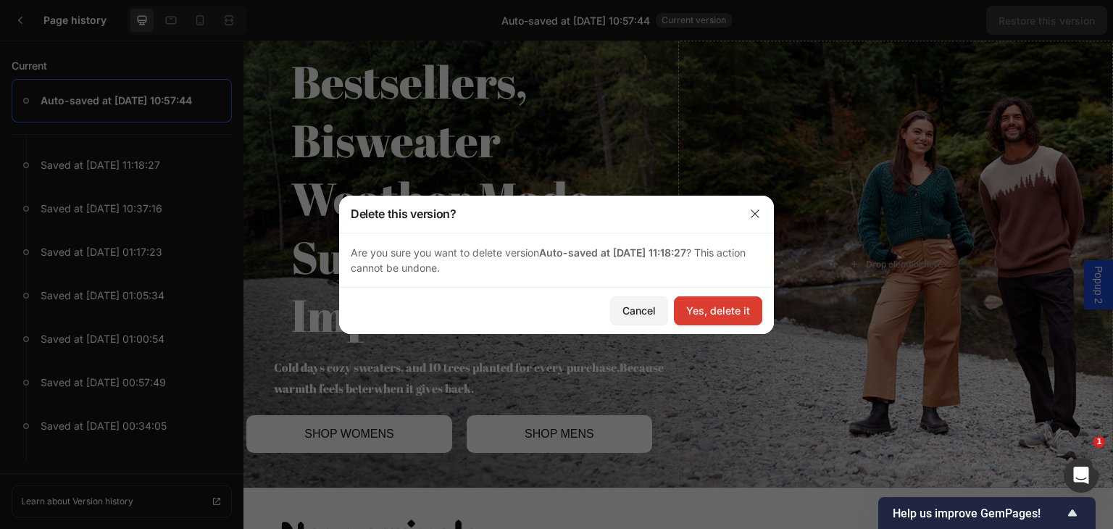
click at [701, 300] on button "Yes, delete it" at bounding box center [718, 310] width 88 height 29
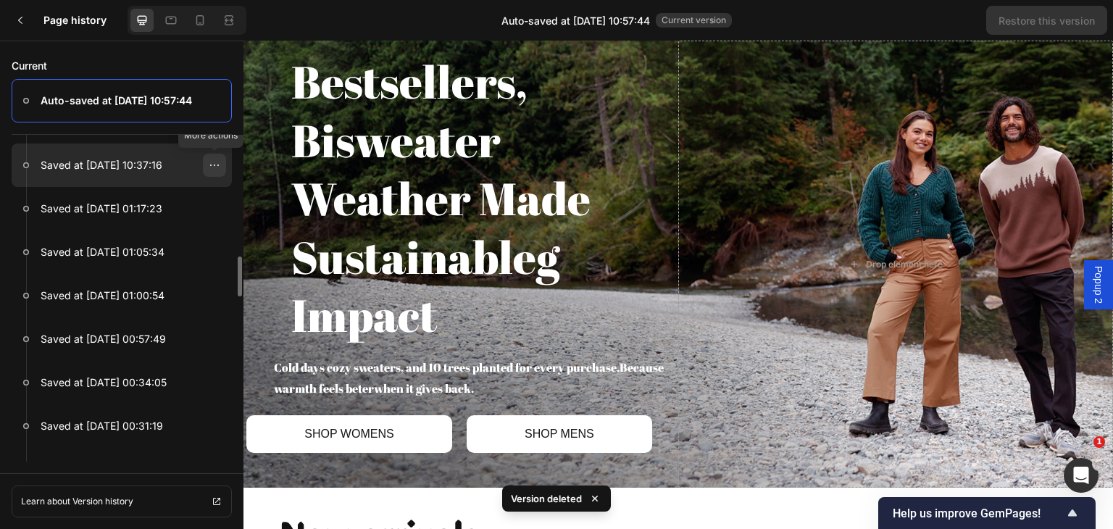
click at [209, 160] on icon at bounding box center [215, 165] width 12 height 12
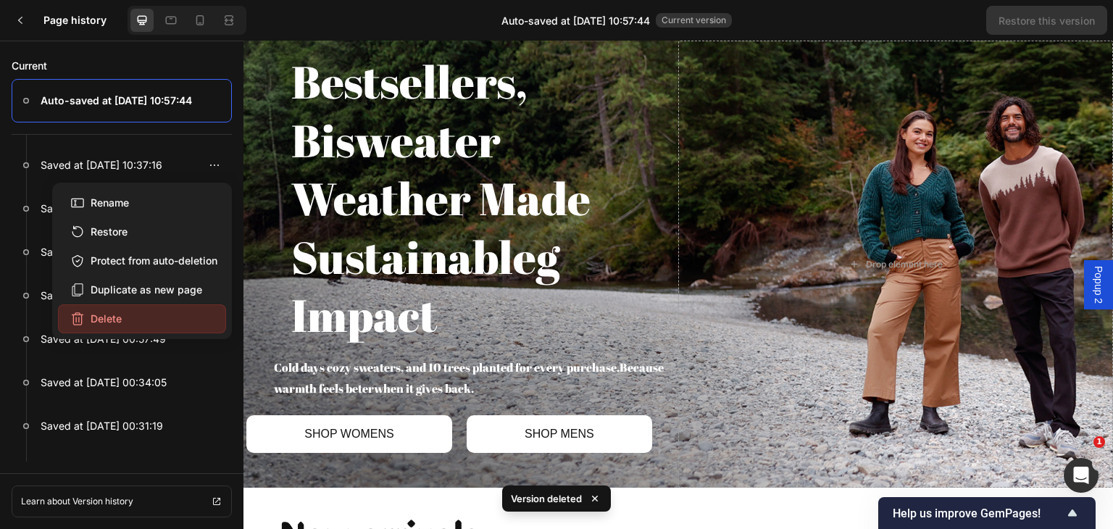
click at [135, 322] on button "Delete" at bounding box center [142, 318] width 168 height 29
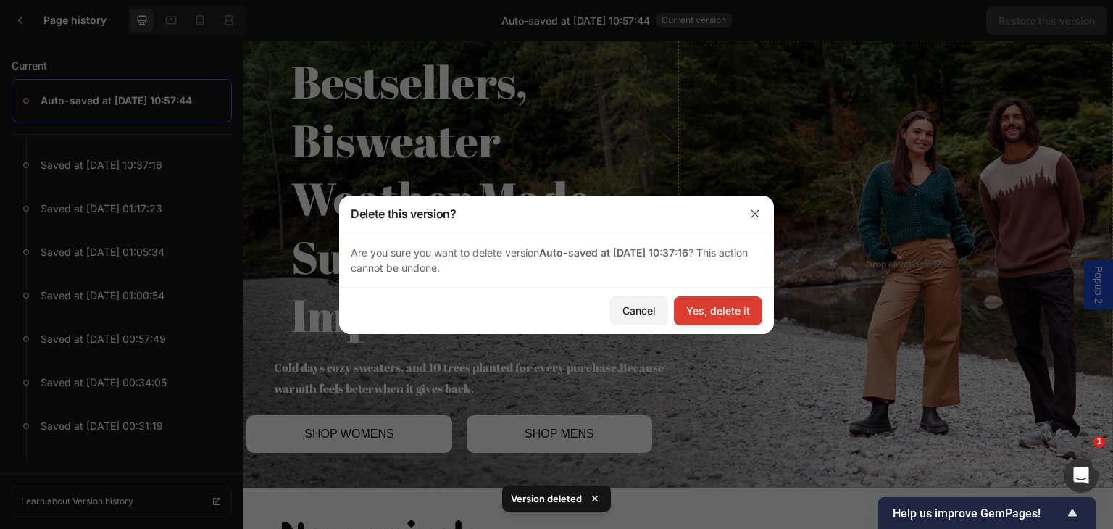
click at [713, 300] on button "Yes, delete it" at bounding box center [718, 310] width 88 height 29
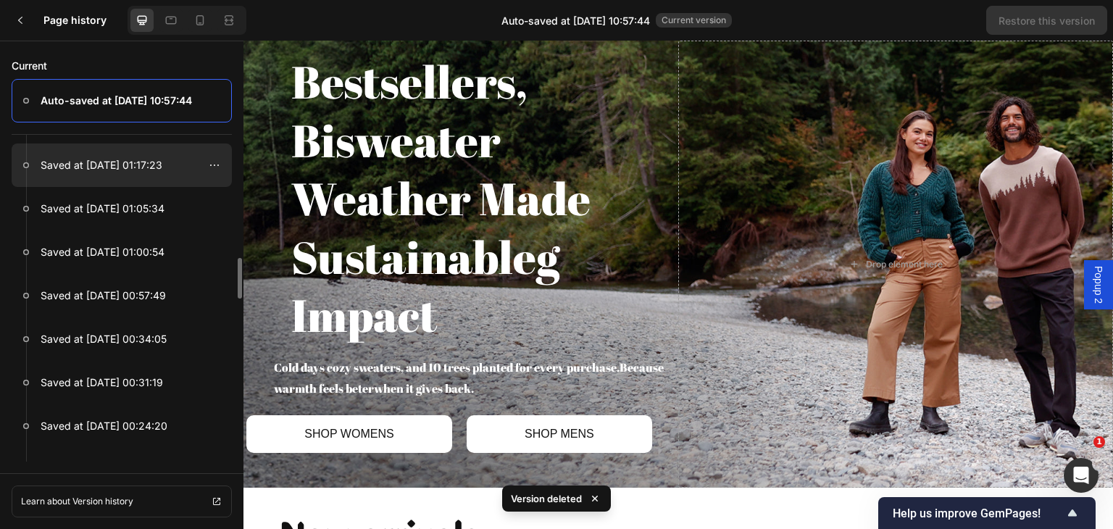
click at [93, 170] on p "Saved at Sep 27, 01:17:23" at bounding box center [102, 164] width 122 height 17
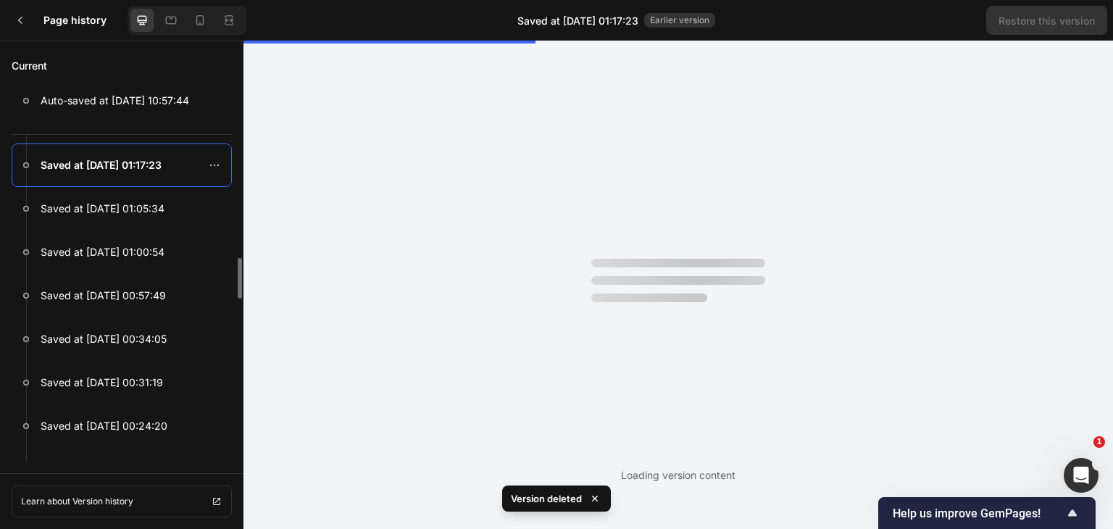
scroll to position [0, 0]
click at [93, 170] on p "Saved at Sep 27, 01:17:23" at bounding box center [101, 164] width 121 height 17
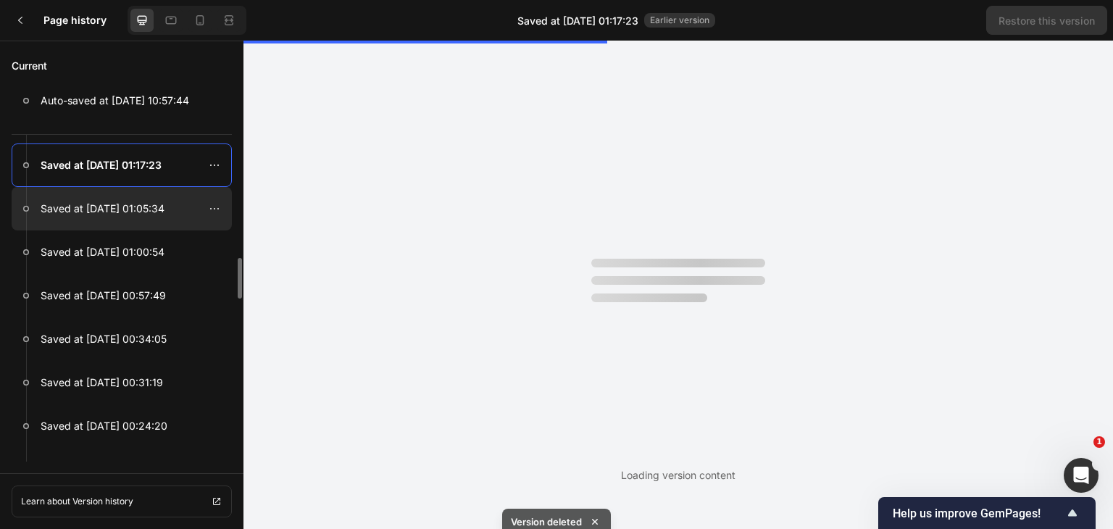
click at [92, 215] on p "Saved at Sep 27, 01:05:34" at bounding box center [103, 208] width 124 height 17
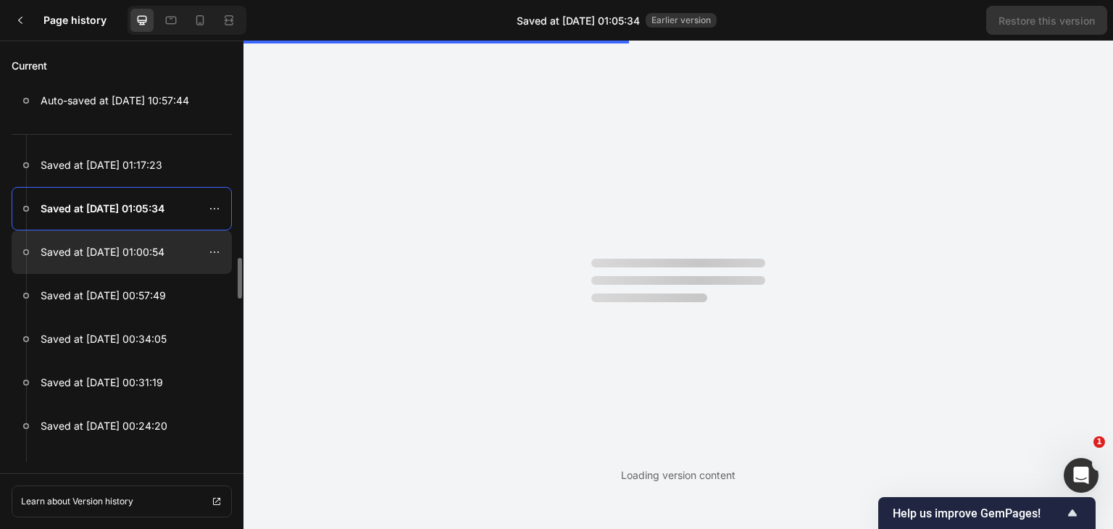
click at [84, 244] on p "Saved at Sep 27, 01:00:54" at bounding box center [103, 251] width 124 height 17
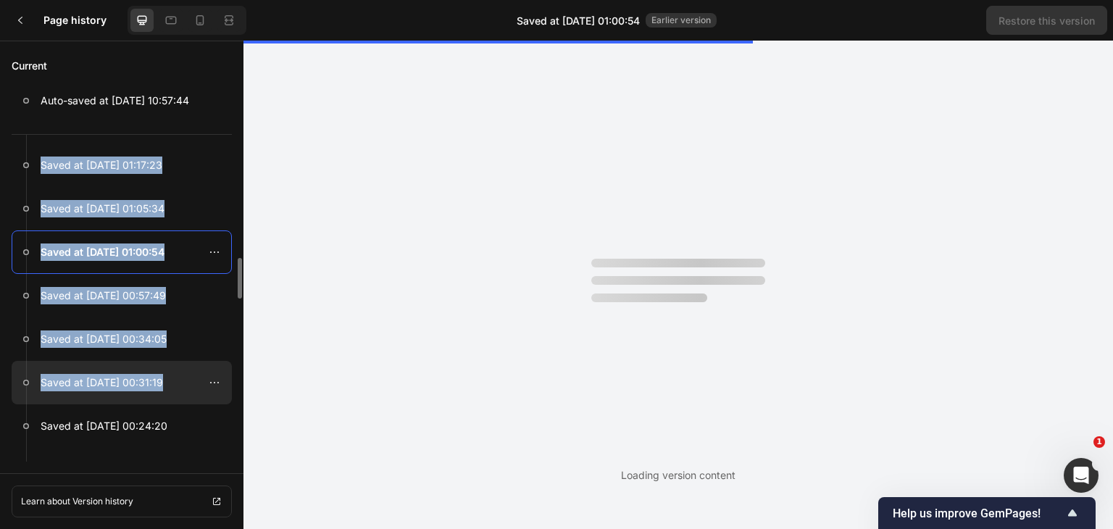
drag, startPoint x: 99, startPoint y: 154, endPoint x: 70, endPoint y: 370, distance: 217.7
click at [72, 393] on div "Earlier Published at Sep 28, 10:57:37 Published at Sep 28, 10:57:32 Saved at Se…" at bounding box center [121, 298] width 243 height 327
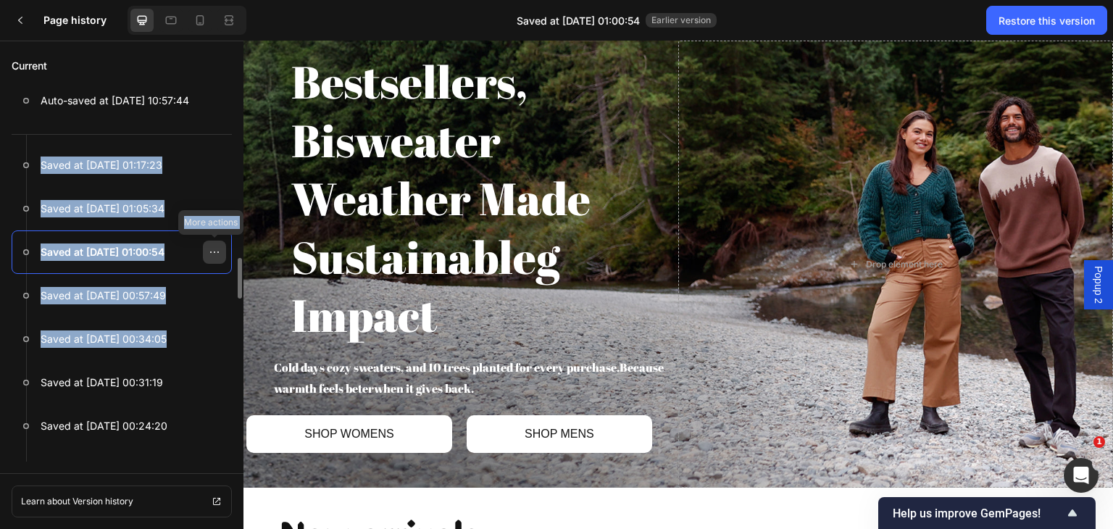
click at [209, 246] on icon at bounding box center [215, 252] width 12 height 12
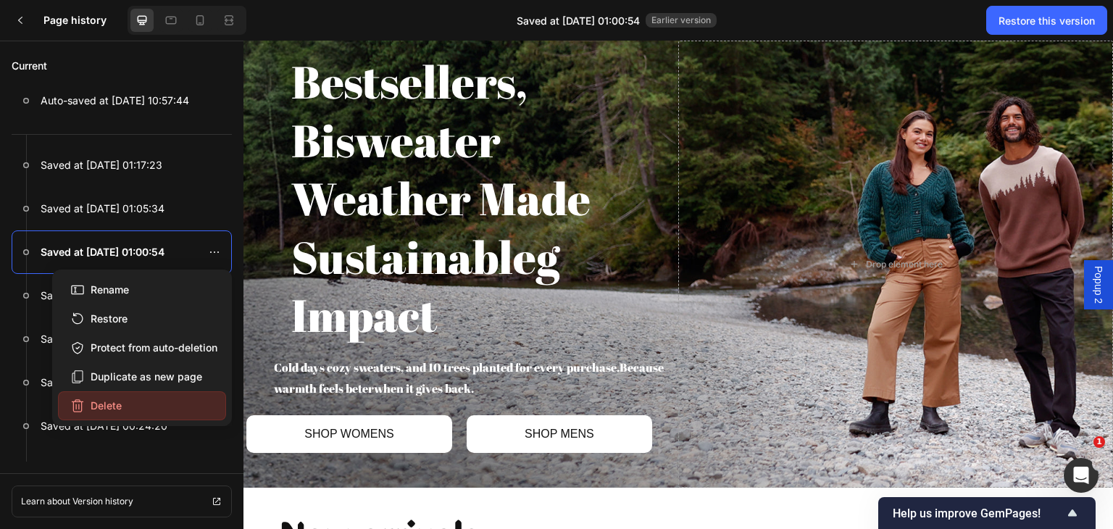
click at [109, 409] on div "Delete" at bounding box center [95, 405] width 51 height 15
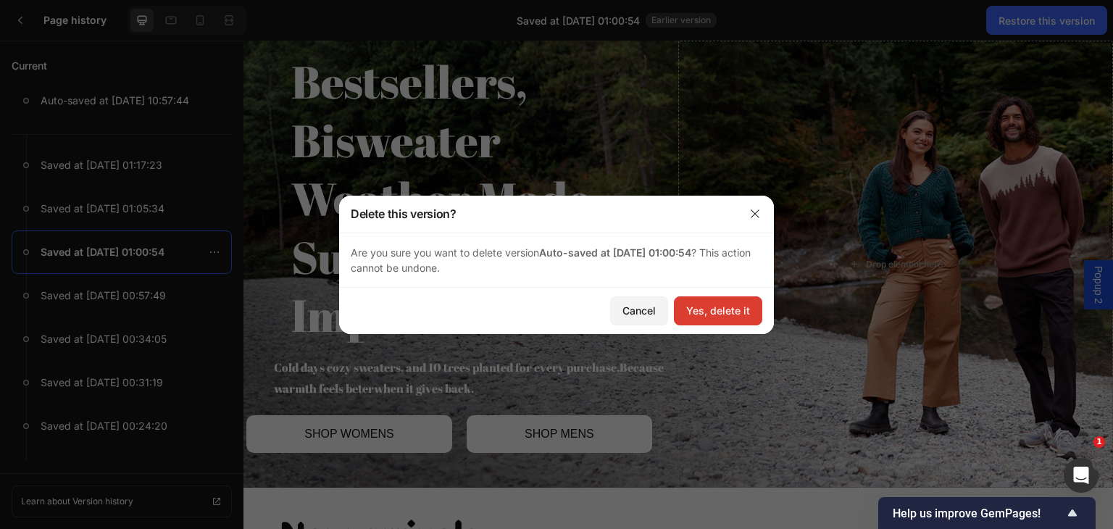
click at [695, 308] on div "Yes, delete it" at bounding box center [718, 310] width 64 height 15
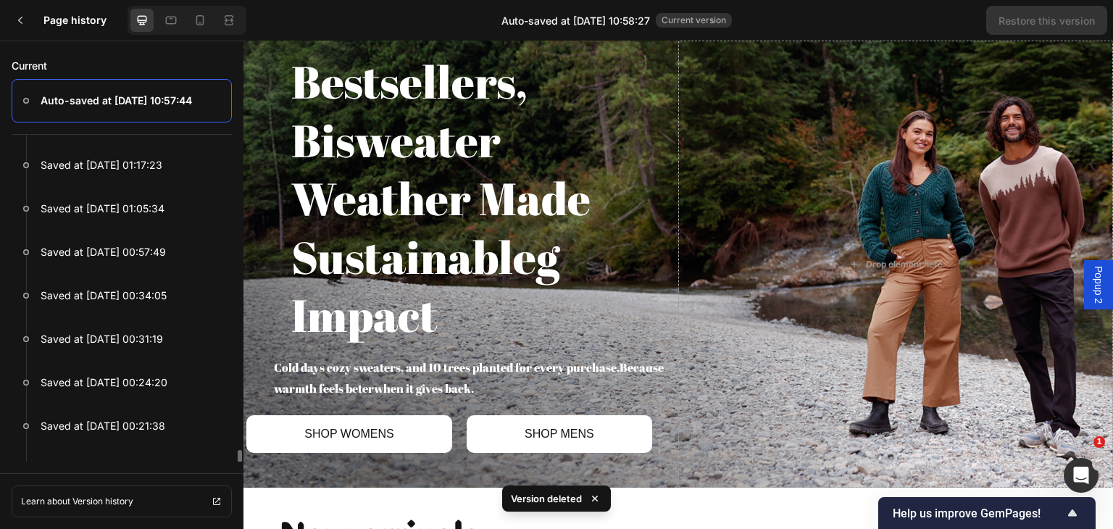
scroll to position [687, 0]
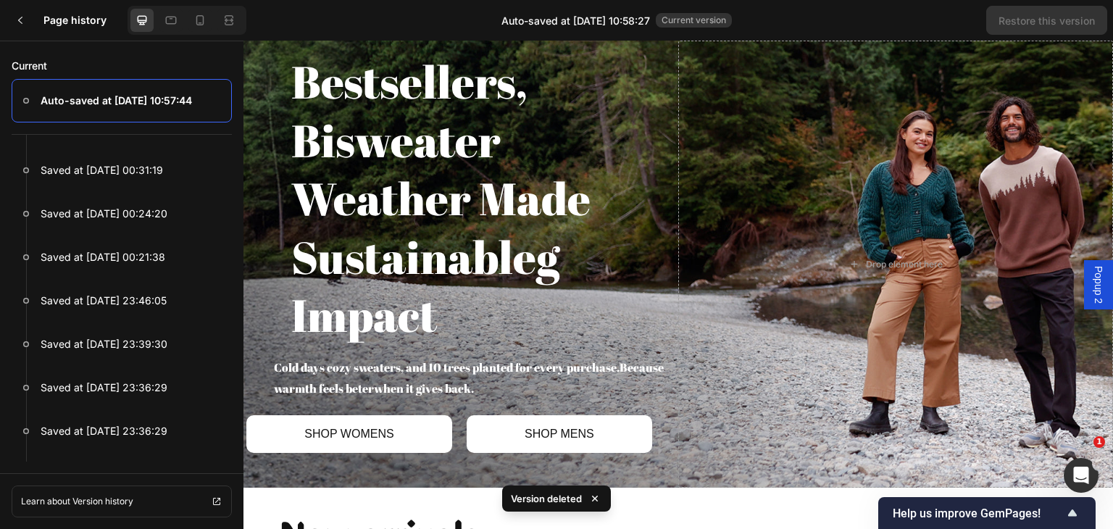
click at [165, 102] on p "Auto-saved at Sep 28, 10:57:44" at bounding box center [116, 100] width 151 height 17
click at [41, 99] on p "Auto-saved at Sep 28, 10:57:44" at bounding box center [116, 100] width 151 height 17
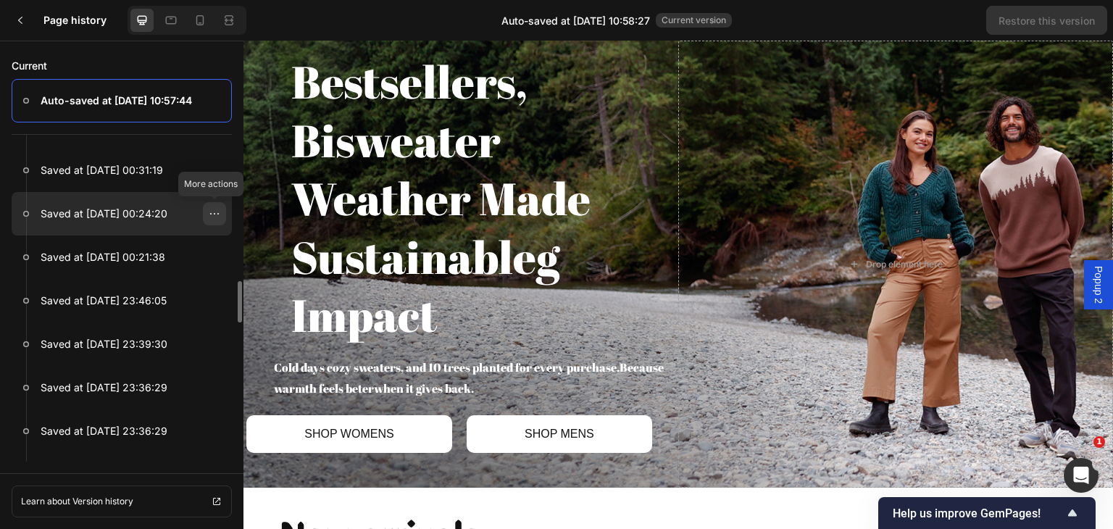
click at [212, 214] on icon at bounding box center [215, 214] width 12 height 12
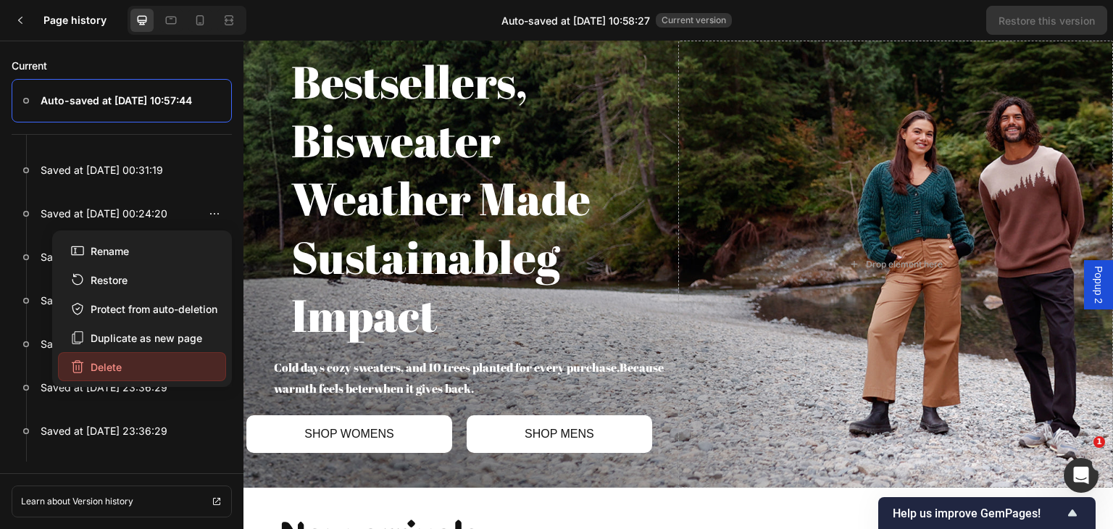
click at [113, 357] on button "Delete" at bounding box center [142, 366] width 168 height 29
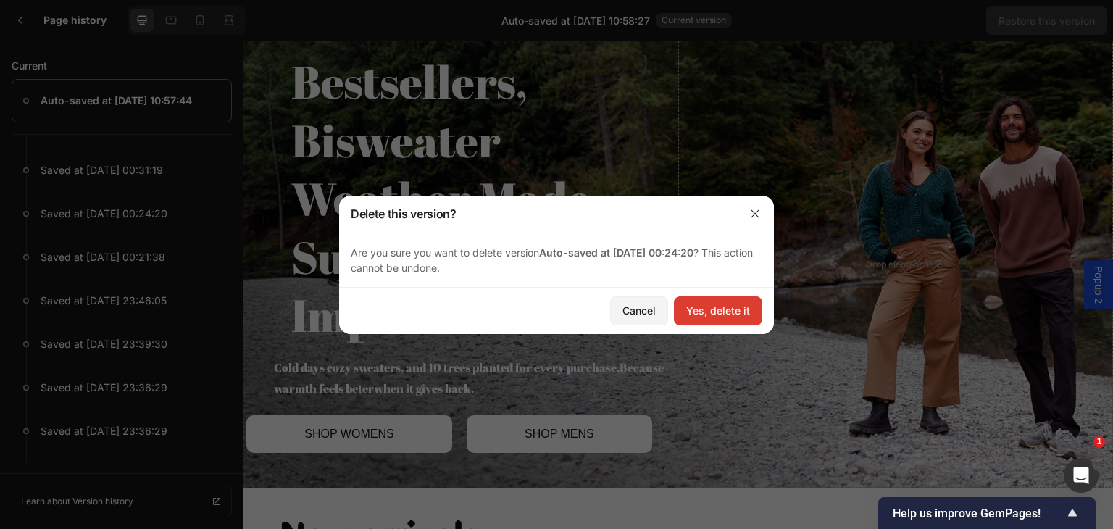
click at [694, 309] on div "Yes, delete it" at bounding box center [718, 310] width 64 height 15
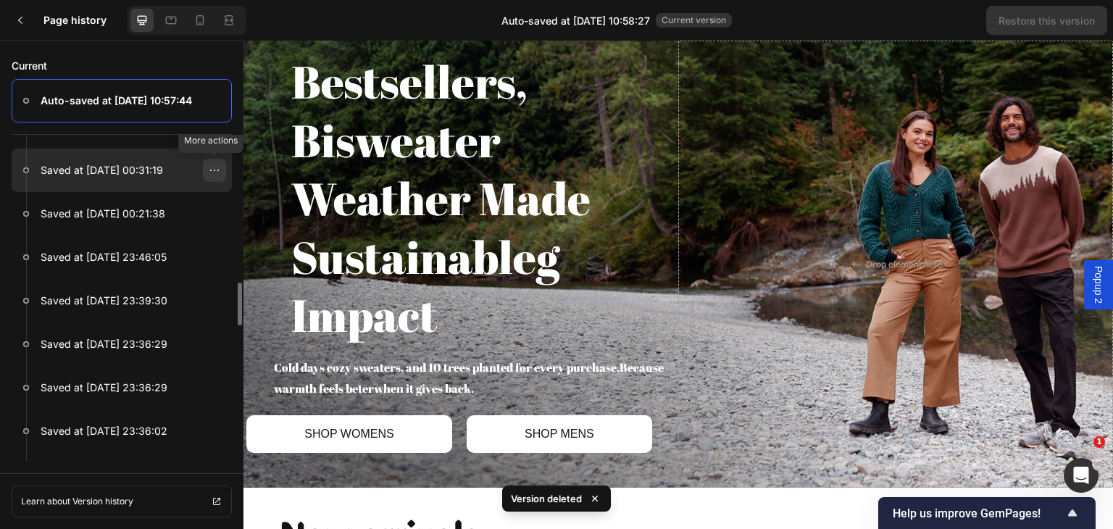
click at [208, 172] on div at bounding box center [214, 170] width 23 height 23
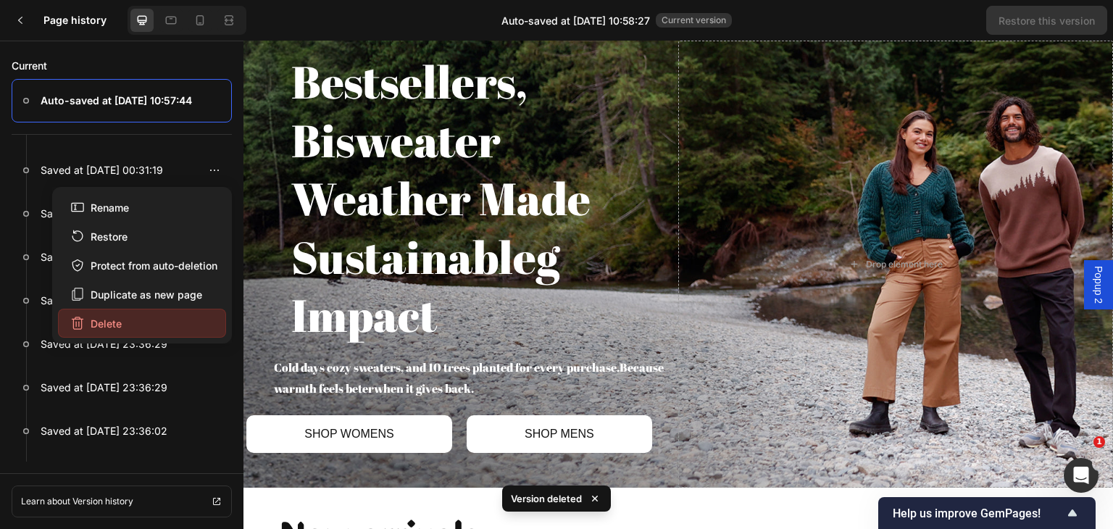
click at [140, 324] on button "Delete" at bounding box center [142, 323] width 168 height 29
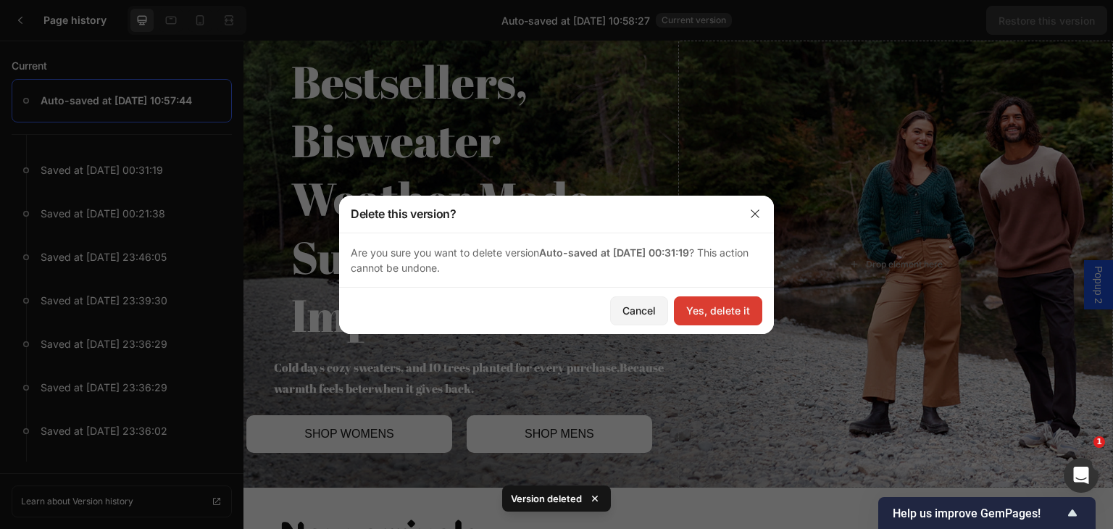
click at [721, 311] on div "Yes, delete it" at bounding box center [718, 310] width 64 height 15
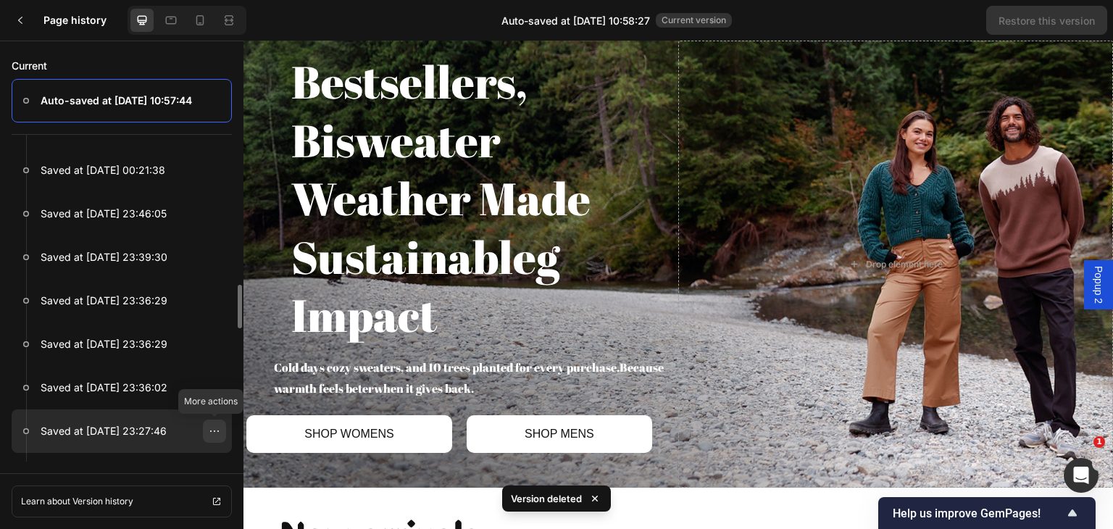
click at [217, 427] on icon at bounding box center [215, 431] width 12 height 12
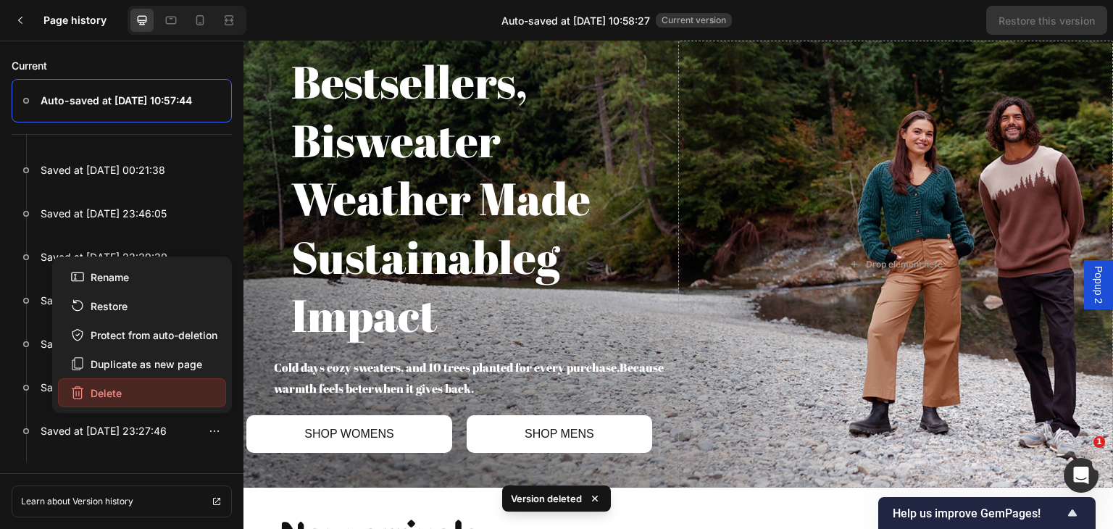
click at [189, 387] on button "Delete" at bounding box center [142, 392] width 168 height 29
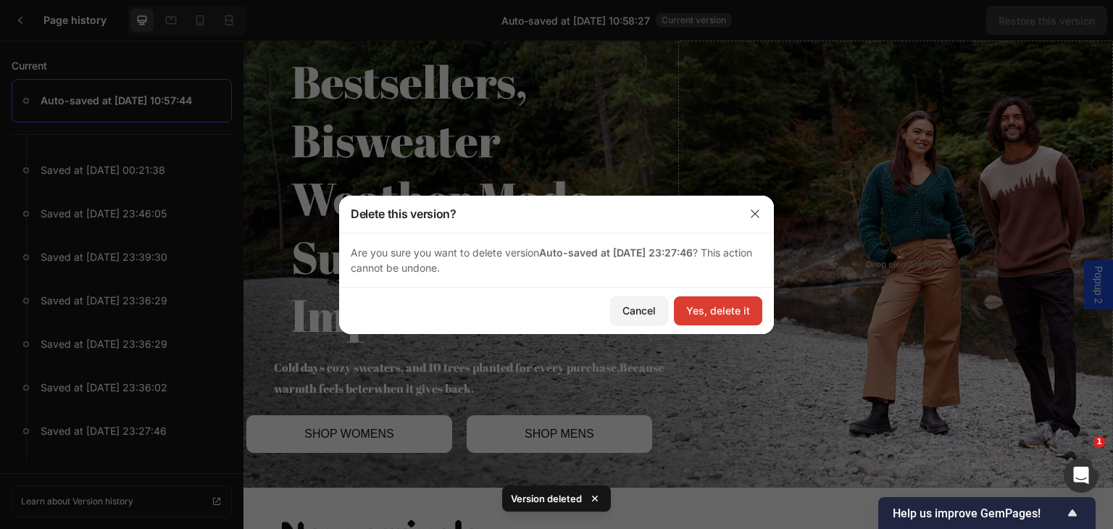
click at [719, 306] on div "Yes, delete it" at bounding box center [718, 310] width 64 height 15
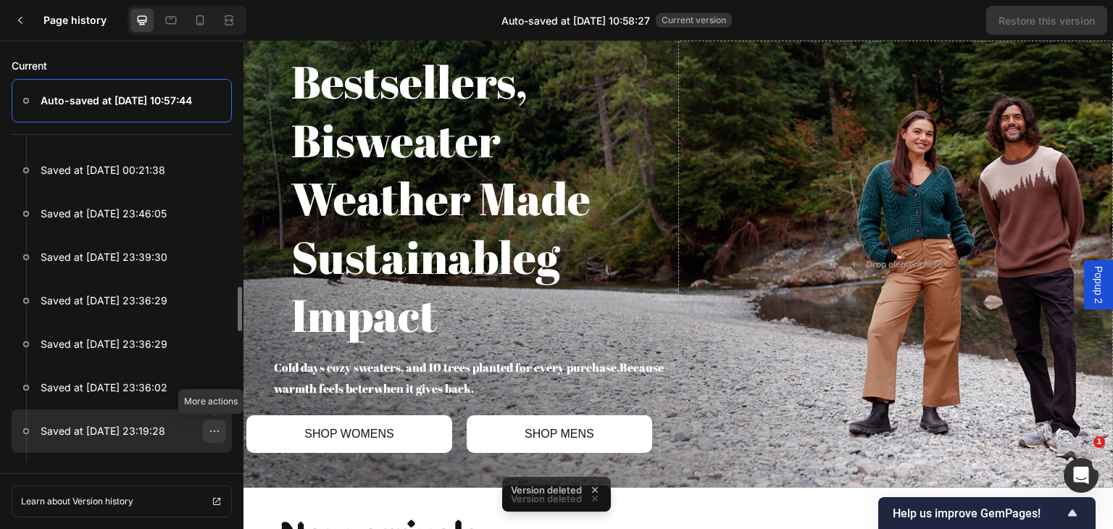
click at [212, 434] on icon at bounding box center [215, 431] width 12 height 12
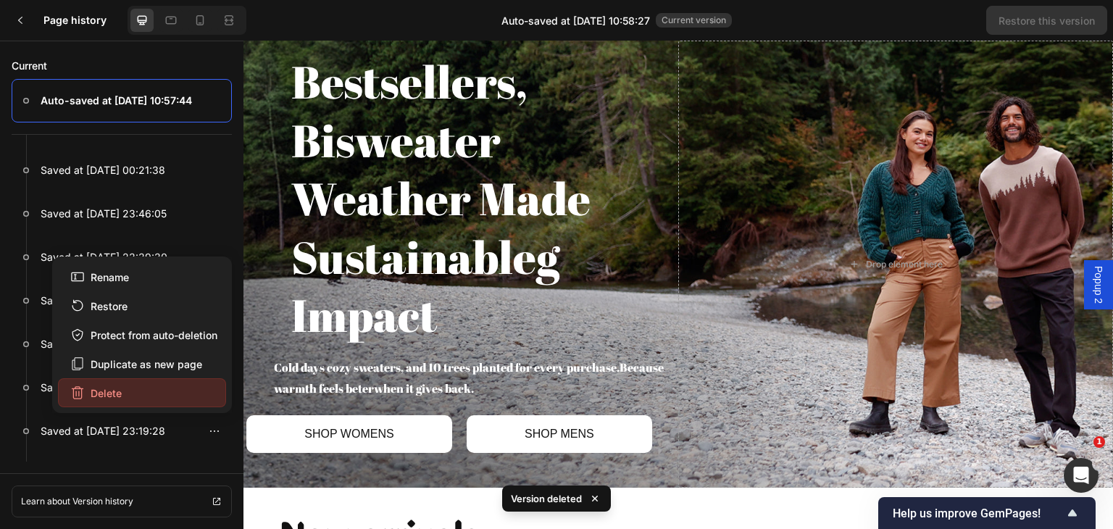
click at [142, 396] on button "Delete" at bounding box center [142, 392] width 168 height 29
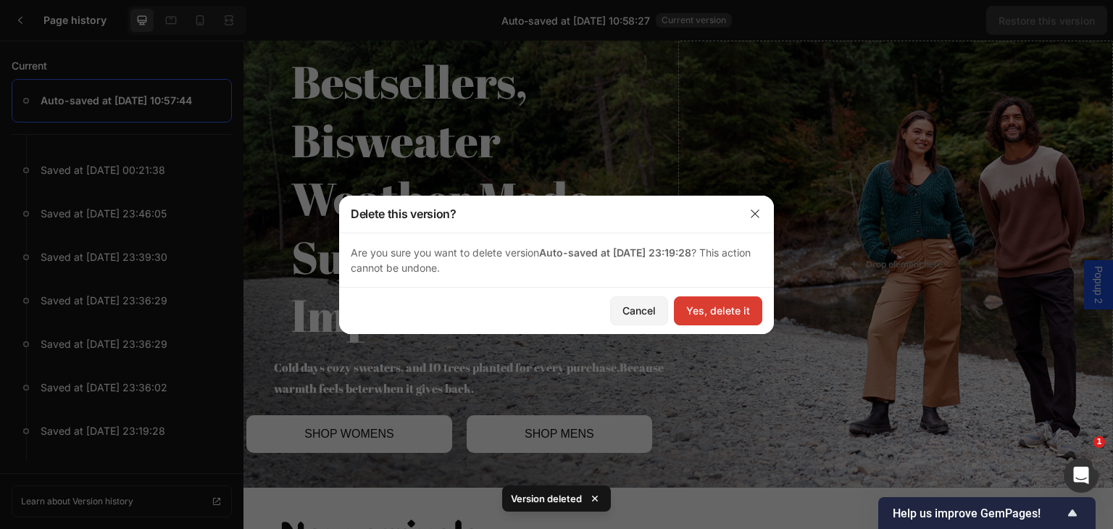
drag, startPoint x: 726, startPoint y: 315, endPoint x: 367, endPoint y: 304, distance: 359.5
click at [726, 315] on div "Yes, delete it" at bounding box center [718, 310] width 64 height 15
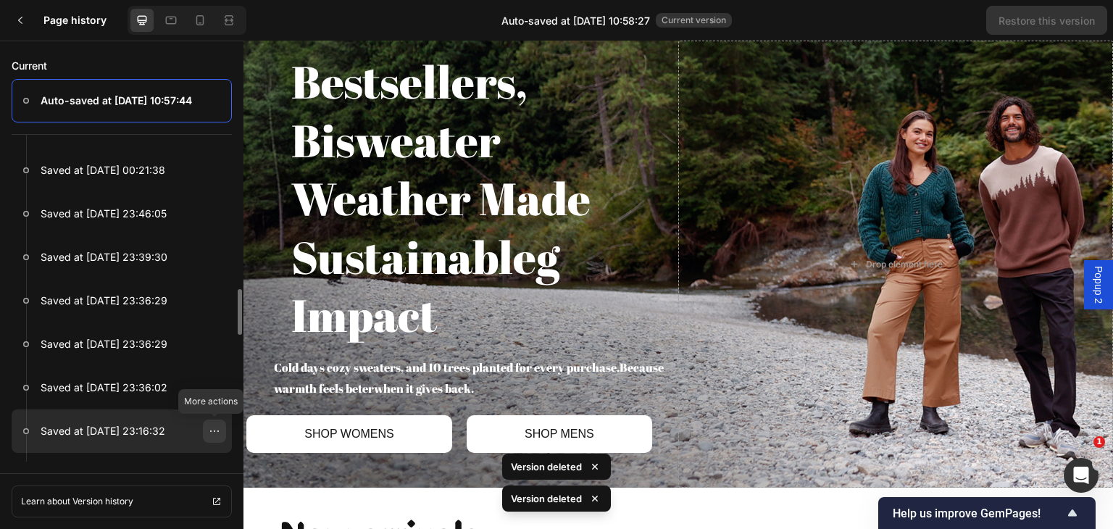
click at [212, 432] on icon at bounding box center [215, 431] width 12 height 12
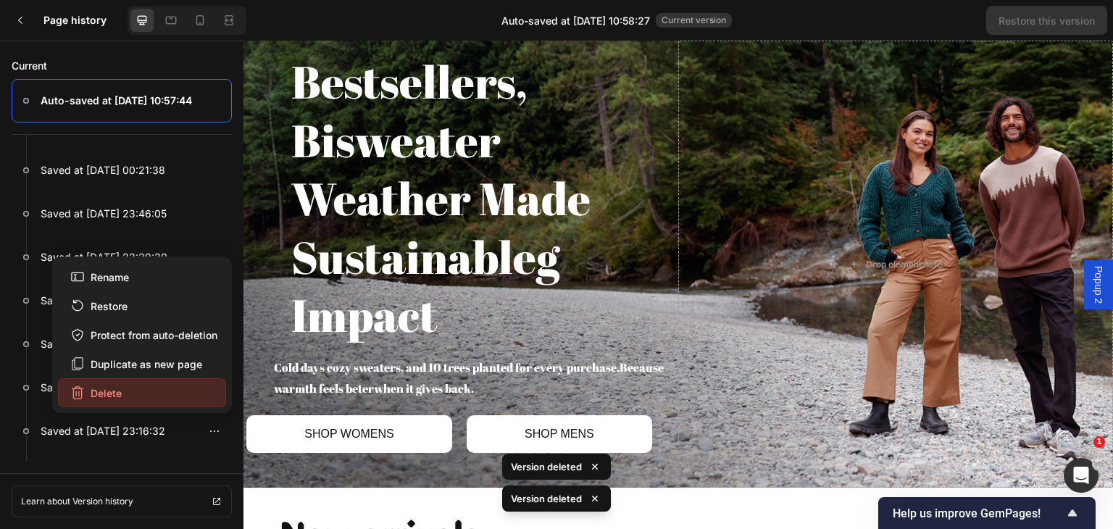
click at [143, 383] on button "Delete" at bounding box center [142, 392] width 168 height 29
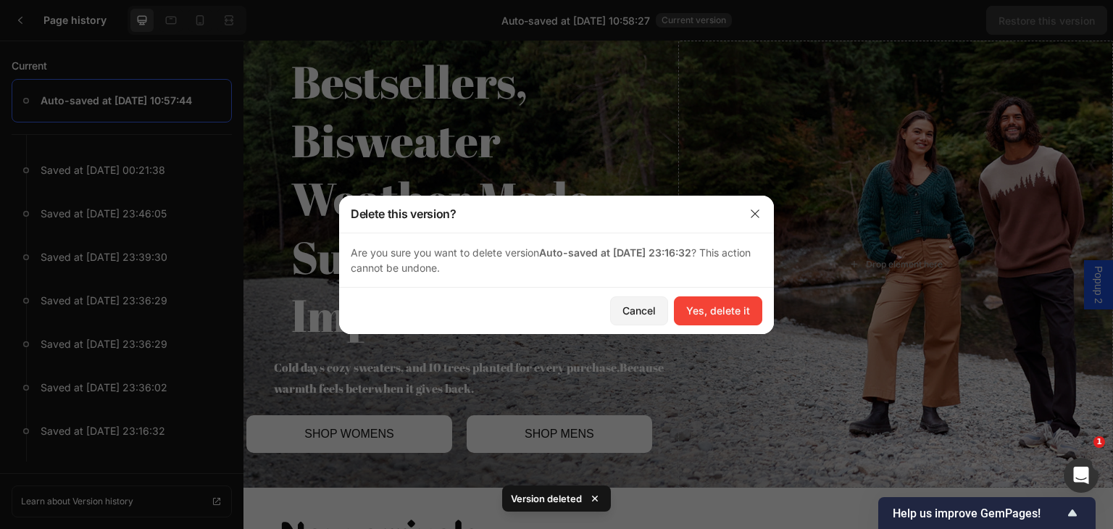
click at [701, 310] on div "Yes, delete it" at bounding box center [718, 310] width 64 height 15
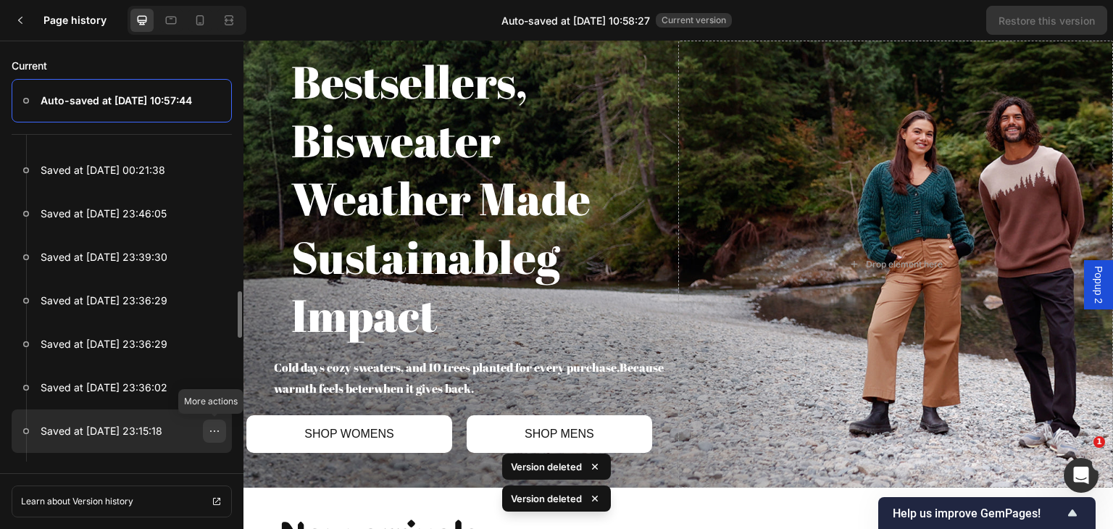
click at [208, 432] on div at bounding box center [214, 430] width 23 height 23
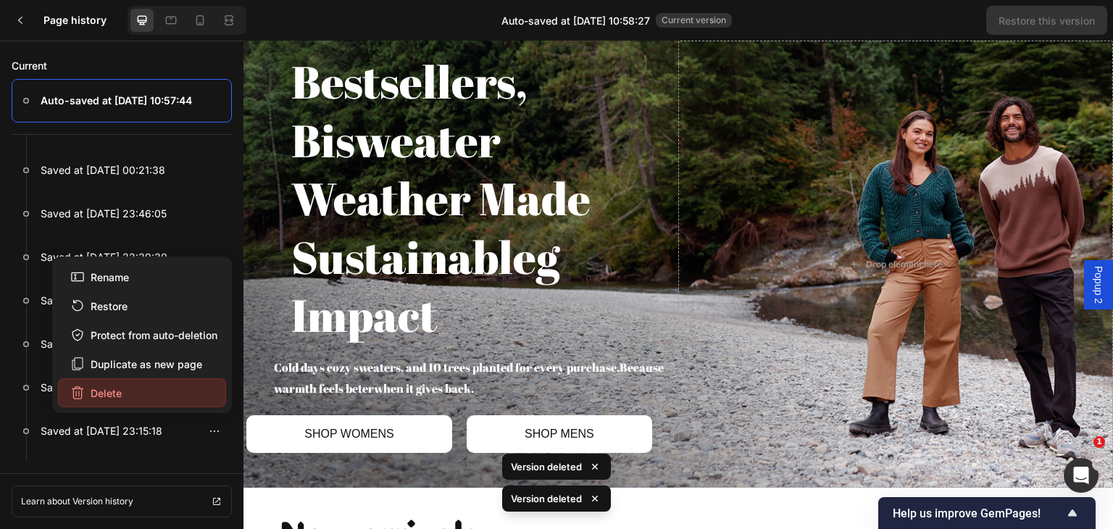
click at [162, 396] on button "Delete" at bounding box center [142, 392] width 168 height 29
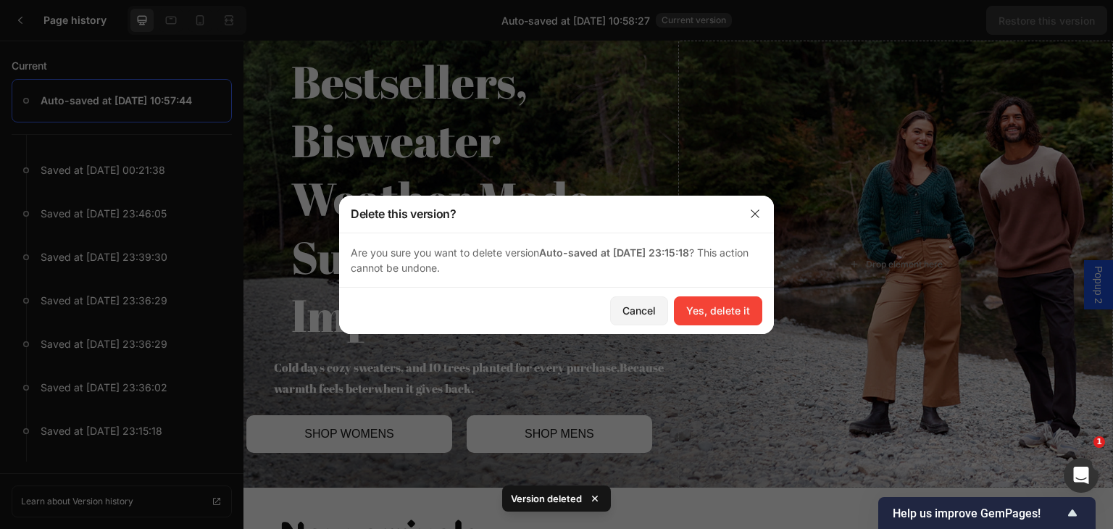
click at [728, 308] on div "Yes, delete it" at bounding box center [718, 310] width 64 height 15
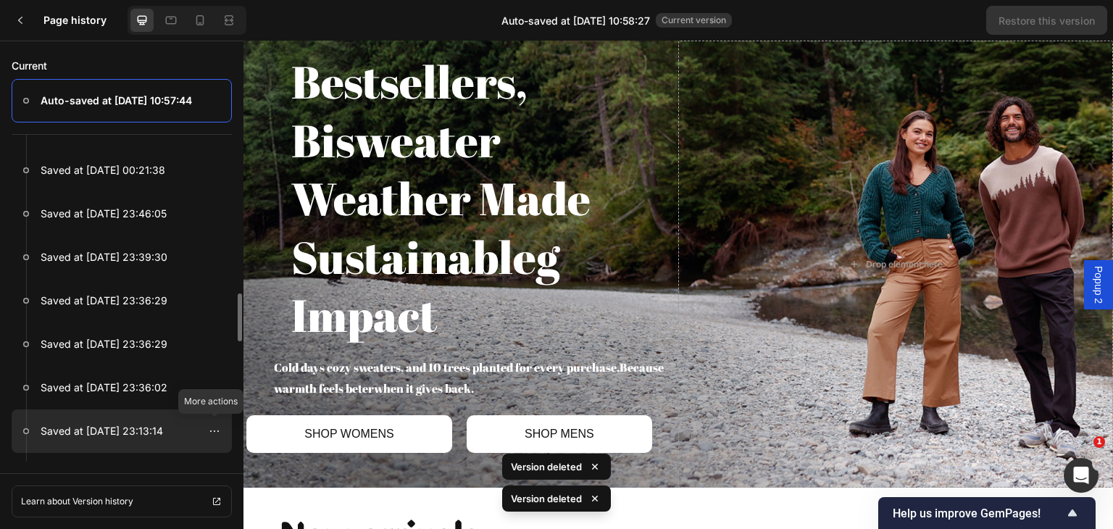
drag, startPoint x: 212, startPoint y: 430, endPoint x: 187, endPoint y: 430, distance: 24.6
click at [206, 431] on div at bounding box center [214, 430] width 23 height 23
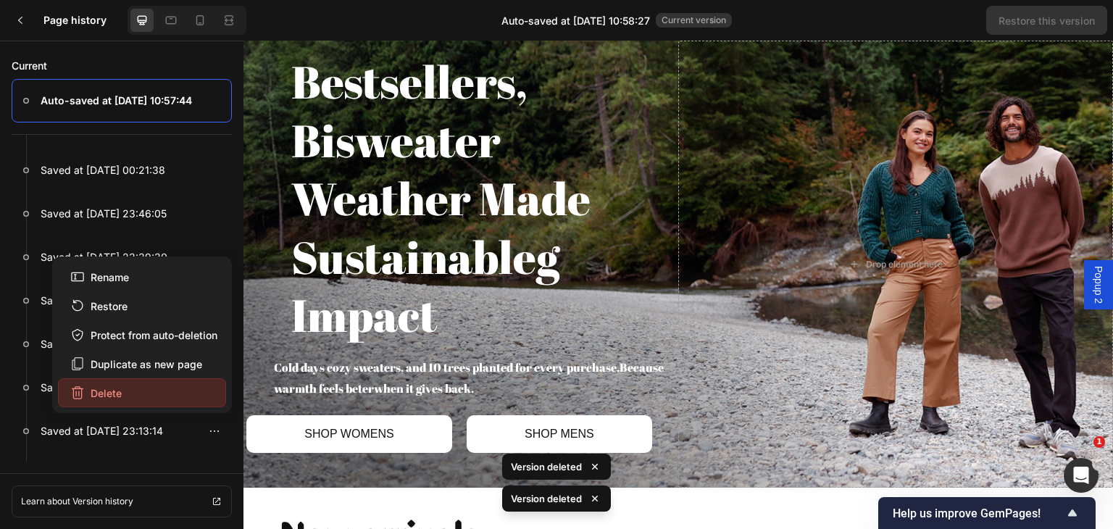
click at [149, 390] on button "Delete" at bounding box center [142, 392] width 168 height 29
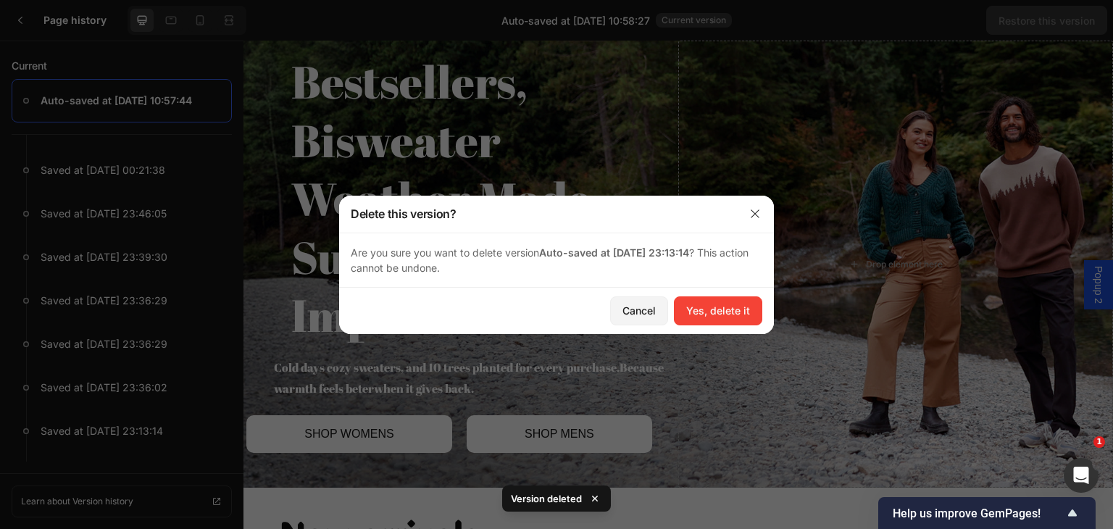
click at [703, 314] on div "Yes, delete it" at bounding box center [718, 310] width 64 height 15
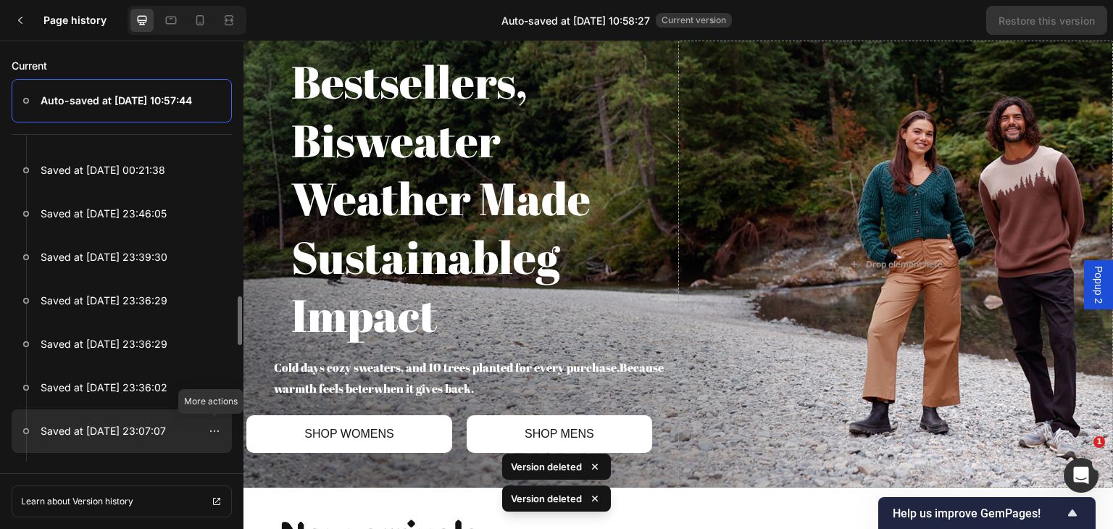
click at [200, 435] on div at bounding box center [214, 430] width 35 height 23
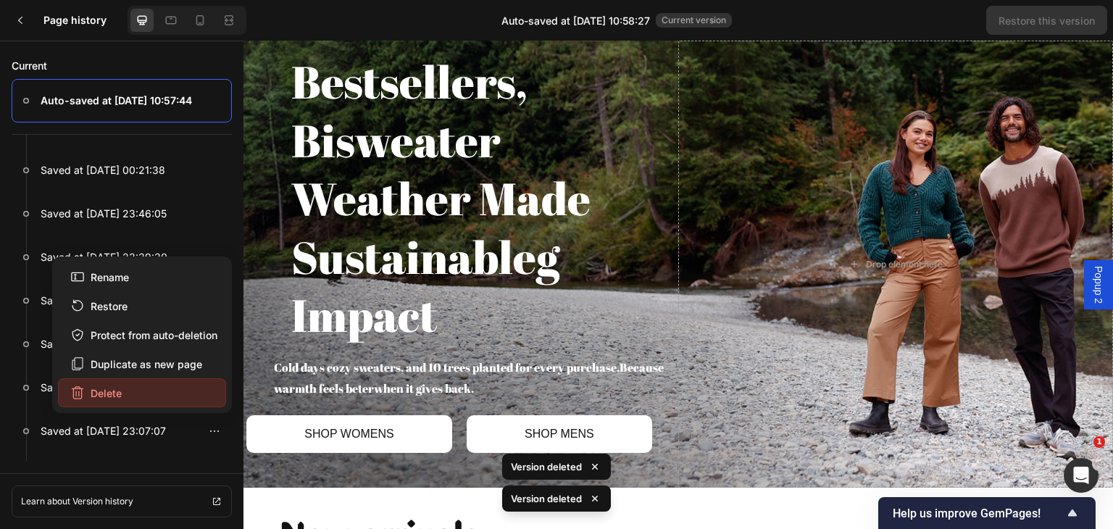
click at [104, 385] on div "Delete" at bounding box center [95, 392] width 51 height 15
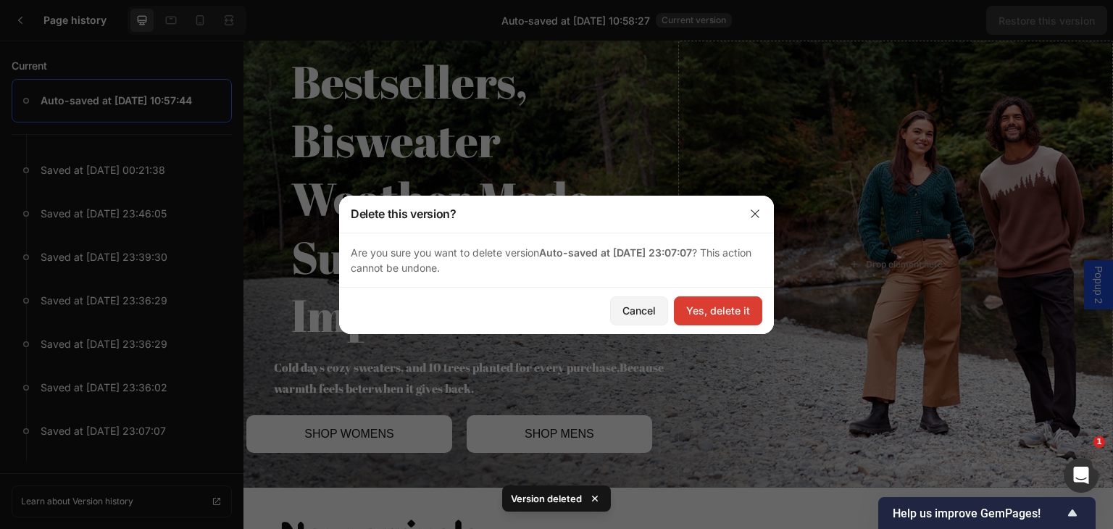
click at [700, 321] on button "Yes, delete it" at bounding box center [718, 310] width 88 height 29
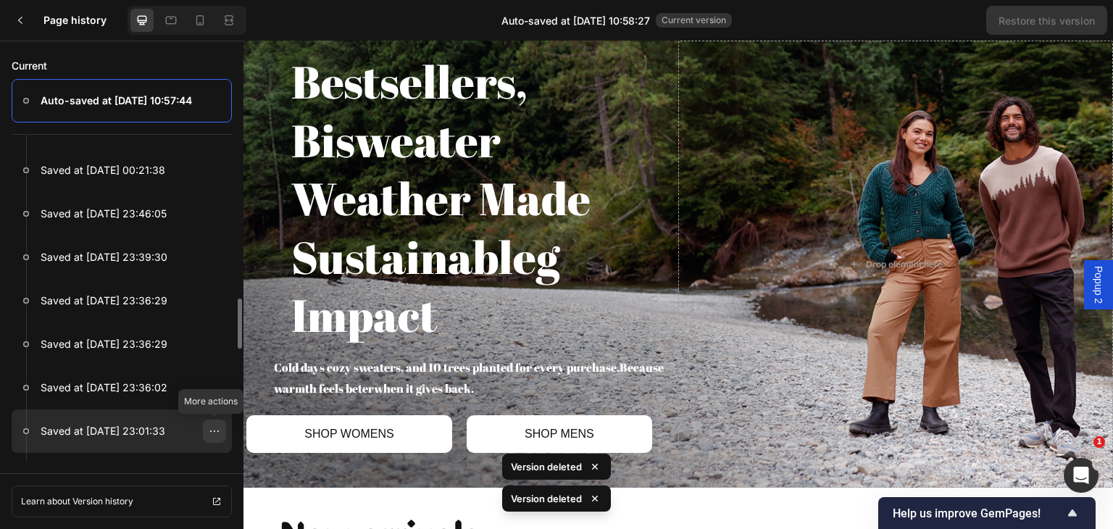
click at [221, 432] on div at bounding box center [214, 430] width 23 height 23
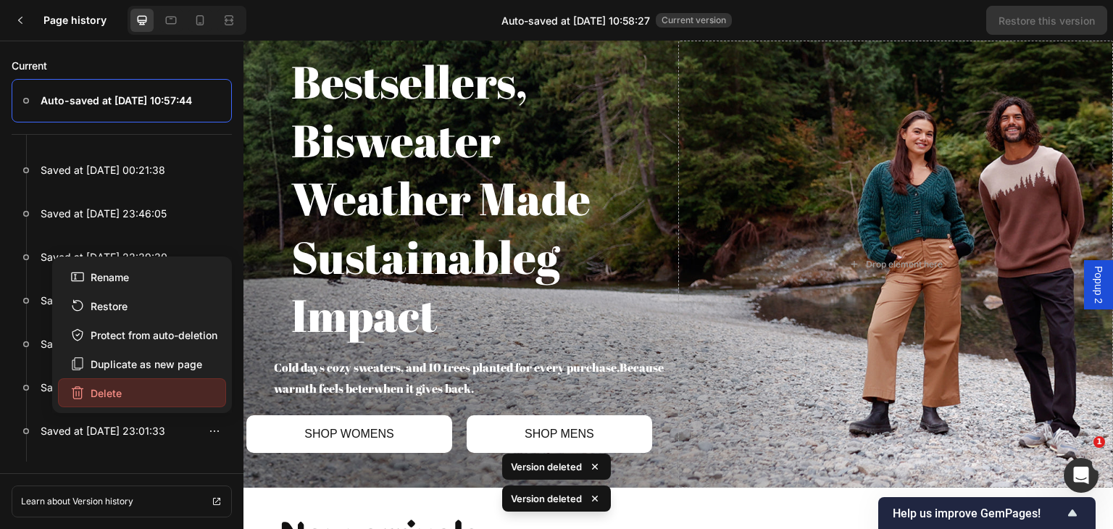
click at [192, 378] on button "Delete" at bounding box center [142, 392] width 168 height 29
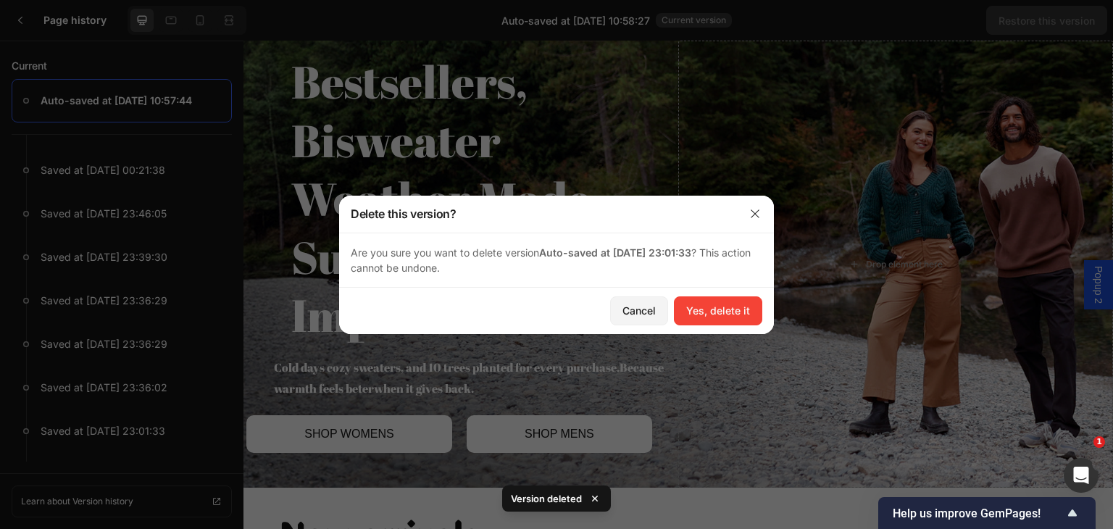
click at [721, 311] on div "Yes, delete it" at bounding box center [718, 310] width 64 height 15
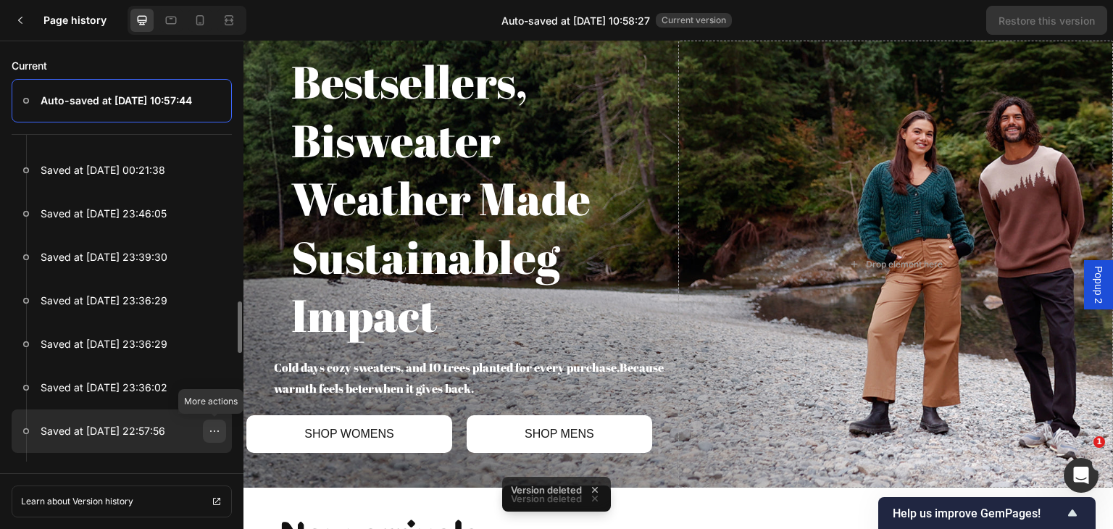
click at [217, 432] on icon at bounding box center [215, 431] width 12 height 12
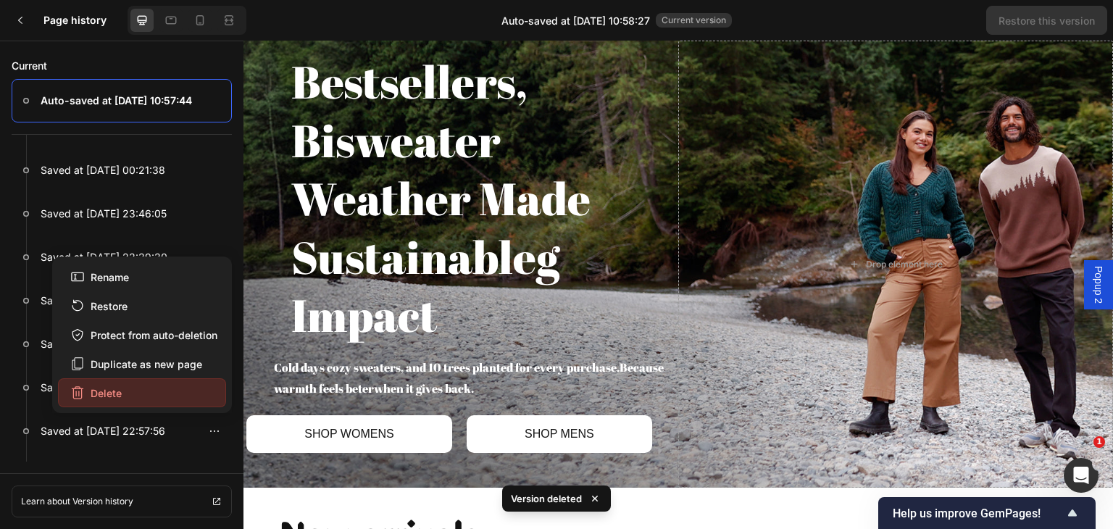
click at [204, 394] on button "Delete" at bounding box center [142, 392] width 168 height 29
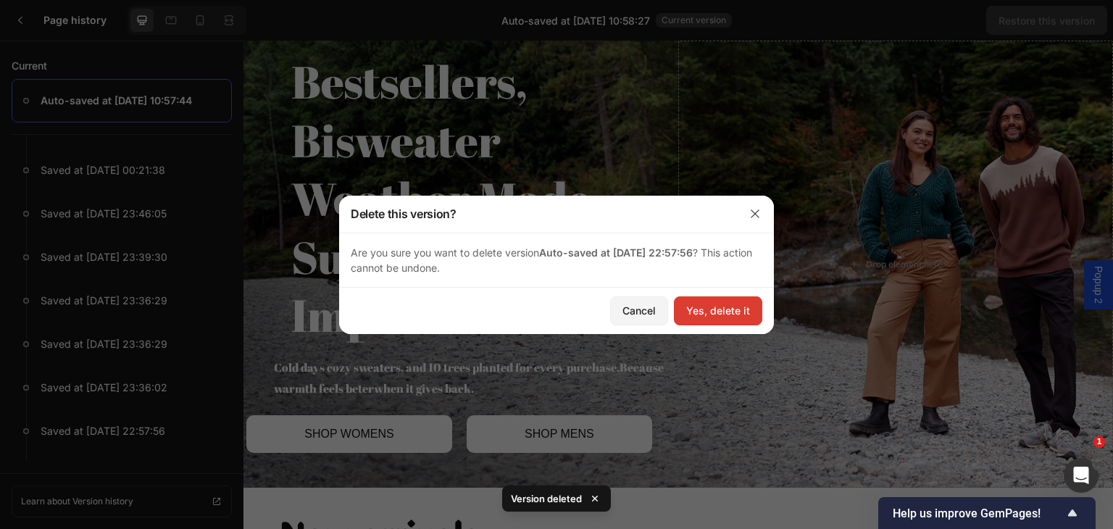
click at [716, 300] on button "Yes, delete it" at bounding box center [718, 310] width 88 height 29
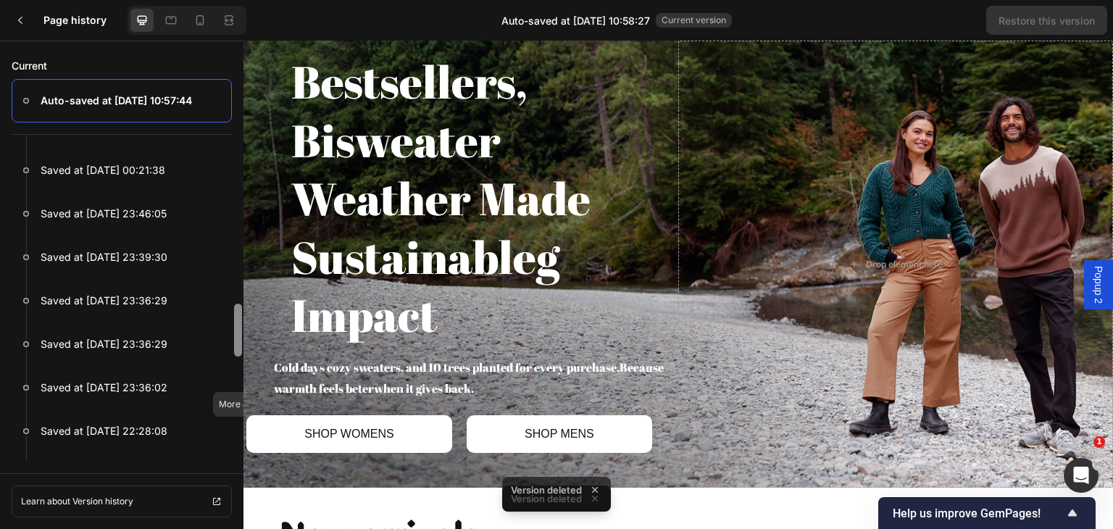
drag, startPoint x: 216, startPoint y: 432, endPoint x: 241, endPoint y: 408, distance: 35.3
click at [0, 0] on icon at bounding box center [0, 0] width 0 height 0
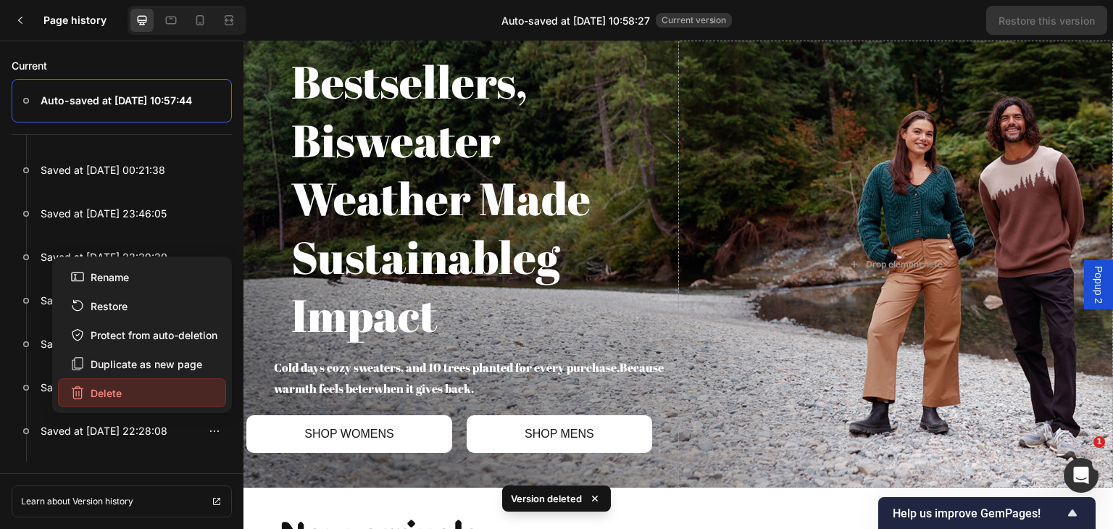
click at [116, 397] on div "Delete" at bounding box center [95, 392] width 51 height 15
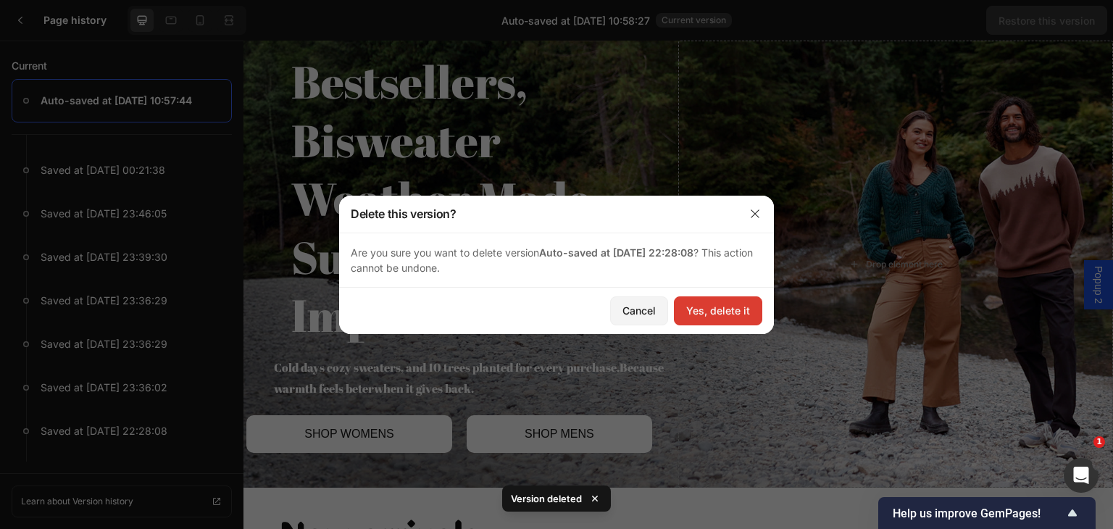
click at [709, 312] on div "Yes, delete it" at bounding box center [718, 310] width 64 height 15
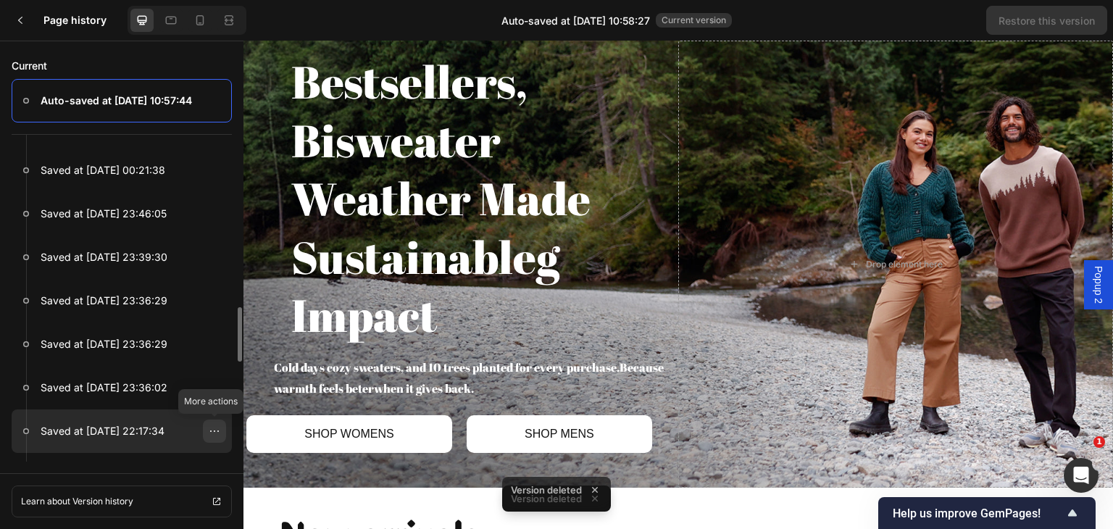
click at [206, 429] on div at bounding box center [214, 430] width 23 height 23
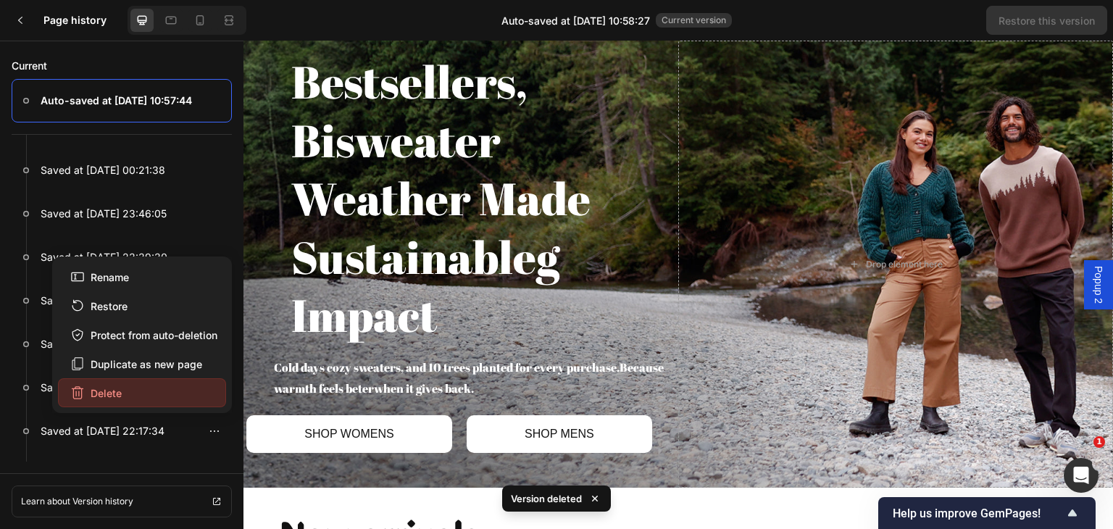
click at [177, 390] on button "Delete" at bounding box center [142, 392] width 168 height 29
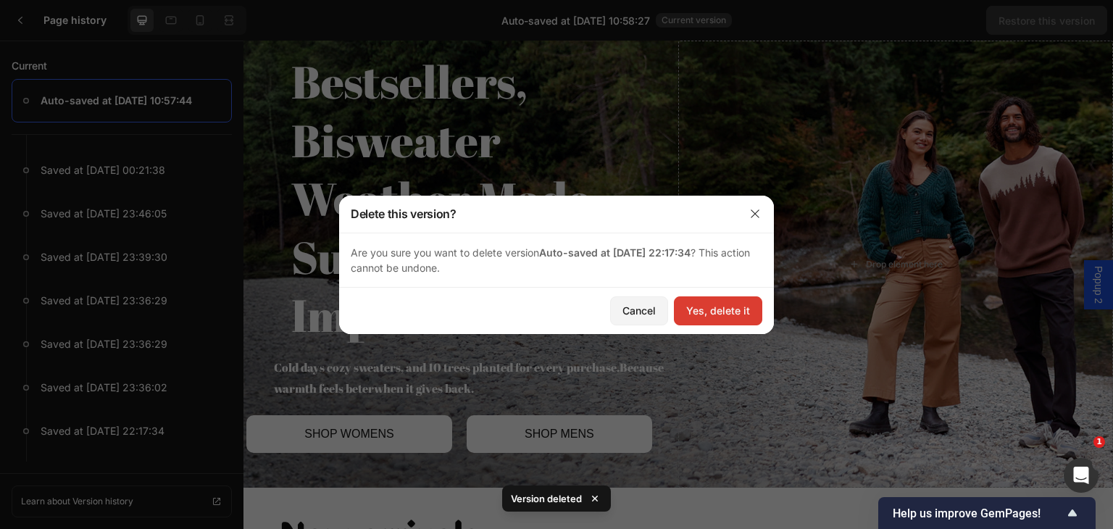
drag, startPoint x: 707, startPoint y: 312, endPoint x: 287, endPoint y: 297, distance: 420.4
click at [707, 312] on div "Yes, delete it" at bounding box center [718, 310] width 64 height 15
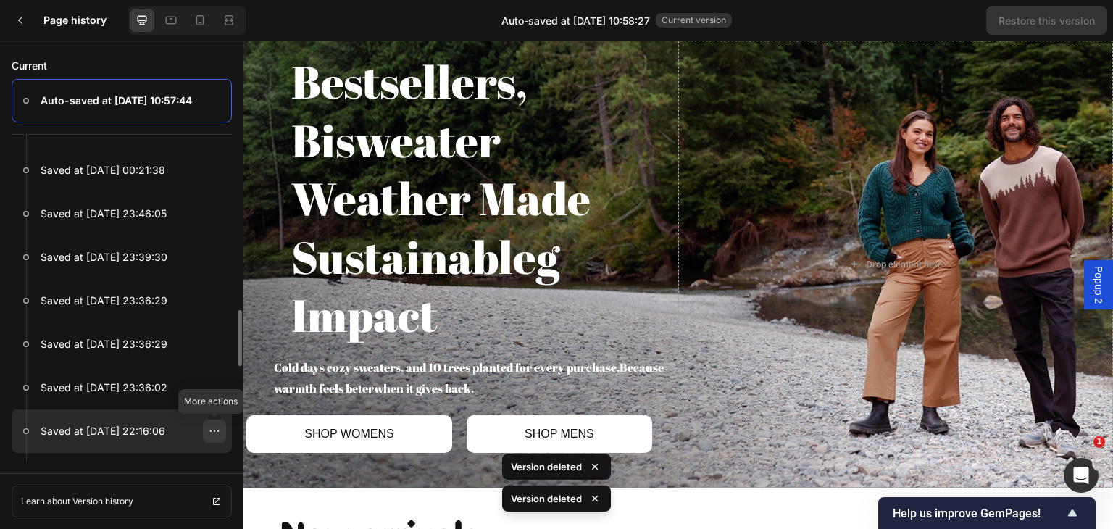
click at [214, 432] on icon at bounding box center [215, 431] width 12 height 12
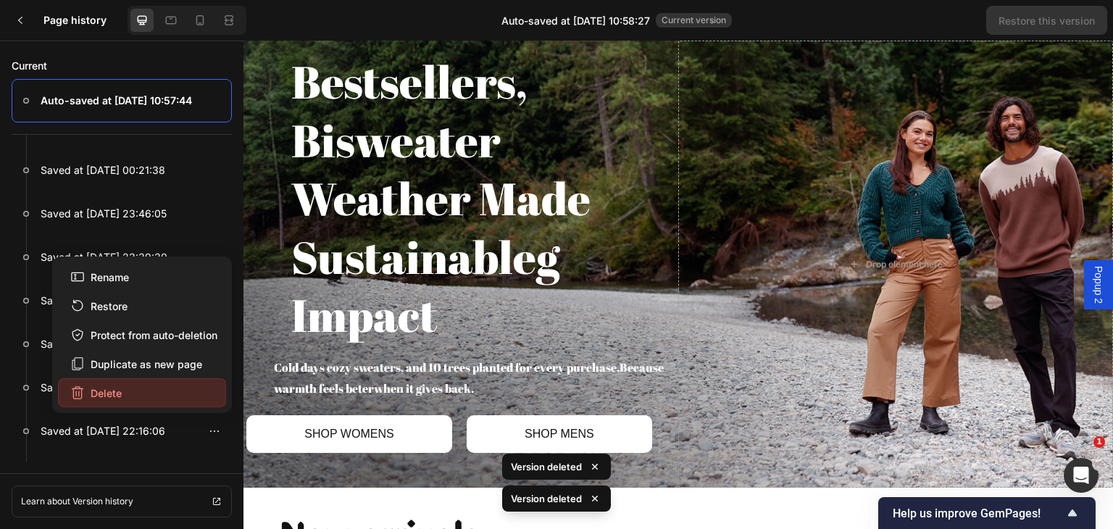
click at [191, 389] on button "Delete" at bounding box center [142, 392] width 168 height 29
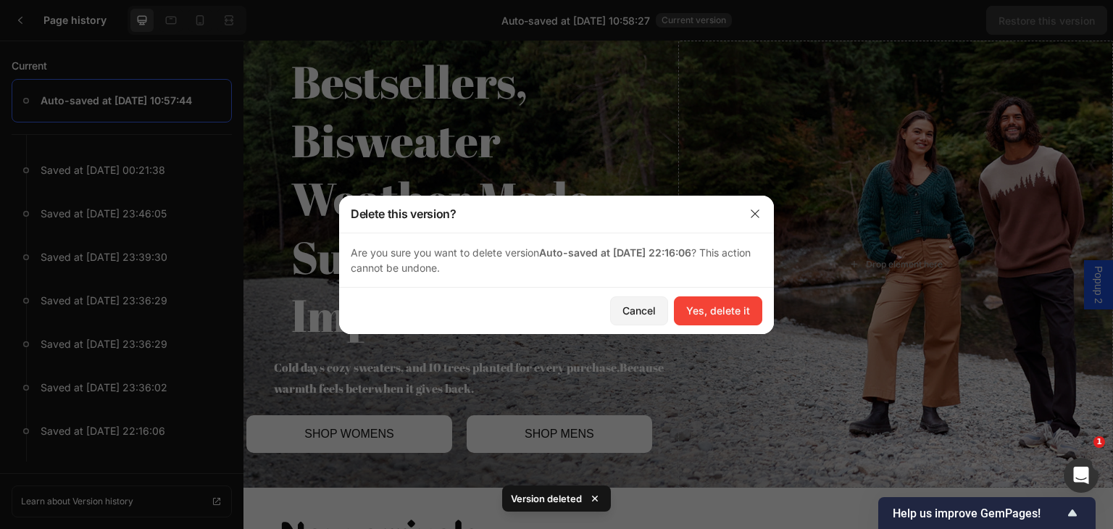
click at [714, 311] on div "Yes, delete it" at bounding box center [718, 310] width 64 height 15
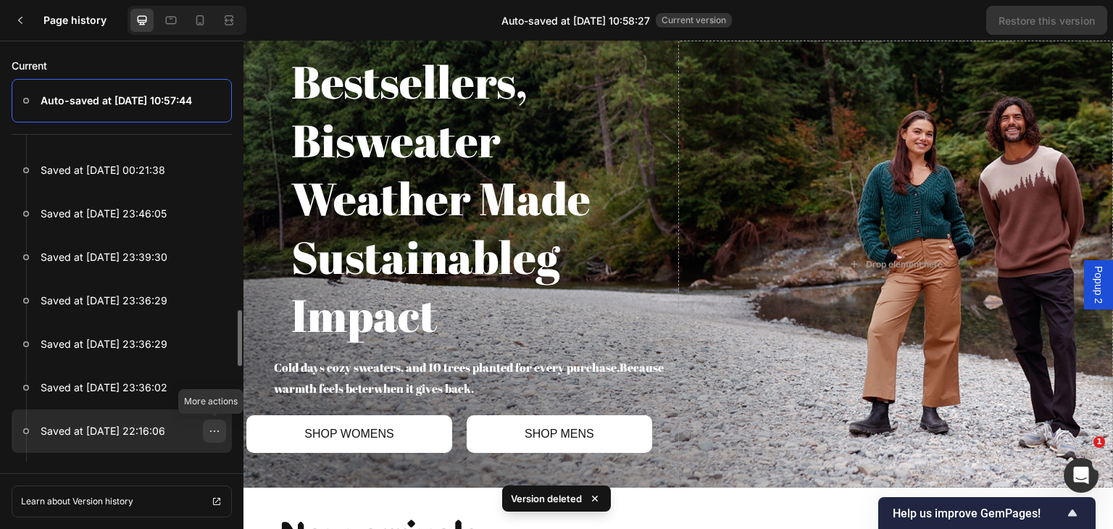
click at [210, 431] on icon at bounding box center [215, 431] width 12 height 12
click at [208, 438] on div at bounding box center [214, 430] width 23 height 23
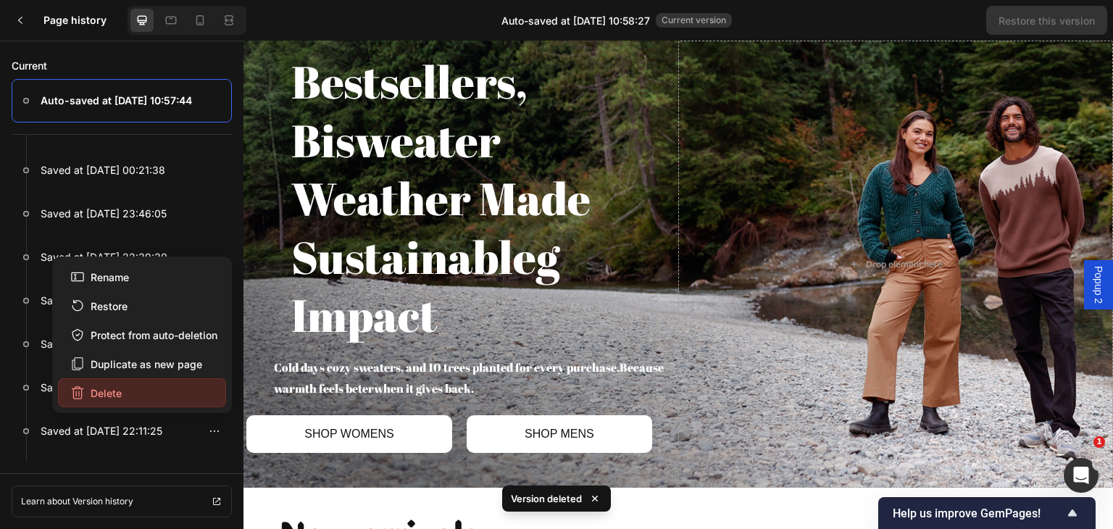
click at [118, 397] on div "Delete" at bounding box center [95, 392] width 51 height 15
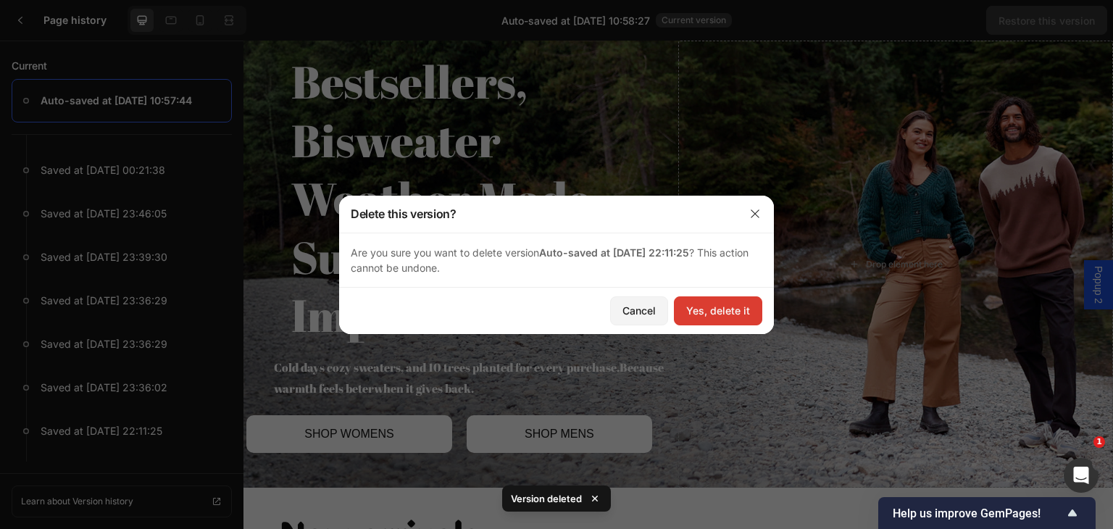
click at [706, 314] on div "Yes, delete it" at bounding box center [718, 310] width 64 height 15
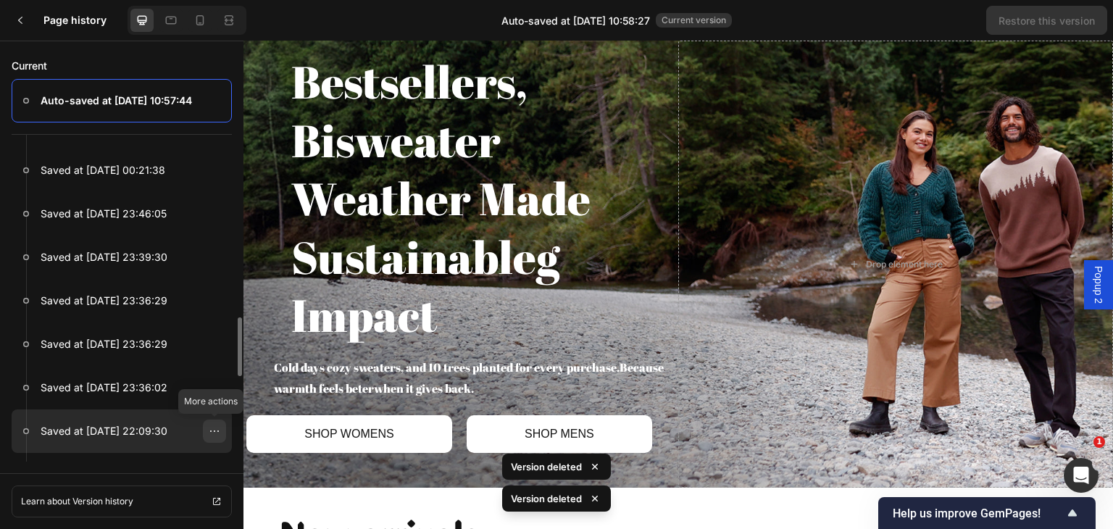
click at [206, 435] on div at bounding box center [214, 430] width 23 height 23
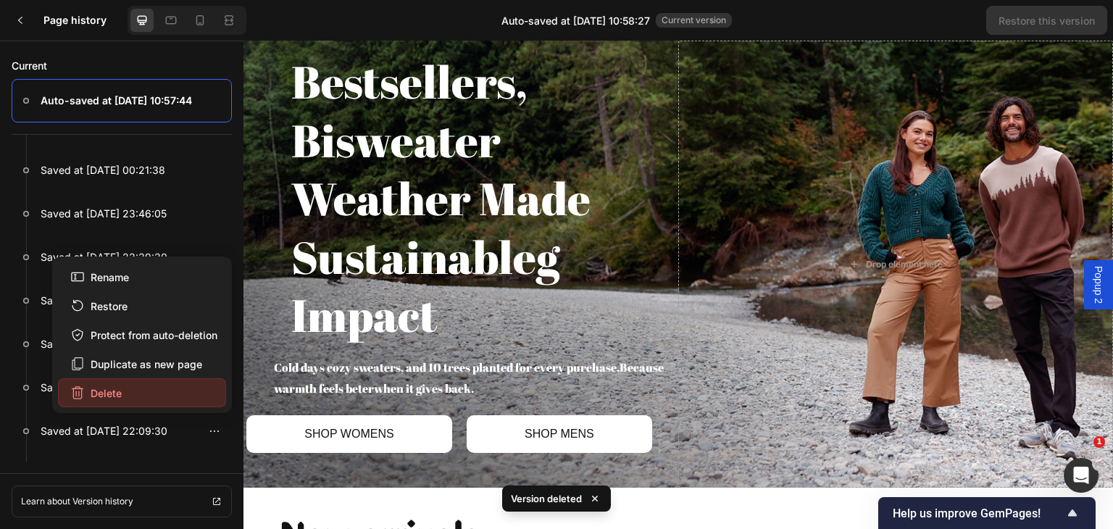
click at [145, 392] on button "Delete" at bounding box center [142, 392] width 168 height 29
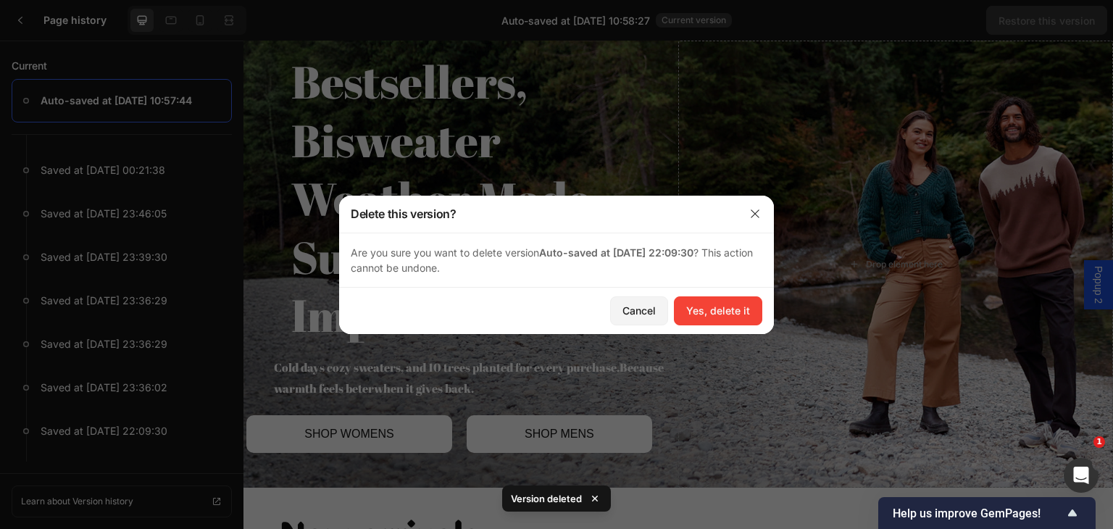
drag, startPoint x: 727, startPoint y: 308, endPoint x: 719, endPoint y: 311, distance: 9.2
click at [726, 310] on div "Yes, delete it" at bounding box center [718, 310] width 64 height 15
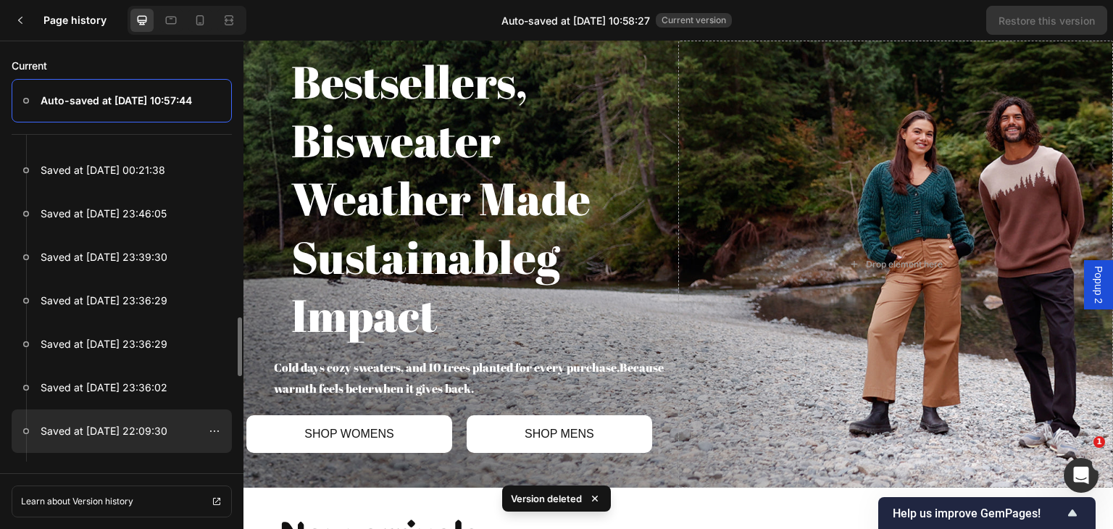
click at [196, 427] on div at bounding box center [122, 430] width 220 height 43
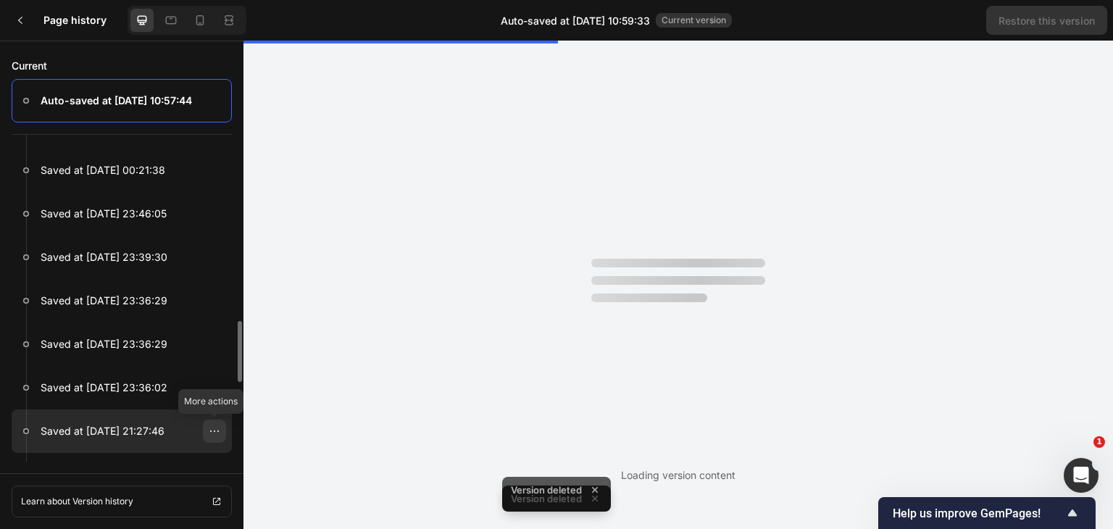
click at [212, 430] on icon at bounding box center [215, 431] width 12 height 12
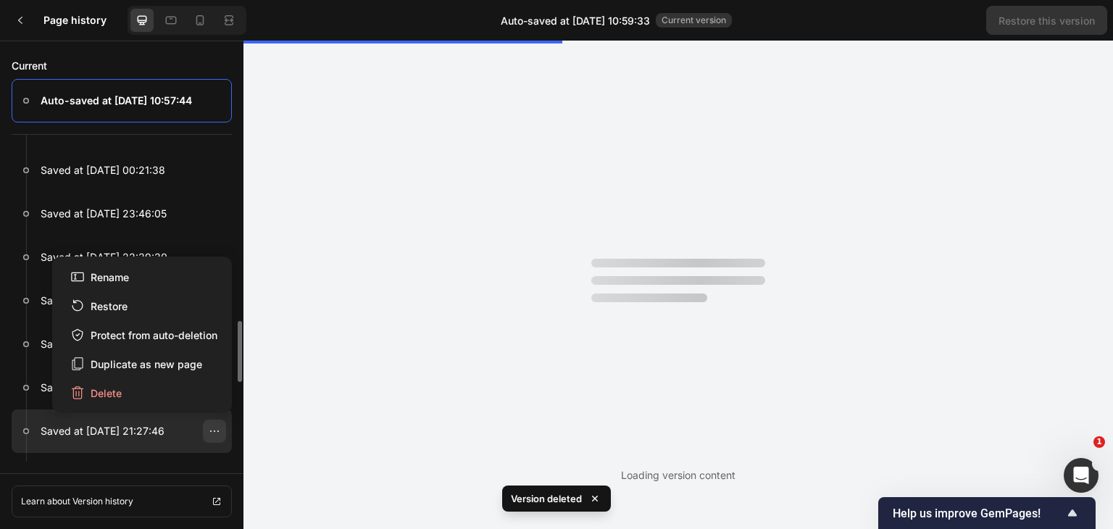
scroll to position [0, 0]
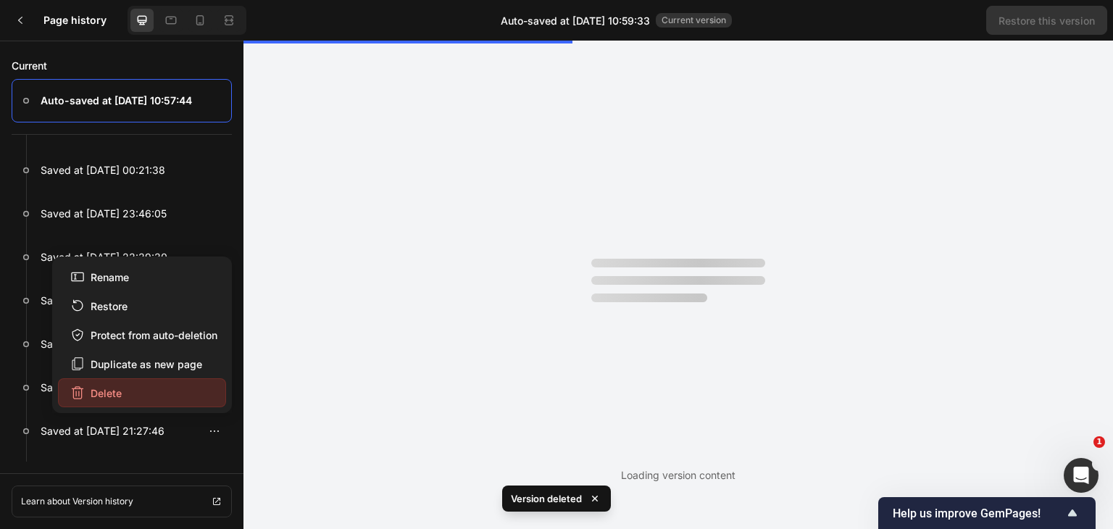
click at [122, 401] on button "Delete" at bounding box center [142, 392] width 168 height 29
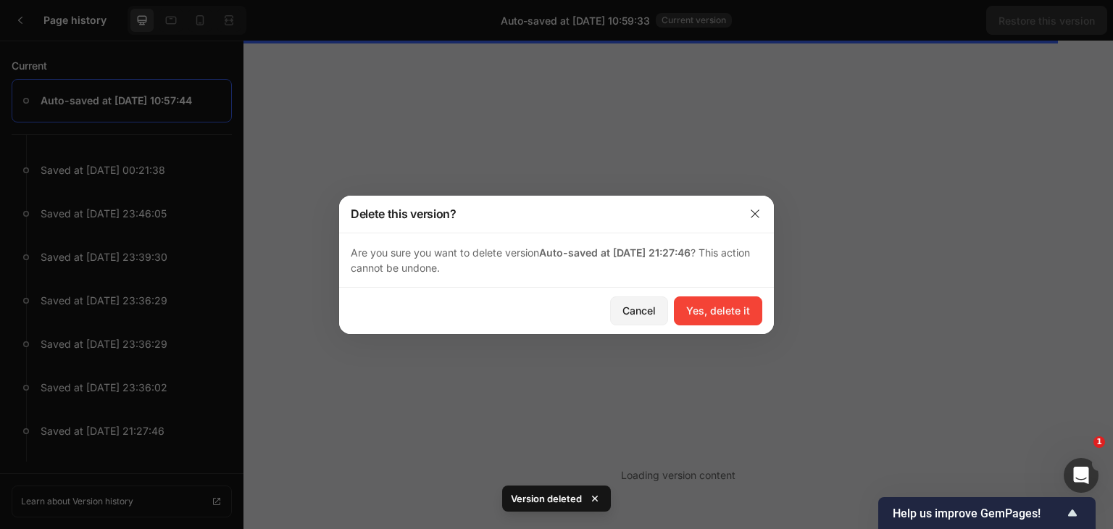
drag, startPoint x: 736, startPoint y: 313, endPoint x: 686, endPoint y: 320, distance: 50.5
click at [718, 316] on div "Yes, delete it" at bounding box center [718, 310] width 64 height 15
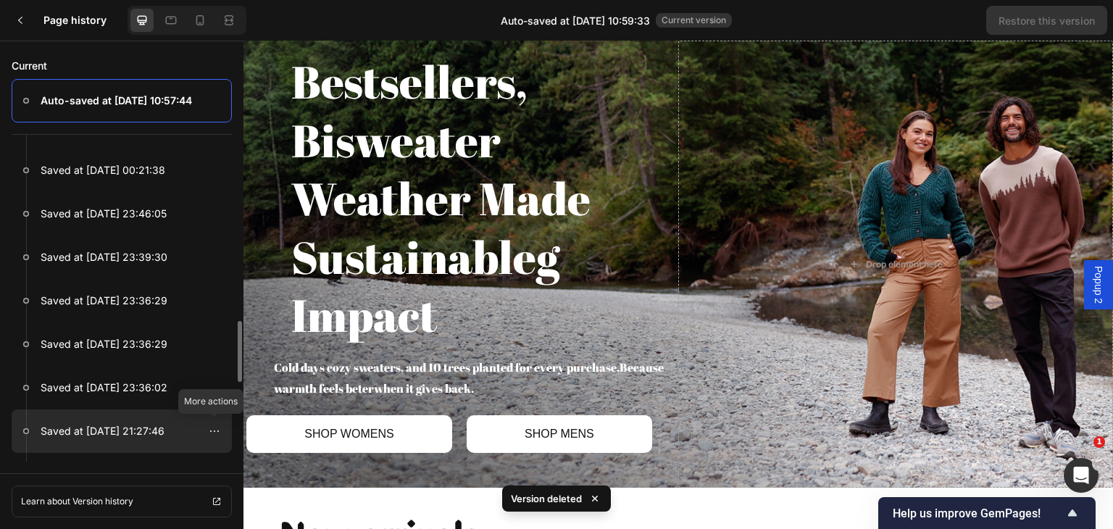
drag, startPoint x: 206, startPoint y: 430, endPoint x: 187, endPoint y: 425, distance: 20.0
click at [206, 430] on div at bounding box center [214, 430] width 23 height 23
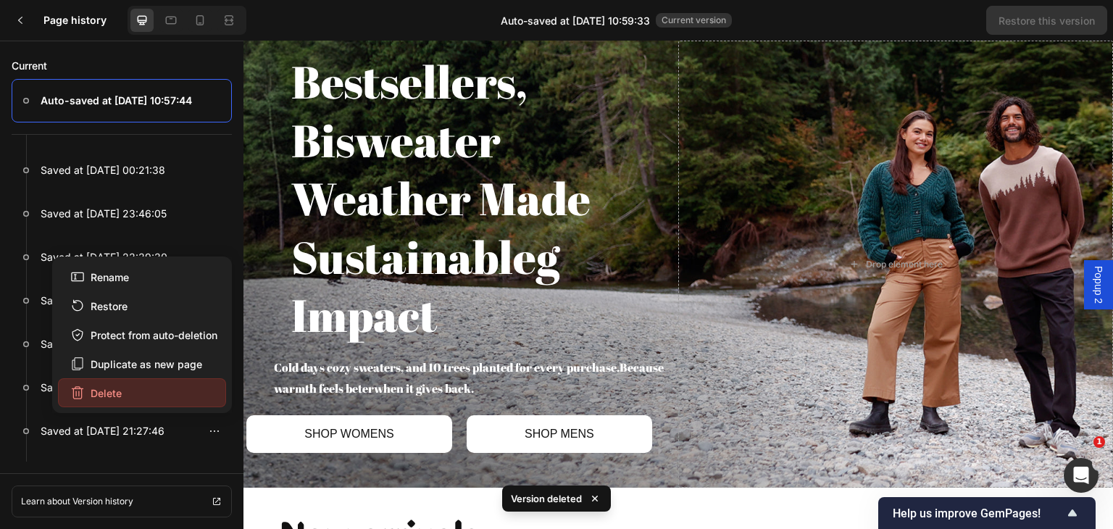
click at [129, 396] on button "Delete" at bounding box center [142, 392] width 168 height 29
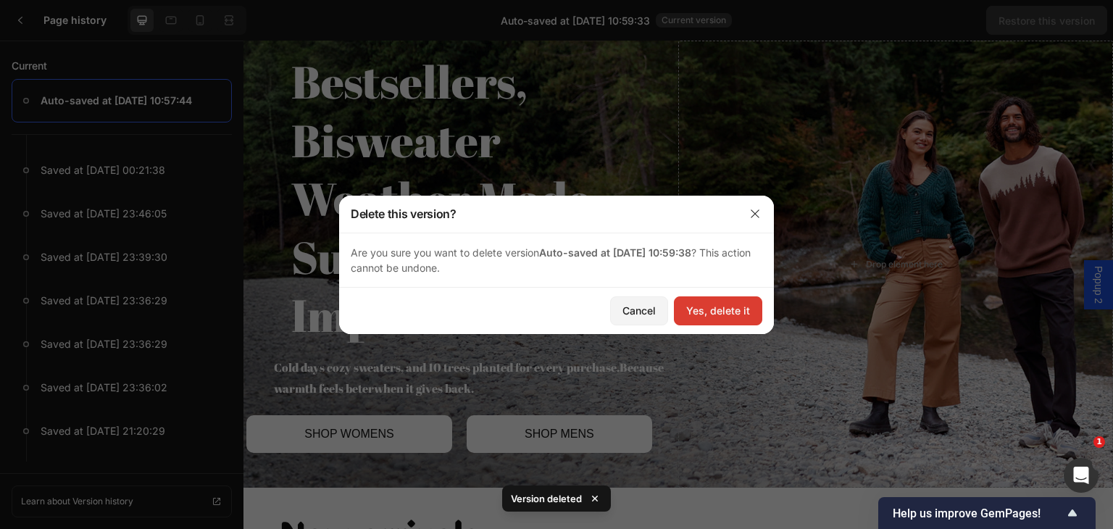
click at [712, 305] on div "Yes, delete it" at bounding box center [718, 310] width 64 height 15
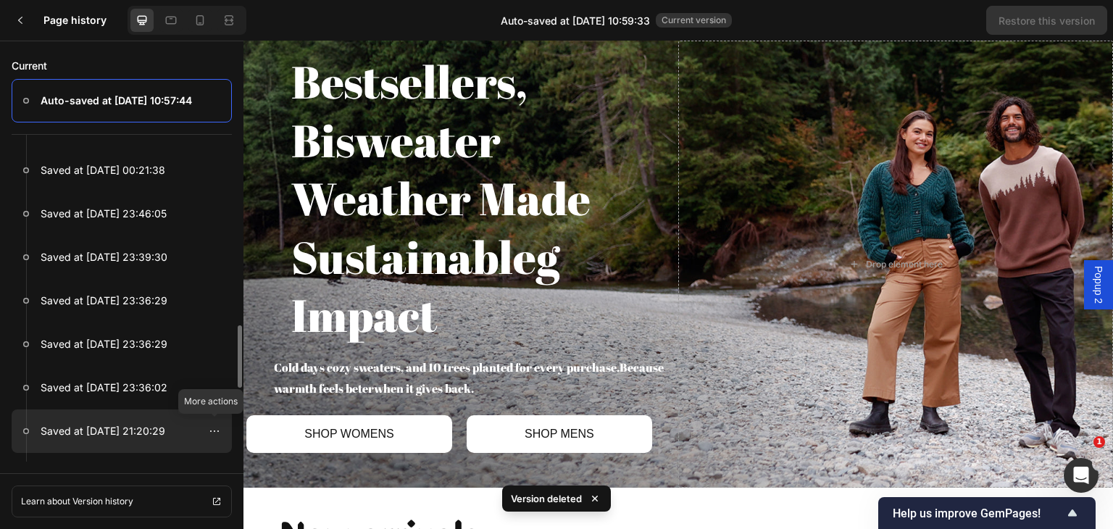
click at [200, 433] on div at bounding box center [214, 430] width 35 height 23
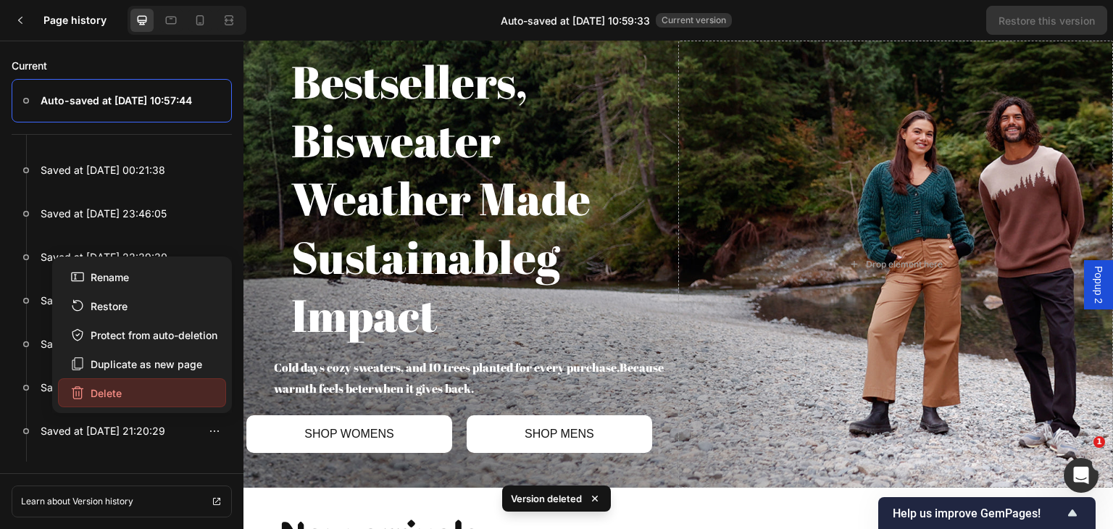
drag, startPoint x: 104, startPoint y: 390, endPoint x: 164, endPoint y: 386, distance: 59.6
click at [104, 390] on div "Delete" at bounding box center [95, 392] width 51 height 15
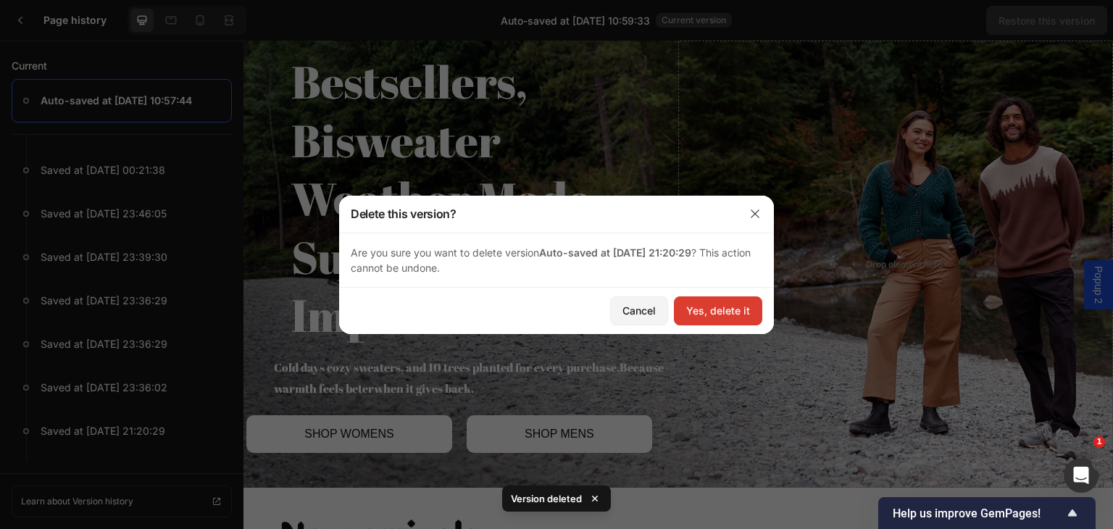
click at [677, 312] on button "Yes, delete it" at bounding box center [718, 310] width 88 height 29
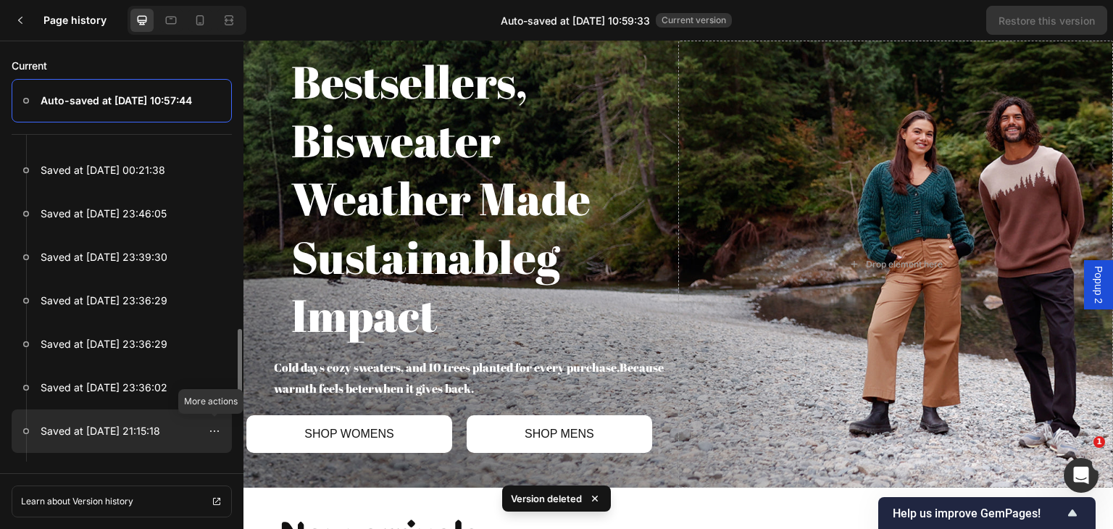
click at [198, 435] on div at bounding box center [214, 430] width 35 height 23
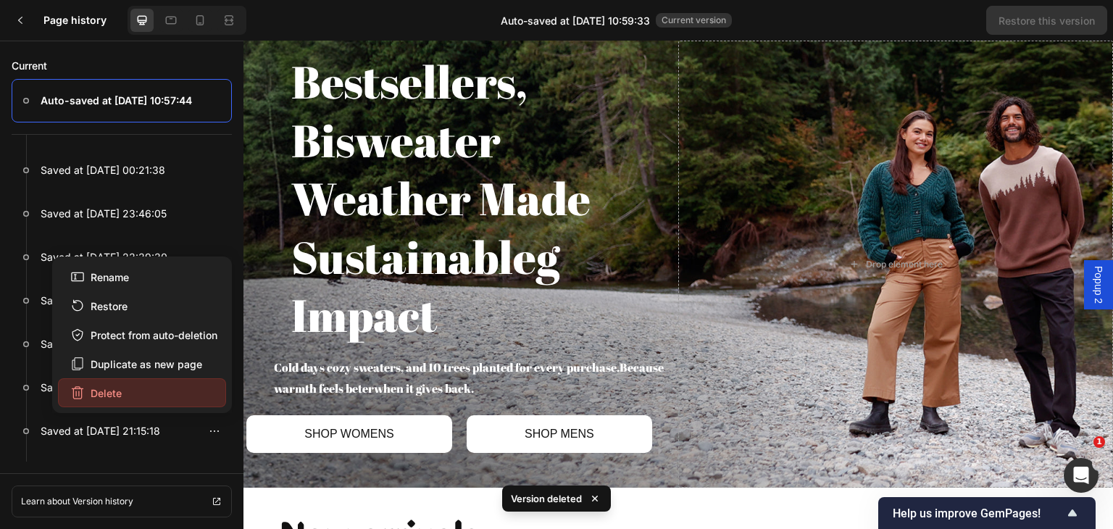
drag, startPoint x: 143, startPoint y: 398, endPoint x: 177, endPoint y: 386, distance: 36.0
click at [143, 397] on button "Delete" at bounding box center [142, 392] width 168 height 29
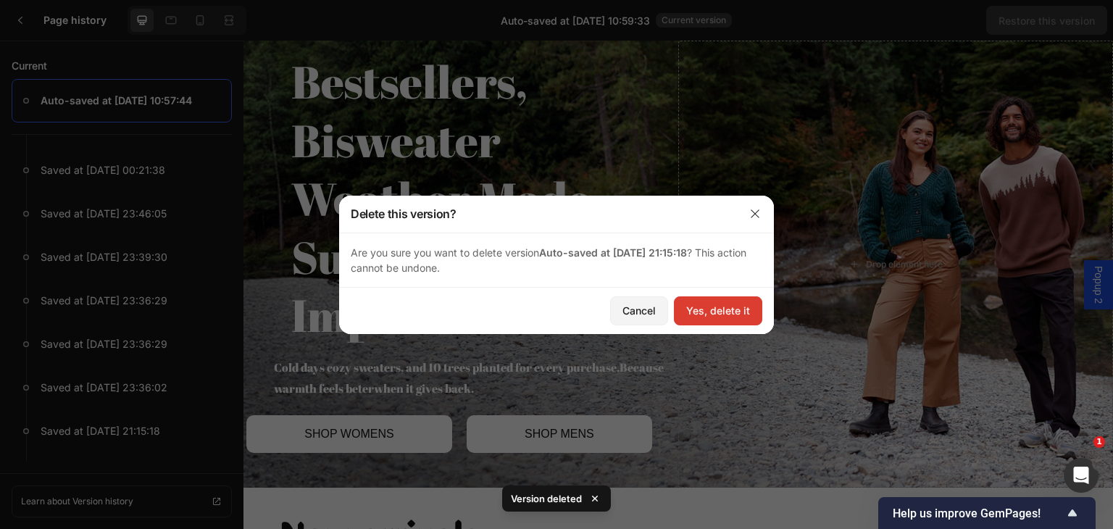
click at [716, 301] on button "Yes, delete it" at bounding box center [718, 310] width 88 height 29
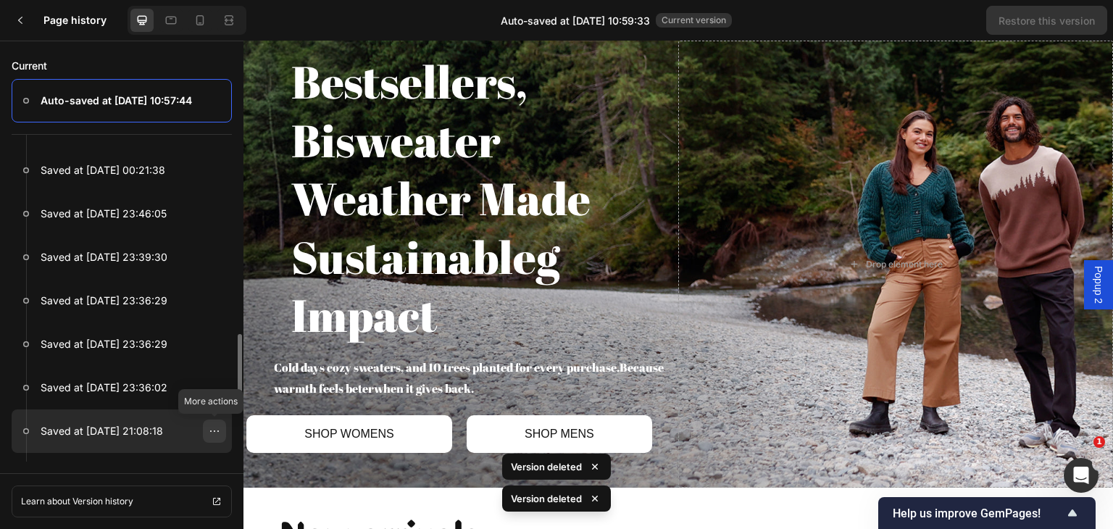
click at [217, 430] on icon at bounding box center [215, 431] width 12 height 12
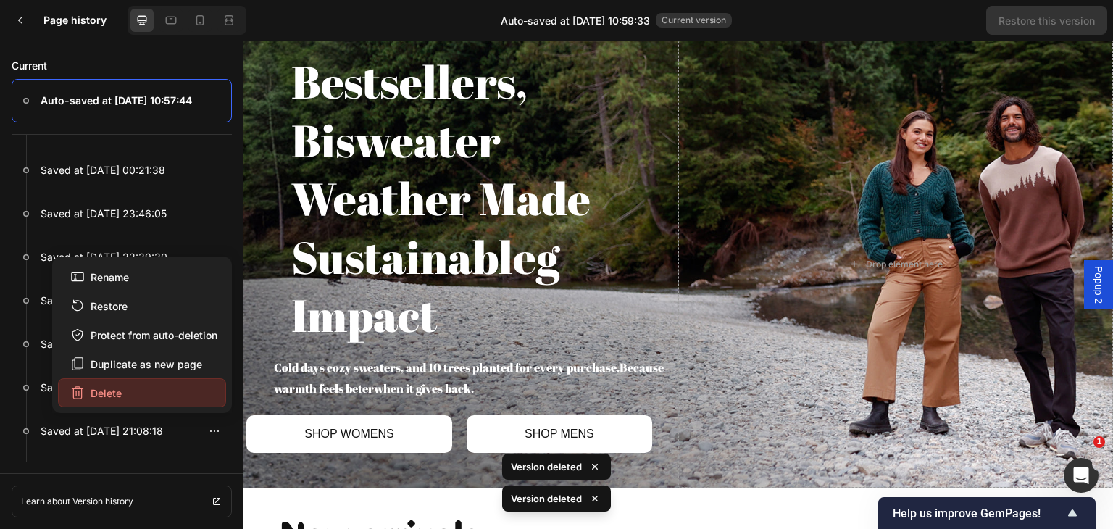
click at [175, 396] on button "Delete" at bounding box center [142, 392] width 168 height 29
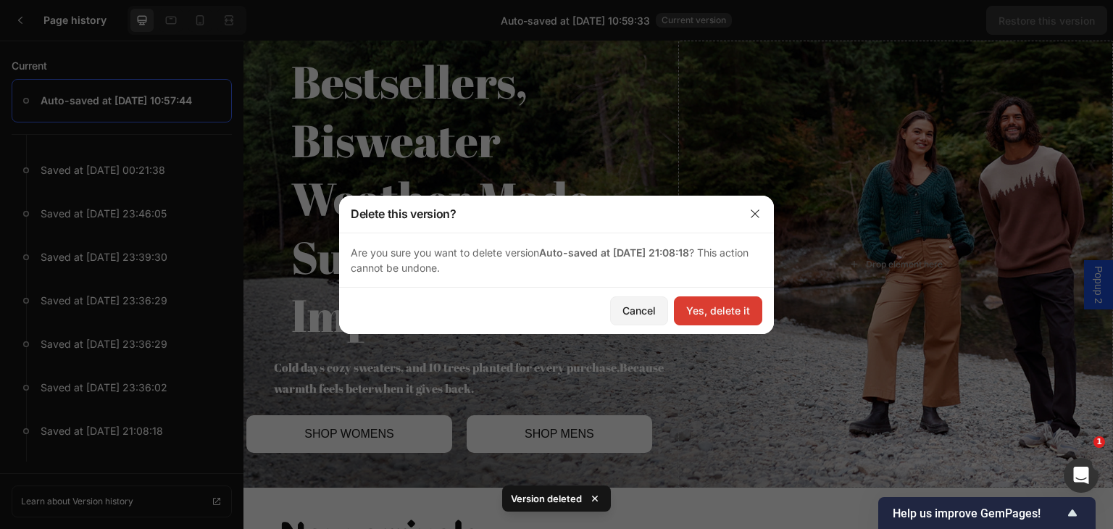
click at [712, 314] on div "Yes, delete it" at bounding box center [718, 310] width 64 height 15
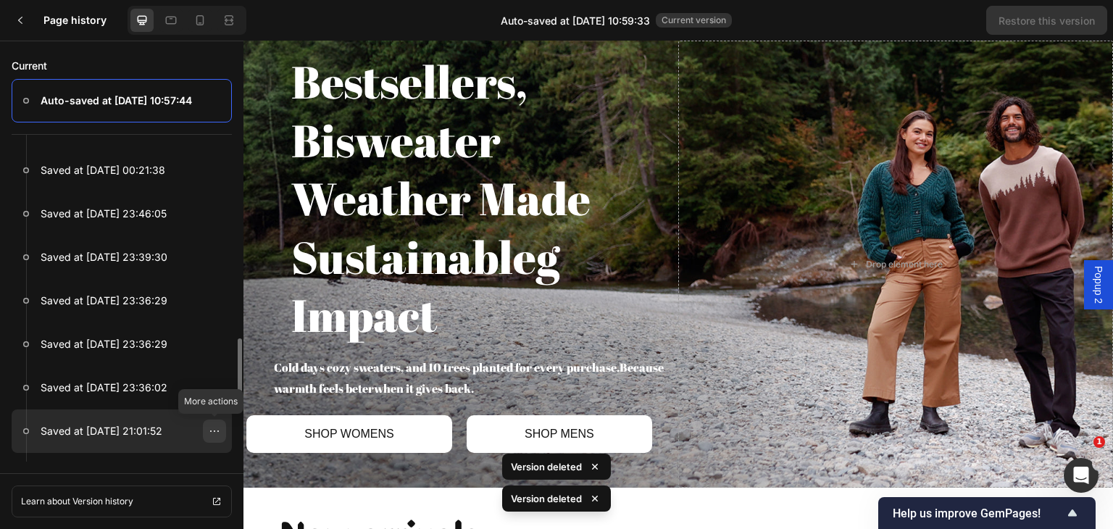
click at [206, 434] on div at bounding box center [214, 430] width 23 height 23
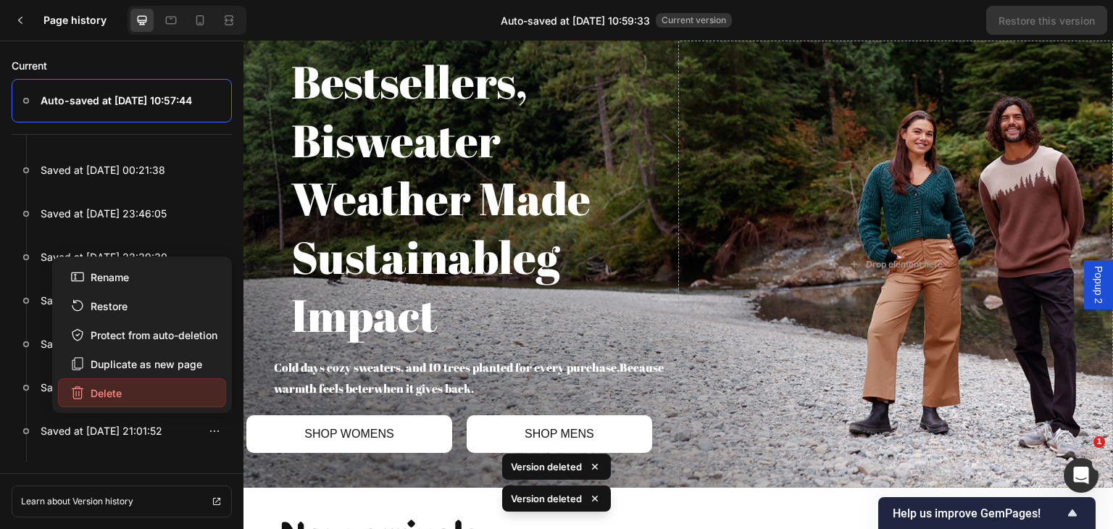
click at [179, 394] on button "Delete" at bounding box center [142, 392] width 168 height 29
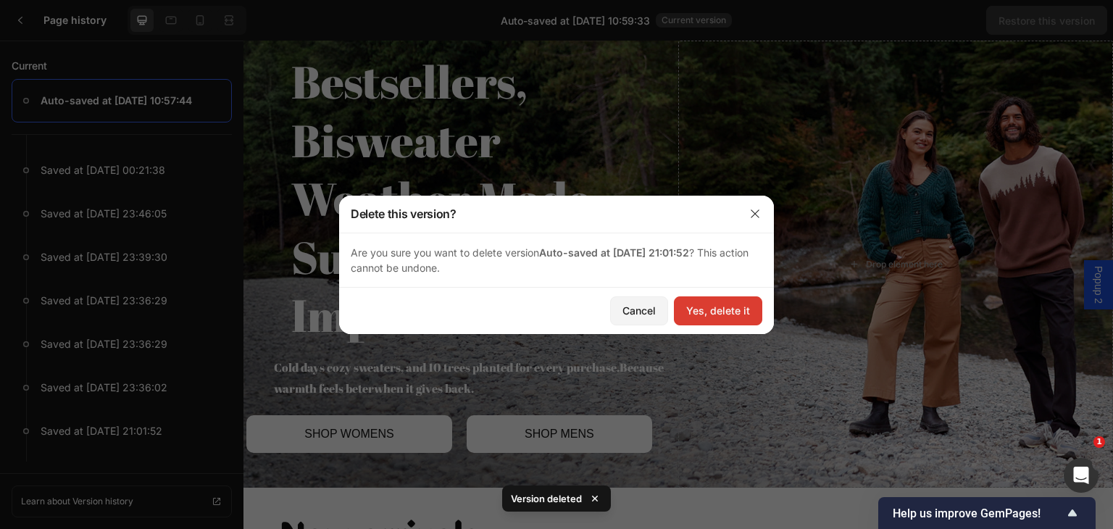
click at [705, 306] on div "Yes, delete it" at bounding box center [718, 310] width 64 height 15
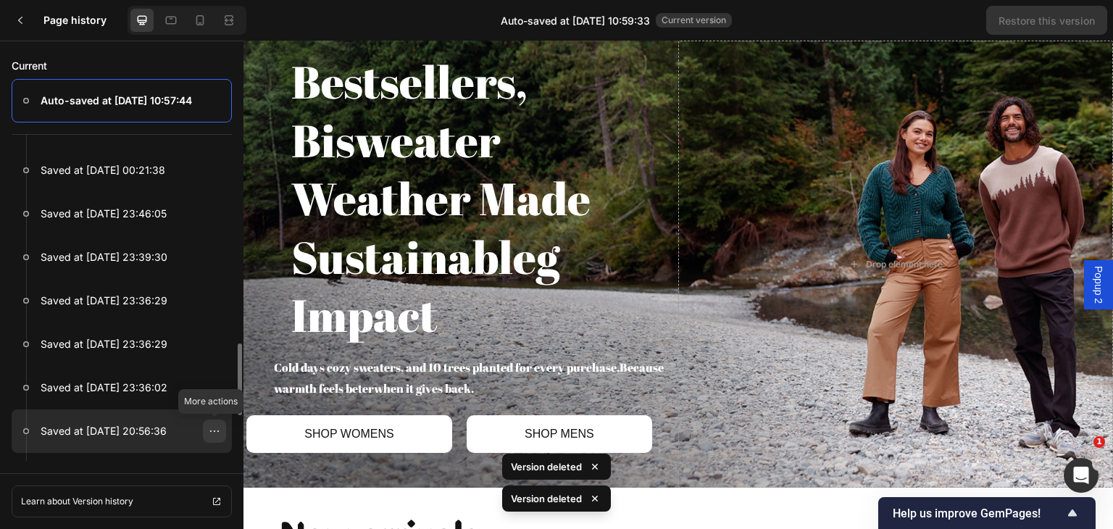
click at [210, 425] on icon at bounding box center [215, 431] width 12 height 12
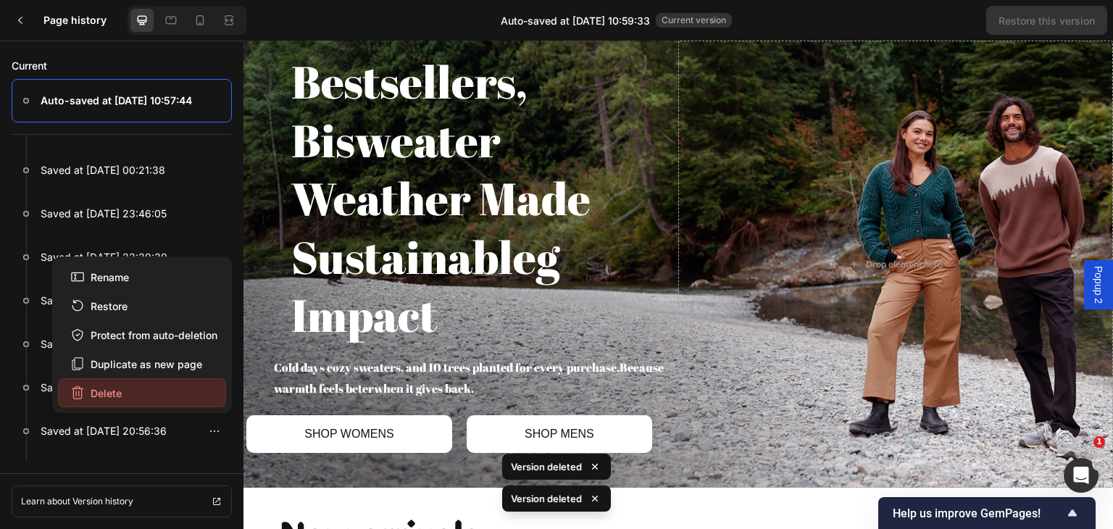
click at [165, 383] on button "Delete" at bounding box center [142, 392] width 168 height 29
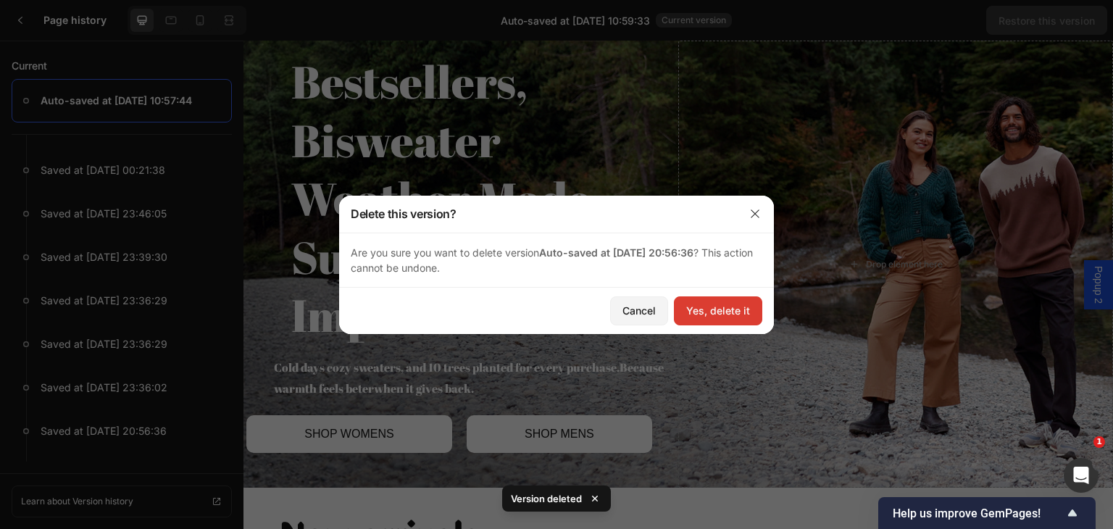
drag, startPoint x: 727, startPoint y: 299, endPoint x: 273, endPoint y: 293, distance: 454.2
click at [727, 299] on button "Yes, delete it" at bounding box center [718, 310] width 88 height 29
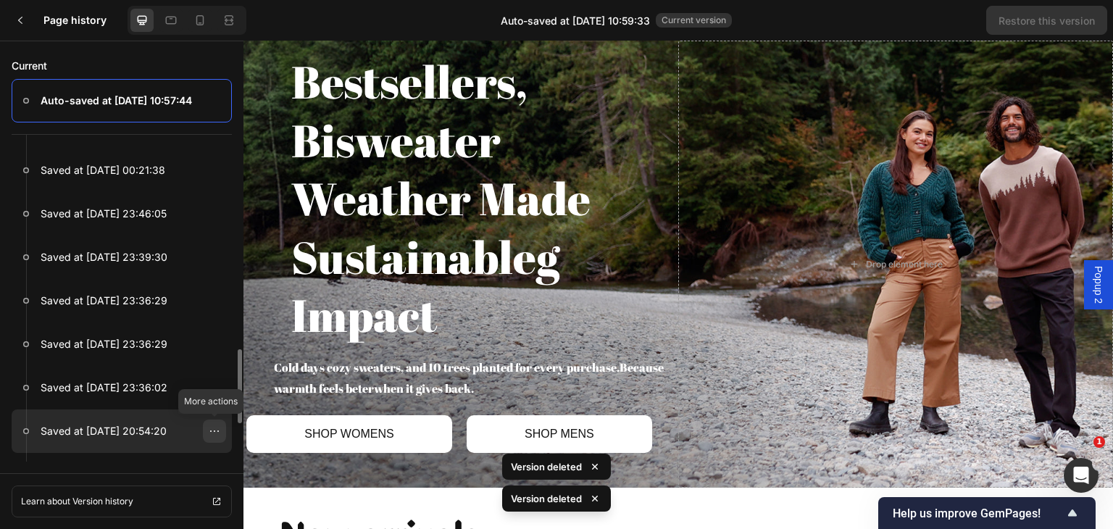
click at [204, 421] on div at bounding box center [214, 430] width 23 height 23
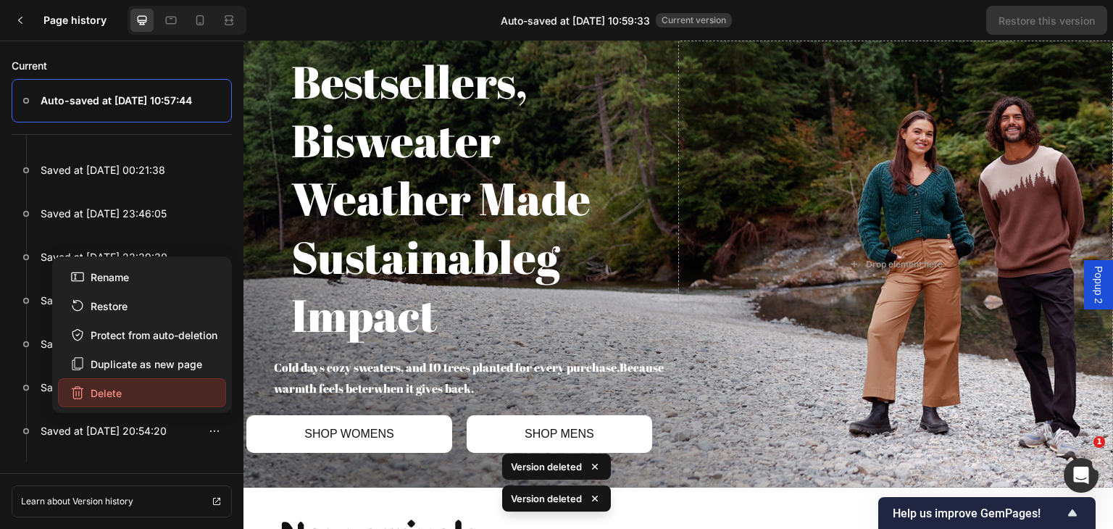
click at [193, 389] on button "Delete" at bounding box center [142, 392] width 168 height 29
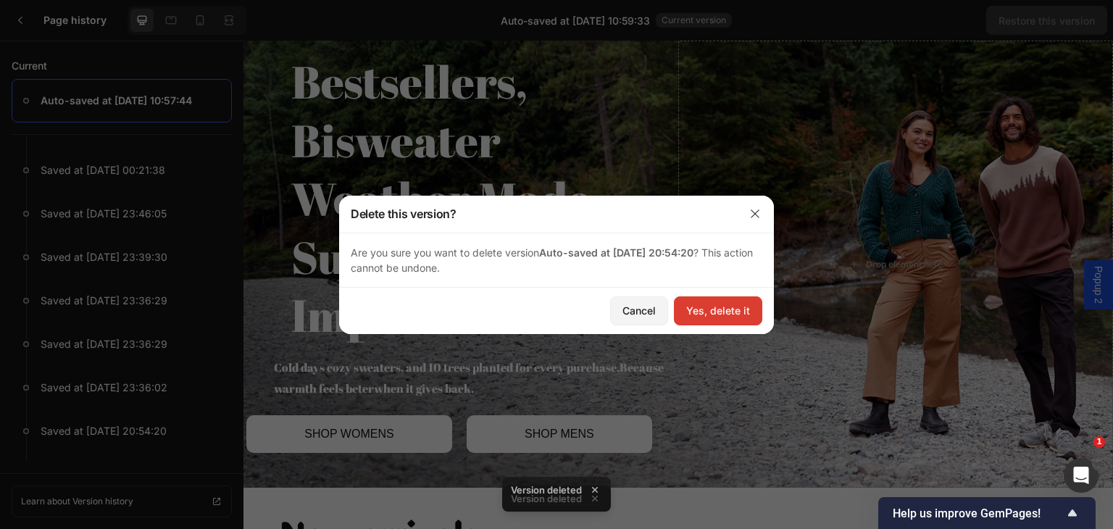
click at [704, 317] on div "Yes, delete it" at bounding box center [718, 310] width 64 height 15
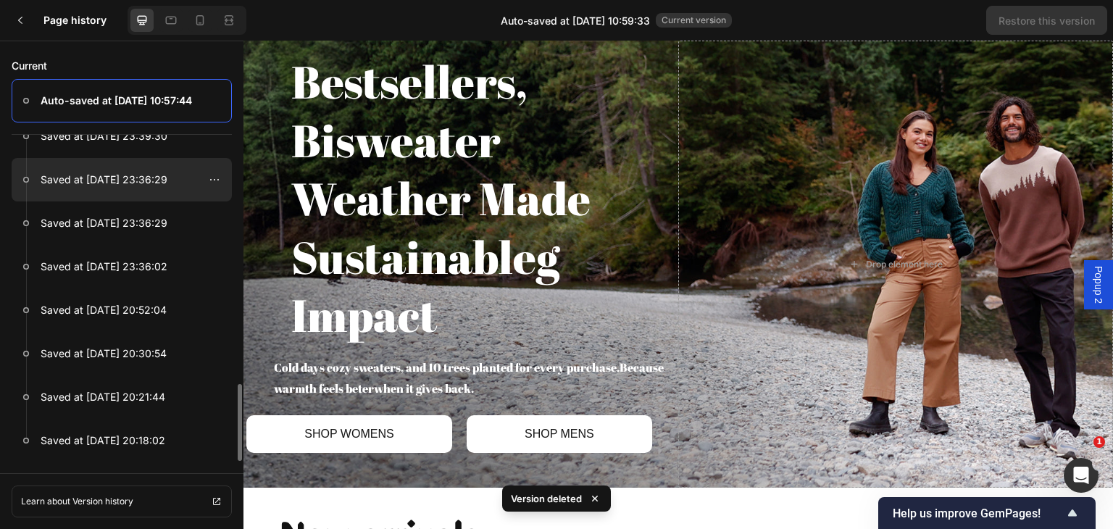
scroll to position [301, 0]
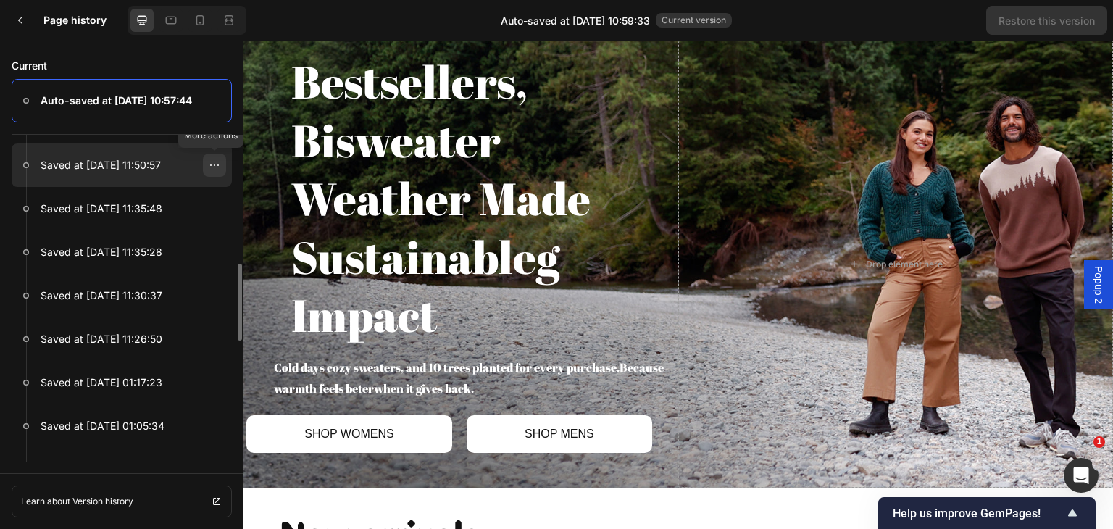
click at [209, 162] on icon at bounding box center [215, 165] width 12 height 12
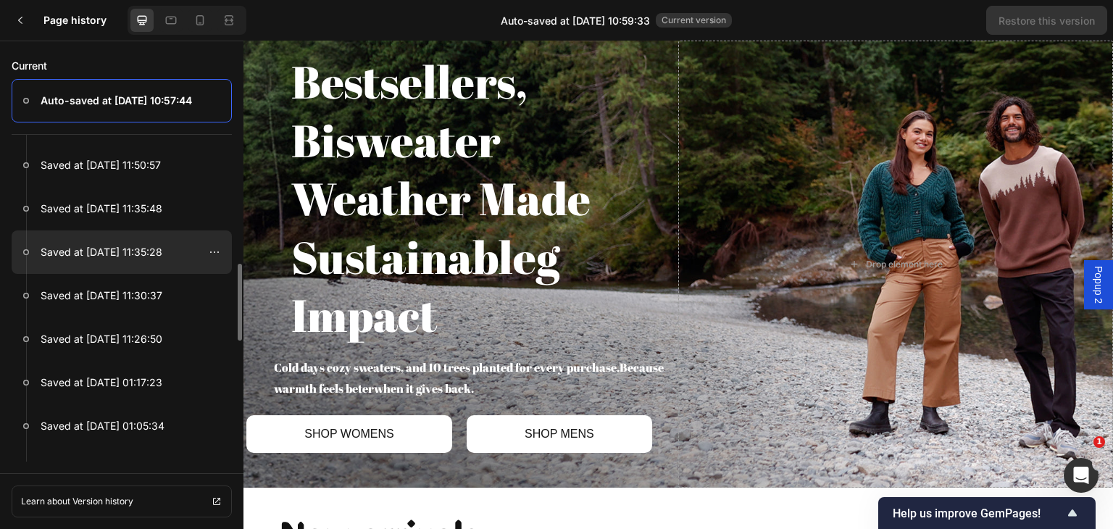
click at [34, 265] on div at bounding box center [122, 251] width 220 height 43
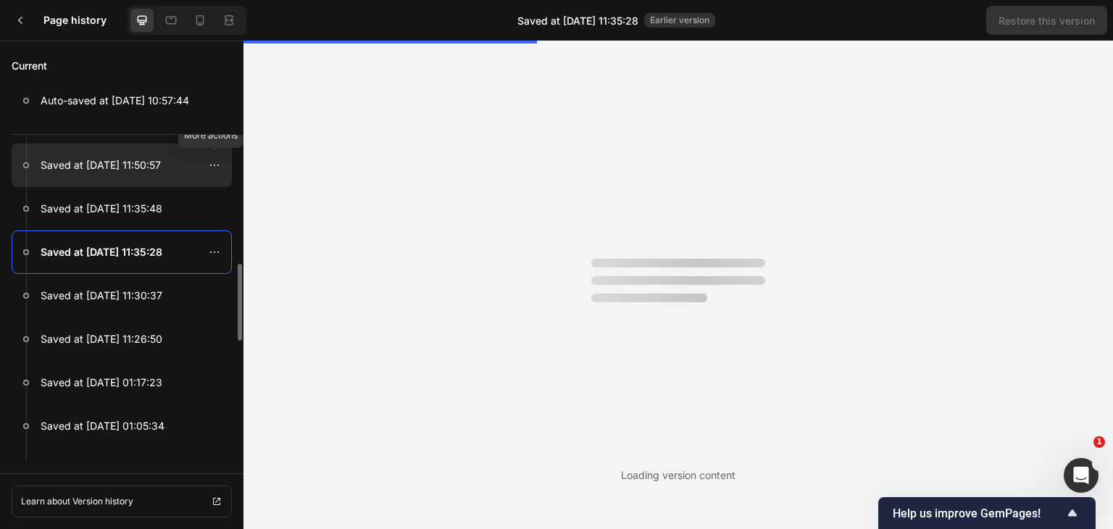
scroll to position [0, 0]
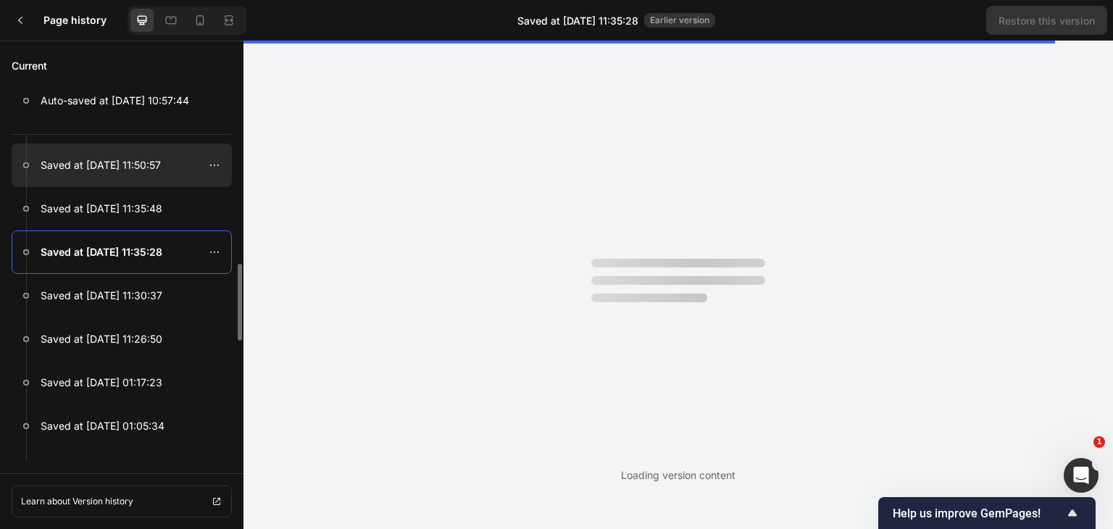
click at [156, 170] on p "Saved at Sep 27, 11:50:57" at bounding box center [101, 164] width 120 height 17
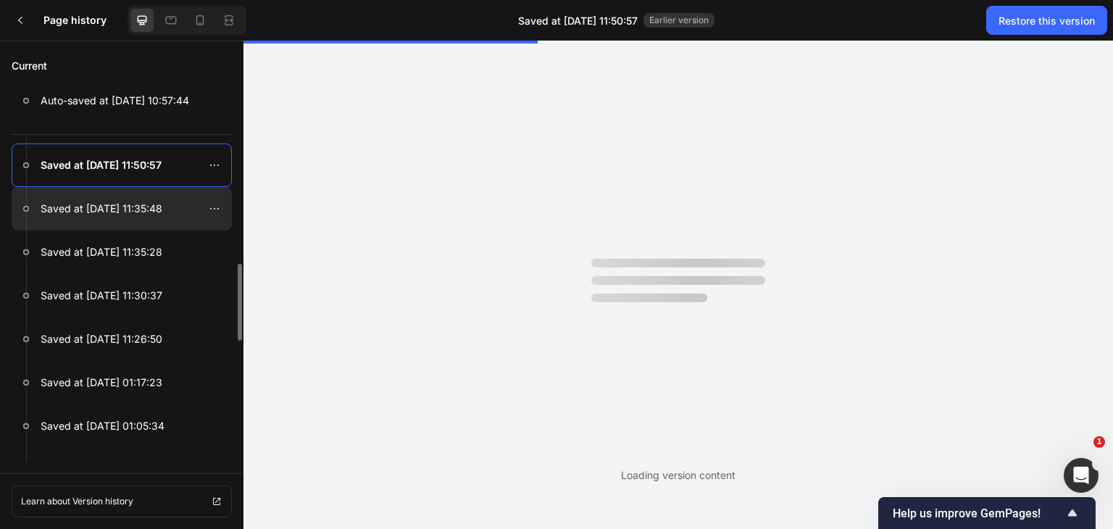
click at [132, 211] on p "Saved at Sep 27, 11:35:48" at bounding box center [102, 208] width 122 height 17
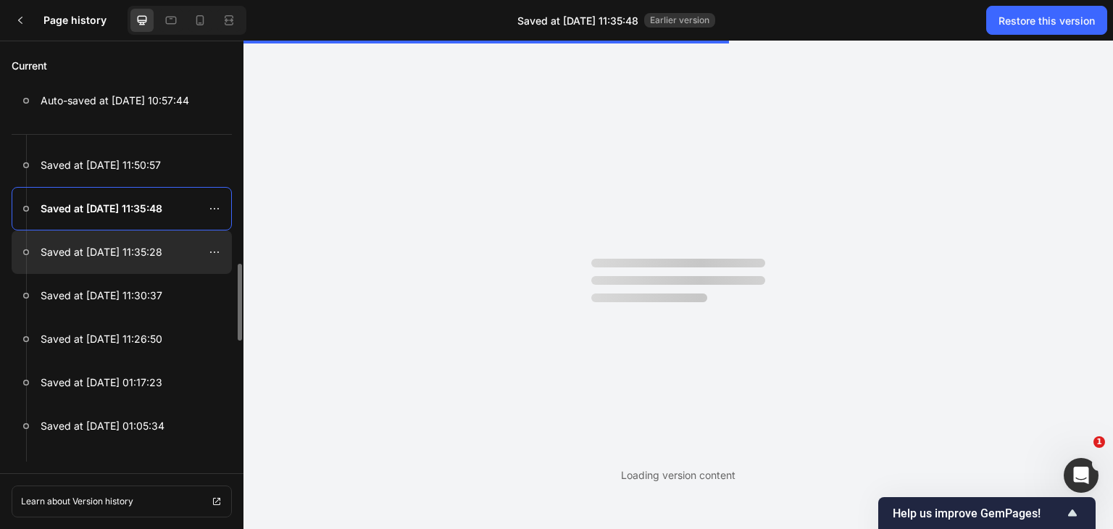
click at [117, 252] on p "Saved at Sep 27, 11:35:28" at bounding box center [102, 251] width 122 height 17
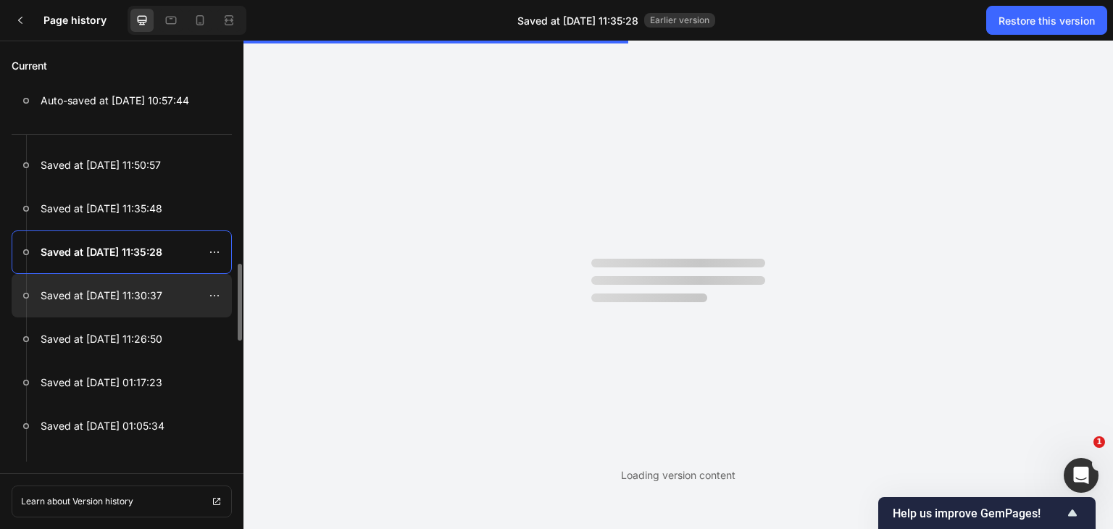
click at [114, 288] on p "Saved at Sep 27, 11:30:37" at bounding box center [102, 295] width 122 height 17
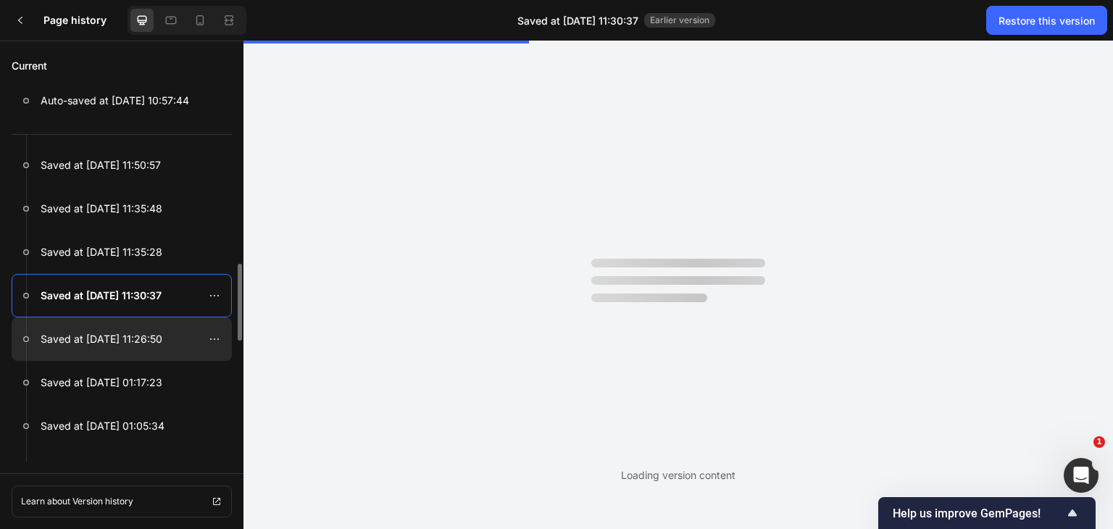
click at [97, 338] on p "Saved at Sep 27, 11:26:50" at bounding box center [102, 338] width 122 height 17
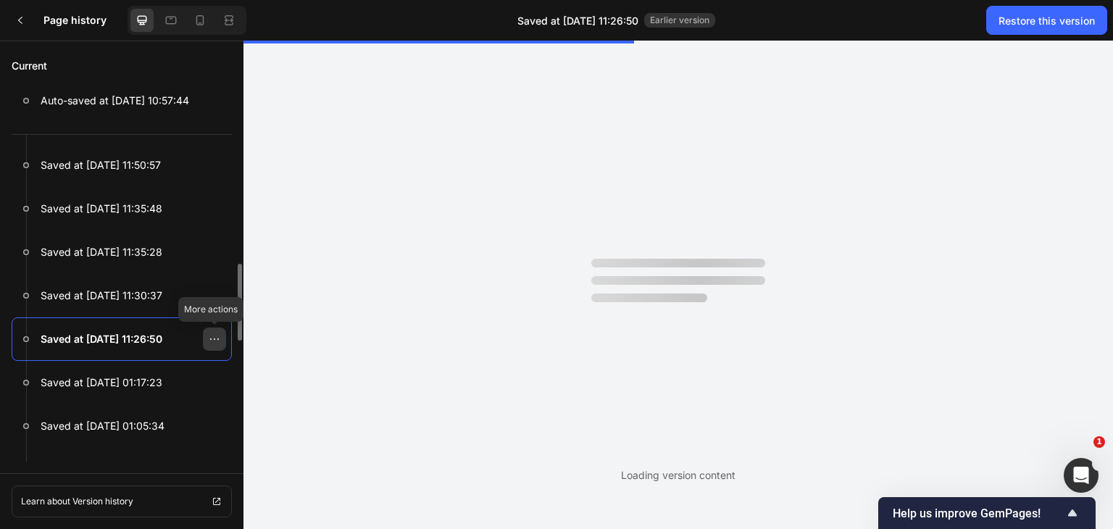
click at [214, 338] on icon at bounding box center [214, 338] width 1 height 1
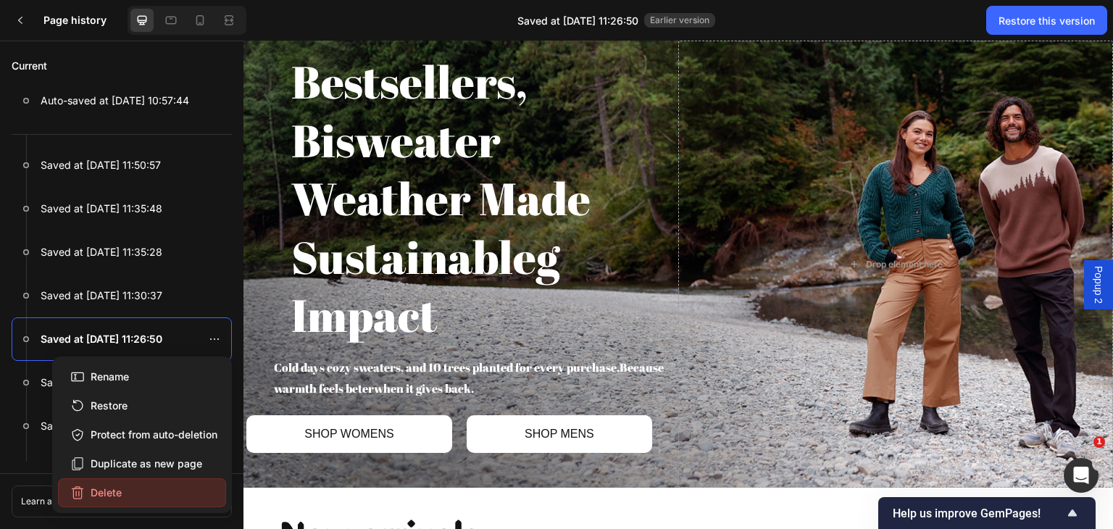
click at [120, 489] on div "Delete" at bounding box center [95, 492] width 51 height 15
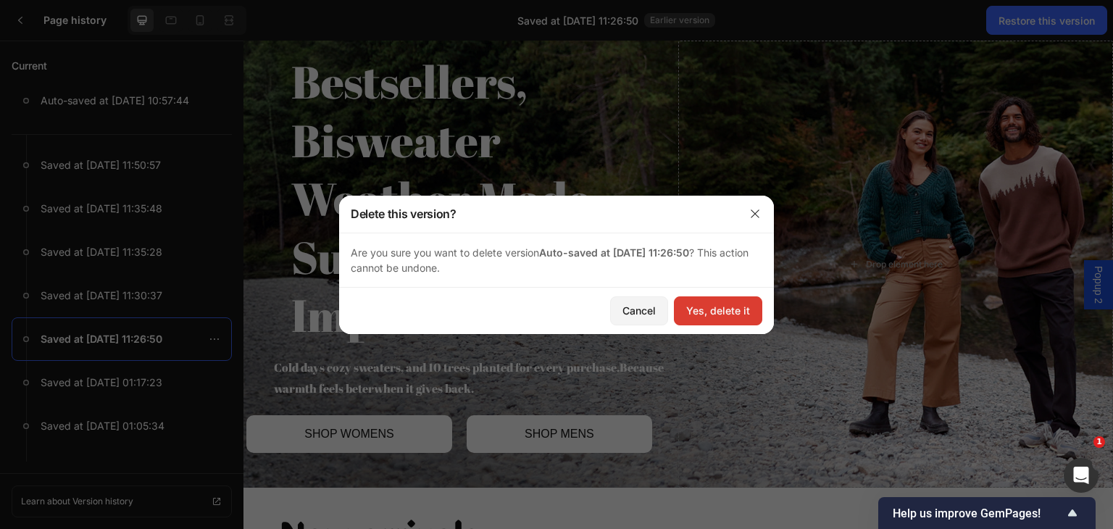
click at [716, 305] on div "Yes, delete it" at bounding box center [718, 310] width 64 height 15
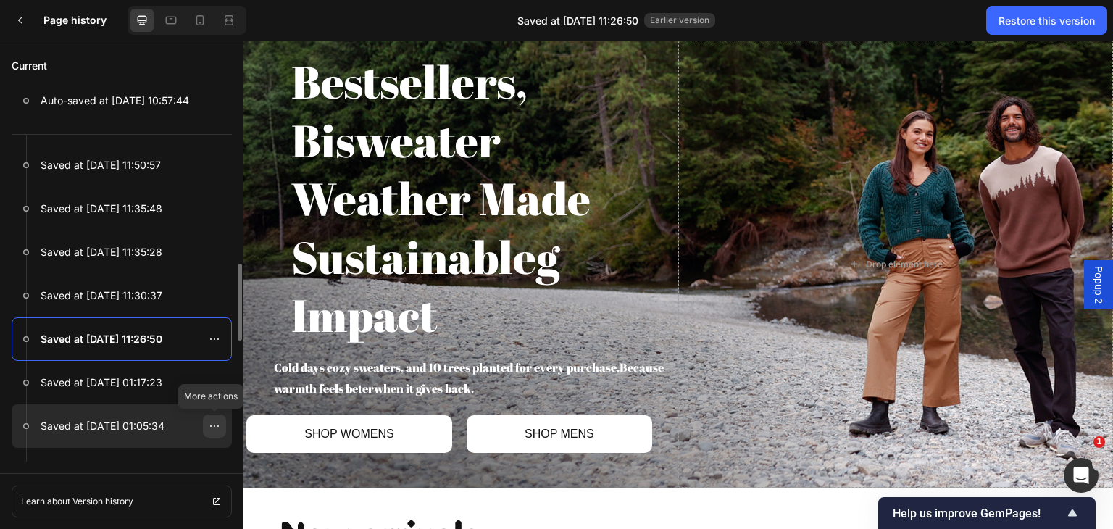
click at [208, 424] on div at bounding box center [214, 425] width 23 height 23
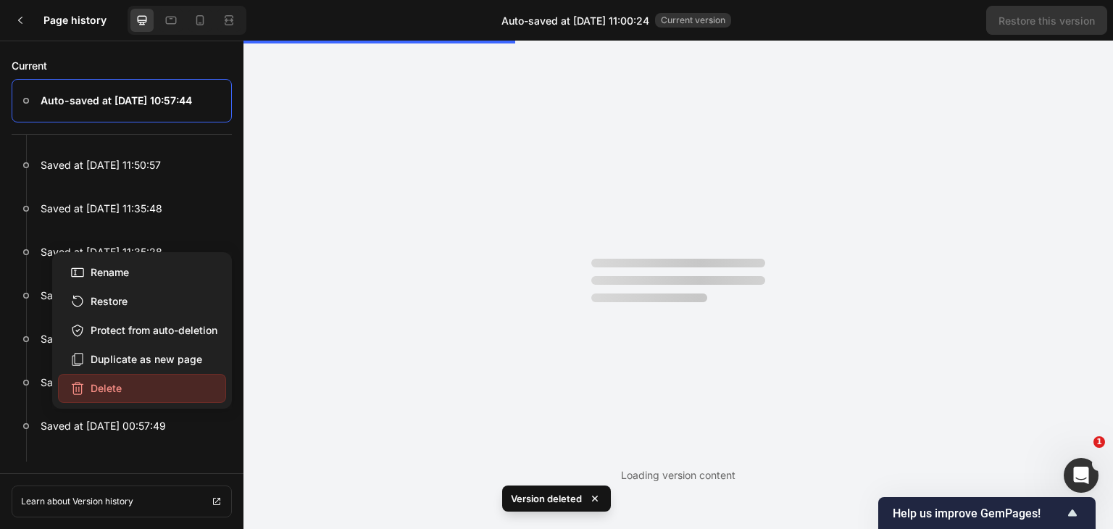
click at [163, 376] on button "Delete" at bounding box center [142, 388] width 168 height 29
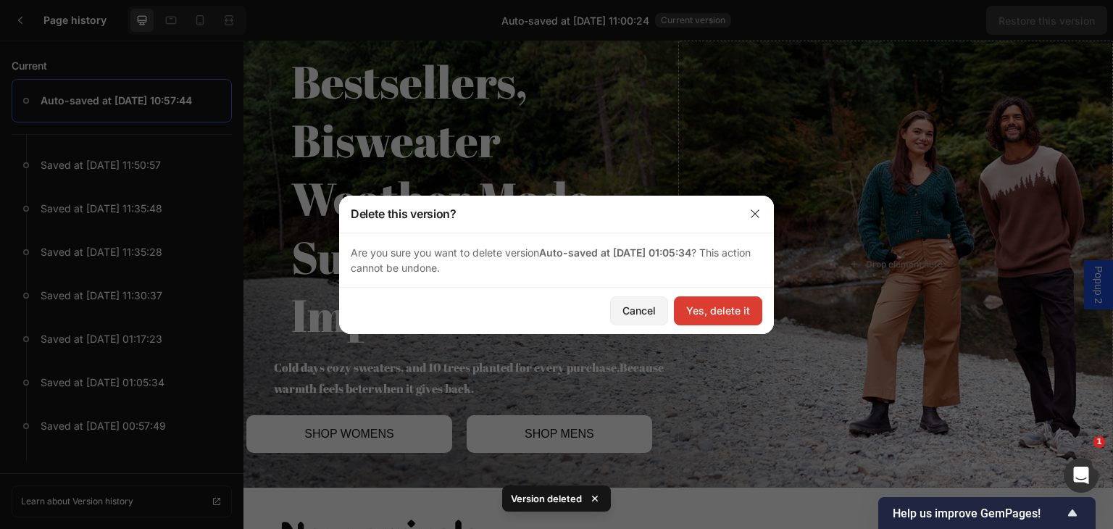
click at [721, 311] on div "Yes, delete it" at bounding box center [718, 310] width 64 height 15
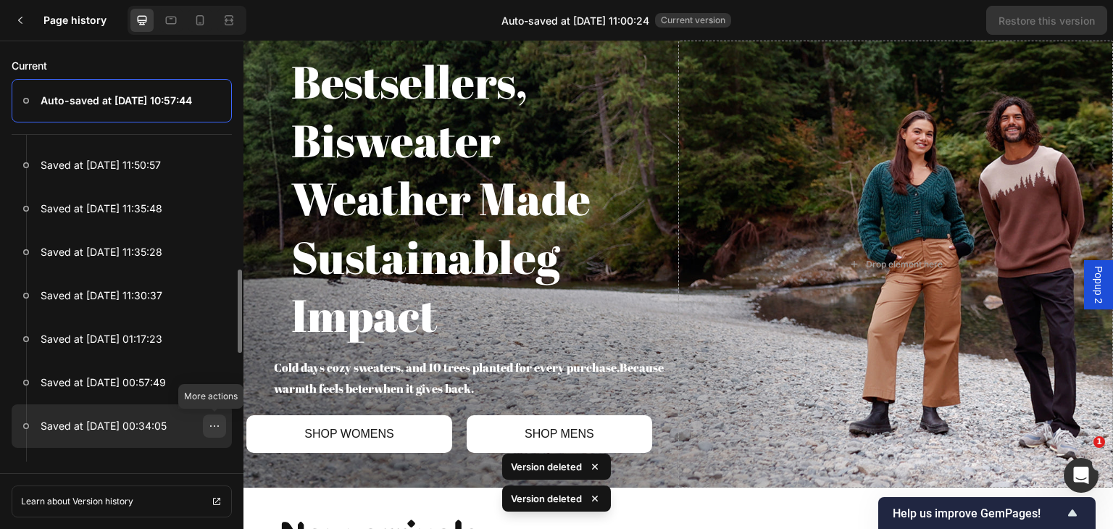
click at [216, 427] on icon at bounding box center [215, 426] width 12 height 12
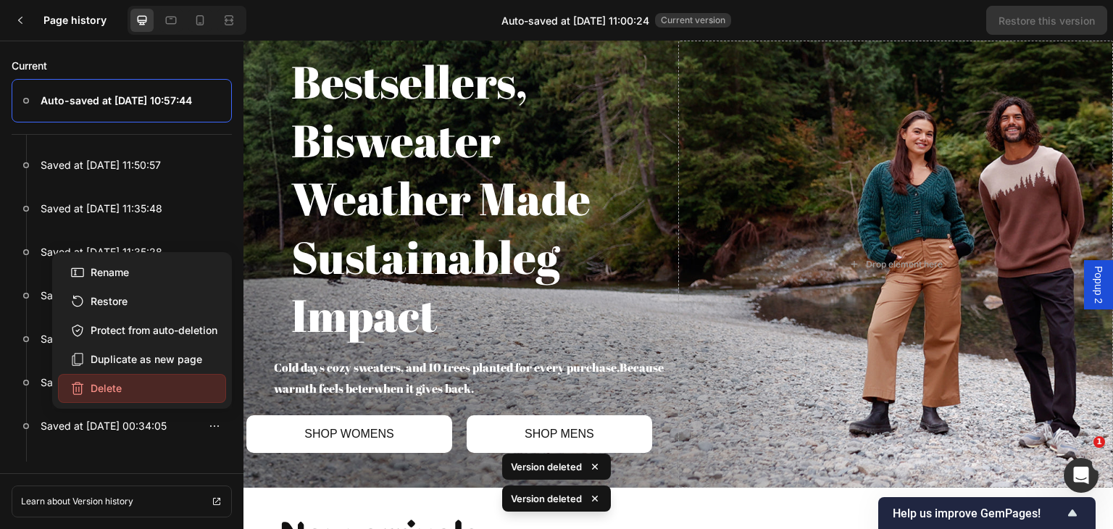
click at [205, 383] on button "Delete" at bounding box center [142, 388] width 168 height 29
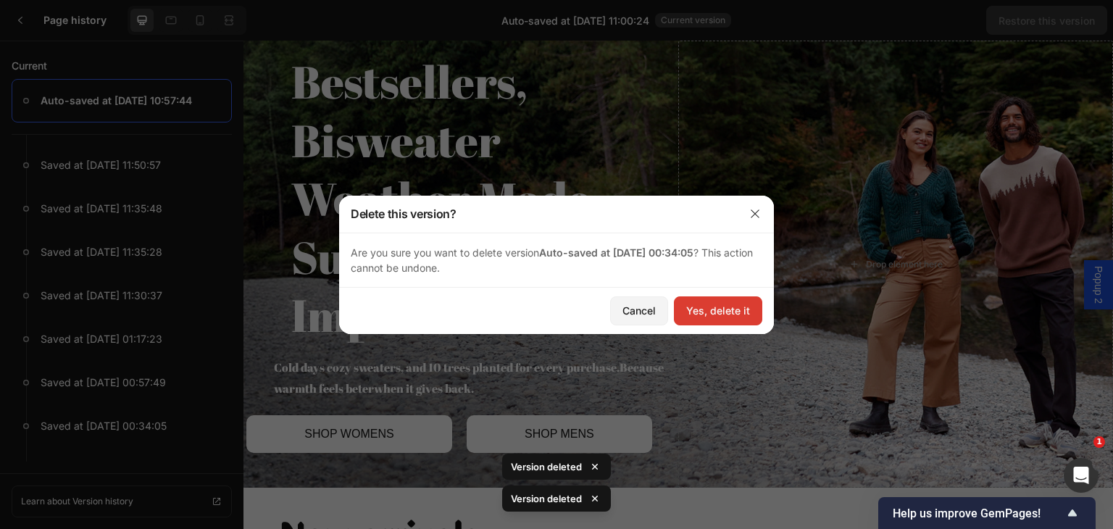
drag, startPoint x: 709, startPoint y: 305, endPoint x: 465, endPoint y: 264, distance: 247.5
click at [709, 305] on div "Yes, delete it" at bounding box center [718, 310] width 64 height 15
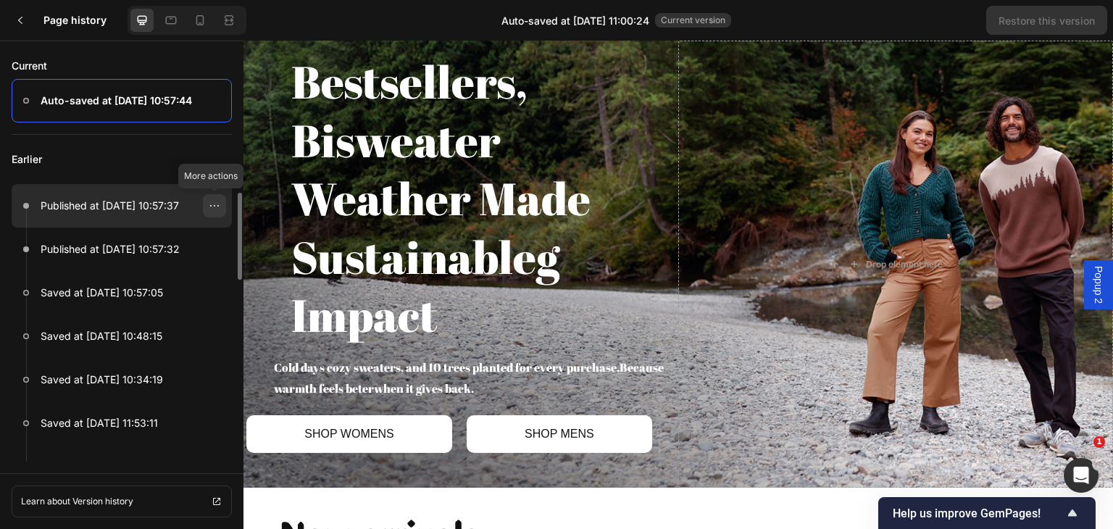
click at [214, 209] on icon at bounding box center [215, 206] width 12 height 12
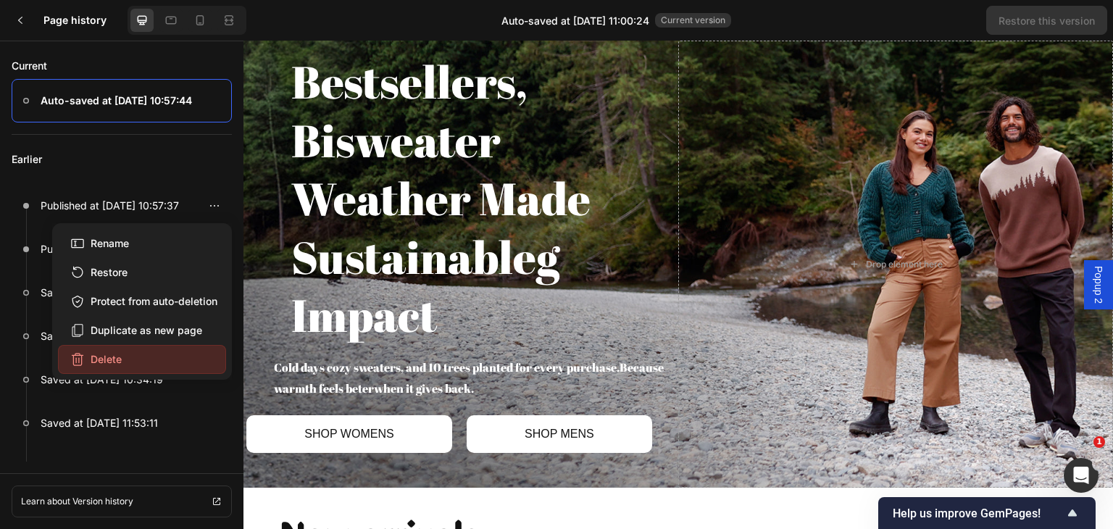
click at [101, 351] on button "Delete" at bounding box center [142, 359] width 168 height 29
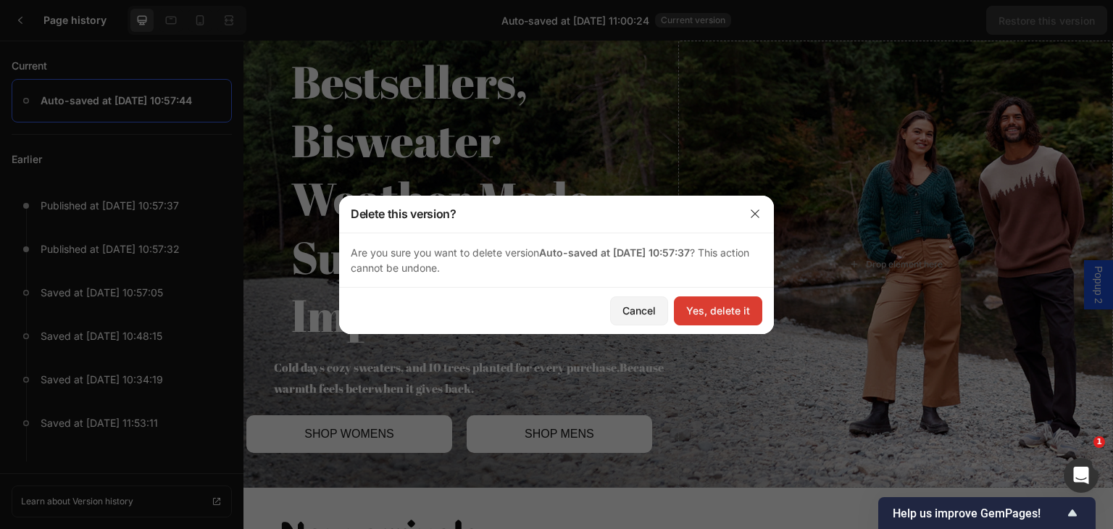
click at [704, 304] on div "Yes, delete it" at bounding box center [718, 310] width 64 height 15
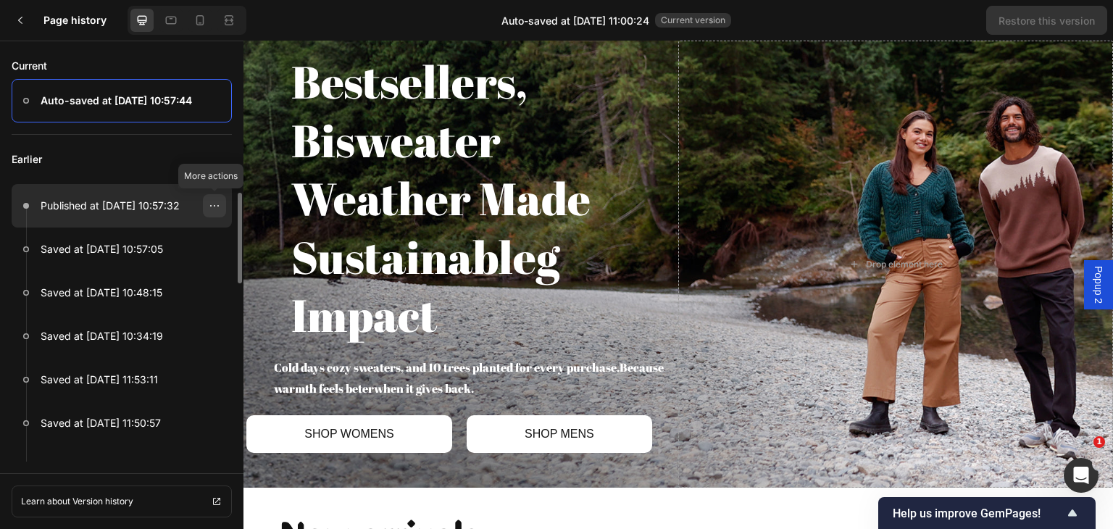
click at [219, 204] on icon at bounding box center [215, 206] width 12 height 12
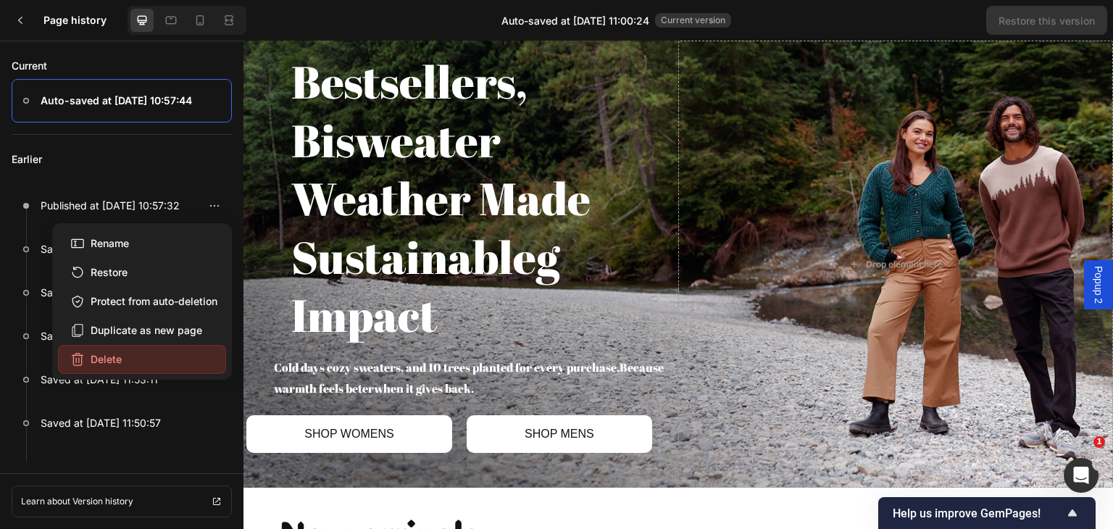
click at [127, 354] on button "Delete" at bounding box center [142, 359] width 168 height 29
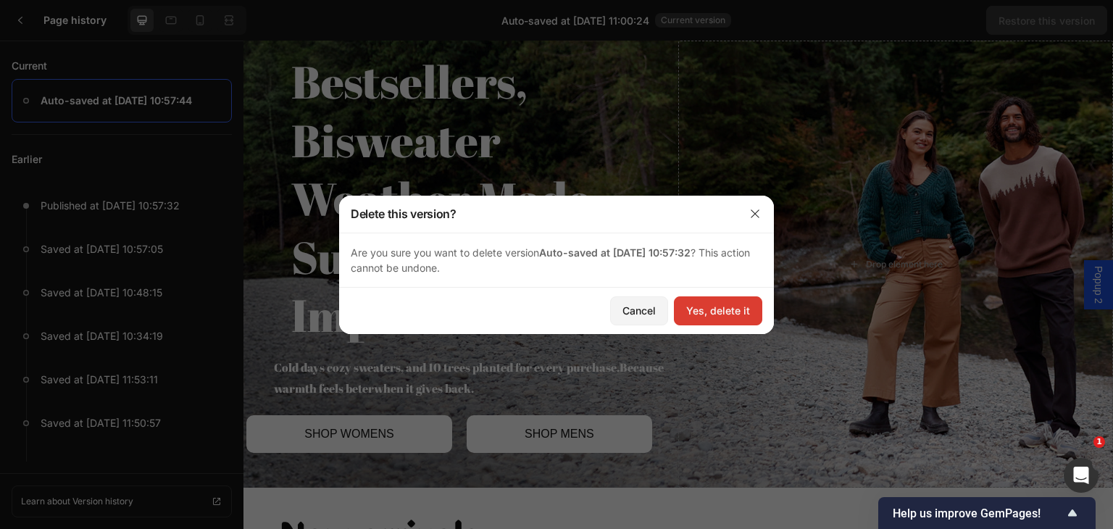
click at [737, 314] on div "Yes, delete it" at bounding box center [718, 310] width 64 height 15
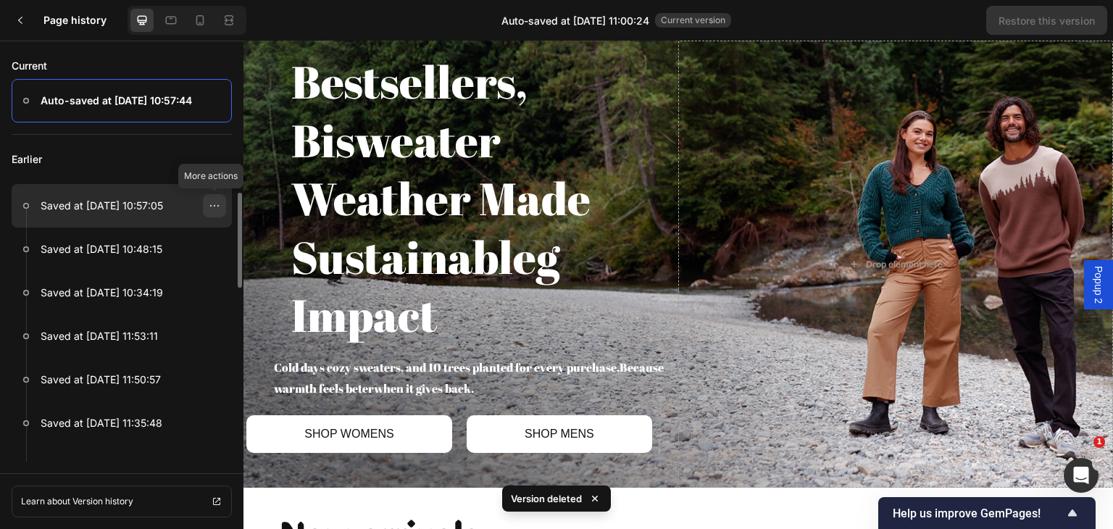
click at [206, 206] on div at bounding box center [214, 205] width 23 height 23
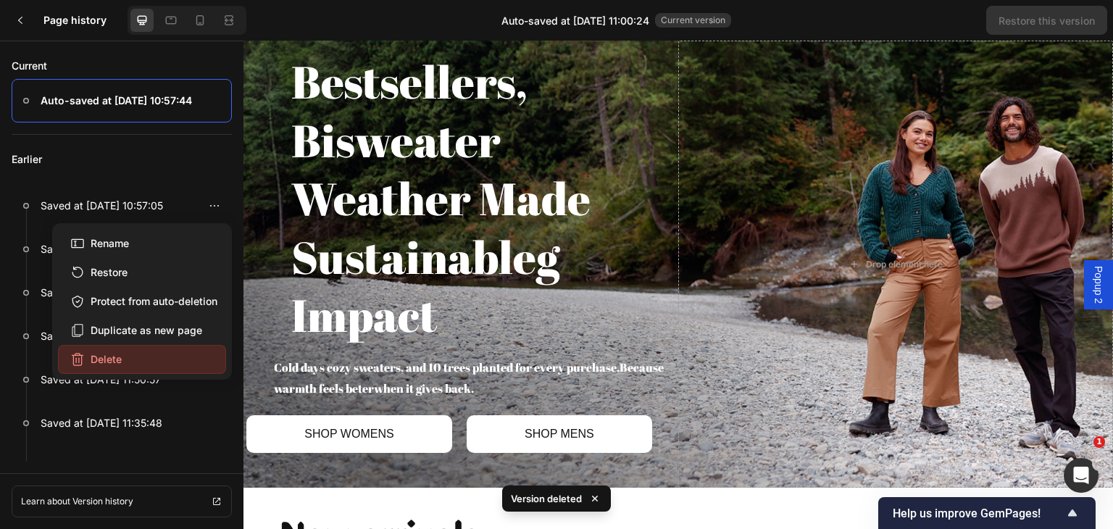
click at [109, 345] on button "Delete" at bounding box center [142, 359] width 168 height 29
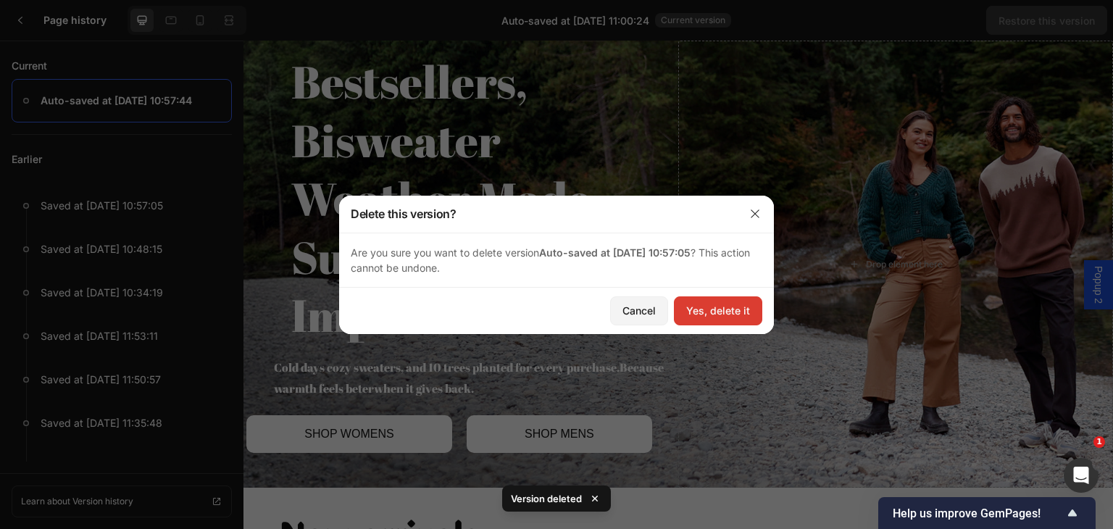
click at [735, 308] on div "Yes, delete it" at bounding box center [718, 310] width 64 height 15
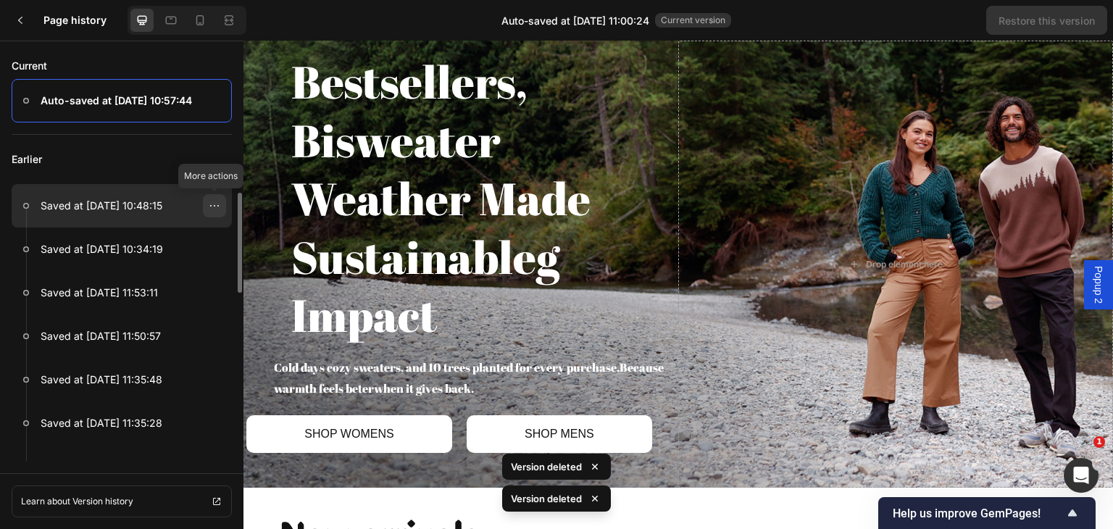
click at [204, 201] on div at bounding box center [214, 205] width 23 height 23
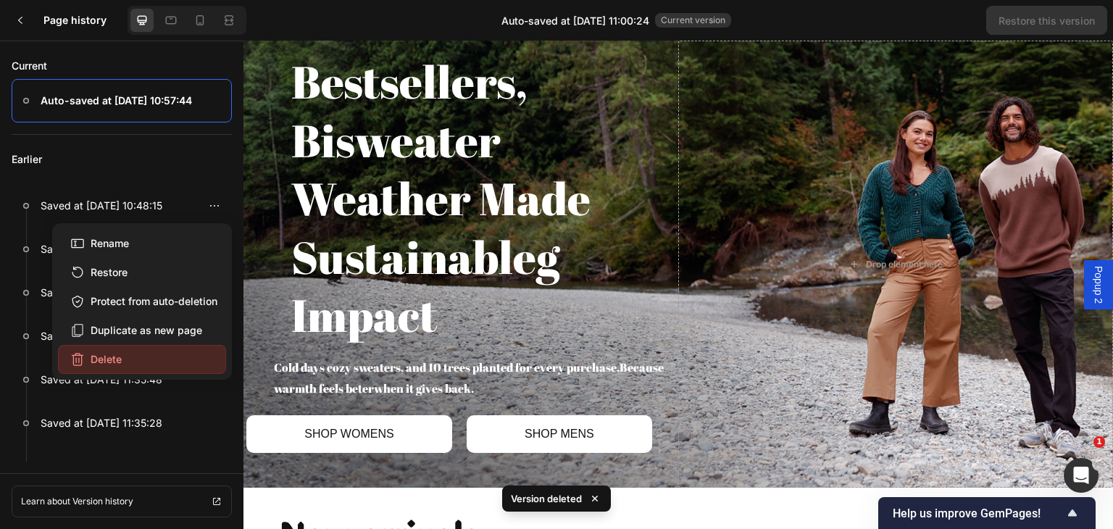
click at [154, 350] on button "Delete" at bounding box center [142, 359] width 168 height 29
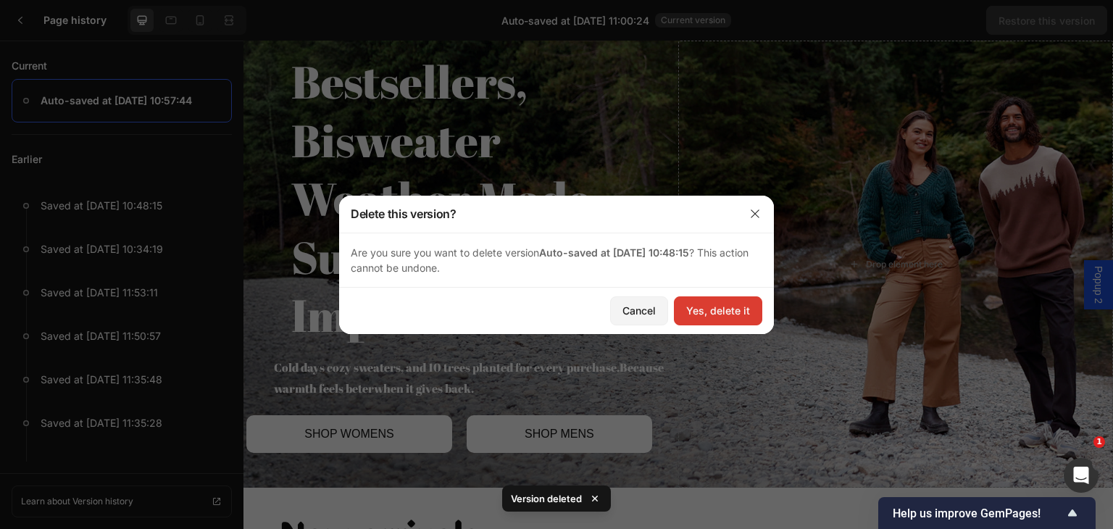
click at [714, 301] on button "Yes, delete it" at bounding box center [718, 310] width 88 height 29
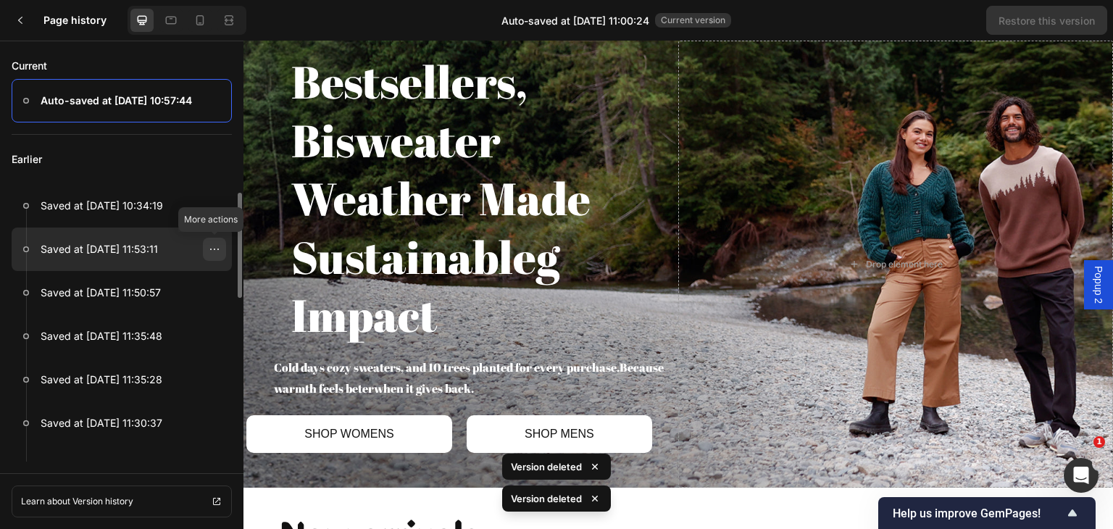
click at [220, 252] on div at bounding box center [214, 249] width 23 height 23
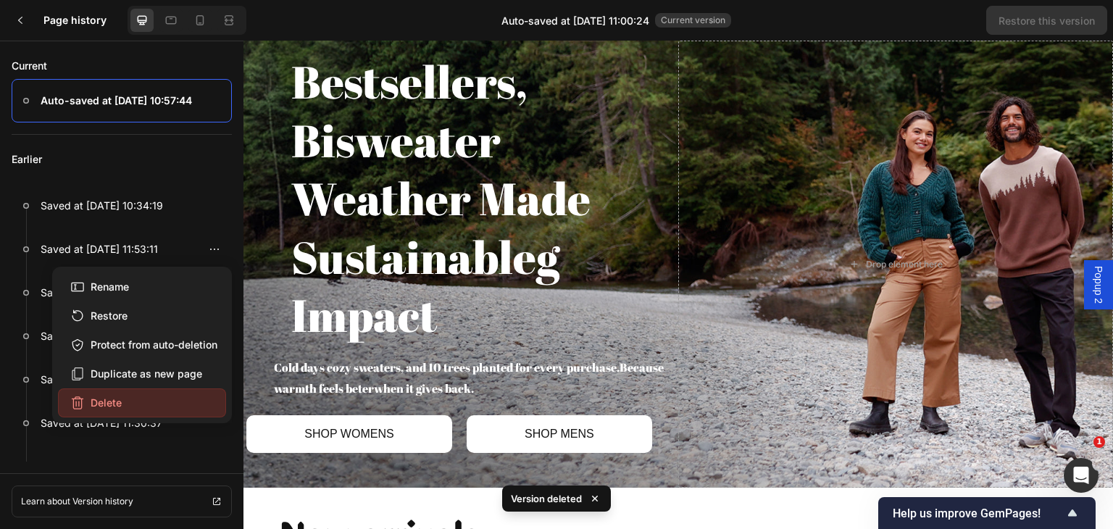
click at [146, 398] on button "Delete" at bounding box center [142, 402] width 168 height 29
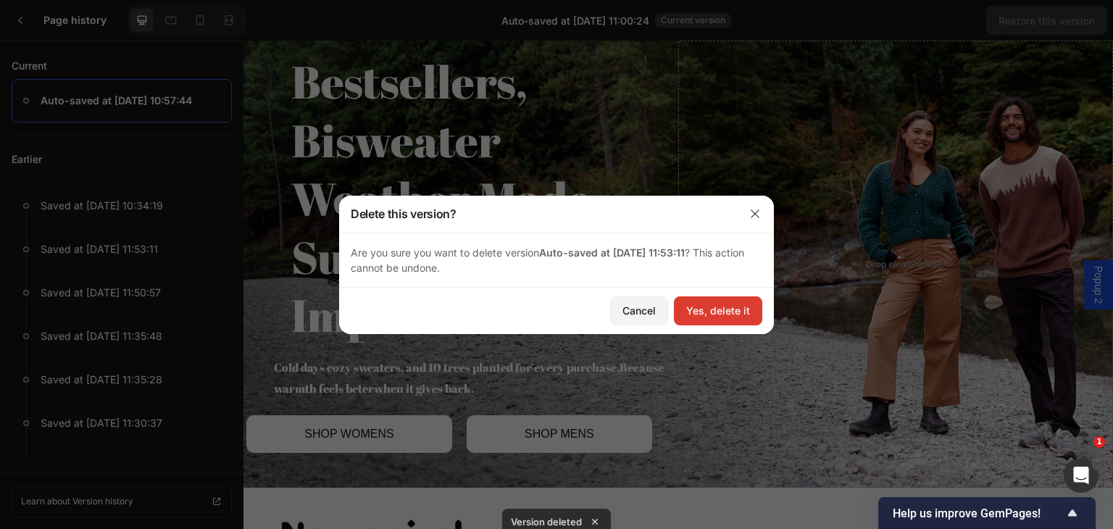
click at [687, 308] on div "Yes, delete it" at bounding box center [718, 310] width 64 height 15
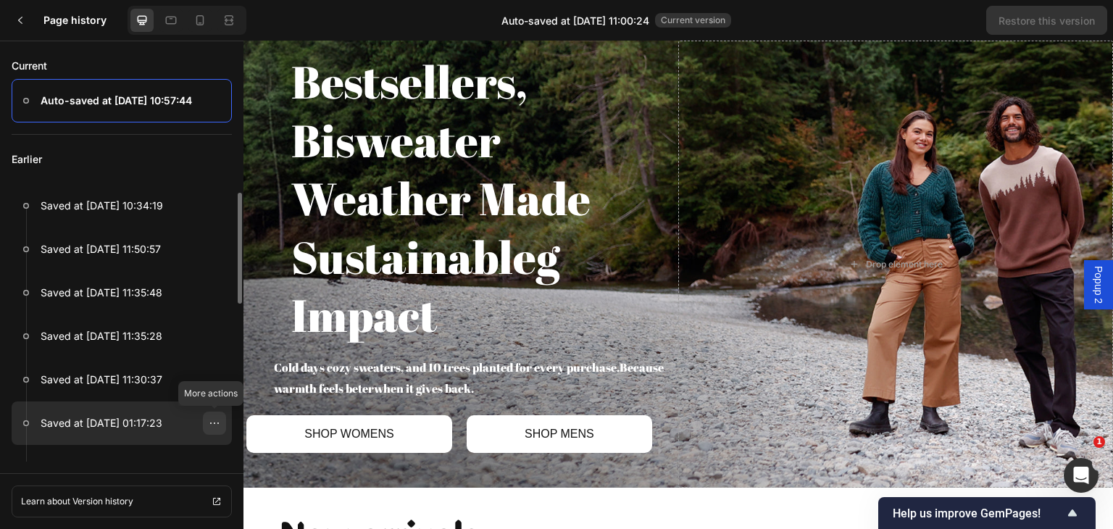
click at [206, 419] on div at bounding box center [214, 422] width 23 height 23
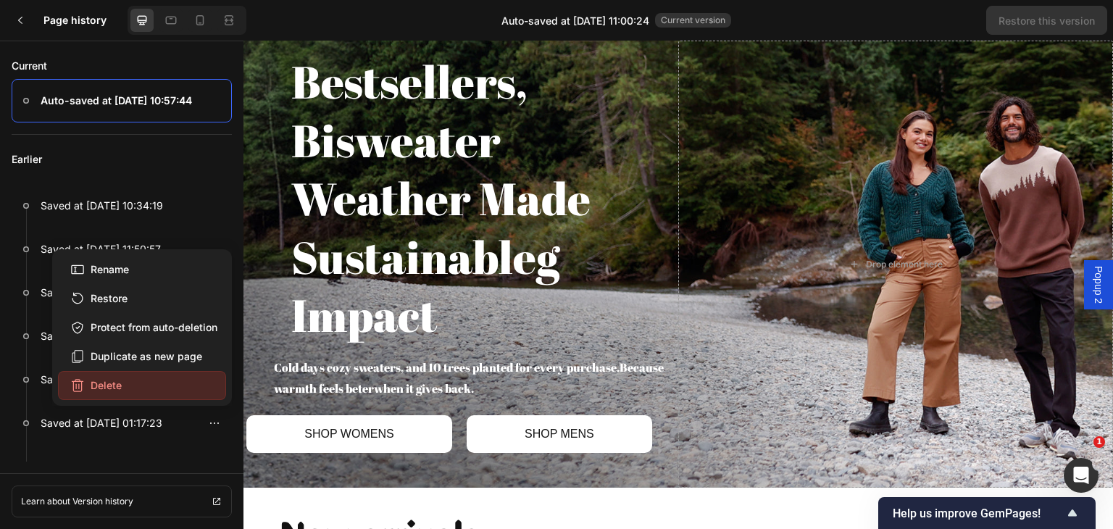
drag, startPoint x: 177, startPoint y: 384, endPoint x: 207, endPoint y: 388, distance: 30.7
click at [177, 385] on button "Delete" at bounding box center [142, 385] width 168 height 29
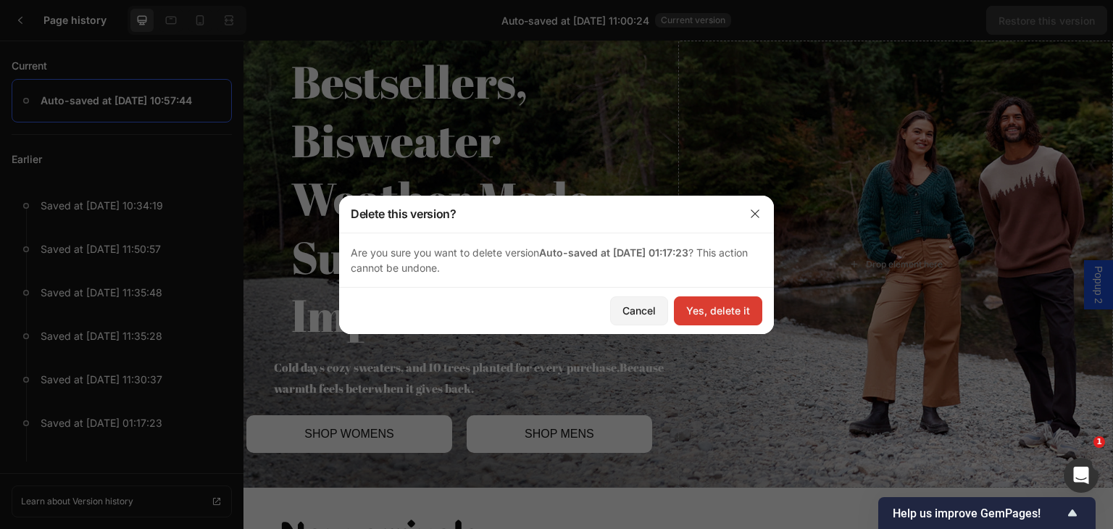
click at [696, 311] on div "Yes, delete it" at bounding box center [718, 310] width 64 height 15
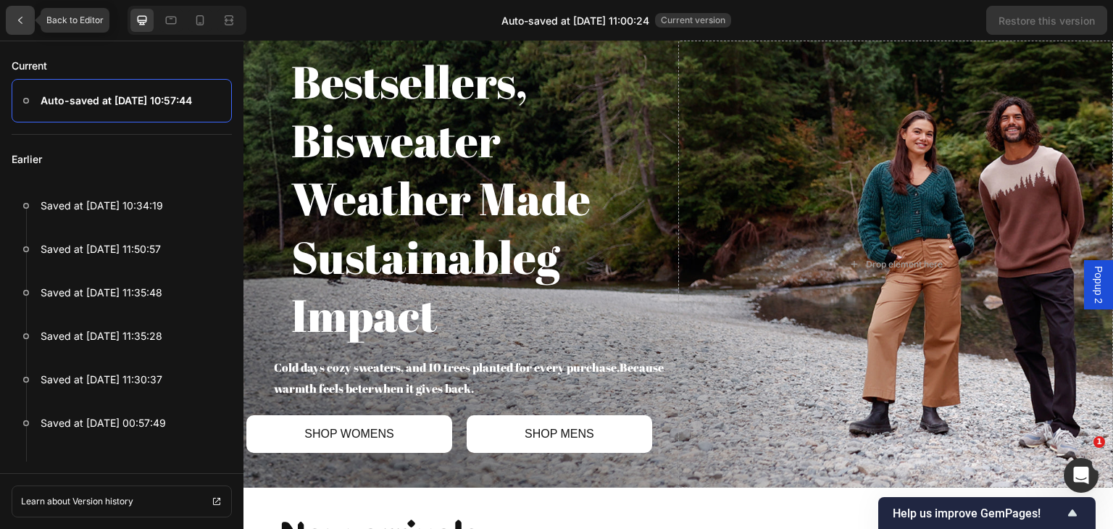
click at [20, 19] on icon at bounding box center [20, 20] width 12 height 12
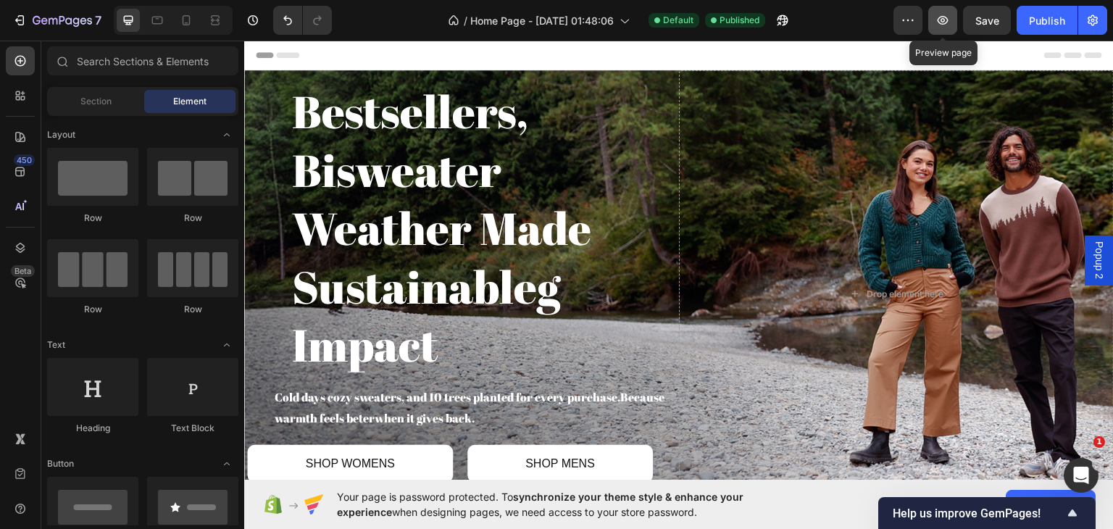
click at [932, 20] on button "button" at bounding box center [942, 20] width 29 height 29
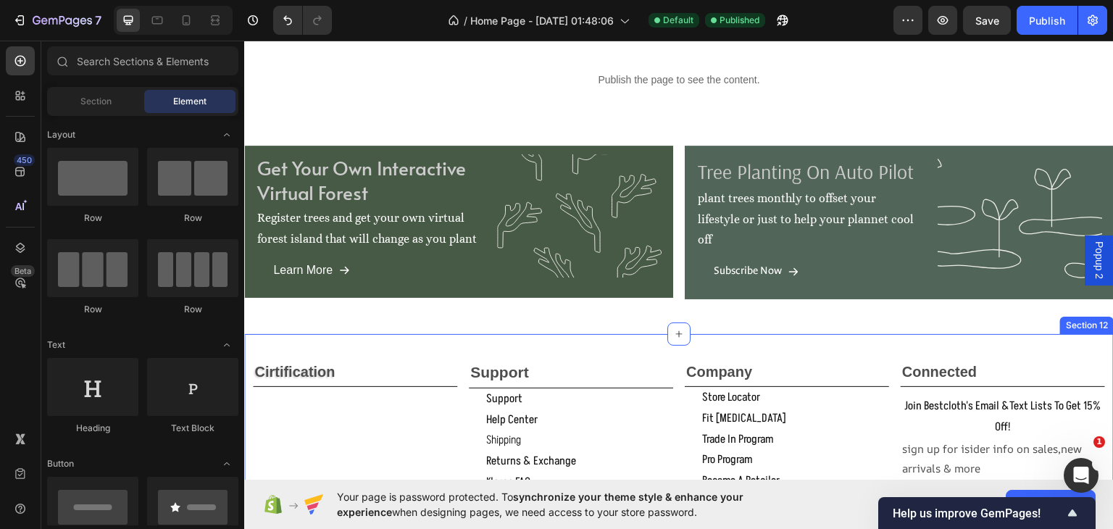
scroll to position [2144, 0]
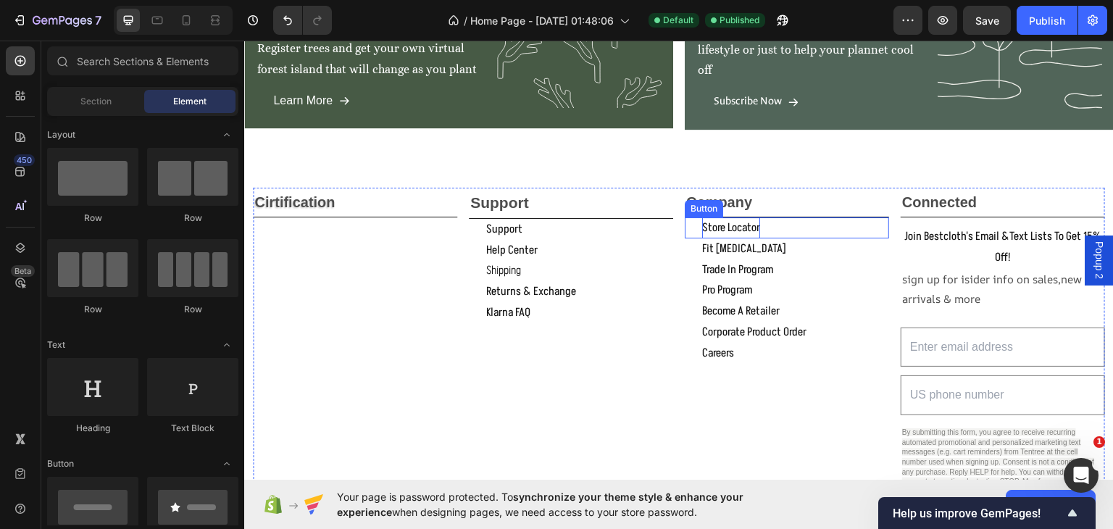
click at [753, 219] on p "store locator" at bounding box center [731, 227] width 58 height 21
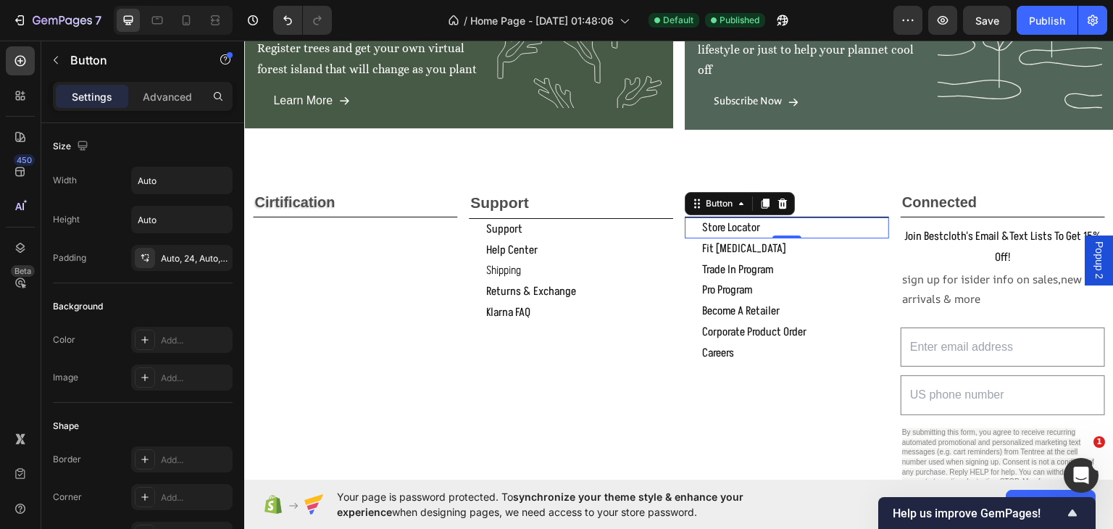
scroll to position [507, 0]
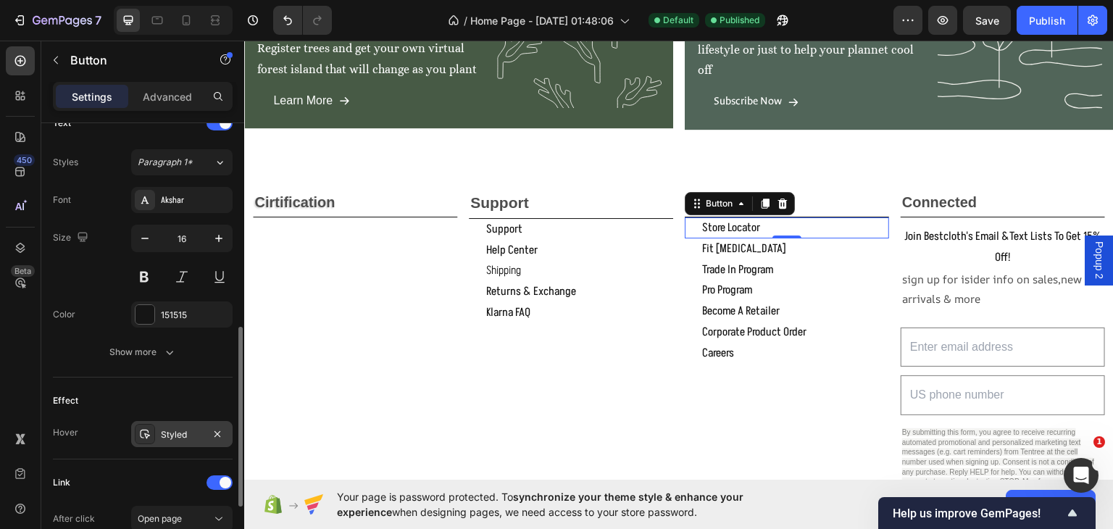
click at [183, 431] on div "Styled" at bounding box center [182, 434] width 42 height 13
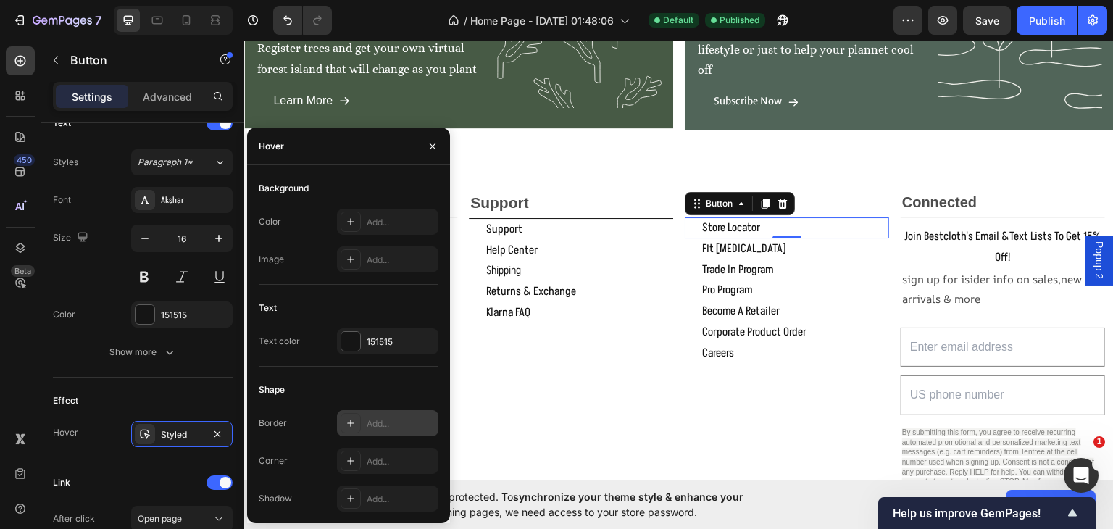
click at [370, 417] on div "Add..." at bounding box center [401, 423] width 68 height 13
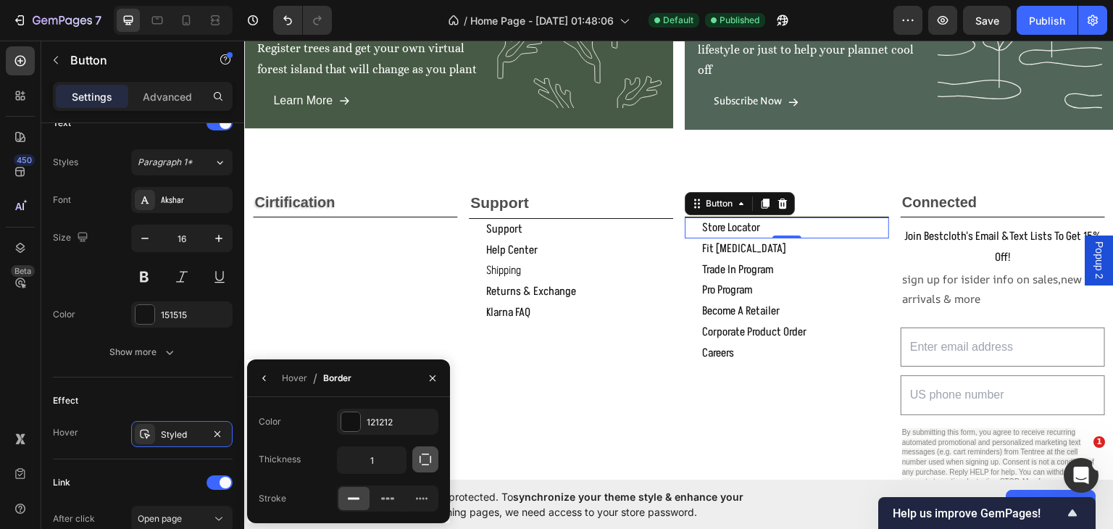
click at [428, 459] on icon "button" at bounding box center [425, 459] width 14 height 14
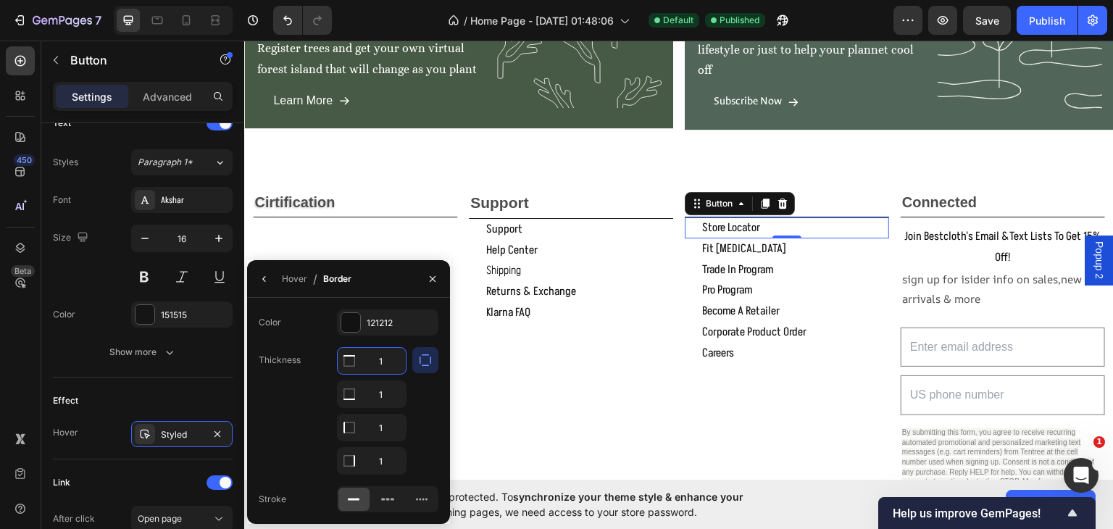
click at [386, 361] on input "1" at bounding box center [372, 361] width 68 height 26
type input "0"
click at [382, 433] on input "1" at bounding box center [372, 427] width 68 height 26
type input "0"
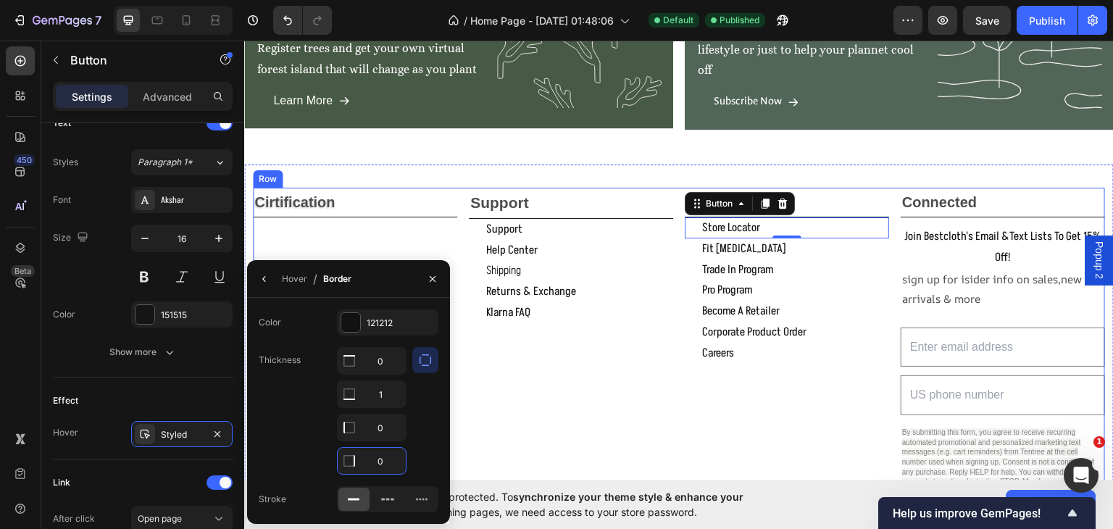
click at [481, 402] on div "support Text Block support Button help center Button shipping Button returns & …" at bounding box center [571, 394] width 204 height 414
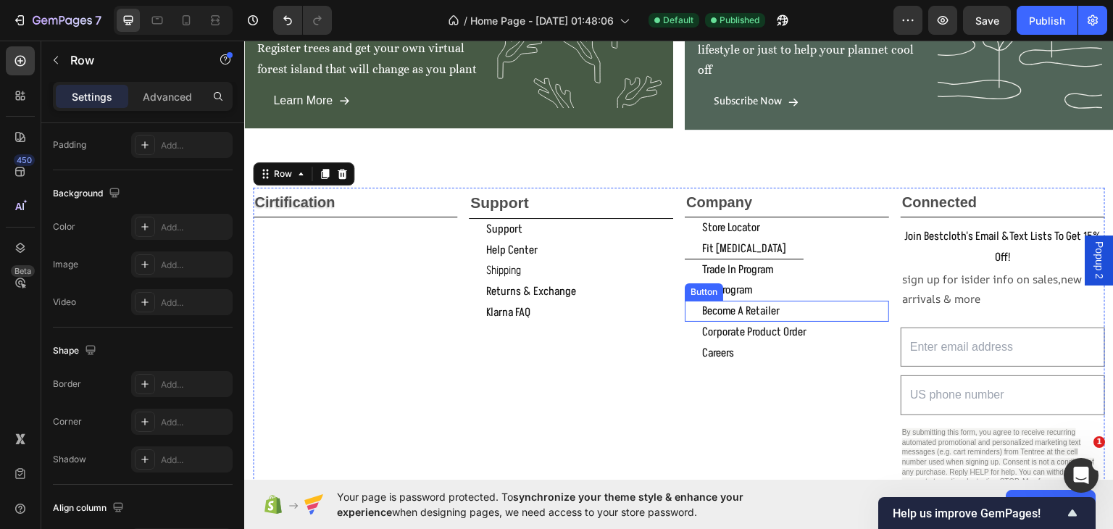
scroll to position [0, 0]
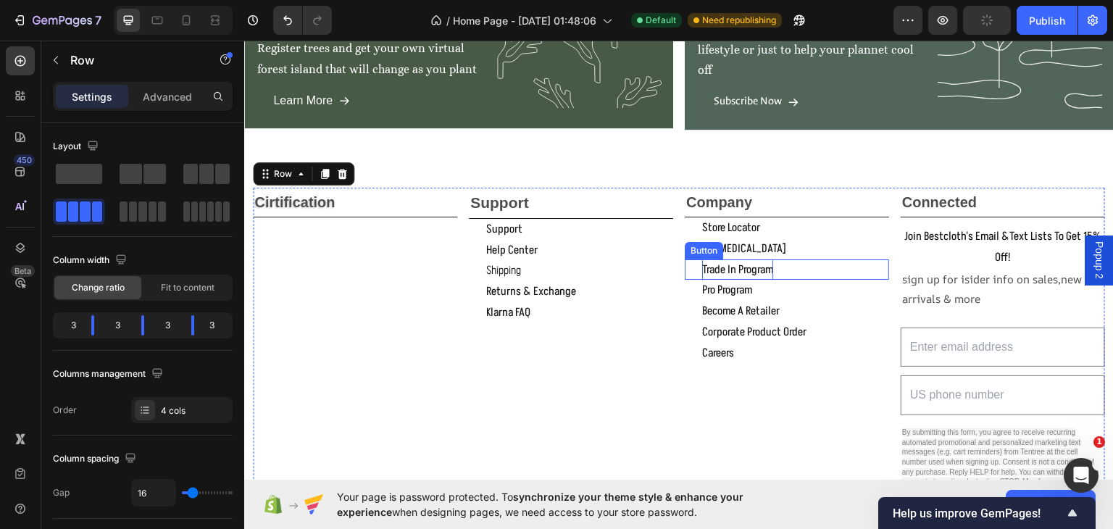
click at [761, 264] on p "trade in program" at bounding box center [737, 269] width 71 height 21
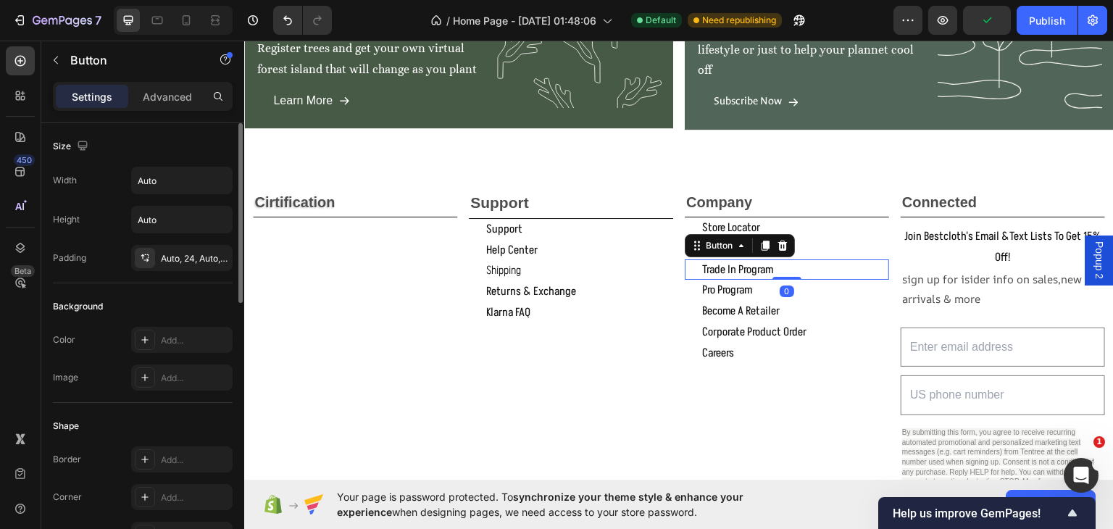
scroll to position [507, 0]
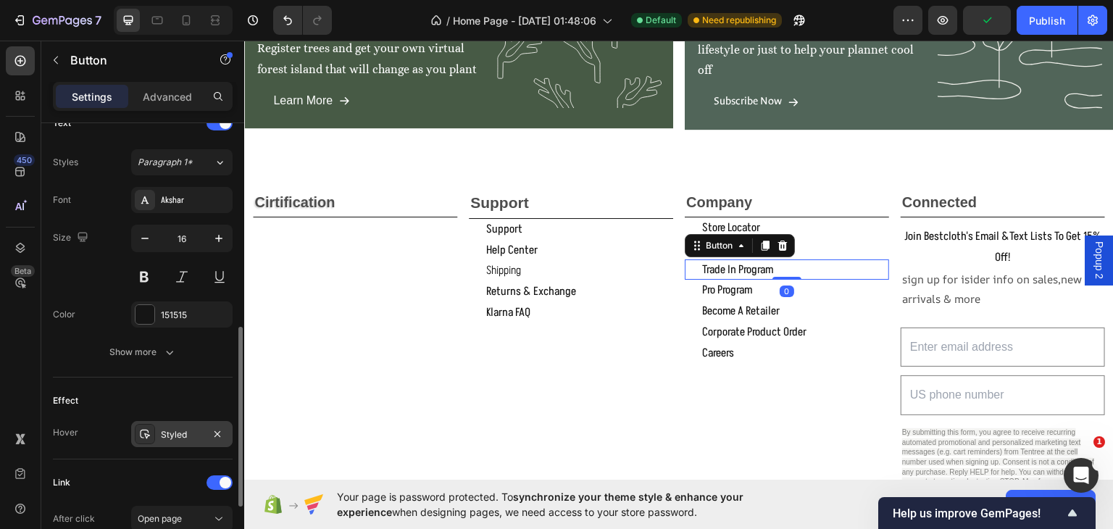
click at [189, 430] on div "Styled" at bounding box center [182, 434] width 42 height 13
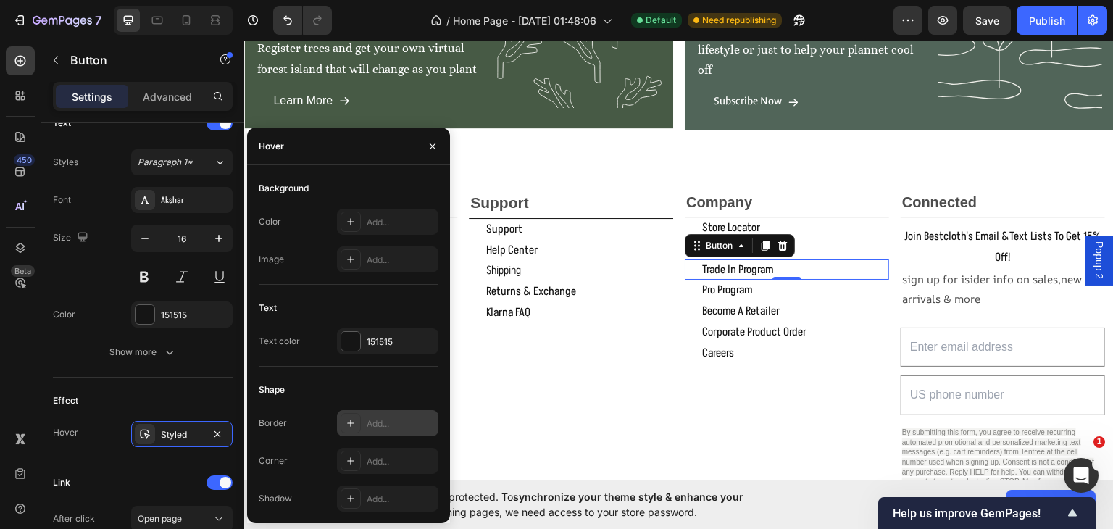
click at [364, 412] on div "Add..." at bounding box center [387, 423] width 101 height 26
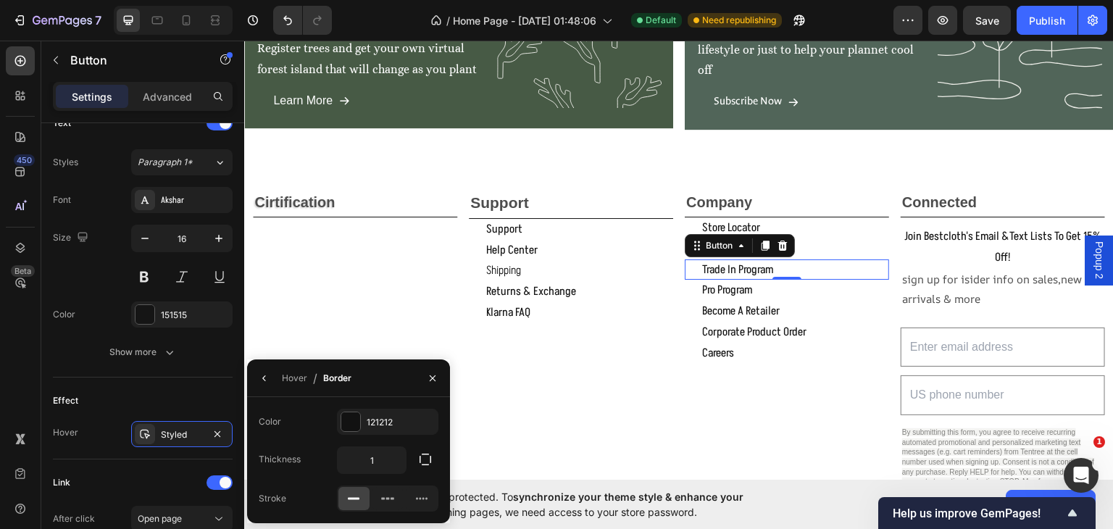
click at [419, 453] on icon "button" at bounding box center [425, 459] width 14 height 14
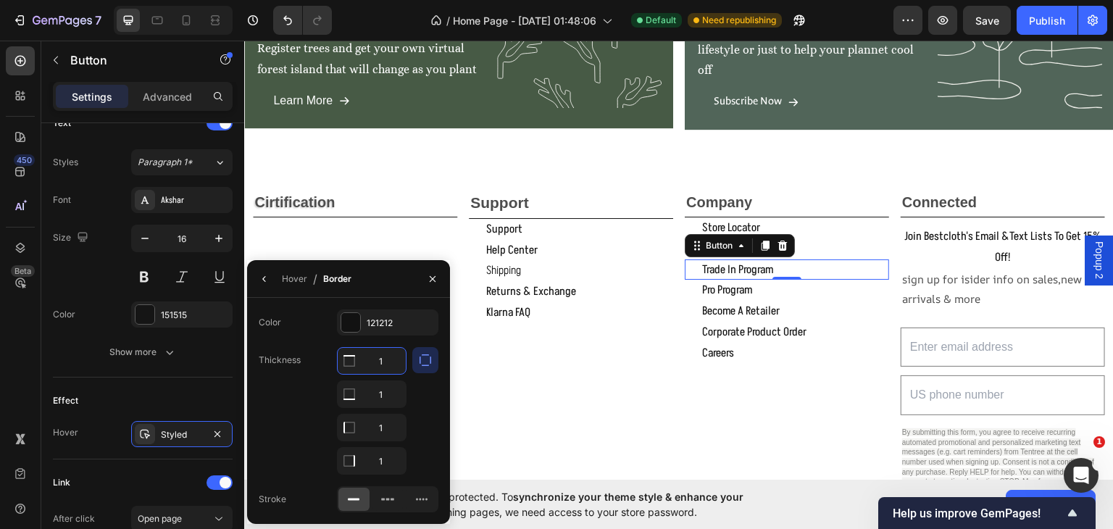
click at [385, 361] on input "1" at bounding box center [372, 361] width 68 height 26
type input "10"
click at [382, 430] on input "1" at bounding box center [372, 427] width 68 height 26
type input "0"
click at [382, 464] on input "1" at bounding box center [372, 461] width 68 height 26
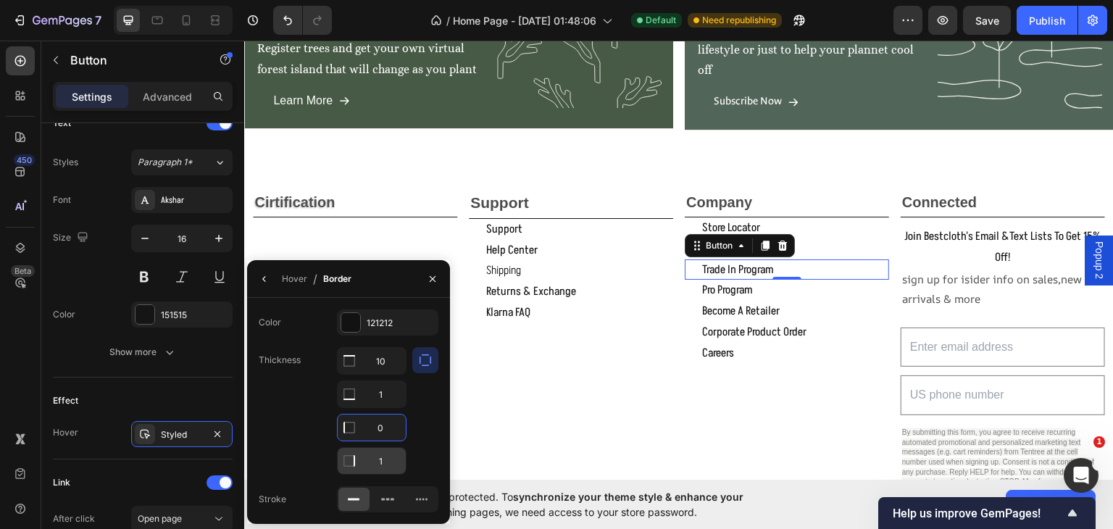
type input "0"
click at [429, 275] on icon "button" at bounding box center [433, 279] width 12 height 12
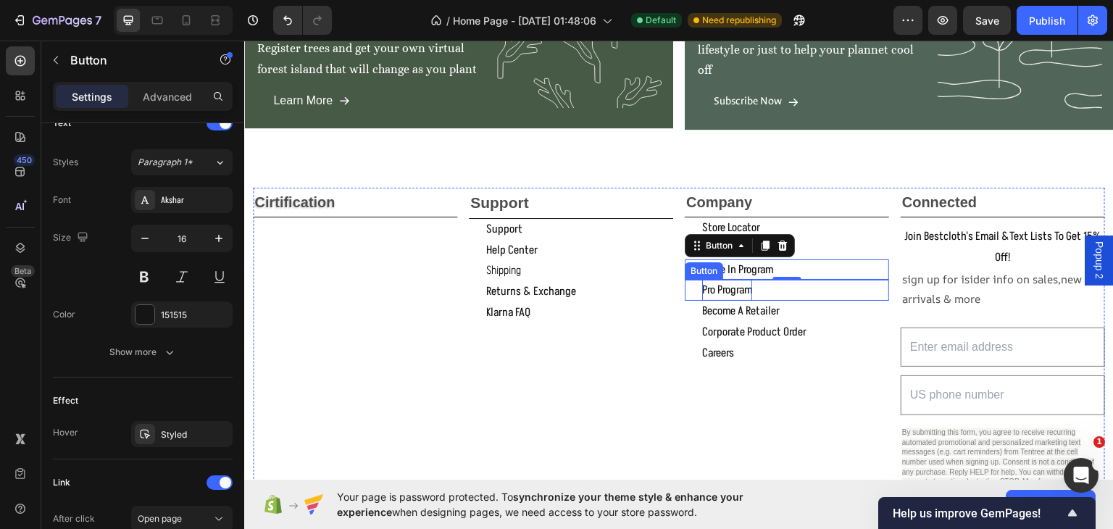
click at [737, 285] on p "pro program" at bounding box center [727, 289] width 50 height 21
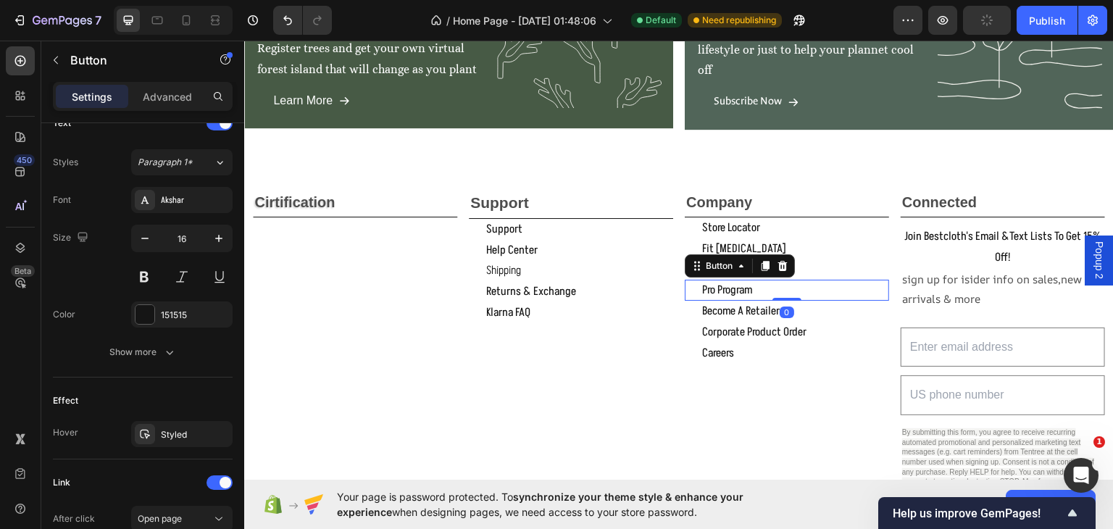
scroll to position [665, 0]
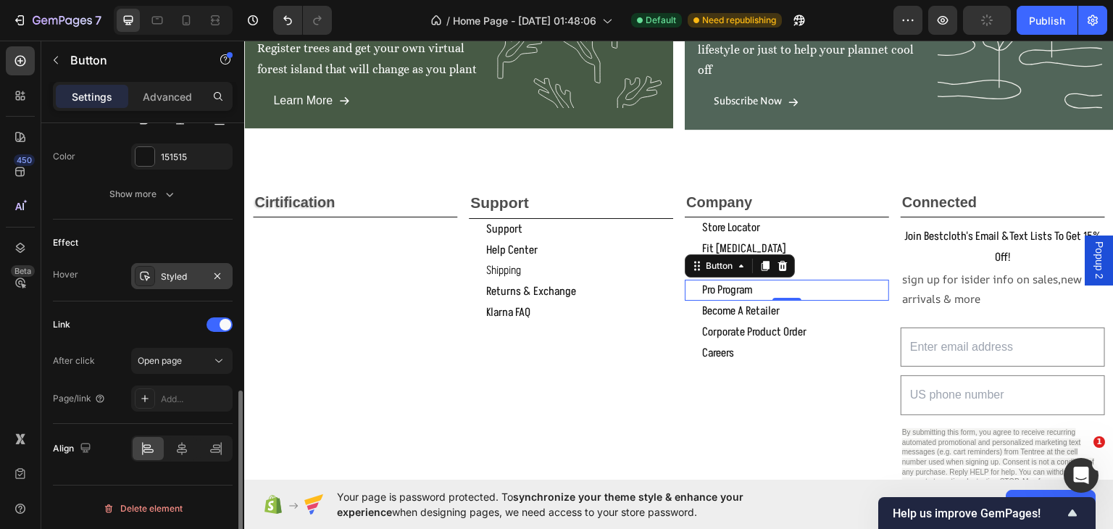
click at [170, 270] on div "Styled" at bounding box center [182, 276] width 42 height 13
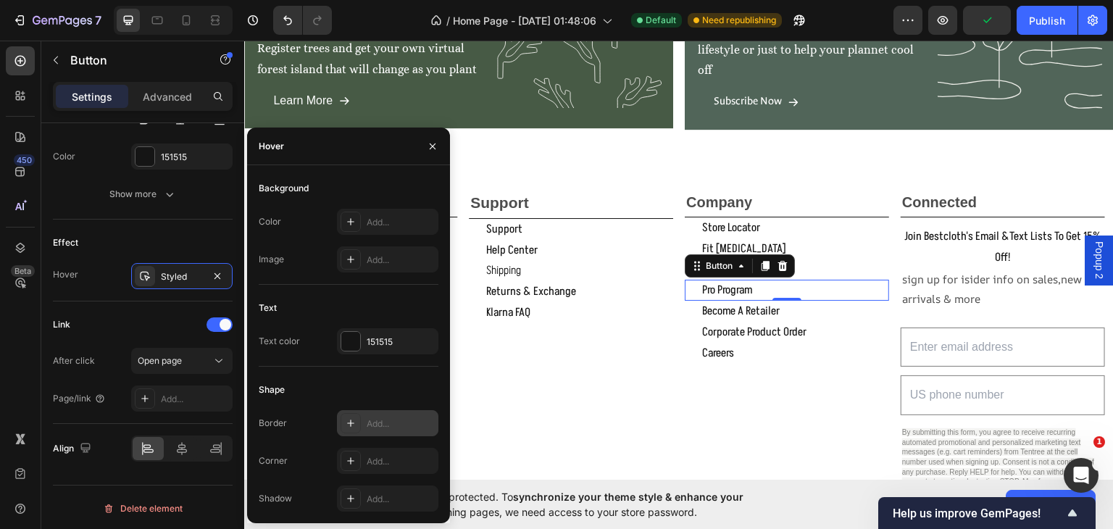
click at [374, 419] on div "Add..." at bounding box center [401, 423] width 68 height 13
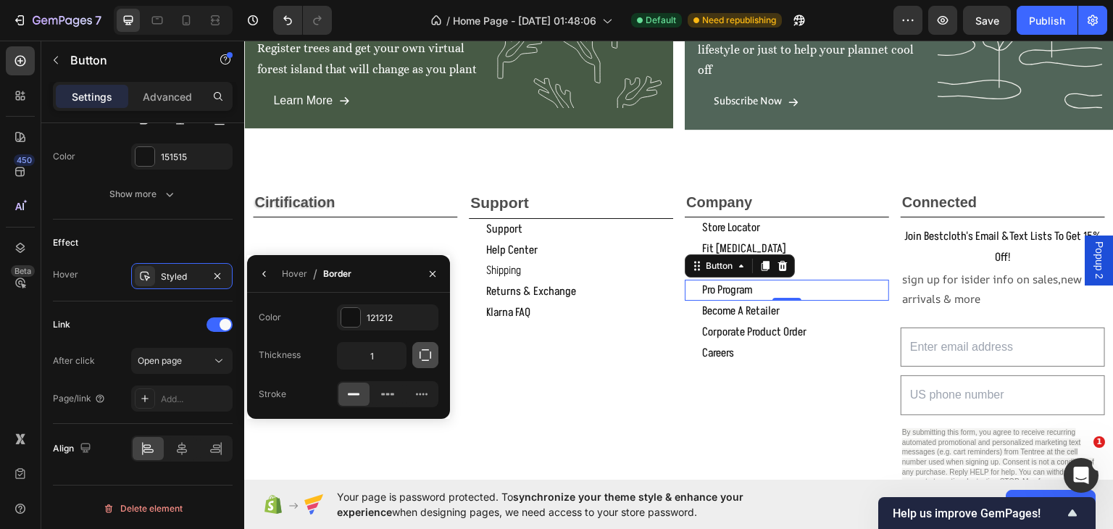
drag, startPoint x: 423, startPoint y: 338, endPoint x: 422, endPoint y: 356, distance: 18.2
click at [423, 343] on div "Color 121212 Thickness 1 Stroke" at bounding box center [348, 355] width 203 height 103
click at [422, 356] on icon "button" at bounding box center [425, 355] width 14 height 14
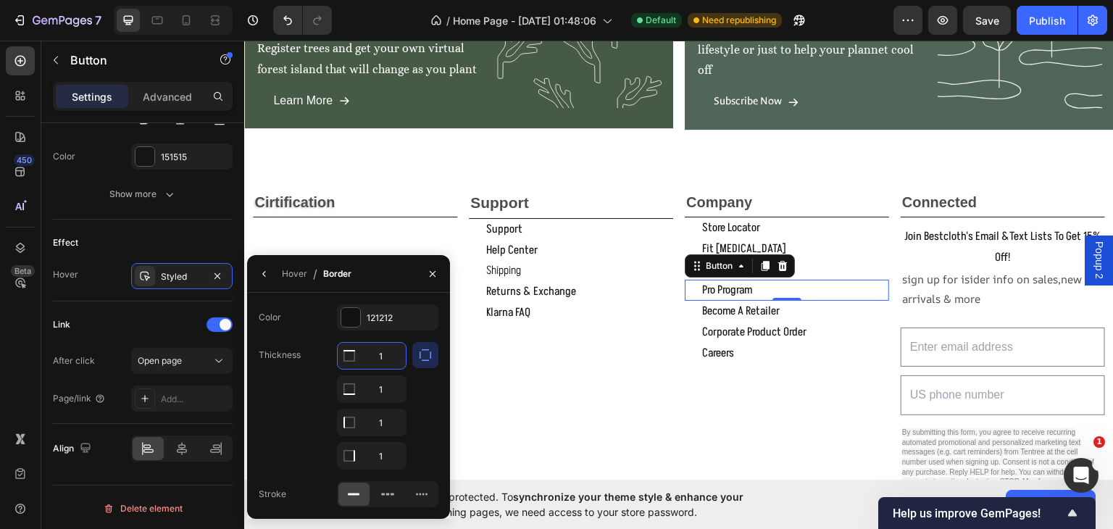
click at [390, 354] on input "1" at bounding box center [372, 356] width 68 height 26
type input "0"
click at [375, 420] on input "1" at bounding box center [372, 422] width 68 height 26
type input "0"
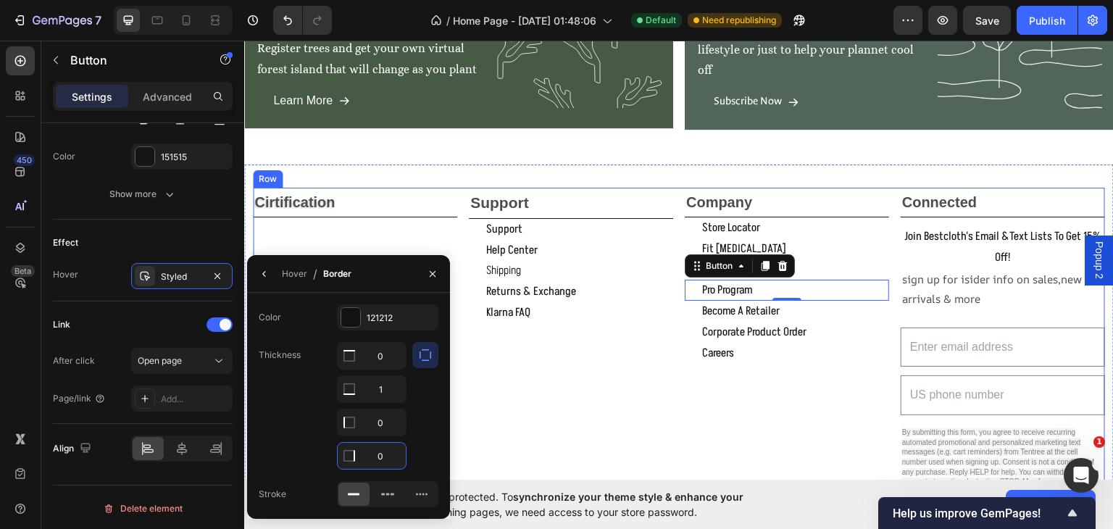
click at [558, 422] on div "support Text Block support Button help center Button shipping Button returns & …" at bounding box center [571, 394] width 204 height 414
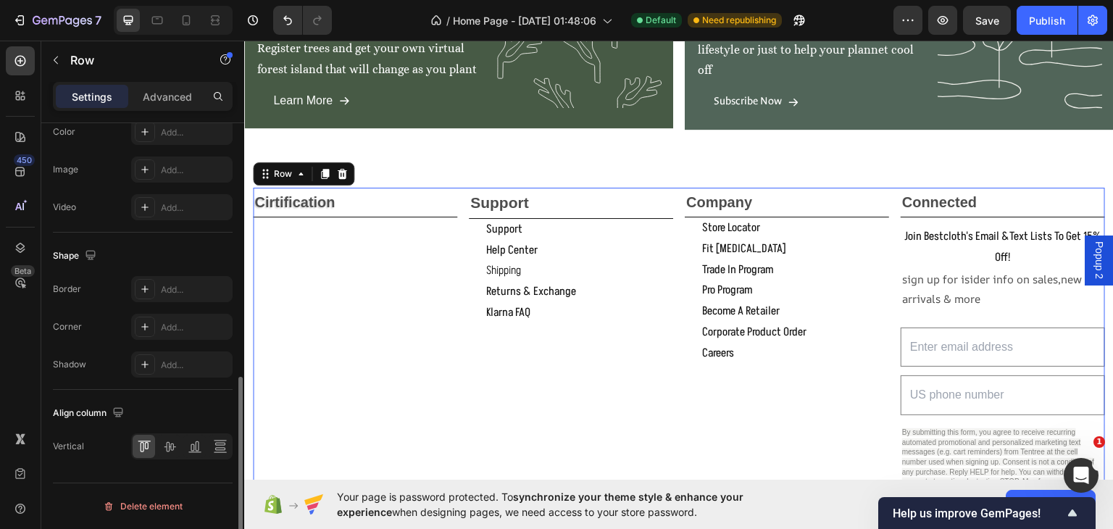
scroll to position [0, 0]
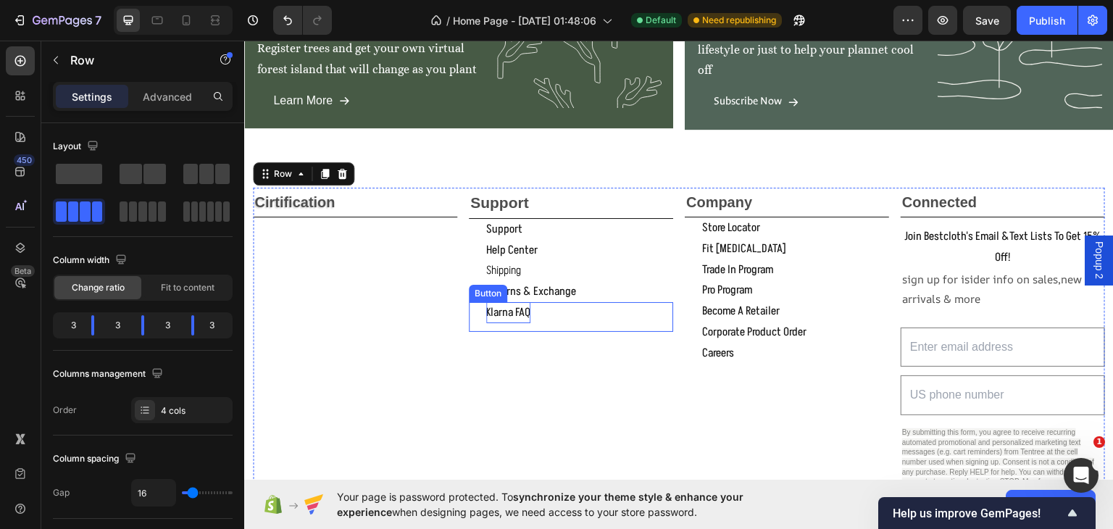
click at [519, 305] on p "klarna FAQ" at bounding box center [508, 311] width 44 height 21
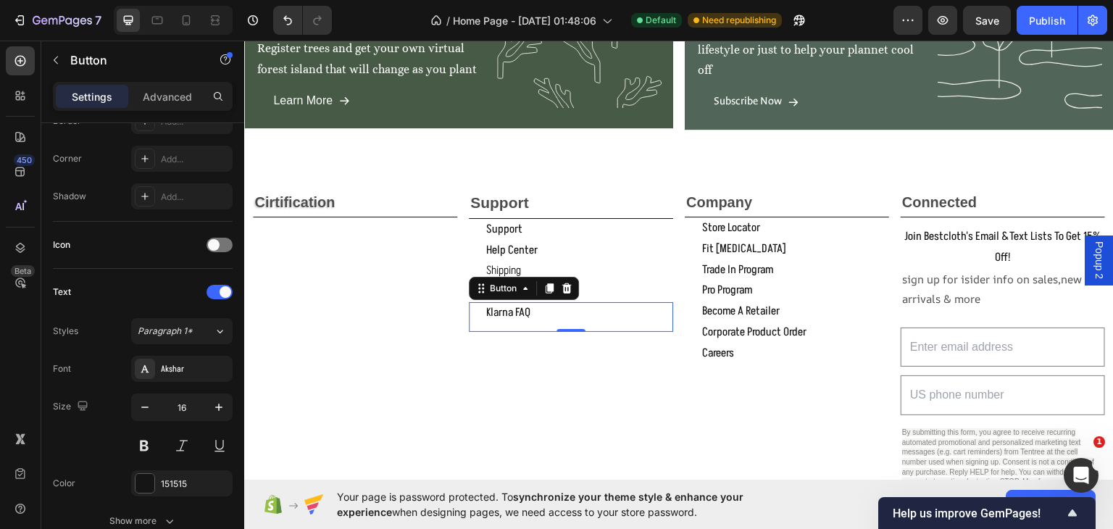
scroll to position [507, 0]
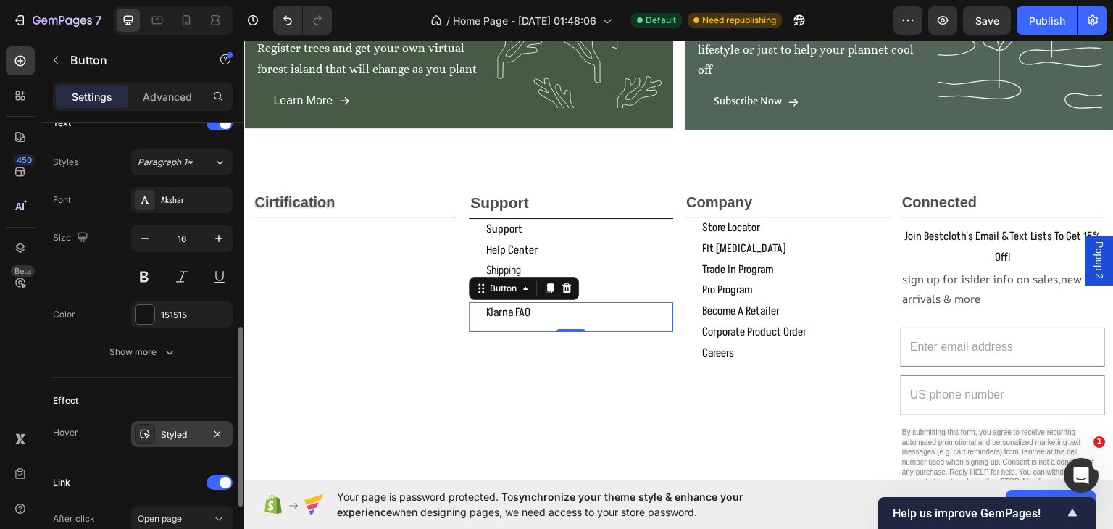
click at [183, 430] on div "Styled" at bounding box center [182, 434] width 42 height 13
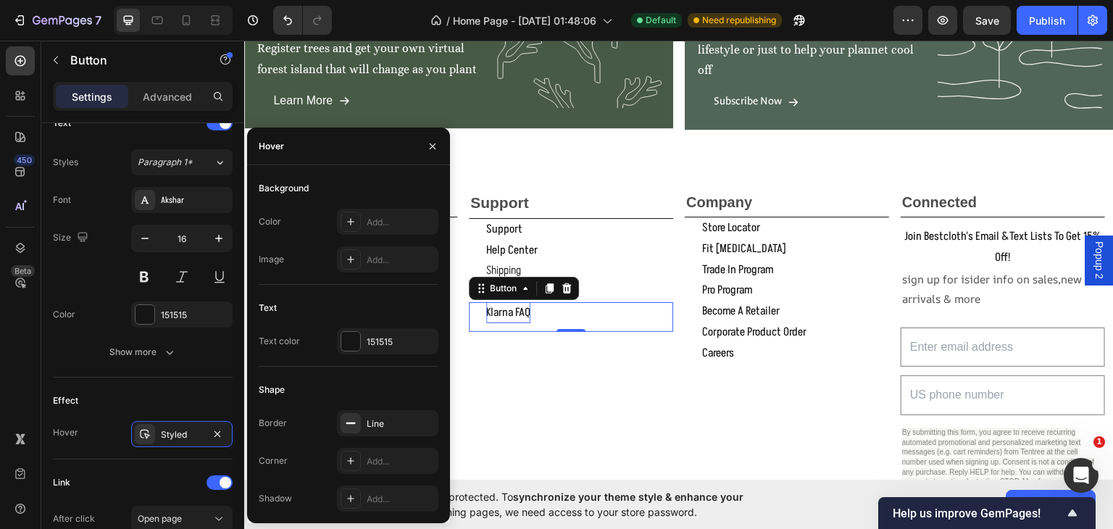
click at [516, 307] on p "klarna FAQ" at bounding box center [508, 311] width 44 height 21
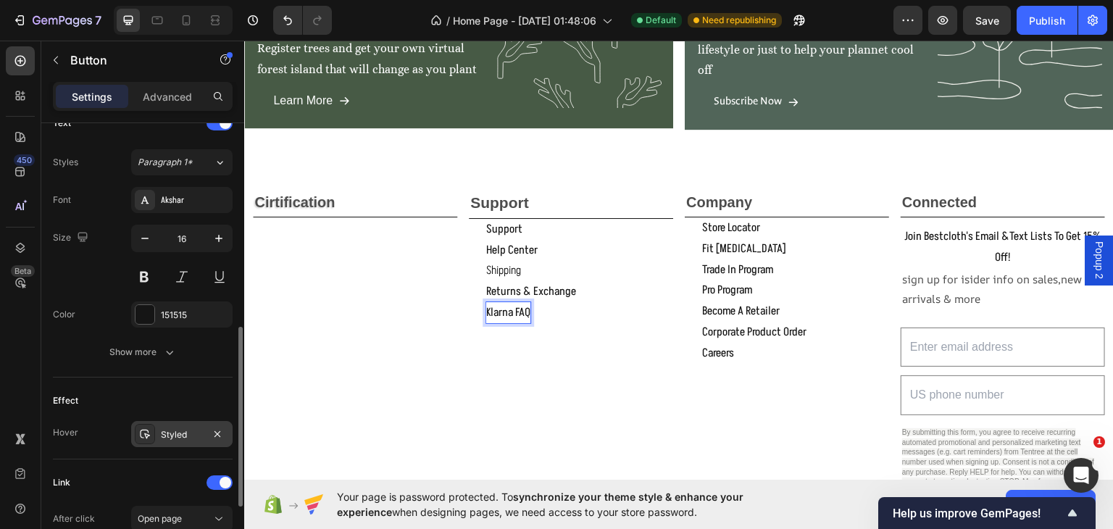
click at [166, 424] on div "Styled" at bounding box center [181, 434] width 101 height 26
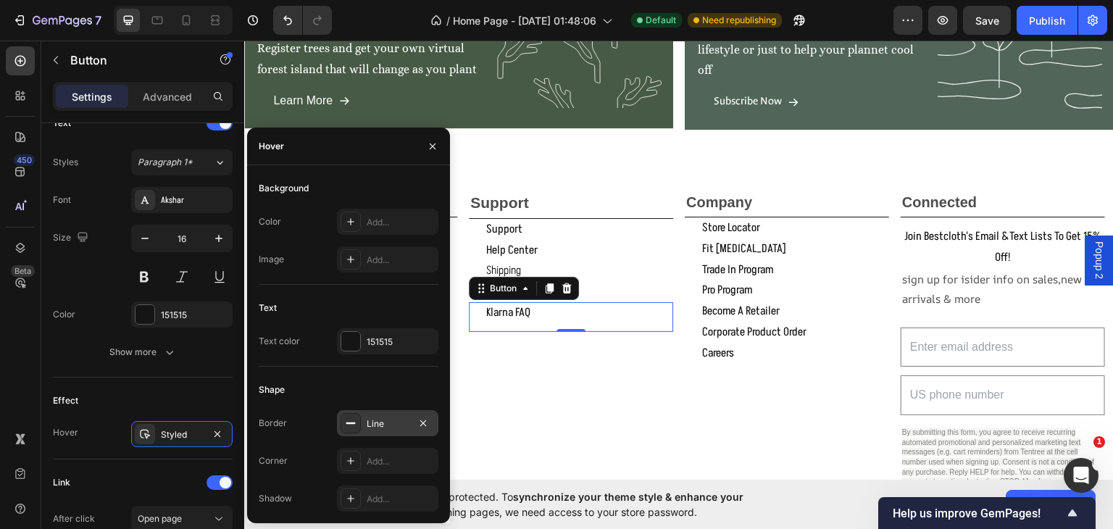
click at [386, 420] on div "Line" at bounding box center [388, 423] width 42 height 13
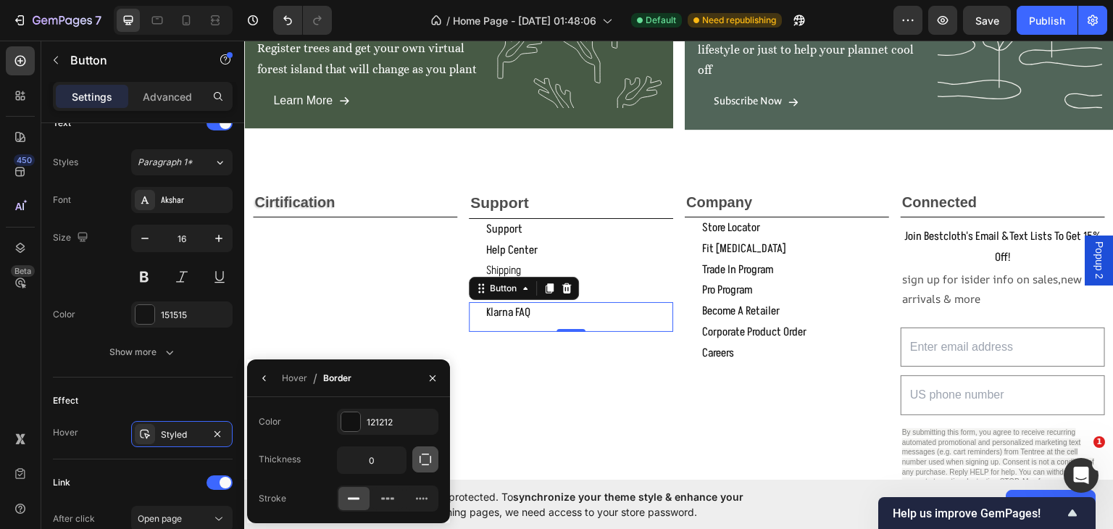
click at [426, 459] on icon "button" at bounding box center [425, 459] width 14 height 14
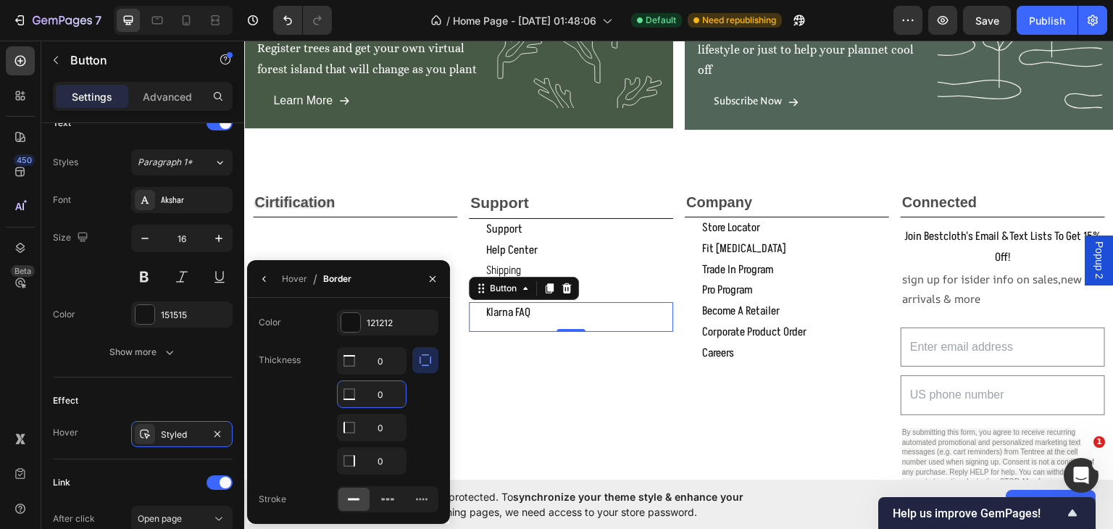
click at [385, 395] on input "0" at bounding box center [372, 394] width 68 height 26
type input "1"
click at [425, 283] on button "button" at bounding box center [432, 278] width 23 height 23
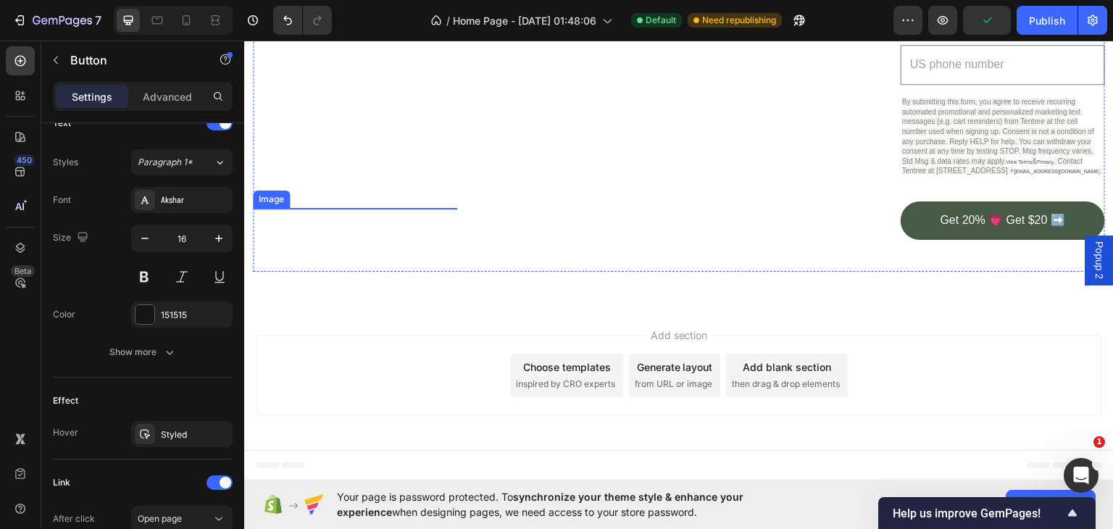
scroll to position [2144, 0]
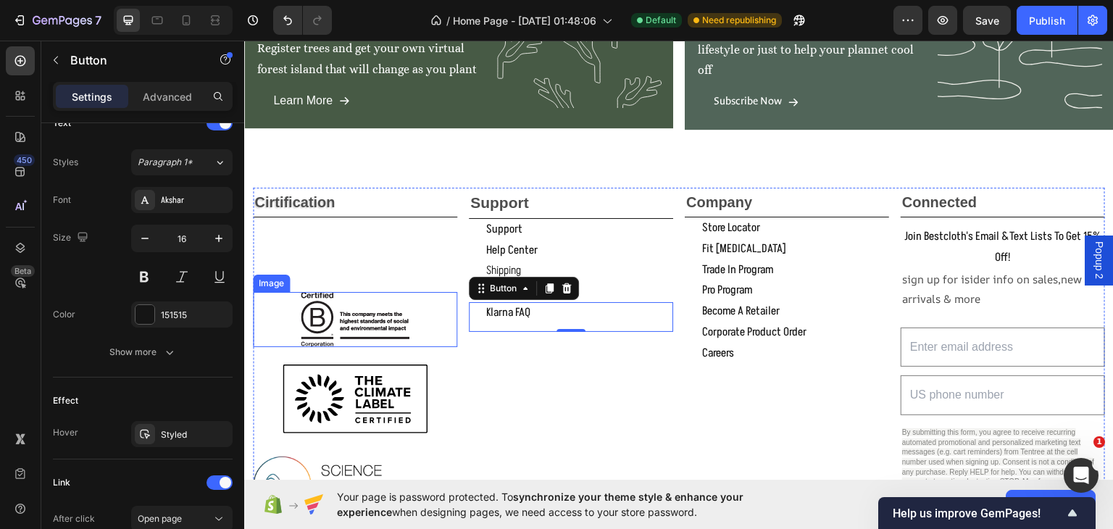
click at [424, 310] on div at bounding box center [355, 318] width 204 height 54
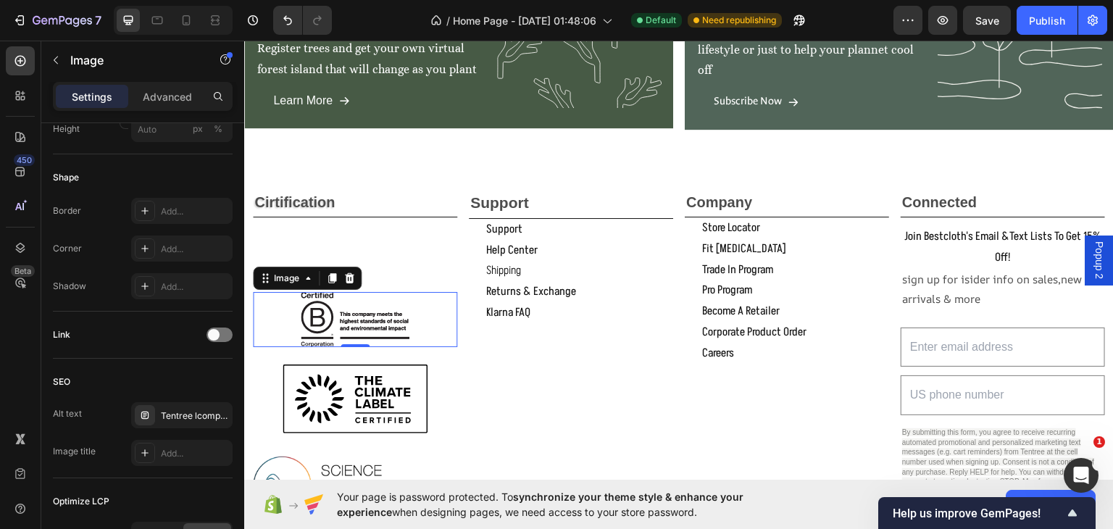
scroll to position [0, 0]
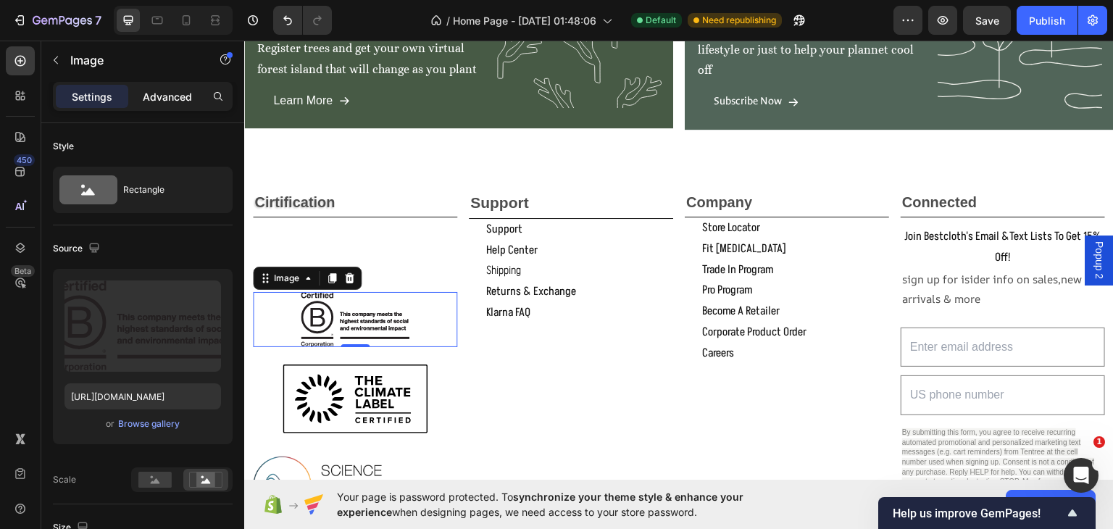
click at [162, 98] on p "Advanced" at bounding box center [167, 96] width 49 height 15
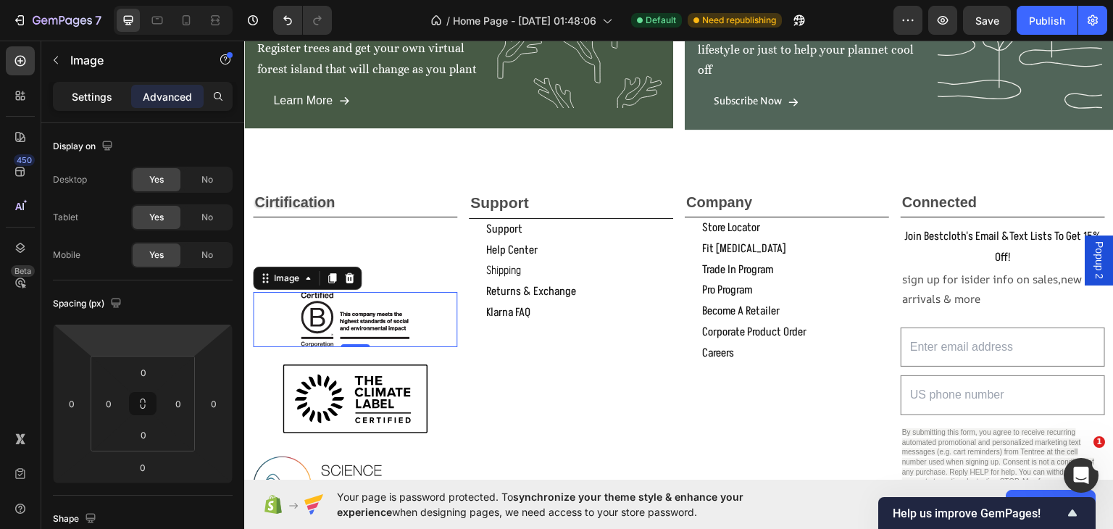
click at [93, 86] on div "Settings" at bounding box center [92, 96] width 72 height 23
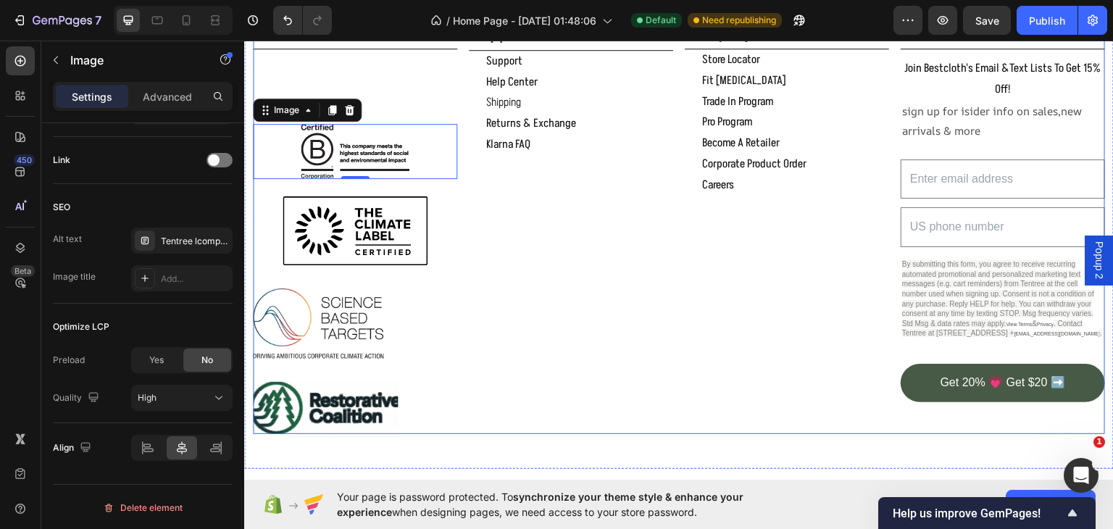
scroll to position [2144, 0]
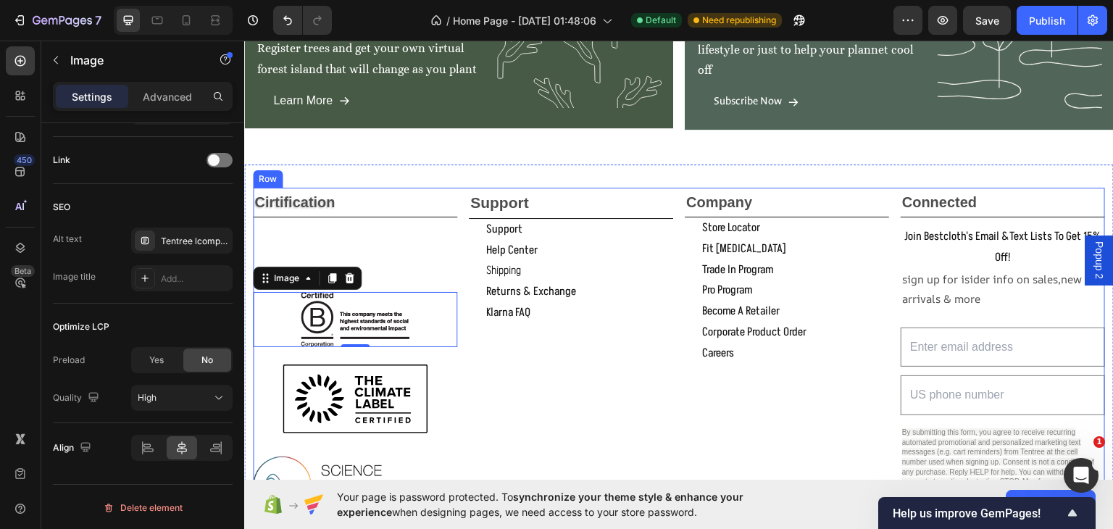
click at [385, 259] on div "Cirtification Text Block Image 0 Image Image Image" at bounding box center [355, 394] width 204 height 414
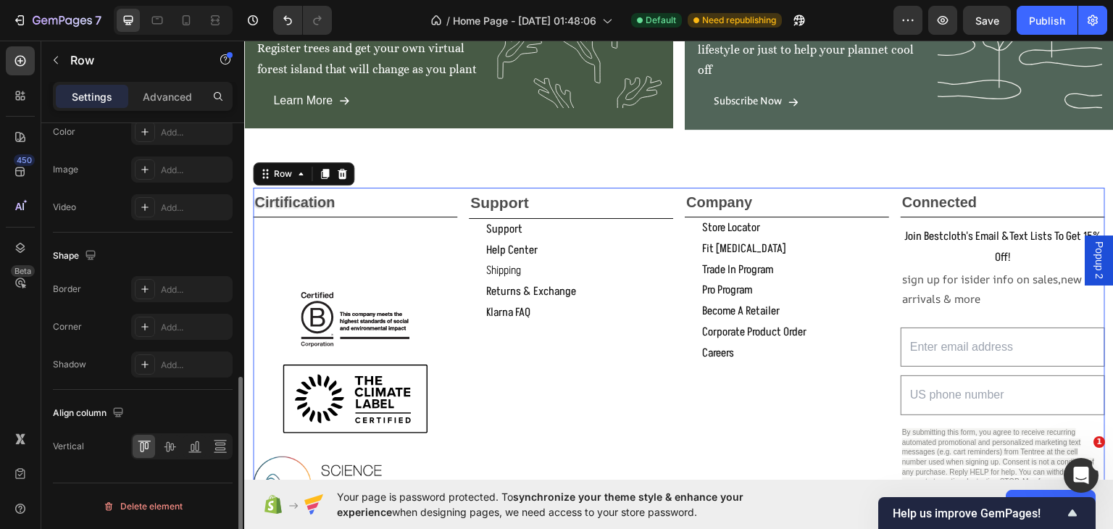
scroll to position [0, 0]
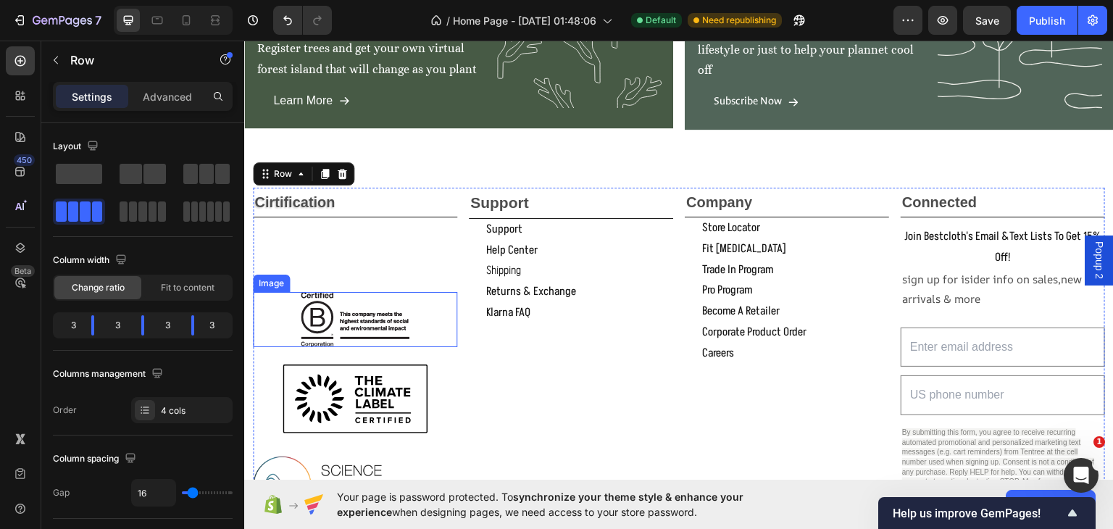
click at [435, 317] on div at bounding box center [355, 318] width 204 height 54
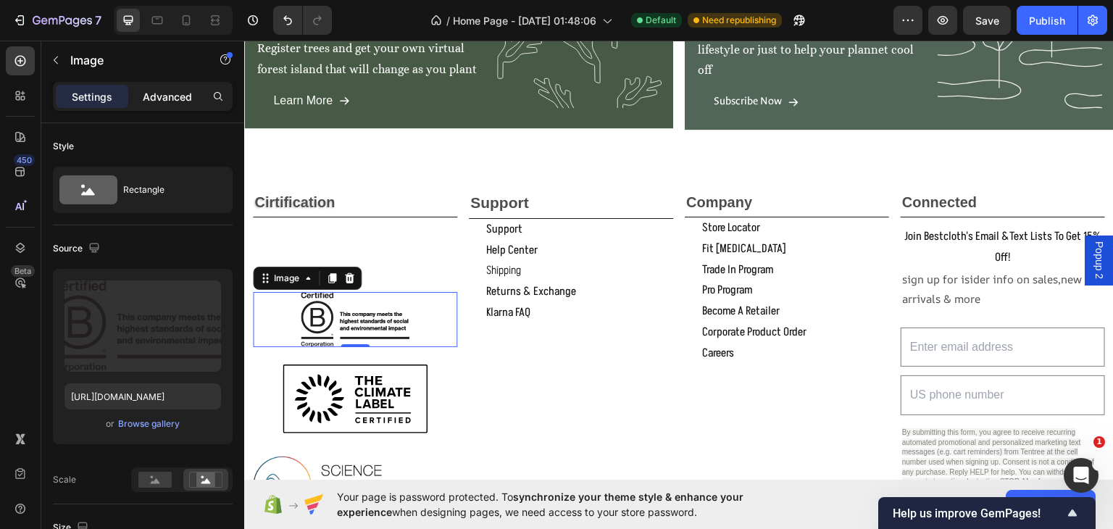
click at [171, 96] on p "Advanced" at bounding box center [167, 96] width 49 height 15
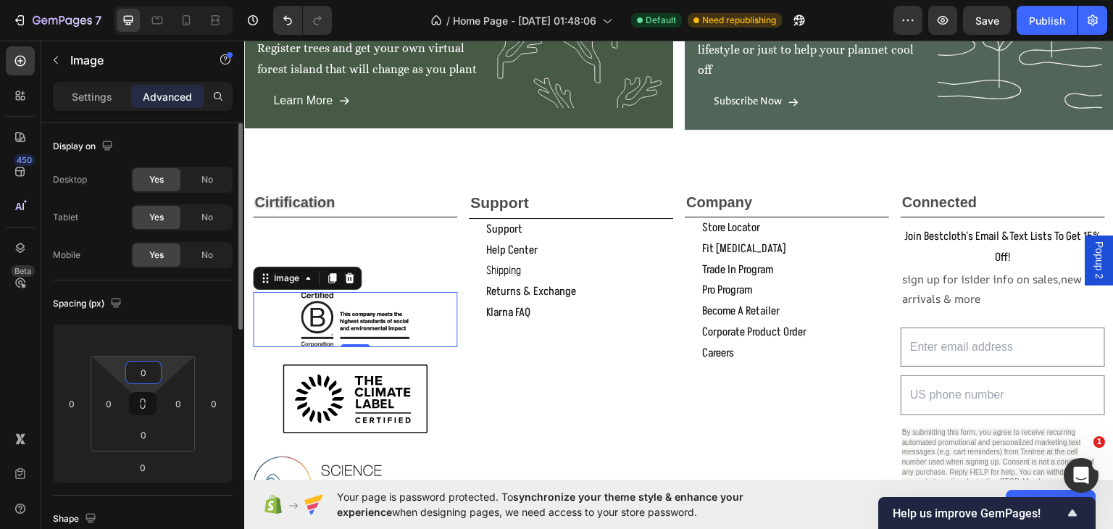
click at [146, 373] on input "0" at bounding box center [143, 372] width 29 height 22
type input "-"
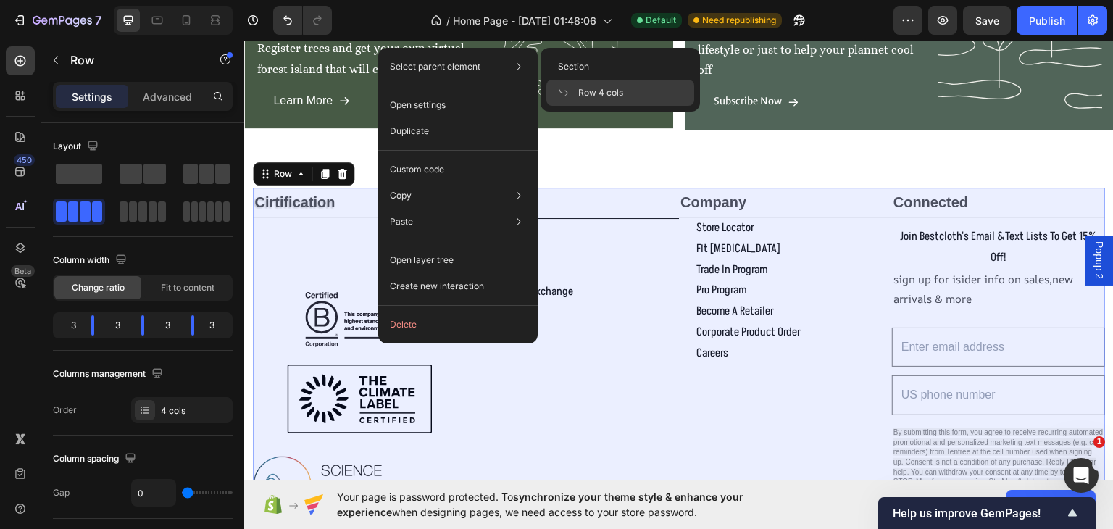
click at [611, 88] on span "Row 4 cols" at bounding box center [600, 92] width 45 height 13
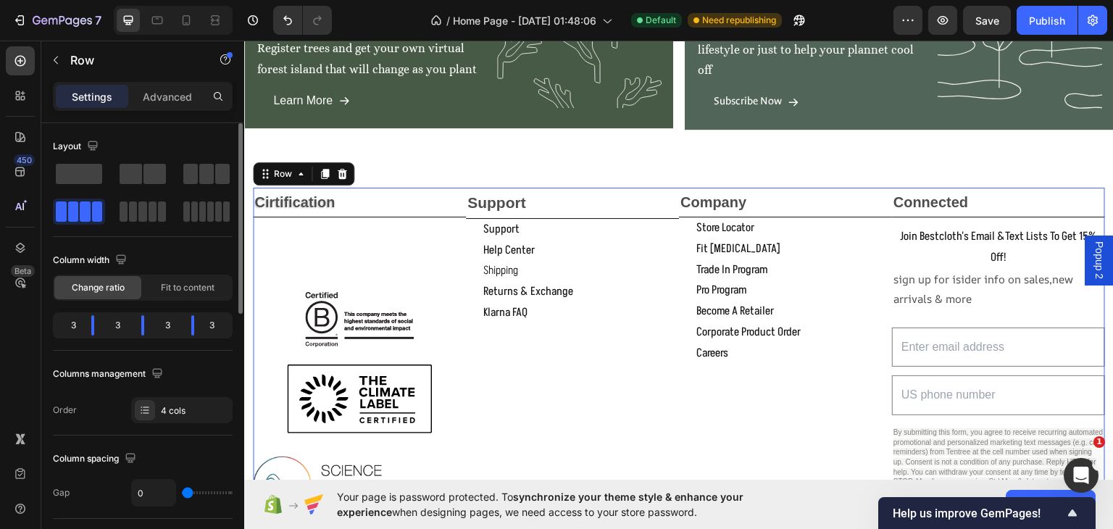
click at [61, 207] on span at bounding box center [61, 211] width 11 height 20
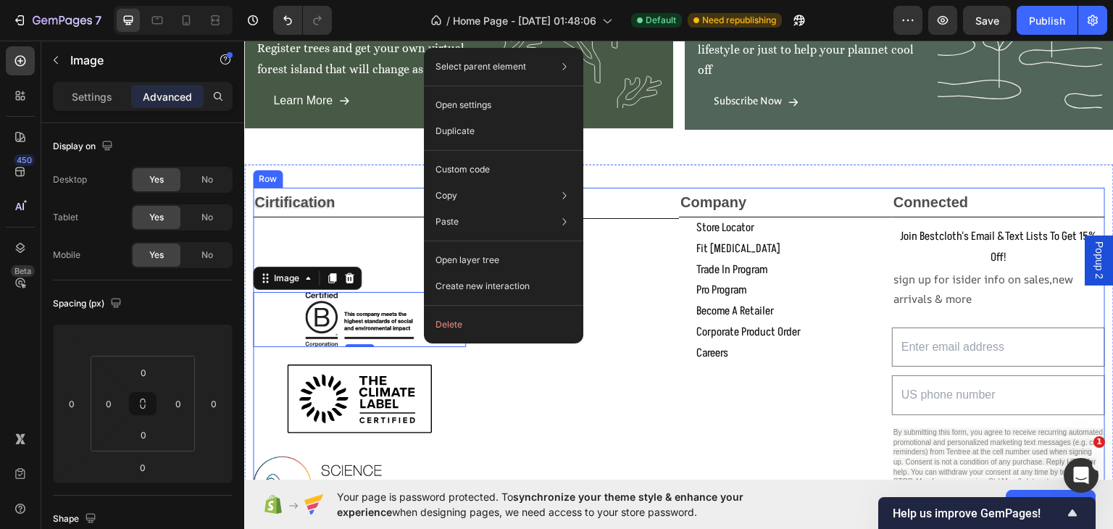
click at [358, 240] on div "Cirtification Text Block Image 0 Image Image Image" at bounding box center [359, 394] width 213 height 414
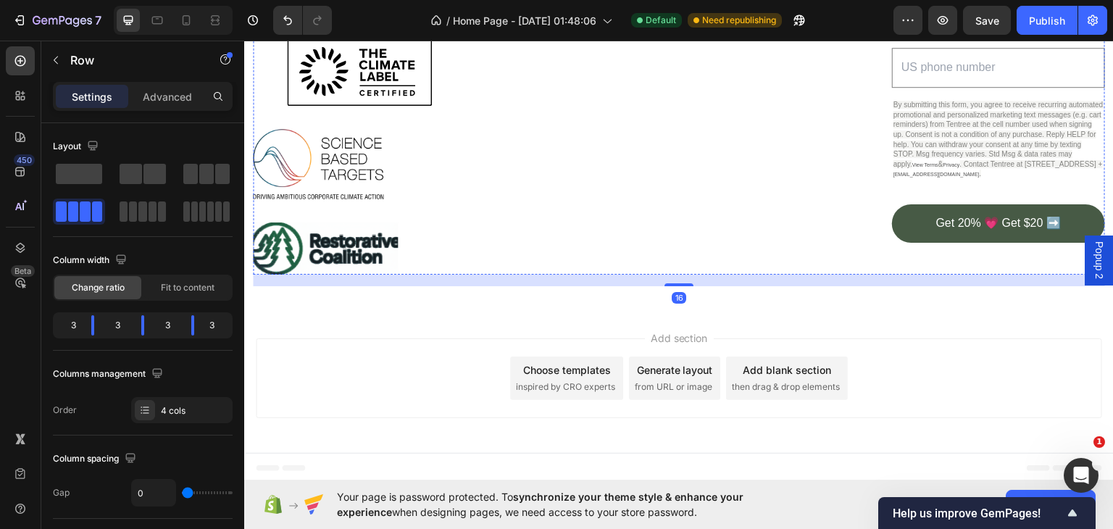
scroll to position [2303, 0]
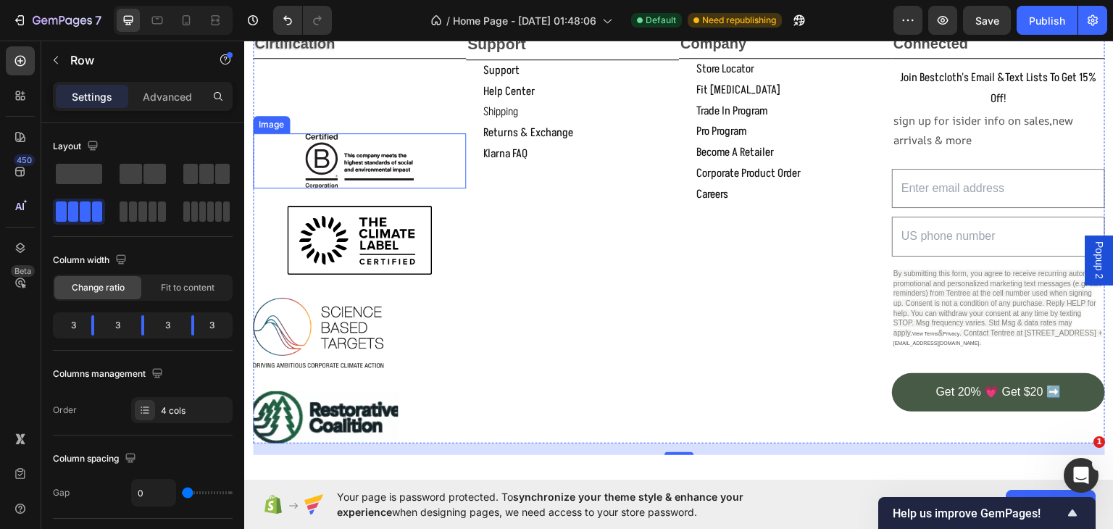
click at [430, 168] on div at bounding box center [359, 160] width 213 height 54
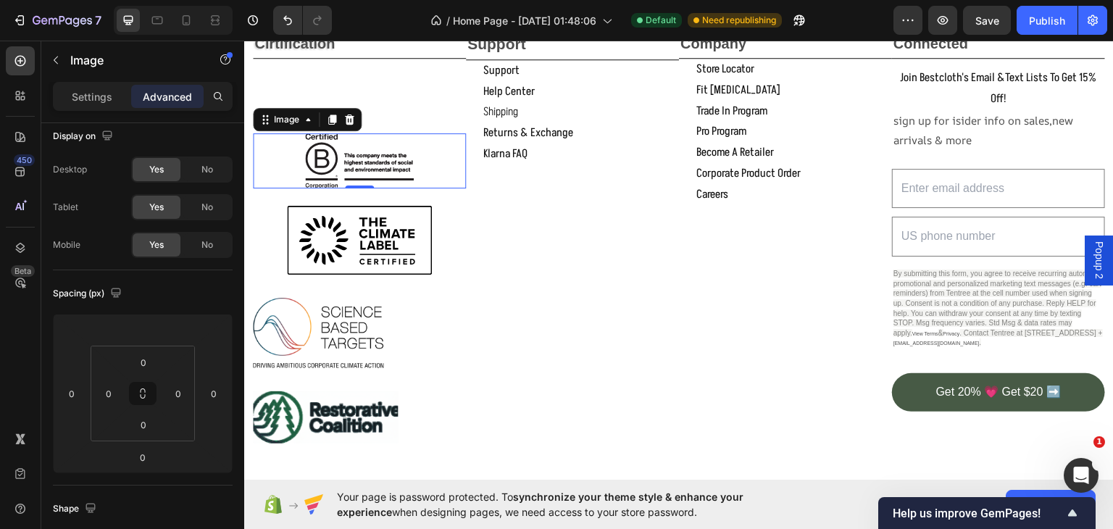
scroll to position [0, 0]
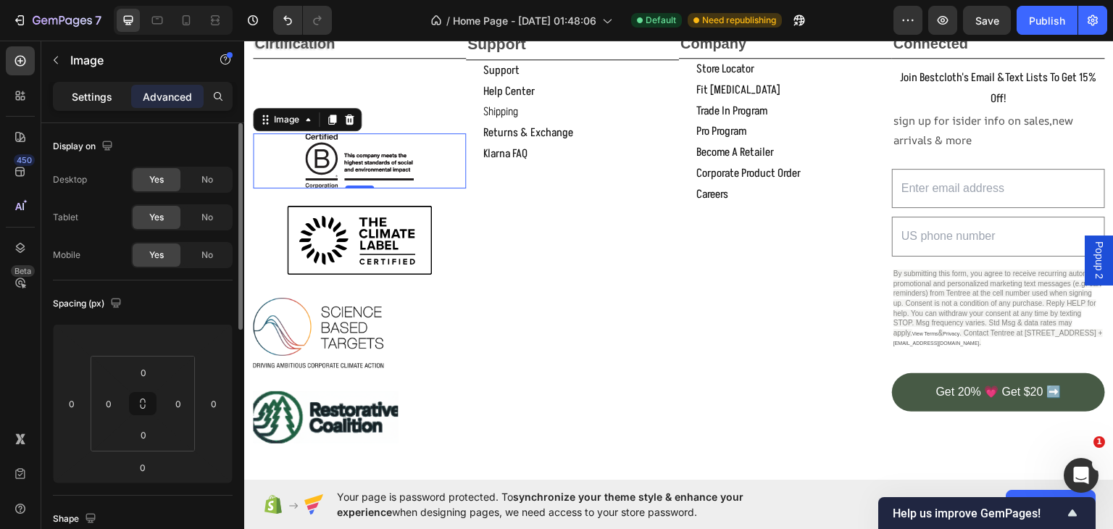
click at [89, 99] on p "Settings" at bounding box center [92, 96] width 41 height 15
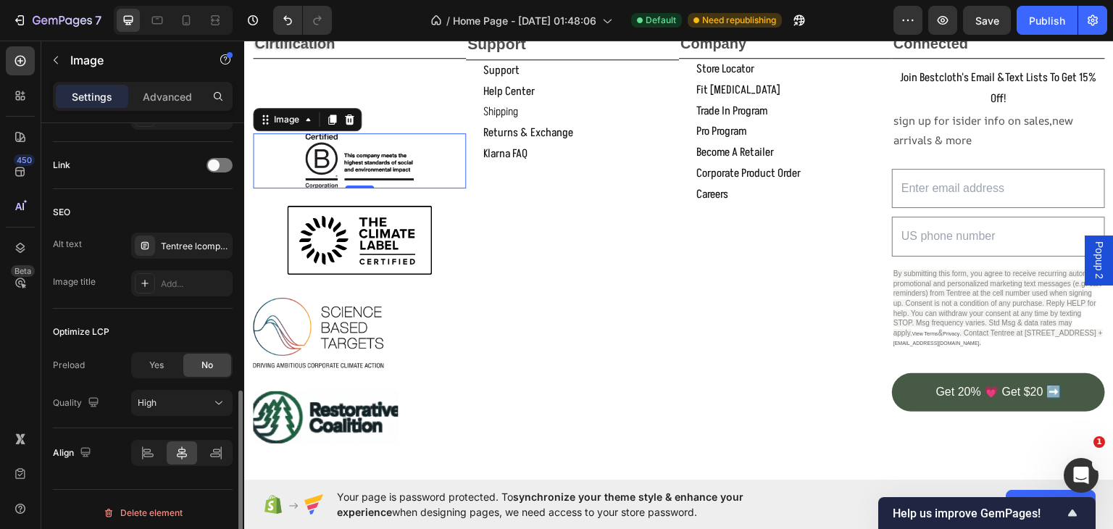
scroll to position [682, 0]
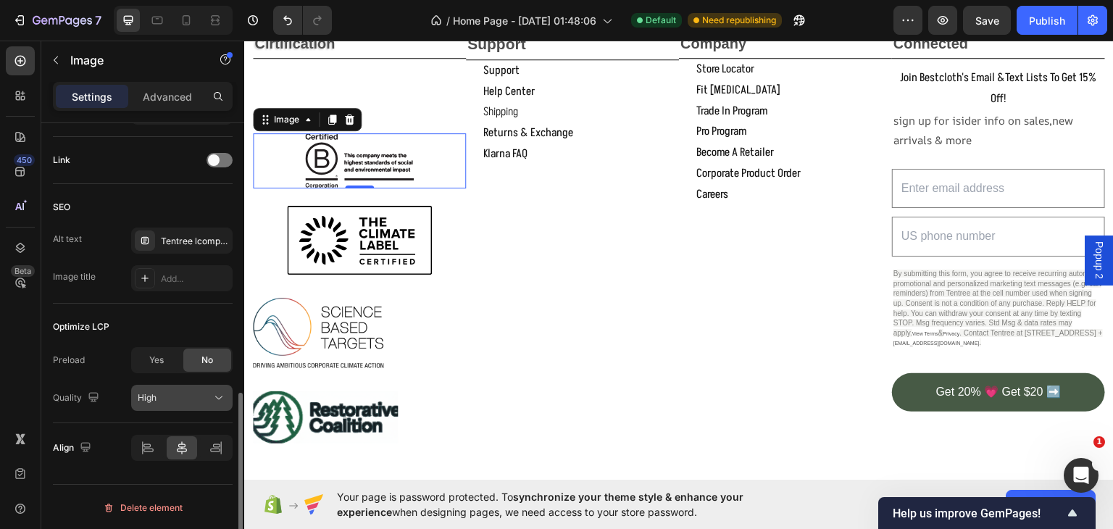
click at [211, 392] on div "High" at bounding box center [175, 397] width 74 height 13
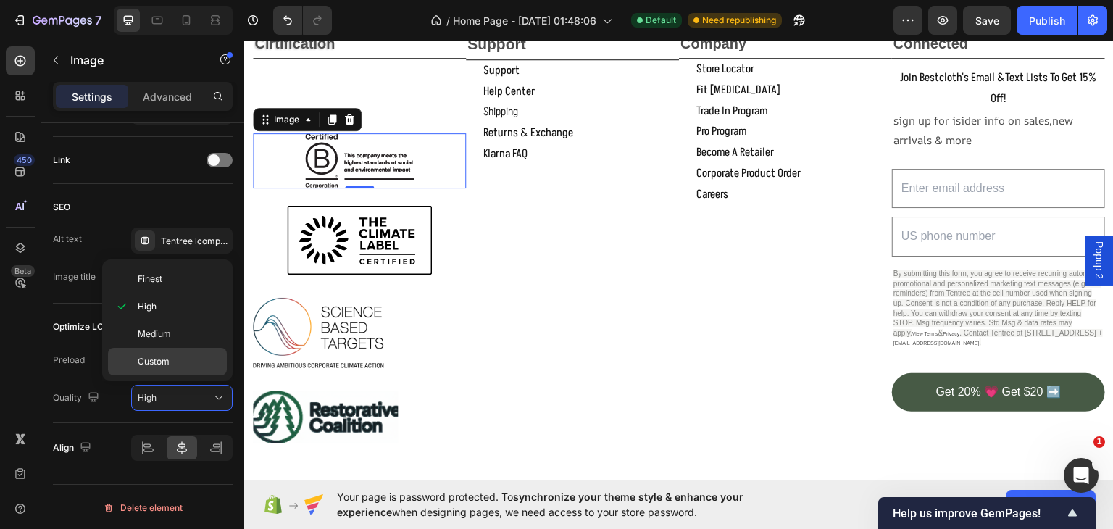
click at [168, 359] on span "Custom" at bounding box center [154, 361] width 32 height 13
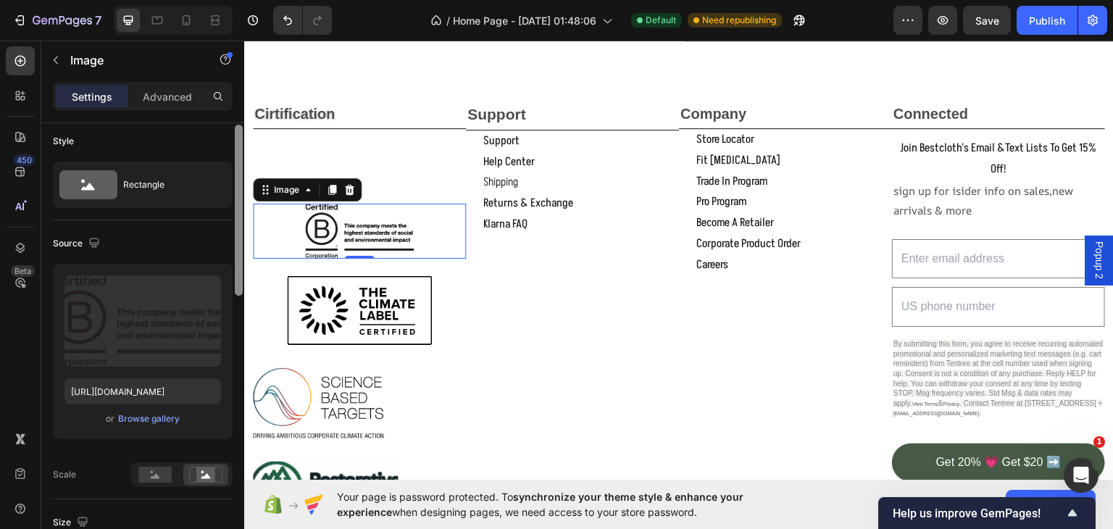
scroll to position [2134, 0]
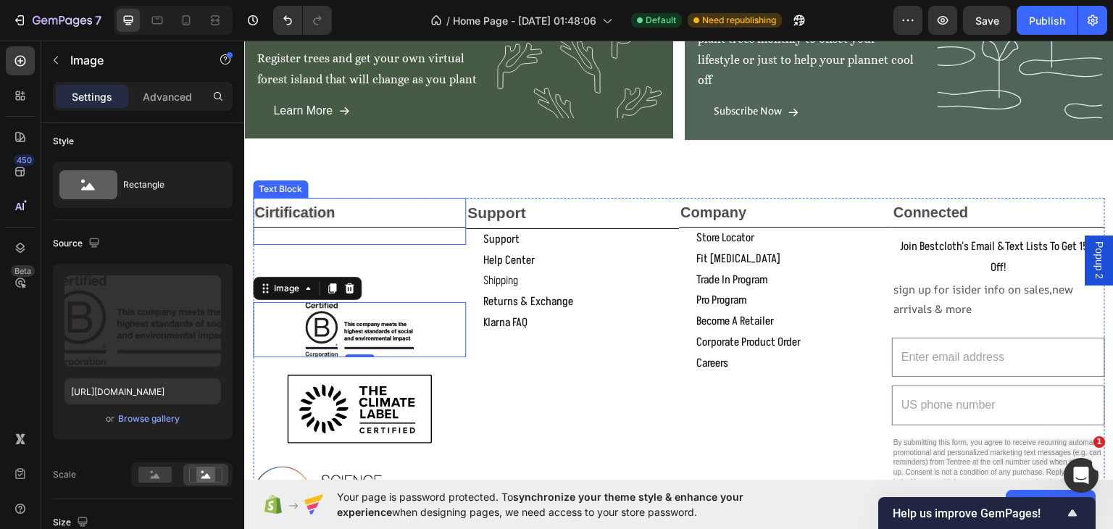
click at [404, 214] on p "Cirtification" at bounding box center [359, 211] width 210 height 26
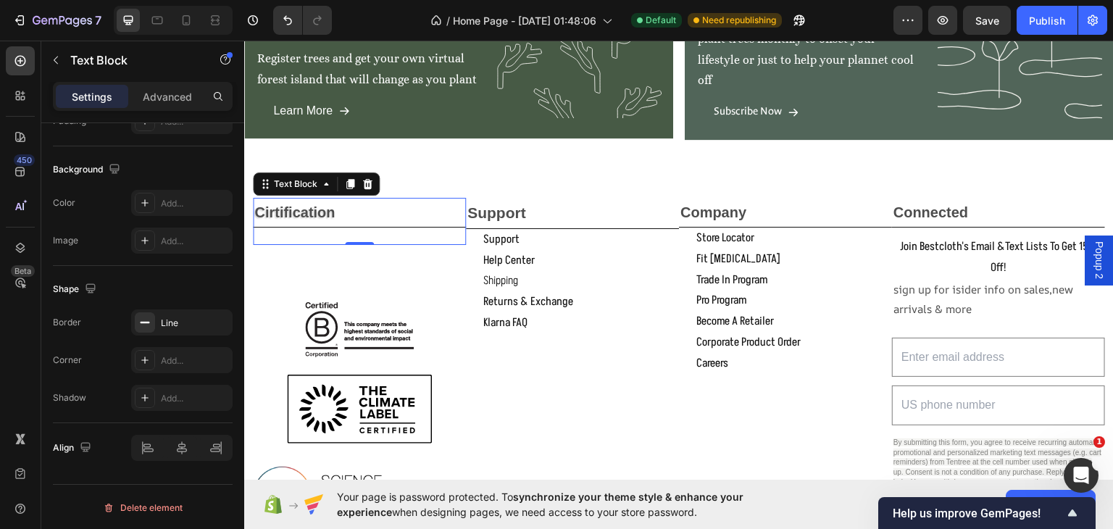
scroll to position [0, 0]
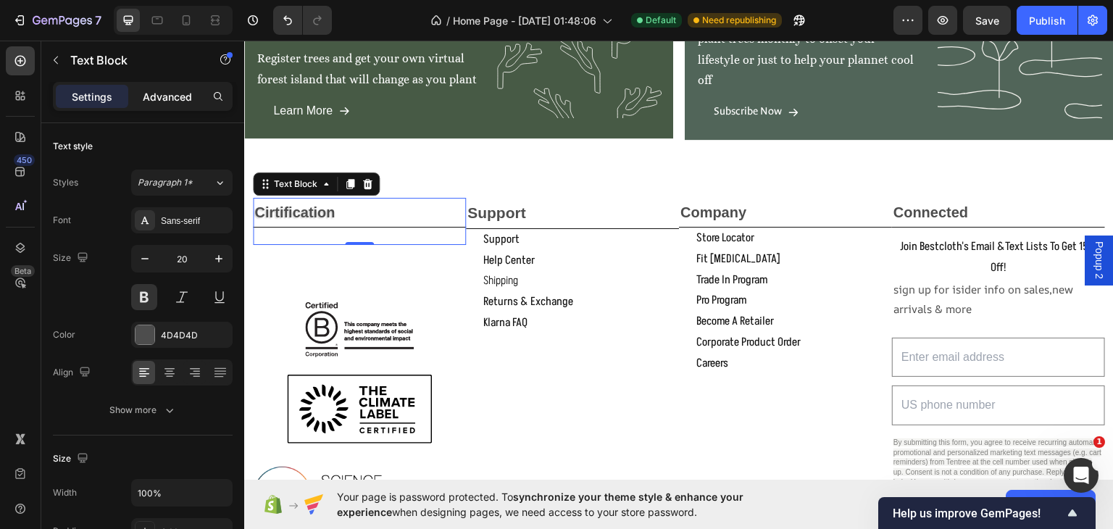
click at [157, 96] on p "Advanced" at bounding box center [167, 96] width 49 height 15
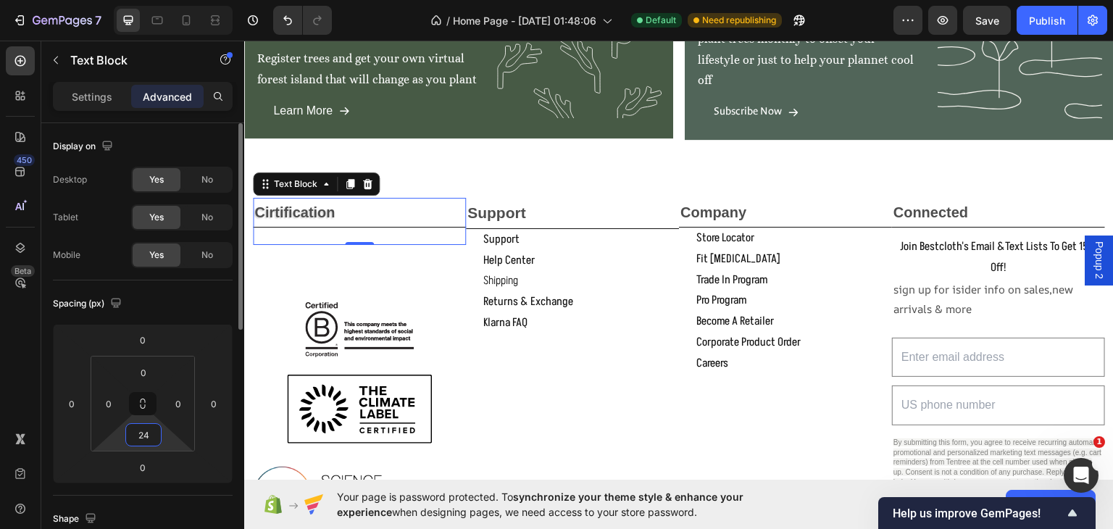
click at [147, 435] on input "24" at bounding box center [143, 435] width 29 height 22
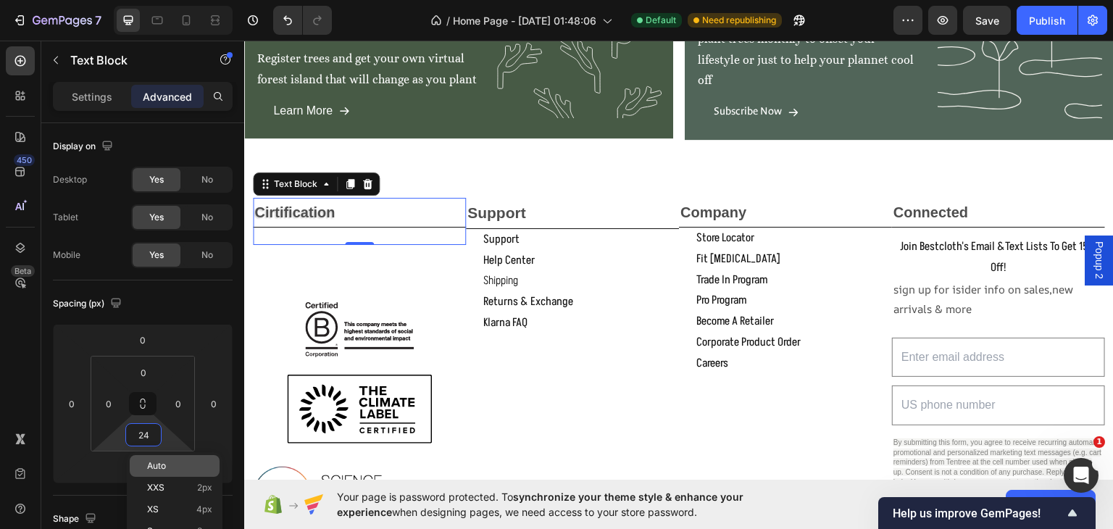
click at [169, 461] on p "Auto" at bounding box center [179, 466] width 65 height 10
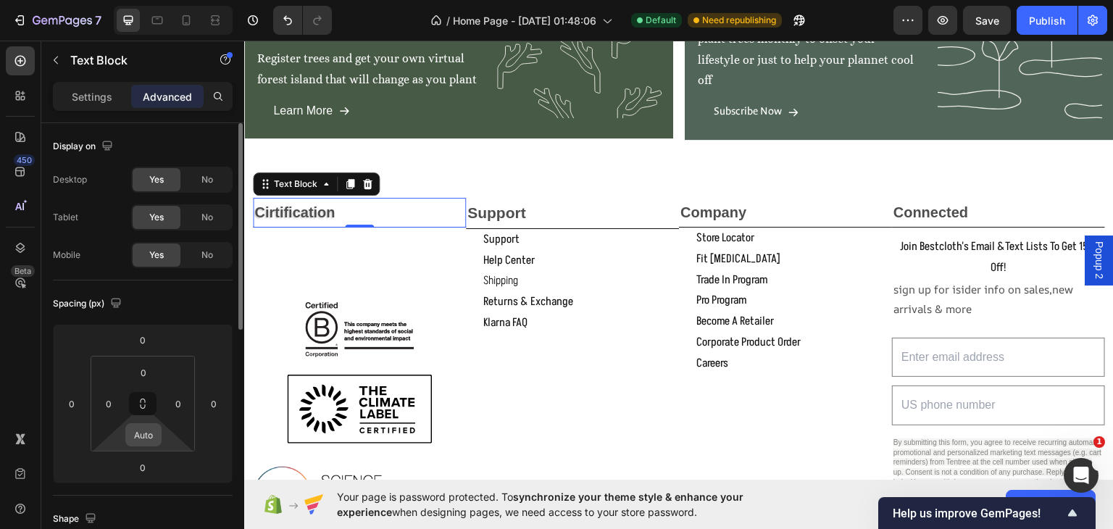
click at [158, 435] on div "Auto" at bounding box center [143, 434] width 36 height 23
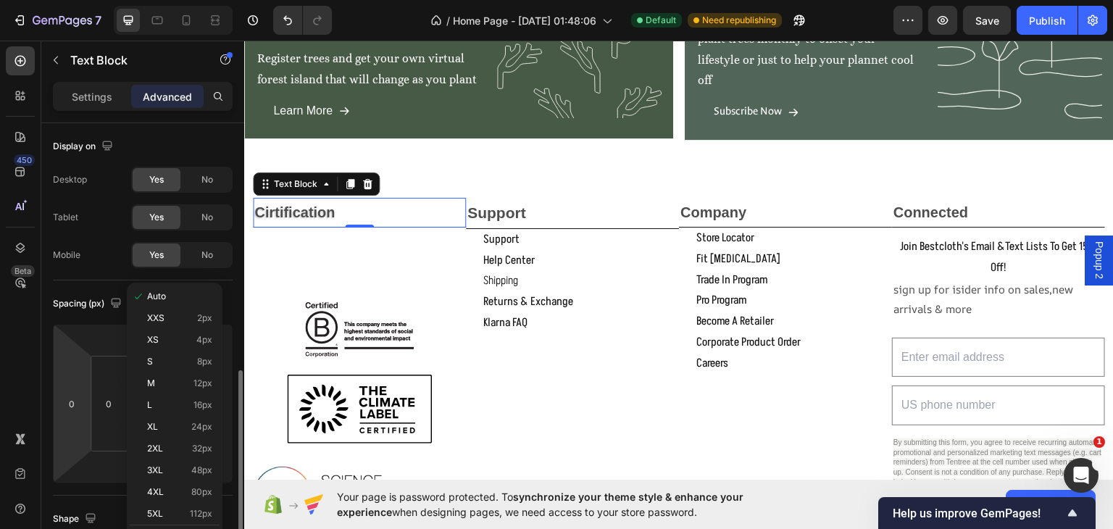
scroll to position [169, 0]
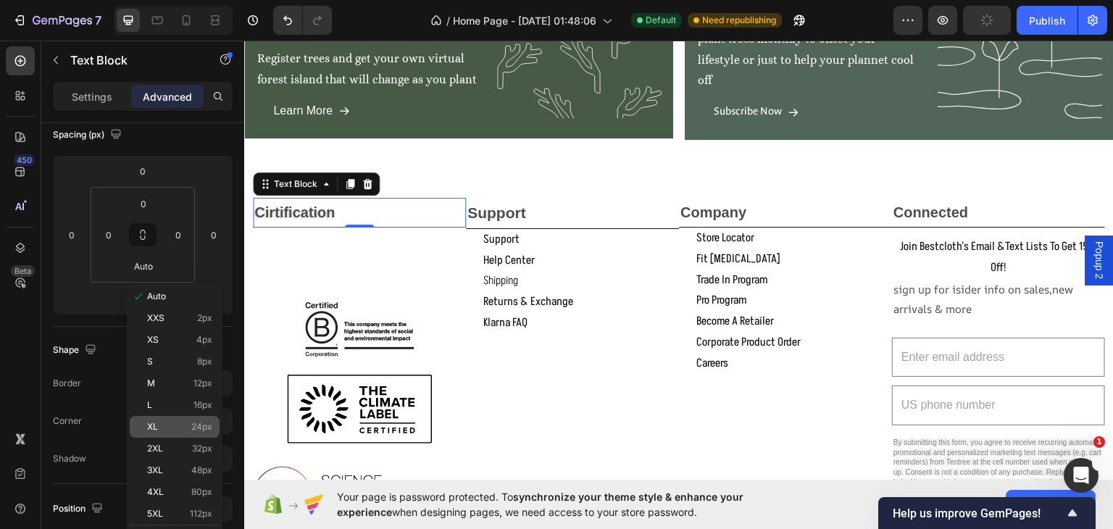
click at [150, 424] on span "XL" at bounding box center [152, 427] width 11 height 10
type input "24"
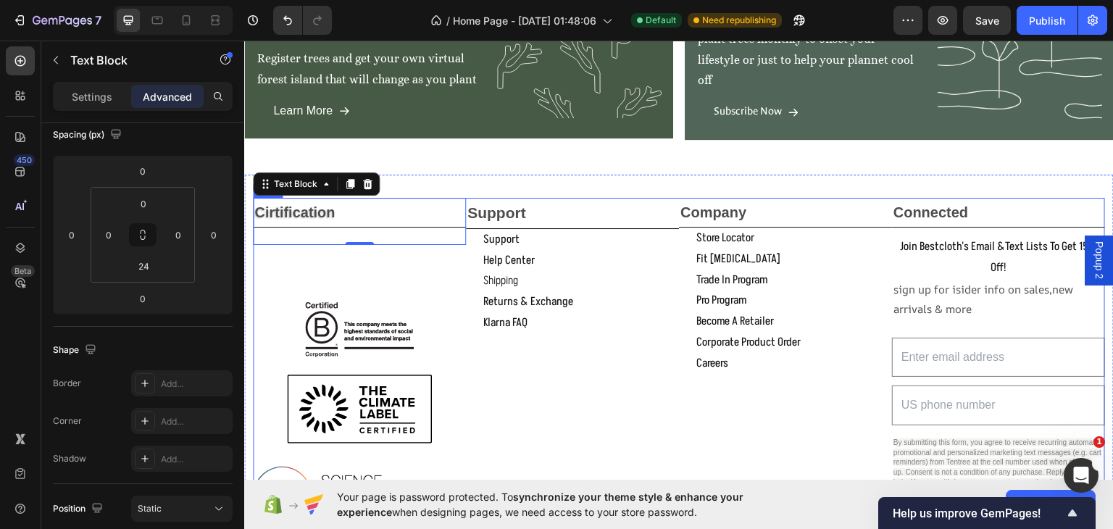
click at [443, 264] on div "Cirtification Text Block 0 Image Image Image Image" at bounding box center [359, 404] width 213 height 414
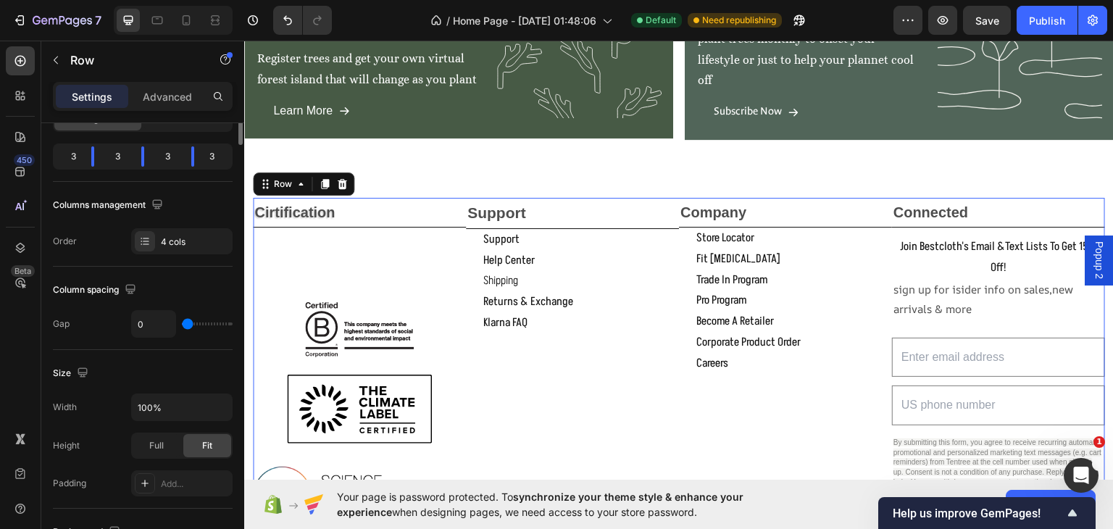
scroll to position [0, 0]
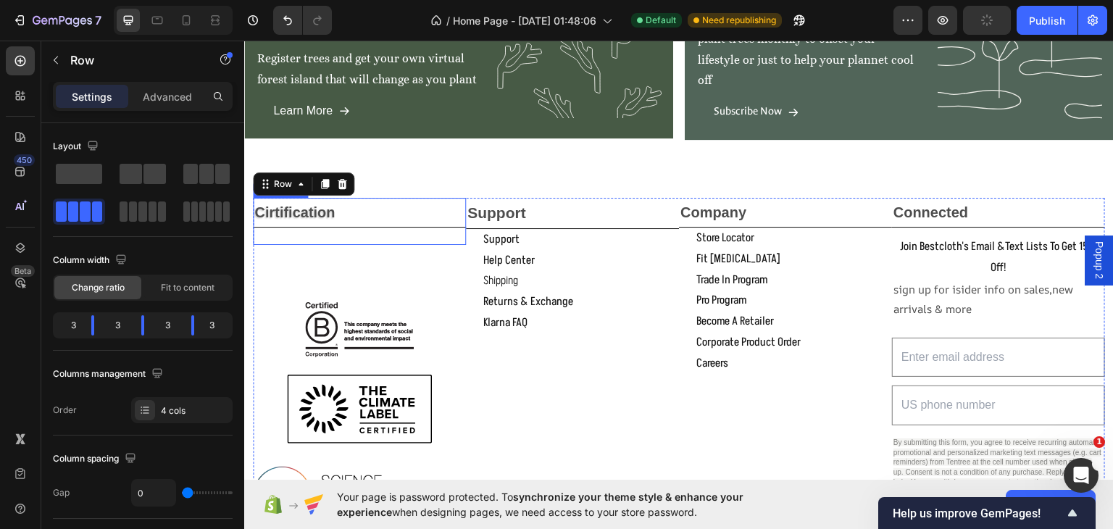
click at [417, 227] on div "Cirtification Text Block" at bounding box center [359, 220] width 213 height 47
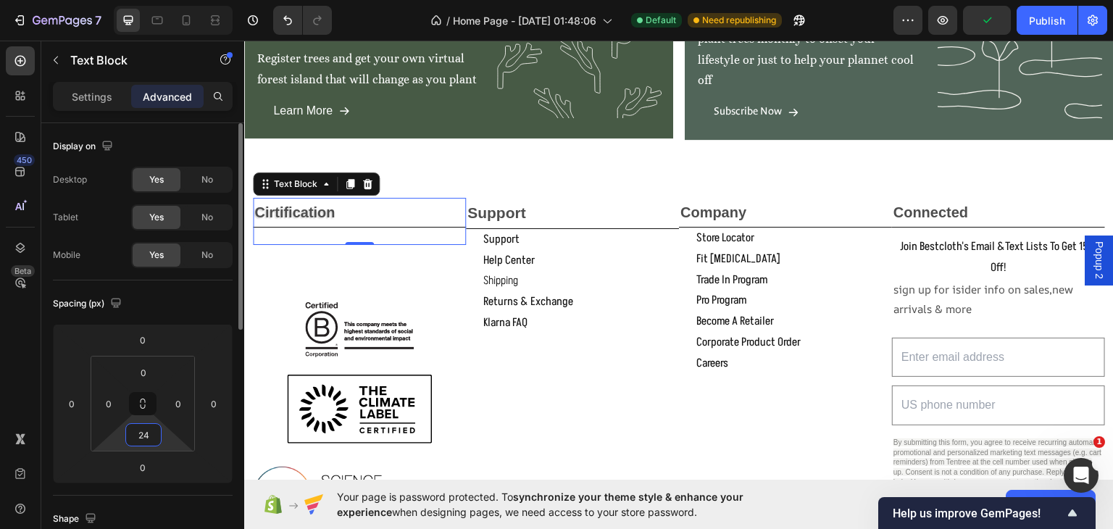
drag, startPoint x: 19, startPoint y: 299, endPoint x: 156, endPoint y: 432, distance: 191.1
click at [156, 432] on input "24" at bounding box center [143, 435] width 29 height 22
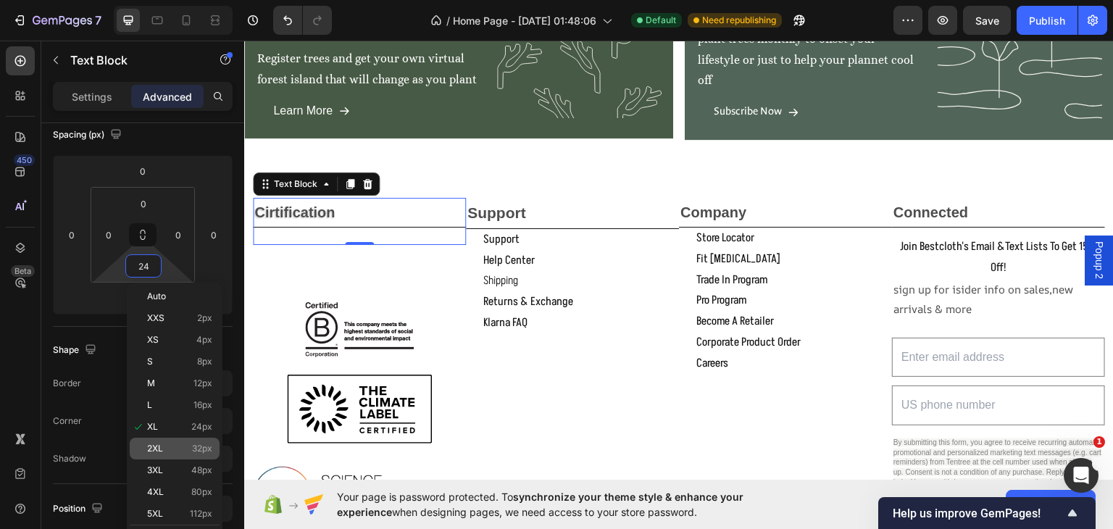
click at [143, 443] on div "2XL 32px" at bounding box center [175, 449] width 90 height 22
type input "32"
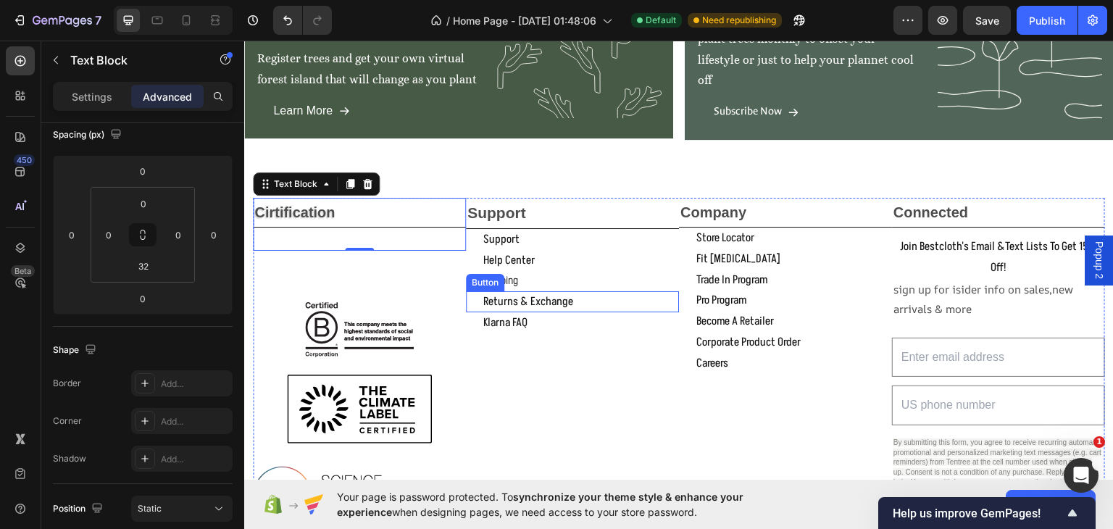
click at [590, 293] on div "returns & exchange Button" at bounding box center [572, 300] width 213 height 21
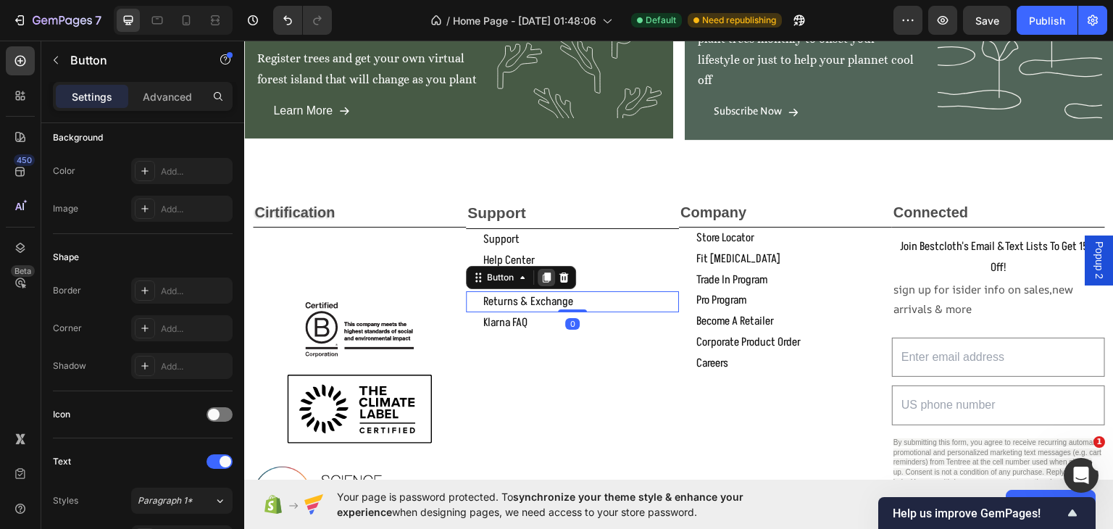
scroll to position [0, 0]
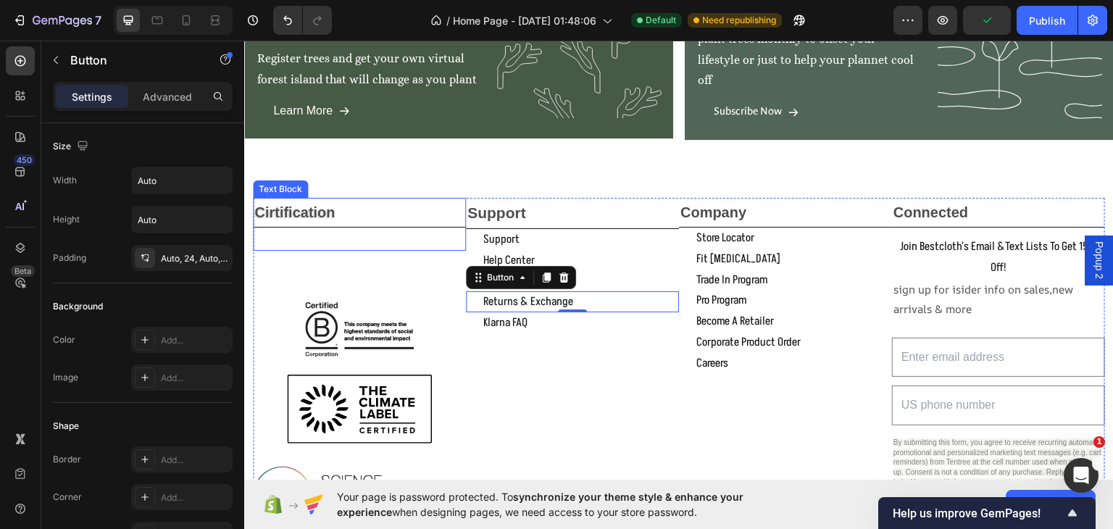
click at [394, 204] on p "Cirtification" at bounding box center [359, 211] width 210 height 26
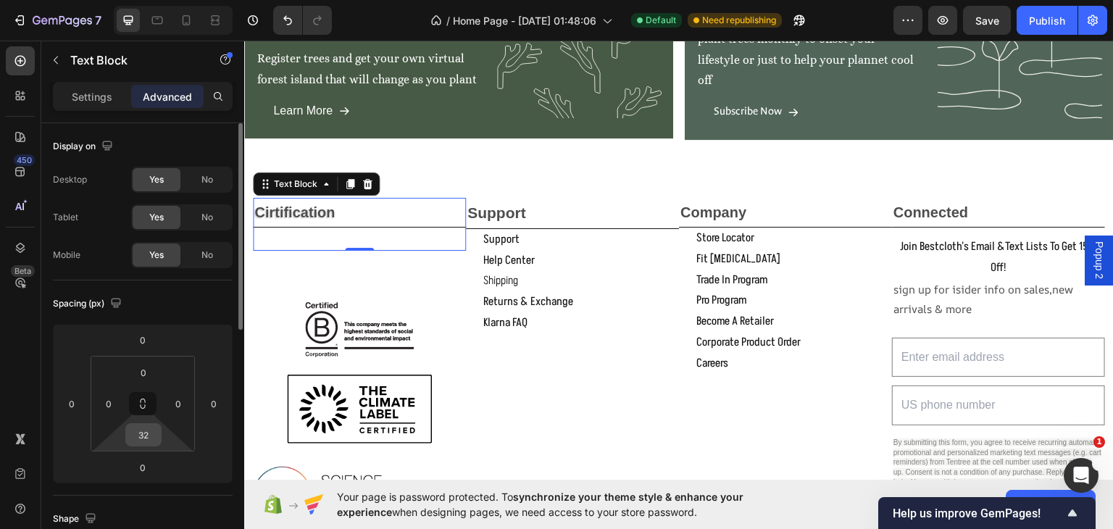
click at [159, 435] on div "32" at bounding box center [143, 434] width 36 height 23
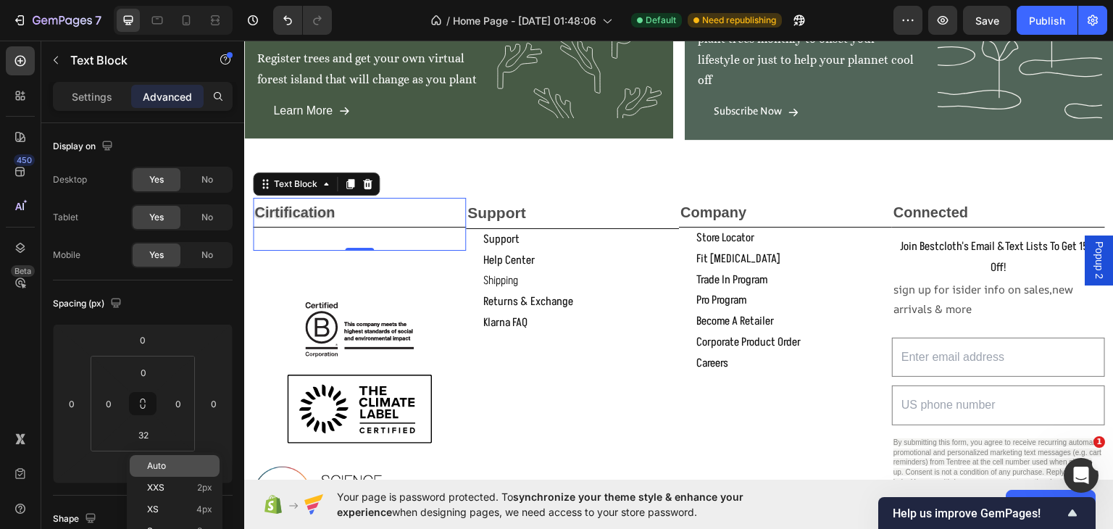
click at [159, 465] on span "Auto" at bounding box center [156, 466] width 19 height 10
type input "Auto"
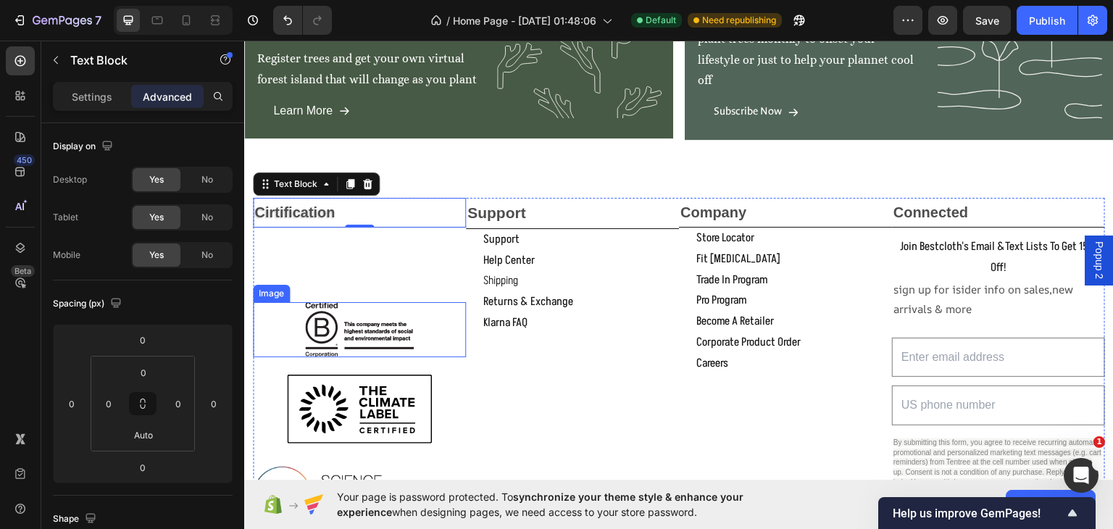
click at [411, 304] on img at bounding box center [359, 328] width 109 height 54
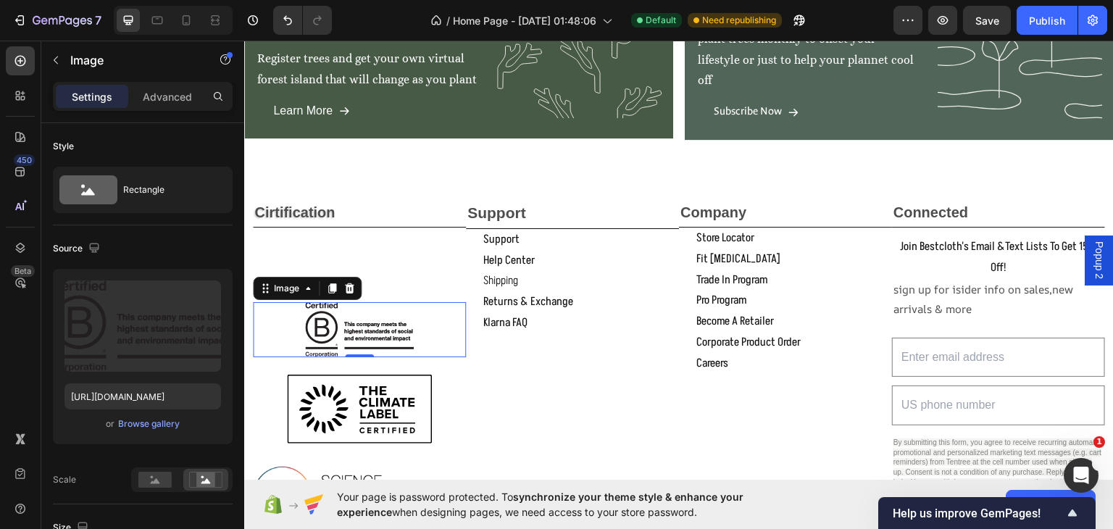
drag, startPoint x: 155, startPoint y: 95, endPoint x: 156, endPoint y: 114, distance: 18.8
click at [156, 96] on p "Advanced" at bounding box center [167, 96] width 49 height 15
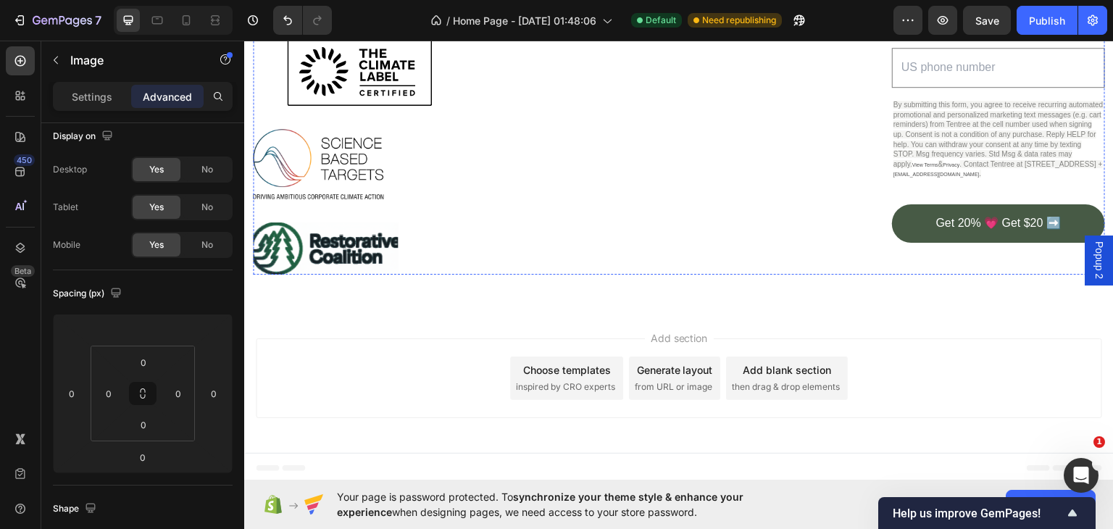
scroll to position [2303, 0]
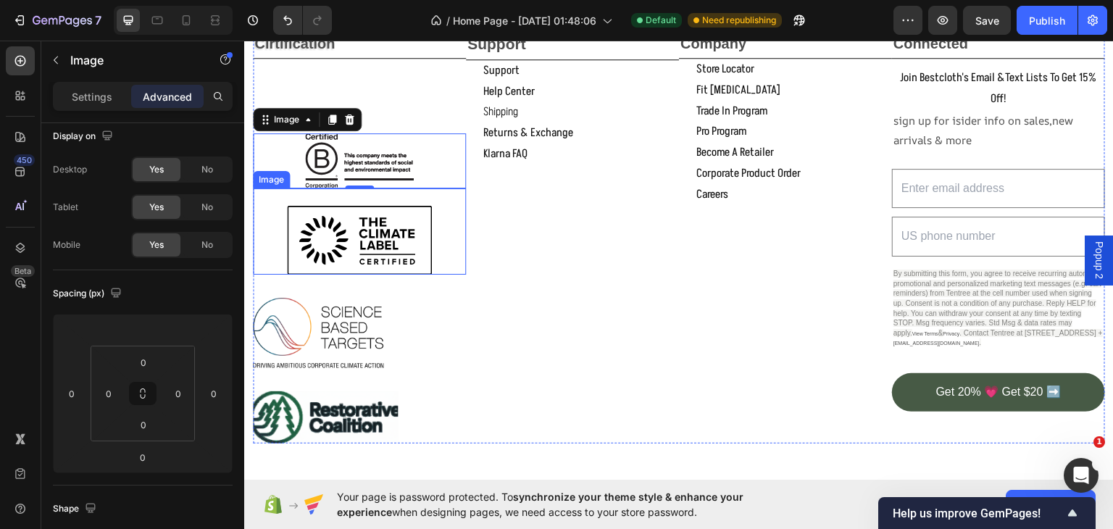
click at [440, 228] on div at bounding box center [359, 239] width 213 height 69
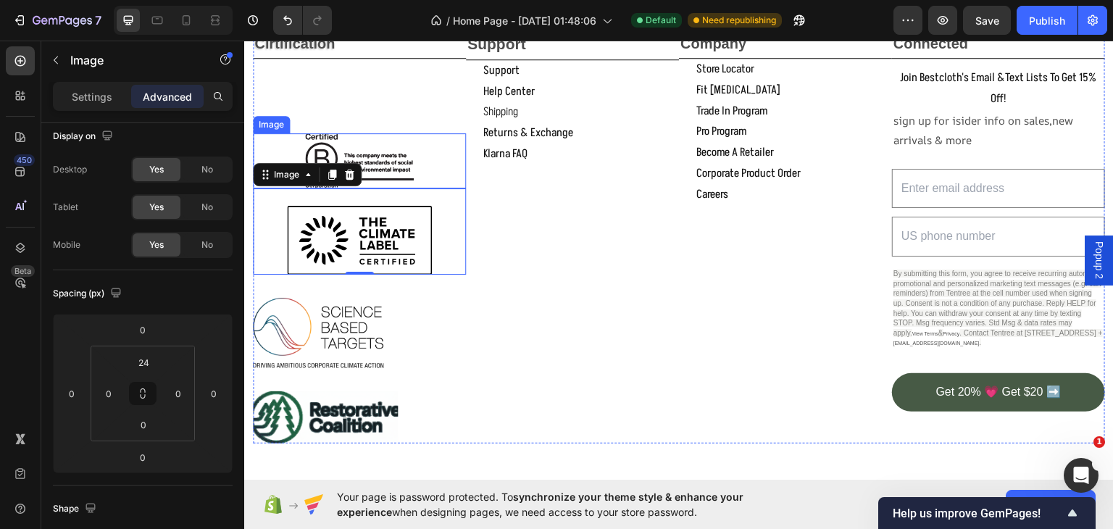
click at [432, 155] on div at bounding box center [359, 160] width 213 height 54
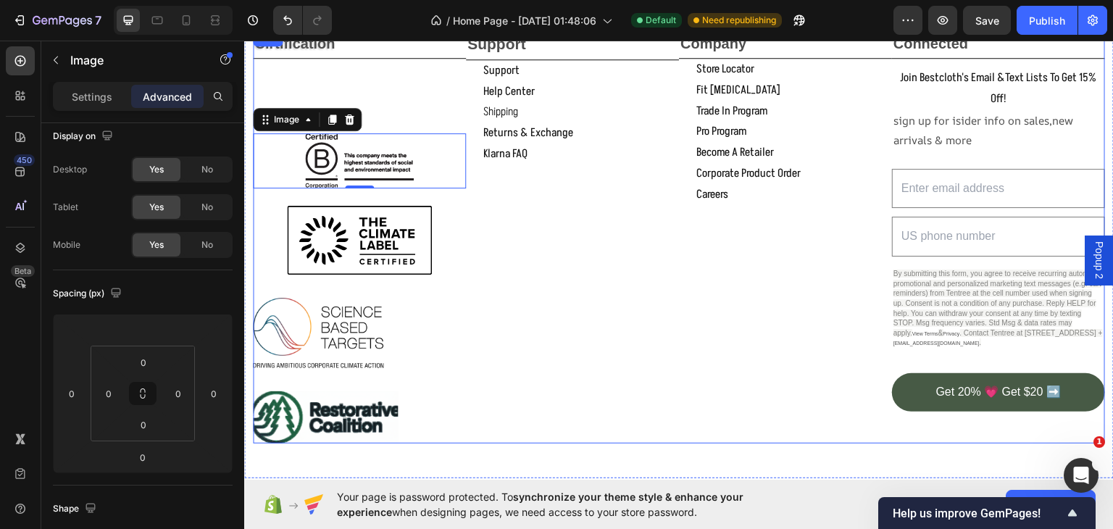
click at [466, 359] on div "support Text Block support Button help center Button shipping Button returns & …" at bounding box center [572, 235] width 213 height 414
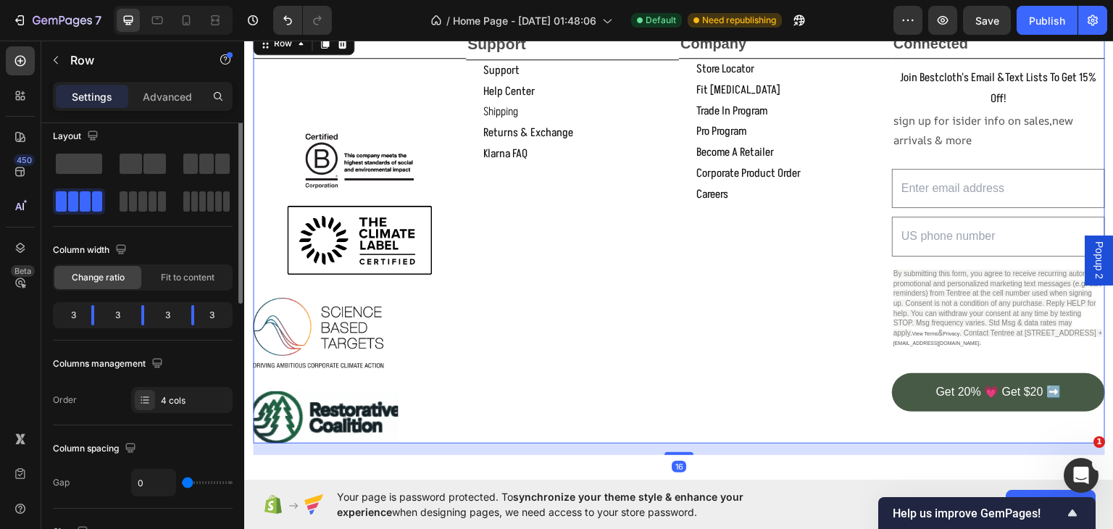
scroll to position [0, 0]
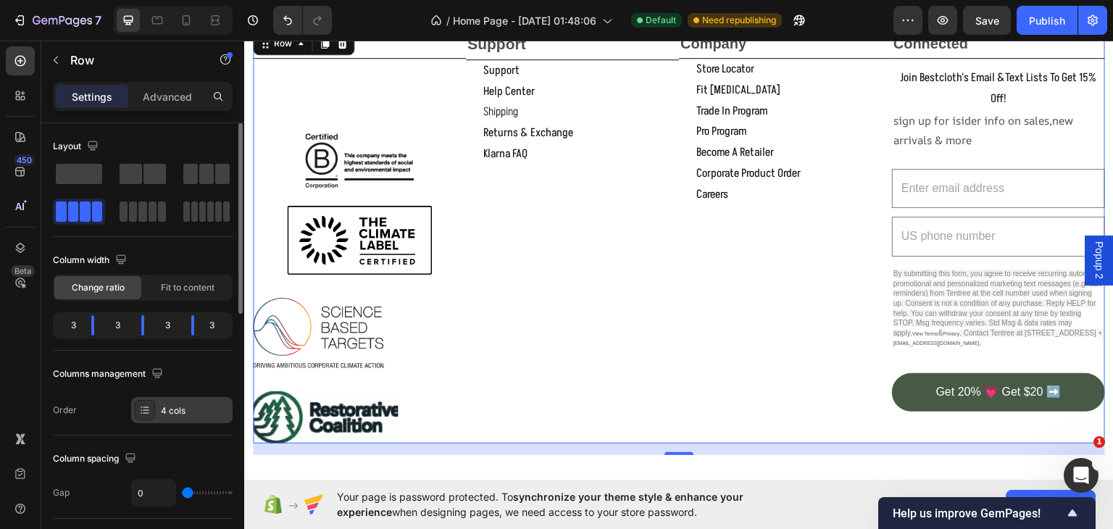
click at [212, 407] on div "4 cols" at bounding box center [195, 410] width 68 height 13
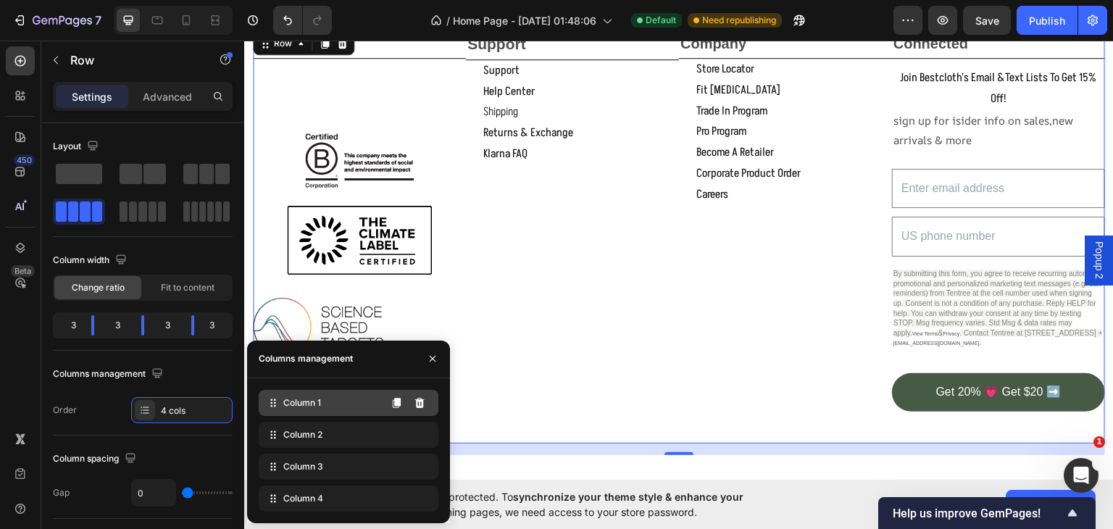
click at [330, 403] on div "Column 1" at bounding box center [349, 403] width 180 height 26
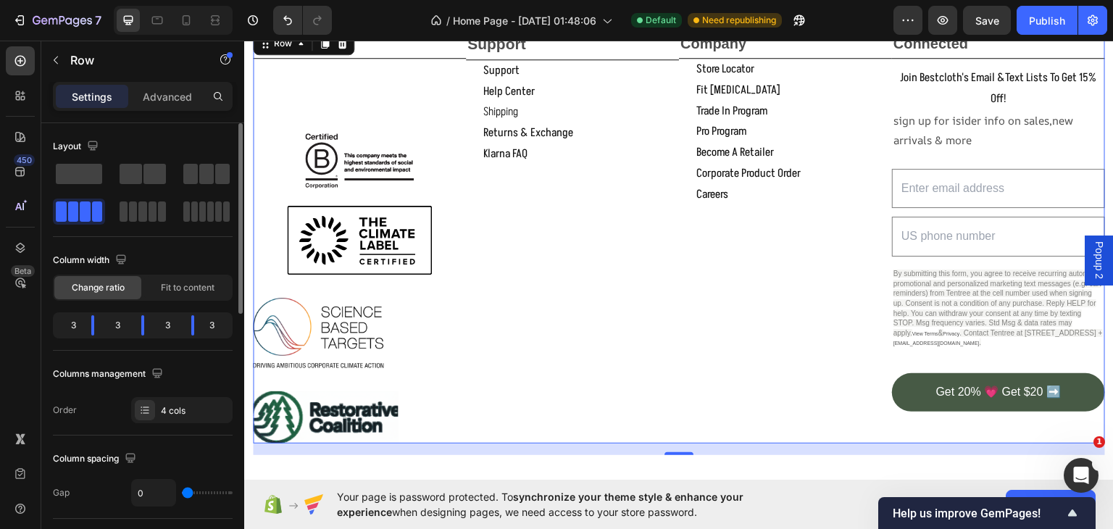
type input "18"
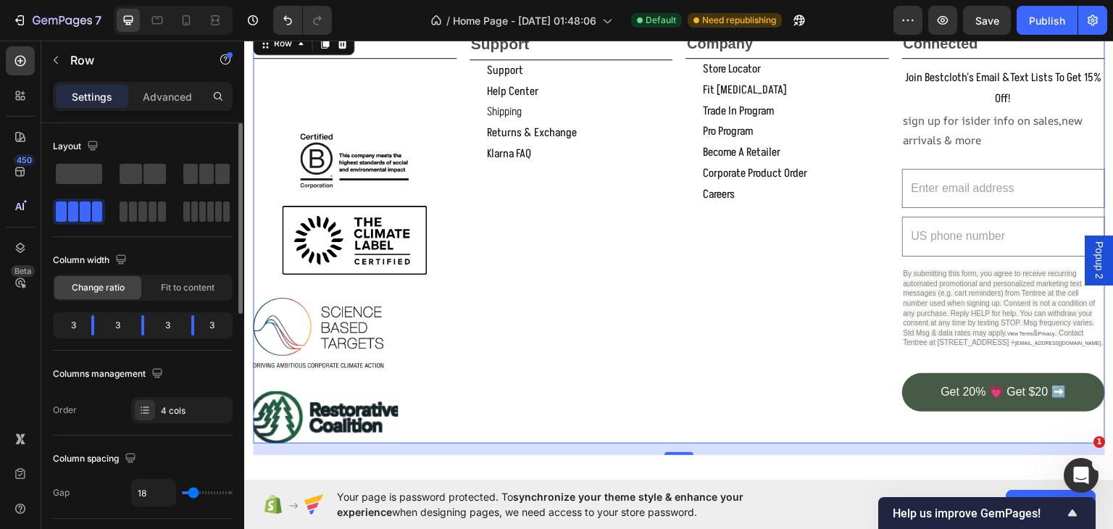
type input "25"
type input "36"
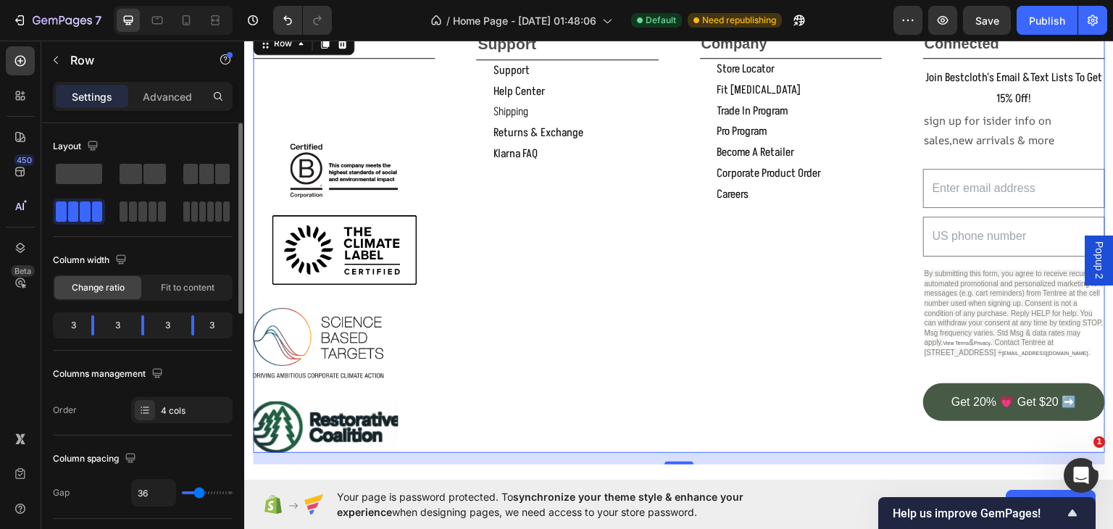
type input "57"
type input "68"
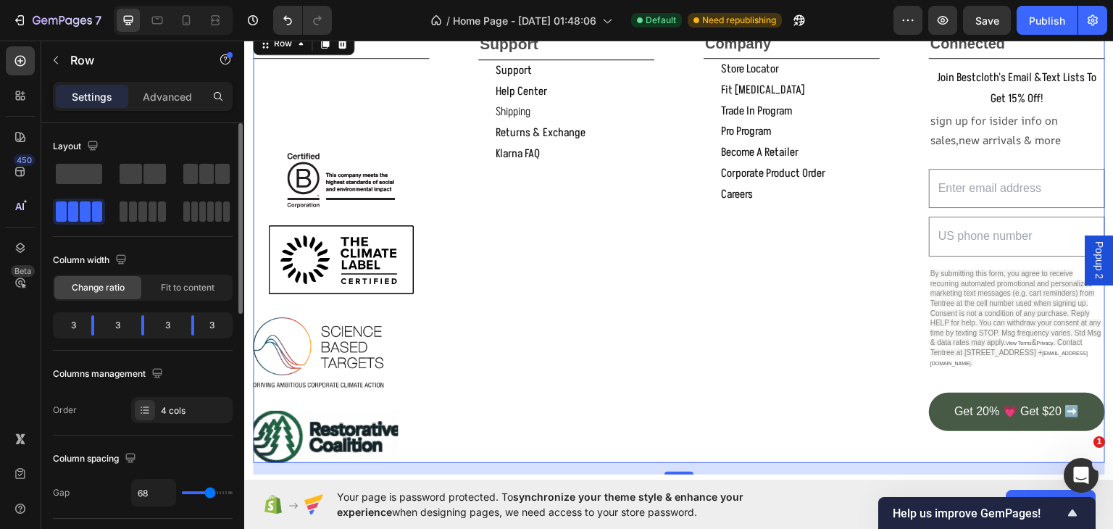
type input "61"
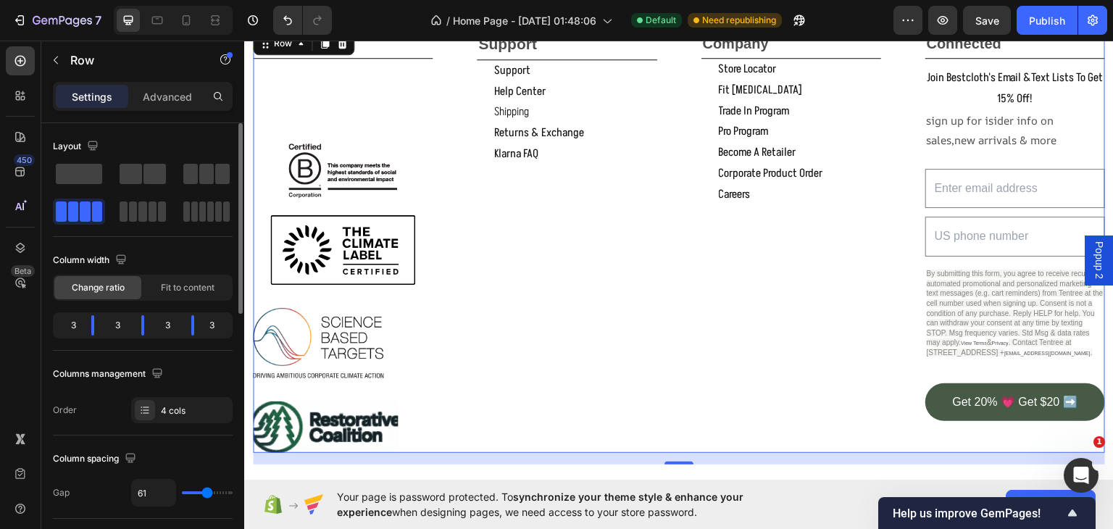
type input "57"
type input "54"
type input "50"
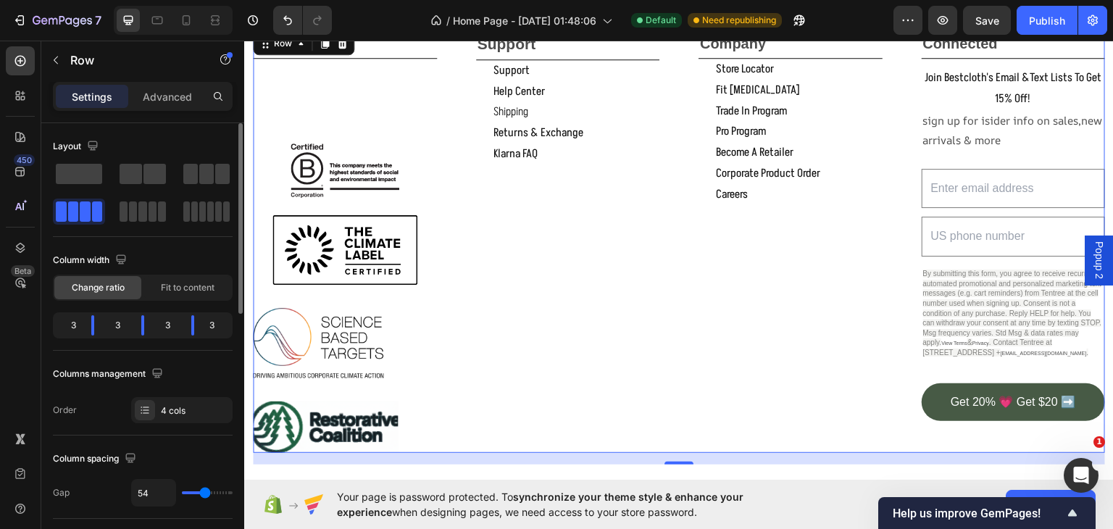
type input "50"
type input "38"
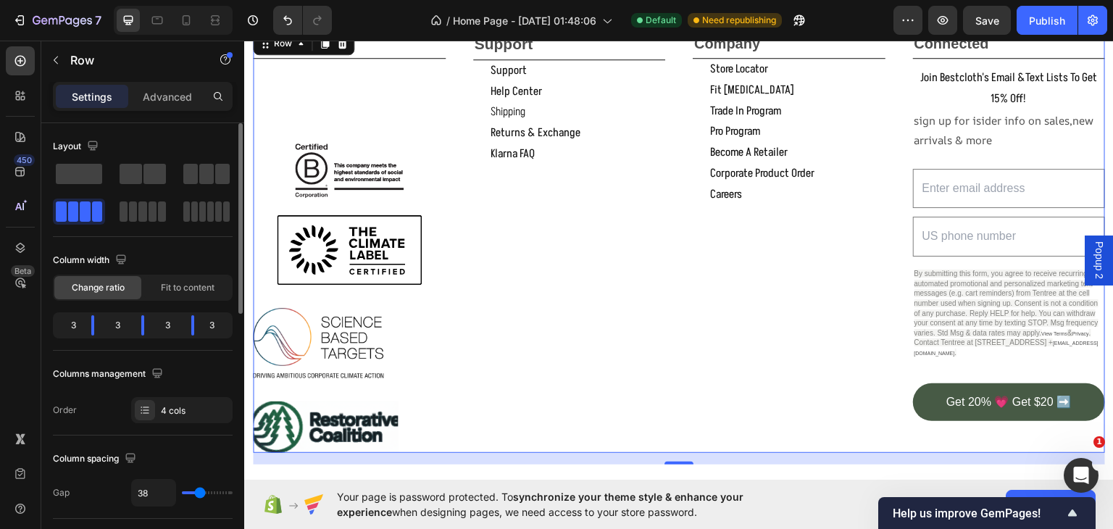
type input "25"
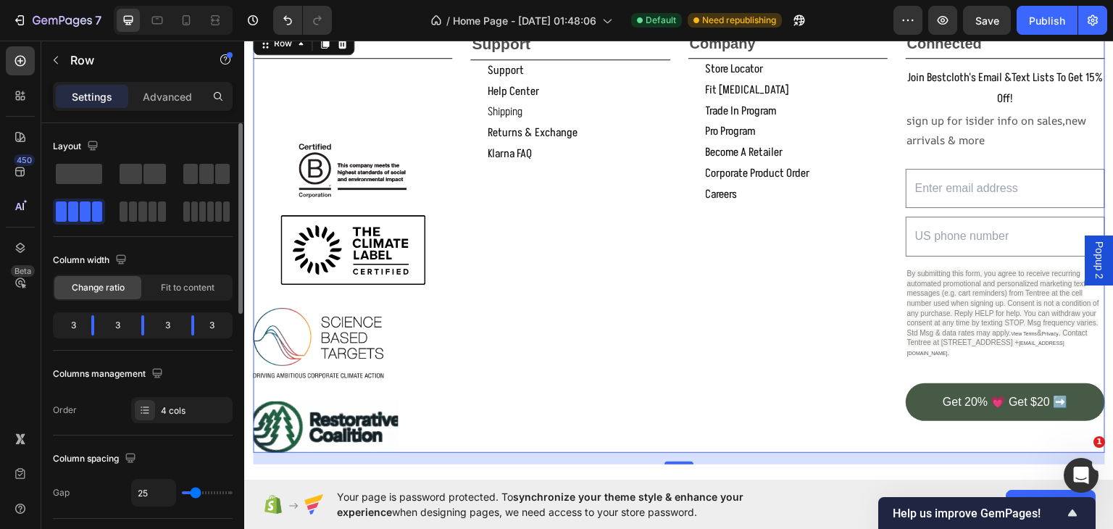
drag, startPoint x: 187, startPoint y: 490, endPoint x: 196, endPoint y: 493, distance: 9.2
type input "25"
click at [196, 493] on input "range" at bounding box center [207, 492] width 51 height 3
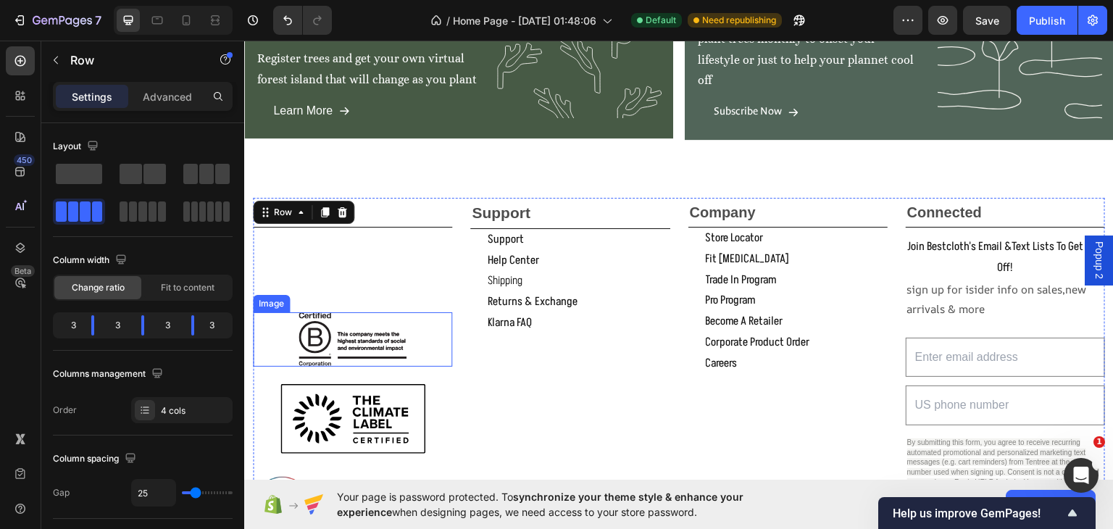
click at [422, 339] on div at bounding box center [352, 338] width 199 height 54
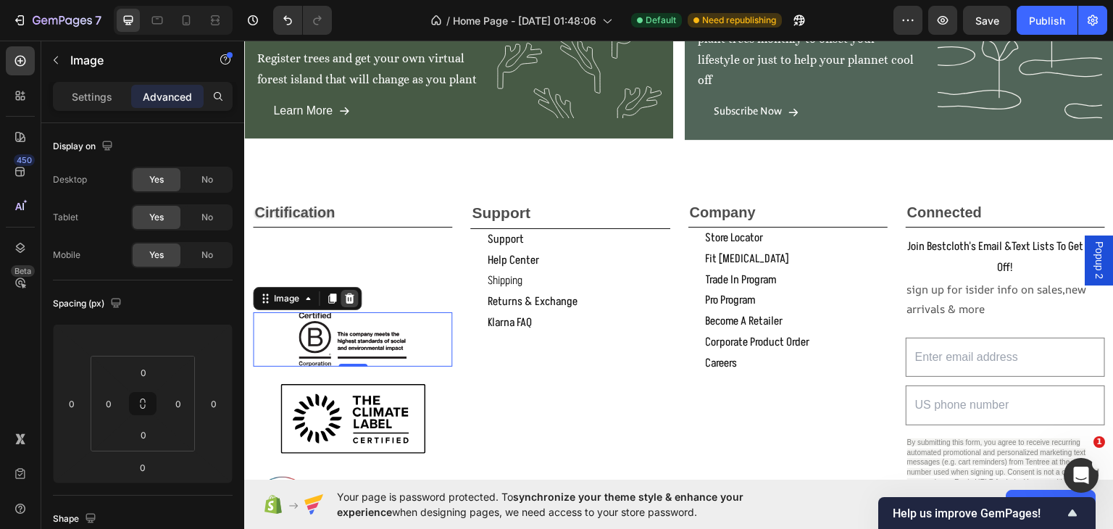
click at [351, 294] on icon at bounding box center [349, 298] width 9 height 10
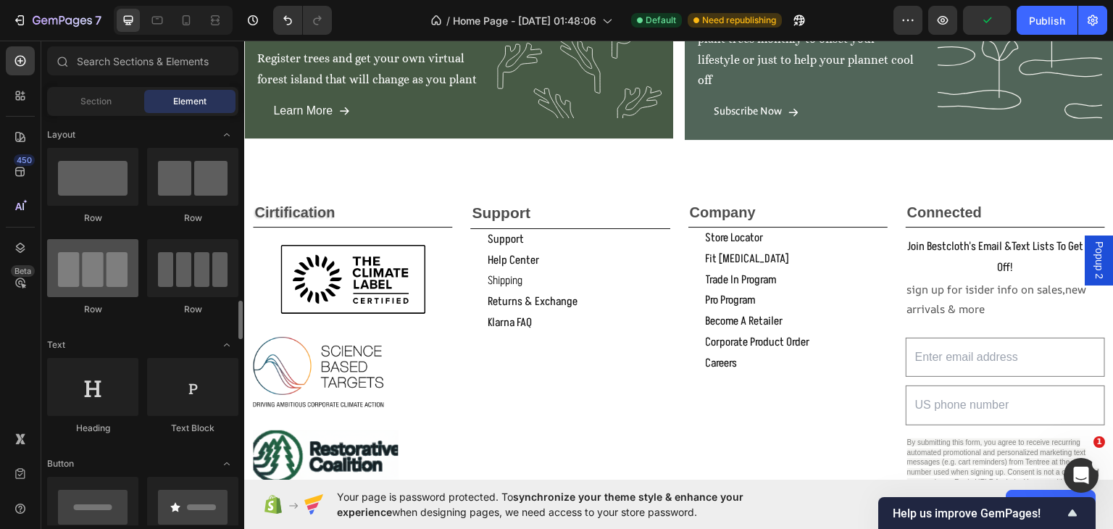
scroll to position [338, 0]
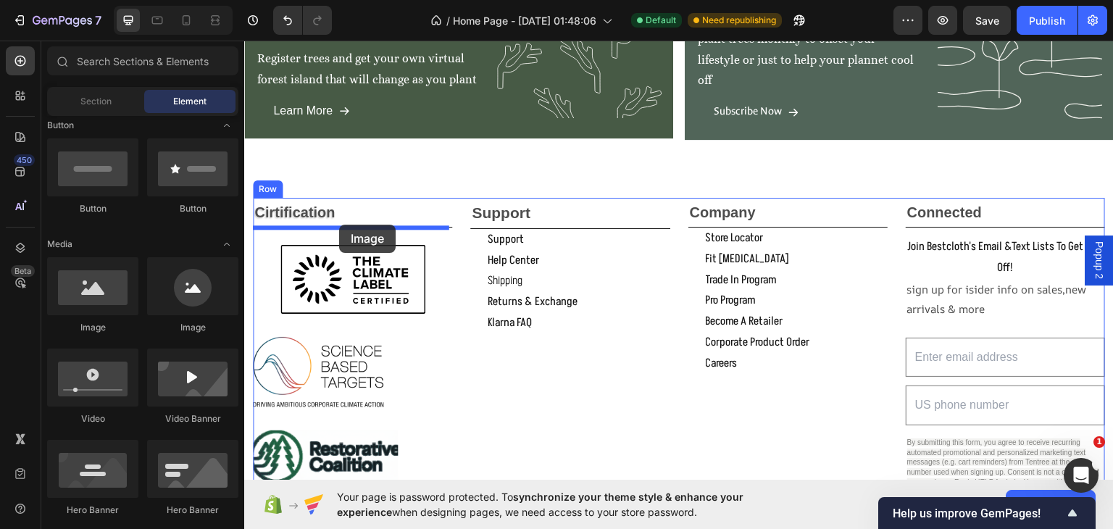
drag, startPoint x: 322, startPoint y: 339, endPoint x: 339, endPoint y: 224, distance: 116.4
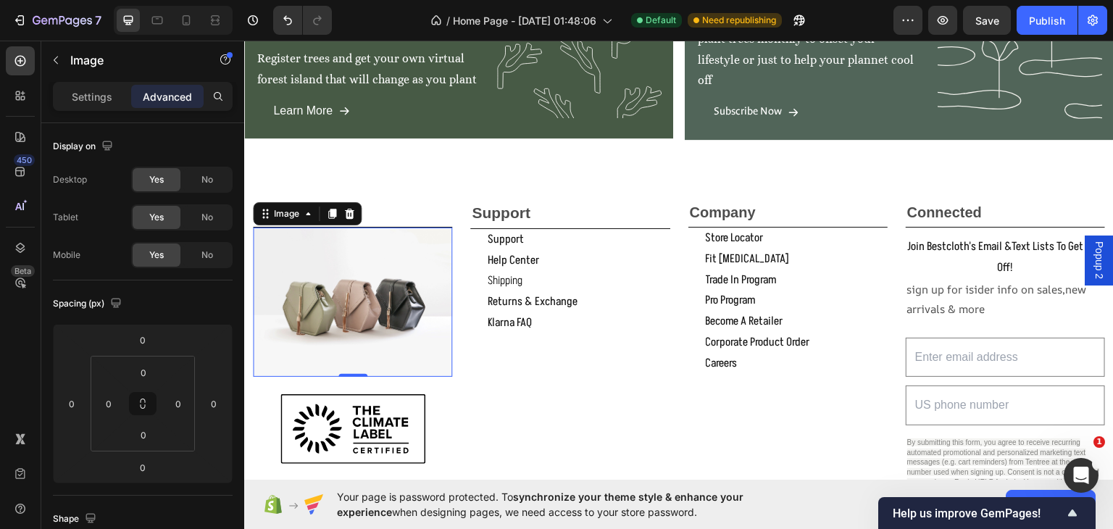
click at [263, 327] on img at bounding box center [352, 301] width 199 height 149
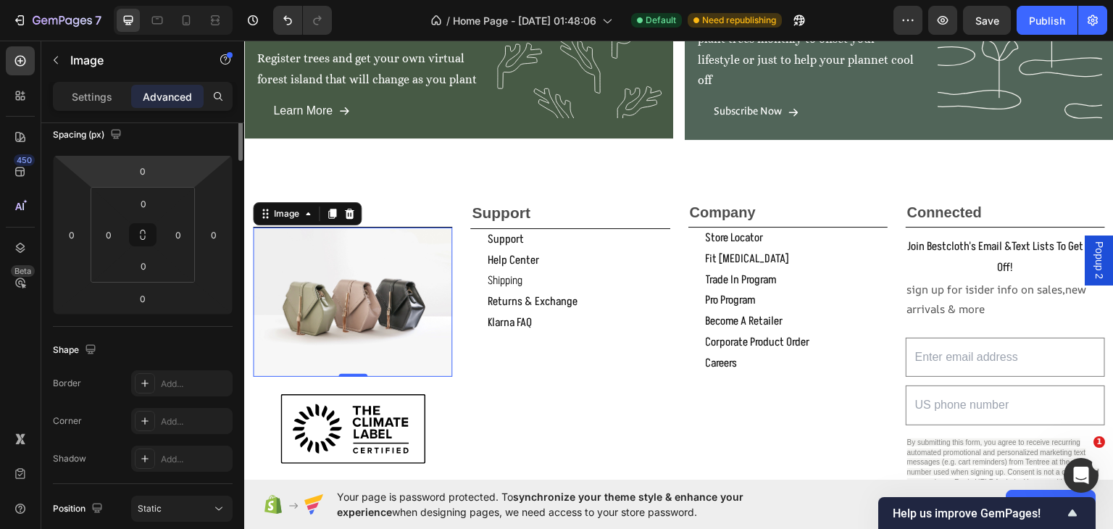
scroll to position [0, 0]
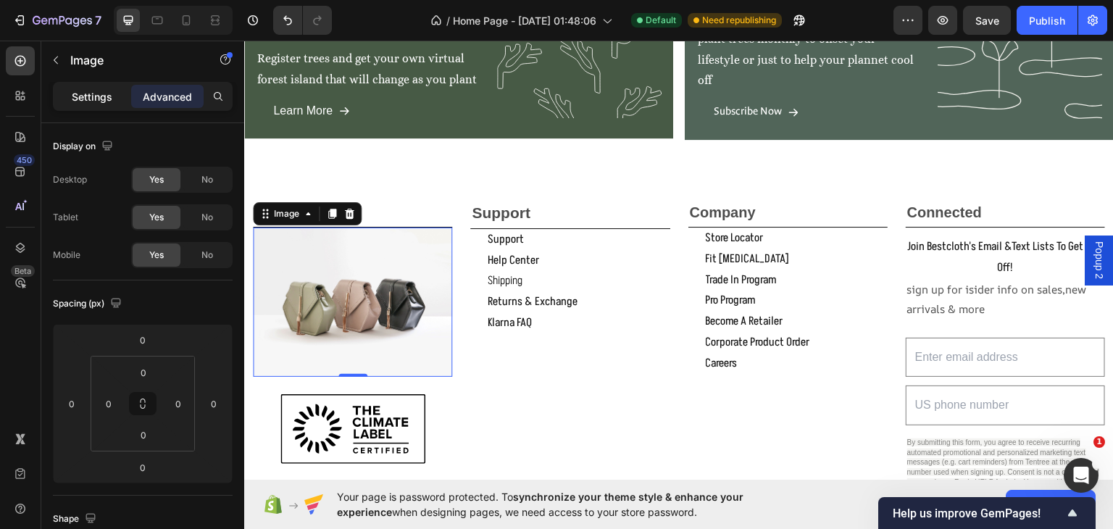
click at [81, 101] on p "Settings" at bounding box center [92, 96] width 41 height 15
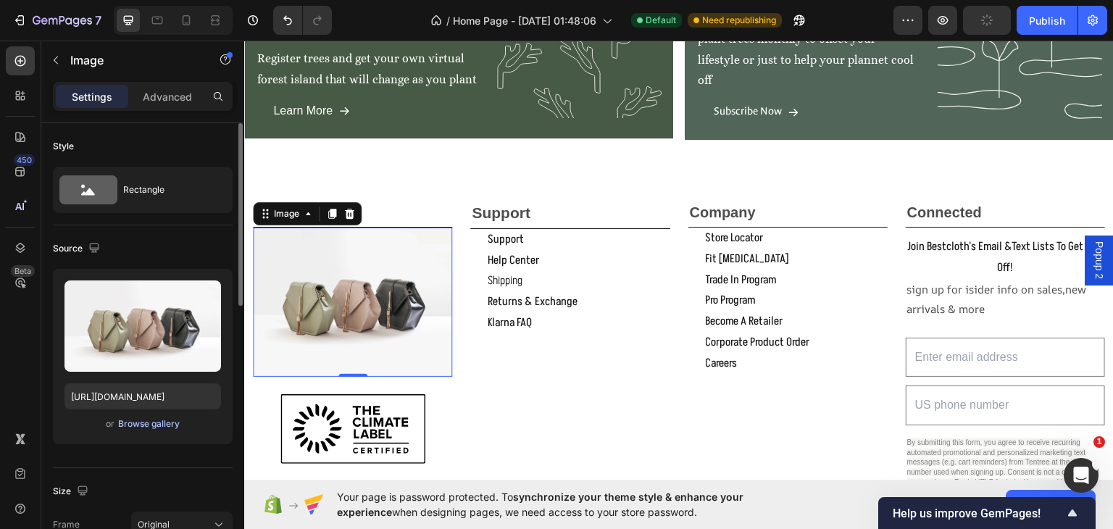
click at [131, 424] on div "Browse gallery" at bounding box center [149, 423] width 62 height 13
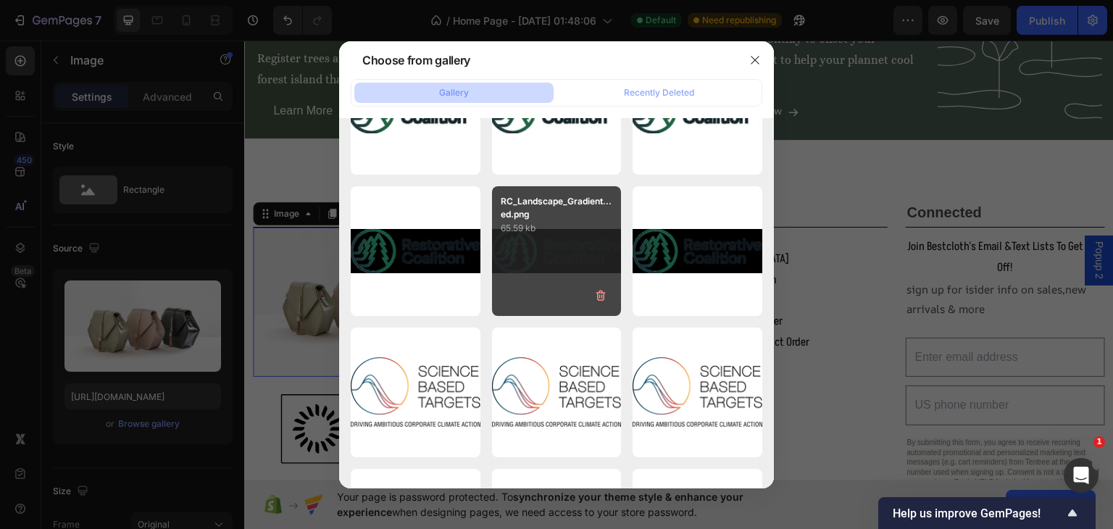
scroll to position [338, 0]
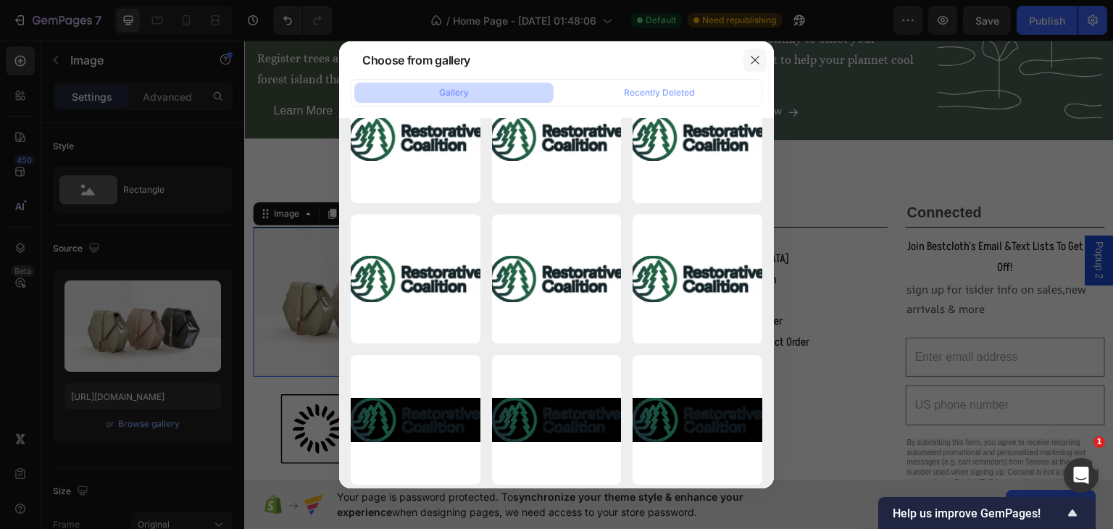
click at [750, 59] on icon "button" at bounding box center [755, 60] width 12 height 12
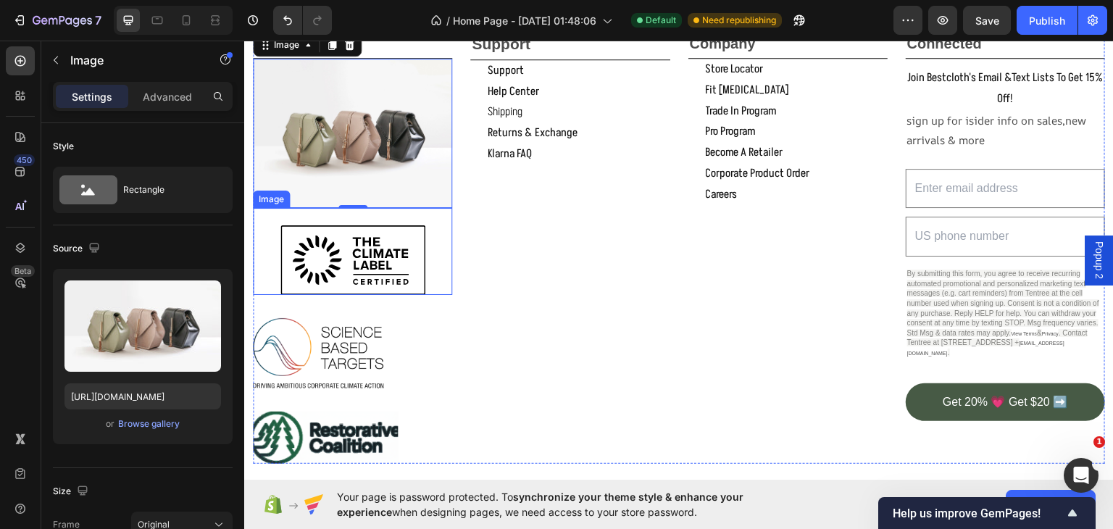
scroll to position [2134, 0]
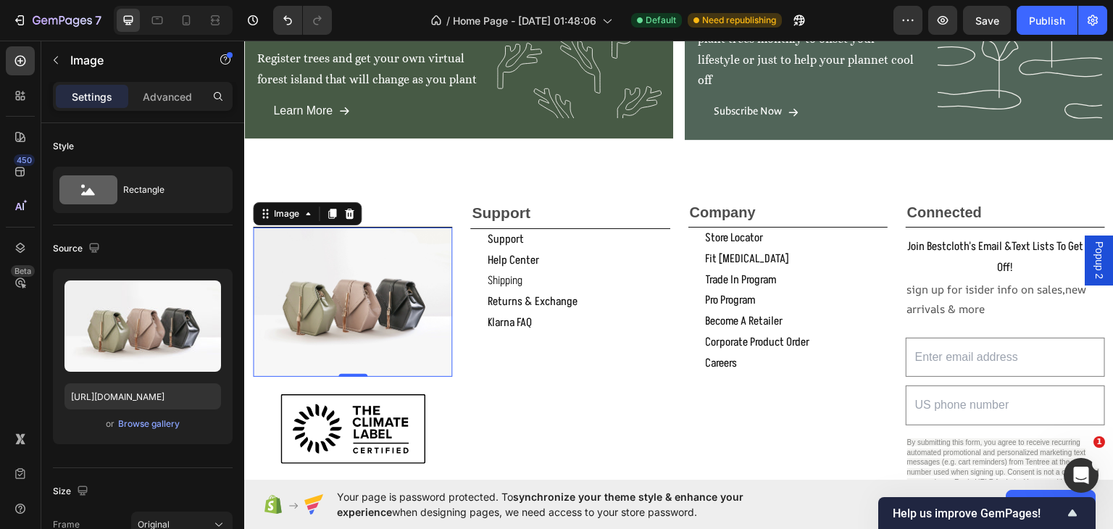
click at [307, 343] on img at bounding box center [352, 301] width 199 height 149
click at [130, 422] on div "Browse gallery" at bounding box center [149, 423] width 62 height 13
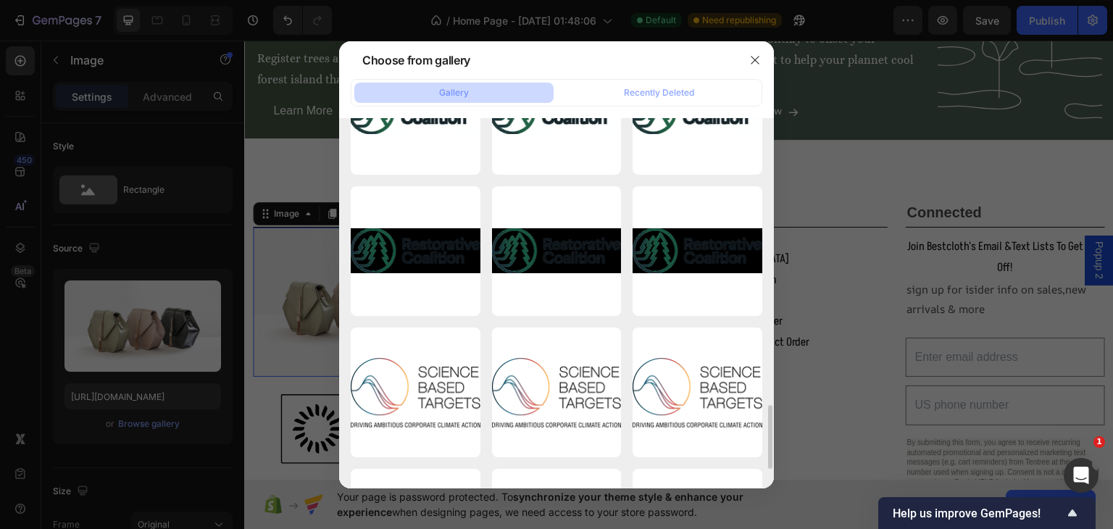
scroll to position [677, 0]
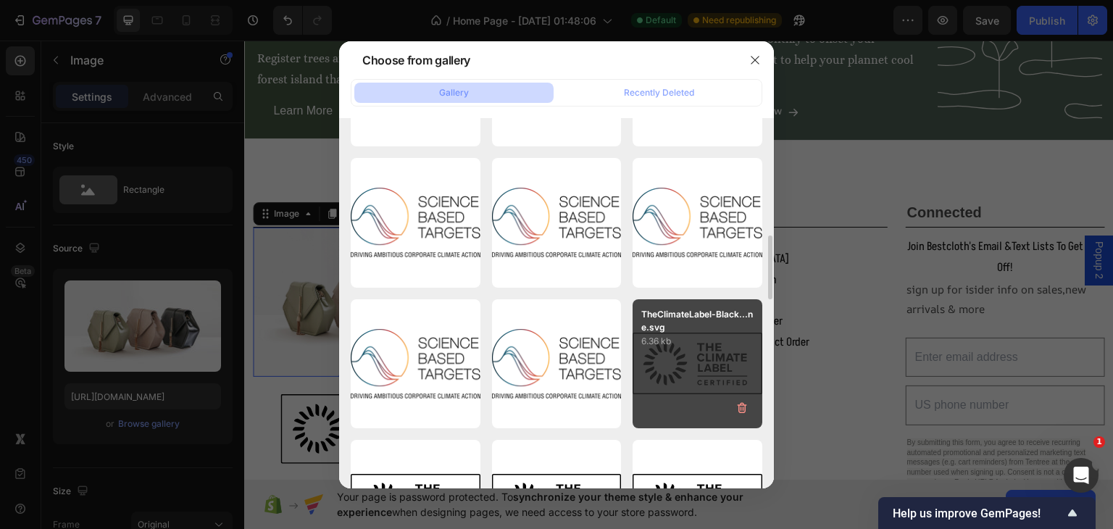
click at [682, 356] on div "TheClimateLabel-Black...ne.svg 6.36 kb" at bounding box center [697, 364] width 130 height 130
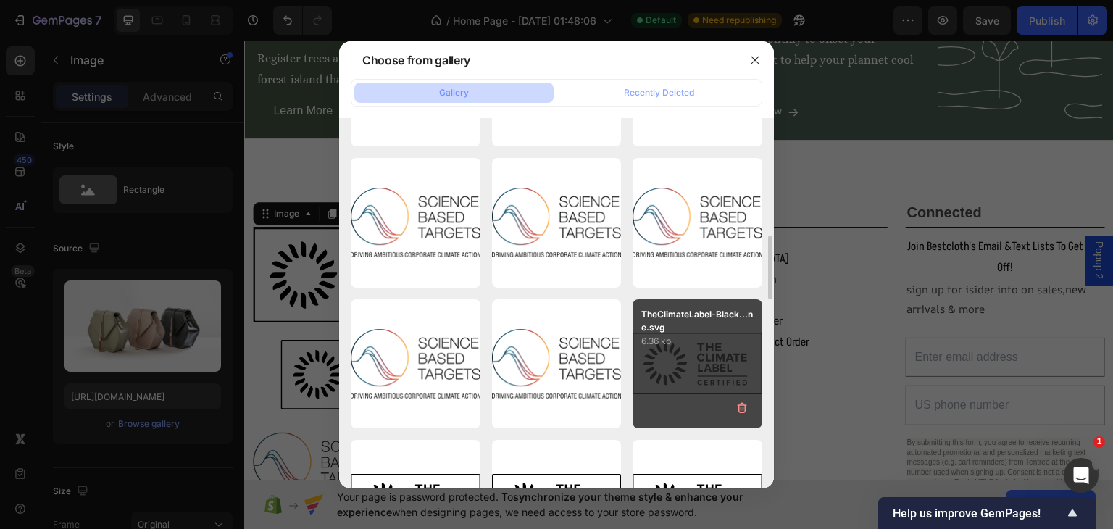
type input "https://cdn.shopify.com/s/files/1/0897/7537/4706/files/gempages_556547549306028…"
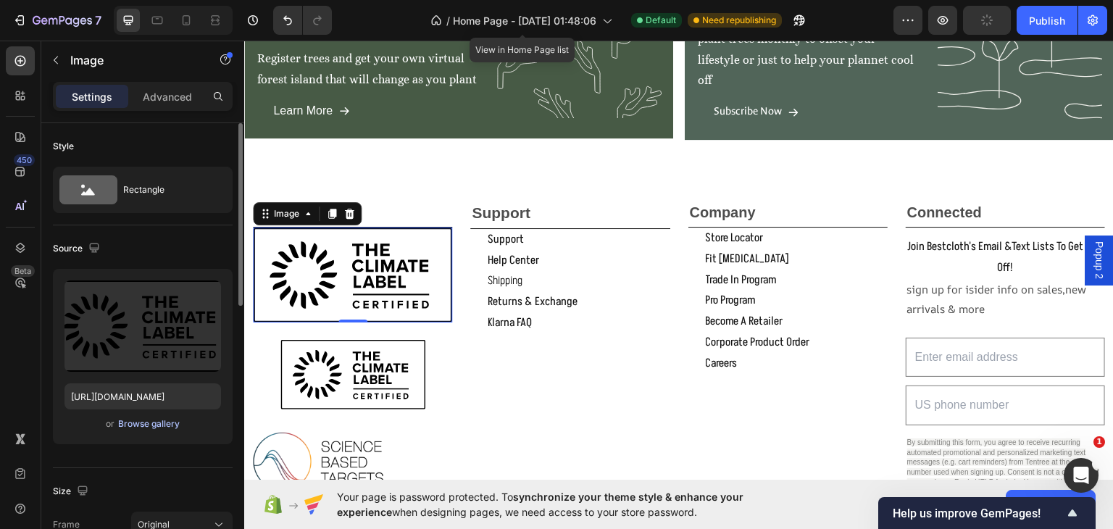
click at [143, 420] on div "Browse gallery" at bounding box center [149, 423] width 62 height 13
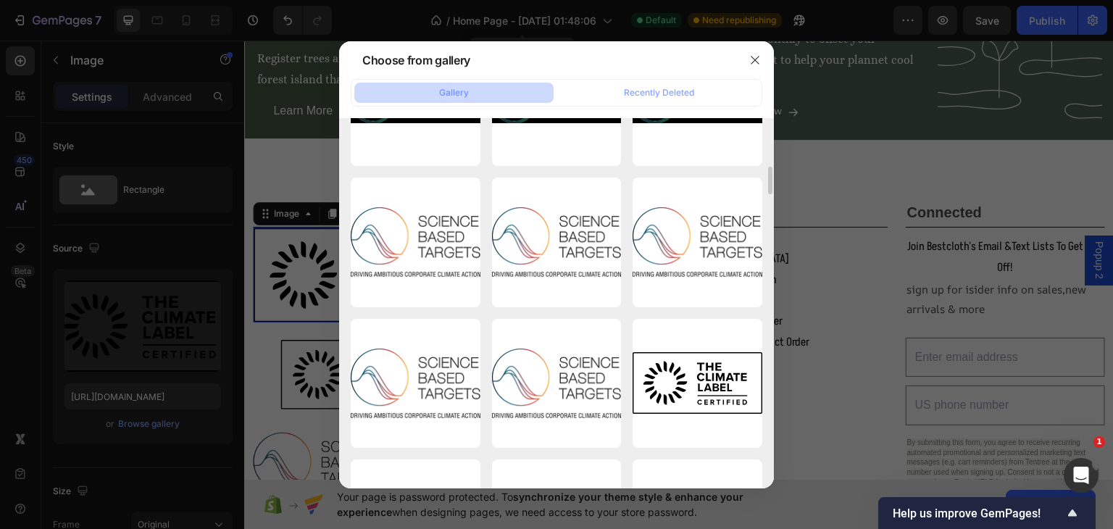
scroll to position [0, 0]
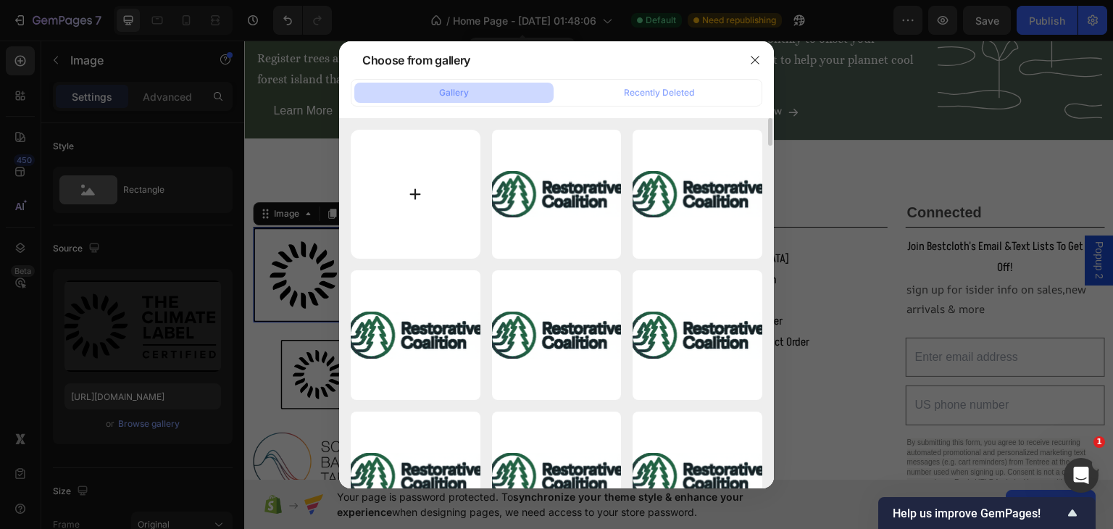
click at [413, 192] on input "file" at bounding box center [416, 195] width 130 height 130
type input "C:\fakepath\B-Corp-certification.svg"
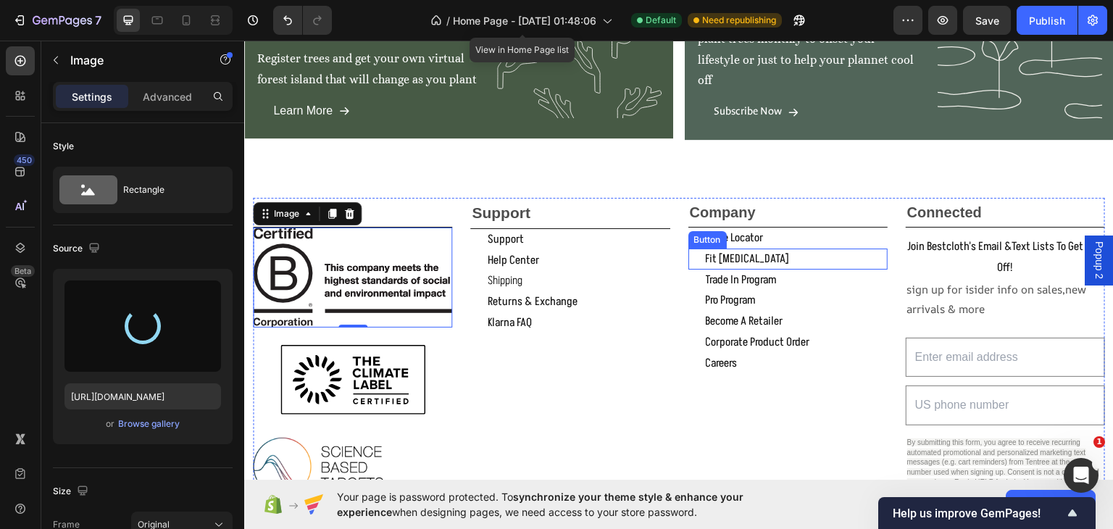
type input "https://cdn.shopify.com/s/files/1/0897/7537/4706/files/gempages_556547549306028…"
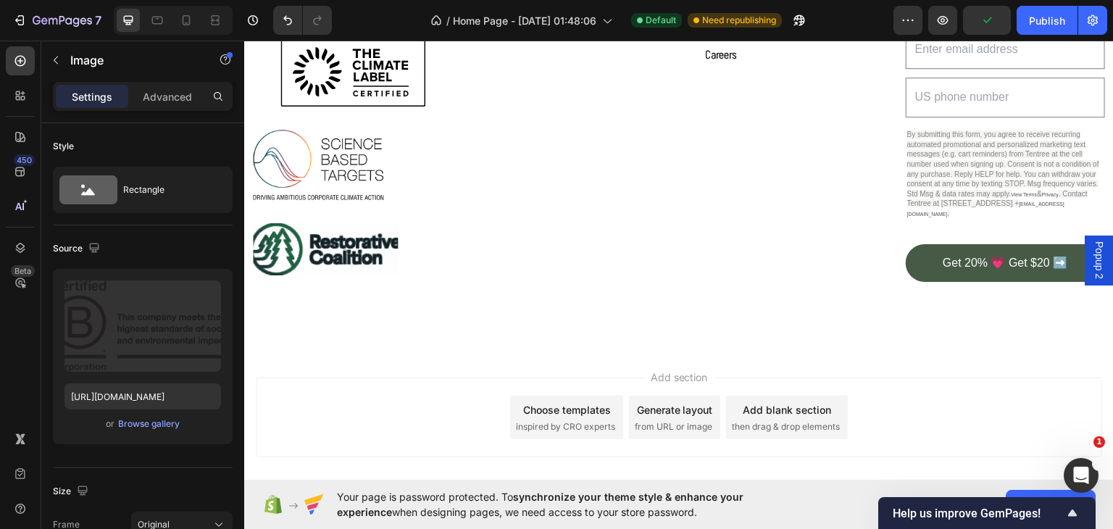
scroll to position [2482, 0]
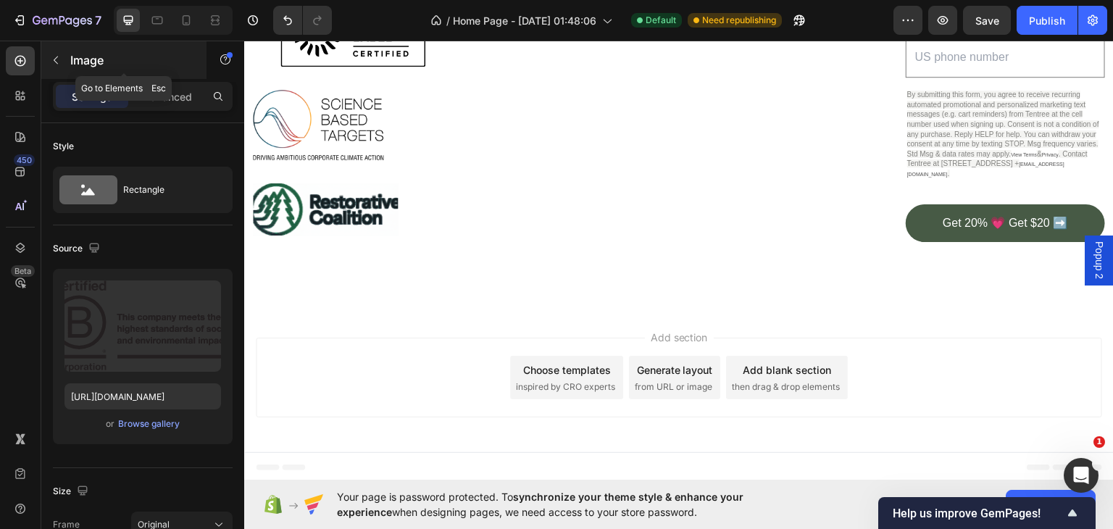
click at [54, 57] on icon "button" at bounding box center [56, 60] width 12 height 12
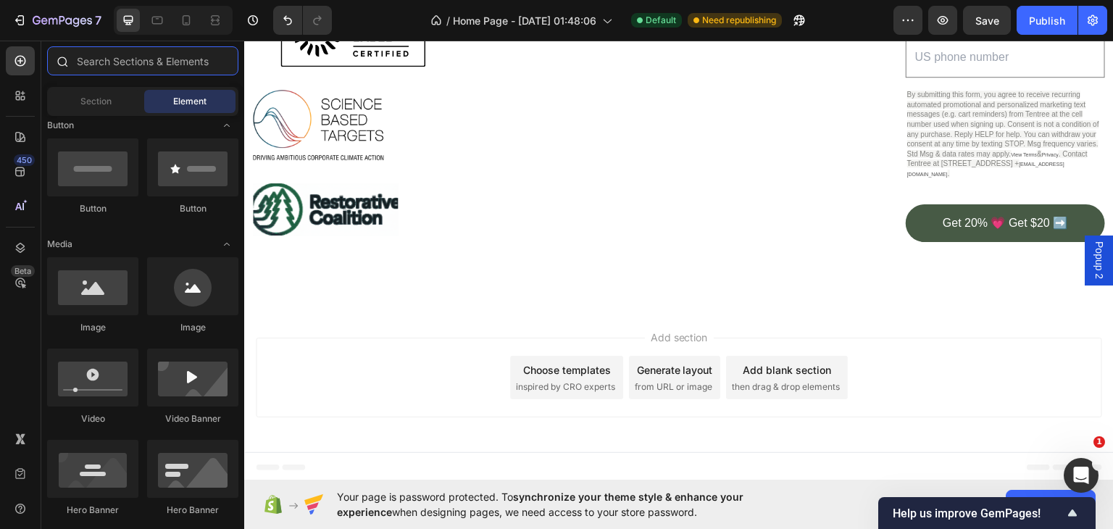
click at [92, 59] on input "text" at bounding box center [142, 60] width 191 height 29
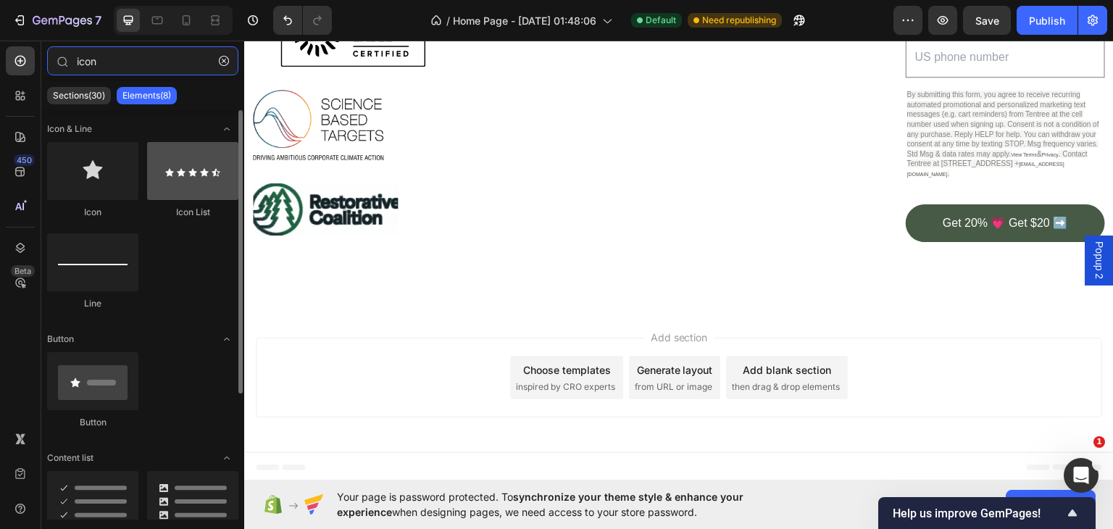
type input "icon"
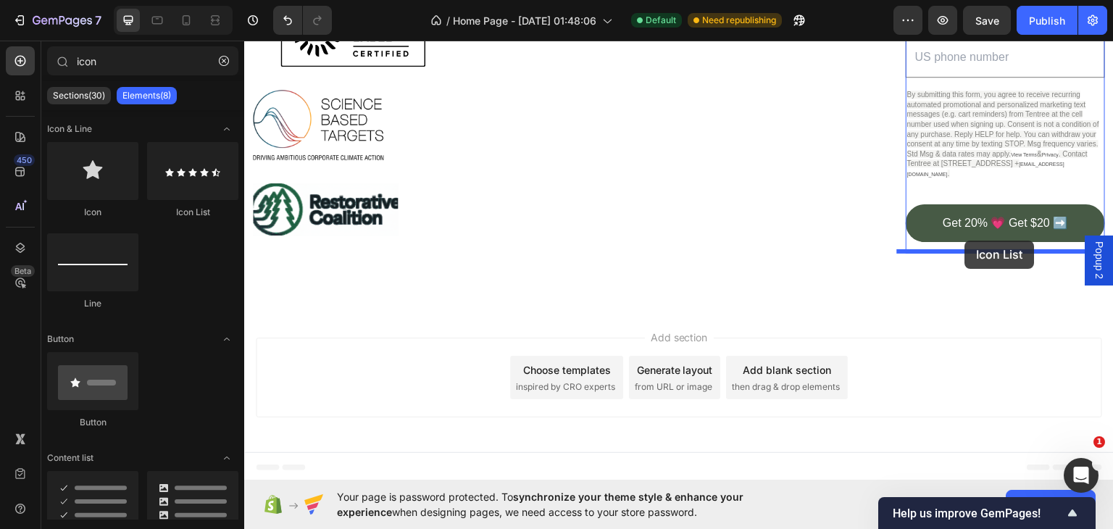
drag, startPoint x: 438, startPoint y: 212, endPoint x: 965, endPoint y: 240, distance: 528.1
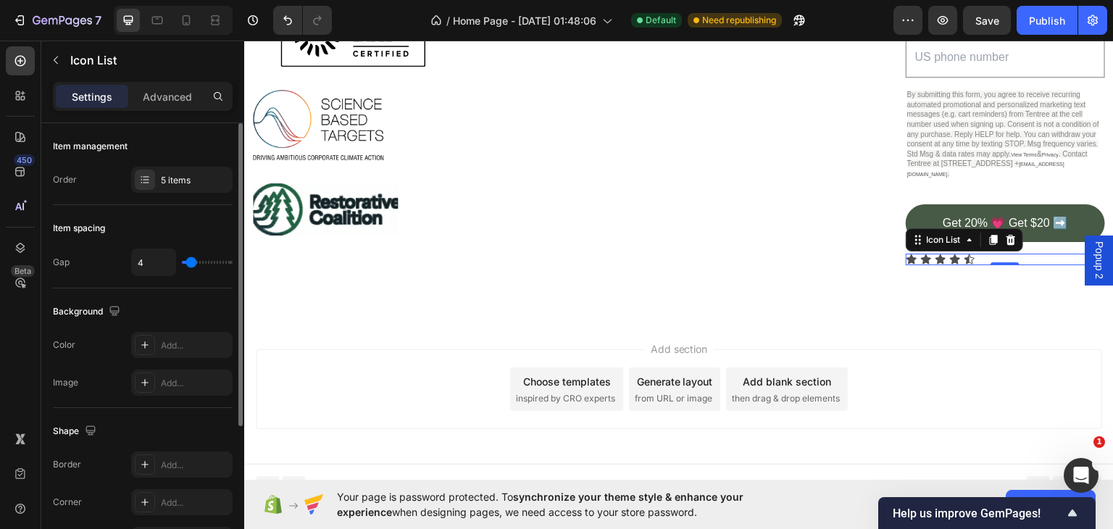
type input "11"
type input "15"
click at [202, 261] on input "range" at bounding box center [207, 262] width 51 height 3
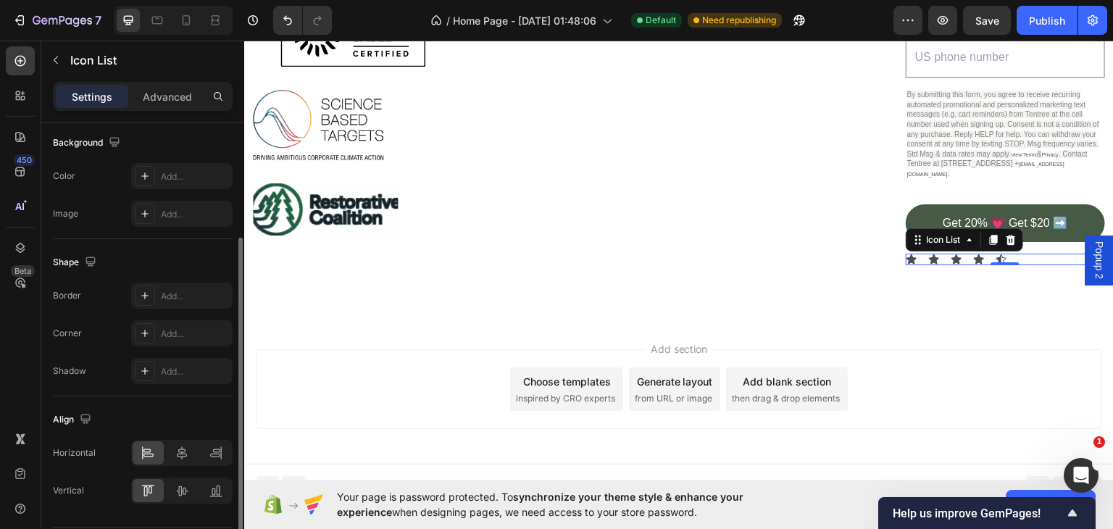
scroll to position [0, 0]
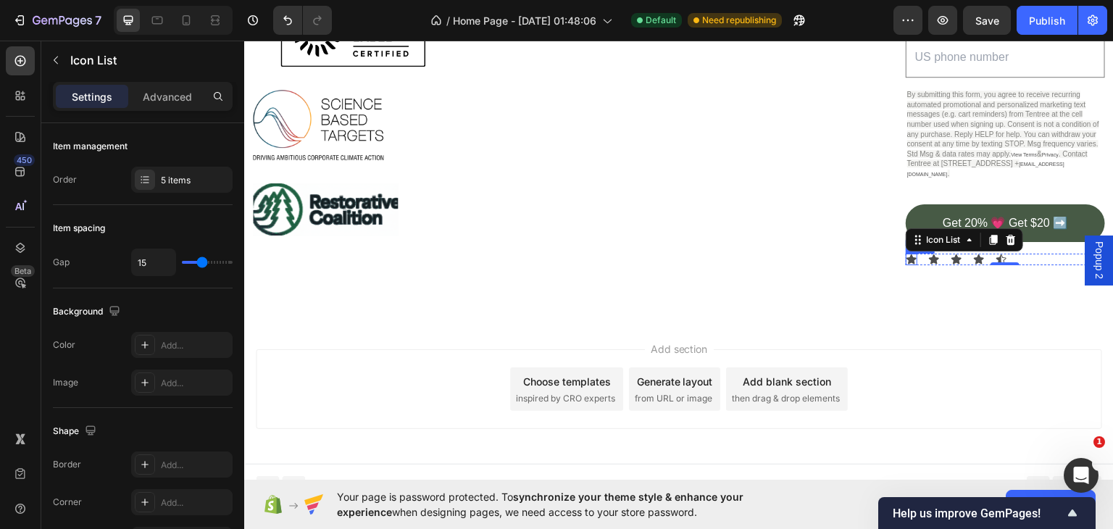
click at [906, 254] on icon at bounding box center [911, 258] width 10 height 9
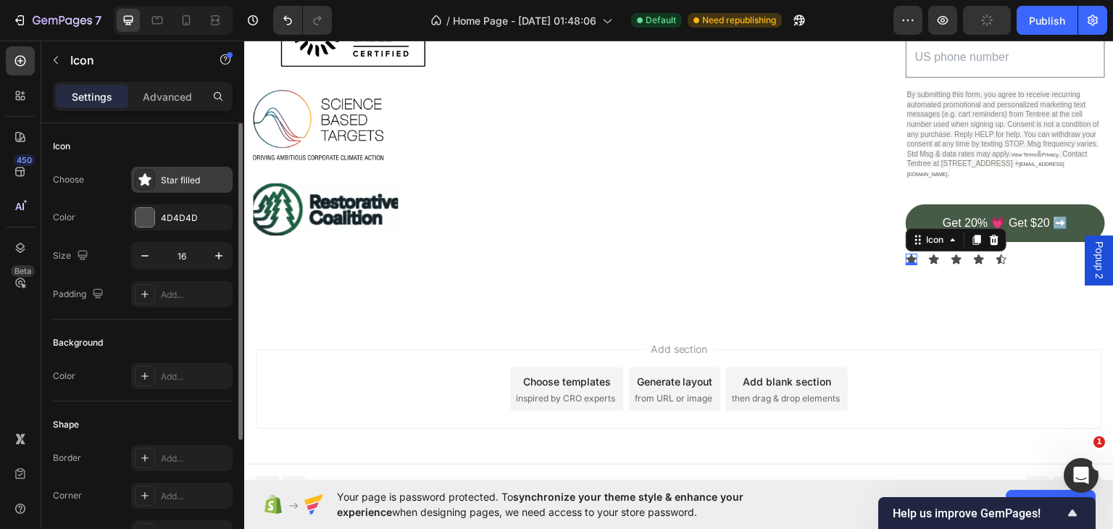
click at [191, 174] on div "Star filled" at bounding box center [195, 180] width 68 height 13
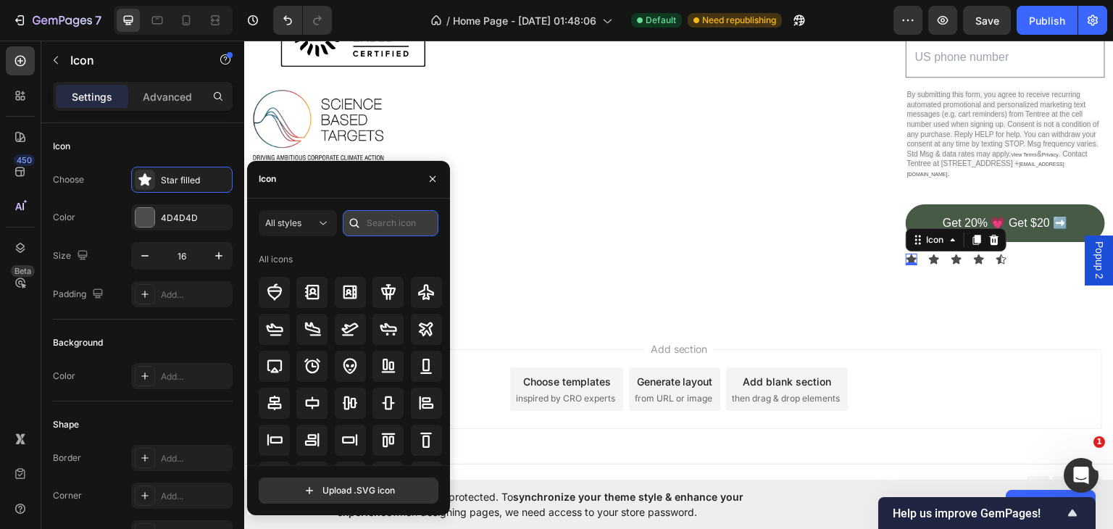
click at [373, 218] on input "text" at bounding box center [391, 223] width 96 height 26
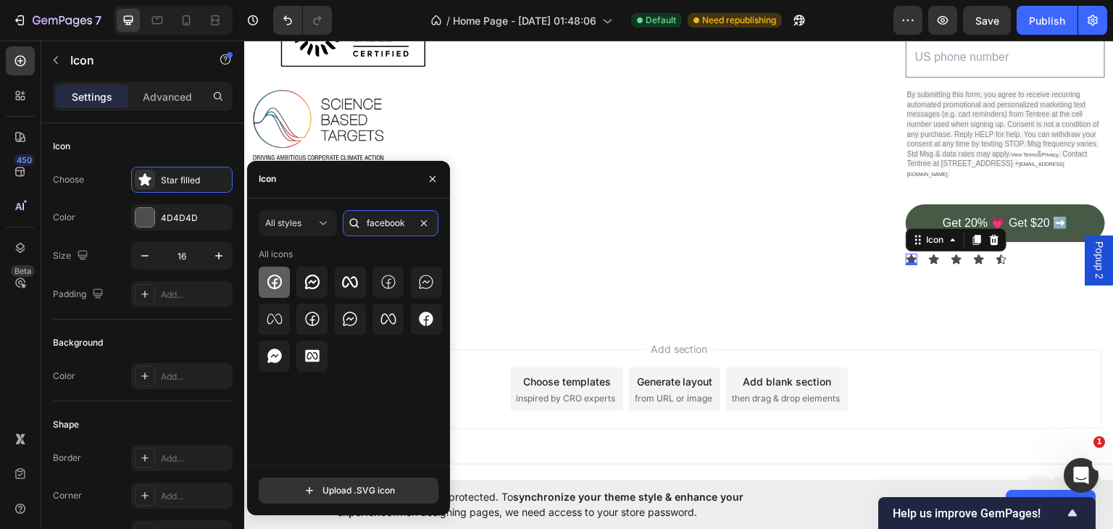
type input "facebook"
click at [277, 269] on div at bounding box center [274, 282] width 31 height 31
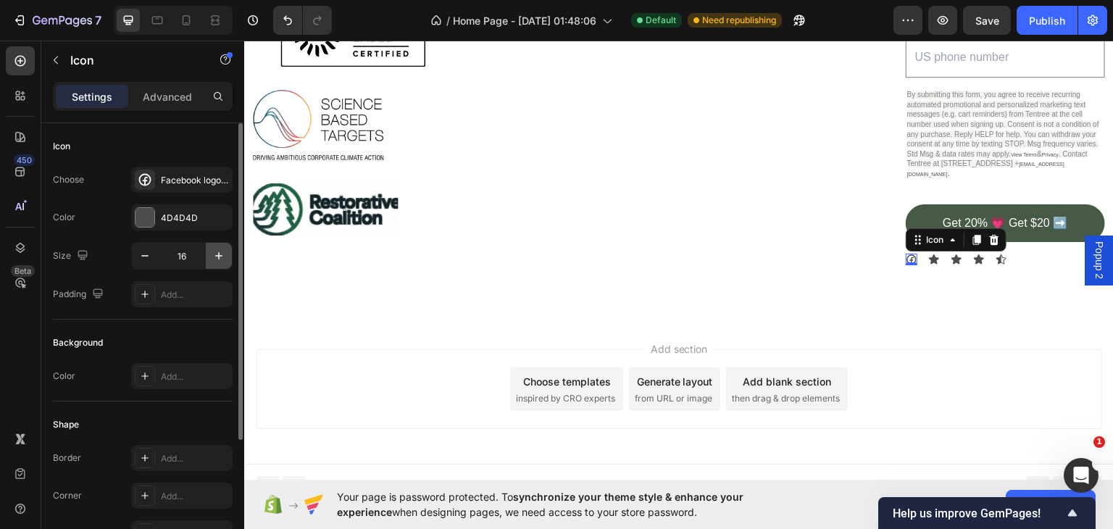
click at [220, 251] on icon "button" at bounding box center [219, 255] width 14 height 14
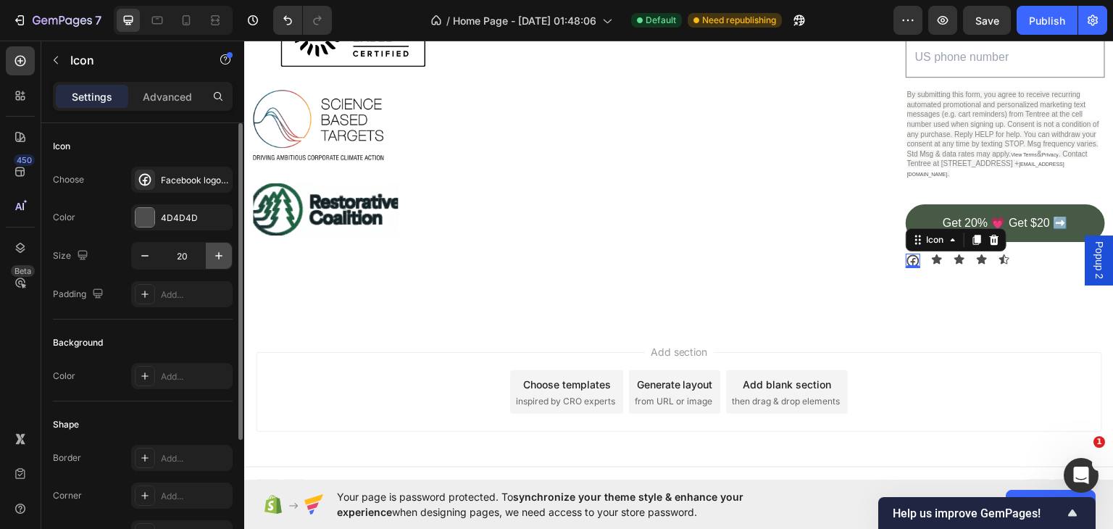
click at [220, 251] on icon "button" at bounding box center [219, 255] width 14 height 14
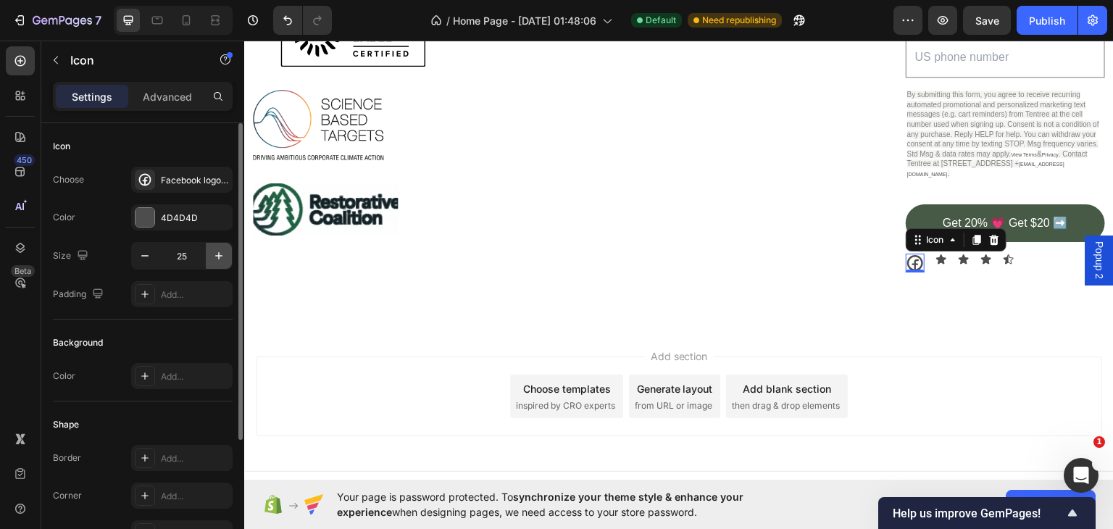
type input "26"
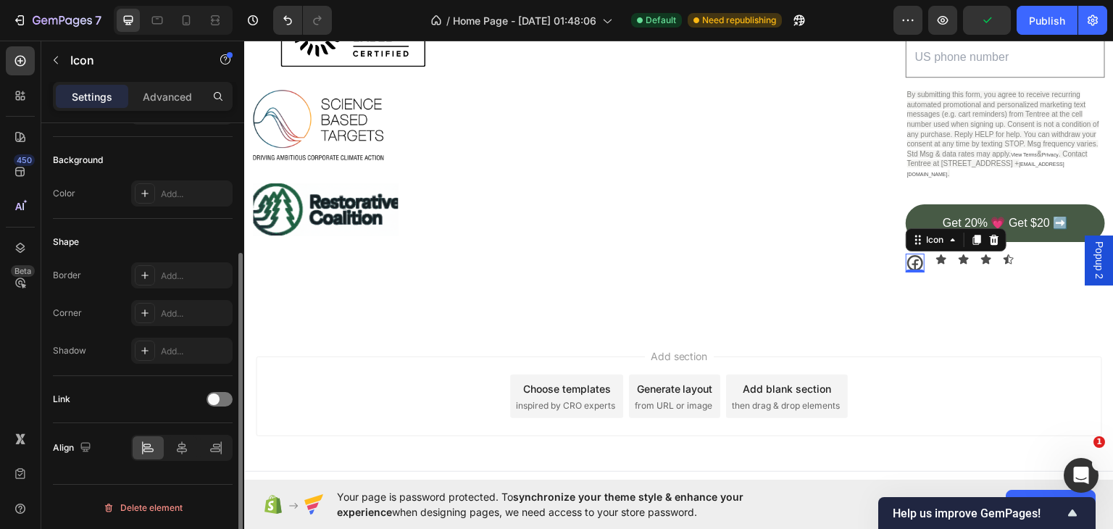
drag, startPoint x: 228, startPoint y: 393, endPoint x: 219, endPoint y: 406, distance: 16.1
click at [229, 393] on div at bounding box center [219, 399] width 26 height 14
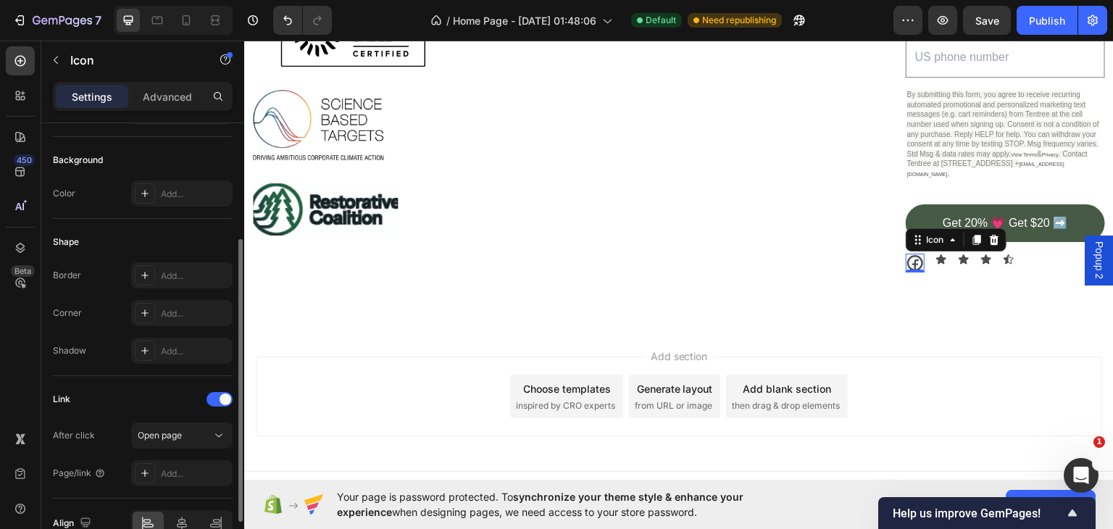
scroll to position [258, 0]
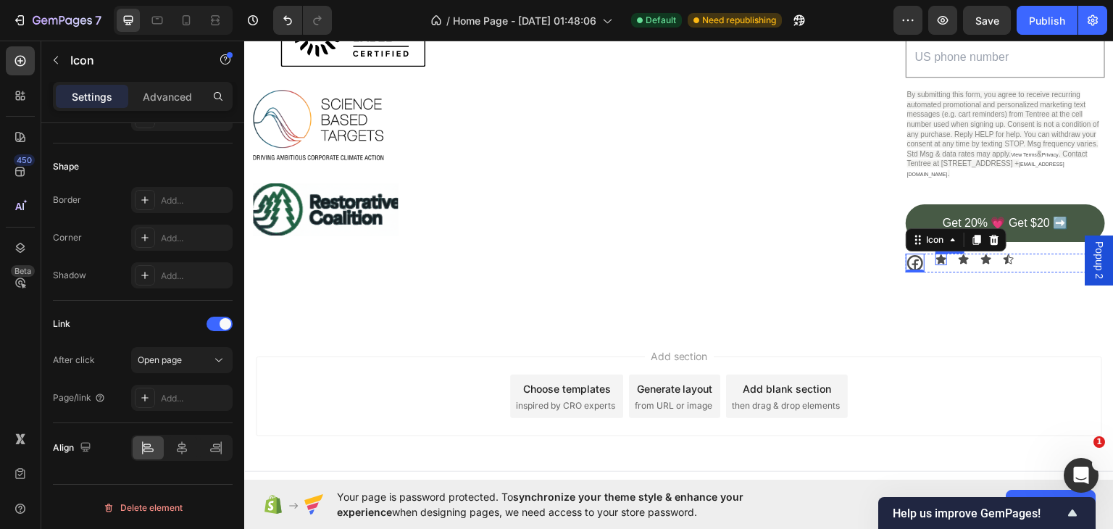
click at [936, 254] on icon at bounding box center [941, 258] width 10 height 9
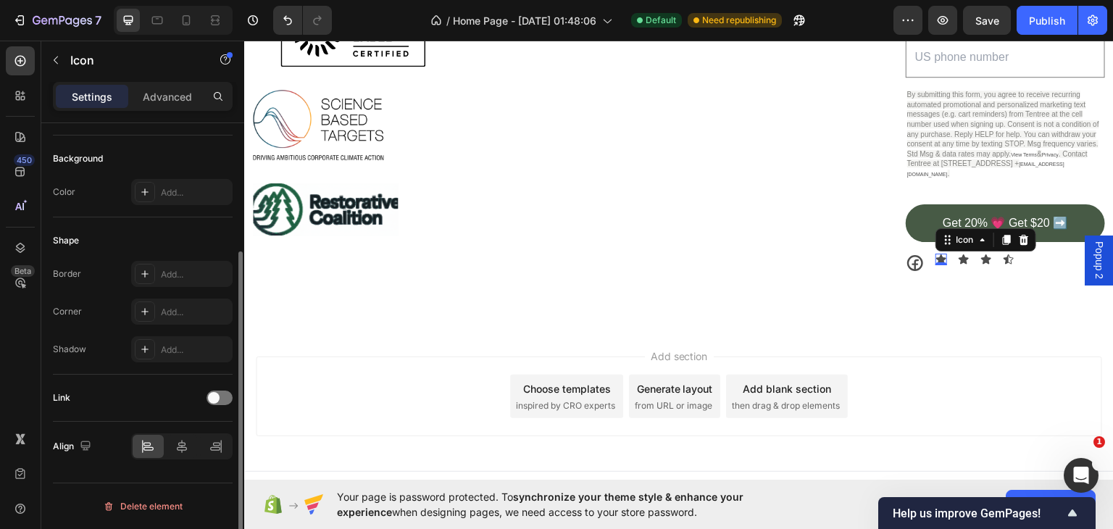
scroll to position [183, 0]
click at [225, 395] on div at bounding box center [219, 399] width 26 height 14
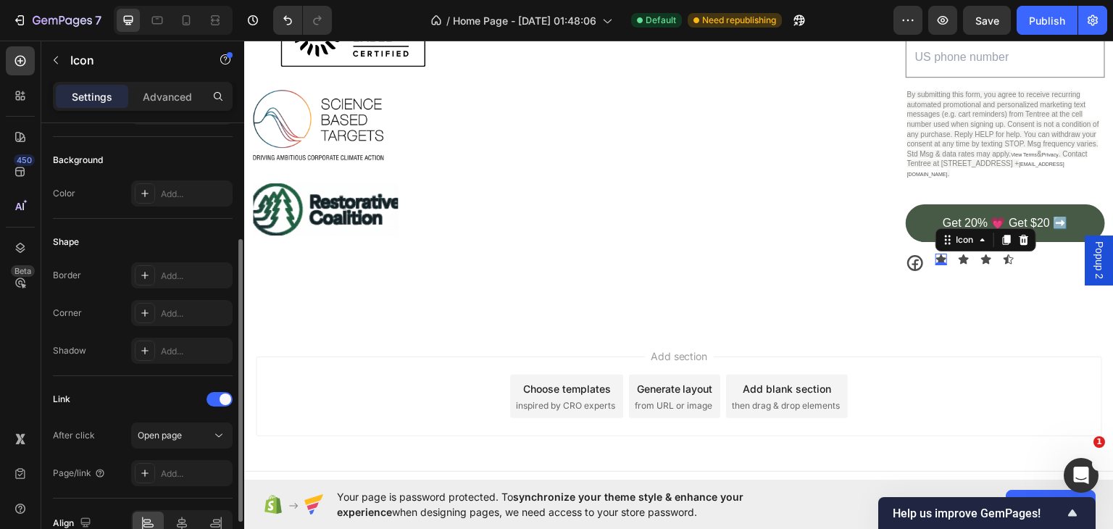
scroll to position [0, 0]
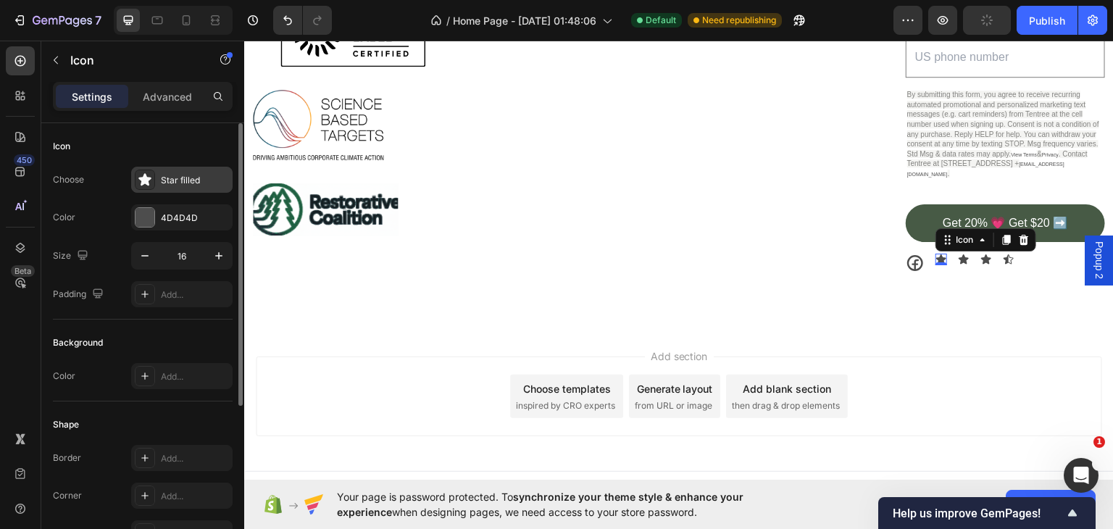
click at [198, 178] on div "Star filled" at bounding box center [195, 180] width 68 height 13
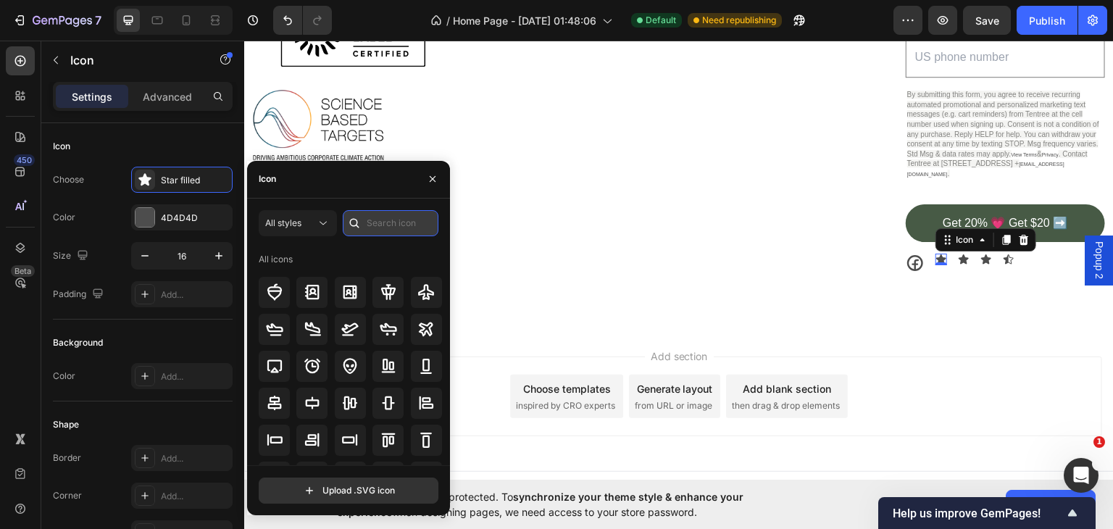
click at [369, 217] on input "text" at bounding box center [391, 223] width 96 height 26
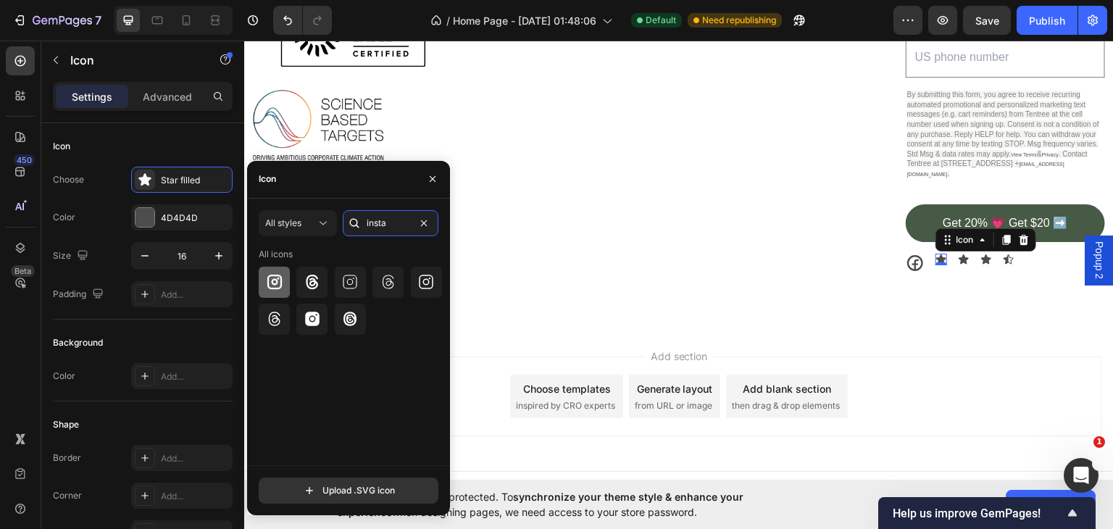
type input "insta"
click at [281, 281] on icon at bounding box center [274, 281] width 17 height 17
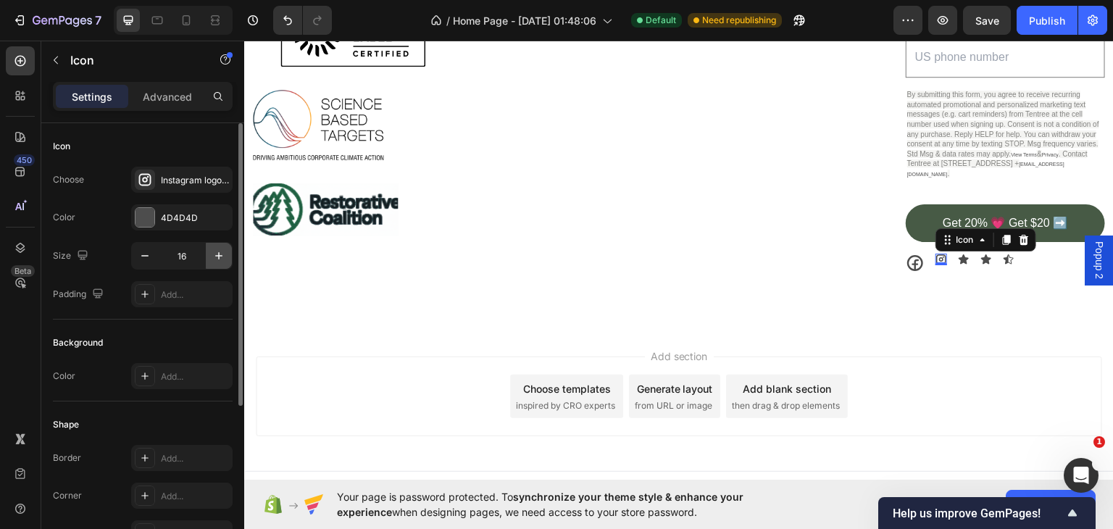
click at [214, 259] on icon "button" at bounding box center [219, 255] width 14 height 14
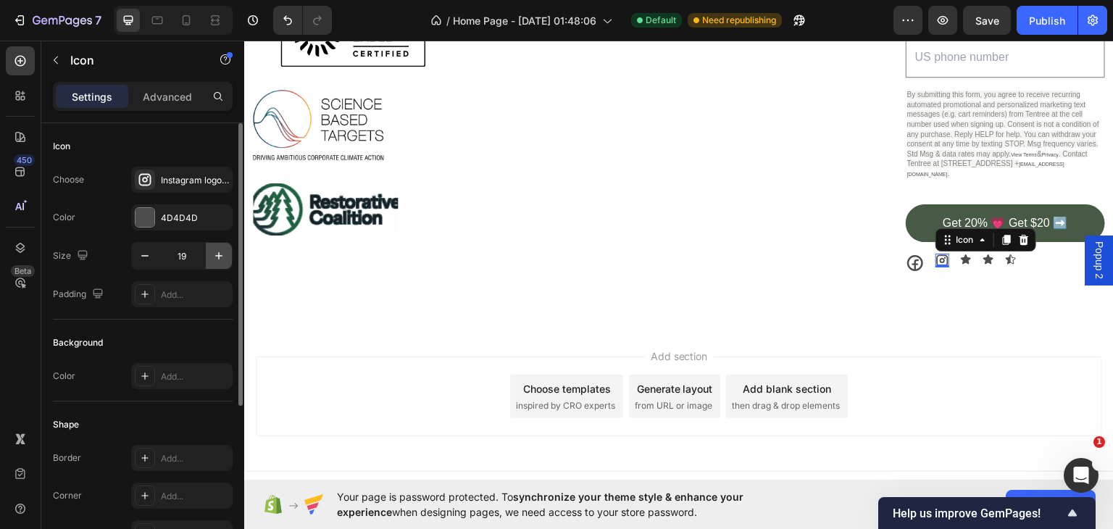
click at [223, 256] on icon "button" at bounding box center [219, 255] width 14 height 14
click at [218, 256] on icon "button" at bounding box center [218, 255] width 7 height 7
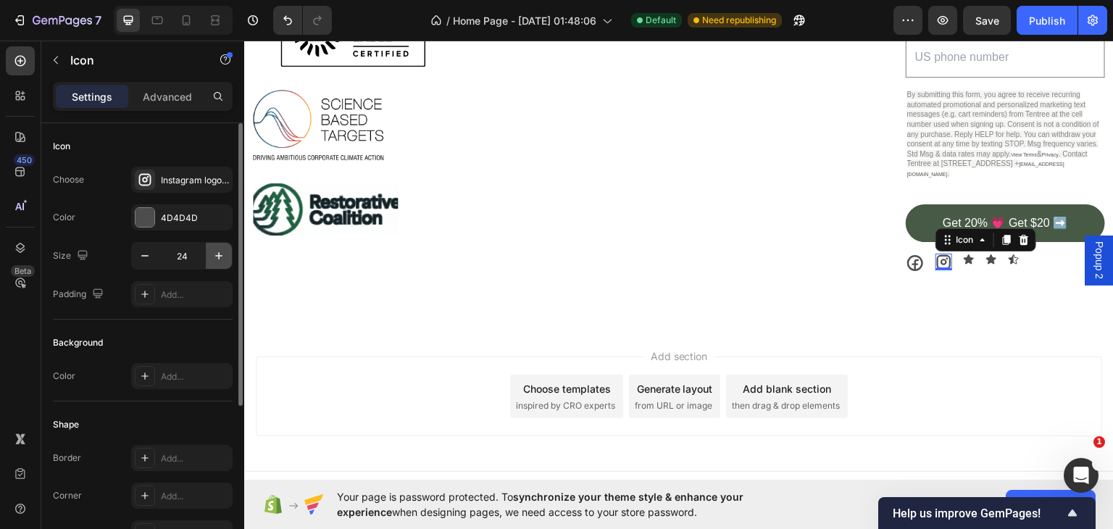
click at [218, 256] on icon "button" at bounding box center [218, 255] width 7 height 7
type input "26"
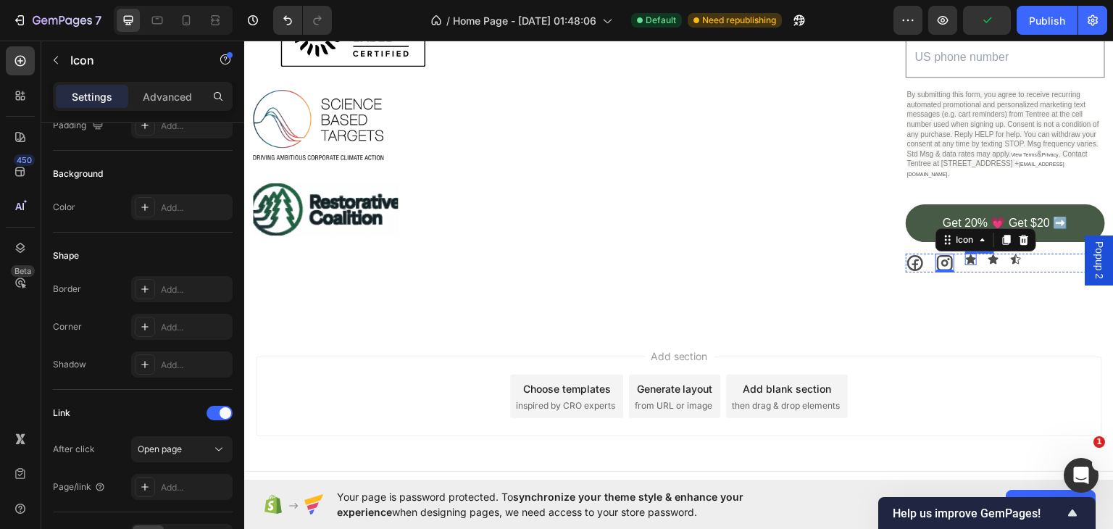
click at [968, 255] on icon at bounding box center [971, 259] width 12 height 12
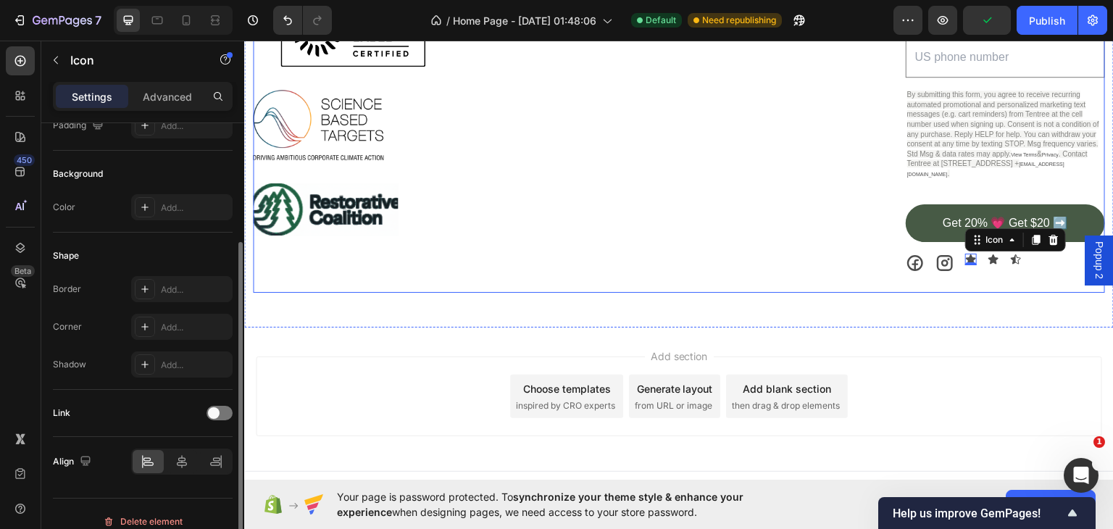
scroll to position [168, 0]
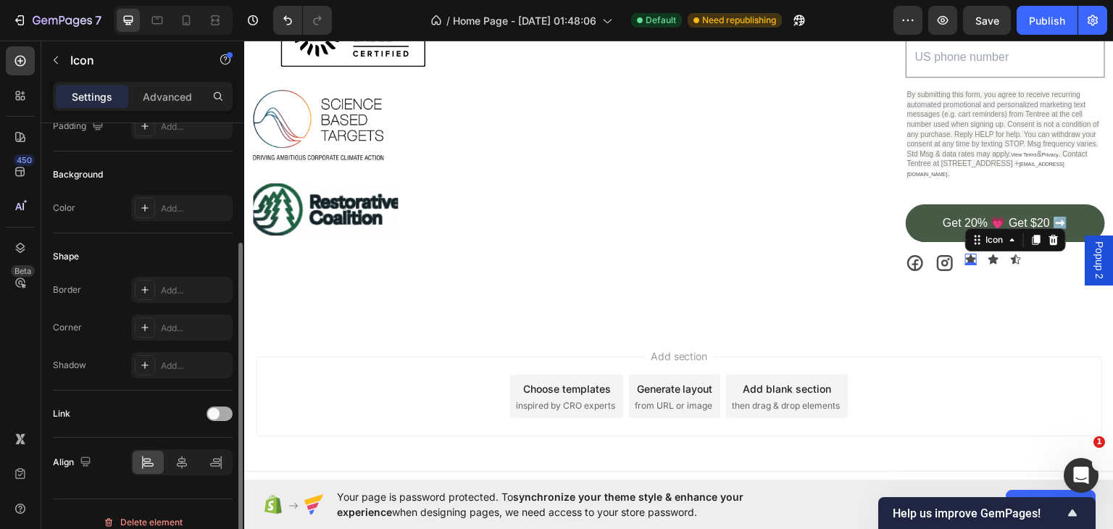
click at [224, 406] on div at bounding box center [219, 413] width 26 height 14
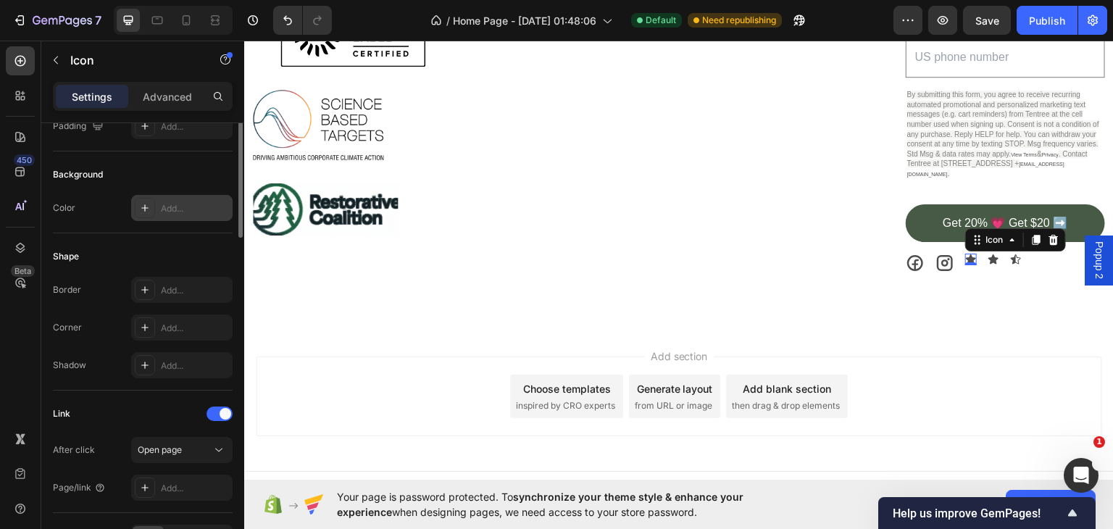
scroll to position [0, 0]
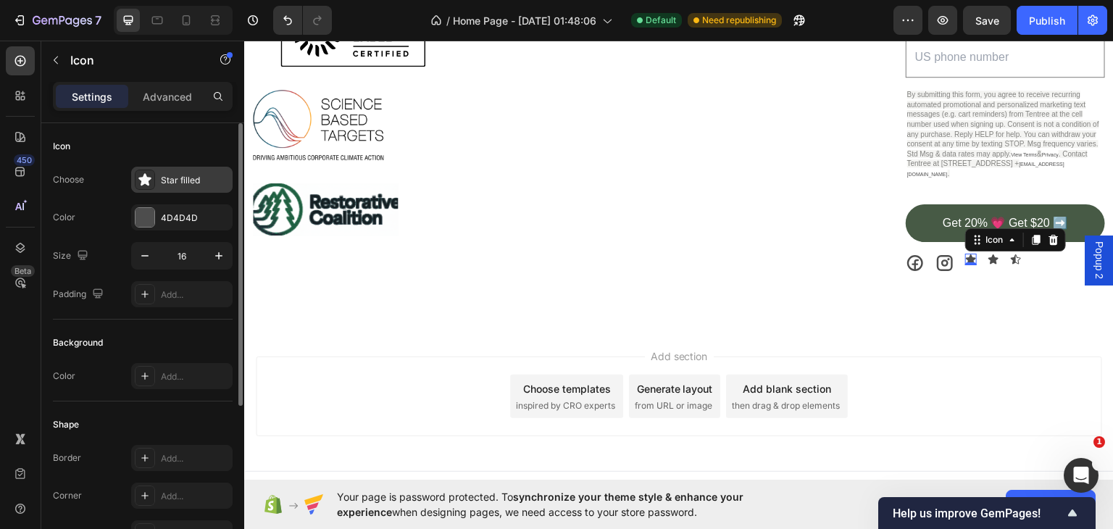
click at [197, 177] on div "Star filled" at bounding box center [195, 180] width 68 height 13
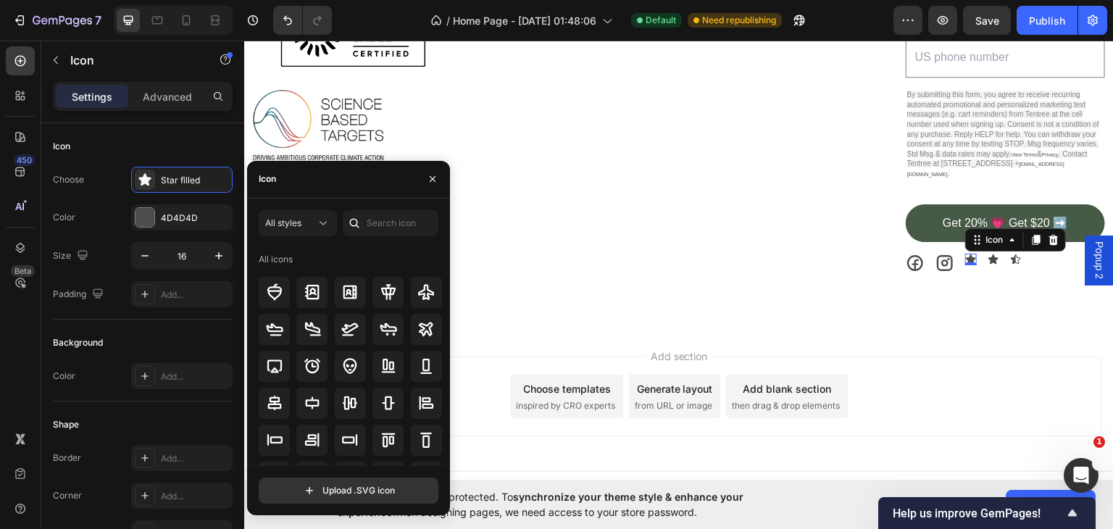
click at [364, 215] on div at bounding box center [354, 223] width 23 height 26
click at [385, 221] on input "text" at bounding box center [391, 223] width 96 height 26
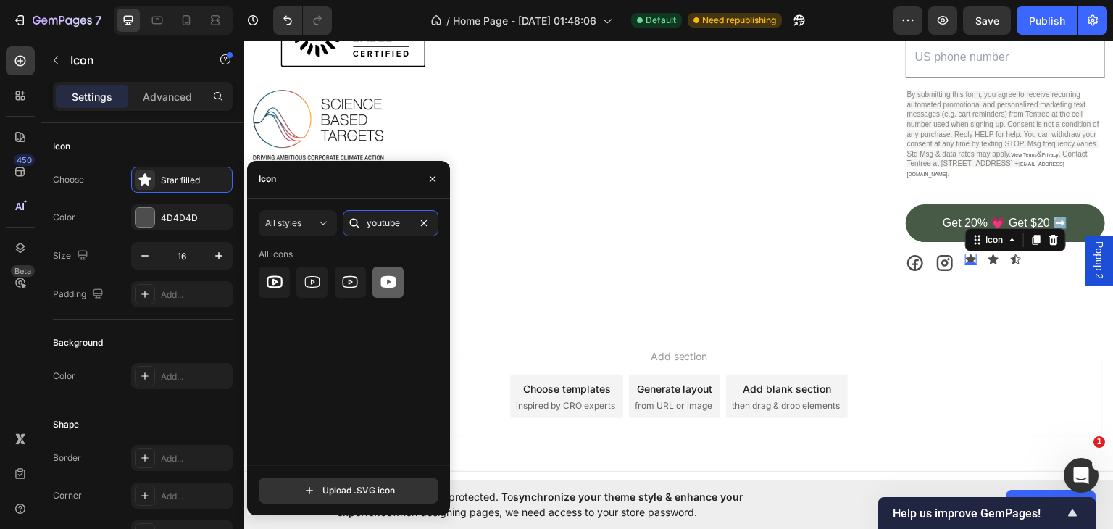
type input "youtube"
click at [381, 285] on icon at bounding box center [387, 282] width 15 height 12
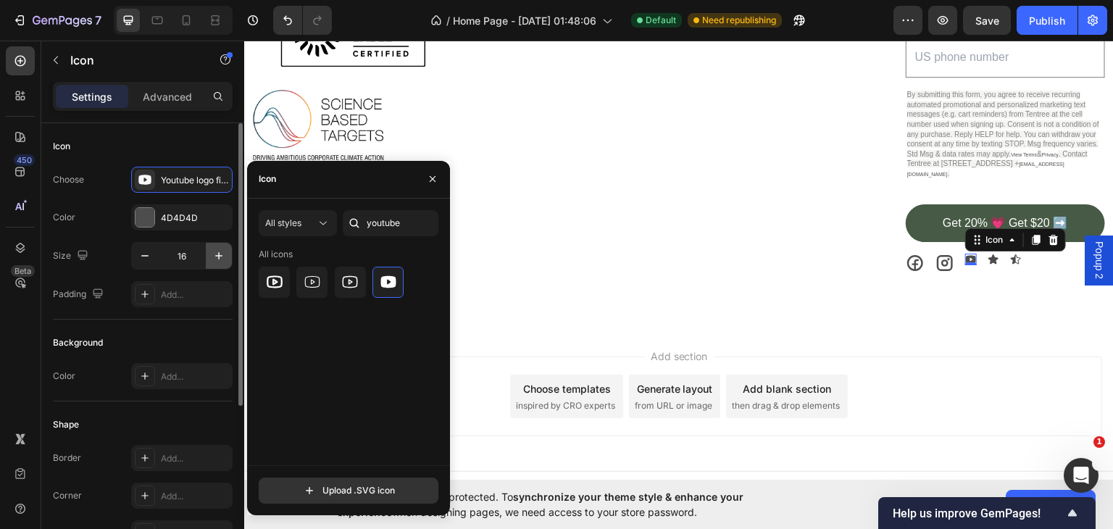
click at [223, 256] on icon "button" at bounding box center [219, 255] width 14 height 14
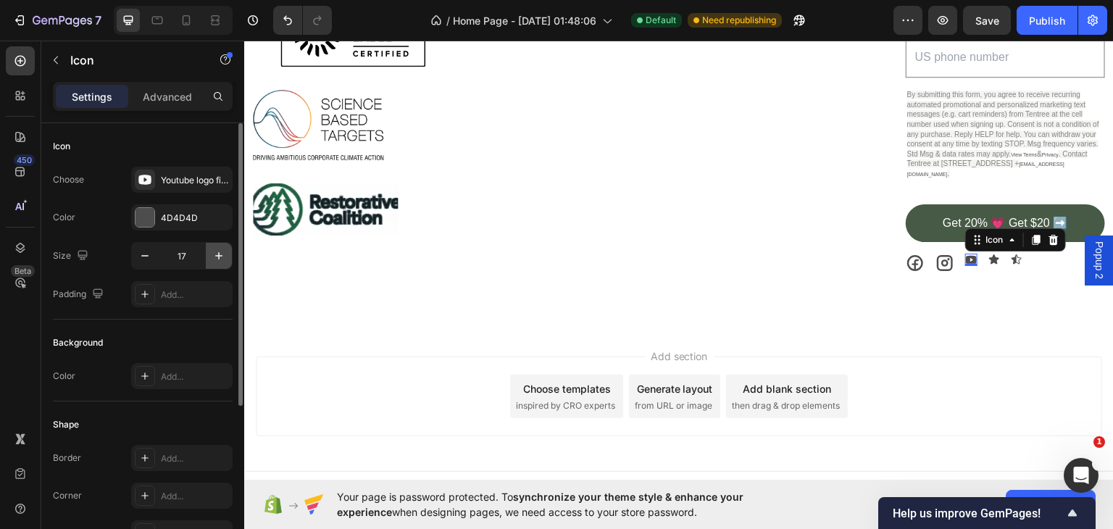
click at [218, 256] on icon "button" at bounding box center [218, 255] width 7 height 7
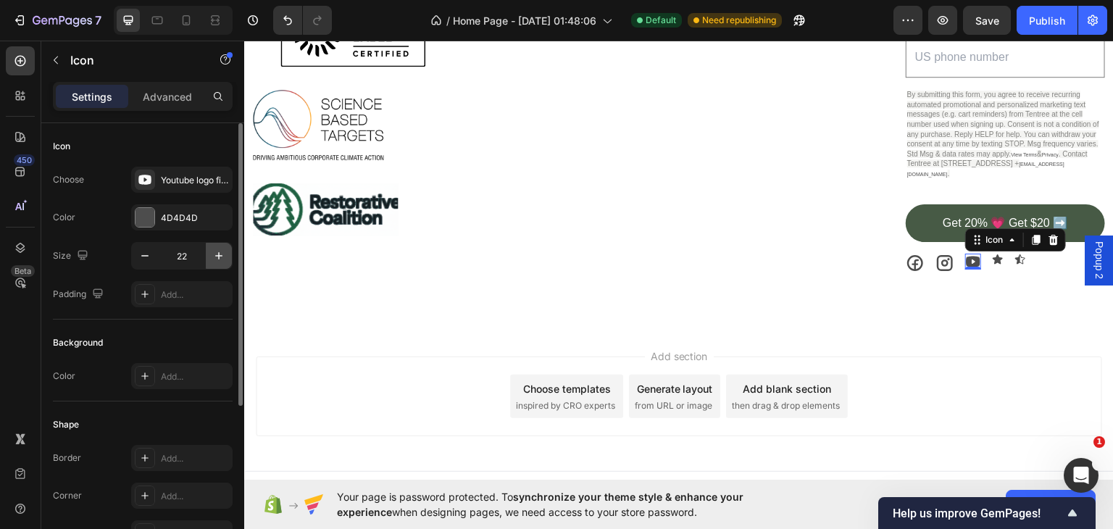
click at [218, 256] on icon "button" at bounding box center [218, 255] width 7 height 7
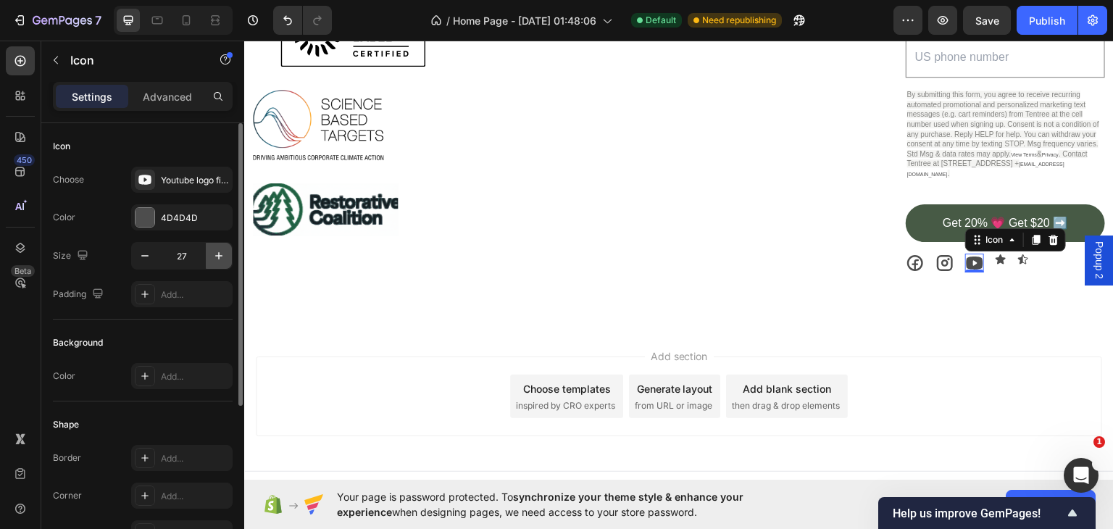
click at [218, 256] on icon "button" at bounding box center [218, 255] width 7 height 7
click at [147, 254] on icon "button" at bounding box center [145, 255] width 14 height 14
type input "28"
click at [997, 254] on icon at bounding box center [1002, 258] width 10 height 9
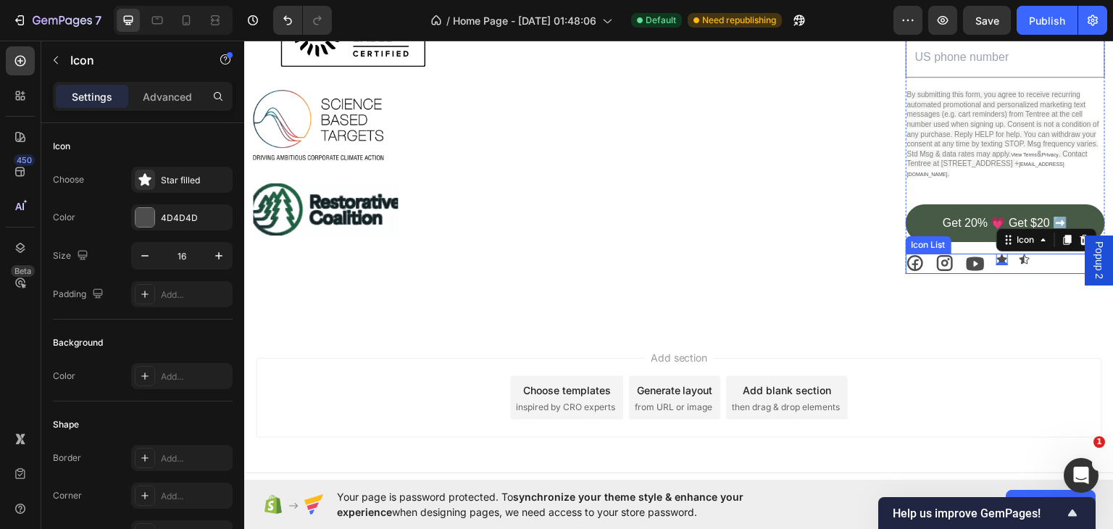
scroll to position [2312, 0]
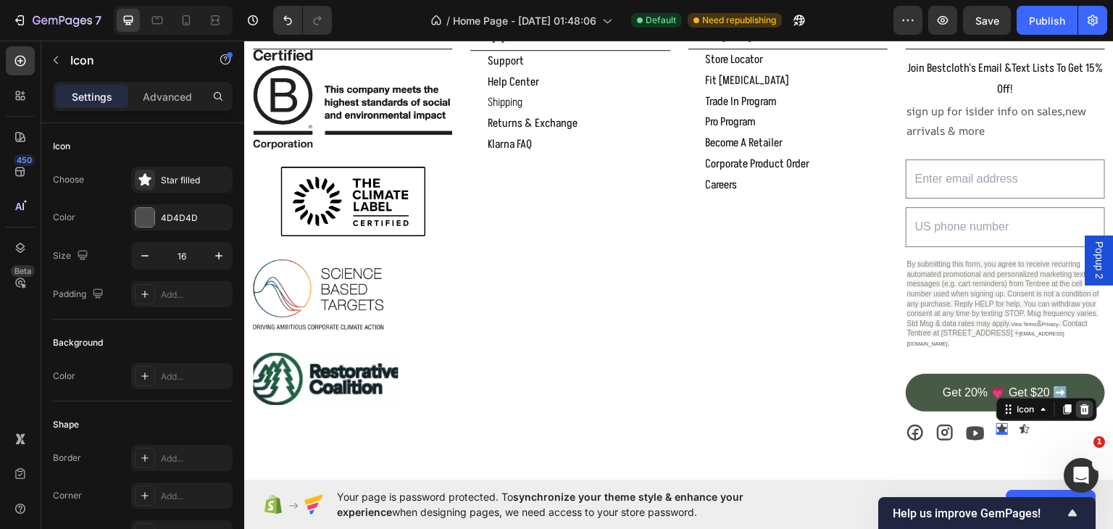
click at [1079, 403] on icon at bounding box center [1083, 408] width 9 height 10
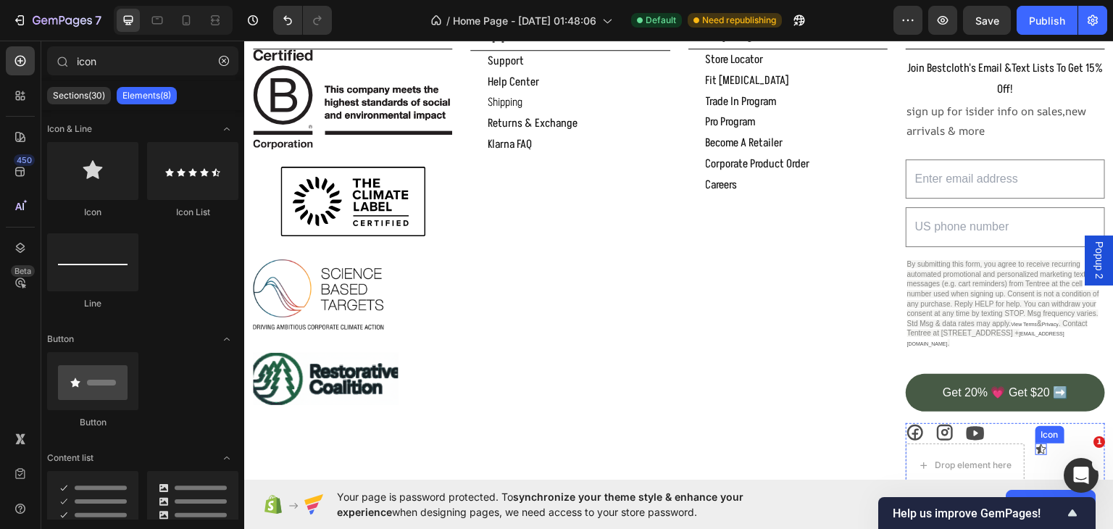
click at [1035, 447] on div "Icon" at bounding box center [1041, 449] width 12 height 12
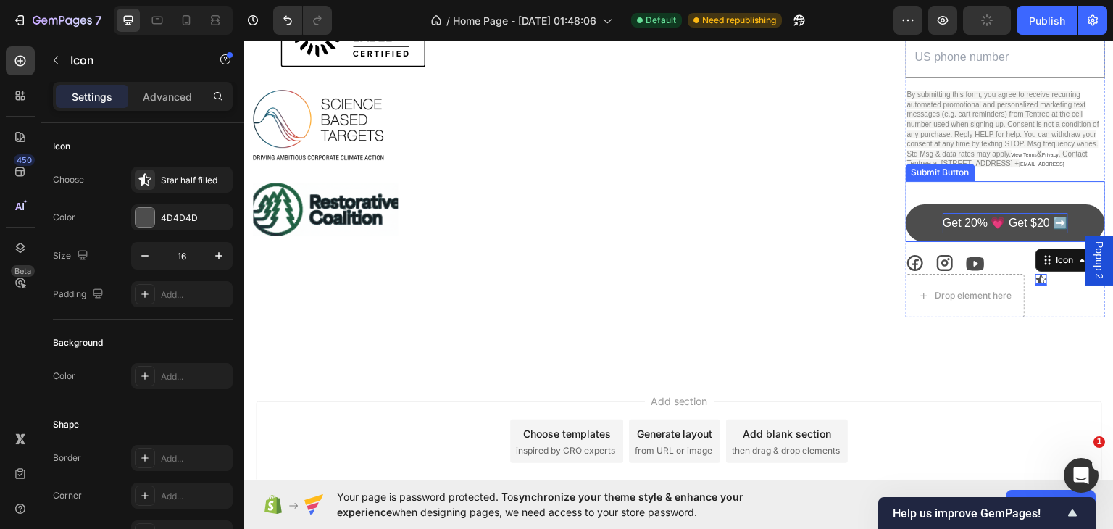
scroll to position [2545, 0]
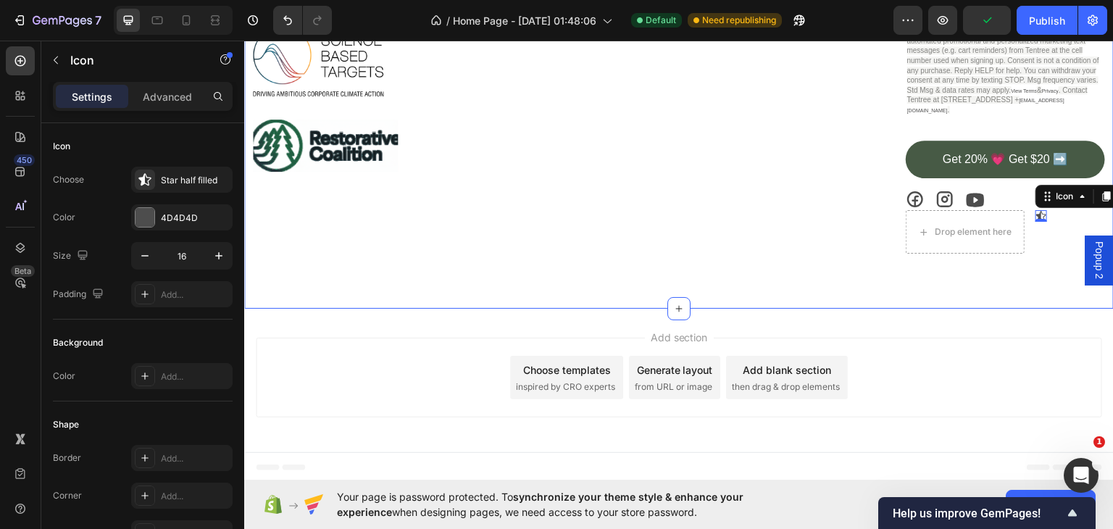
click at [994, 284] on div "Cirtification Text Block Image Image Image Image support Text Block support But…" at bounding box center [678, 34] width 869 height 545
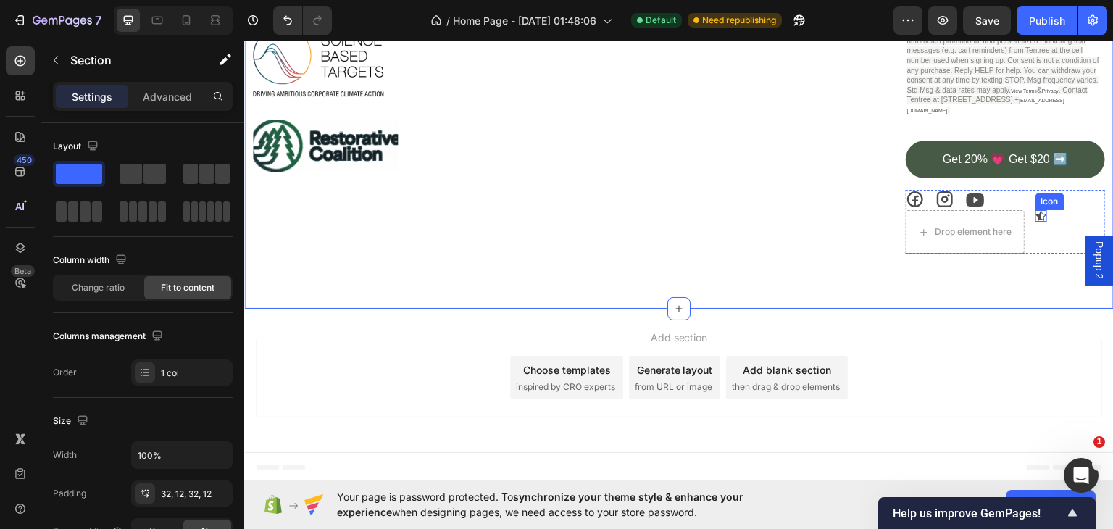
click at [1036, 209] on icon at bounding box center [1041, 215] width 12 height 12
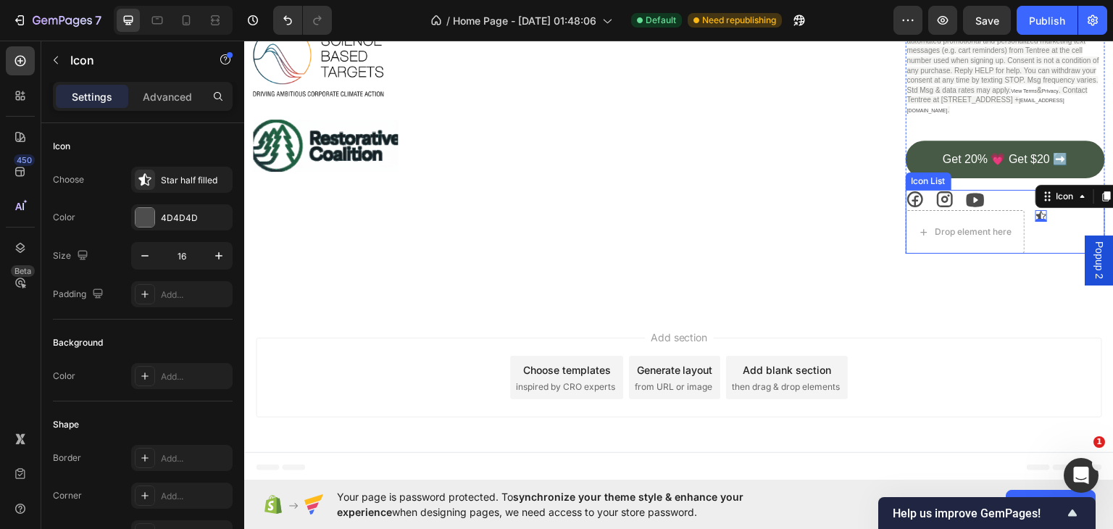
click at [997, 198] on div "Icon Icon Icon Drop element here Icon 0" at bounding box center [1004, 221] width 199 height 64
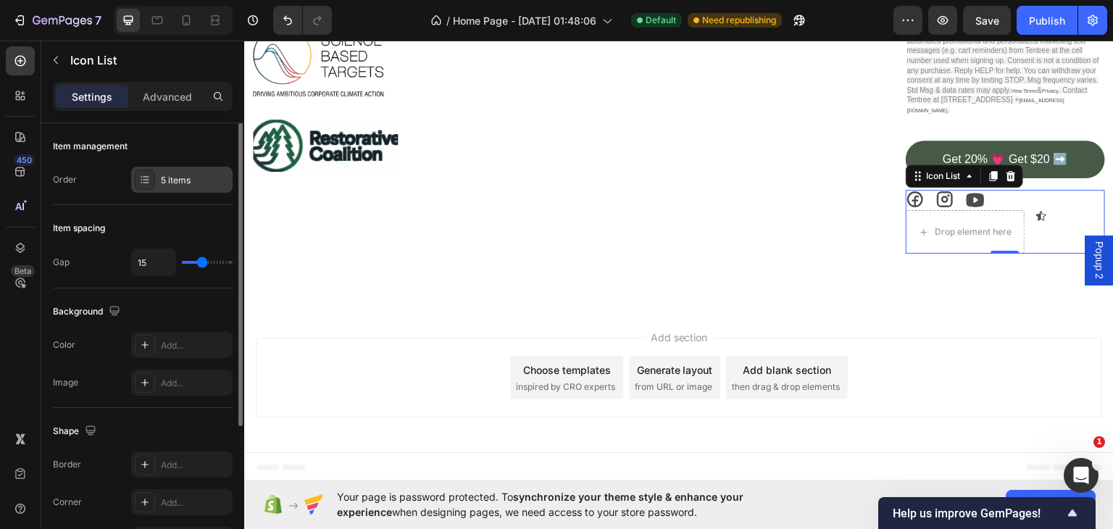
click at [196, 178] on div "5 items" at bounding box center [195, 180] width 68 height 13
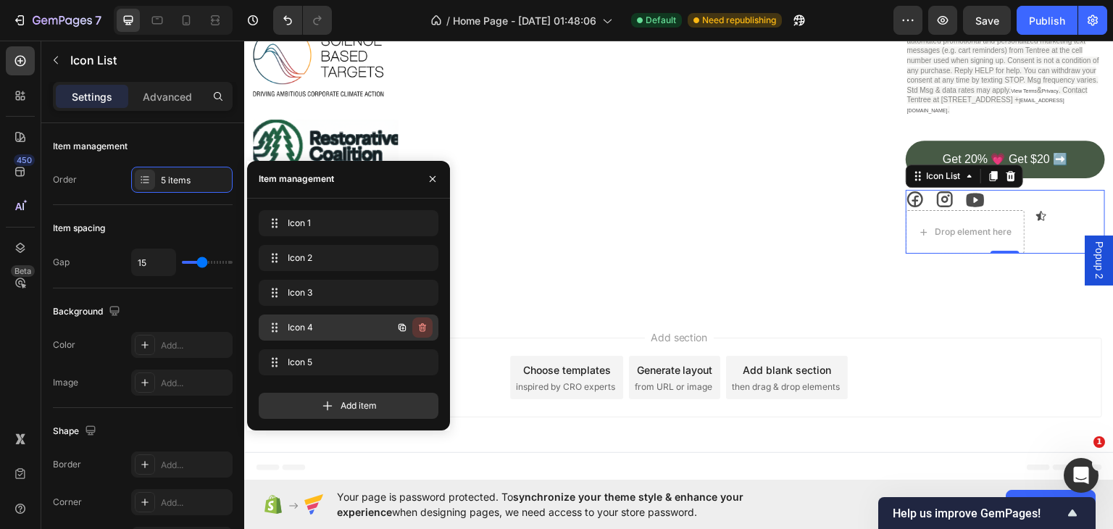
click at [420, 325] on icon "button" at bounding box center [422, 327] width 7 height 9
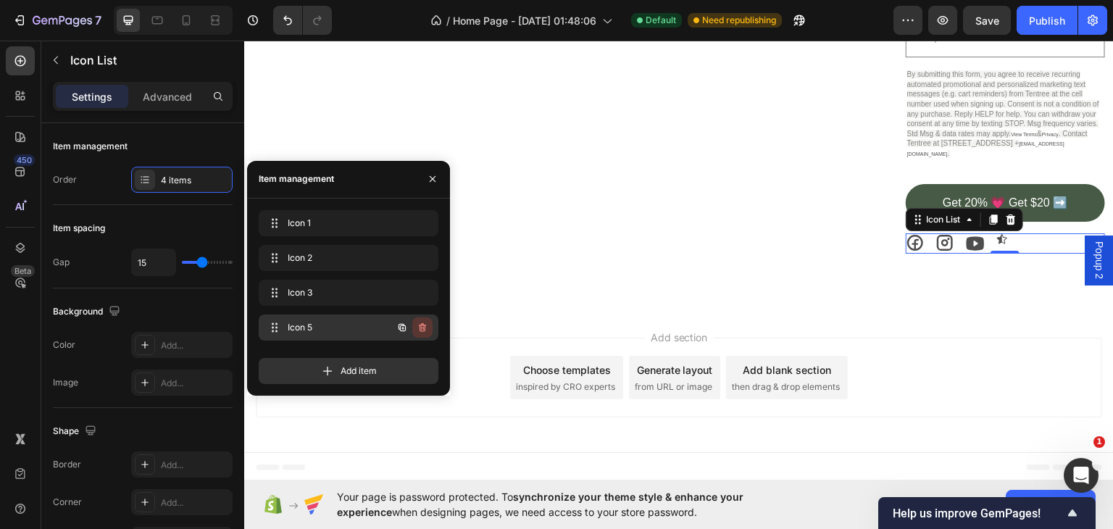
click at [420, 327] on icon "button" at bounding box center [422, 327] width 7 height 9
click at [417, 324] on div "Delete" at bounding box center [412, 327] width 27 height 13
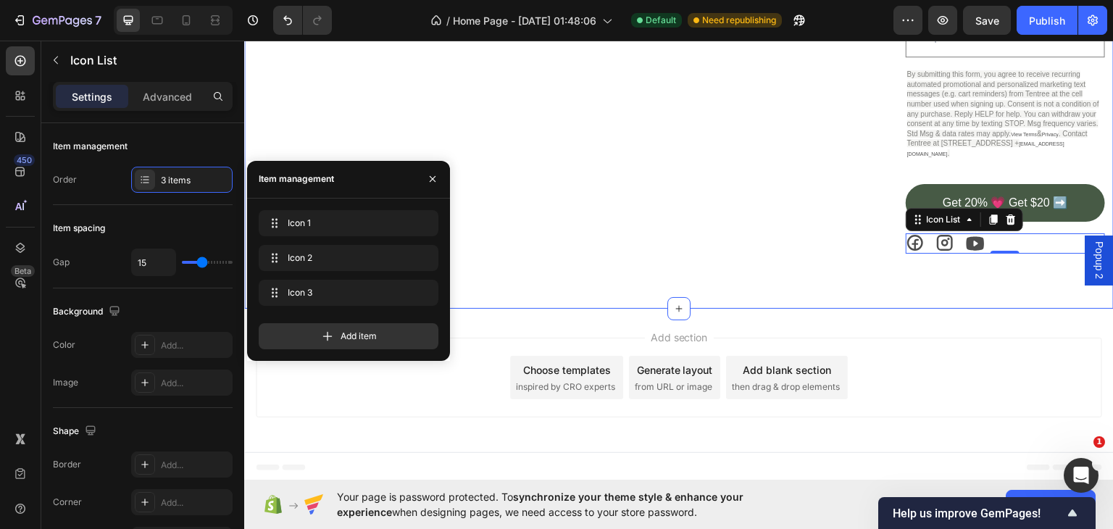
drag, startPoint x: 901, startPoint y: 291, endPoint x: 918, endPoint y: 270, distance: 27.3
click at [902, 291] on div "Cirtification Text Block Image Image Image Image support Text Block support But…" at bounding box center [678, 57] width 869 height 502
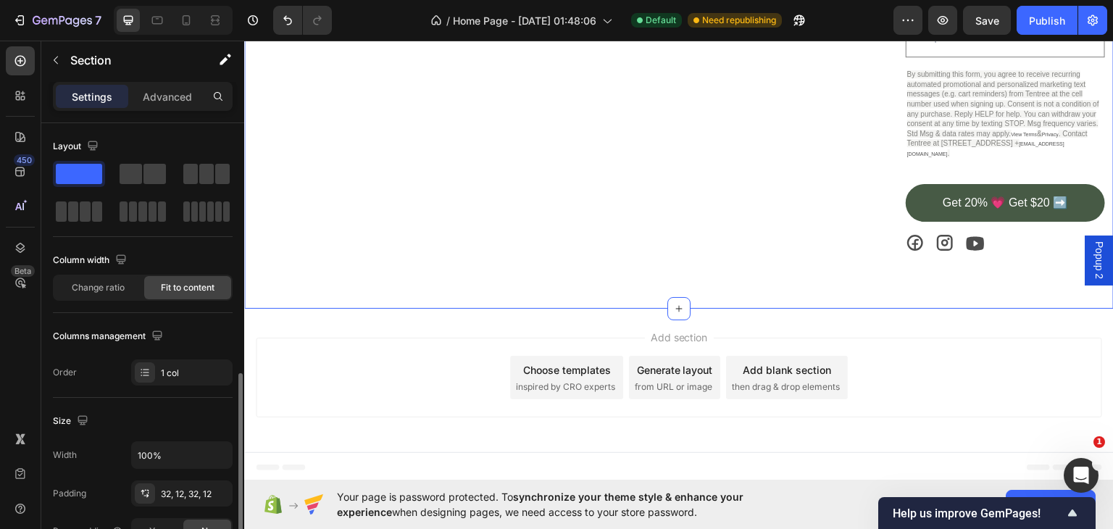
scroll to position [338, 0]
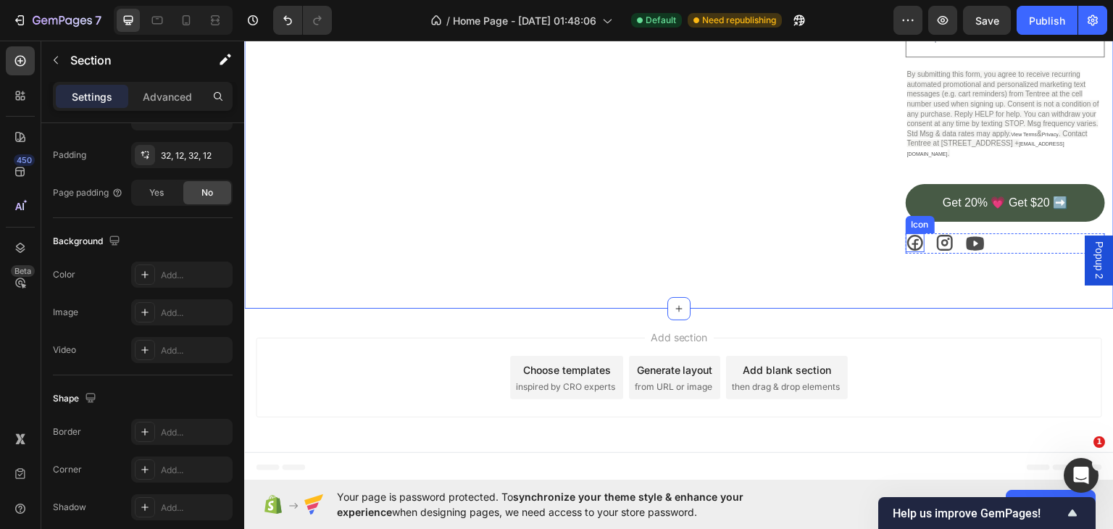
click at [907, 238] on icon at bounding box center [915, 242] width 16 height 16
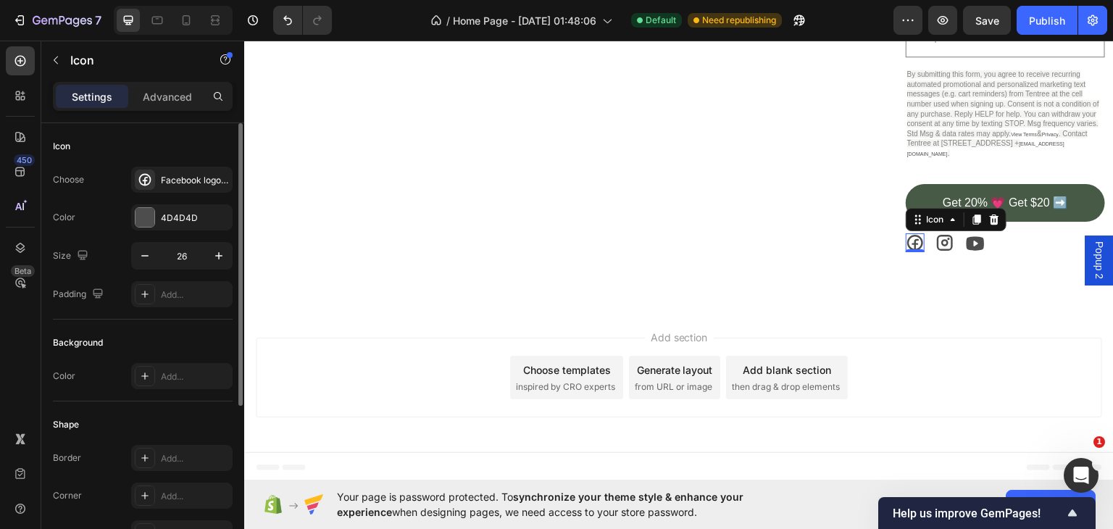
scroll to position [258, 0]
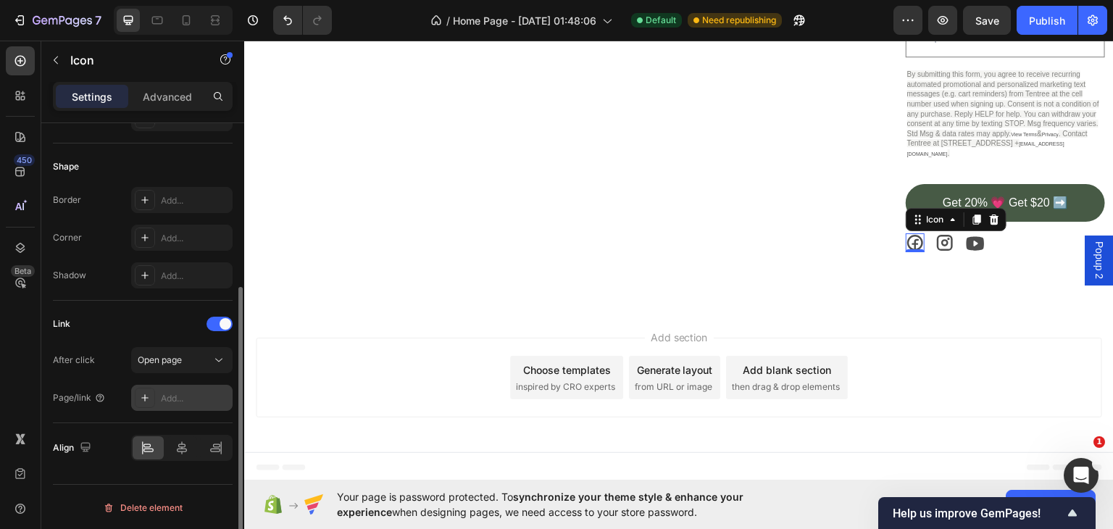
click at [159, 398] on div "Add..." at bounding box center [181, 398] width 101 height 26
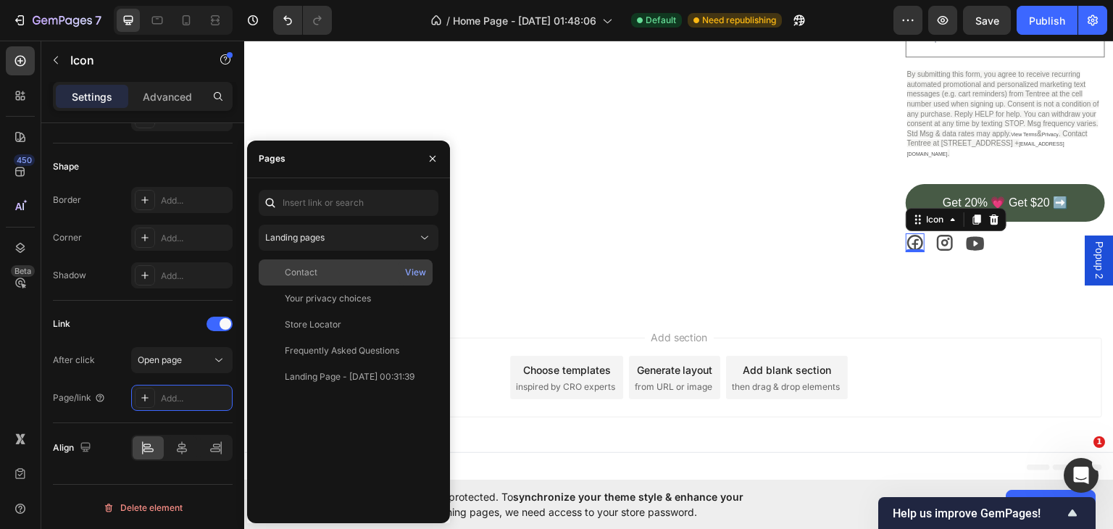
click at [332, 275] on div "Contact" at bounding box center [345, 272] width 162 height 13
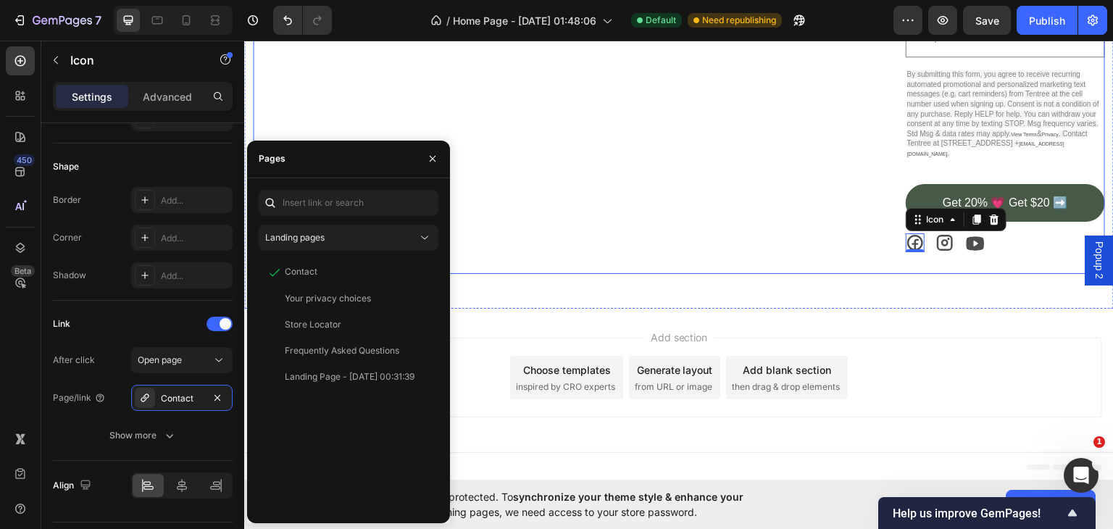
click at [563, 207] on div "support Text Block support Button help center Button shipping Button returns & …" at bounding box center [569, 51] width 199 height 444
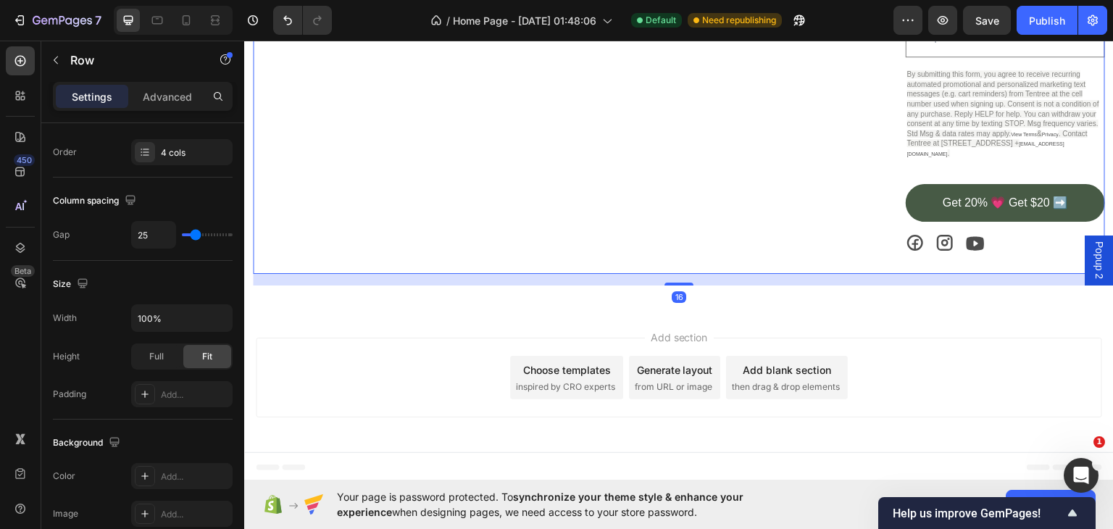
scroll to position [0, 0]
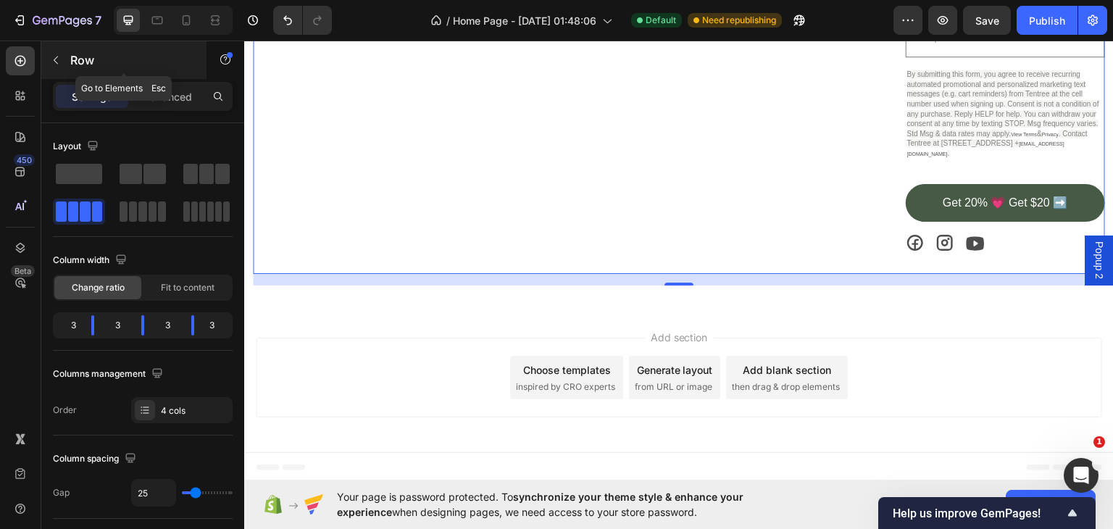
click at [61, 56] on icon "button" at bounding box center [56, 60] width 12 height 12
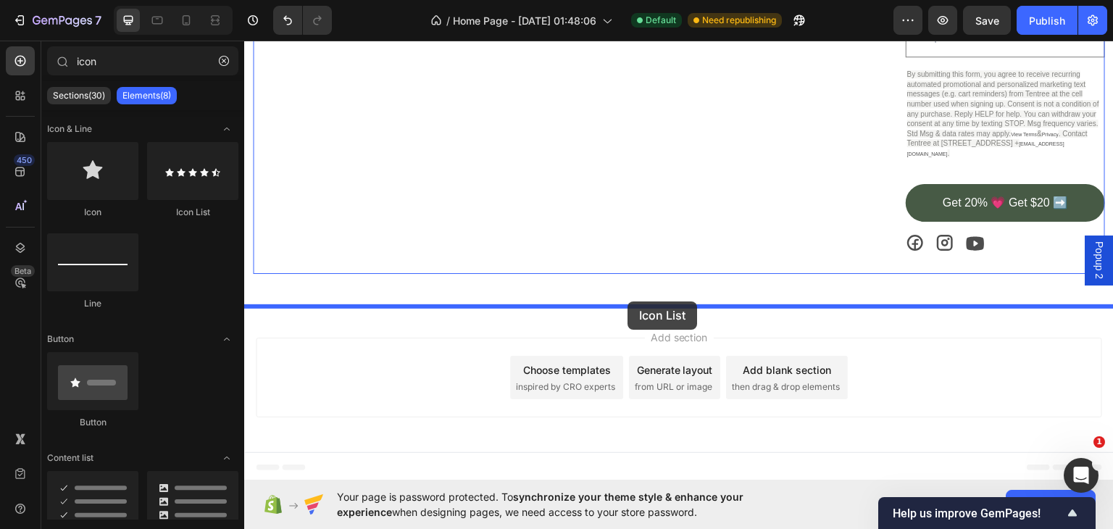
drag, startPoint x: 415, startPoint y: 222, endPoint x: 627, endPoint y: 301, distance: 226.2
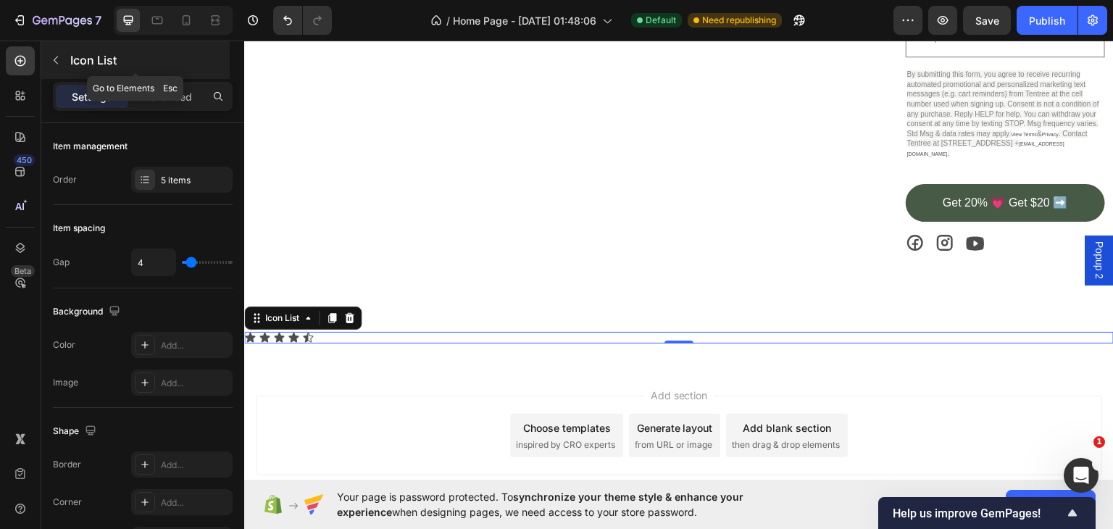
click at [61, 59] on icon "button" at bounding box center [56, 60] width 12 height 12
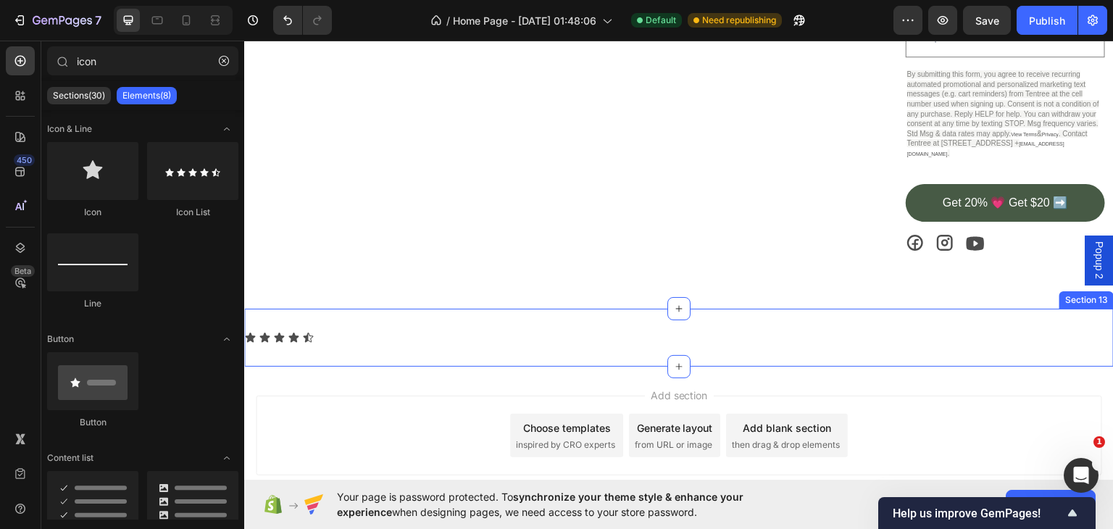
click at [327, 332] on div "Icon Icon Icon Icon Icon" at bounding box center [678, 337] width 869 height 12
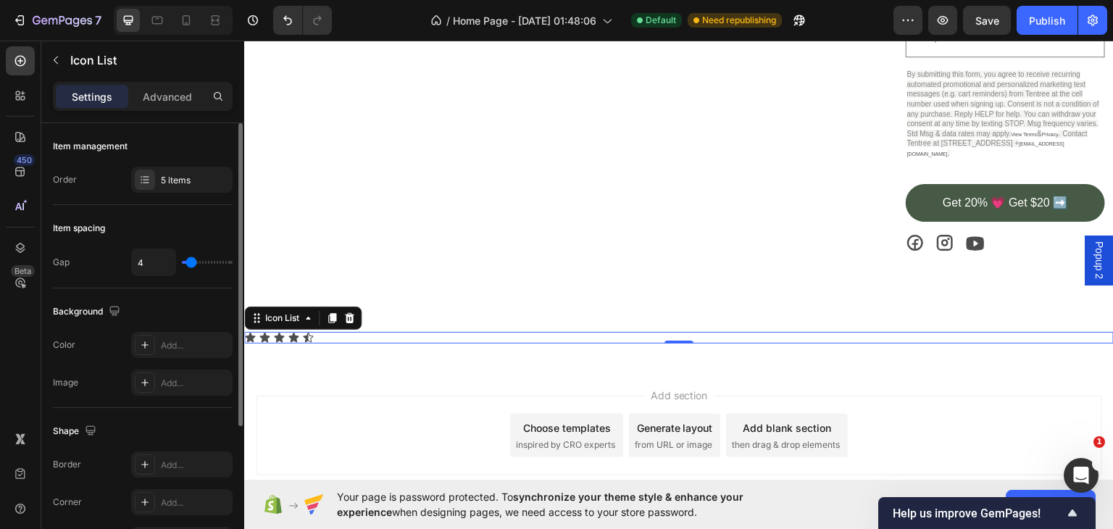
click at [221, 262] on div "4" at bounding box center [181, 262] width 101 height 28
type input "20"
click at [207, 261] on input "range" at bounding box center [207, 262] width 51 height 3
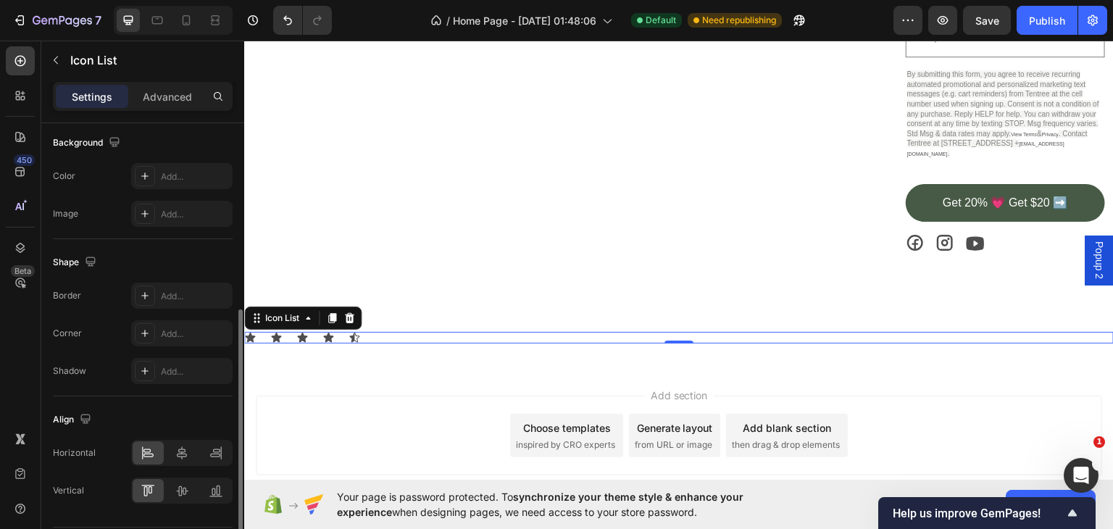
scroll to position [212, 0]
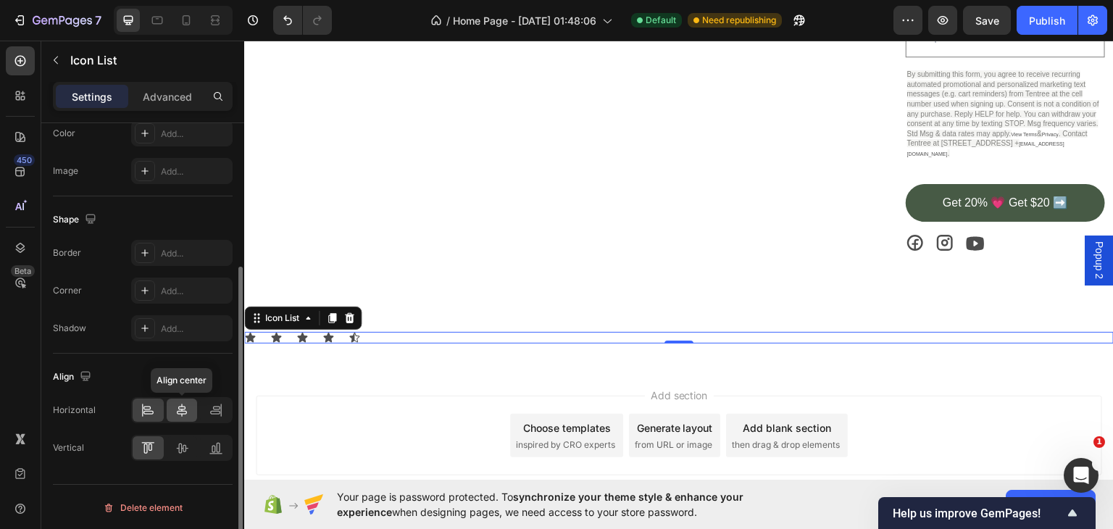
click at [177, 403] on icon at bounding box center [182, 410] width 14 height 14
click at [183, 442] on icon at bounding box center [182, 447] width 14 height 14
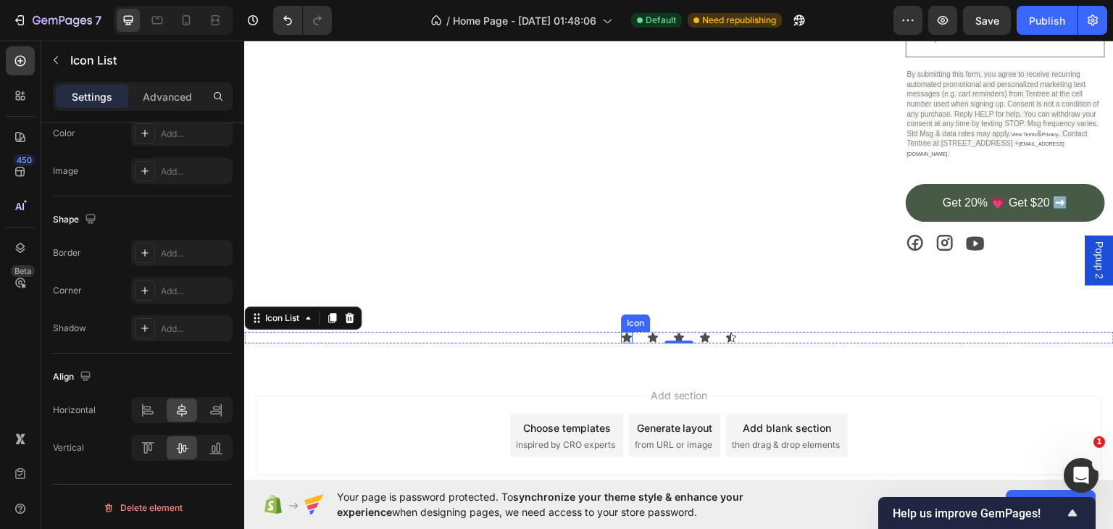
click at [624, 332] on icon at bounding box center [627, 336] width 10 height 9
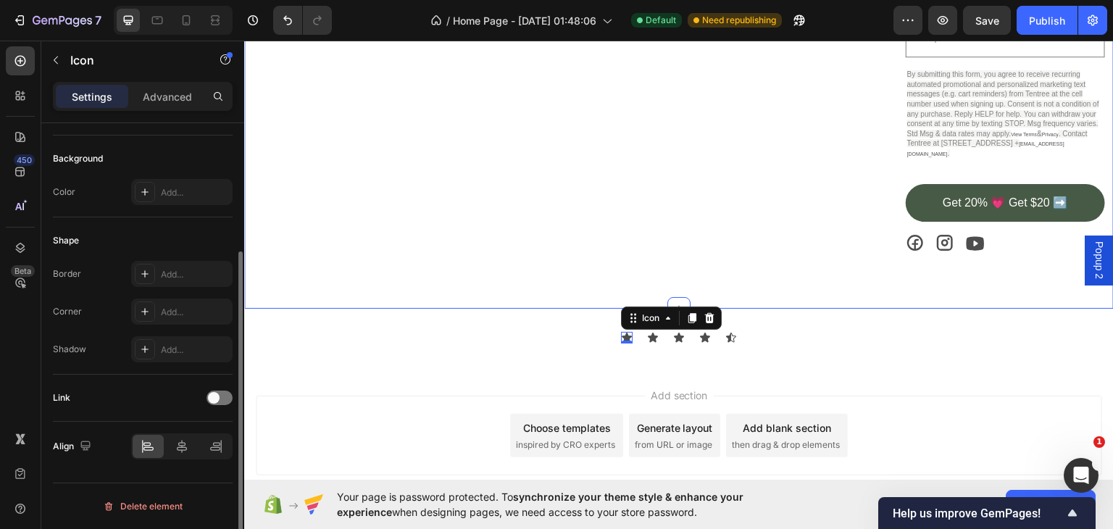
scroll to position [0, 0]
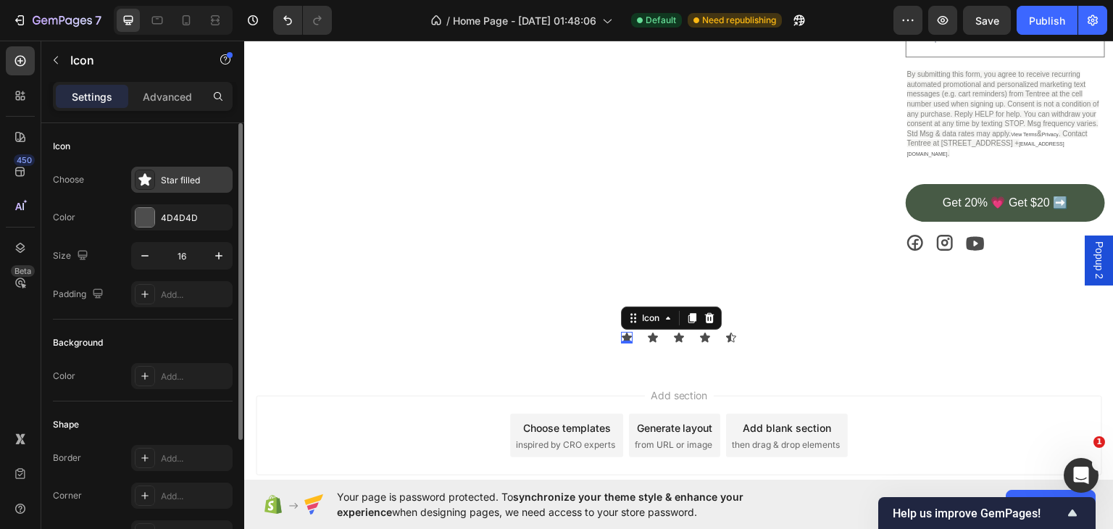
click at [203, 183] on div "Star filled" at bounding box center [195, 180] width 68 height 13
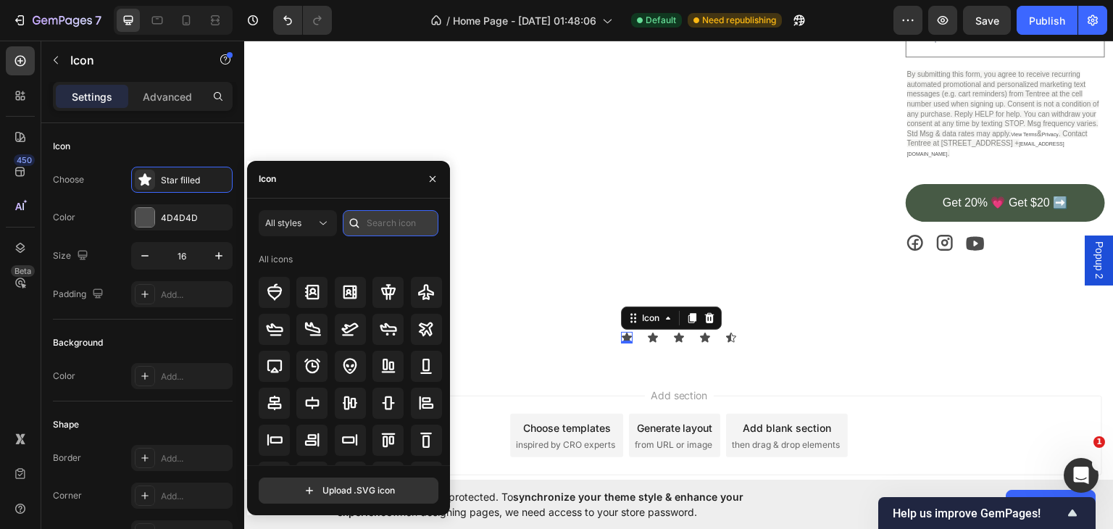
click at [368, 221] on input "text" at bounding box center [391, 223] width 96 height 26
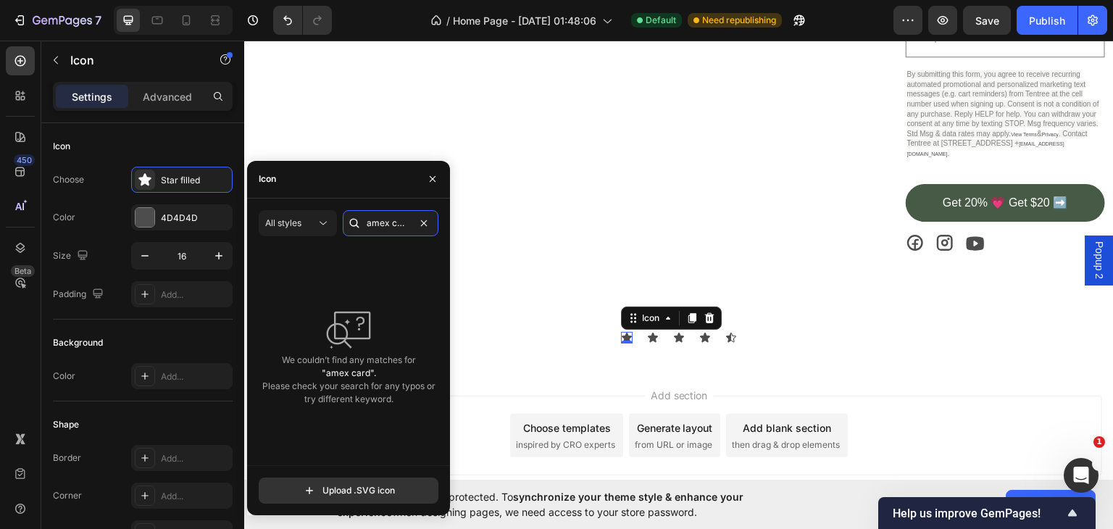
type input "amex card"
